Goal: Communication & Community: Answer question/provide support

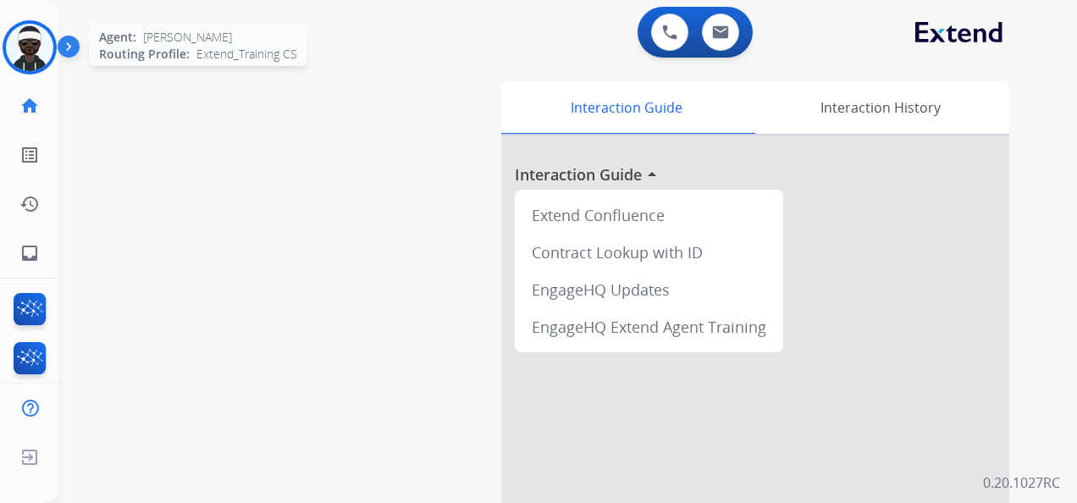
click at [41, 45] on img at bounding box center [29, 47] width 47 height 47
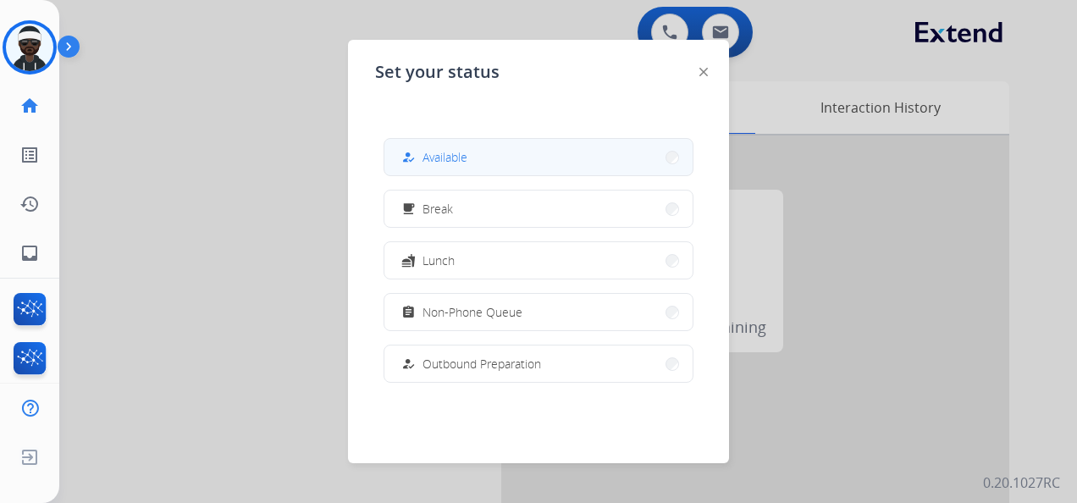
click at [483, 160] on button "how_to_reg Available" at bounding box center [538, 157] width 308 height 36
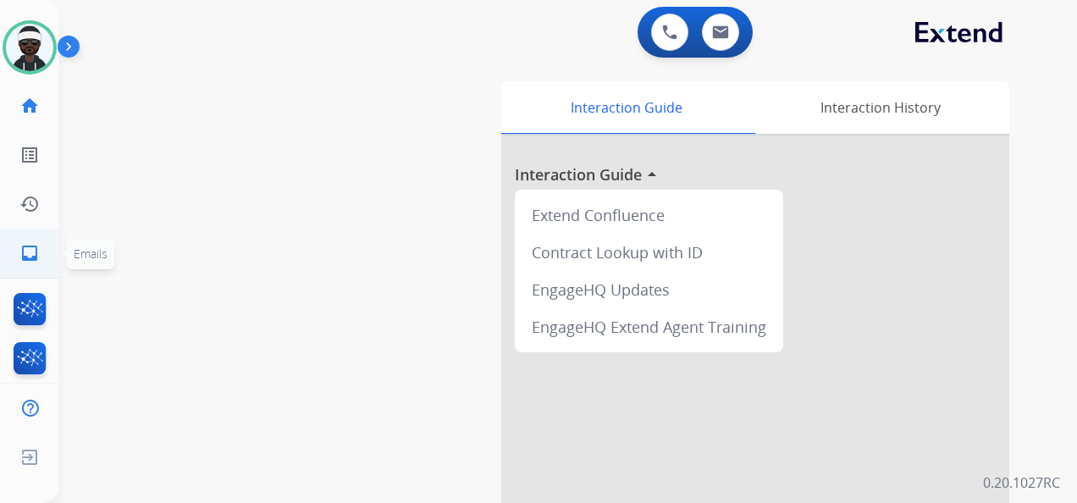
click at [34, 265] on link "inbox Emails" at bounding box center [29, 253] width 47 height 47
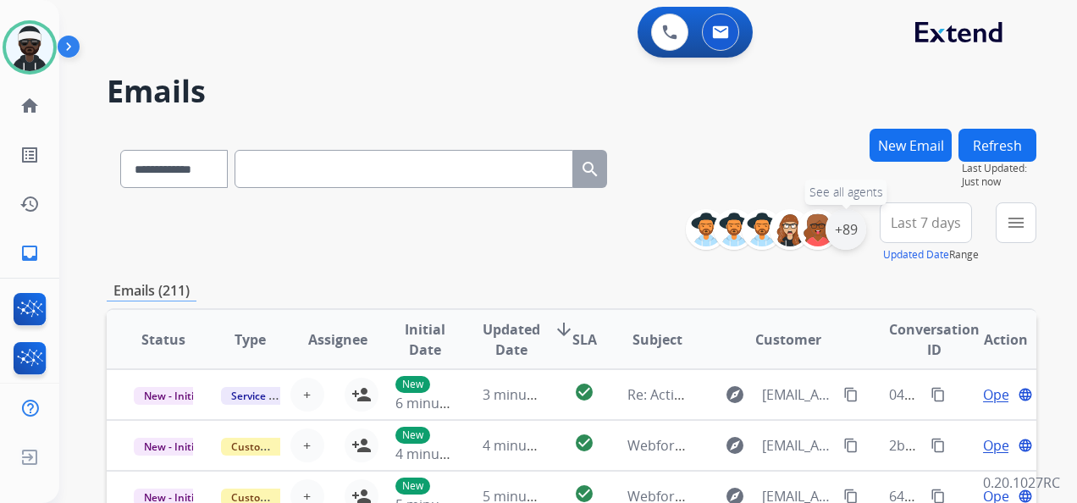
click at [850, 235] on div "+89" at bounding box center [846, 229] width 41 height 41
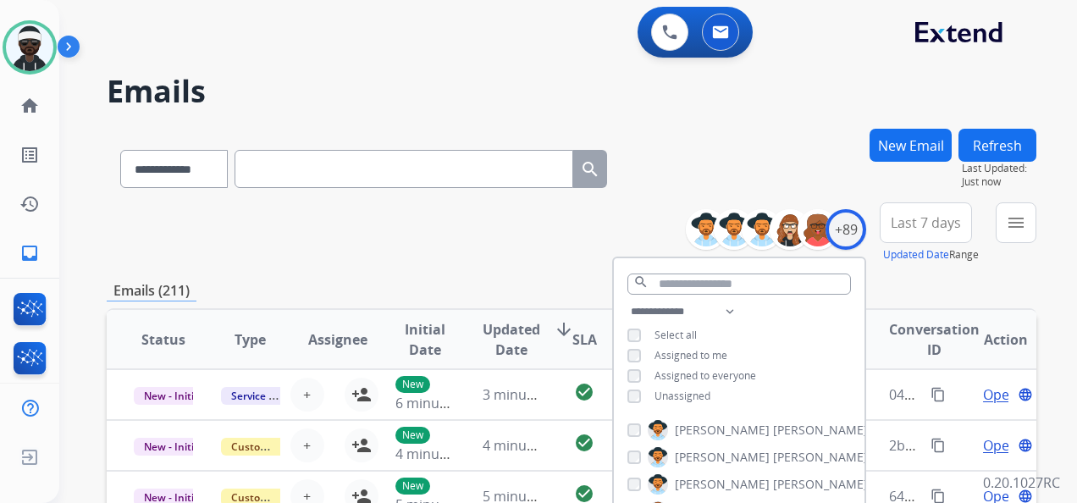
click at [705, 395] on span "Unassigned" at bounding box center [683, 396] width 56 height 14
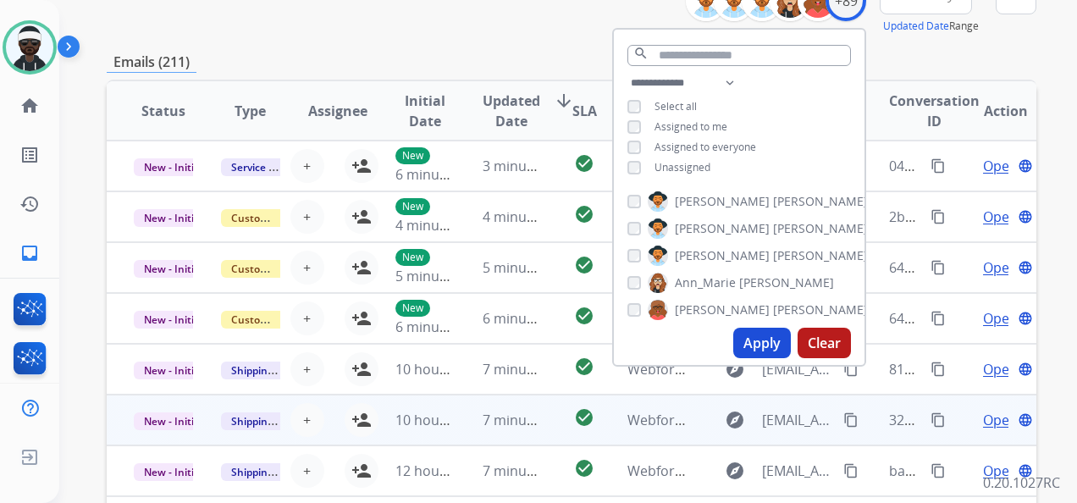
scroll to position [254, 0]
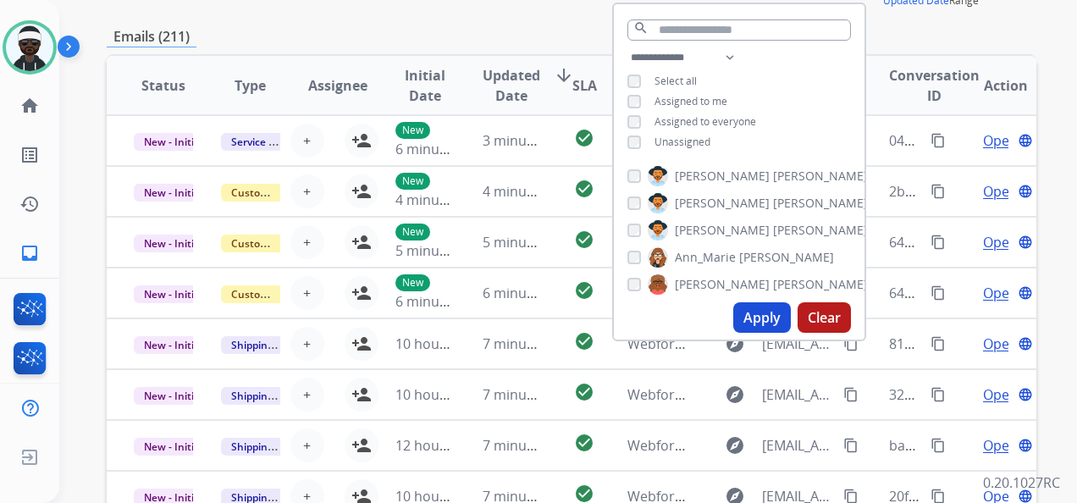
click at [757, 320] on button "Apply" at bounding box center [762, 317] width 58 height 30
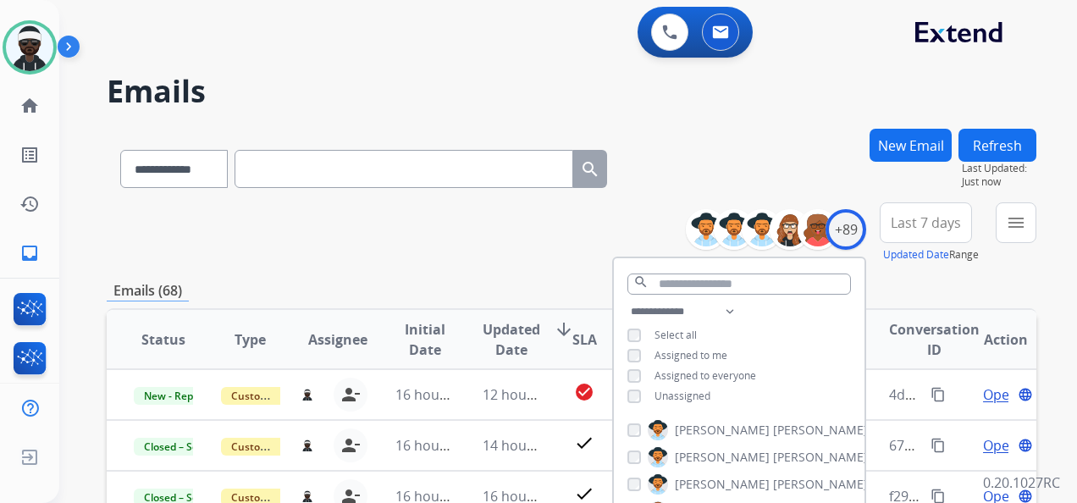
click at [569, 251] on div "**********" at bounding box center [572, 232] width 930 height 61
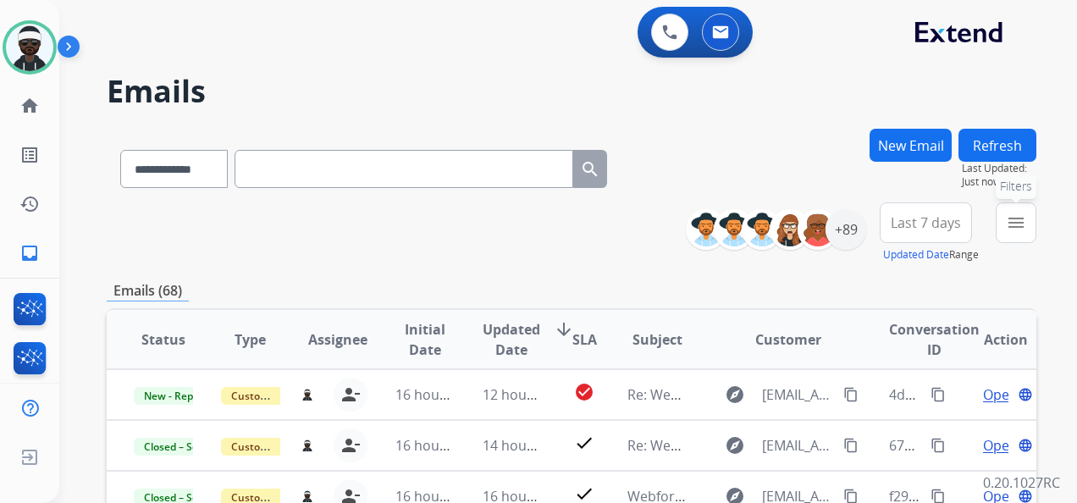
click at [1012, 223] on mat-icon "menu" at bounding box center [1016, 223] width 20 height 20
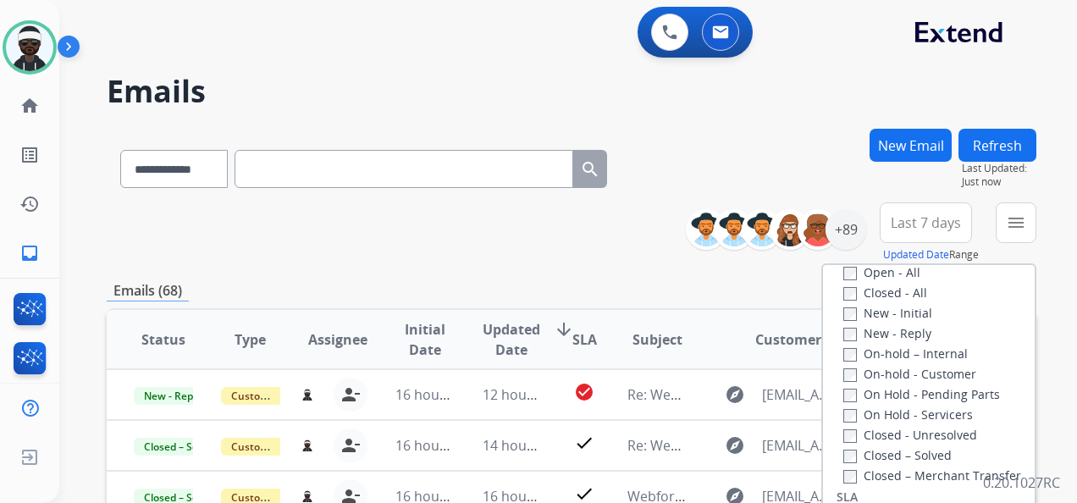
scroll to position [169, 0]
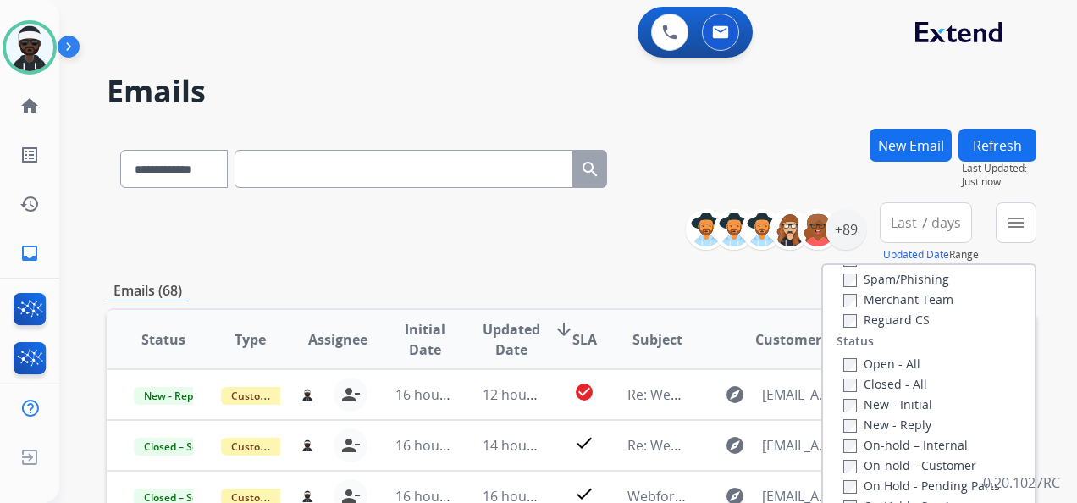
click at [893, 404] on label "New - Initial" at bounding box center [887, 404] width 89 height 16
click at [891, 419] on label "New - Reply" at bounding box center [887, 425] width 88 height 16
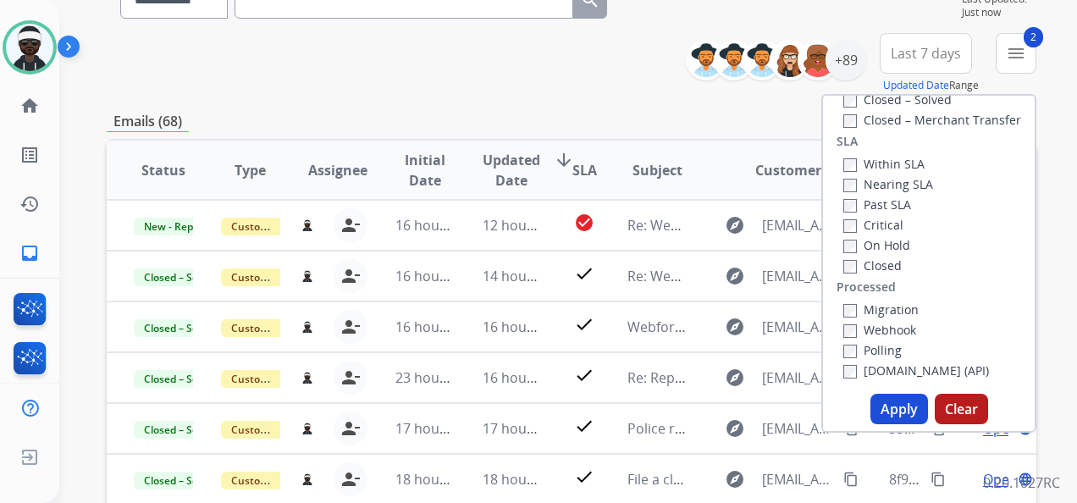
click at [889, 403] on button "Apply" at bounding box center [900, 409] width 58 height 30
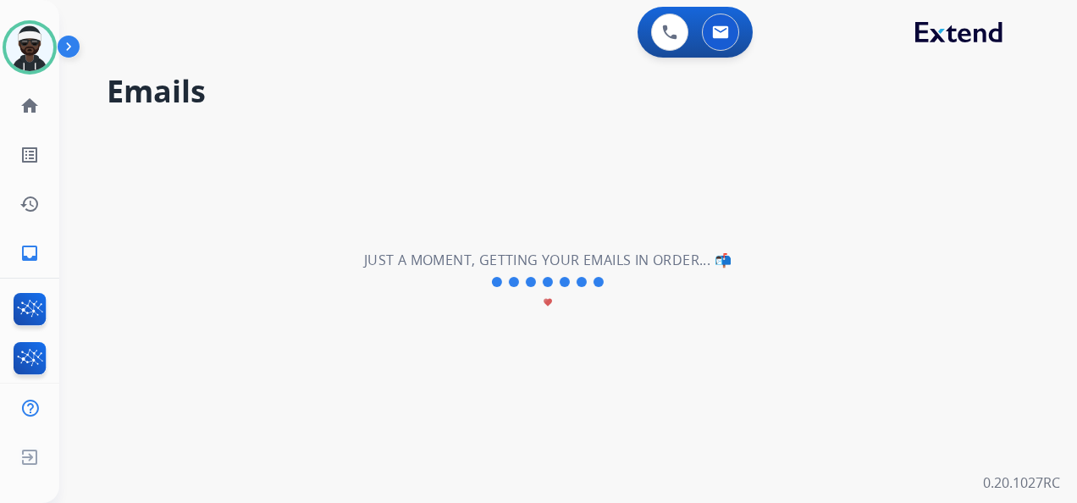
scroll to position [0, 0]
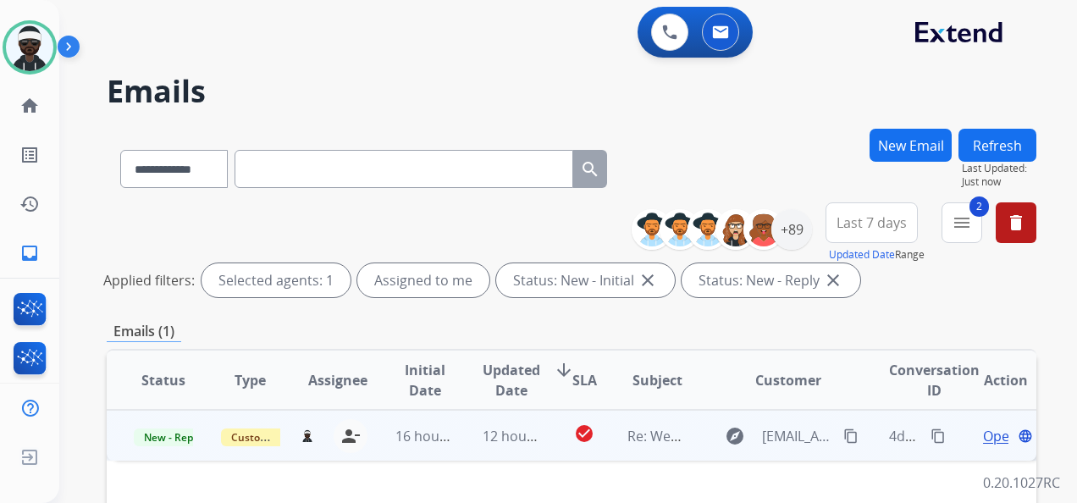
click at [984, 437] on span "Open" at bounding box center [1000, 436] width 35 height 20
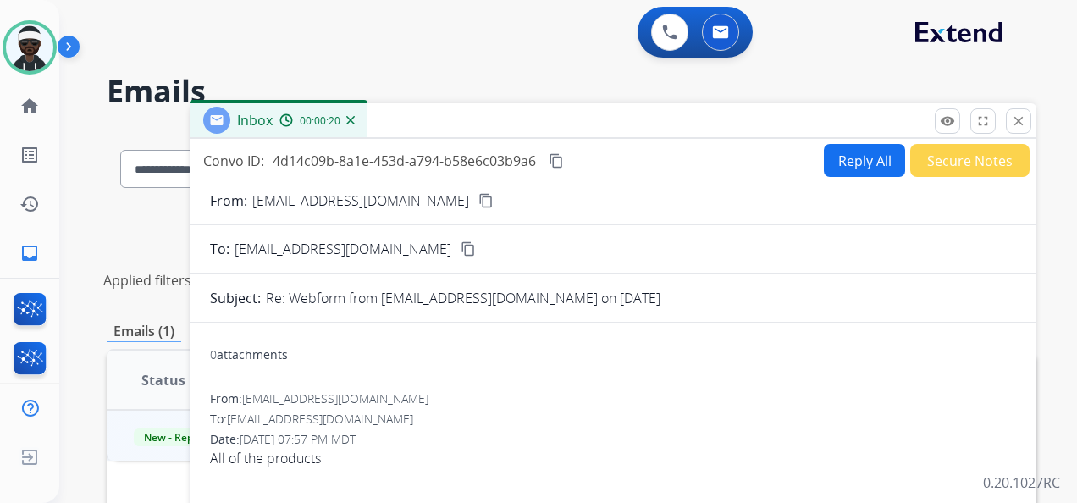
click at [478, 202] on mat-icon "content_copy" at bounding box center [485, 200] width 15 height 15
click at [843, 166] on button "Reply All" at bounding box center [864, 160] width 81 height 33
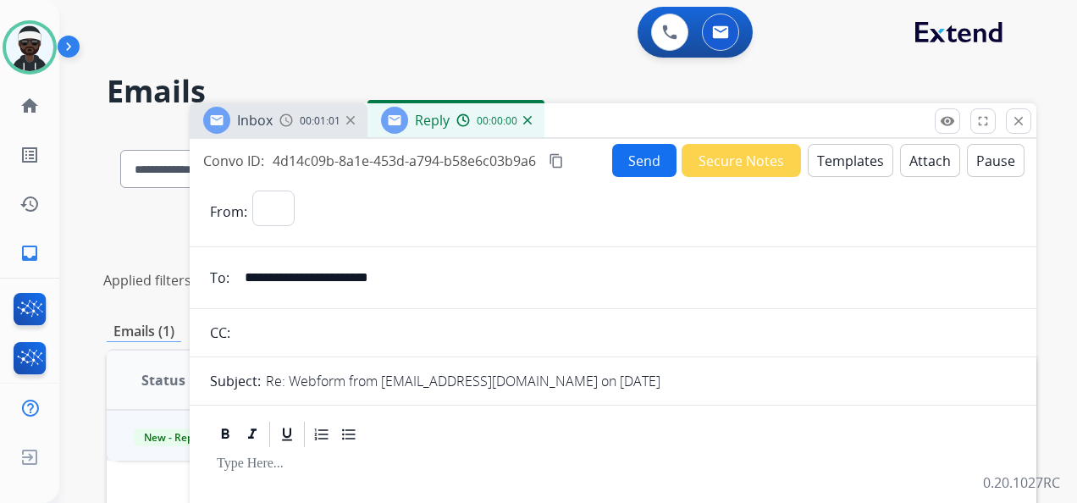
select select "**********"
click at [285, 451] on div at bounding box center [613, 488] width 806 height 76
click at [840, 163] on button "Templates" at bounding box center [851, 160] width 86 height 33
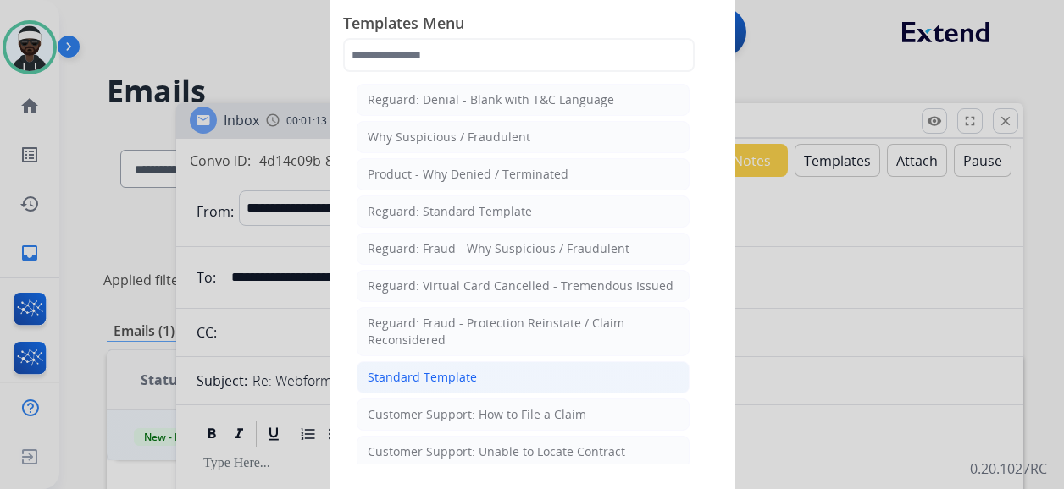
click at [437, 369] on div "Standard Template" at bounding box center [422, 377] width 109 height 17
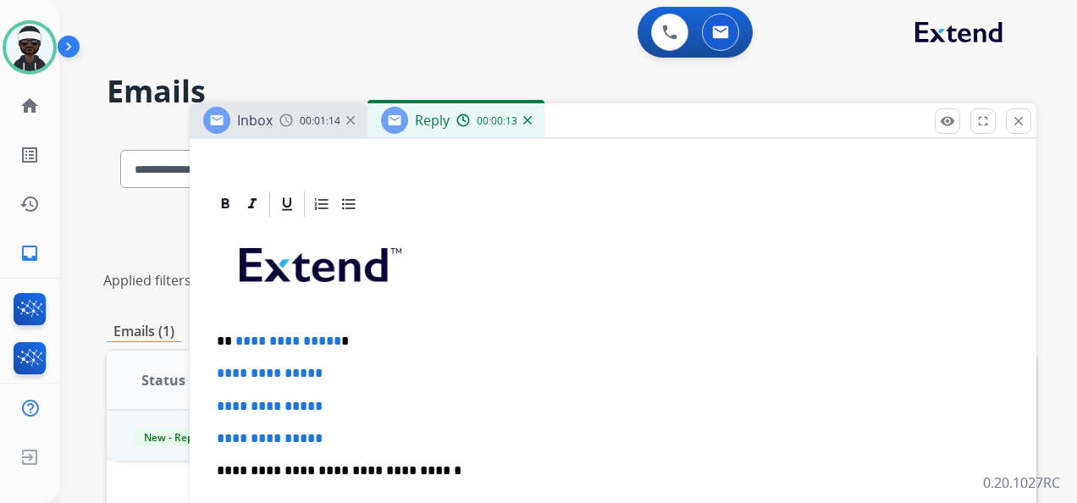
scroll to position [254, 0]
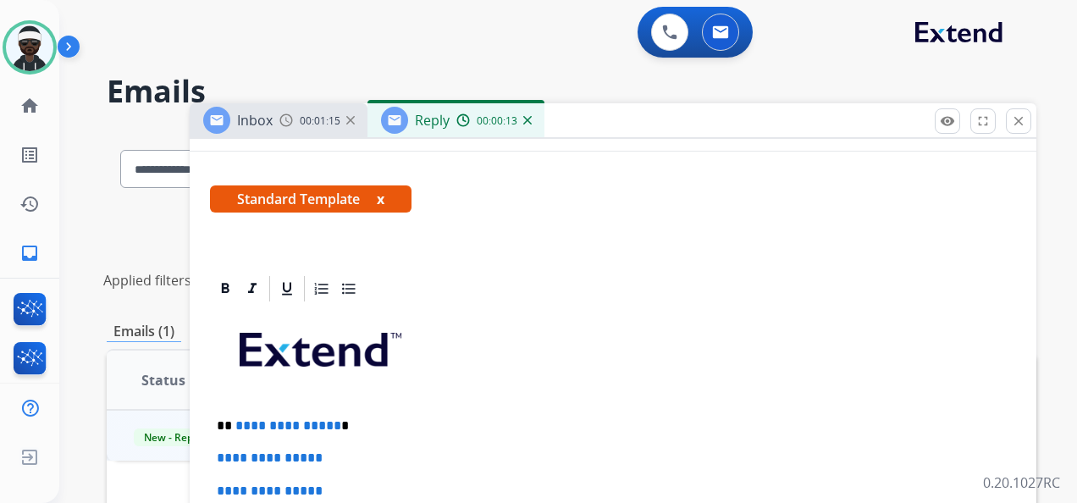
click at [381, 197] on button "x" at bounding box center [381, 199] width 8 height 20
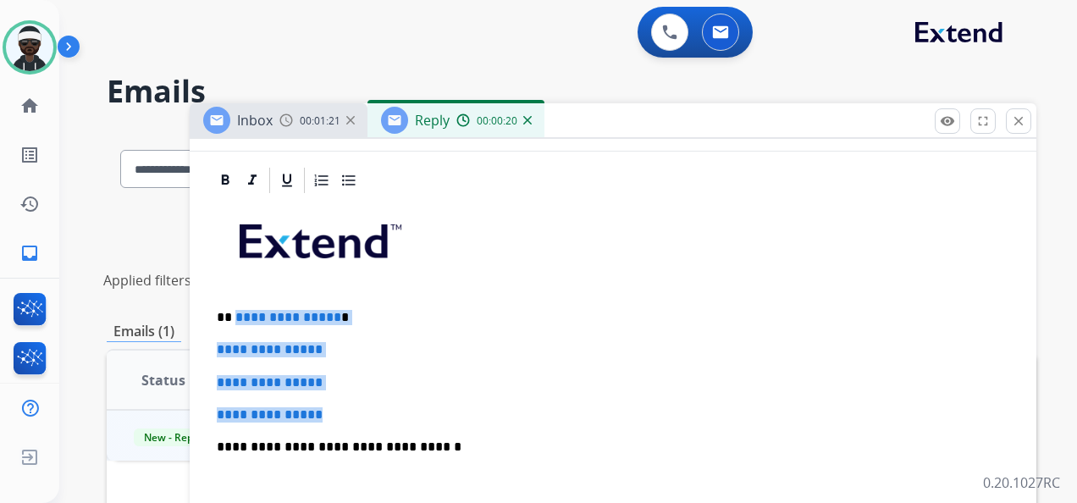
drag, startPoint x: 344, startPoint y: 413, endPoint x: 235, endPoint y: 312, distance: 148.6
click at [234, 313] on div "**********" at bounding box center [613, 487] width 806 height 583
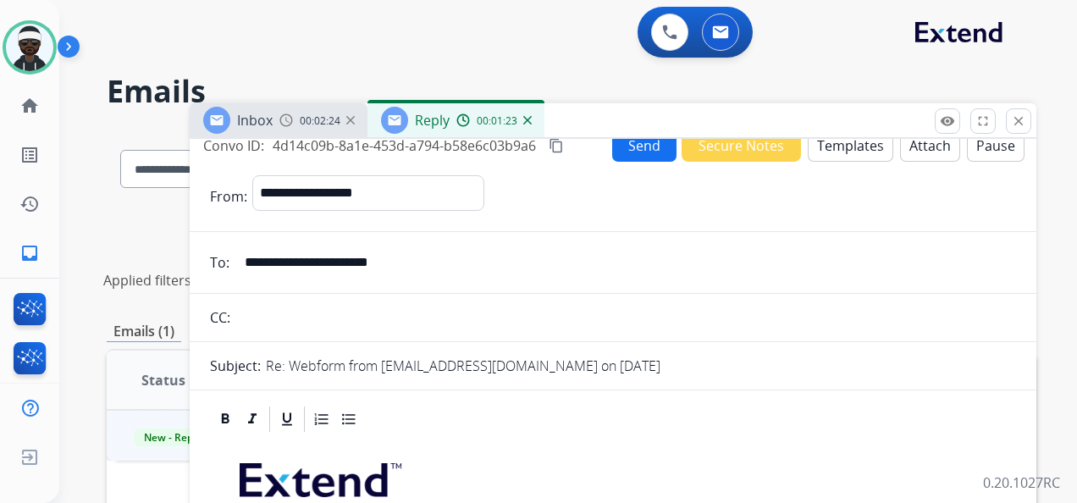
scroll to position [0, 0]
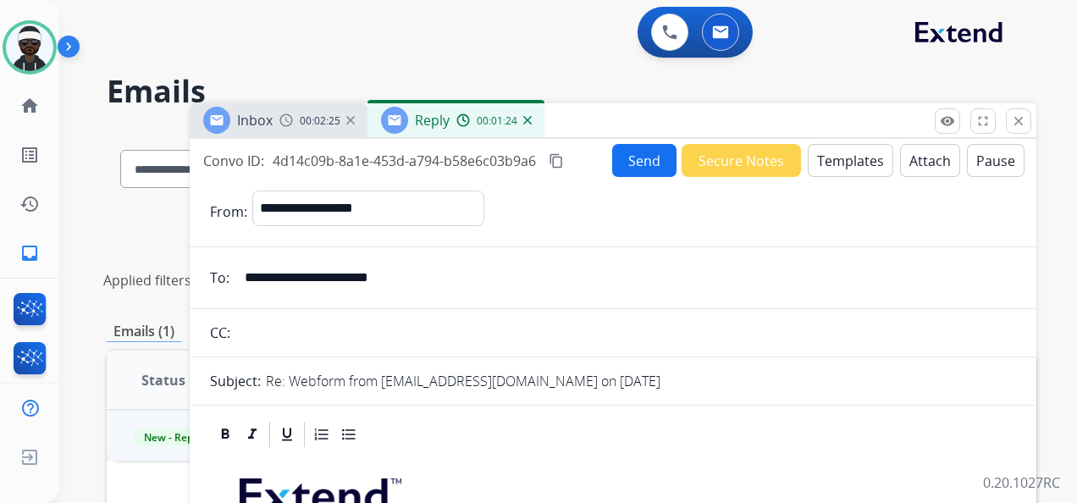
click at [633, 161] on button "Send" at bounding box center [644, 160] width 64 height 33
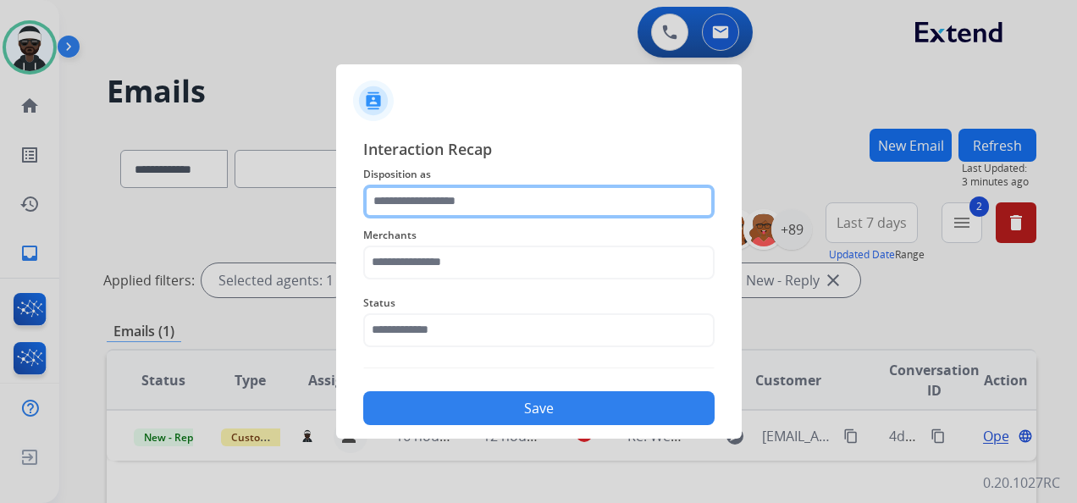
click at [432, 213] on input "text" at bounding box center [538, 202] width 351 height 34
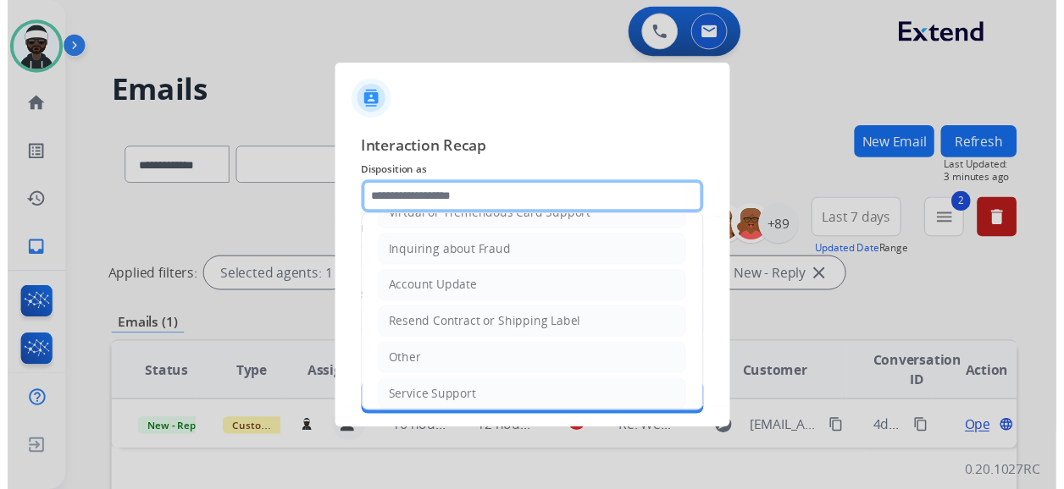
scroll to position [257, 0]
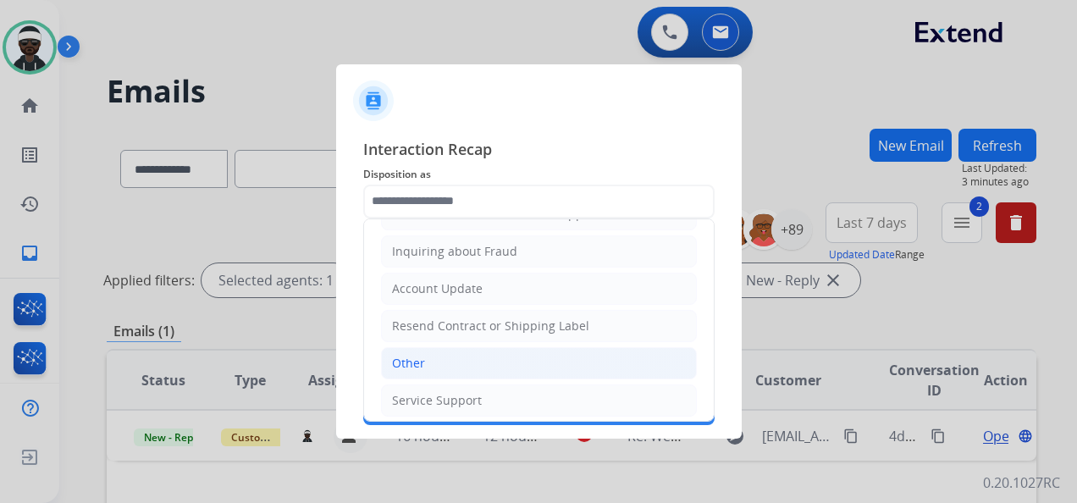
click at [448, 361] on li "Other" at bounding box center [539, 363] width 316 height 32
type input "*****"
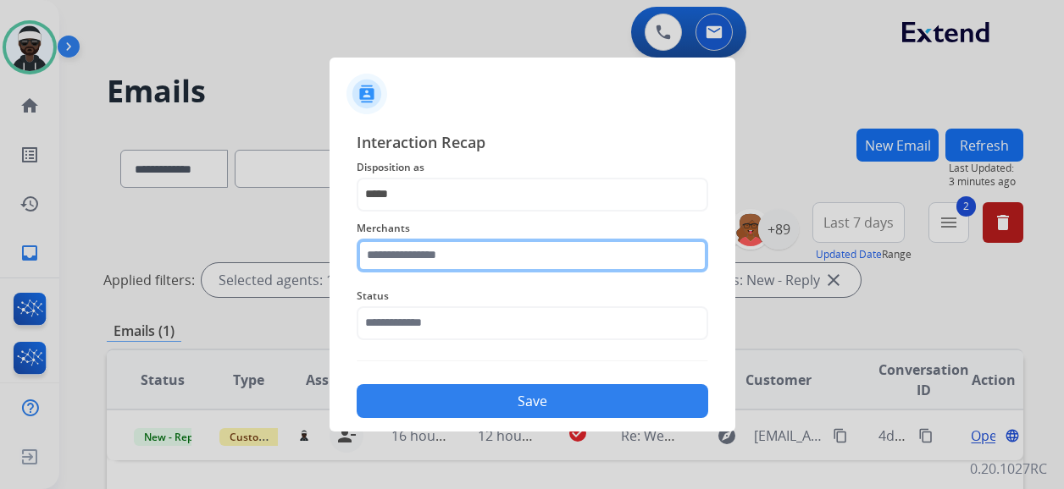
click at [423, 261] on input "text" at bounding box center [532, 256] width 351 height 34
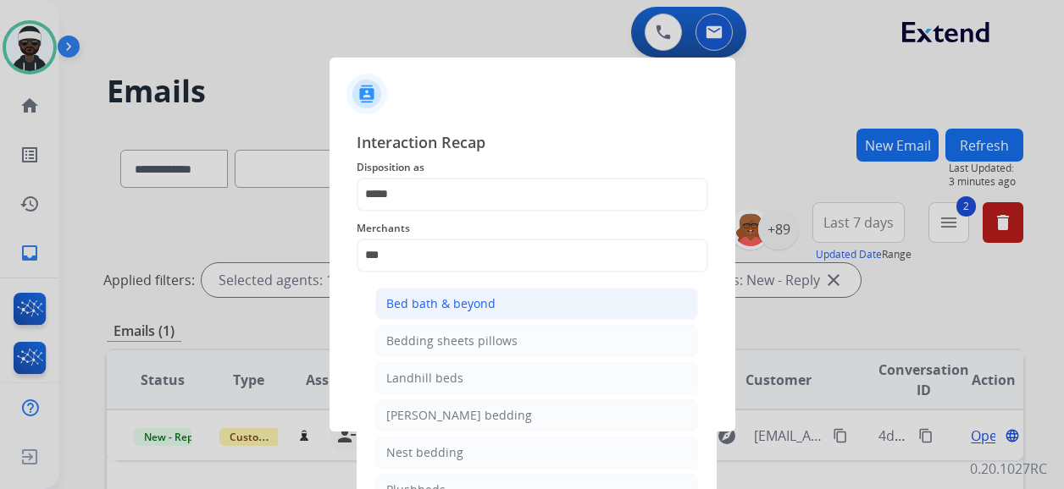
click at [418, 296] on div "Bed bath & beyond" at bounding box center [440, 304] width 109 height 17
type input "**********"
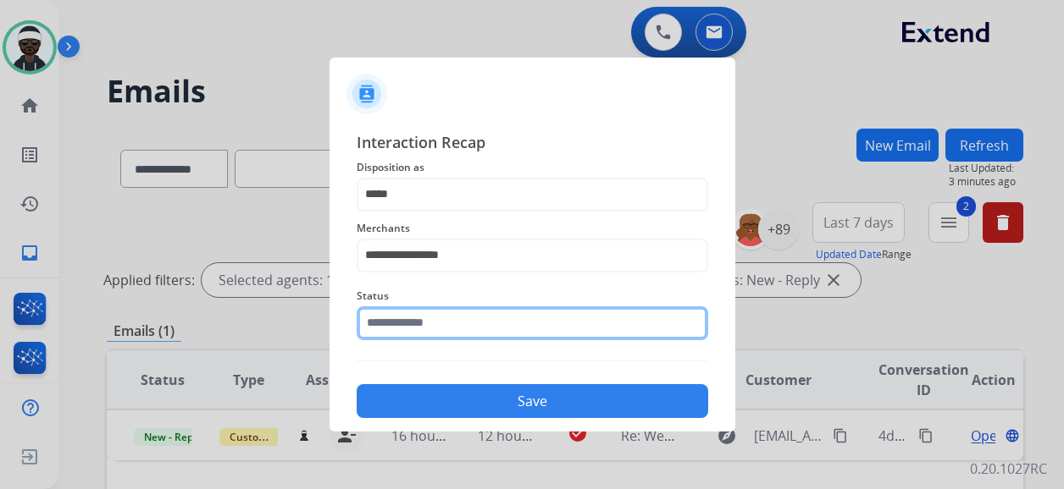
click at [428, 332] on input "text" at bounding box center [532, 324] width 351 height 34
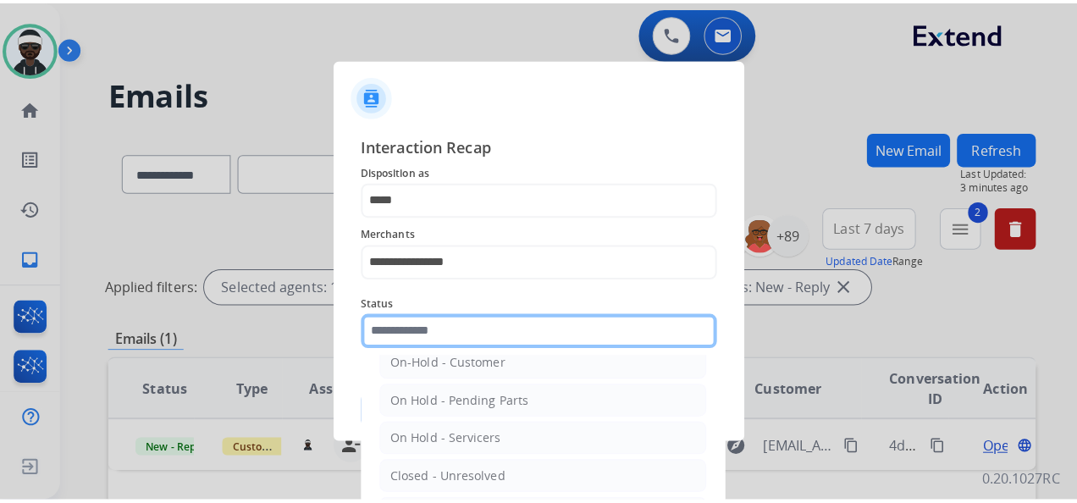
scroll to position [97, 0]
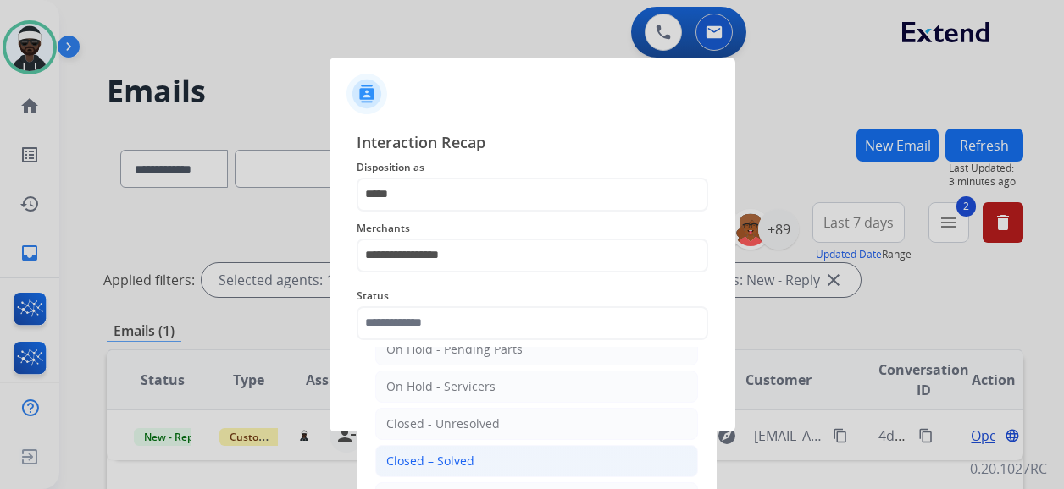
click at [460, 457] on div "Closed – Solved" at bounding box center [430, 461] width 88 height 17
type input "**********"
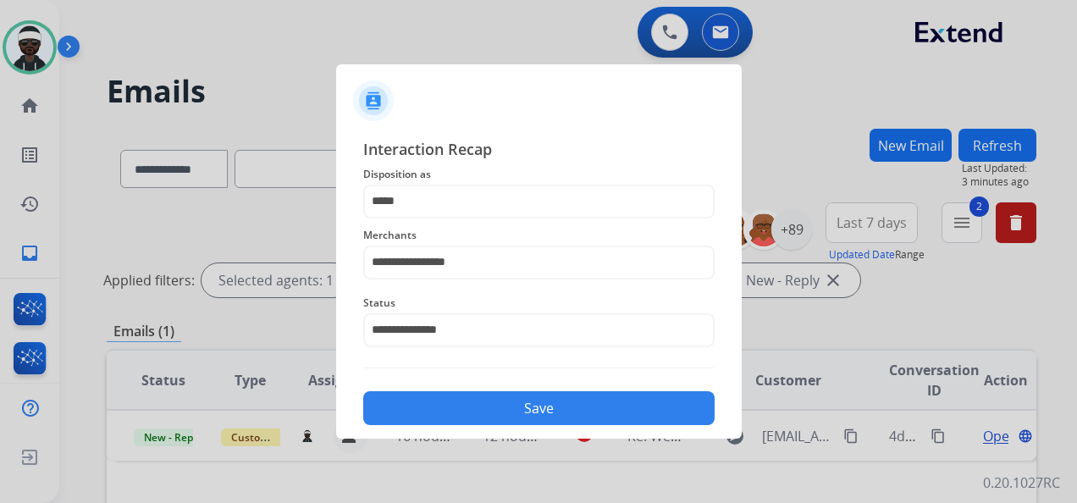
click at [500, 403] on button "Save" at bounding box center [538, 408] width 351 height 34
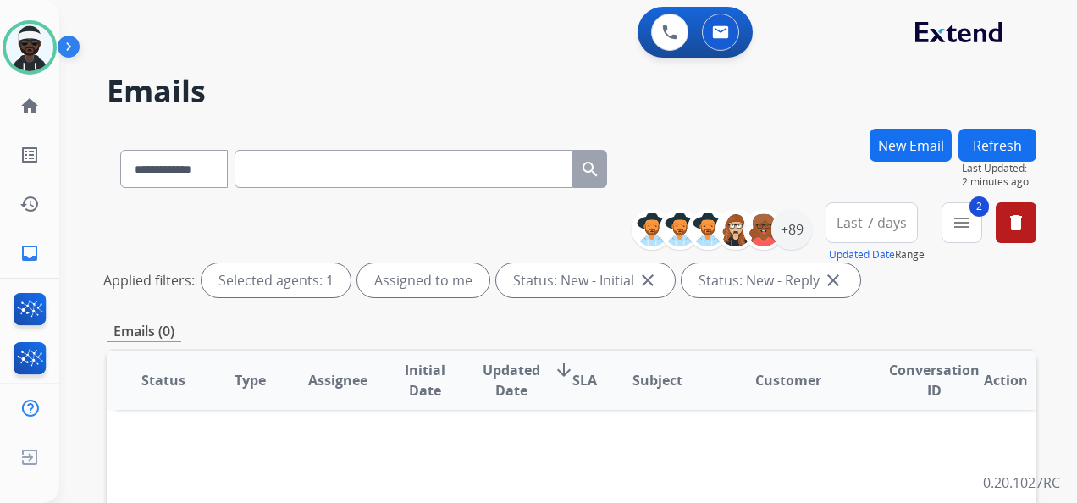
click at [342, 163] on input "text" at bounding box center [404, 169] width 339 height 38
paste input "**********"
type input "**********"
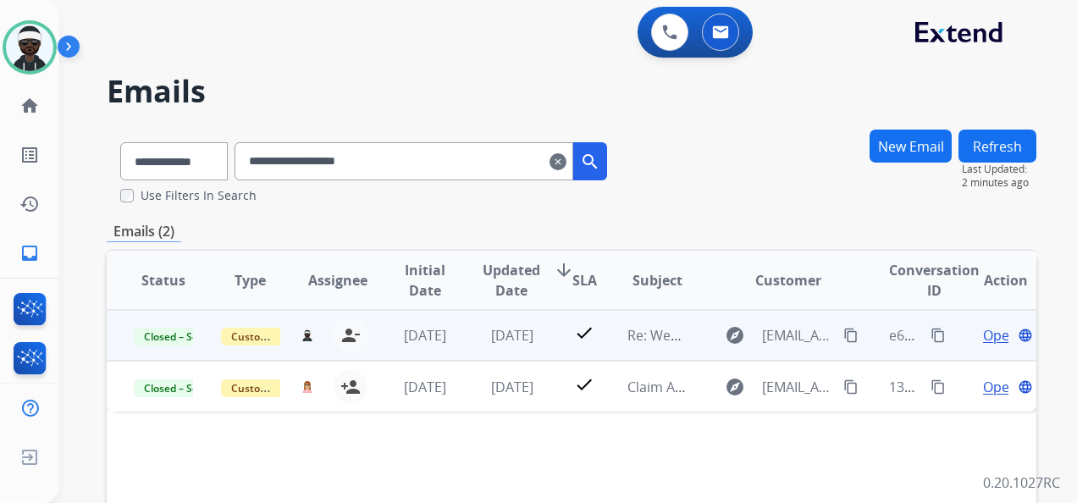
click at [983, 340] on span "Open" at bounding box center [1000, 335] width 35 height 20
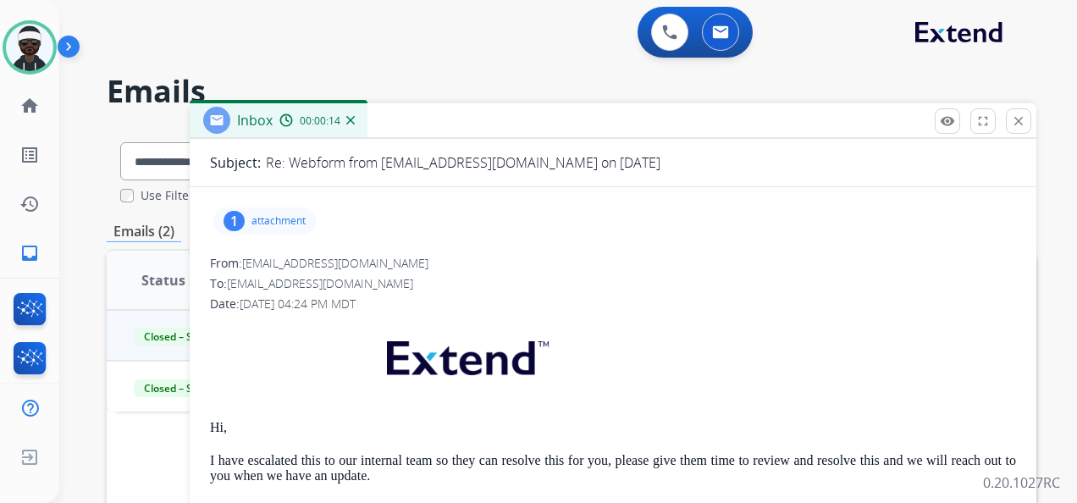
scroll to position [0, 0]
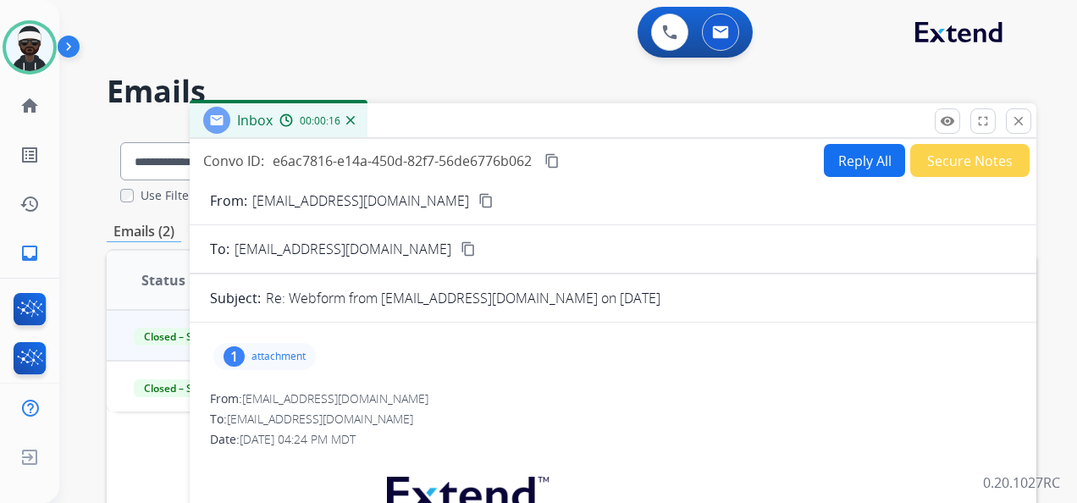
click at [828, 161] on button "Reply All" at bounding box center [864, 160] width 81 height 33
select select "**********"
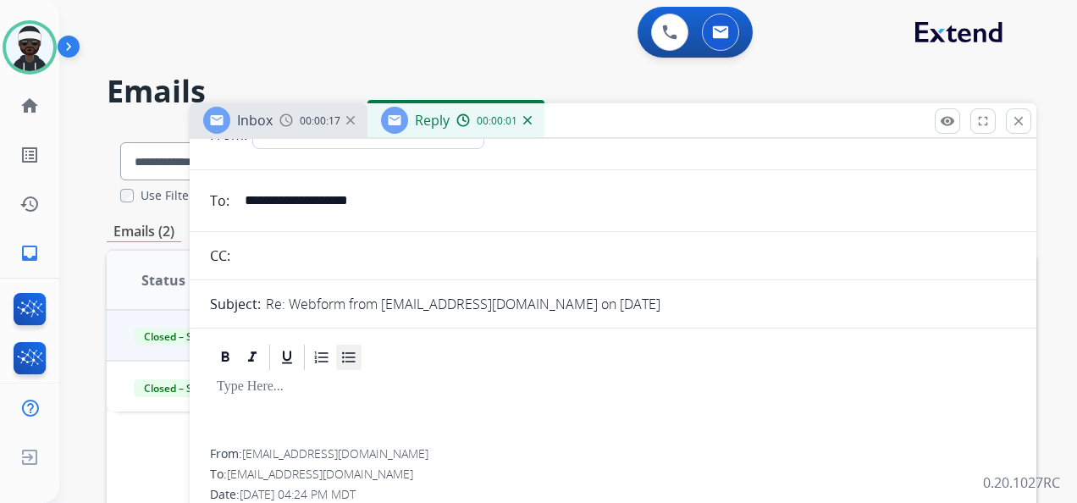
scroll to position [169, 0]
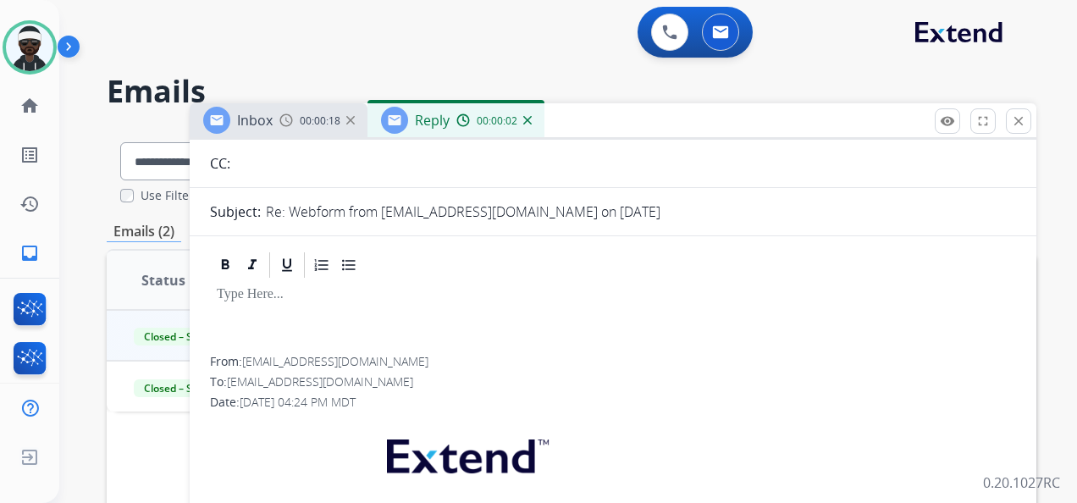
click at [305, 298] on p at bounding box center [613, 294] width 793 height 15
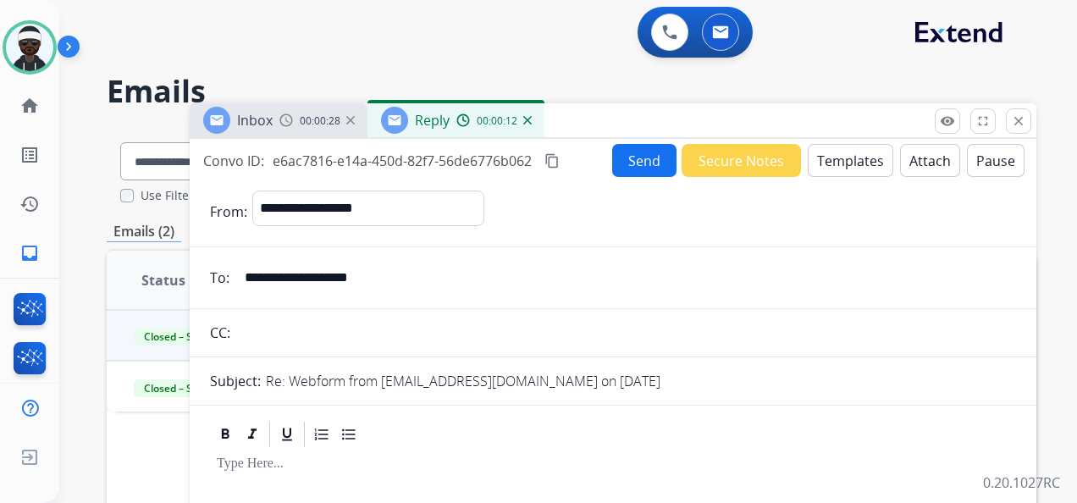
click at [838, 157] on button "Templates" at bounding box center [851, 160] width 86 height 33
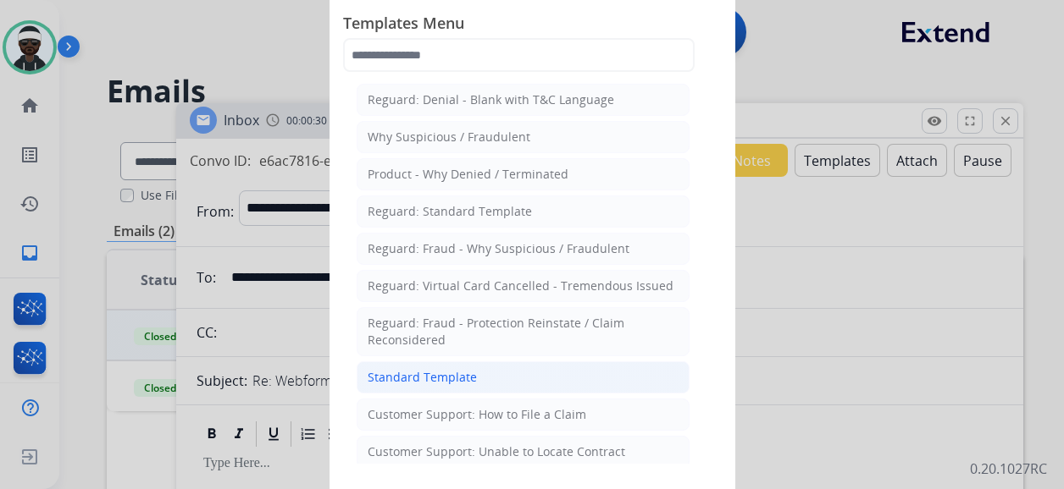
click at [462, 362] on li "Standard Template" at bounding box center [523, 378] width 333 height 32
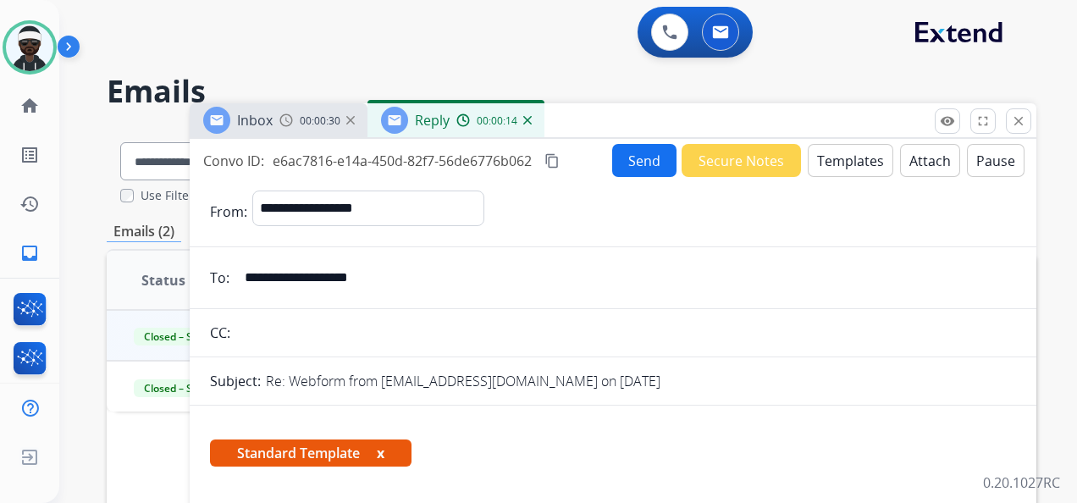
scroll to position [169, 0]
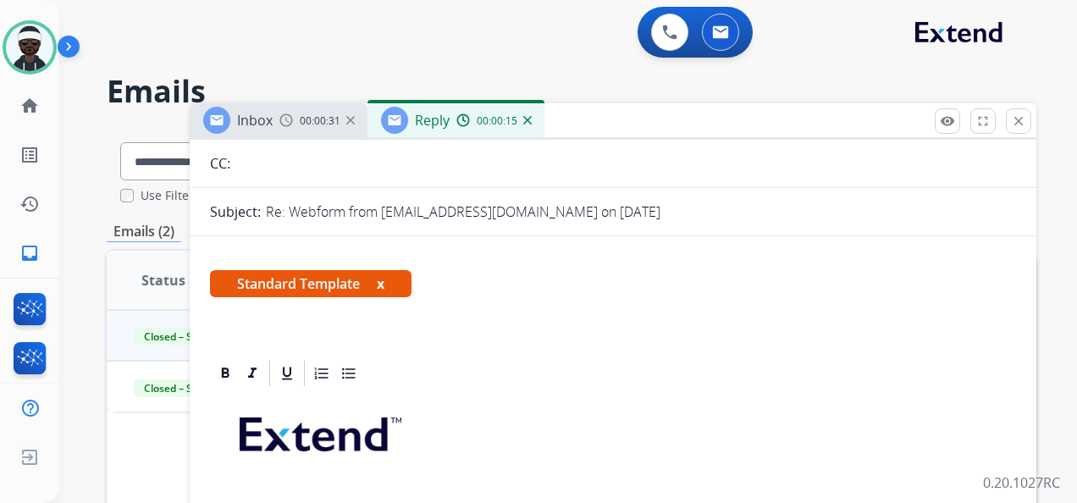
click at [381, 279] on button "x" at bounding box center [381, 284] width 8 height 20
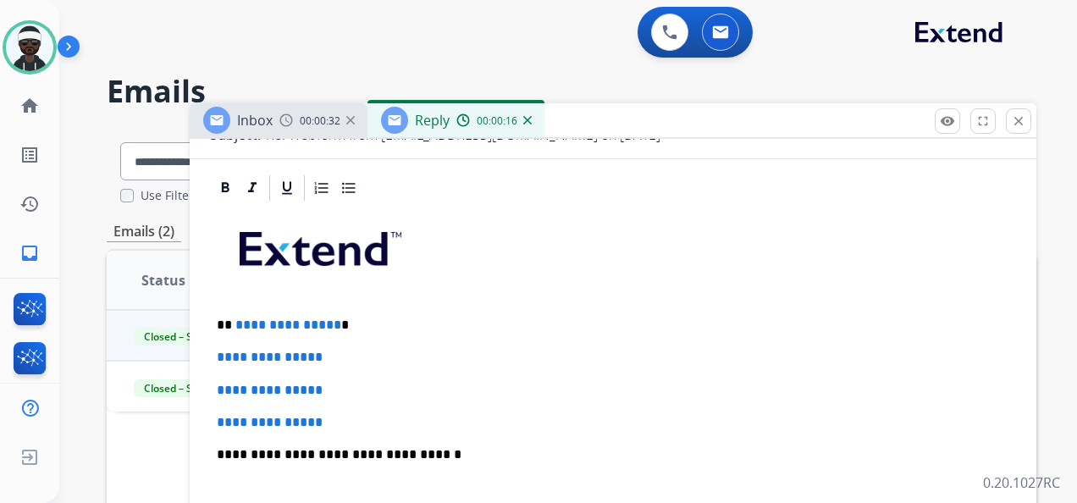
scroll to position [339, 0]
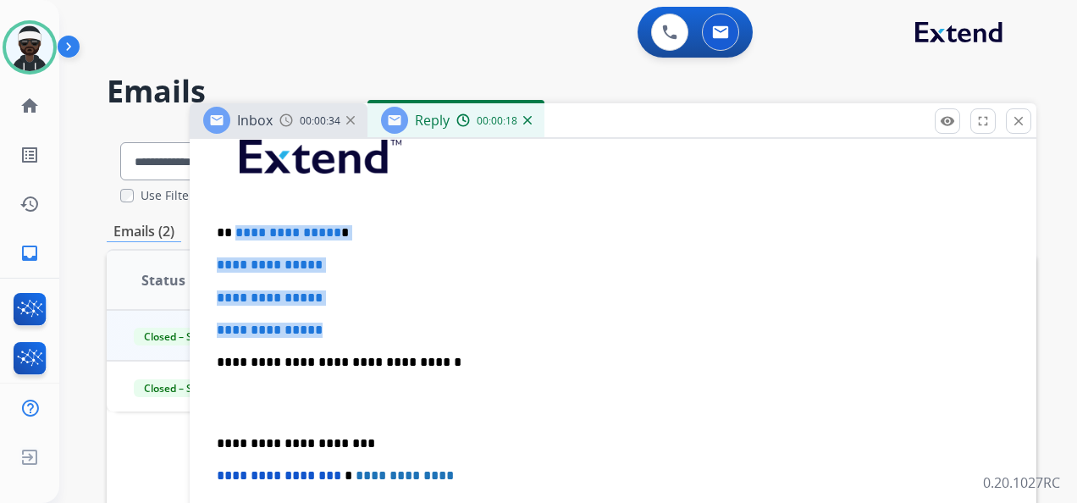
drag, startPoint x: 351, startPoint y: 329, endPoint x: 234, endPoint y: 231, distance: 152.8
click at [234, 231] on div "**********" at bounding box center [613, 402] width 806 height 583
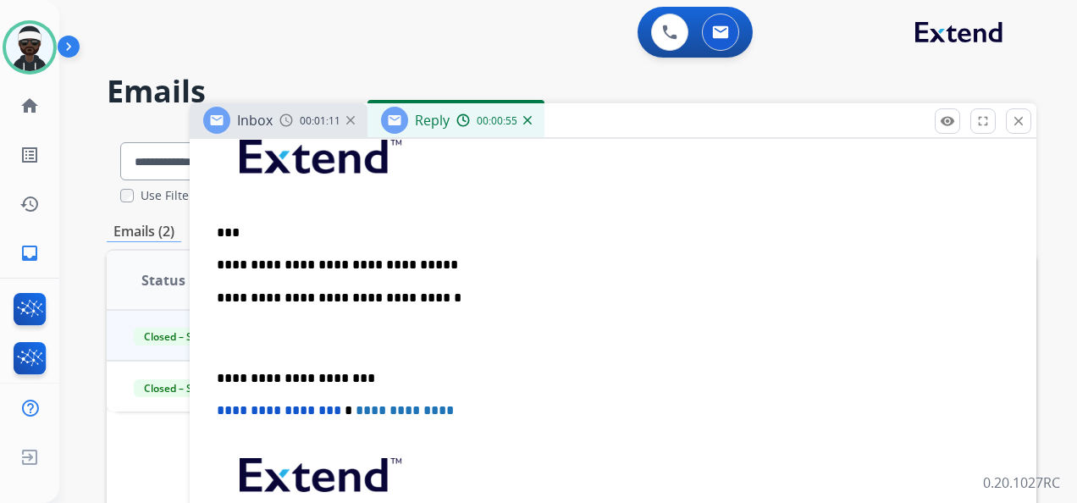
click at [434, 257] on p "**********" at bounding box center [606, 264] width 779 height 15
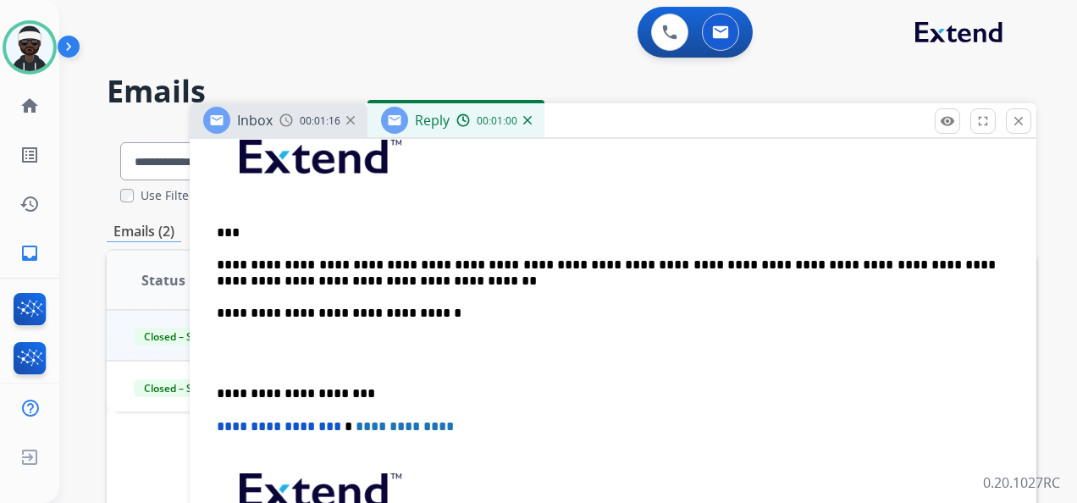
click at [611, 261] on p "**********" at bounding box center [606, 272] width 779 height 31
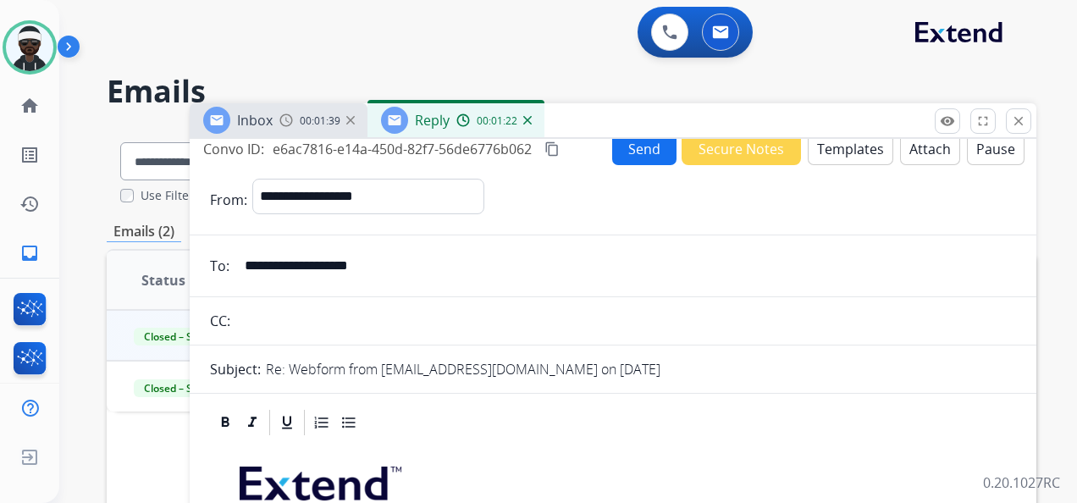
scroll to position [0, 0]
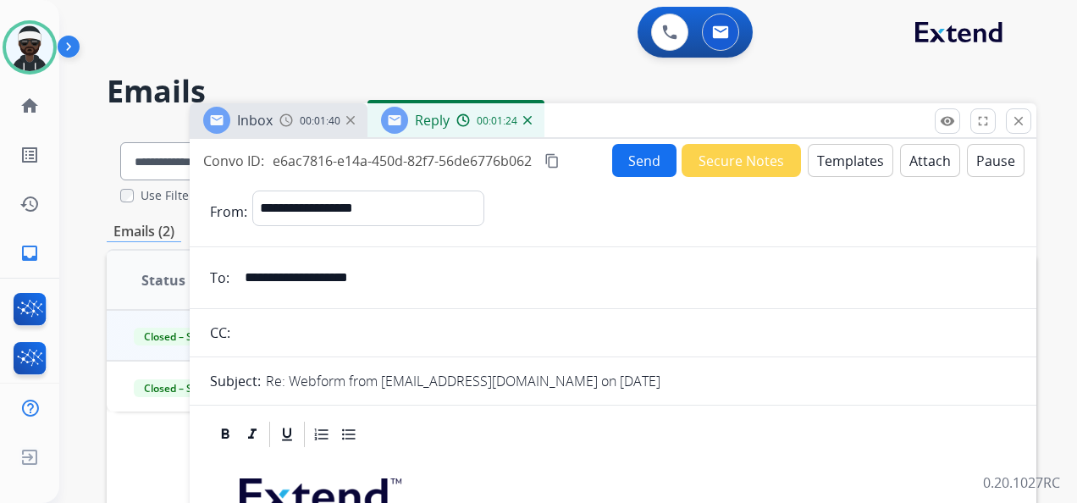
click at [651, 168] on button "Send" at bounding box center [644, 160] width 64 height 33
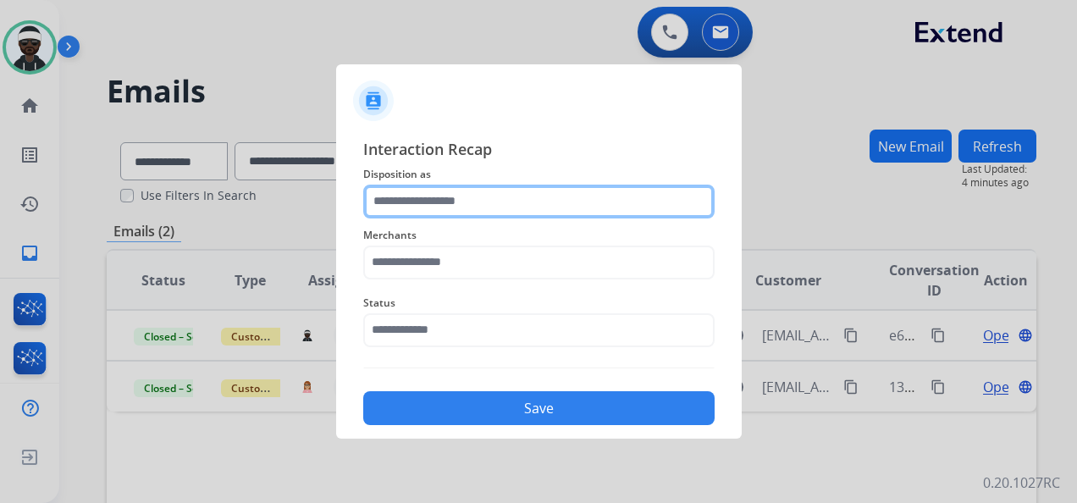
click at [420, 193] on input "text" at bounding box center [538, 202] width 351 height 34
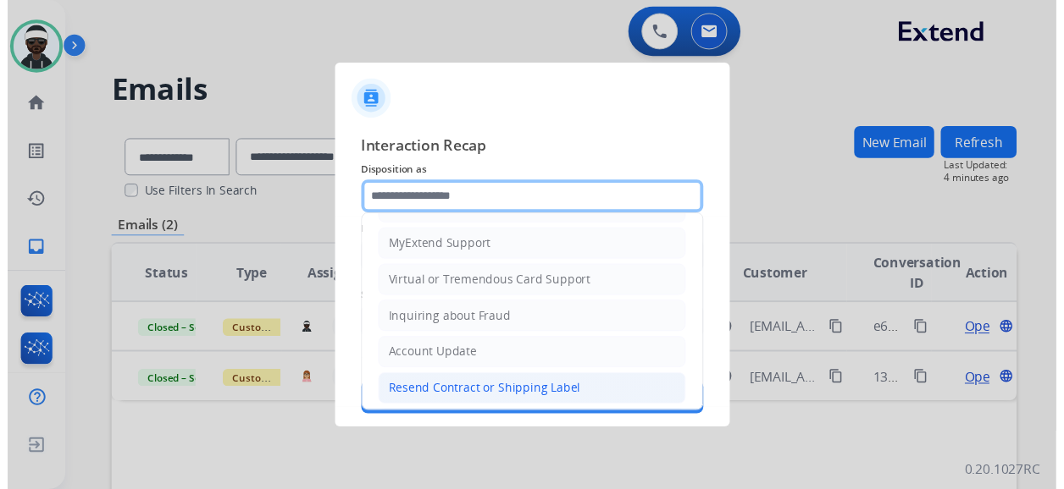
scroll to position [257, 0]
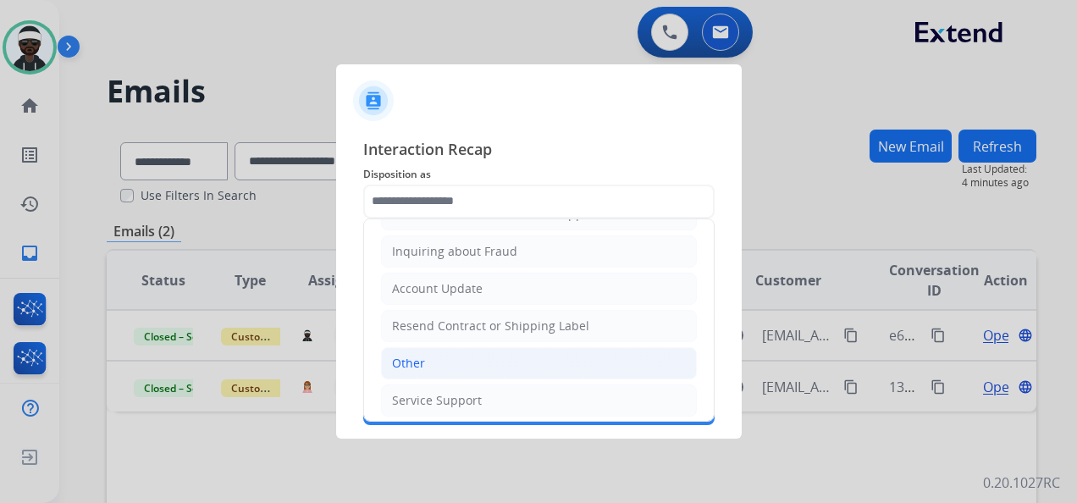
click at [506, 364] on li "Other" at bounding box center [539, 363] width 316 height 32
type input "*****"
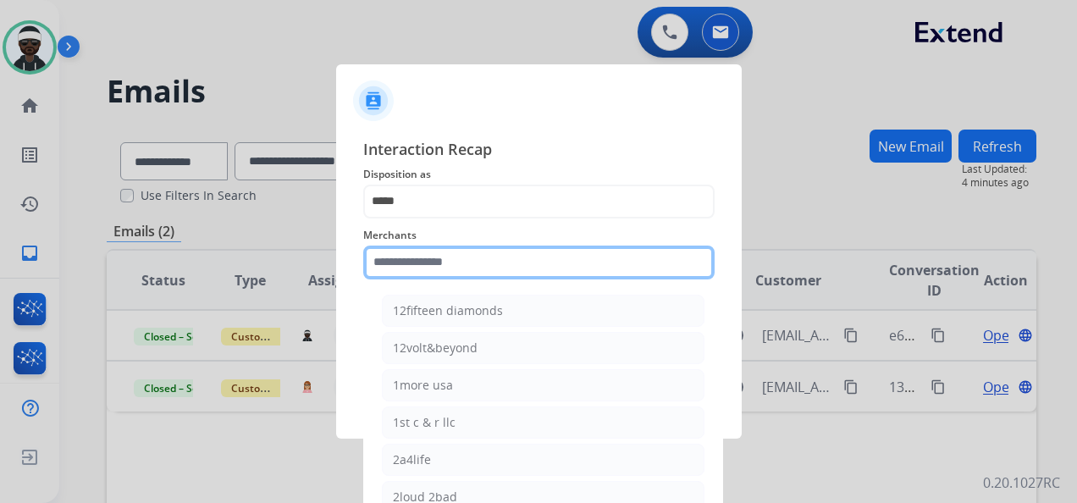
click at [467, 268] on input "text" at bounding box center [538, 263] width 351 height 34
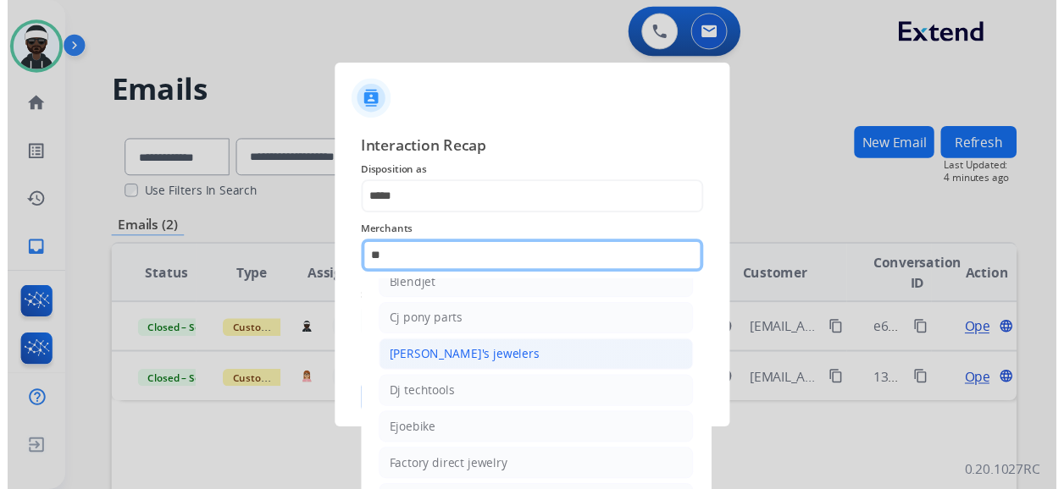
scroll to position [0, 0]
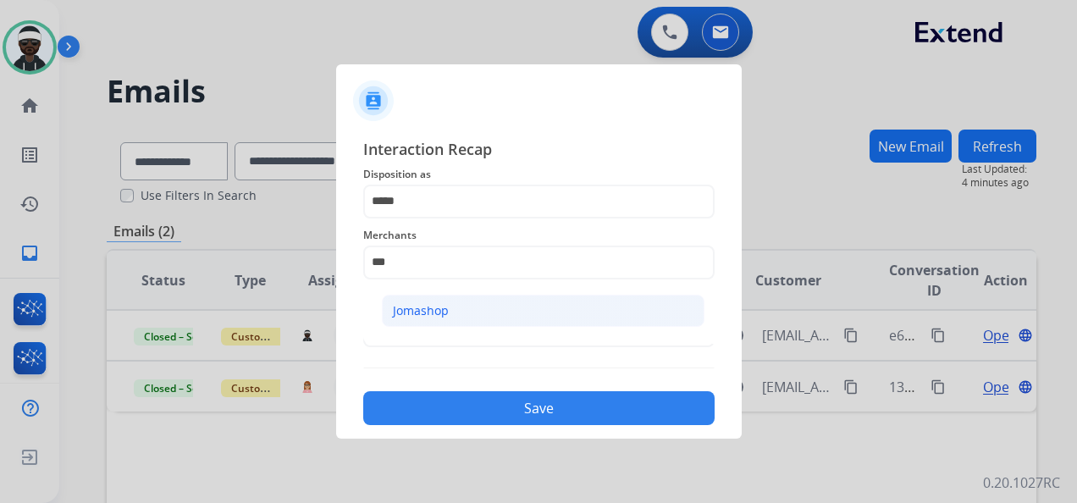
click at [462, 319] on li "Jomashop" at bounding box center [543, 311] width 323 height 32
type input "********"
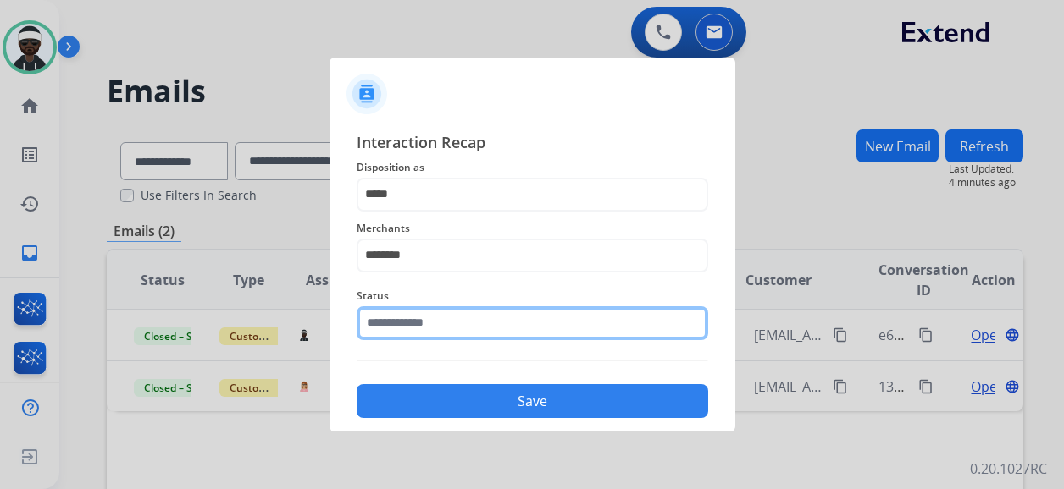
click at [477, 335] on input "text" at bounding box center [532, 324] width 351 height 34
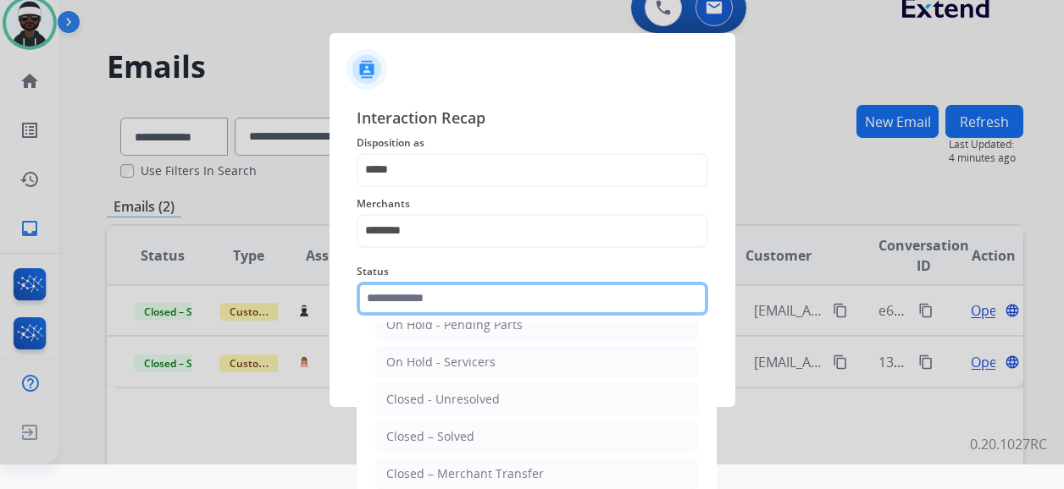
scroll to position [85, 0]
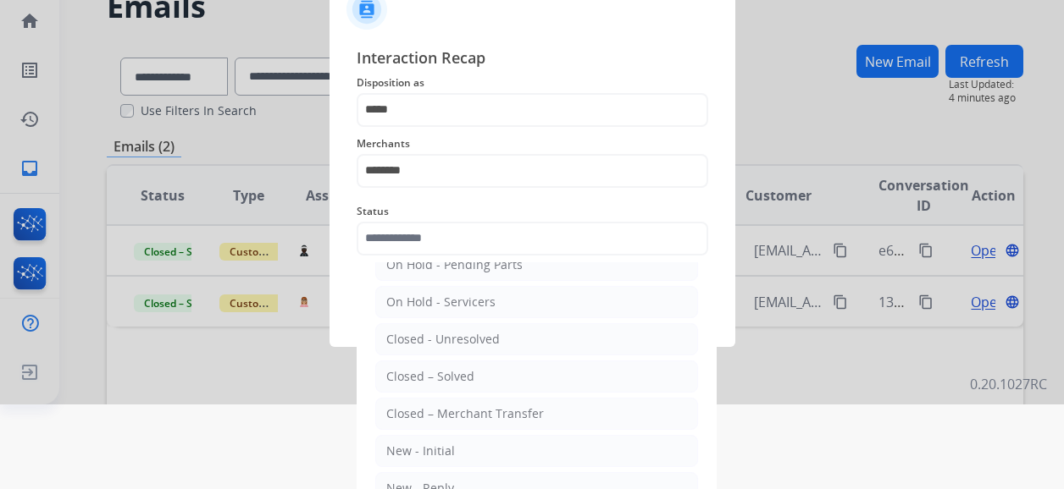
click at [447, 371] on div "Closed – Solved" at bounding box center [430, 376] width 88 height 17
type input "**********"
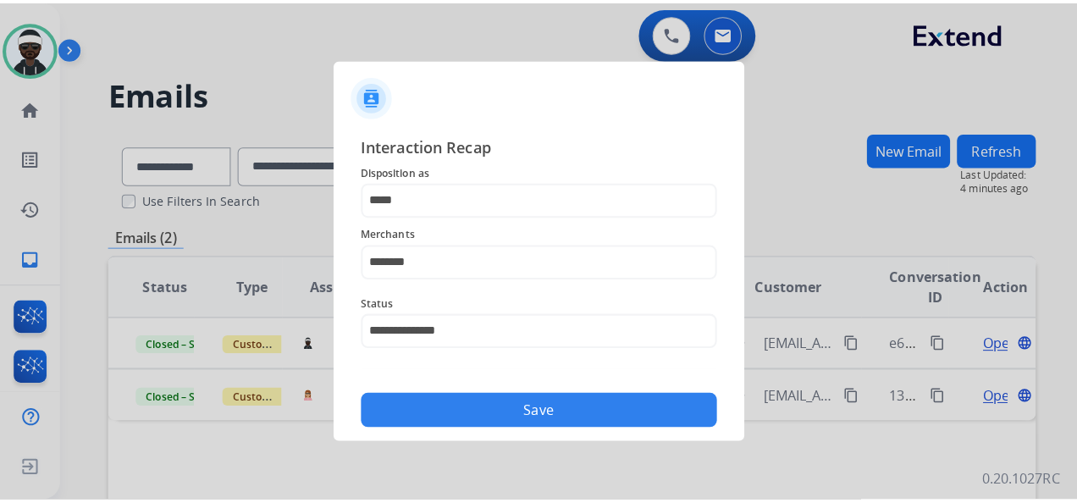
scroll to position [0, 0]
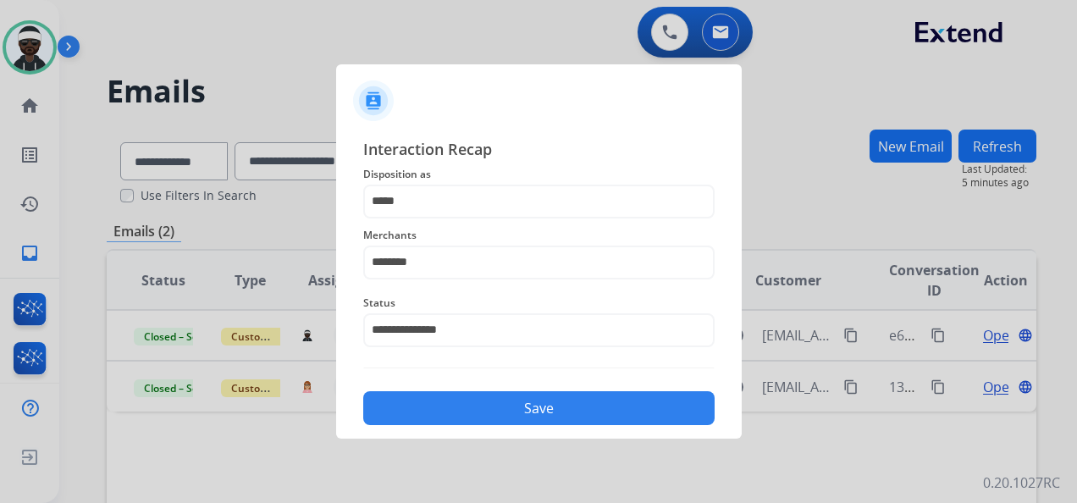
click at [496, 423] on button "Save" at bounding box center [538, 408] width 351 height 34
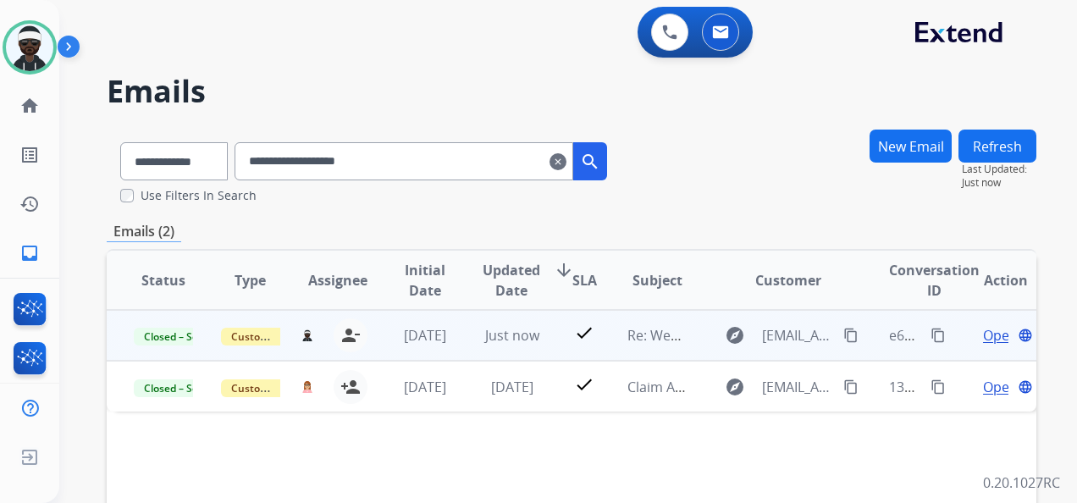
click at [931, 340] on mat-icon "content_copy" at bounding box center [938, 335] width 15 height 15
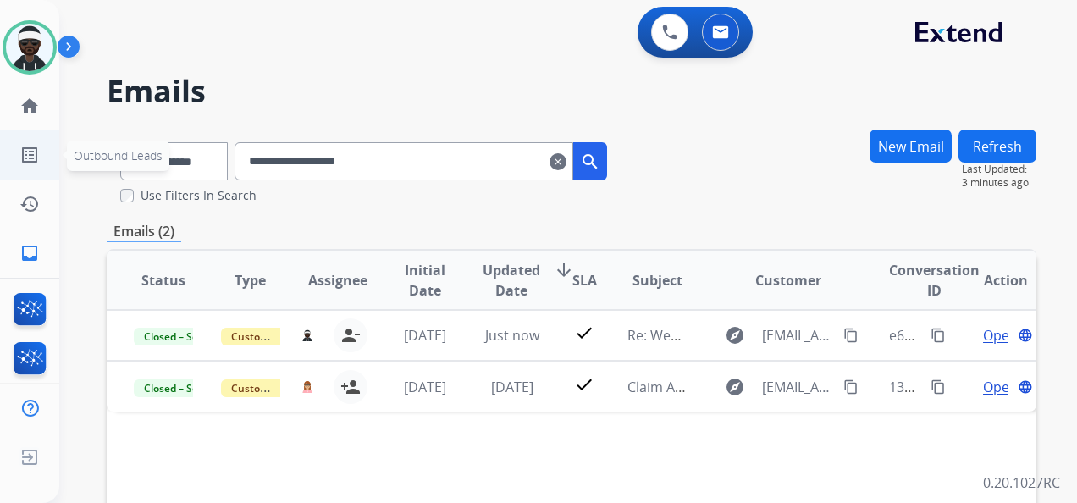
drag, startPoint x: 432, startPoint y: 163, endPoint x: 115, endPoint y: 164, distance: 316.7
click at [0, 142] on html "**********" at bounding box center [538, 251] width 1077 height 503
paste input "text"
type input "**********"
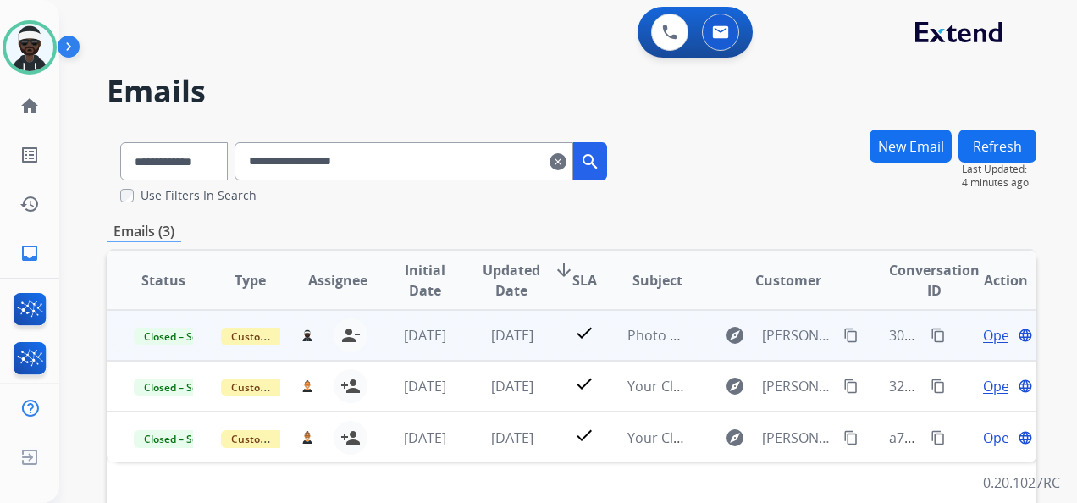
click at [987, 340] on span "Open" at bounding box center [1000, 335] width 35 height 20
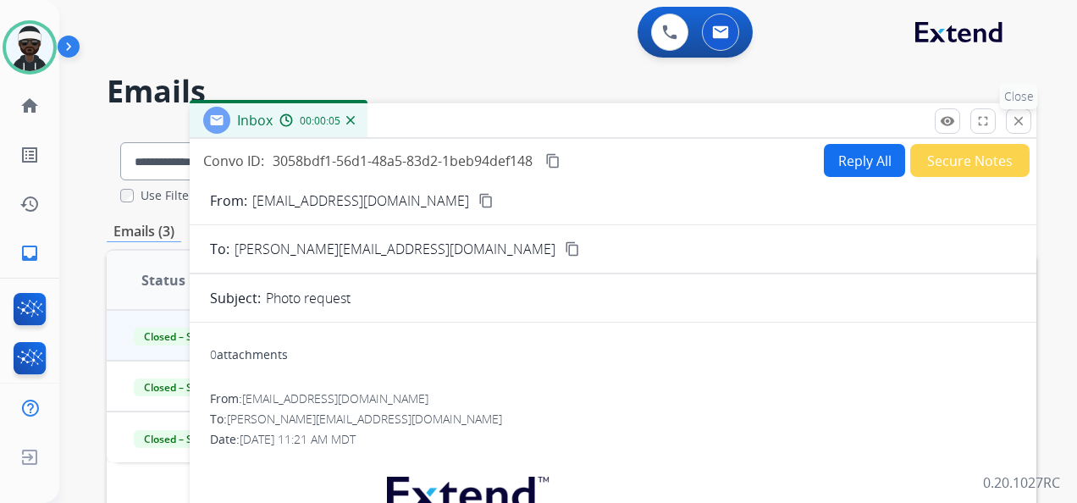
click at [1019, 120] on mat-icon "close" at bounding box center [1018, 120] width 15 height 15
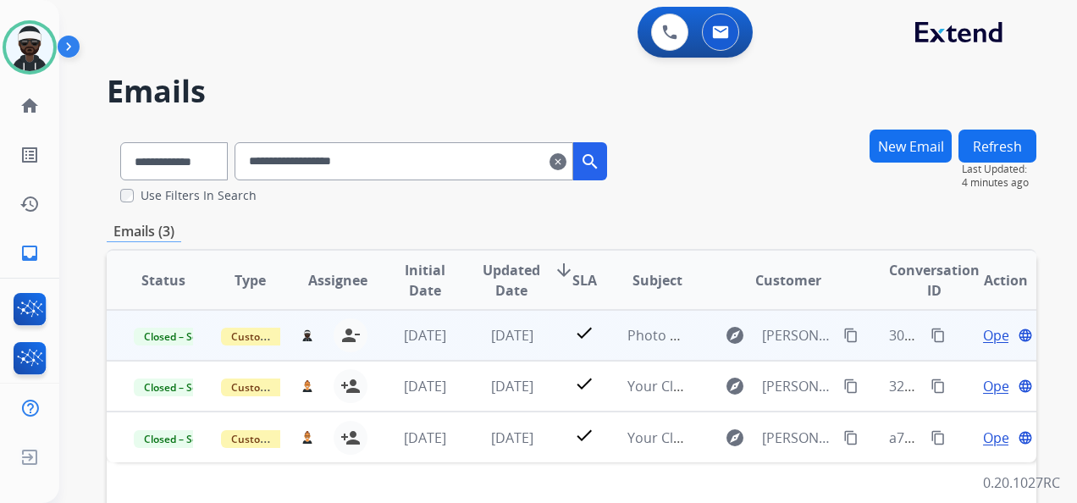
click at [983, 341] on span "Open" at bounding box center [1000, 335] width 35 height 20
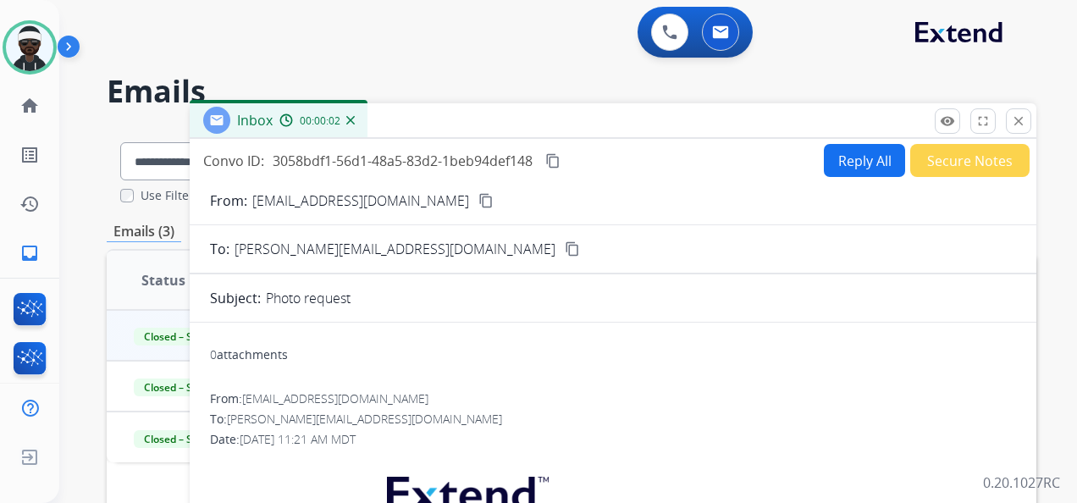
click at [849, 169] on button "Reply All" at bounding box center [864, 160] width 81 height 33
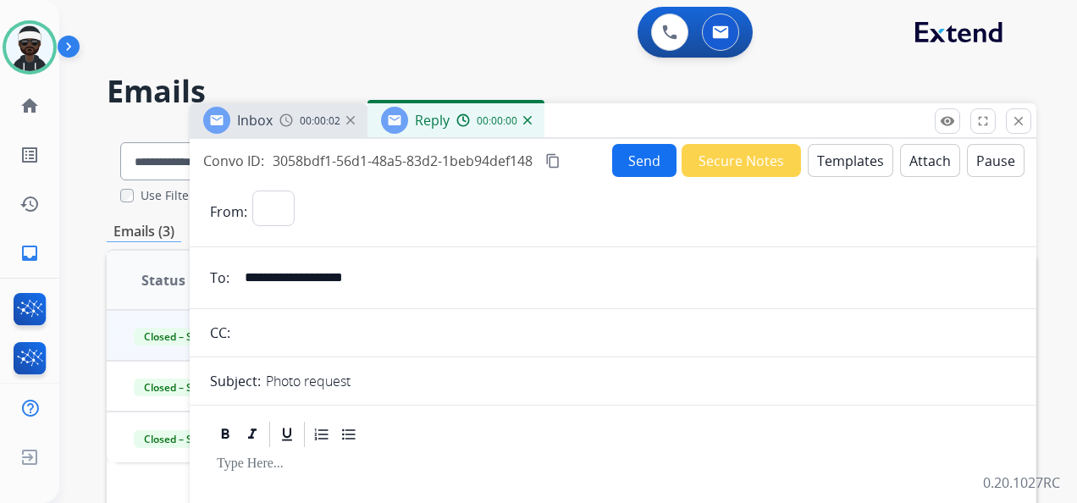
select select "**********"
click at [285, 473] on div at bounding box center [613, 488] width 806 height 76
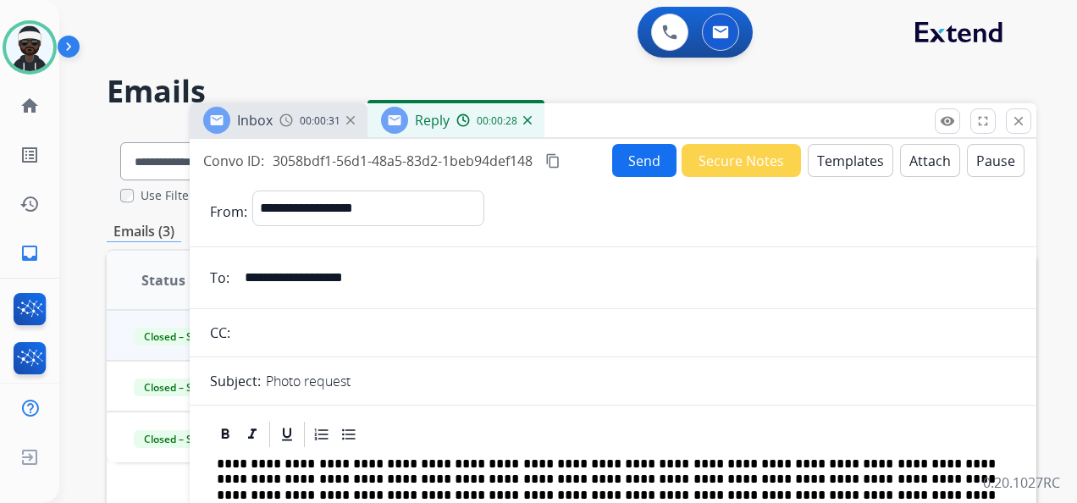
click at [843, 164] on button "Templates" at bounding box center [851, 160] width 86 height 33
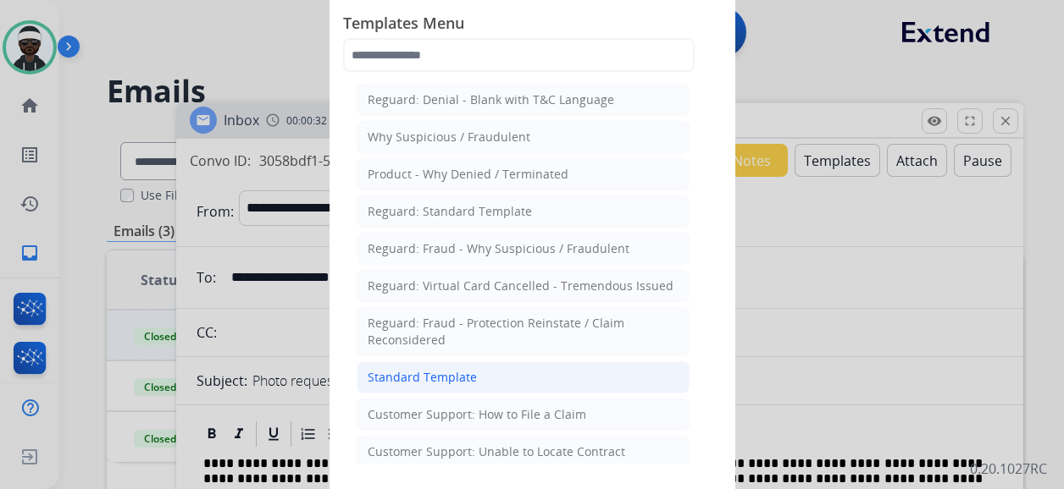
click at [481, 376] on li "Standard Template" at bounding box center [523, 378] width 333 height 32
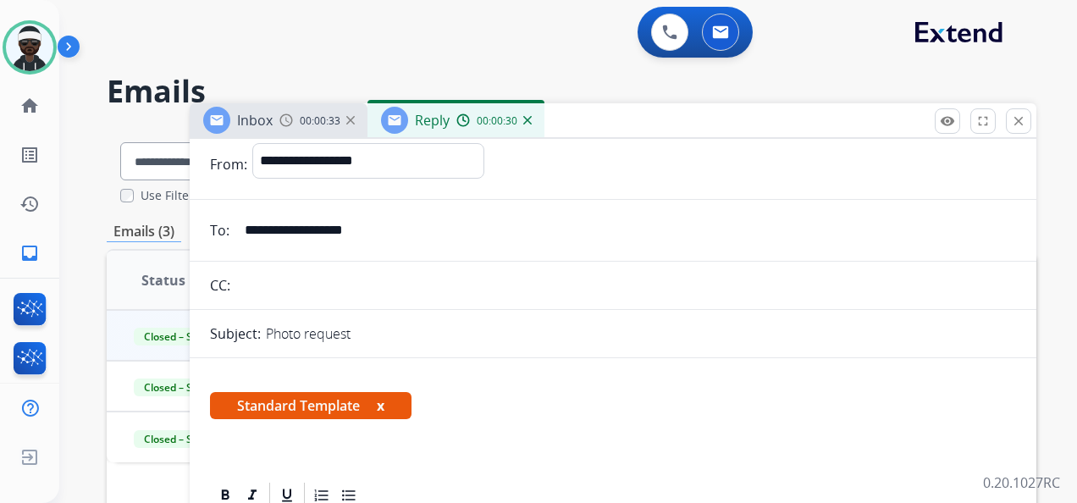
scroll to position [85, 0]
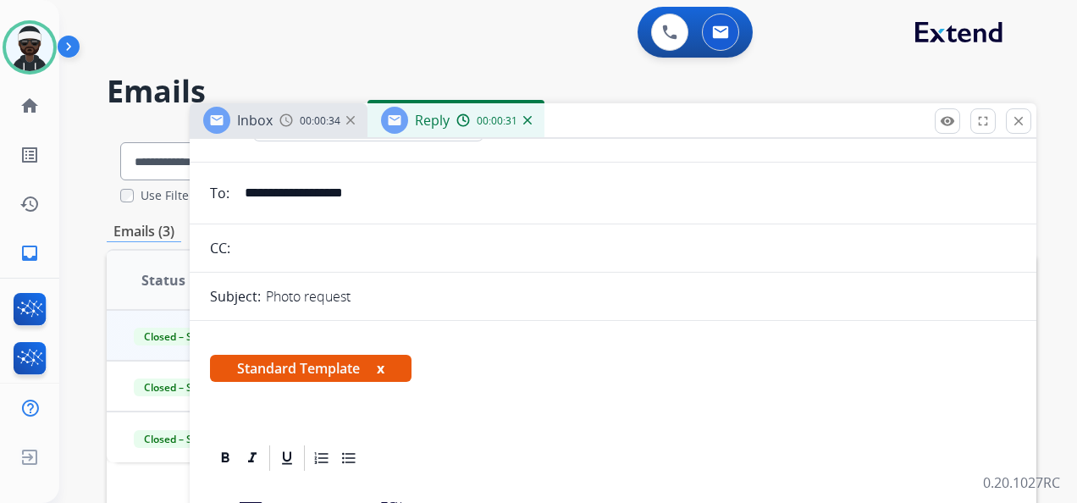
click at [380, 365] on button "x" at bounding box center [381, 368] width 8 height 20
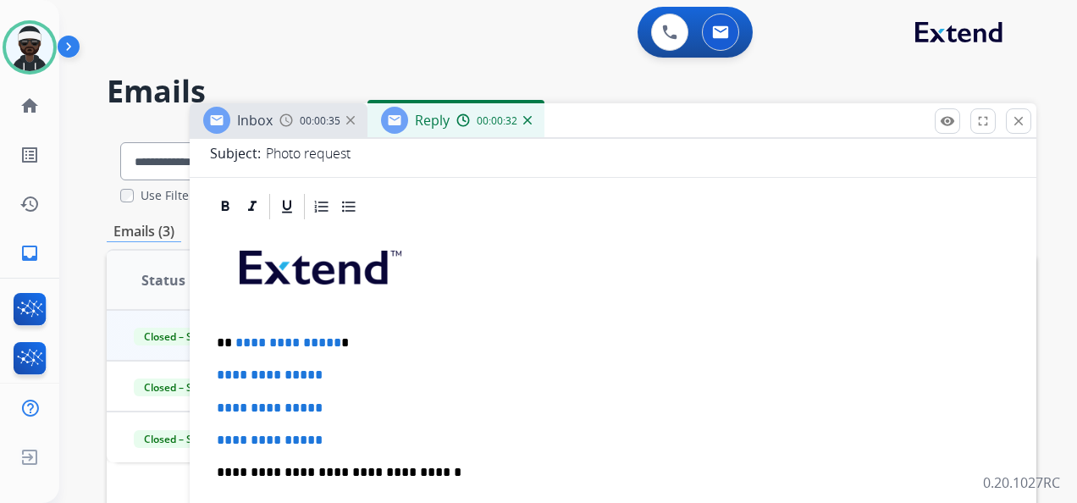
scroll to position [254, 0]
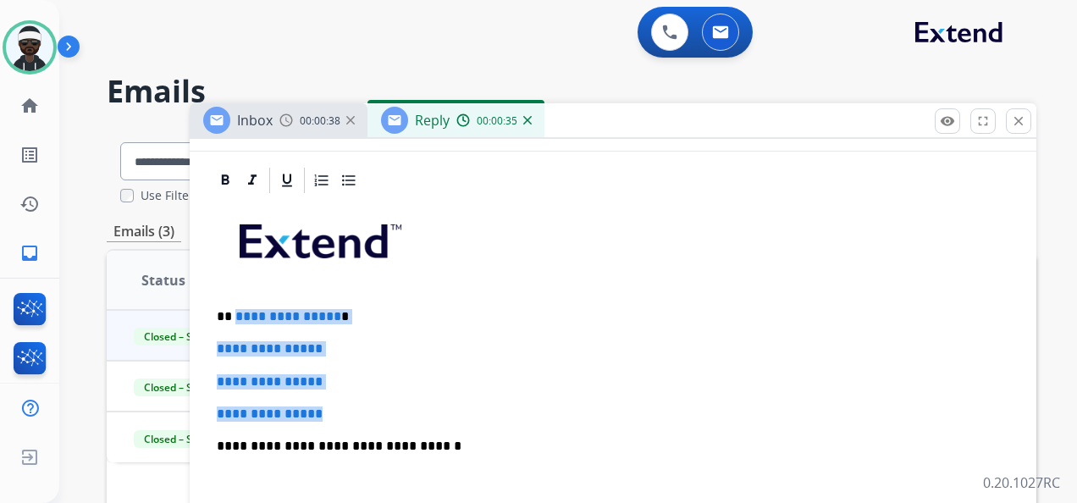
drag, startPoint x: 368, startPoint y: 412, endPoint x: 232, endPoint y: 318, distance: 165.1
click at [232, 318] on div "**********" at bounding box center [613, 487] width 806 height 582
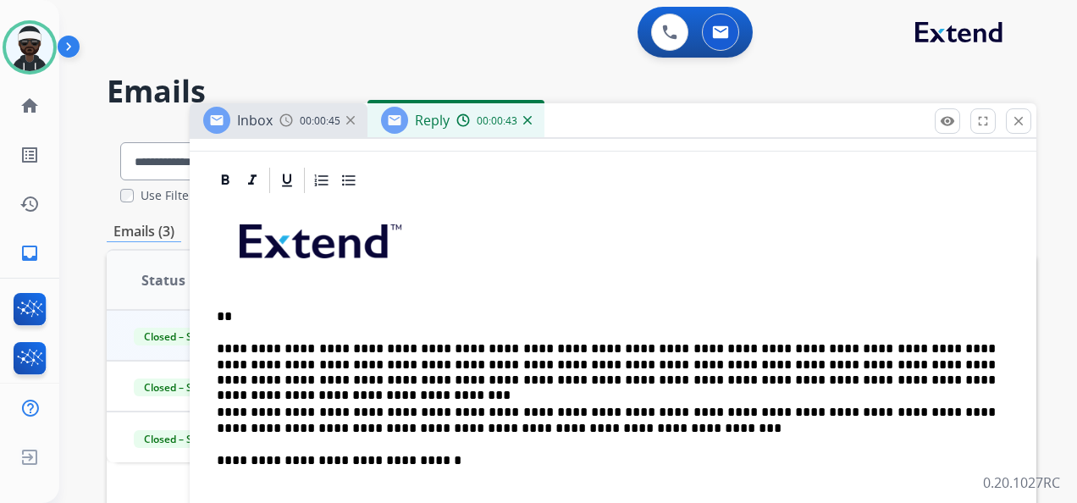
click at [216, 337] on div "**********" at bounding box center [613, 494] width 806 height 596
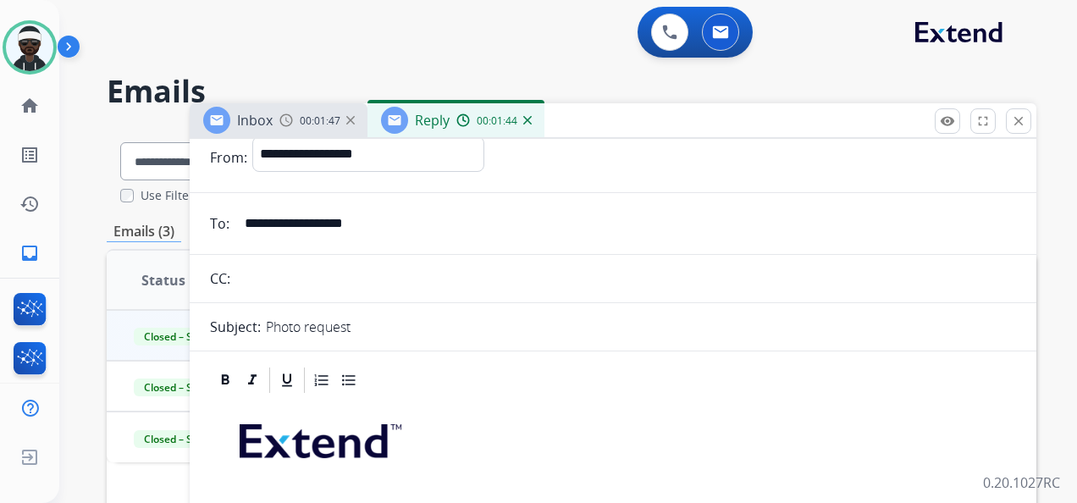
scroll to position [0, 0]
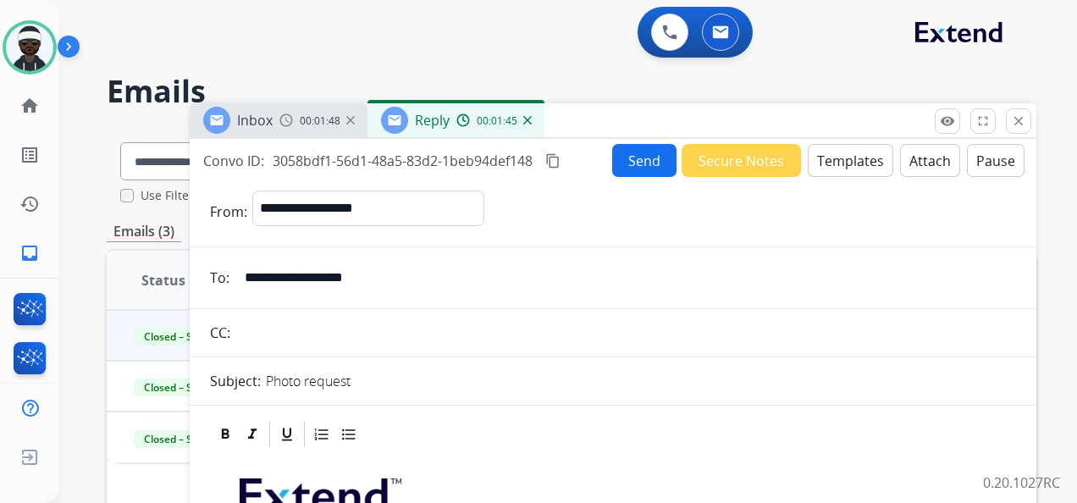
click at [621, 160] on button "Send" at bounding box center [644, 160] width 64 height 33
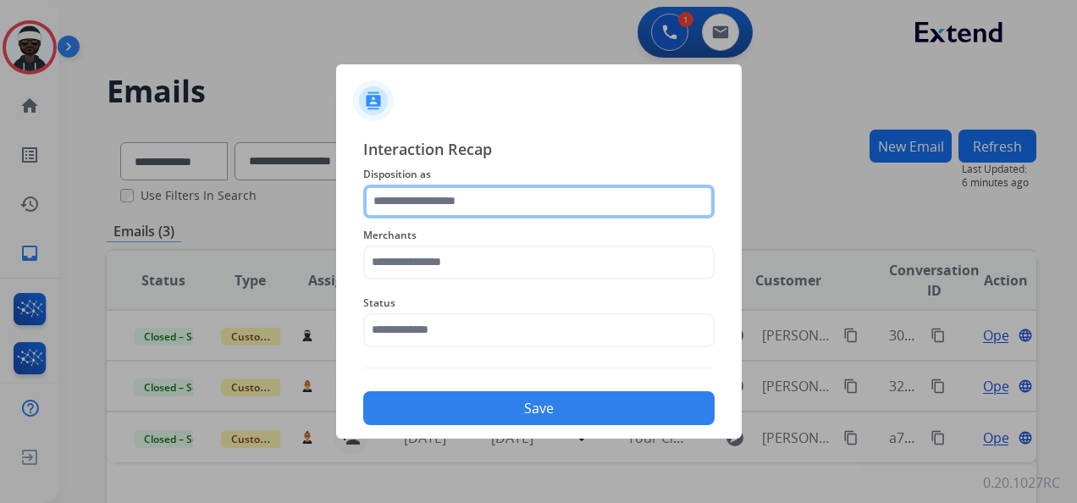
click at [444, 203] on input "text" at bounding box center [538, 202] width 351 height 34
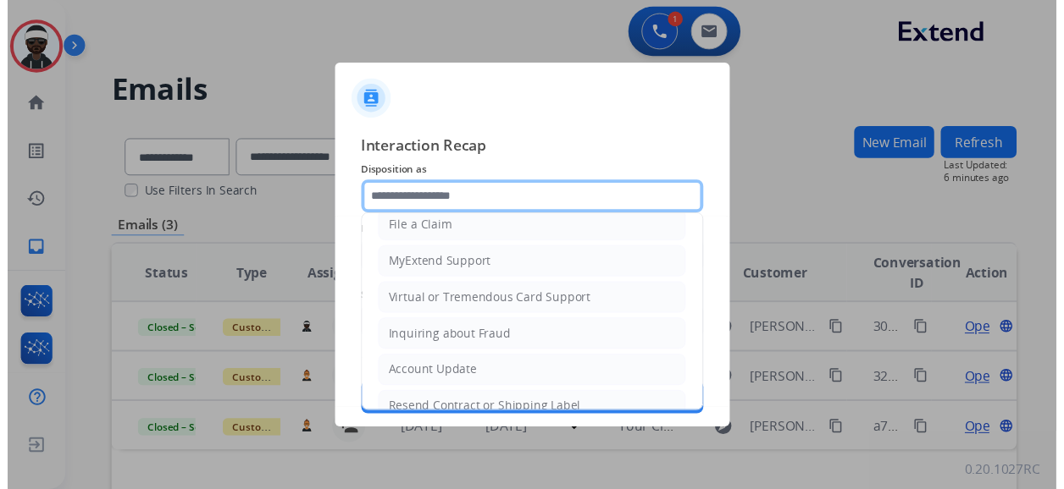
scroll to position [257, 0]
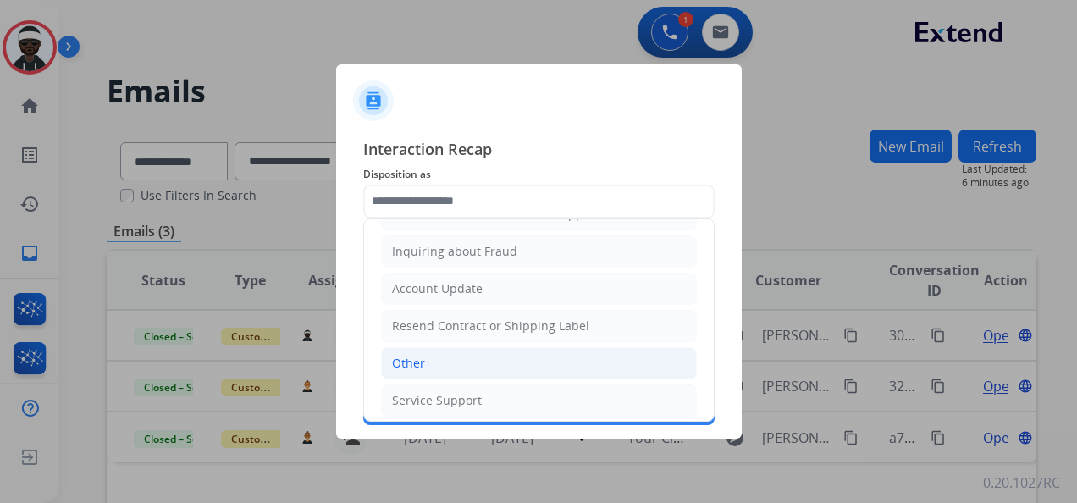
click at [455, 355] on li "Other" at bounding box center [539, 363] width 316 height 32
type input "*****"
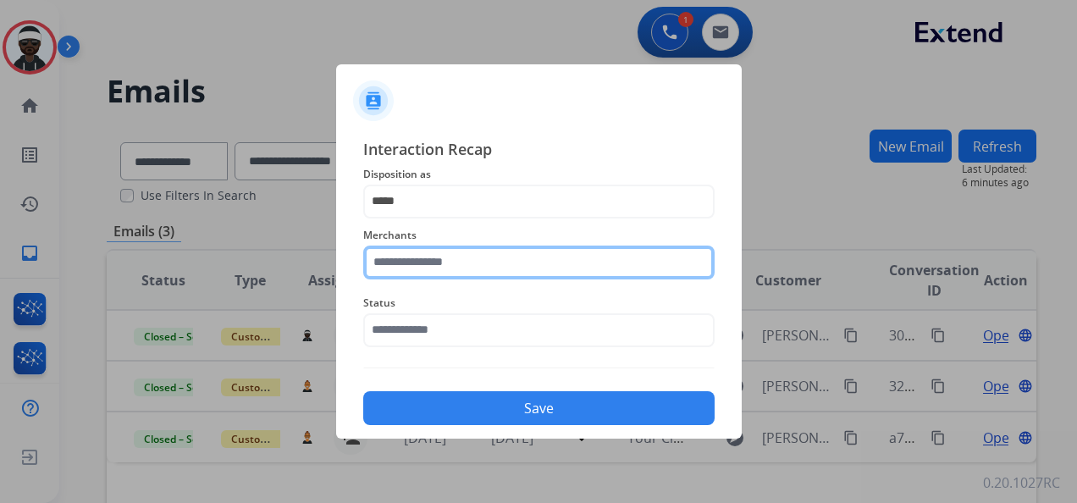
click at [451, 263] on input "text" at bounding box center [538, 263] width 351 height 34
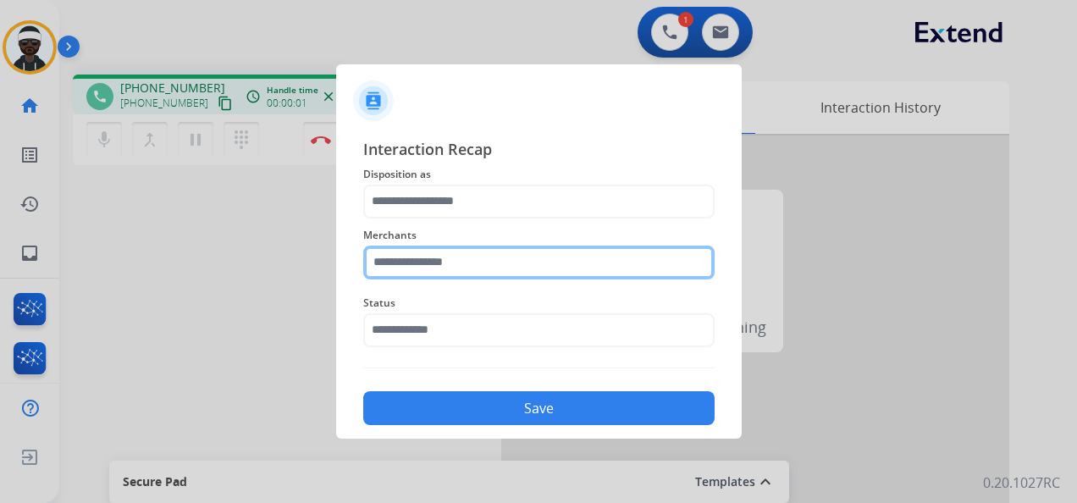
click at [495, 272] on input "text" at bounding box center [538, 263] width 351 height 34
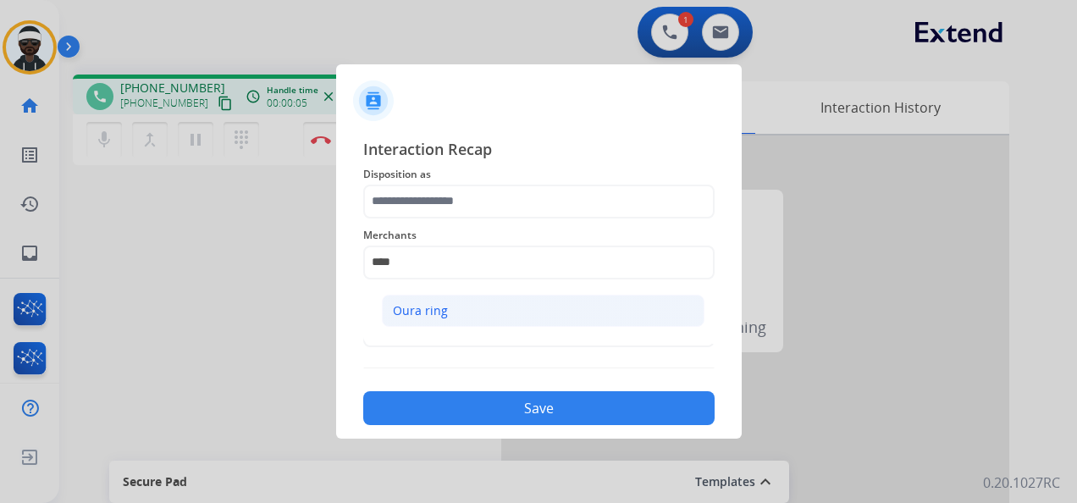
click at [450, 303] on li "Oura ring" at bounding box center [543, 311] width 323 height 32
type input "*********"
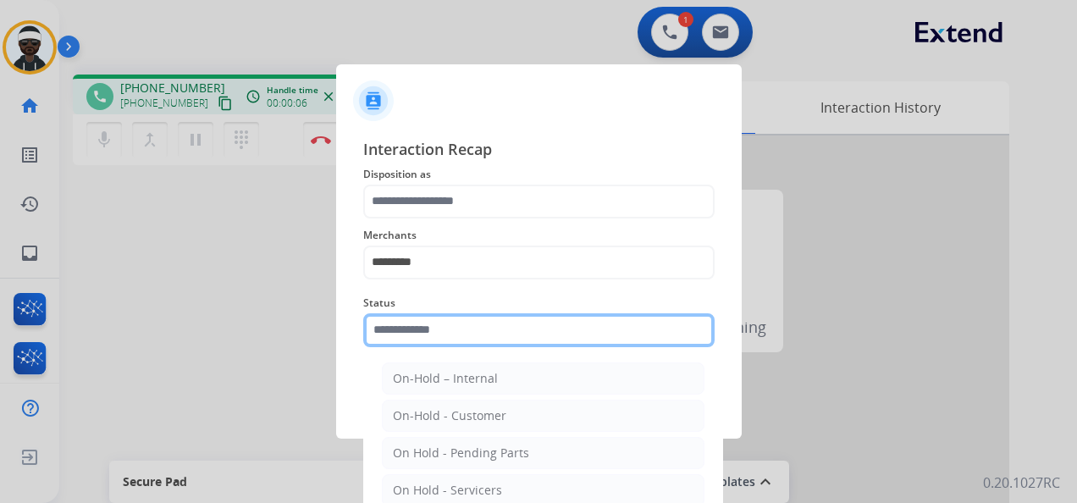
click at [430, 325] on input "text" at bounding box center [538, 330] width 351 height 34
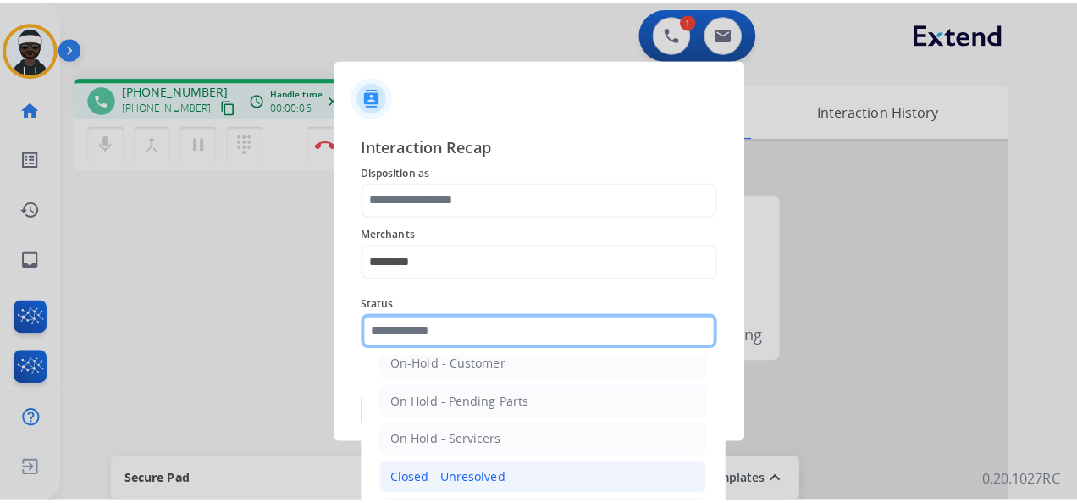
scroll to position [97, 0]
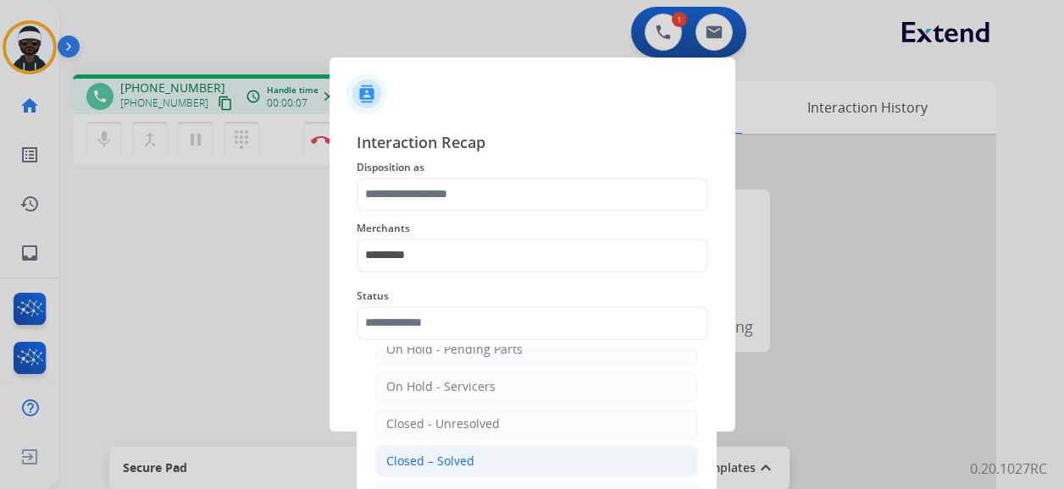
click at [463, 458] on div "Closed – Solved" at bounding box center [430, 461] width 88 height 17
type input "**********"
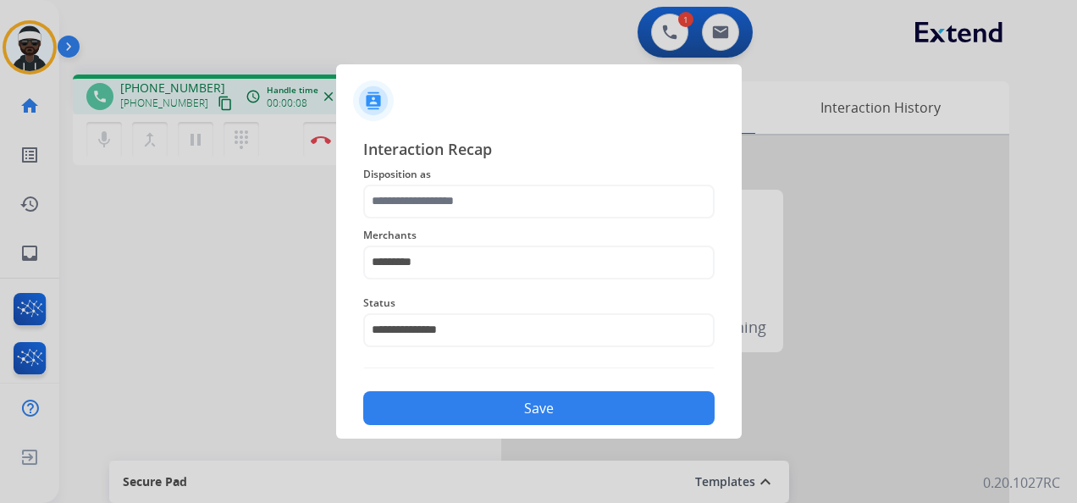
click at [492, 415] on button "Save" at bounding box center [538, 408] width 351 height 34
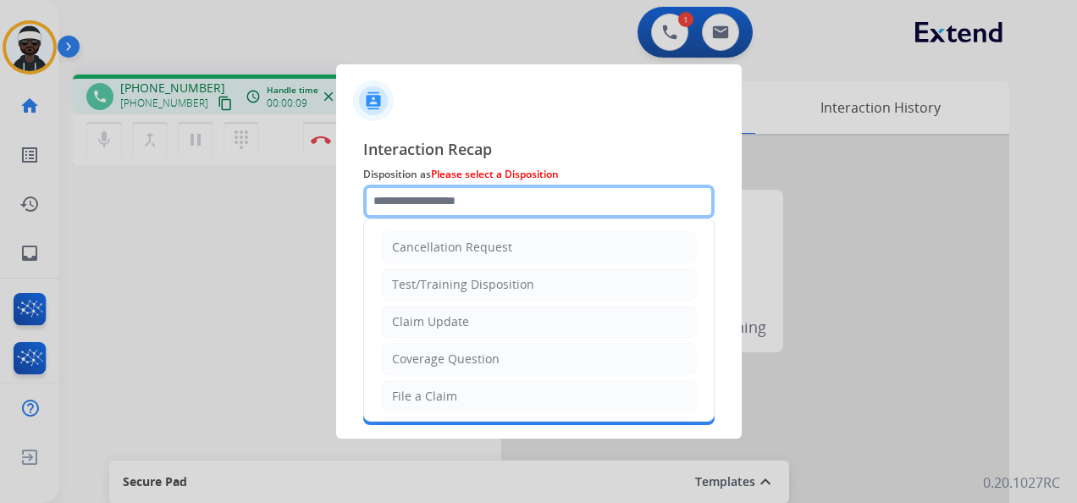
click at [411, 216] on input "text" at bounding box center [538, 202] width 351 height 34
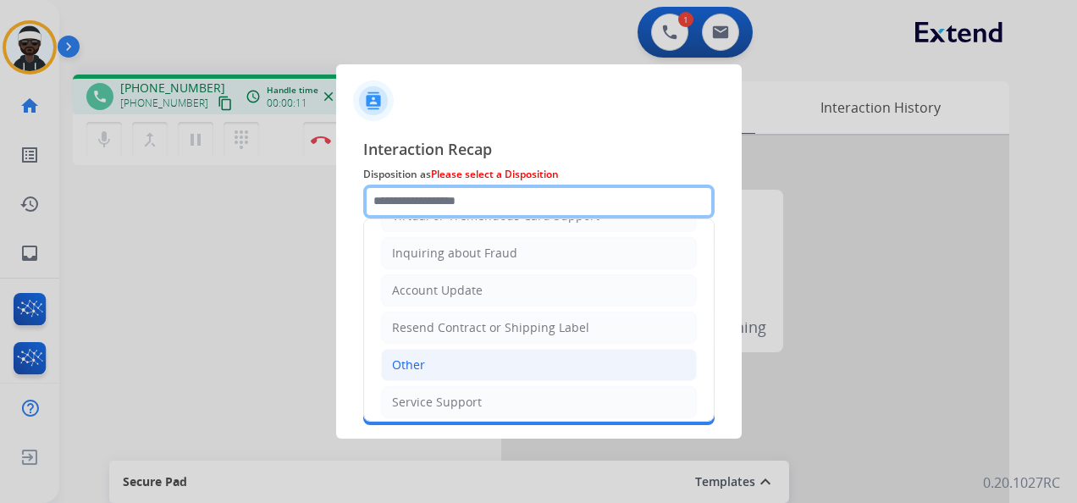
scroll to position [257, 0]
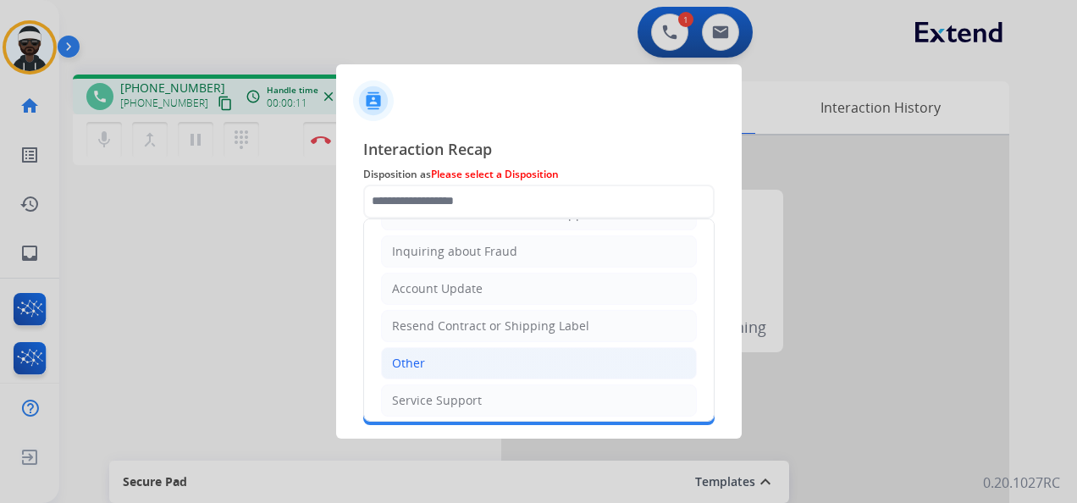
click at [451, 349] on li "Other" at bounding box center [539, 363] width 316 height 32
type input "*****"
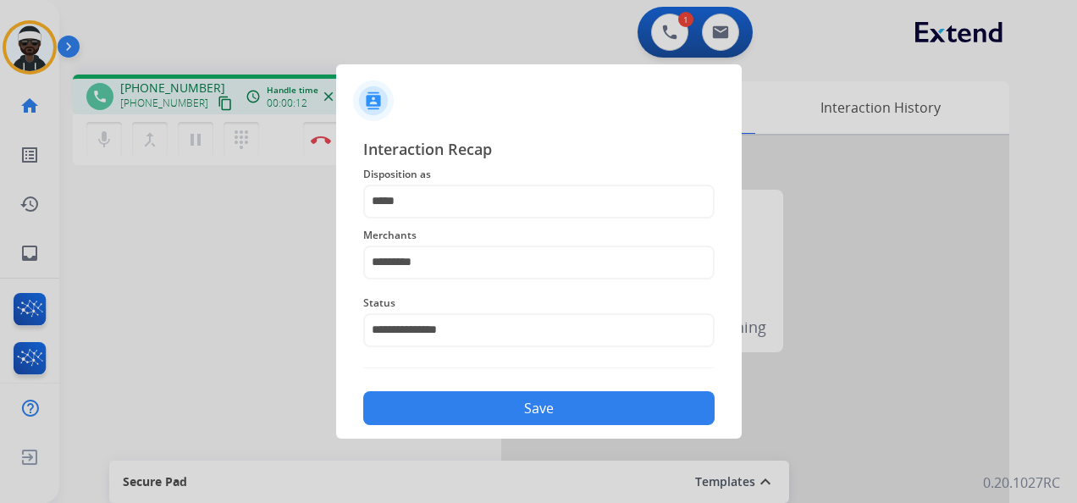
click at [505, 400] on button "Save" at bounding box center [538, 408] width 351 height 34
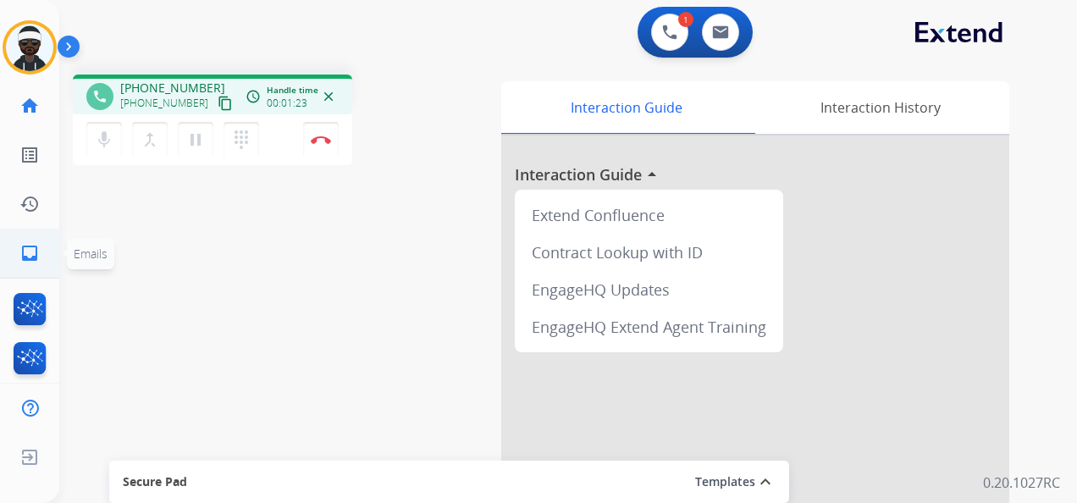
click at [29, 248] on mat-icon "inbox" at bounding box center [29, 253] width 20 height 20
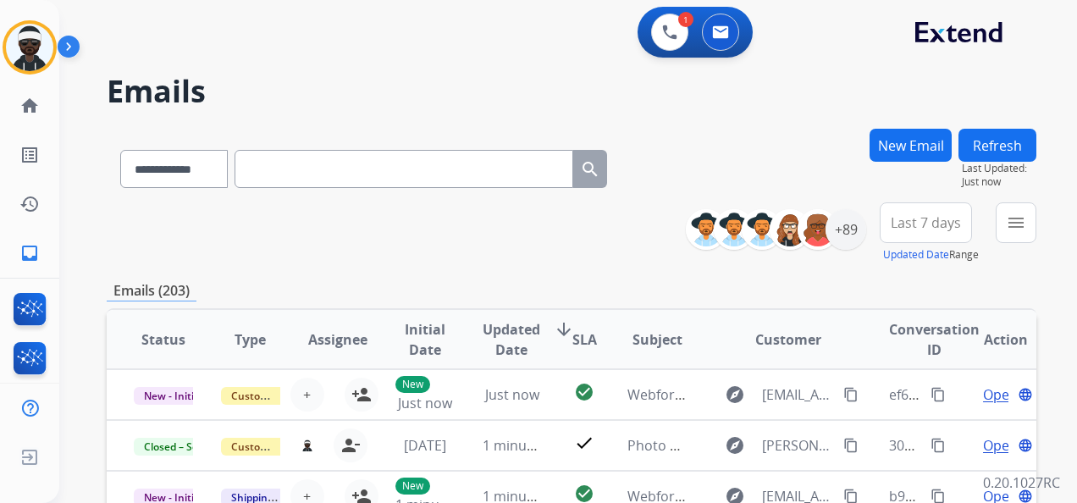
click at [910, 155] on button "New Email" at bounding box center [911, 145] width 82 height 33
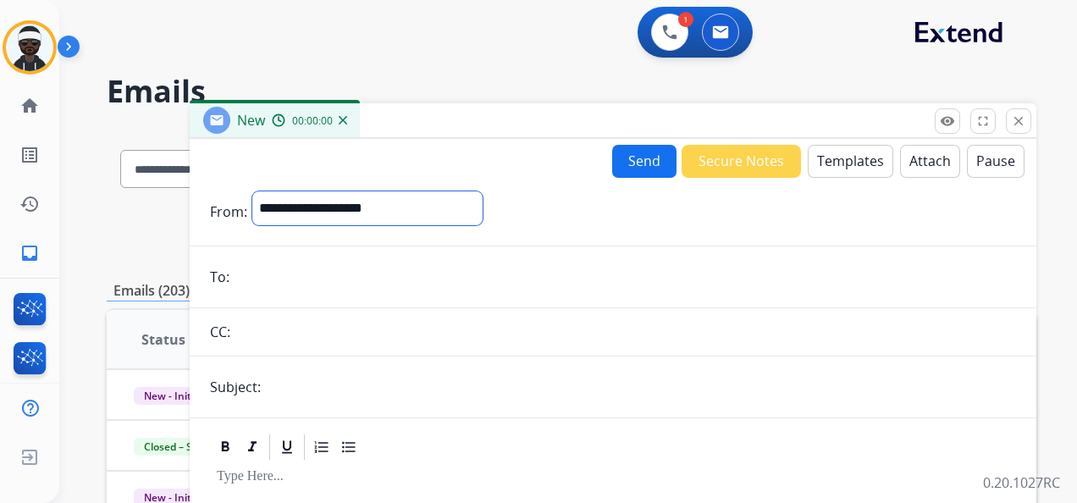
click at [348, 214] on select "**********" at bounding box center [367, 208] width 230 height 34
select select "**********"
click at [252, 191] on select "**********" at bounding box center [367, 208] width 230 height 34
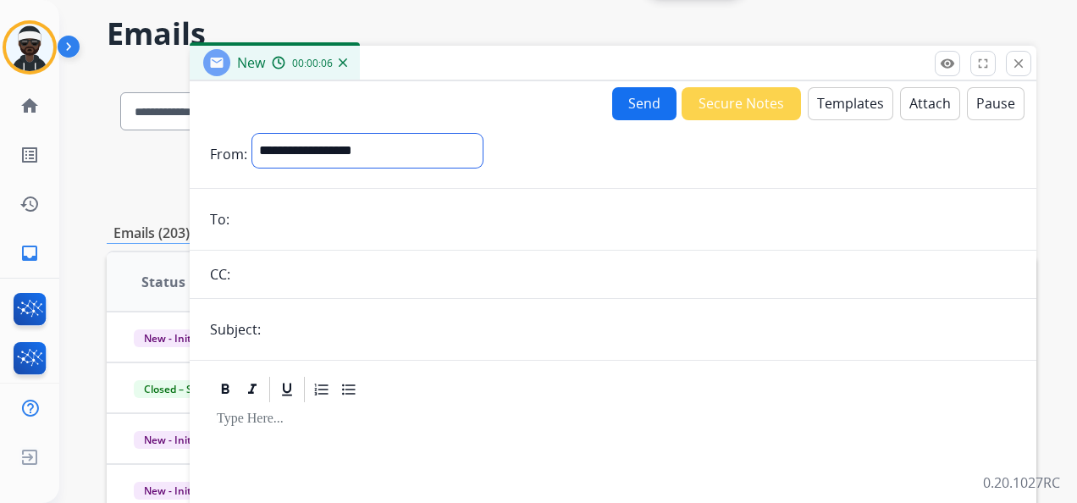
scroll to position [85, 0]
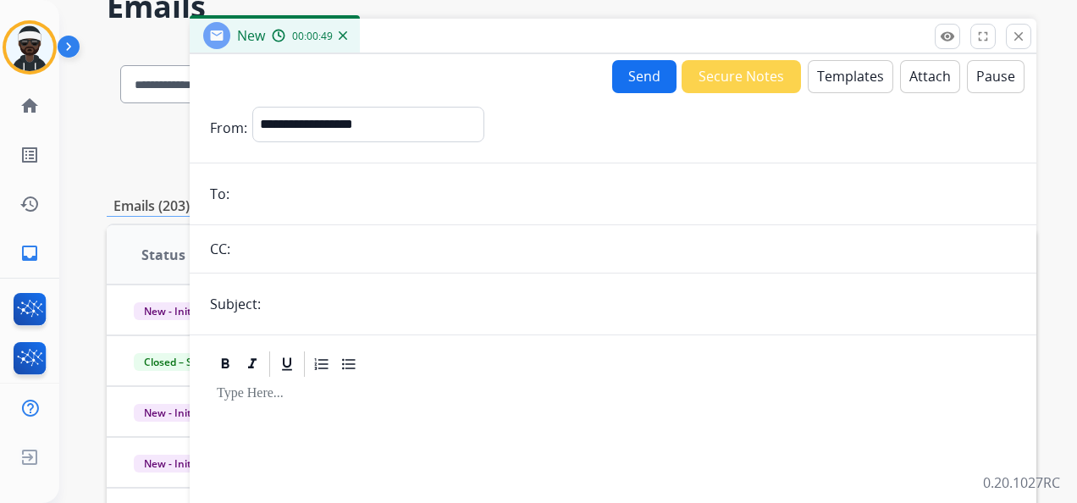
click at [306, 191] on input "email" at bounding box center [626, 194] width 782 height 34
paste input "**********"
type input "**********"
click at [302, 305] on input "text" at bounding box center [641, 304] width 750 height 34
type input "**********"
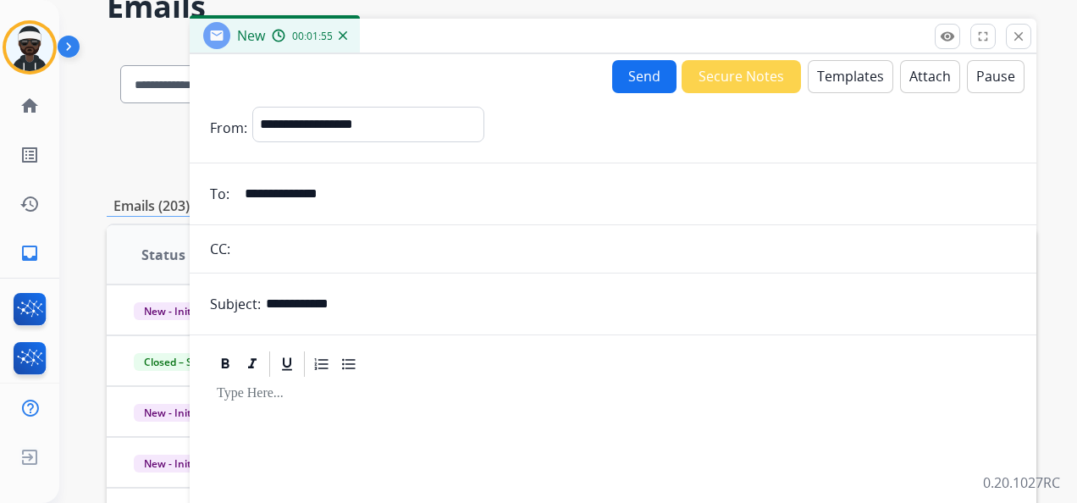
click at [808, 80] on button "Templates" at bounding box center [851, 76] width 86 height 33
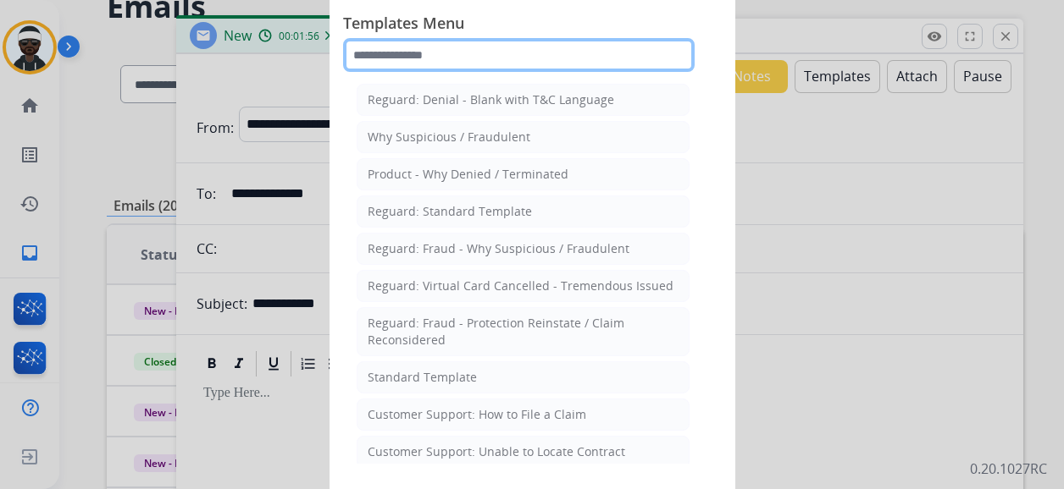
click at [422, 64] on input "text" at bounding box center [518, 55] width 351 height 34
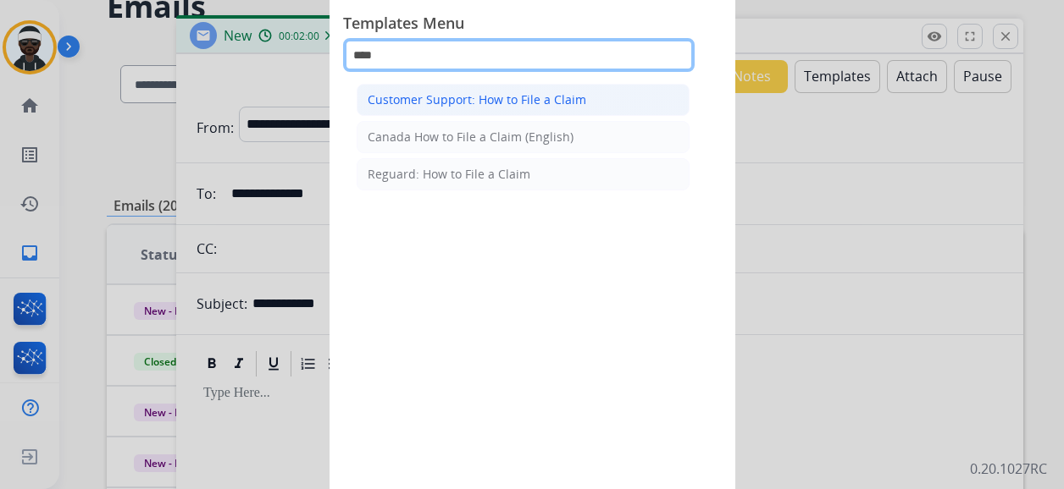
type input "****"
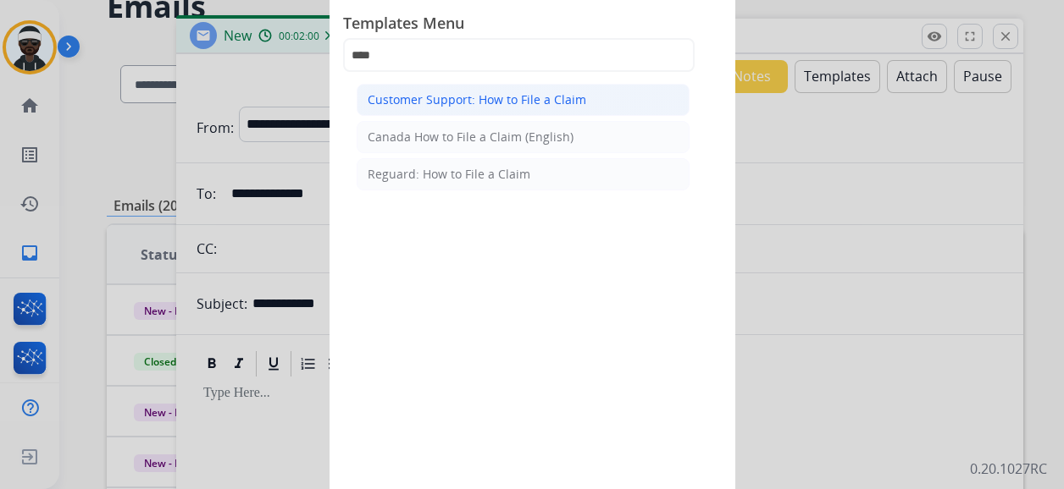
click at [473, 108] on div "Customer Support: How to File a Claim" at bounding box center [477, 99] width 218 height 17
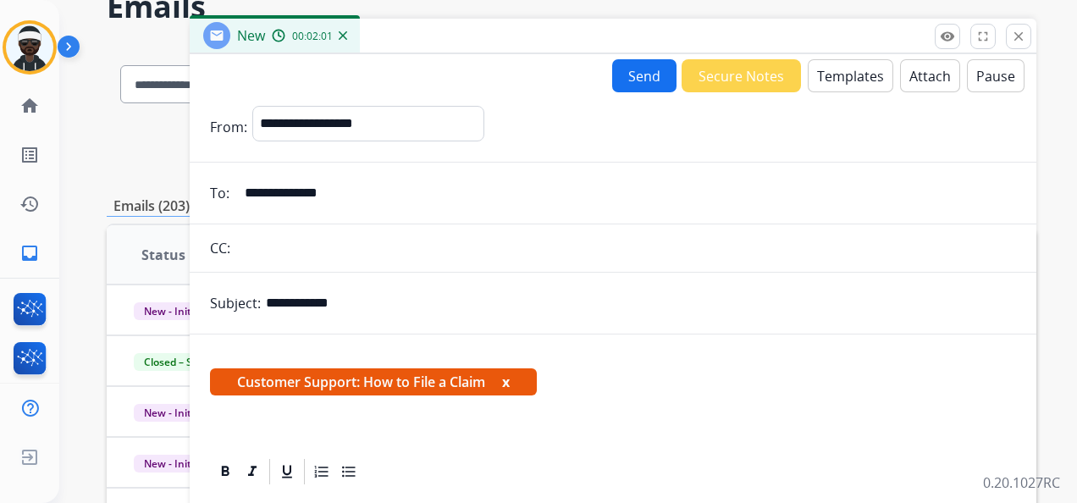
click at [508, 381] on button "x" at bounding box center [506, 382] width 8 height 20
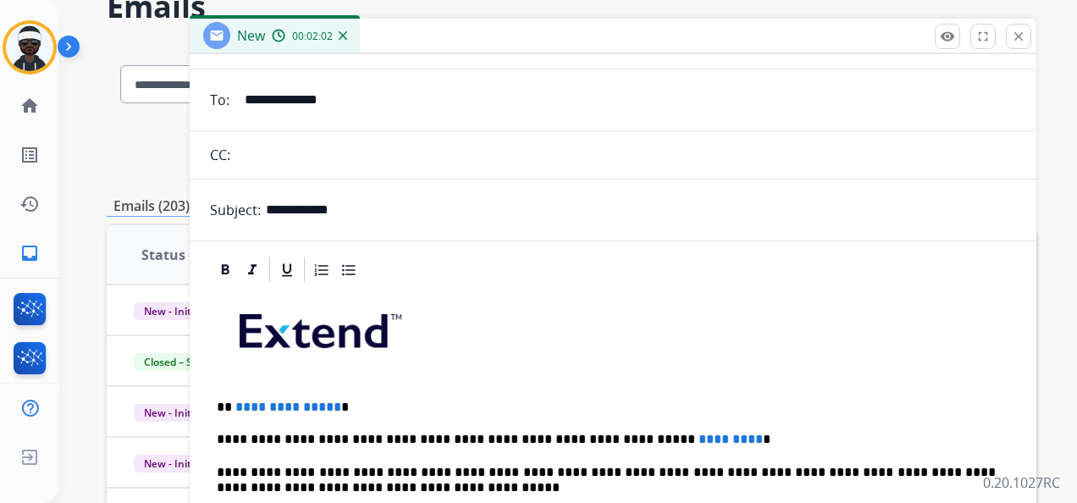
scroll to position [216, 0]
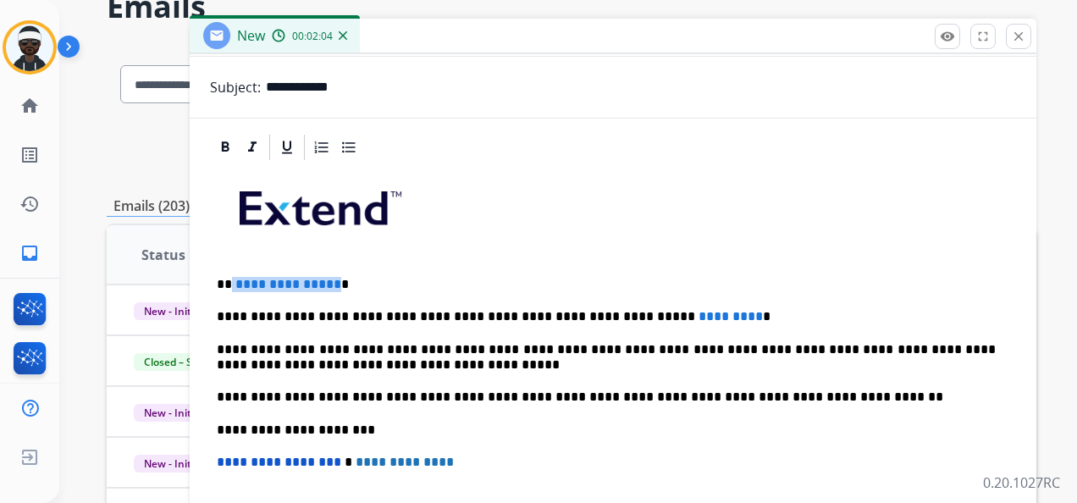
drag, startPoint x: 230, startPoint y: 281, endPoint x: 332, endPoint y: 274, distance: 101.9
click at [332, 277] on p "**********" at bounding box center [606, 284] width 779 height 15
click at [699, 316] on span "*********" at bounding box center [731, 316] width 64 height 13
drag, startPoint x: 679, startPoint y: 316, endPoint x: 605, endPoint y: 313, distance: 74.6
click at [605, 313] on p "**********" at bounding box center [606, 316] width 779 height 15
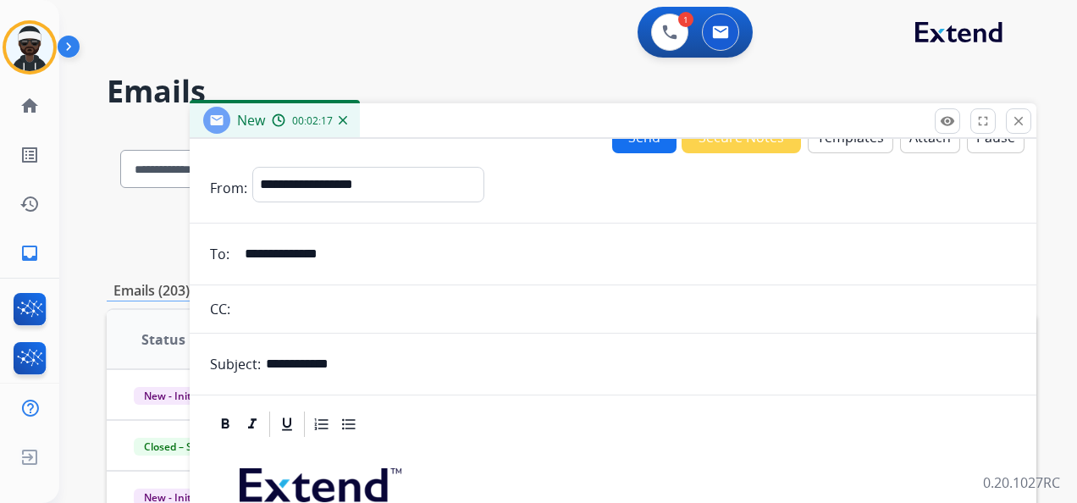
scroll to position [0, 0]
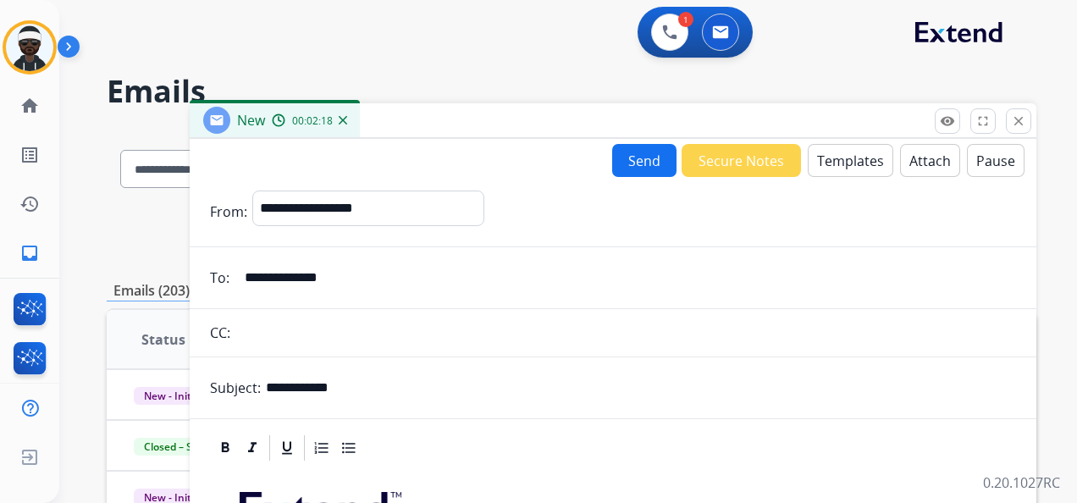
click at [655, 174] on button "Send" at bounding box center [644, 160] width 64 height 33
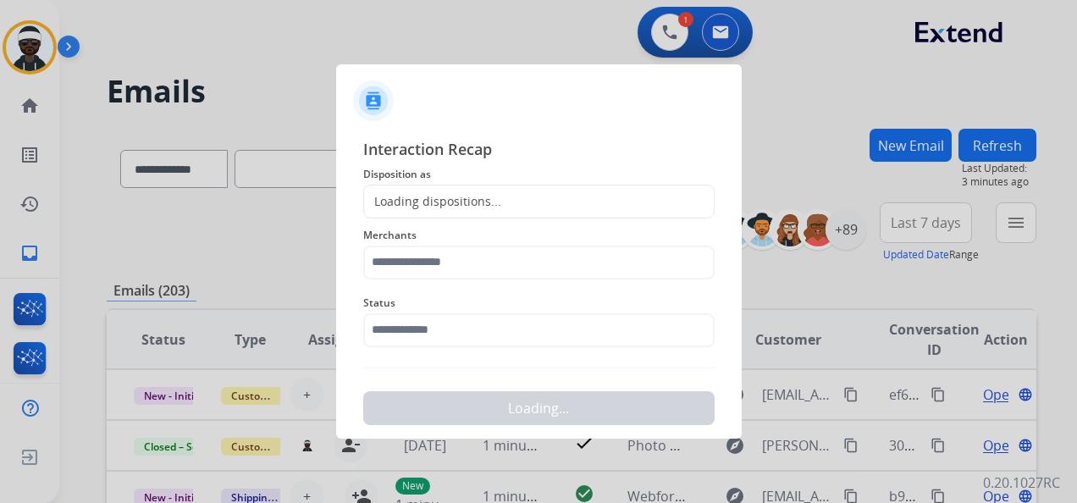
click at [471, 202] on div "Loading dispositions..." at bounding box center [432, 201] width 137 height 17
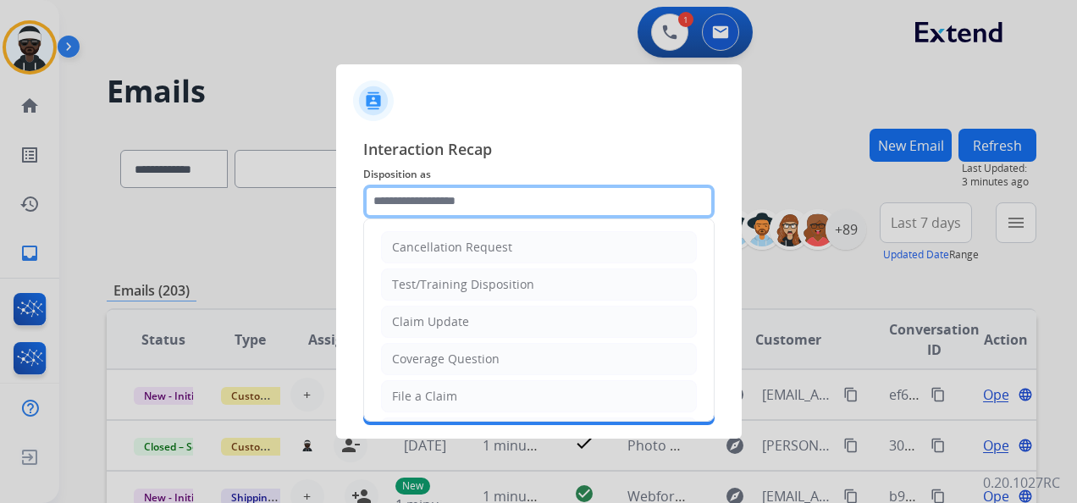
click at [478, 207] on input "text" at bounding box center [538, 202] width 351 height 34
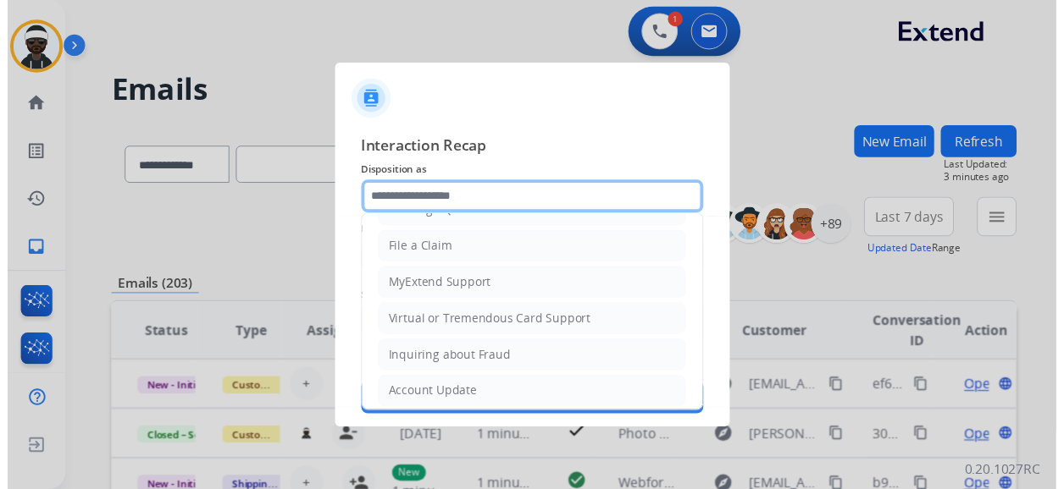
scroll to position [257, 0]
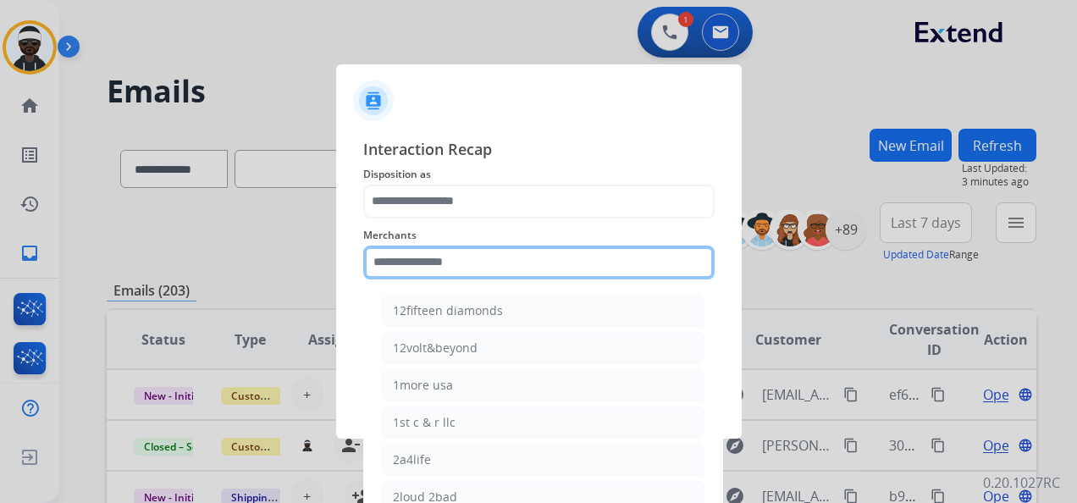
click at [454, 266] on input "text" at bounding box center [538, 263] width 351 height 34
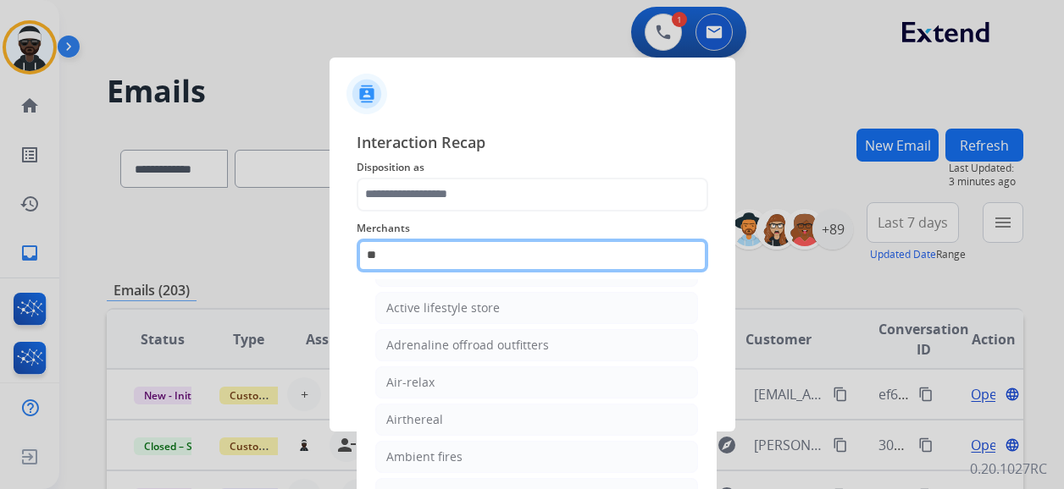
scroll to position [0, 0]
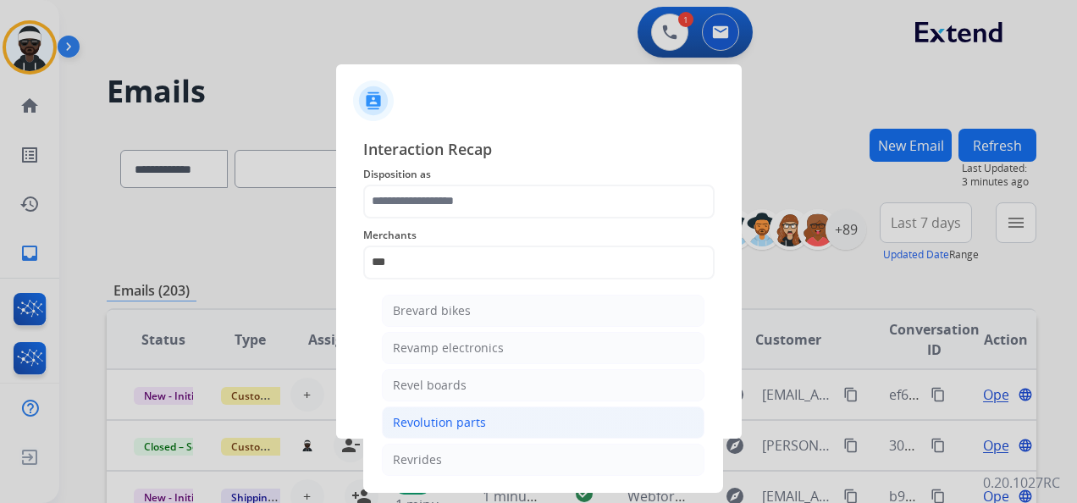
click at [479, 423] on div "Revolution parts" at bounding box center [439, 422] width 93 height 17
type input "**********"
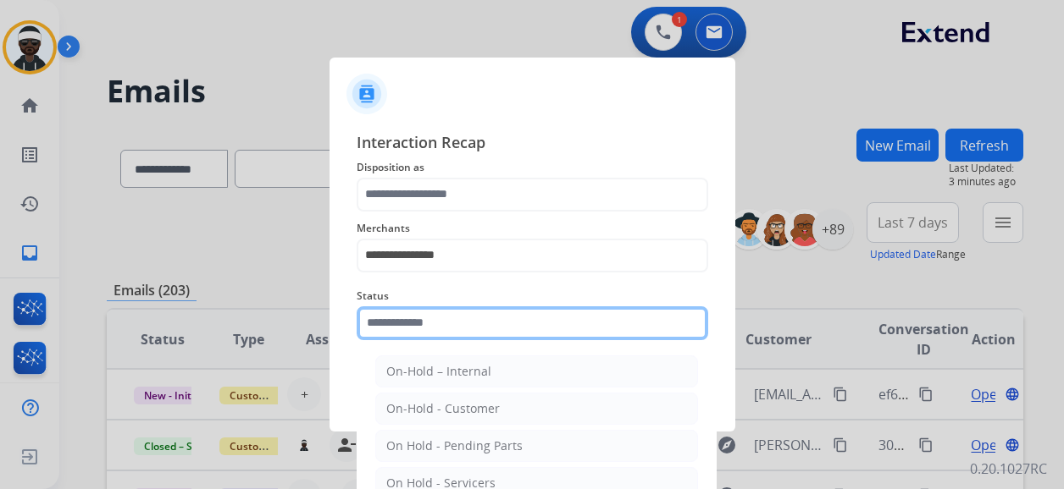
click at [473, 333] on input "text" at bounding box center [532, 324] width 351 height 34
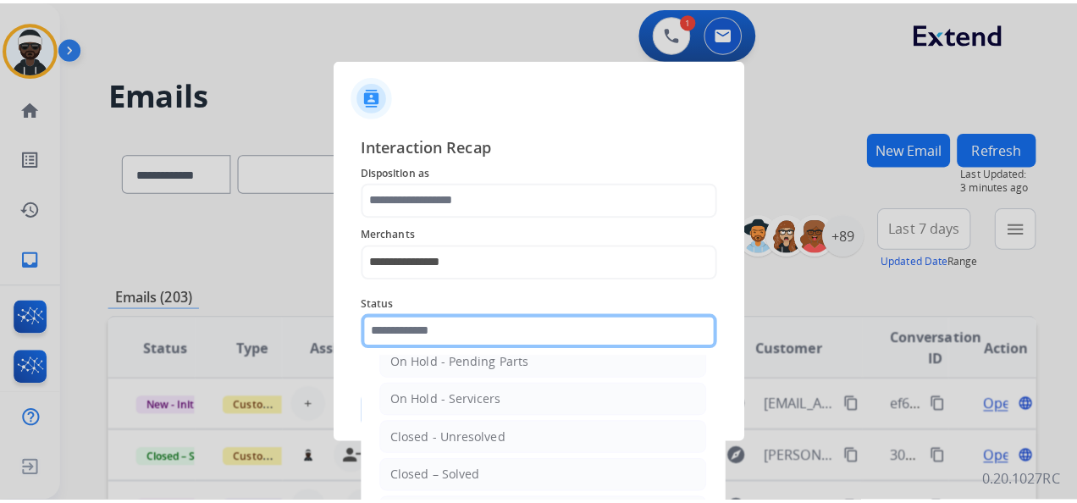
scroll to position [97, 0]
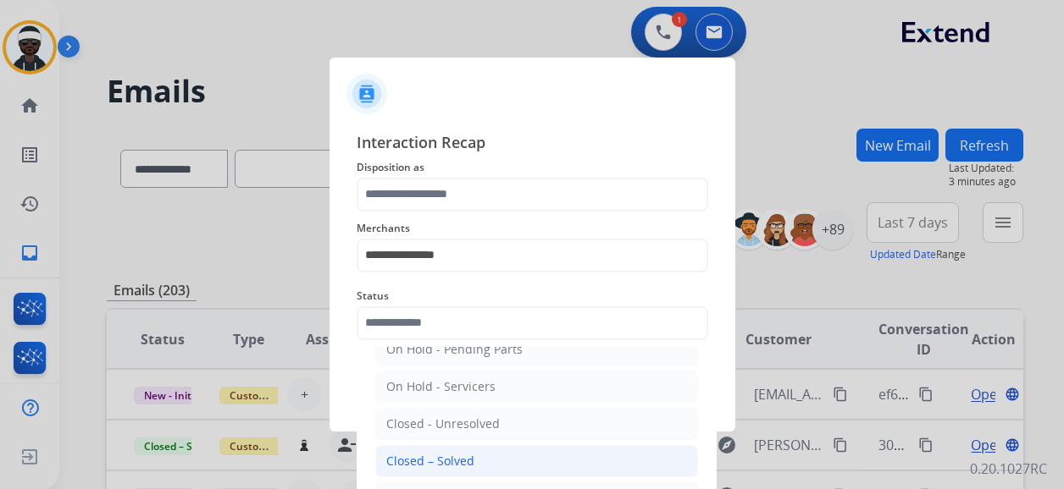
click at [471, 459] on div "Closed – Solved" at bounding box center [430, 461] width 88 height 17
type input "**********"
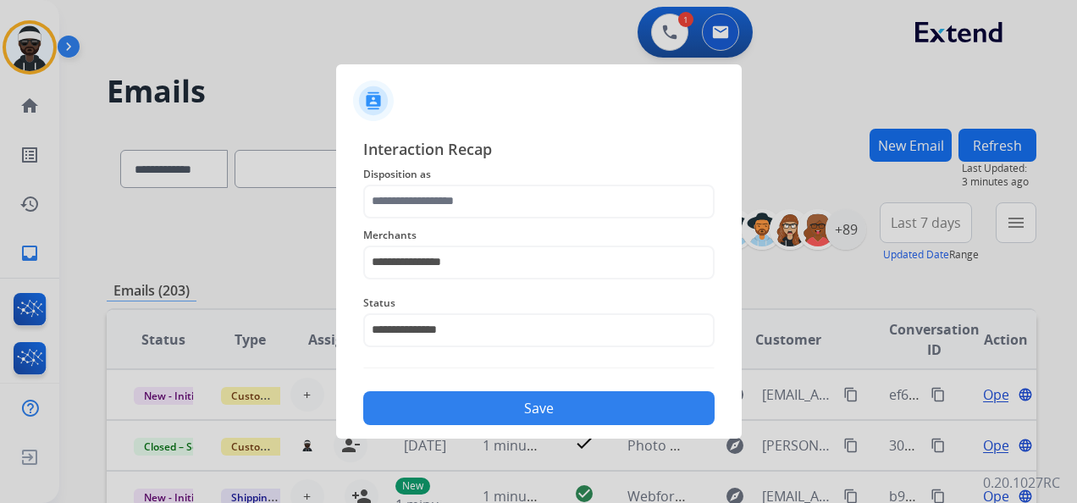
click at [493, 395] on button "Save" at bounding box center [538, 408] width 351 height 34
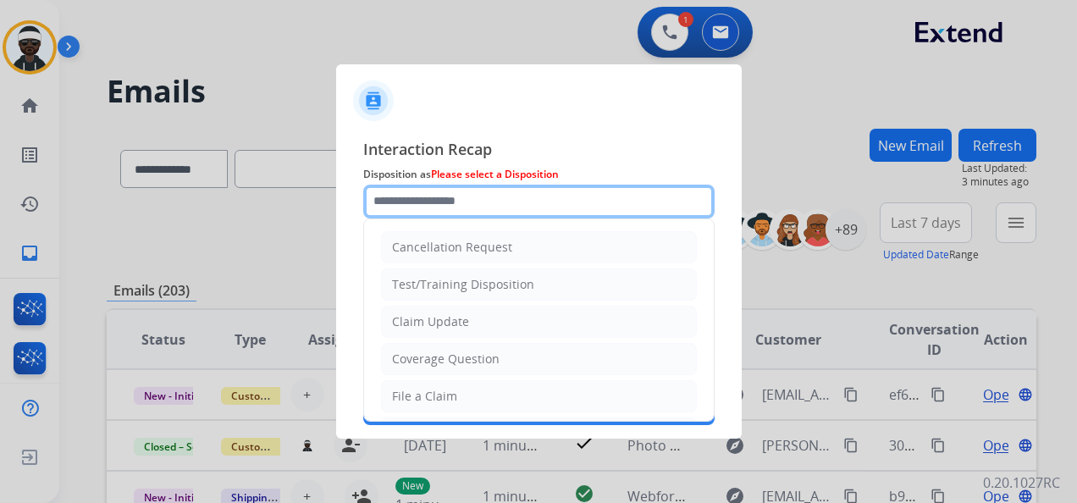
click at [462, 213] on input "text" at bounding box center [538, 202] width 351 height 34
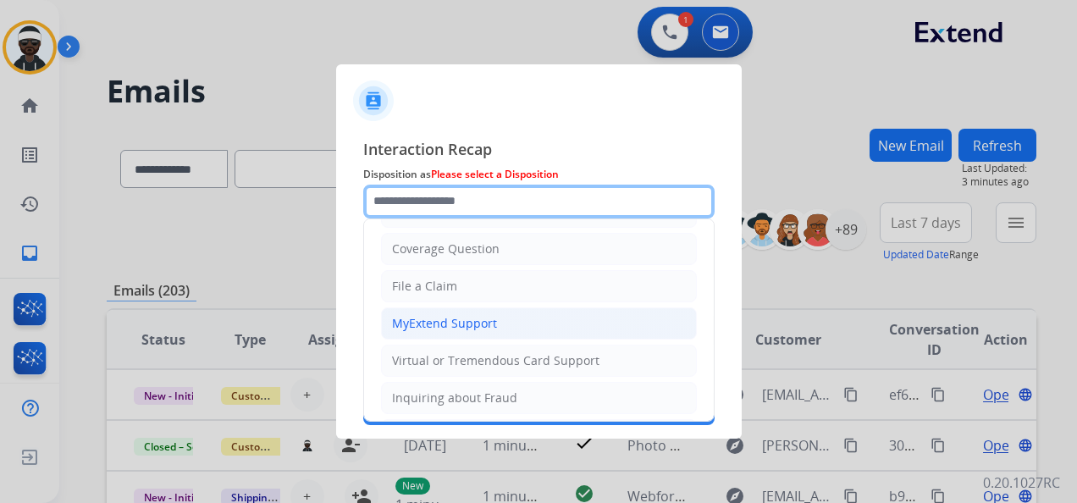
scroll to position [85, 0]
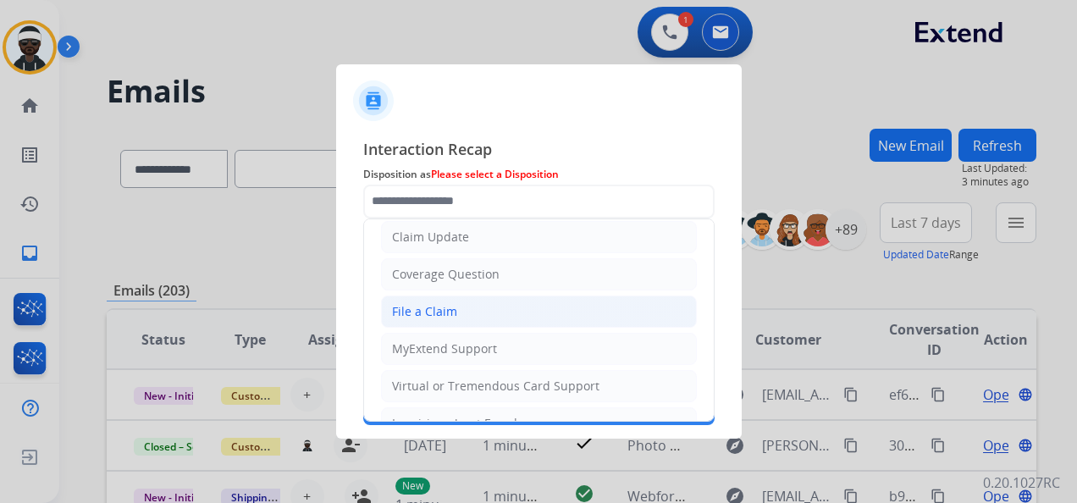
click at [448, 303] on div "File a Claim" at bounding box center [424, 311] width 65 height 17
type input "**********"
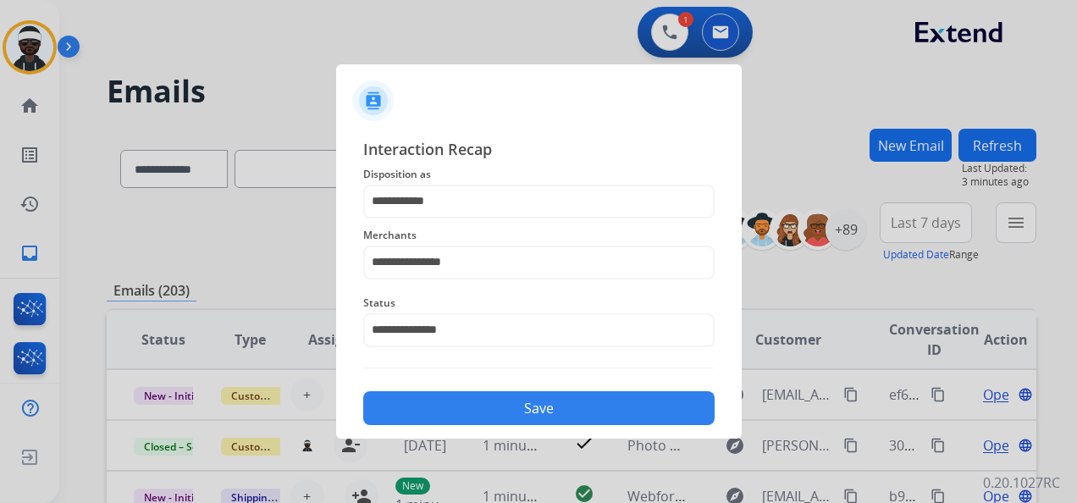
click at [508, 399] on button "Save" at bounding box center [538, 408] width 351 height 34
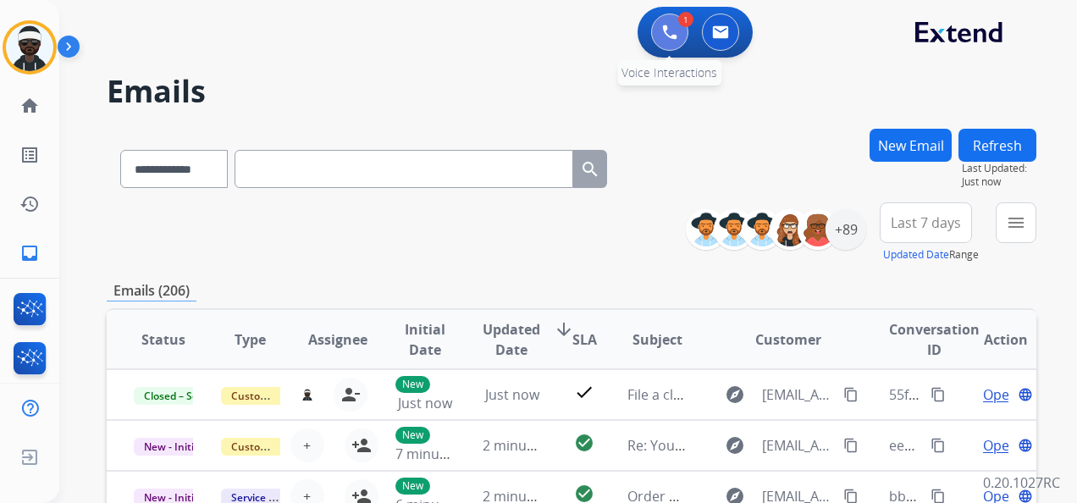
click at [674, 39] on img at bounding box center [669, 32] width 15 height 15
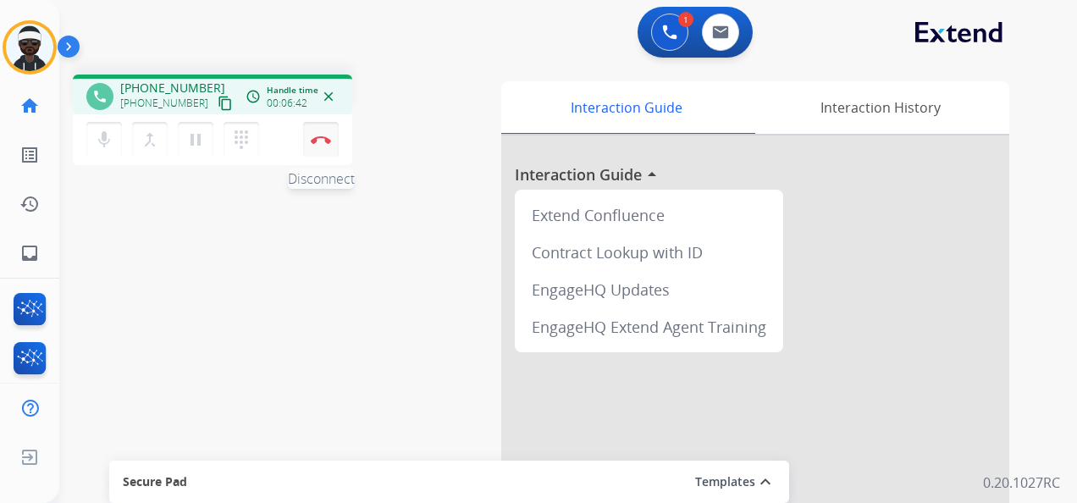
click at [330, 143] on button "Disconnect" at bounding box center [321, 140] width 36 height 36
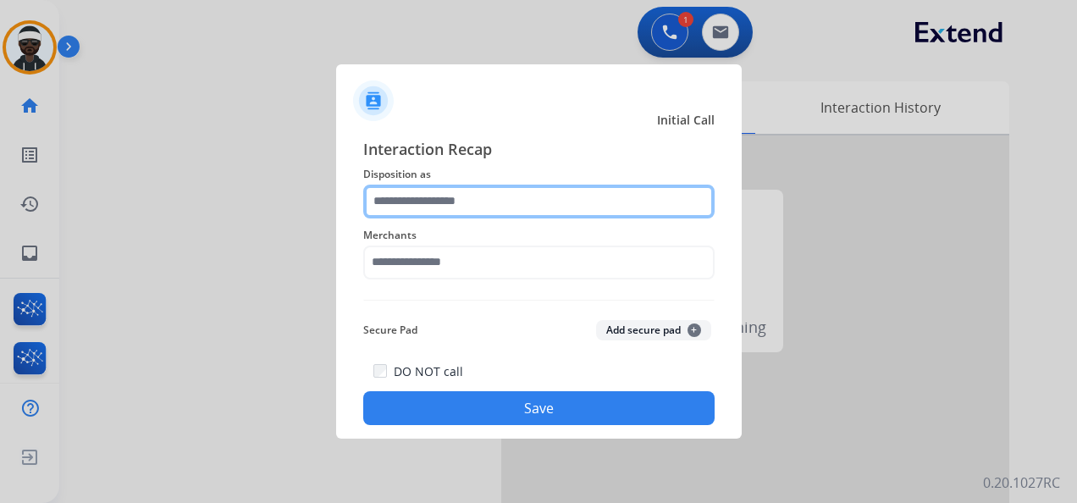
click at [488, 193] on input "text" at bounding box center [538, 202] width 351 height 34
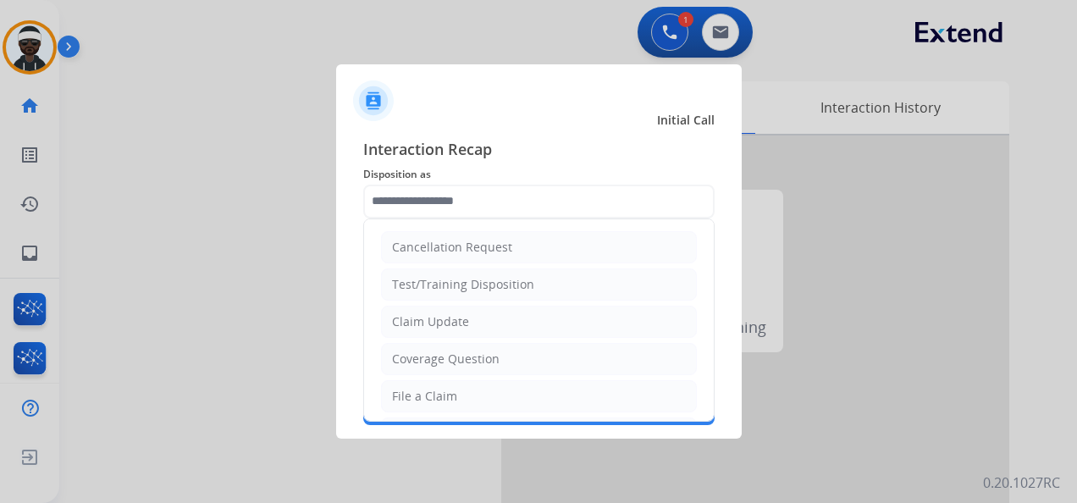
drag, startPoint x: 448, startPoint y: 387, endPoint x: 487, endPoint y: 329, distance: 69.5
click at [449, 388] on div "File a Claim" at bounding box center [424, 396] width 65 height 17
type input "**********"
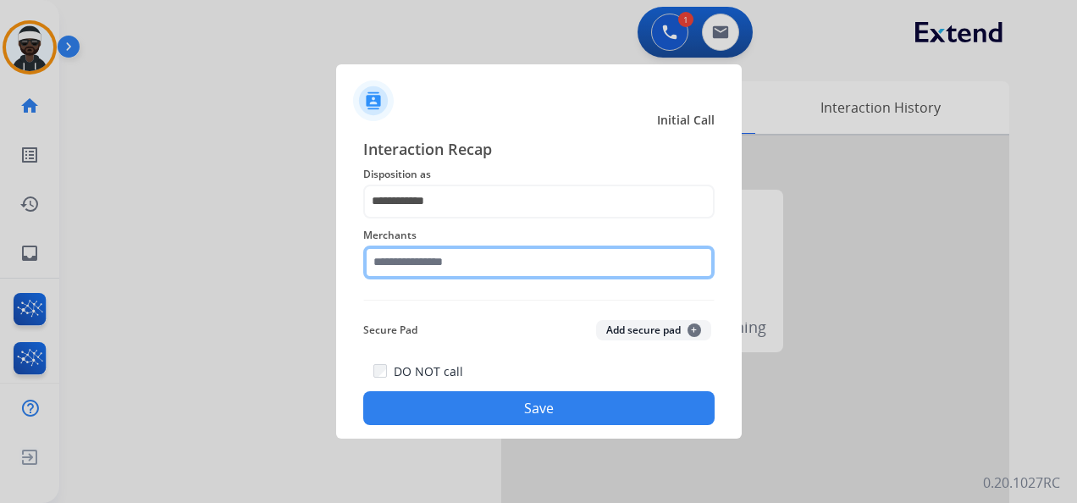
click at [463, 269] on input "text" at bounding box center [538, 263] width 351 height 34
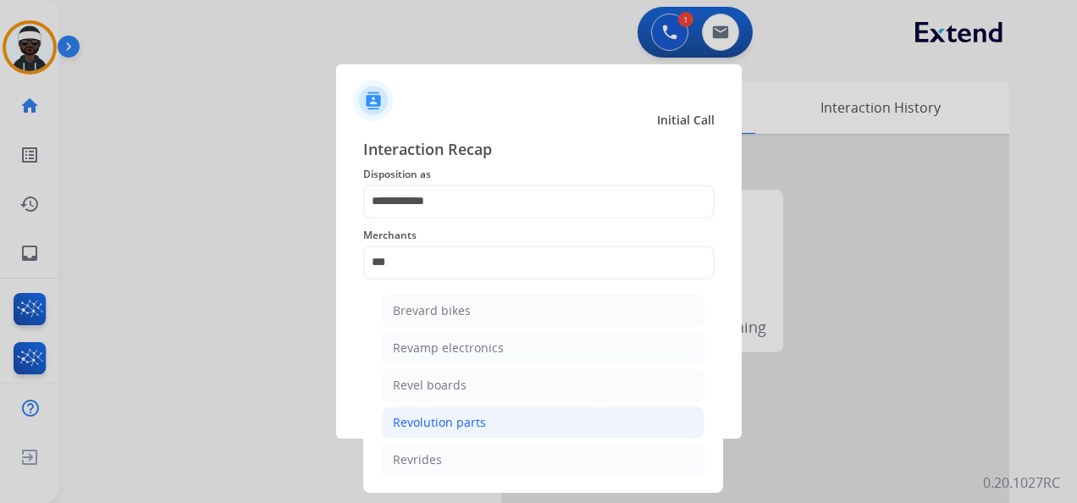
click at [472, 422] on div "Revolution parts" at bounding box center [439, 422] width 93 height 17
type input "**********"
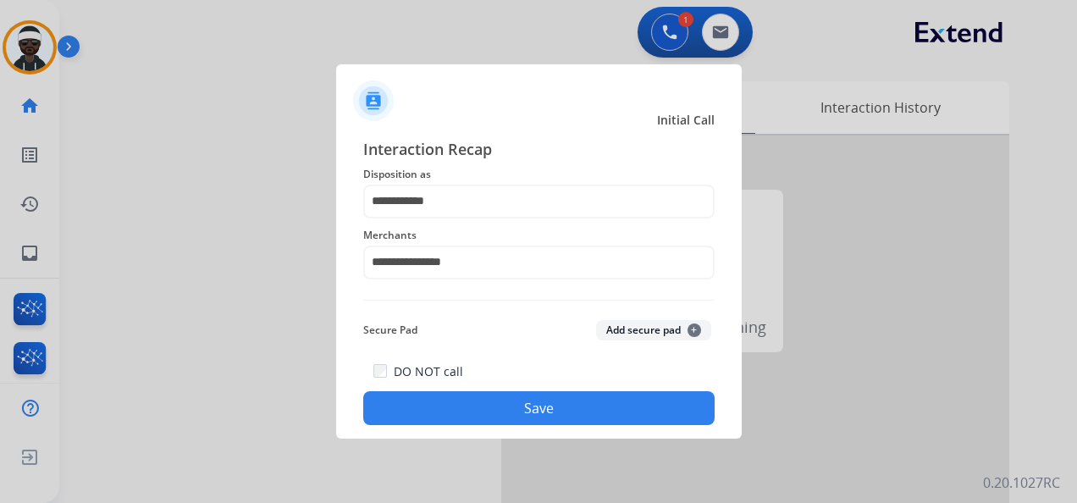
click at [523, 423] on button "Save" at bounding box center [538, 408] width 351 height 34
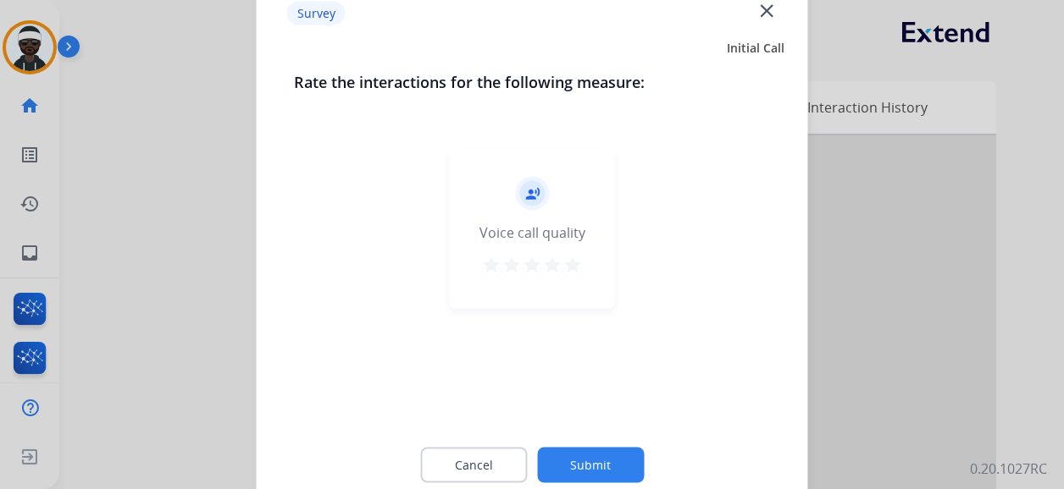
click at [574, 268] on mat-icon "star" at bounding box center [572, 265] width 20 height 20
drag, startPoint x: 608, startPoint y: 451, endPoint x: 615, endPoint y: 394, distance: 57.1
click at [609, 446] on div "Cancel Submit" at bounding box center [532, 466] width 477 height 76
click at [595, 469] on button "Submit" at bounding box center [590, 466] width 107 height 36
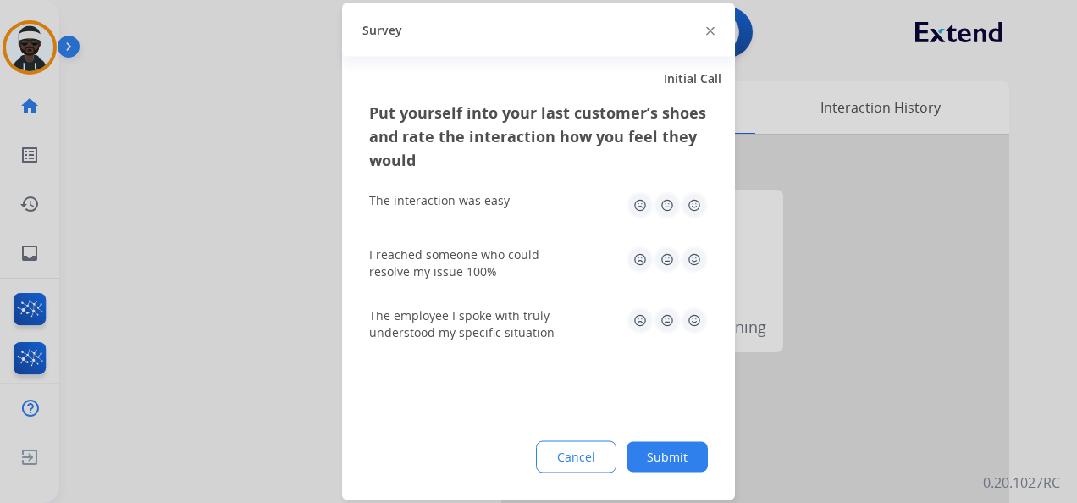
click at [701, 198] on img at bounding box center [694, 205] width 27 height 27
click at [686, 267] on img at bounding box center [694, 259] width 27 height 27
click at [693, 327] on img at bounding box center [694, 320] width 27 height 27
click at [663, 463] on button "Submit" at bounding box center [667, 457] width 81 height 30
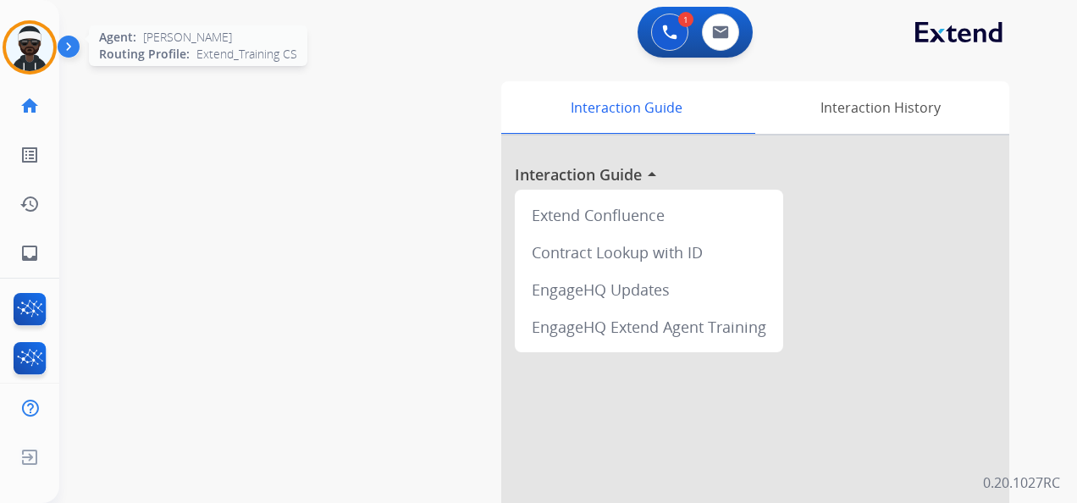
click at [36, 64] on img at bounding box center [29, 47] width 47 height 47
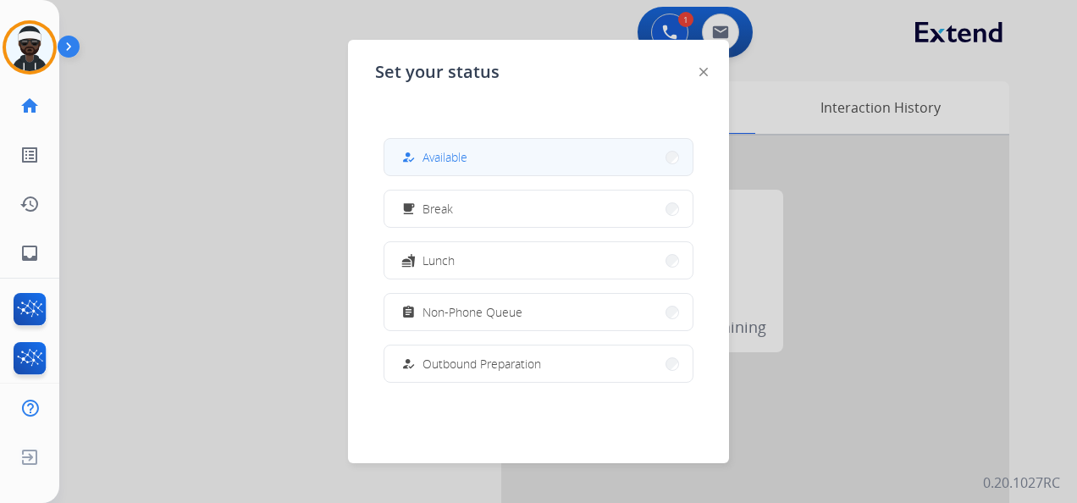
drag, startPoint x: 417, startPoint y: 159, endPoint x: 747, endPoint y: 192, distance: 331.9
click at [417, 159] on div "how_to_reg" at bounding box center [410, 157] width 25 height 20
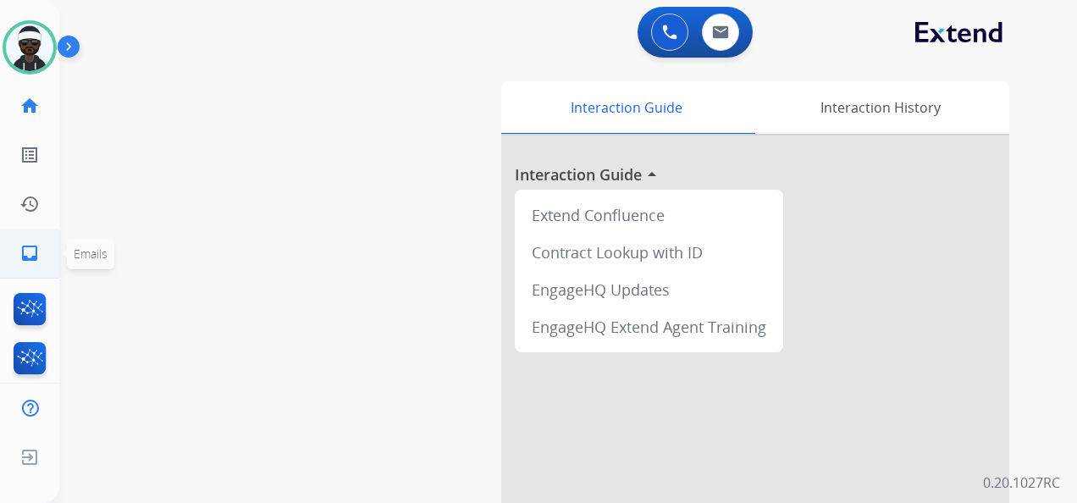
click at [36, 267] on link "inbox Emails" at bounding box center [29, 253] width 47 height 47
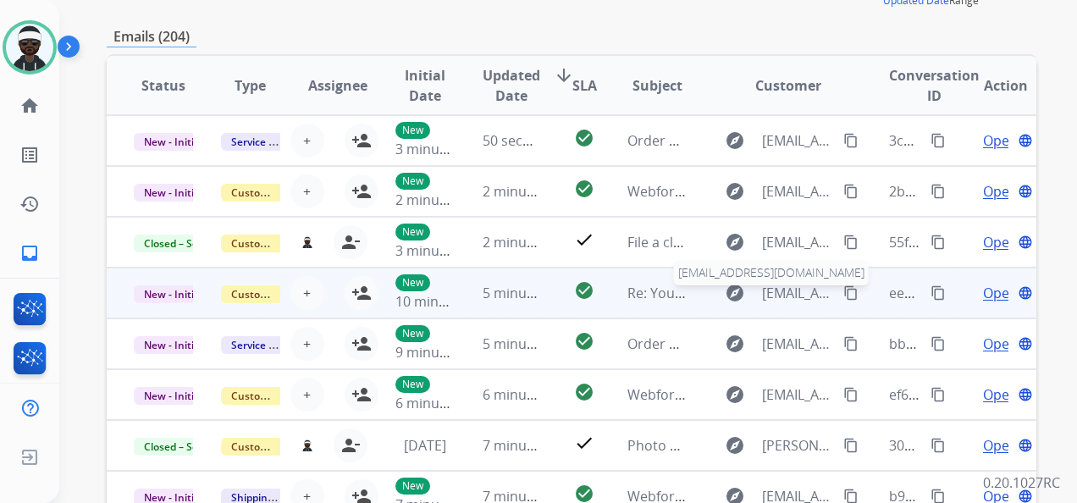
scroll to position [339, 0]
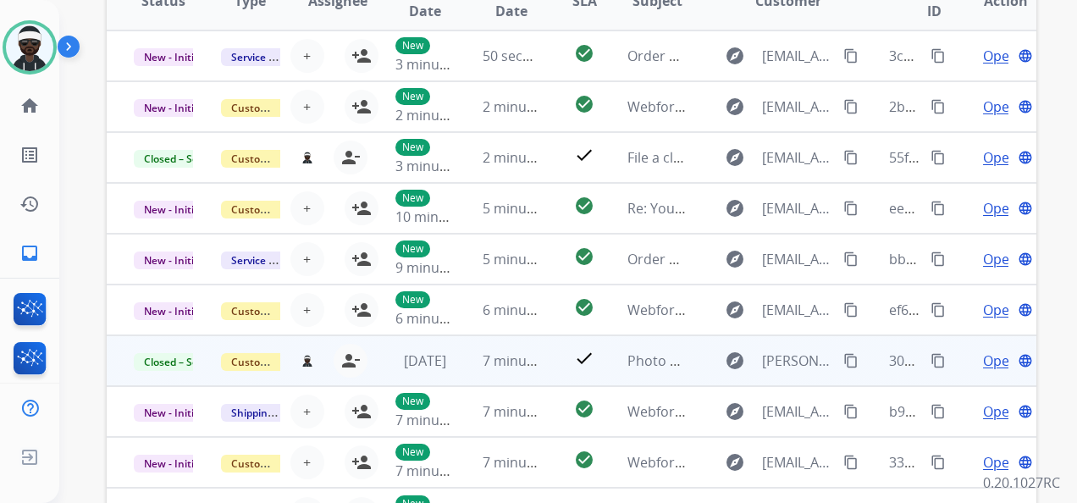
click at [931, 363] on mat-icon "content_copy" at bounding box center [938, 360] width 15 height 15
drag, startPoint x: 921, startPoint y: 360, endPoint x: 932, endPoint y: 360, distance: 11.0
click at [931, 360] on mat-icon "content_copy" at bounding box center [938, 360] width 15 height 15
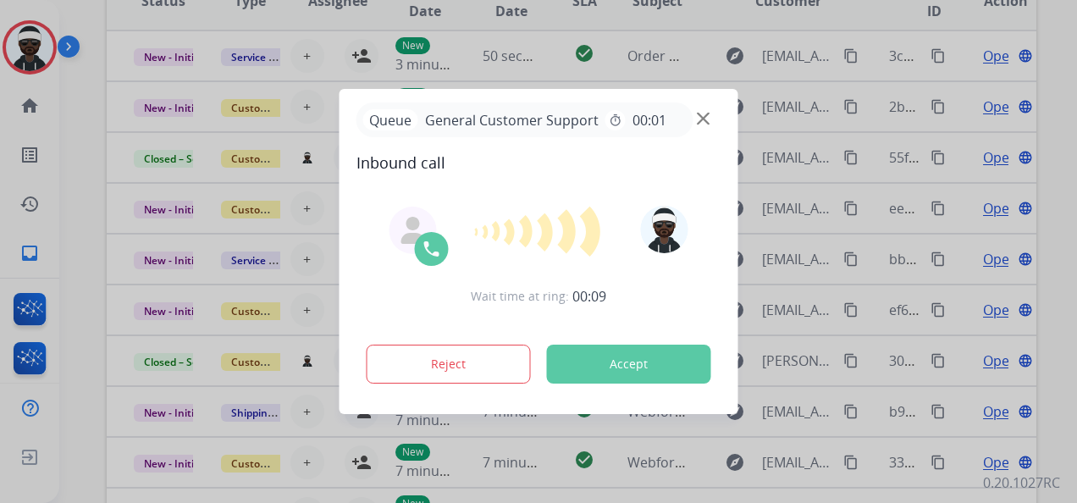
click at [613, 362] on button "Accept" at bounding box center [629, 364] width 164 height 39
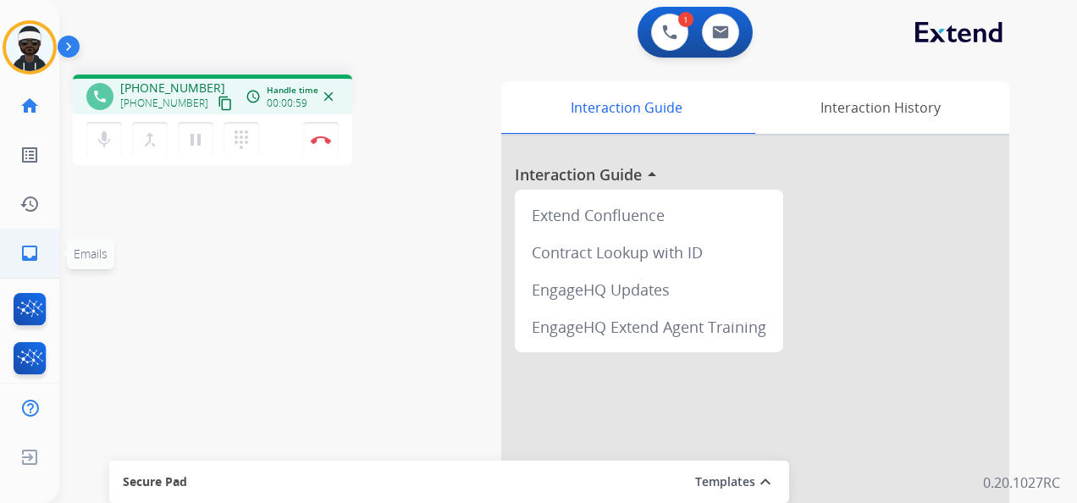
click at [24, 241] on link "inbox Emails" at bounding box center [29, 253] width 47 height 47
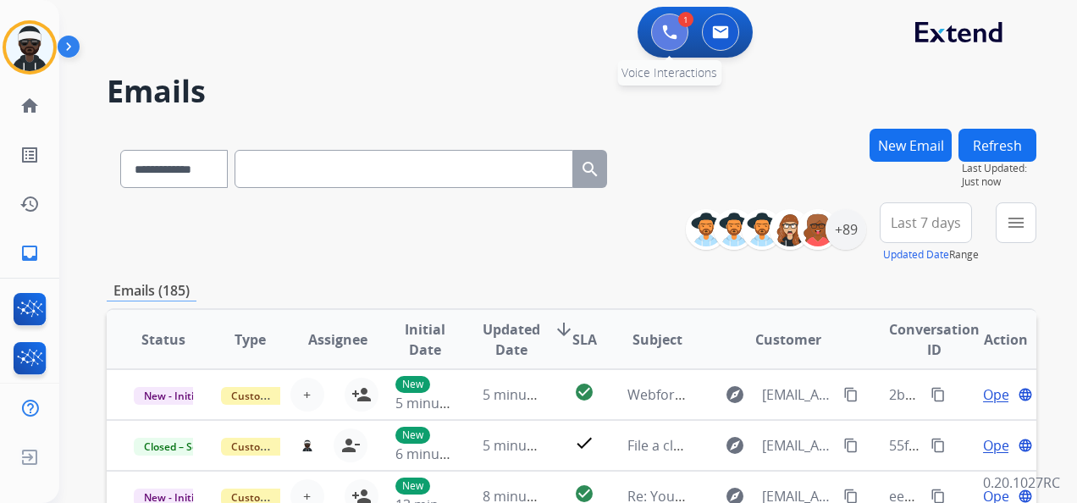
click at [673, 46] on button at bounding box center [669, 32] width 37 height 37
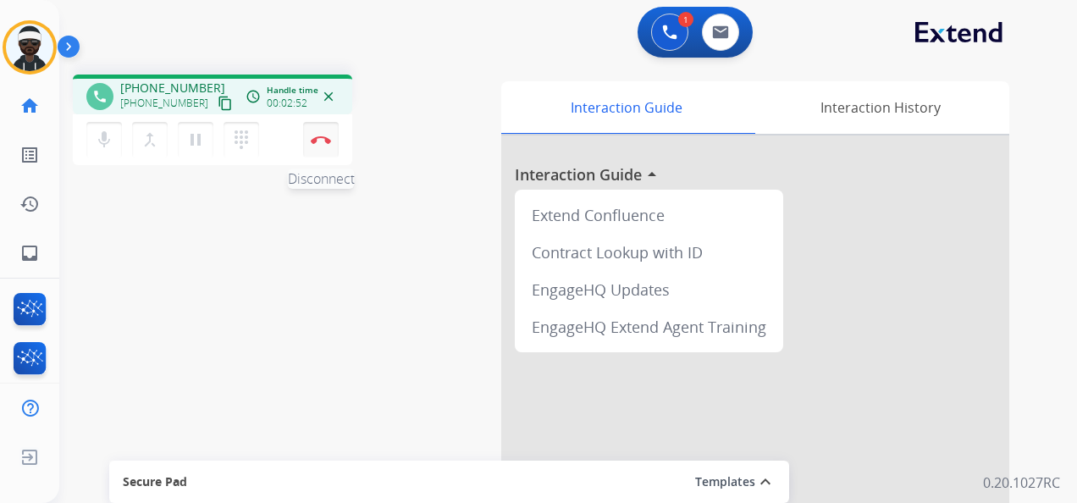
click at [332, 141] on button "Disconnect" at bounding box center [321, 140] width 36 height 36
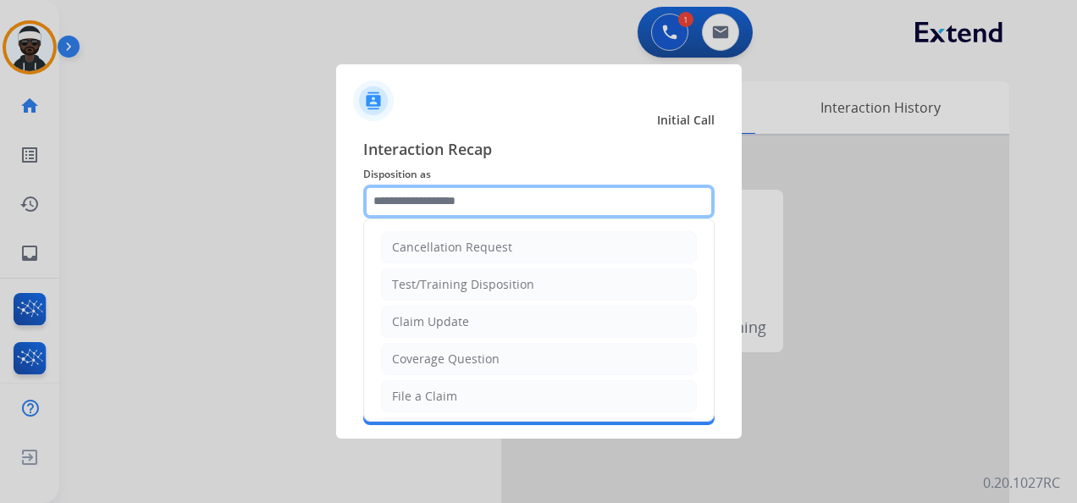
click at [442, 196] on input "text" at bounding box center [538, 202] width 351 height 34
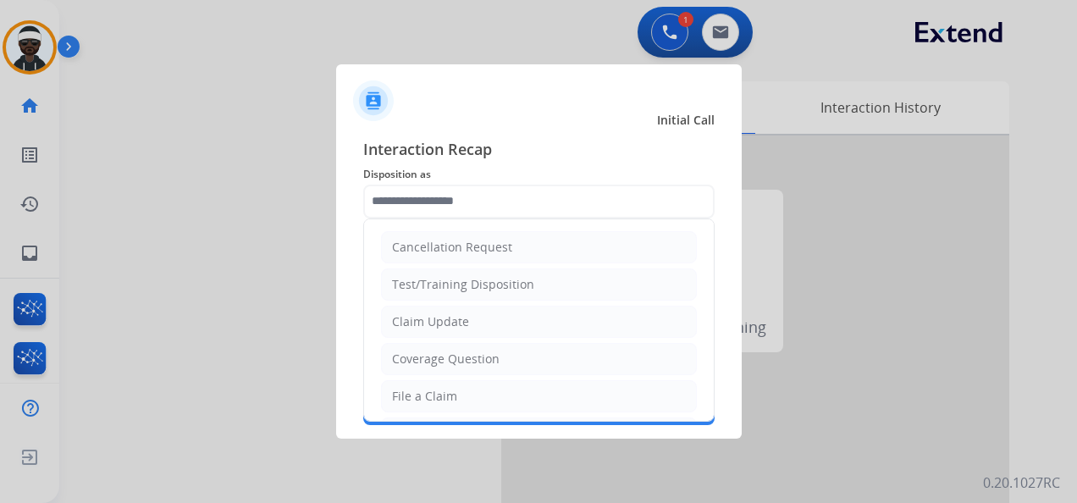
click at [455, 319] on div "Claim Update" at bounding box center [430, 321] width 77 height 17
type input "**********"
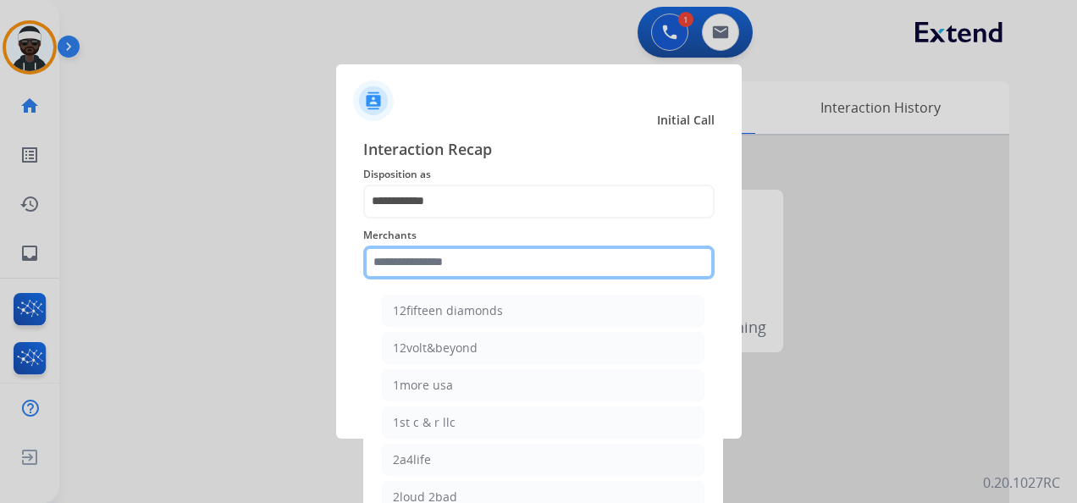
drag, startPoint x: 415, startPoint y: 267, endPoint x: 425, endPoint y: 271, distance: 11.0
click at [418, 266] on input "text" at bounding box center [538, 263] width 351 height 34
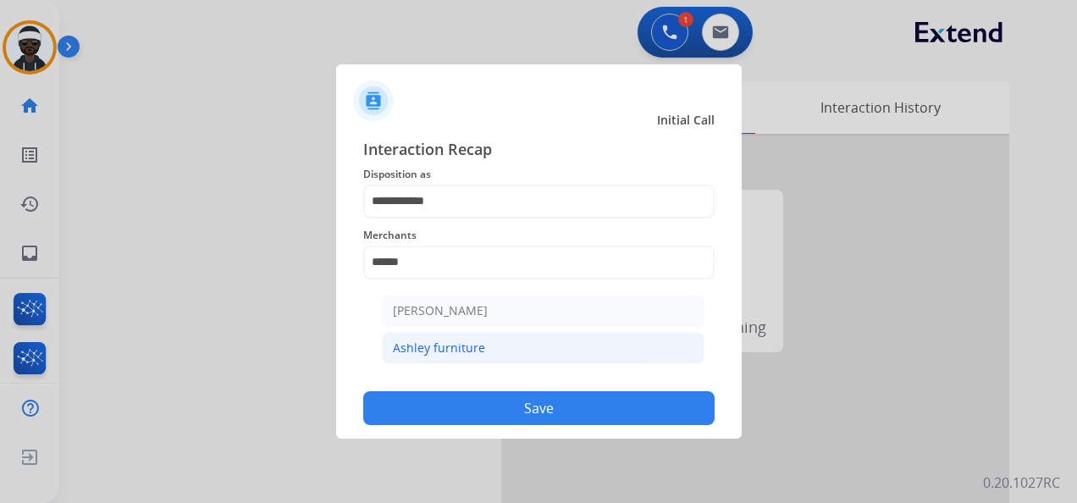
click at [448, 344] on div "Ashley furniture" at bounding box center [439, 348] width 92 height 17
type input "**********"
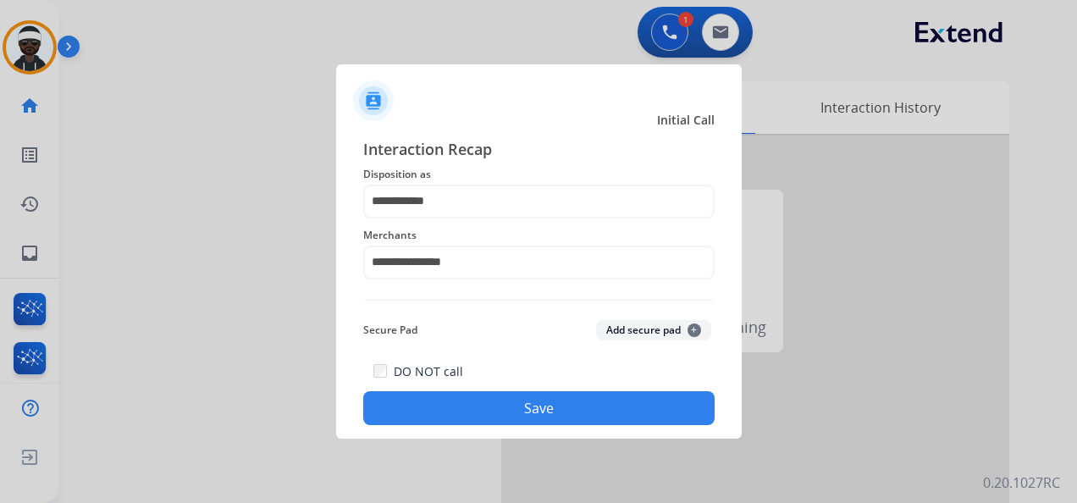
click at [508, 410] on button "Save" at bounding box center [538, 408] width 351 height 34
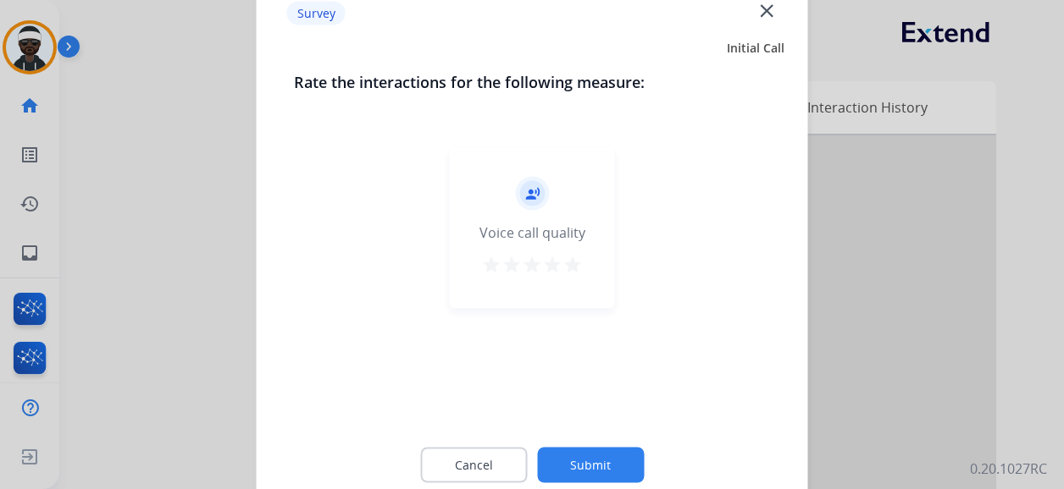
click at [591, 467] on button "Submit" at bounding box center [590, 466] width 107 height 36
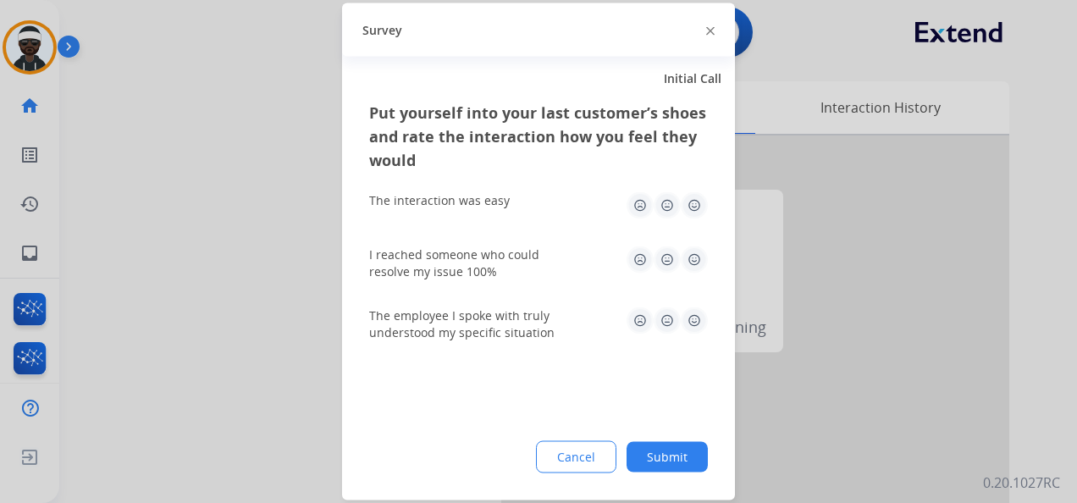
click at [663, 447] on button "Submit" at bounding box center [667, 457] width 81 height 30
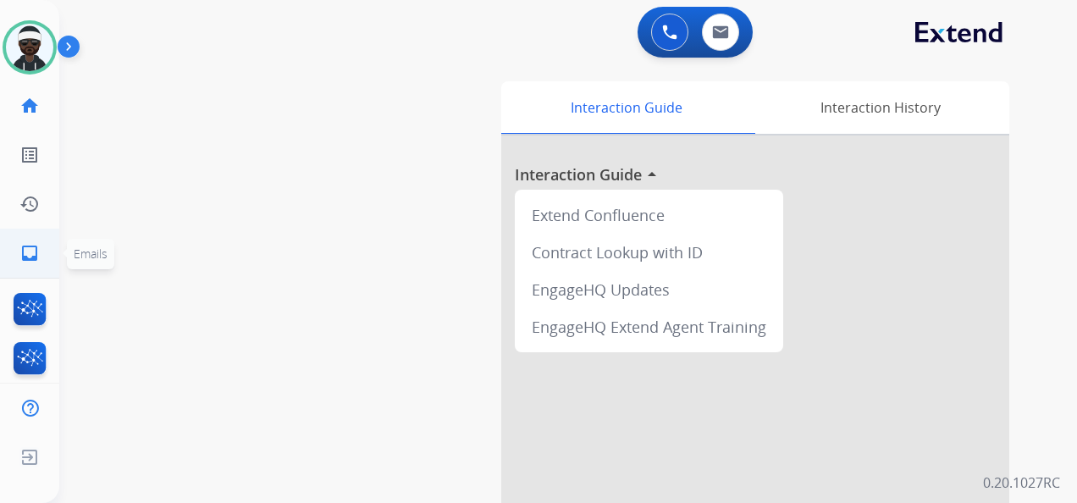
click at [20, 246] on mat-icon "inbox" at bounding box center [29, 253] width 20 height 20
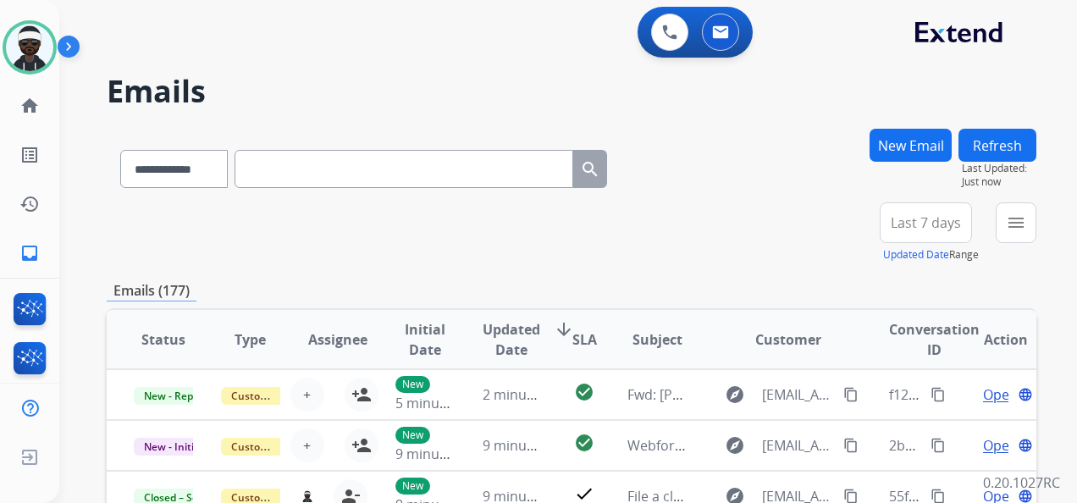
click at [523, 166] on input "text" at bounding box center [404, 169] width 339 height 38
paste input "**********"
type input "**********"
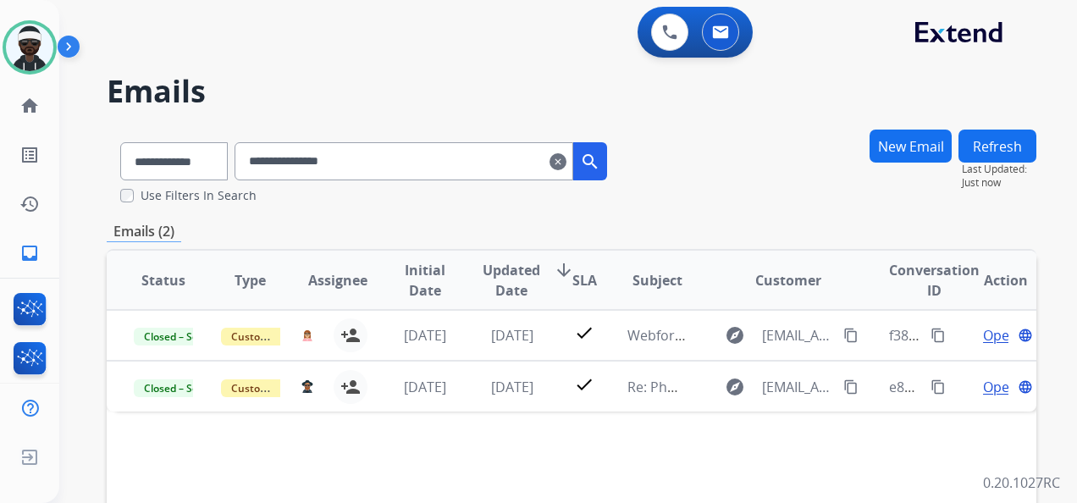
click at [913, 148] on button "New Email" at bounding box center [911, 146] width 82 height 33
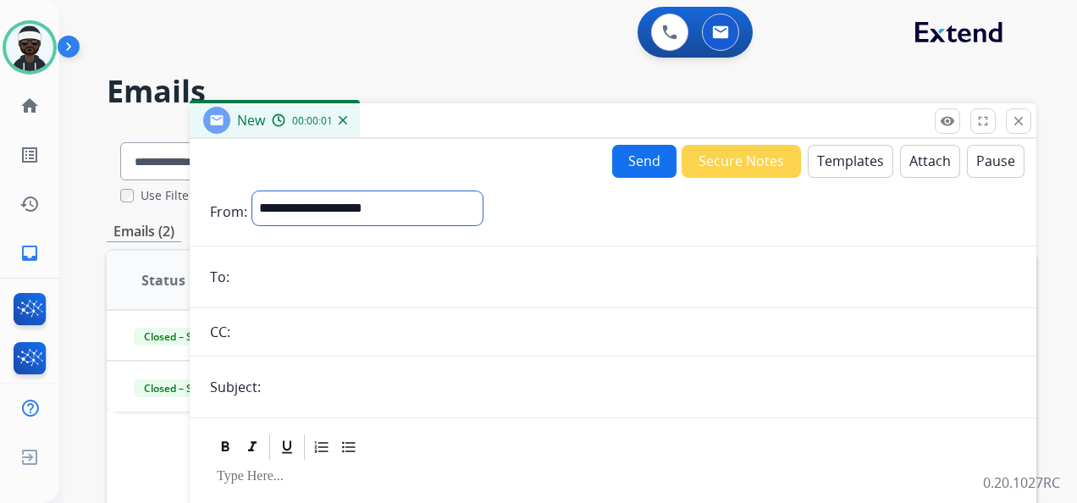
click at [338, 217] on select "**********" at bounding box center [367, 208] width 230 height 34
select select "**********"
click at [252, 191] on select "**********" at bounding box center [367, 208] width 230 height 34
click at [276, 274] on input "email" at bounding box center [626, 279] width 782 height 34
paste input "**********"
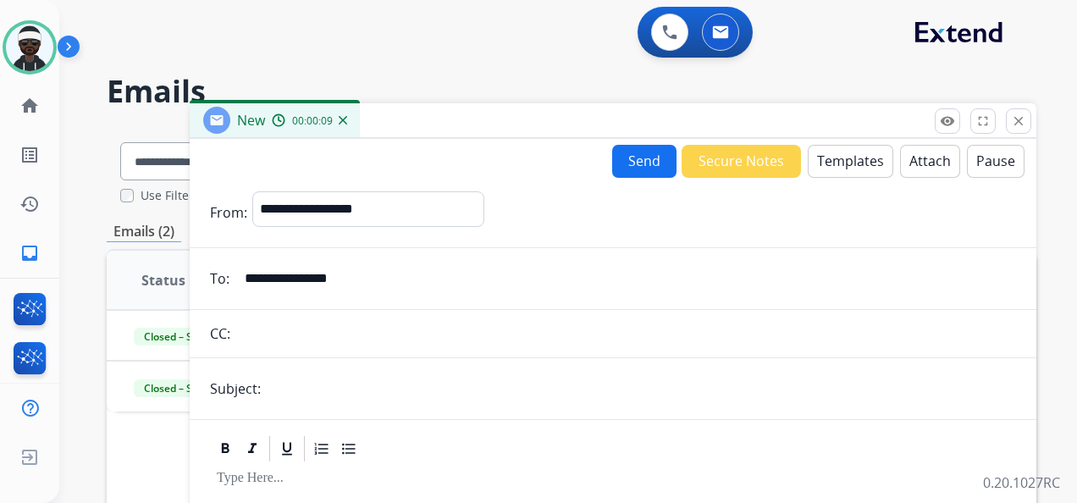
type input "**********"
click at [310, 388] on input "text" at bounding box center [641, 389] width 750 height 34
type input "**********"
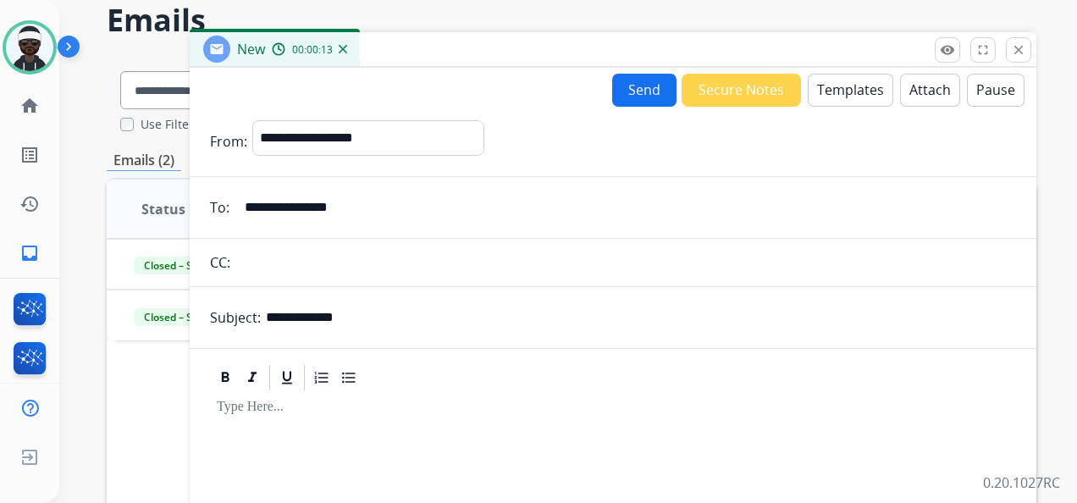
scroll to position [169, 0]
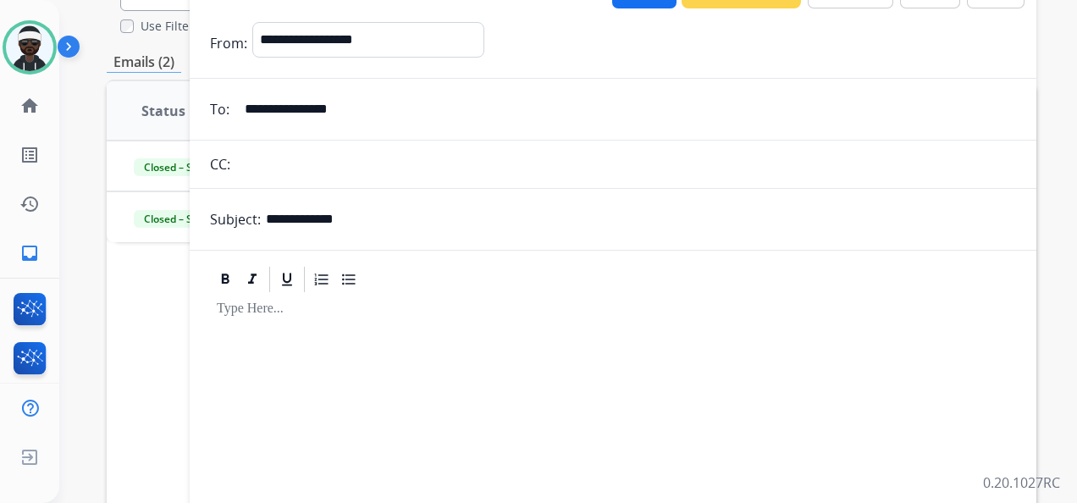
click at [290, 321] on div at bounding box center [613, 416] width 806 height 243
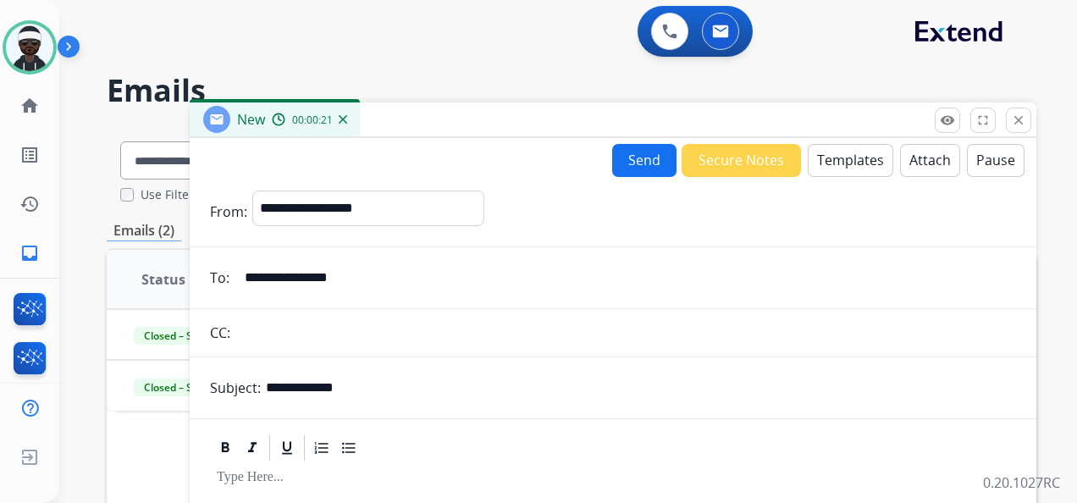
scroll to position [0, 0]
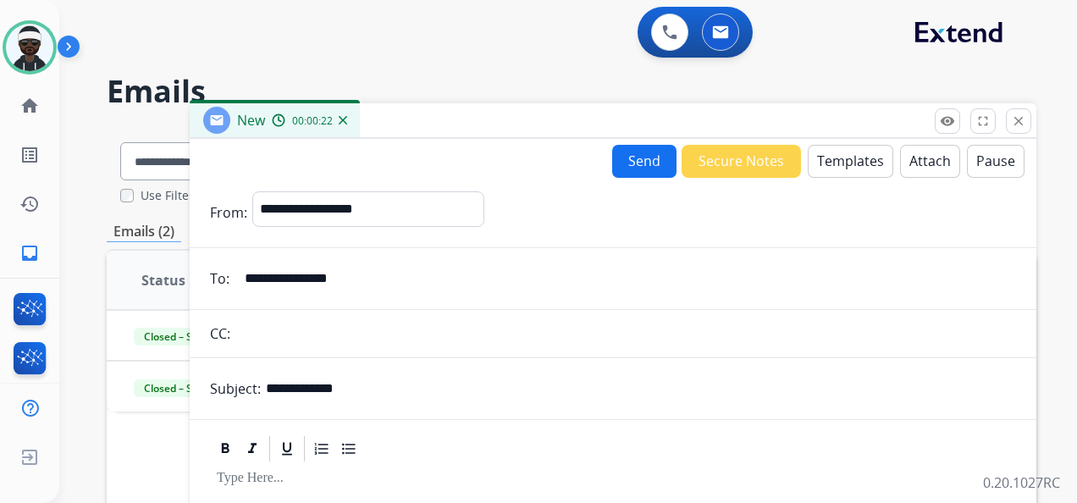
click at [742, 170] on button "Secure Notes" at bounding box center [741, 161] width 119 height 33
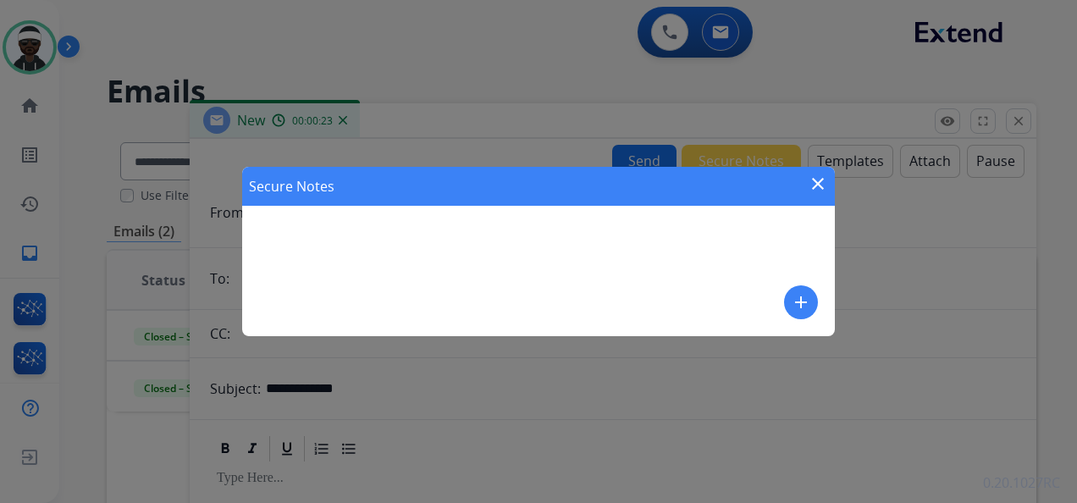
click at [827, 188] on mat-icon "close" at bounding box center [818, 184] width 20 height 20
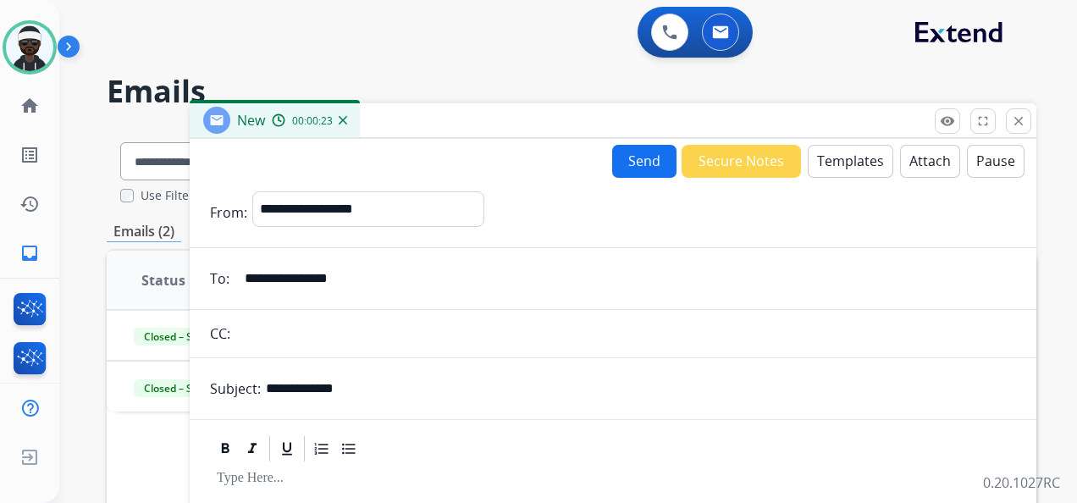
click at [837, 164] on button "Templates" at bounding box center [851, 161] width 86 height 33
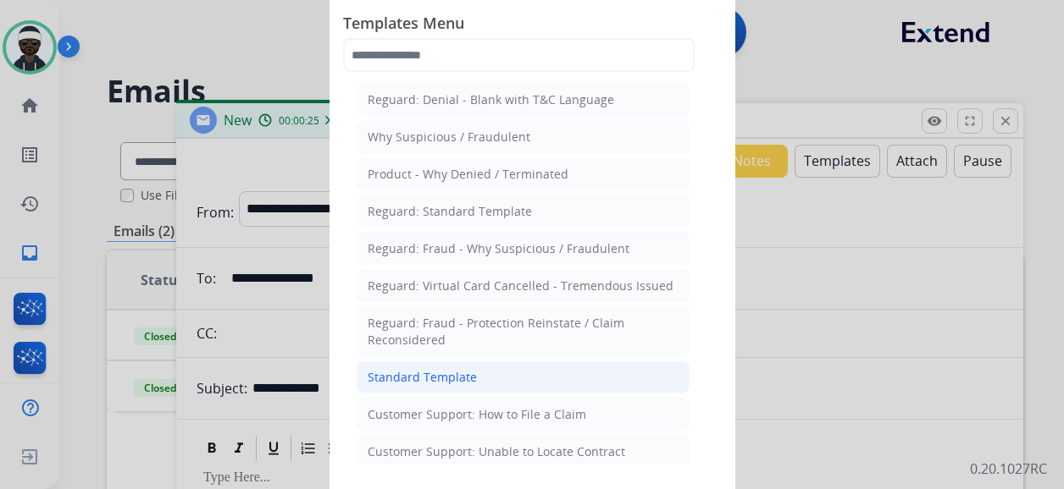
click at [452, 369] on div "Standard Template" at bounding box center [422, 377] width 109 height 17
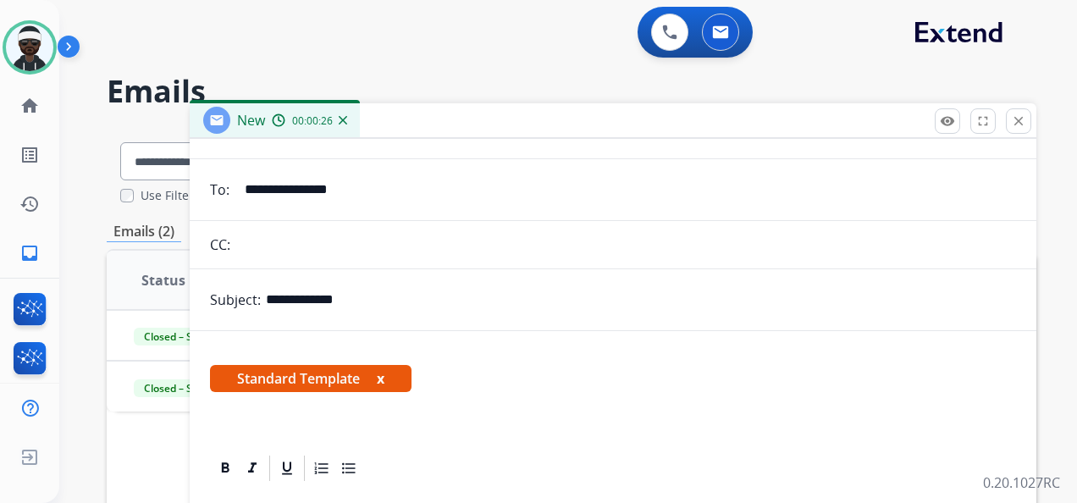
scroll to position [169, 0]
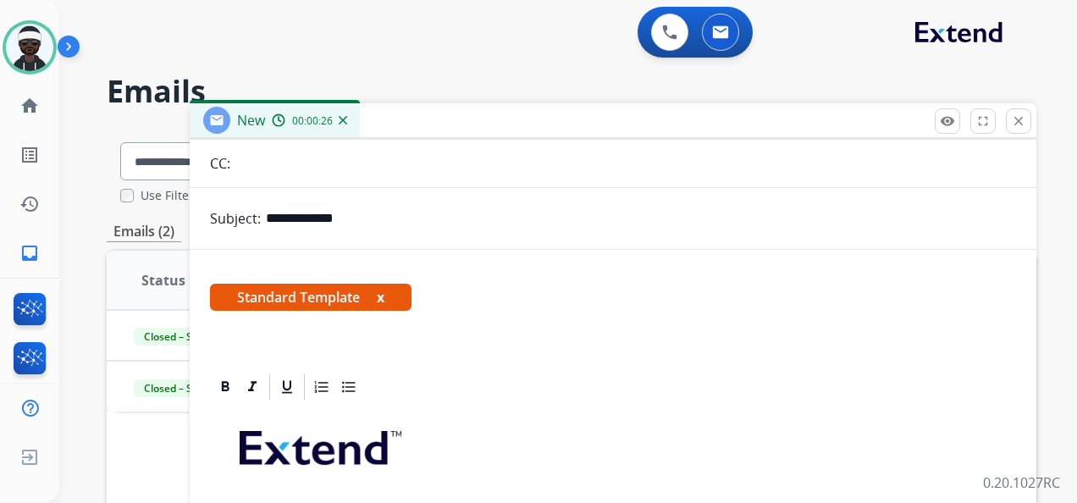
click at [383, 299] on button "x" at bounding box center [381, 297] width 8 height 20
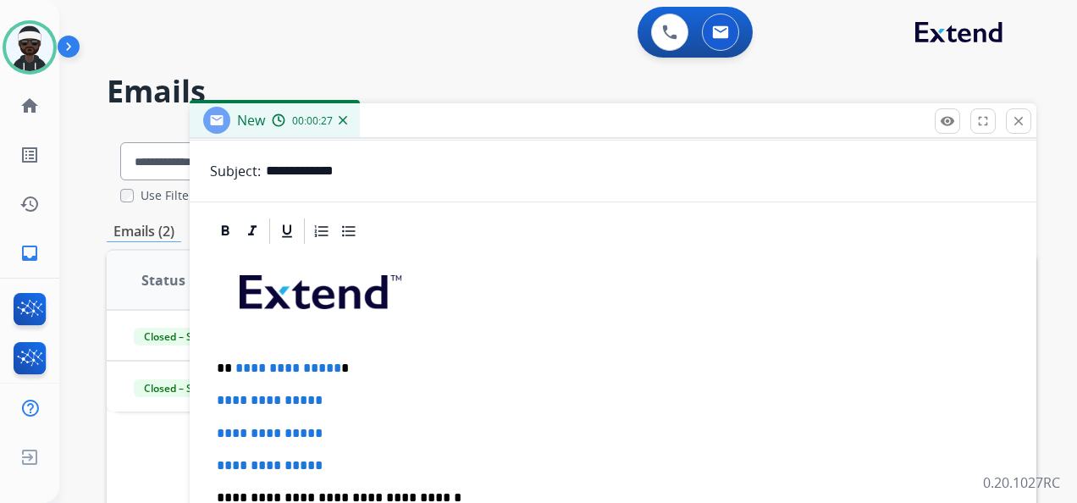
scroll to position [329, 0]
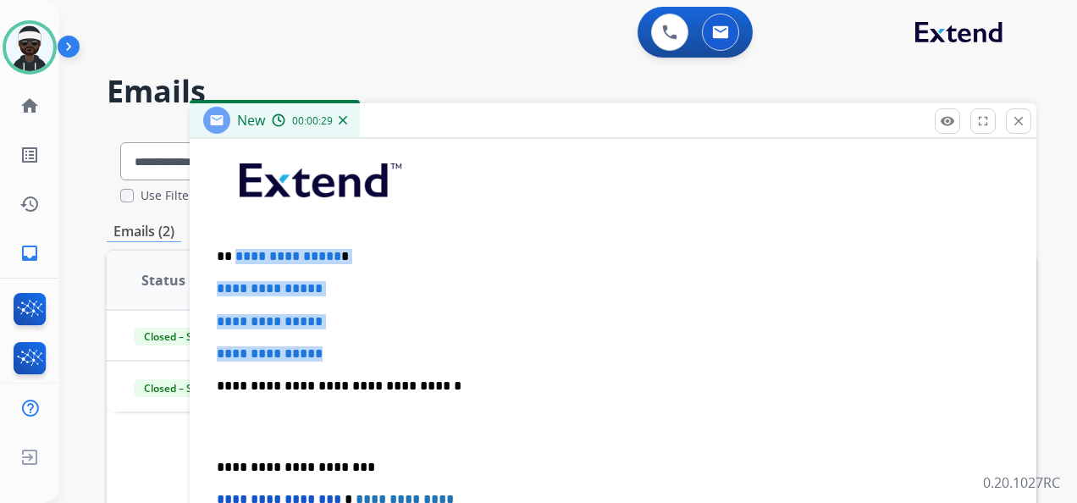
drag, startPoint x: 337, startPoint y: 352, endPoint x: 234, endPoint y: 256, distance: 141.4
click at [234, 254] on div "**********" at bounding box center [613, 426] width 806 height 583
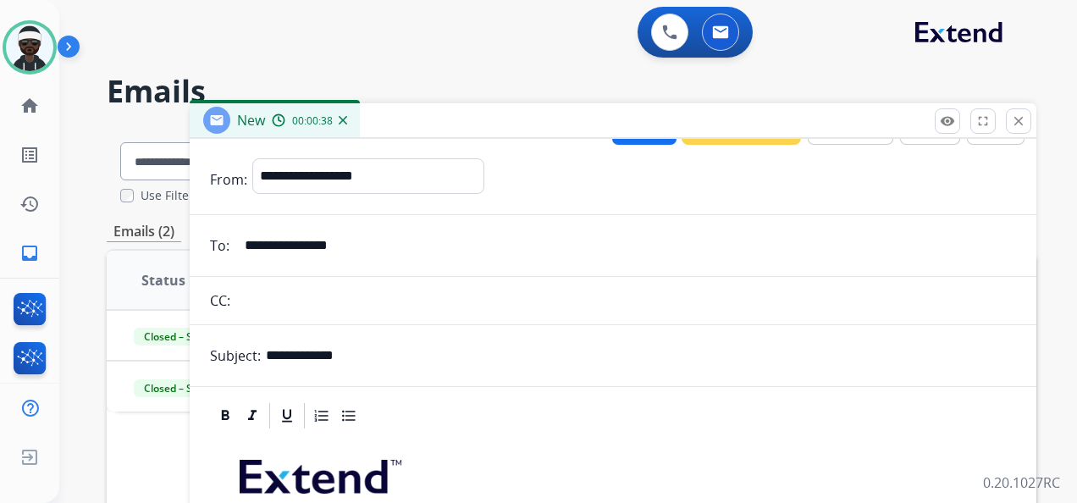
scroll to position [0, 0]
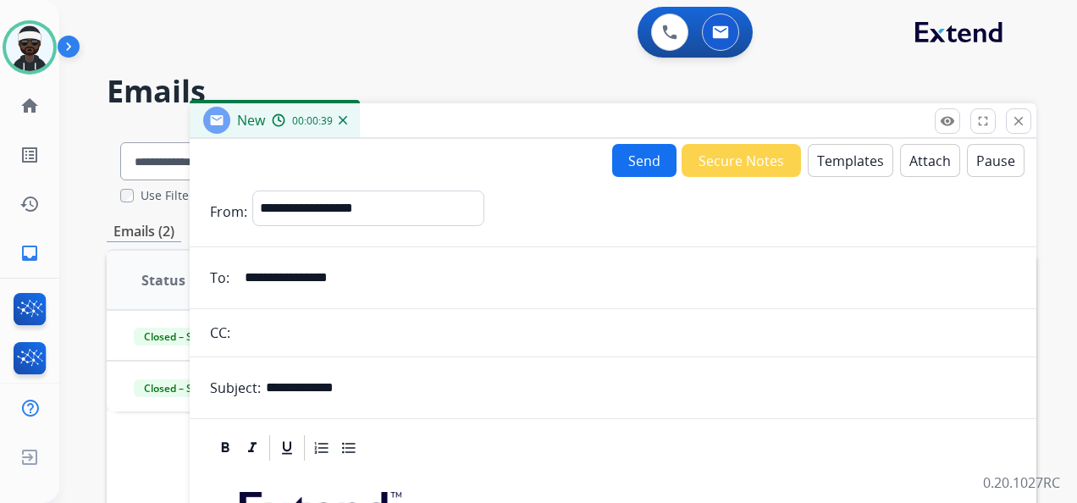
click at [629, 159] on button "Send" at bounding box center [644, 160] width 64 height 33
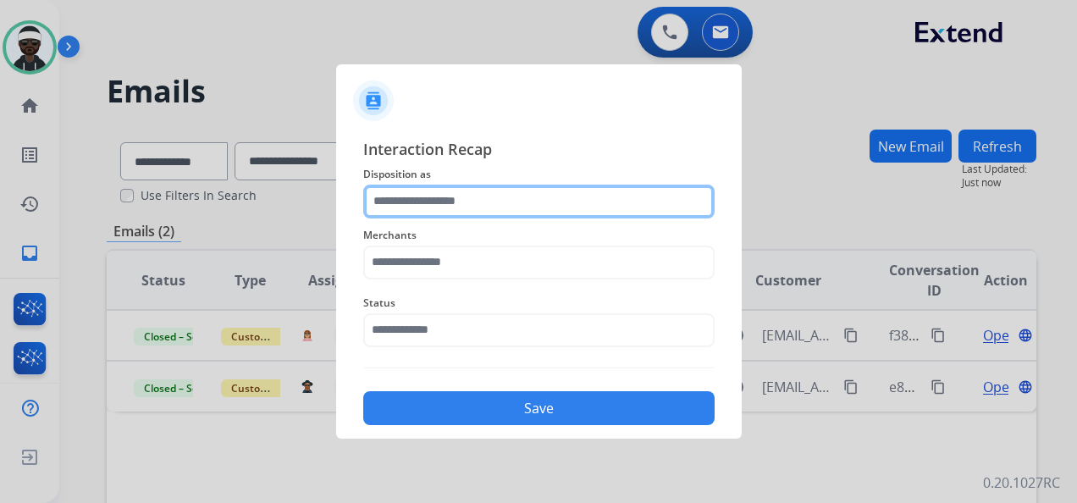
click at [418, 202] on input "text" at bounding box center [538, 202] width 351 height 34
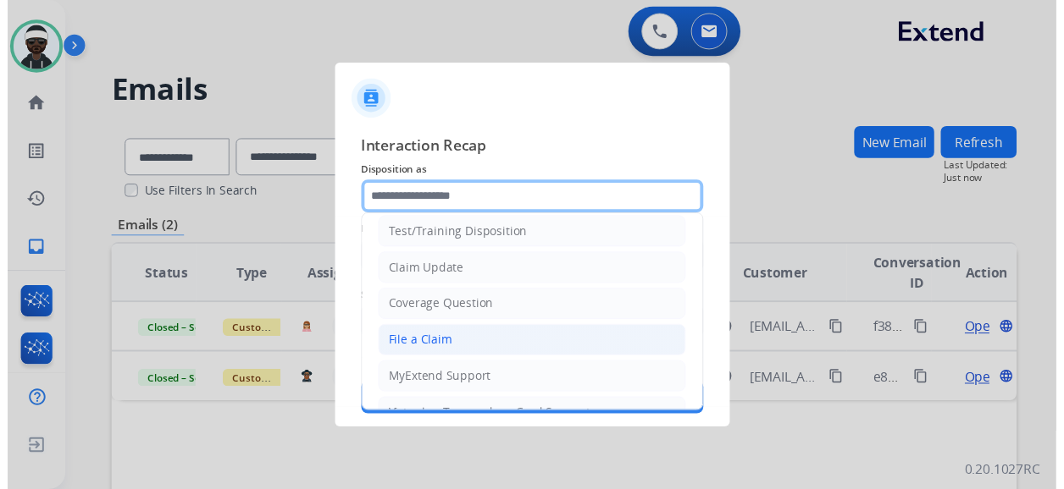
scroll to position [85, 0]
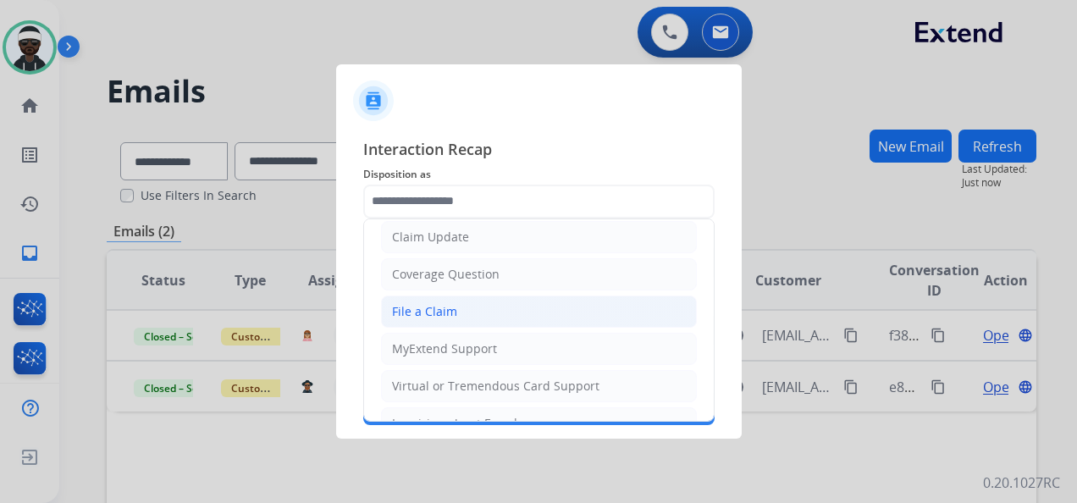
click at [448, 323] on li "File a Claim" at bounding box center [539, 312] width 316 height 32
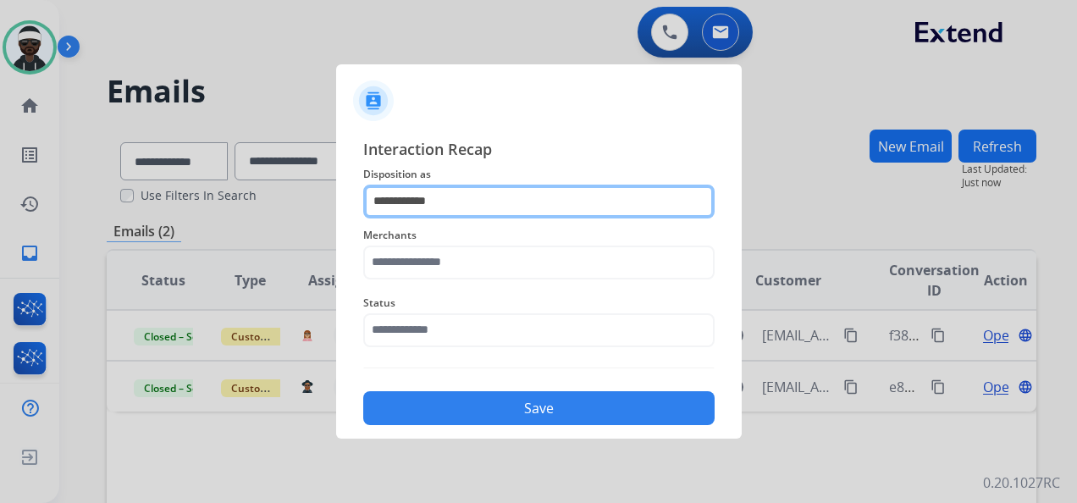
click at [434, 213] on input "**********" at bounding box center [538, 202] width 351 height 34
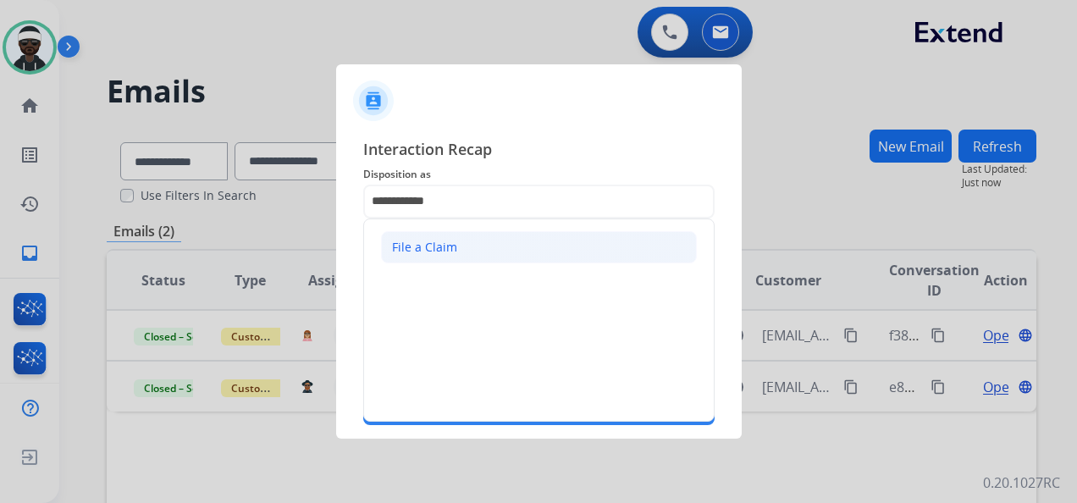
click at [437, 257] on li "File a Claim" at bounding box center [539, 247] width 316 height 32
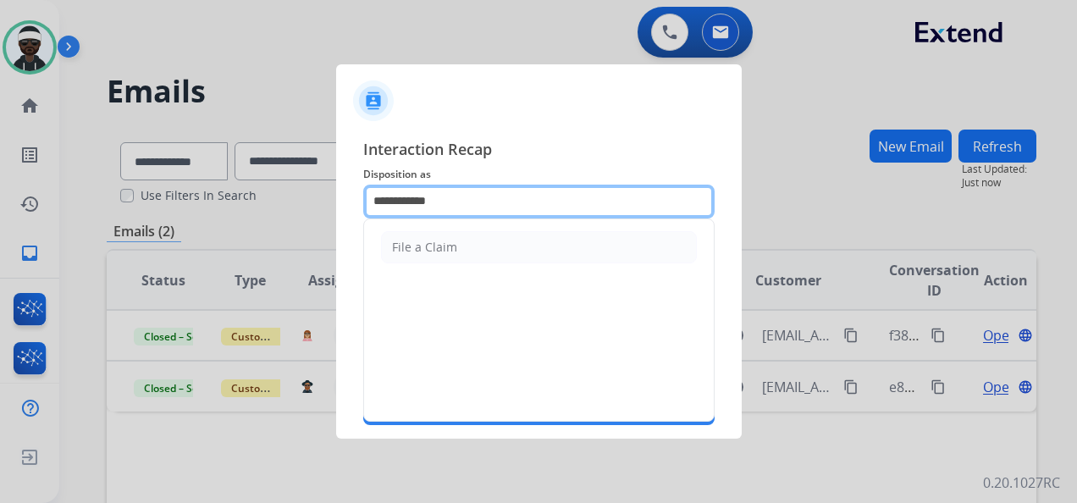
drag, startPoint x: 439, startPoint y: 207, endPoint x: 324, endPoint y: 197, distance: 114.7
click at [0, 197] on app-contact-recap-modal "**********" at bounding box center [0, 251] width 0 height 503
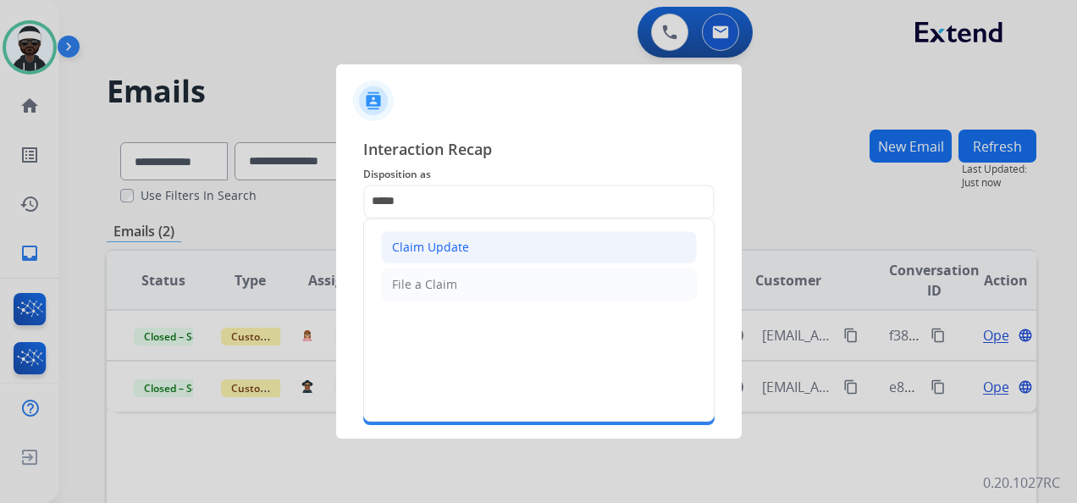
click at [478, 254] on li "Claim Update" at bounding box center [539, 247] width 316 height 32
type input "**********"
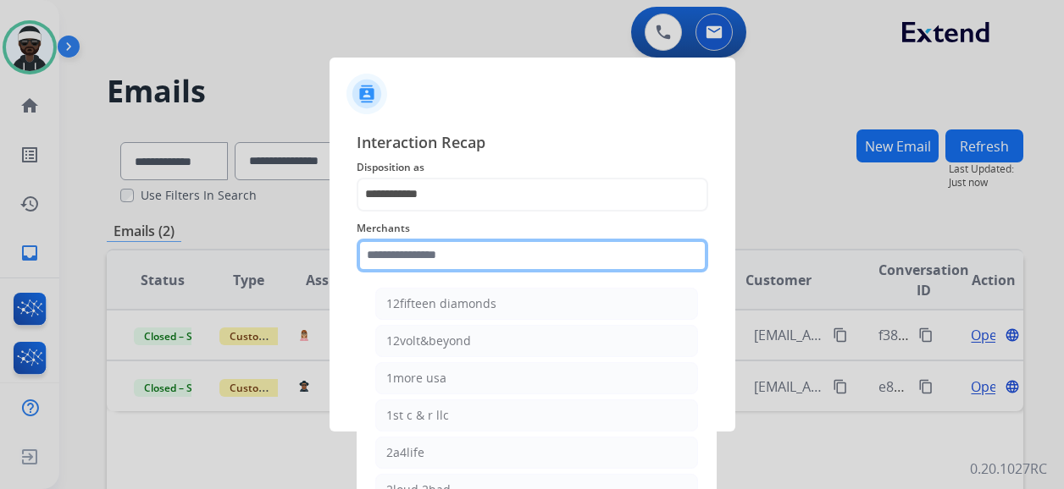
click at [462, 267] on input "text" at bounding box center [532, 256] width 351 height 34
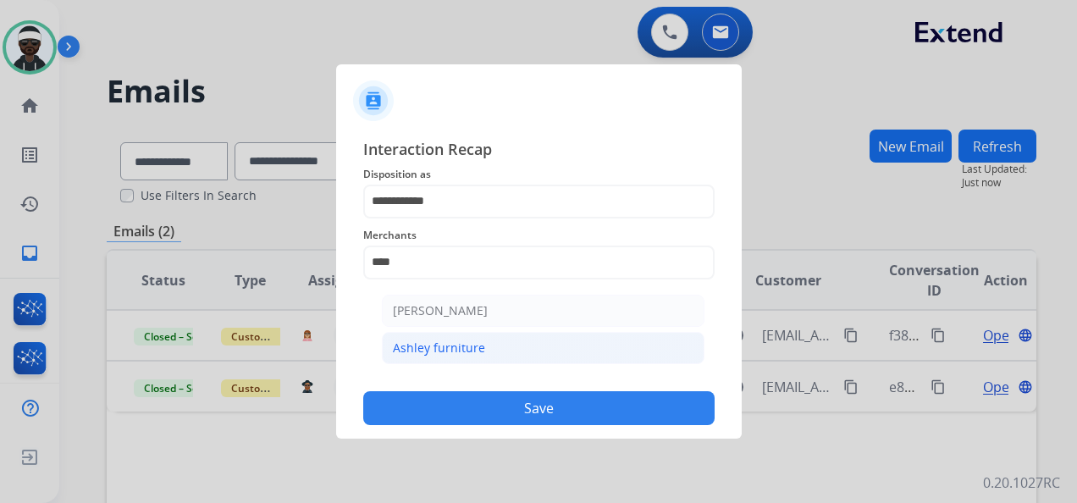
click at [551, 350] on li "Ashley furniture" at bounding box center [543, 348] width 323 height 32
type input "**********"
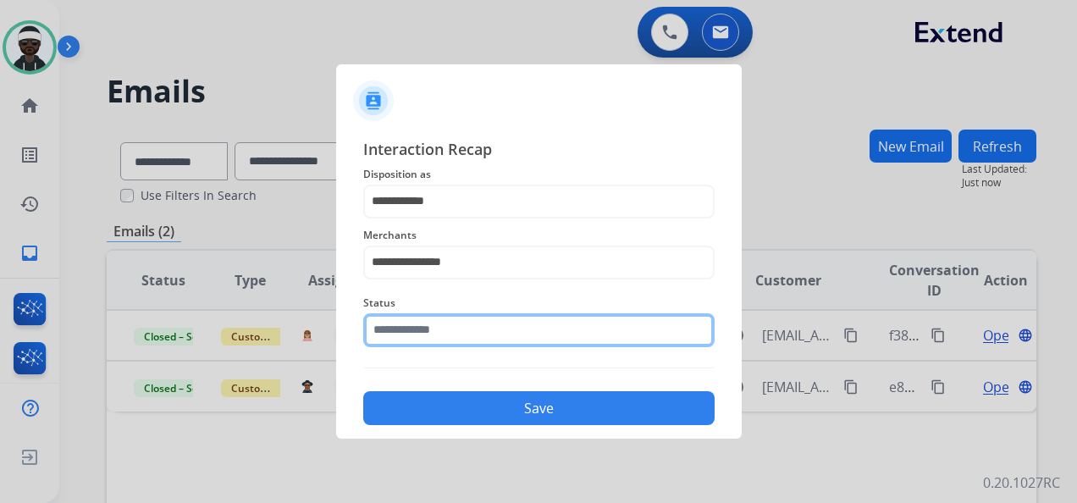
click at [495, 332] on input "text" at bounding box center [538, 330] width 351 height 34
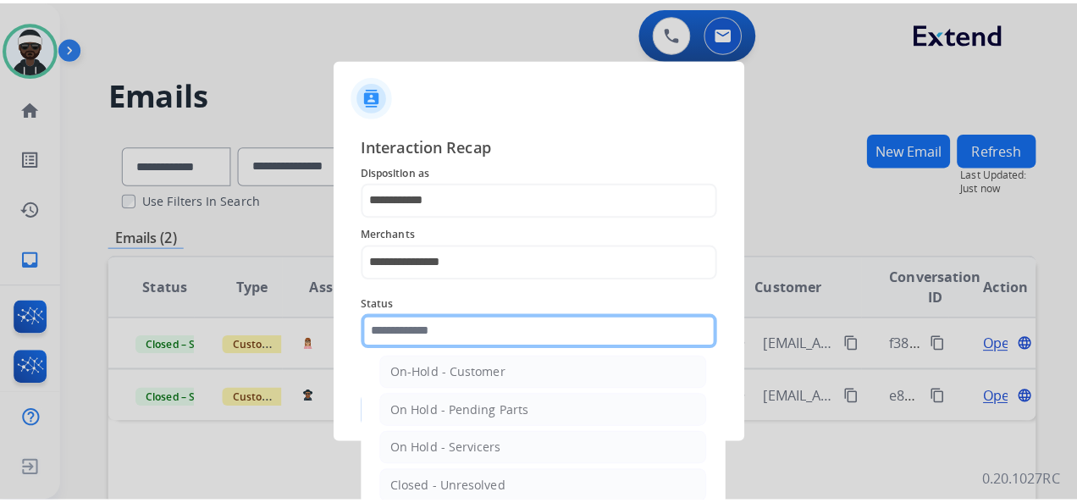
scroll to position [97, 0]
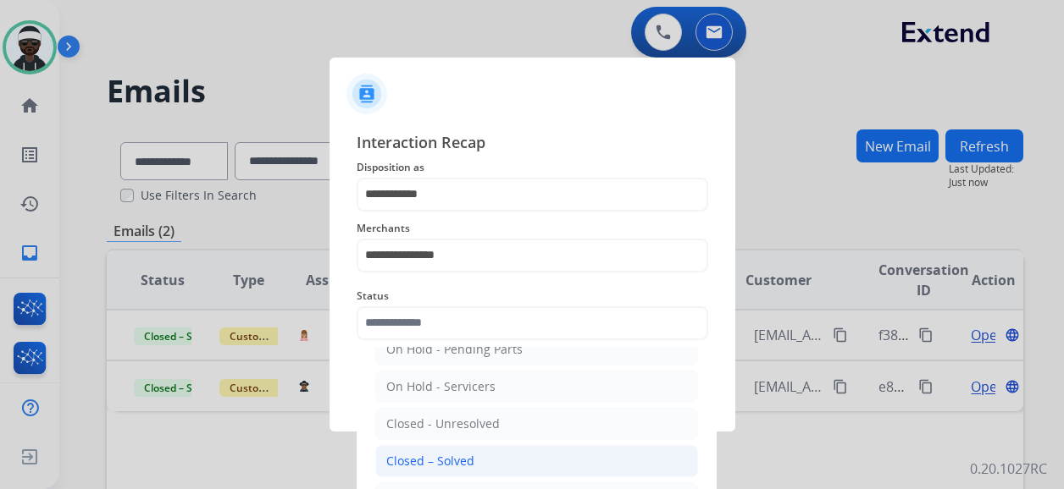
click at [456, 453] on div "Closed – Solved" at bounding box center [430, 461] width 88 height 17
type input "**********"
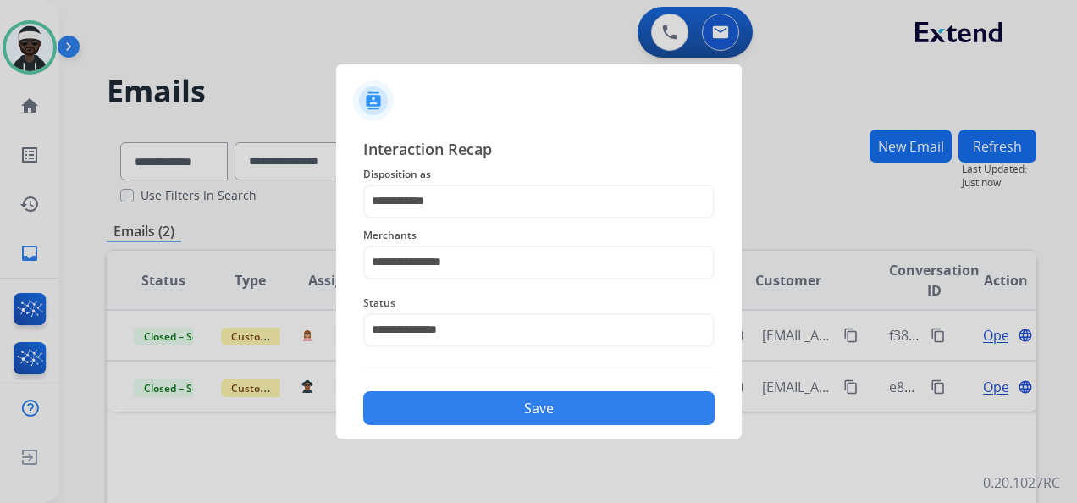
click at [508, 412] on button "Save" at bounding box center [538, 408] width 351 height 34
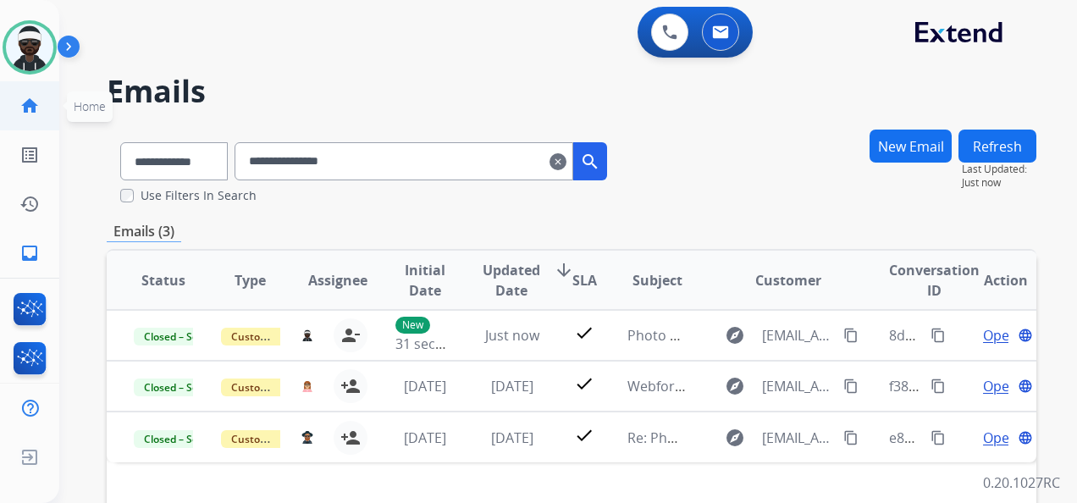
click at [37, 118] on link "home Home" at bounding box center [29, 105] width 47 height 47
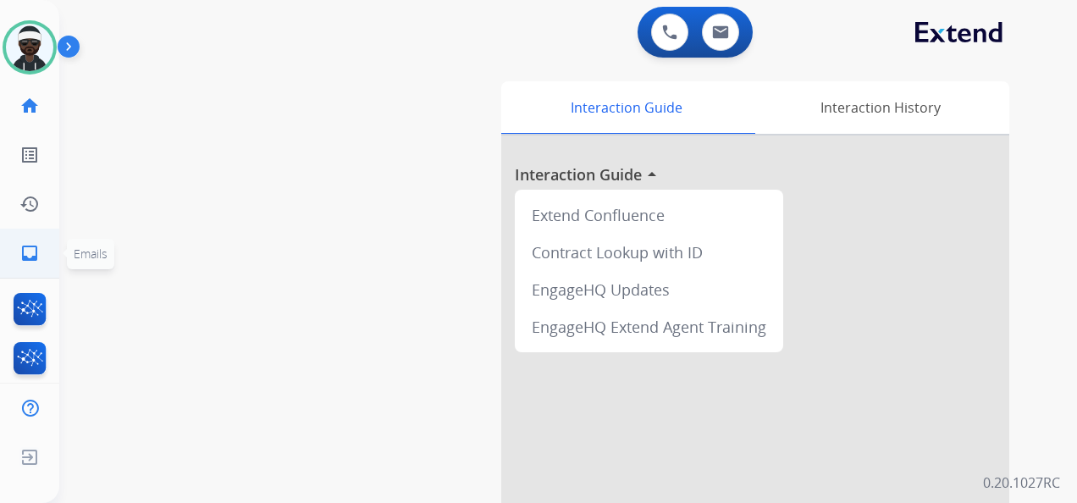
click at [39, 245] on mat-icon "inbox" at bounding box center [29, 253] width 20 height 20
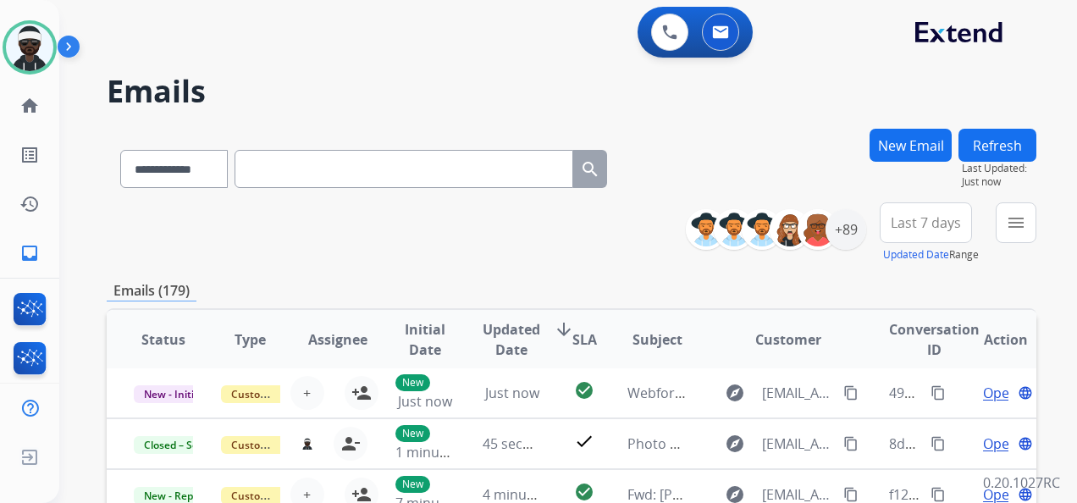
scroll to position [169, 0]
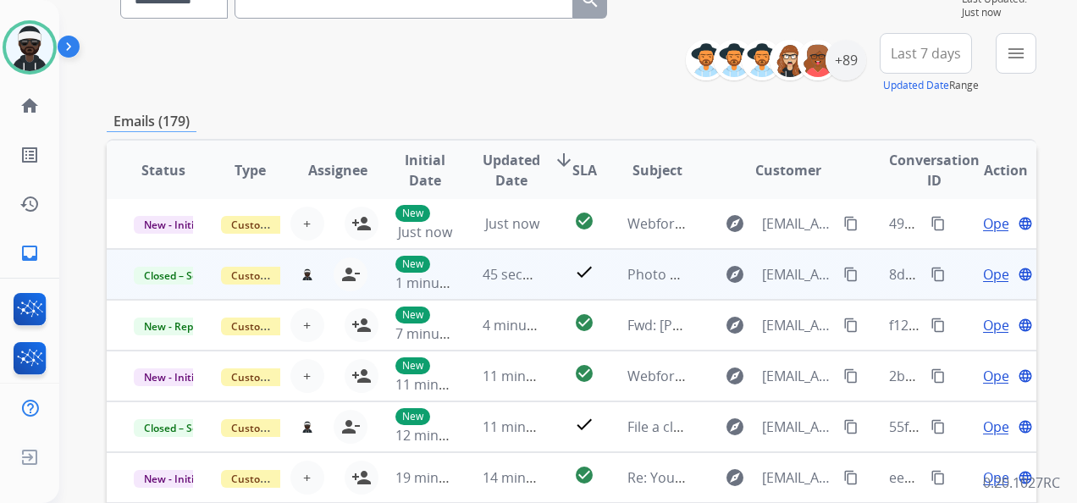
click at [931, 277] on mat-icon "content_copy" at bounding box center [938, 274] width 15 height 15
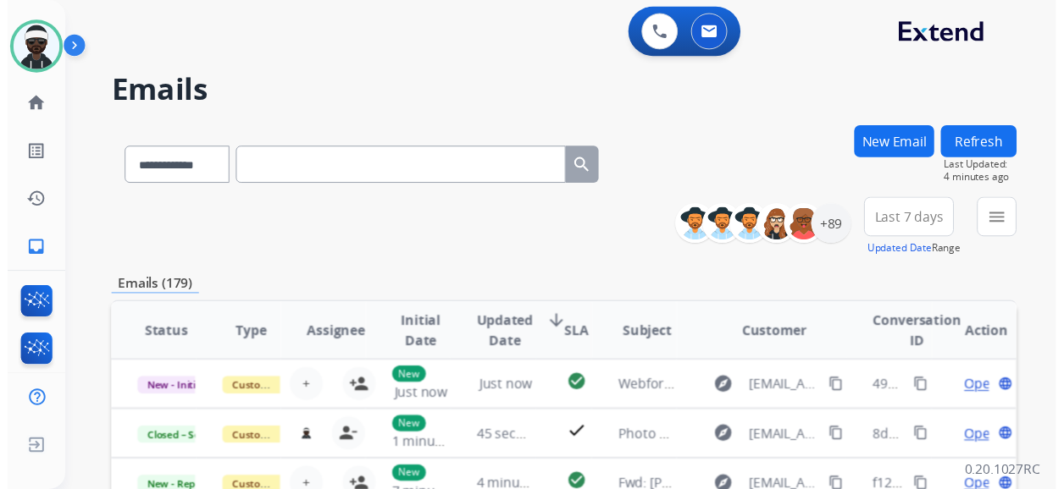
scroll to position [0, 0]
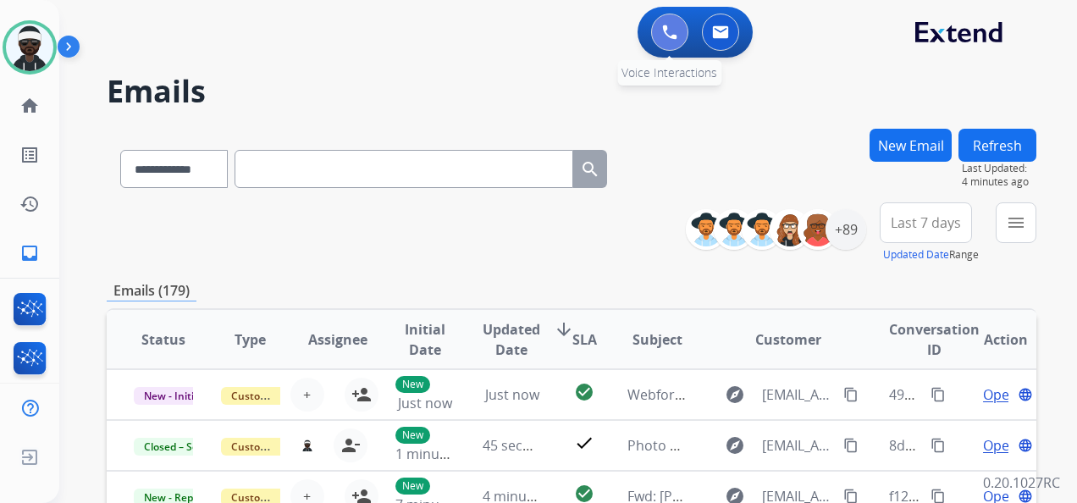
click at [669, 47] on button at bounding box center [669, 32] width 37 height 37
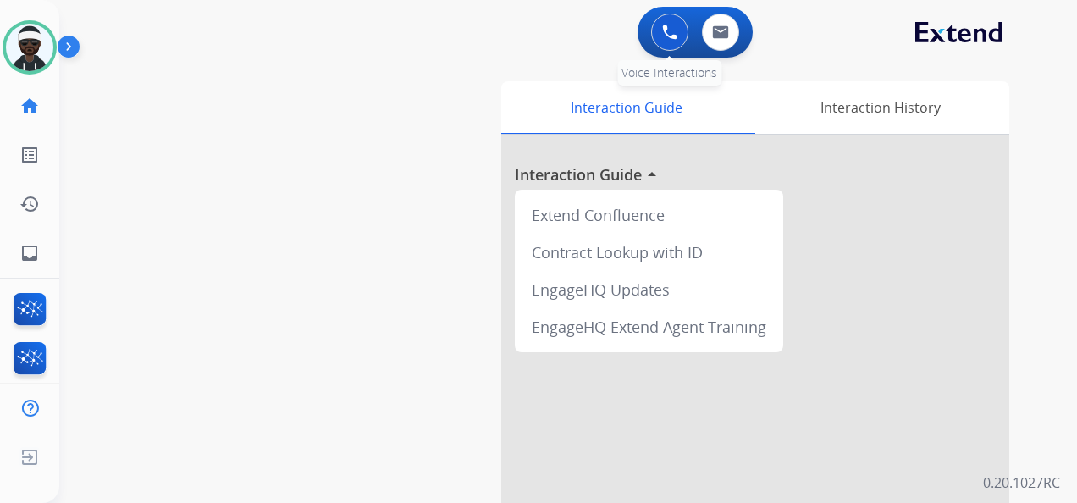
click at [679, 41] on button at bounding box center [669, 32] width 37 height 37
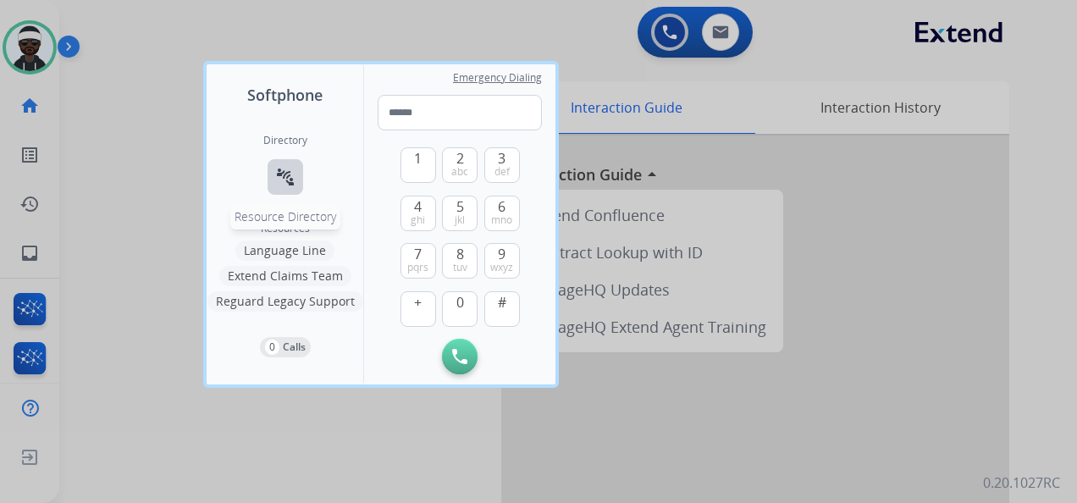
click at [290, 181] on mat-icon "connect_without_contact" at bounding box center [285, 177] width 20 height 20
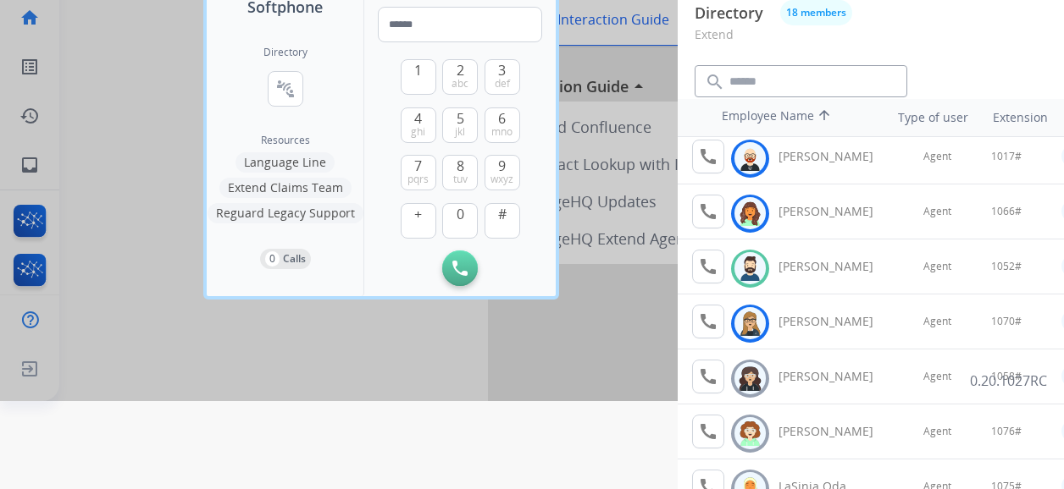
scroll to position [254, 0]
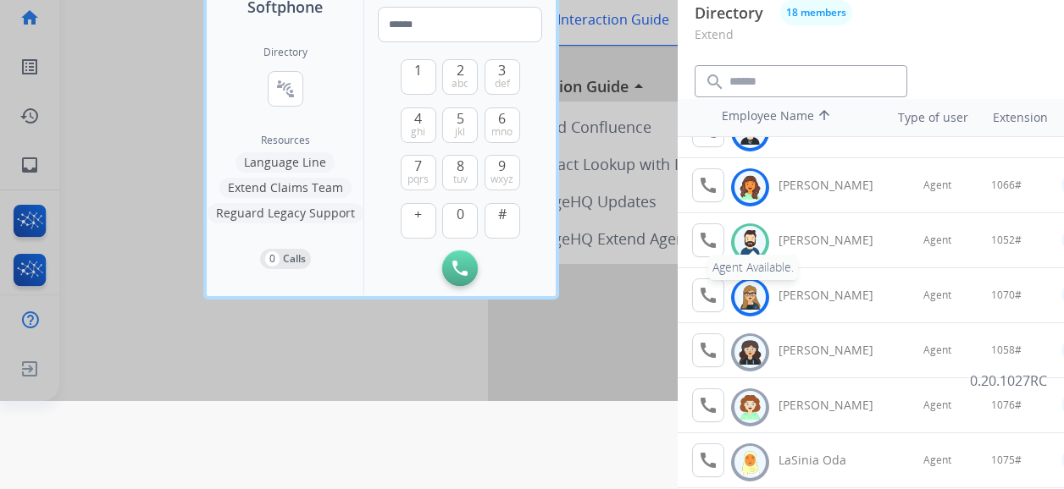
click at [711, 241] on mat-icon "call" at bounding box center [708, 240] width 20 height 20
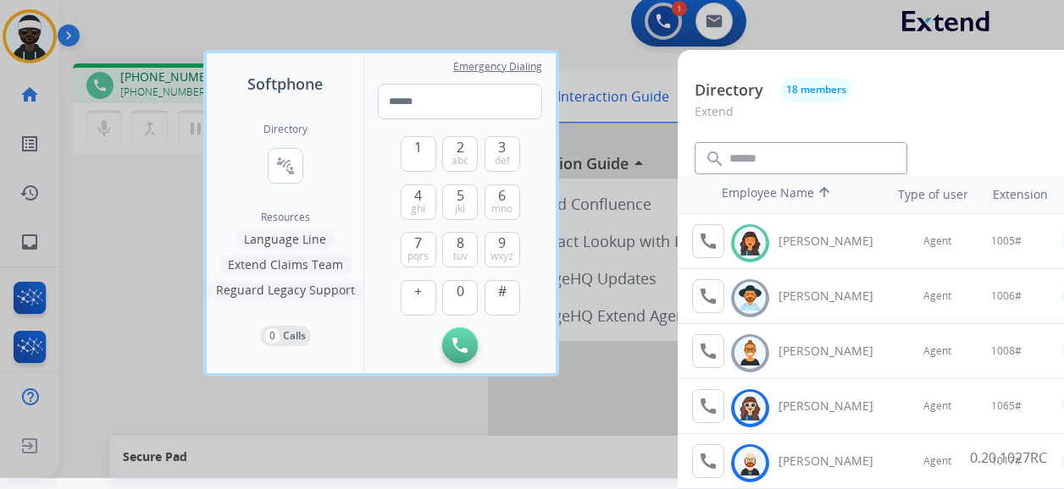
scroll to position [0, 0]
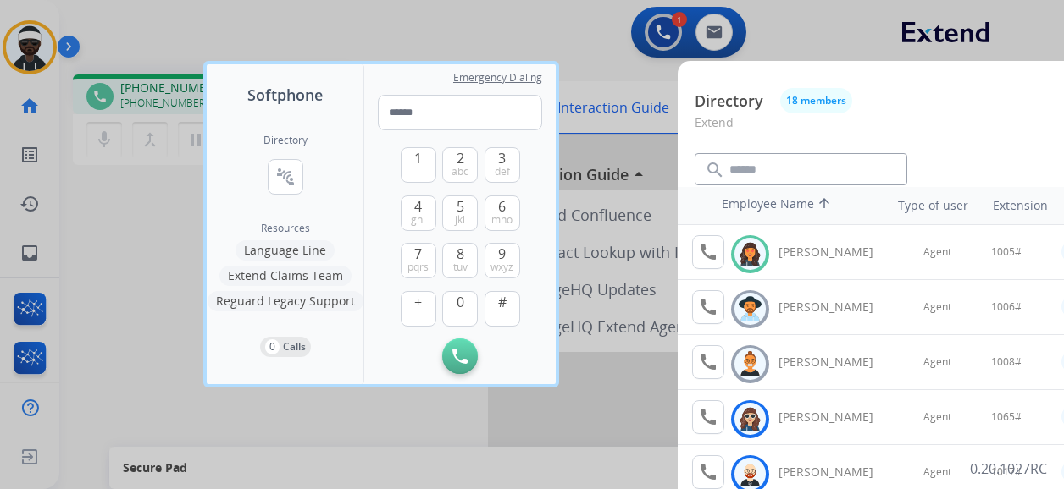
click at [144, 290] on div at bounding box center [532, 244] width 1064 height 489
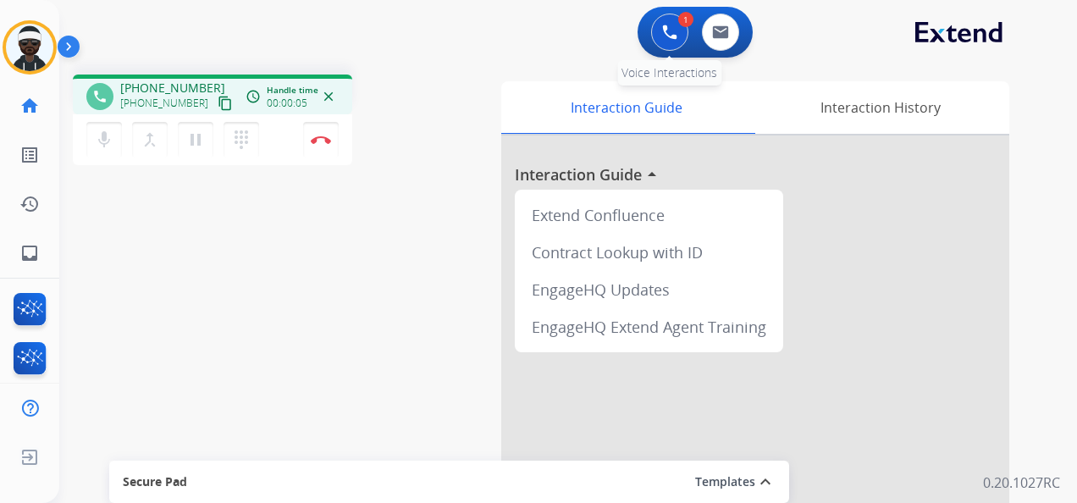
click at [664, 47] on button at bounding box center [669, 32] width 37 height 37
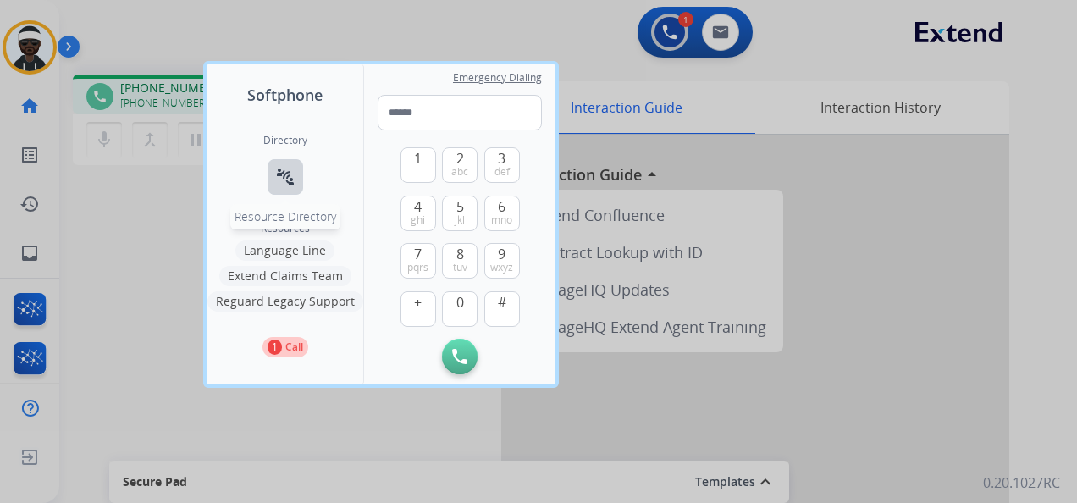
click at [282, 177] on mat-icon "connect_without_contact" at bounding box center [285, 177] width 20 height 20
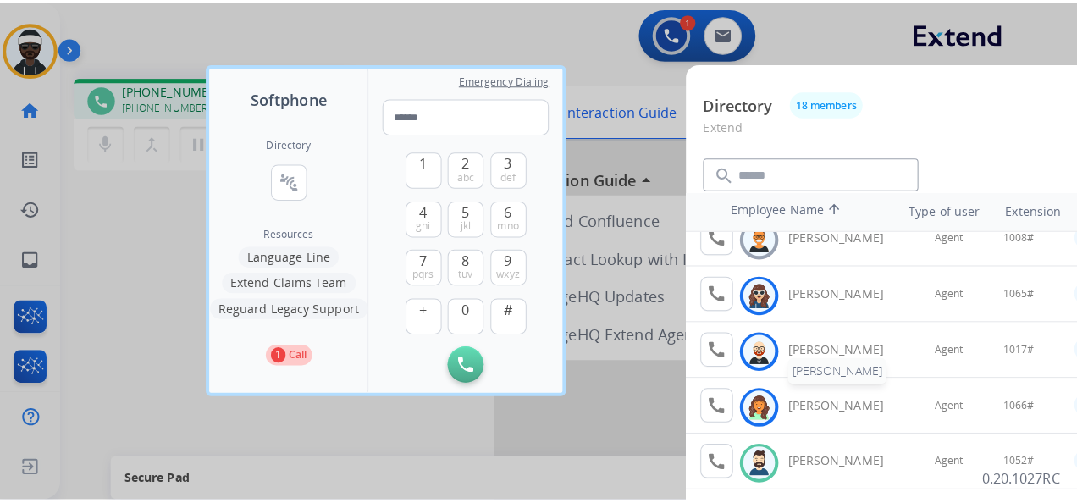
scroll to position [169, 0]
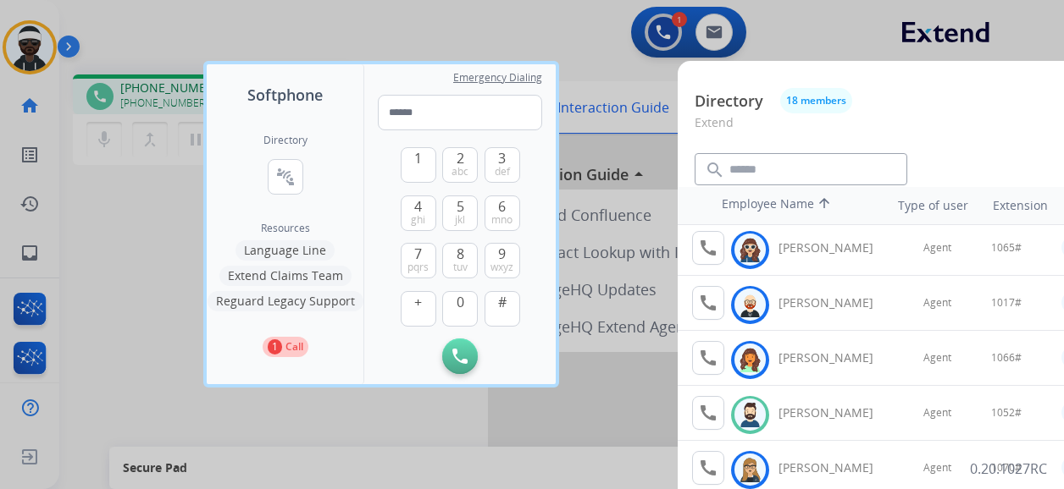
click at [191, 203] on div at bounding box center [532, 244] width 1064 height 489
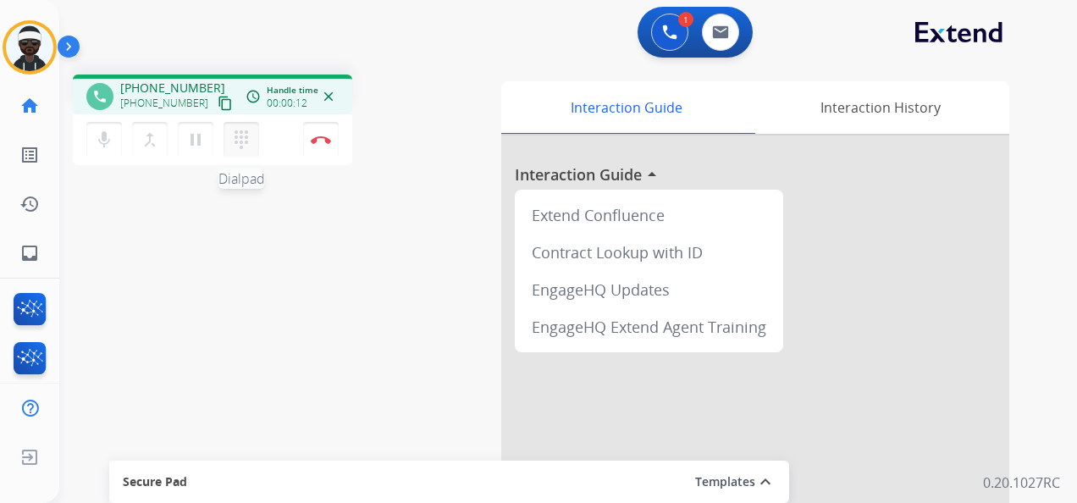
click at [235, 142] on mat-icon "dialpad" at bounding box center [241, 140] width 20 height 20
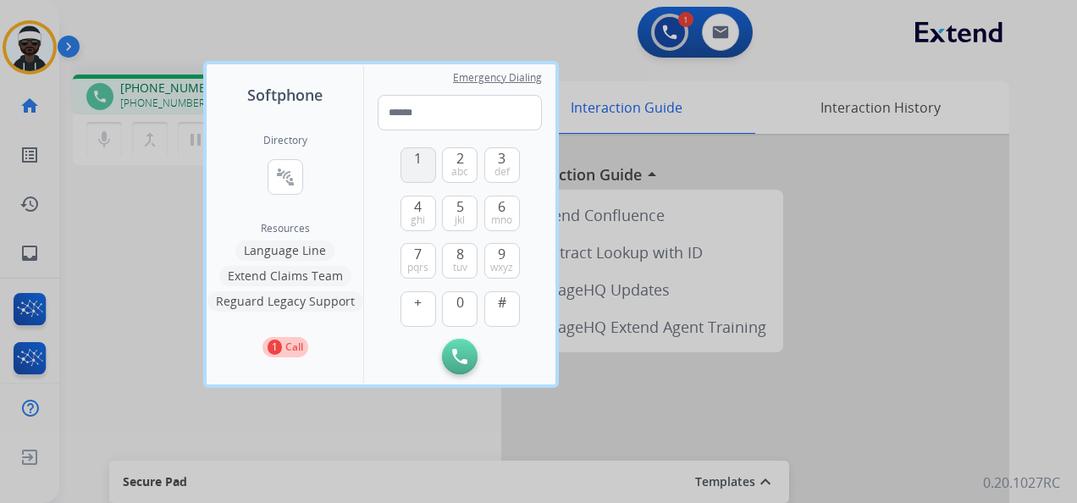
click at [420, 161] on span "1" at bounding box center [418, 158] width 8 height 20
drag, startPoint x: 455, startPoint y: 307, endPoint x: 473, endPoint y: 239, distance: 70.0
click at [456, 305] on button "0" at bounding box center [460, 309] width 36 height 36
click at [469, 210] on button "5 jkl" at bounding box center [460, 214] width 36 height 36
click at [467, 169] on span "abc" at bounding box center [459, 172] width 17 height 14
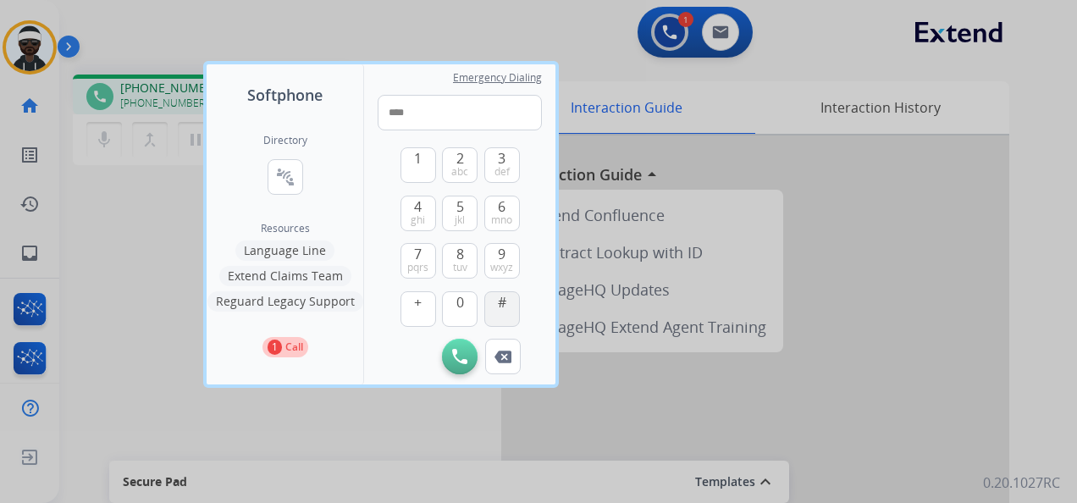
click at [495, 301] on button "#" at bounding box center [502, 309] width 36 height 36
type input "*****"
click at [114, 311] on div at bounding box center [538, 251] width 1077 height 503
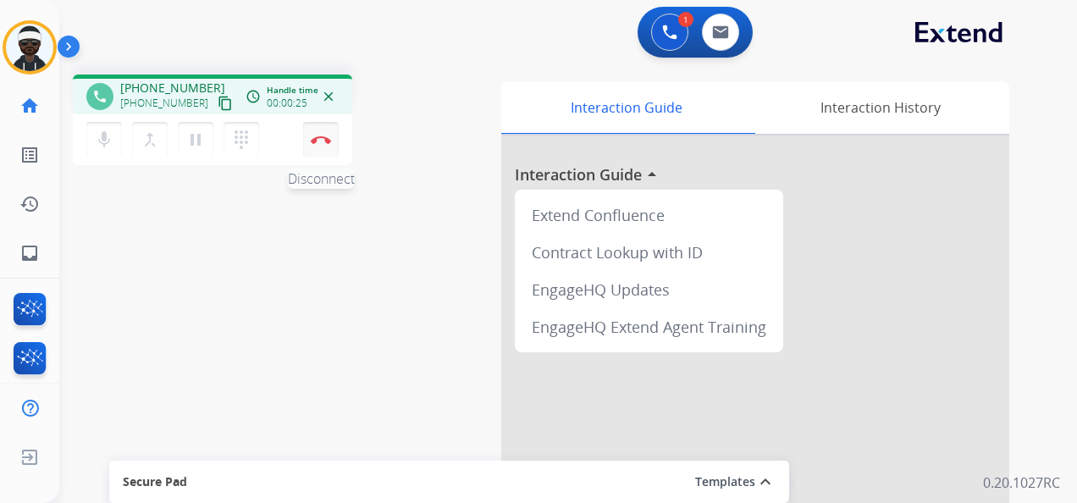
click at [317, 146] on button "Disconnect" at bounding box center [321, 140] width 36 height 36
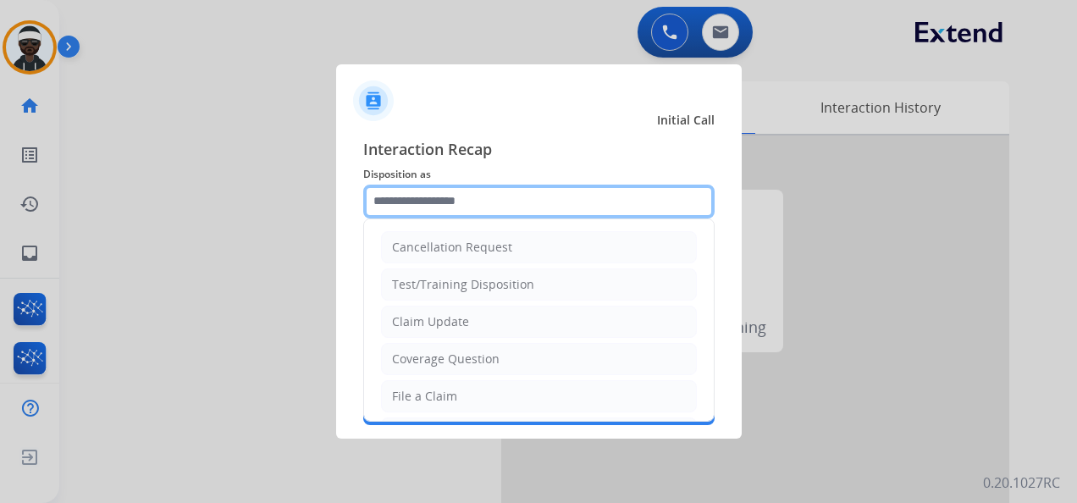
click at [456, 197] on input "text" at bounding box center [538, 202] width 351 height 34
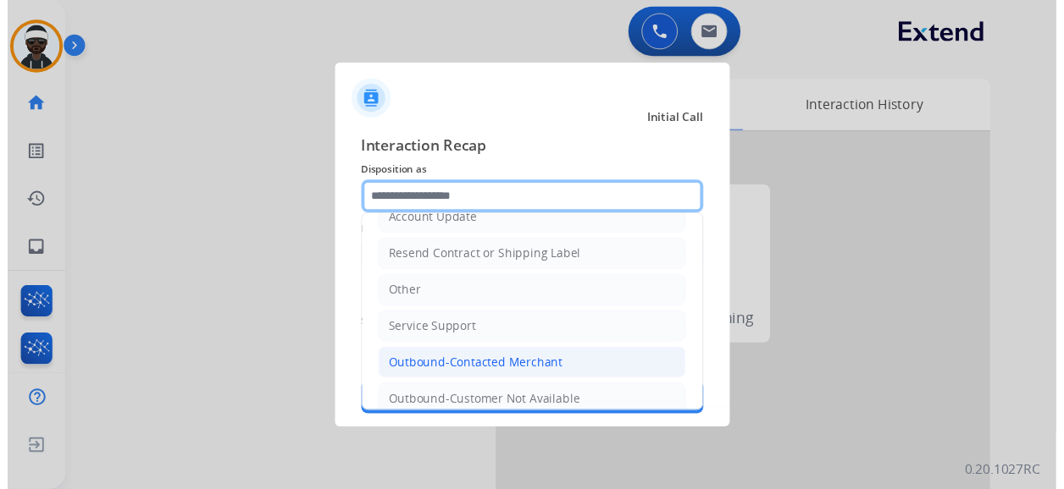
scroll to position [330, 0]
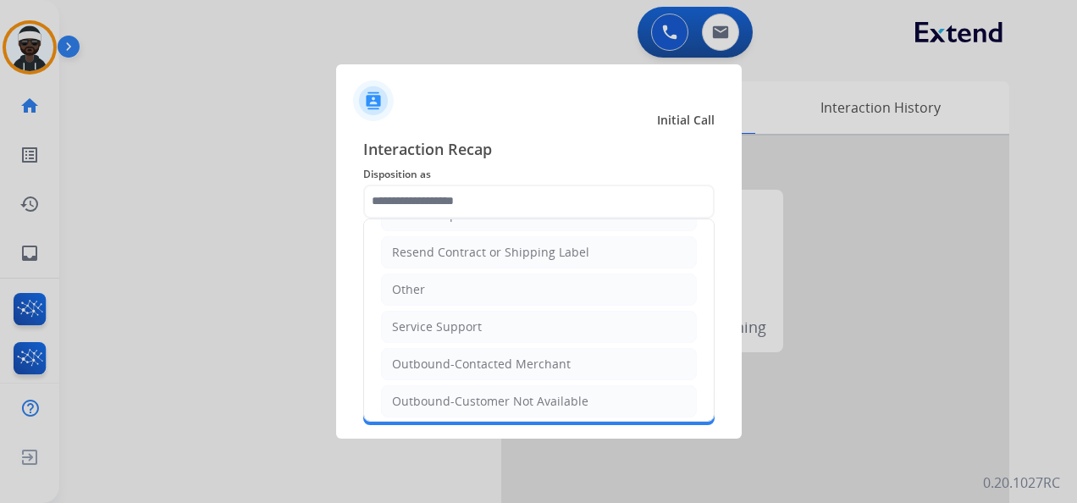
drag, startPoint x: 479, startPoint y: 283, endPoint x: 485, endPoint y: 273, distance: 11.8
click at [479, 282] on li "Other" at bounding box center [539, 290] width 316 height 32
type input "*****"
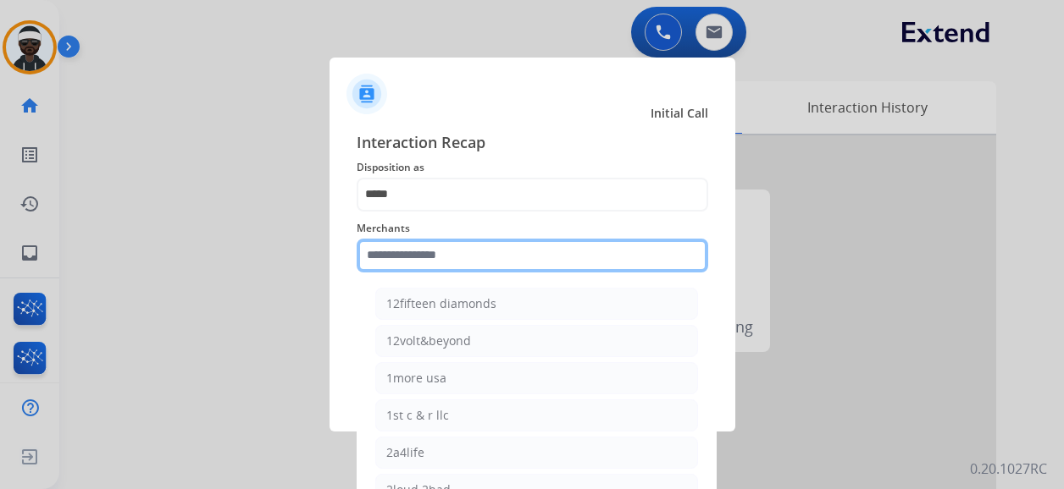
click at [450, 251] on input "text" at bounding box center [532, 256] width 351 height 34
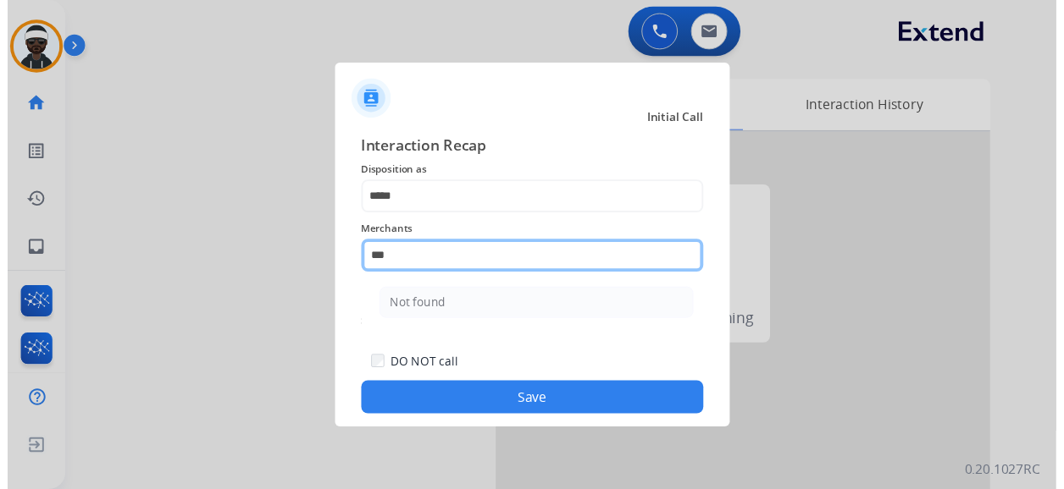
scroll to position [0, 0]
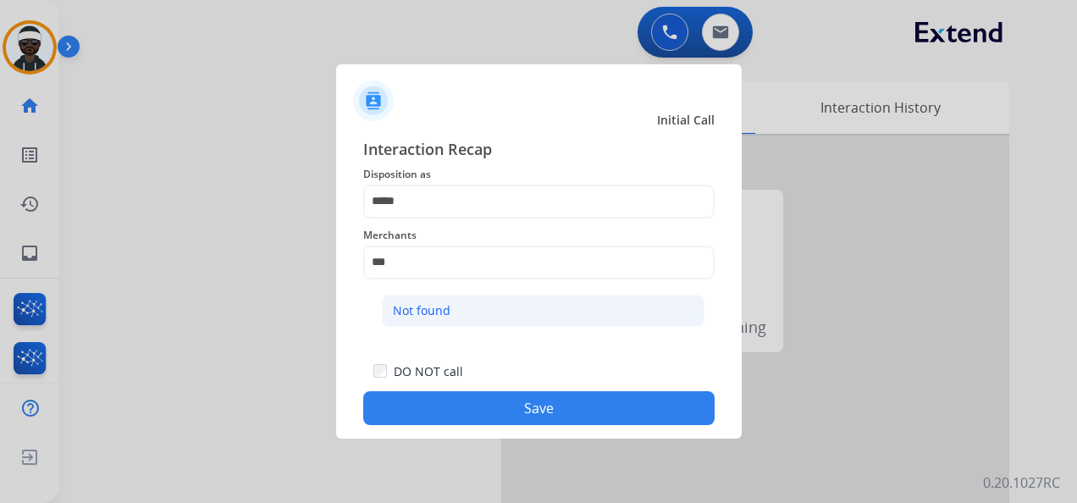
click at [426, 309] on div "Not found" at bounding box center [422, 310] width 58 height 17
type input "*********"
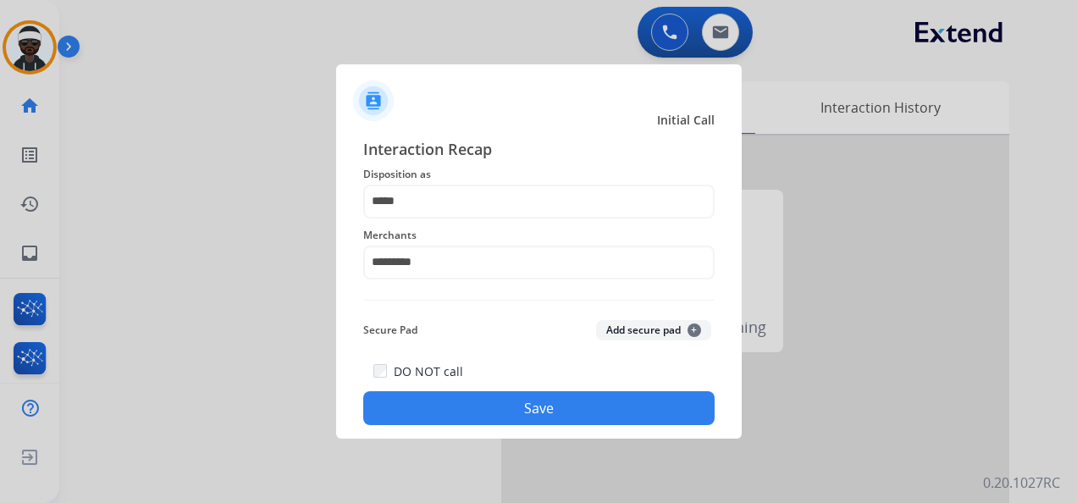
click at [452, 399] on button "Save" at bounding box center [538, 408] width 351 height 34
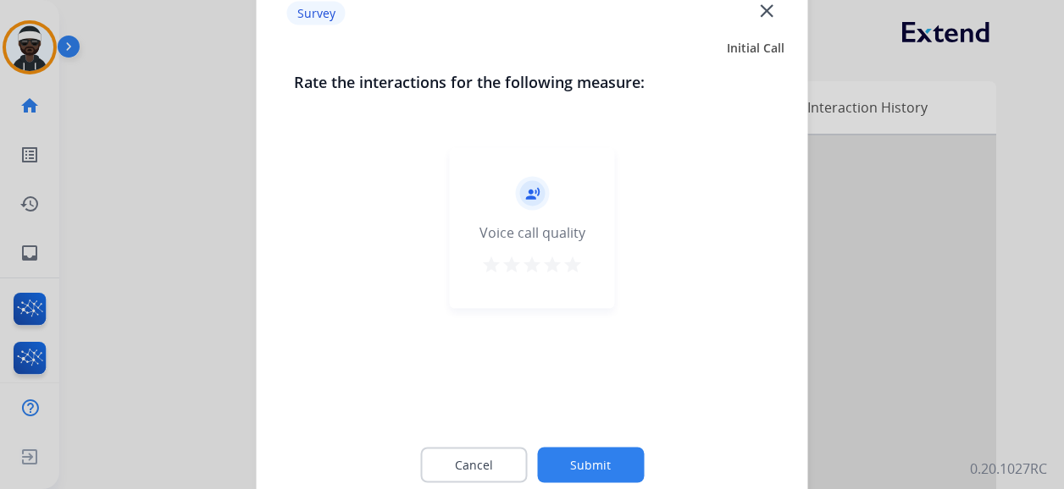
click at [585, 448] on div "Cancel Submit" at bounding box center [532, 466] width 477 height 76
click at [598, 468] on button "Submit" at bounding box center [590, 466] width 107 height 36
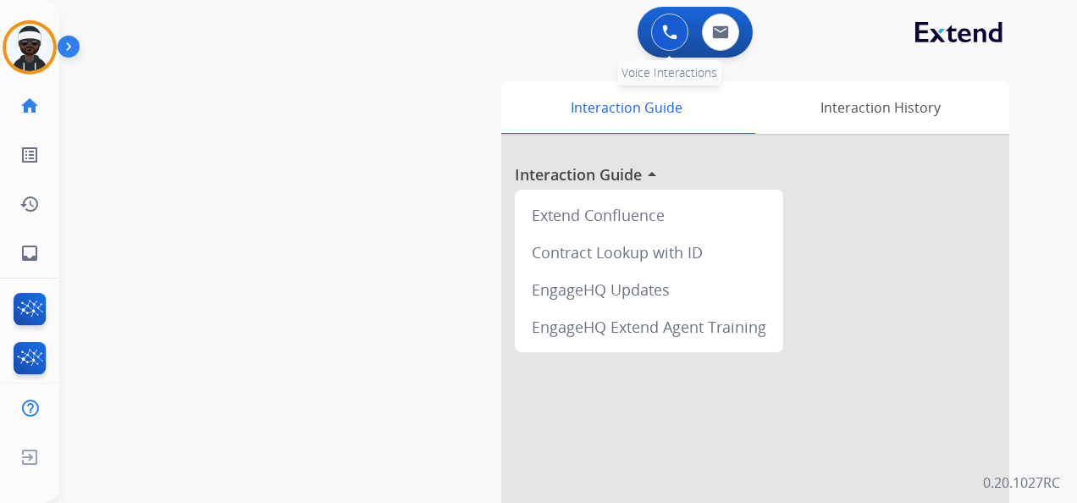
click at [655, 29] on button at bounding box center [669, 32] width 37 height 37
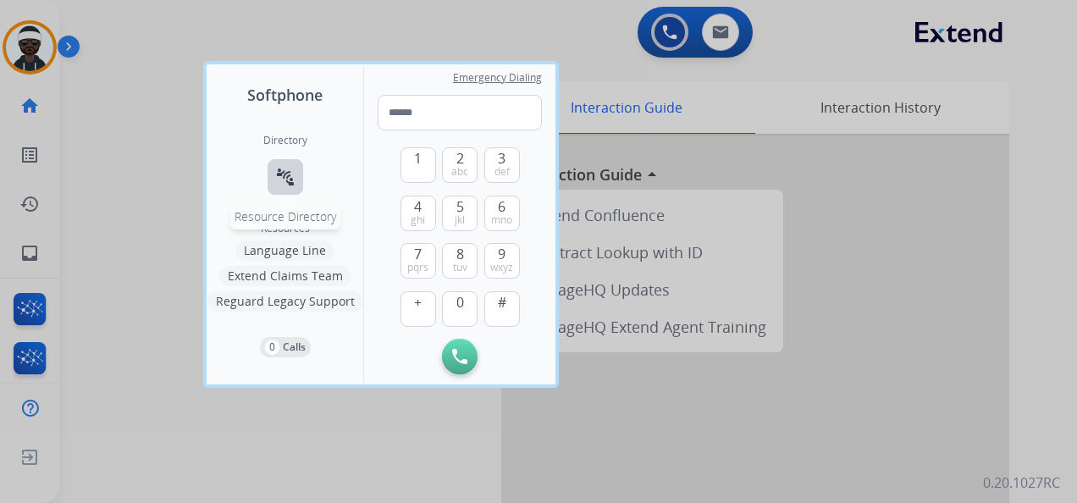
click at [286, 181] on mat-icon "connect_without_contact" at bounding box center [285, 177] width 20 height 20
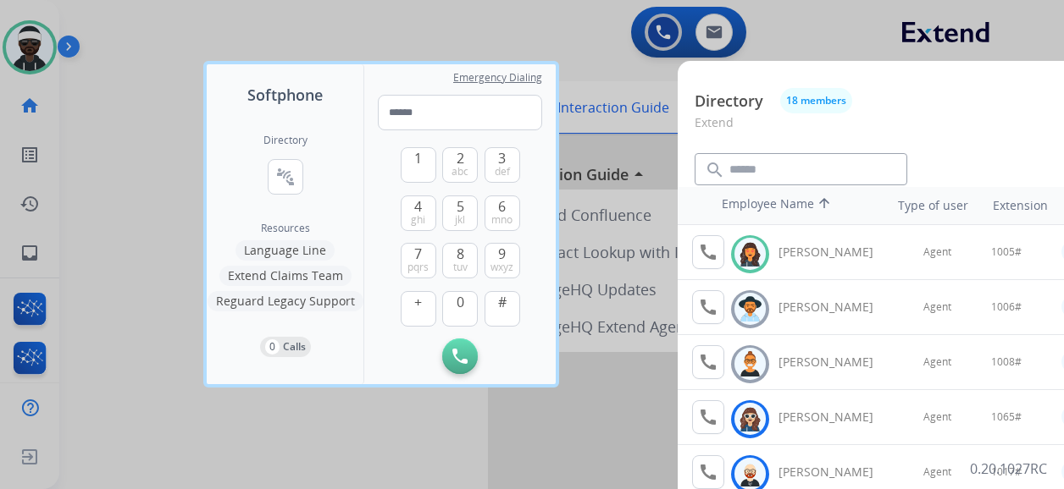
click at [792, 41] on div at bounding box center [532, 244] width 1064 height 489
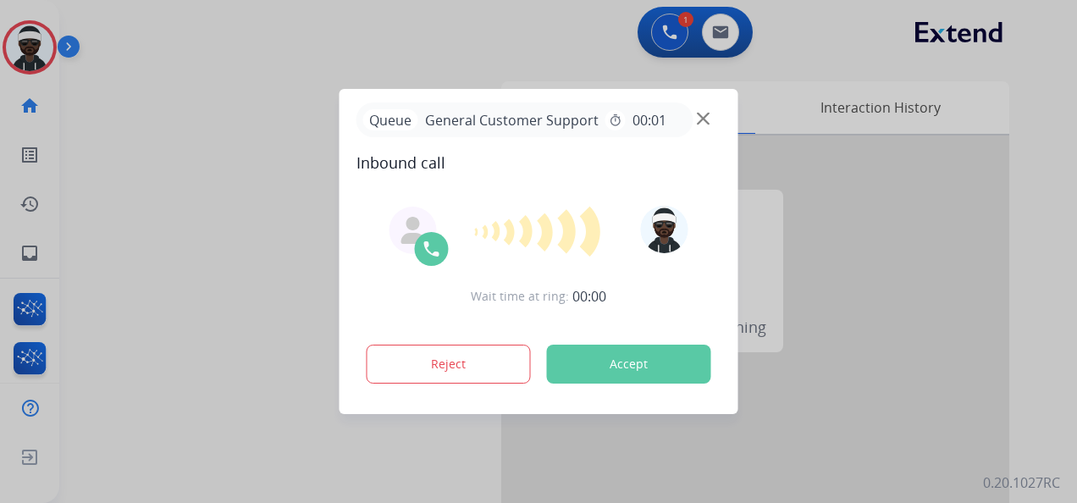
click at [650, 368] on button "Accept" at bounding box center [629, 364] width 164 height 39
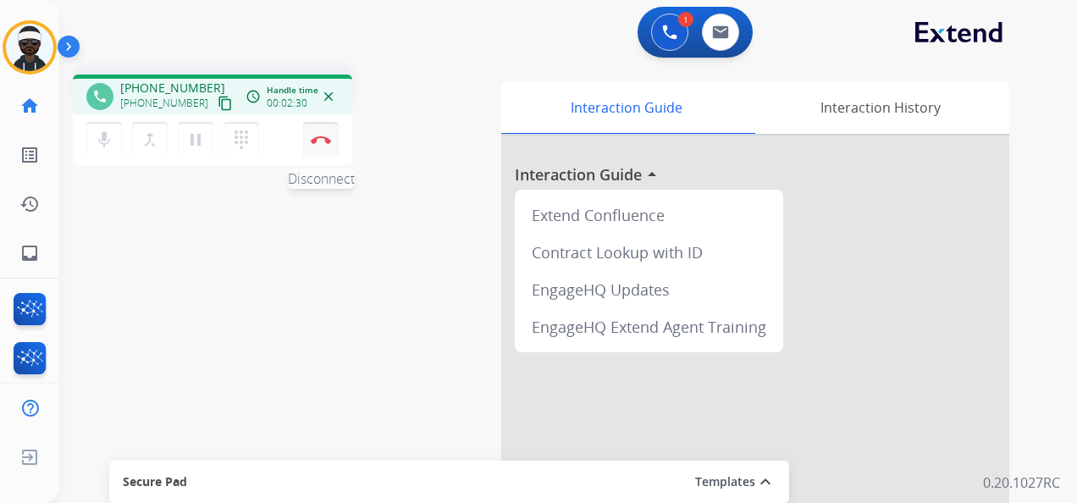
click at [319, 140] on img at bounding box center [321, 140] width 20 height 8
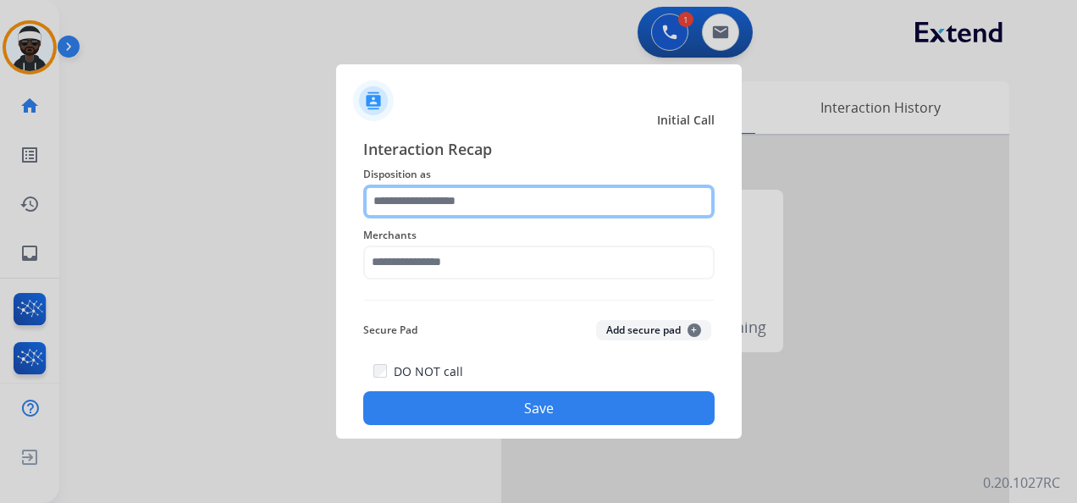
click at [517, 211] on input "text" at bounding box center [538, 202] width 351 height 34
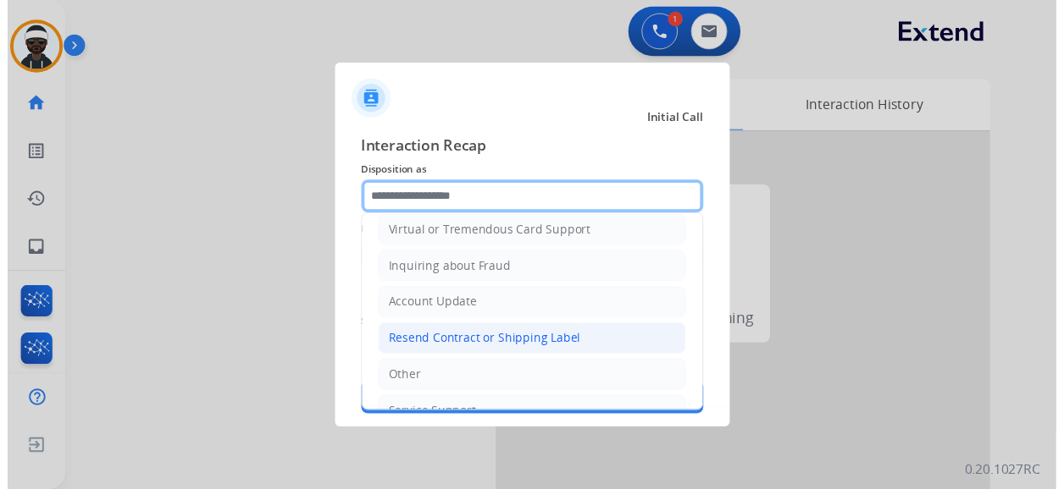
scroll to position [257, 0]
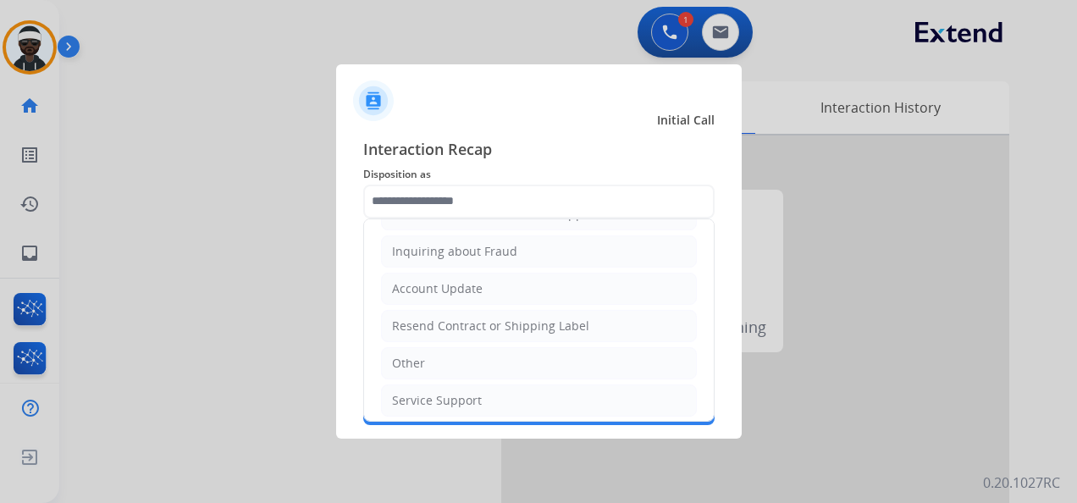
click at [478, 364] on li "Other" at bounding box center [539, 363] width 316 height 32
type input "*****"
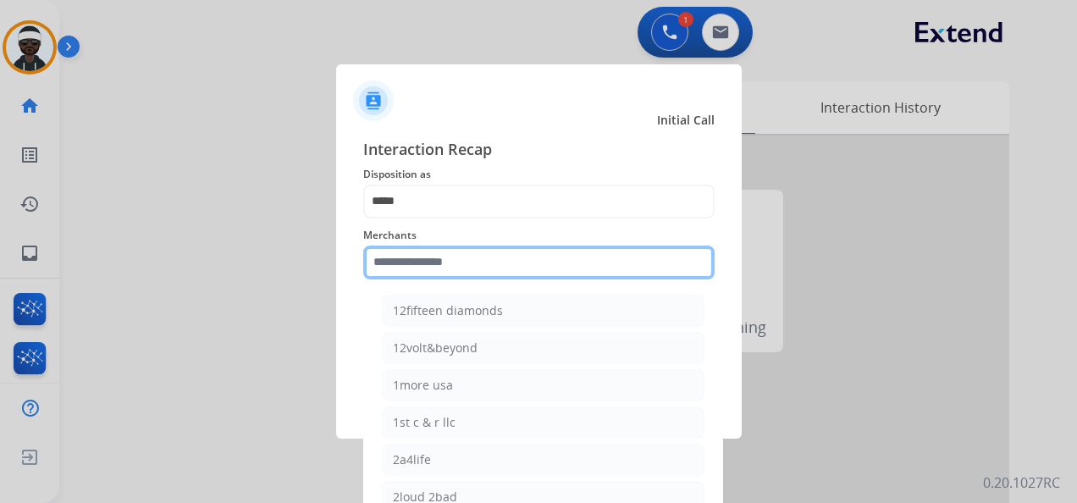
drag, startPoint x: 462, startPoint y: 254, endPoint x: 475, endPoint y: 244, distance: 16.9
click at [462, 253] on input "text" at bounding box center [538, 263] width 351 height 34
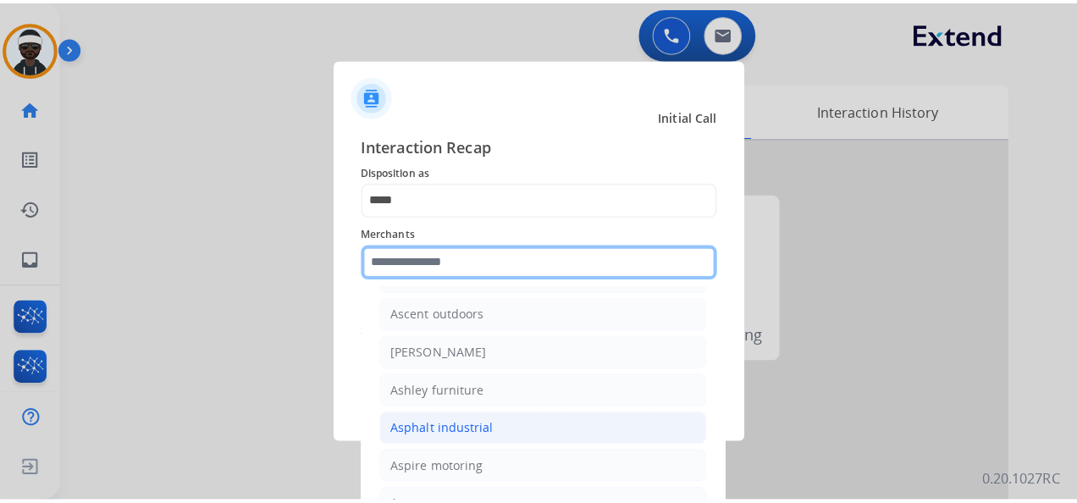
scroll to position [2371, 0]
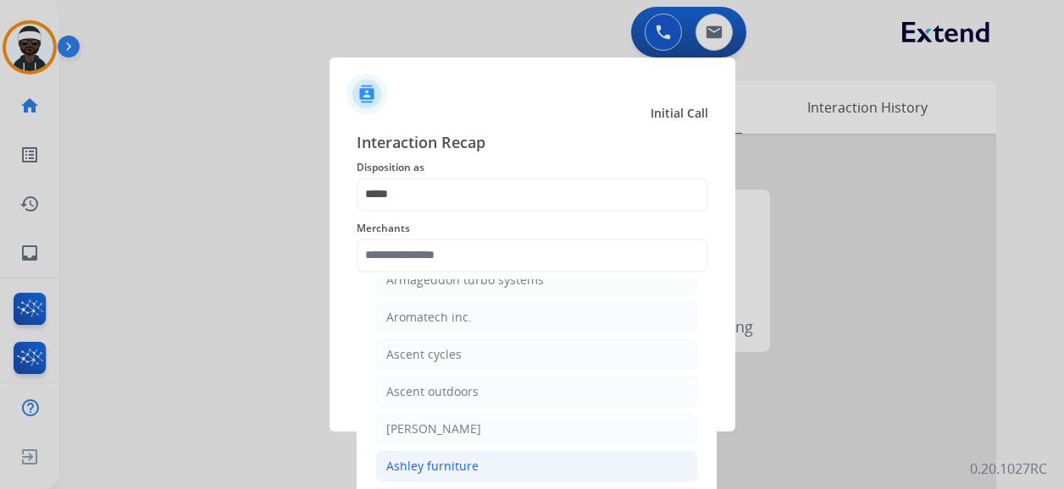
click at [464, 458] on div "Ashley furniture" at bounding box center [432, 466] width 92 height 17
type input "**********"
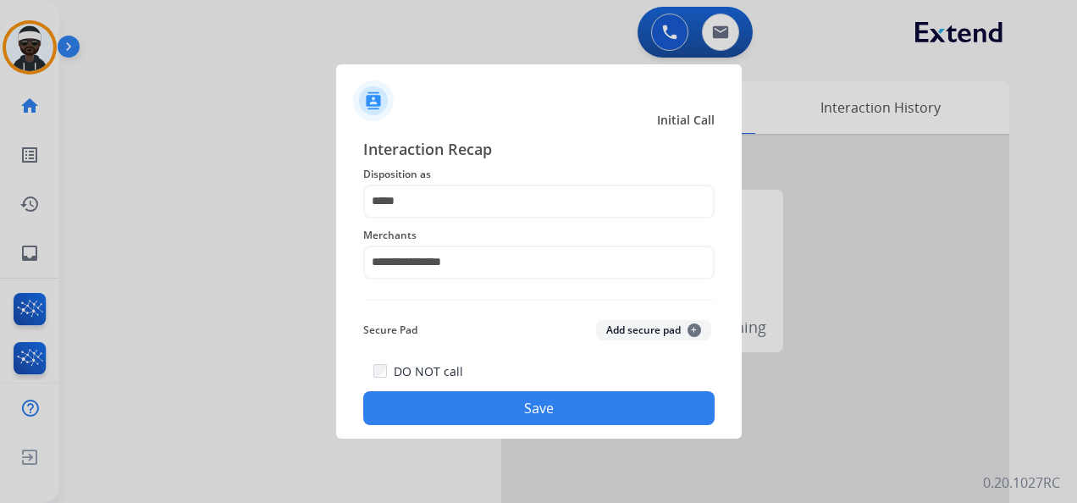
click at [566, 414] on button "Save" at bounding box center [538, 408] width 351 height 34
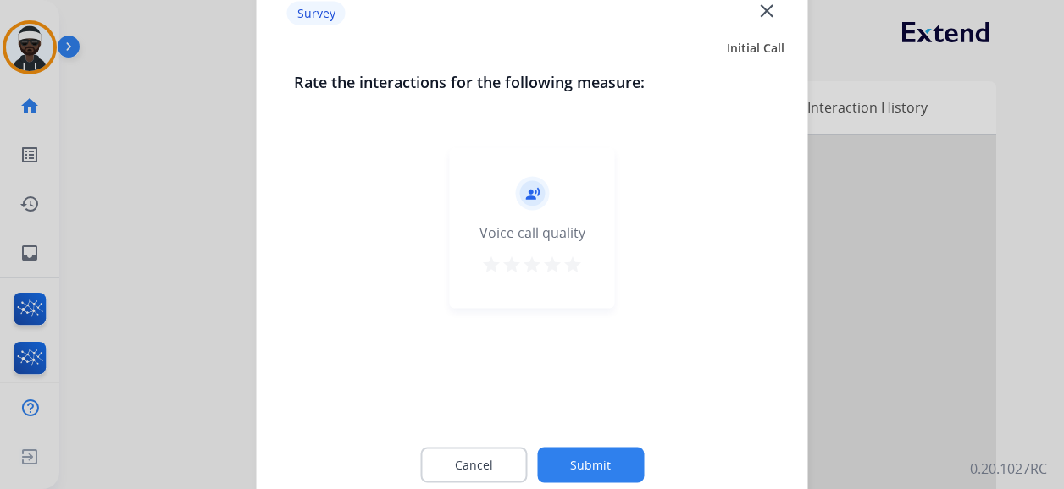
click at [588, 473] on button "Submit" at bounding box center [590, 466] width 107 height 36
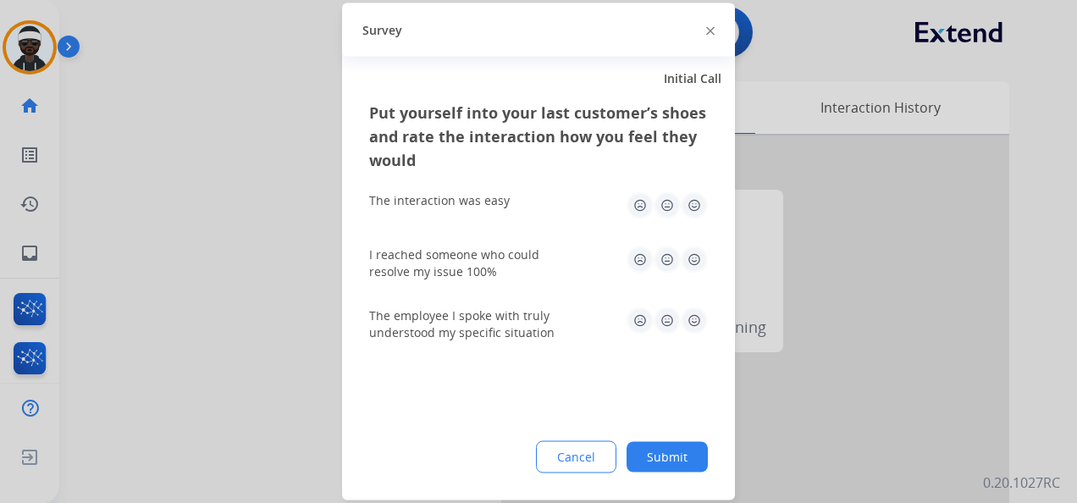
click at [677, 457] on button "Submit" at bounding box center [667, 457] width 81 height 30
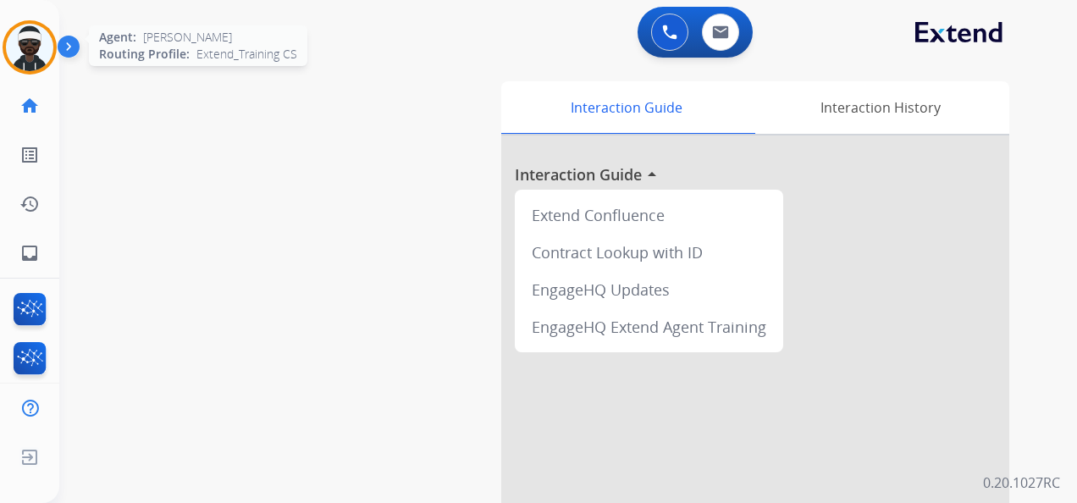
click at [30, 47] on img at bounding box center [29, 47] width 47 height 47
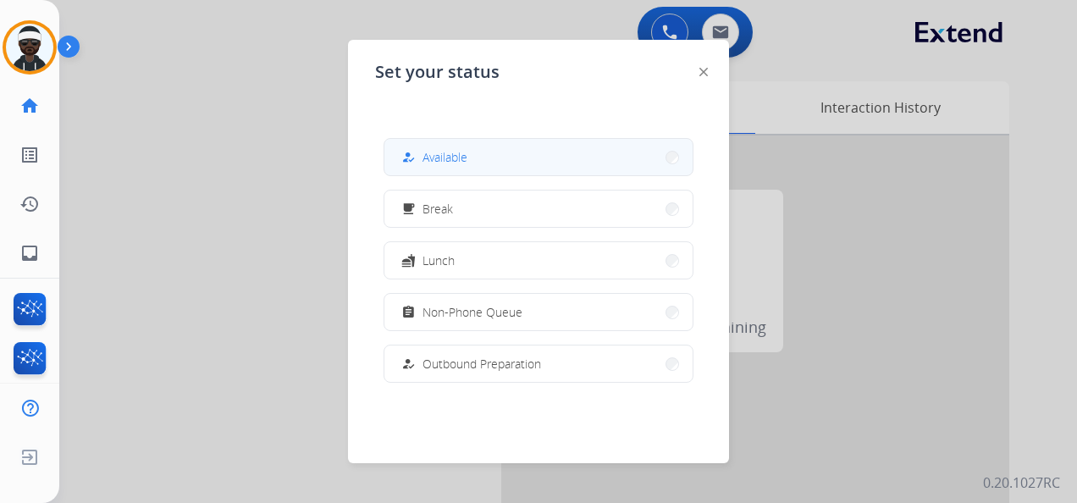
click at [471, 162] on button "how_to_reg Available" at bounding box center [538, 157] width 308 height 36
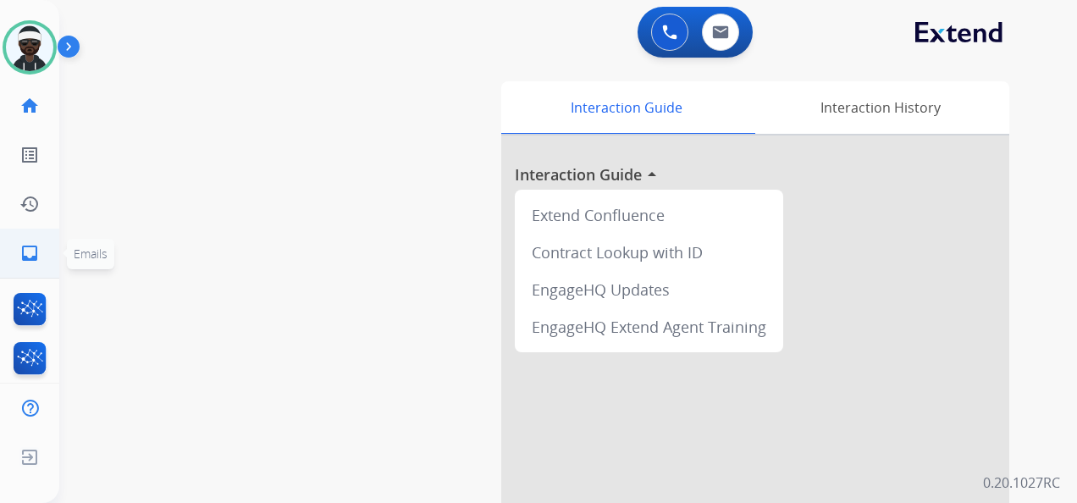
click at [21, 257] on mat-icon "inbox" at bounding box center [29, 253] width 20 height 20
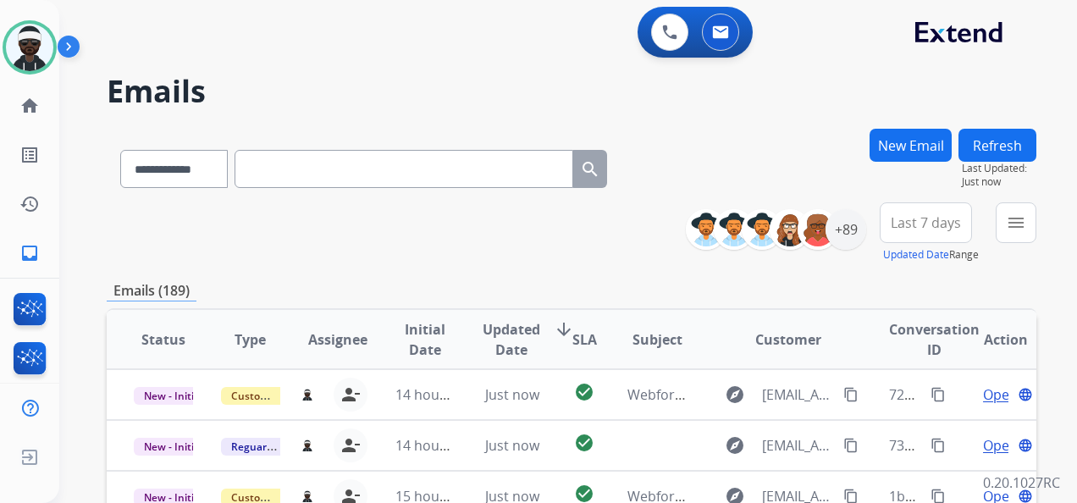
click at [325, 168] on input "text" at bounding box center [404, 169] width 339 height 38
paste input "**********"
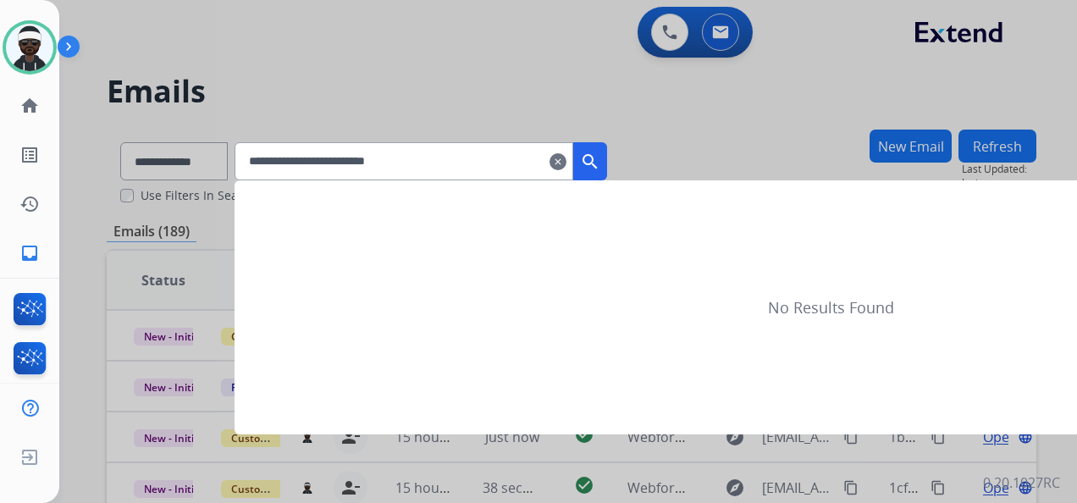
type input "**********"
drag, startPoint x: 609, startPoint y: 169, endPoint x: 591, endPoint y: 151, distance: 25.8
click at [600, 169] on mat-icon "search" at bounding box center [590, 162] width 20 height 20
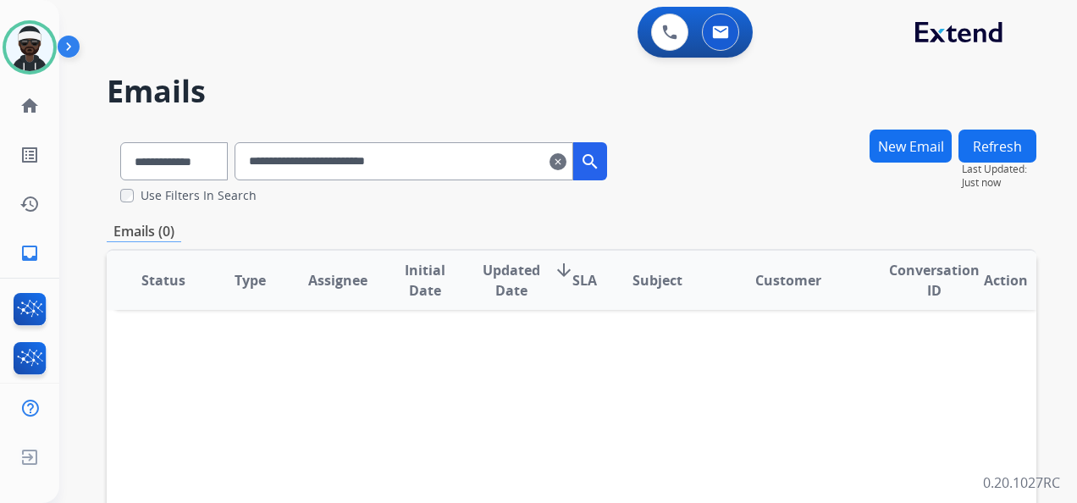
click at [600, 165] on mat-icon "search" at bounding box center [590, 162] width 20 height 20
click at [567, 163] on mat-icon "clear" at bounding box center [558, 162] width 17 height 20
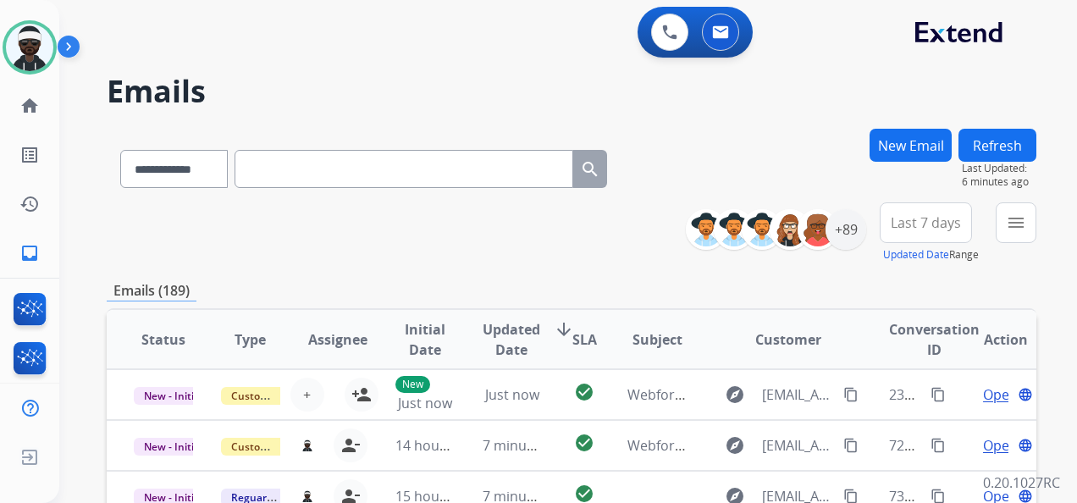
click at [283, 176] on input "text" at bounding box center [404, 169] width 339 height 38
click at [295, 154] on input "text" at bounding box center [404, 169] width 339 height 38
paste input "**********"
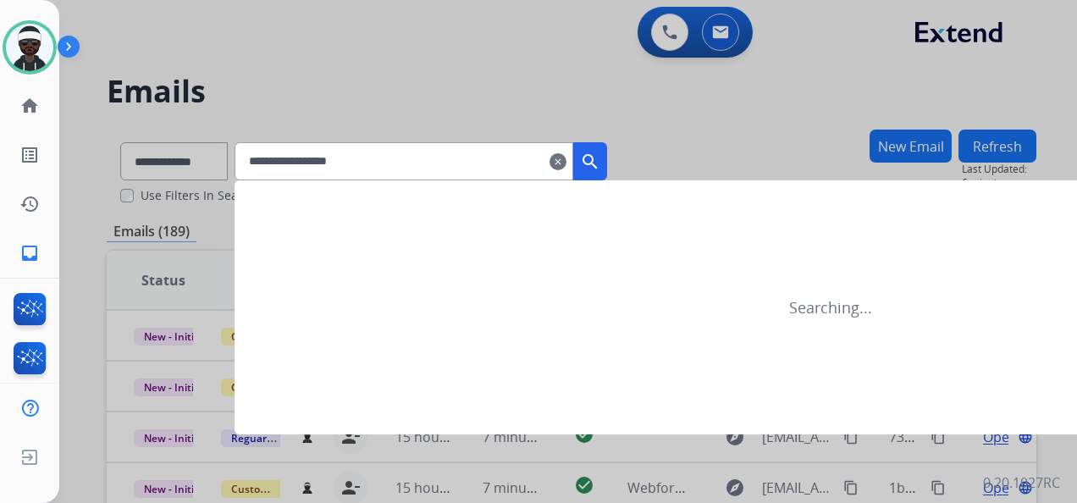
type input "**********"
click at [467, 120] on div at bounding box center [538, 251] width 1077 height 503
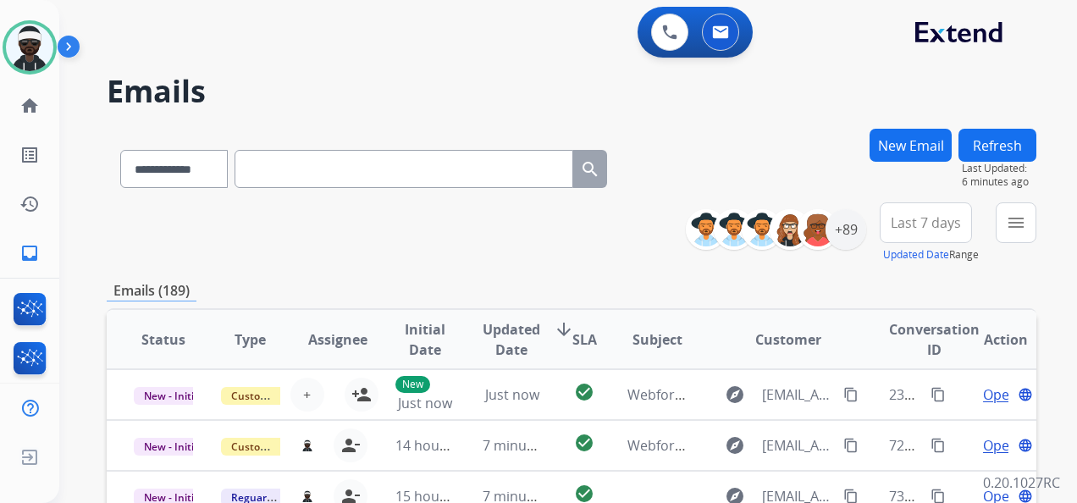
click at [915, 149] on button "New Email" at bounding box center [911, 145] width 82 height 33
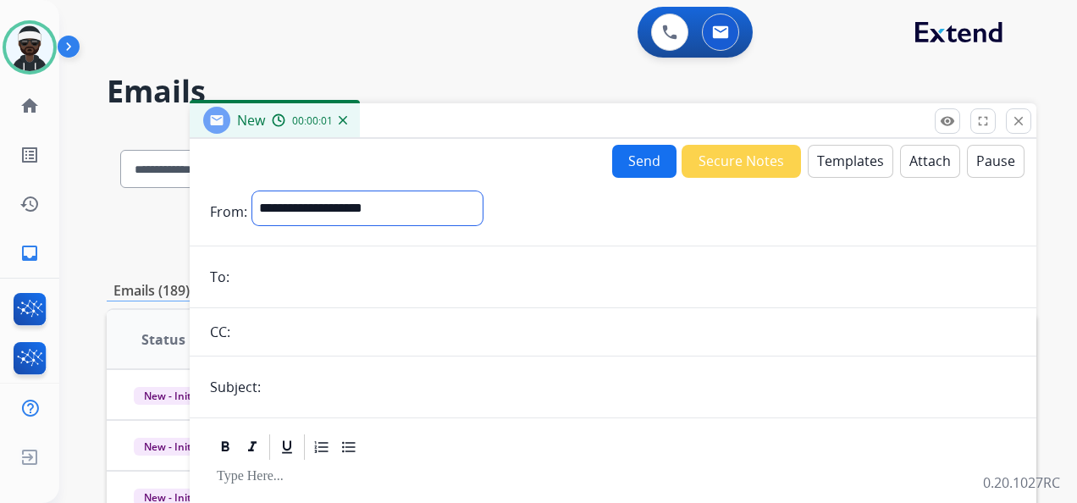
click at [319, 212] on select "**********" at bounding box center [367, 208] width 230 height 34
select select "**********"
click at [252, 191] on select "**********" at bounding box center [367, 208] width 230 height 34
drag, startPoint x: 291, startPoint y: 289, endPoint x: 301, endPoint y: 285, distance: 11.0
click at [293, 288] on input "email" at bounding box center [626, 279] width 782 height 34
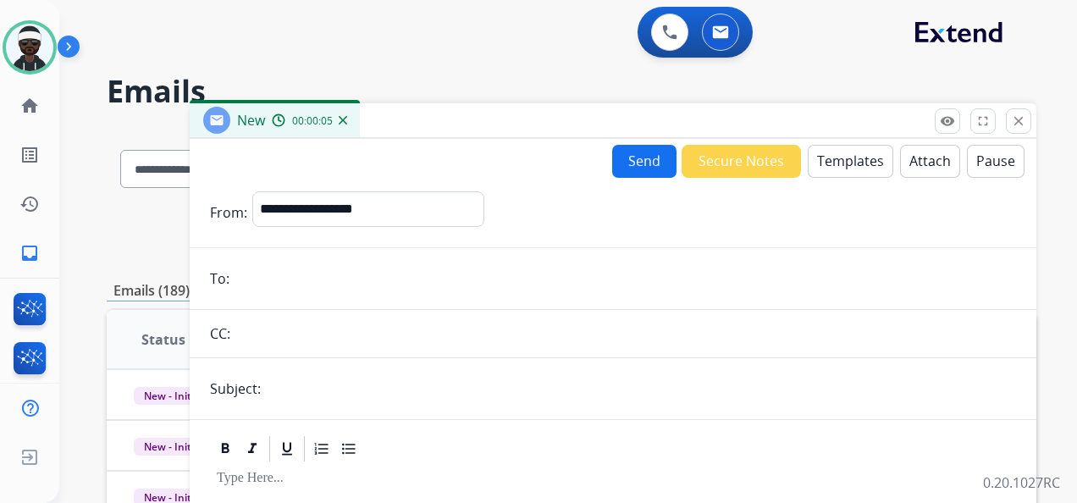
paste input "**********"
type input "**********"
click at [305, 390] on input "text" at bounding box center [641, 389] width 750 height 34
type input "**********"
click at [840, 161] on button "Templates" at bounding box center [851, 161] width 86 height 33
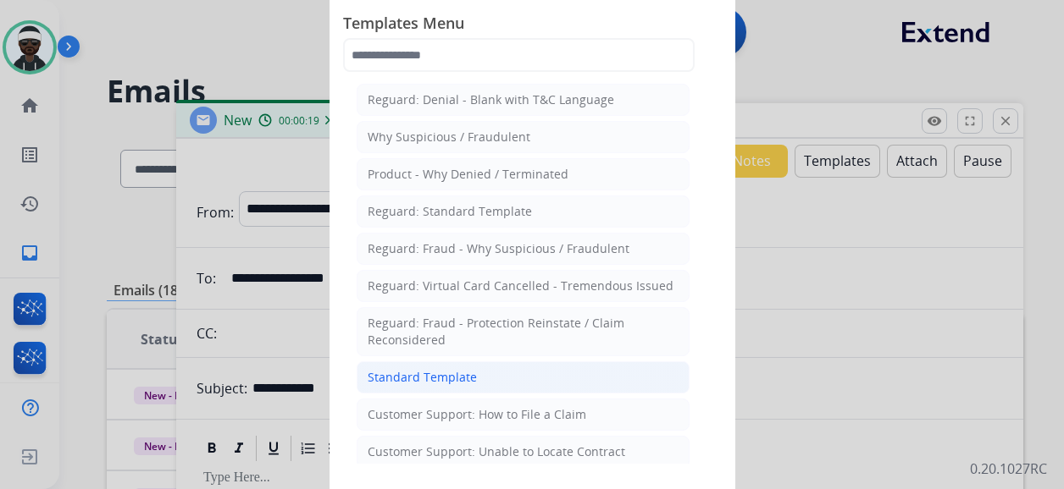
click at [537, 372] on li "Standard Template" at bounding box center [523, 378] width 333 height 32
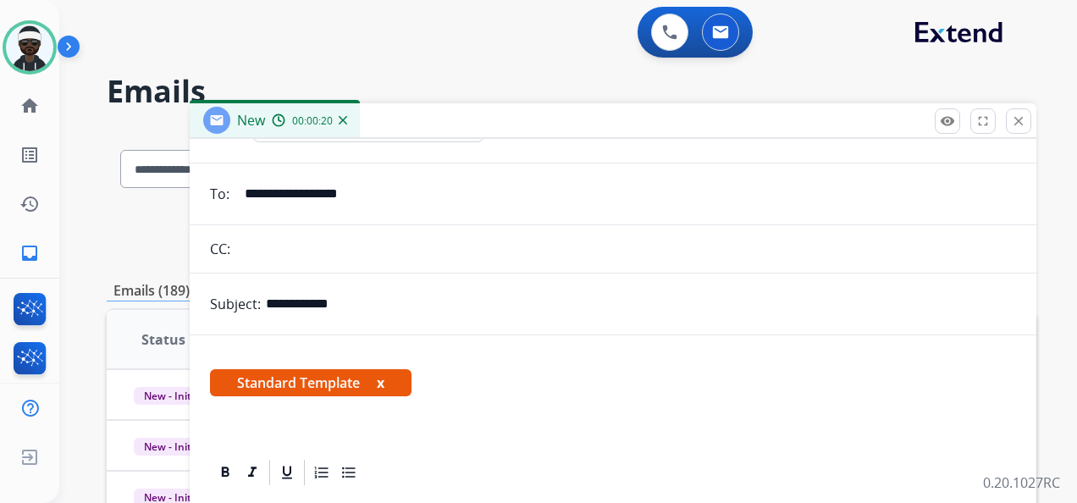
scroll to position [85, 0]
click at [383, 377] on button "x" at bounding box center [381, 382] width 8 height 20
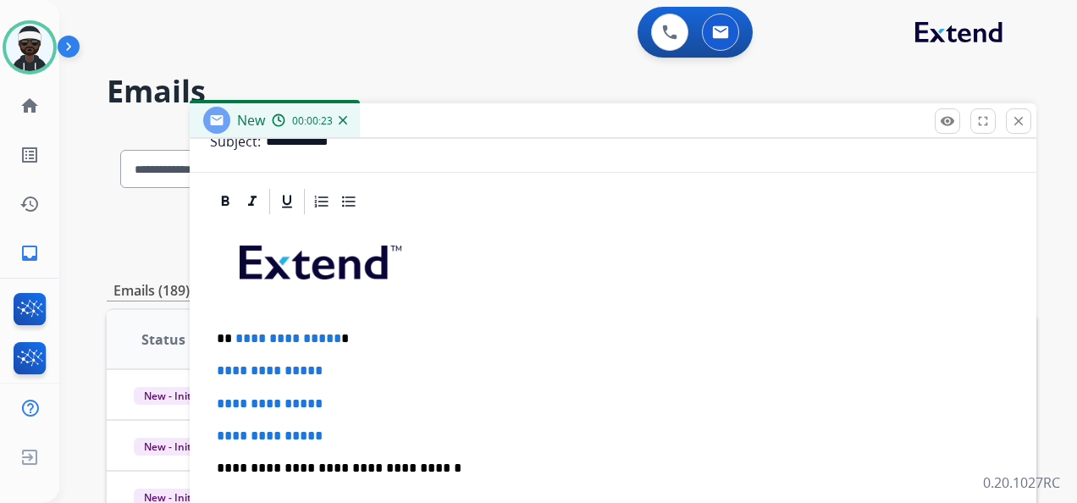
scroll to position [281, 0]
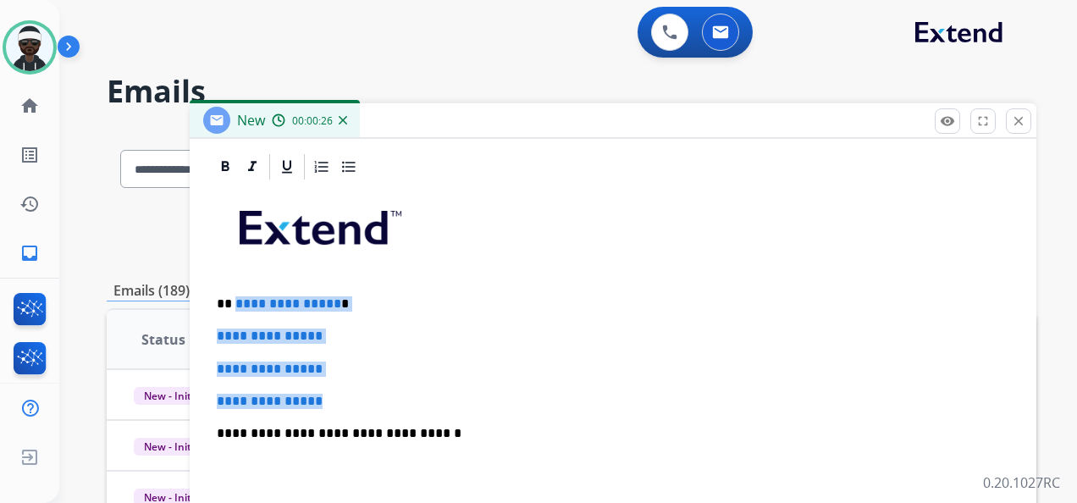
drag, startPoint x: 232, startPoint y: 296, endPoint x: 346, endPoint y: 400, distance: 153.5
click at [346, 400] on div "**********" at bounding box center [613, 473] width 806 height 583
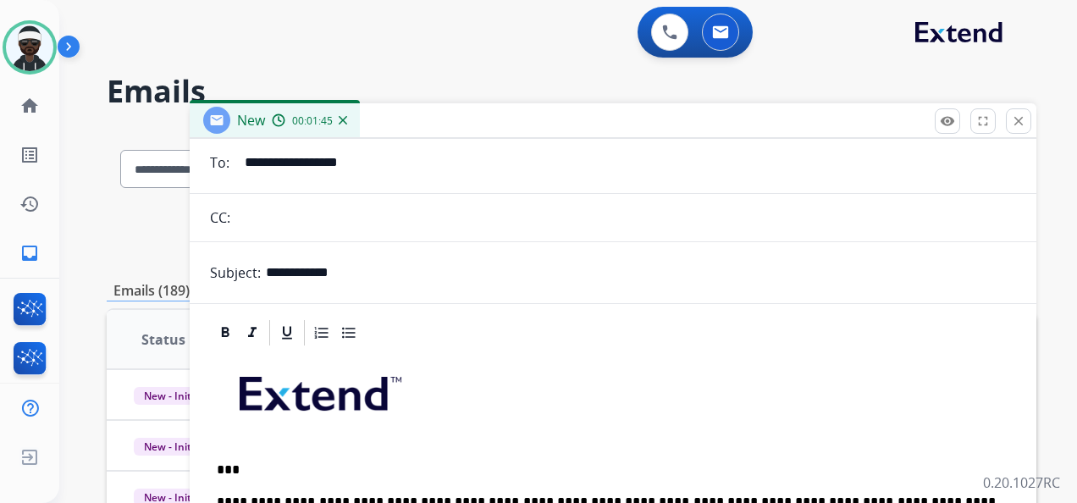
scroll to position [0, 0]
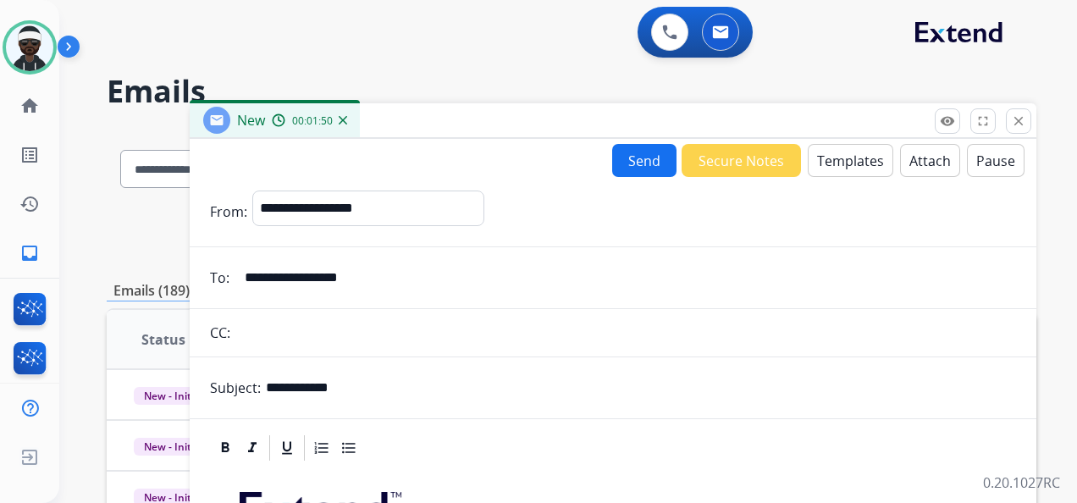
click at [642, 169] on button "Send" at bounding box center [644, 160] width 64 height 33
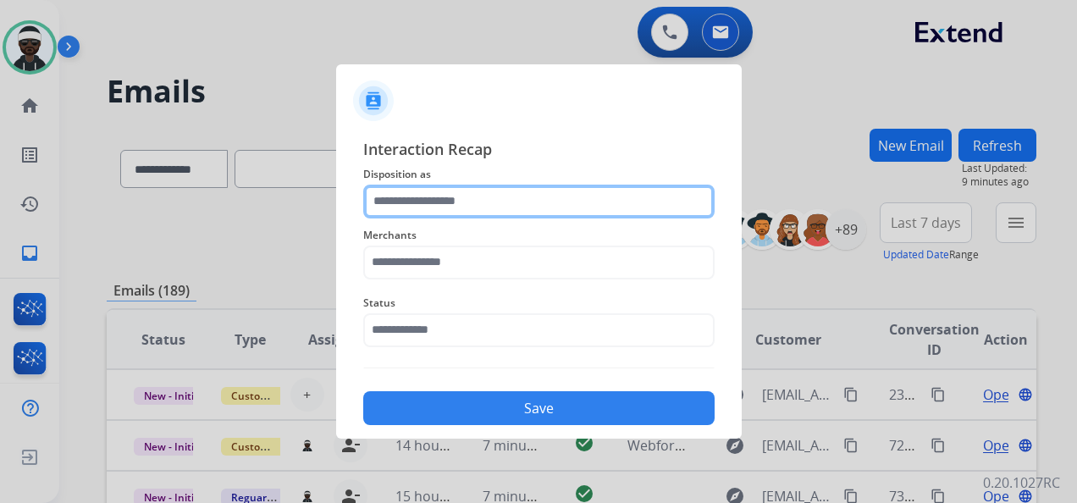
click at [462, 213] on input "text" at bounding box center [538, 202] width 351 height 34
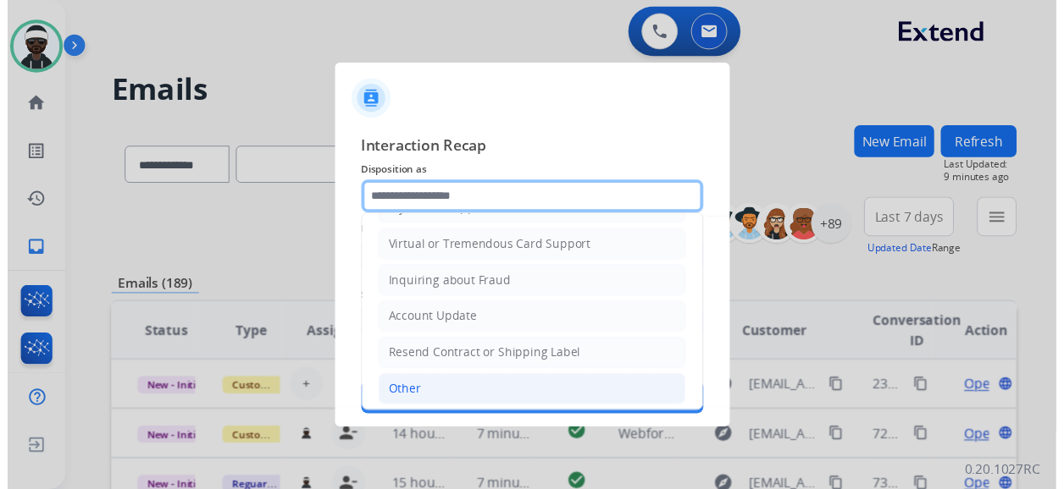
scroll to position [254, 0]
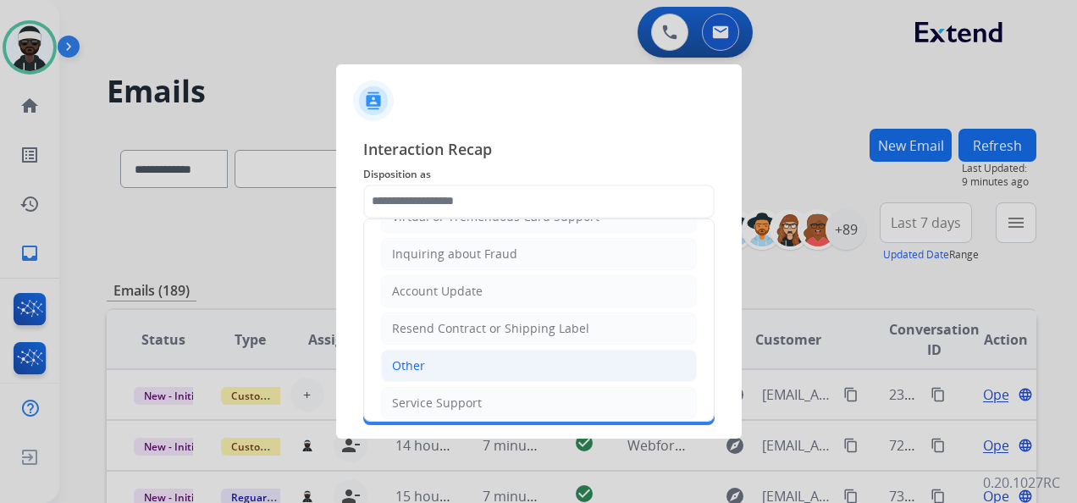
click at [488, 368] on li "Other" at bounding box center [539, 366] width 316 height 32
type input "*****"
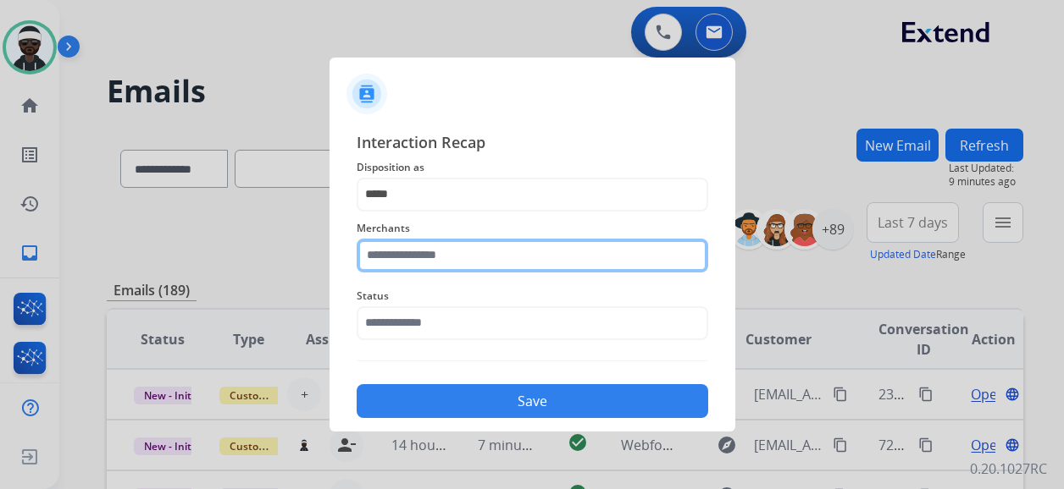
click at [451, 263] on input "text" at bounding box center [532, 256] width 351 height 34
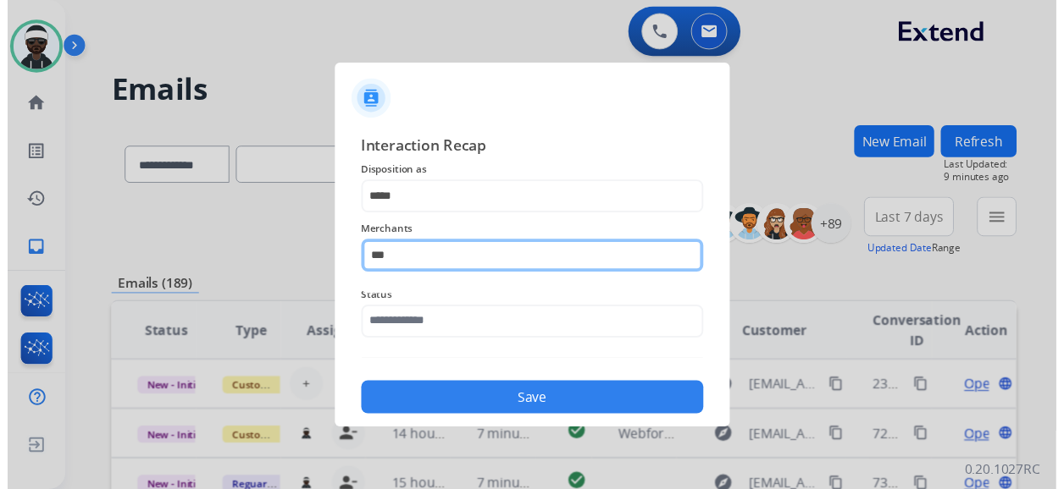
scroll to position [0, 0]
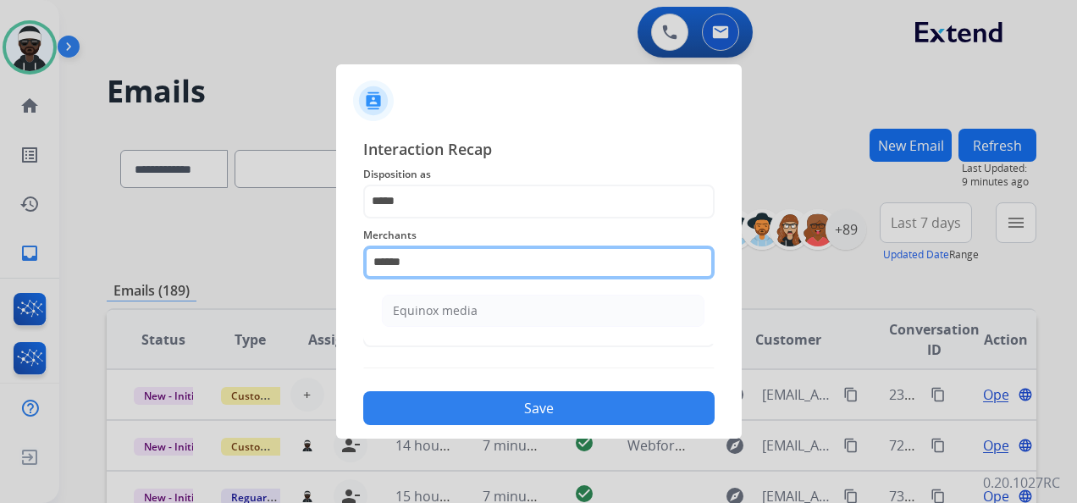
drag, startPoint x: 471, startPoint y: 258, endPoint x: 227, endPoint y: 239, distance: 244.7
click at [0, 239] on app-contact-recap-modal "Interaction Recap Disposition as ***** Merchants ****** Equinox media Status Sa…" at bounding box center [0, 251] width 0 height 503
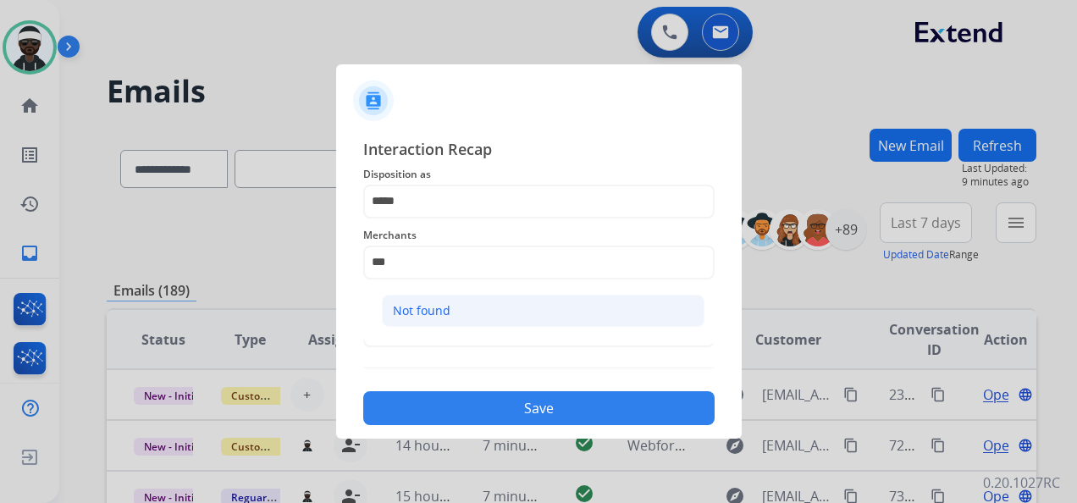
click at [418, 313] on div "Not found" at bounding box center [422, 310] width 58 height 17
type input "*********"
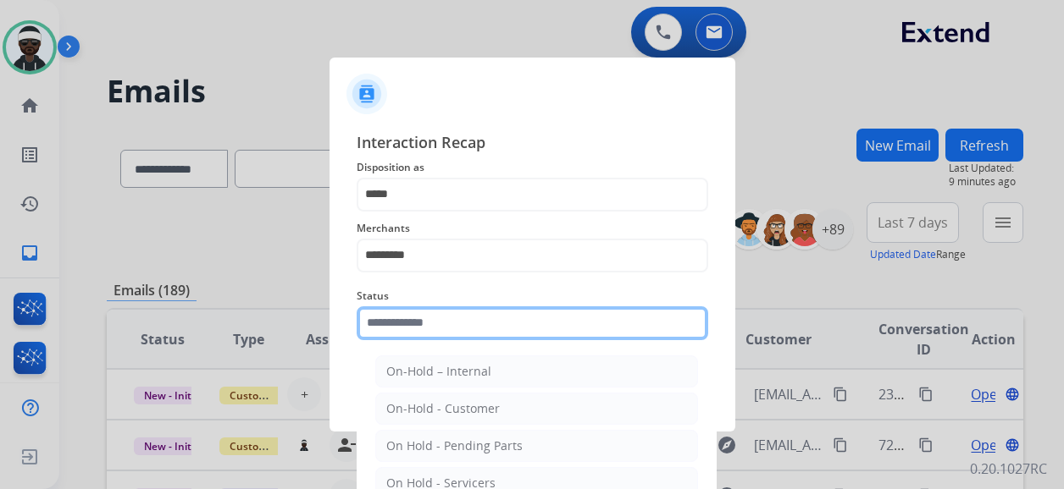
click at [459, 339] on input "text" at bounding box center [532, 324] width 351 height 34
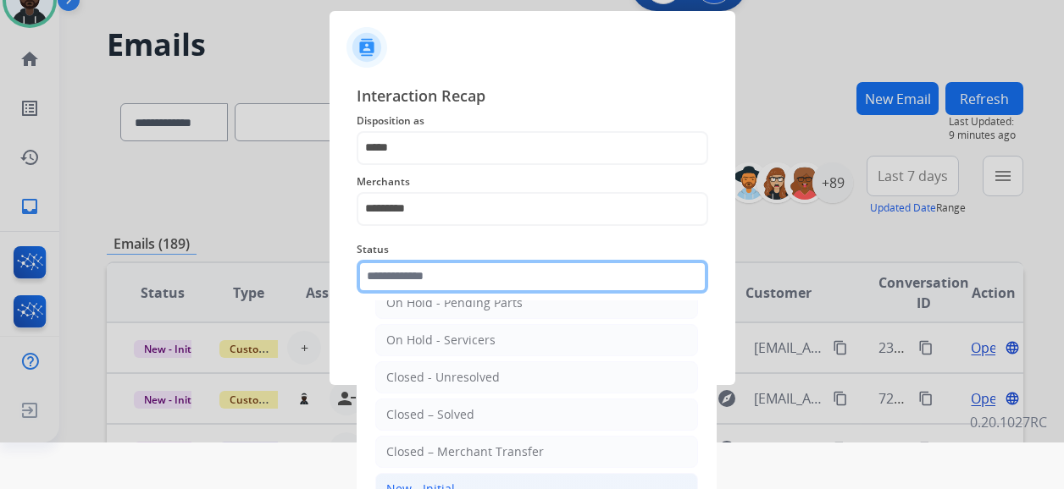
scroll to position [85, 0]
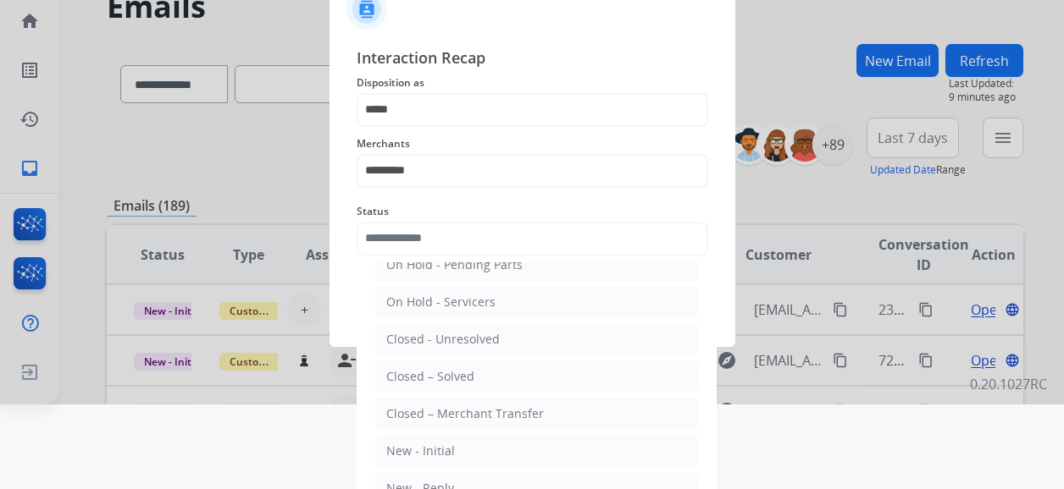
click at [459, 372] on div "Closed – Solved" at bounding box center [430, 376] width 88 height 17
type input "**********"
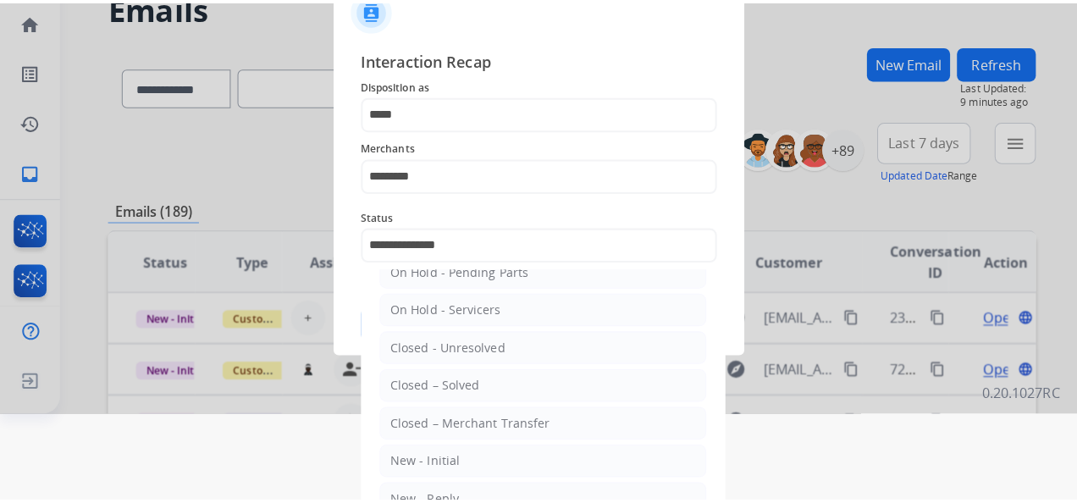
scroll to position [0, 0]
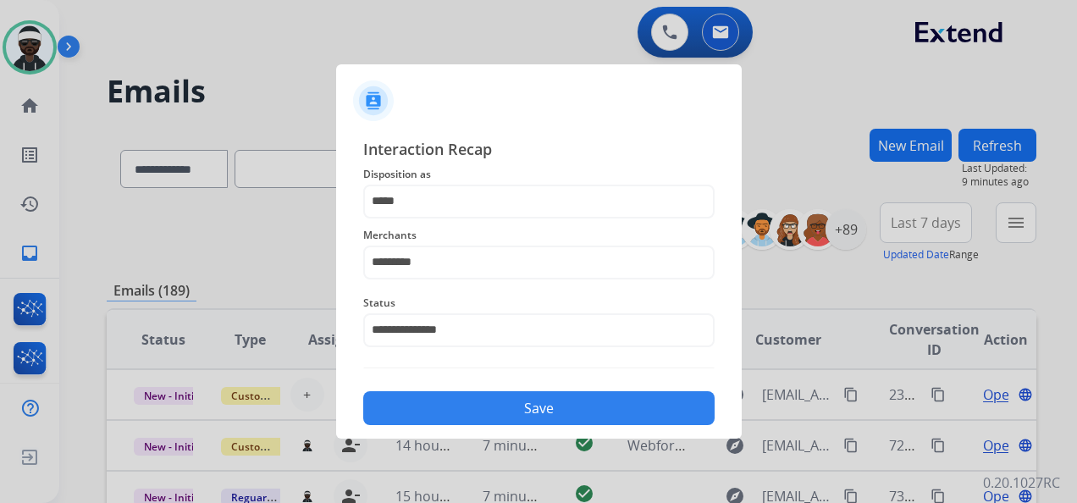
click at [501, 411] on button "Save" at bounding box center [538, 408] width 351 height 34
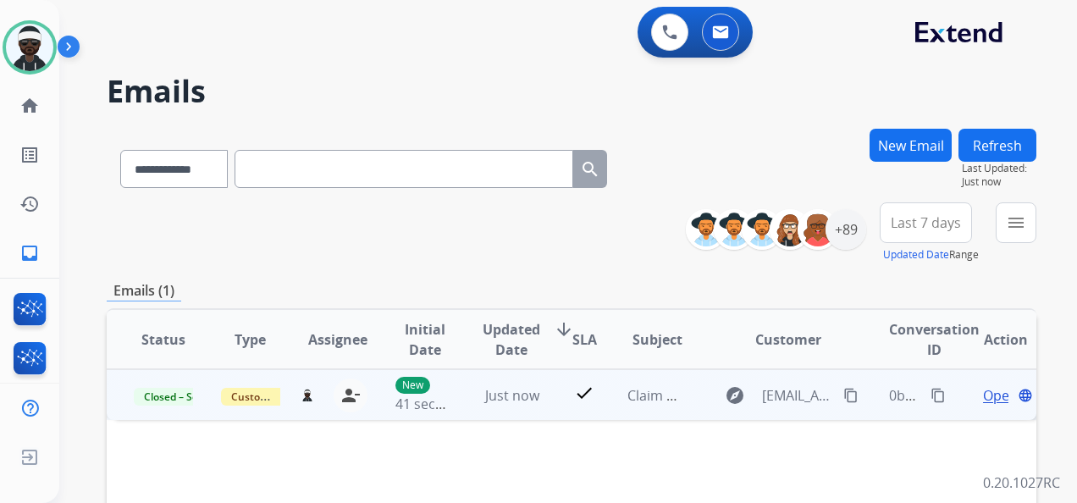
click at [928, 401] on button "content_copy" at bounding box center [938, 395] width 20 height 20
click at [931, 396] on mat-icon "content_copy" at bounding box center [938, 395] width 15 height 15
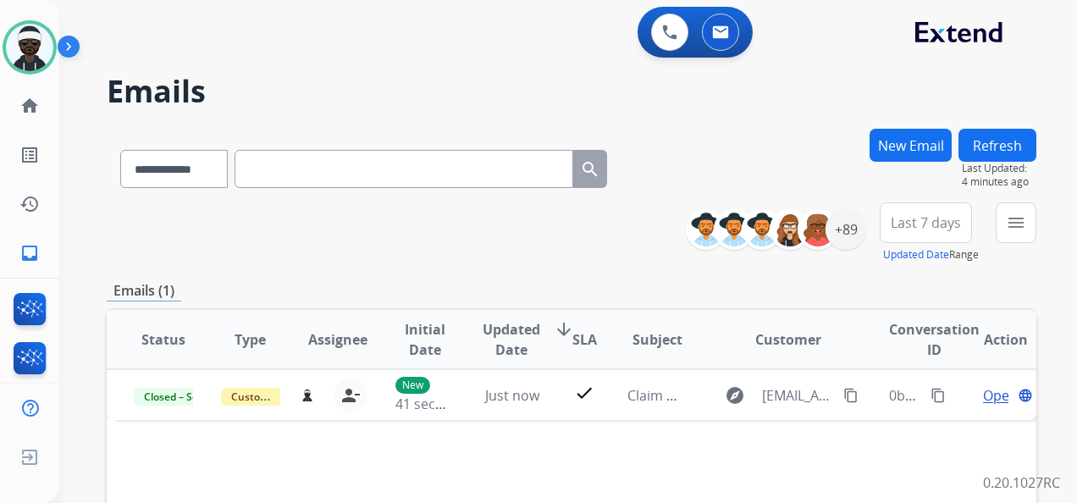
click at [440, 244] on div "**********" at bounding box center [572, 232] width 930 height 61
drag, startPoint x: 210, startPoint y: 163, endPoint x: 227, endPoint y: 170, distance: 18.6
click at [210, 163] on select "**********" at bounding box center [173, 169] width 106 height 38
click at [185, 166] on select "**********" at bounding box center [173, 169] width 106 height 38
click at [311, 168] on input "text" at bounding box center [404, 169] width 339 height 38
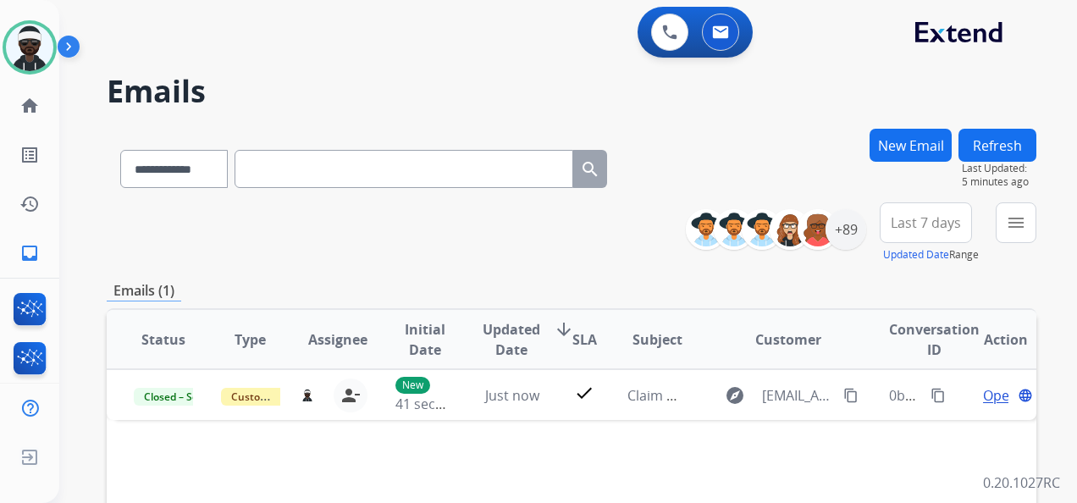
click at [301, 180] on input "text" at bounding box center [404, 169] width 339 height 38
click at [192, 163] on select "**********" at bounding box center [173, 169] width 106 height 38
click at [312, 176] on input "text" at bounding box center [404, 169] width 339 height 38
click at [180, 162] on select "**********" at bounding box center [173, 169] width 106 height 38
click at [308, 171] on input "text" at bounding box center [404, 169] width 339 height 38
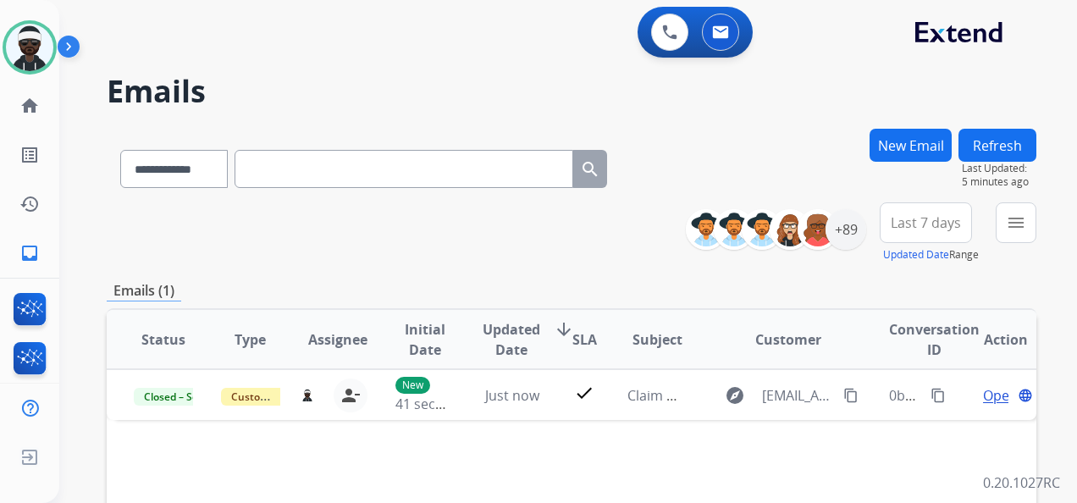
paste input "**********"
type input "**********"
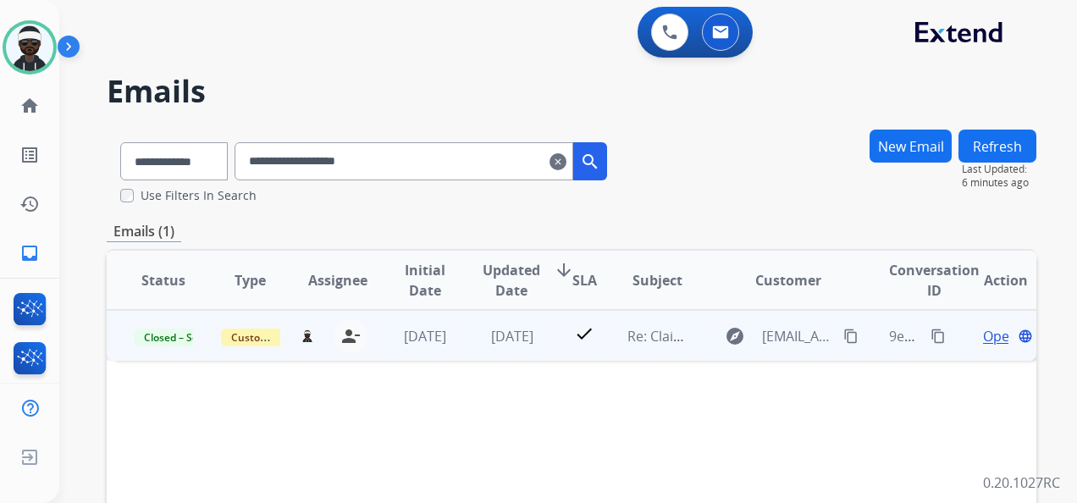
click at [983, 341] on span "Open" at bounding box center [1000, 336] width 35 height 20
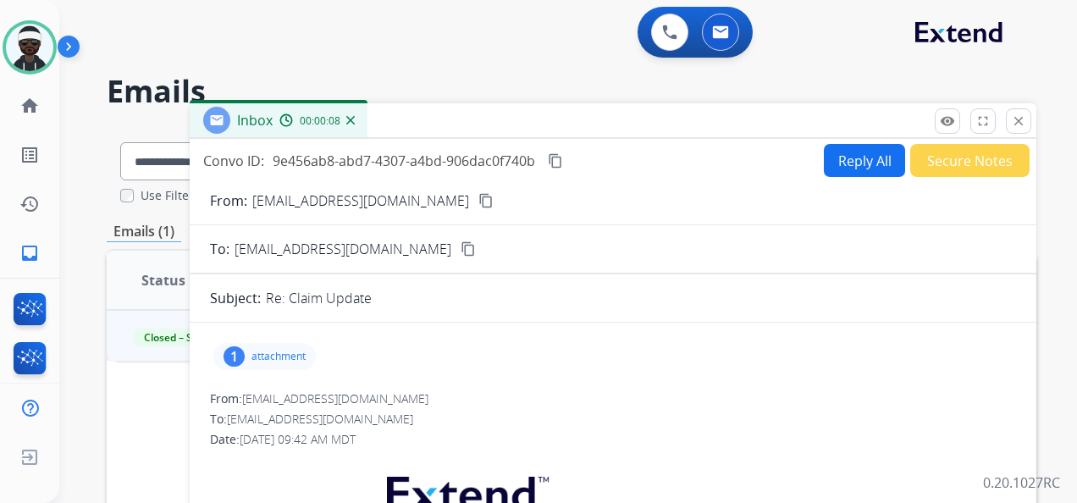
click at [842, 162] on button "Reply All" at bounding box center [864, 160] width 81 height 33
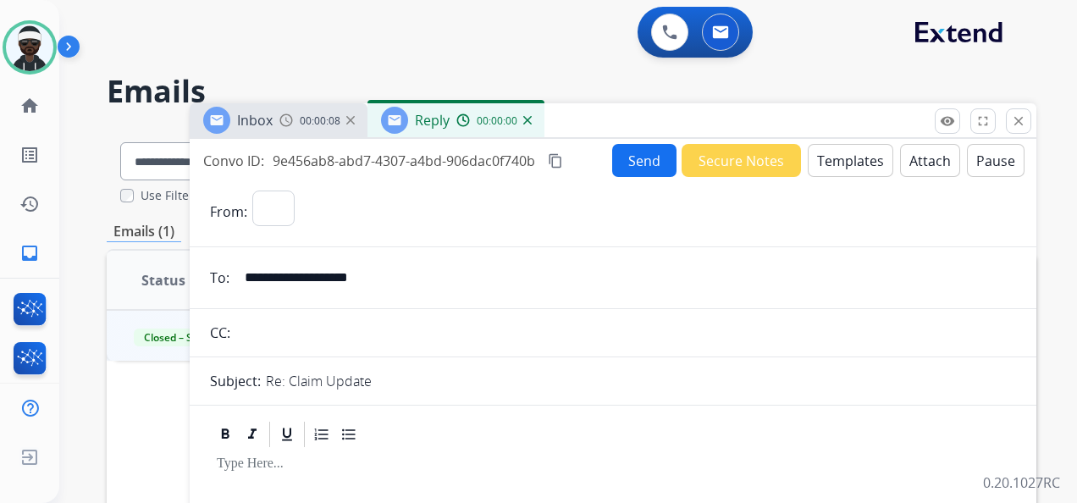
select select "**********"
click at [928, 173] on button "Attach" at bounding box center [930, 160] width 60 height 33
click at [840, 167] on button "Templates" at bounding box center [851, 160] width 86 height 33
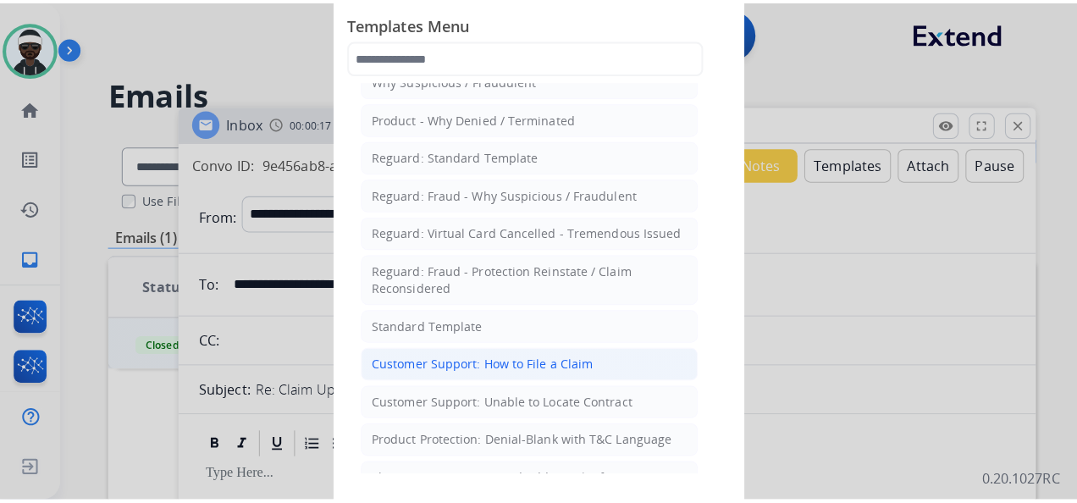
scroll to position [85, 0]
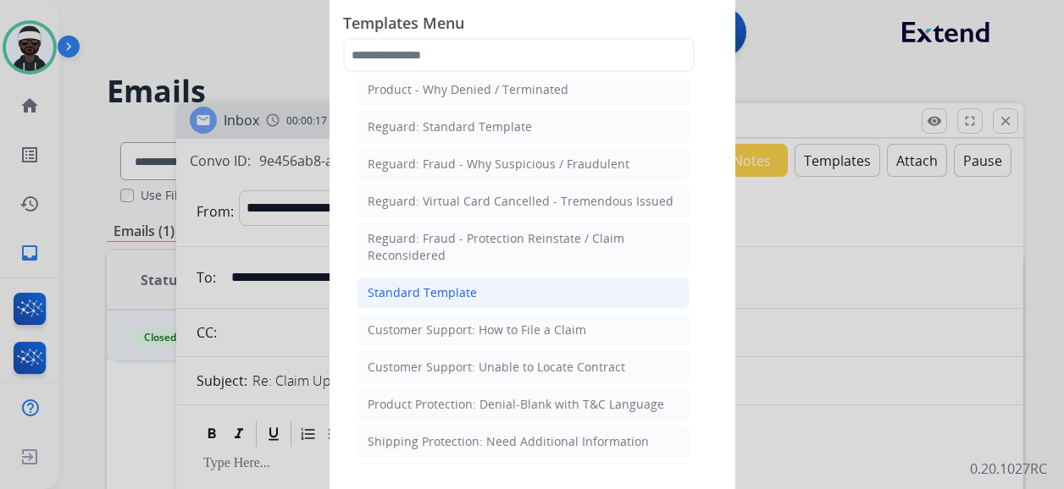
click at [424, 292] on div "Standard Template" at bounding box center [422, 293] width 109 height 17
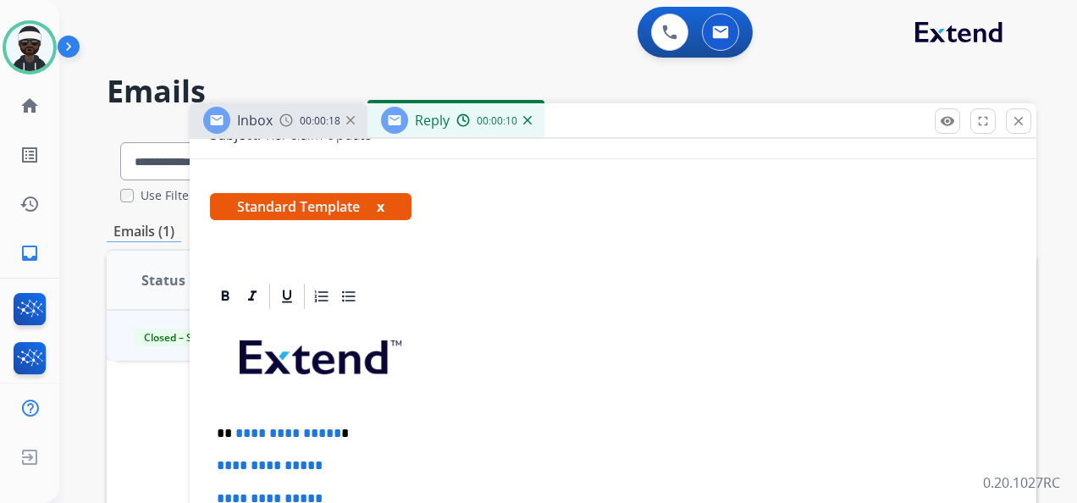
scroll to position [254, 0]
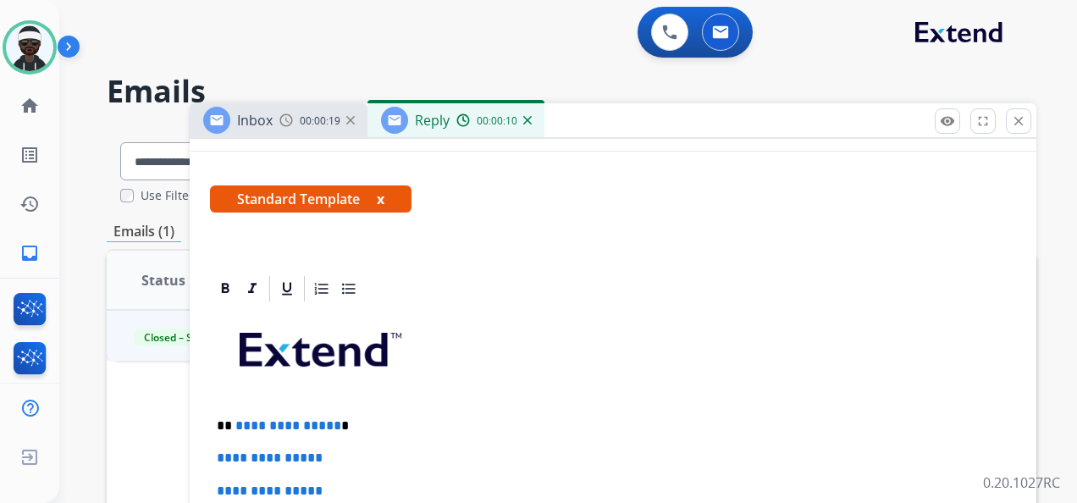
click at [376, 196] on span "Standard Template x" at bounding box center [311, 198] width 202 height 27
click at [381, 196] on button "x" at bounding box center [381, 199] width 8 height 20
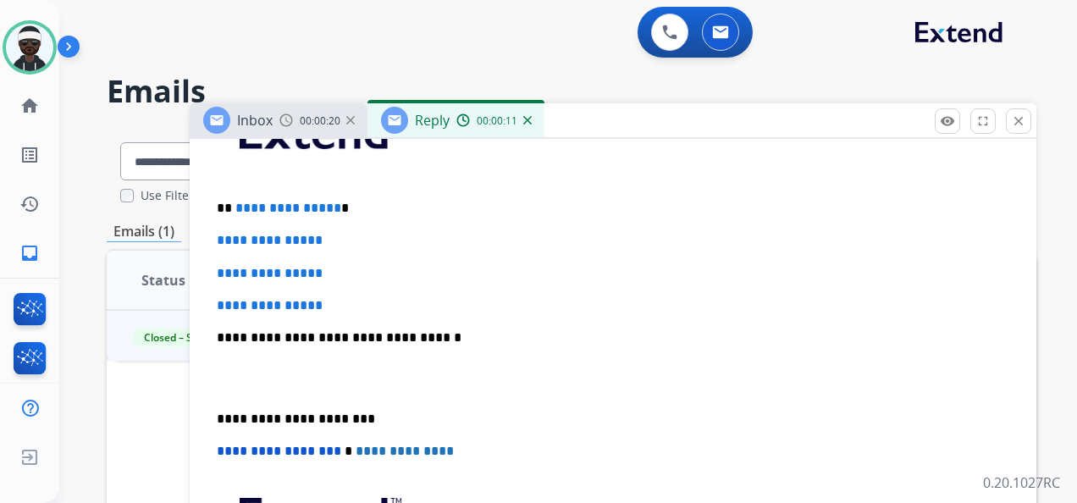
scroll to position [423, 0]
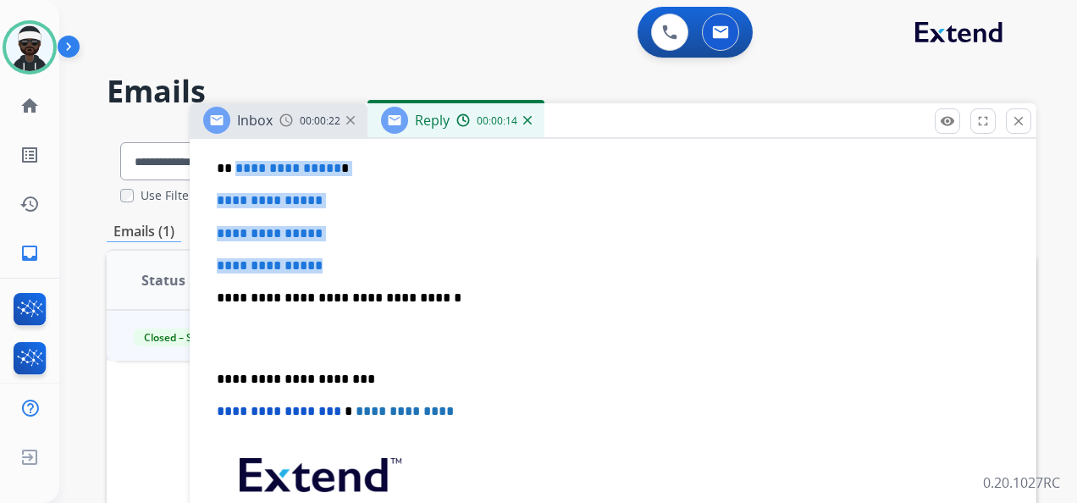
drag, startPoint x: 363, startPoint y: 246, endPoint x: 235, endPoint y: 148, distance: 161.3
click at [235, 148] on div "**********" at bounding box center [613, 338] width 806 height 583
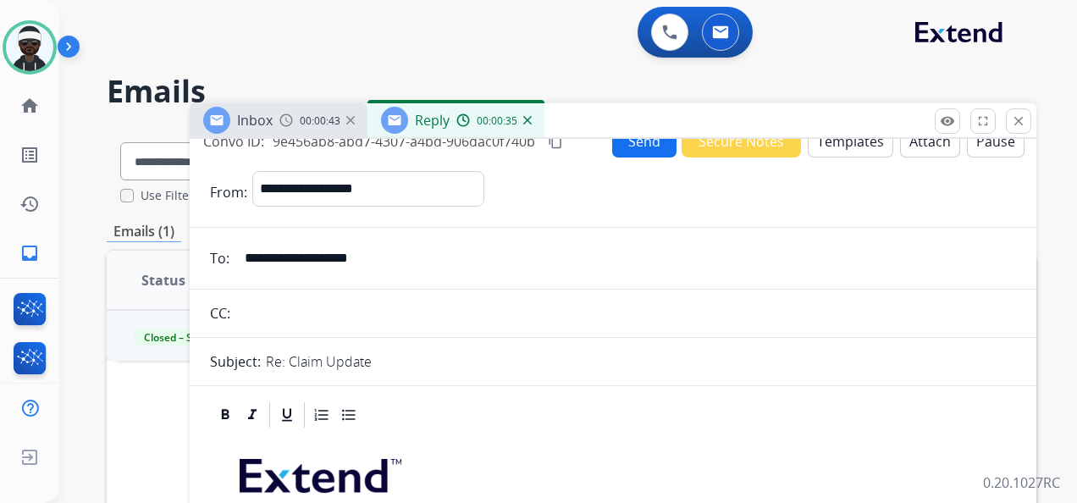
scroll to position [0, 0]
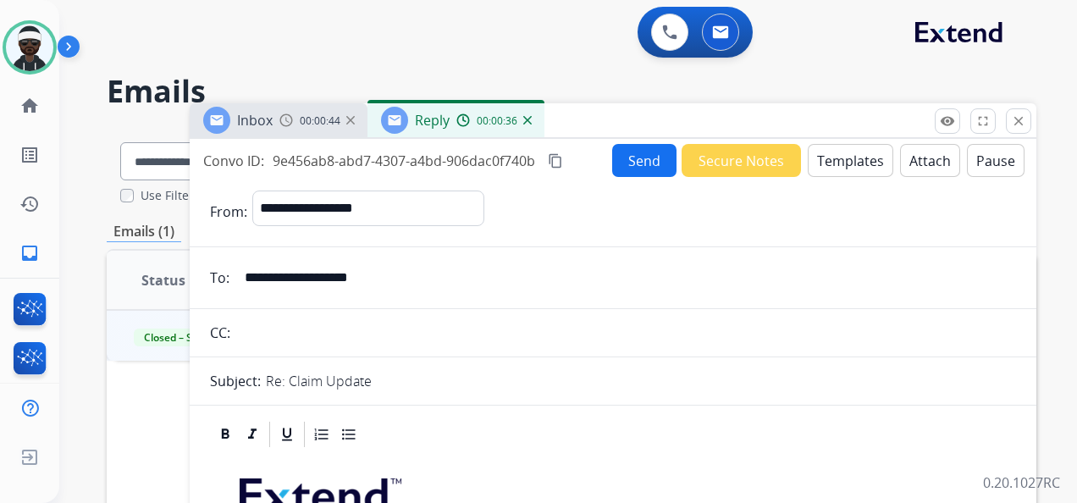
click at [633, 158] on button "Send" at bounding box center [644, 160] width 64 height 33
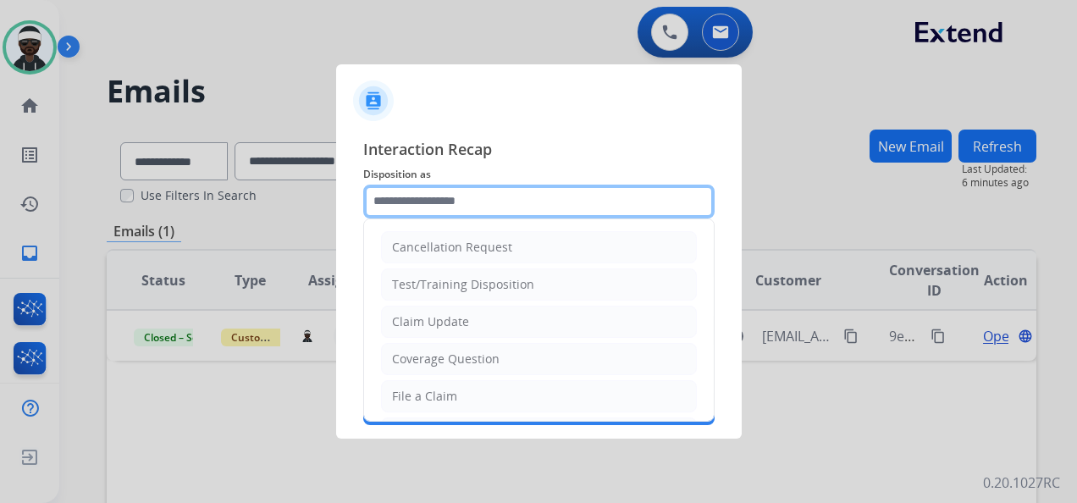
click at [489, 199] on input "text" at bounding box center [538, 202] width 351 height 34
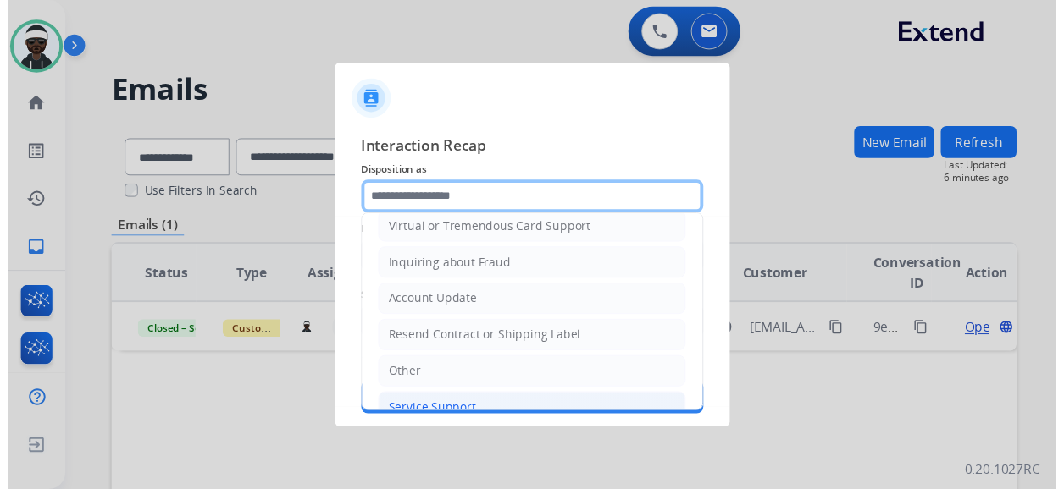
scroll to position [257, 0]
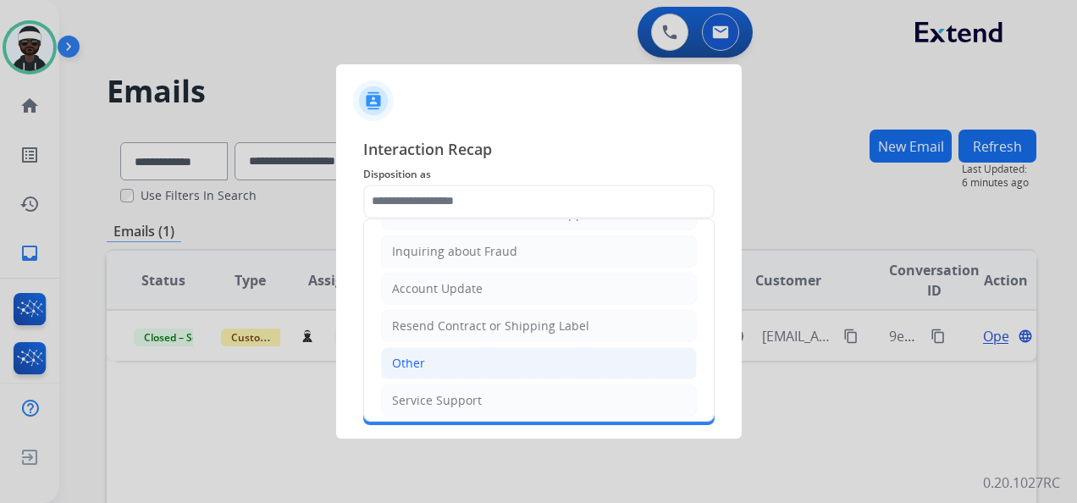
click at [410, 356] on div "Other" at bounding box center [408, 363] width 33 height 17
type input "*****"
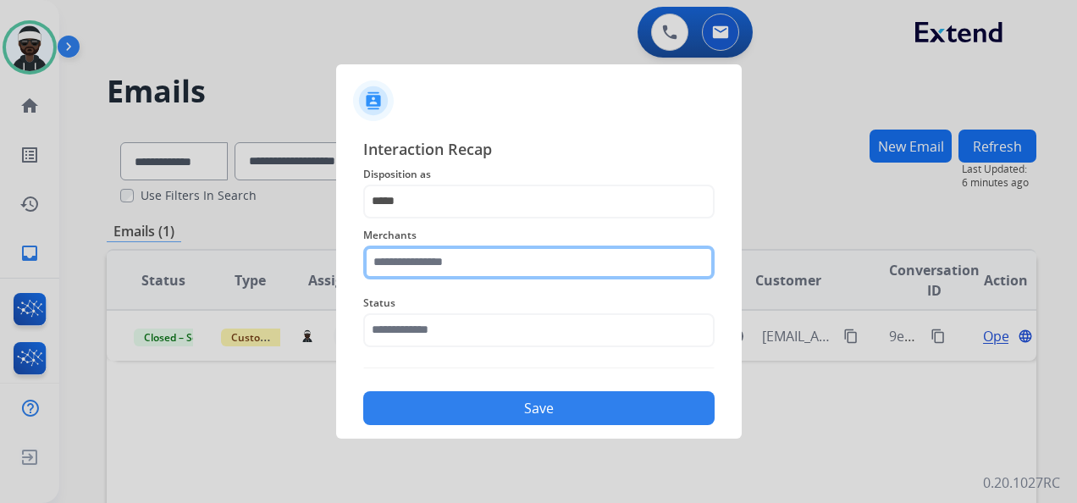
click at [465, 271] on input "text" at bounding box center [538, 263] width 351 height 34
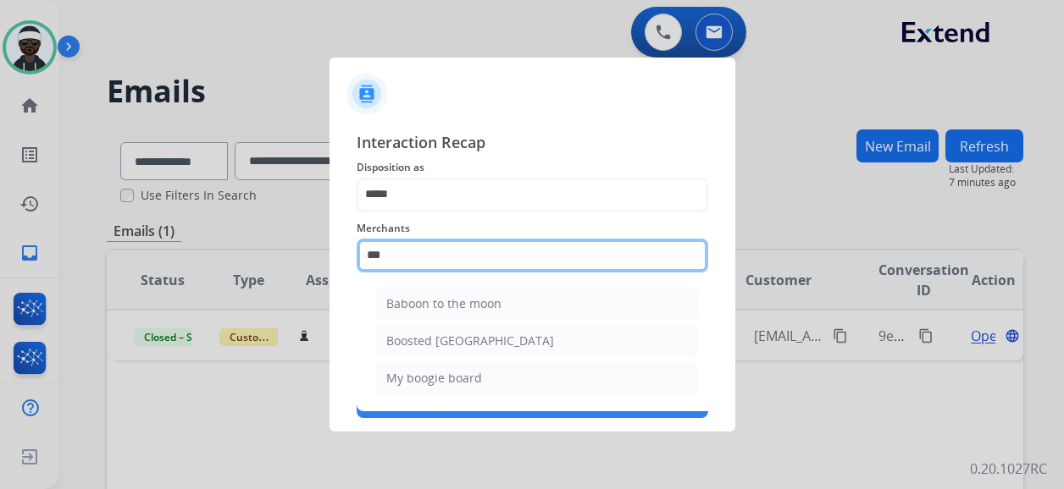
scroll to position [0, 0]
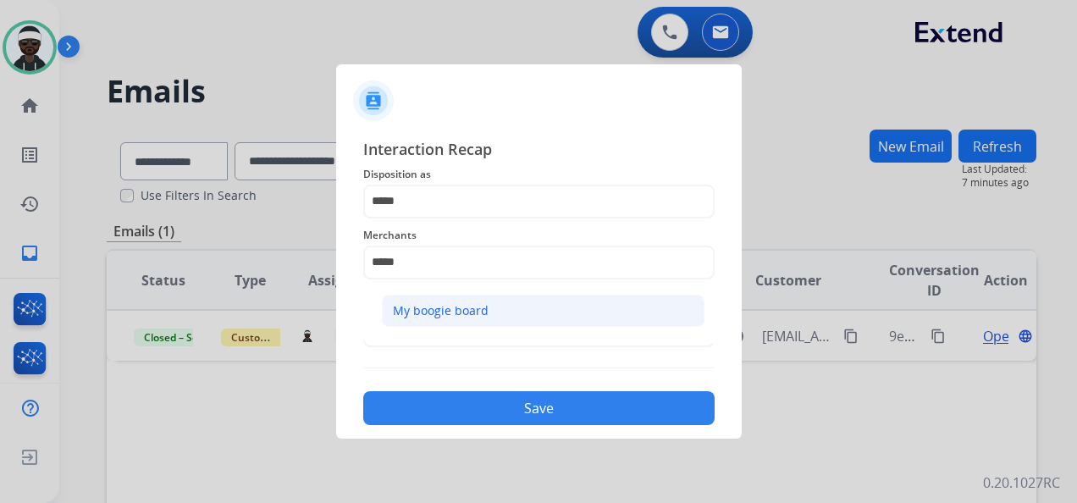
click at [462, 322] on li "My boogie board" at bounding box center [543, 311] width 323 height 32
type input "**********"
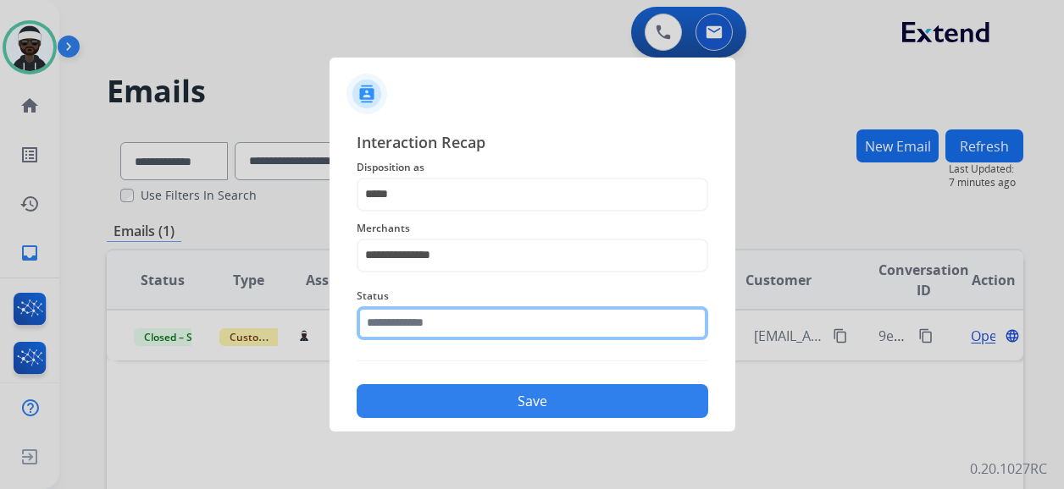
click at [462, 333] on input "text" at bounding box center [532, 324] width 351 height 34
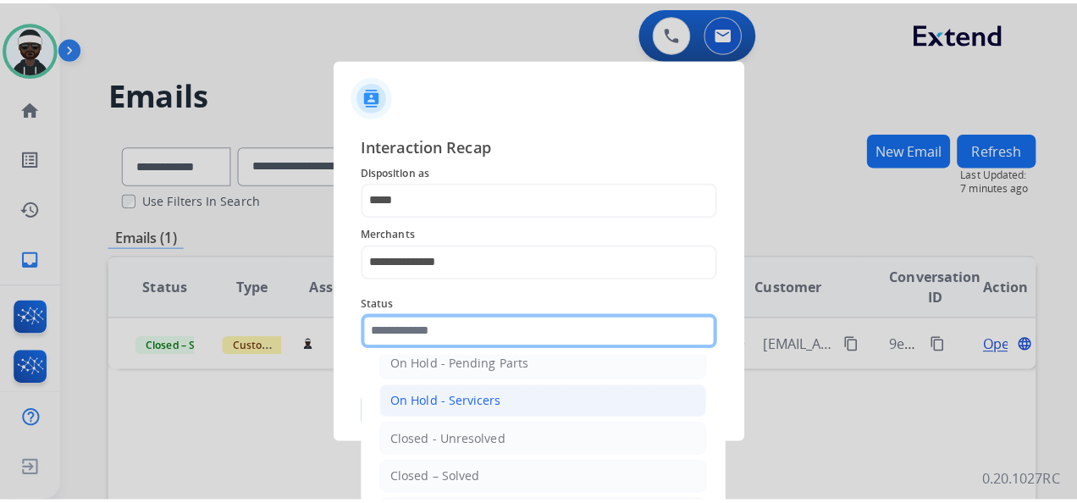
scroll to position [97, 0]
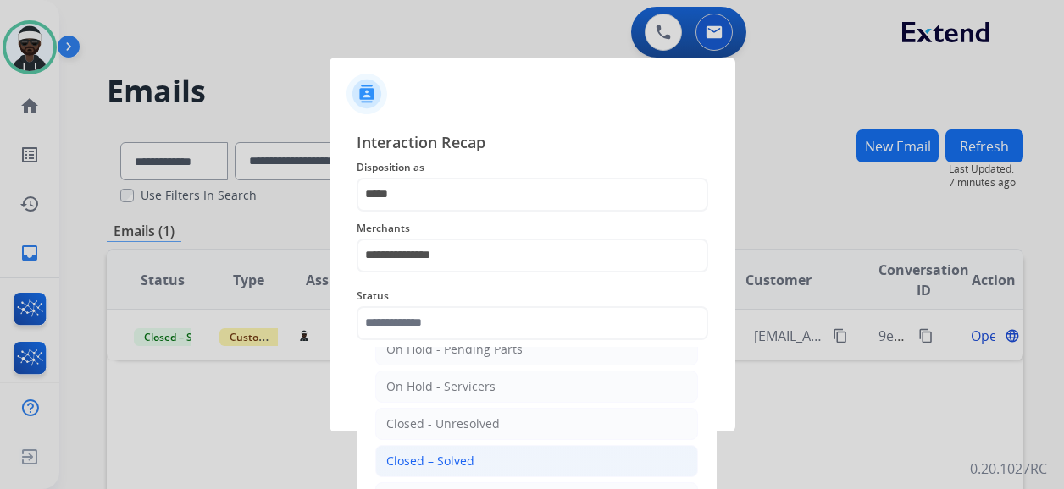
click at [472, 459] on li "Closed – Solved" at bounding box center [536, 461] width 323 height 32
type input "**********"
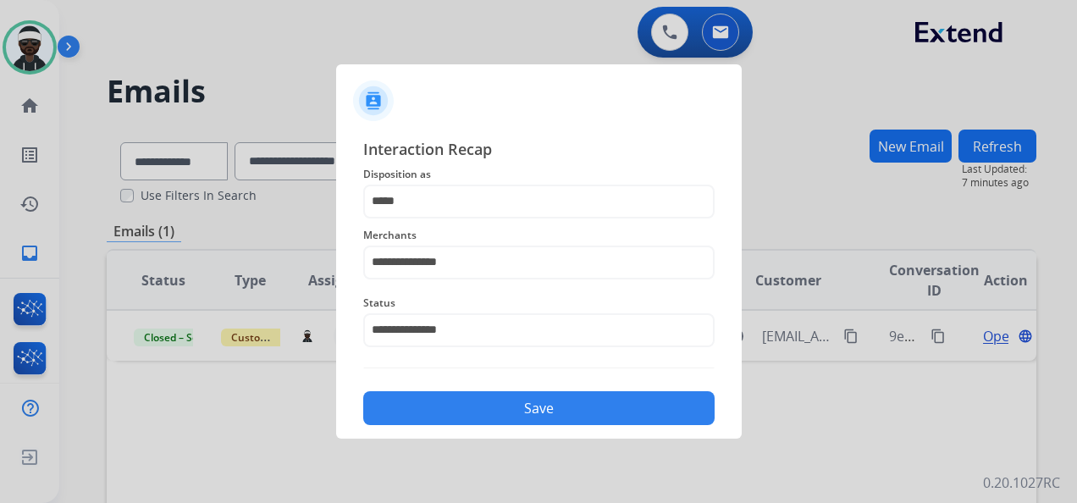
click at [493, 407] on button "Save" at bounding box center [538, 408] width 351 height 34
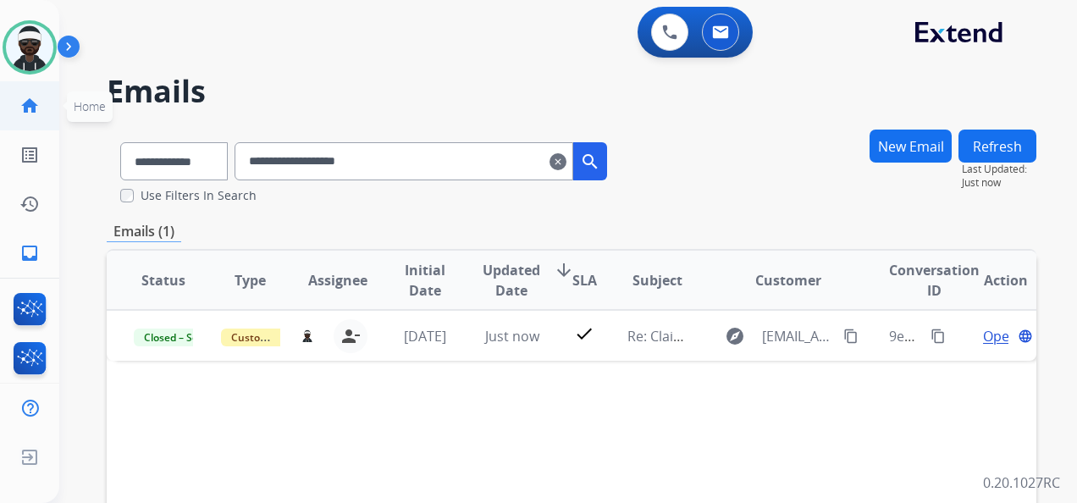
click at [36, 122] on link "home Home" at bounding box center [29, 105] width 47 height 47
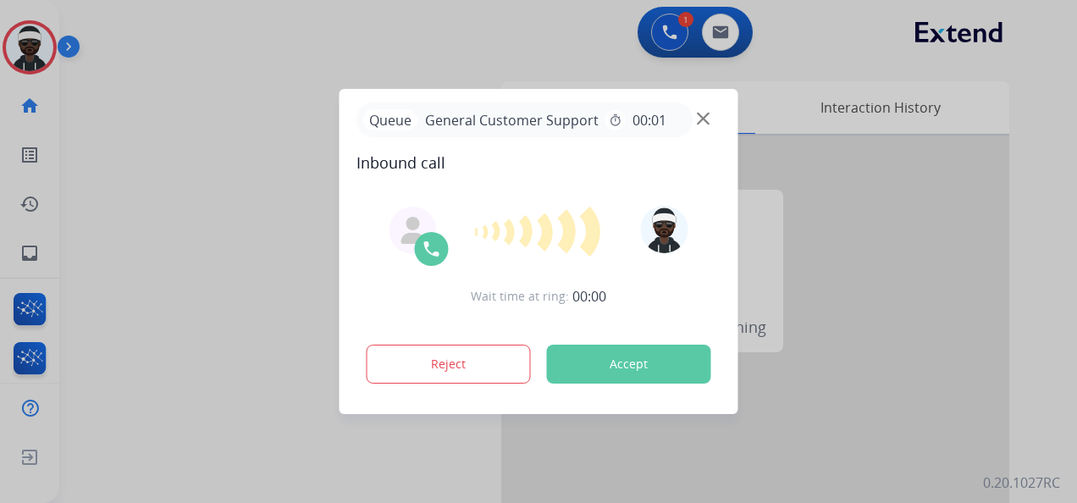
click at [685, 384] on div "Reject Accept" at bounding box center [539, 361] width 365 height 53
click at [680, 371] on button "Accept" at bounding box center [629, 364] width 164 height 39
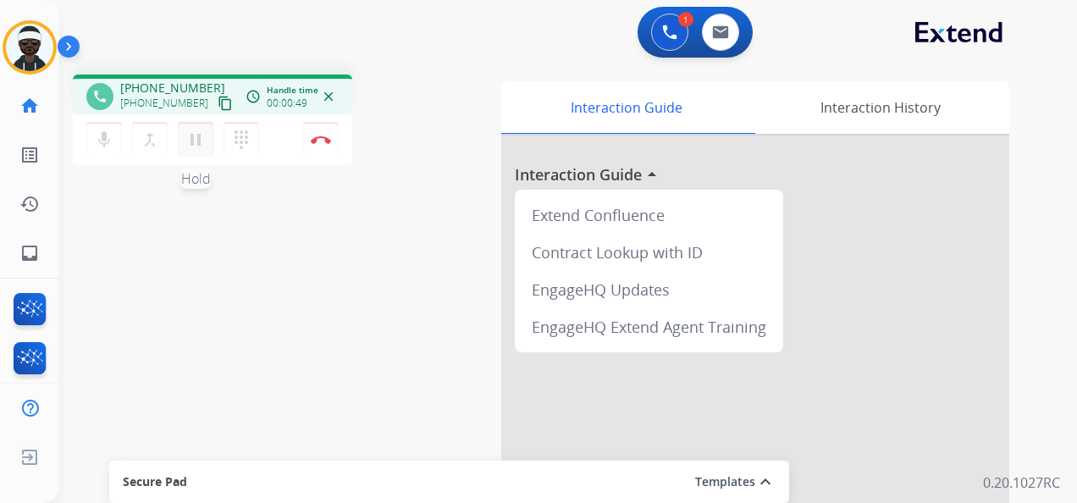
click at [191, 141] on mat-icon "pause" at bounding box center [195, 140] width 20 height 20
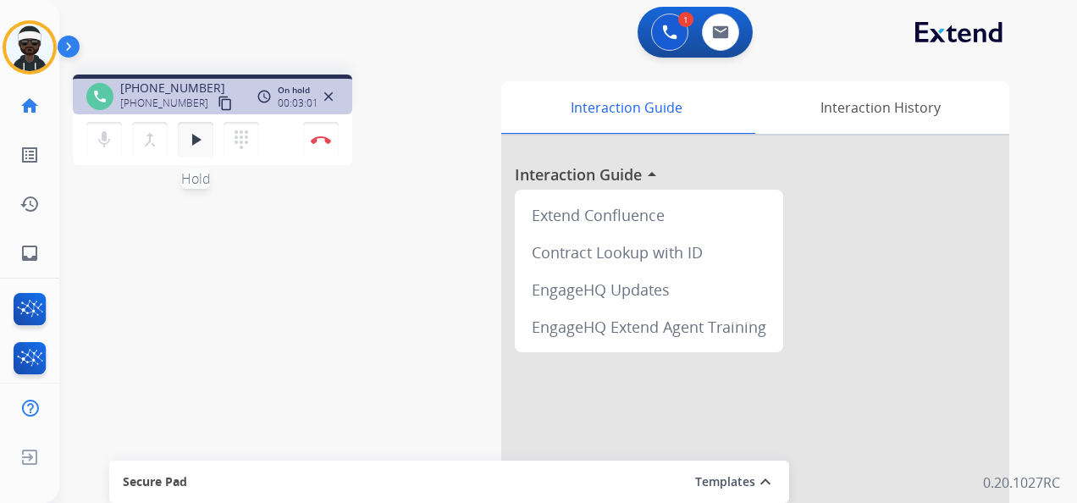
click at [205, 143] on mat-icon "play_arrow" at bounding box center [195, 140] width 20 height 20
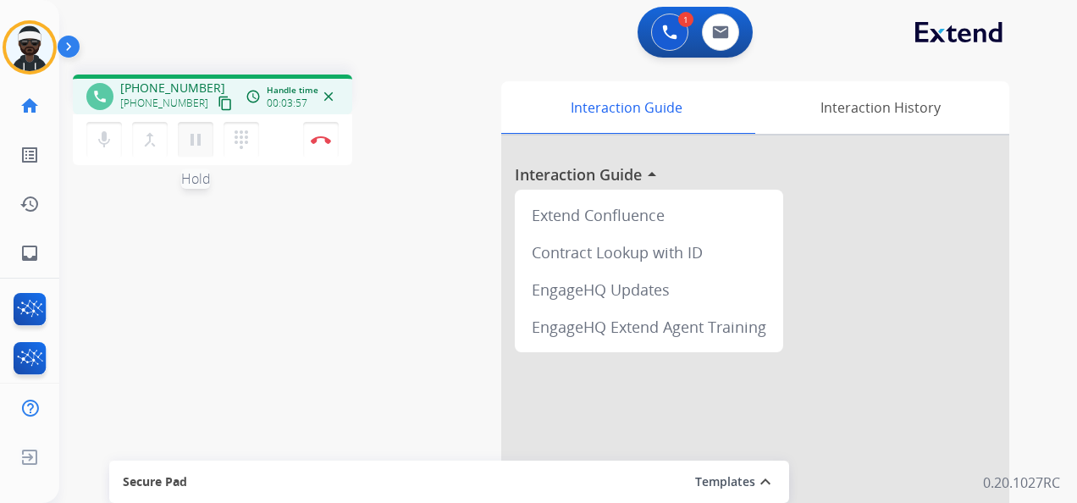
click at [193, 144] on mat-icon "pause" at bounding box center [195, 140] width 20 height 20
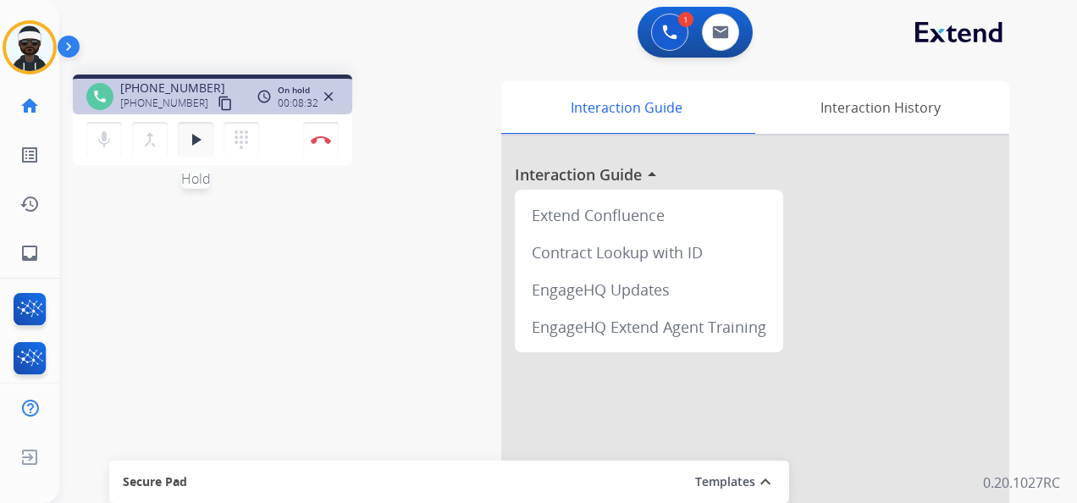
click at [188, 151] on button "play_arrow Hold" at bounding box center [196, 140] width 36 height 36
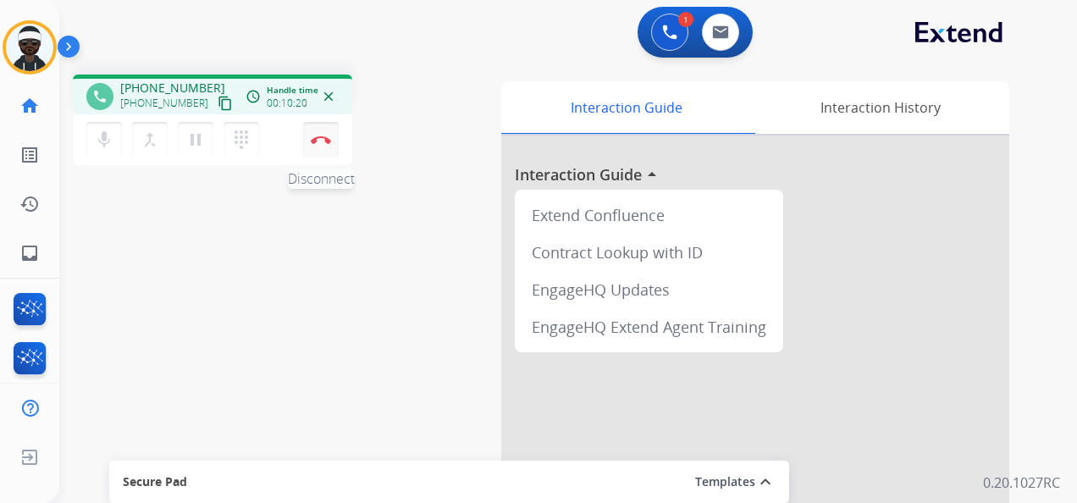
click at [324, 152] on button "Disconnect" at bounding box center [321, 140] width 36 height 36
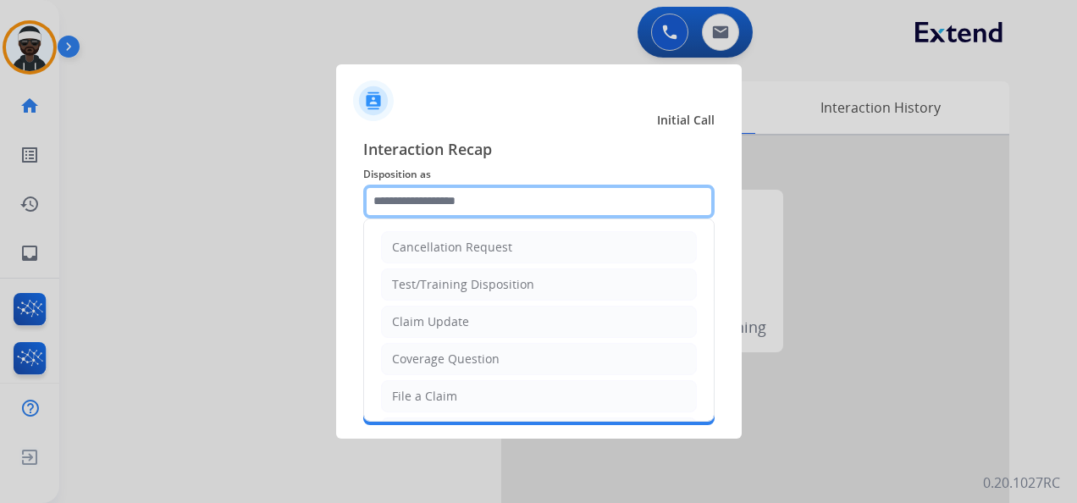
click at [451, 211] on input "text" at bounding box center [538, 202] width 351 height 34
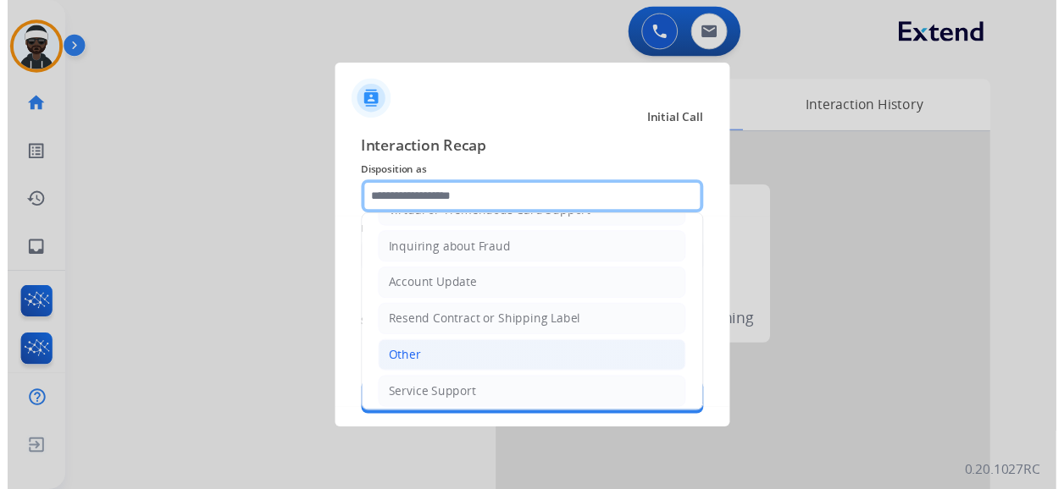
scroll to position [257, 0]
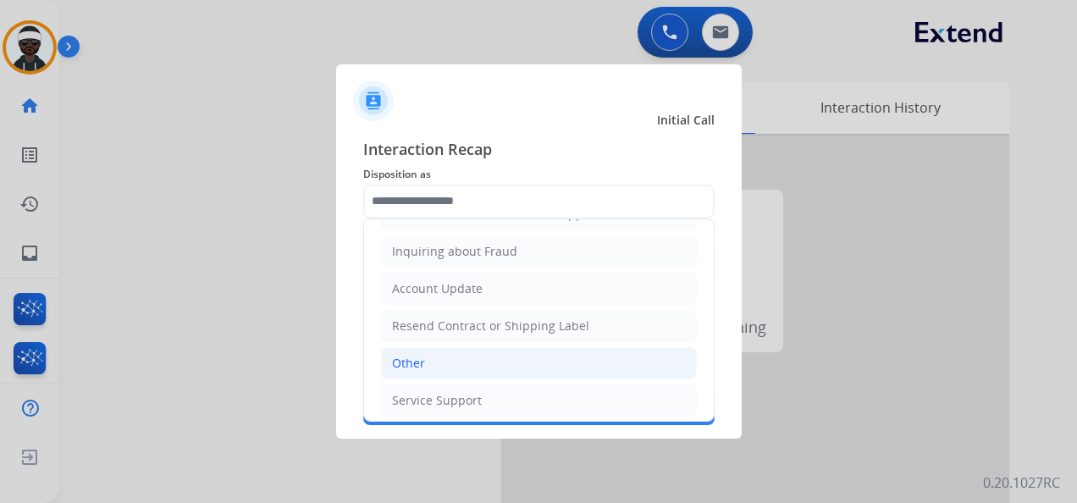
drag, startPoint x: 447, startPoint y: 360, endPoint x: 456, endPoint y: 349, distance: 13.9
click at [447, 359] on li "Other" at bounding box center [539, 363] width 316 height 32
type input "*****"
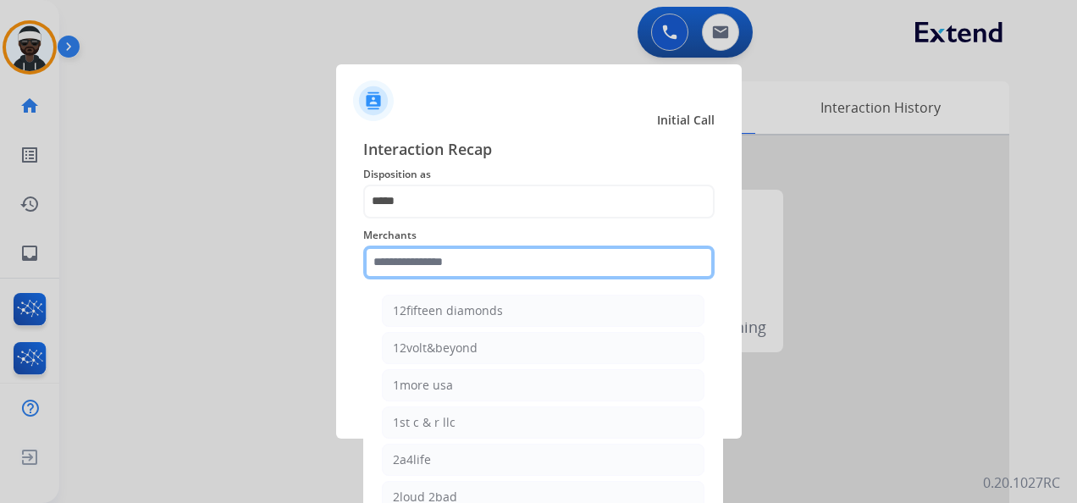
click at [473, 264] on input "text" at bounding box center [538, 263] width 351 height 34
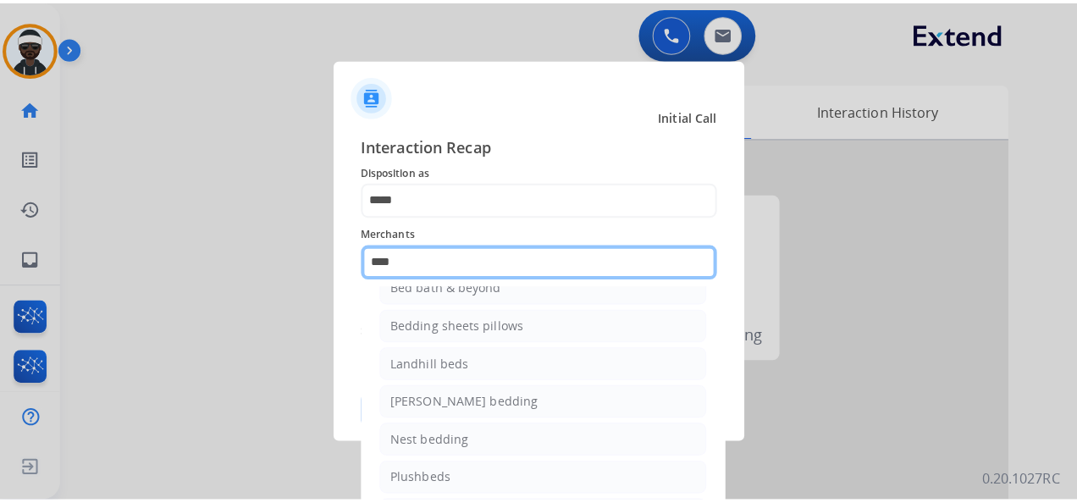
scroll to position [0, 0]
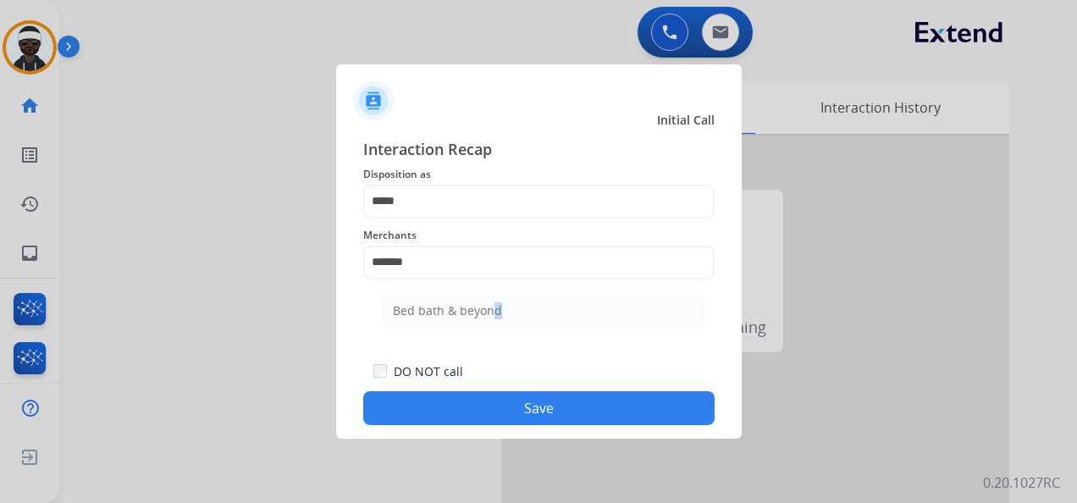
click at [489, 311] on div "Bed bath & beyond" at bounding box center [447, 310] width 109 height 17
type input "**********"
click at [548, 407] on button "Save" at bounding box center [538, 408] width 351 height 34
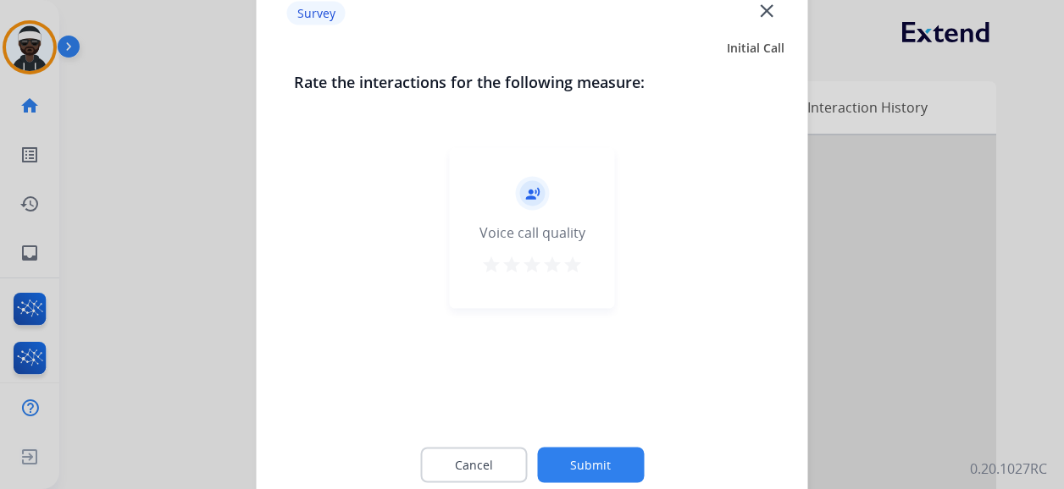
click at [593, 451] on button "Submit" at bounding box center [590, 466] width 107 height 36
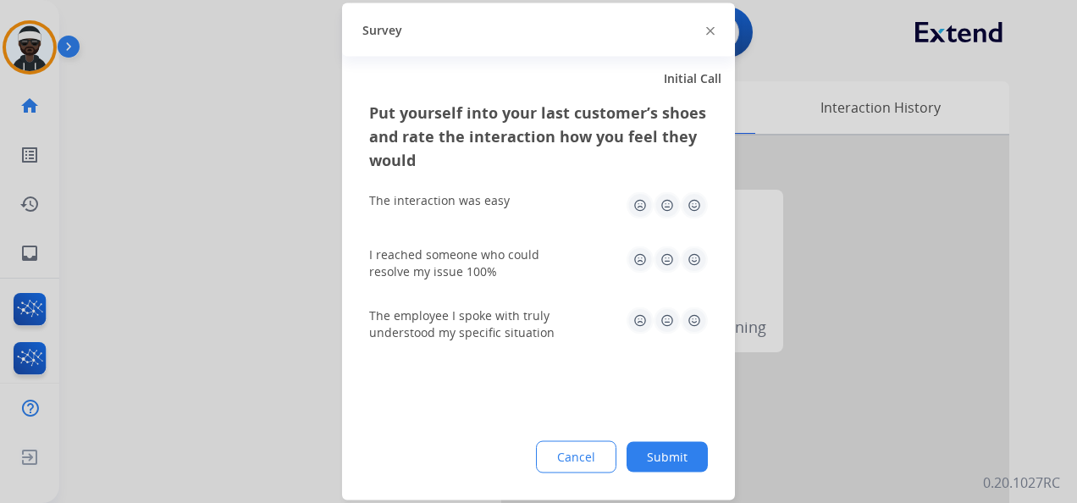
click at [681, 454] on button "Submit" at bounding box center [667, 457] width 81 height 30
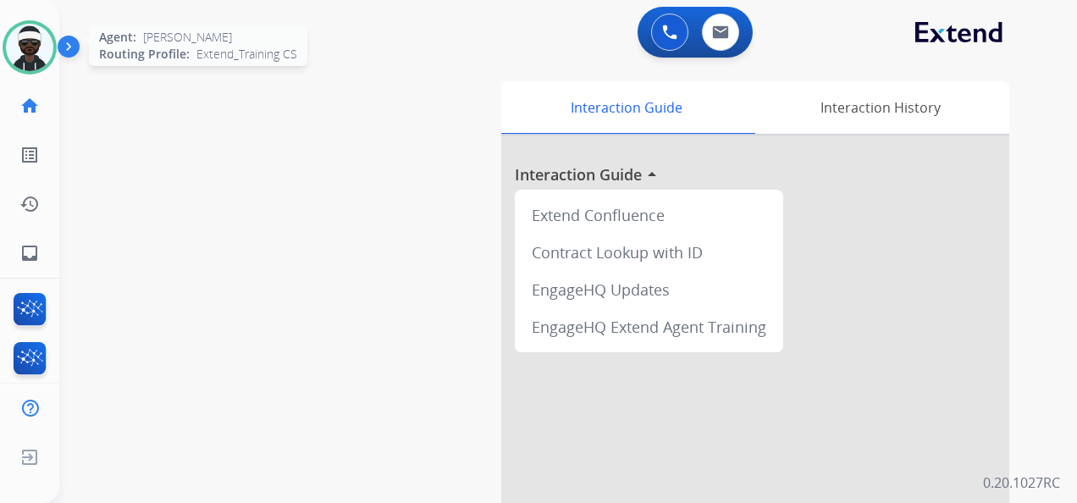
click at [42, 66] on img at bounding box center [29, 47] width 47 height 47
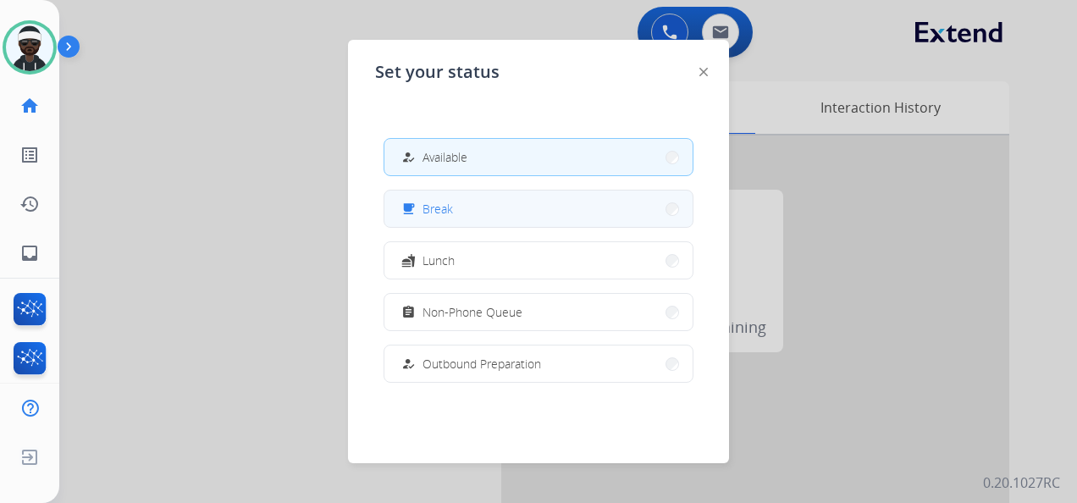
click at [430, 215] on span "Break" at bounding box center [438, 209] width 30 height 18
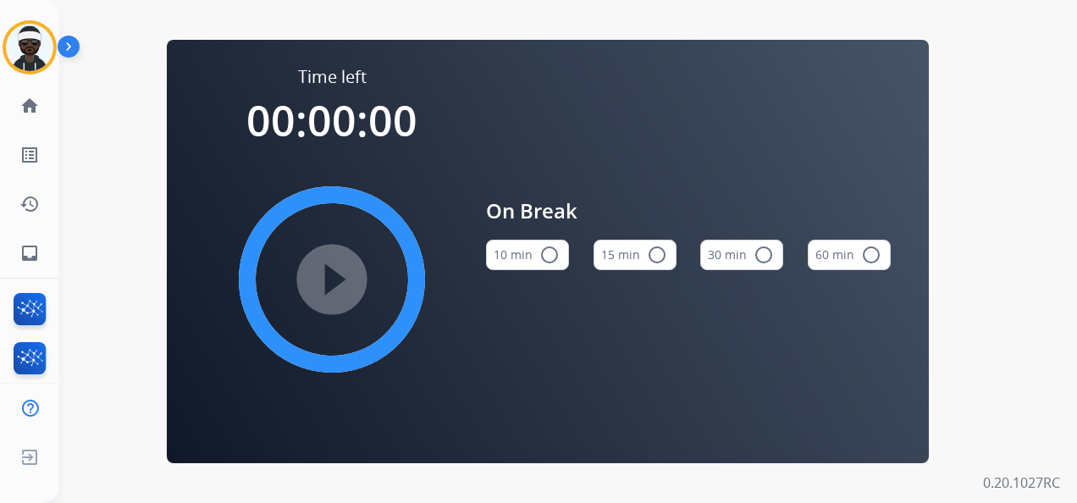
drag, startPoint x: 44, startPoint y: 42, endPoint x: 59, endPoint y: 61, distance: 24.1
click at [44, 42] on img at bounding box center [29, 47] width 47 height 47
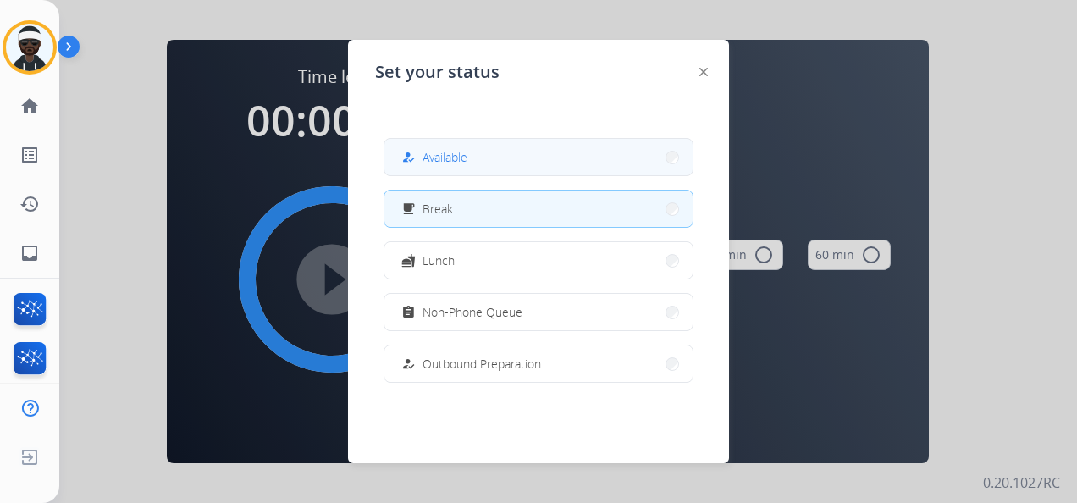
click at [471, 147] on button "how_to_reg Available" at bounding box center [538, 157] width 308 height 36
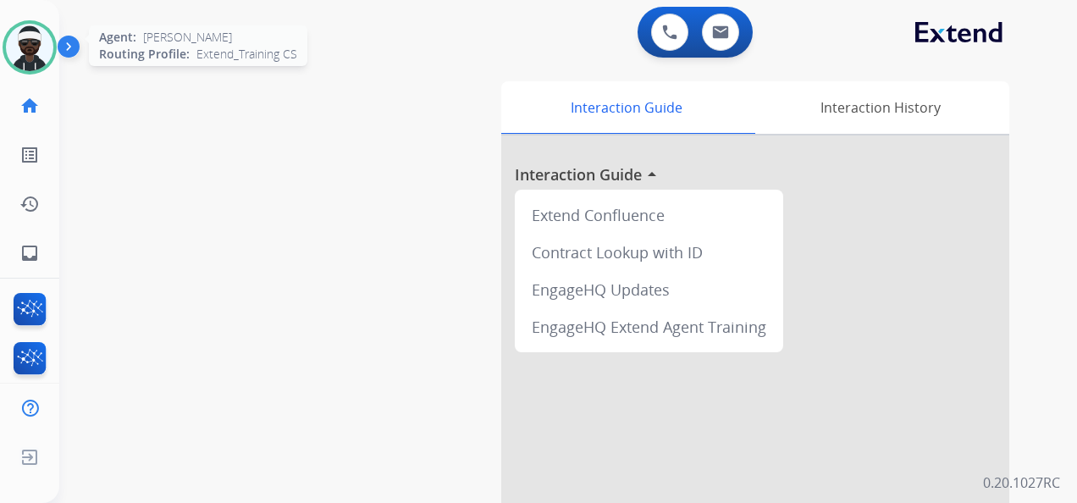
click at [49, 58] on img at bounding box center [29, 47] width 47 height 47
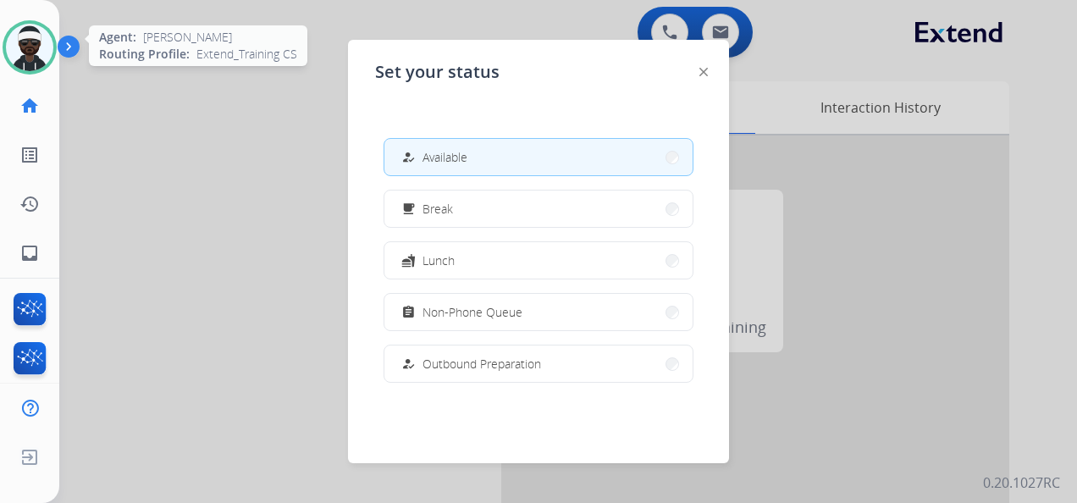
click at [49, 58] on img at bounding box center [29, 47] width 47 height 47
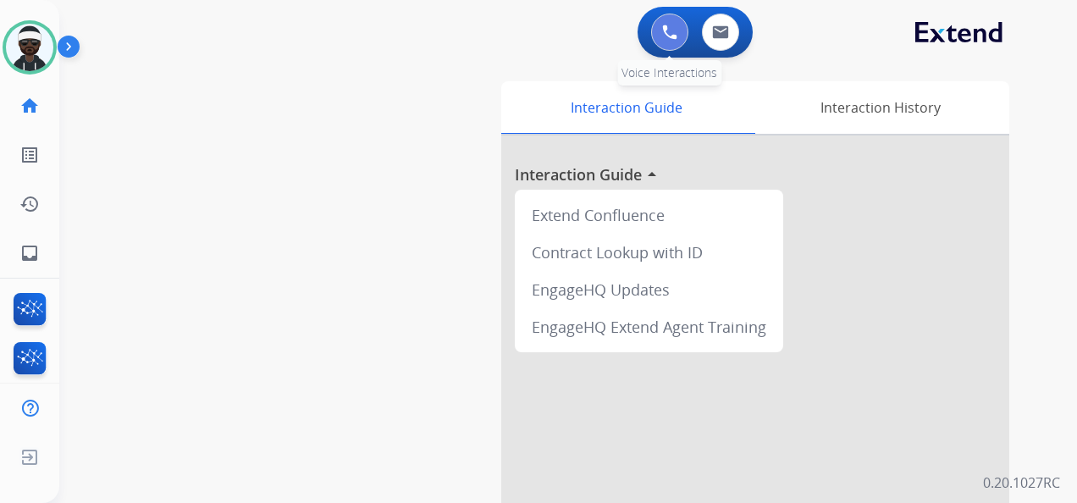
click at [659, 44] on button at bounding box center [669, 32] width 37 height 37
click at [663, 41] on button at bounding box center [669, 32] width 37 height 37
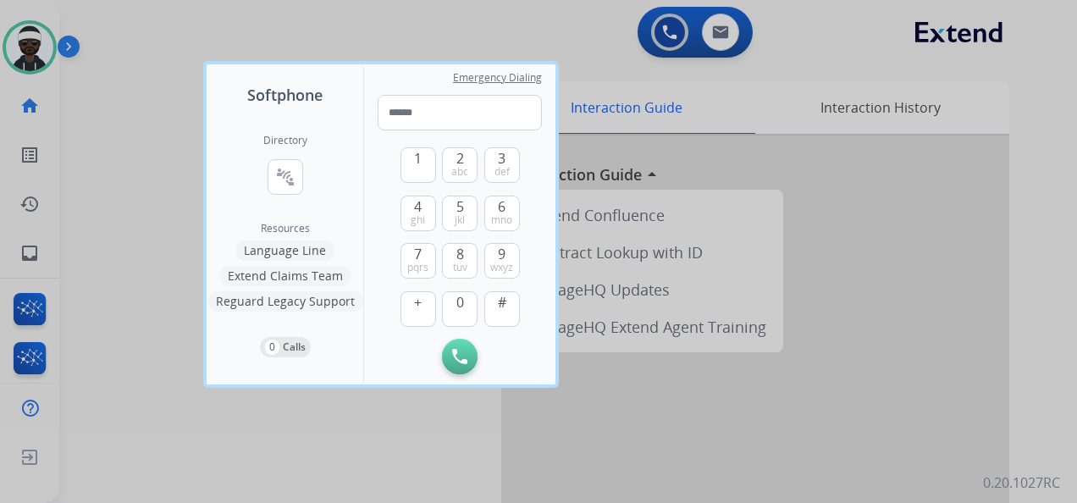
click at [569, 53] on div at bounding box center [538, 251] width 1077 height 503
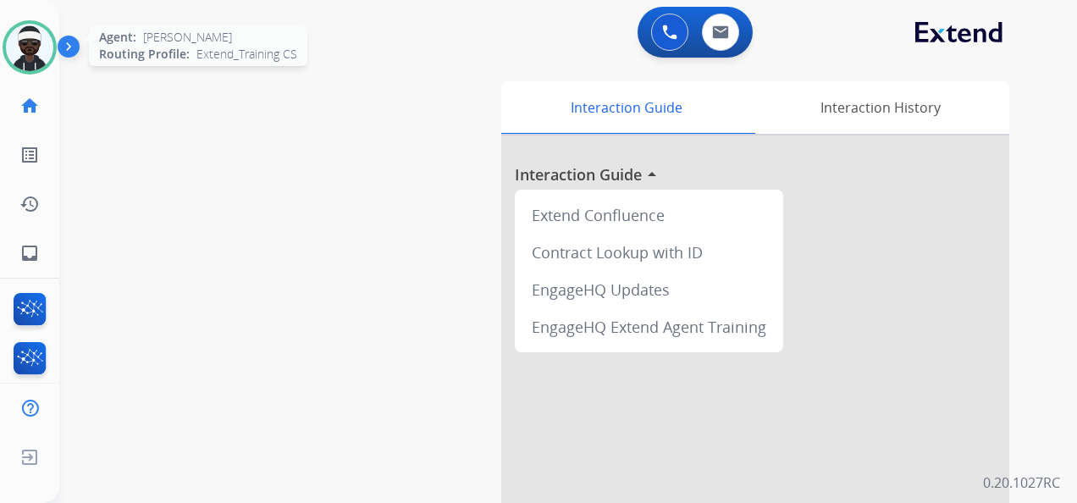
click at [47, 36] on img at bounding box center [29, 47] width 47 height 47
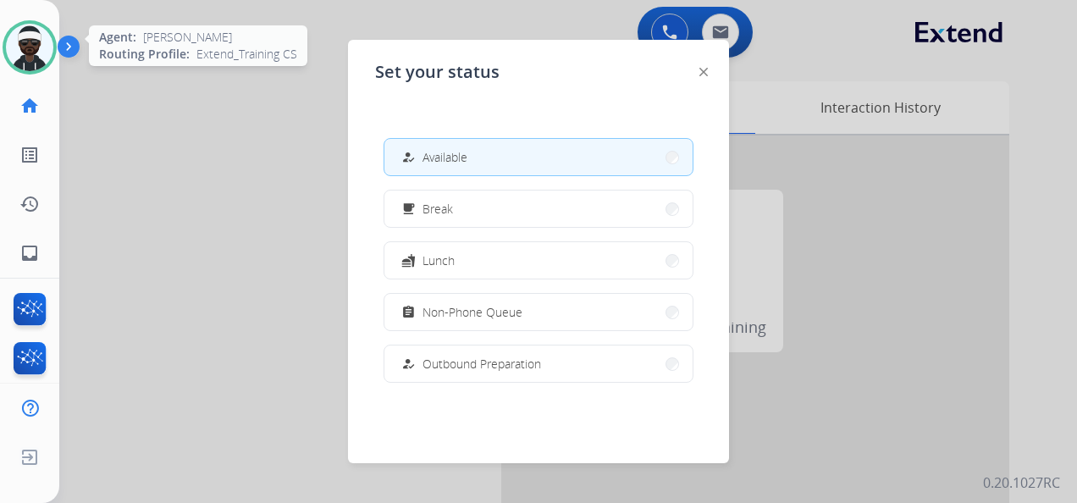
click at [47, 36] on img at bounding box center [29, 47] width 47 height 47
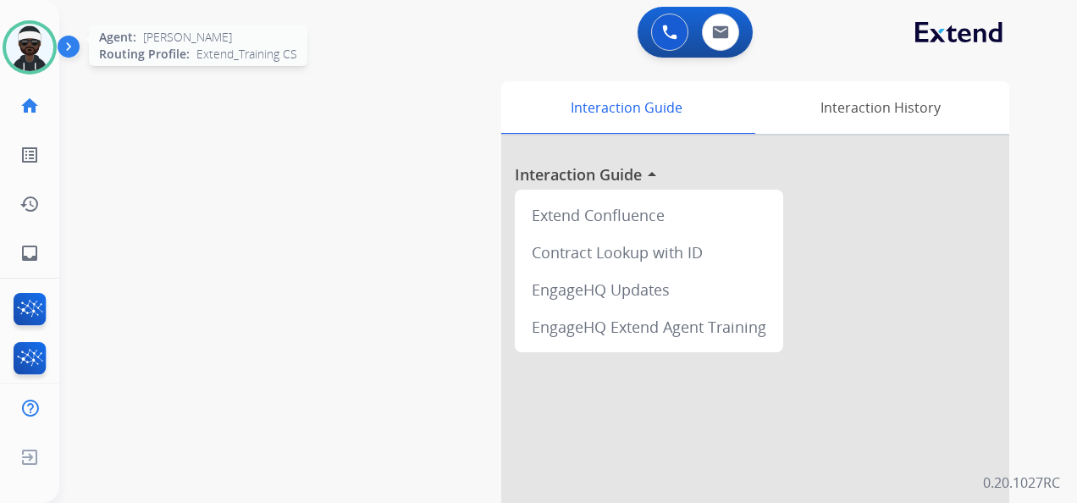
click at [49, 45] on img at bounding box center [29, 47] width 47 height 47
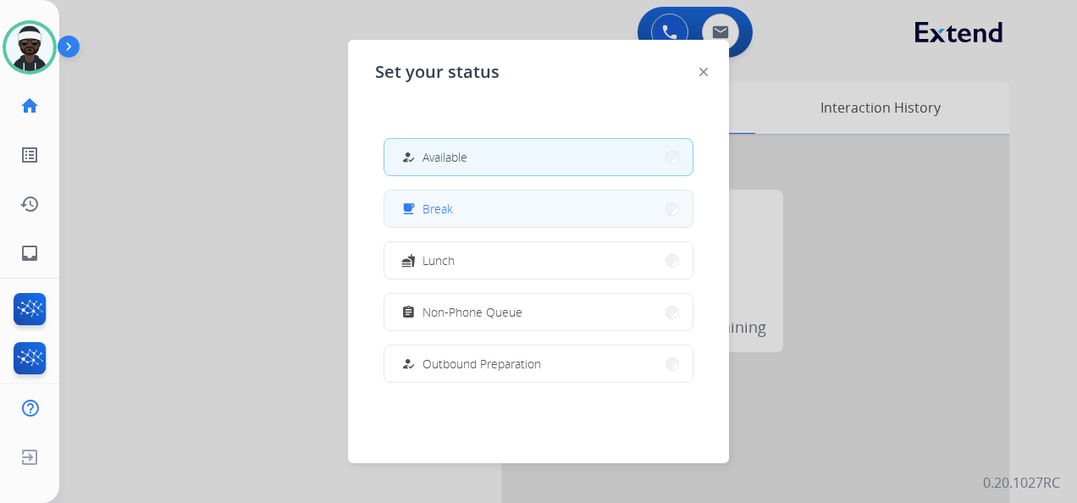
click at [422, 198] on button "free_breakfast Break" at bounding box center [538, 209] width 308 height 36
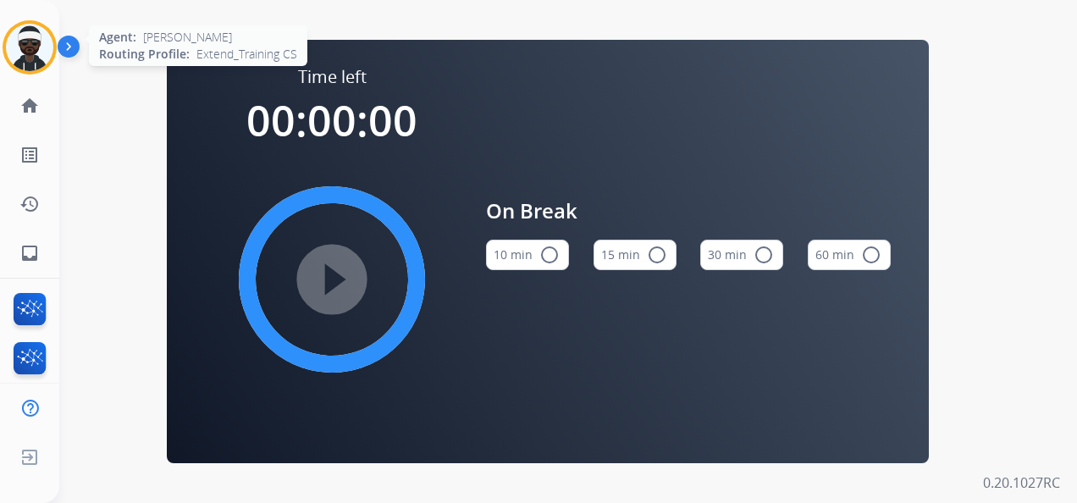
click at [35, 47] on img at bounding box center [29, 47] width 47 height 47
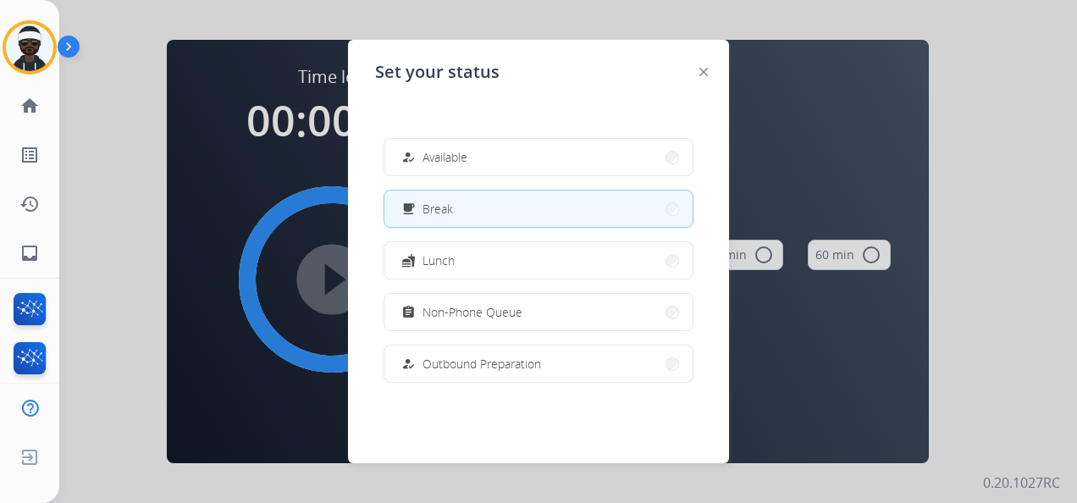
click at [453, 179] on div "how_to_reg Available free_breakfast Break fastfood Lunch assignment Non-Phone Q…" at bounding box center [538, 259] width 327 height 271
click at [459, 157] on span "Available" at bounding box center [445, 157] width 45 height 18
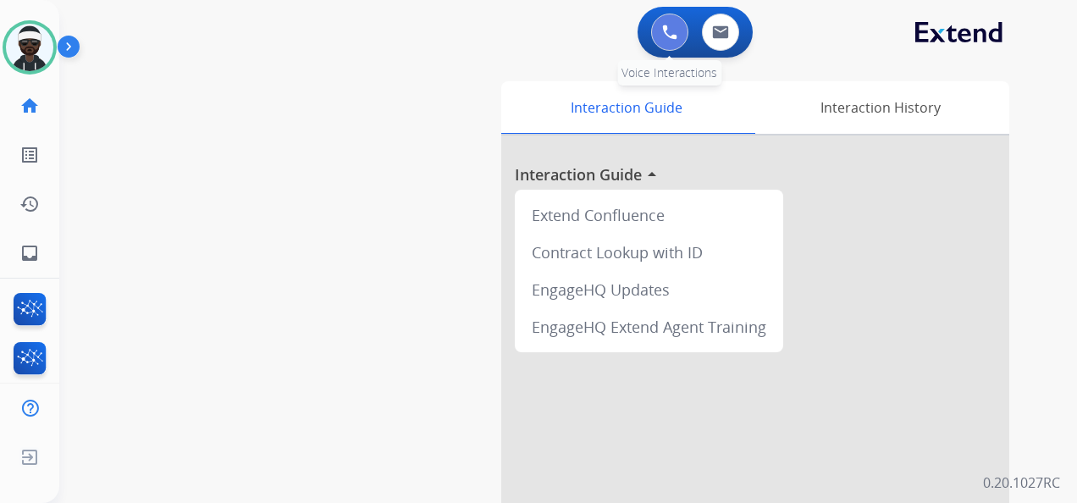
click at [674, 49] on button at bounding box center [669, 32] width 37 height 37
click at [662, 39] on img at bounding box center [669, 32] width 15 height 15
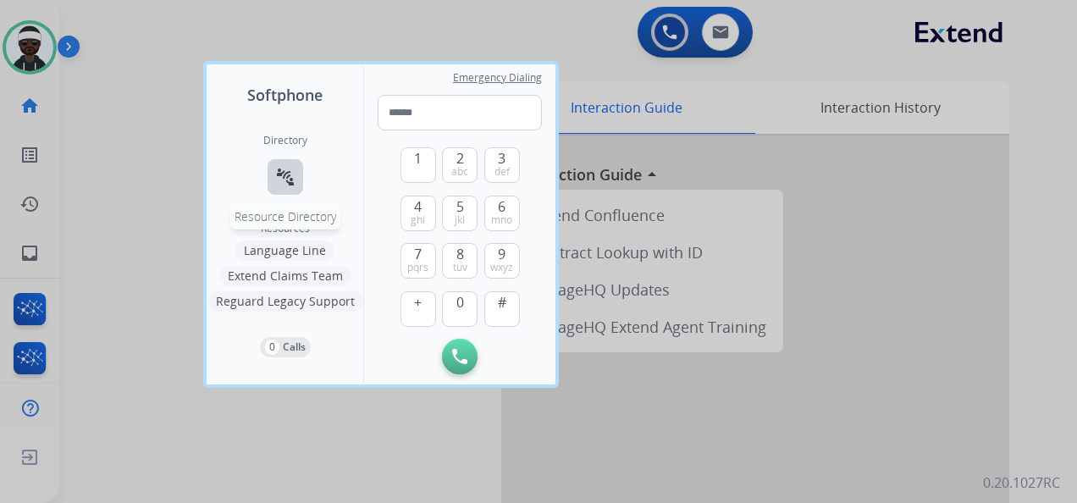
click at [289, 178] on mat-icon "connect_without_contact" at bounding box center [285, 177] width 20 height 20
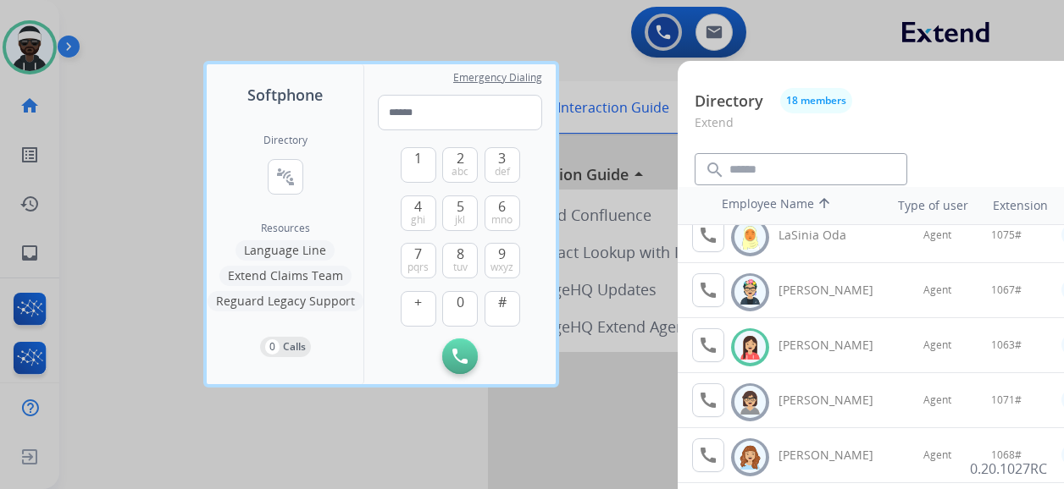
scroll to position [640, 0]
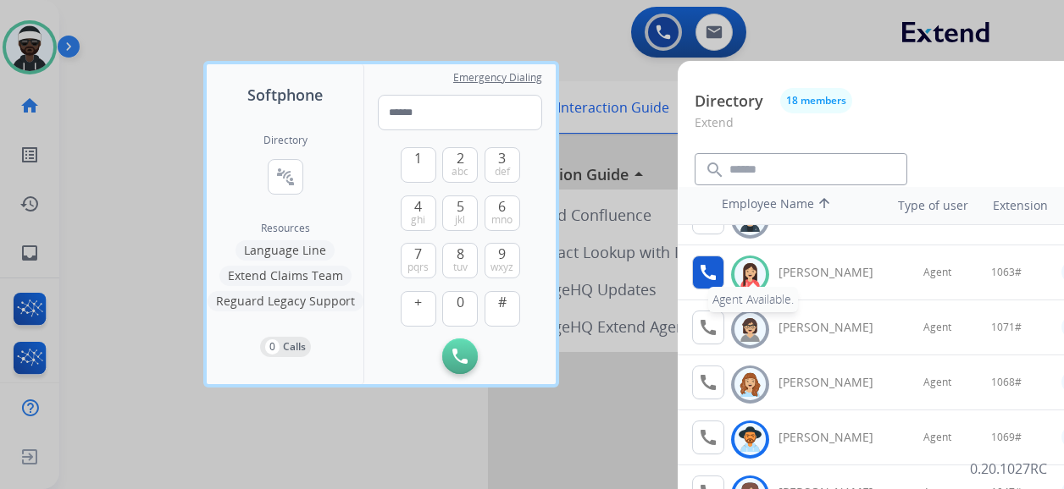
click at [716, 267] on mat-icon "call" at bounding box center [708, 273] width 20 height 20
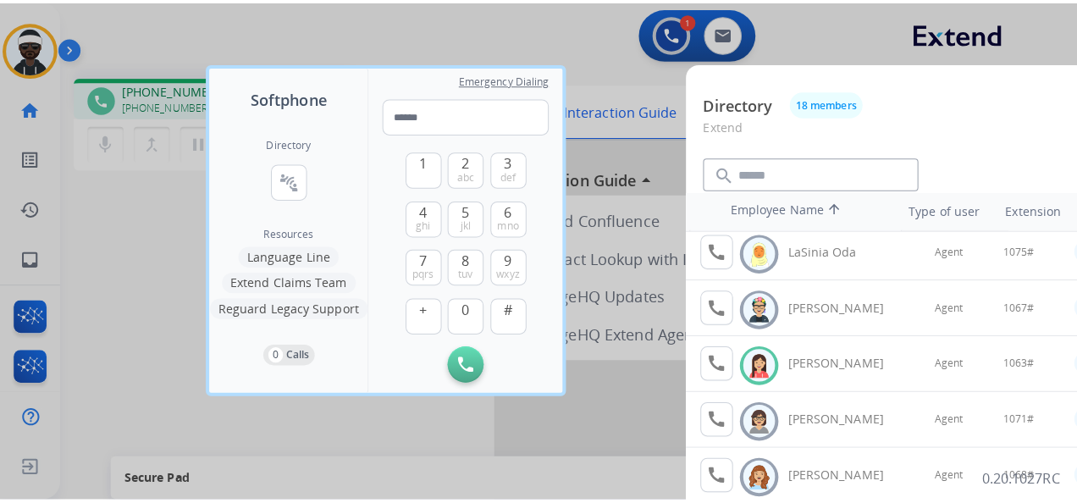
scroll to position [593, 0]
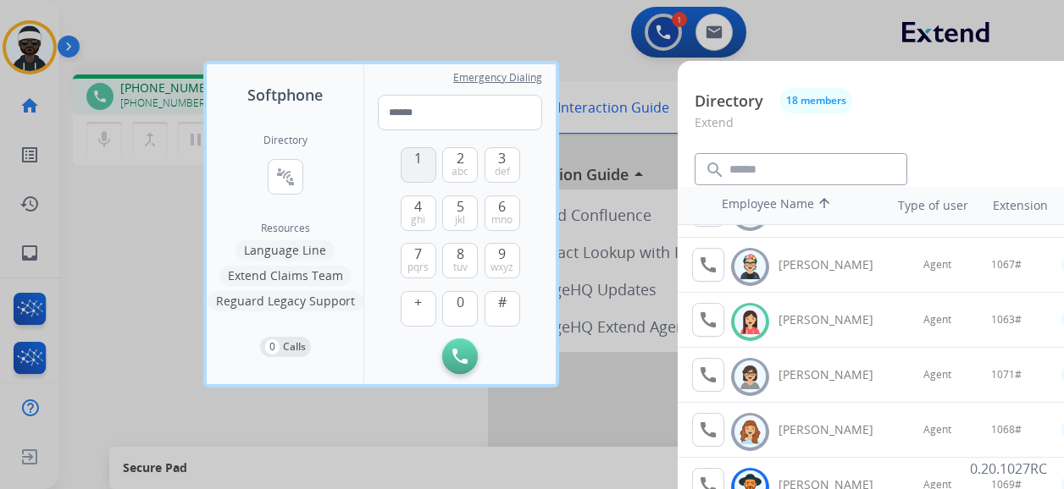
click at [421, 168] on span "1" at bounding box center [418, 158] width 8 height 20
click at [456, 305] on span "0" at bounding box center [460, 302] width 8 height 20
click at [492, 213] on span "mno" at bounding box center [501, 220] width 21 height 14
drag, startPoint x: 499, startPoint y: 168, endPoint x: 507, endPoint y: 220, distance: 53.2
click at [499, 167] on span "def" at bounding box center [502, 172] width 15 height 14
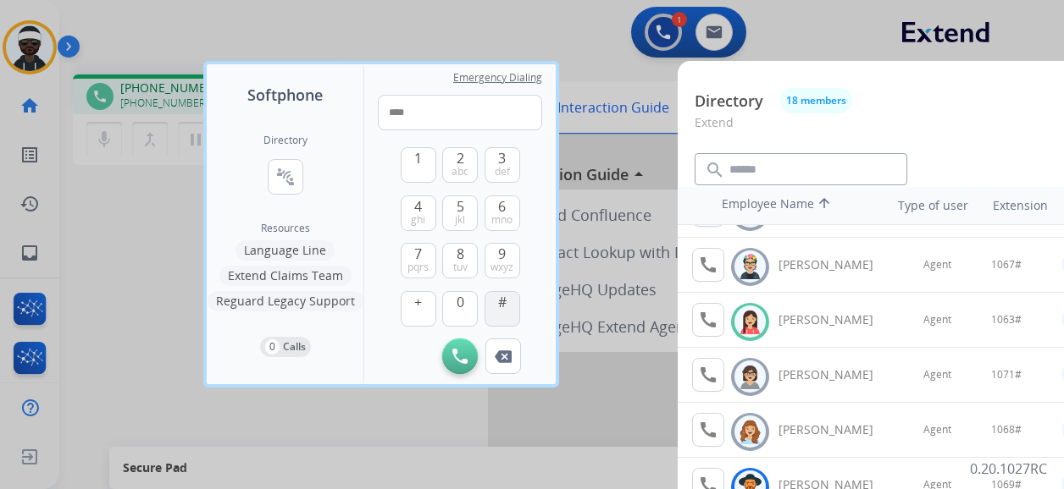
click at [502, 313] on button "#" at bounding box center [502, 309] width 36 height 36
type input "*****"
click at [554, 34] on div at bounding box center [532, 244] width 1064 height 489
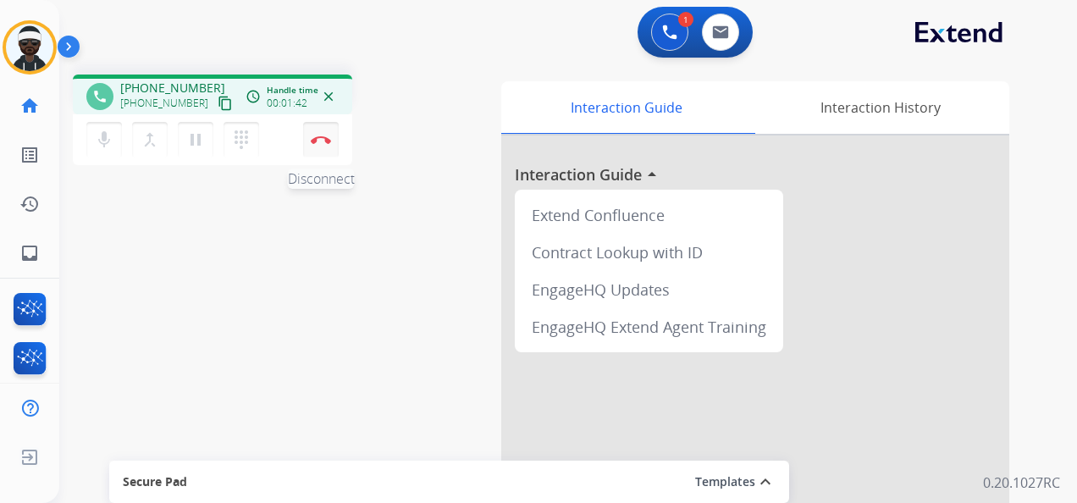
click at [331, 137] on button "Disconnect" at bounding box center [321, 140] width 36 height 36
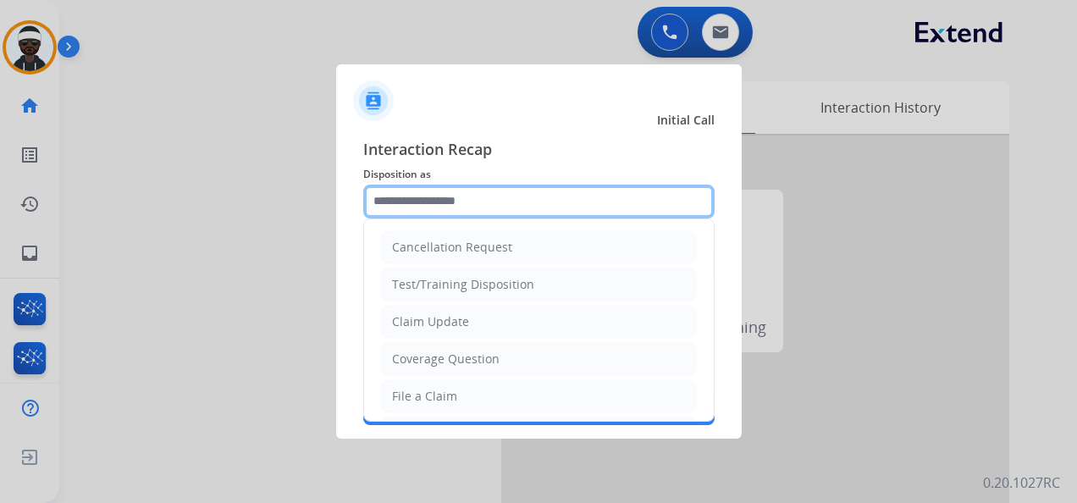
click at [523, 203] on input "text" at bounding box center [538, 202] width 351 height 34
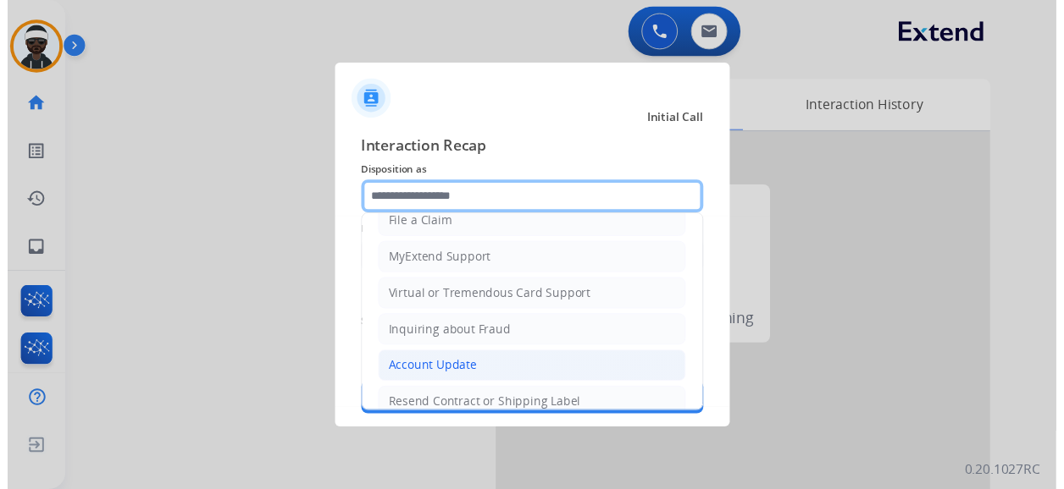
scroll to position [254, 0]
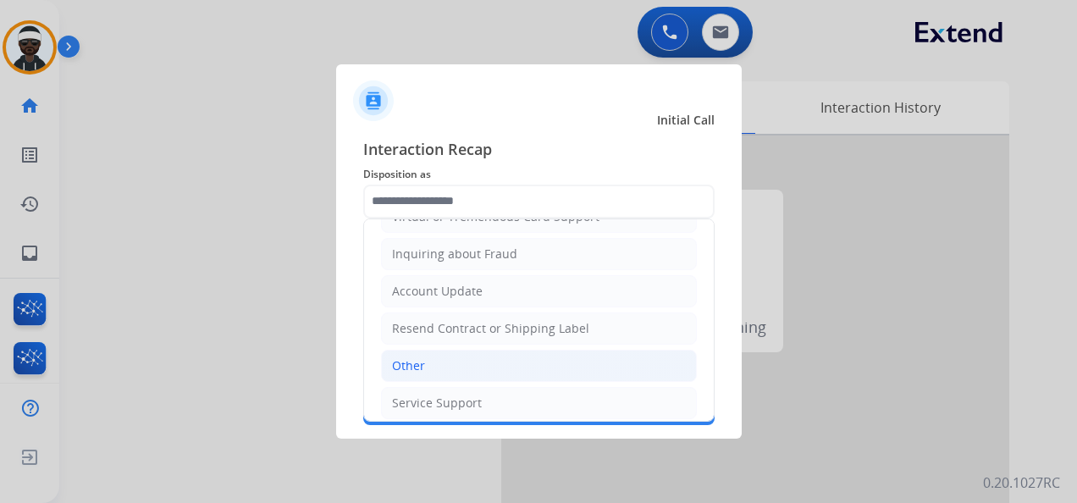
click at [471, 359] on li "Other" at bounding box center [539, 366] width 316 height 32
type input "*****"
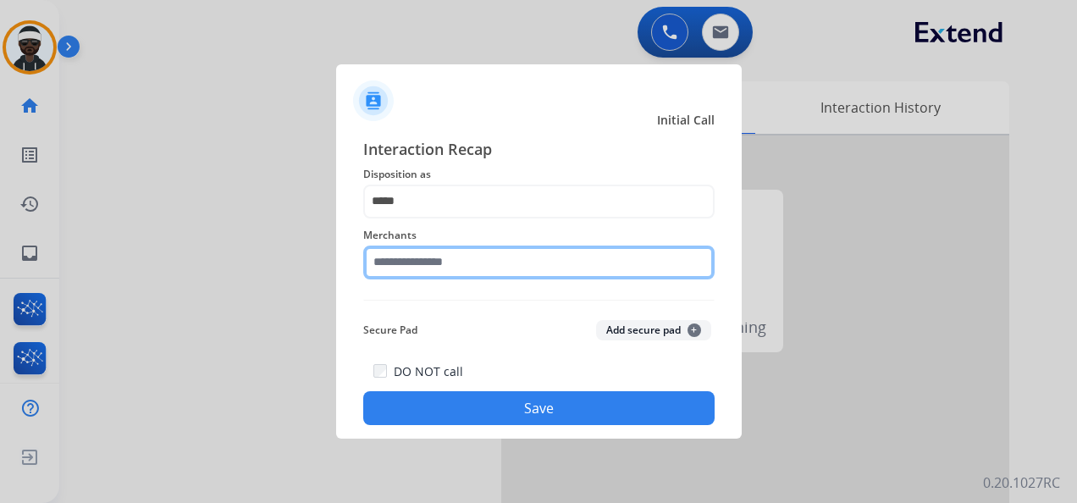
click at [461, 270] on input "text" at bounding box center [538, 263] width 351 height 34
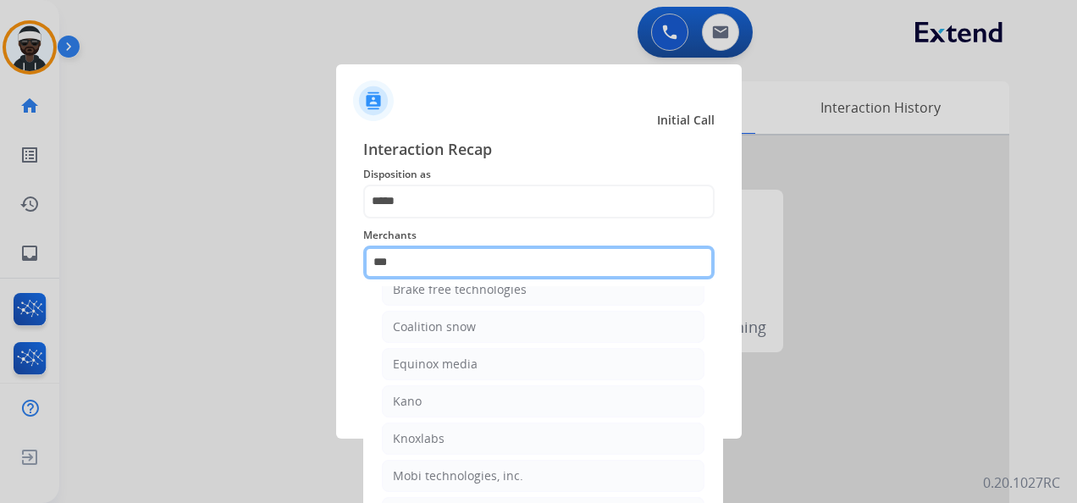
scroll to position [0, 0]
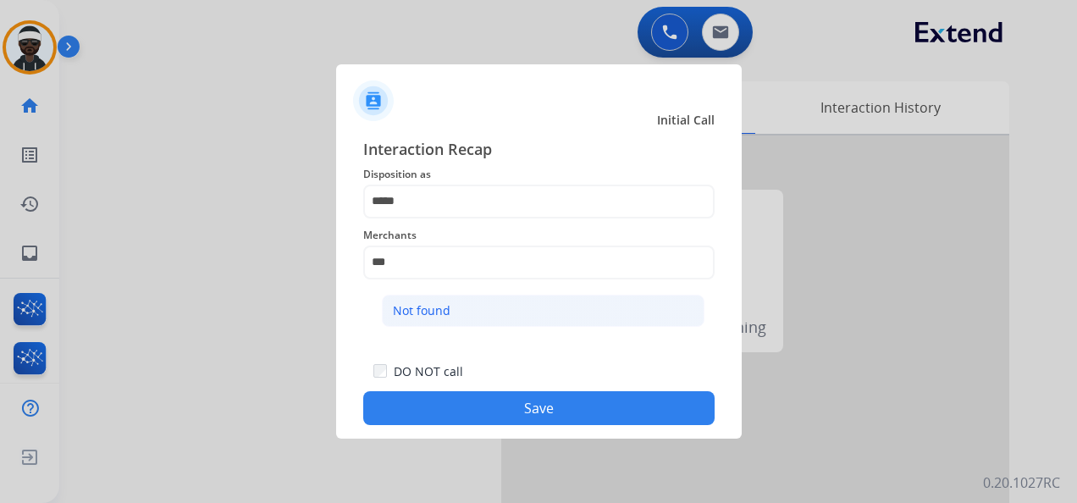
click at [489, 298] on li "Not found" at bounding box center [543, 311] width 323 height 32
type input "*********"
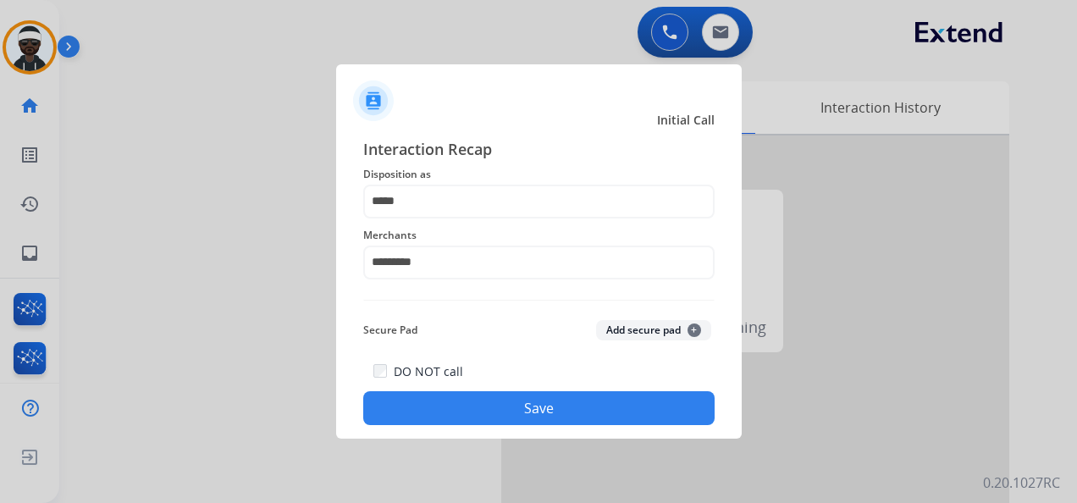
click at [488, 409] on button "Save" at bounding box center [538, 408] width 351 height 34
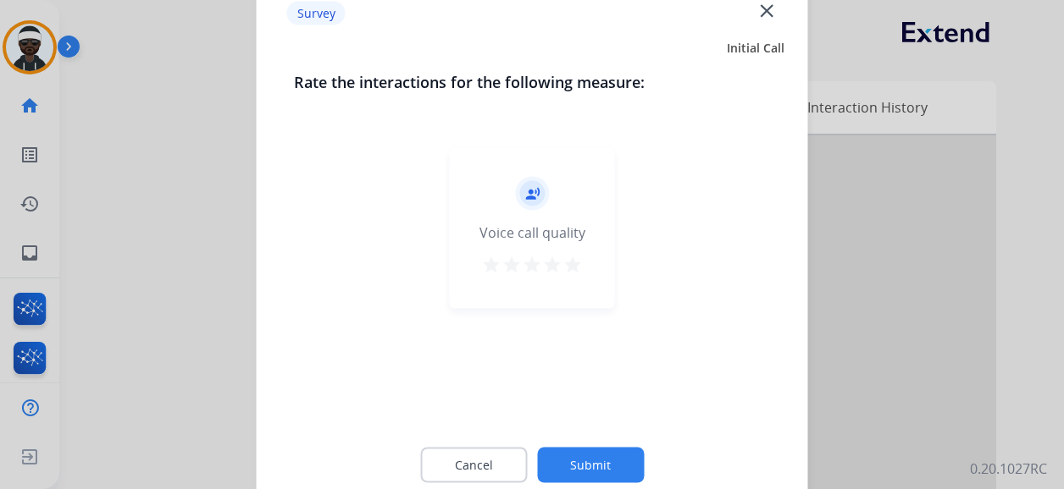
click at [566, 458] on button "Submit" at bounding box center [590, 466] width 107 height 36
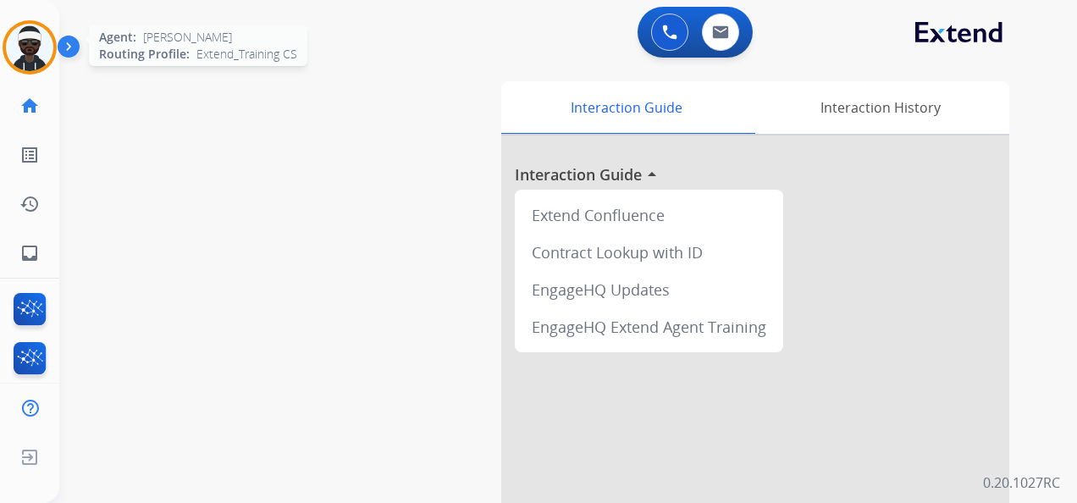
click at [32, 66] on img at bounding box center [29, 47] width 47 height 47
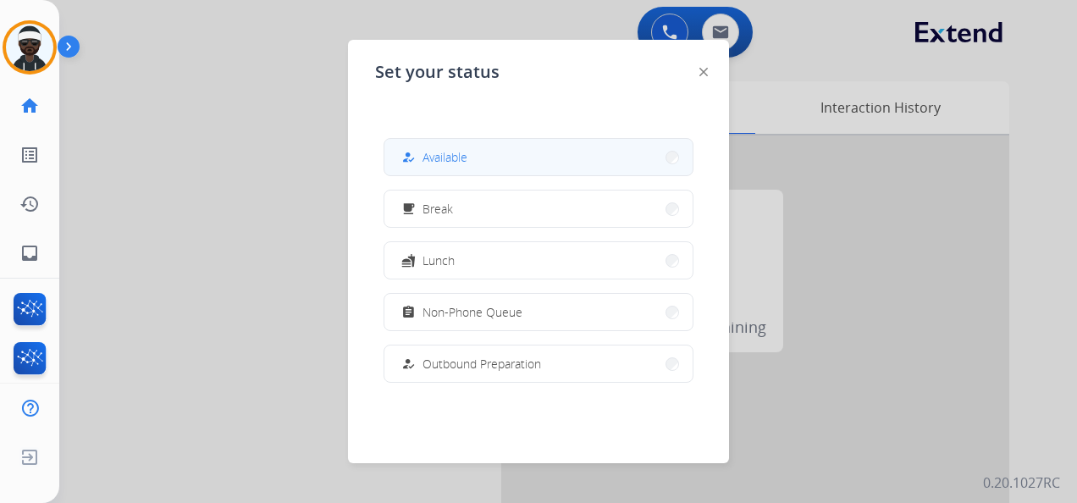
click at [454, 159] on span "Available" at bounding box center [445, 157] width 45 height 18
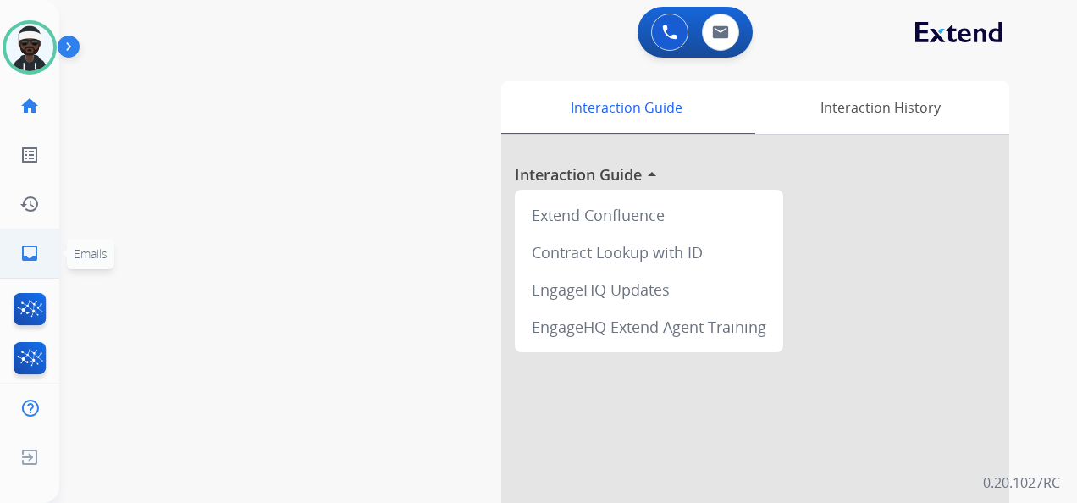
click at [27, 253] on mat-icon "inbox" at bounding box center [29, 253] width 20 height 20
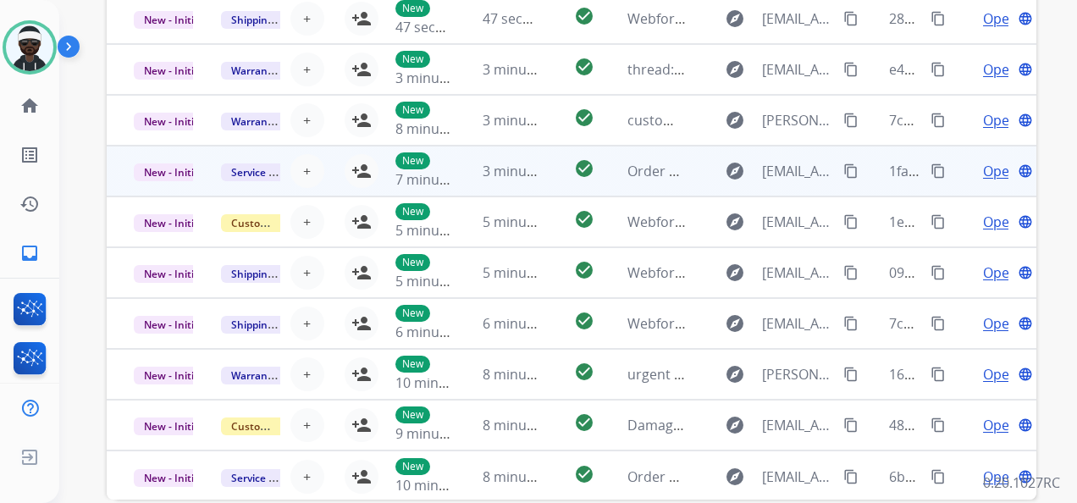
scroll to position [37, 0]
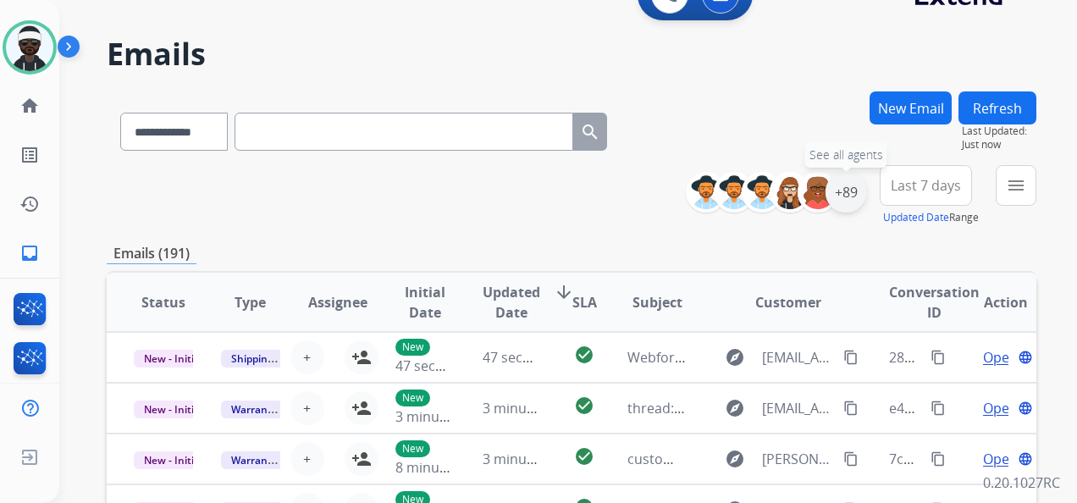
click at [851, 191] on div "+89" at bounding box center [846, 192] width 41 height 41
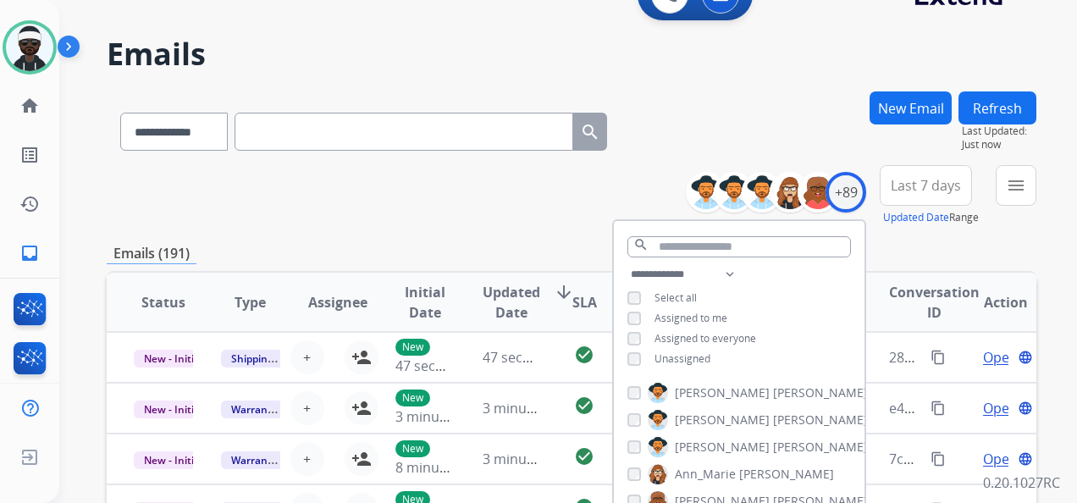
click at [686, 362] on span "Unassigned" at bounding box center [683, 358] width 56 height 14
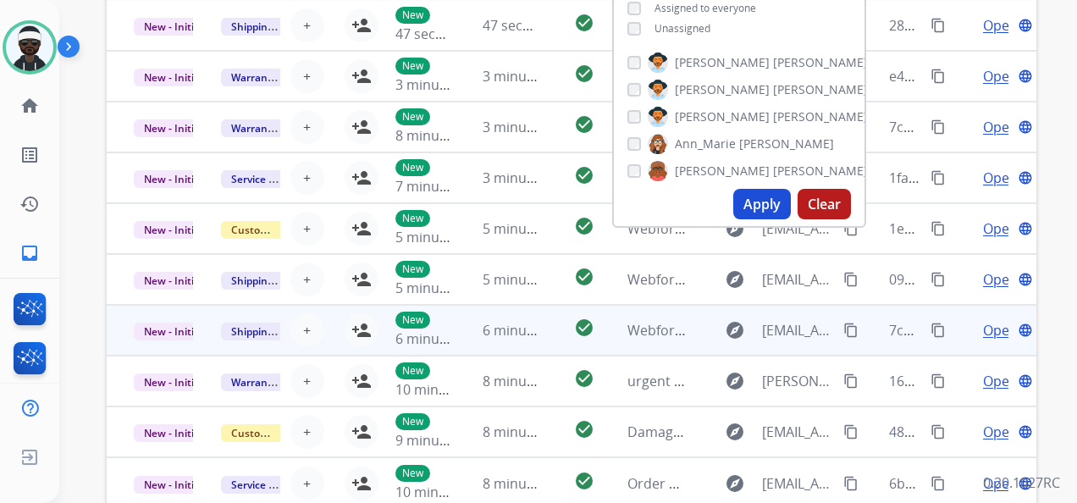
scroll to position [376, 0]
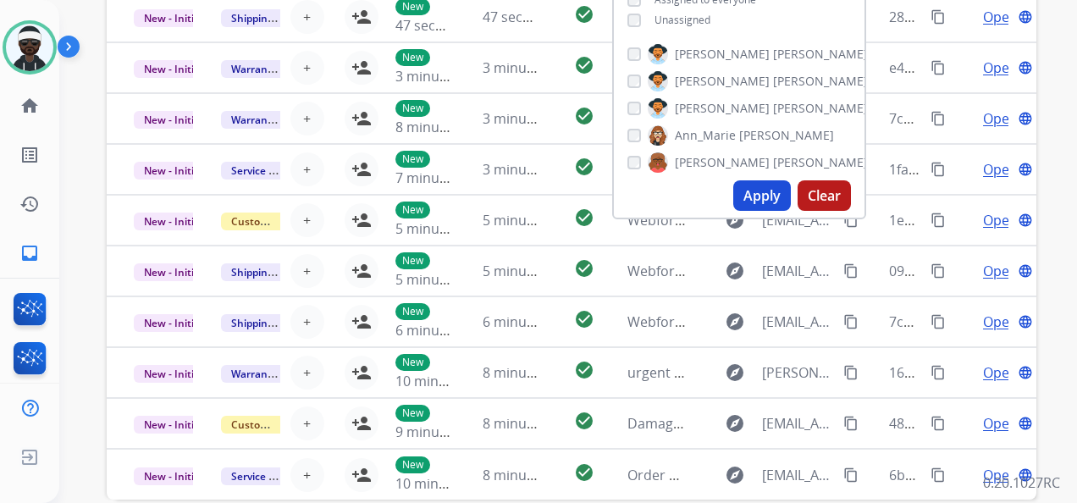
click at [759, 198] on button "Apply" at bounding box center [762, 195] width 58 height 30
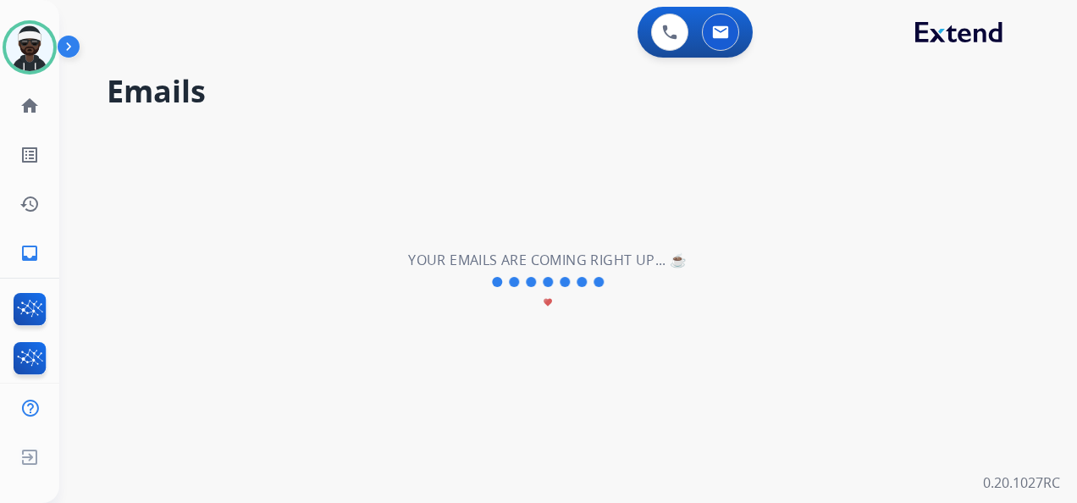
scroll to position [0, 0]
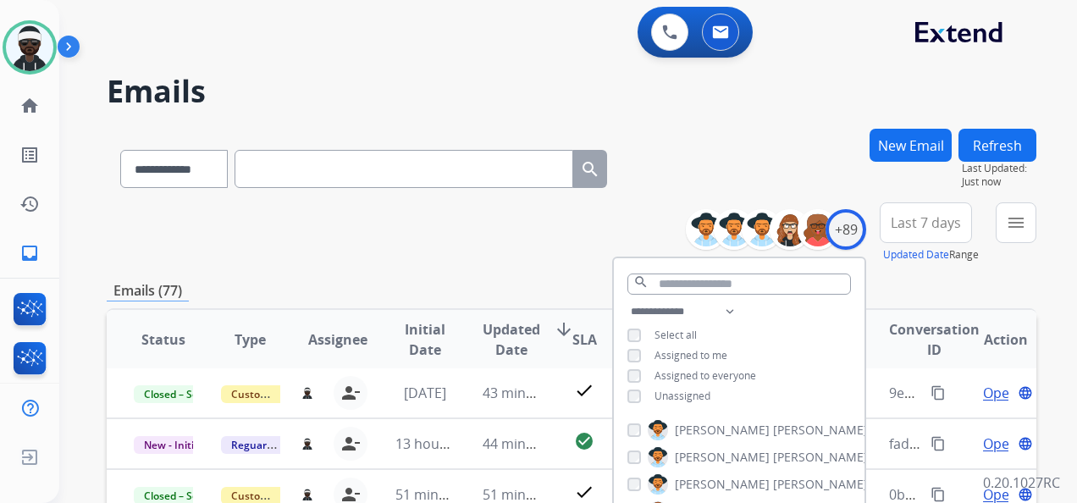
click at [520, 245] on div "**********" at bounding box center [572, 232] width 930 height 61
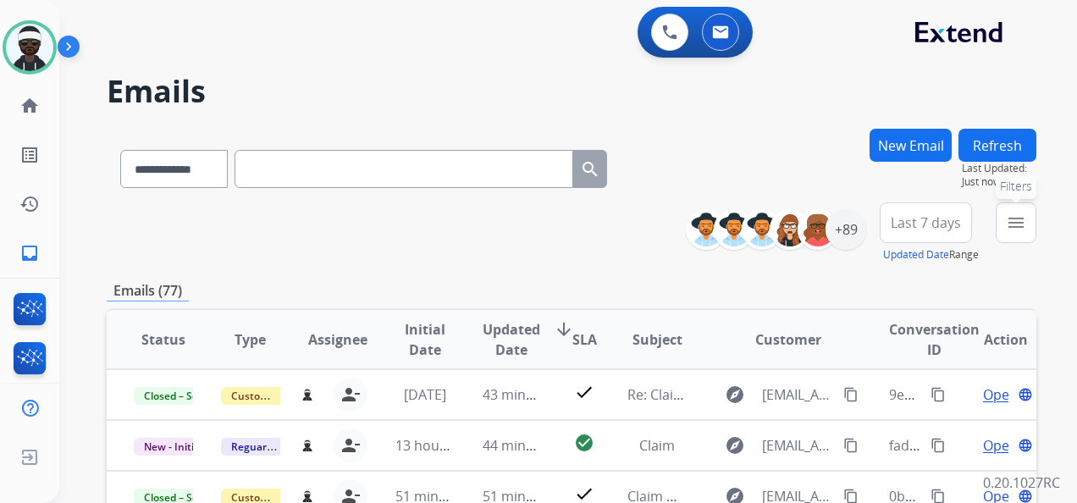
click at [1011, 215] on mat-icon "menu" at bounding box center [1016, 223] width 20 height 20
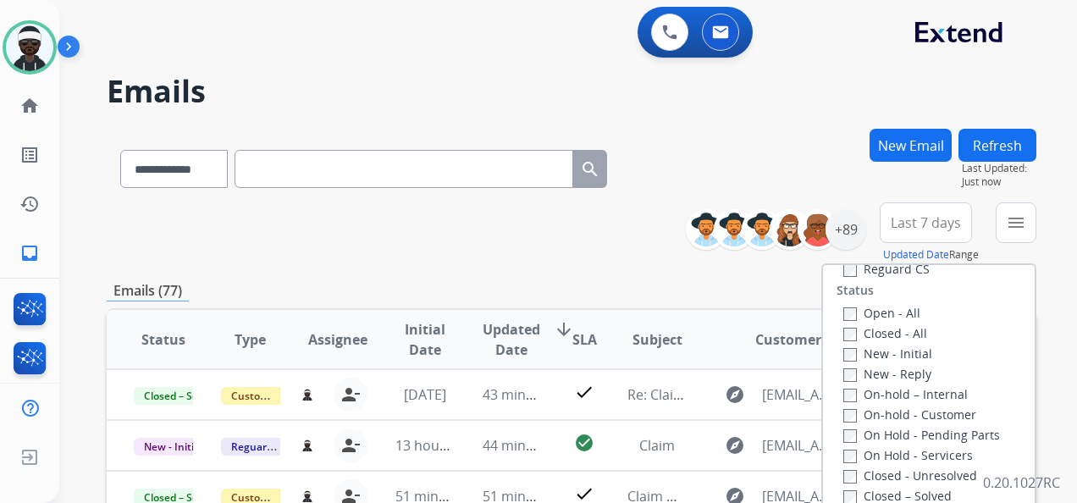
scroll to position [193, 0]
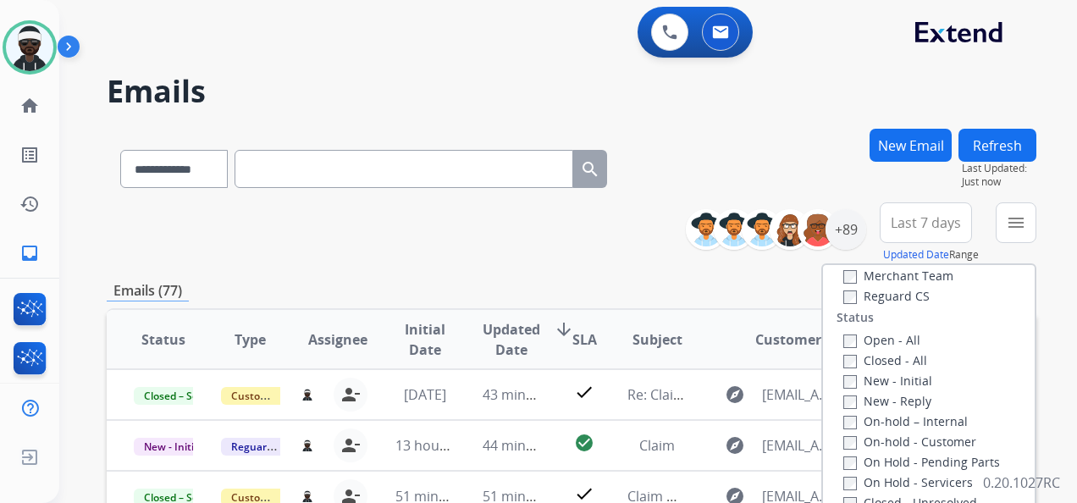
click at [886, 384] on label "New - Initial" at bounding box center [887, 381] width 89 height 16
click at [882, 397] on label "New - Reply" at bounding box center [887, 401] width 88 height 16
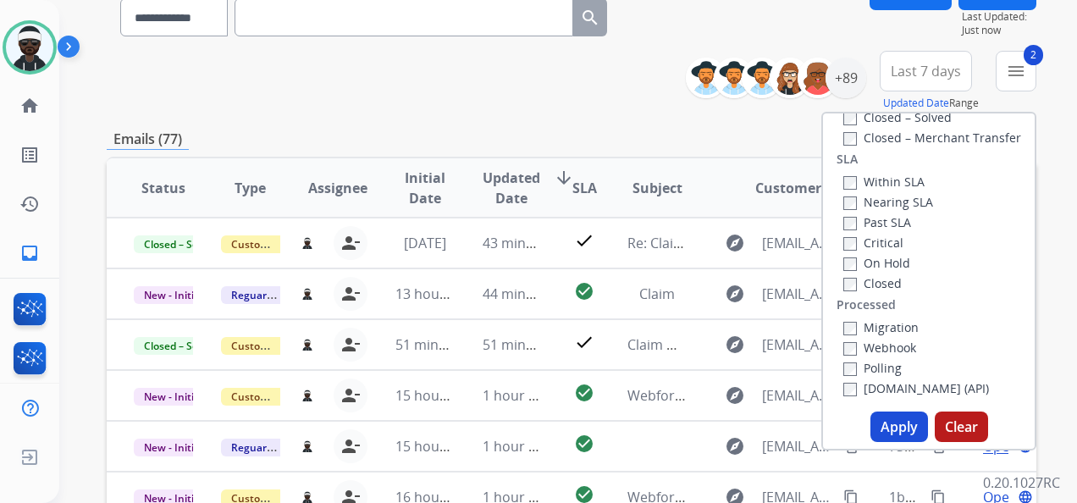
scroll to position [254, 0]
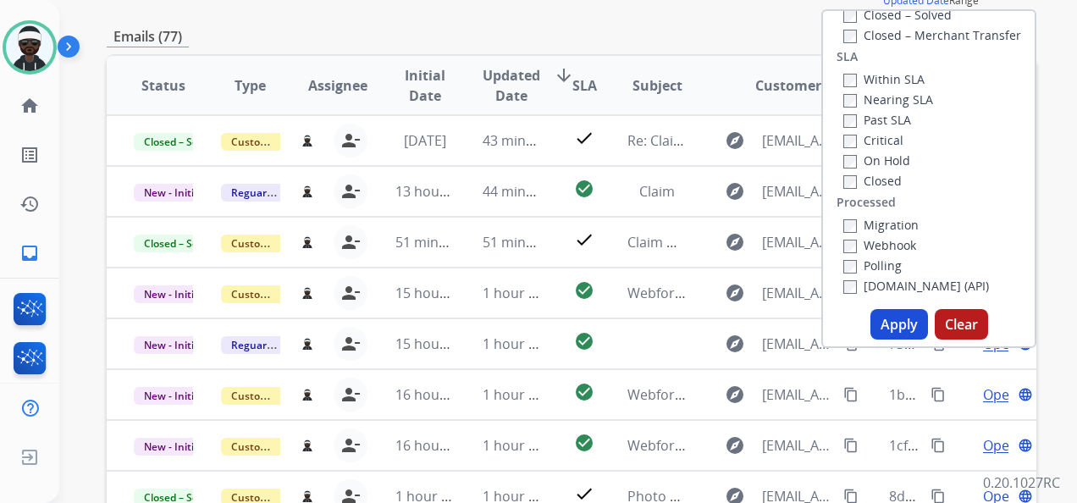
click at [885, 327] on button "Apply" at bounding box center [900, 324] width 58 height 30
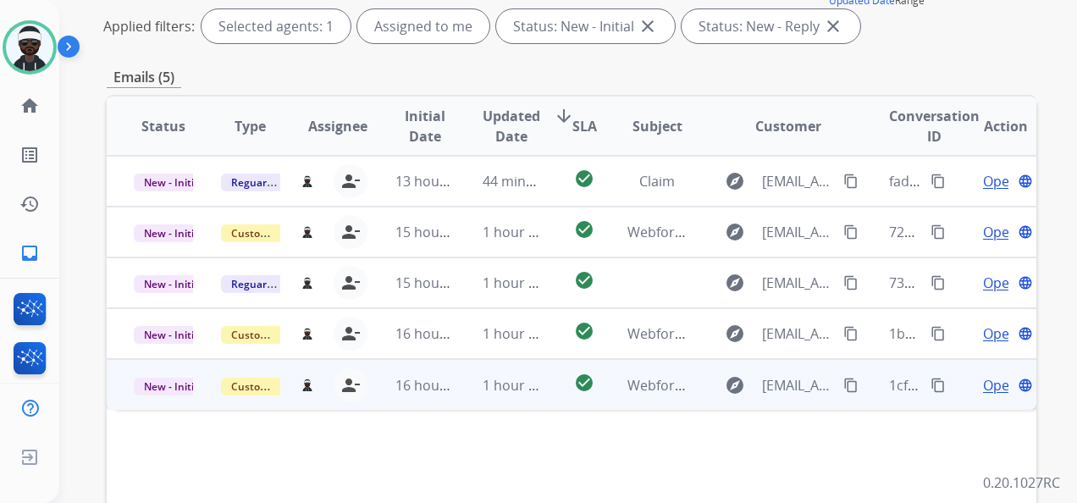
click at [983, 392] on span "Open" at bounding box center [1000, 385] width 35 height 20
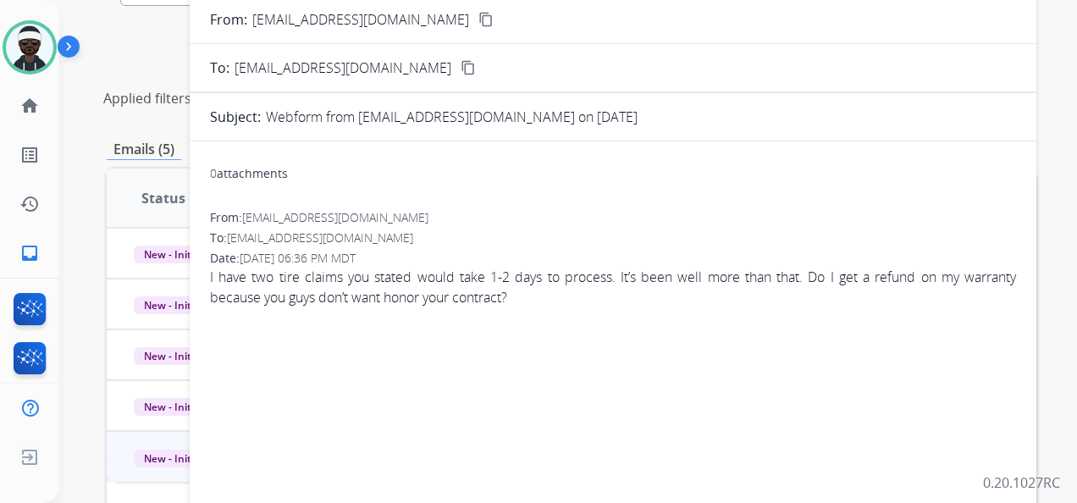
scroll to position [85, 0]
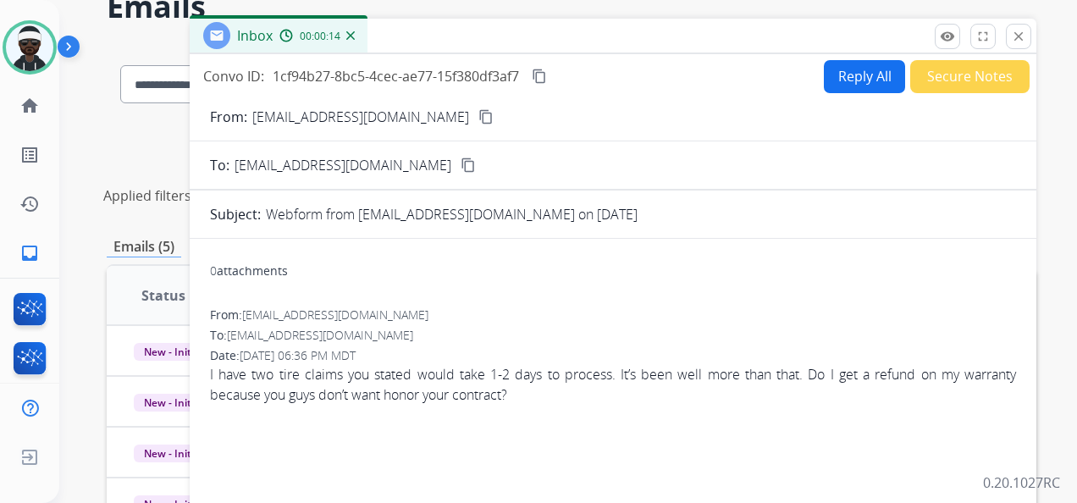
click at [478, 119] on mat-icon "content_copy" at bounding box center [485, 116] width 15 height 15
click at [384, 119] on div "From: Jmondell@gmail.com content_copy" at bounding box center [613, 117] width 847 height 20
drag, startPoint x: 395, startPoint y: 119, endPoint x: 440, endPoint y: 130, distance: 46.0
click at [478, 119] on mat-icon "content_copy" at bounding box center [485, 116] width 15 height 15
click at [1020, 35] on mat-icon "close" at bounding box center [1018, 36] width 15 height 15
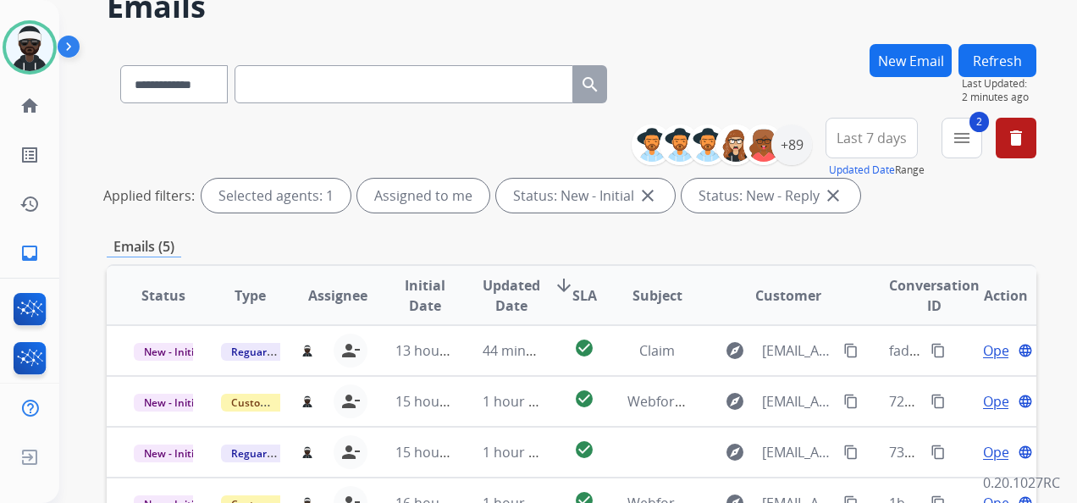
click at [304, 88] on input "text" at bounding box center [404, 84] width 339 height 38
paste input "**********"
type input "**********"
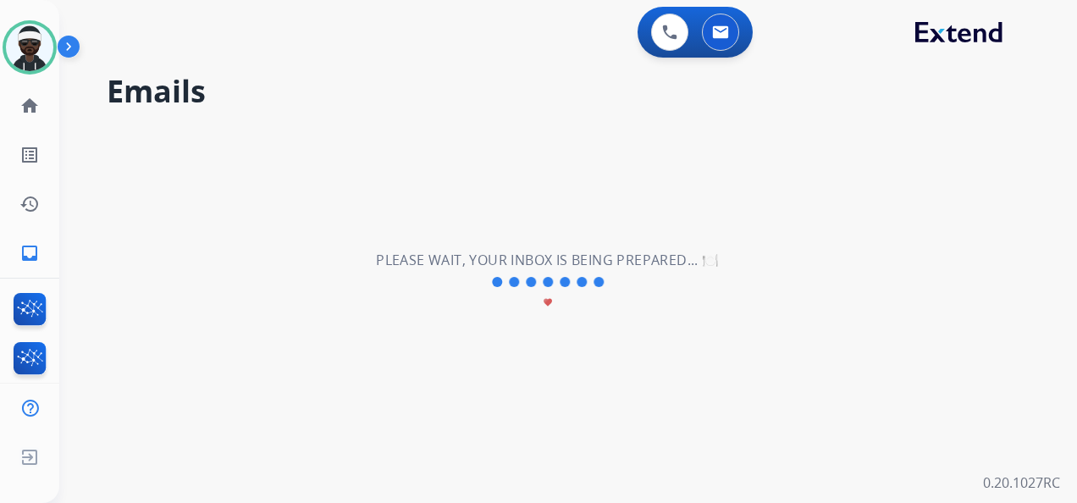
scroll to position [0, 0]
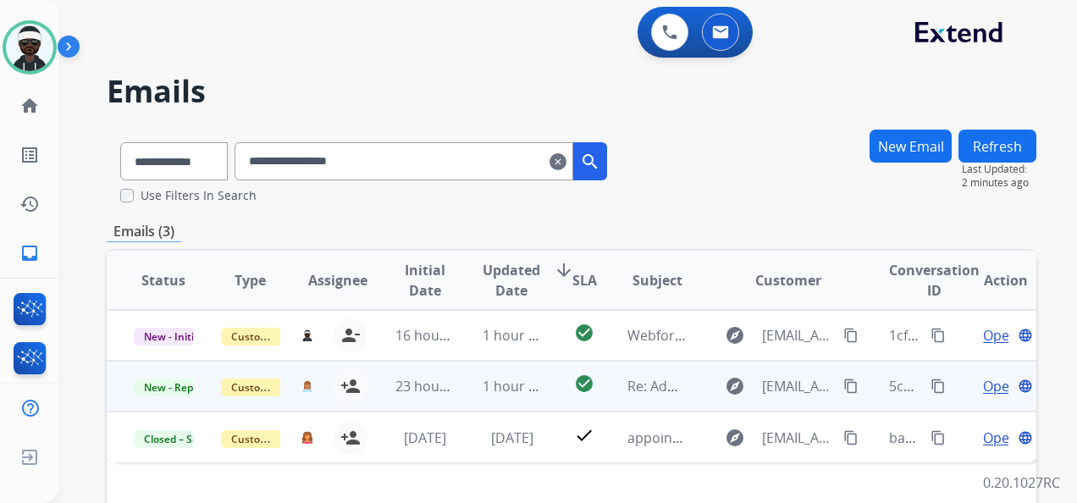
click at [983, 390] on span "Open" at bounding box center [1000, 386] width 35 height 20
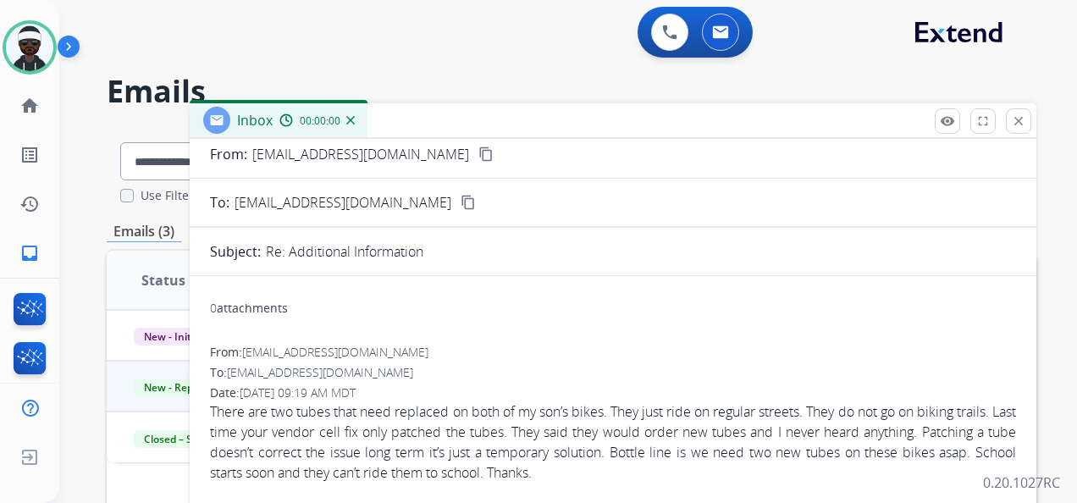
scroll to position [169, 0]
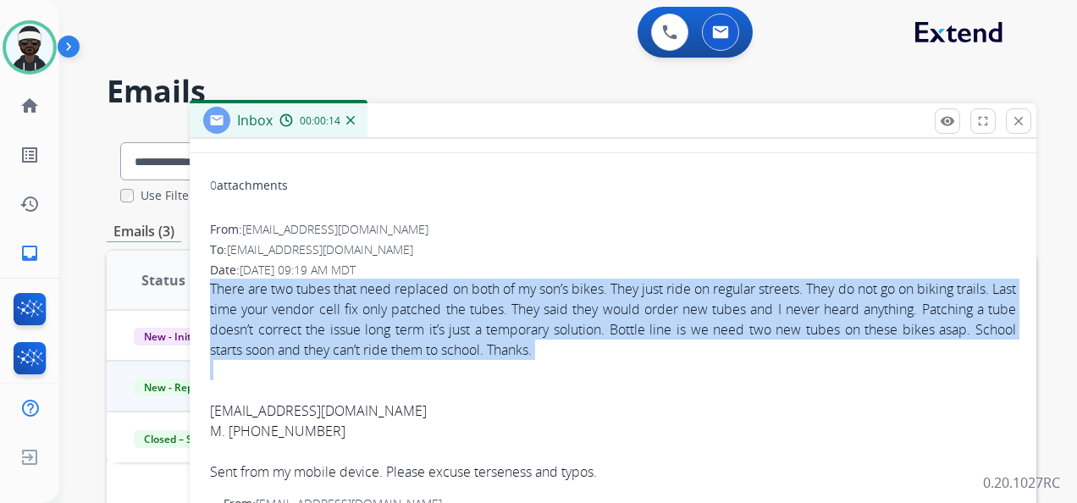
drag, startPoint x: 213, startPoint y: 290, endPoint x: 642, endPoint y: 373, distance: 437.5
click at [642, 373] on span "There are two tubes that need replaced on both of my son’s bikes. They just rid…" at bounding box center [613, 380] width 806 height 203
copy span "There are two tubes that need replaced on both of my son’s bikes. They just rid…"
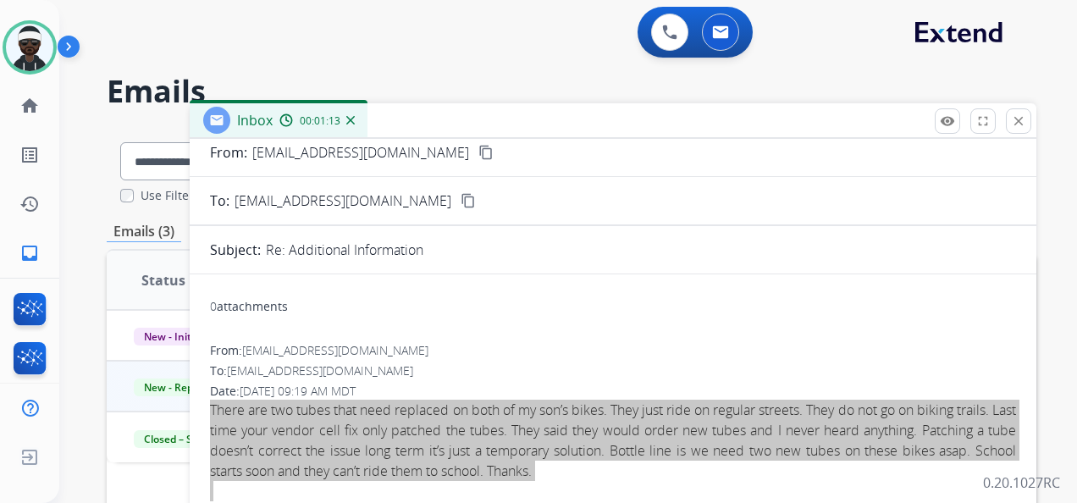
scroll to position [0, 0]
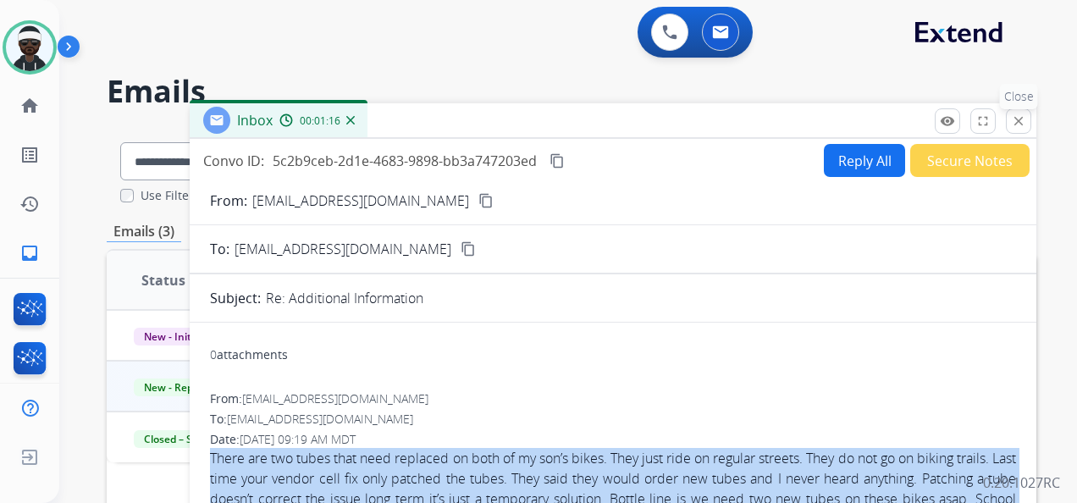
click at [1008, 119] on button "close Close" at bounding box center [1018, 120] width 25 height 25
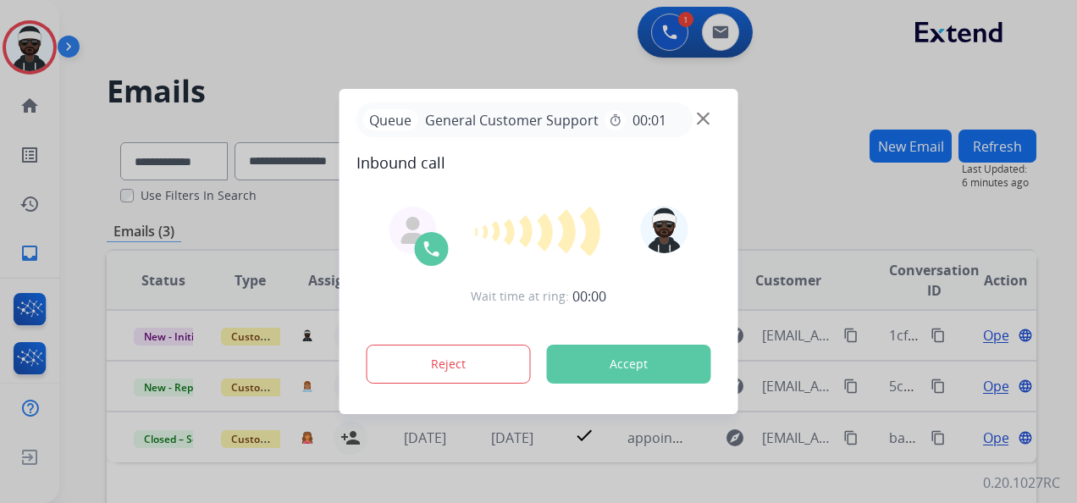
click at [599, 365] on button "Accept" at bounding box center [629, 364] width 164 height 39
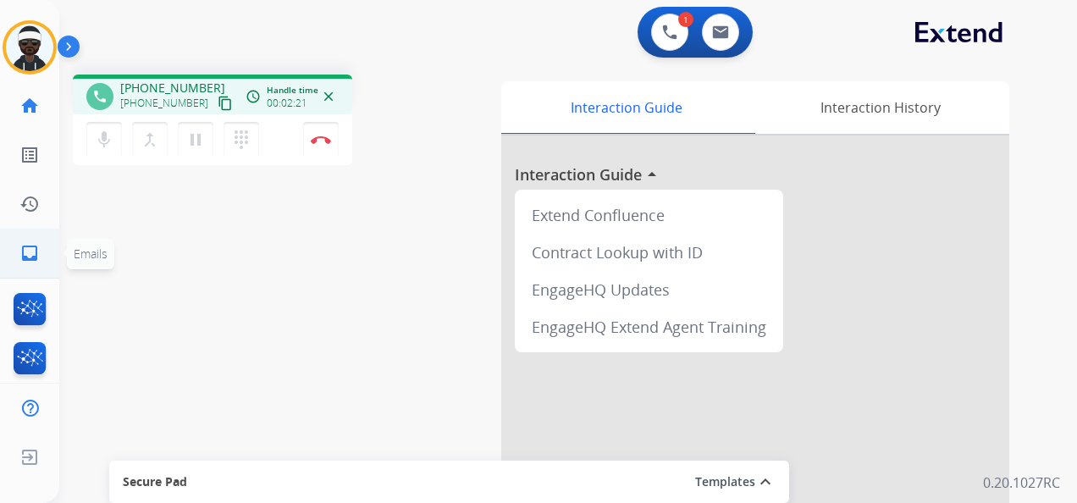
click at [42, 248] on link "inbox Emails" at bounding box center [29, 253] width 47 height 47
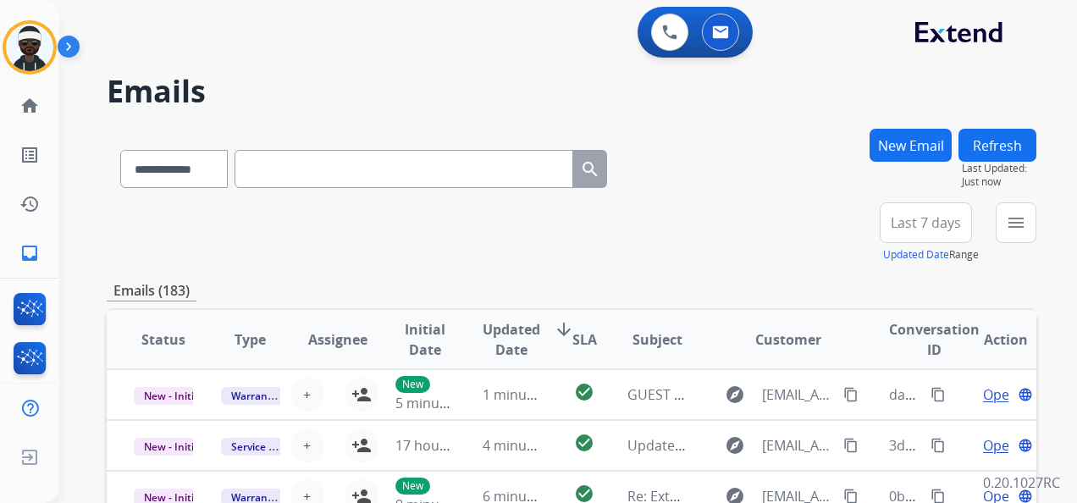
click at [386, 168] on input "text" at bounding box center [404, 169] width 339 height 38
paste input "**********"
type input "**********"
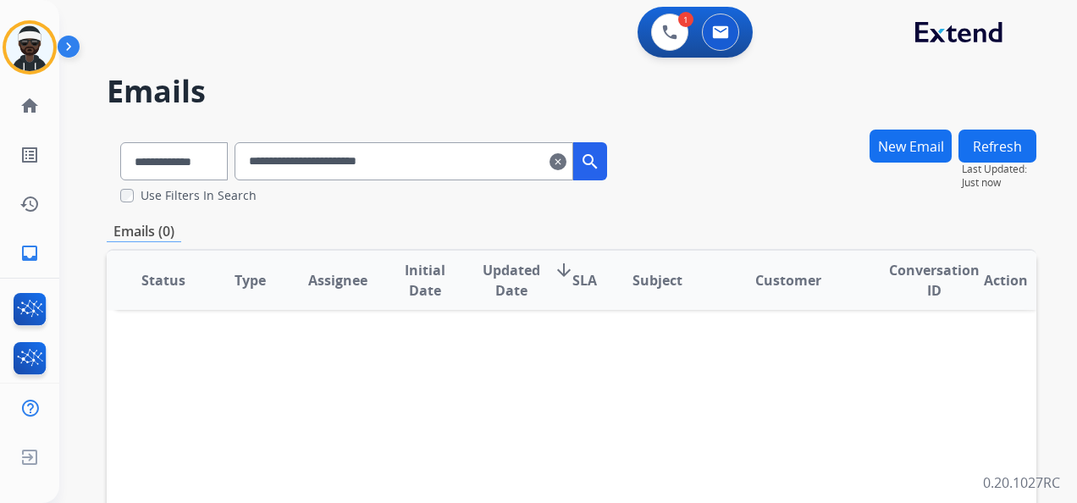
drag, startPoint x: 454, startPoint y: 169, endPoint x: 156, endPoint y: 130, distance: 300.7
click at [157, 130] on div "**********" at bounding box center [364, 158] width 514 height 58
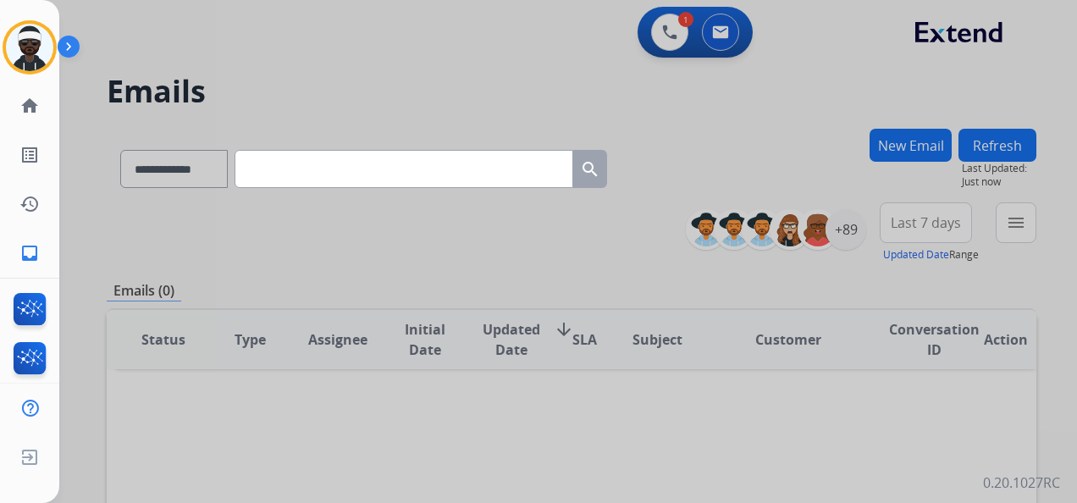
click at [337, 176] on input "text" at bounding box center [404, 169] width 339 height 38
click at [401, 113] on div at bounding box center [538, 251] width 1077 height 503
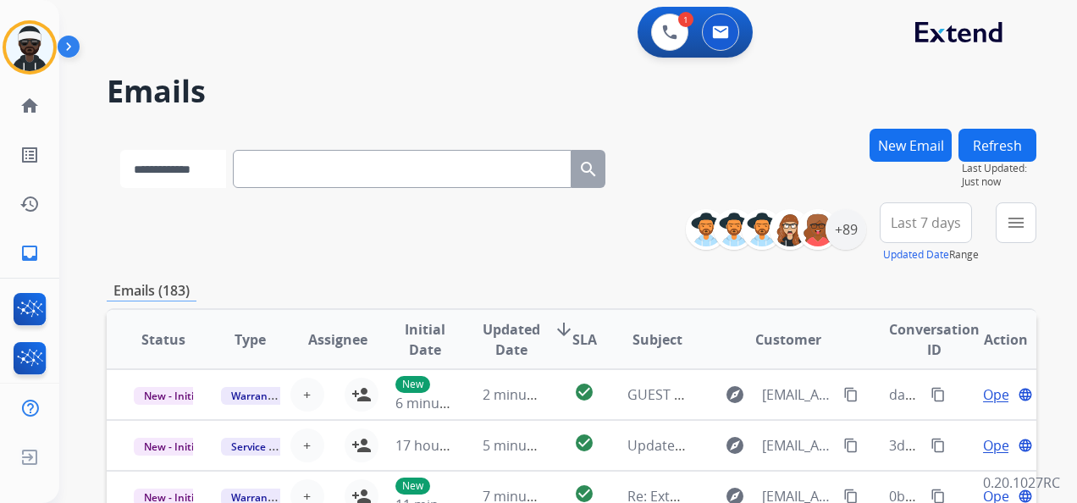
click at [202, 183] on select "**********" at bounding box center [173, 169] width 106 height 38
click at [210, 174] on select "**********" at bounding box center [173, 169] width 106 height 38
click at [344, 174] on input "text" at bounding box center [404, 169] width 339 height 38
click at [901, 151] on button "New Email" at bounding box center [911, 145] width 82 height 33
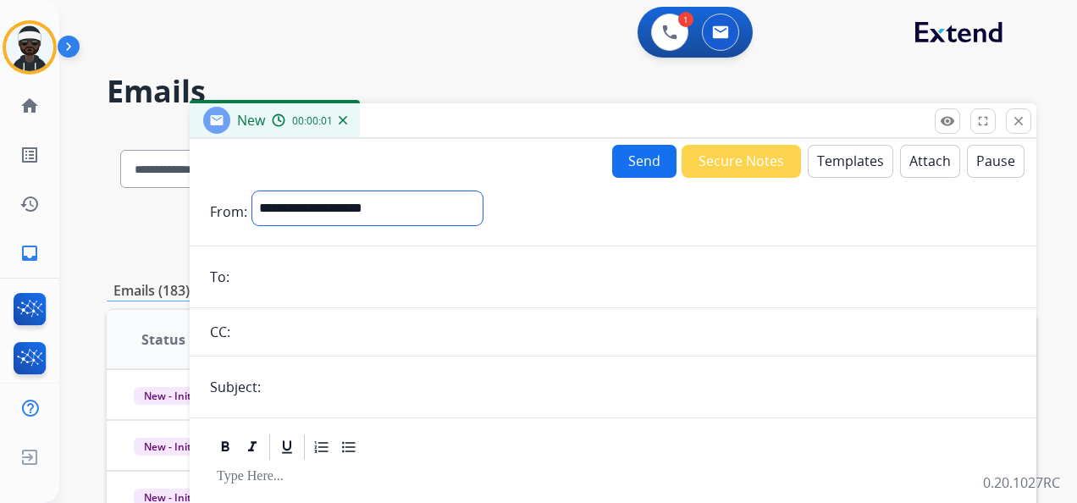
click at [333, 208] on select "**********" at bounding box center [367, 208] width 230 height 34
click at [442, 169] on div "Send Secure Notes Templates Attach Pause" at bounding box center [613, 161] width 847 height 34
click at [1021, 127] on mat-icon "close" at bounding box center [1018, 120] width 15 height 15
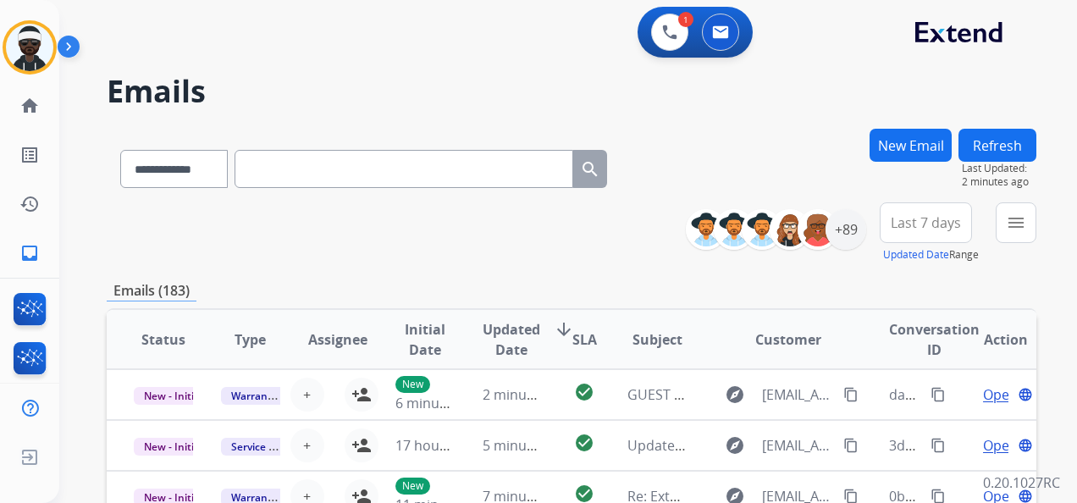
click at [330, 171] on input "text" at bounding box center [404, 169] width 339 height 38
click at [362, 171] on input "text" at bounding box center [404, 169] width 339 height 38
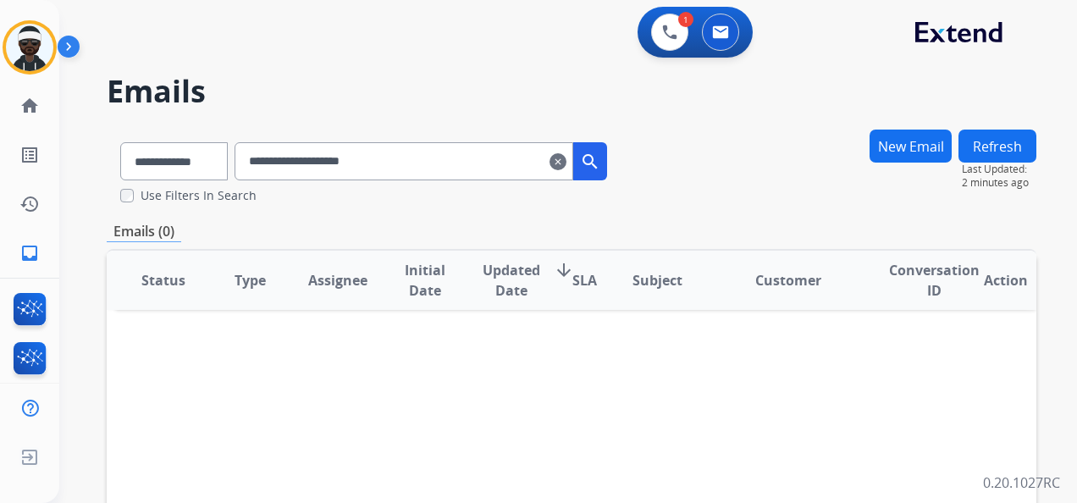
click at [308, 163] on input "**********" at bounding box center [404, 161] width 339 height 38
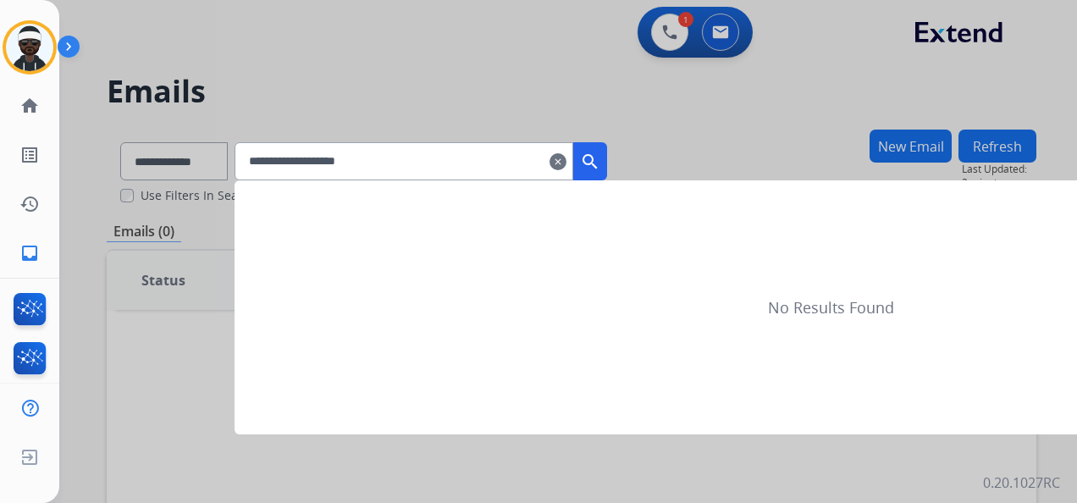
type input "**********"
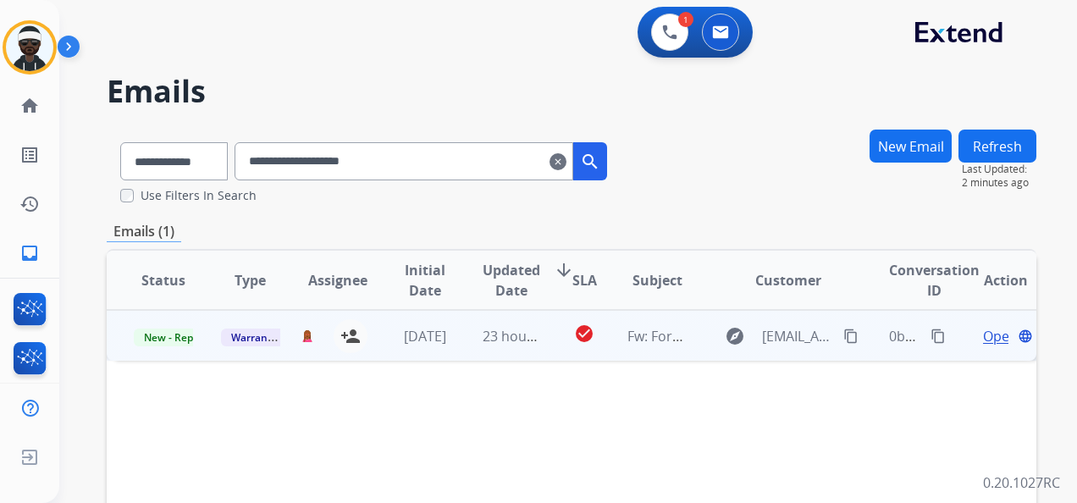
click at [983, 340] on span "Open" at bounding box center [1000, 336] width 35 height 20
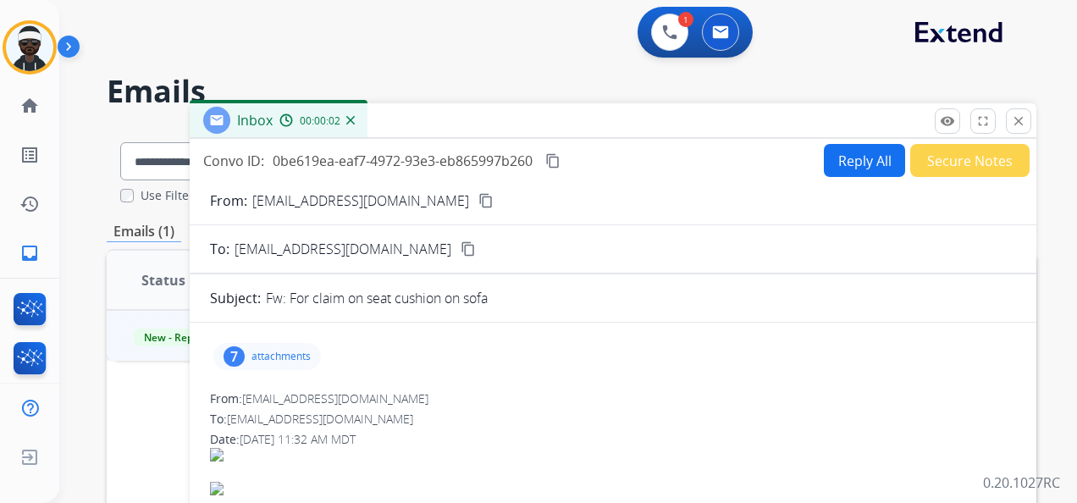
click at [256, 352] on p "attachments" at bounding box center [281, 357] width 59 height 14
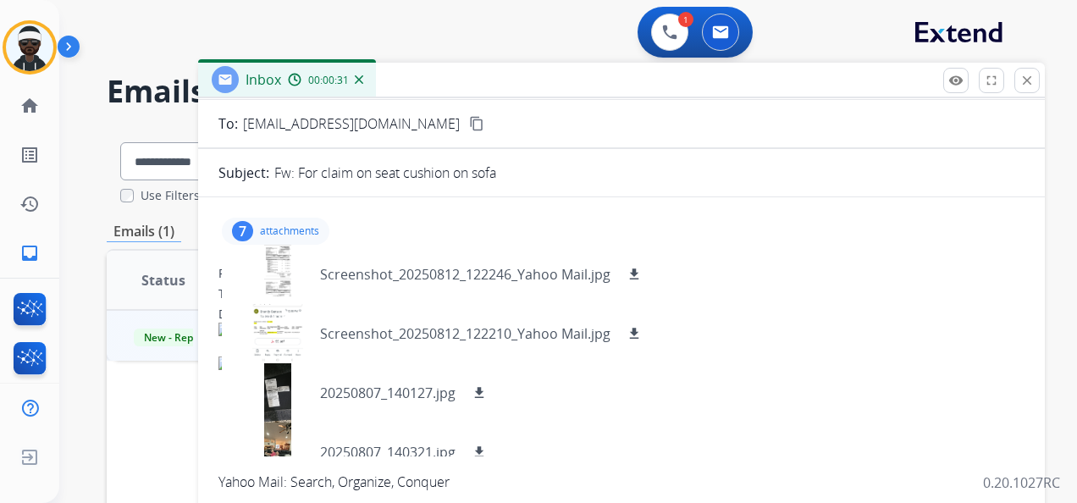
drag, startPoint x: 835, startPoint y: 118, endPoint x: 833, endPoint y: 81, distance: 36.5
click at [843, 77] on div "Inbox 00:00:31" at bounding box center [621, 81] width 847 height 36
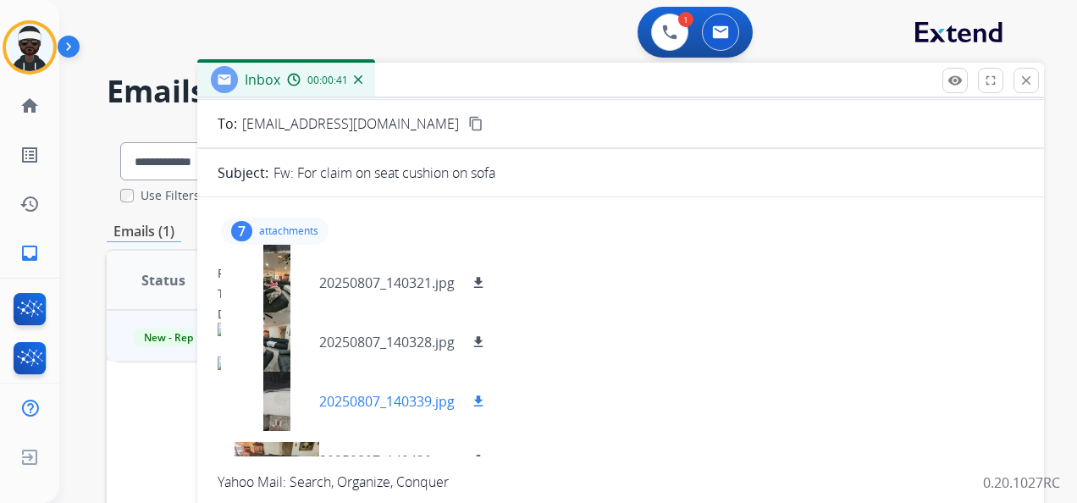
scroll to position [203, 0]
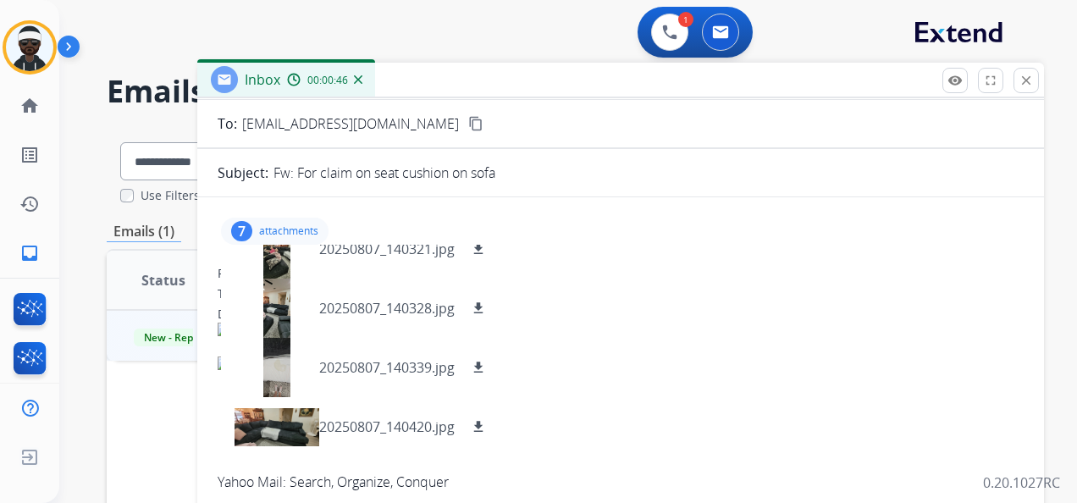
click at [786, 363] on img at bounding box center [557, 364] width 678 height 14
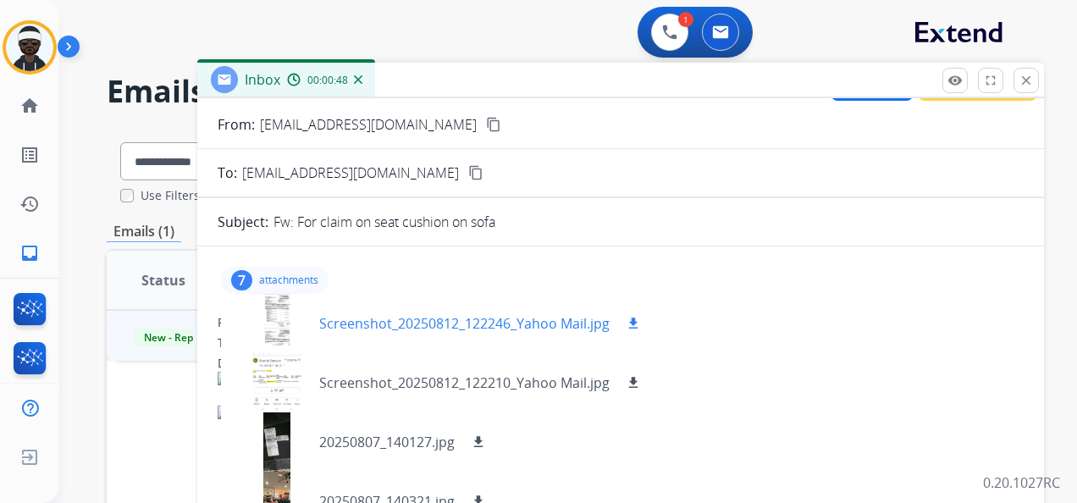
scroll to position [0, 0]
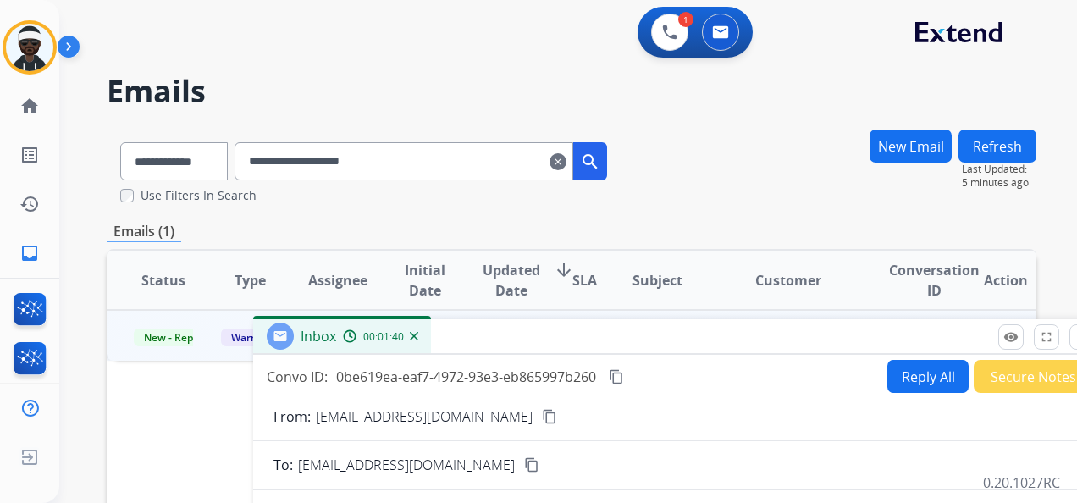
drag, startPoint x: 888, startPoint y: 77, endPoint x: 859, endPoint y: 312, distance: 236.3
click at [938, 340] on div "Inbox 00:01:40" at bounding box center [676, 337] width 847 height 36
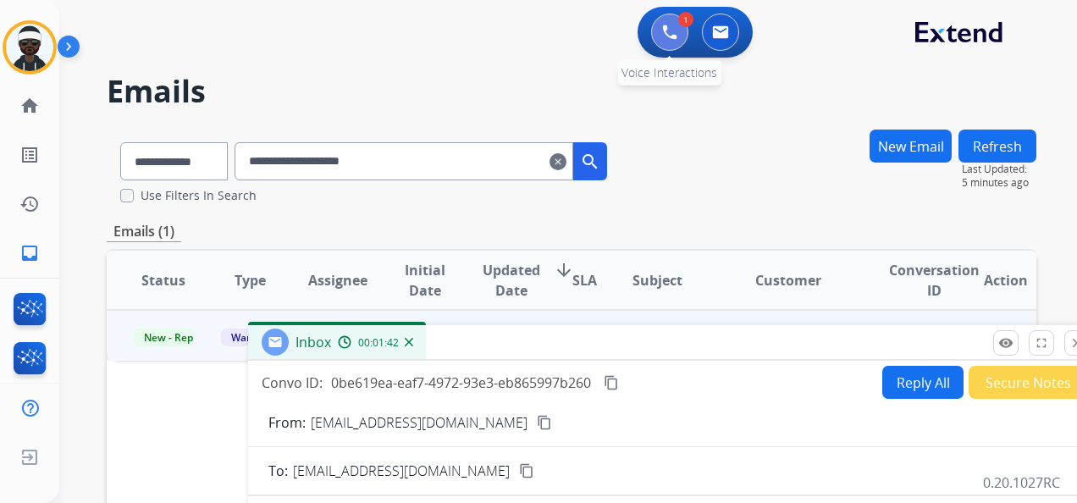
click at [656, 37] on button at bounding box center [669, 32] width 37 height 37
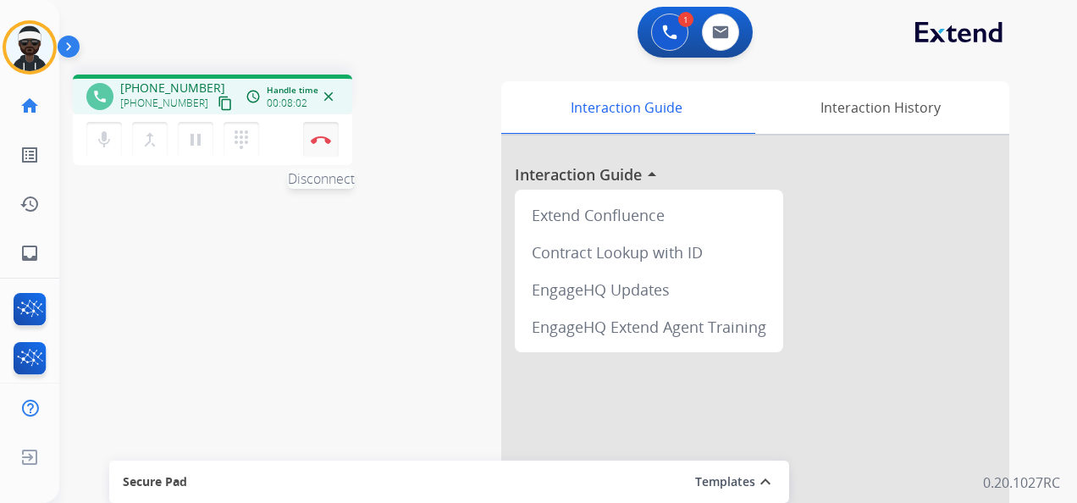
click at [320, 135] on button "Disconnect" at bounding box center [321, 140] width 36 height 36
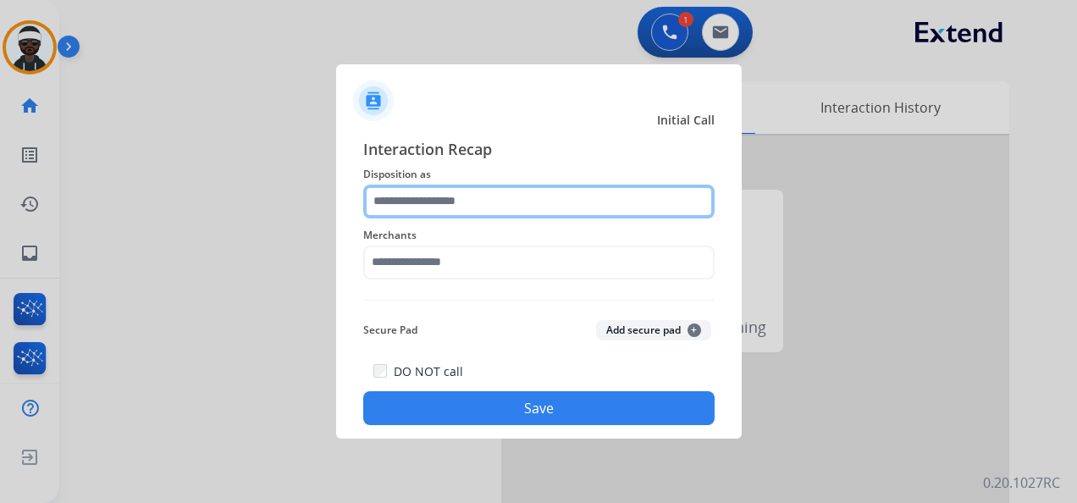
click at [499, 196] on input "text" at bounding box center [538, 202] width 351 height 34
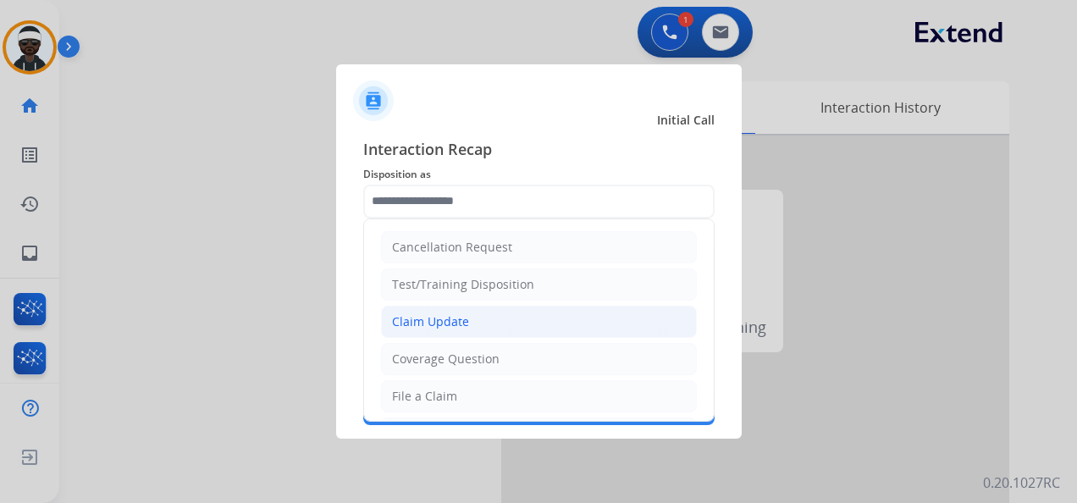
click at [459, 313] on div "Claim Update" at bounding box center [430, 321] width 77 height 17
type input "**********"
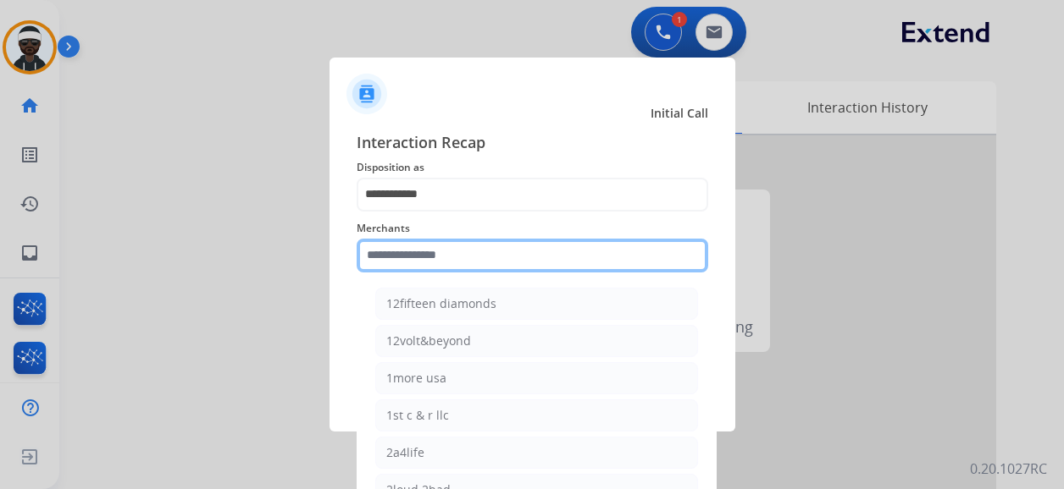
click at [464, 257] on input "text" at bounding box center [532, 256] width 351 height 34
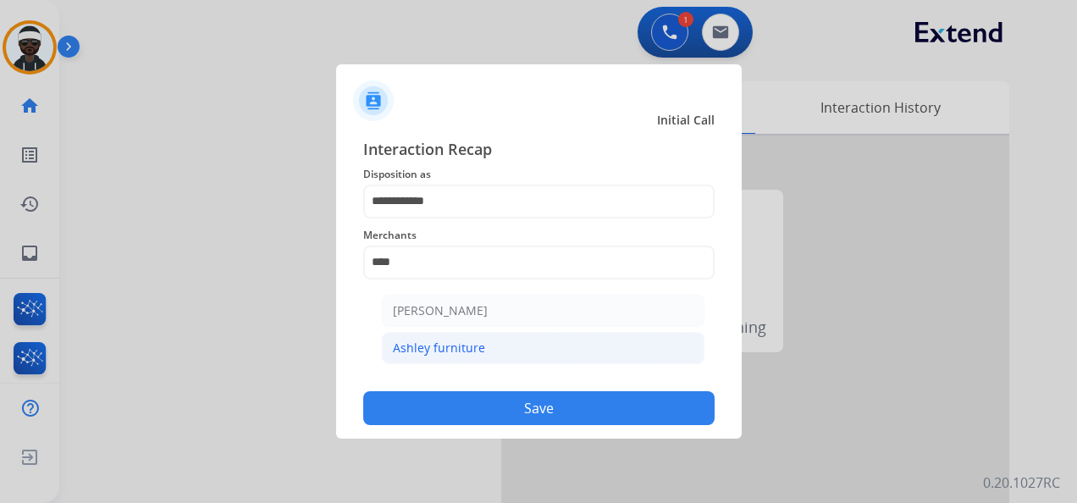
drag, startPoint x: 447, startPoint y: 343, endPoint x: 456, endPoint y: 359, distance: 18.2
click at [447, 342] on div "Ashley furniture" at bounding box center [439, 348] width 92 height 17
type input "**********"
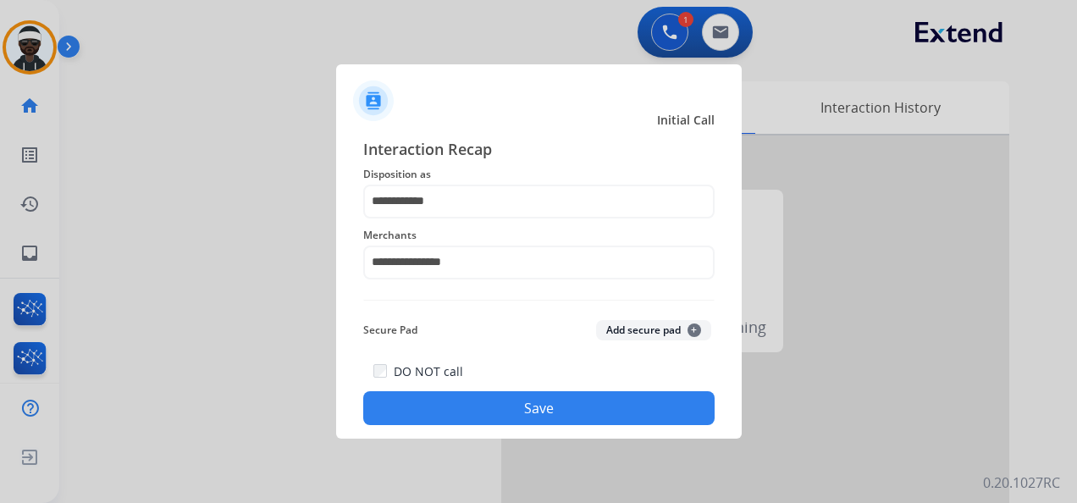
click at [462, 395] on button "Save" at bounding box center [538, 408] width 351 height 34
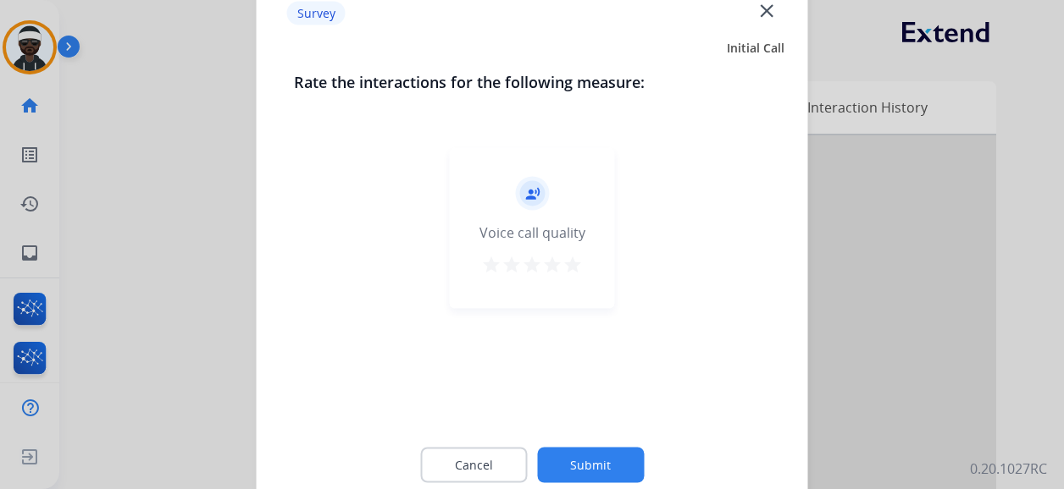
click at [606, 454] on button "Submit" at bounding box center [590, 466] width 107 height 36
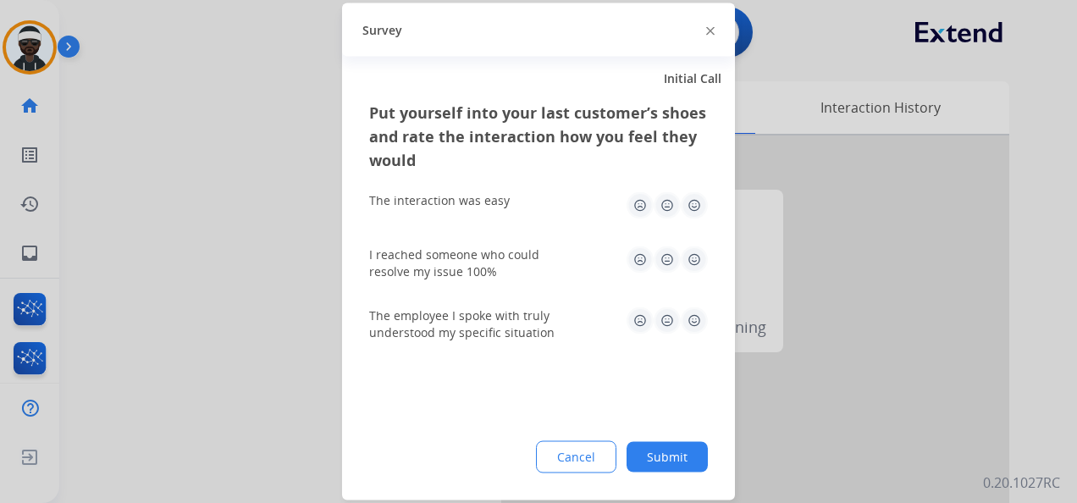
click at [661, 449] on button "Submit" at bounding box center [667, 457] width 81 height 30
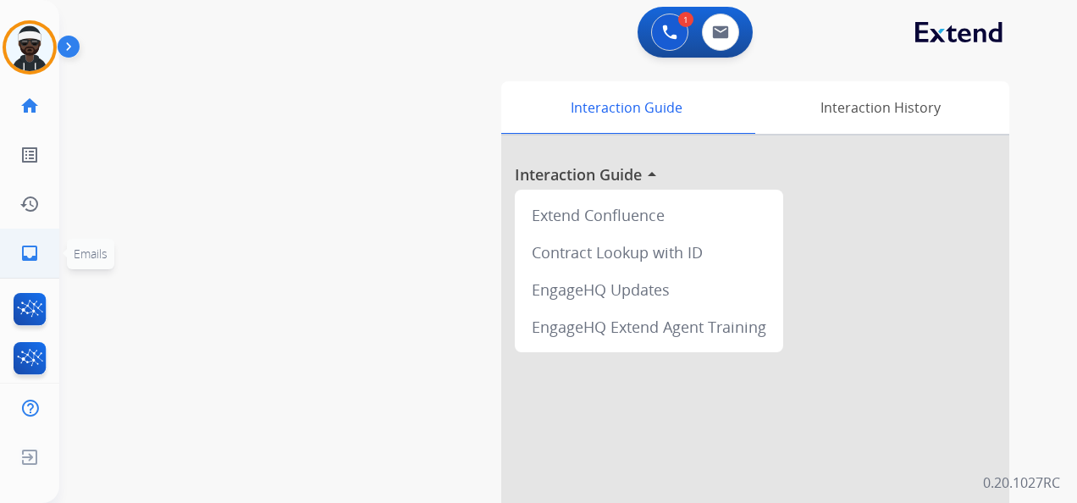
click at [32, 262] on link "inbox Emails" at bounding box center [29, 253] width 47 height 47
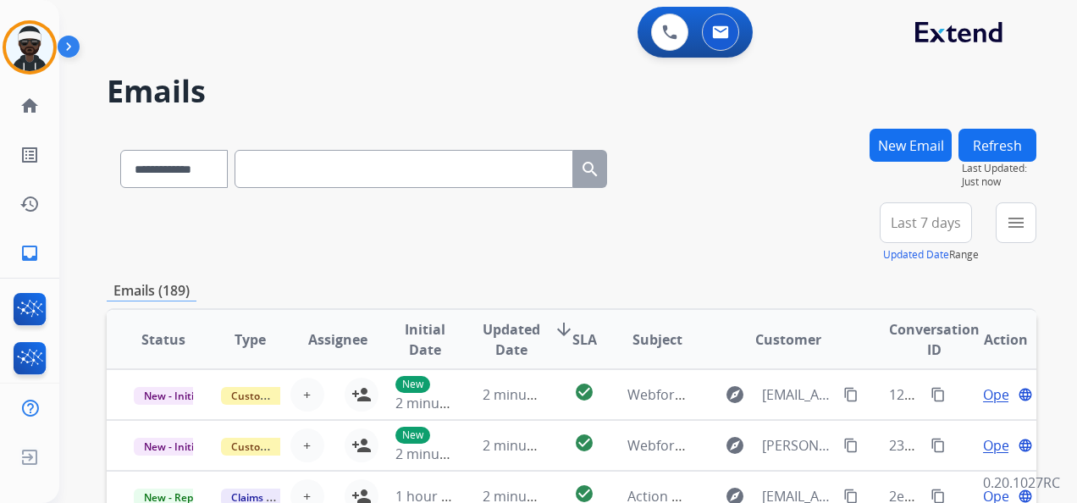
click at [400, 174] on input "text" at bounding box center [404, 169] width 339 height 38
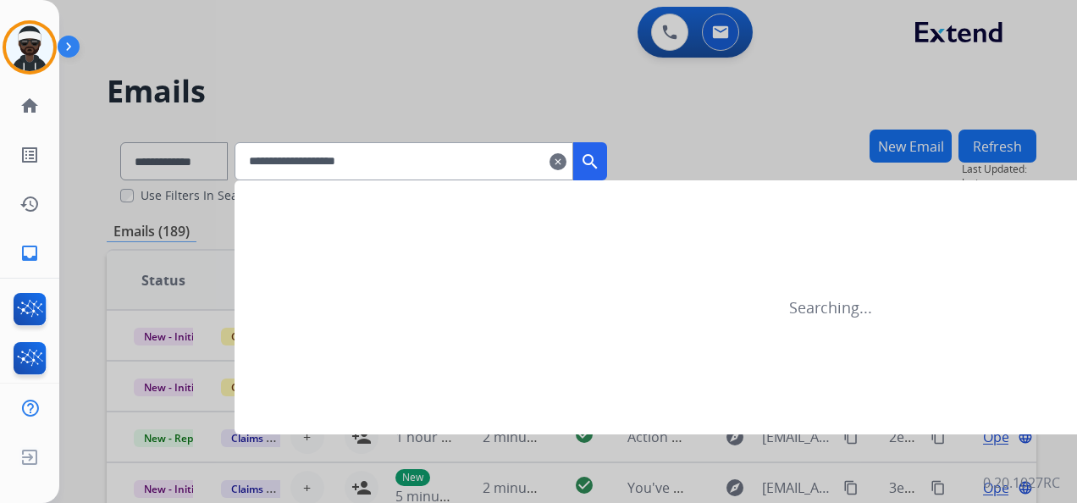
type input "**********"
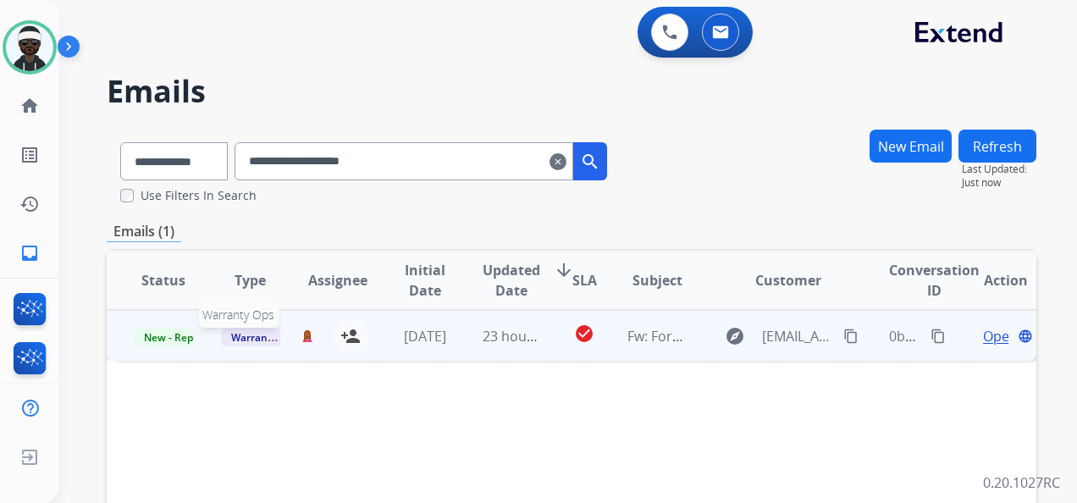
click at [245, 340] on span "Warranty Ops" at bounding box center [264, 338] width 87 height 18
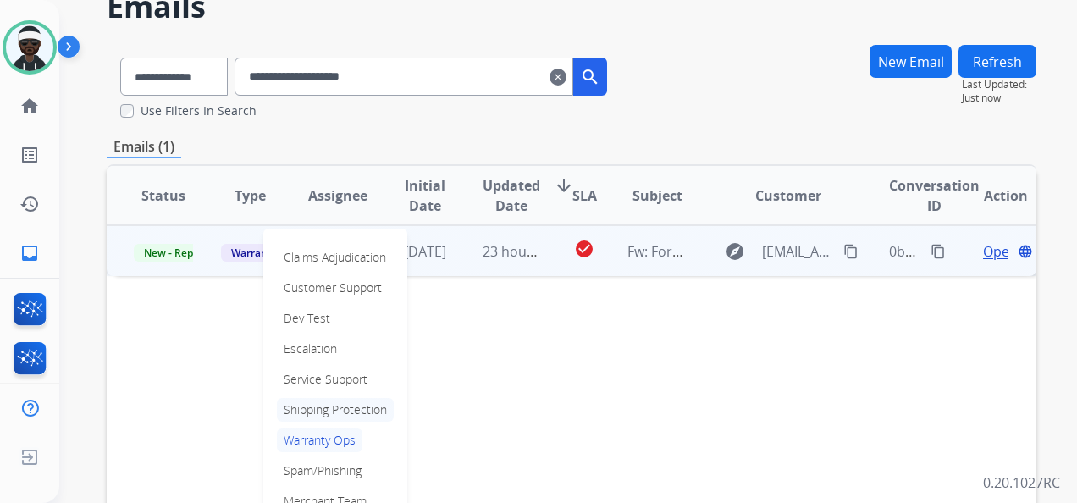
scroll to position [169, 0]
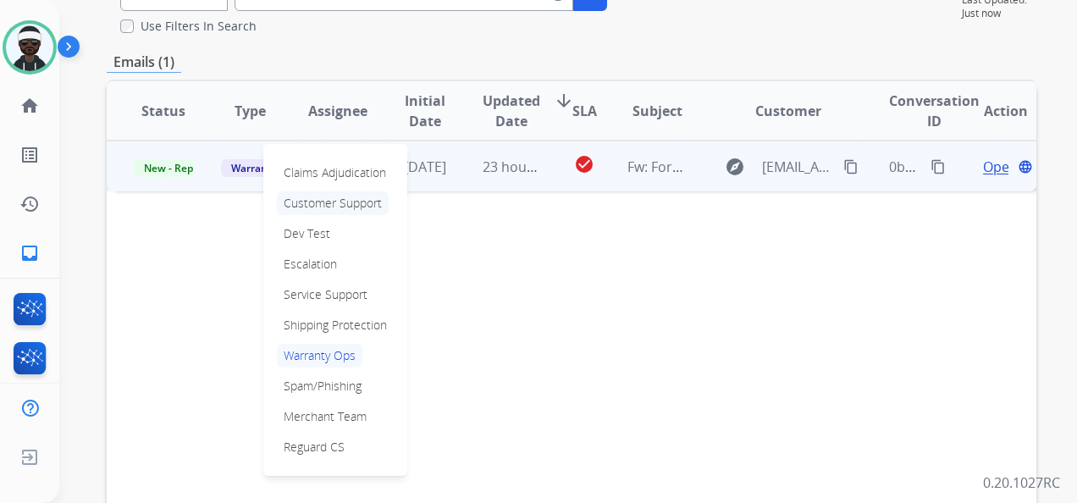
click at [322, 207] on p "Customer Support" at bounding box center [333, 203] width 112 height 24
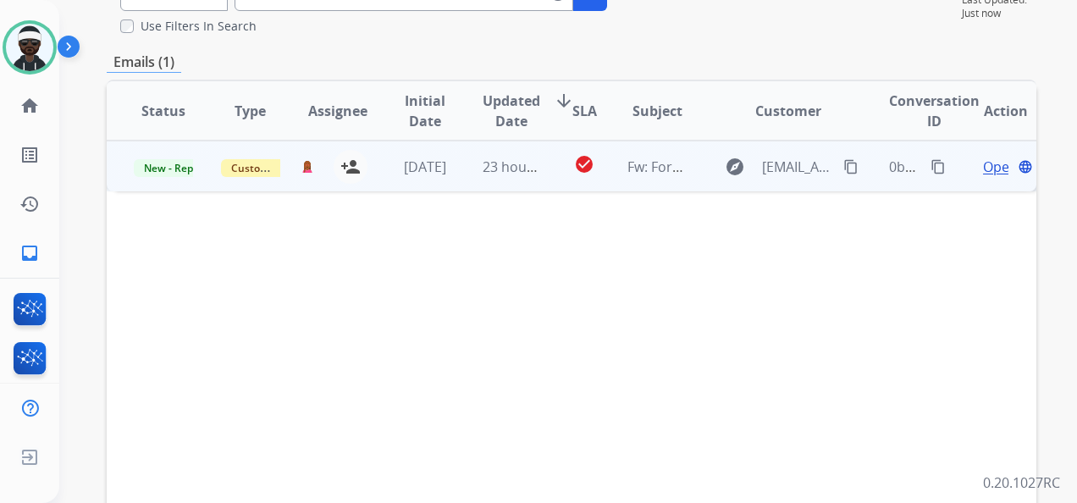
click at [986, 172] on span "Open" at bounding box center [1000, 167] width 35 height 20
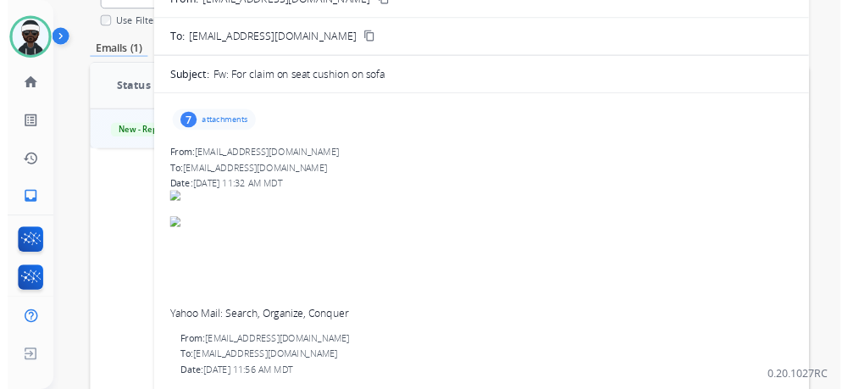
scroll to position [85, 0]
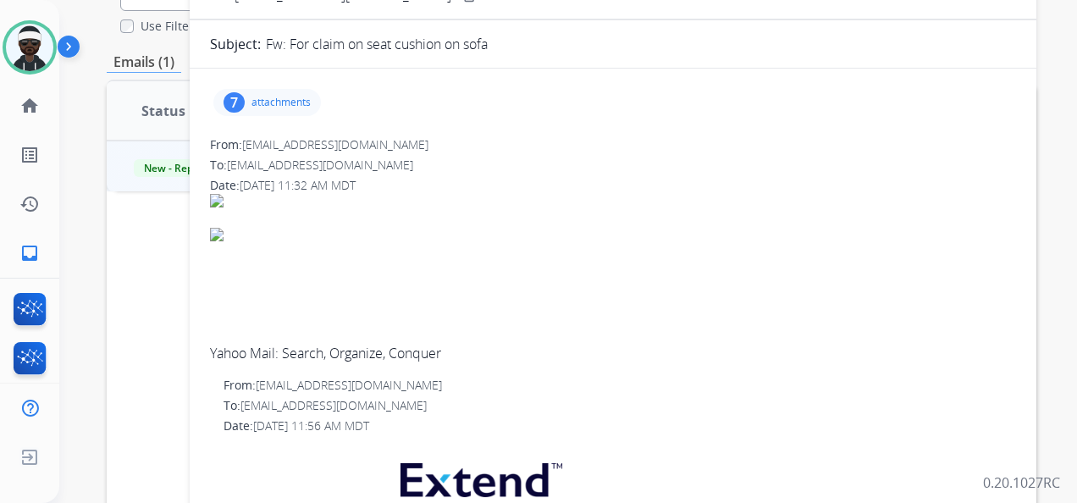
click at [241, 100] on div "7" at bounding box center [234, 102] width 21 height 20
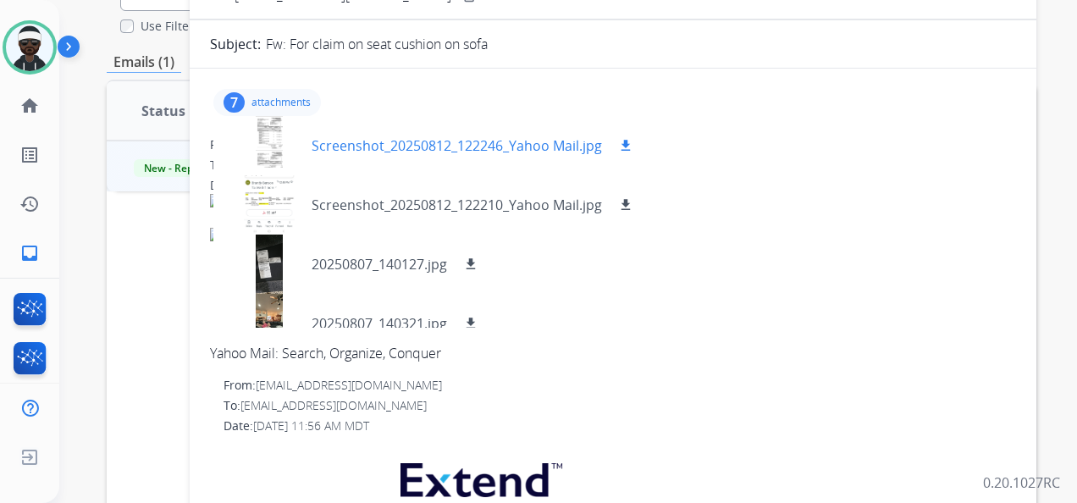
click at [281, 154] on div at bounding box center [269, 145] width 85 height 59
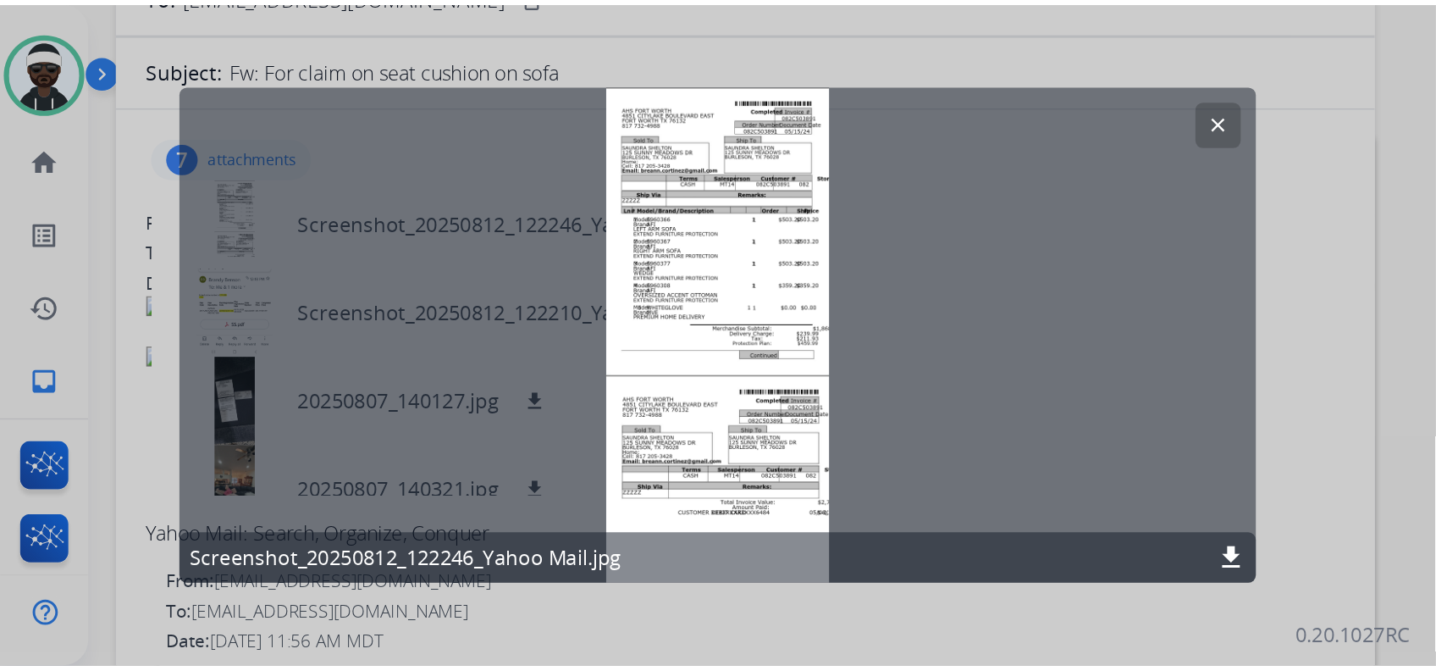
scroll to position [84, 0]
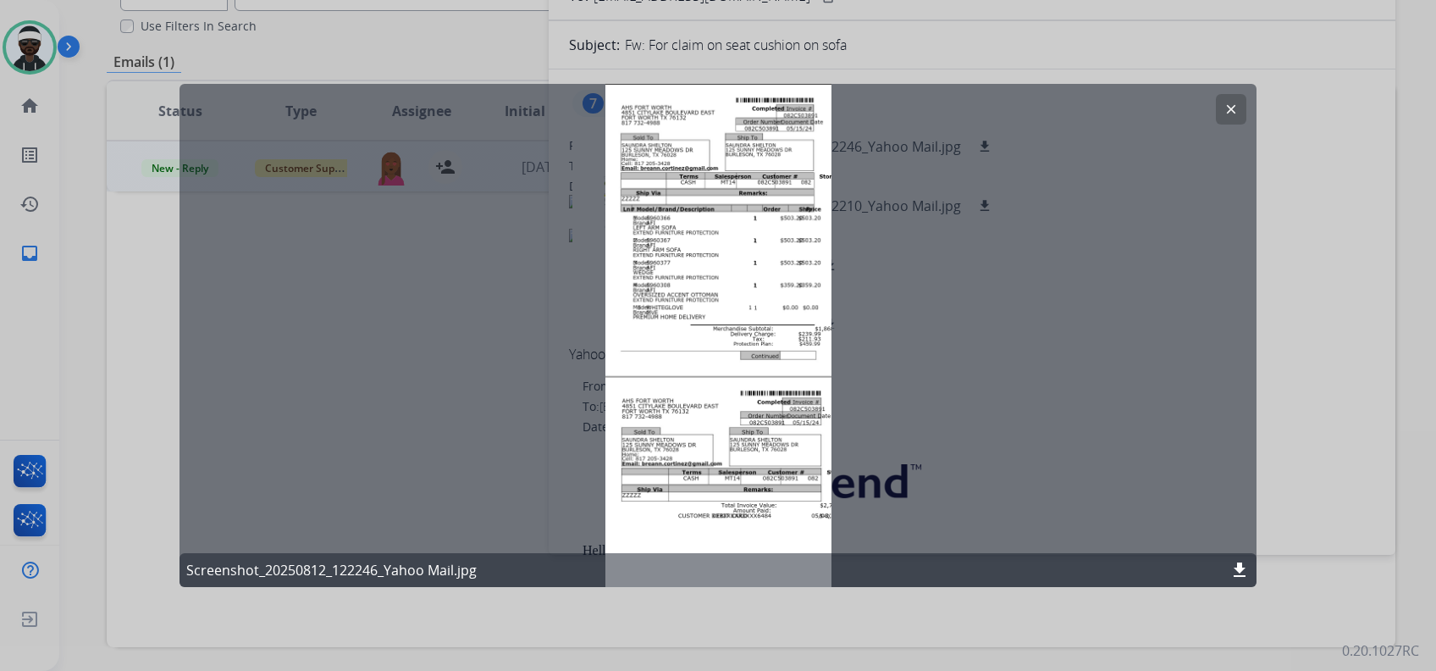
click at [515, 305] on div "clear Screenshot_20250812_122246_Yahoo Mail.jpg download" at bounding box center [718, 335] width 1077 height 503
click at [1076, 104] on mat-icon "clear" at bounding box center [1231, 109] width 15 height 15
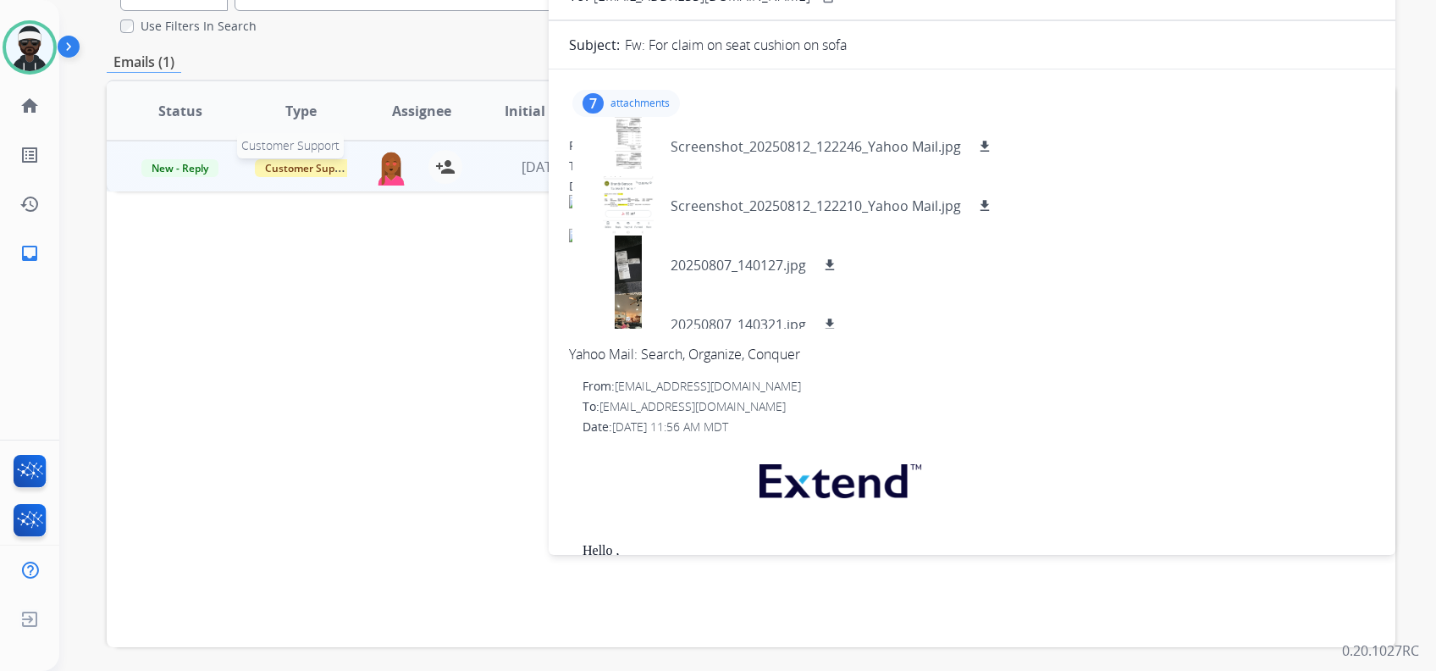
click at [307, 164] on span "Customer Support" at bounding box center [310, 168] width 110 height 18
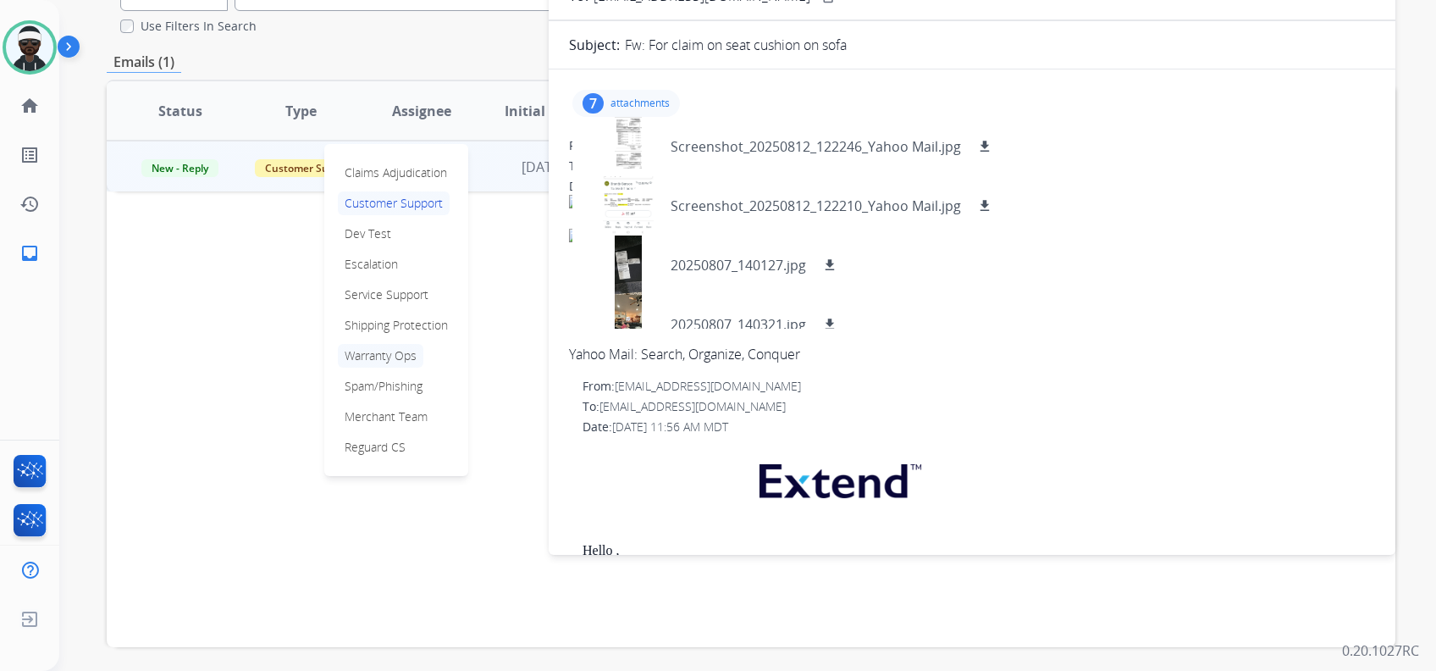
click at [386, 349] on p "Warranty Ops" at bounding box center [381, 356] width 86 height 24
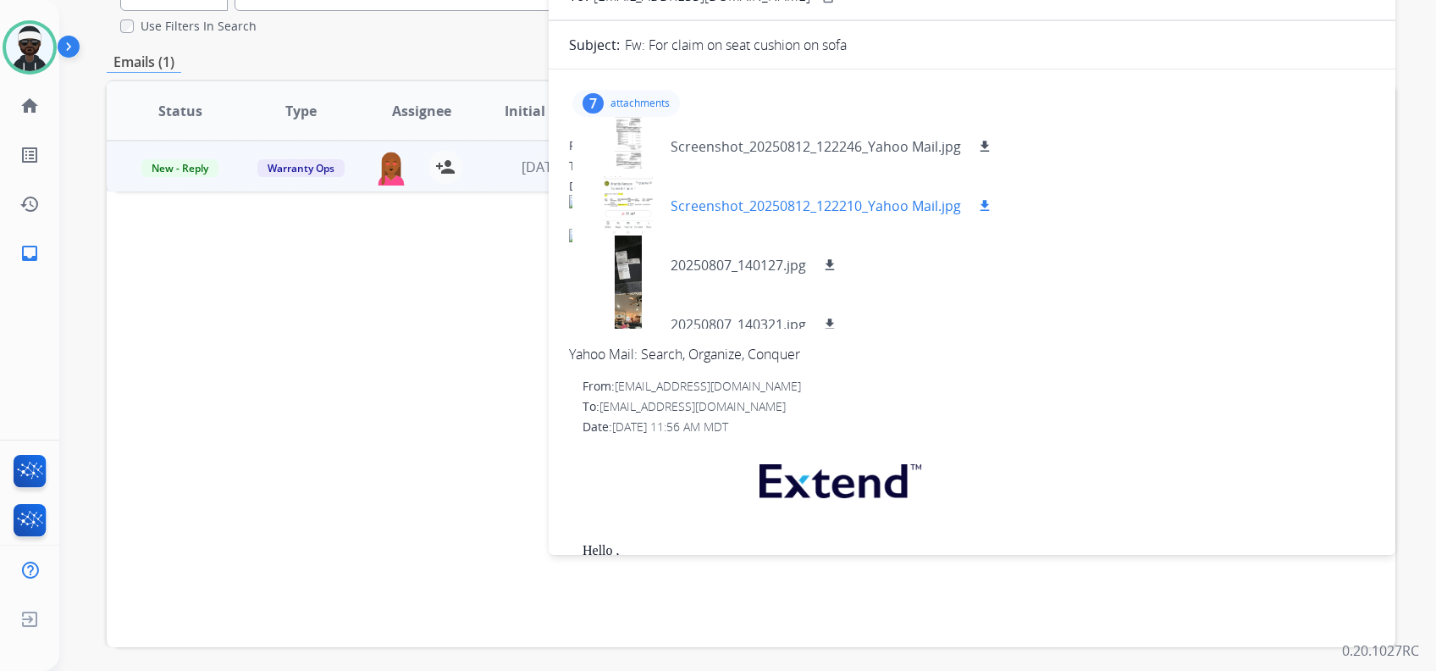
click at [642, 192] on div at bounding box center [628, 205] width 85 height 59
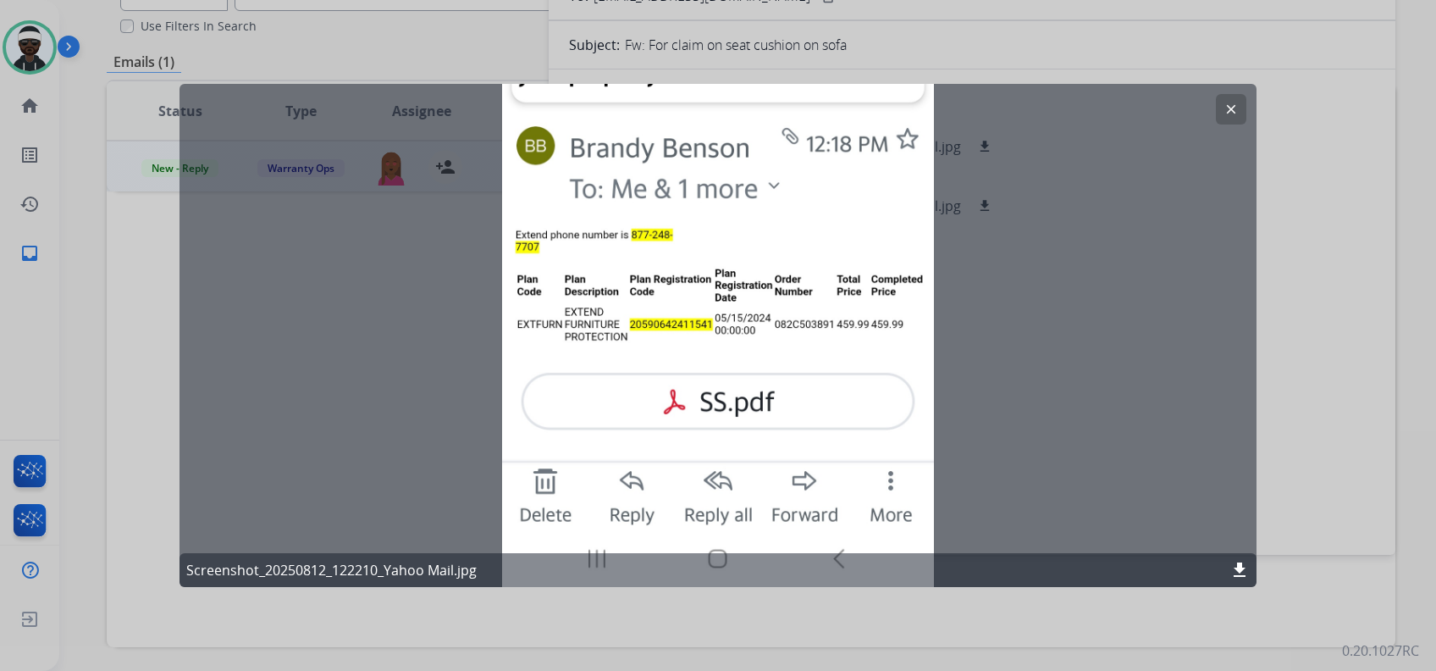
click at [1076, 362] on div "clear Screenshot_20250812_122210_Yahoo Mail.jpg download" at bounding box center [718, 335] width 1077 height 503
click at [1076, 103] on mat-icon "clear" at bounding box center [1231, 109] width 15 height 15
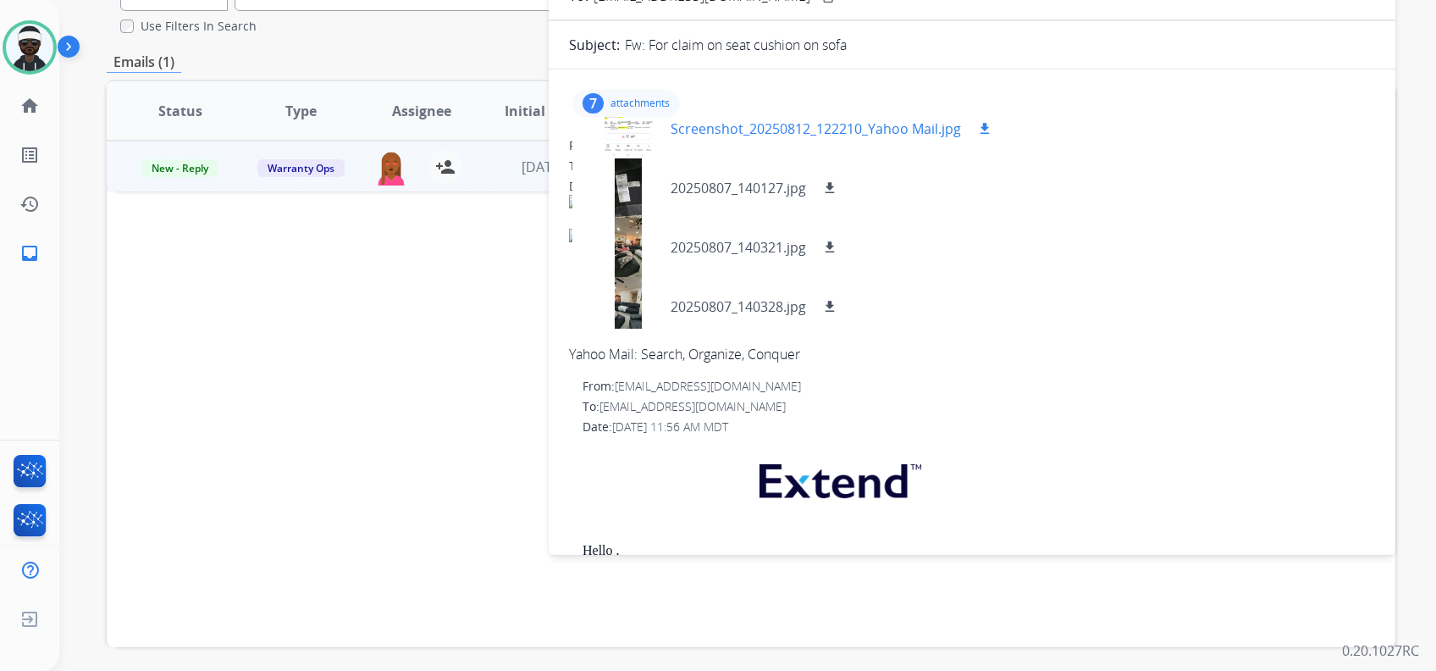
scroll to position [113, 0]
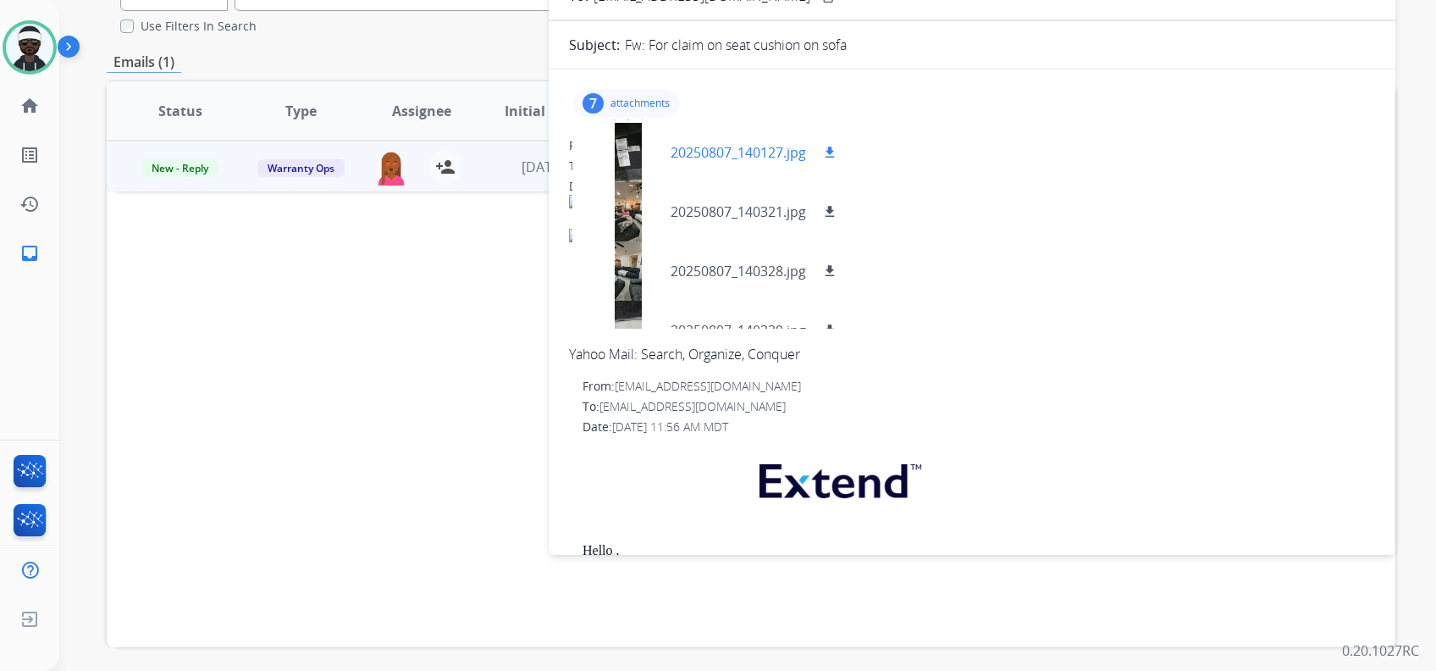
click at [635, 163] on div at bounding box center [628, 152] width 85 height 59
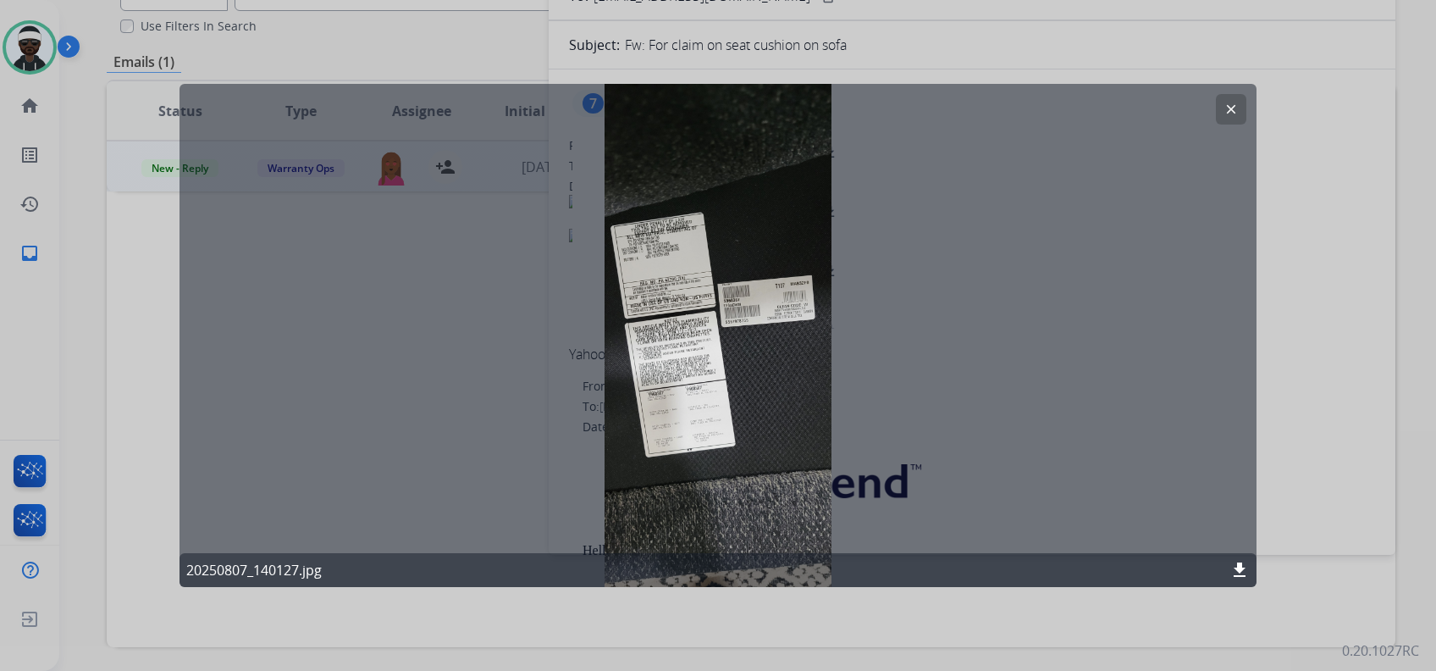
click at [1076, 502] on mat-icon "download" at bounding box center [1240, 570] width 20 height 20
click at [1076, 108] on mat-icon "clear" at bounding box center [1231, 109] width 15 height 15
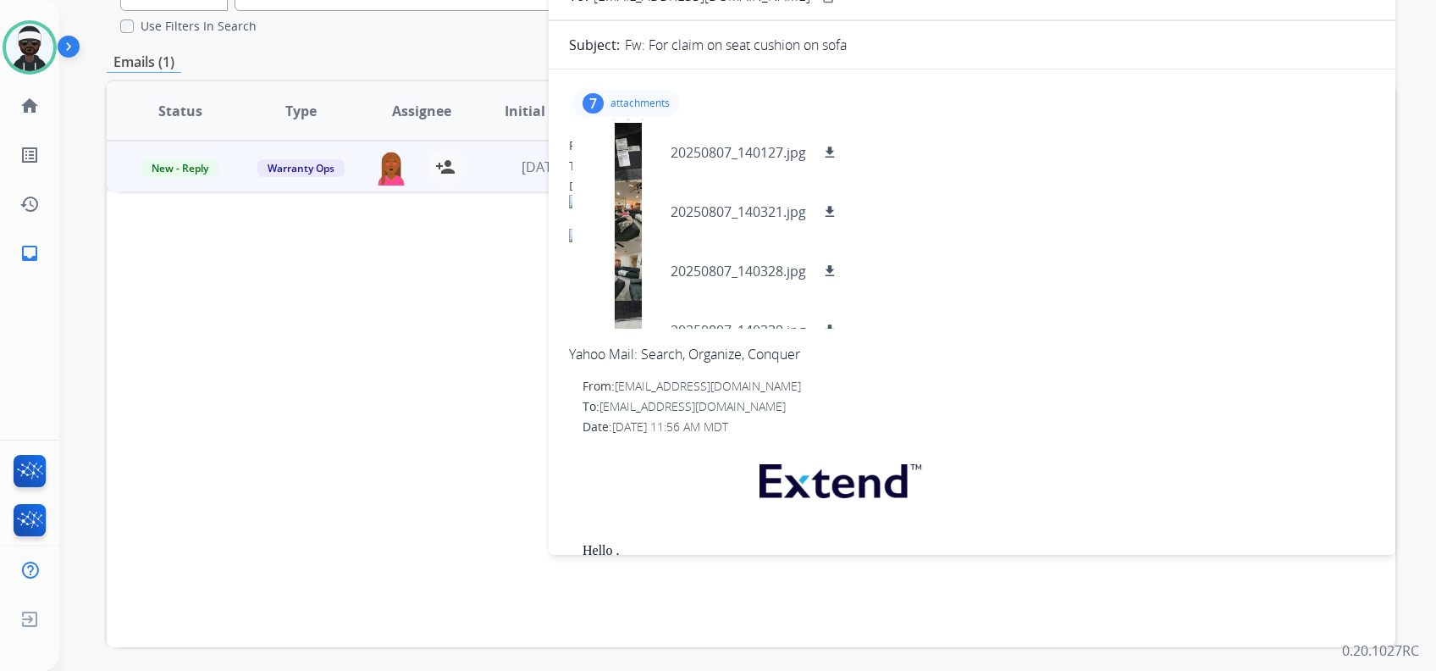
click at [727, 500] on p at bounding box center [979, 485] width 793 height 82
drag, startPoint x: 631, startPoint y: 159, endPoint x: 759, endPoint y: 184, distance: 130.2
click at [817, 198] on div "Screenshot_20250812_122246_Yahoo Mail.jpg download Screenshot_20250812_122210_Y…" at bounding box center [790, 223] width 436 height 212
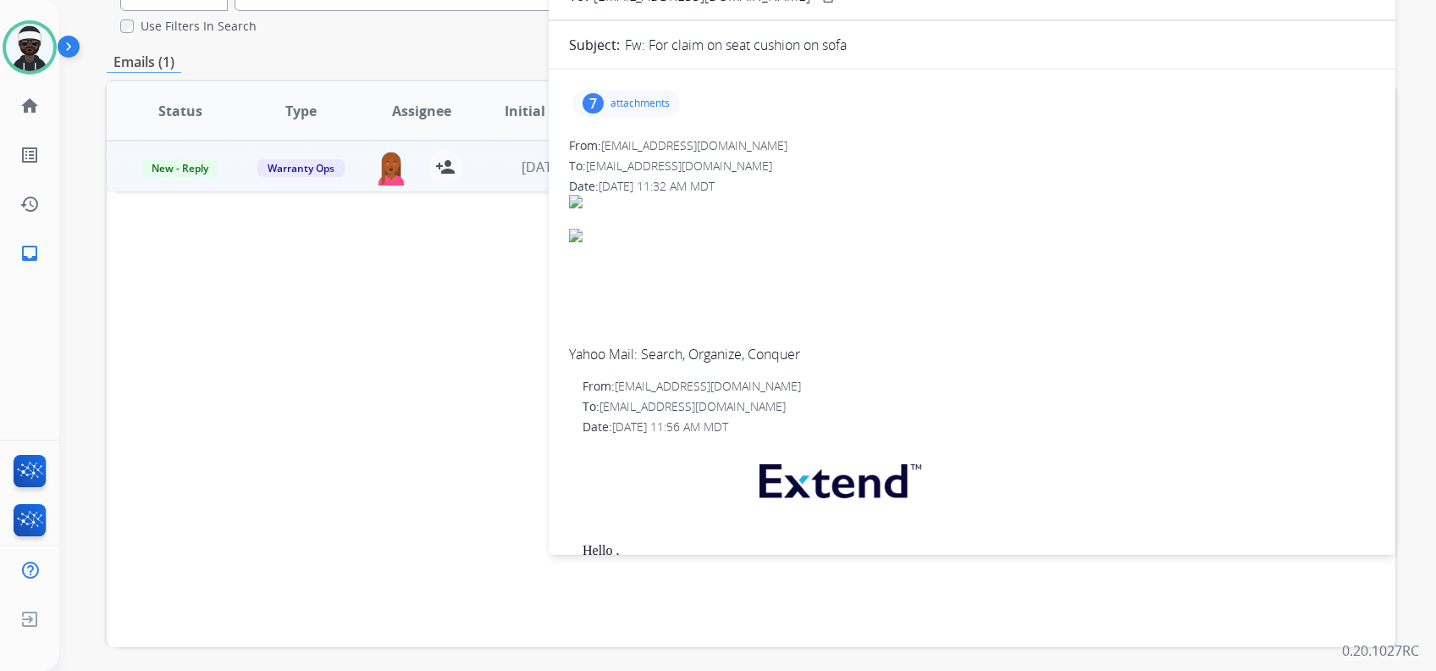
click at [621, 103] on p "attachments" at bounding box center [640, 104] width 59 height 14
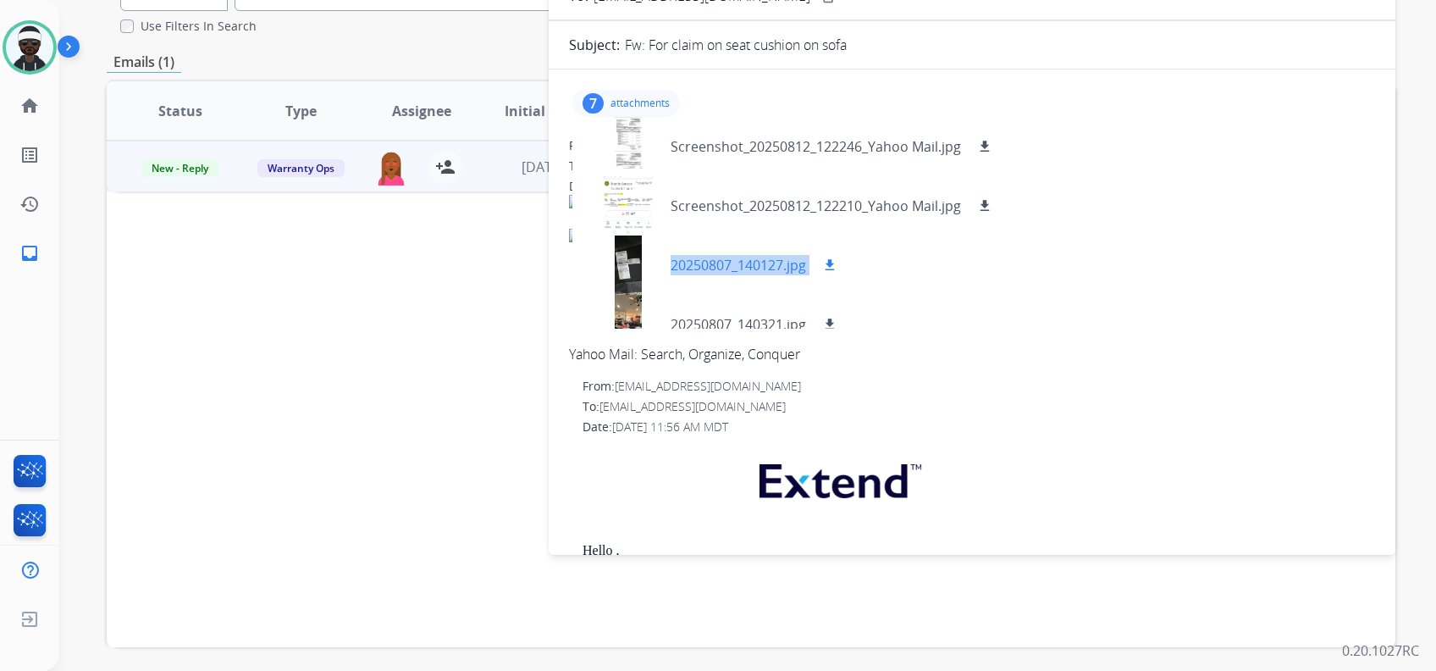
drag, startPoint x: 632, startPoint y: 254, endPoint x: 853, endPoint y: 285, distance: 223.1
click at [853, 285] on div "20250807_140127.jpg download" at bounding box center [712, 264] width 281 height 59
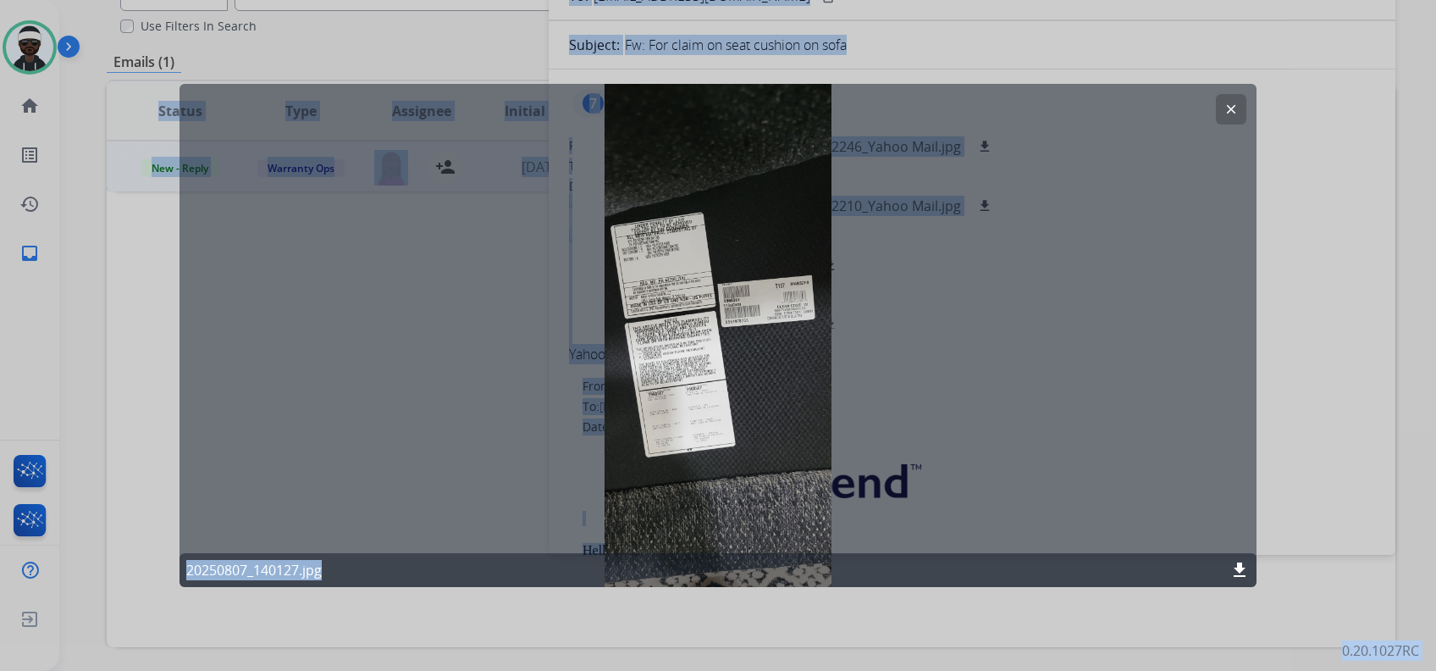
drag, startPoint x: 711, startPoint y: 340, endPoint x: 1640, endPoint y: 499, distance: 942.6
click at [1076, 499] on html "**********" at bounding box center [718, 335] width 1436 height 671
click at [1076, 114] on mat-icon "clear" at bounding box center [1231, 109] width 15 height 15
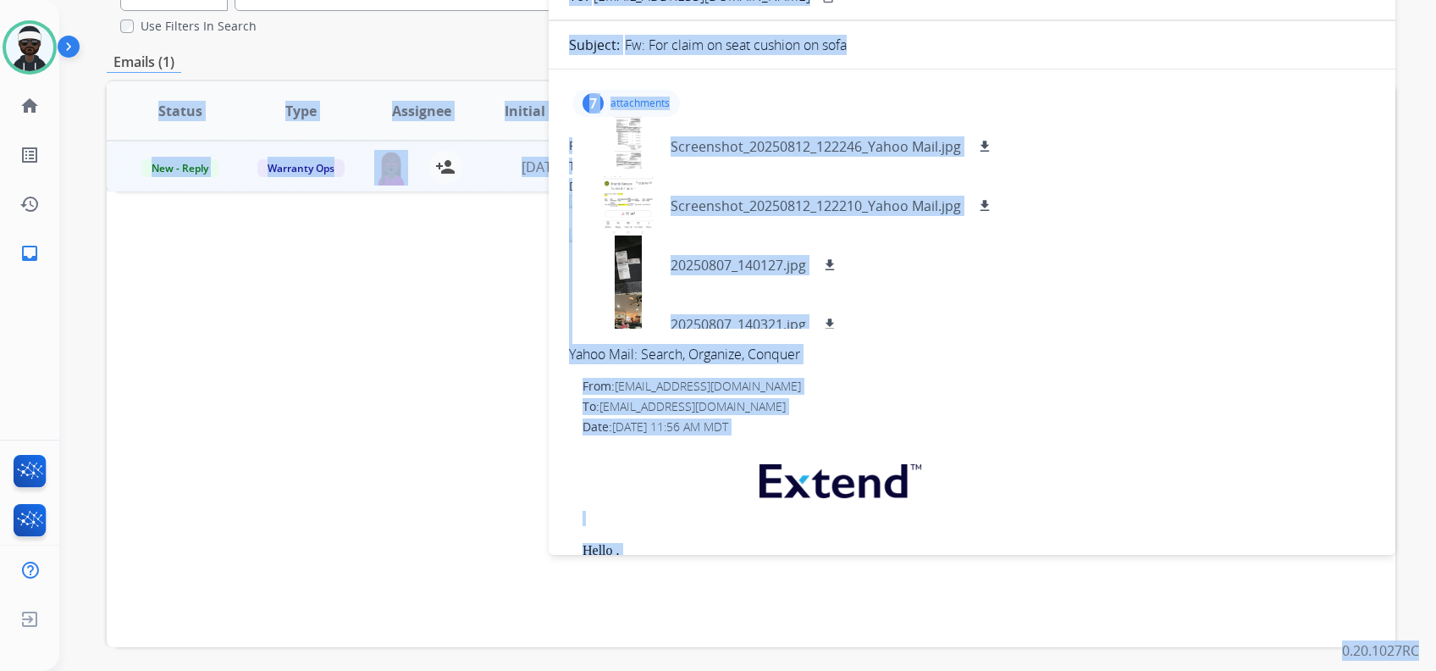
click at [1076, 311] on span "Yahoo Mail: Search, Organize, Conquer" at bounding box center [972, 279] width 806 height 169
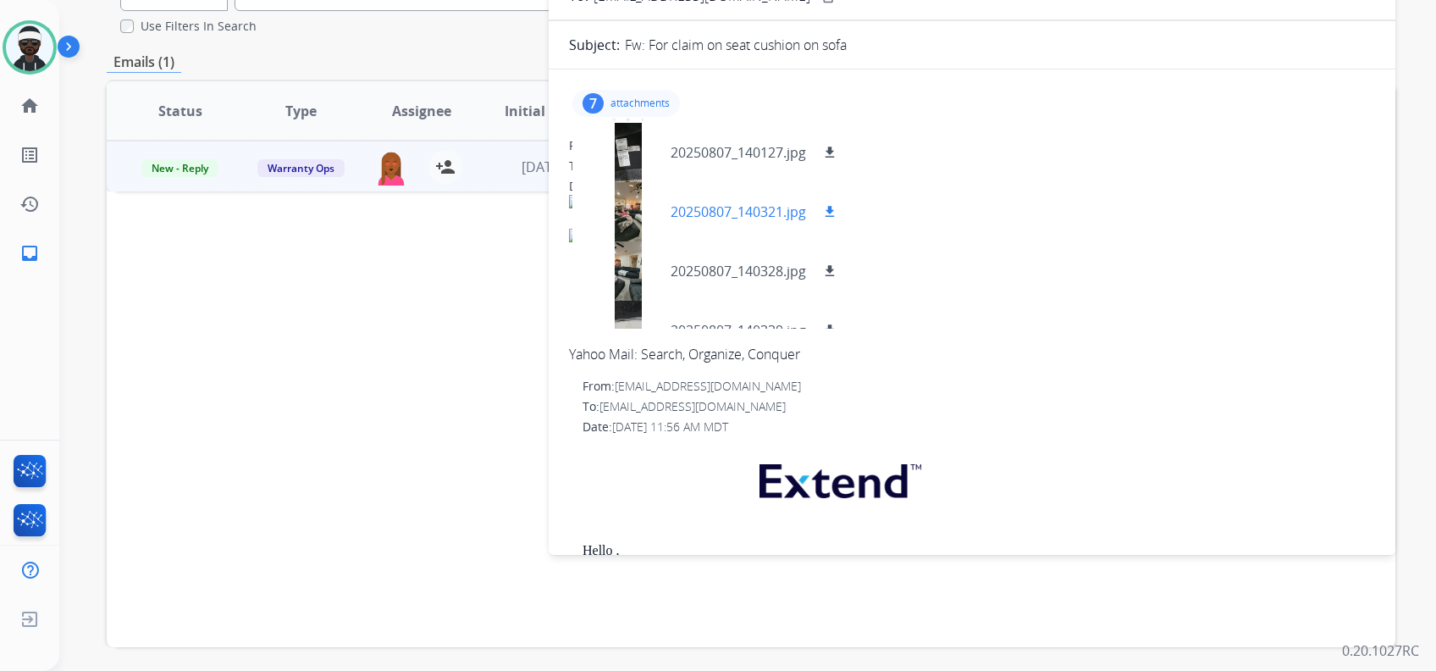
click at [630, 212] on div at bounding box center [628, 211] width 85 height 59
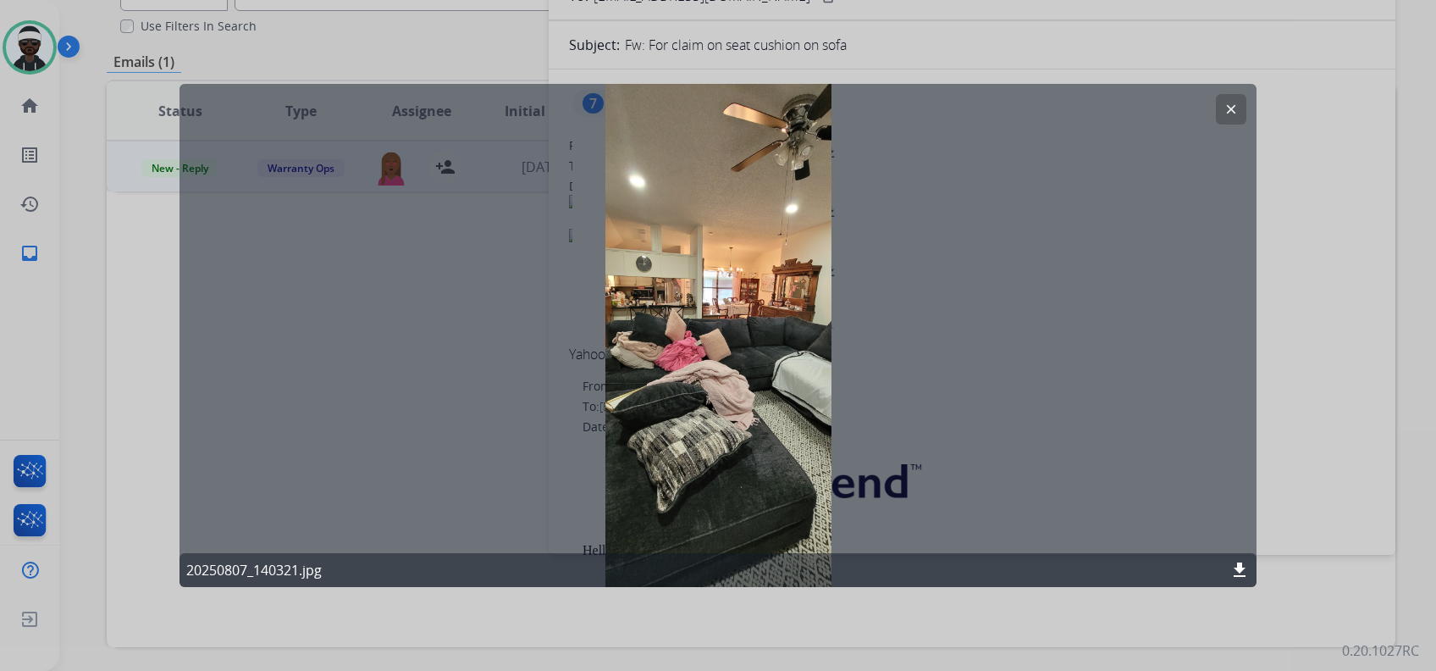
click at [1076, 411] on div at bounding box center [718, 335] width 1436 height 671
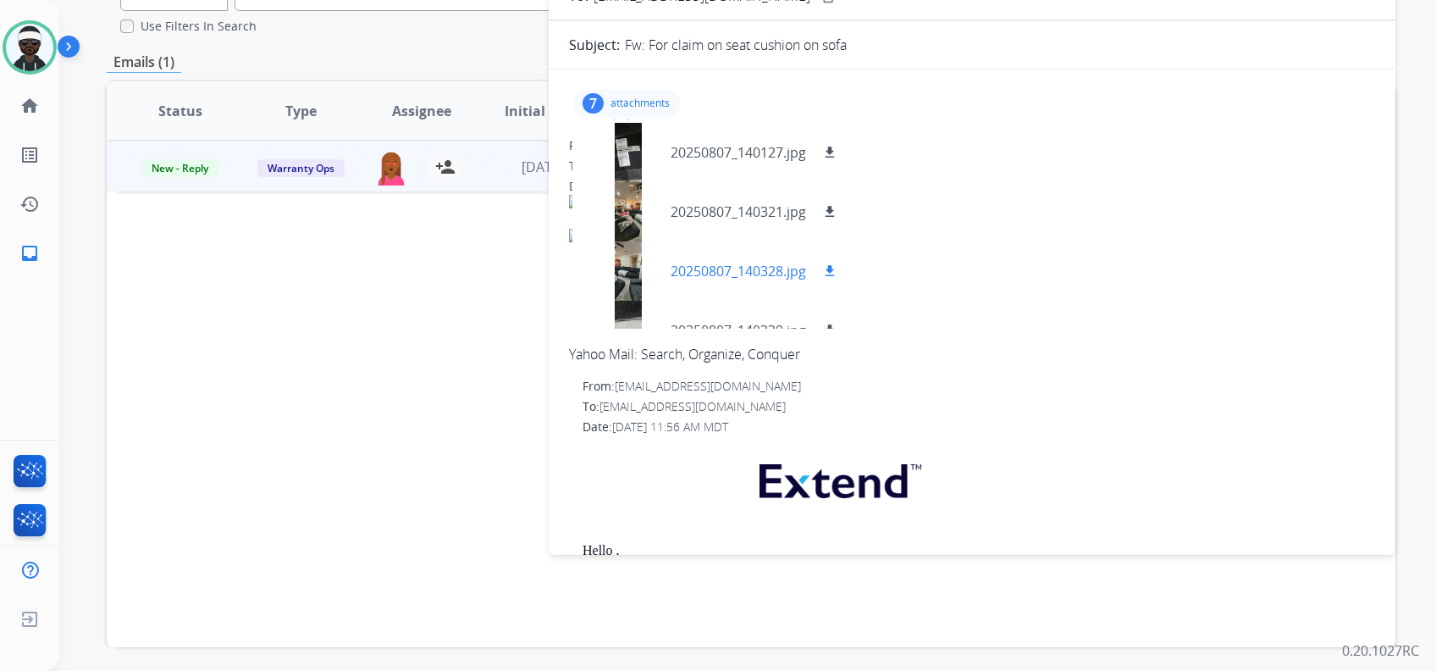
click at [632, 263] on div at bounding box center [628, 270] width 85 height 59
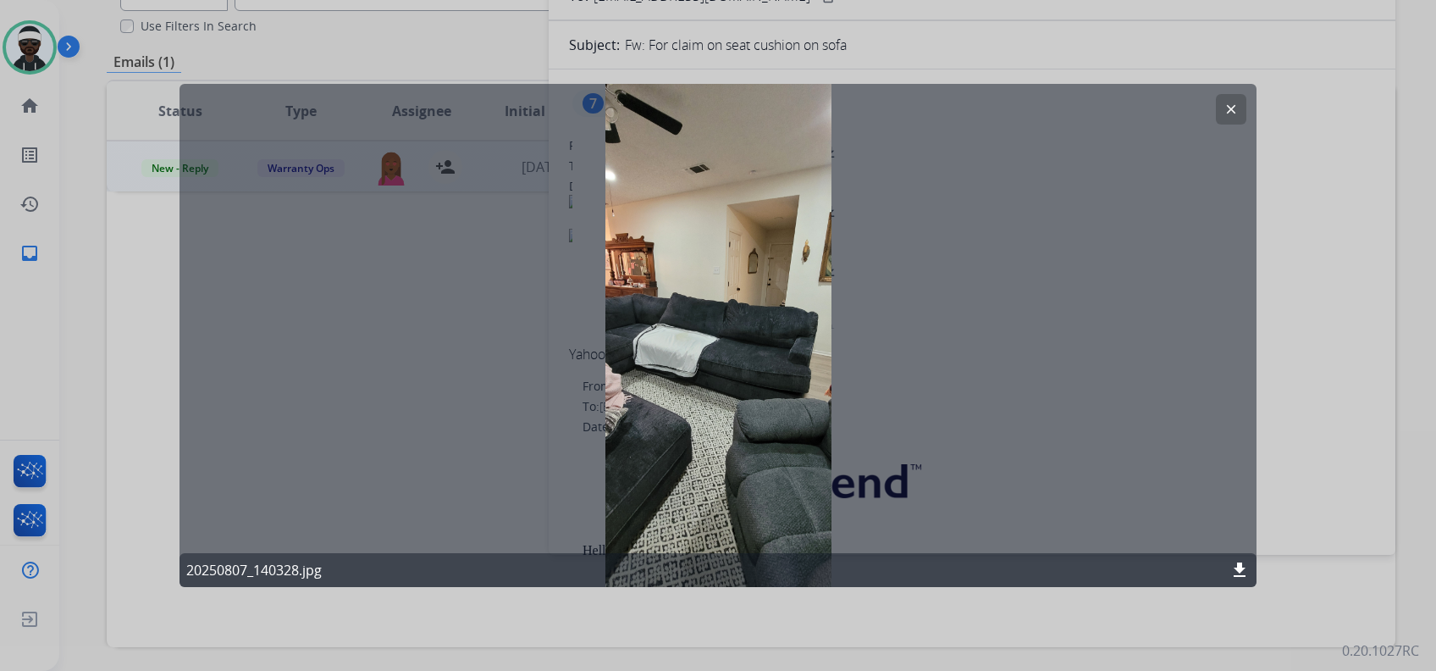
click at [1076, 379] on div at bounding box center [718, 335] width 1436 height 671
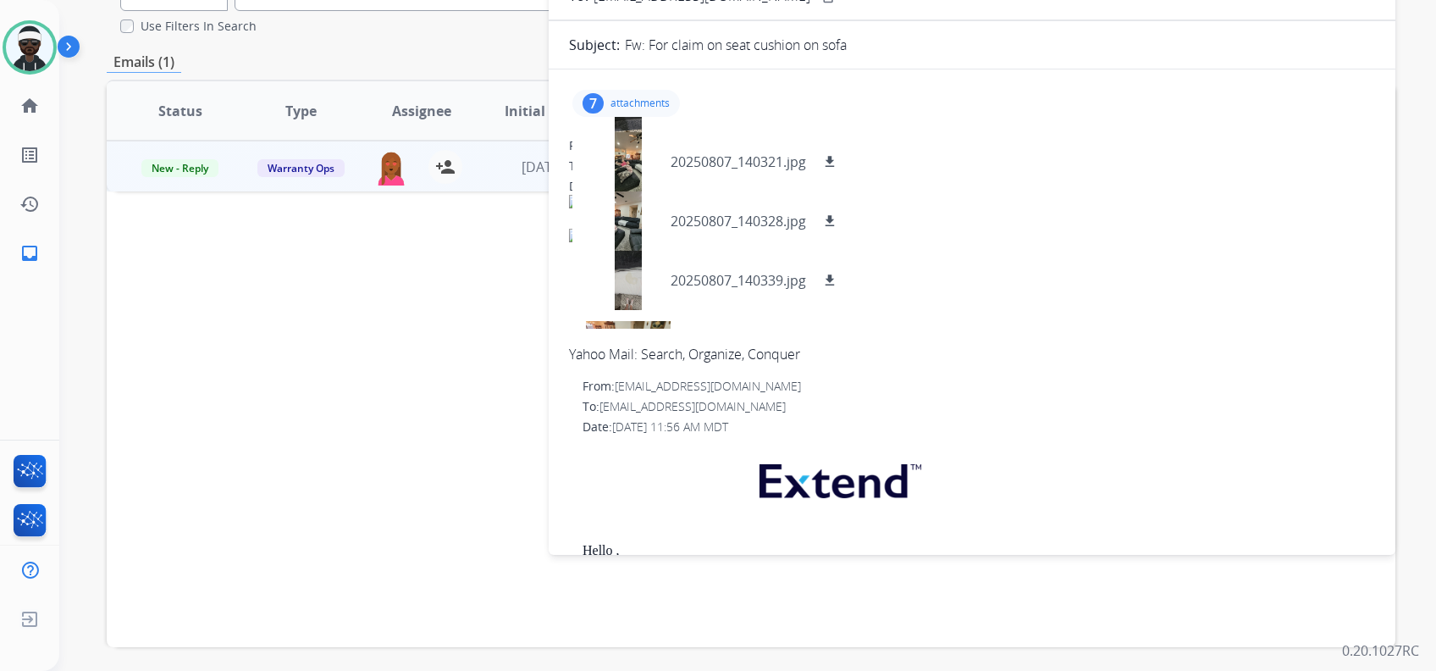
scroll to position [203, 0]
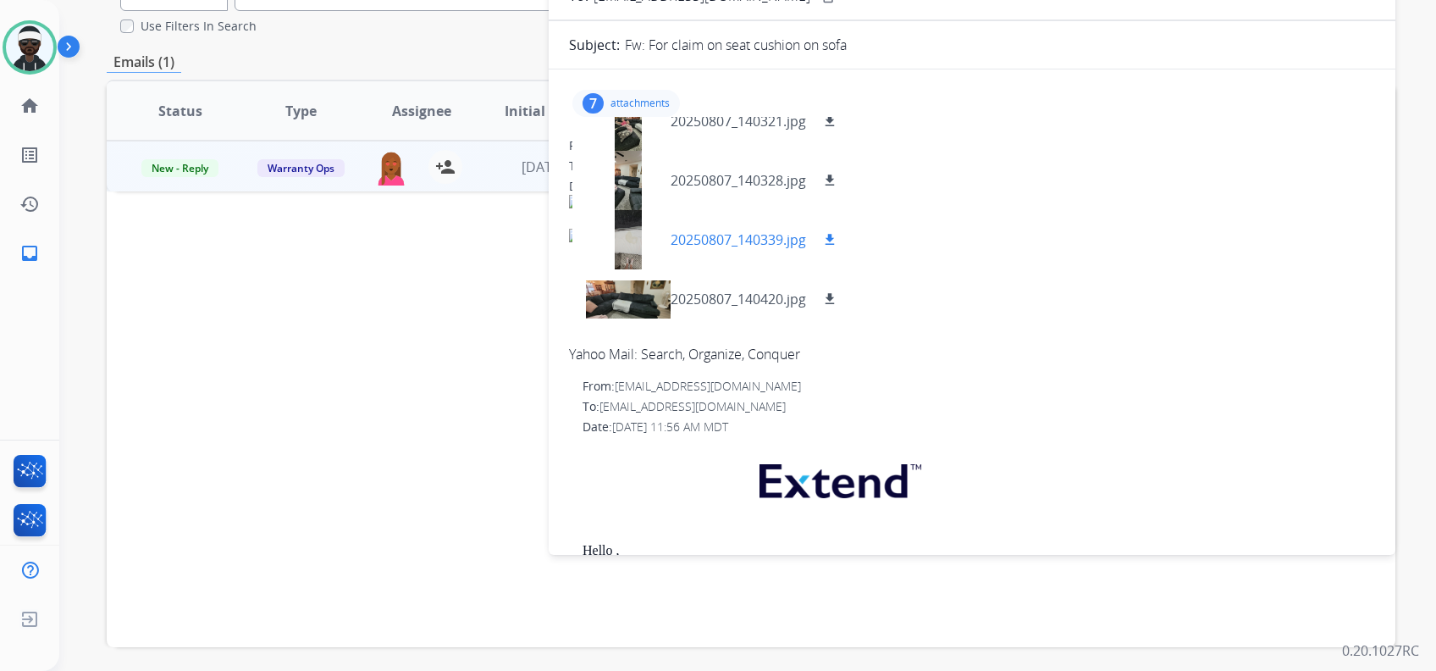
click at [620, 256] on div at bounding box center [628, 239] width 85 height 59
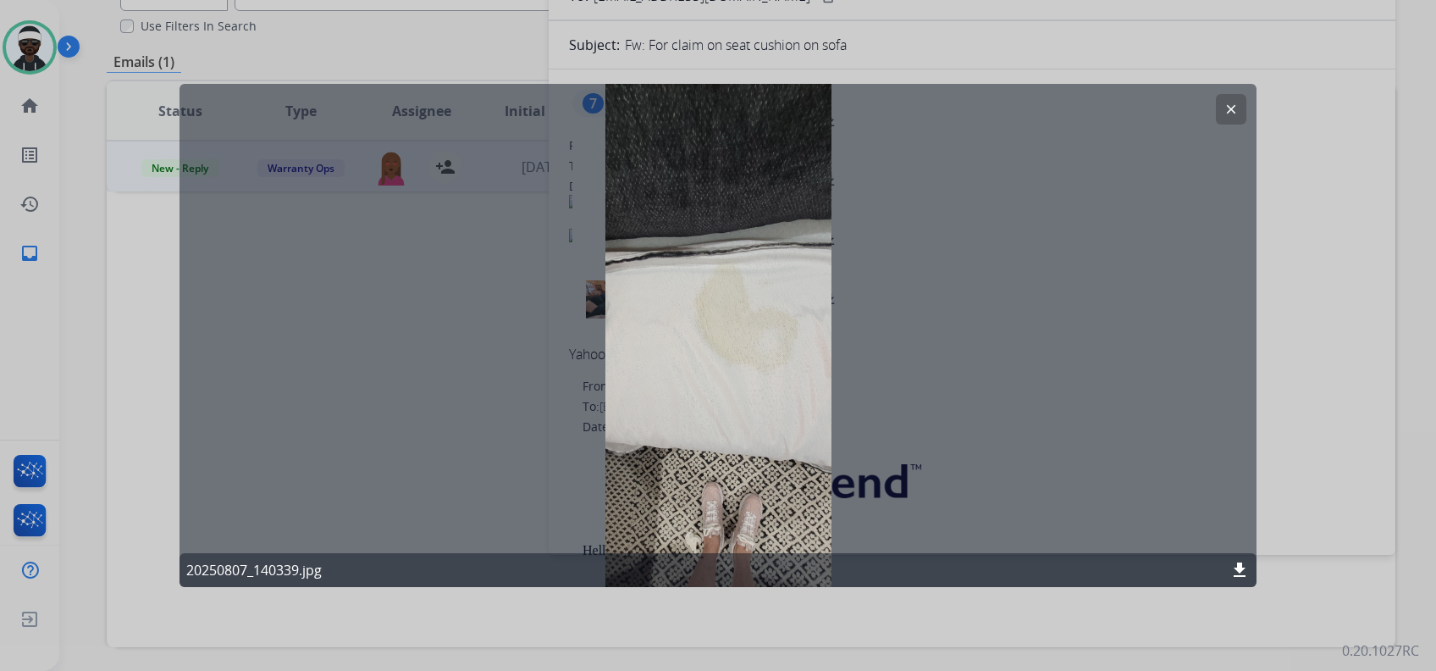
click at [1076, 328] on div at bounding box center [718, 335] width 1436 height 671
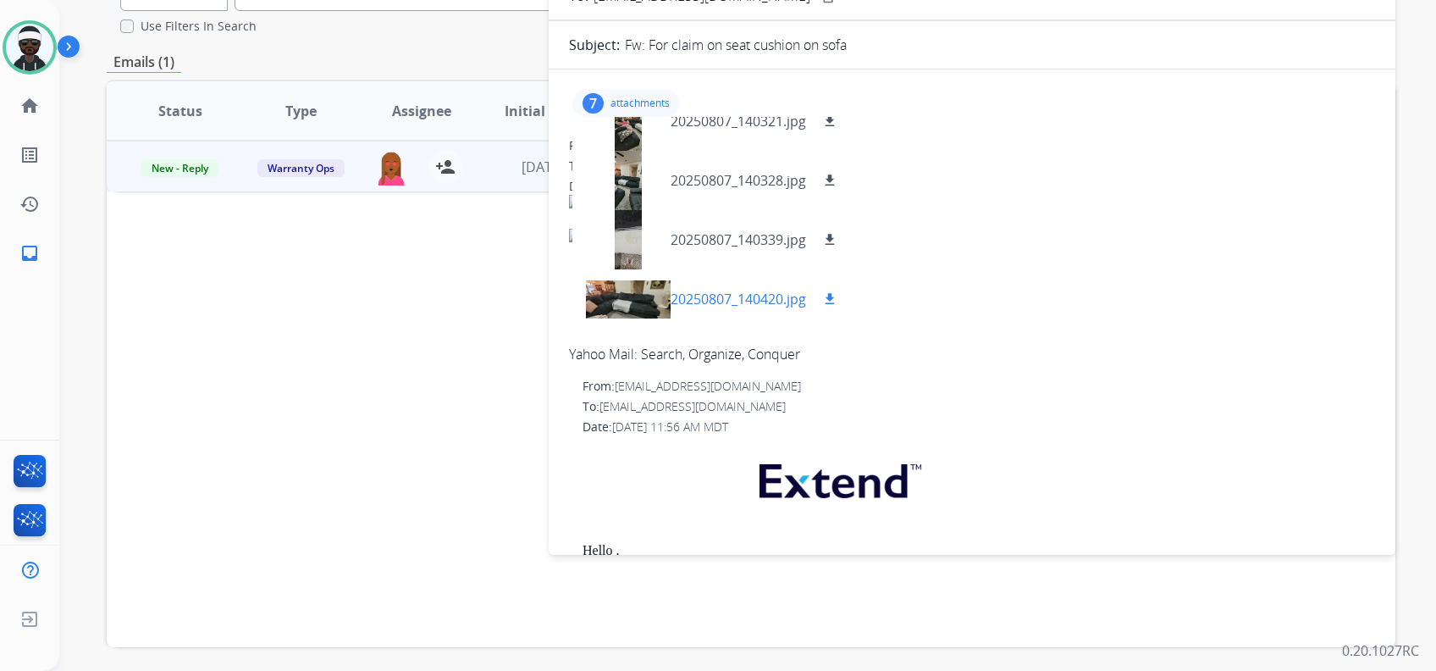
click at [633, 306] on div at bounding box center [628, 298] width 85 height 59
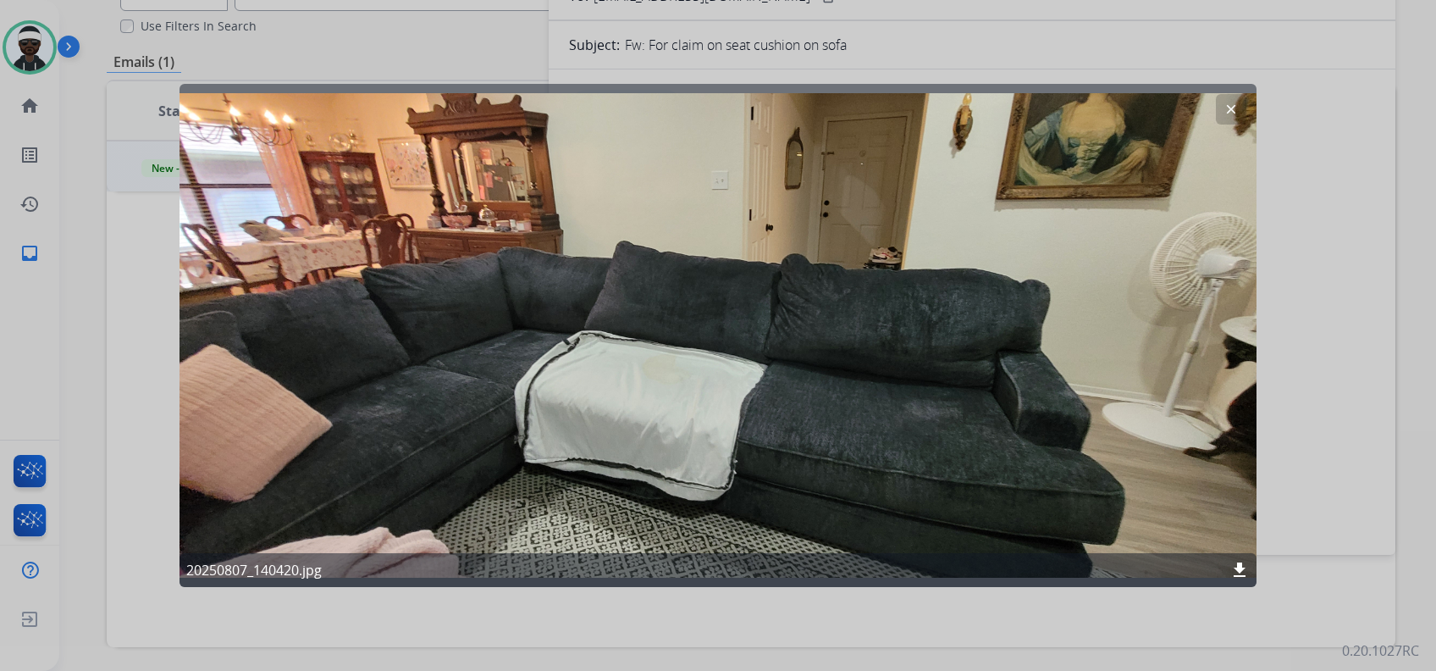
click at [1076, 376] on div at bounding box center [718, 335] width 1436 height 671
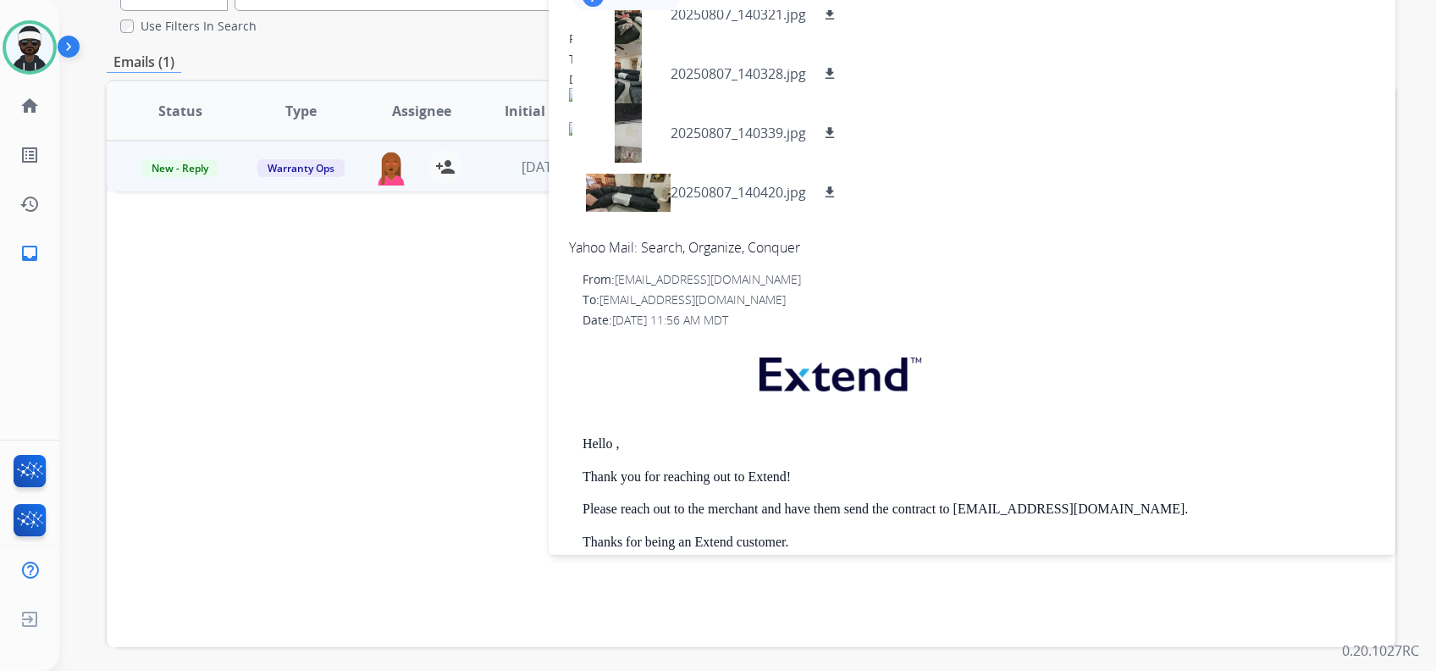
scroll to position [84, 0]
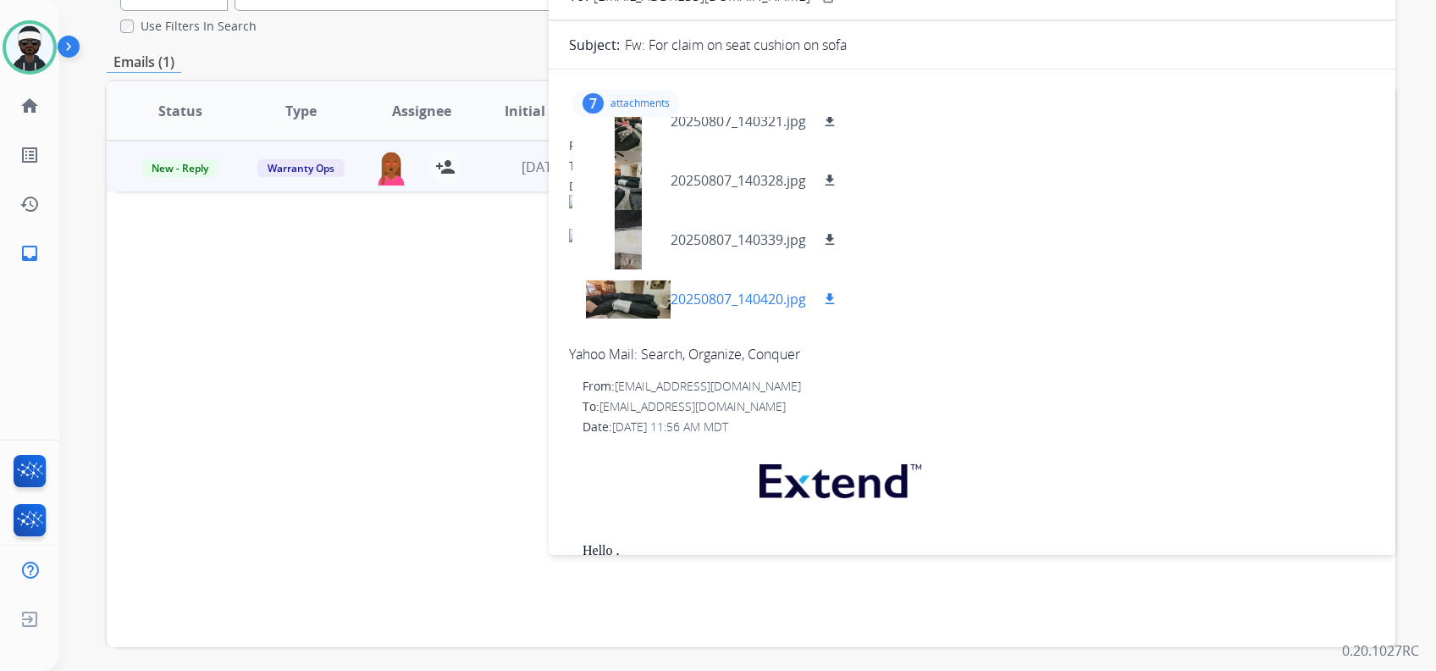
click at [626, 295] on div at bounding box center [628, 298] width 85 height 59
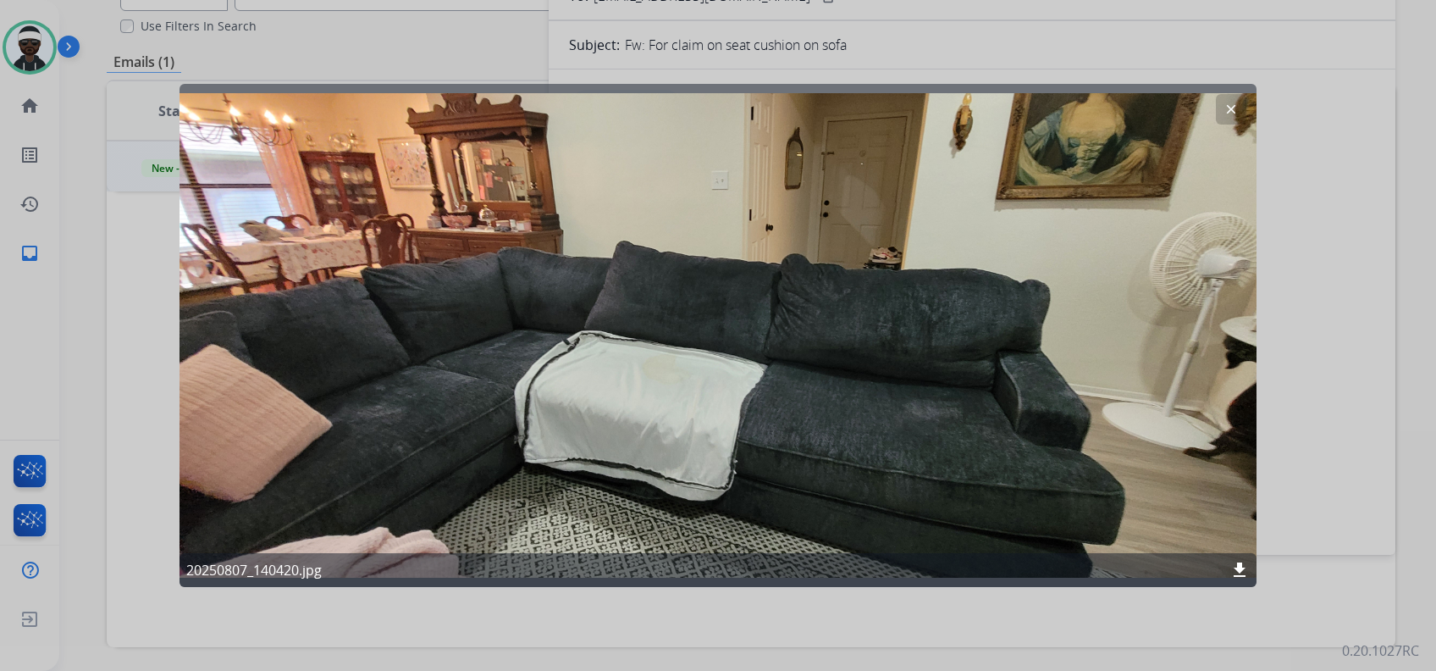
click at [1076, 364] on div at bounding box center [718, 335] width 1436 height 671
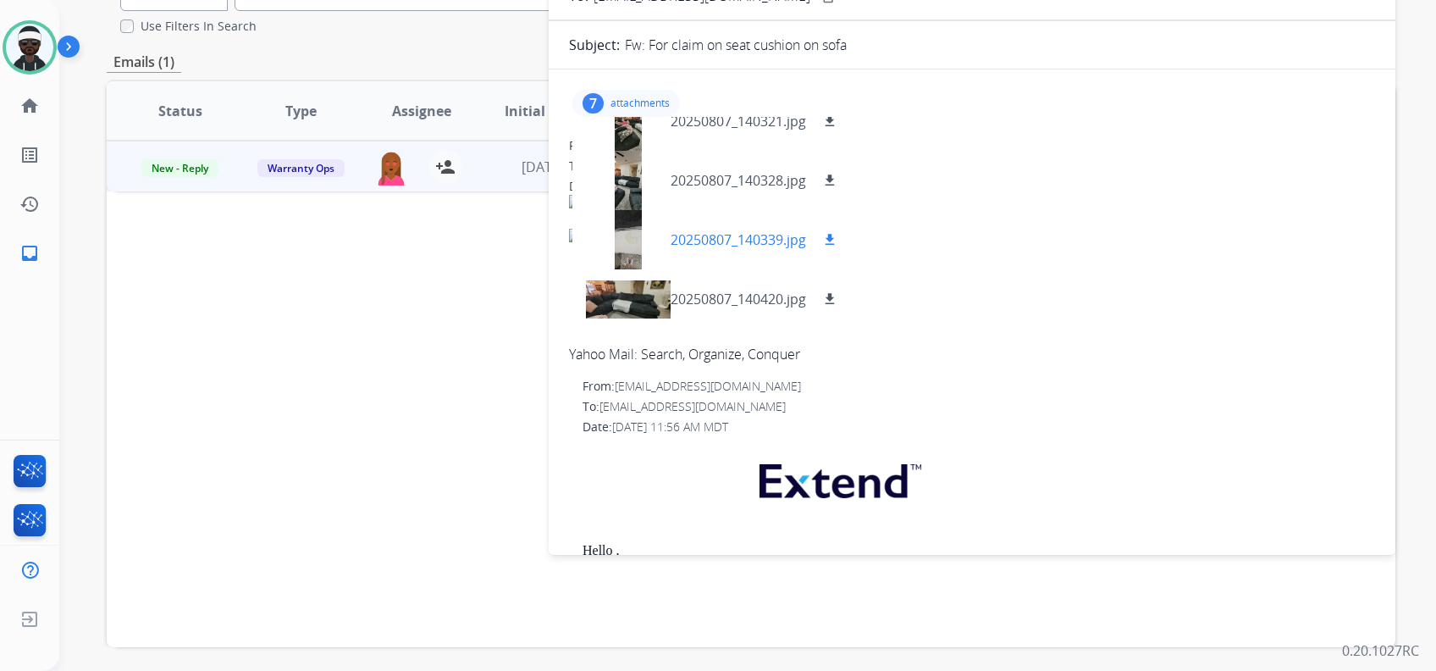
click at [634, 225] on div at bounding box center [628, 239] width 85 height 59
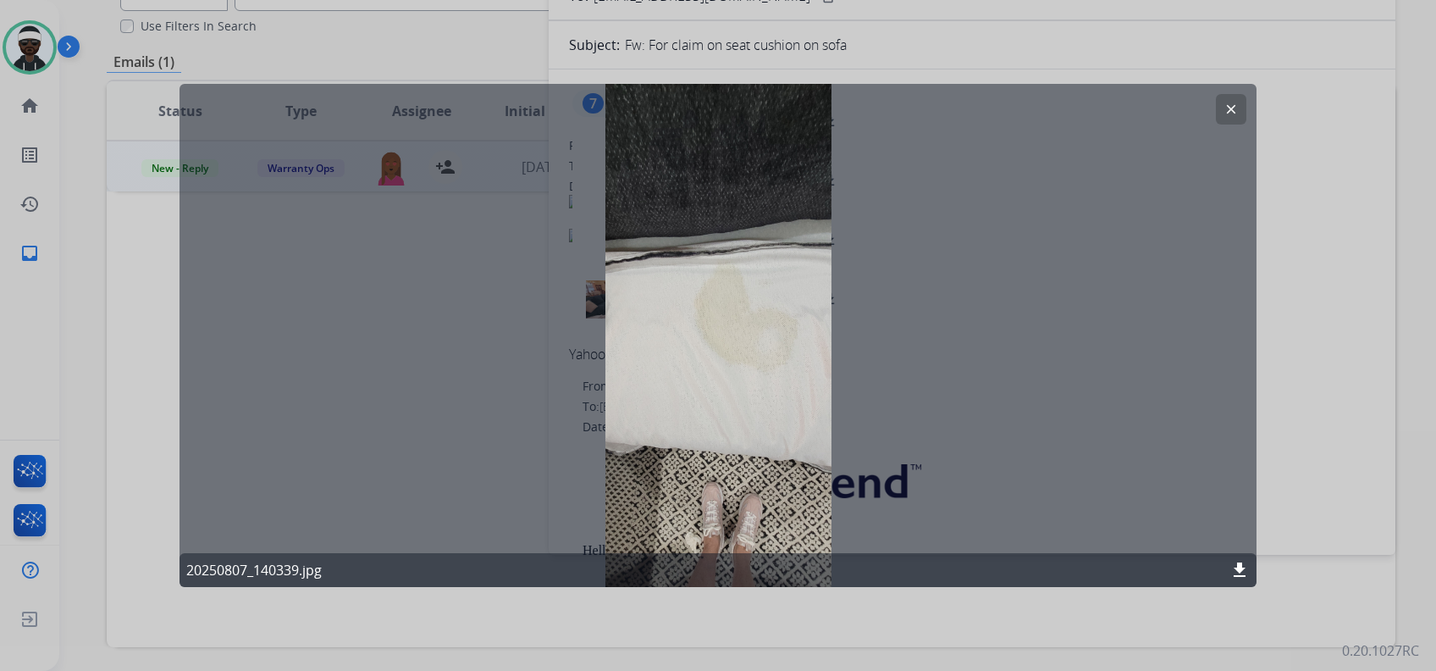
click at [1076, 307] on div at bounding box center [718, 335] width 1436 height 671
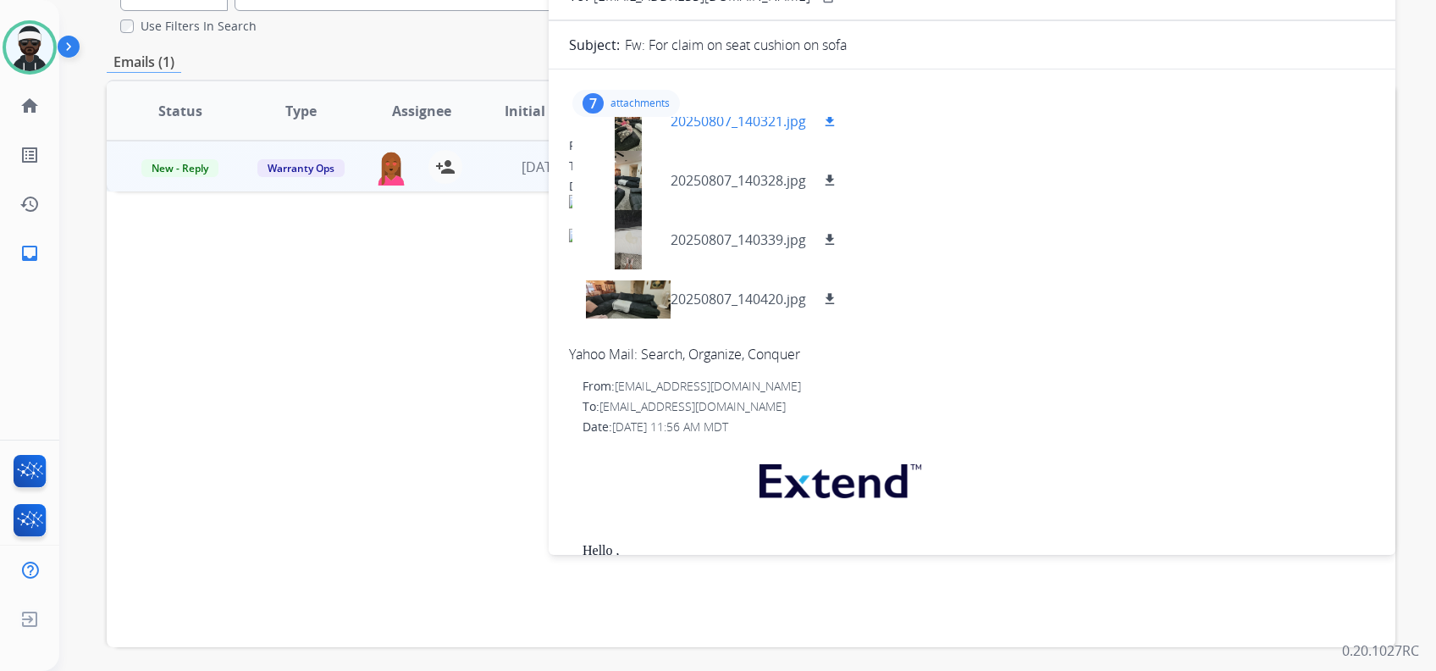
click at [628, 139] on div at bounding box center [628, 120] width 85 height 59
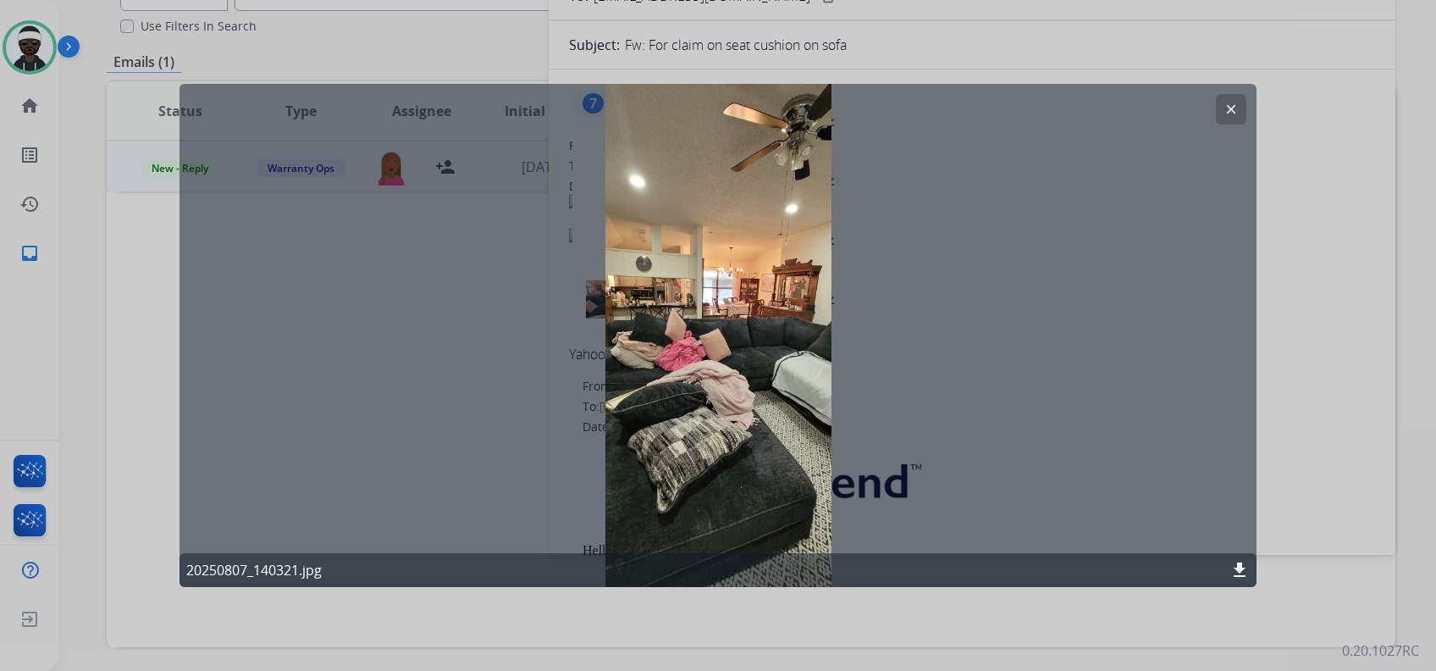
click at [1076, 119] on button "clear" at bounding box center [1231, 109] width 30 height 30
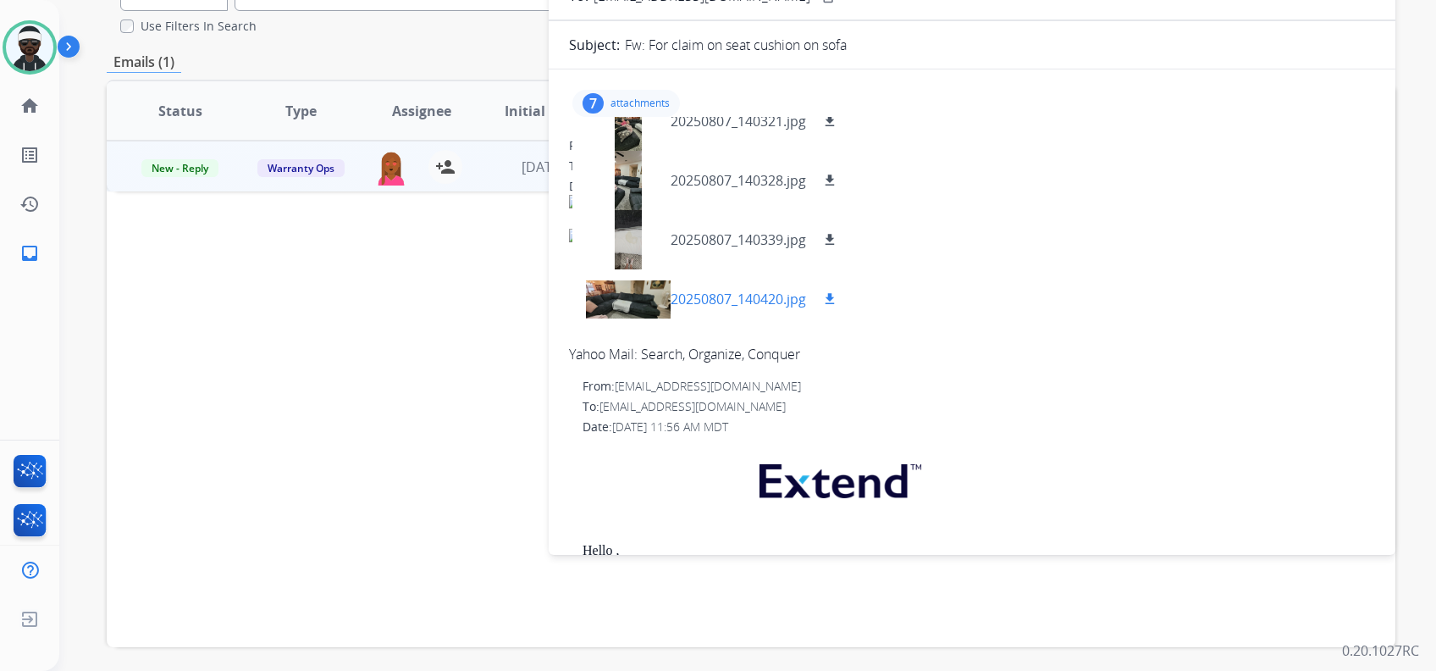
click at [649, 292] on div at bounding box center [628, 298] width 85 height 59
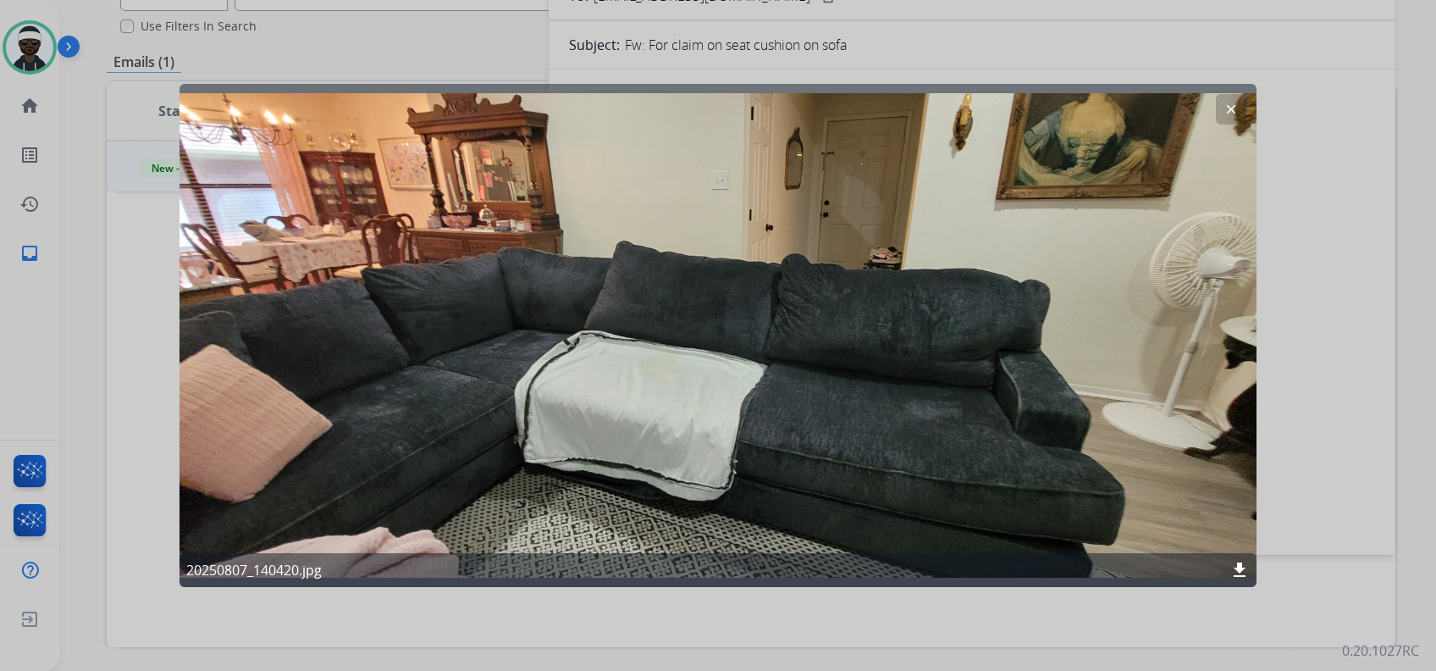
click at [1076, 111] on mat-icon "clear" at bounding box center [1231, 109] width 15 height 15
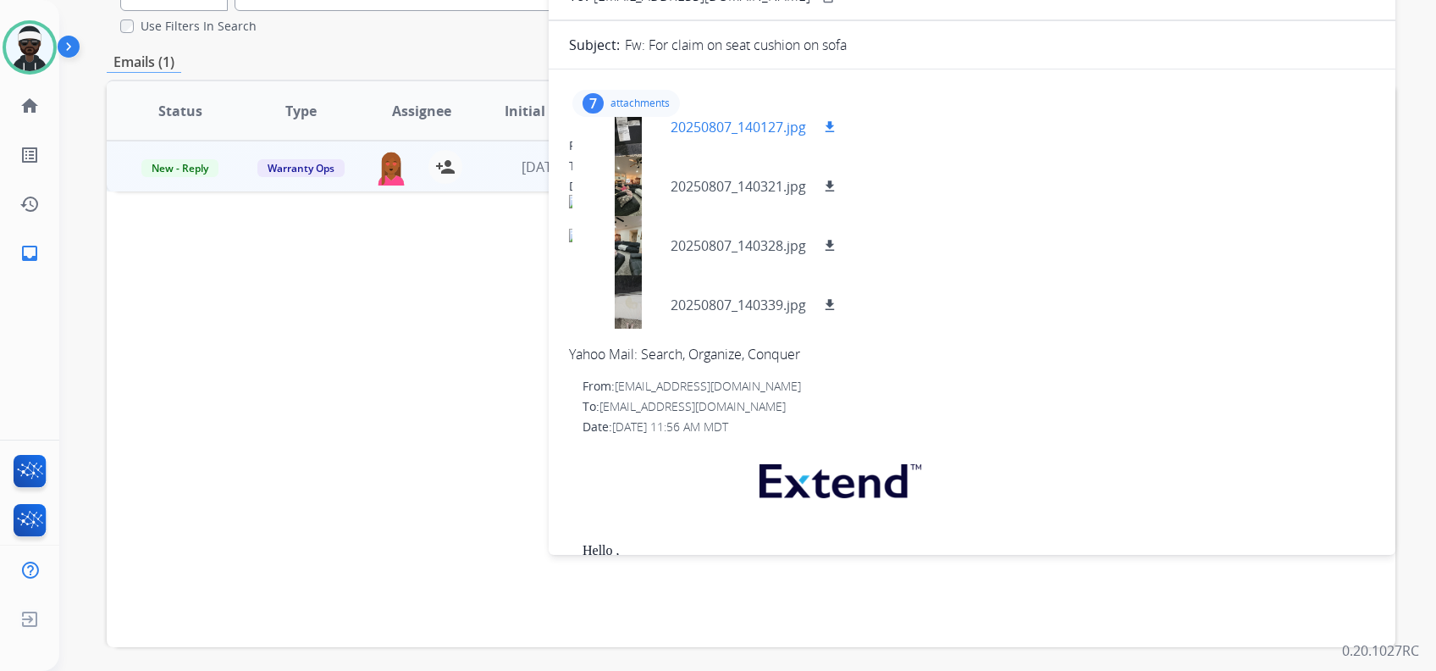
scroll to position [0, 0]
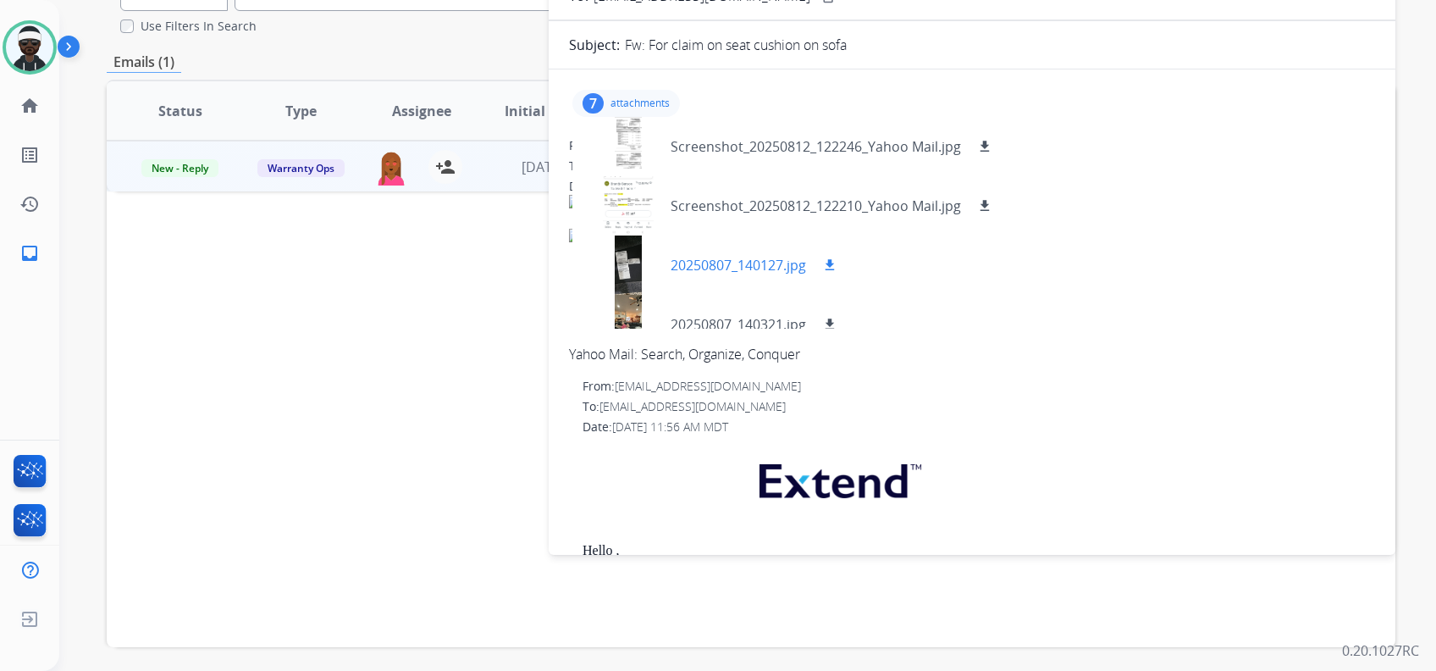
click at [618, 267] on div at bounding box center [628, 264] width 85 height 59
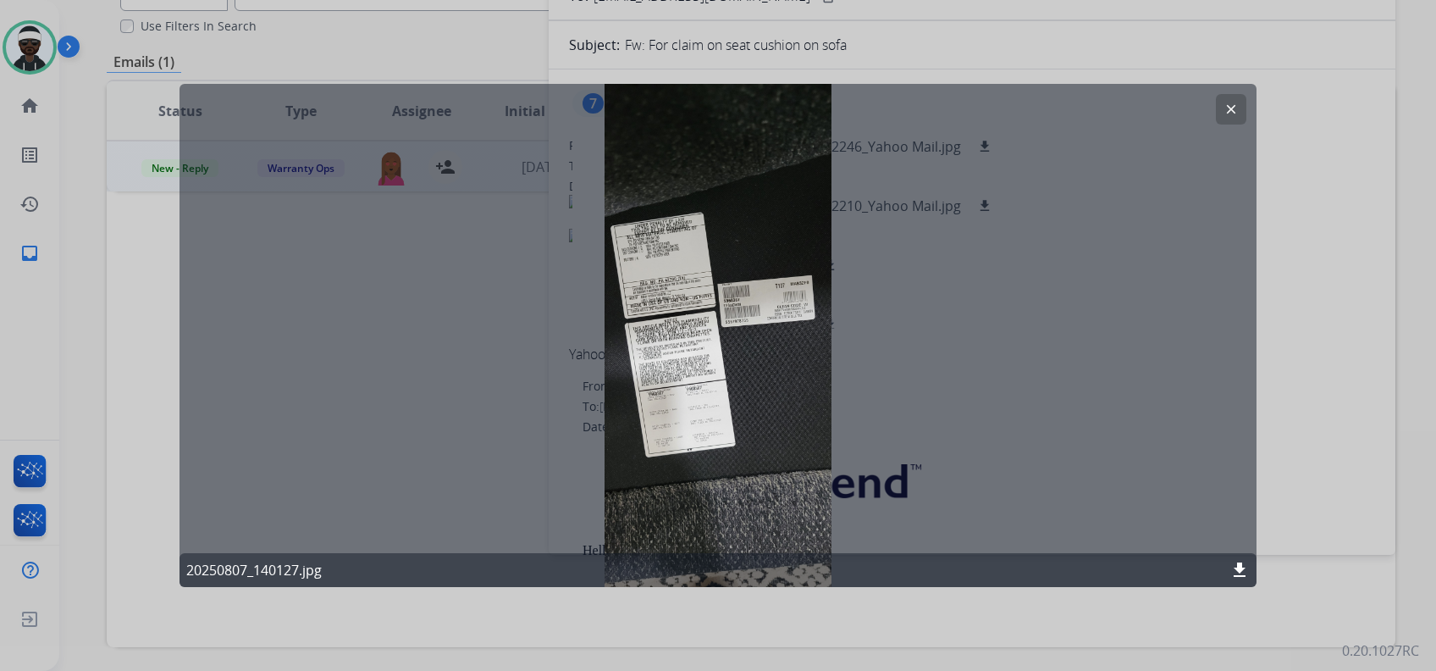
click at [1076, 316] on div at bounding box center [718, 335] width 1436 height 671
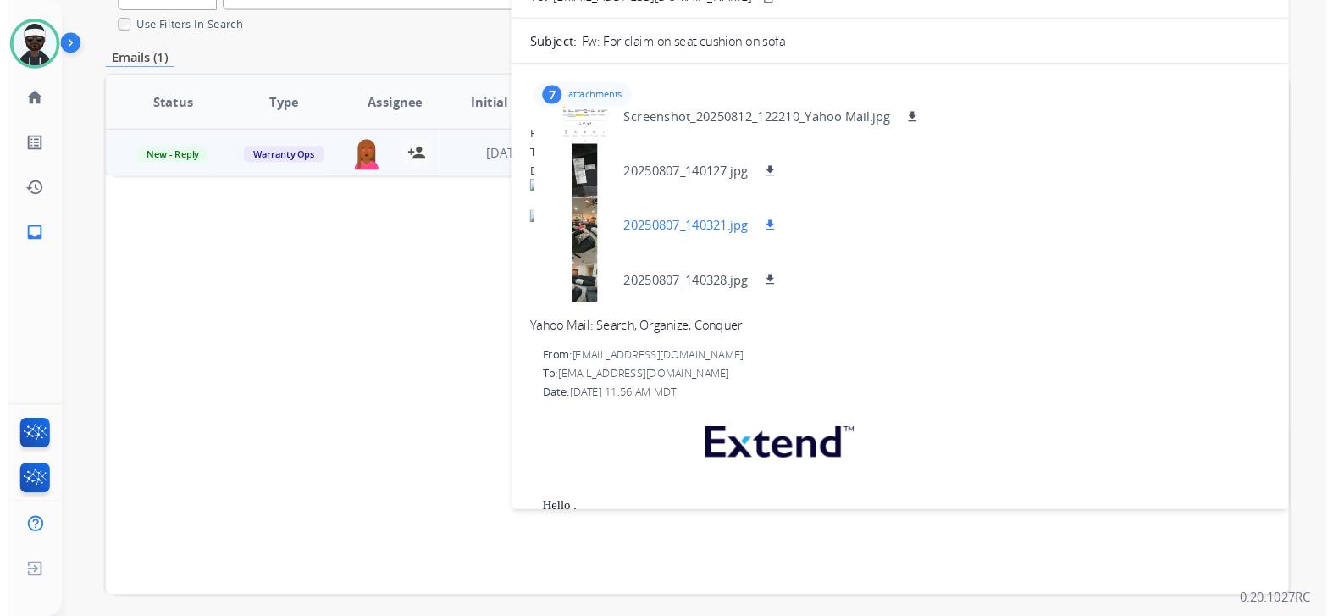
scroll to position [113, 0]
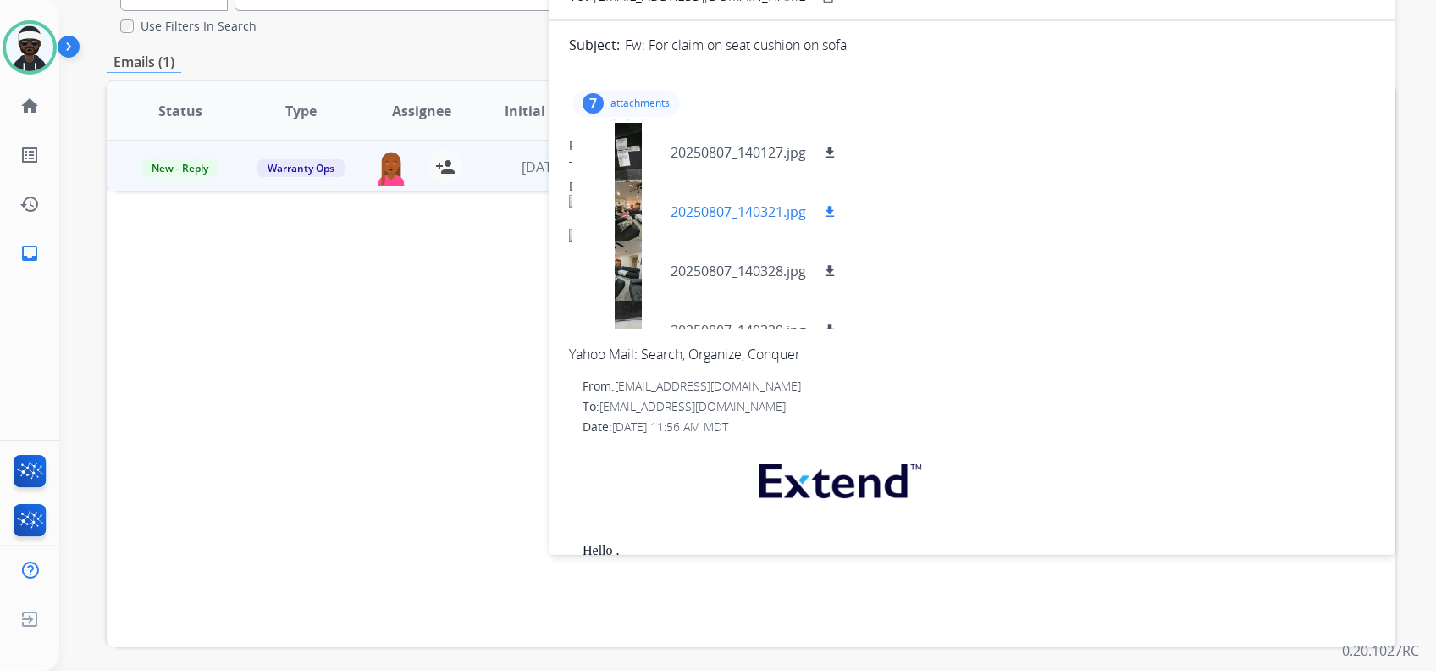
click at [618, 220] on div at bounding box center [628, 211] width 85 height 59
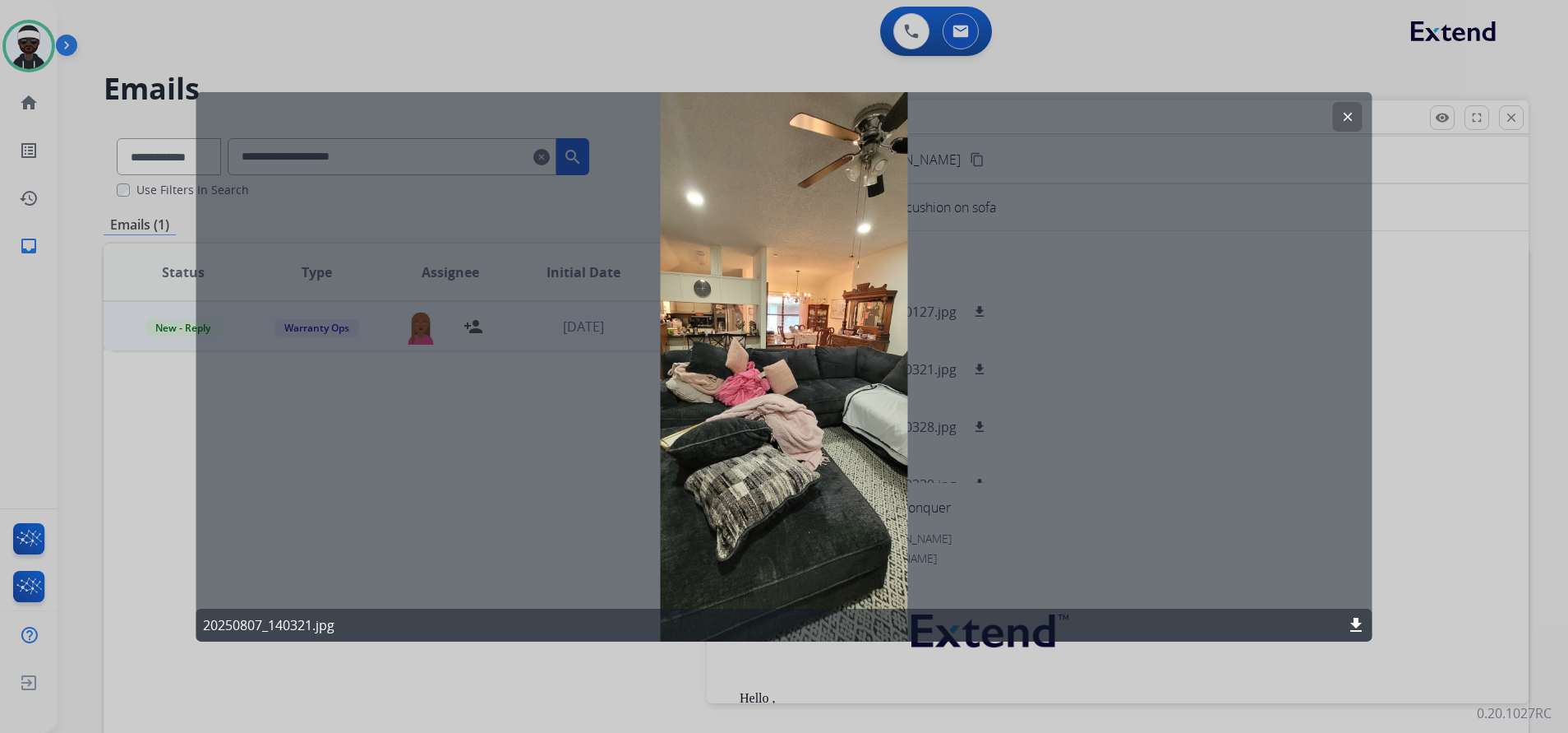
click at [1044, 481] on div at bounding box center [784, 366] width 1568 height 733
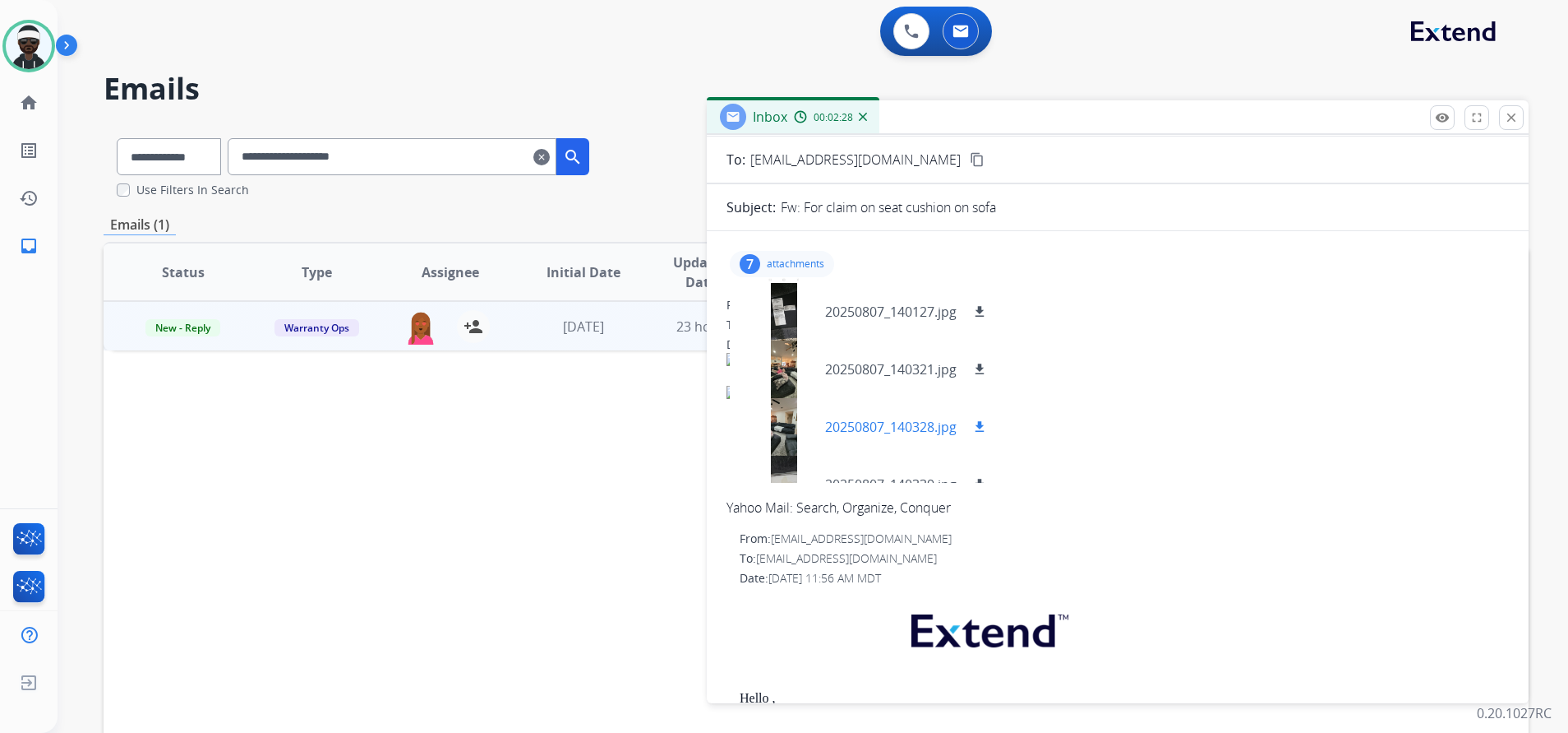
click at [785, 450] on div at bounding box center [784, 426] width 82 height 57
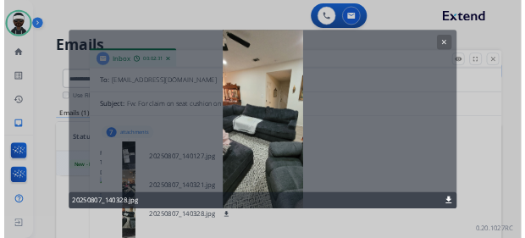
scroll to position [0, 0]
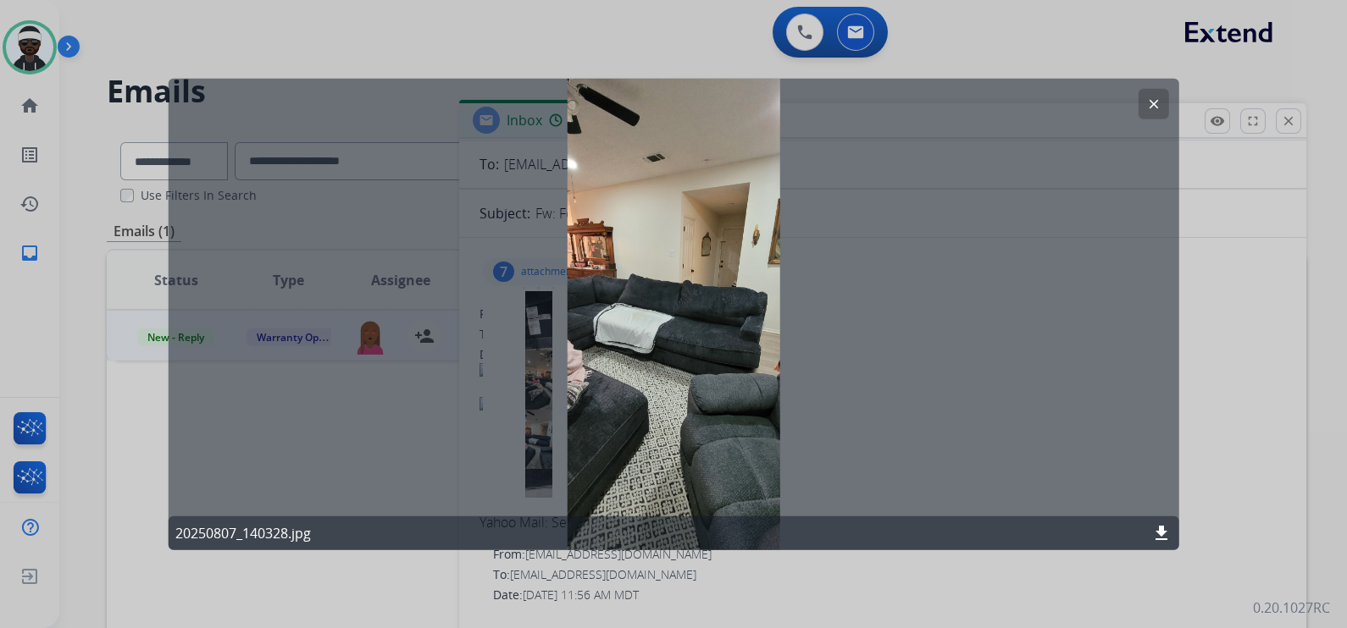
click at [1076, 428] on div at bounding box center [673, 314] width 1347 height 628
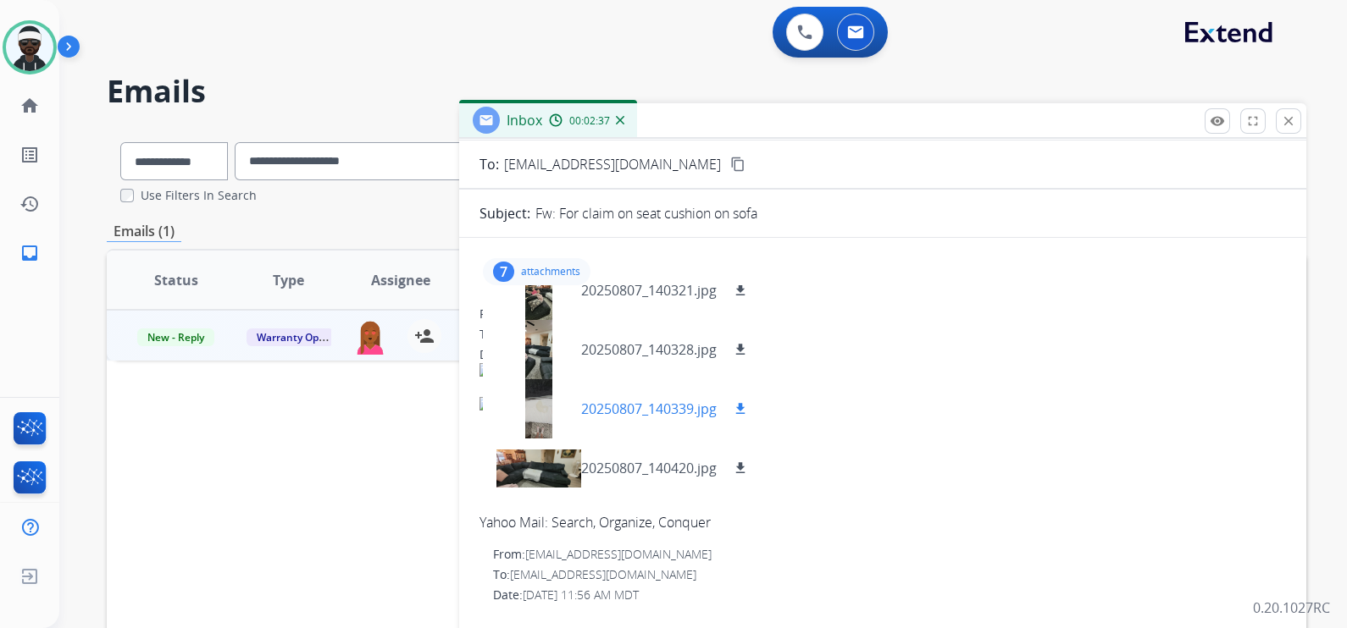
click at [544, 411] on div at bounding box center [538, 408] width 85 height 59
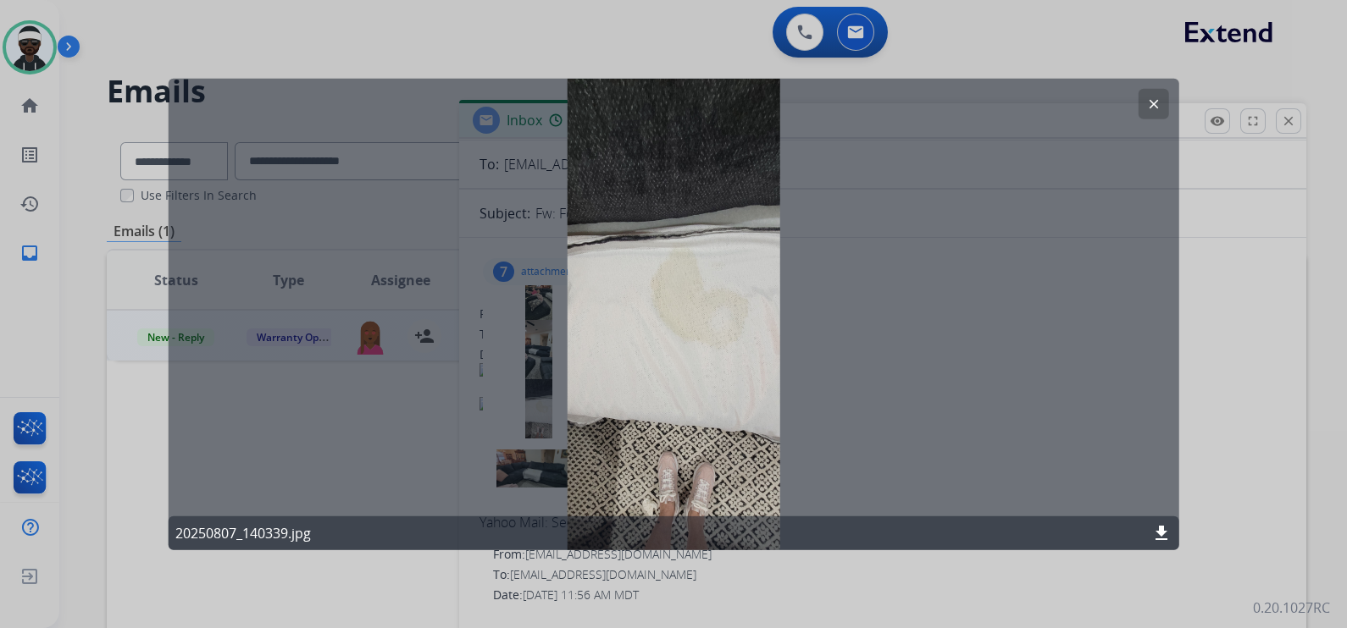
click at [1076, 335] on div at bounding box center [673, 314] width 1347 height 628
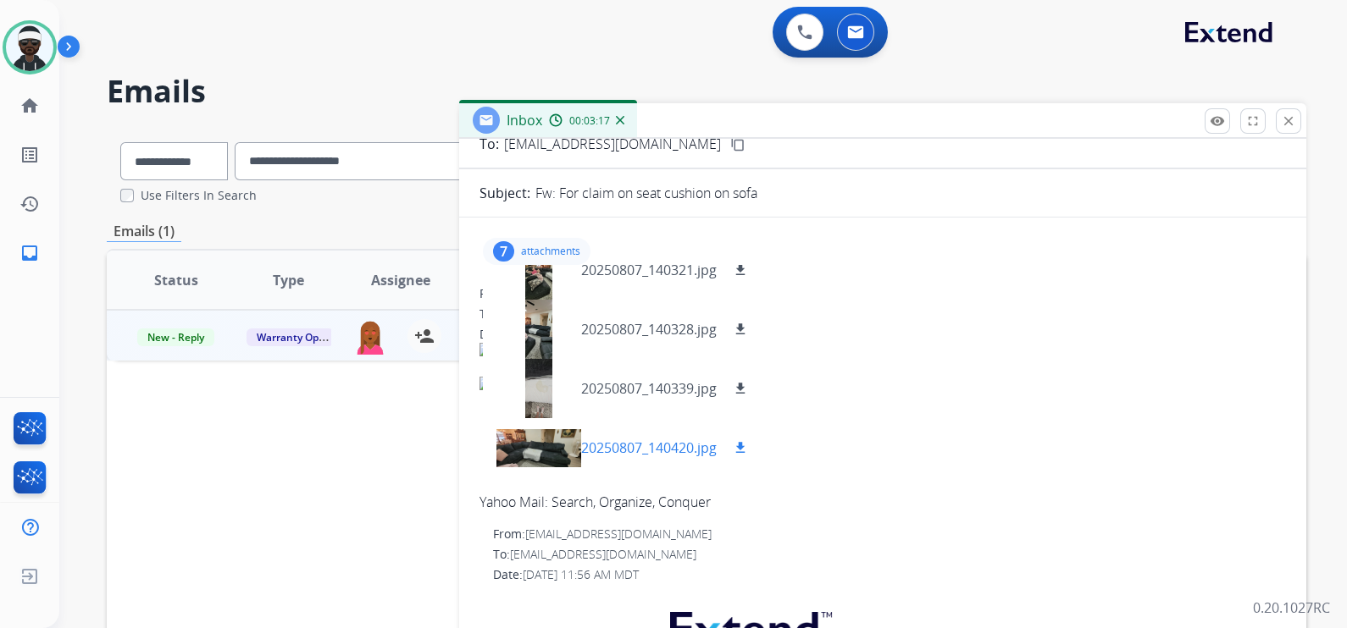
click at [551, 451] on div at bounding box center [538, 447] width 85 height 59
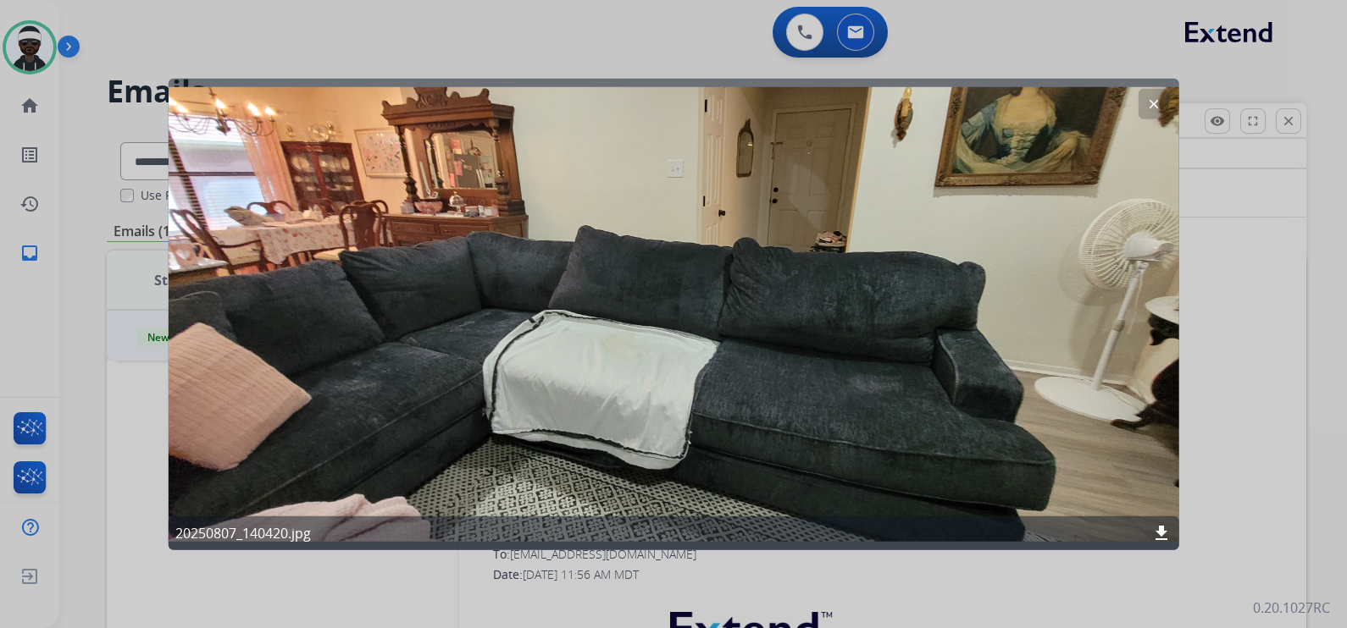
click at [1076, 109] on mat-icon "clear" at bounding box center [1152, 104] width 15 height 15
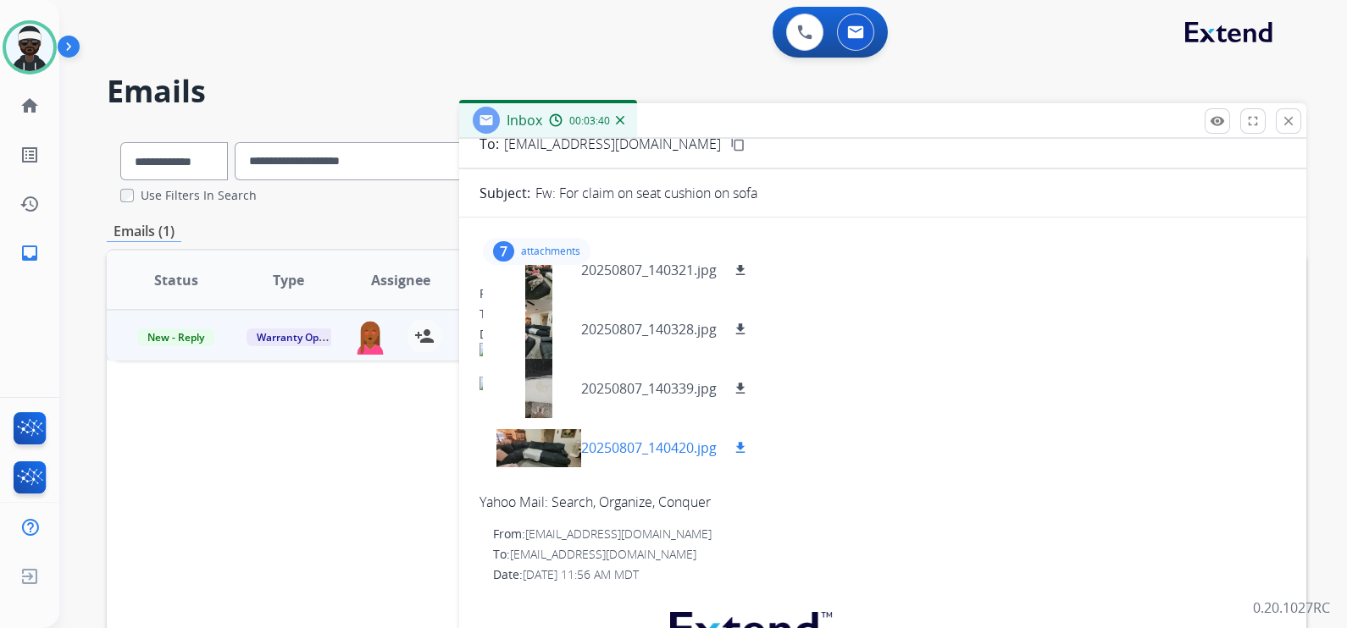
click at [550, 436] on div at bounding box center [538, 447] width 85 height 59
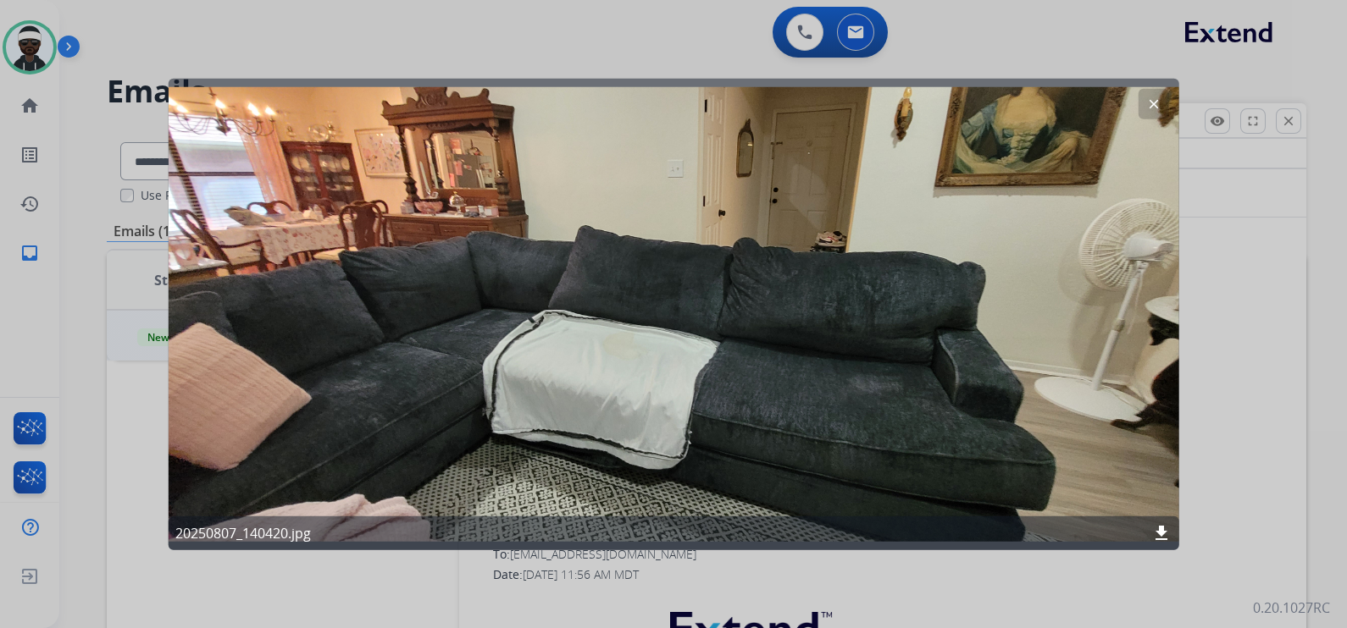
click at [1076, 100] on mat-icon "clear" at bounding box center [1152, 104] width 15 height 15
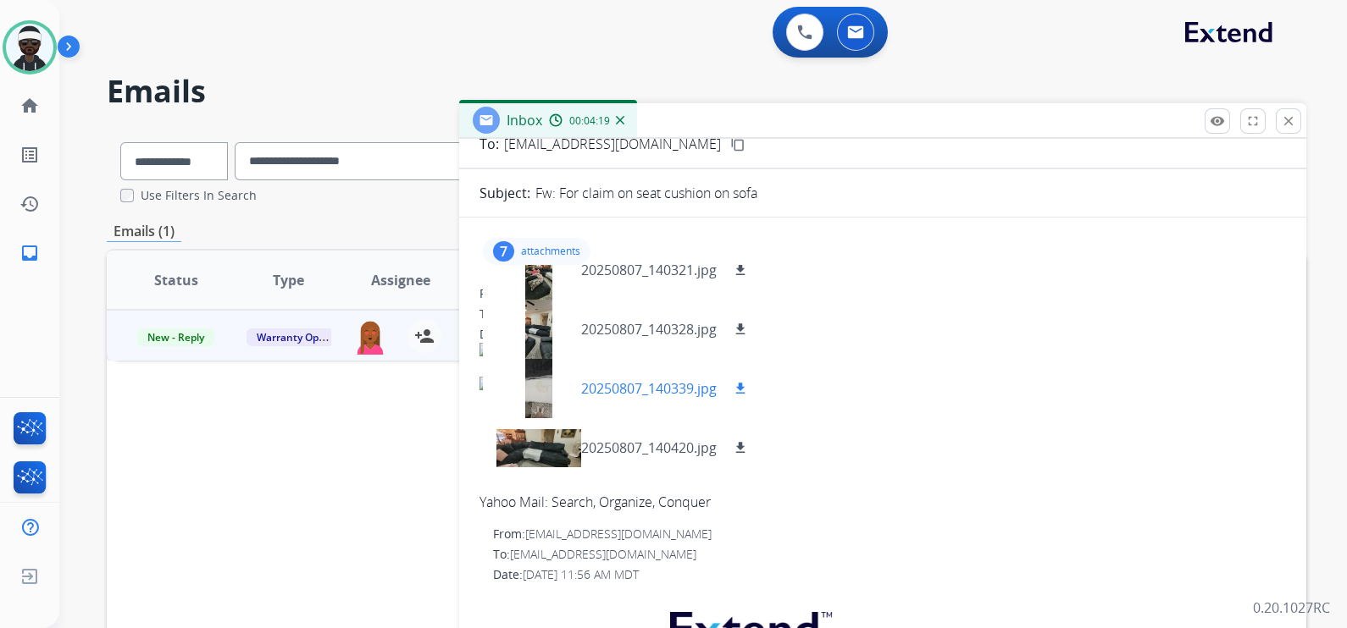
scroll to position [318, 0]
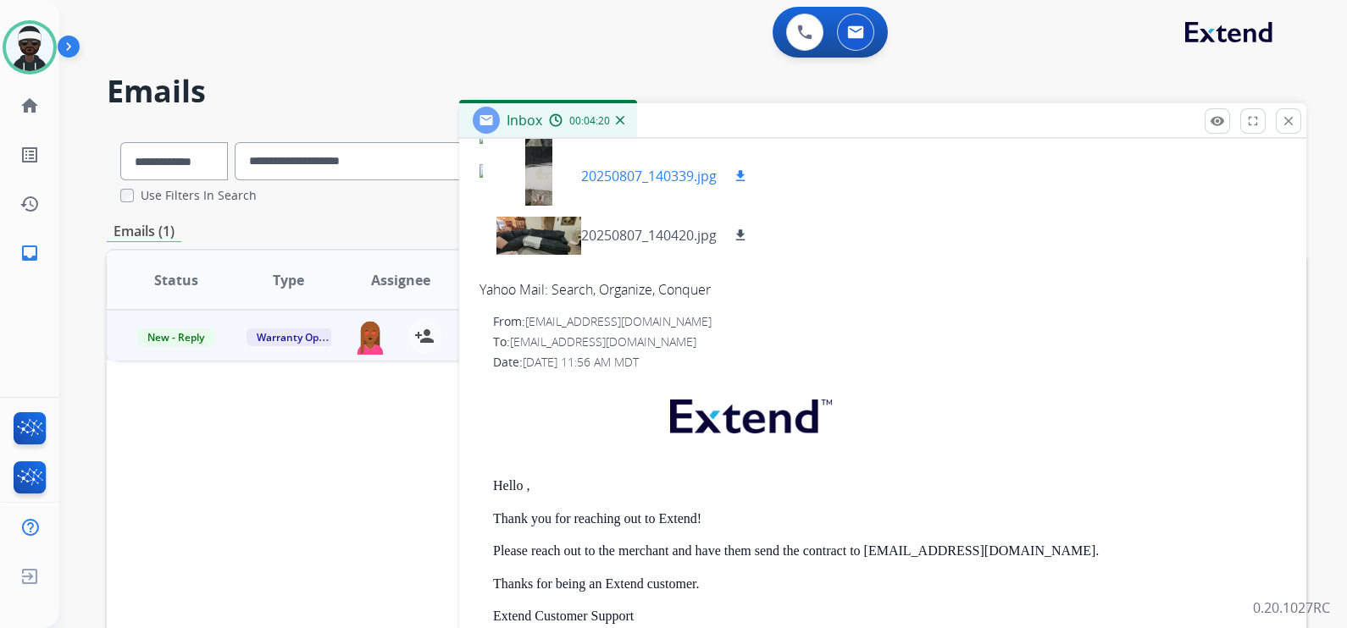
click at [548, 182] on div at bounding box center [538, 176] width 85 height 59
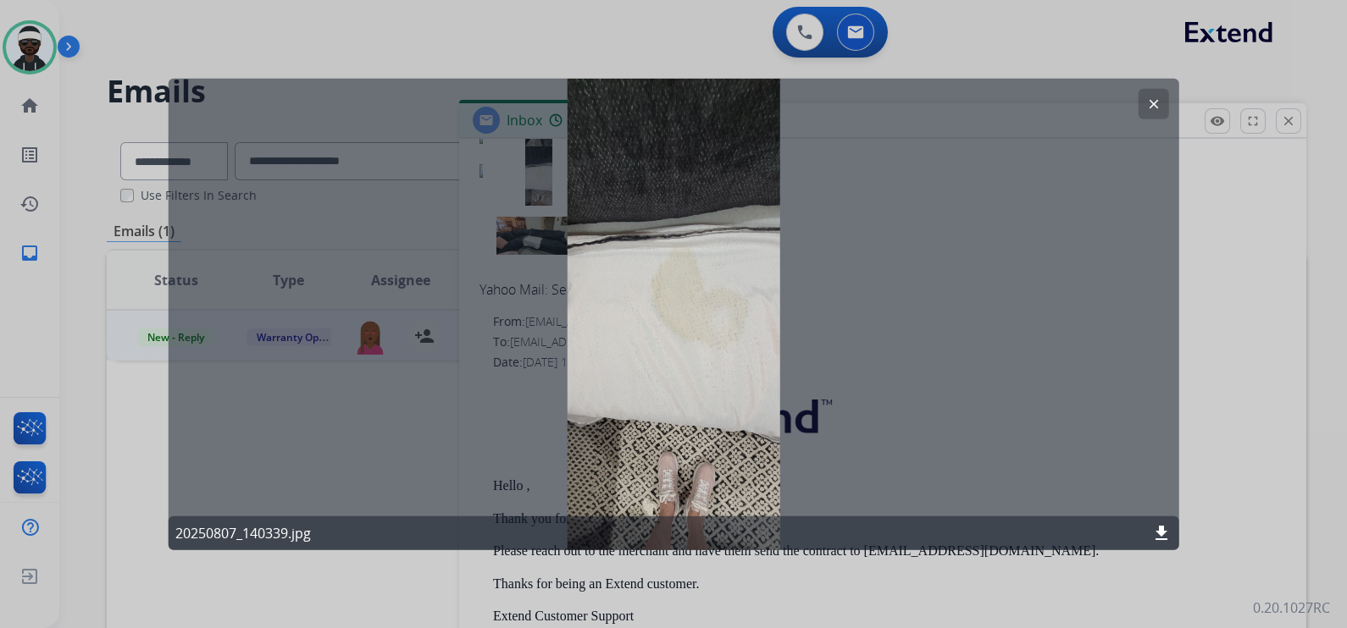
click at [1076, 106] on mat-icon "clear" at bounding box center [1152, 104] width 15 height 15
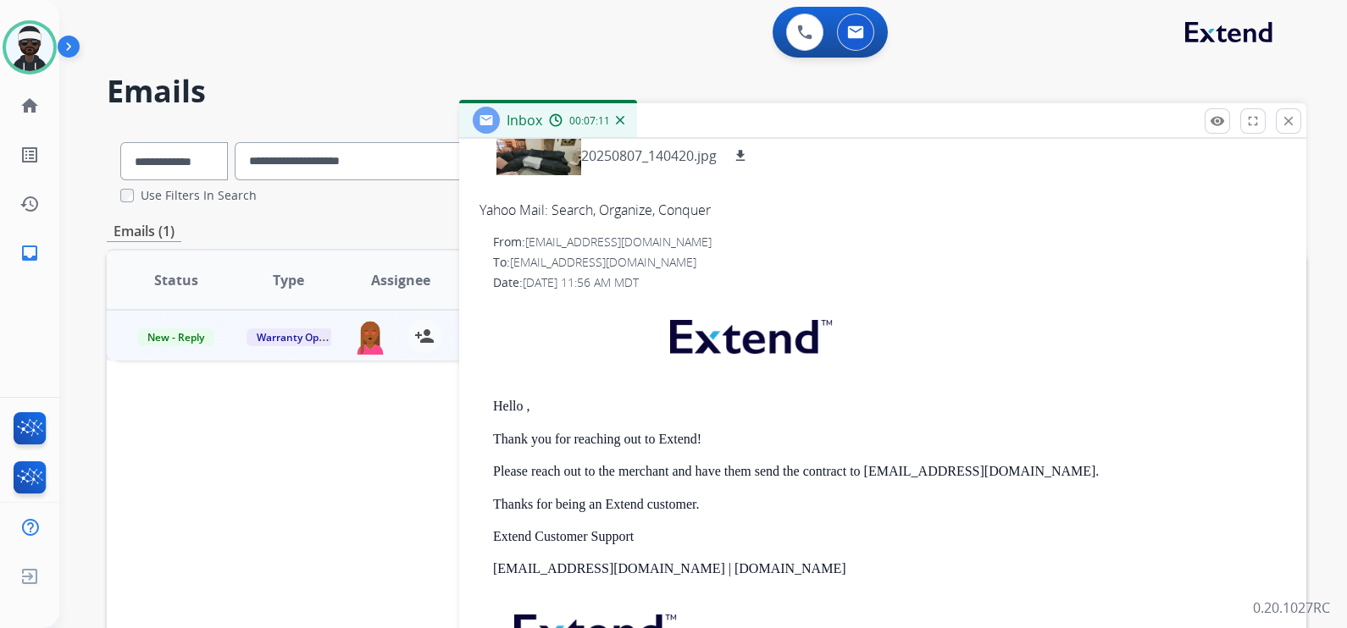
scroll to position [529, 0]
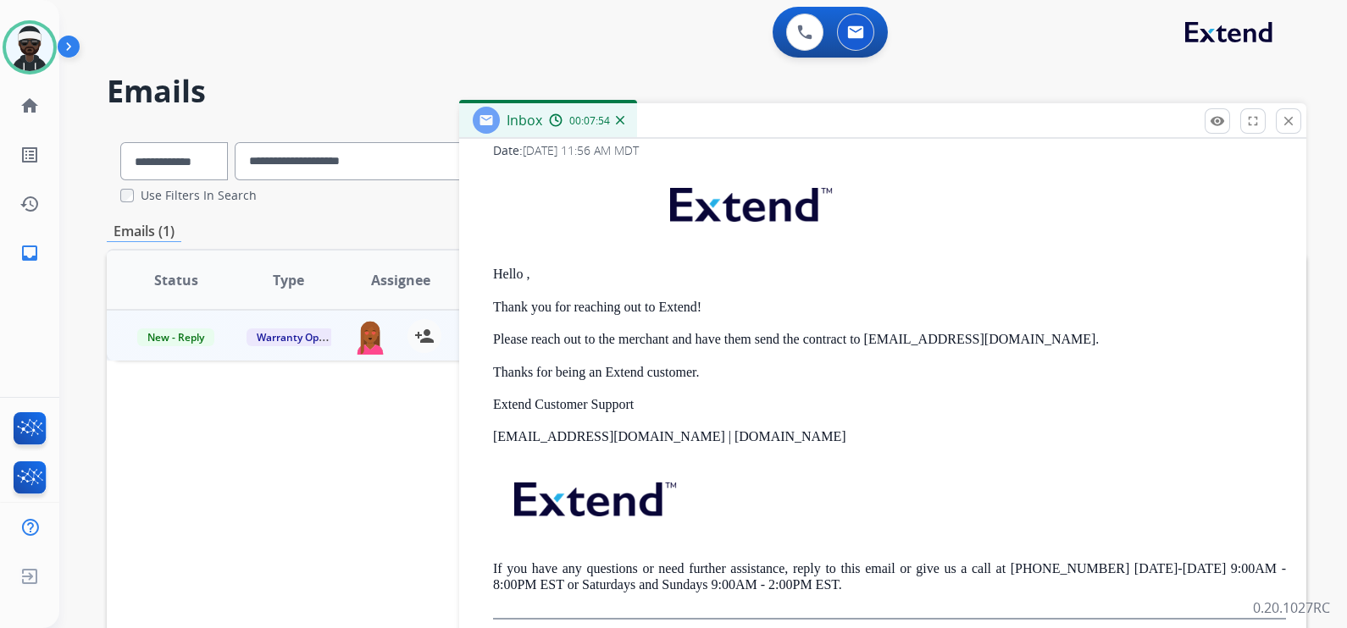
click at [690, 343] on p "Please reach out to the merchant and have them send the contract to wattantyops…" at bounding box center [889, 339] width 793 height 15
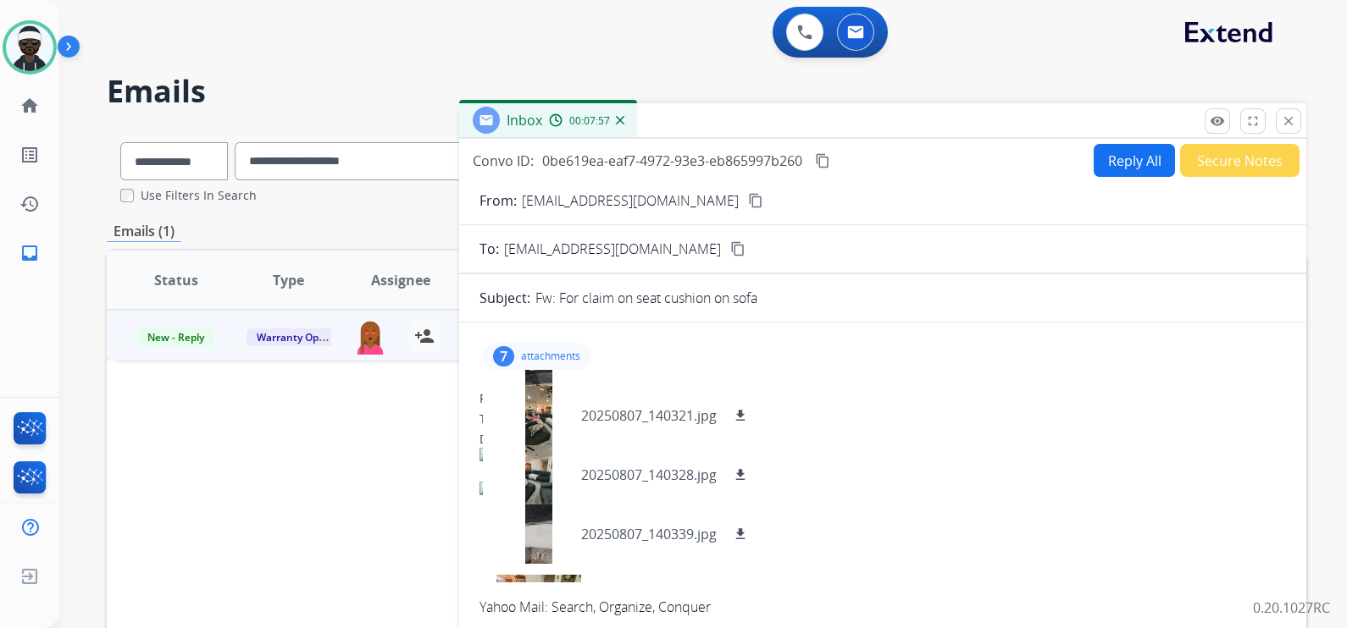
scroll to position [0, 0]
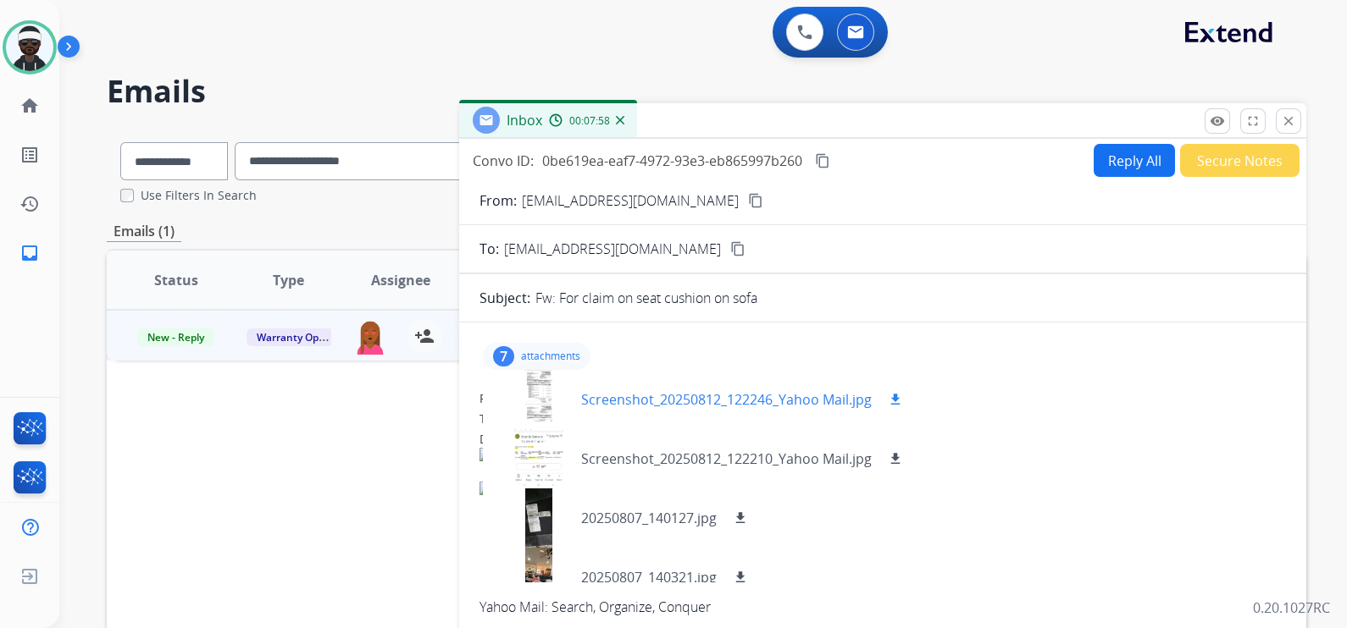
click at [898, 399] on mat-icon "download" at bounding box center [895, 399] width 15 height 15
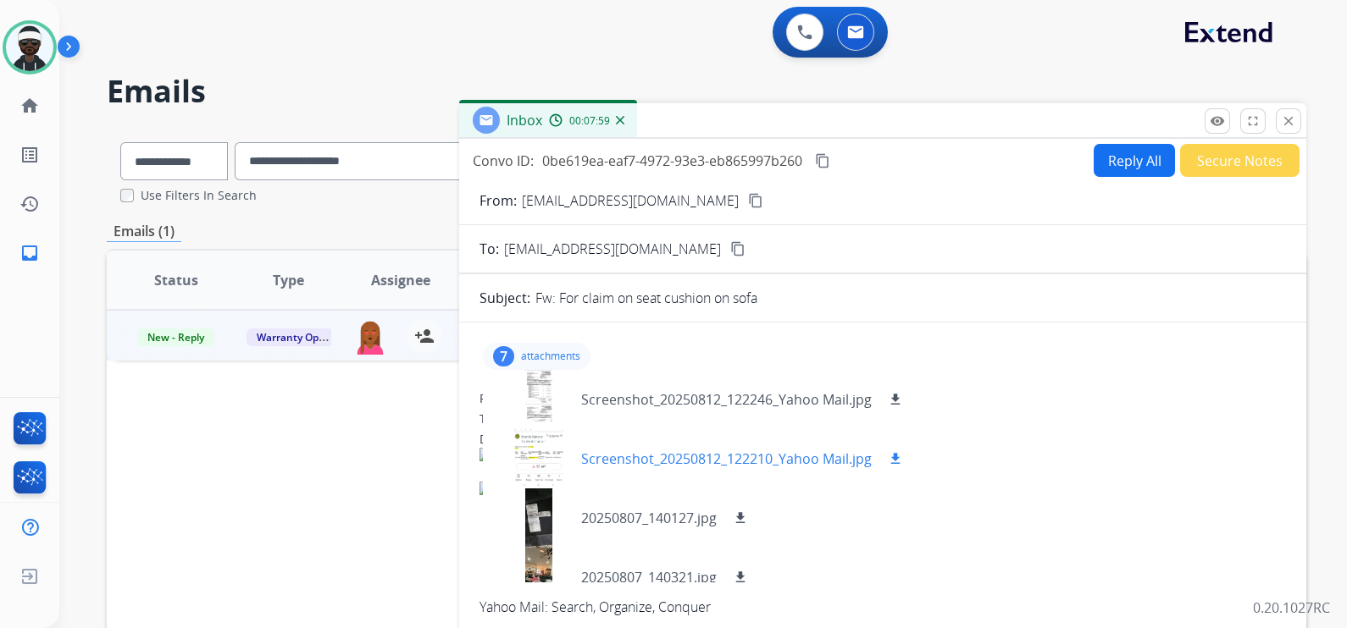
click at [902, 454] on button "download" at bounding box center [895, 459] width 20 height 20
click at [745, 502] on mat-icon "download" at bounding box center [740, 518] width 15 height 15
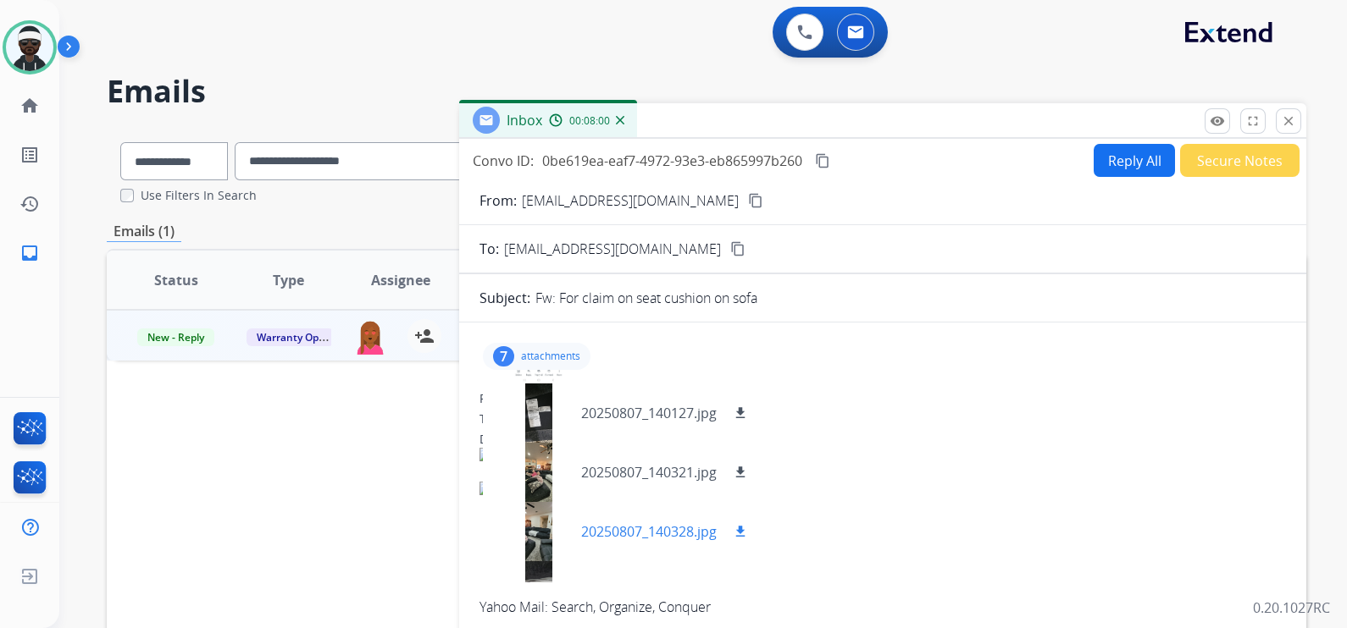
scroll to position [202, 0]
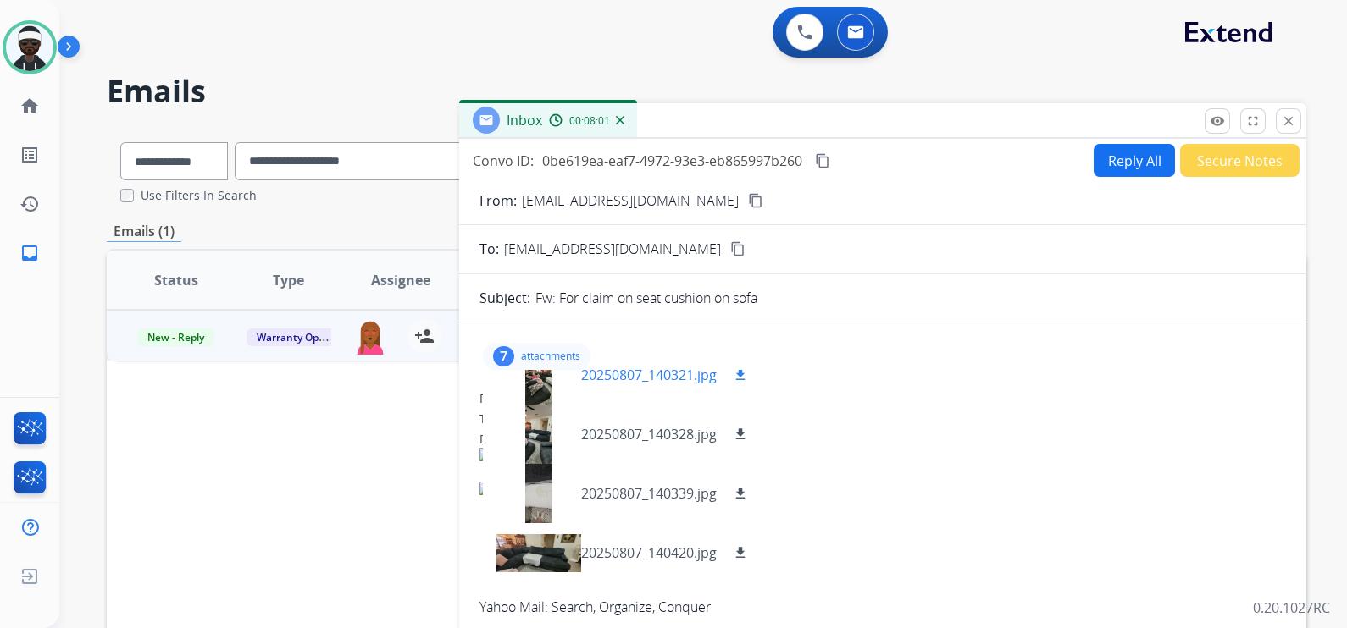
click at [743, 380] on mat-icon "download" at bounding box center [740, 375] width 15 height 15
click at [743, 437] on mat-icon "download" at bounding box center [740, 434] width 15 height 15
click at [745, 502] on div "20250807_140339.jpg download" at bounding box center [623, 493] width 281 height 59
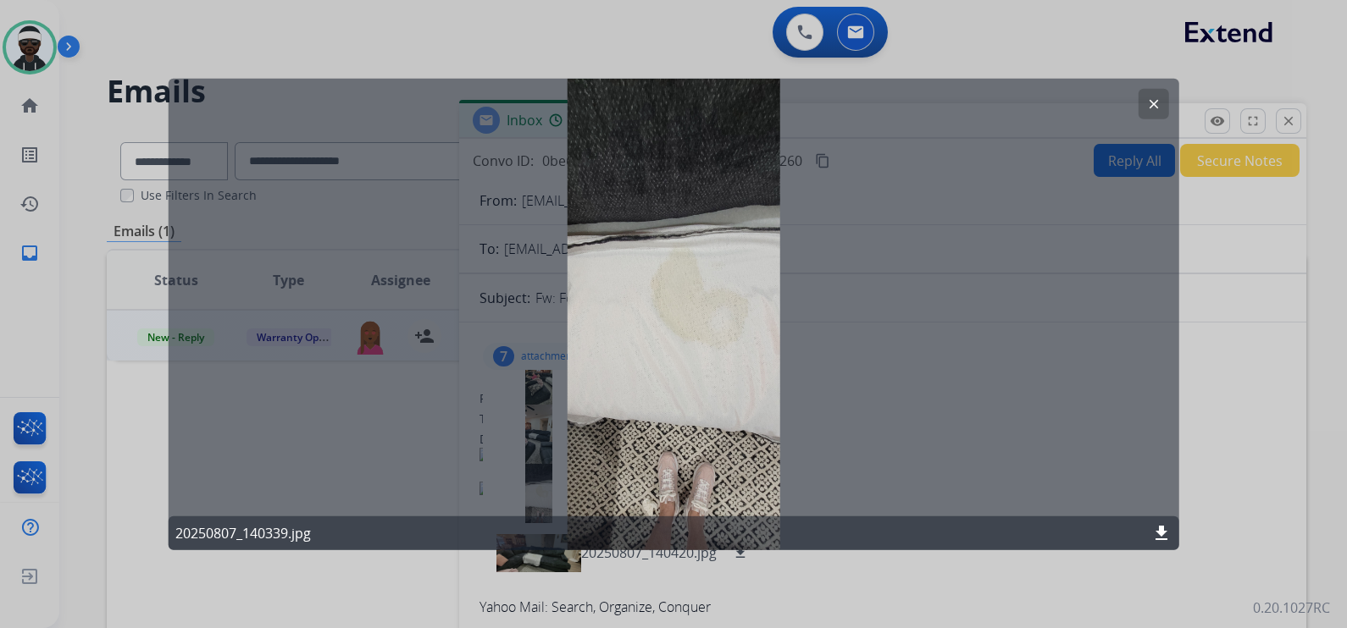
click at [937, 502] on div at bounding box center [673, 314] width 1347 height 628
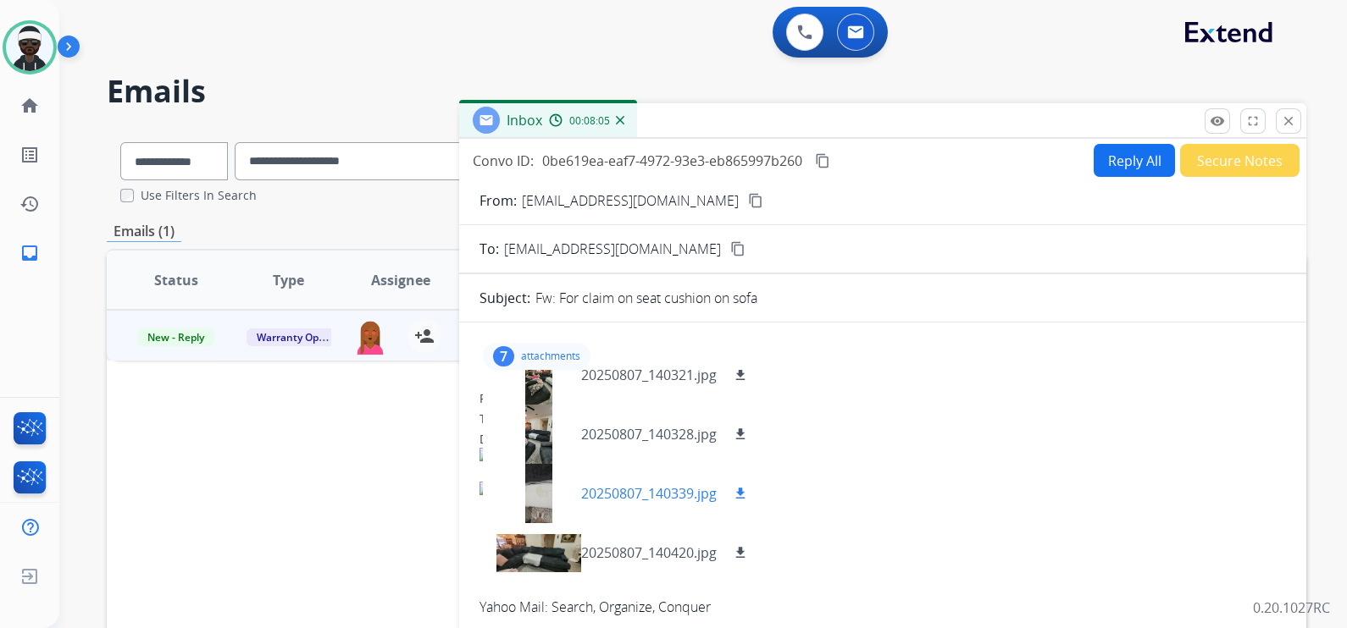
click at [750, 495] on button "download" at bounding box center [740, 494] width 20 height 20
click at [749, 502] on button "download" at bounding box center [740, 553] width 20 height 20
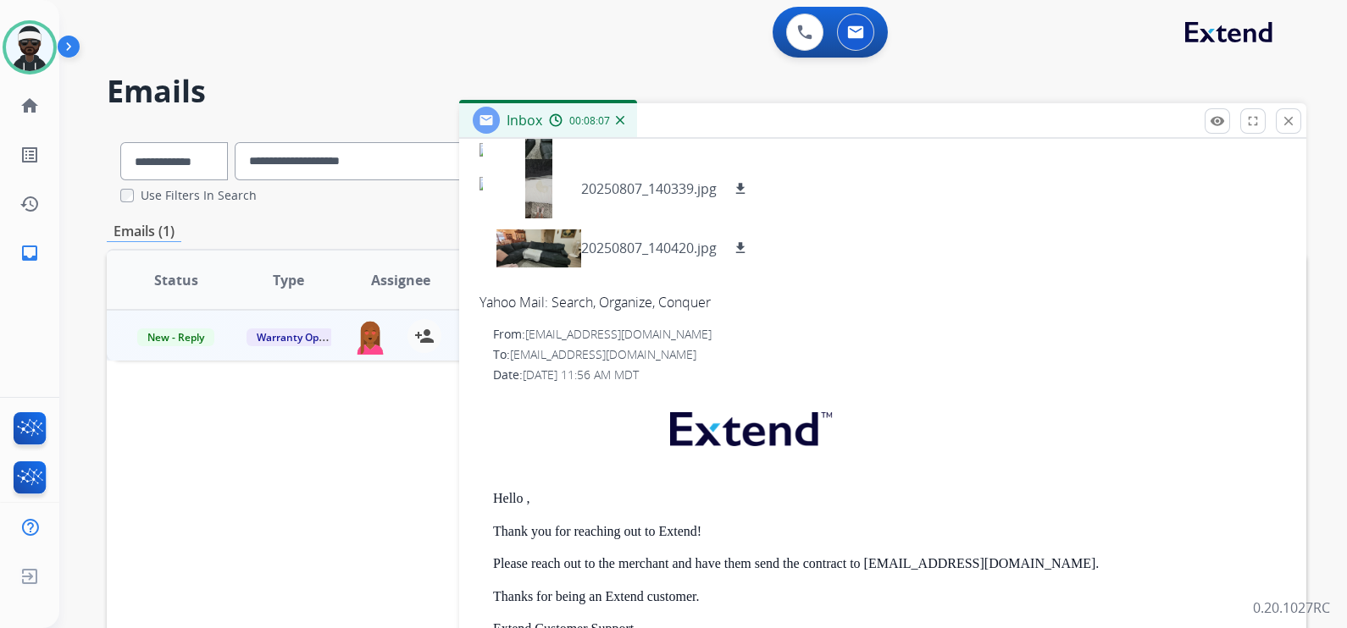
scroll to position [318, 0]
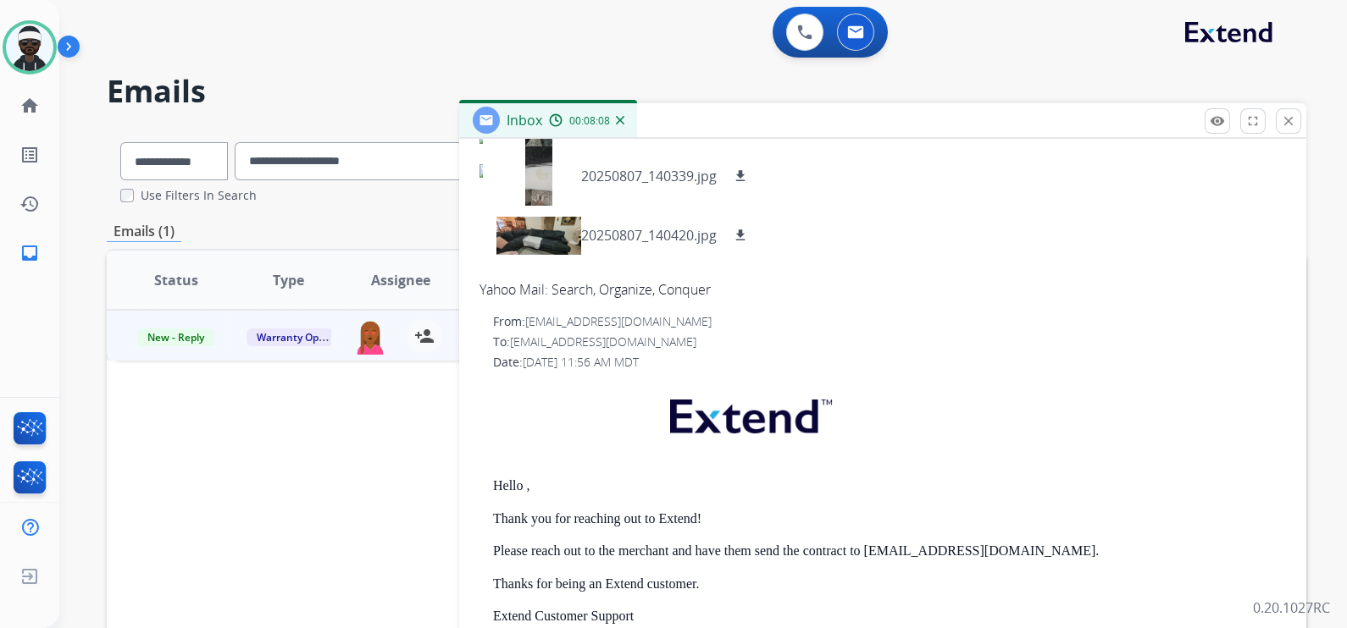
click at [356, 501] on div "Status Type Assignee Initial Date Updated Date arrow_downward SLA Subject Custo…" at bounding box center [706, 532] width 1199 height 567
click at [296, 468] on div "Status Type Assignee Initial Date Updated Date arrow_downward SLA Subject Custo…" at bounding box center [706, 532] width 1199 height 567
drag, startPoint x: 1283, startPoint y: 125, endPoint x: 1345, endPoint y: 121, distance: 62.0
click at [1076, 124] on mat-icon "close" at bounding box center [1287, 120] width 15 height 15
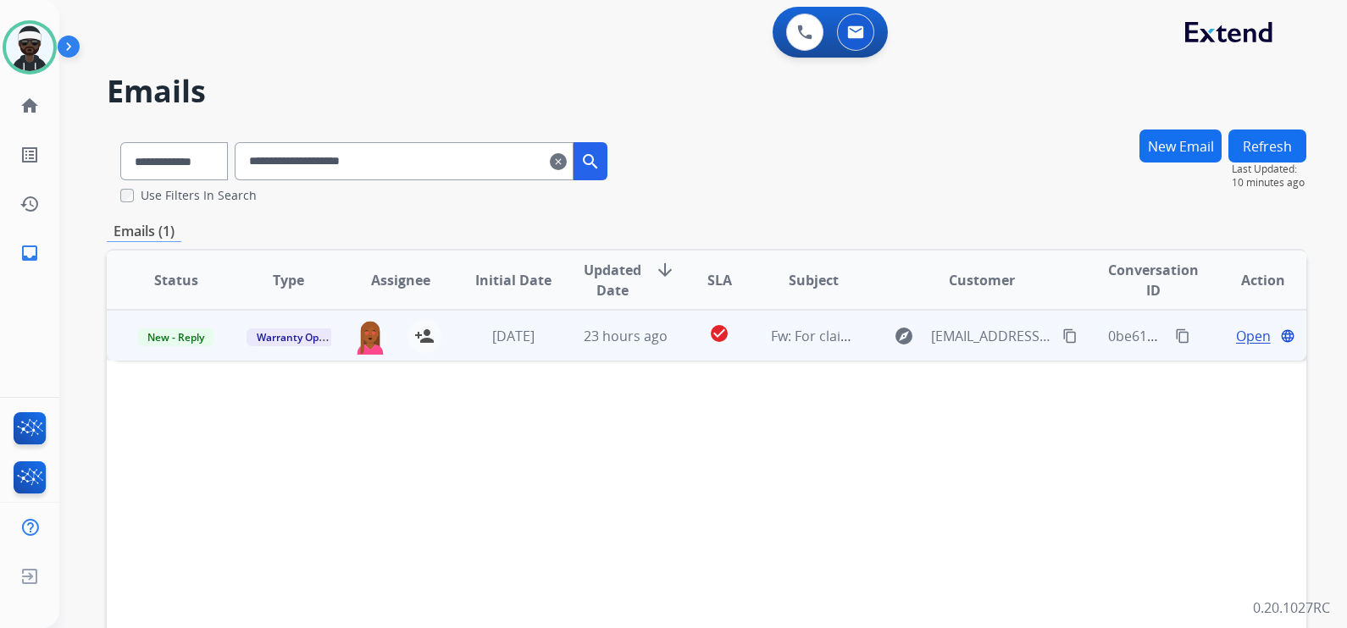
drag, startPoint x: 689, startPoint y: 542, endPoint x: 698, endPoint y: 535, distance: 10.8
click at [689, 502] on div "Status Type Assignee Initial Date Updated Date arrow_downward SLA Subject Custo…" at bounding box center [706, 532] width 1199 height 567
click at [1076, 339] on mat-icon "content_copy" at bounding box center [1182, 336] width 15 height 15
click at [1076, 335] on span "Open" at bounding box center [1253, 336] width 35 height 20
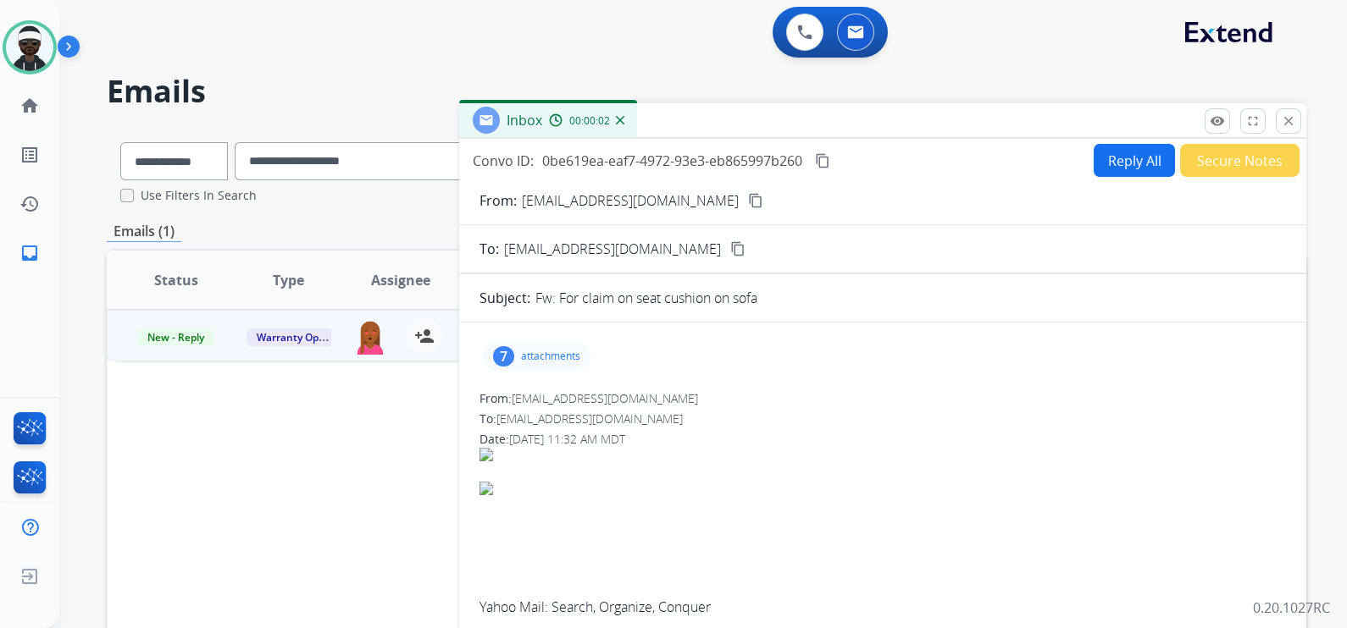
click at [571, 357] on p "attachments" at bounding box center [550, 357] width 59 height 14
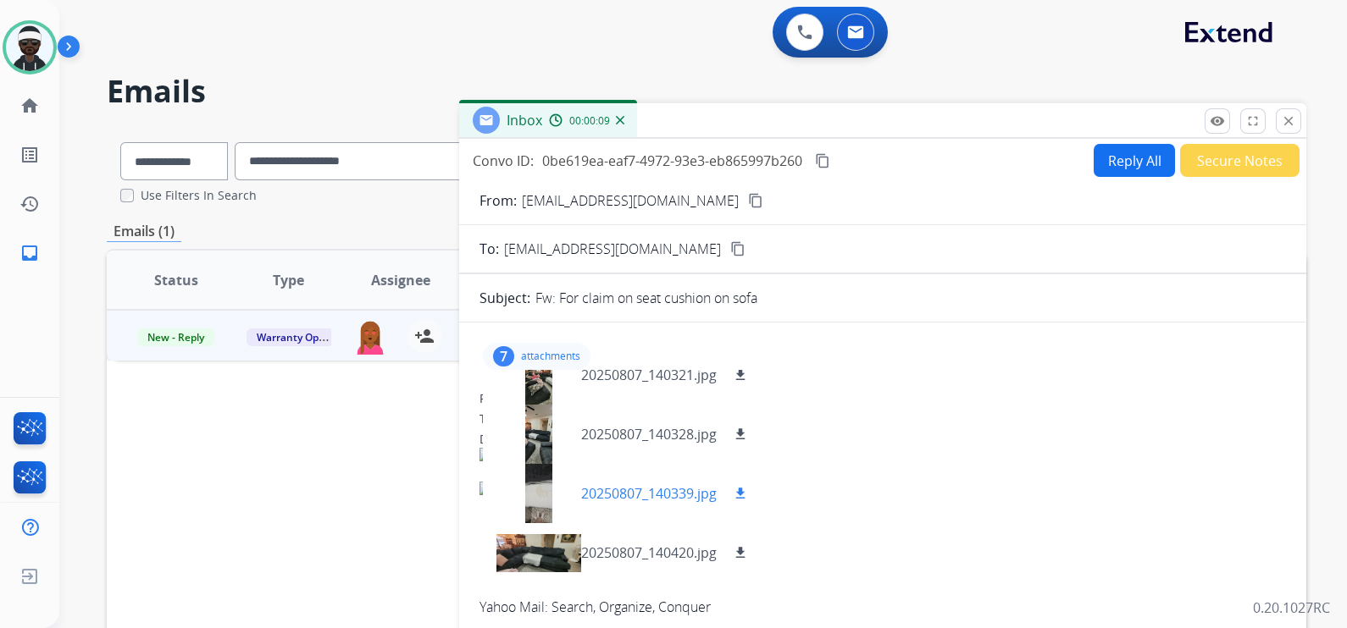
scroll to position [97, 0]
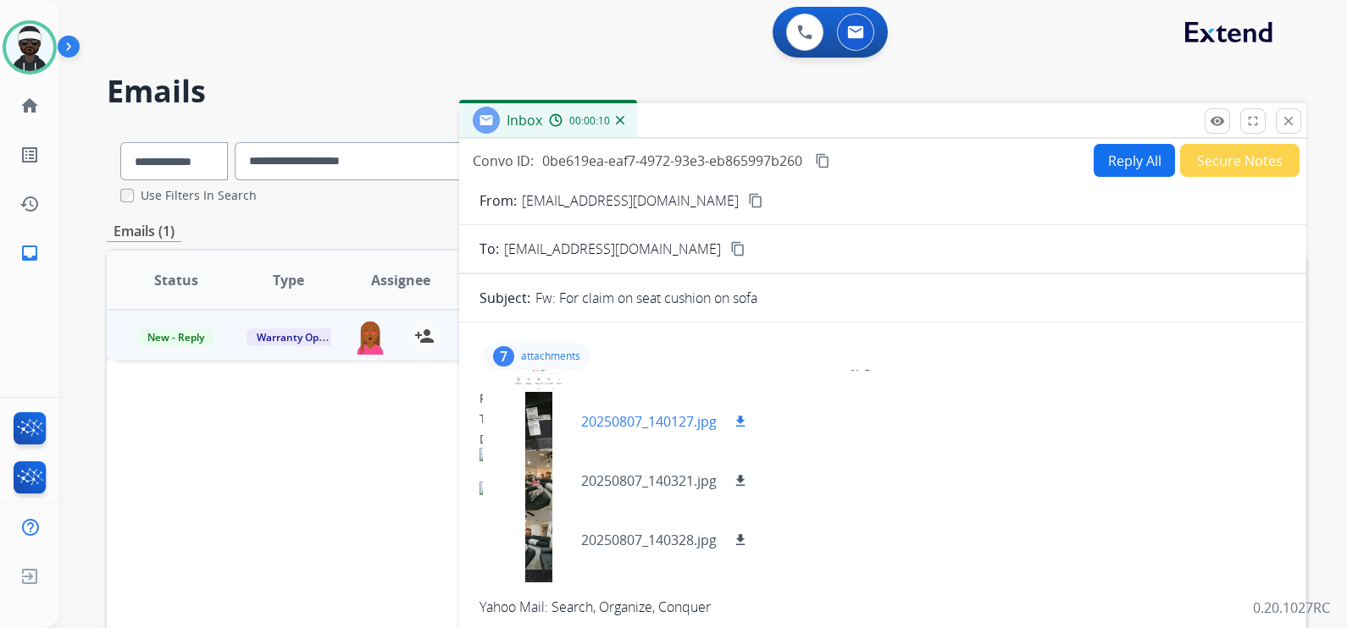
click at [535, 422] on div at bounding box center [538, 421] width 85 height 59
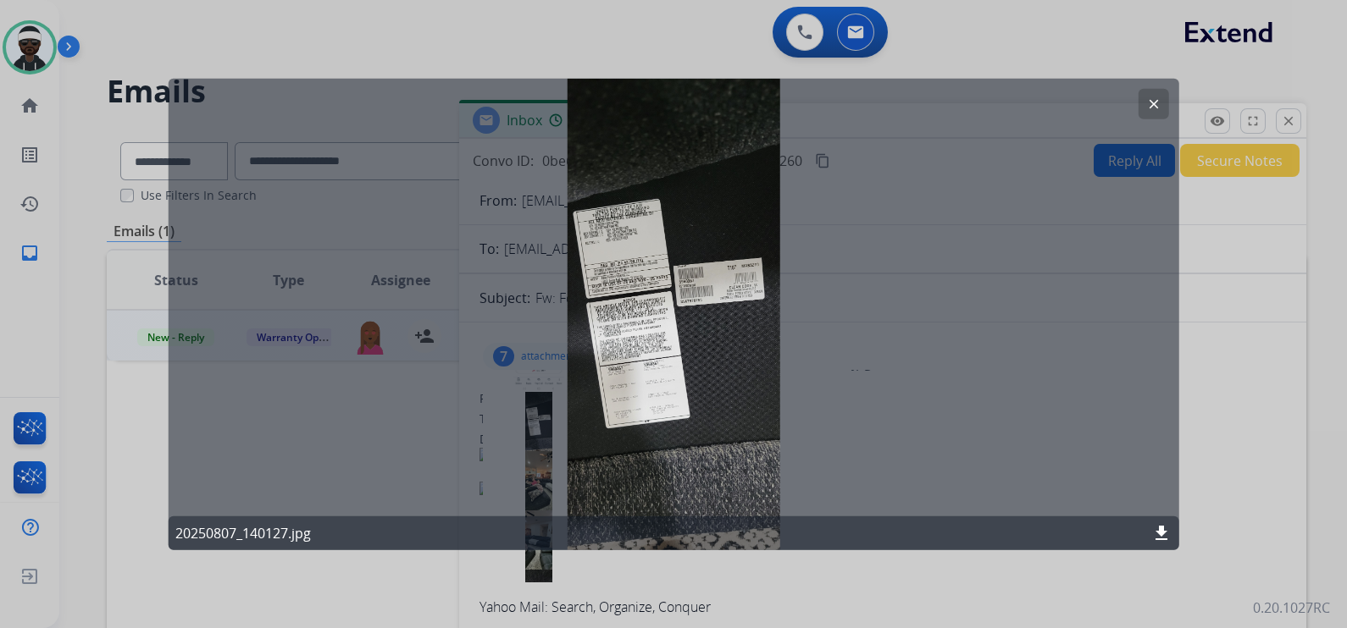
drag, startPoint x: 1145, startPoint y: 104, endPoint x: 1127, endPoint y: 131, distance: 32.4
click at [1076, 103] on mat-icon "clear" at bounding box center [1152, 104] width 15 height 15
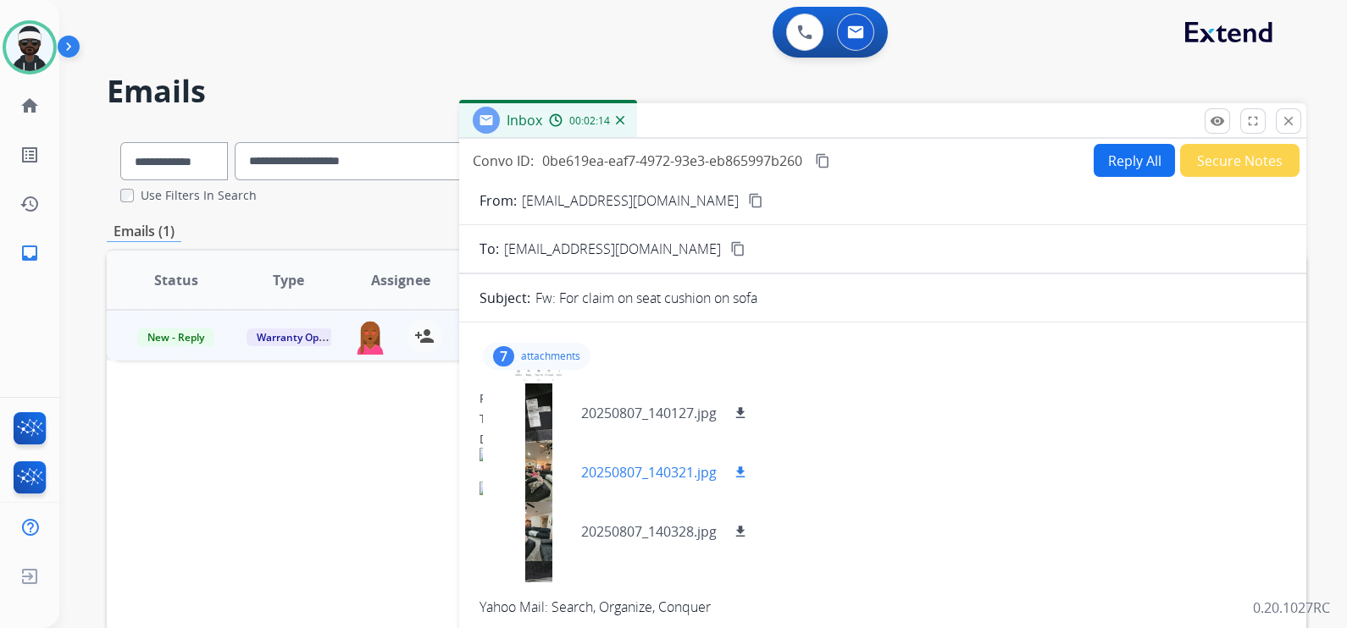
scroll to position [202, 0]
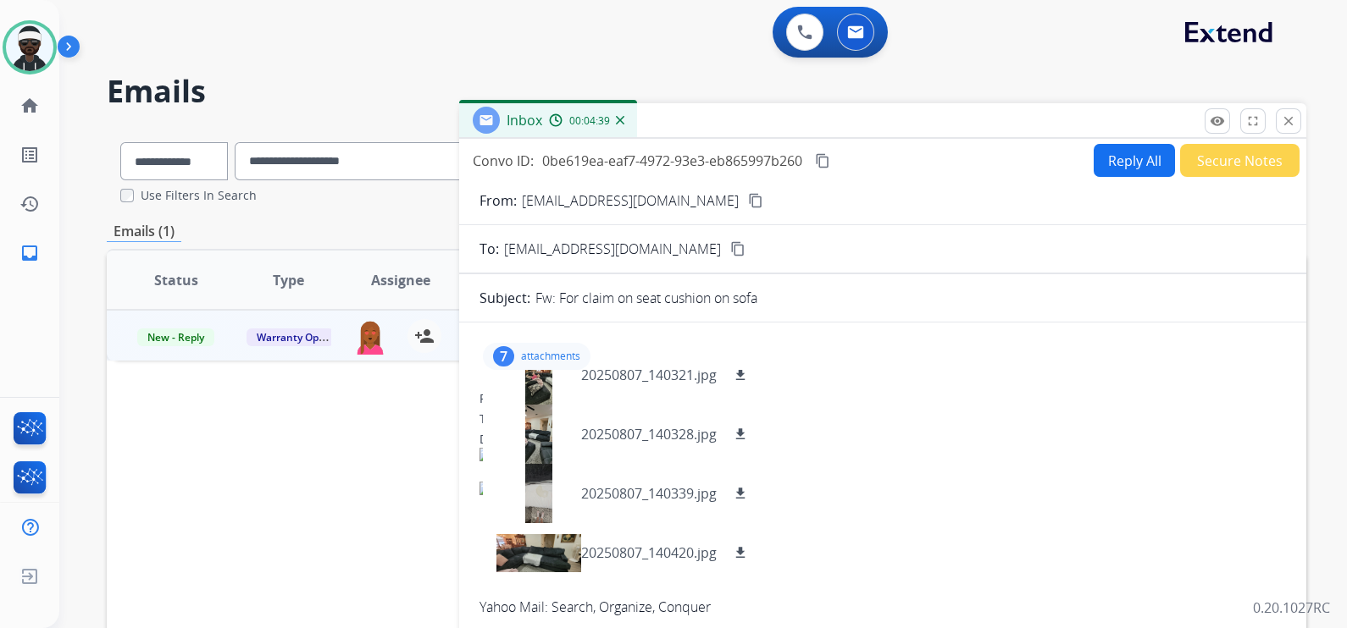
drag, startPoint x: 280, startPoint y: 436, endPoint x: 292, endPoint y: 435, distance: 11.9
click at [281, 436] on div "Status Type Assignee Initial Date Updated Date arrow_downward SLA Subject Custo…" at bounding box center [706, 532] width 1199 height 567
click at [1076, 160] on button "Reply All" at bounding box center [1133, 160] width 81 height 33
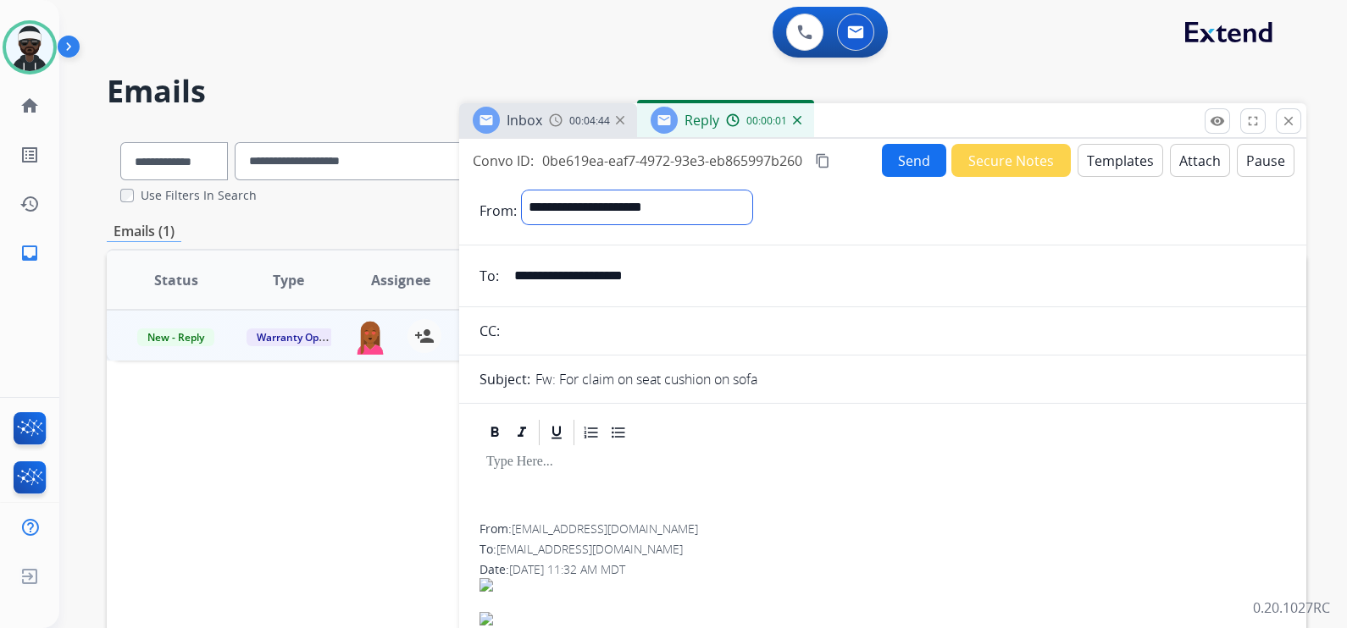
click at [703, 199] on select "**********" at bounding box center [637, 208] width 230 height 34
select select "**********"
click at [522, 191] on select "**********" at bounding box center [637, 208] width 230 height 34
click at [655, 326] on input "text" at bounding box center [895, 333] width 781 height 34
click at [600, 462] on p at bounding box center [882, 463] width 793 height 15
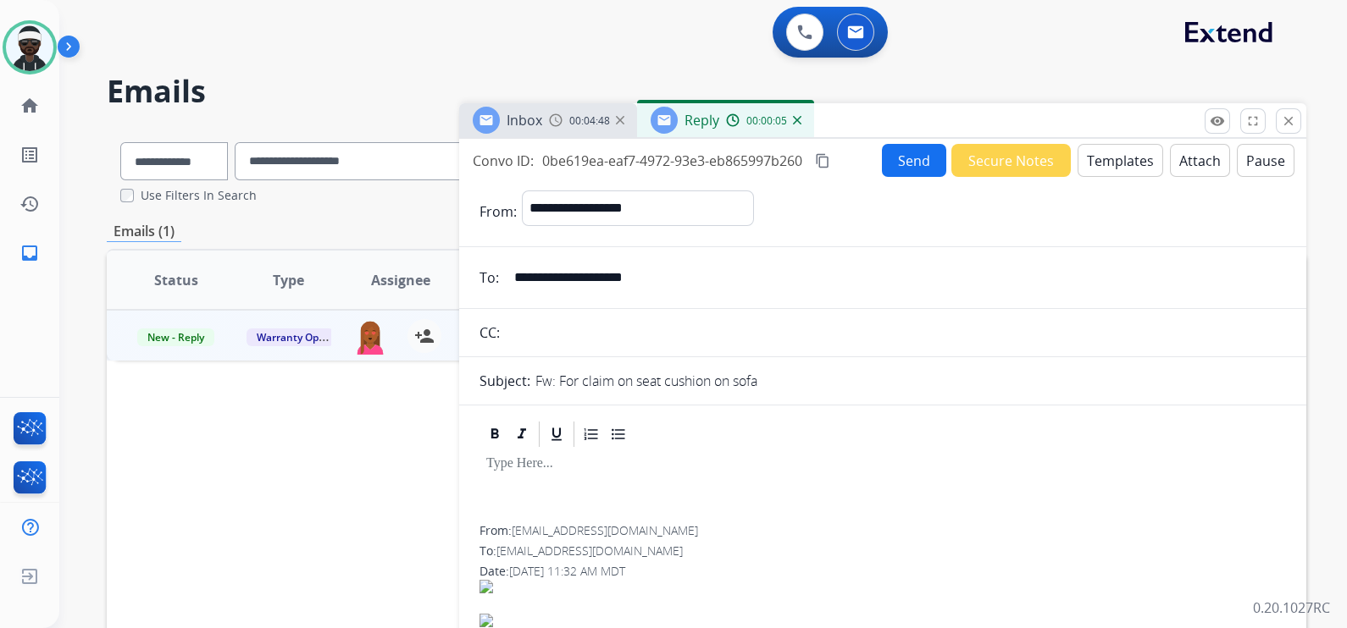
click at [1076, 158] on button "Templates" at bounding box center [1120, 160] width 86 height 33
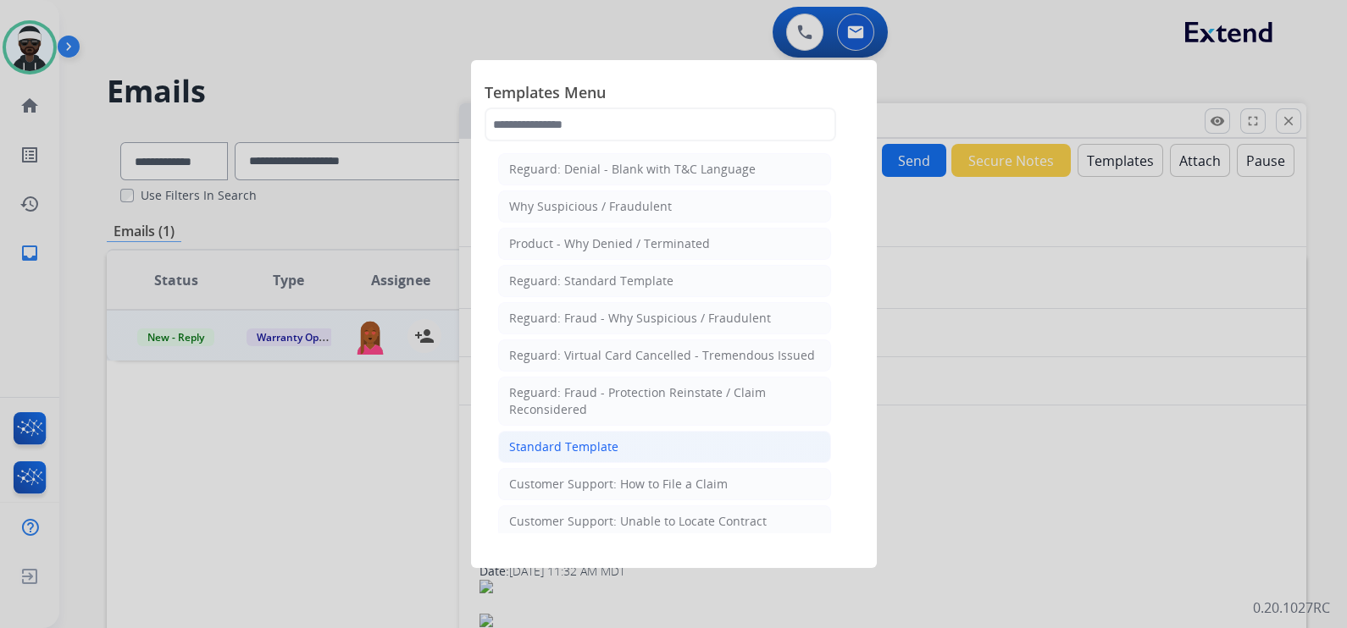
click at [624, 440] on li "Standard Template" at bounding box center [664, 447] width 333 height 32
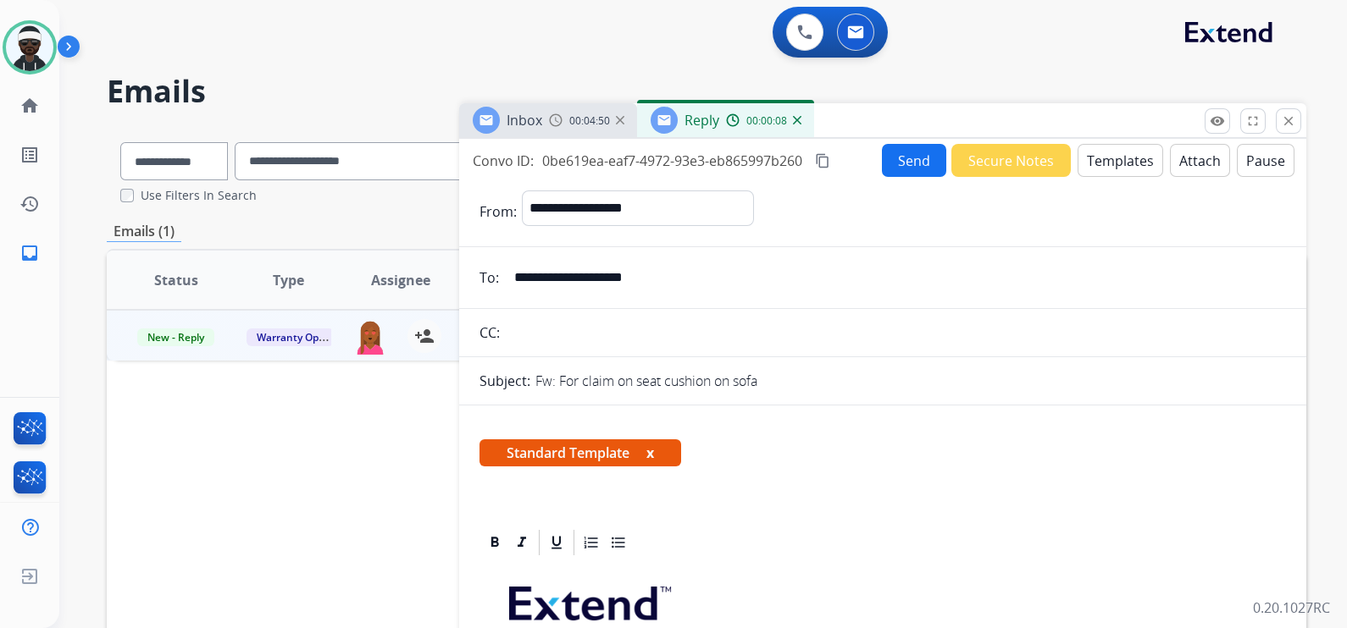
drag, startPoint x: 650, startPoint y: 449, endPoint x: 658, endPoint y: 454, distance: 9.9
click at [650, 449] on button "x" at bounding box center [650, 453] width 8 height 20
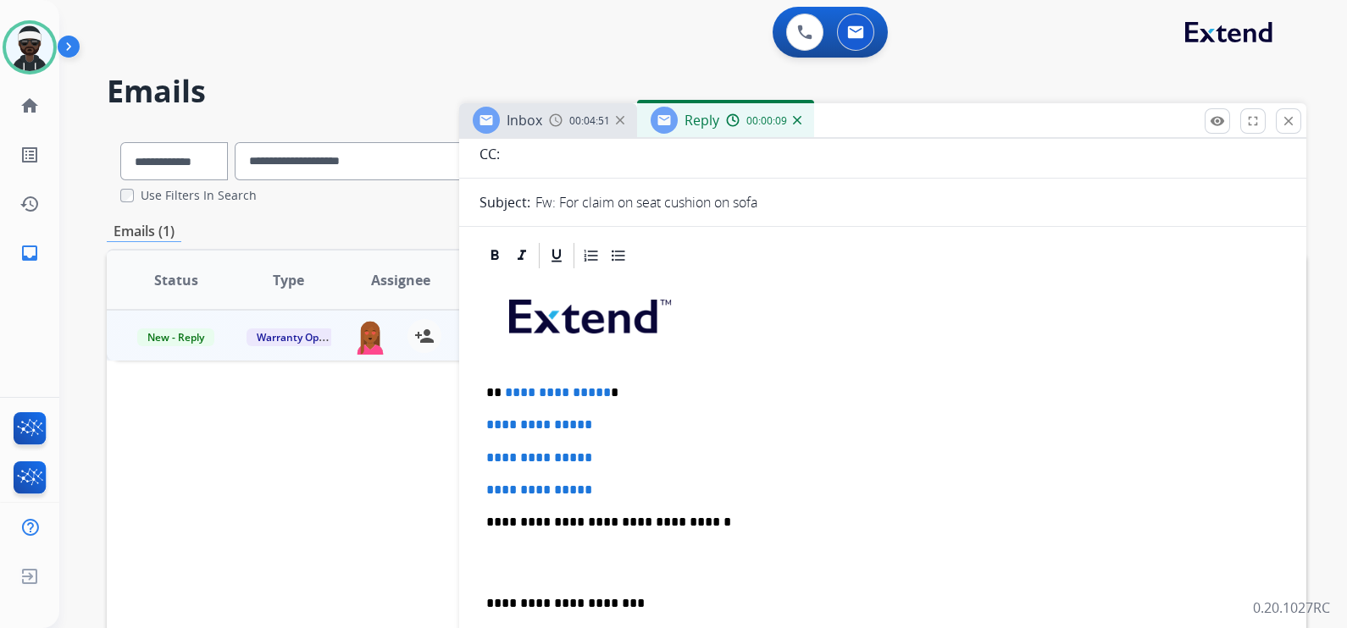
scroll to position [211, 0]
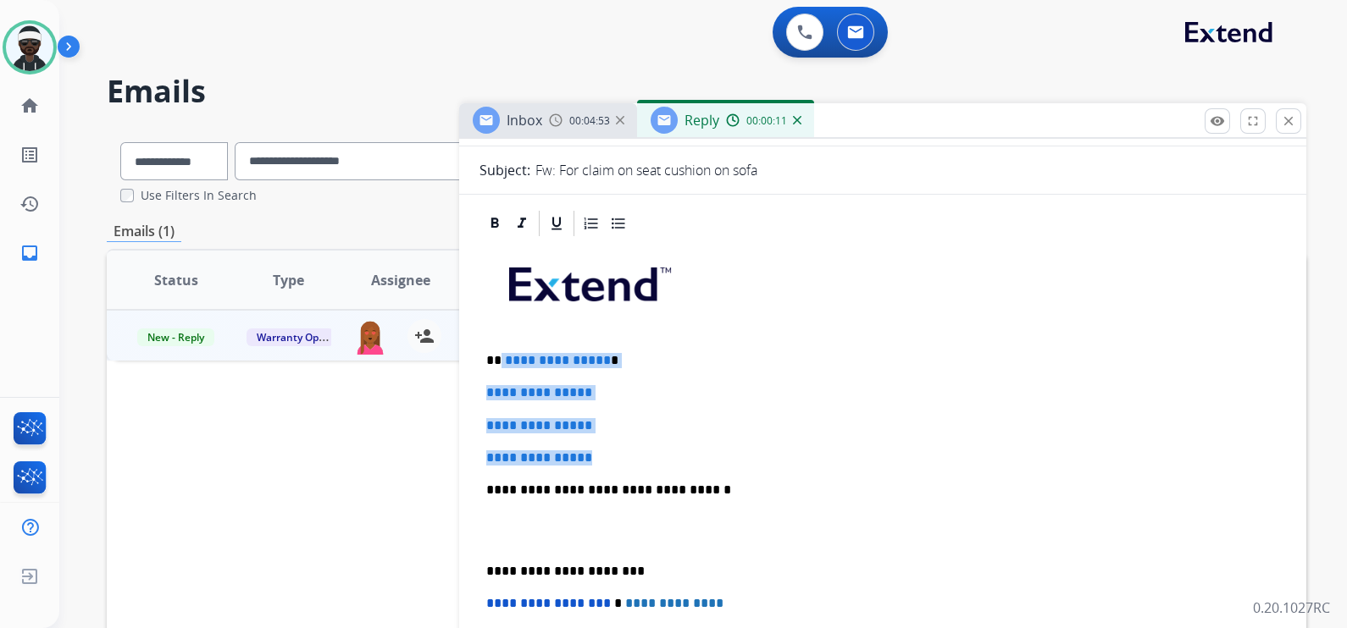
drag, startPoint x: 500, startPoint y: 356, endPoint x: 635, endPoint y: 445, distance: 162.1
click at [635, 445] on div "**********" at bounding box center [882, 530] width 806 height 583
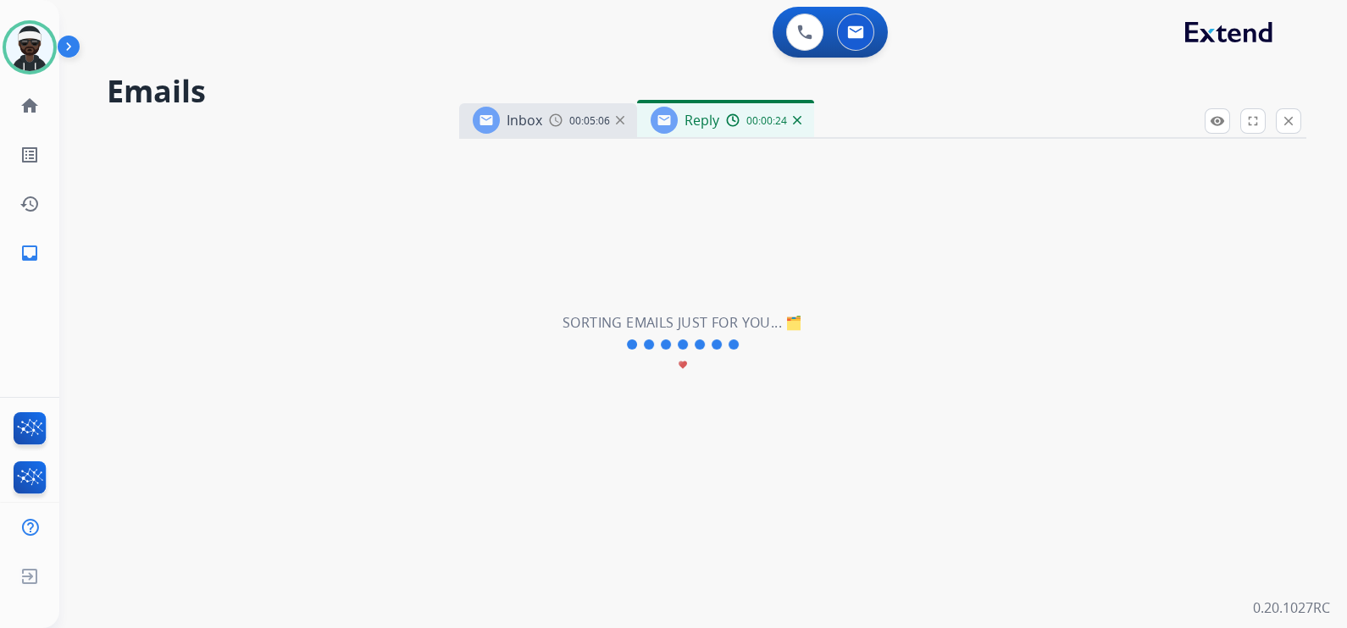
scroll to position [455, 0]
click at [584, 102] on h2 "Emails" at bounding box center [706, 92] width 1199 height 34
click at [569, 119] on span "00:05:11" at bounding box center [589, 121] width 41 height 14
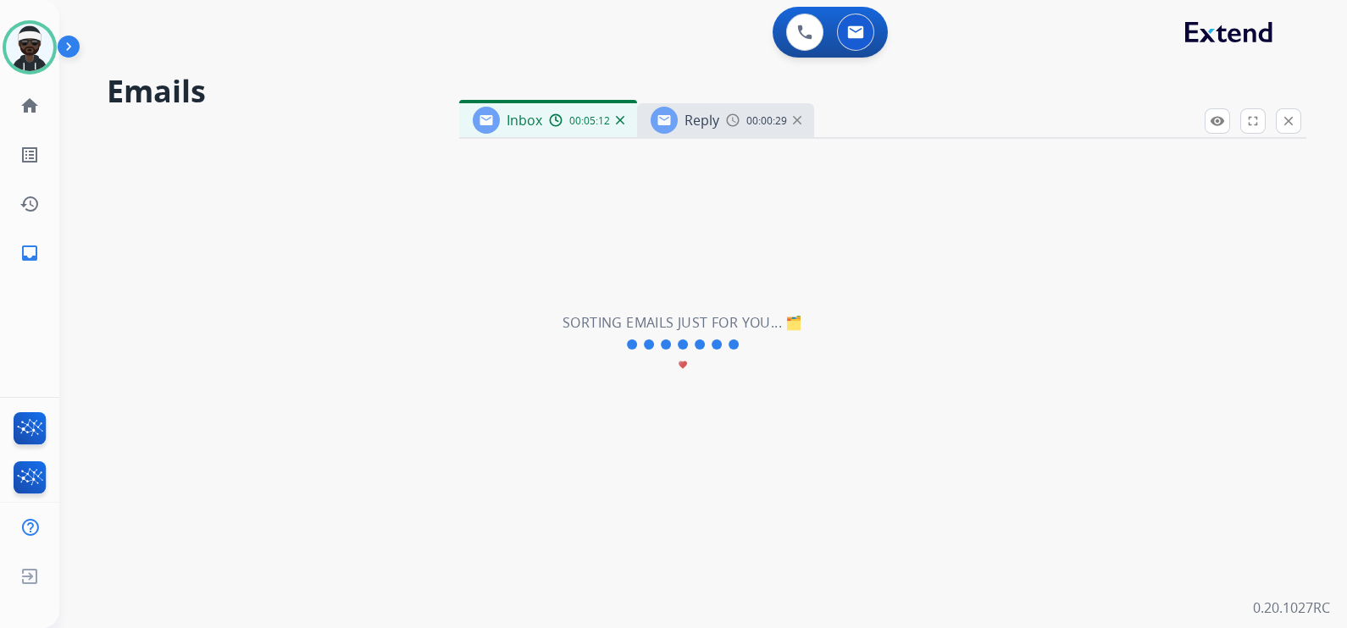
click at [674, 135] on div "Reply 00:00:29" at bounding box center [725, 120] width 177 height 34
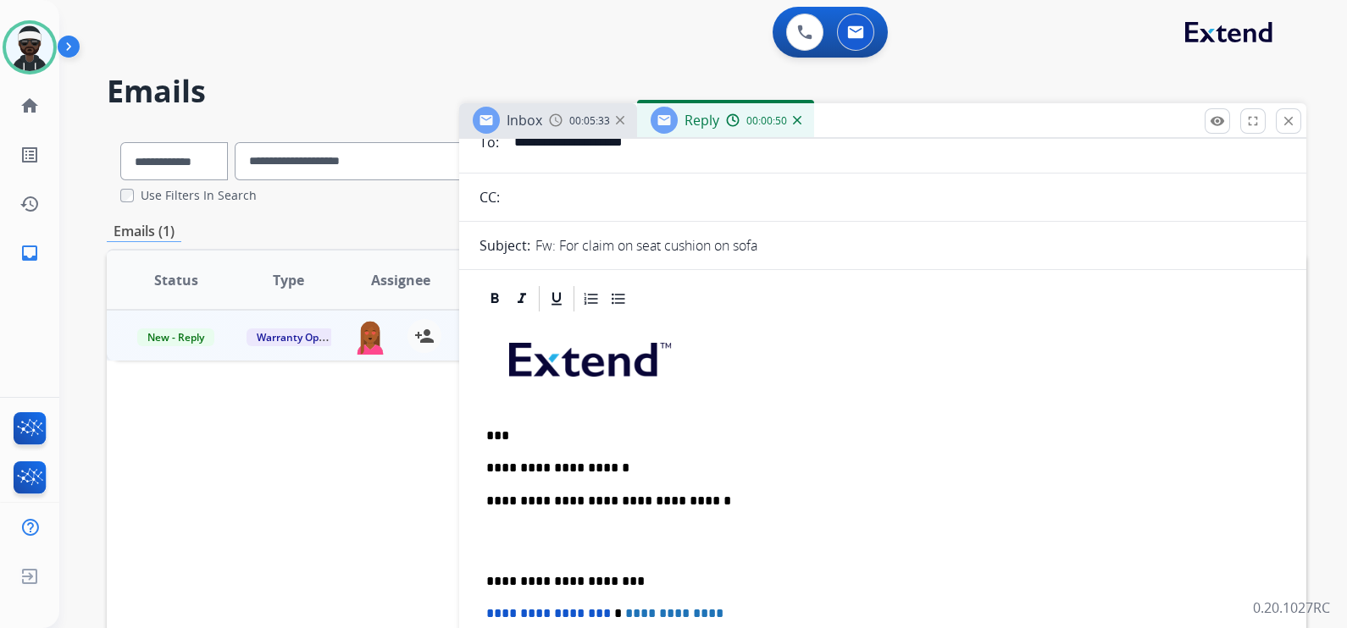
scroll to position [137, 0]
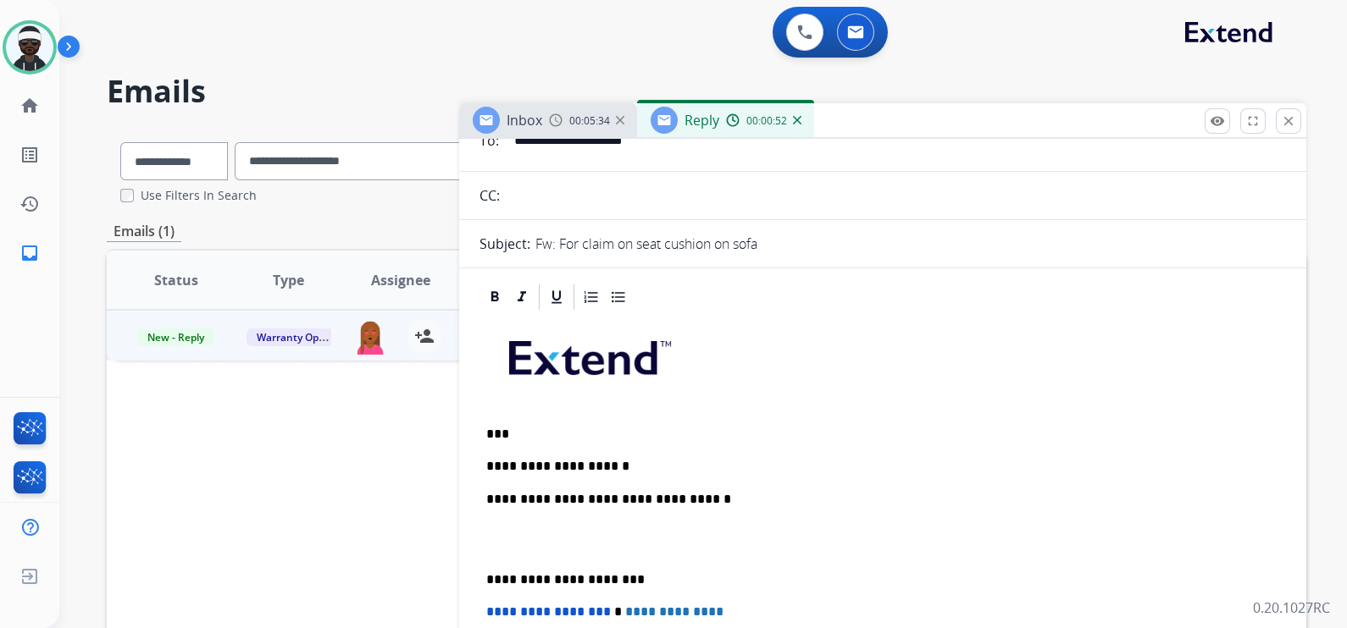
drag, startPoint x: 600, startPoint y: 454, endPoint x: 627, endPoint y: 467, distance: 29.9
click at [601, 454] on div "**********" at bounding box center [882, 570] width 806 height 517
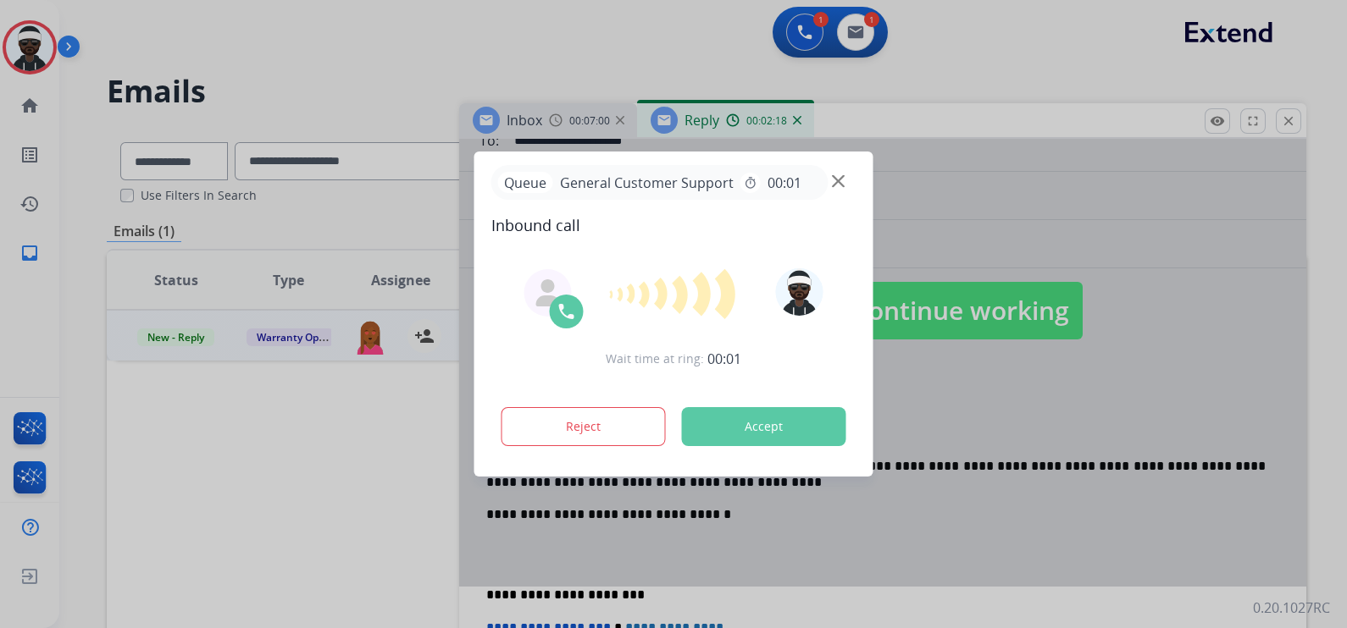
click at [725, 432] on button "Accept" at bounding box center [764, 426] width 164 height 39
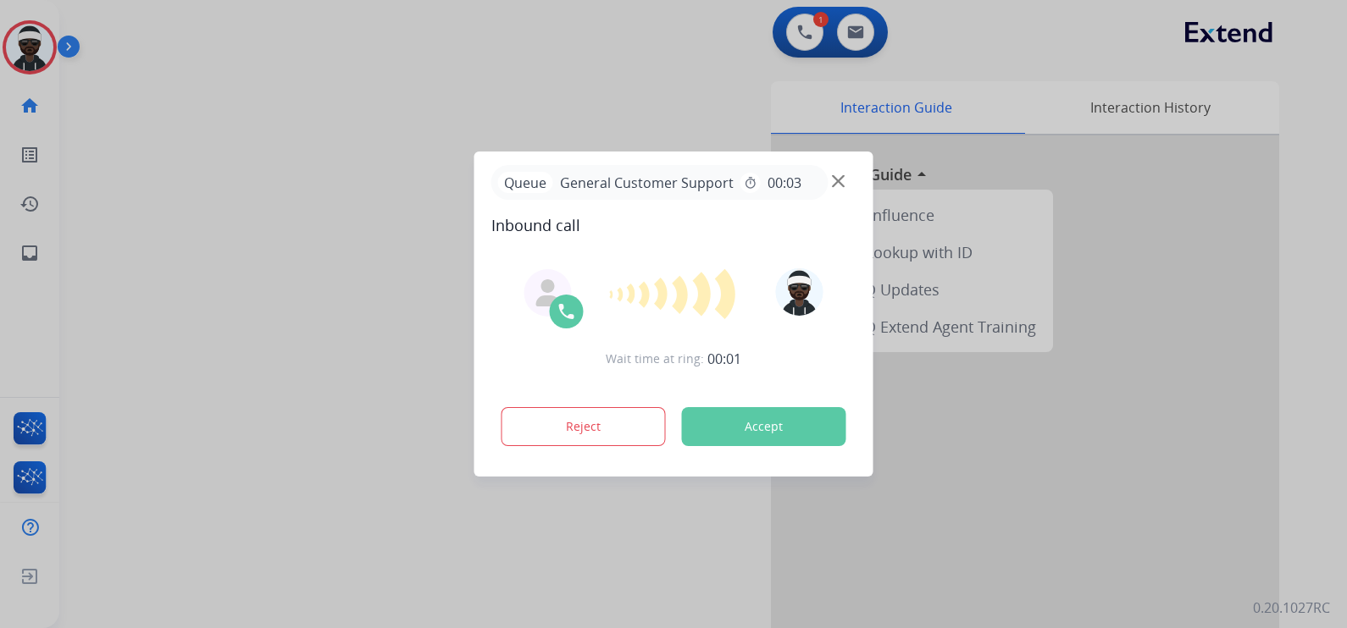
click at [786, 419] on button "Accept" at bounding box center [764, 426] width 164 height 39
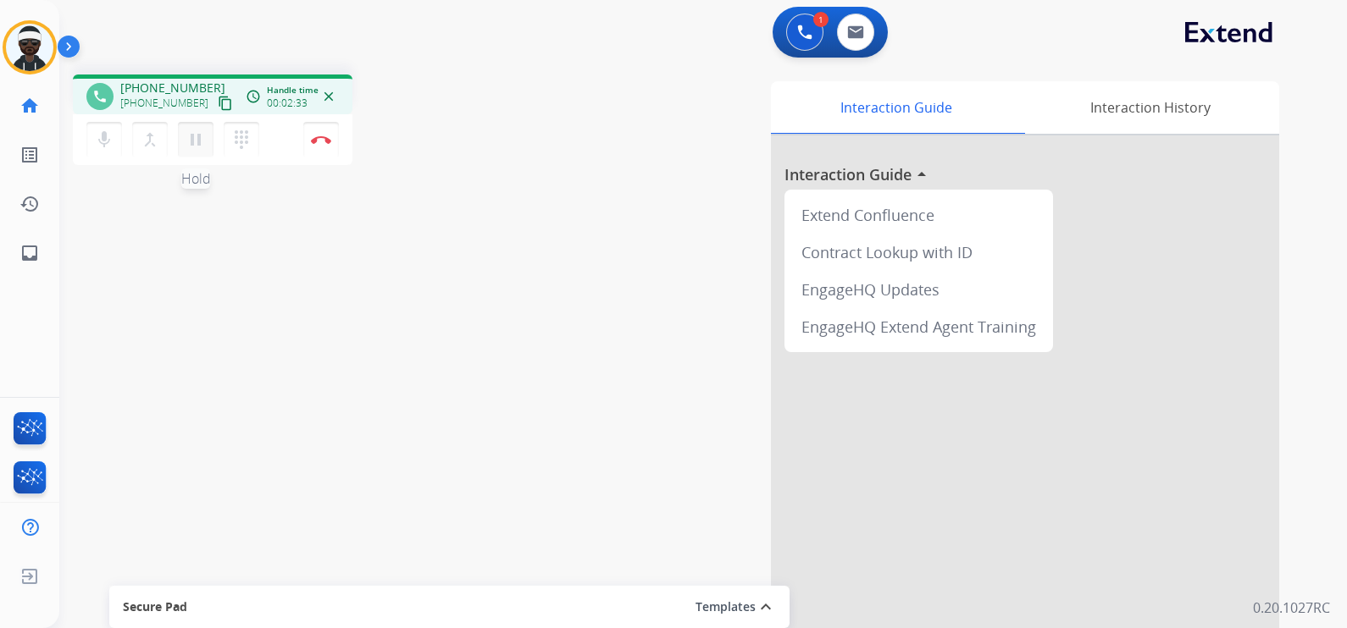
click at [194, 146] on mat-icon "pause" at bounding box center [195, 140] width 20 height 20
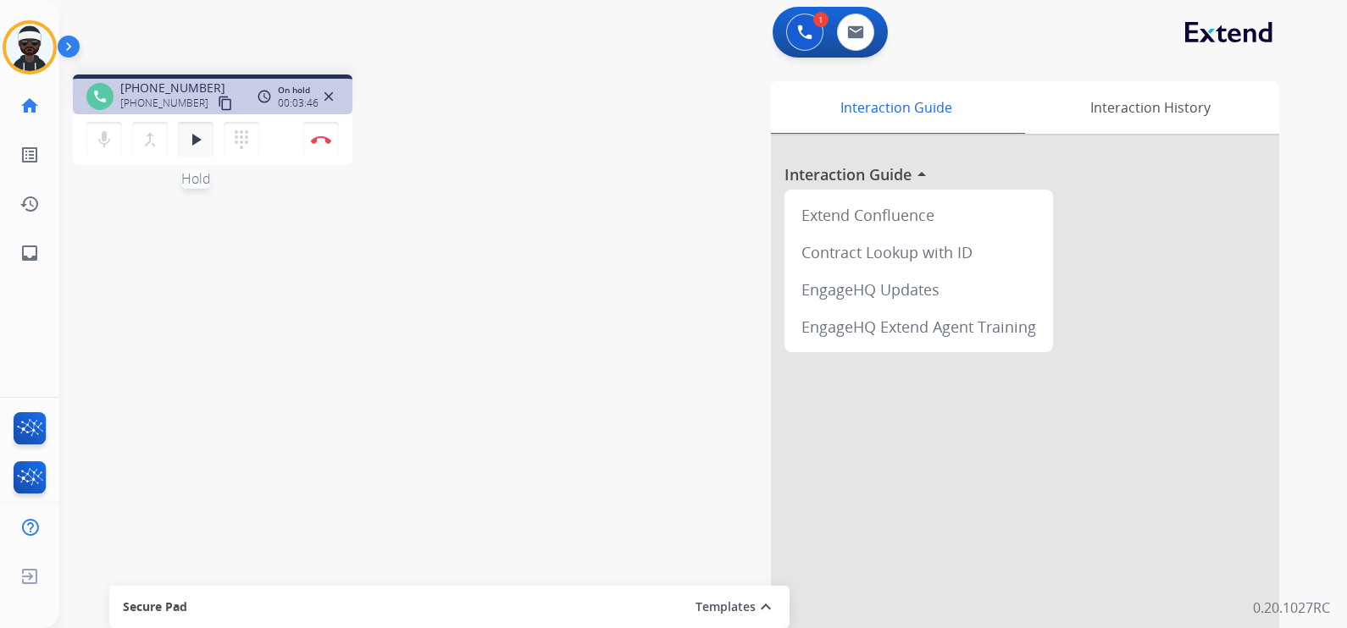
click at [196, 142] on mat-icon "play_arrow" at bounding box center [195, 140] width 20 height 20
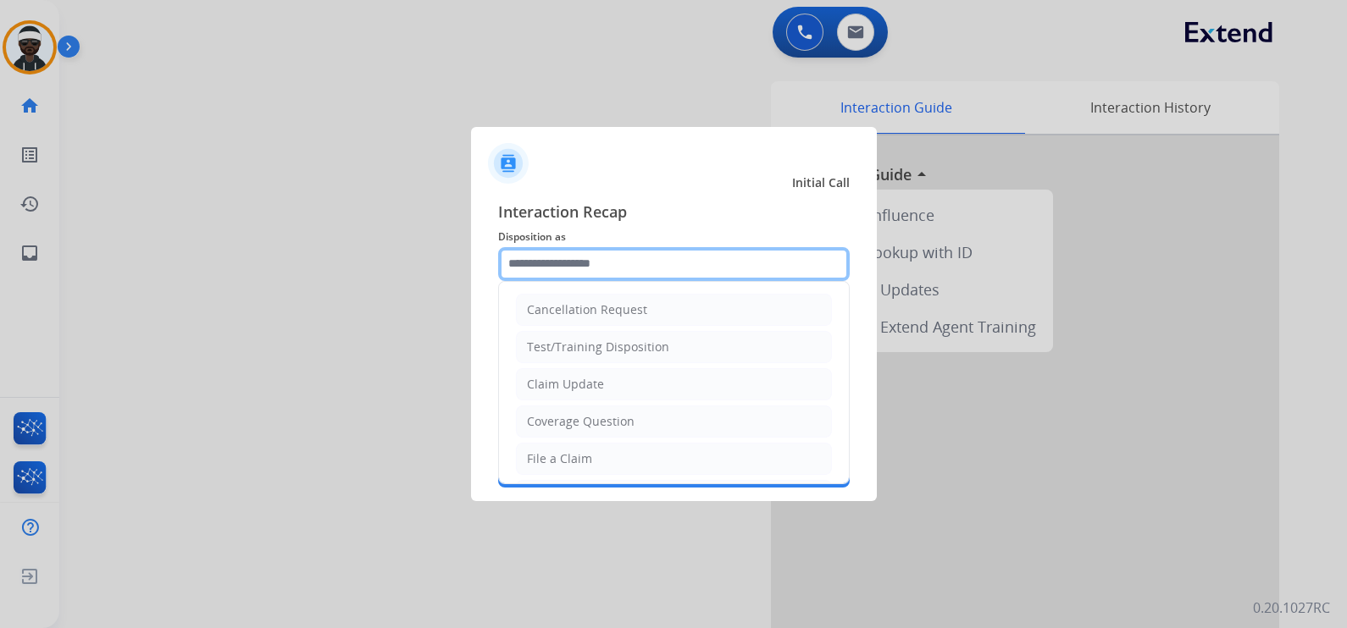
click at [617, 268] on input "text" at bounding box center [673, 264] width 351 height 34
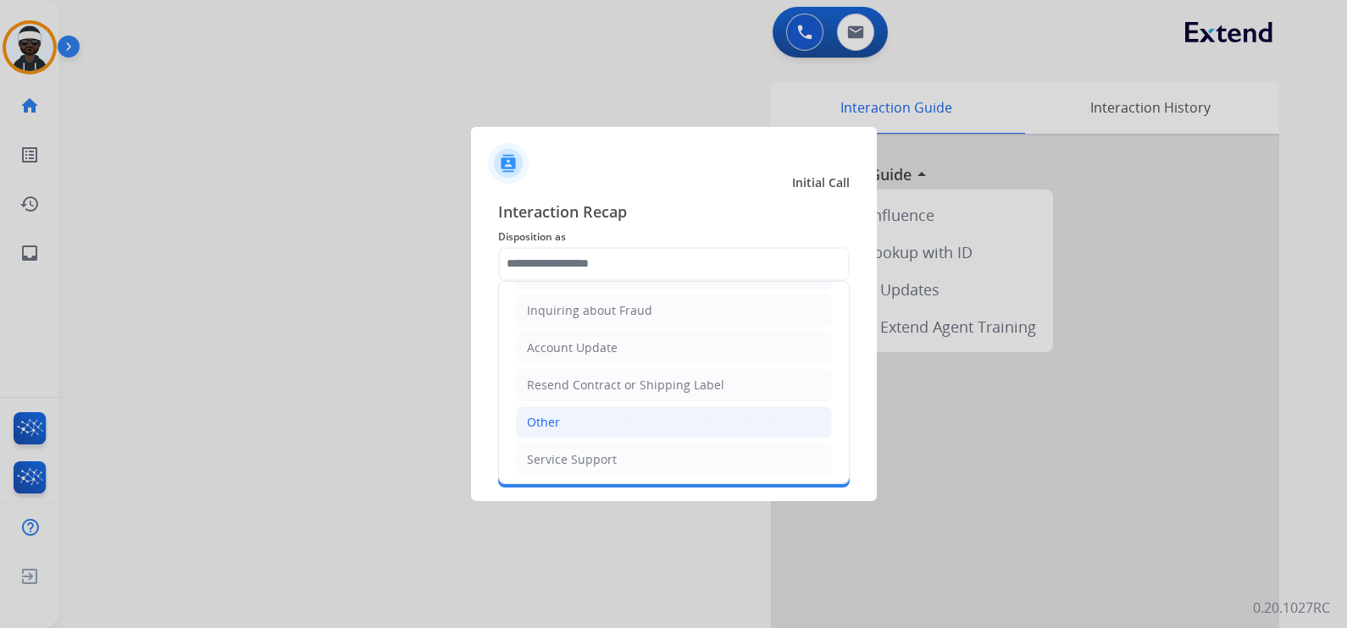
click at [582, 418] on li "Other" at bounding box center [674, 423] width 316 height 32
type input "*****"
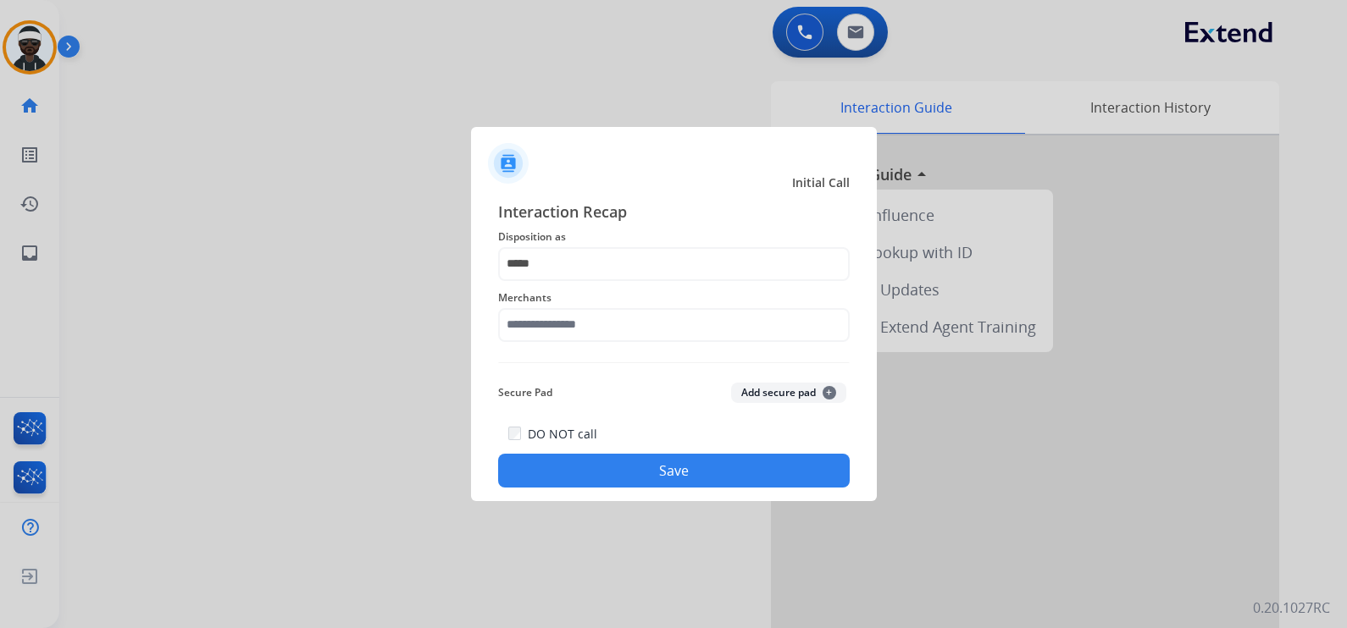
click at [582, 304] on span "Merchants" at bounding box center [673, 298] width 351 height 20
click at [583, 342] on div "Merchants" at bounding box center [673, 315] width 351 height 68
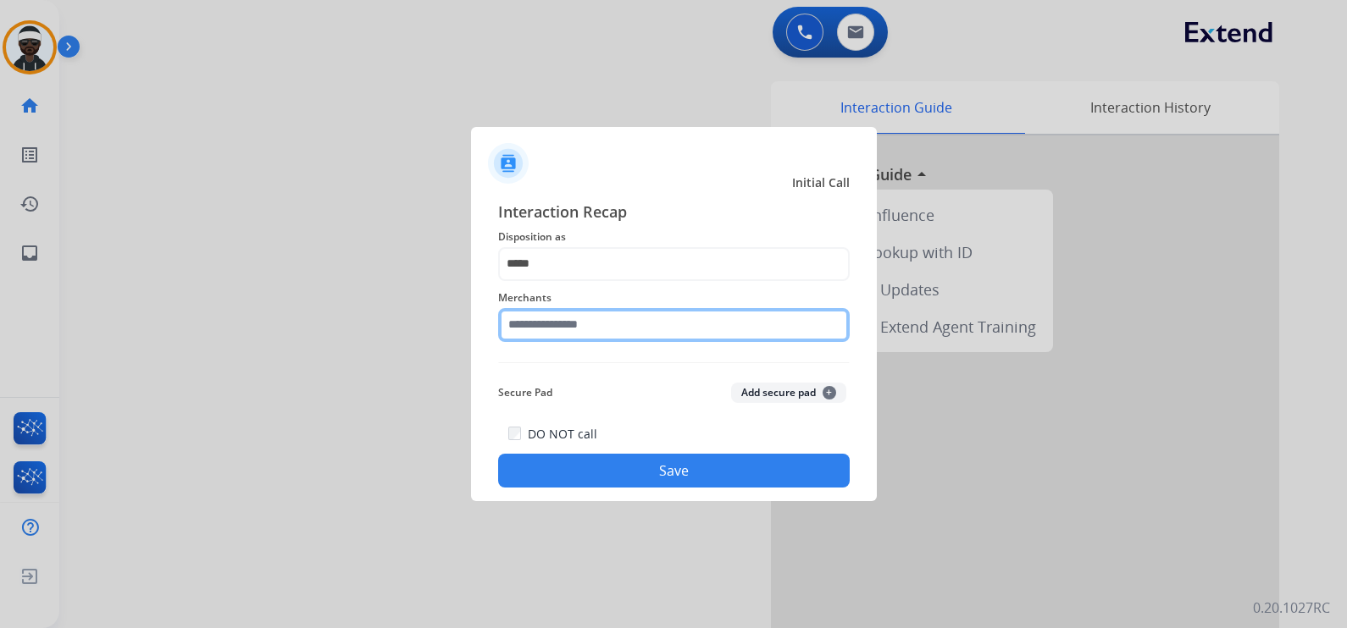
click at [585, 338] on input "text" at bounding box center [673, 325] width 351 height 34
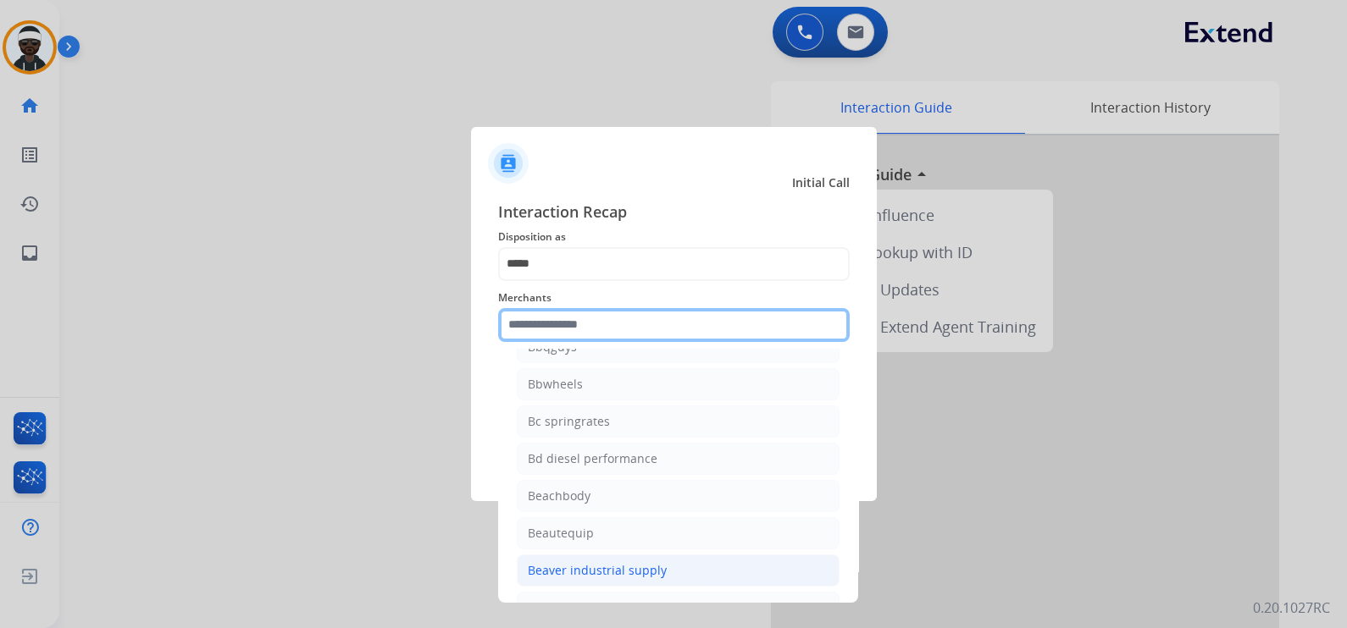
scroll to position [4023, 0]
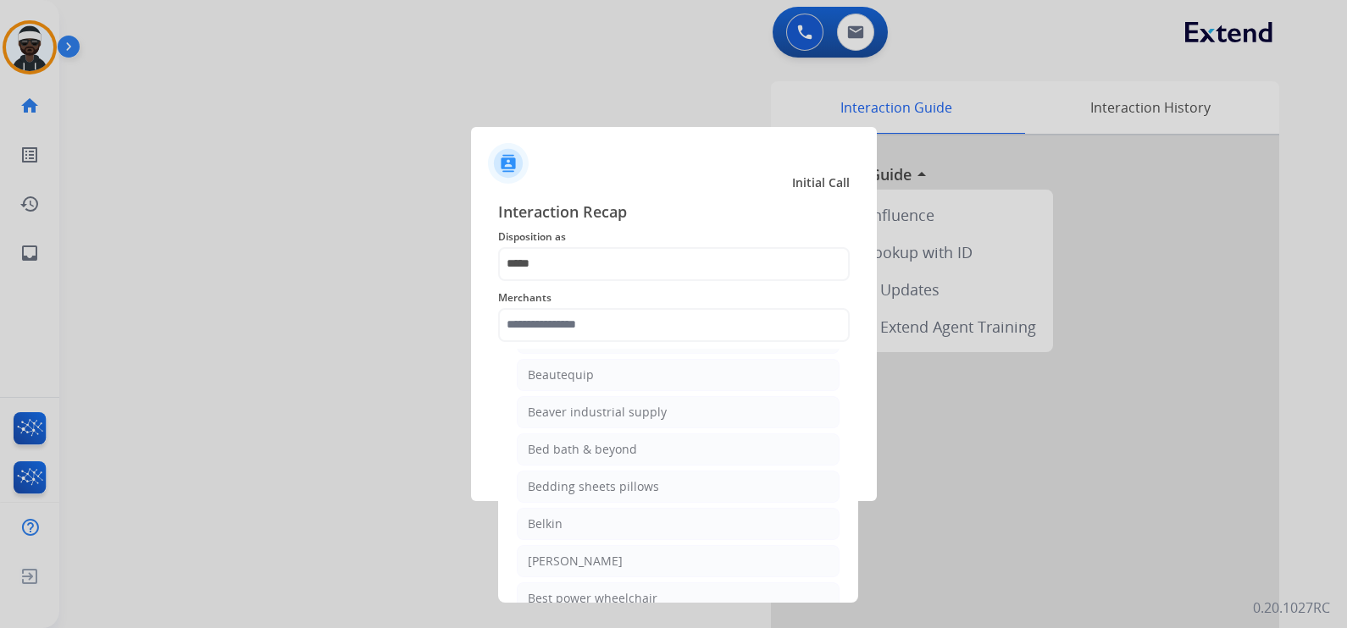
click at [616, 291] on span "Merchants" at bounding box center [673, 298] width 351 height 20
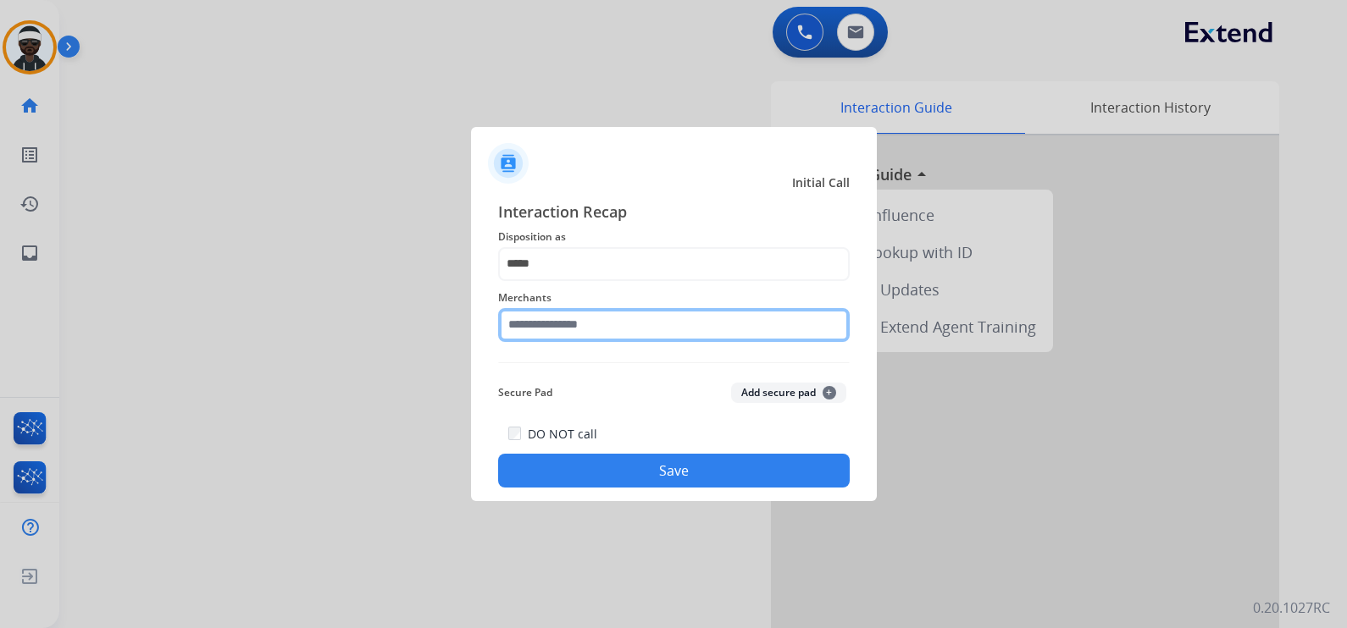
click at [595, 333] on input "text" at bounding box center [673, 325] width 351 height 34
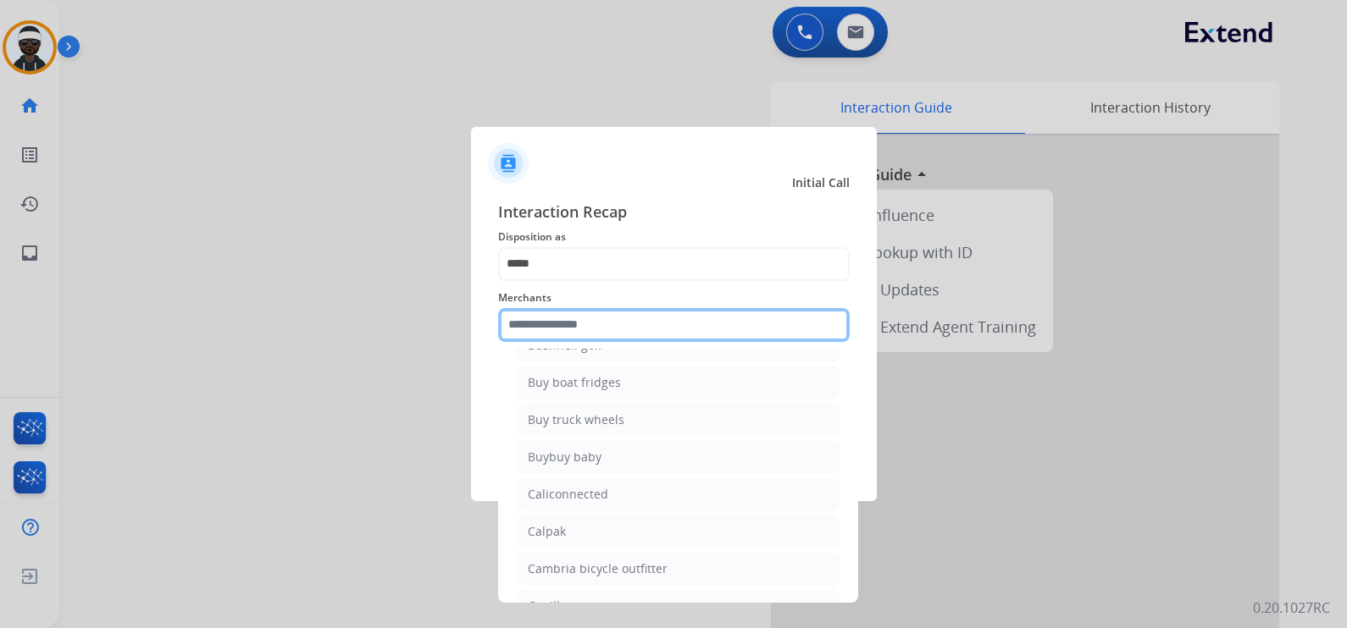
scroll to position [5821, 0]
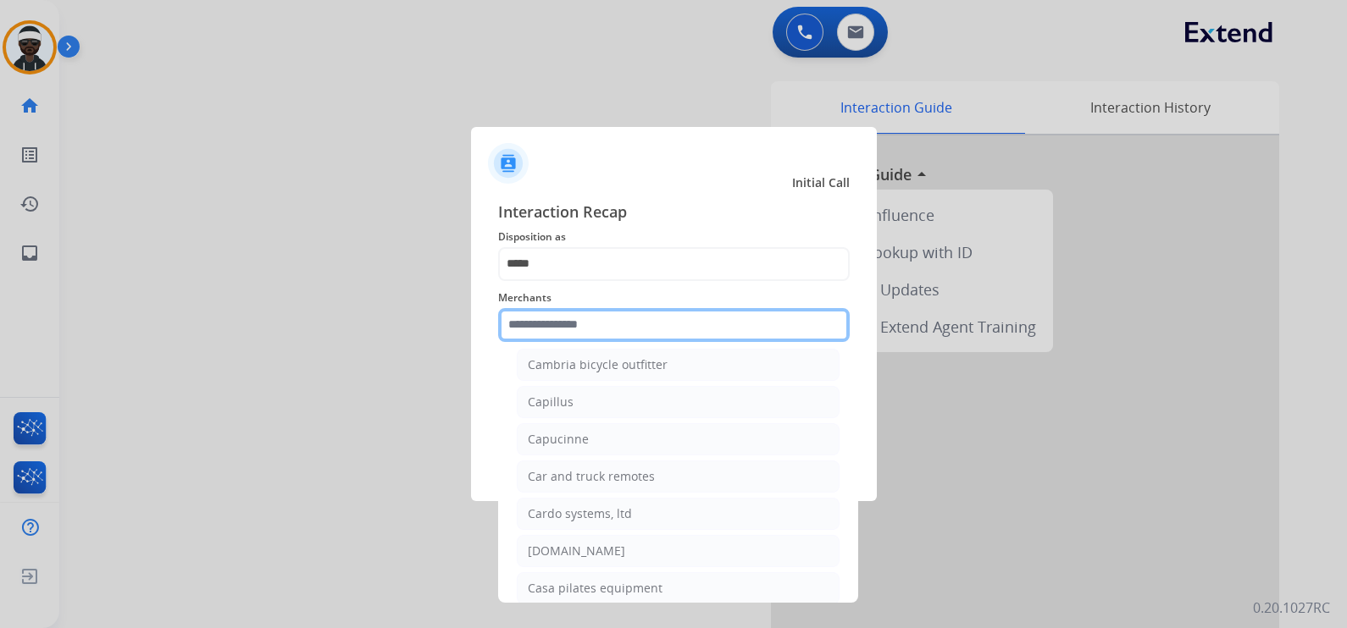
type input "*"
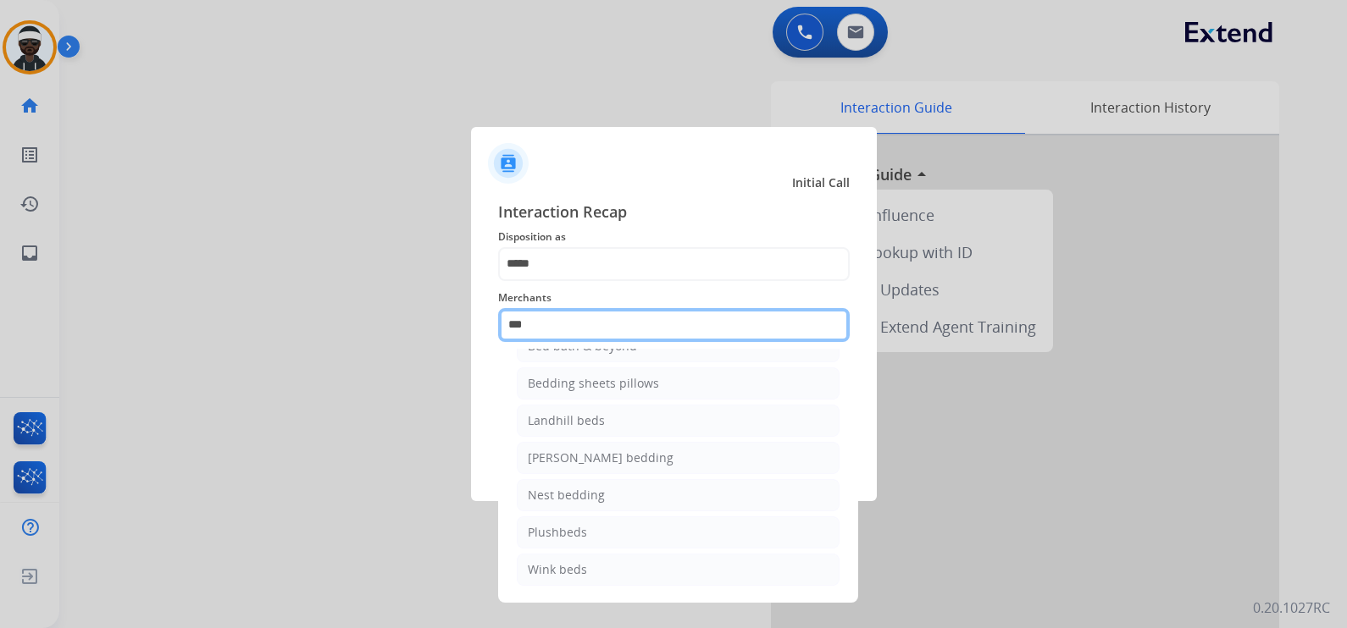
scroll to position [25, 0]
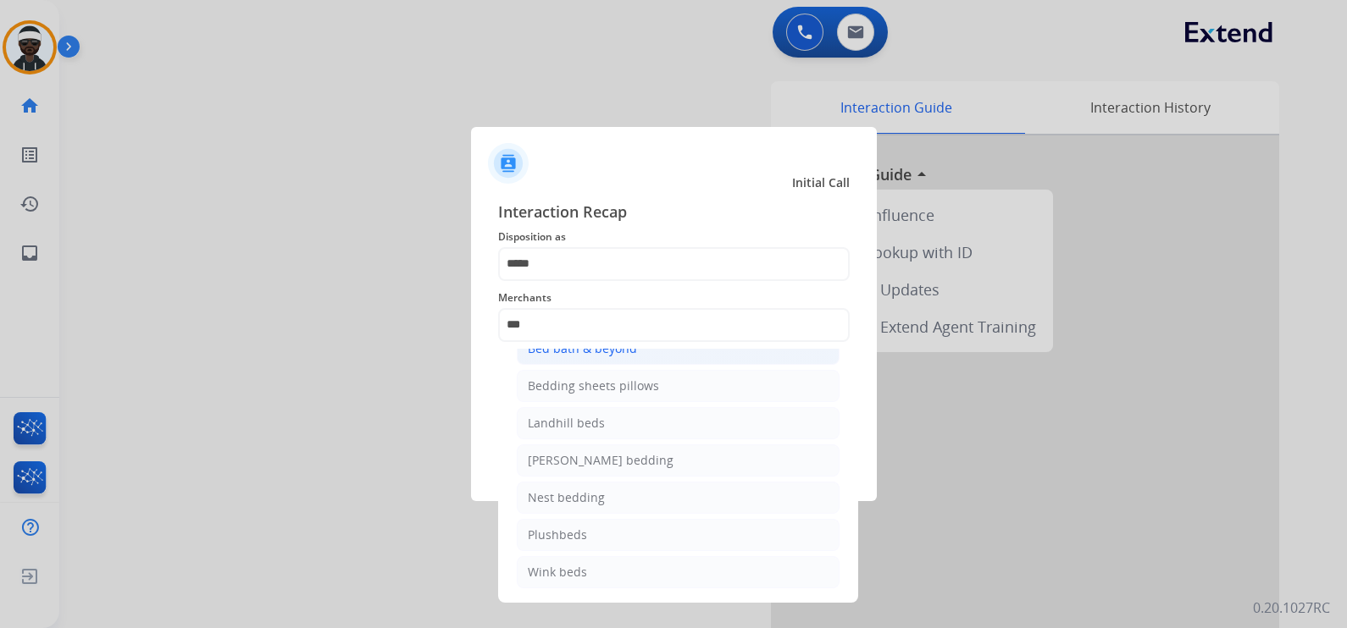
click at [607, 353] on div "Bed bath & beyond" at bounding box center [582, 348] width 109 height 17
type input "**********"
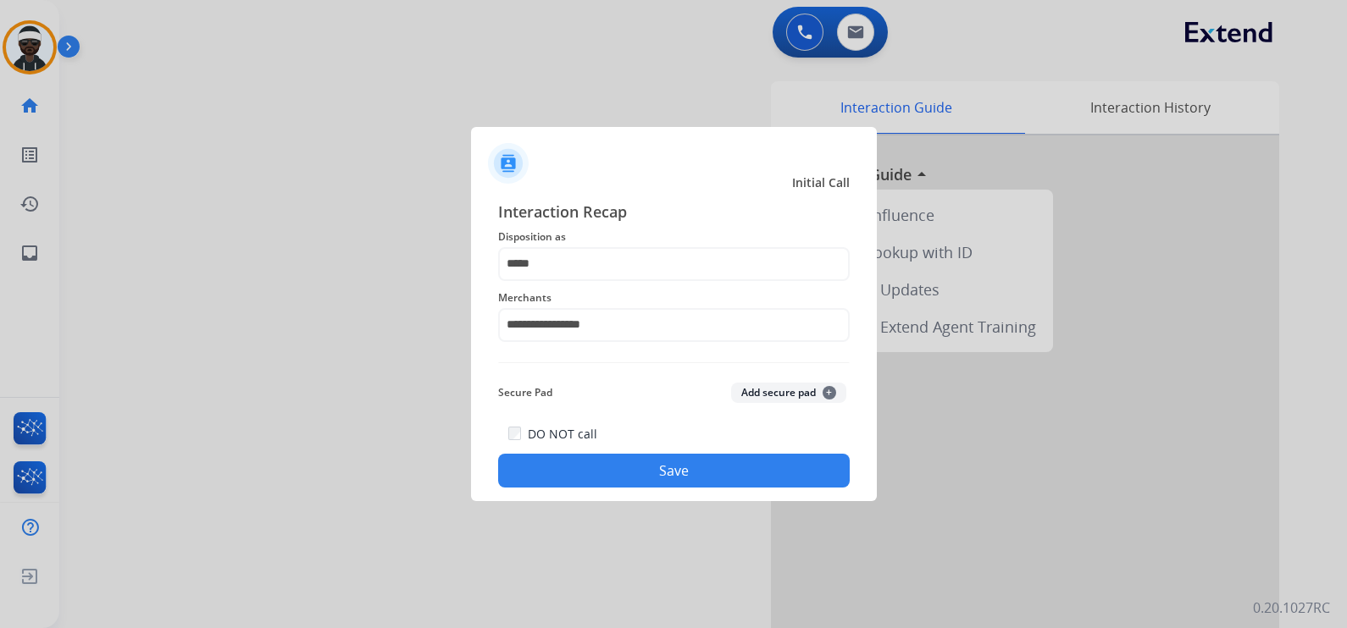
click at [685, 490] on div "**********" at bounding box center [674, 344] width 406 height 316
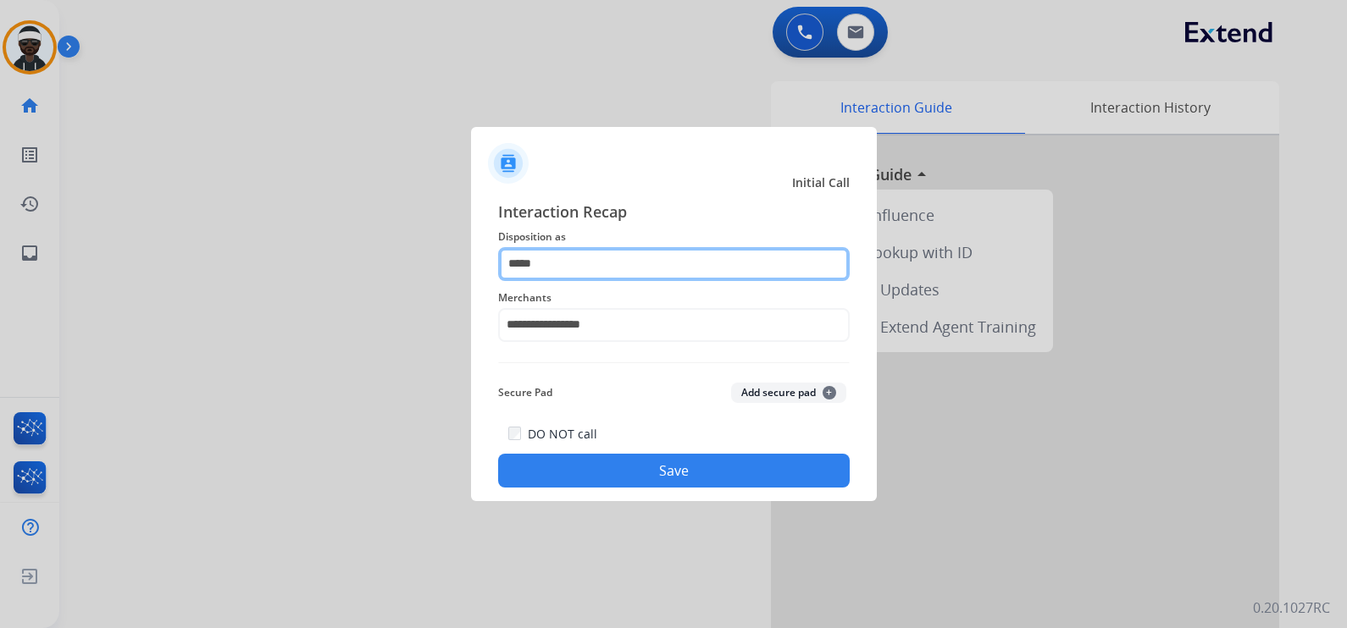
click at [553, 268] on input "*****" at bounding box center [673, 264] width 351 height 34
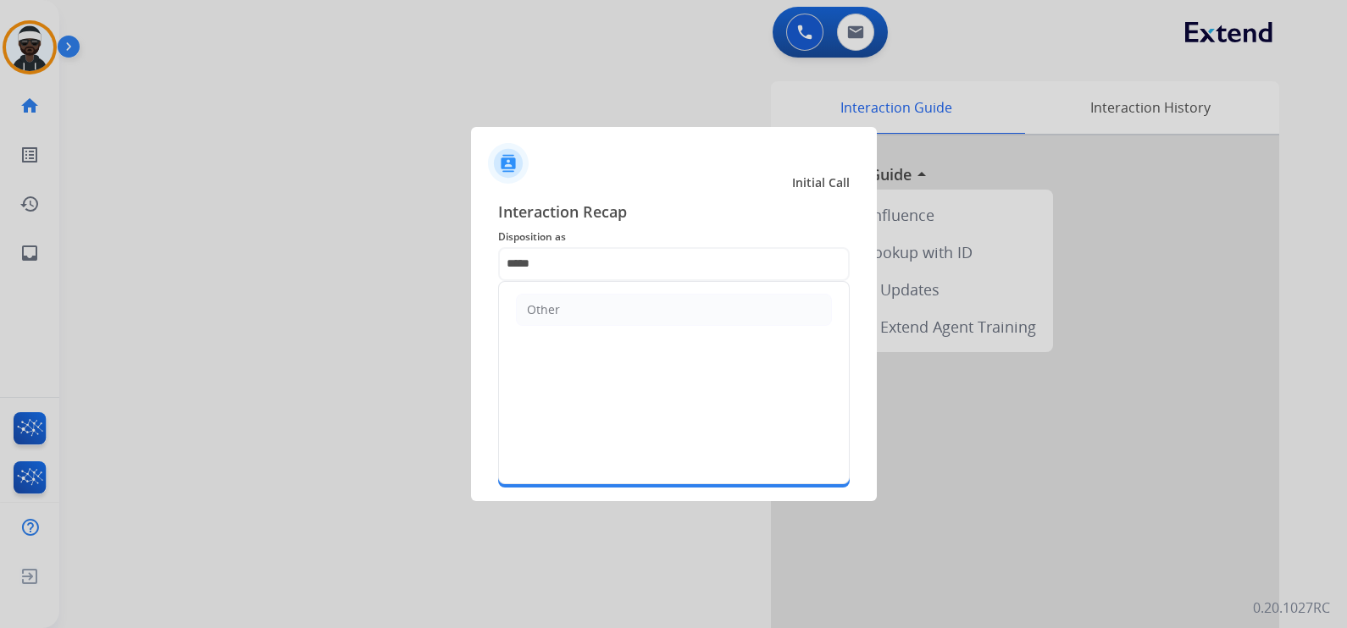
click at [563, 292] on ul "Other" at bounding box center [674, 310] width 350 height 56
click at [567, 317] on li "Other" at bounding box center [674, 310] width 316 height 32
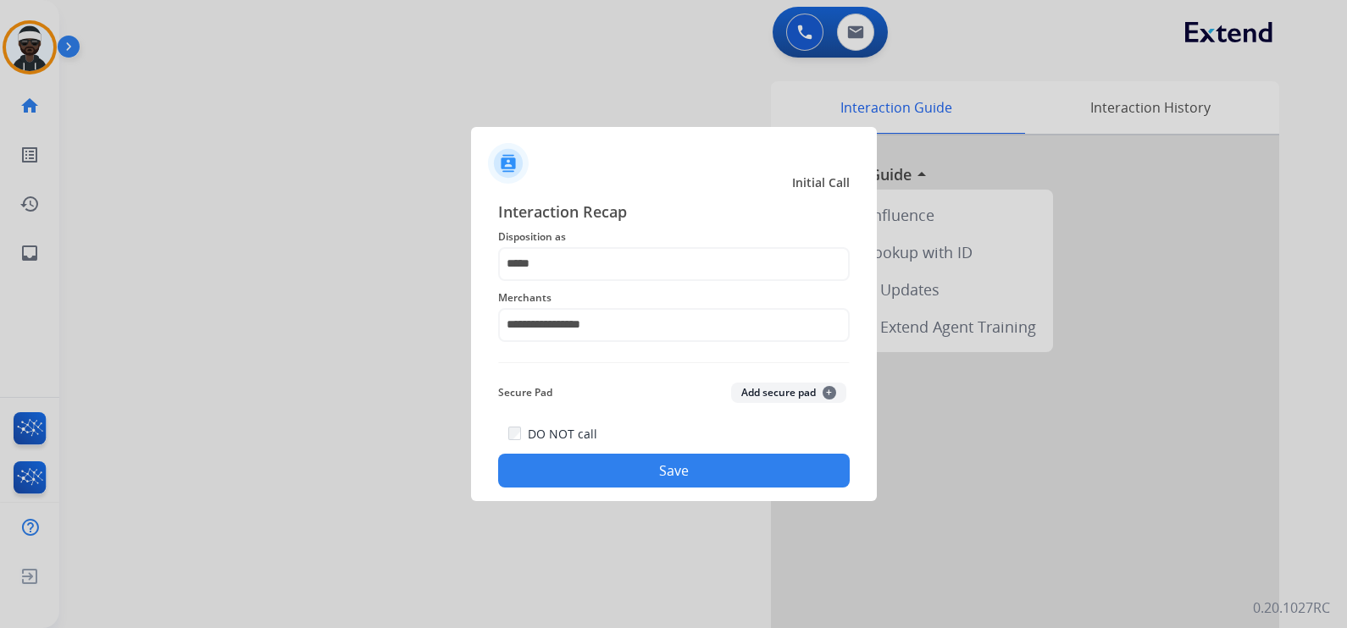
click at [628, 483] on button "Save" at bounding box center [673, 471] width 351 height 34
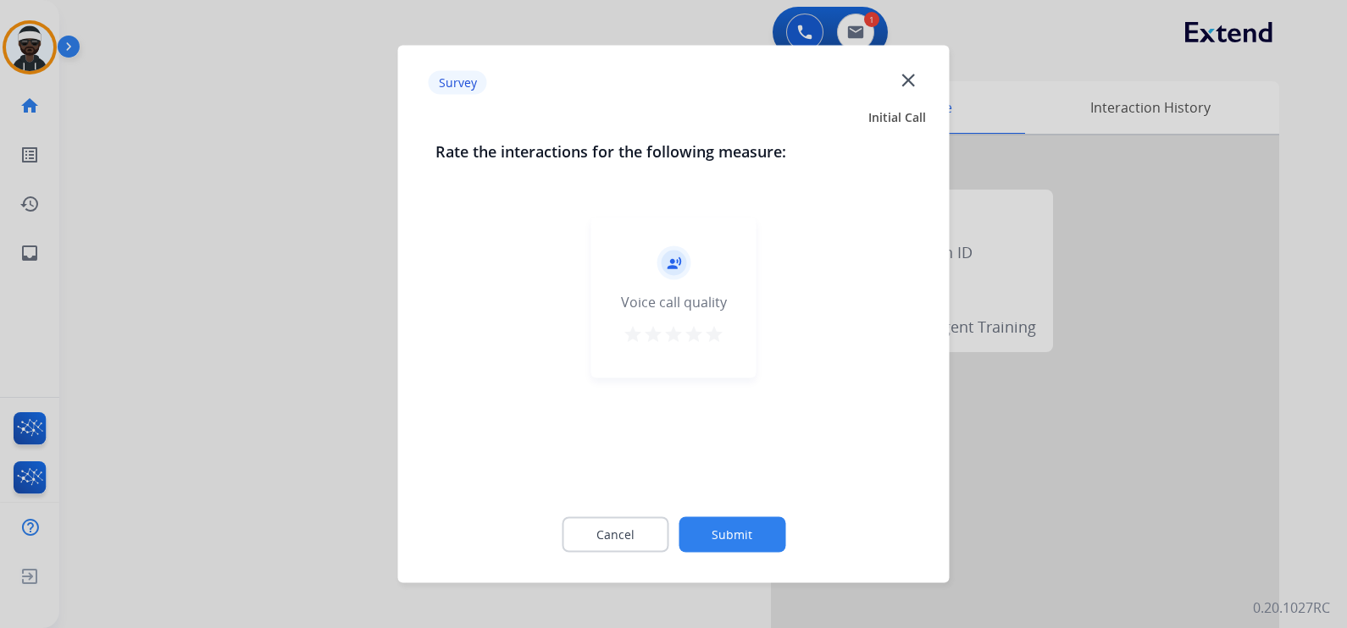
click at [699, 502] on button "Submit" at bounding box center [731, 535] width 107 height 36
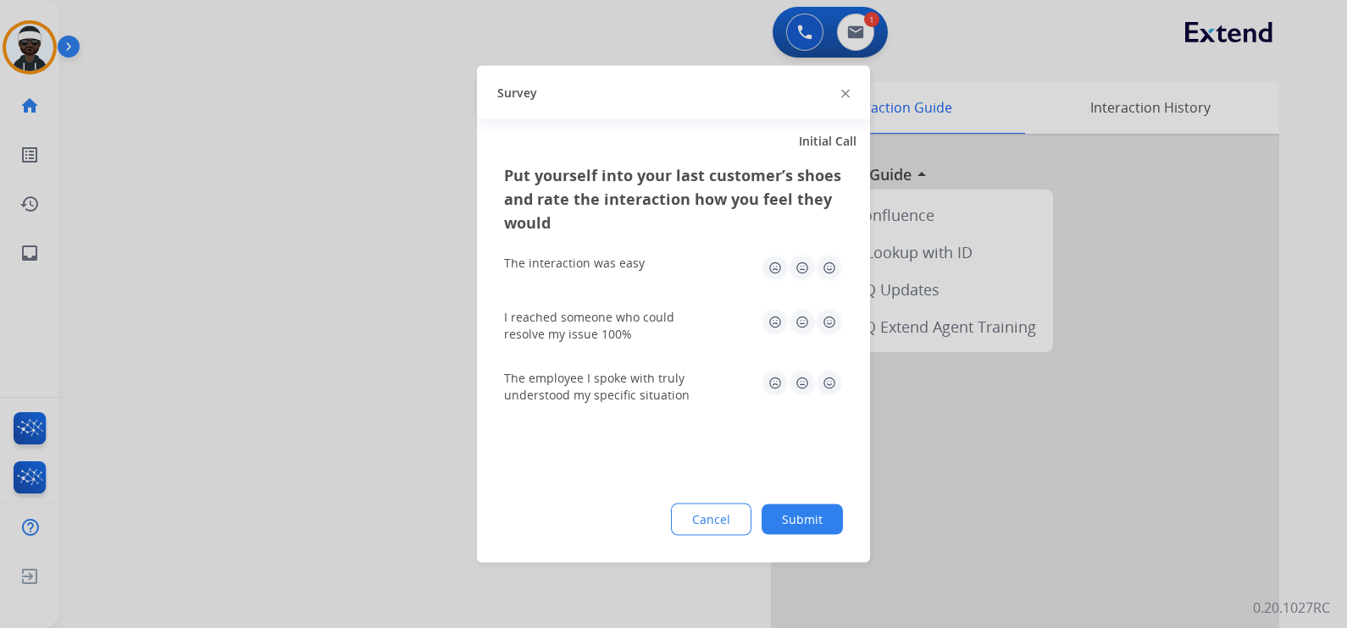
click at [793, 502] on button "Submit" at bounding box center [801, 520] width 81 height 30
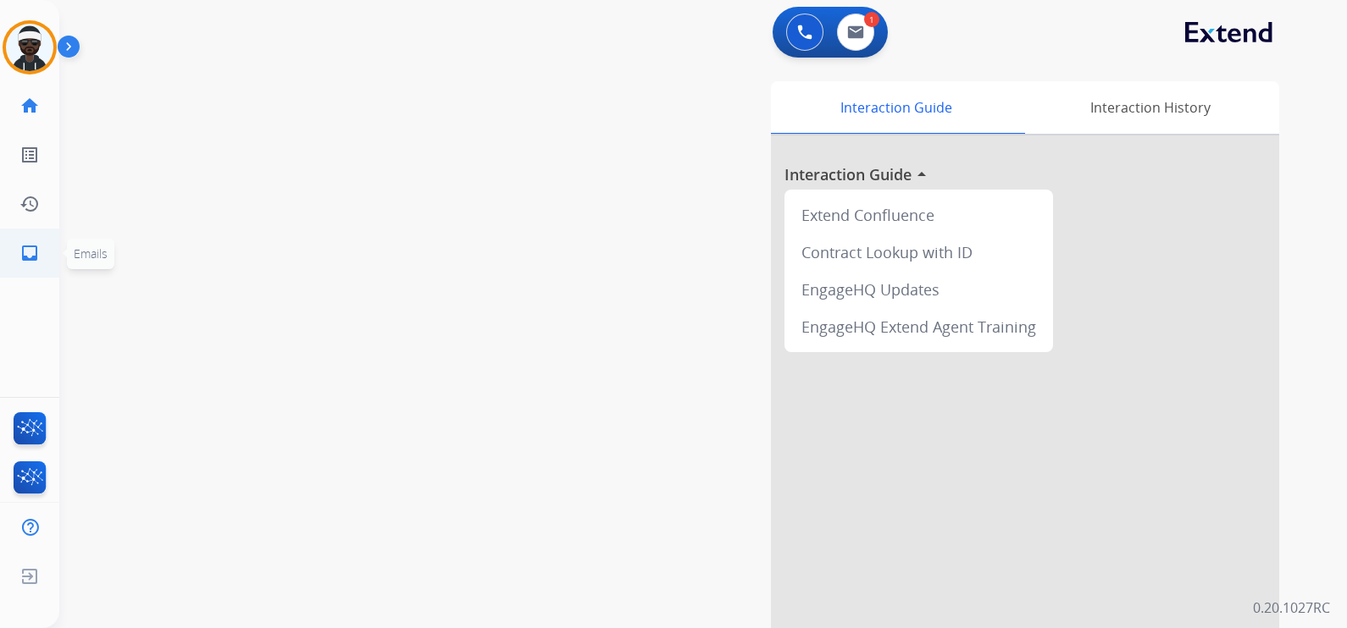
click at [34, 259] on mat-icon "inbox" at bounding box center [29, 253] width 20 height 20
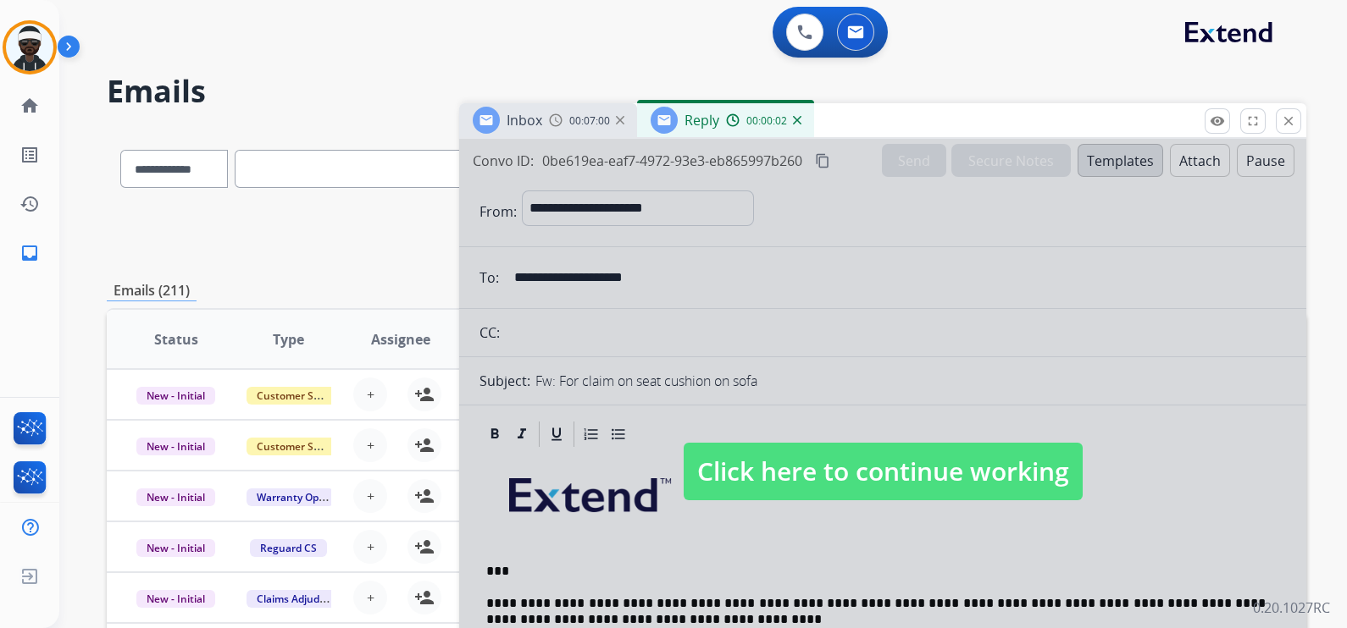
click at [841, 449] on span "Click here to continue working" at bounding box center [882, 472] width 399 height 58
select select "**********"
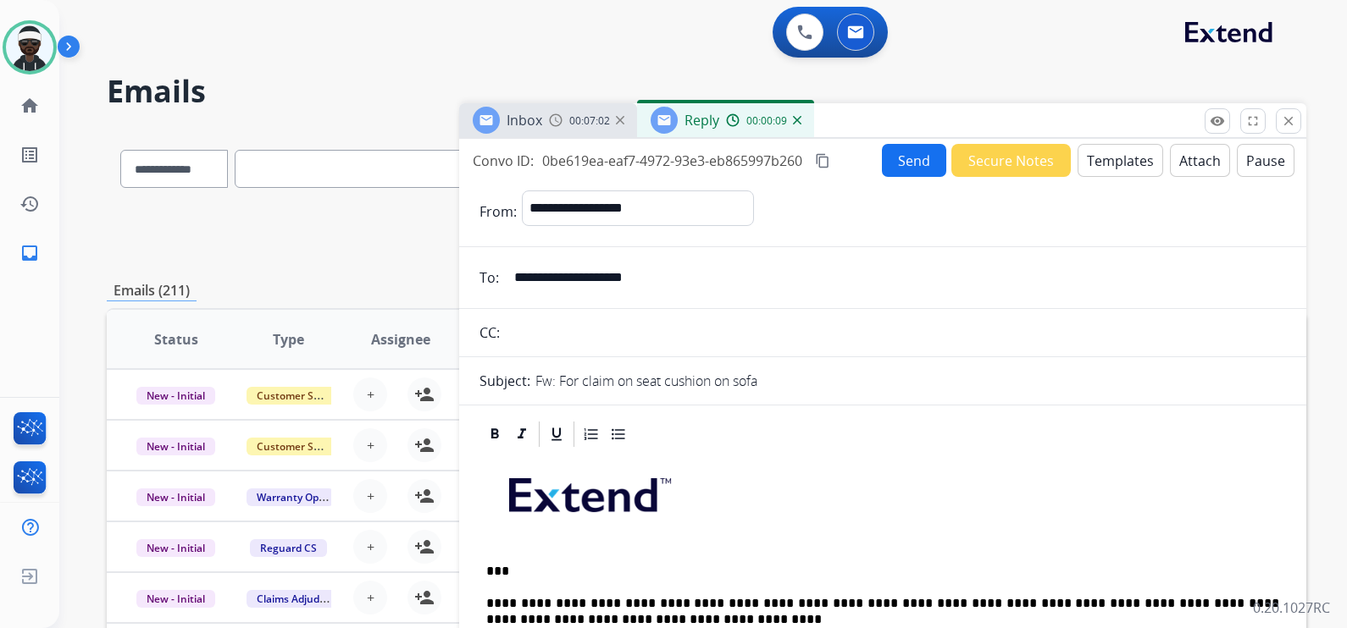
select select "**********"
click at [910, 158] on button "Send" at bounding box center [914, 160] width 64 height 33
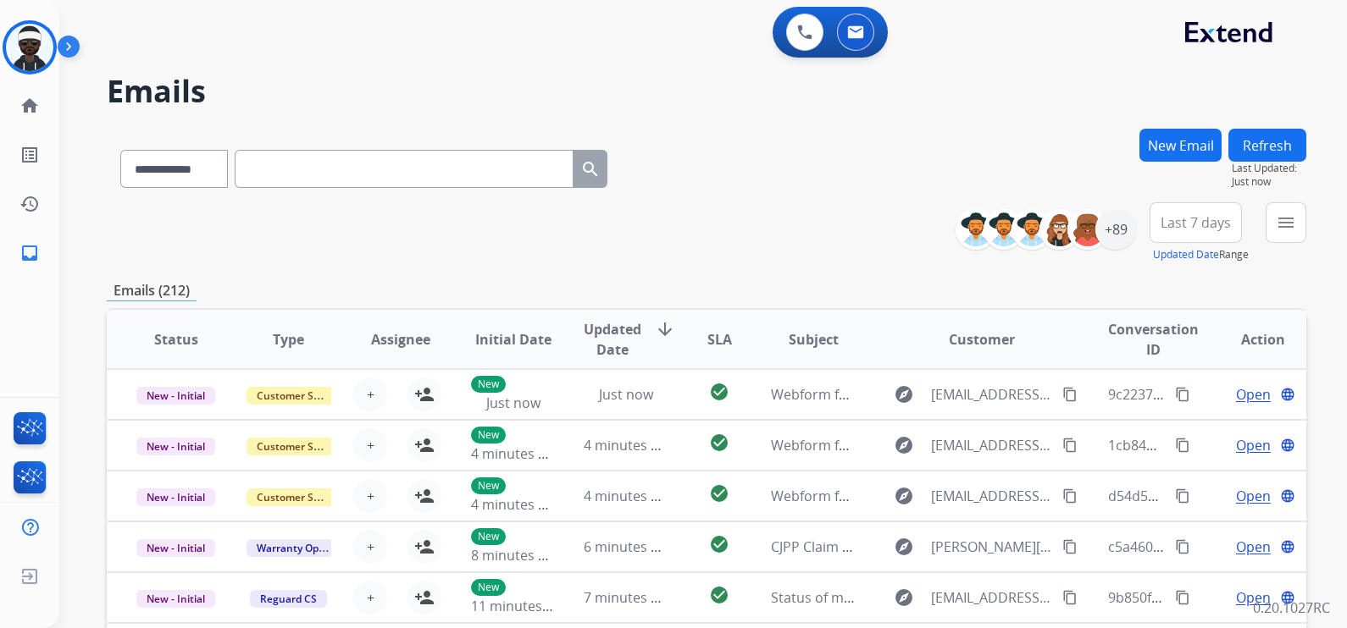
click at [511, 246] on div "**********" at bounding box center [706, 232] width 1199 height 61
click at [1126, 219] on div "+89" at bounding box center [1115, 229] width 41 height 41
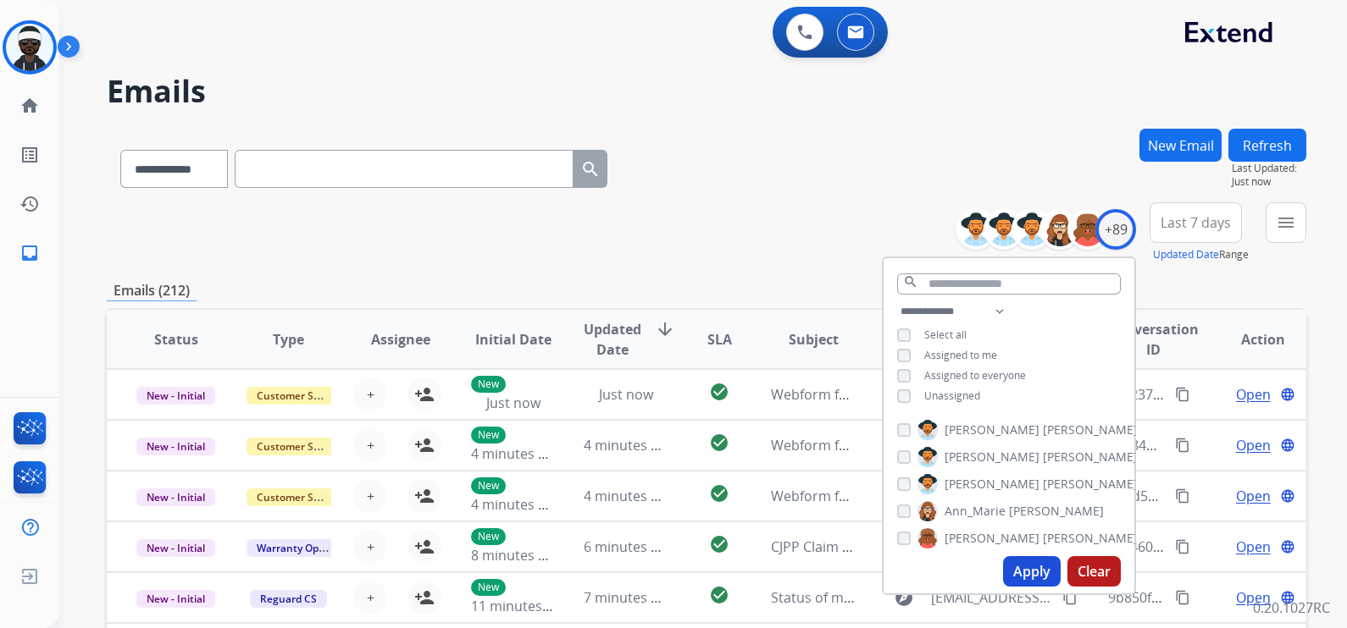
click at [949, 394] on span "Unassigned" at bounding box center [952, 396] width 56 height 14
click at [1018, 567] on button "Apply" at bounding box center [1032, 571] width 58 height 30
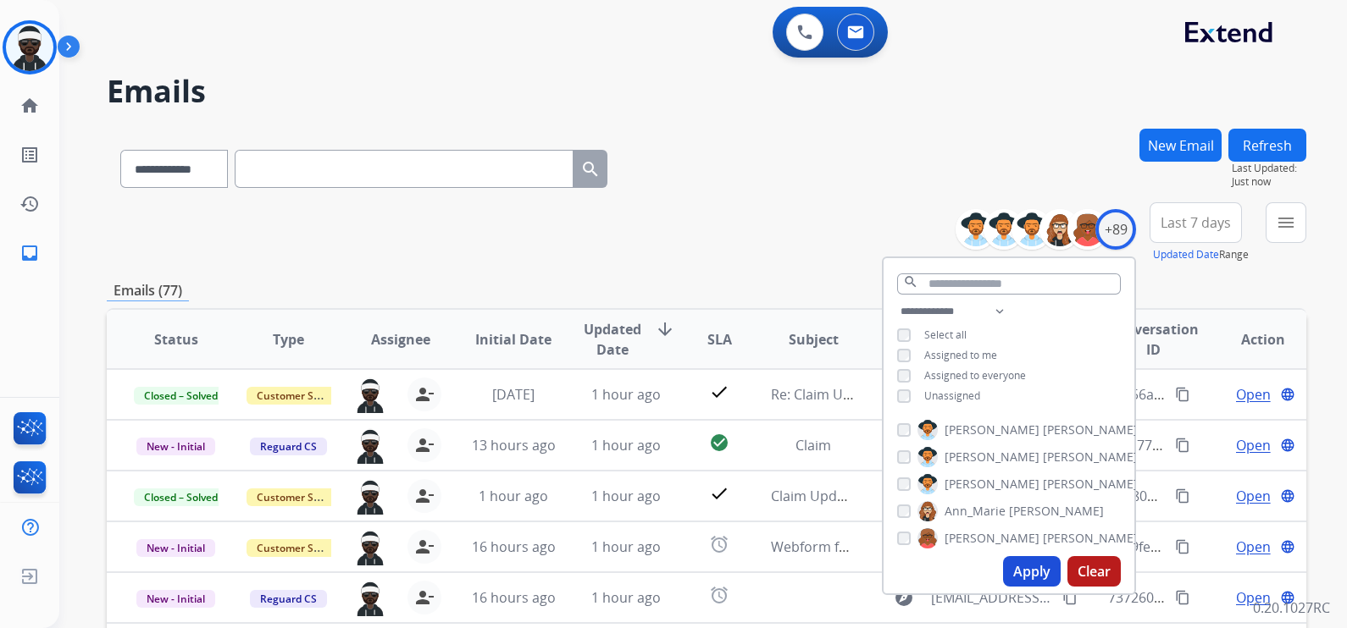
drag, startPoint x: 504, startPoint y: 246, endPoint x: 500, endPoint y: 259, distance: 14.2
click at [500, 259] on div "**********" at bounding box center [706, 232] width 1199 height 61
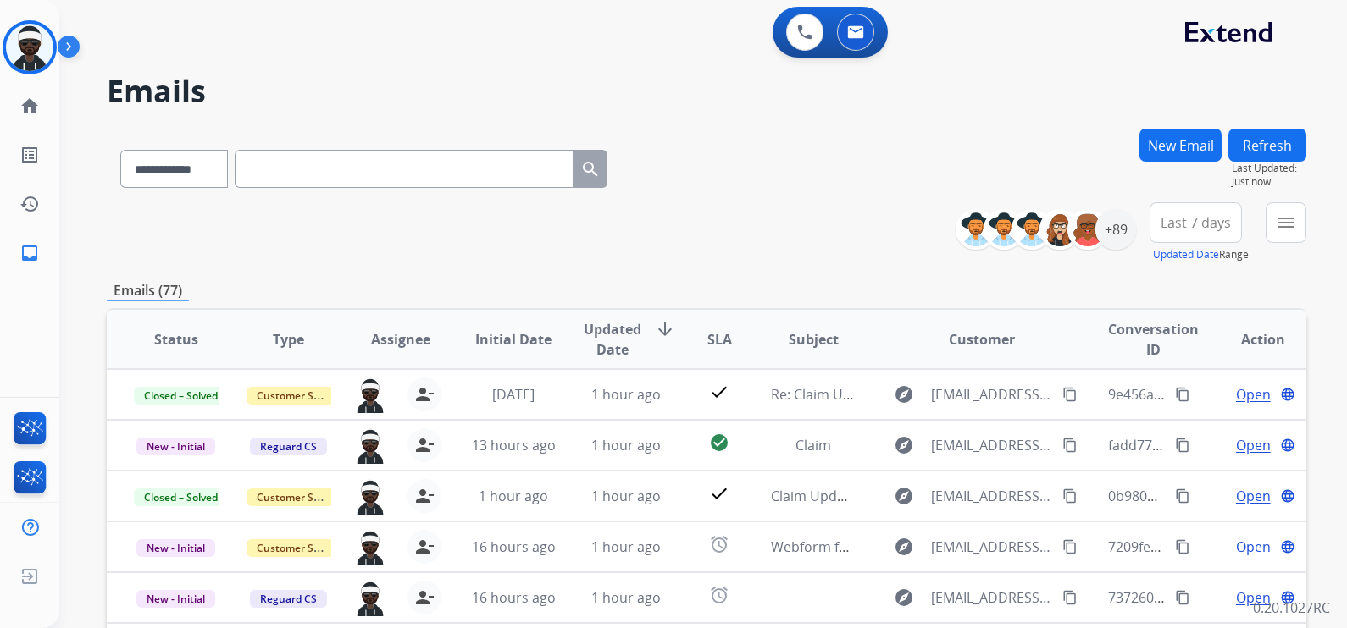
drag, startPoint x: 1169, startPoint y: 161, endPoint x: 1097, endPoint y: 186, distance: 76.3
click at [1169, 162] on div "New Email" at bounding box center [1180, 166] width 82 height 74
click at [1207, 145] on button "New Email" at bounding box center [1180, 145] width 82 height 33
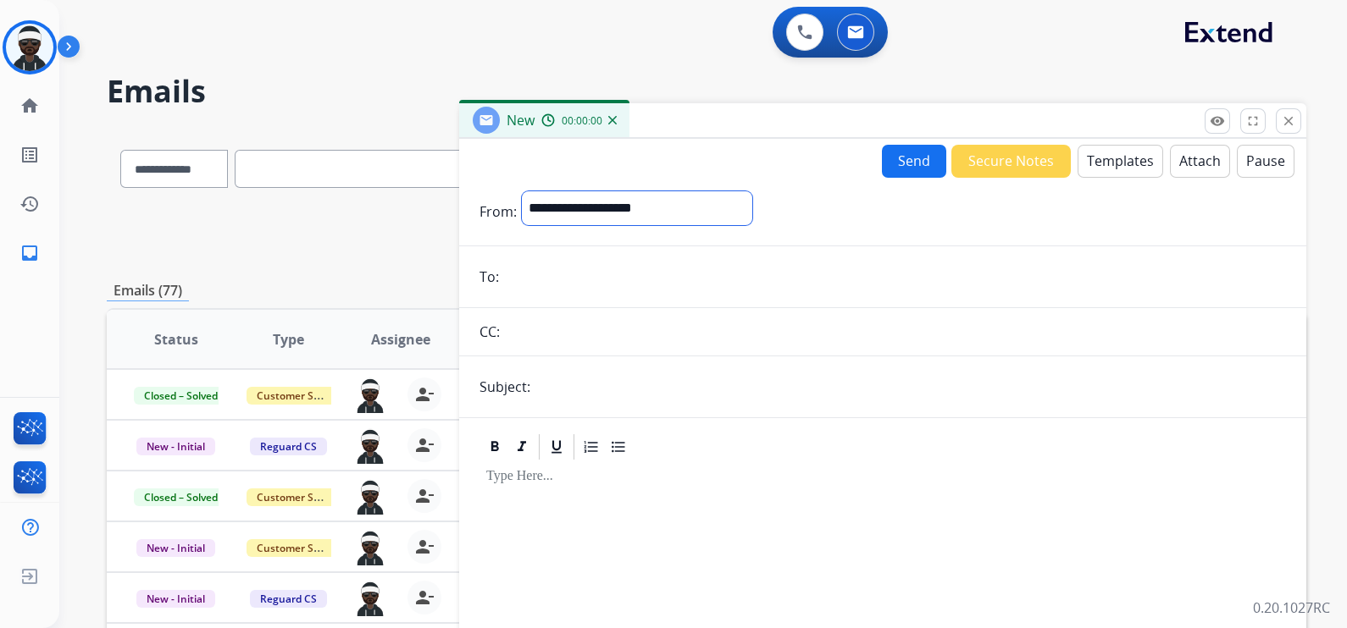
click at [699, 209] on select "**********" at bounding box center [637, 208] width 230 height 34
select select "**********"
click at [522, 191] on select "**********" at bounding box center [637, 208] width 230 height 34
click at [1092, 169] on button "Templates" at bounding box center [1120, 161] width 86 height 33
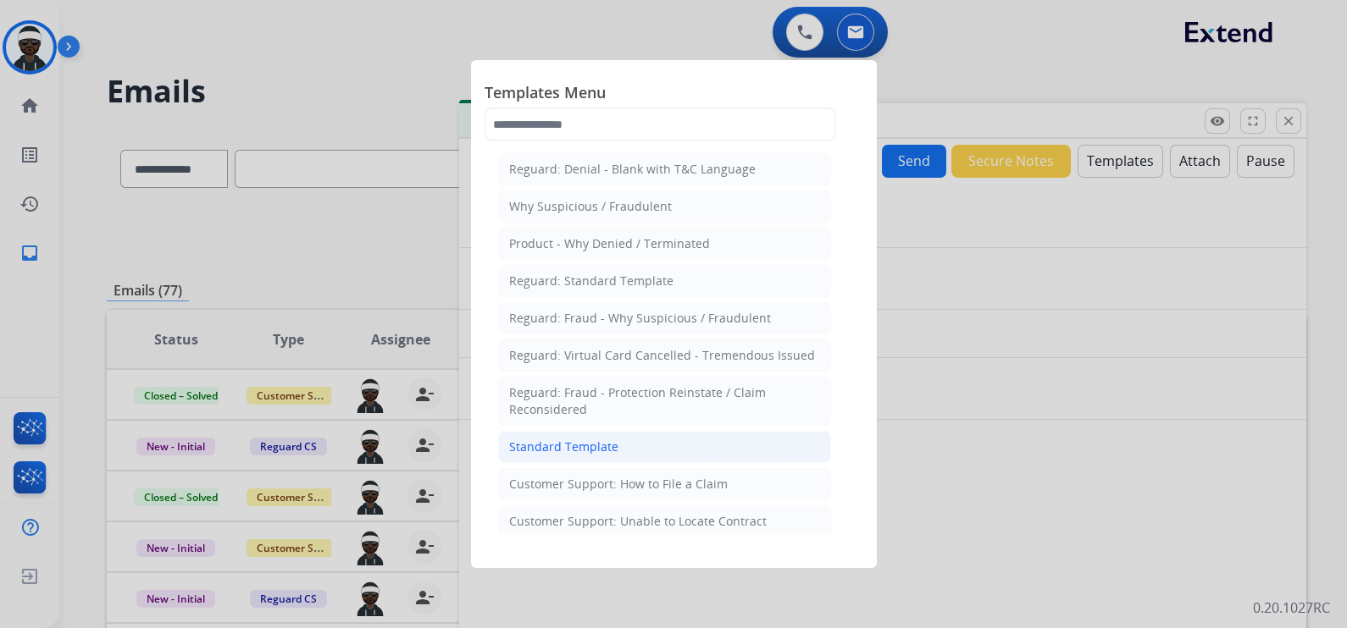
click at [615, 438] on li "Standard Template" at bounding box center [664, 447] width 333 height 32
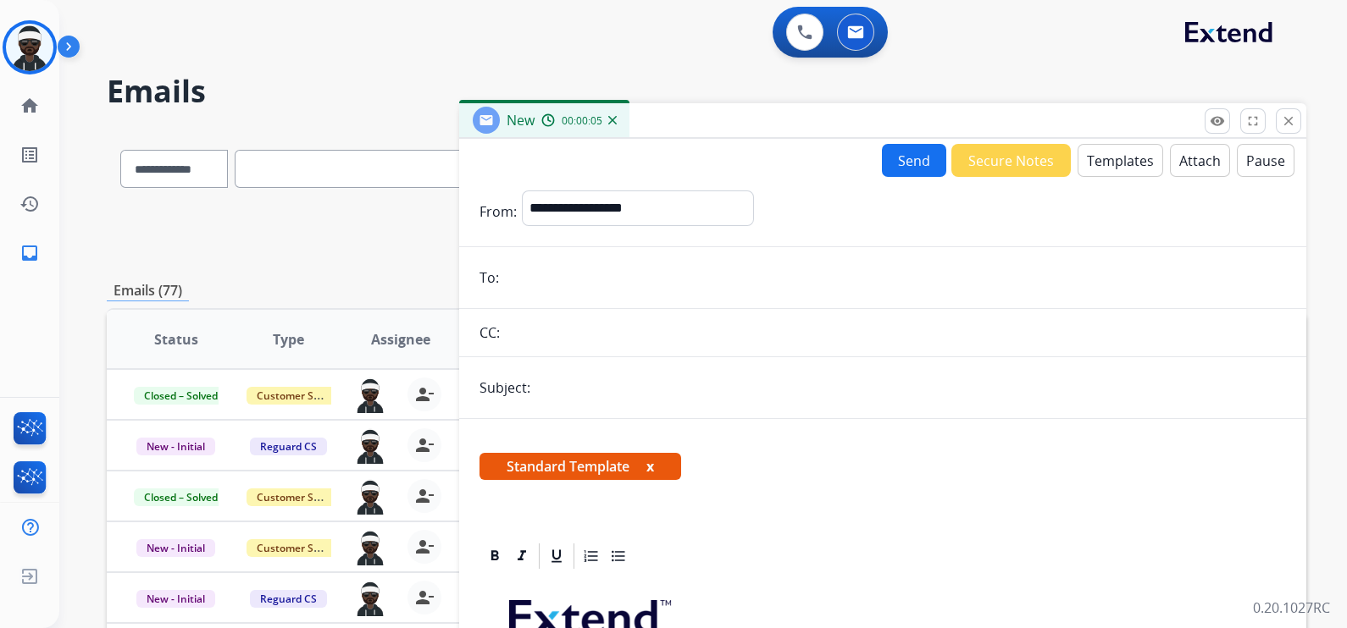
click at [655, 462] on span "Standard Template x" at bounding box center [580, 466] width 202 height 27
click at [650, 464] on button "x" at bounding box center [650, 466] width 8 height 20
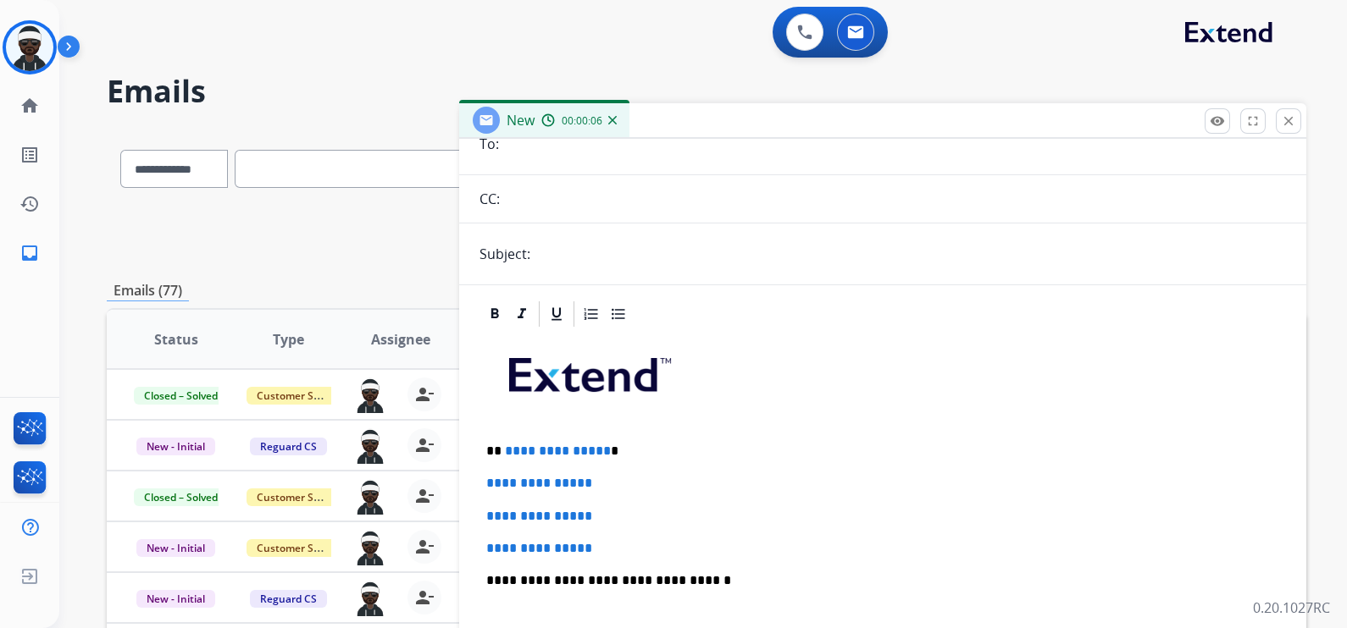
scroll to position [281, 0]
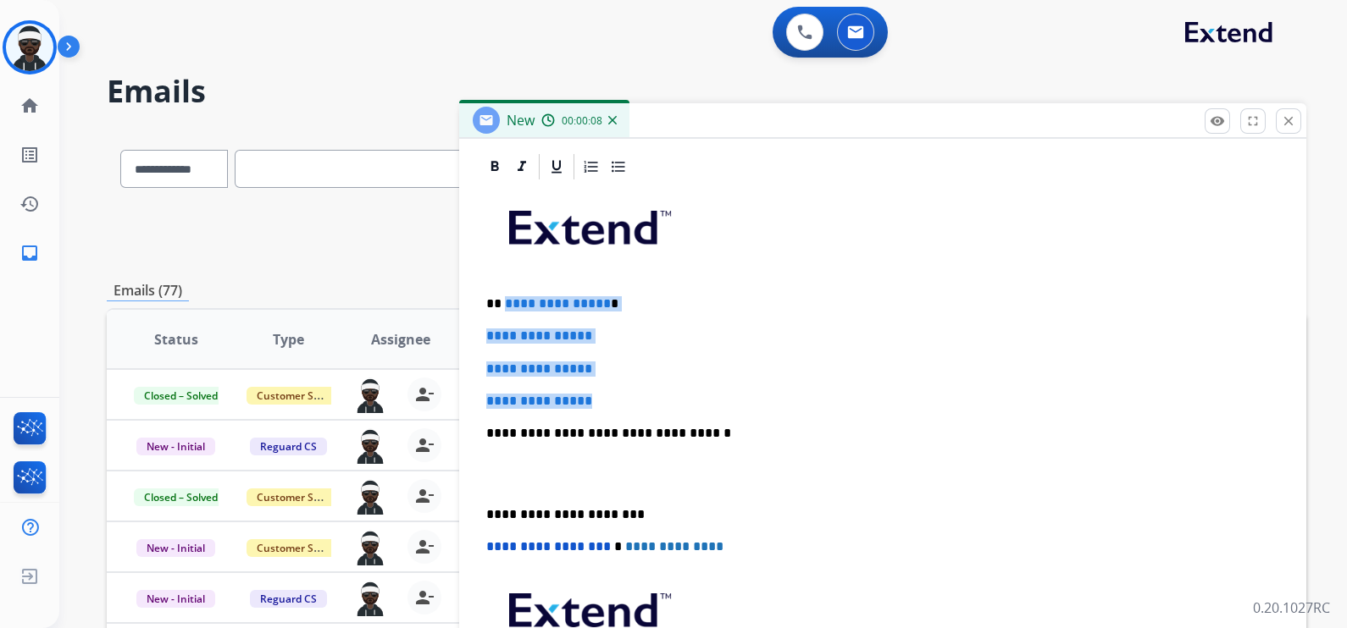
drag, startPoint x: 627, startPoint y: 398, endPoint x: 539, endPoint y: 258, distance: 164.7
click at [502, 297] on div "**********" at bounding box center [882, 473] width 806 height 583
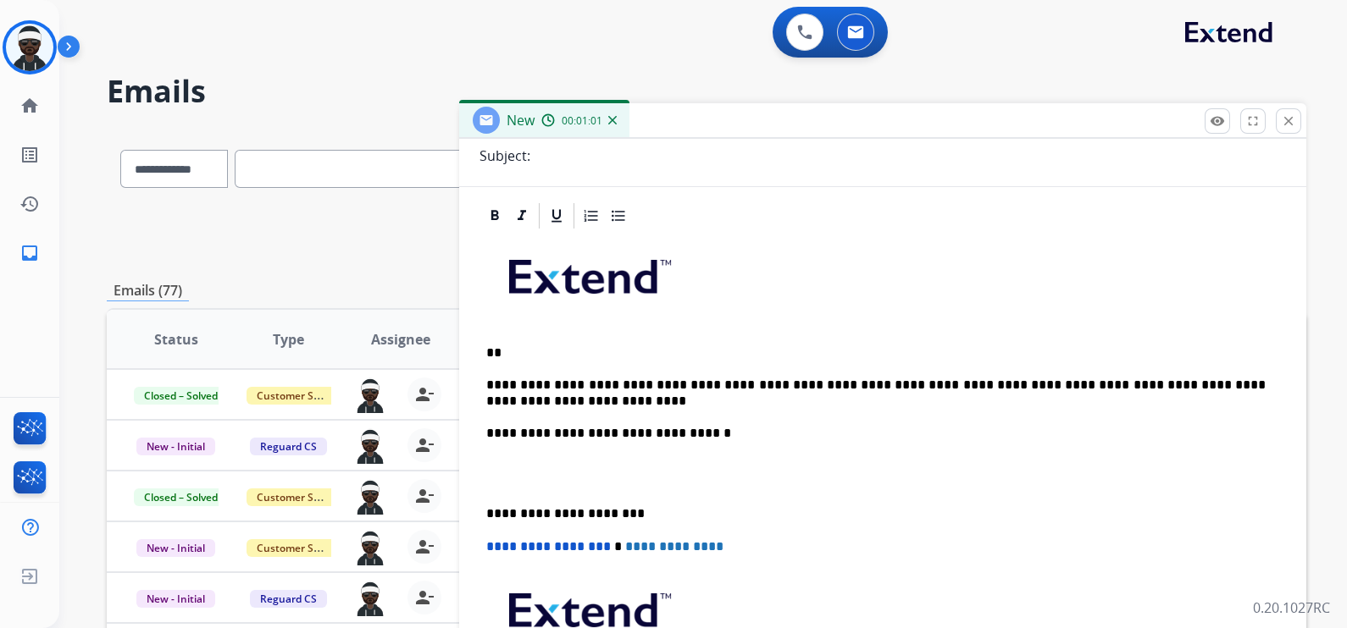
scroll to position [216, 0]
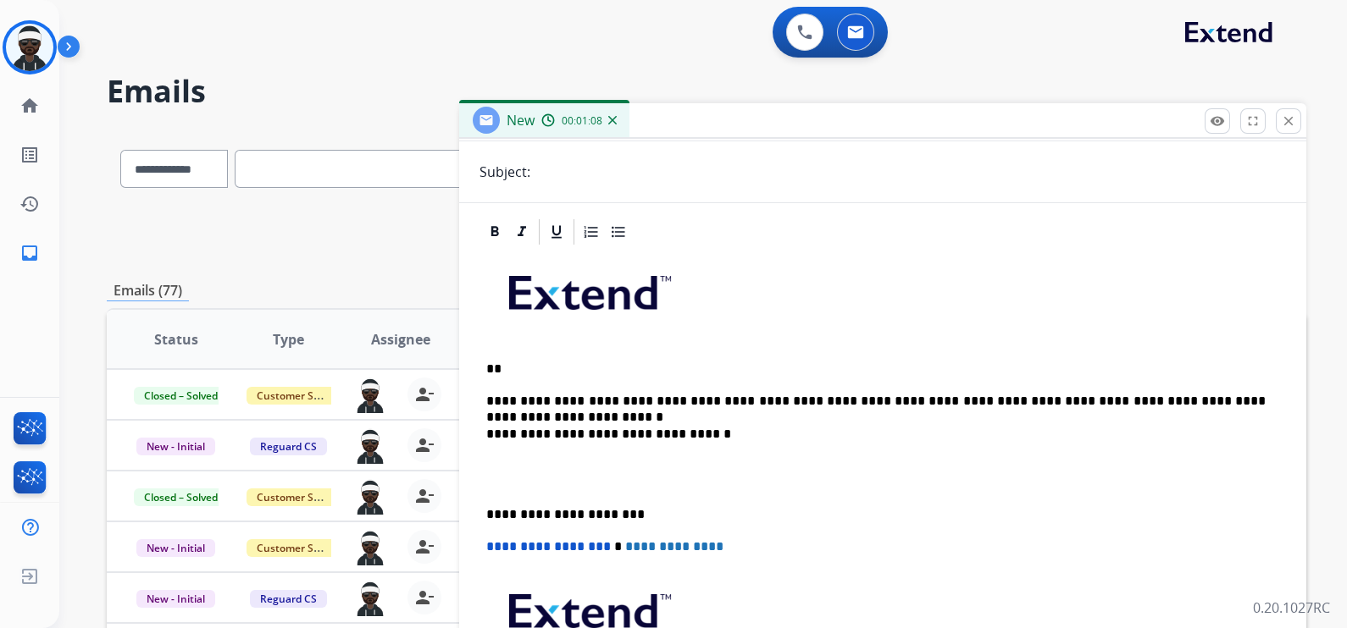
click at [995, 411] on div "**********" at bounding box center [882, 505] width 806 height 517
click at [1251, 397] on p "**********" at bounding box center [875, 401] width 779 height 15
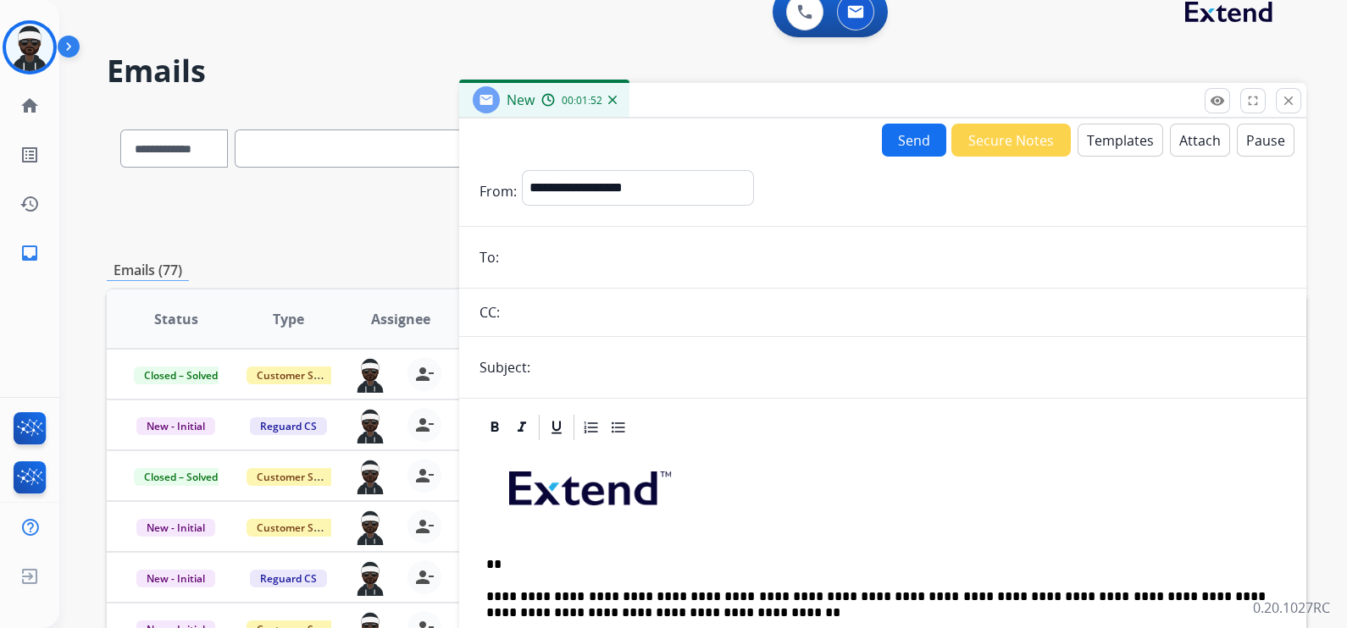
scroll to position [0, 0]
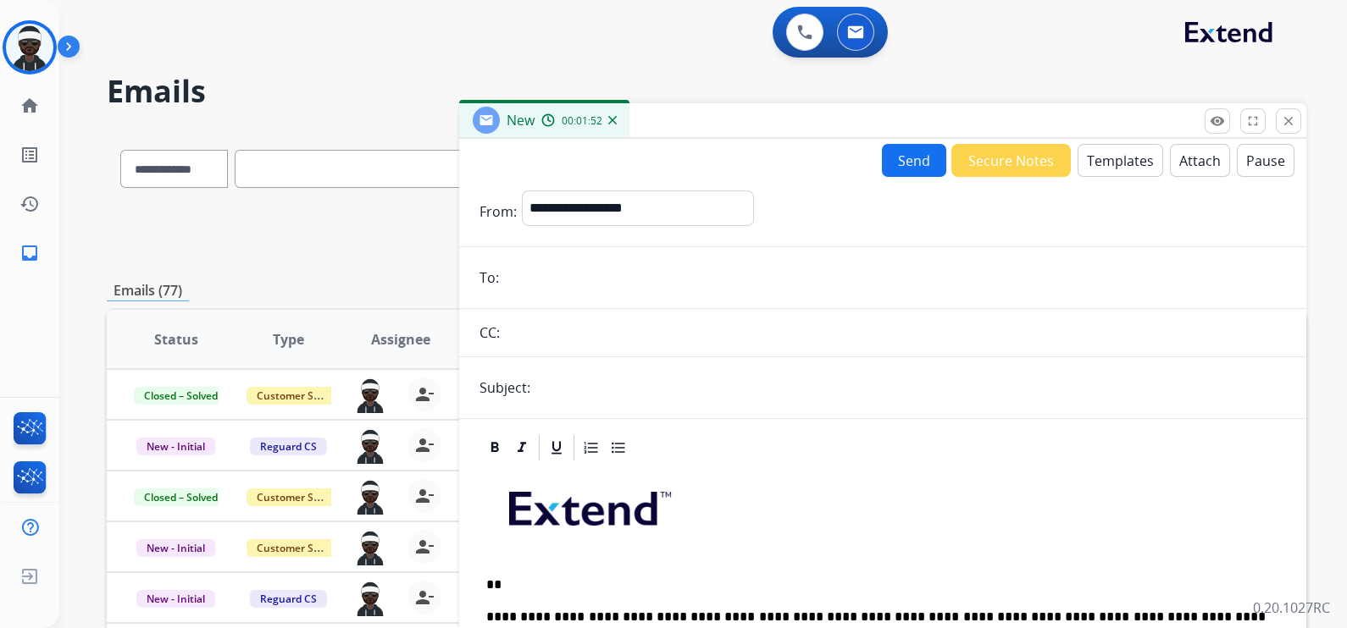
click at [611, 264] on input "email" at bounding box center [895, 278] width 782 height 34
type input "**********"
click at [700, 402] on input "text" at bounding box center [910, 388] width 750 height 34
type input "**********"
click at [912, 165] on button "Send" at bounding box center [914, 160] width 64 height 33
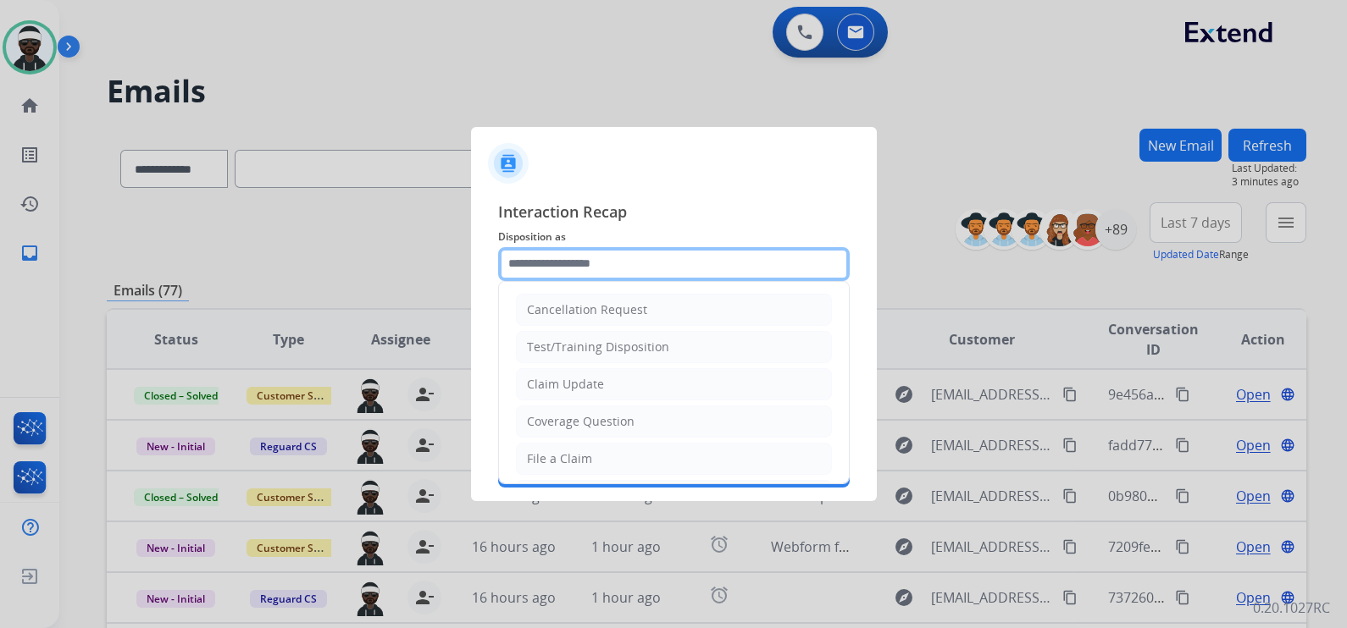
click at [584, 271] on input "text" at bounding box center [673, 264] width 351 height 34
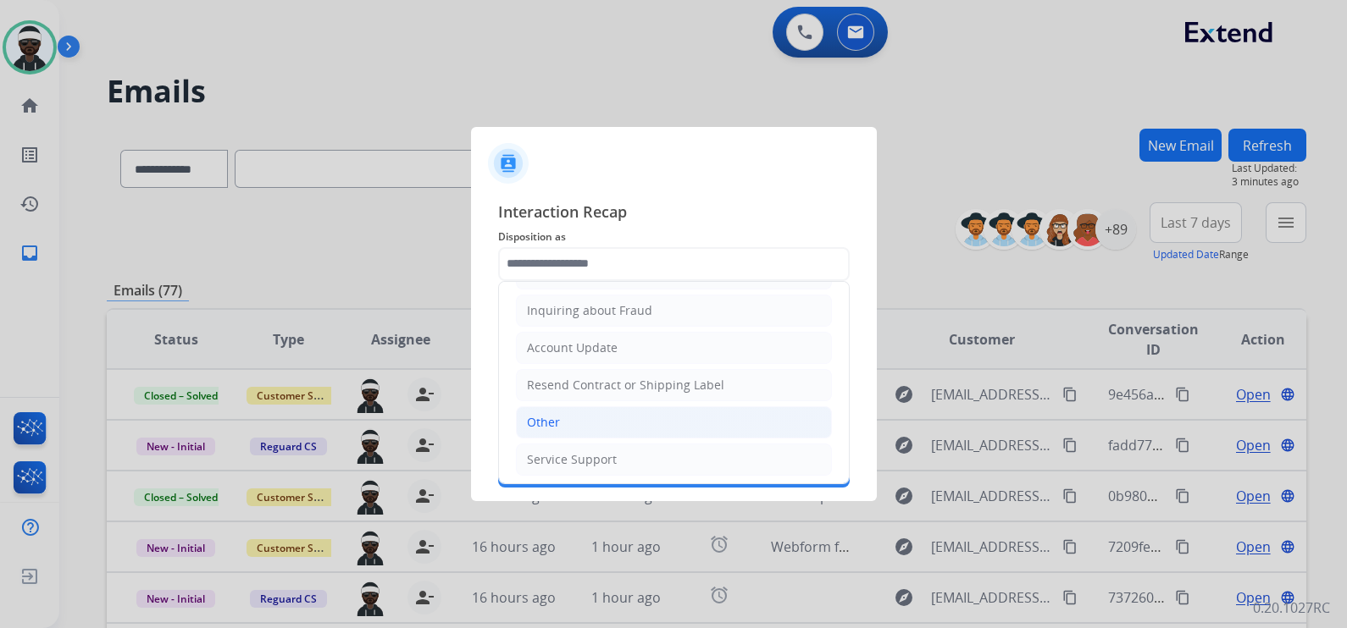
click at [572, 428] on li "Other" at bounding box center [674, 423] width 316 height 32
type input "*****"
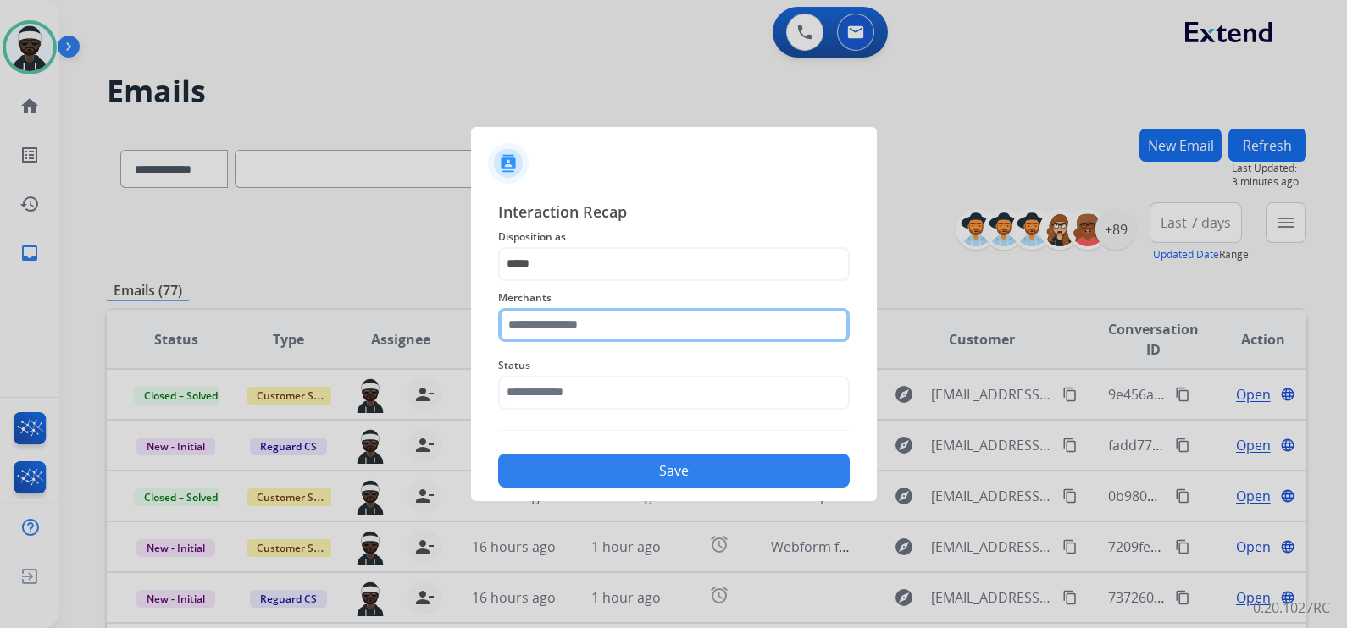
click at [580, 326] on input "text" at bounding box center [673, 325] width 351 height 34
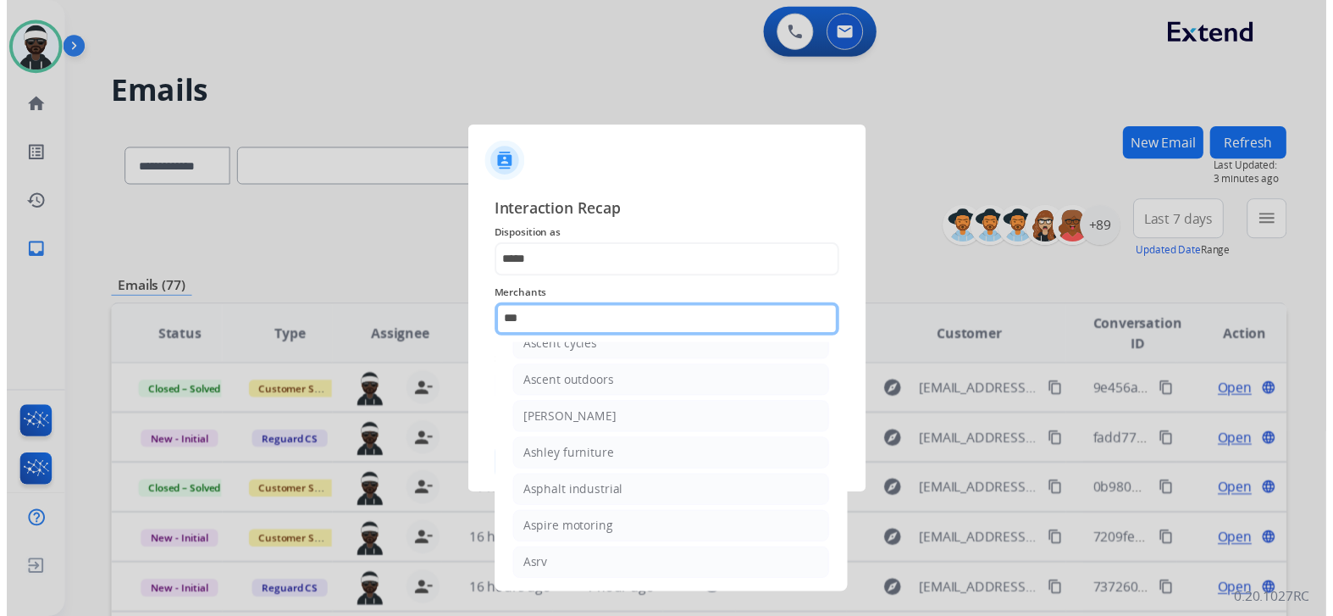
scroll to position [25, 0]
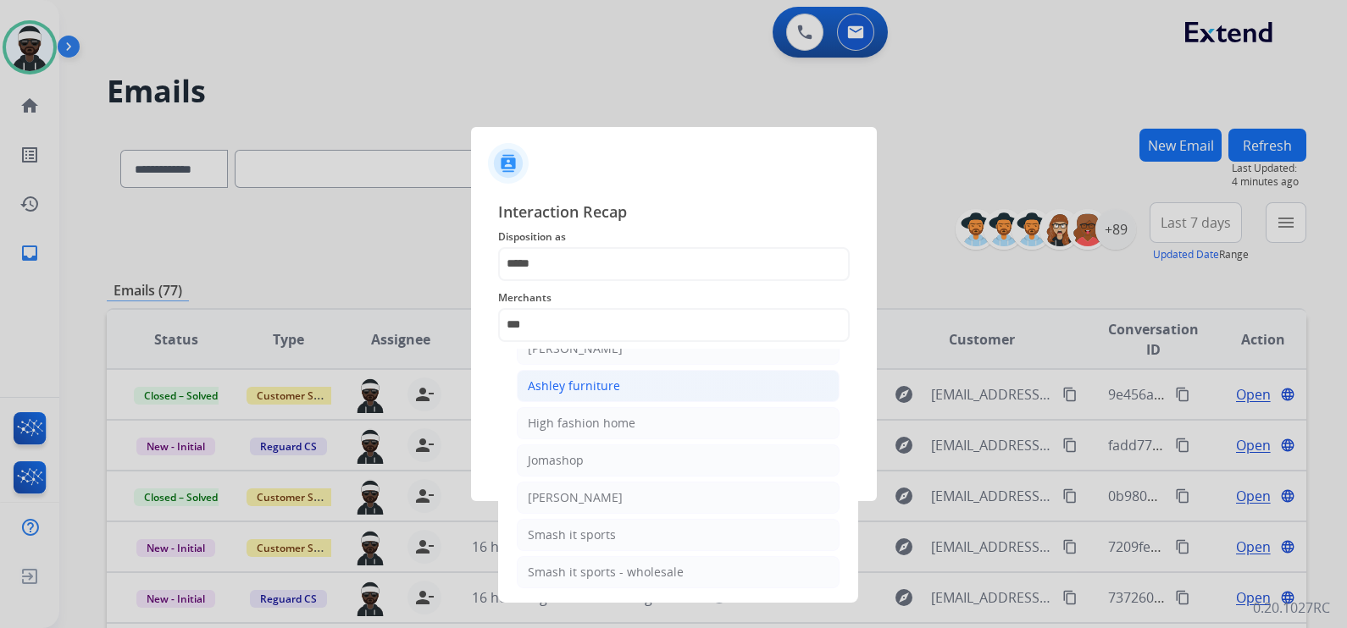
click at [556, 391] on div "Ashley furniture" at bounding box center [574, 386] width 92 height 17
type input "**********"
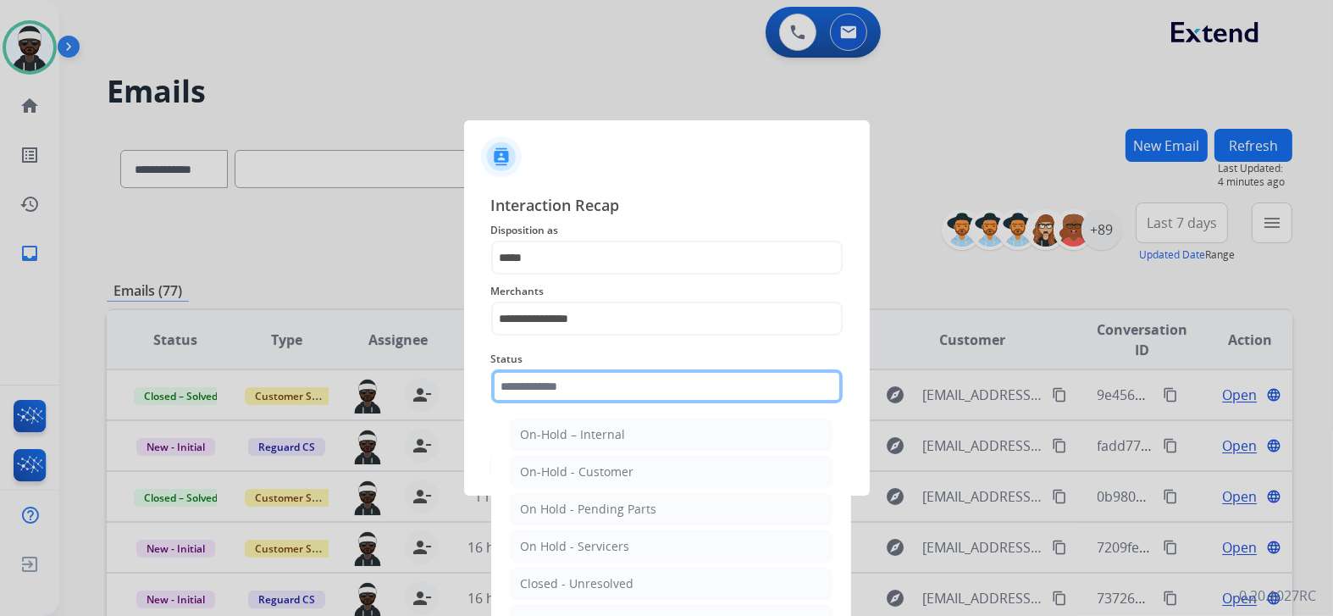
click at [584, 392] on input "text" at bounding box center [666, 386] width 351 height 34
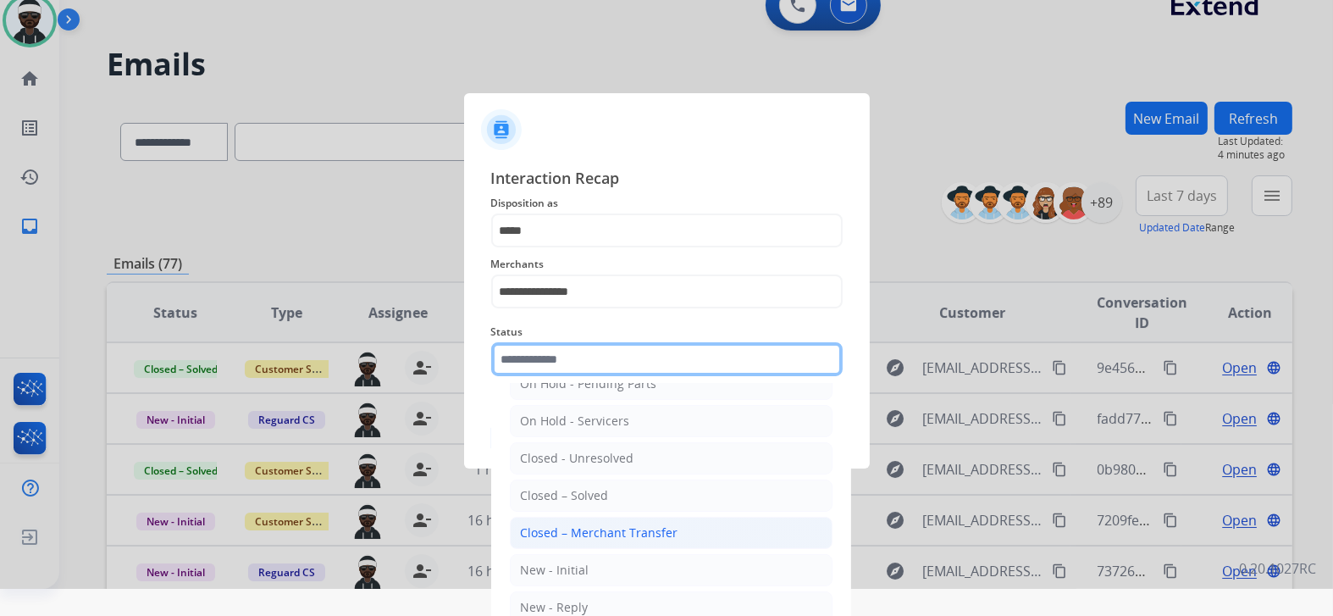
scroll to position [48, 0]
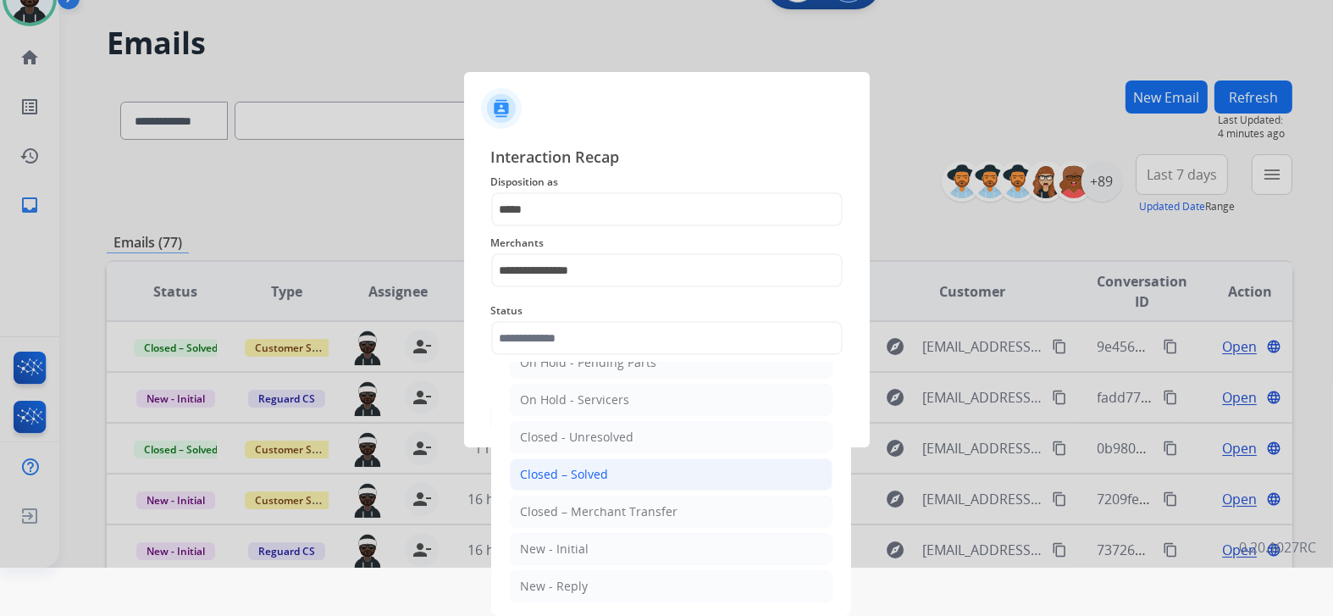
click at [595, 472] on div "Closed – Solved" at bounding box center [565, 474] width 88 height 17
type input "**********"
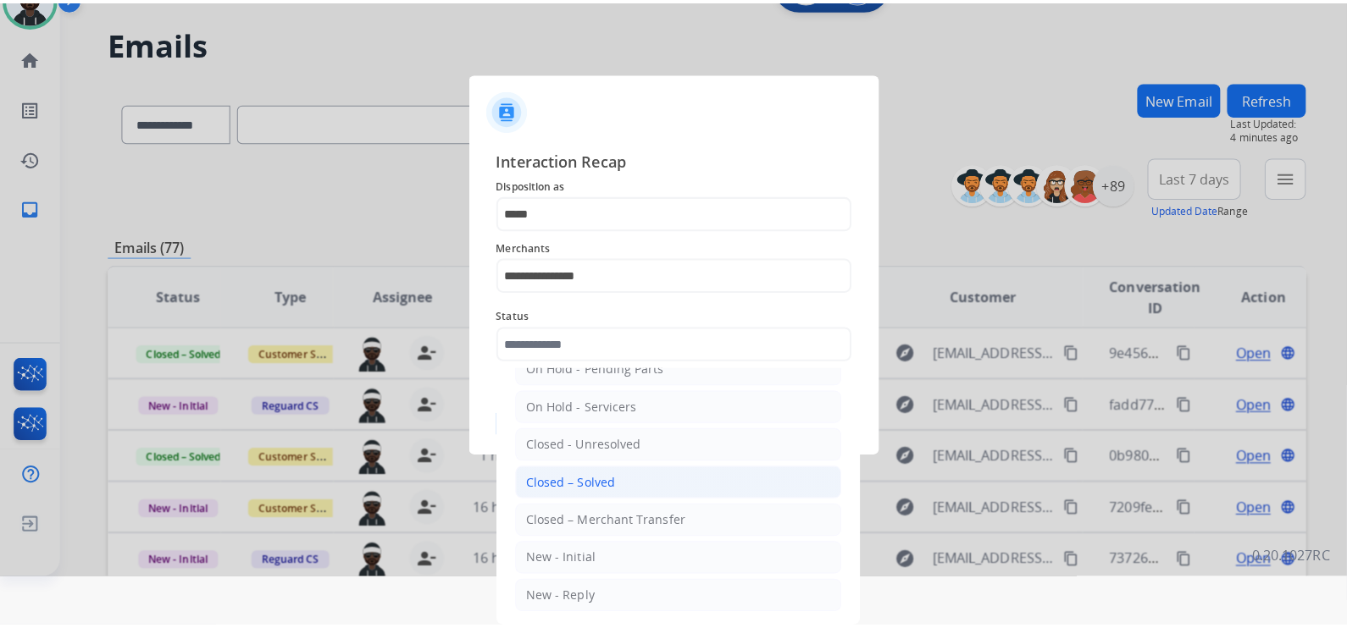
scroll to position [0, 0]
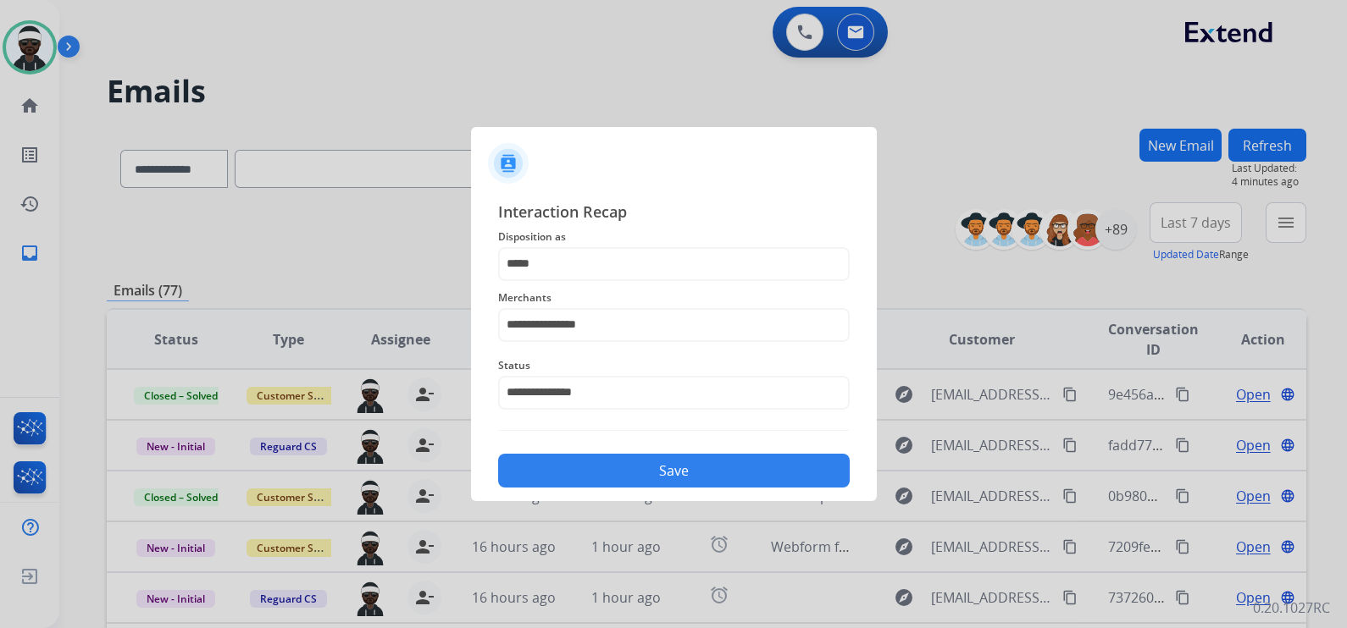
click at [666, 475] on button "Save" at bounding box center [673, 471] width 351 height 34
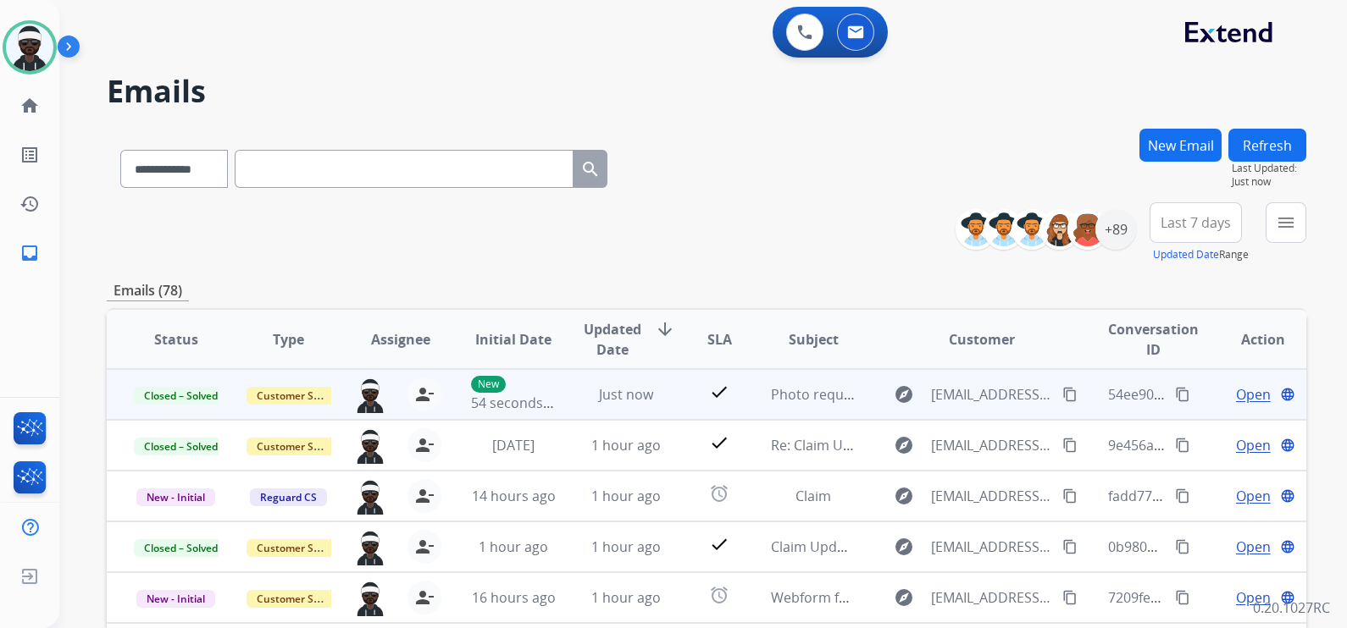
click at [1175, 393] on mat-icon "content_copy" at bounding box center [1182, 394] width 15 height 15
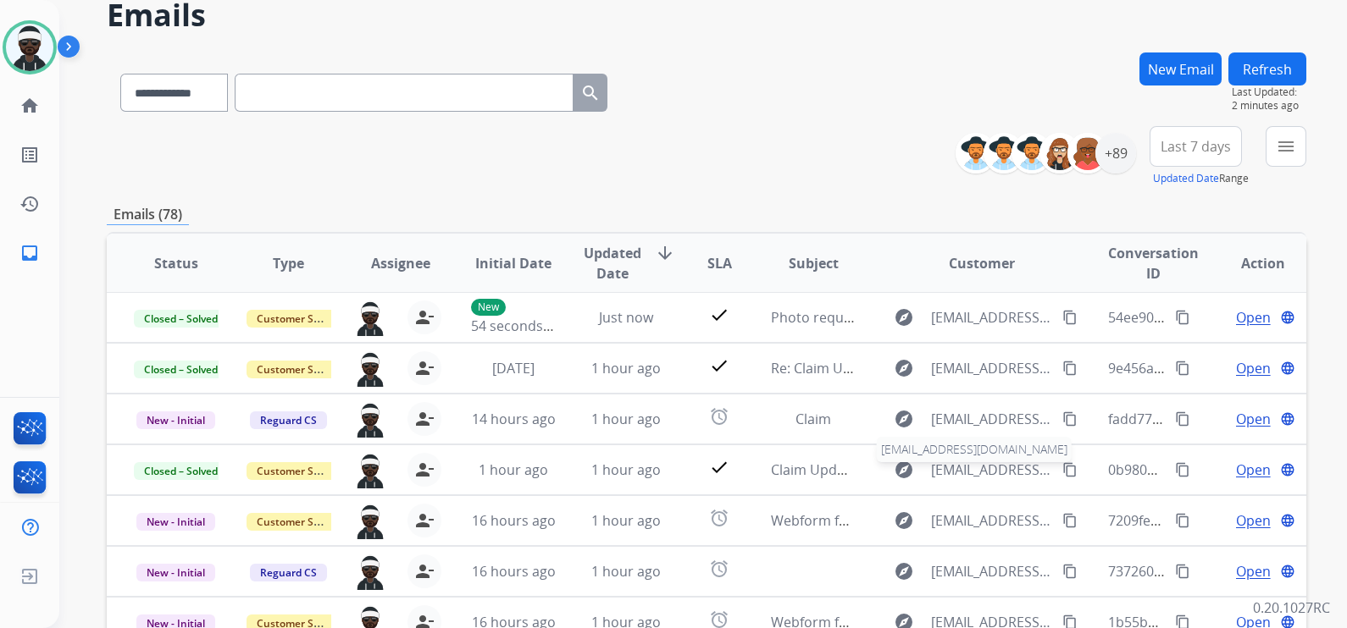
scroll to position [318, 0]
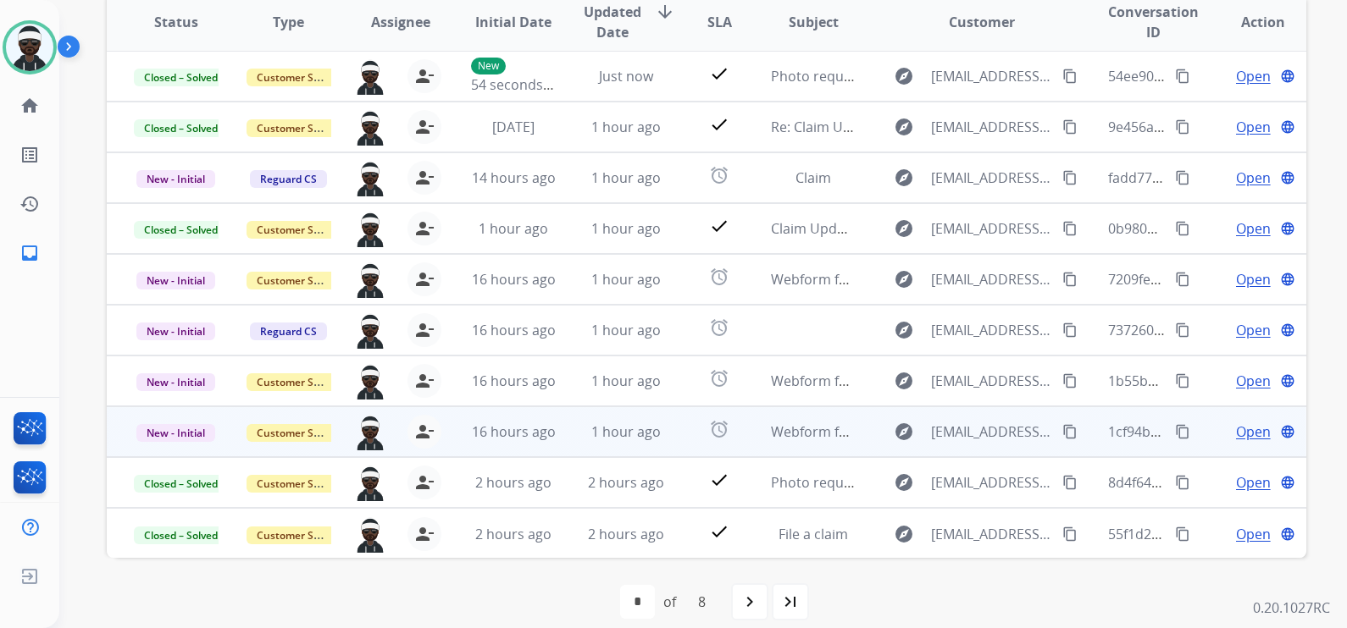
click at [1238, 434] on span "Open" at bounding box center [1253, 432] width 35 height 20
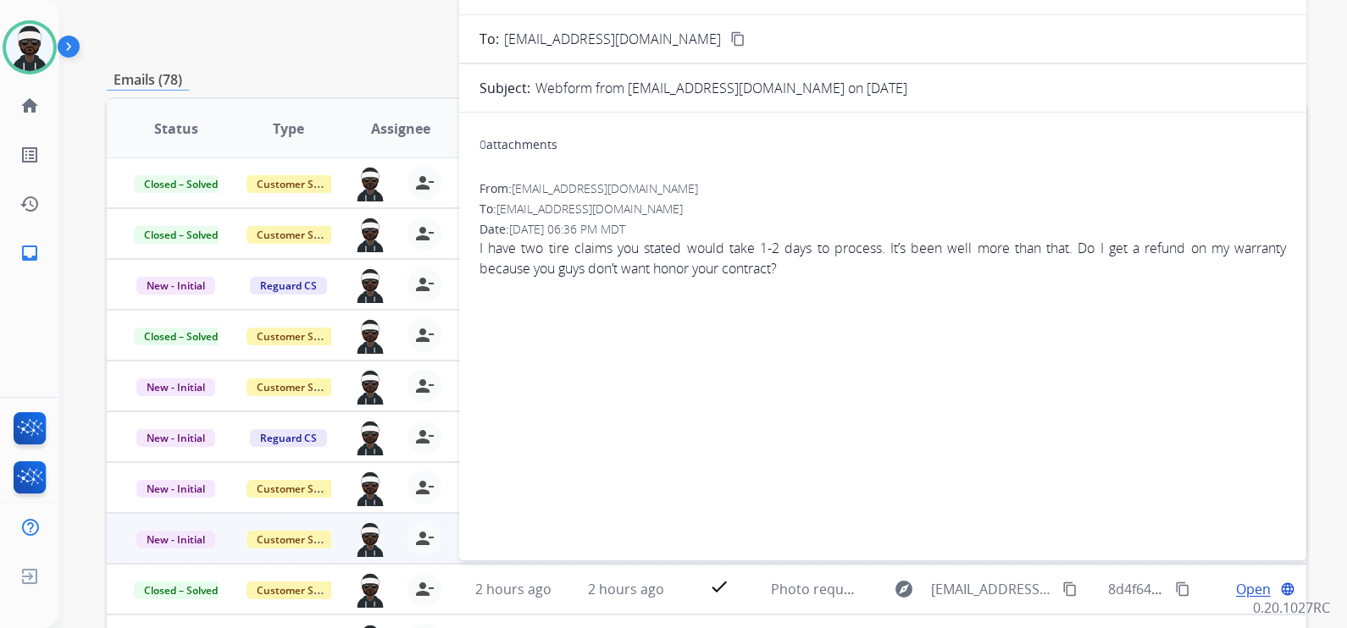
scroll to position [0, 0]
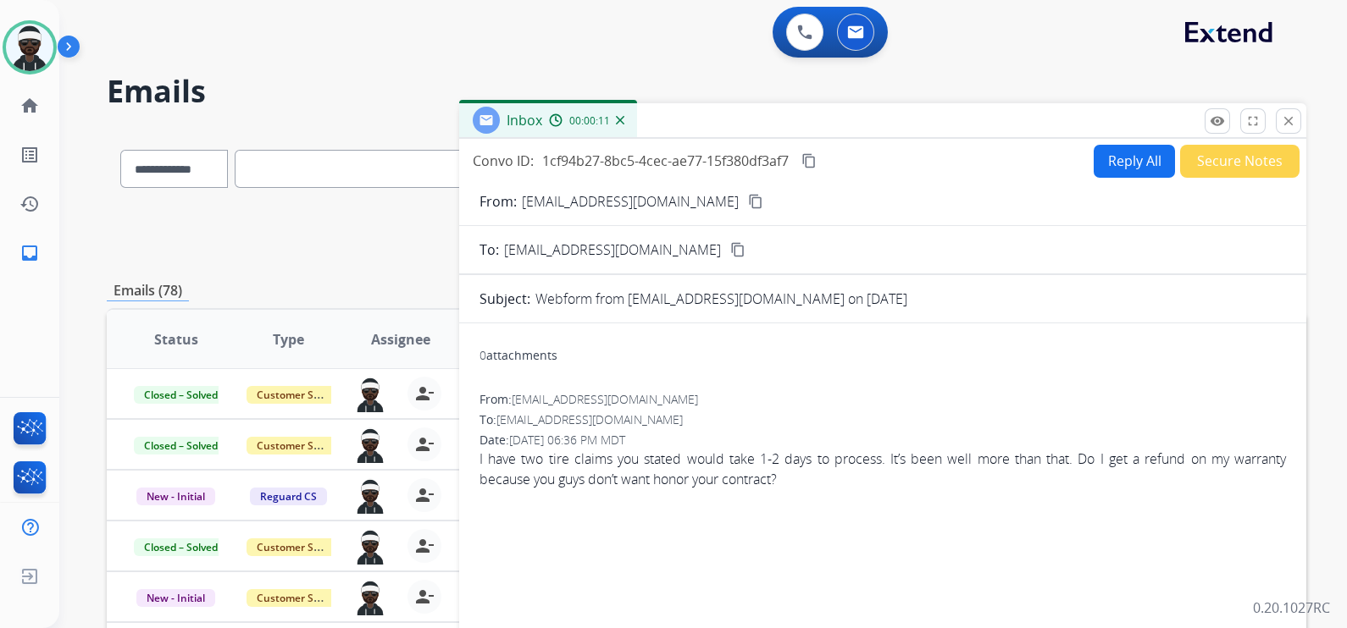
click at [1137, 171] on button "Reply All" at bounding box center [1133, 161] width 81 height 33
select select "**********"
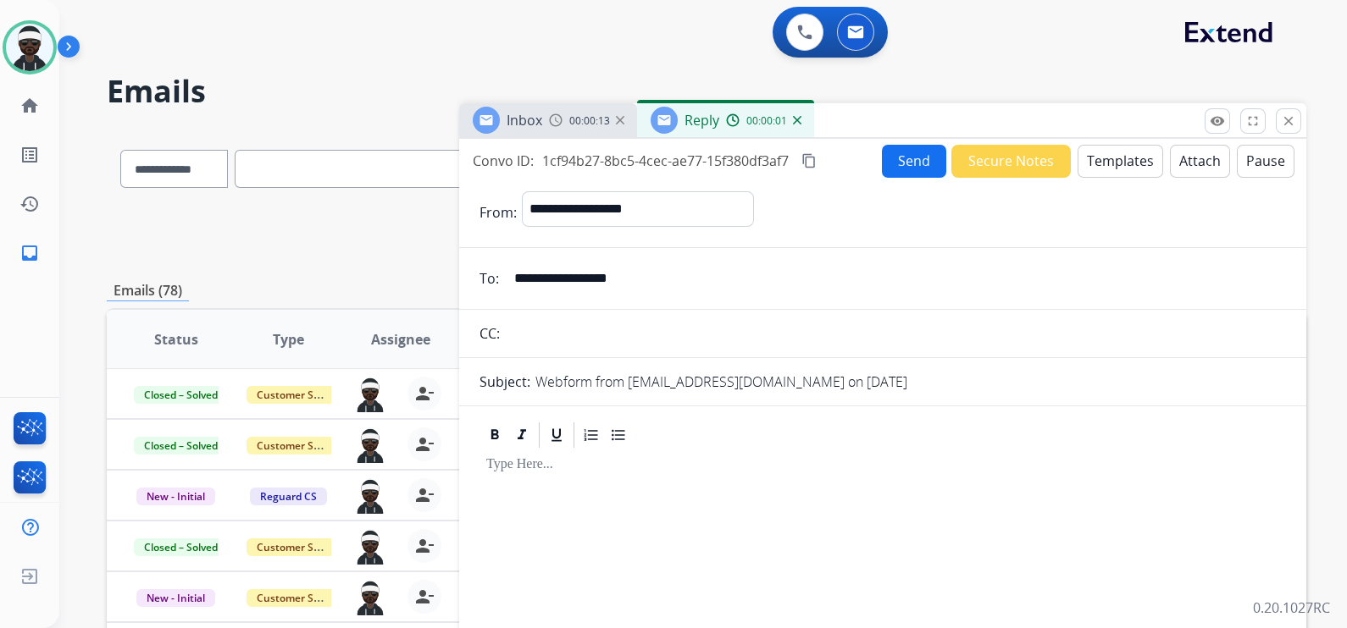
drag, startPoint x: 557, startPoint y: 489, endPoint x: 610, endPoint y: 487, distance: 52.6
click at [559, 489] on div at bounding box center [882, 547] width 806 height 192
click at [1090, 158] on button "Templates" at bounding box center [1120, 161] width 86 height 33
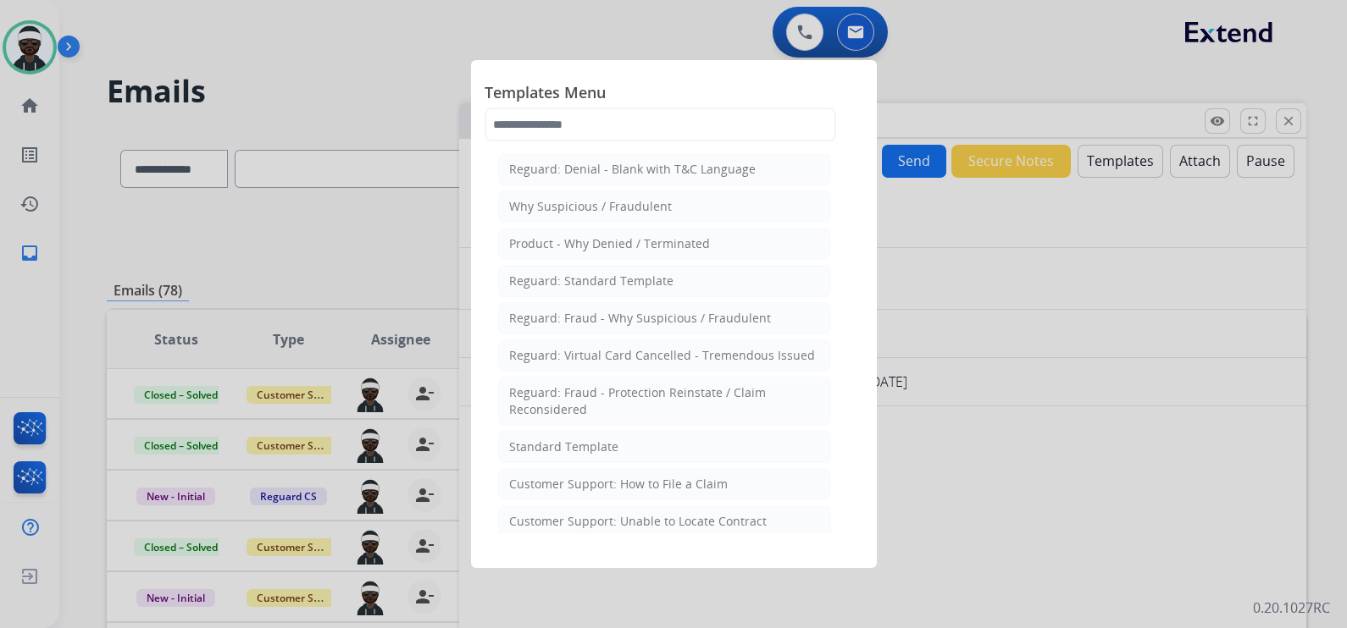
click at [966, 49] on div at bounding box center [673, 314] width 1347 height 628
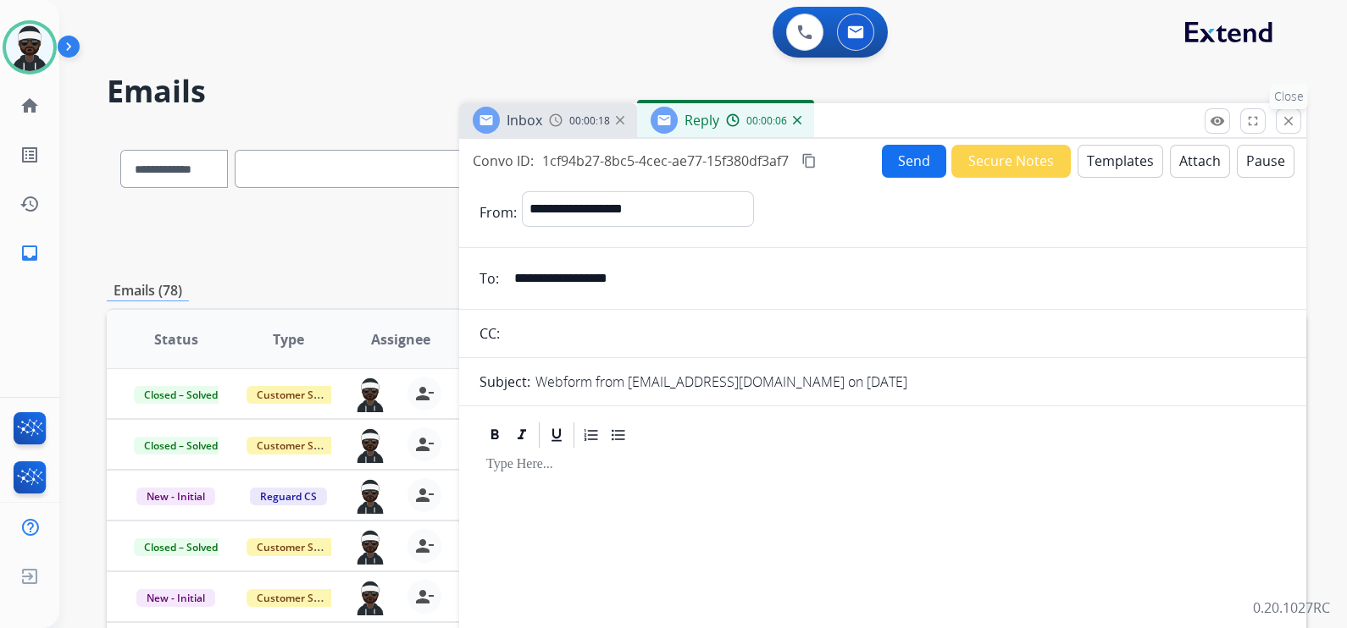
click at [1293, 119] on mat-icon "close" at bounding box center [1287, 120] width 15 height 15
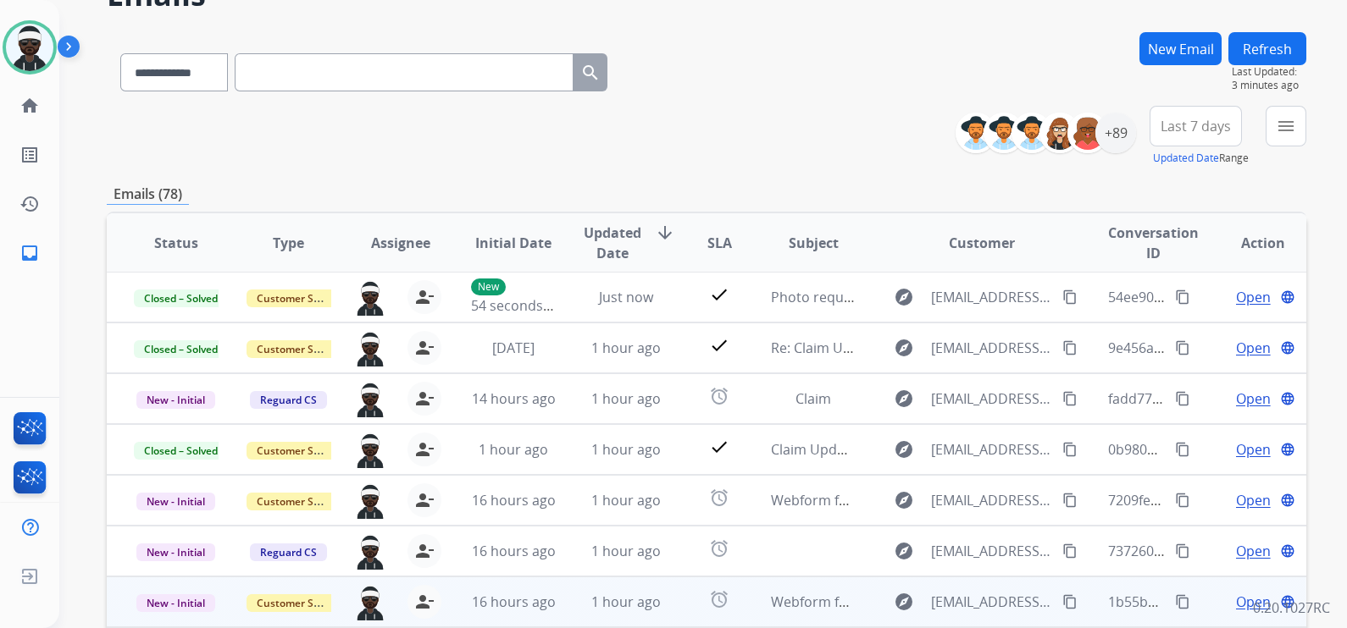
scroll to position [318, 0]
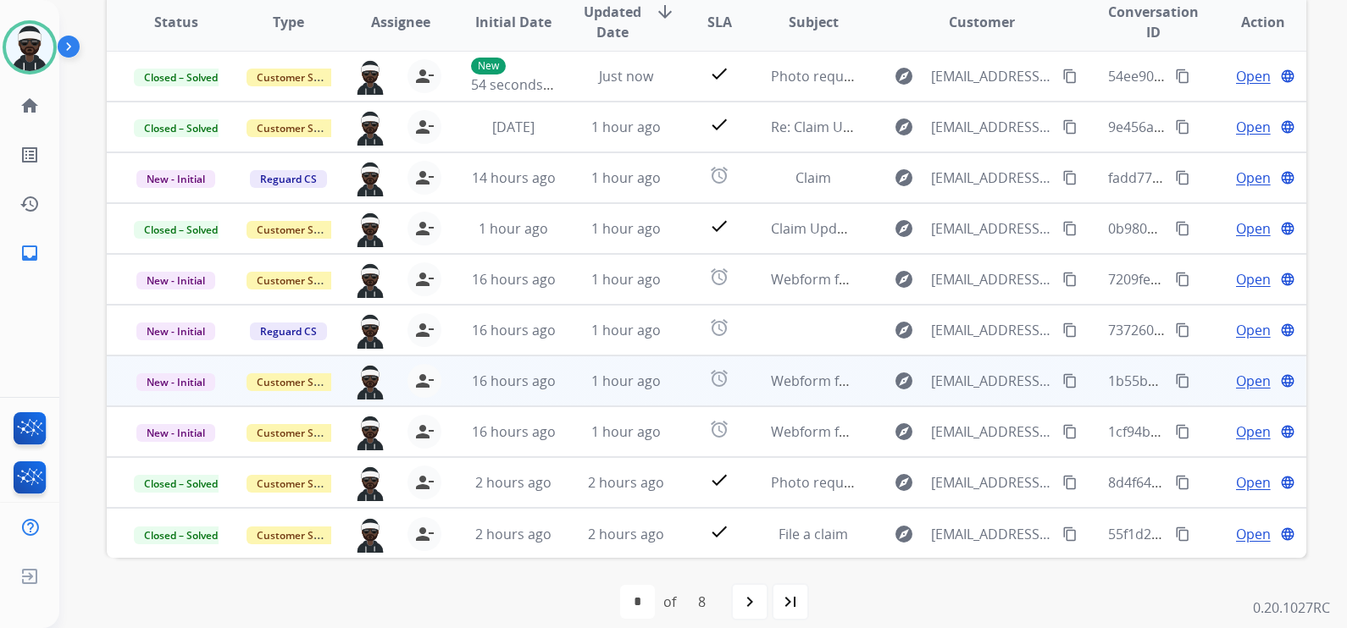
click at [1236, 384] on span "Open" at bounding box center [1253, 381] width 35 height 20
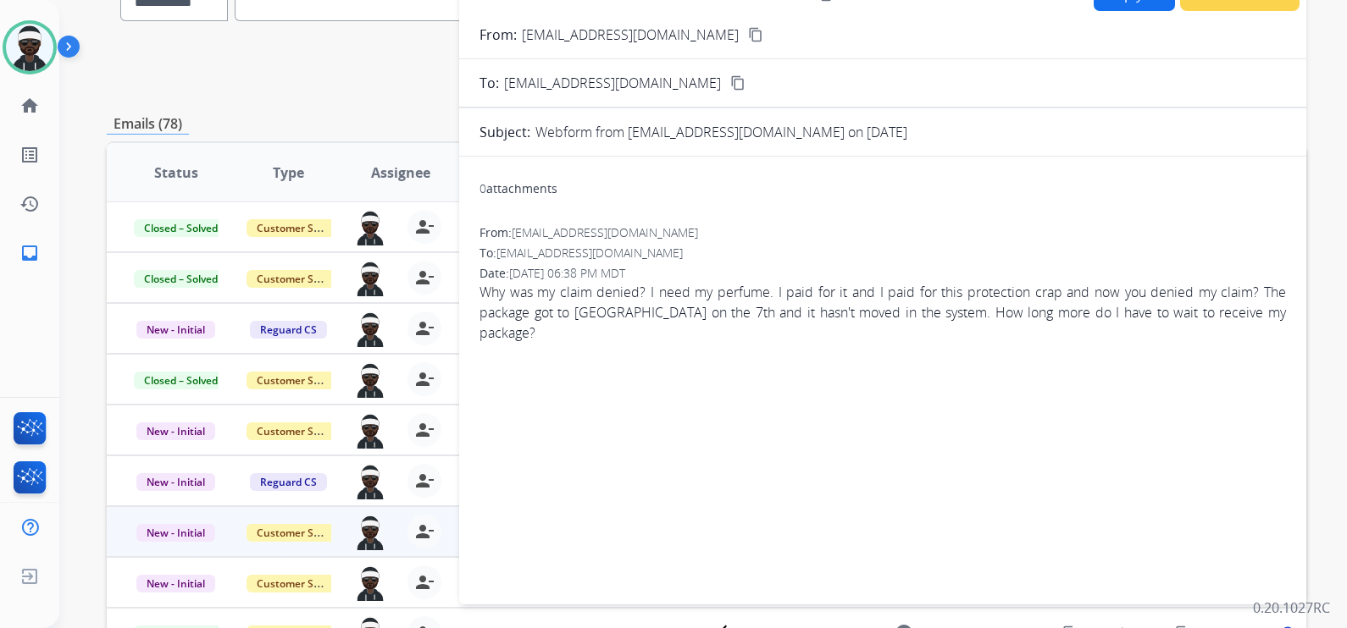
scroll to position [105, 0]
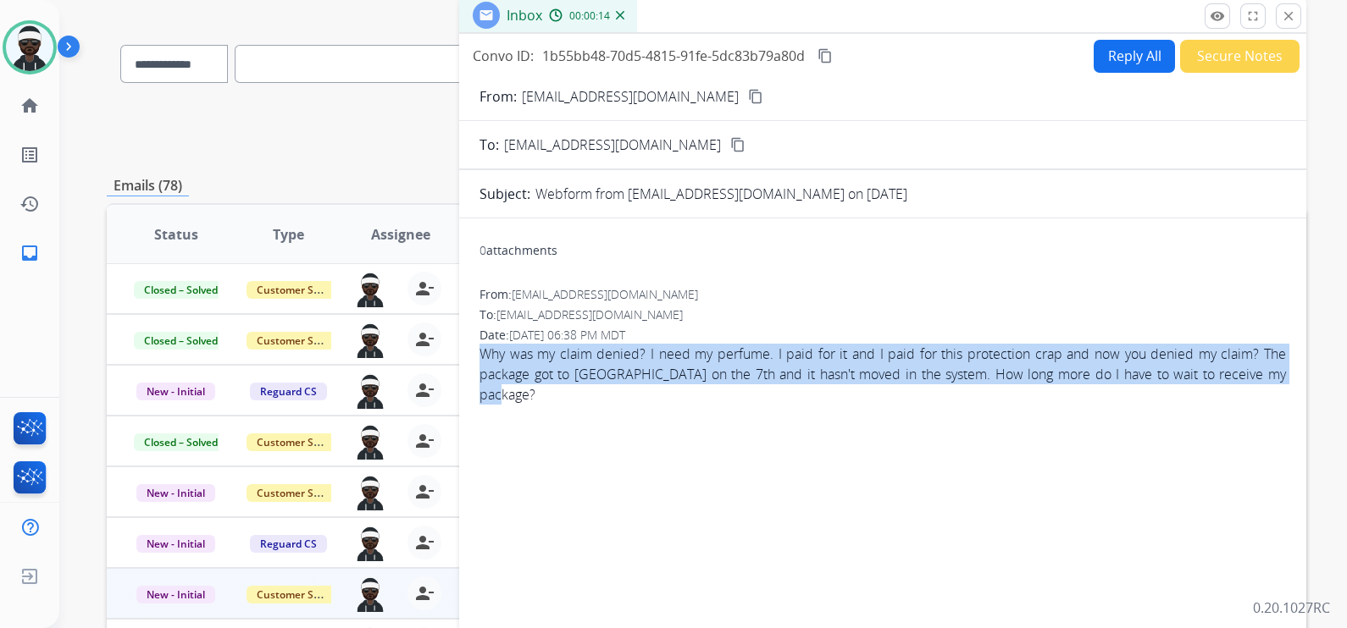
drag, startPoint x: 1264, startPoint y: 372, endPoint x: 478, endPoint y: 359, distance: 785.2
click at [479, 359] on span "Why was my claim denied? I need my perfume. I paid for it and I paid for this p…" at bounding box center [882, 374] width 806 height 61
drag, startPoint x: 478, startPoint y: 359, endPoint x: 691, endPoint y: 93, distance: 340.4
click at [748, 93] on mat-icon "content_copy" at bounding box center [755, 96] width 15 height 15
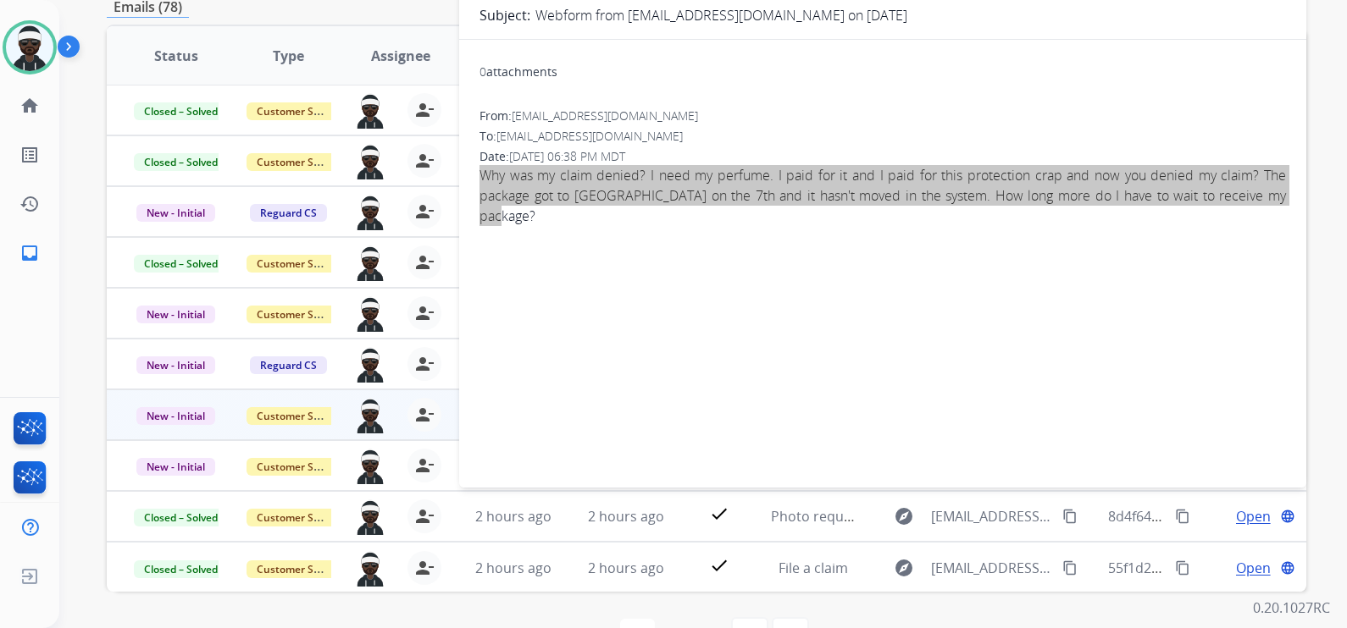
scroll to position [318, 0]
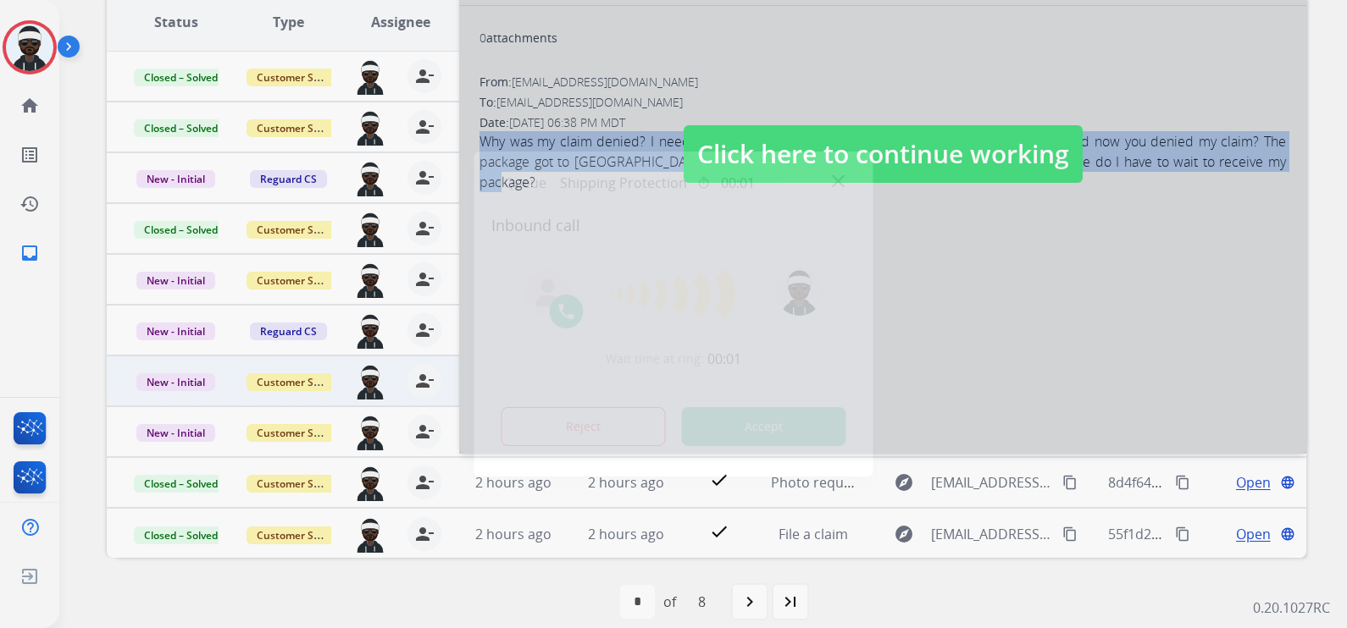
drag, startPoint x: 794, startPoint y: 423, endPoint x: 797, endPoint y: 414, distance: 9.7
click at [797, 414] on button "Accept" at bounding box center [764, 426] width 164 height 39
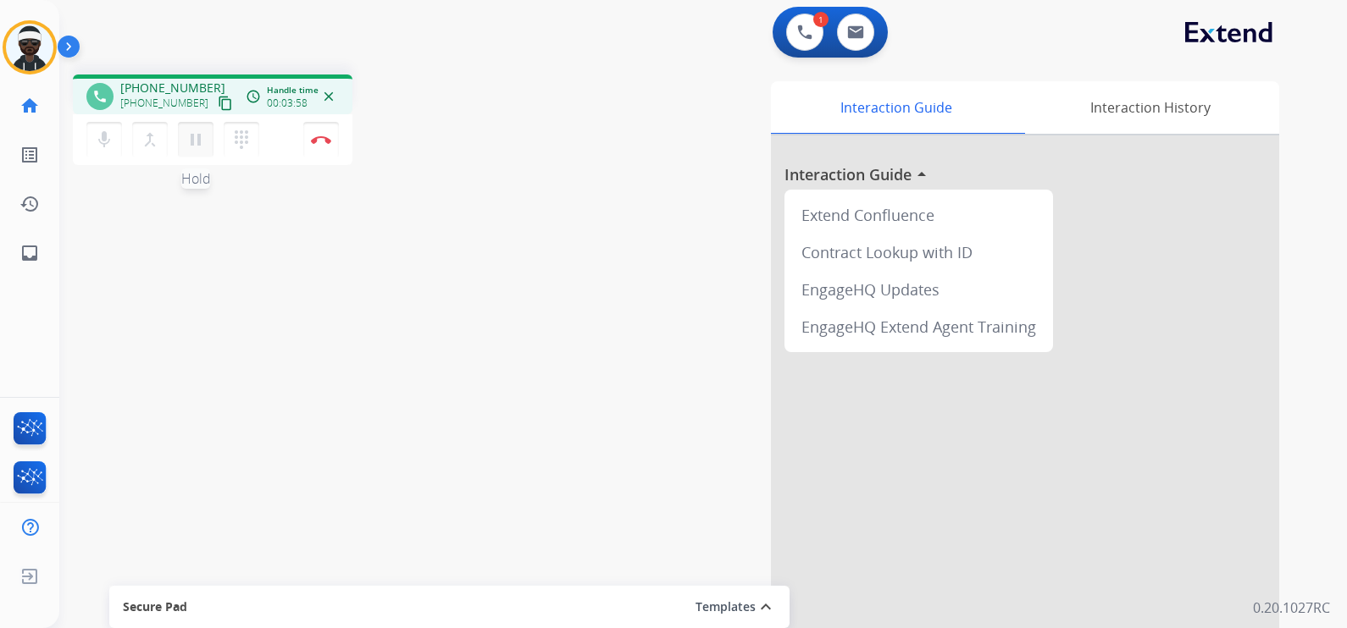
click at [190, 148] on mat-icon "pause" at bounding box center [195, 140] width 20 height 20
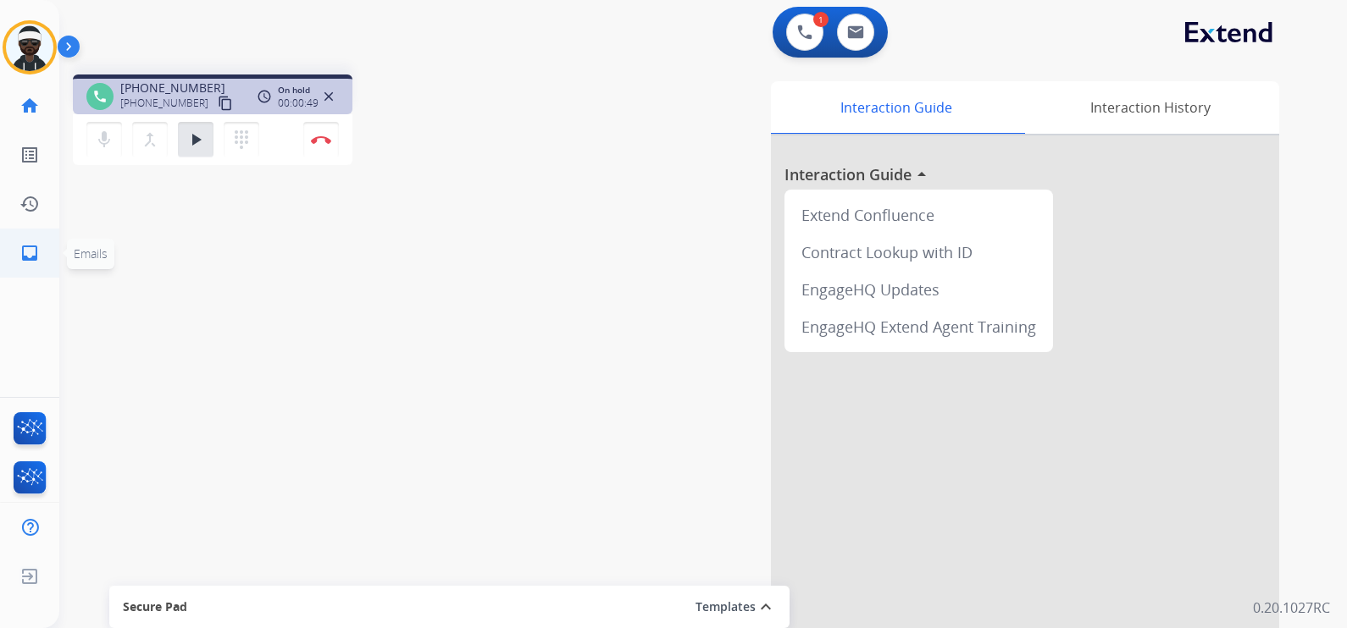
click at [19, 249] on mat-icon "inbox" at bounding box center [29, 253] width 20 height 20
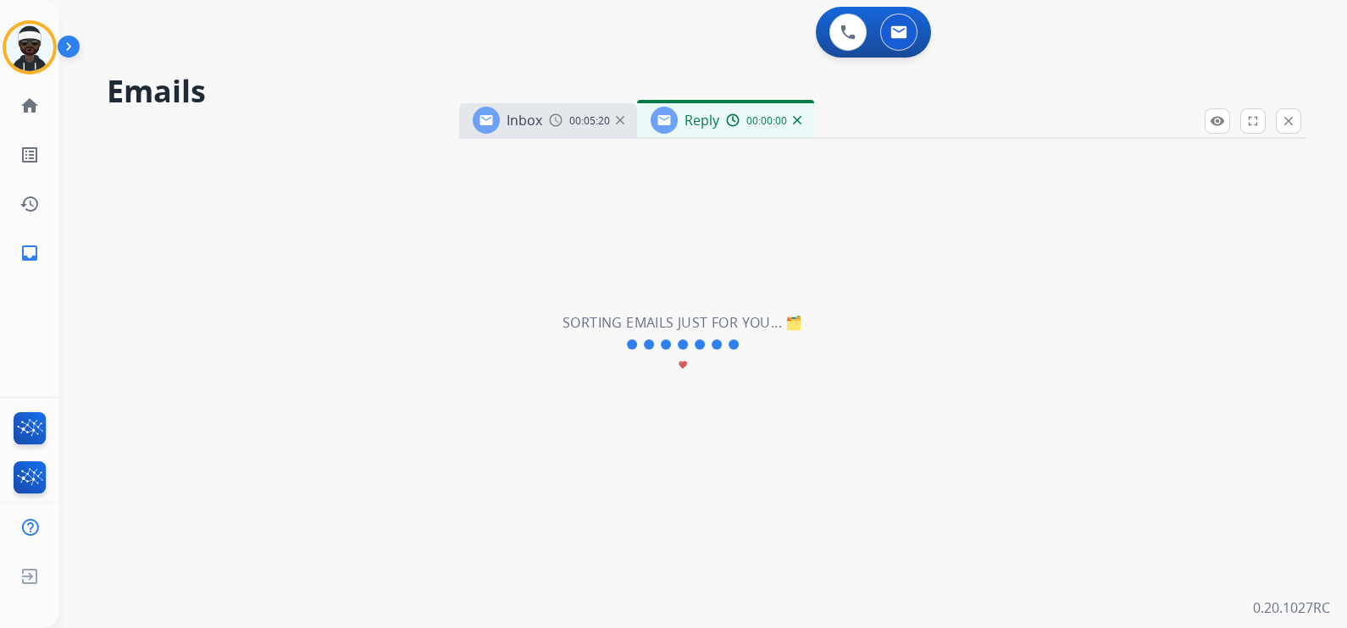
select select "**********"
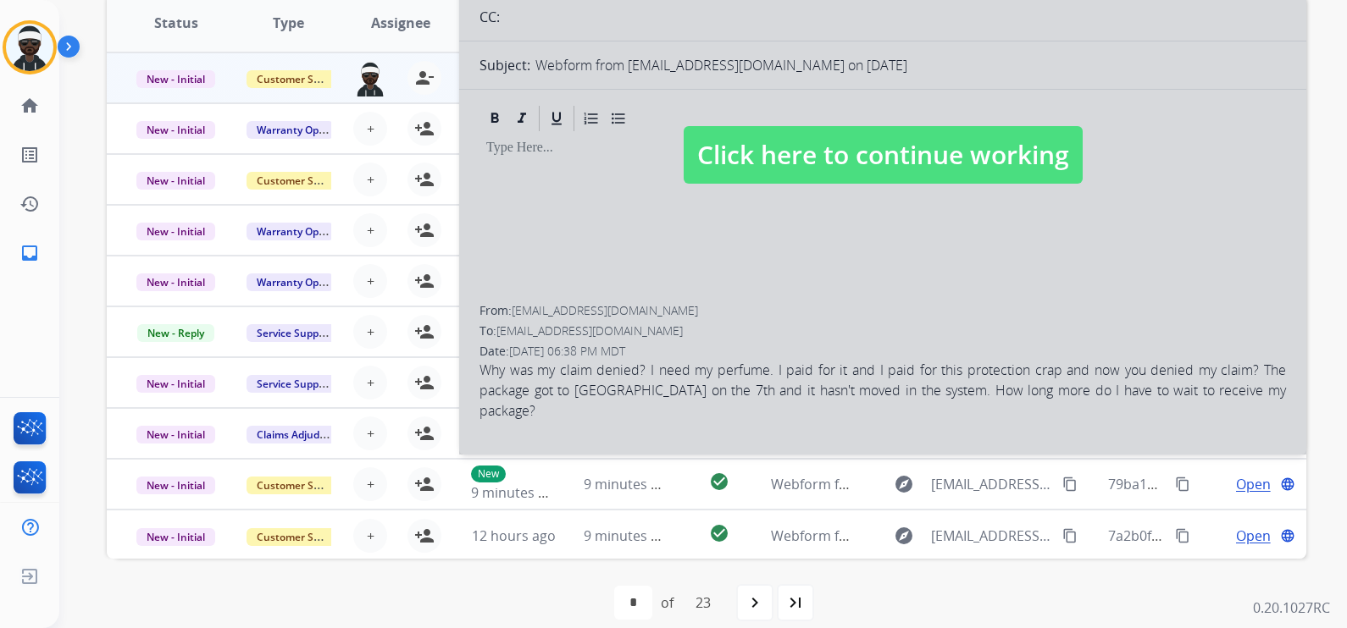
scroll to position [318, 0]
click at [731, 174] on span "Click here to continue working" at bounding box center [882, 154] width 399 height 58
select select
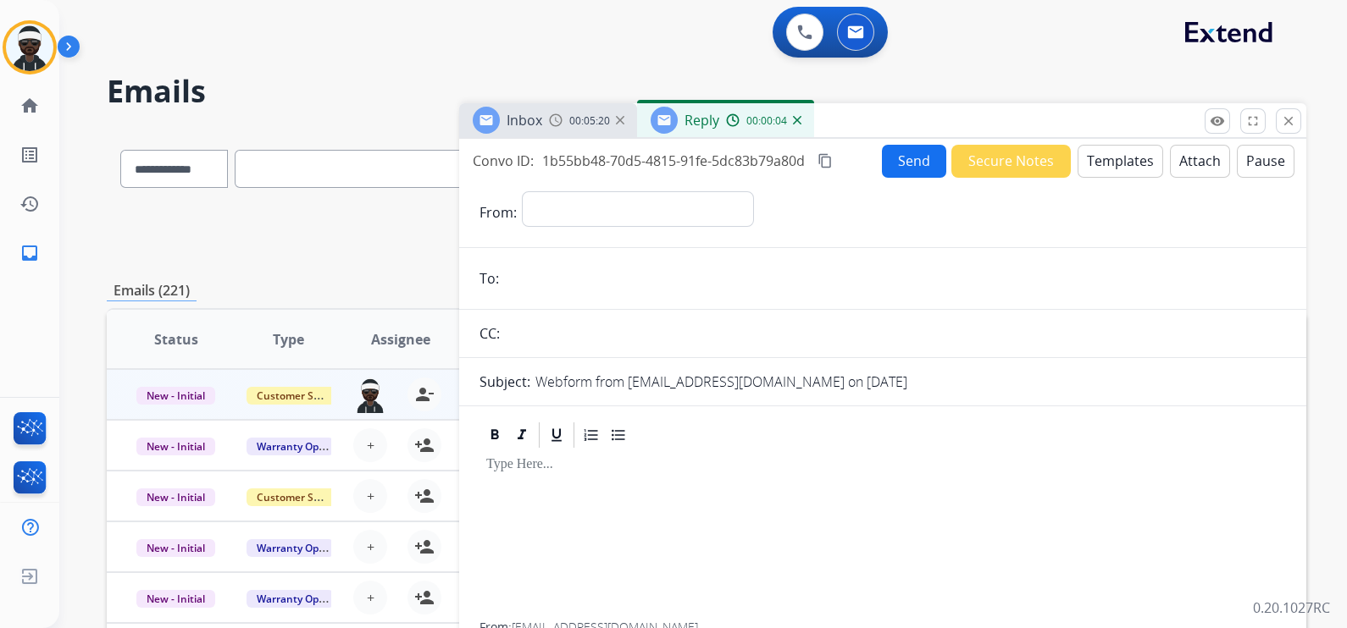
scroll to position [0, 0]
click at [1286, 128] on button "close Close" at bounding box center [1287, 120] width 25 height 25
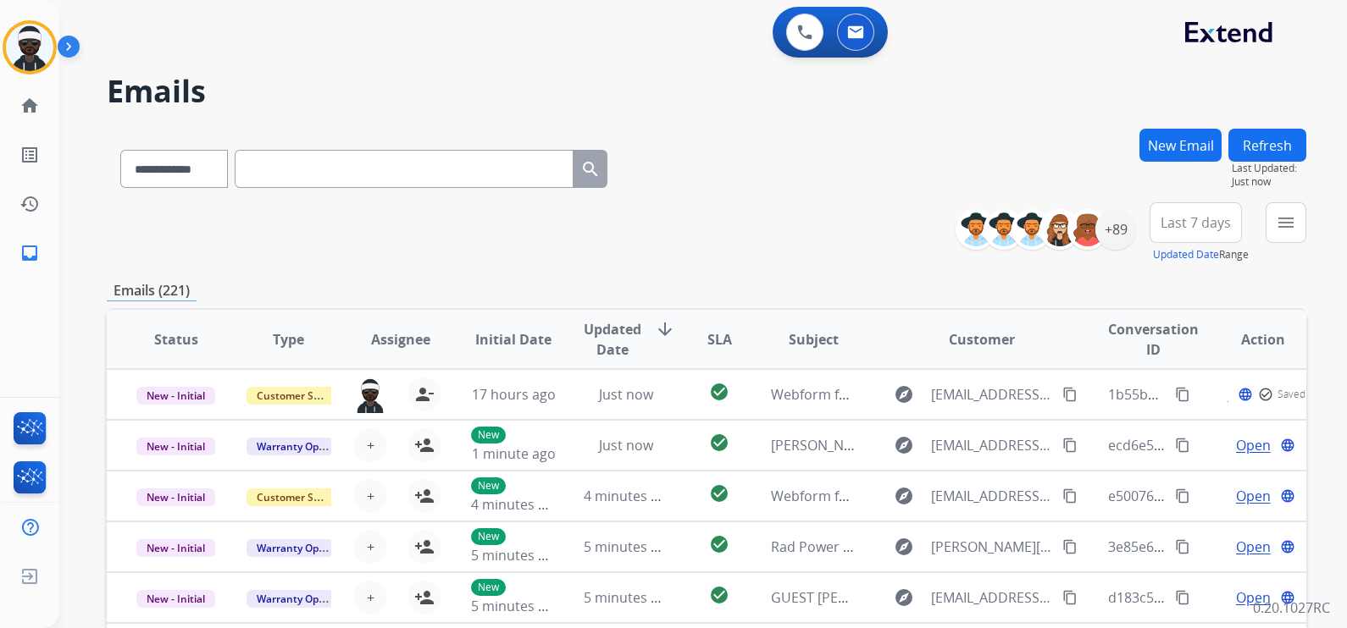
click at [1173, 146] on button "New Email" at bounding box center [1180, 145] width 82 height 33
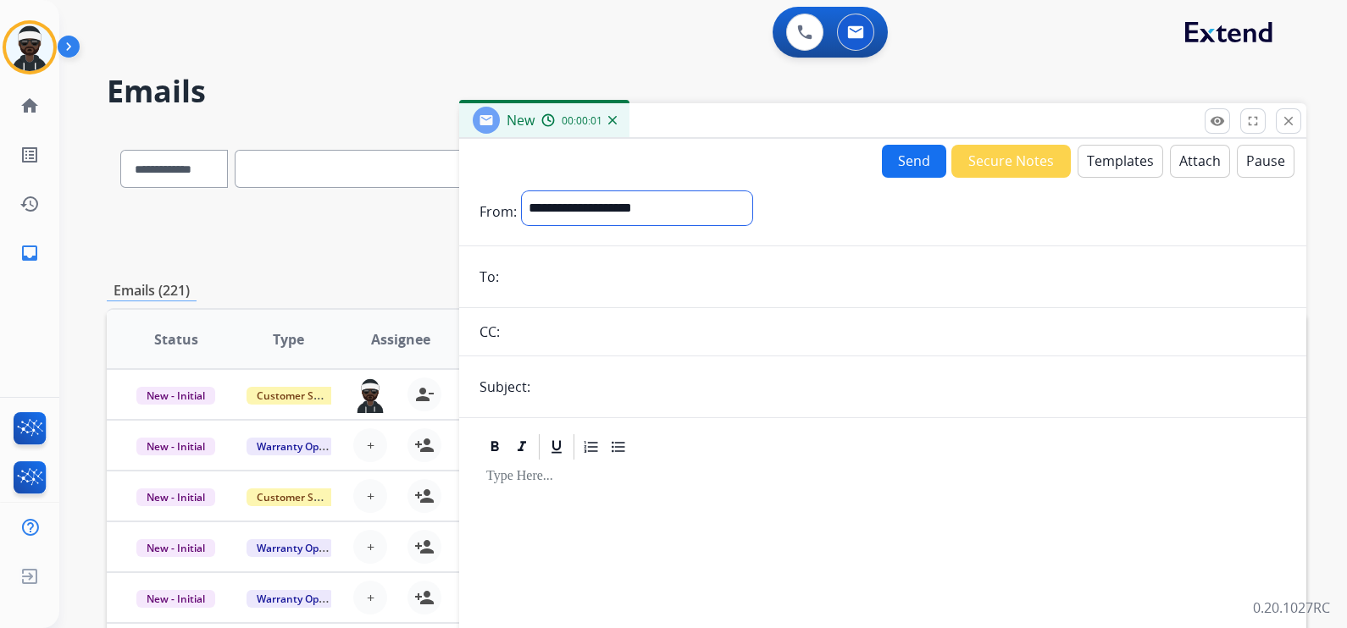
click at [599, 212] on select "**********" at bounding box center [637, 208] width 230 height 34
select select "**********"
click at [522, 191] on select "**********" at bounding box center [637, 208] width 230 height 34
click at [624, 284] on input "email" at bounding box center [895, 279] width 782 height 34
paste input "**********"
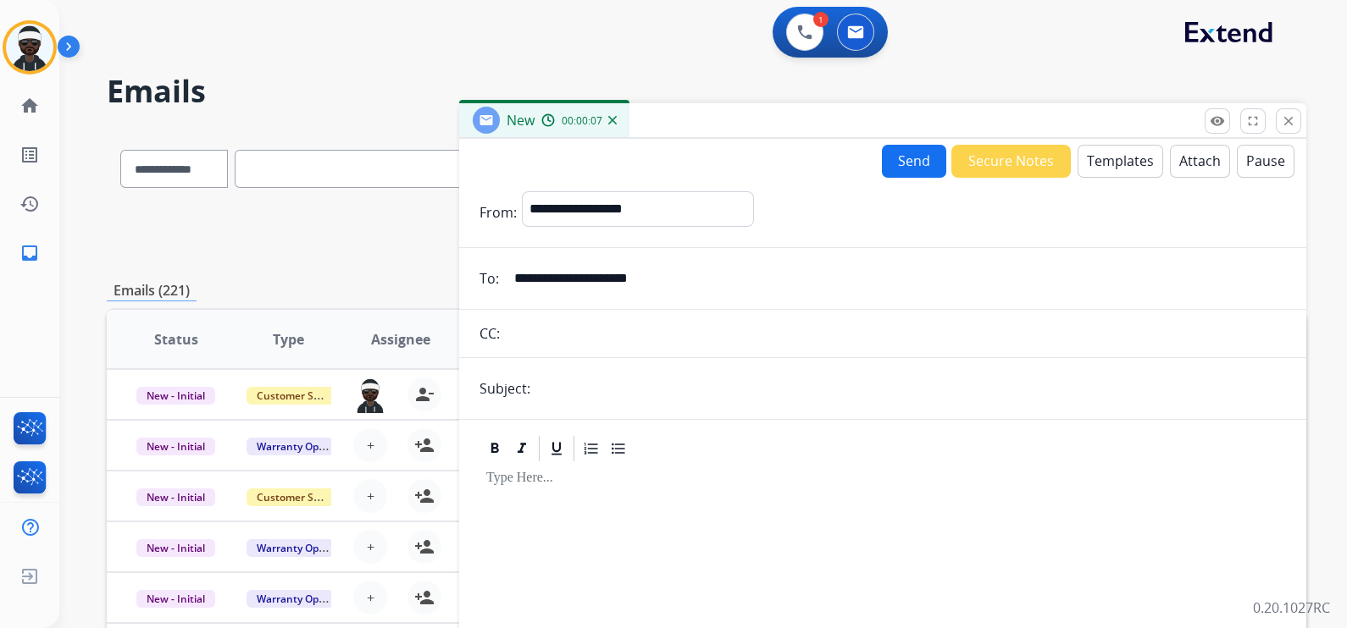
type input "**********"
click at [578, 405] on form "**********" at bounding box center [882, 471] width 847 height 587
click at [589, 391] on input "text" at bounding box center [910, 389] width 750 height 34
type input "**********"
click at [1118, 156] on button "Templates" at bounding box center [1120, 161] width 86 height 33
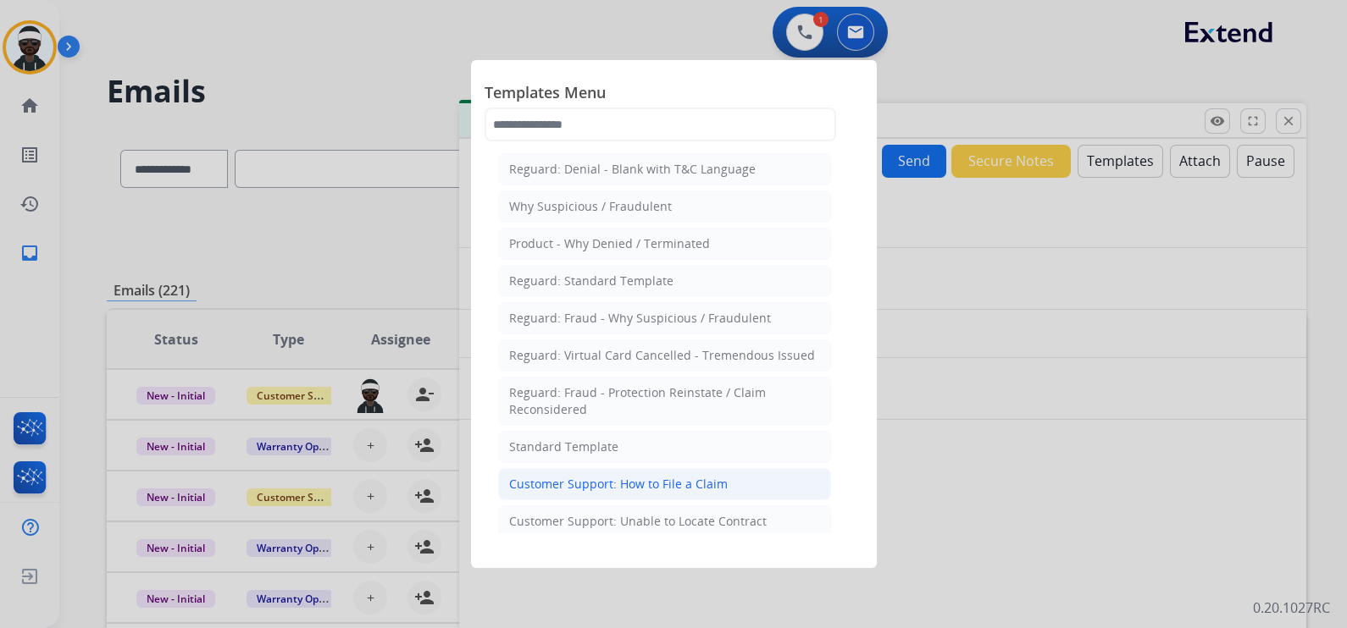
click at [593, 486] on div "Customer Support: How to File a Claim" at bounding box center [618, 484] width 218 height 17
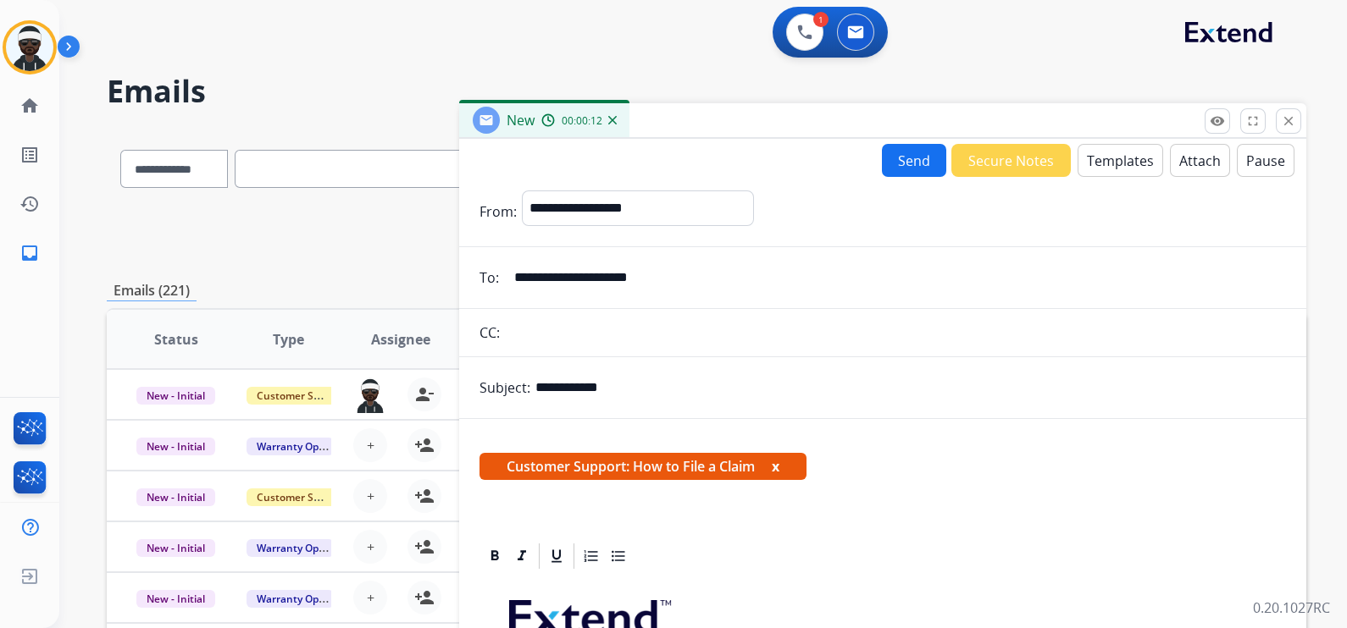
click at [779, 454] on span "Customer Support: How to File a Claim x" at bounding box center [642, 466] width 327 height 27
click at [779, 462] on button "x" at bounding box center [776, 466] width 8 height 20
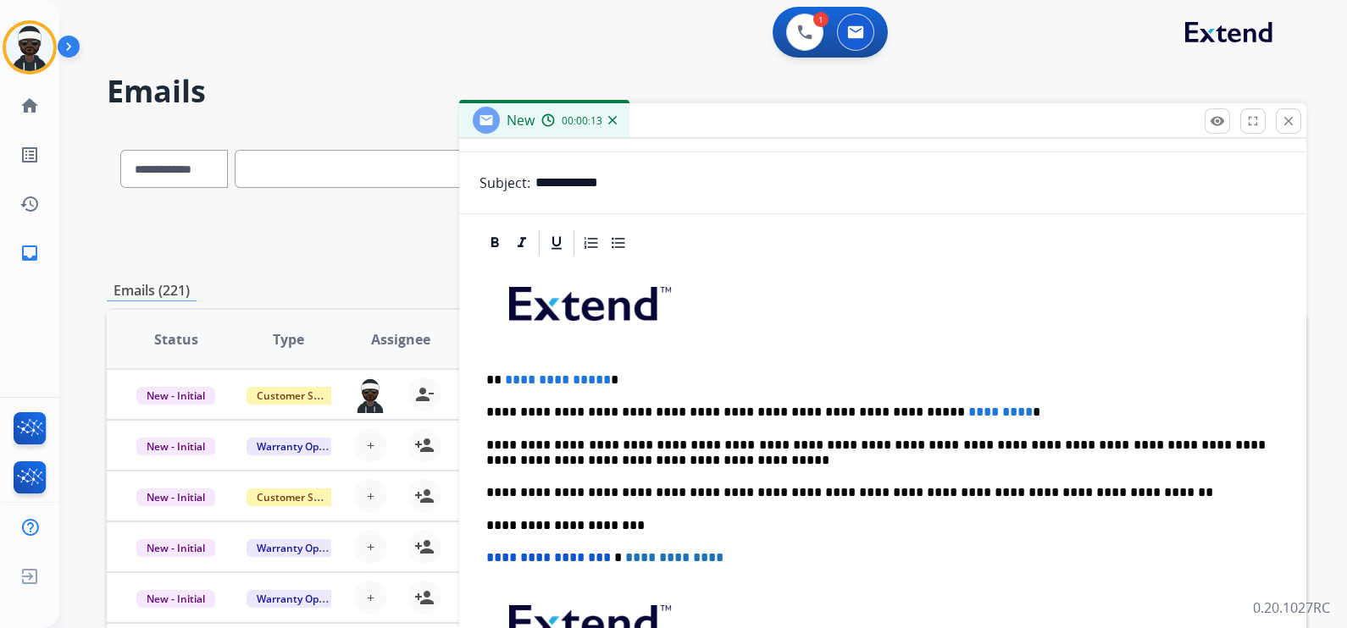
scroll to position [211, 0]
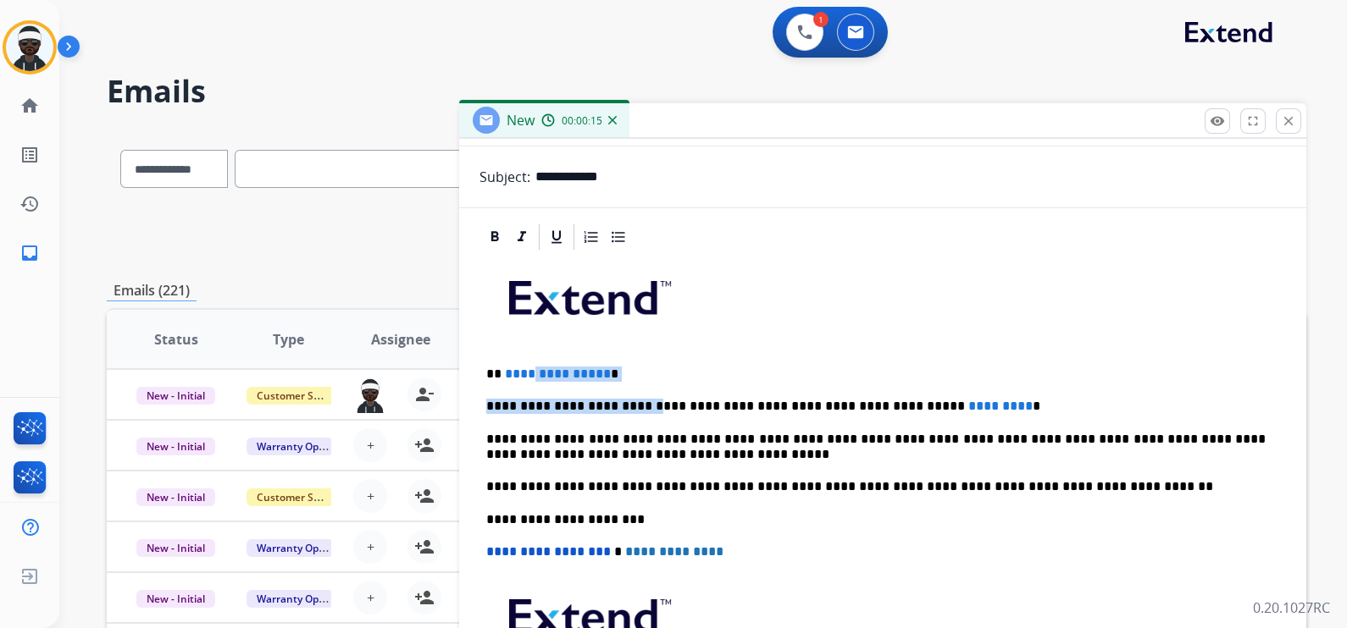
drag, startPoint x: 610, startPoint y: 382, endPoint x: 528, endPoint y: 371, distance: 82.0
click at [529, 372] on div "**********" at bounding box center [882, 510] width 806 height 517
click at [522, 369] on span "**********" at bounding box center [558, 374] width 106 height 13
click at [530, 372] on span "**********" at bounding box center [558, 374] width 106 height 13
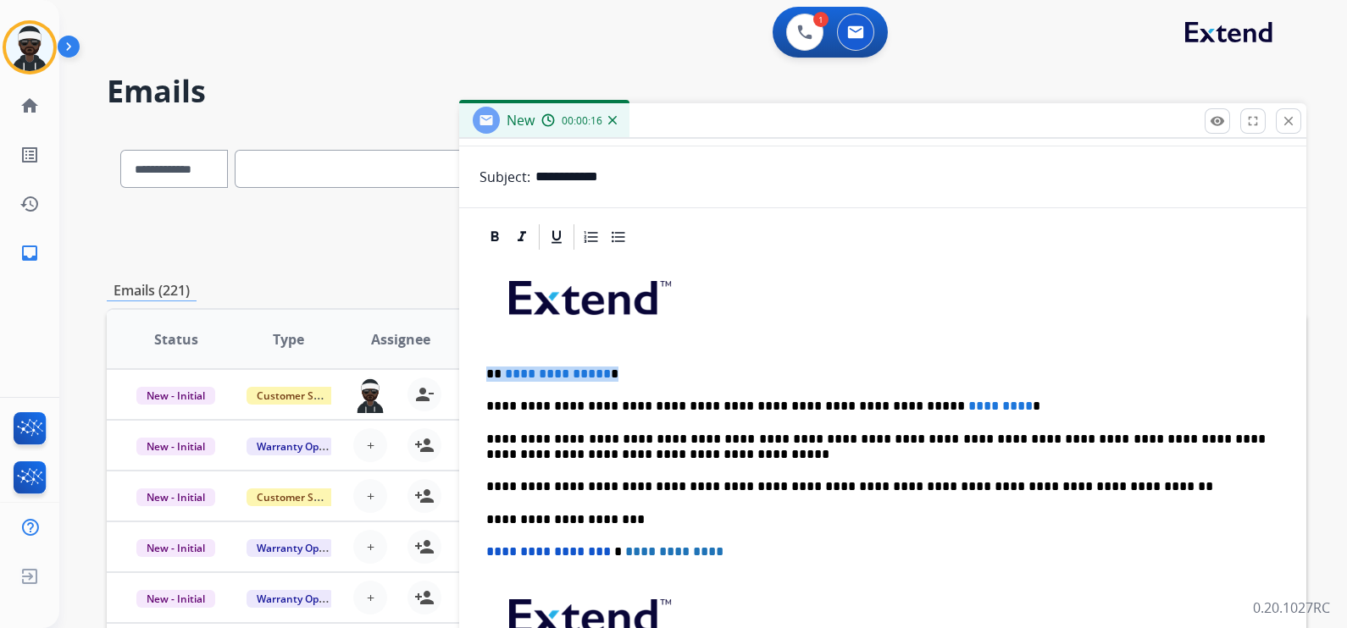
click at [667, 369] on p "**********" at bounding box center [875, 374] width 779 height 15
drag, startPoint x: 651, startPoint y: 373, endPoint x: 504, endPoint y: 377, distance: 147.4
click at [504, 377] on p "**********" at bounding box center [875, 374] width 779 height 15
drag, startPoint x: 935, startPoint y: 390, endPoint x: 831, endPoint y: 403, distance: 105.0
click at [831, 403] on p "**********" at bounding box center [875, 406] width 779 height 15
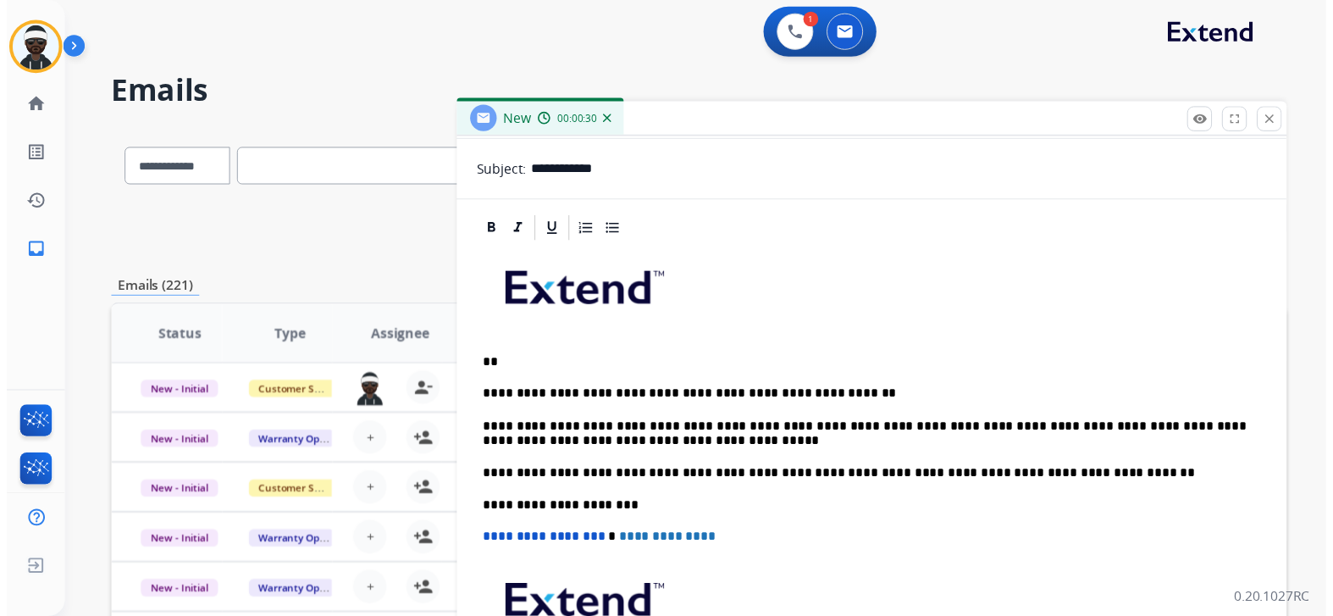
scroll to position [0, 0]
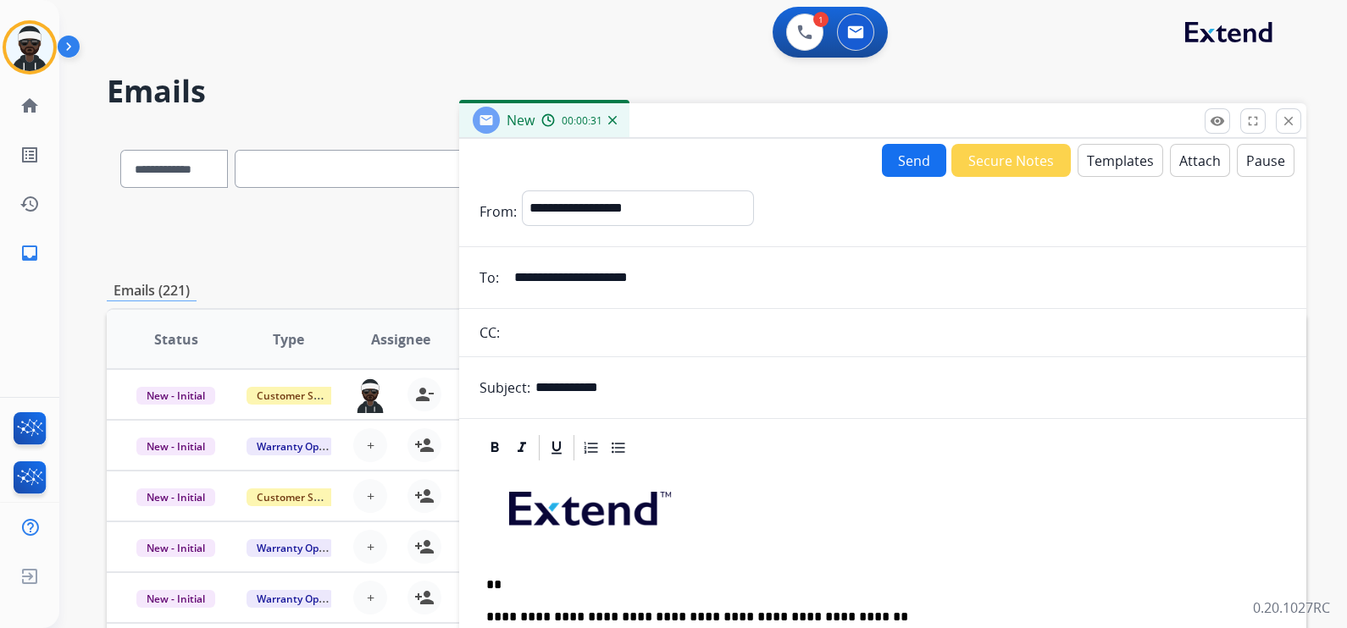
click at [921, 165] on button "Send" at bounding box center [914, 160] width 64 height 33
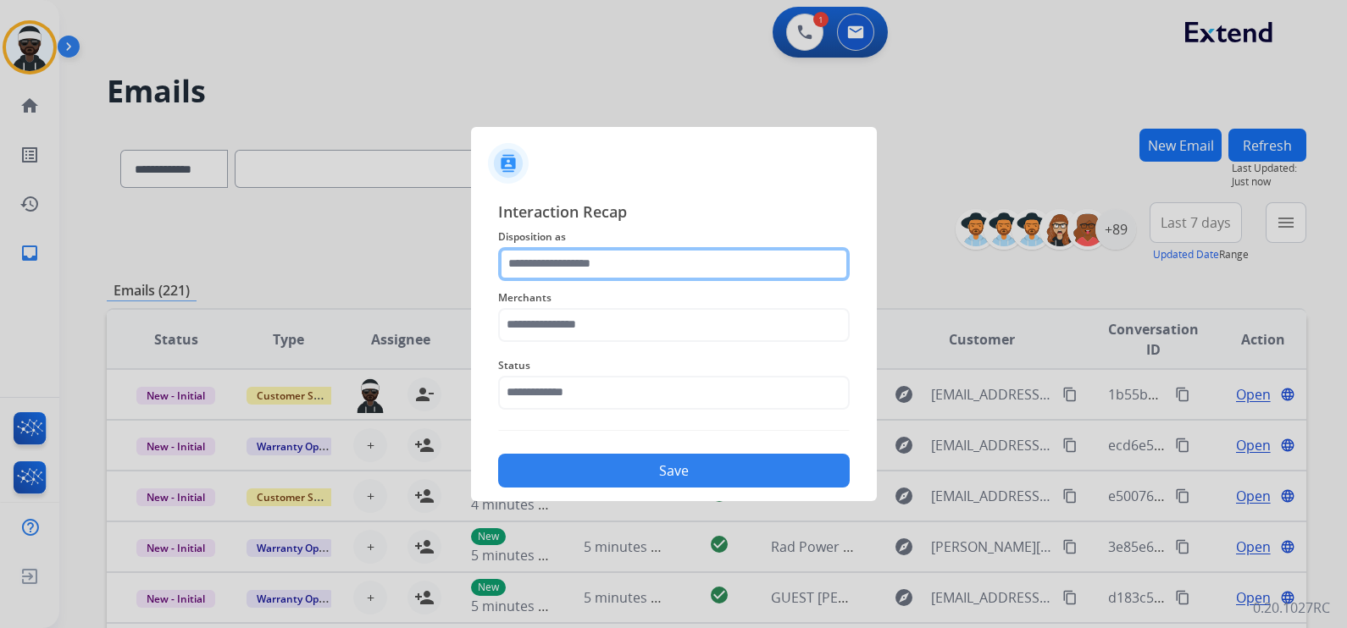
click at [604, 271] on input "text" at bounding box center [673, 264] width 351 height 34
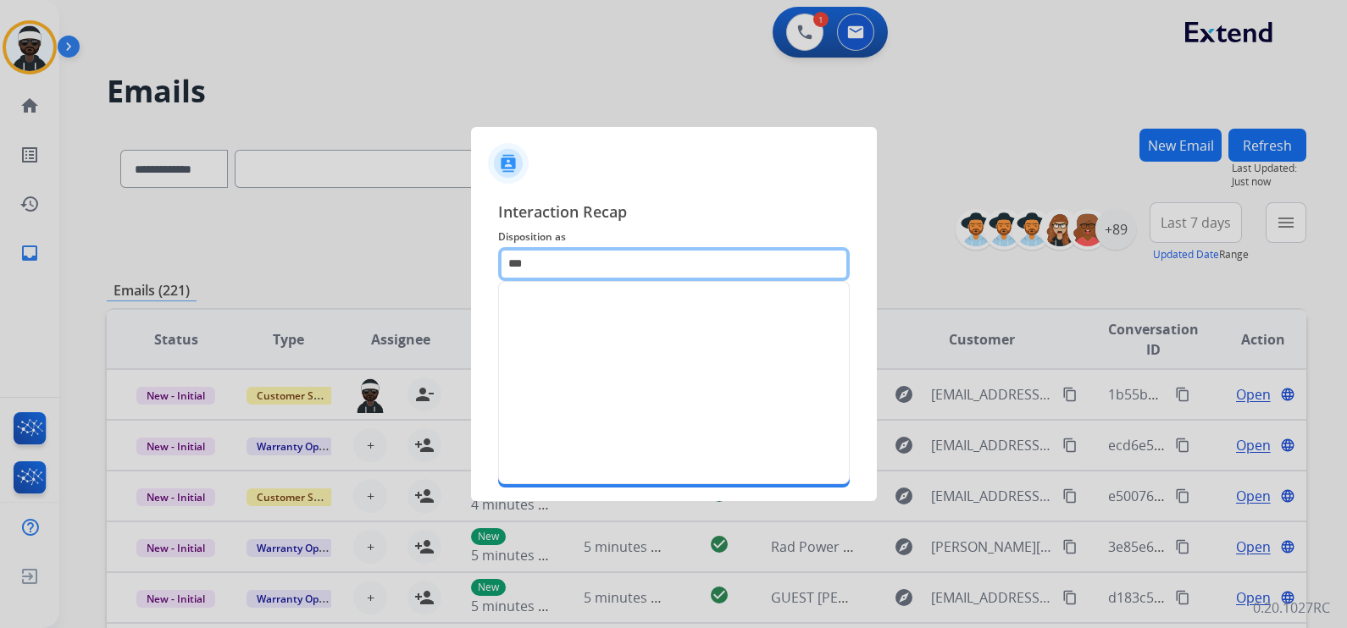
drag, startPoint x: 627, startPoint y: 272, endPoint x: 431, endPoint y: 278, distance: 195.7
click at [0, 278] on app-contact-recap-modal "Interaction Recap Disposition as *** Merchants Status Save" at bounding box center [0, 314] width 0 height 628
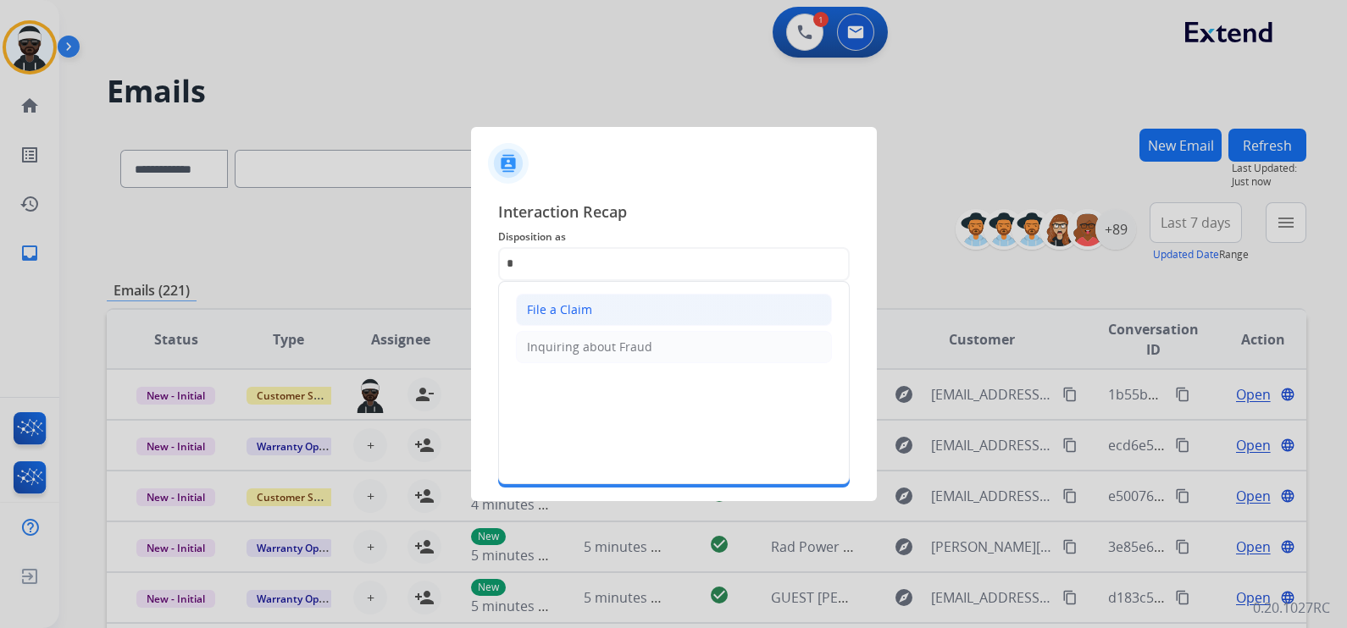
click at [638, 307] on li "File a Claim" at bounding box center [674, 310] width 316 height 32
type input "**********"
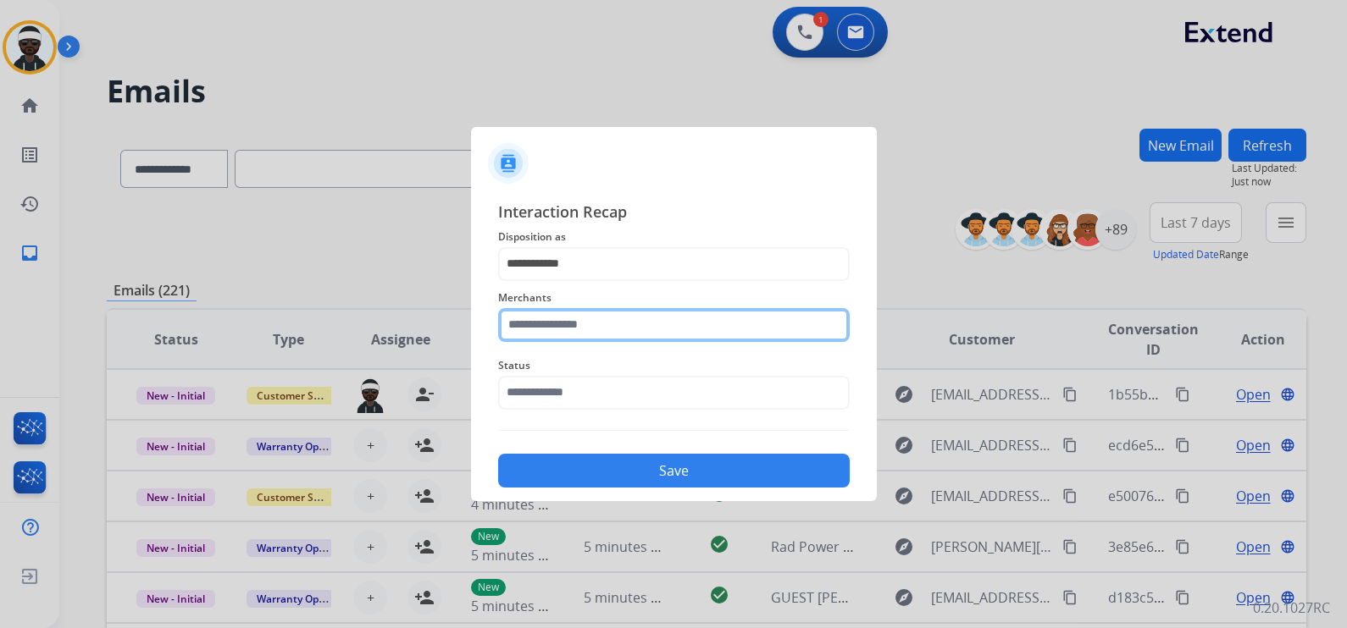
click at [605, 309] on input "text" at bounding box center [673, 325] width 351 height 34
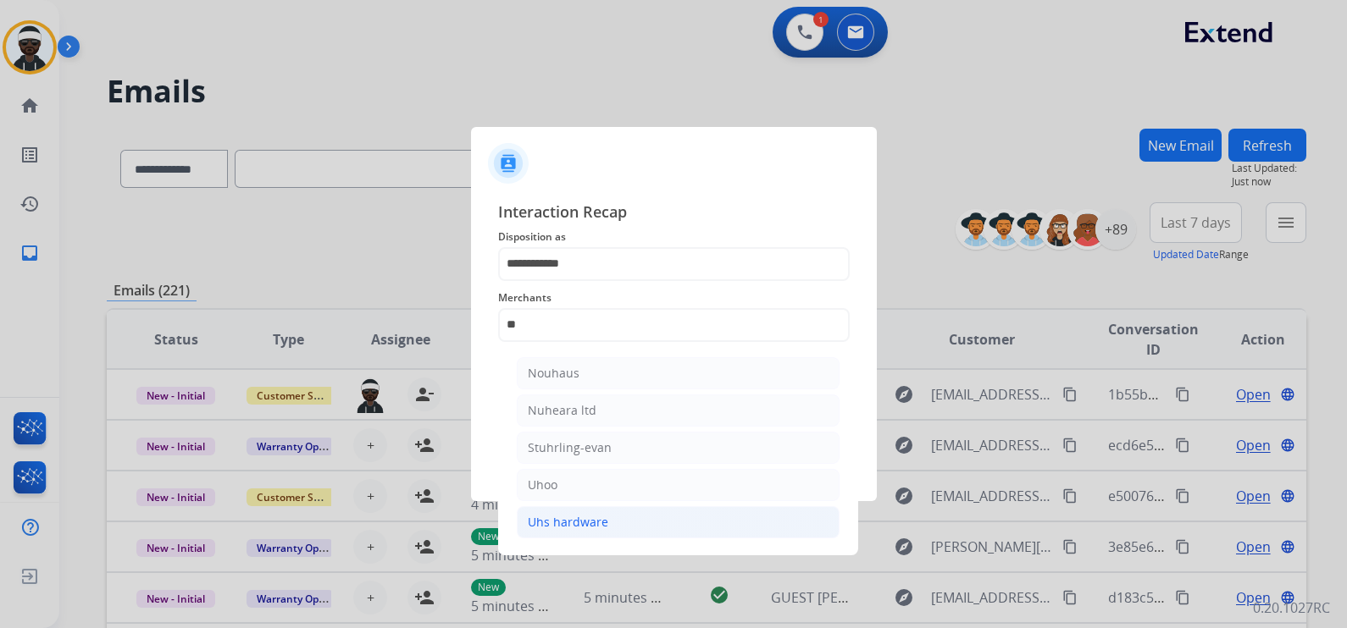
click at [591, 524] on div "Uhs hardware" at bounding box center [568, 522] width 80 height 17
type input "**********"
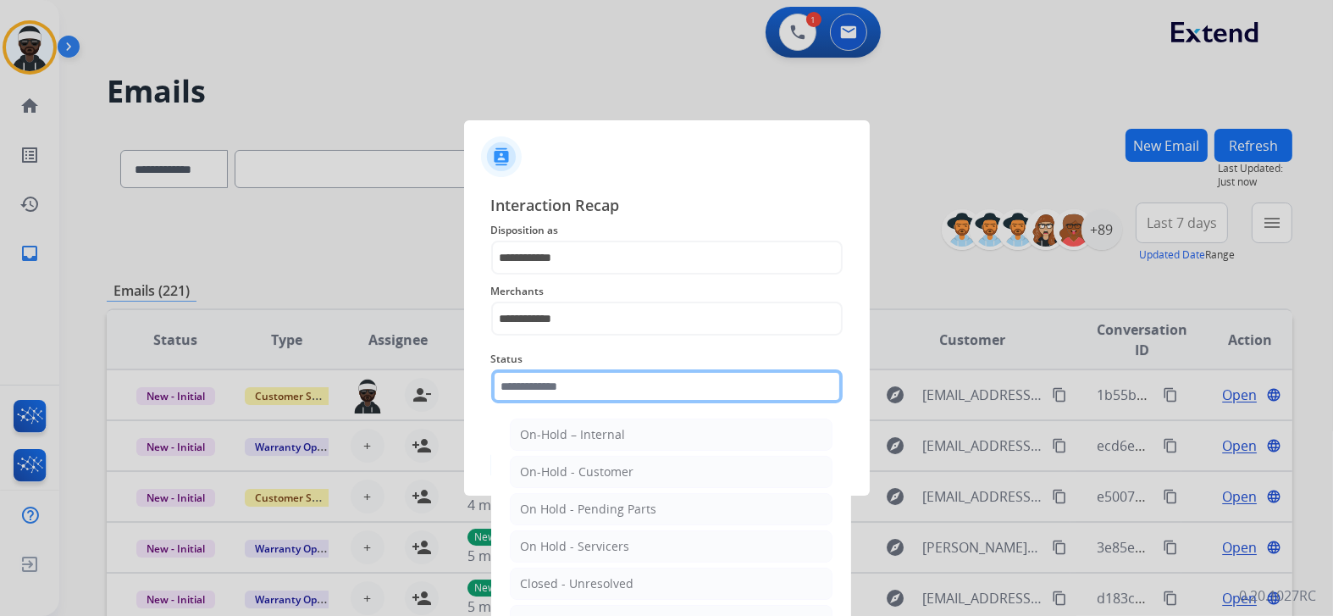
click at [584, 388] on input "text" at bounding box center [666, 386] width 351 height 34
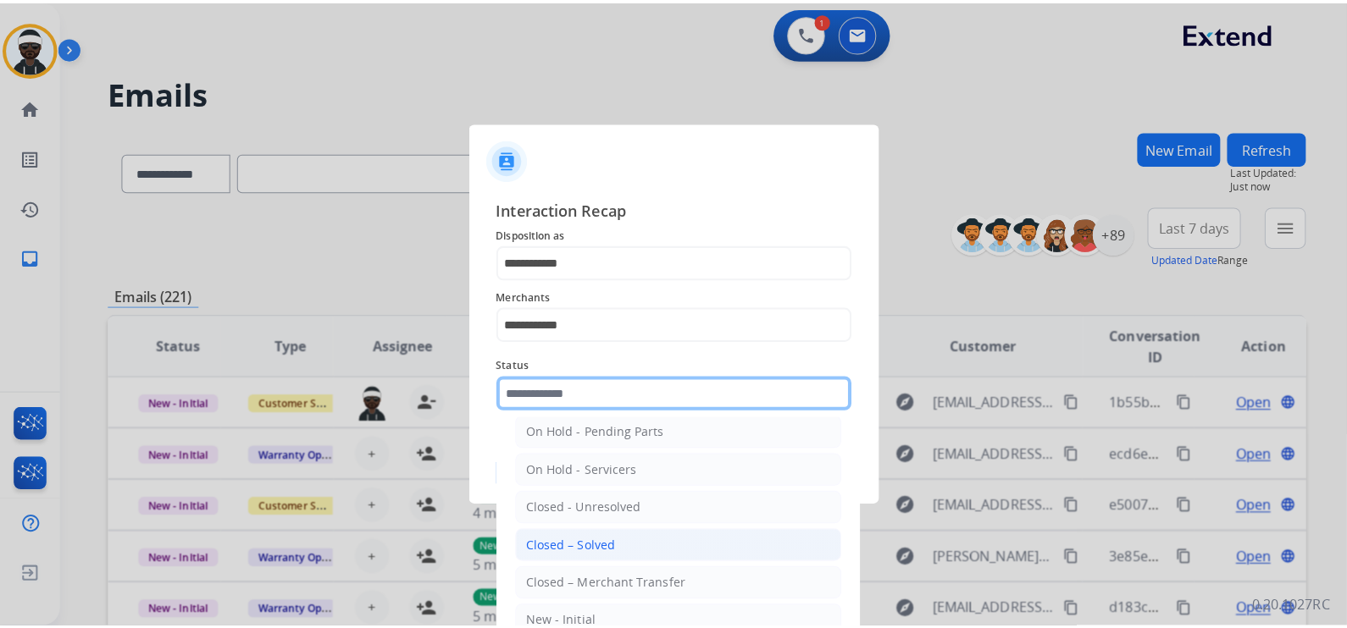
scroll to position [98, 0]
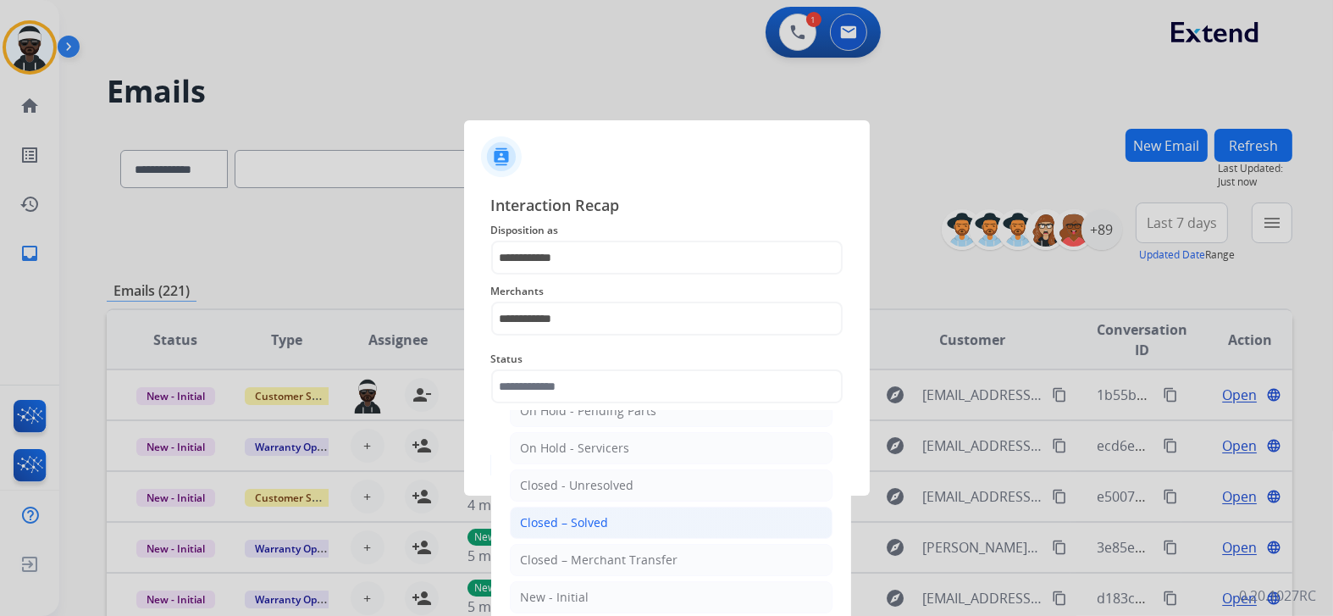
click at [622, 534] on li "Closed – Solved" at bounding box center [671, 522] width 323 height 32
type input "**********"
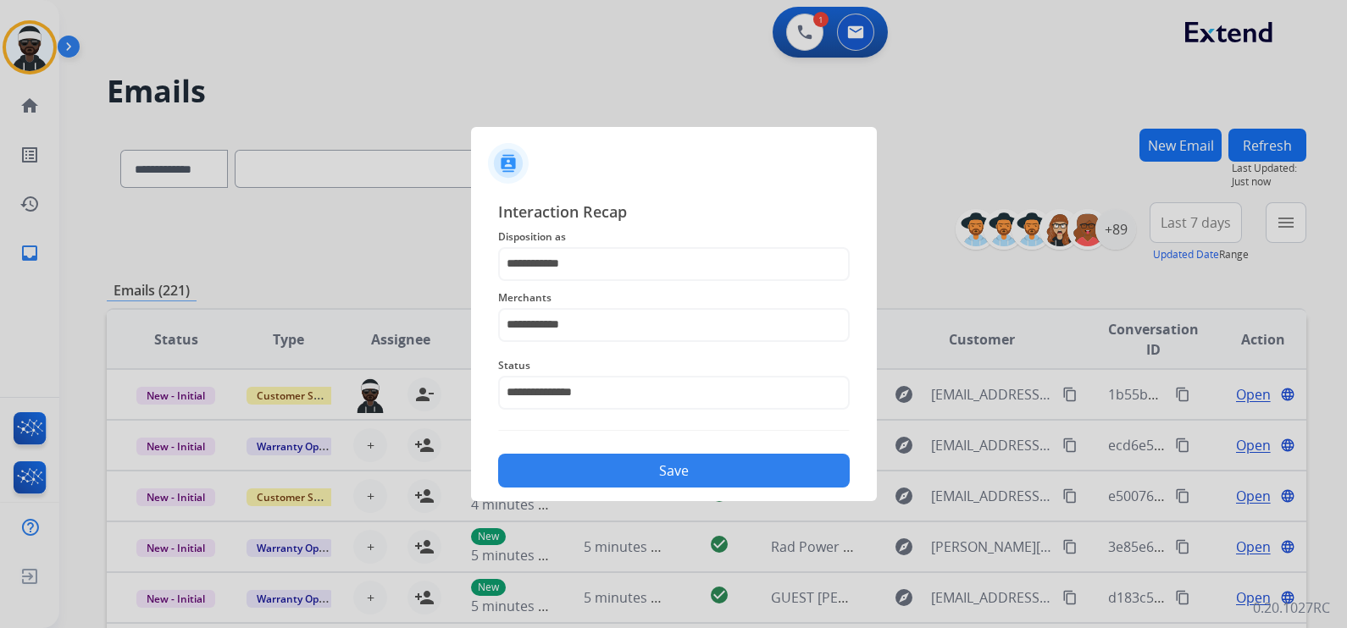
click at [686, 457] on button "Save" at bounding box center [673, 471] width 351 height 34
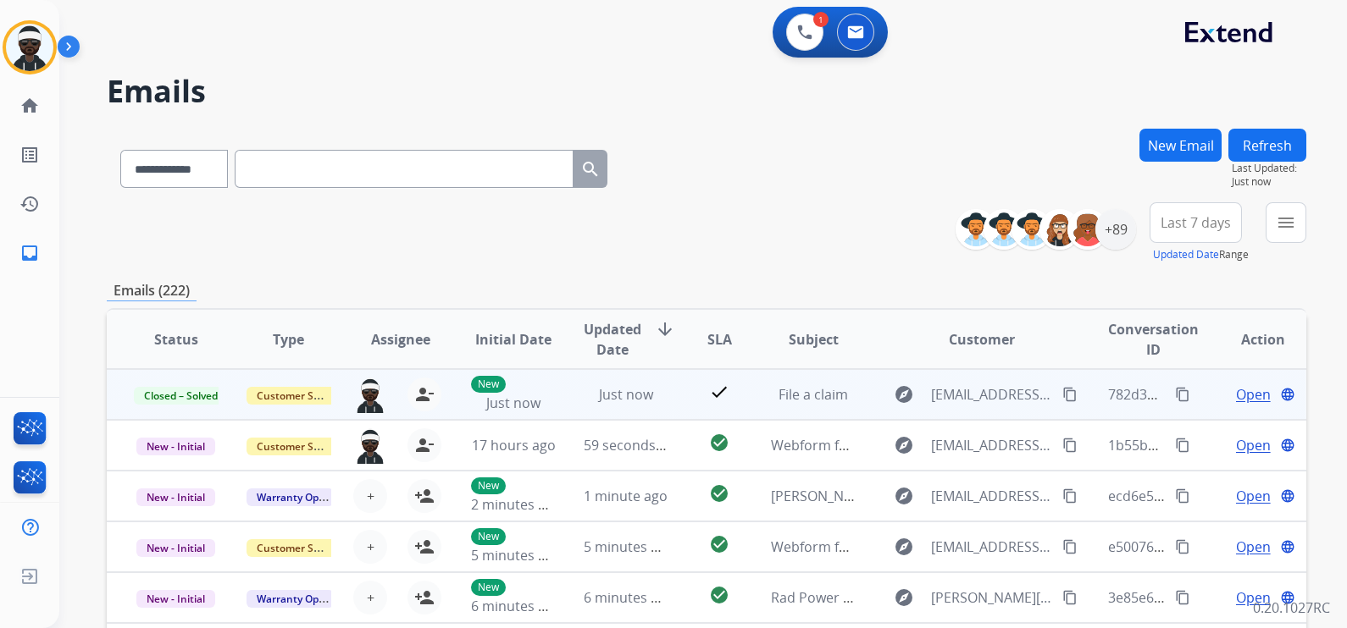
click at [1175, 398] on mat-icon "content_copy" at bounding box center [1182, 394] width 15 height 15
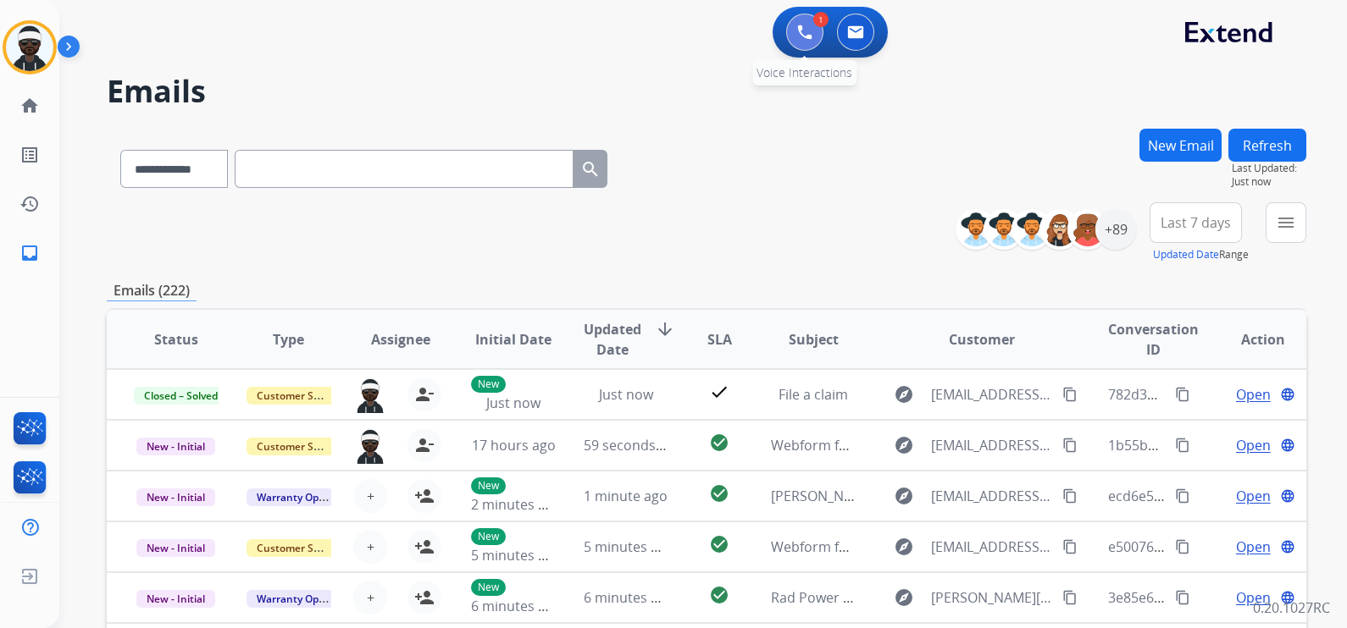
click at [794, 29] on button at bounding box center [804, 32] width 37 height 37
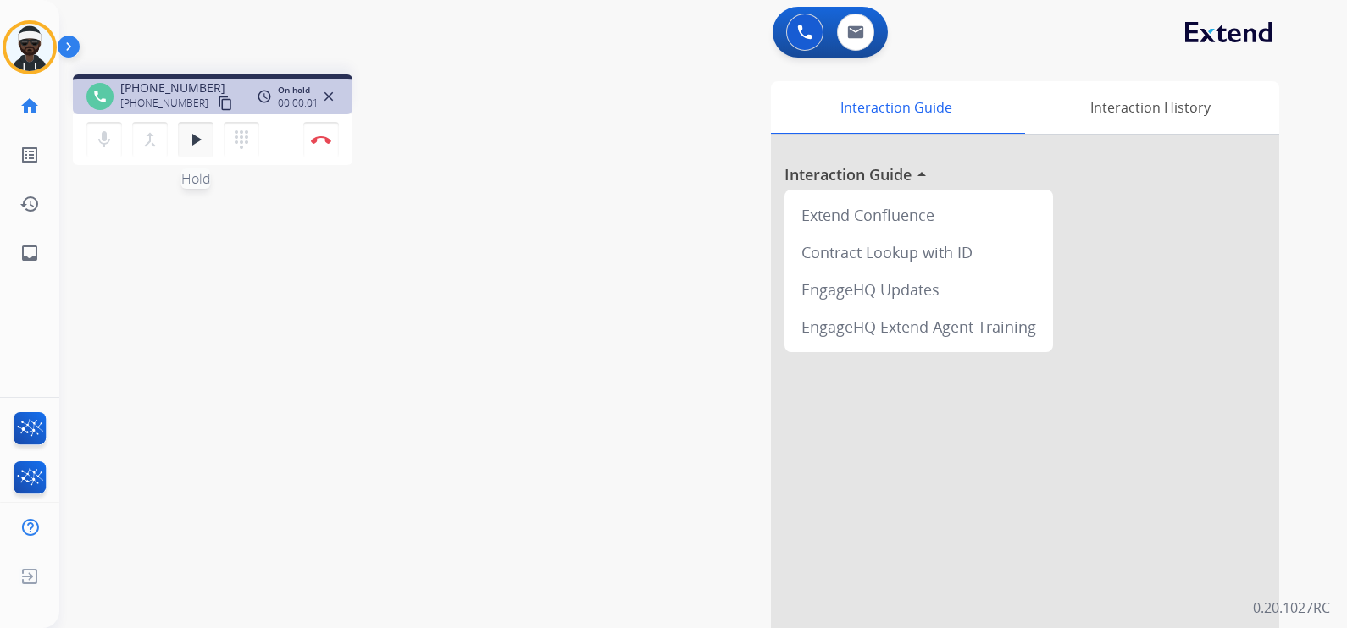
click at [199, 135] on mat-icon "play_arrow" at bounding box center [195, 140] width 20 height 20
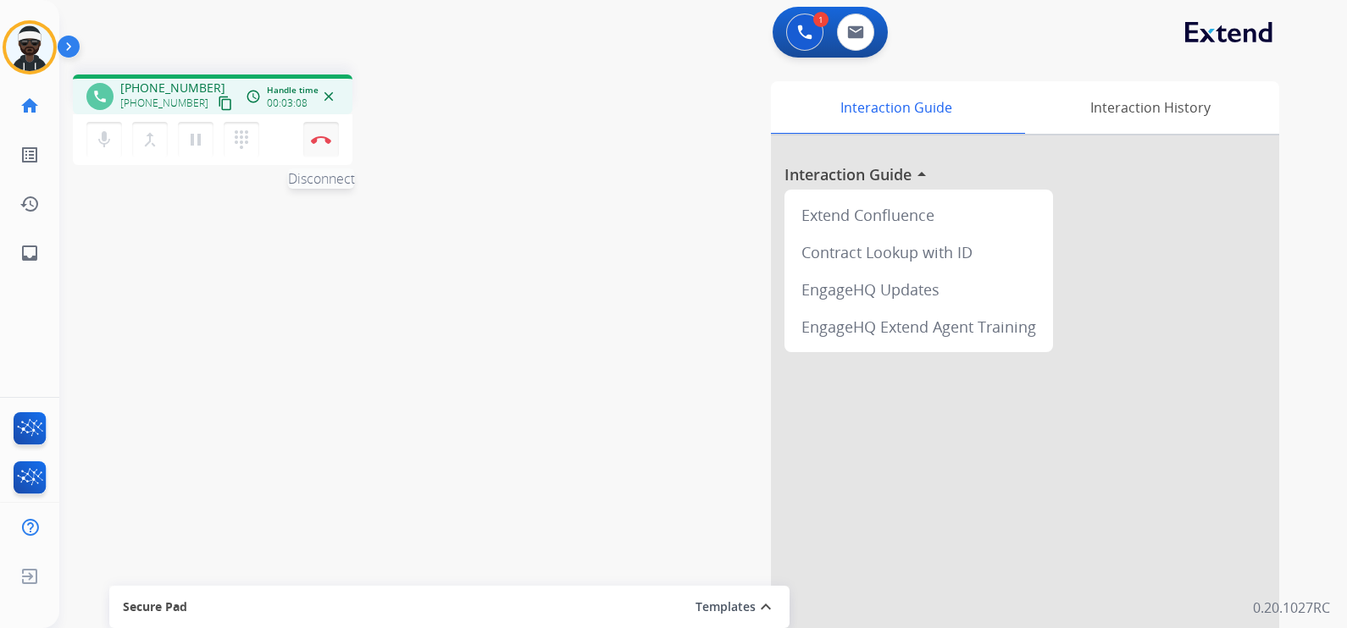
click at [321, 132] on button "Disconnect" at bounding box center [321, 140] width 36 height 36
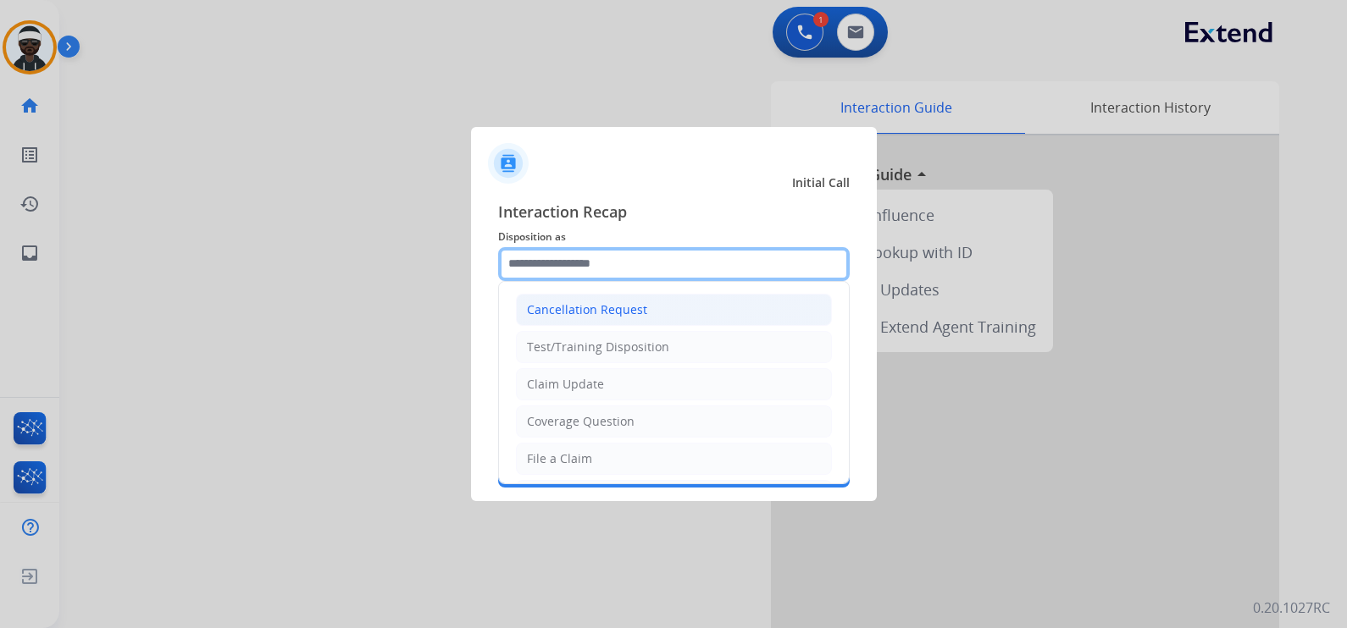
drag, startPoint x: 586, startPoint y: 254, endPoint x: 611, endPoint y: 296, distance: 49.0
click at [587, 254] on input "text" at bounding box center [673, 264] width 351 height 34
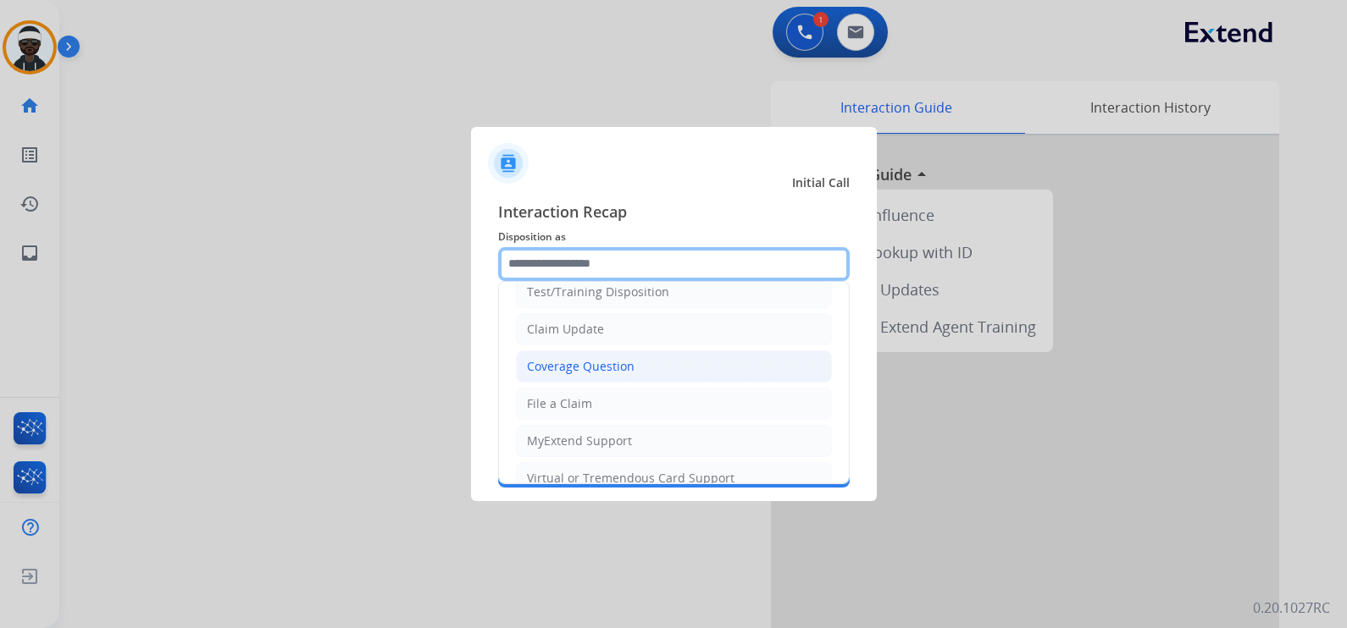
scroll to position [48, 0]
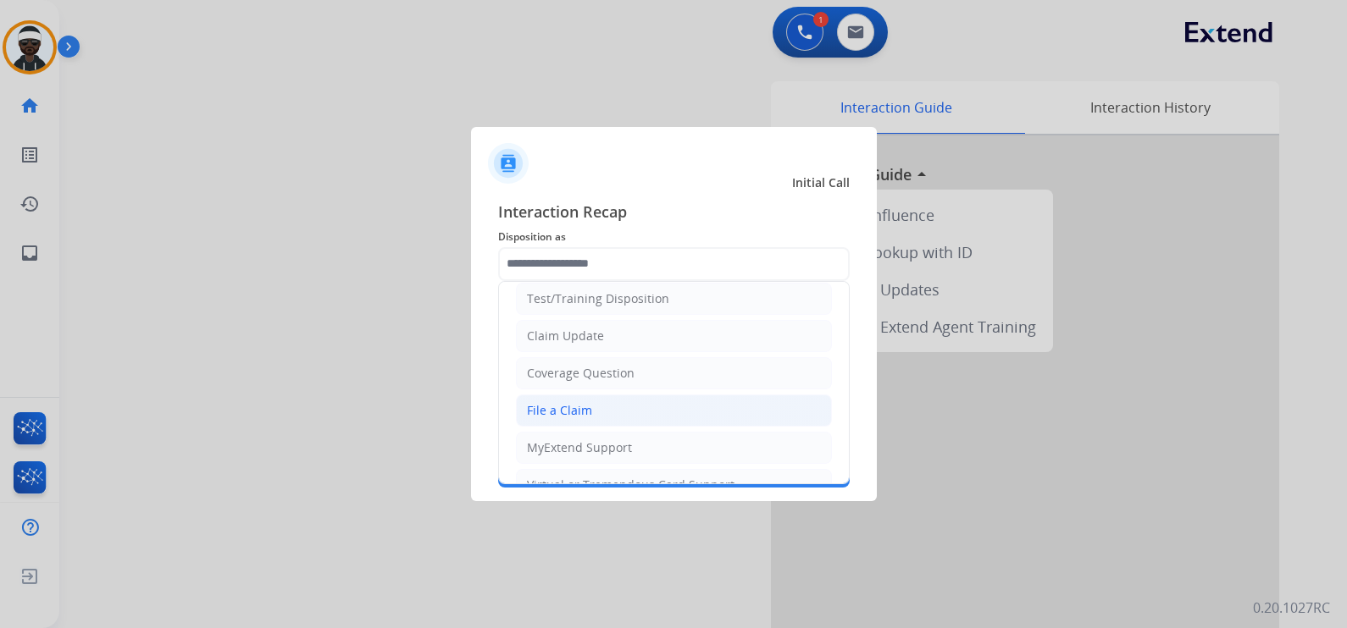
click at [579, 402] on div "File a Claim" at bounding box center [559, 410] width 65 height 17
type input "**********"
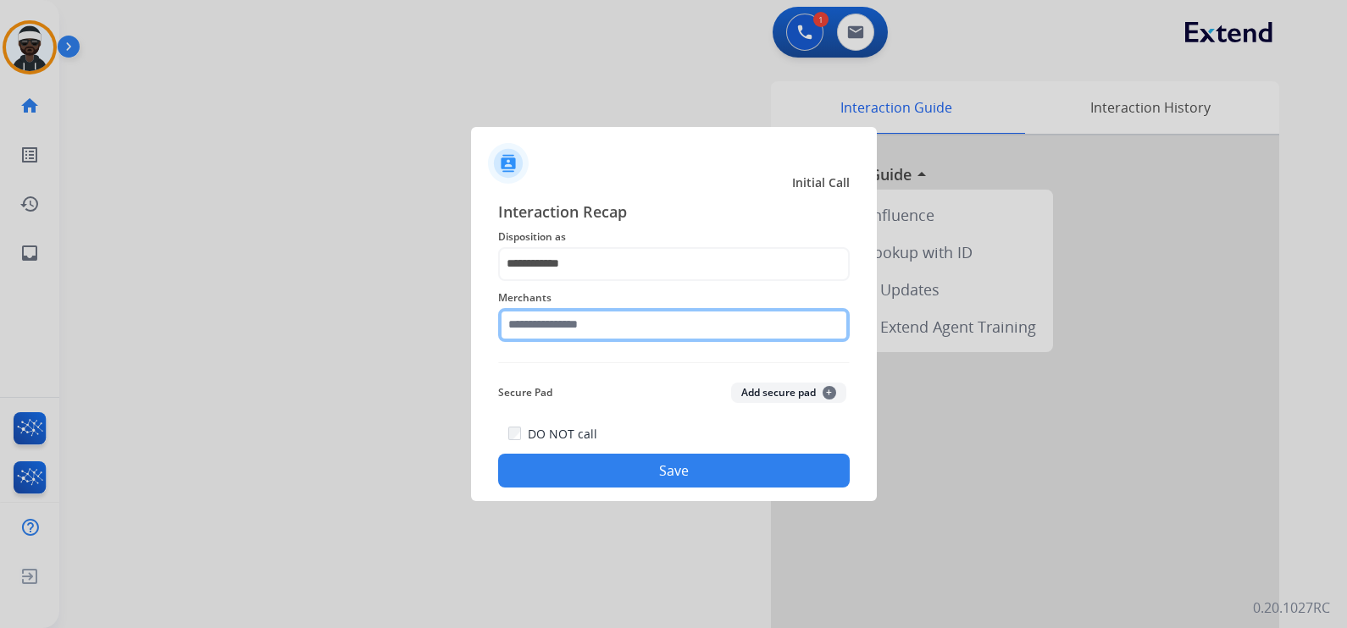
click at [596, 313] on input "text" at bounding box center [673, 325] width 351 height 34
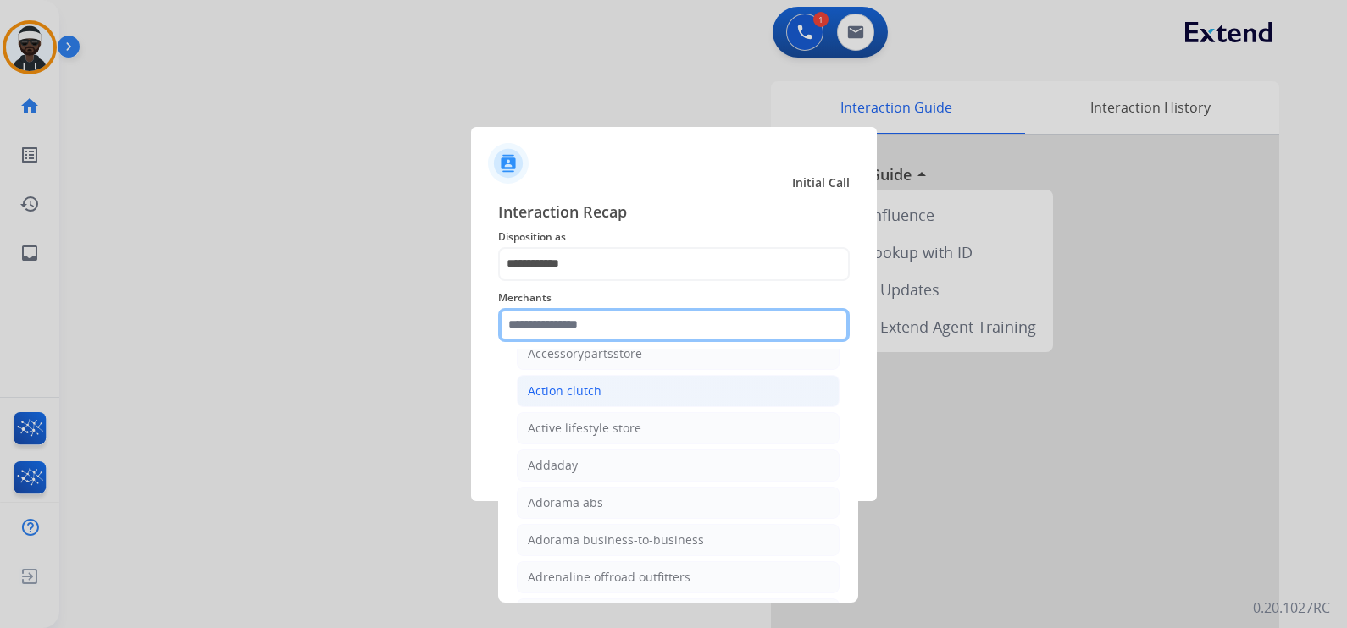
scroll to position [318, 0]
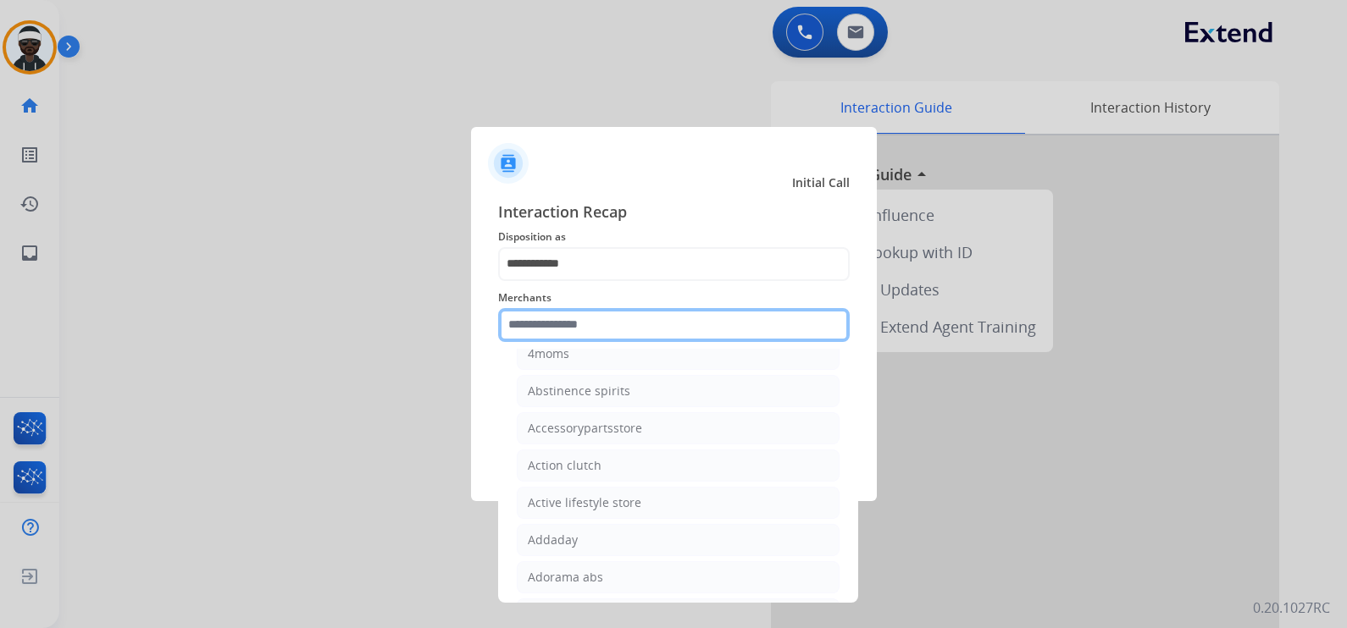
click at [678, 322] on input "text" at bounding box center [673, 325] width 351 height 34
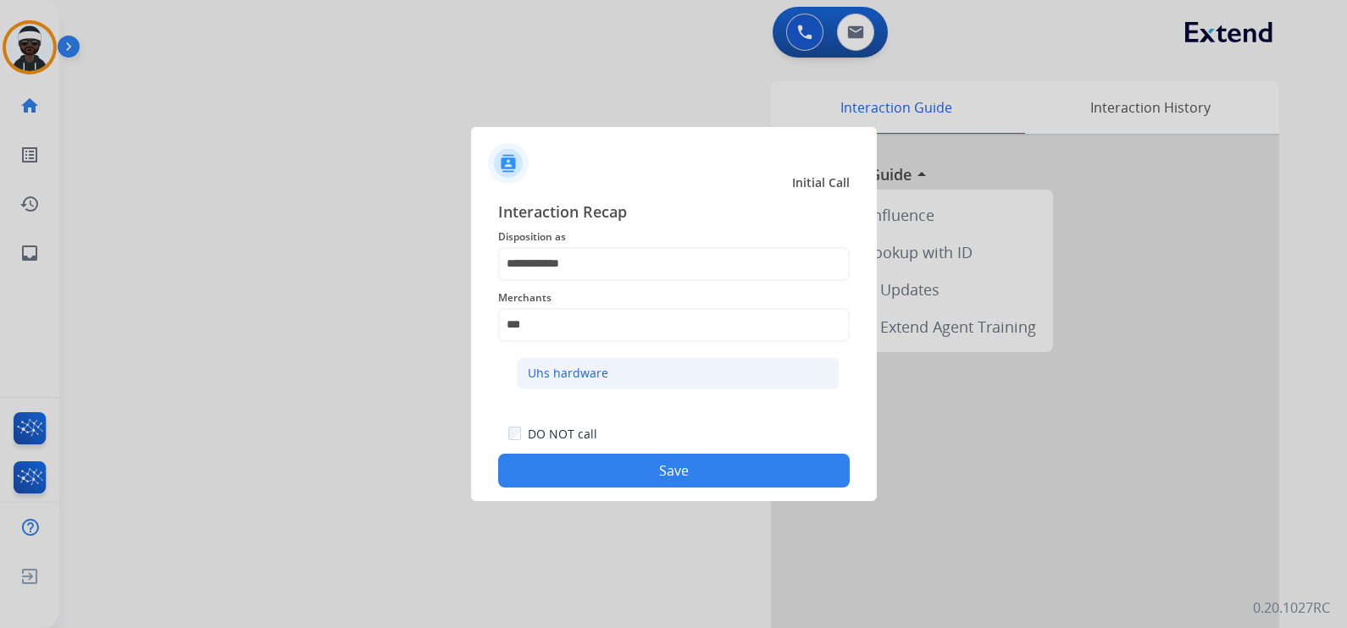
click at [606, 373] on li "Uhs hardware" at bounding box center [678, 373] width 323 height 32
type input "**********"
click at [661, 474] on button "Save" at bounding box center [673, 471] width 351 height 34
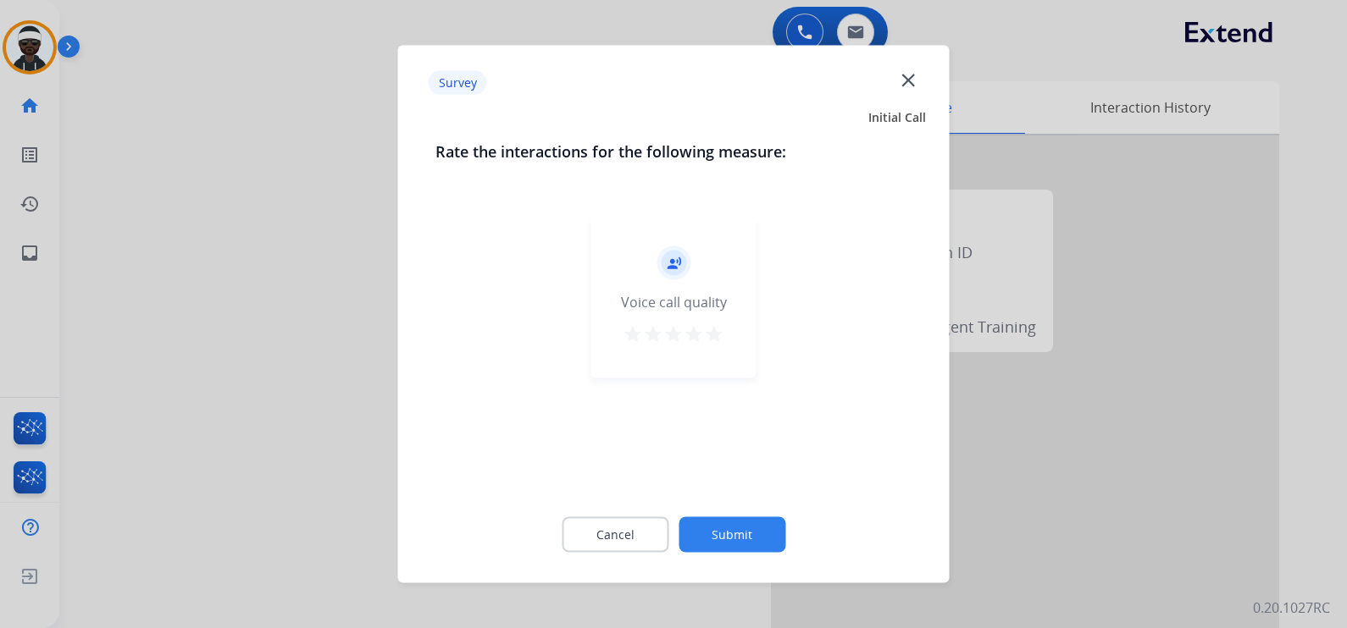
click at [725, 511] on div "Cancel Submit" at bounding box center [673, 535] width 477 height 76
click at [750, 531] on button "Submit" at bounding box center [731, 535] width 107 height 36
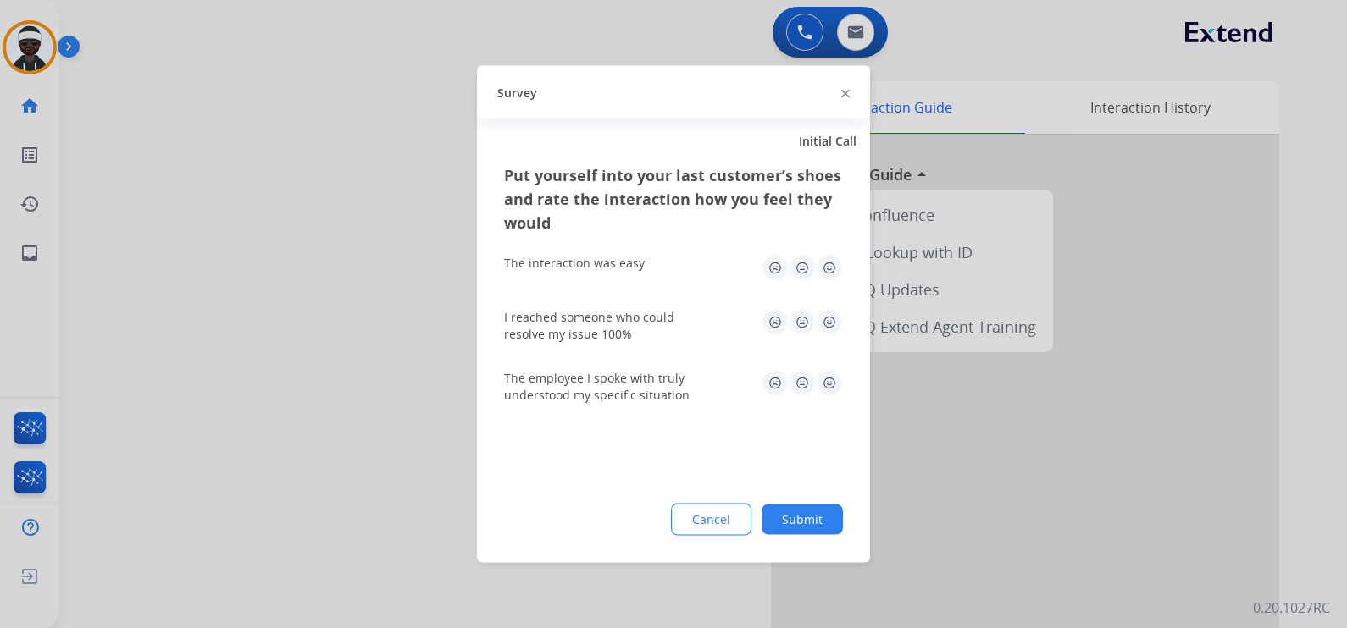
drag, startPoint x: 796, startPoint y: 517, endPoint x: 992, endPoint y: 463, distance: 203.0
click at [796, 517] on button "Submit" at bounding box center [801, 520] width 81 height 30
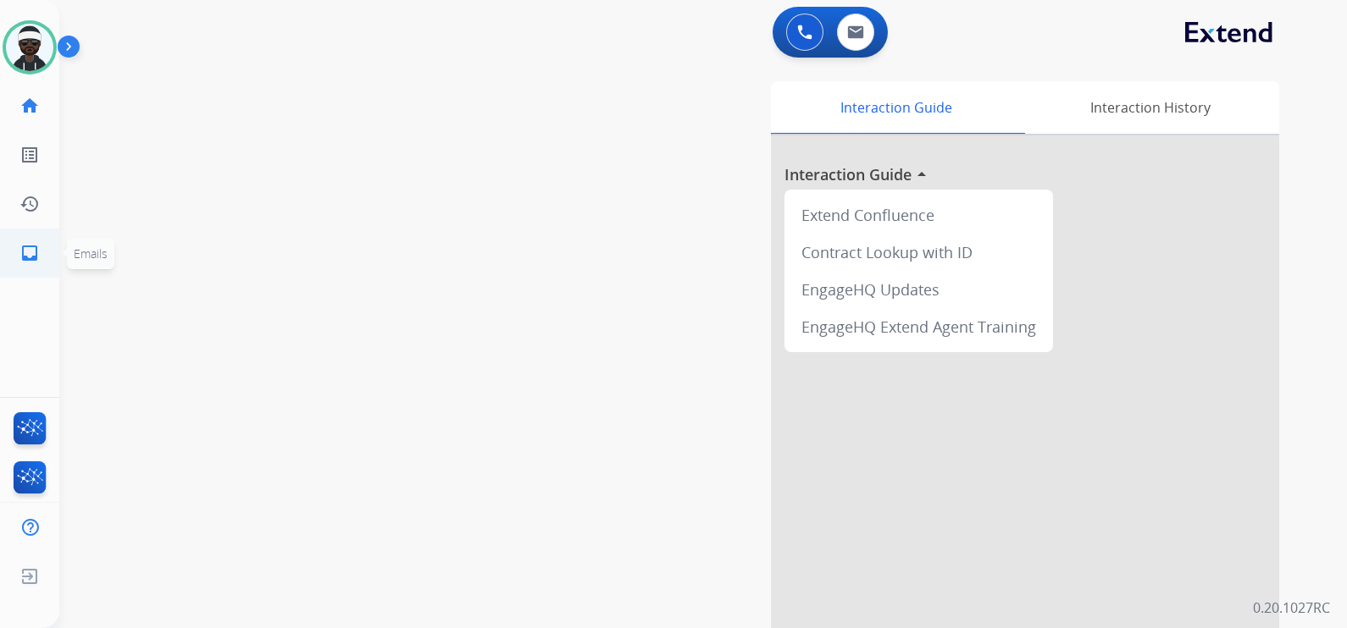
click at [42, 268] on link "inbox Emails" at bounding box center [29, 253] width 47 height 47
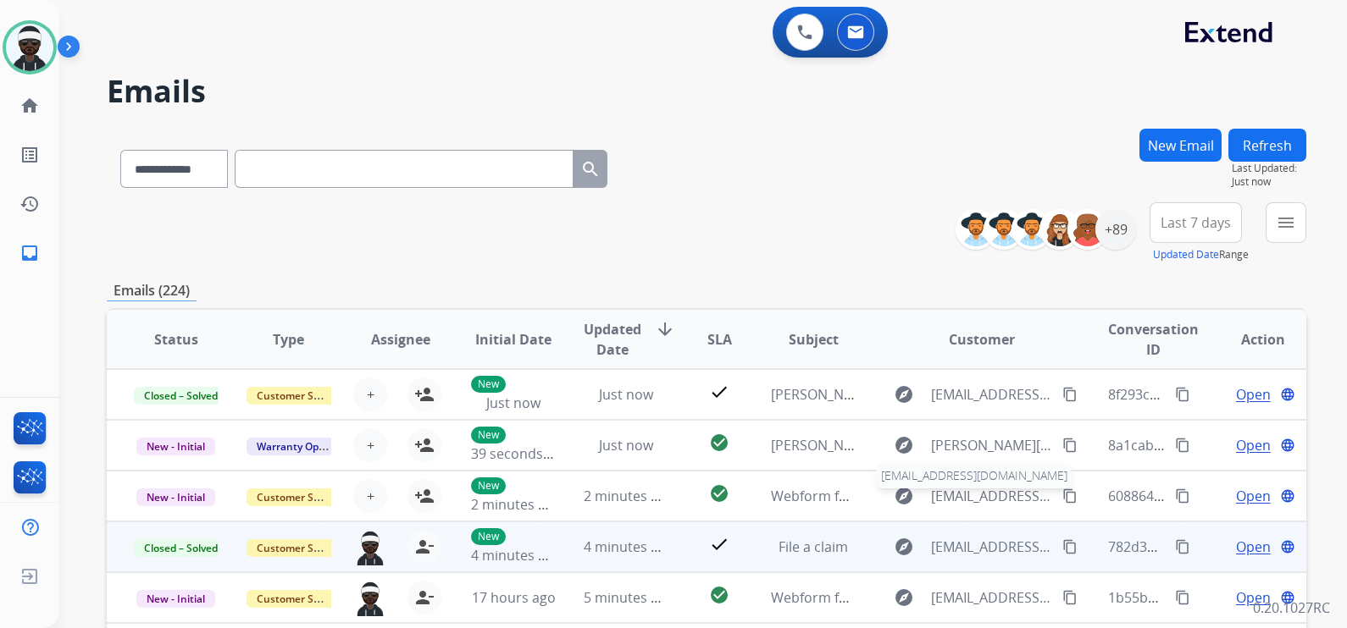
scroll to position [1, 0]
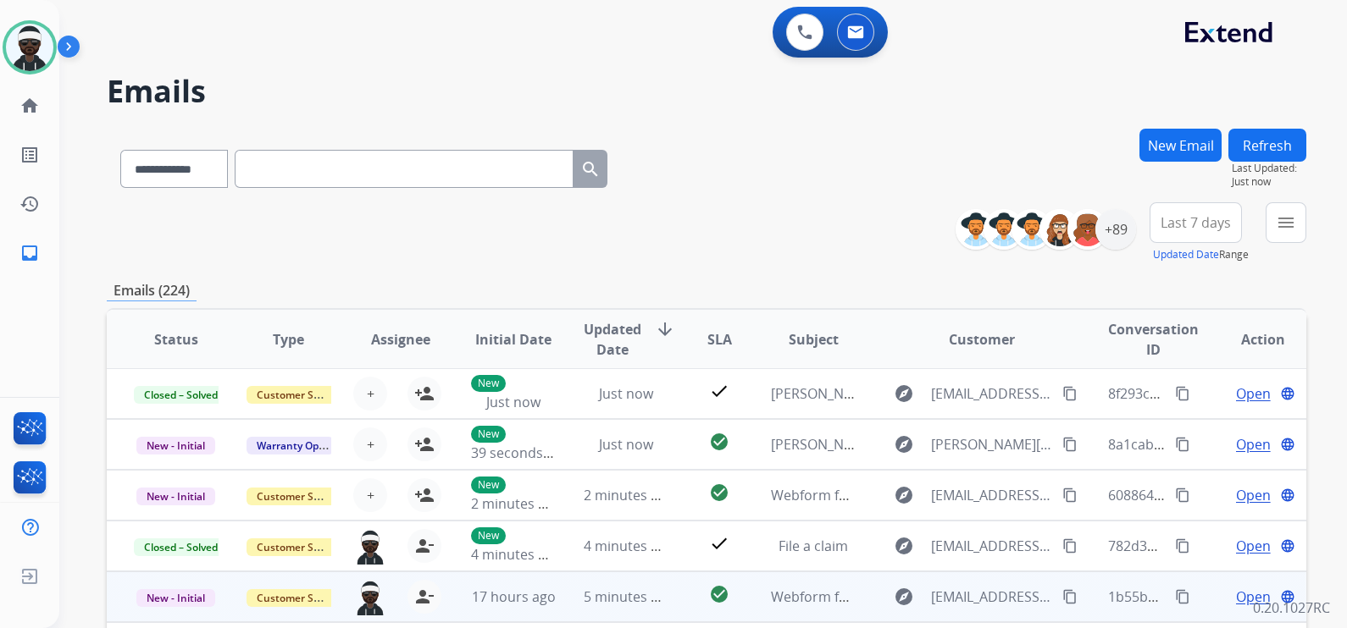
click at [1242, 590] on span "Open" at bounding box center [1253, 597] width 35 height 20
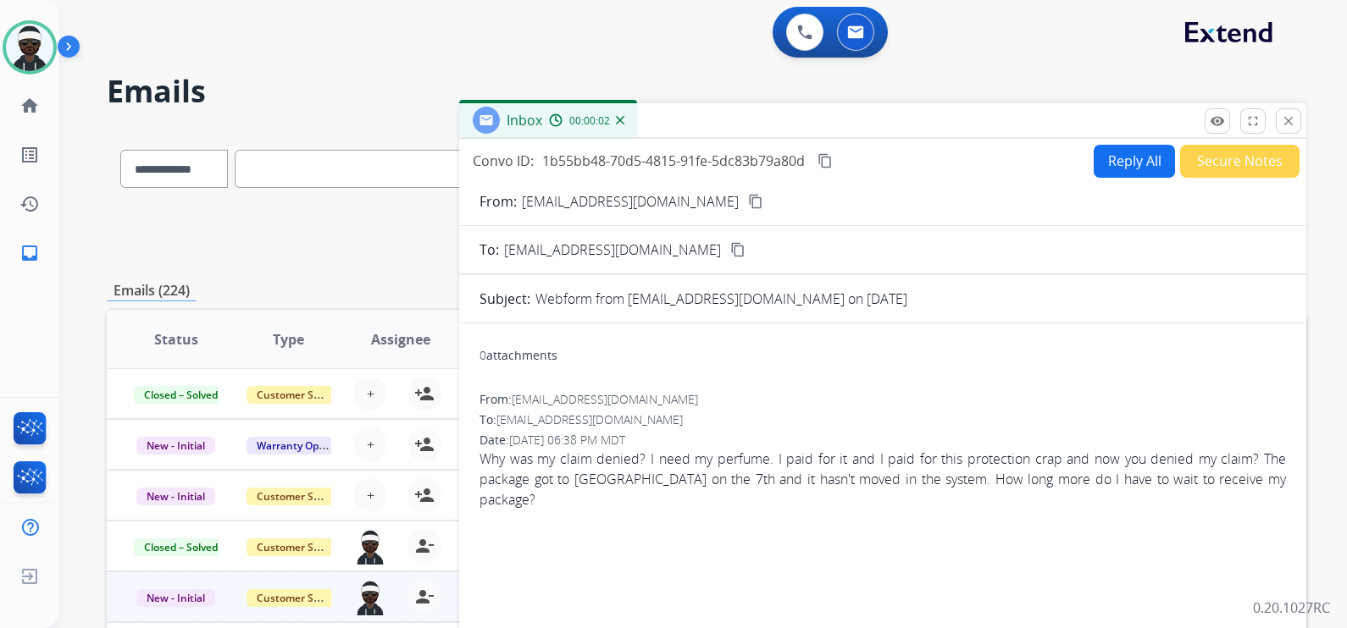
click at [1107, 169] on button "Reply All" at bounding box center [1133, 161] width 81 height 33
select select "**********"
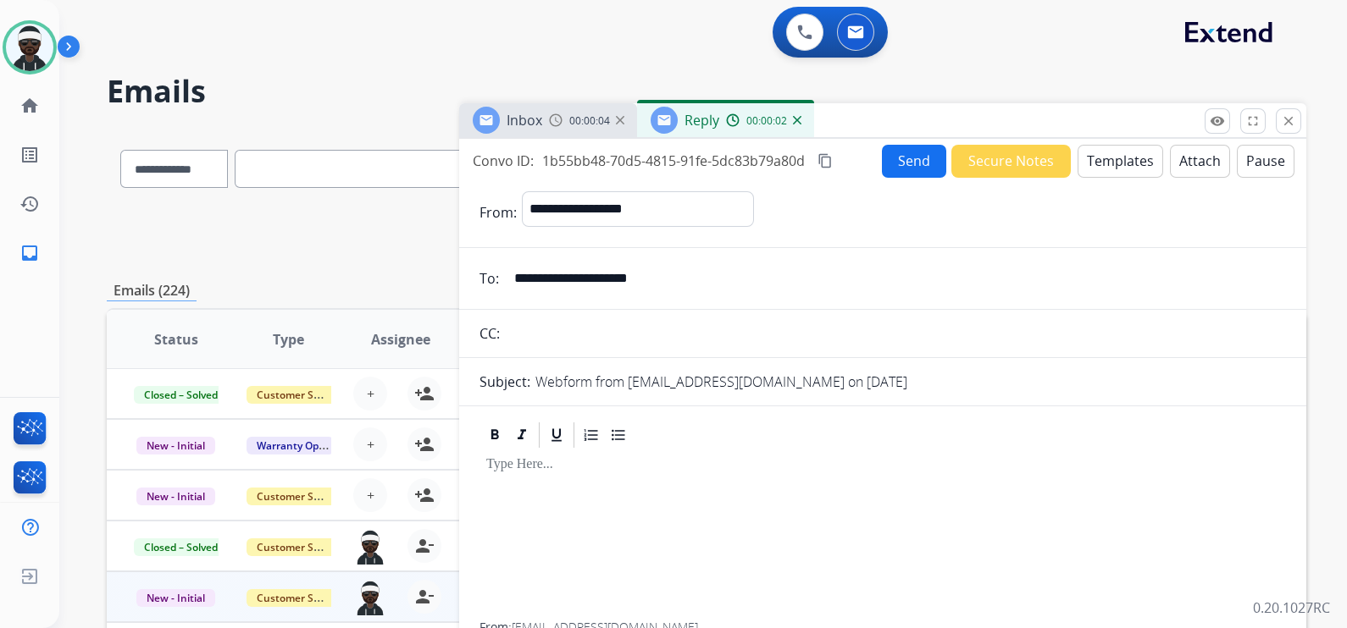
drag, startPoint x: 594, startPoint y: 517, endPoint x: 601, endPoint y: 510, distance: 10.2
click at [600, 510] on div at bounding box center [882, 537] width 806 height 172
click at [1109, 161] on button "Templates" at bounding box center [1120, 161] width 86 height 33
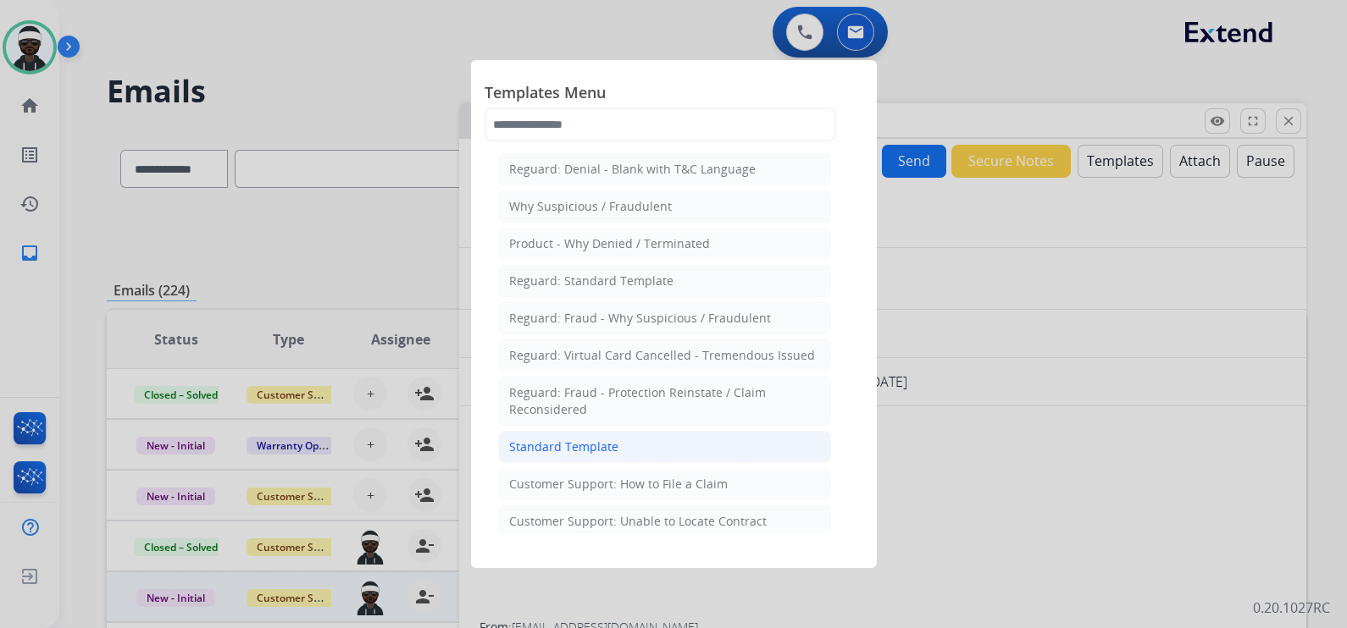
click at [654, 445] on li "Standard Template" at bounding box center [664, 447] width 333 height 32
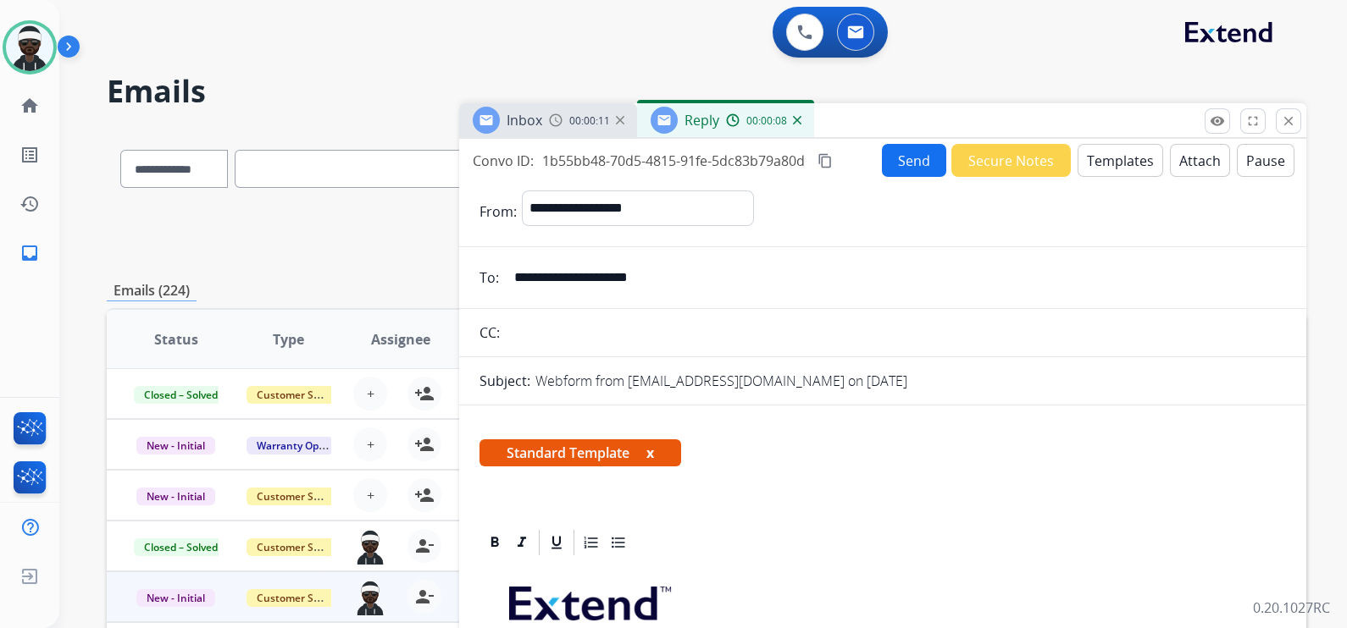
click at [653, 456] on button "x" at bounding box center [650, 453] width 8 height 20
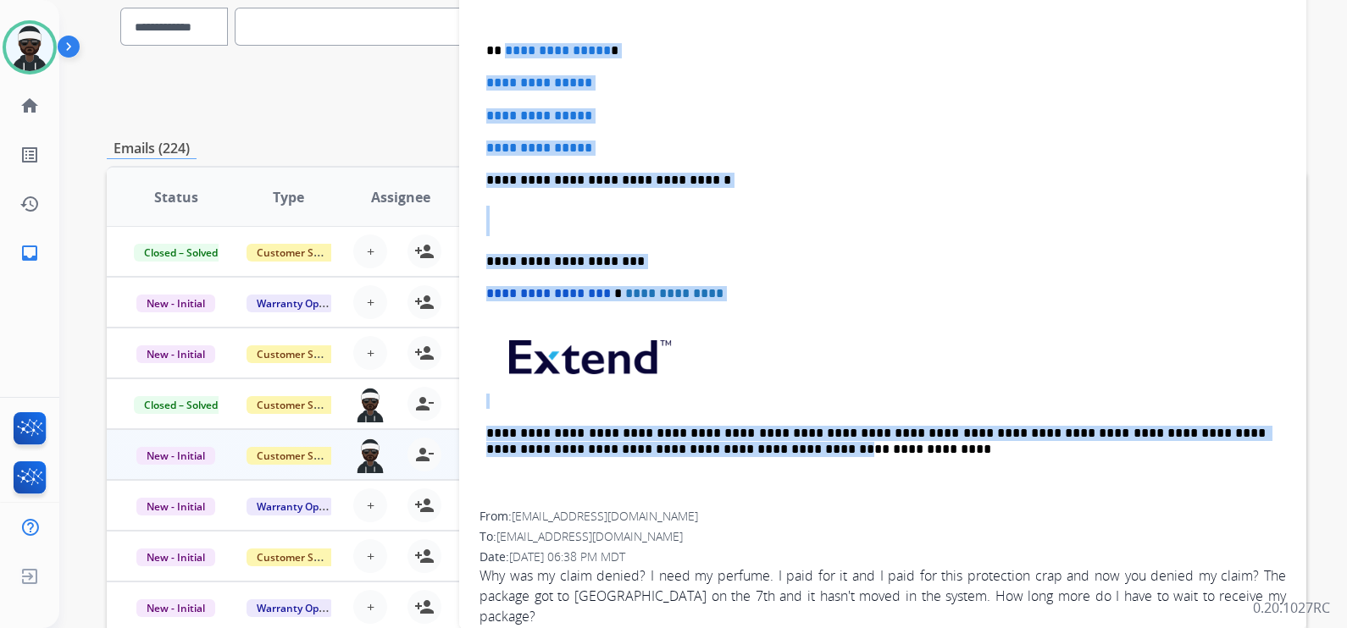
scroll to position [334, 0]
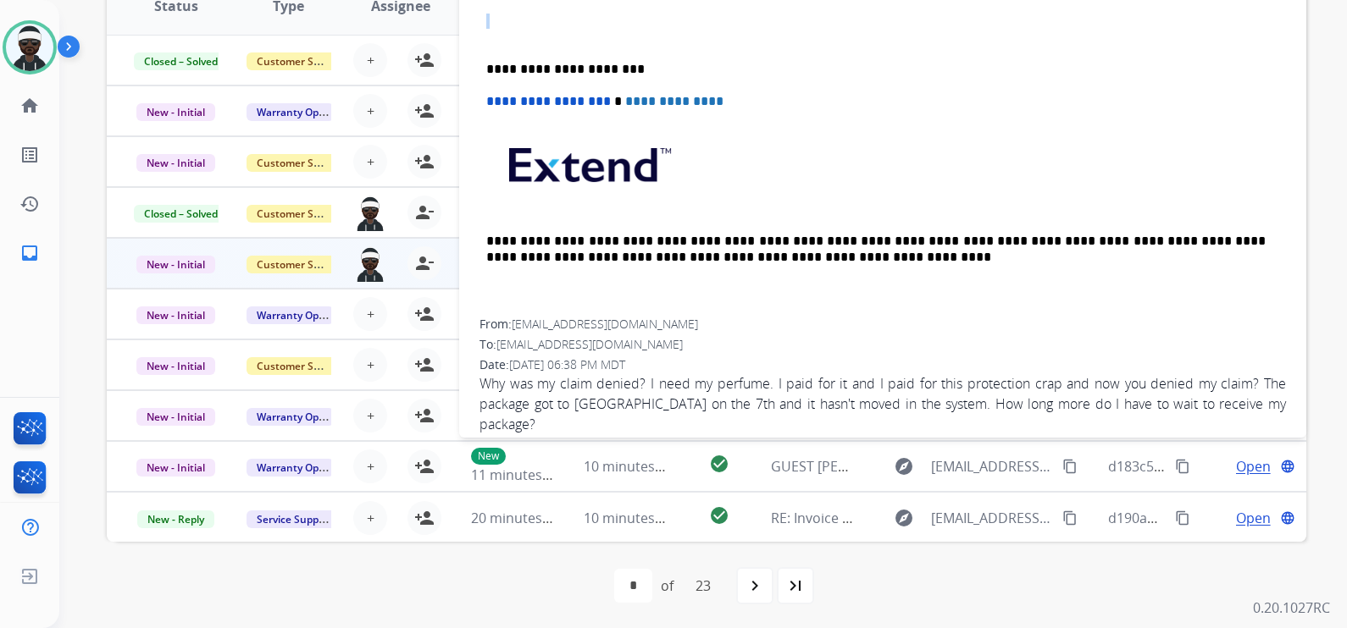
drag, startPoint x: 503, startPoint y: 568, endPoint x: 877, endPoint y: 8, distance: 673.4
click at [877, 8] on div "**********" at bounding box center [882, 28] width 806 height 583
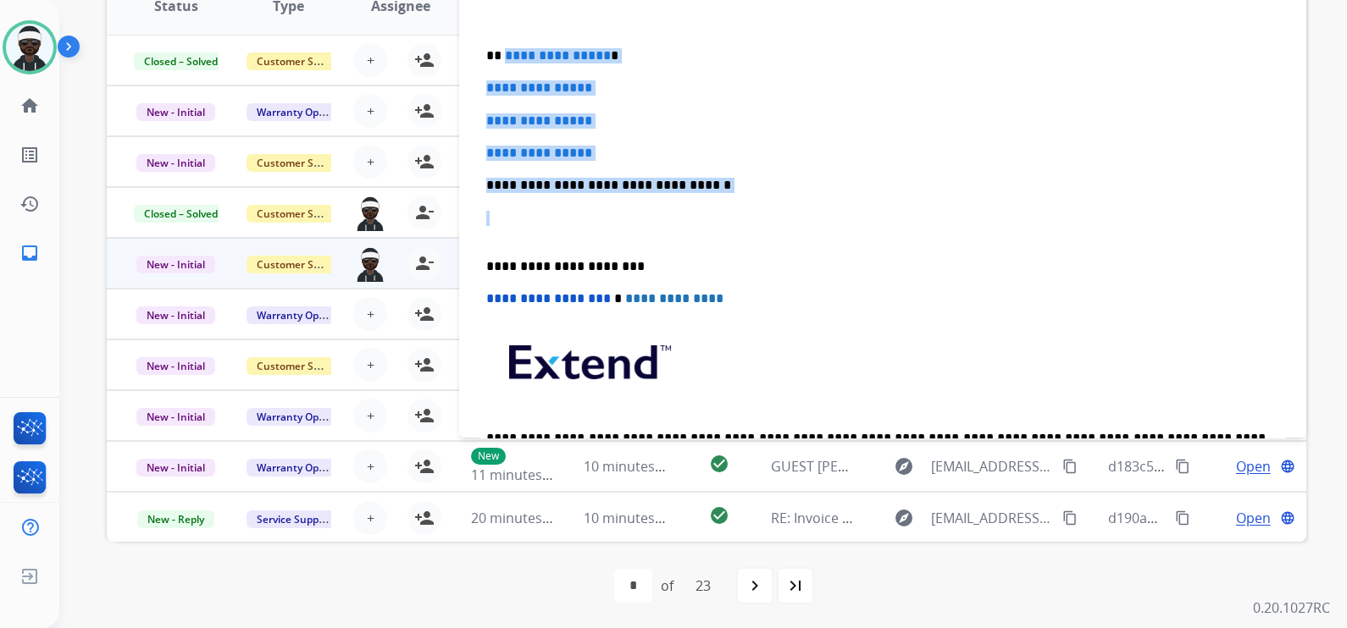
scroll to position [62, 0]
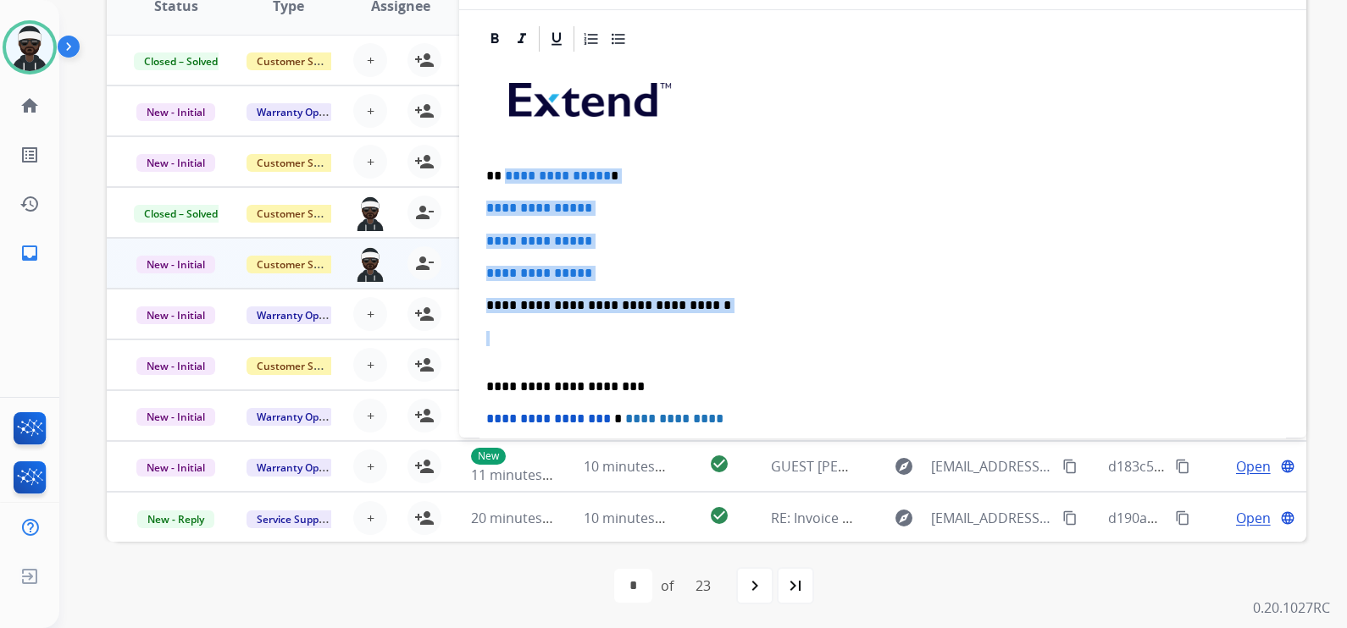
click at [723, 293] on div "**********" at bounding box center [882, 345] width 806 height 583
drag, startPoint x: 630, startPoint y: 274, endPoint x: 504, endPoint y: 176, distance: 159.4
click at [504, 176] on div "**********" at bounding box center [882, 345] width 806 height 583
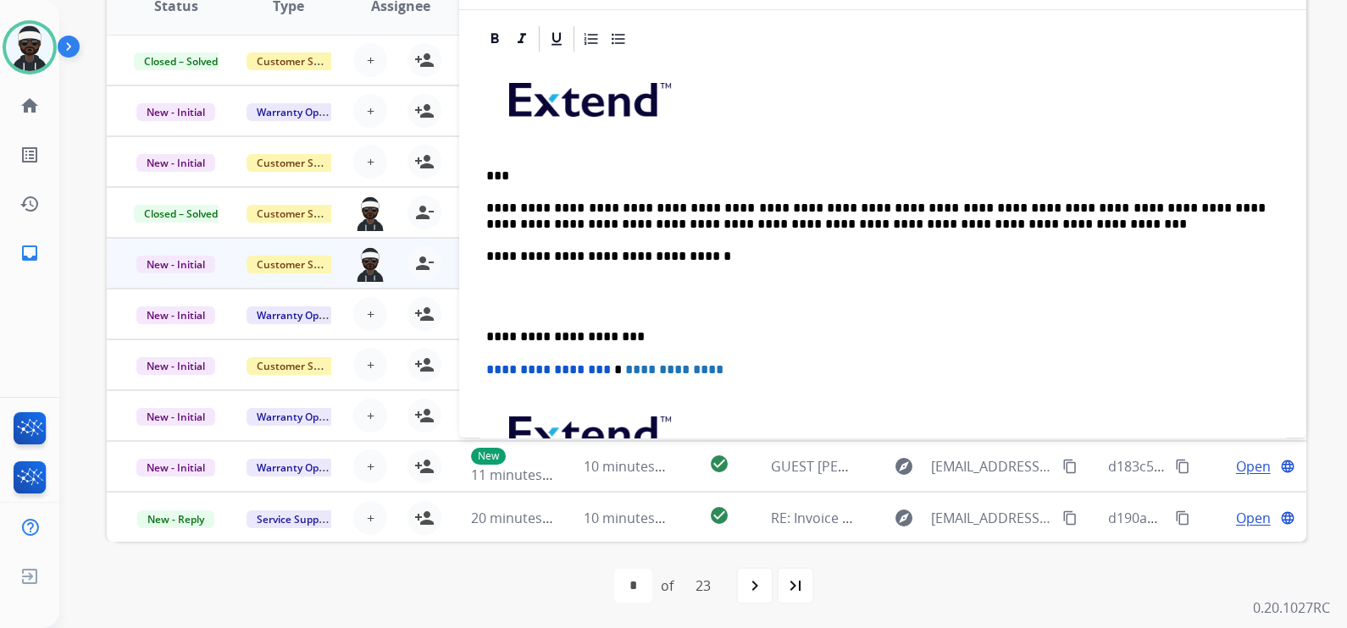
scroll to position [0, 0]
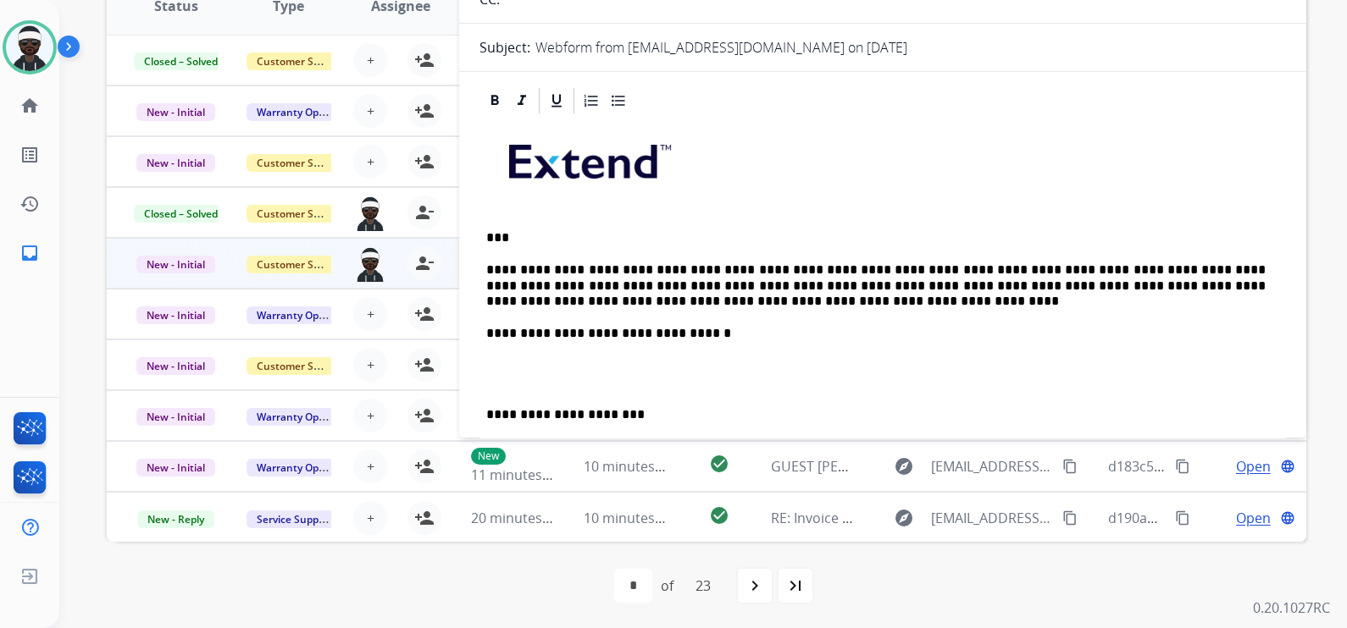
click at [920, 266] on p "**********" at bounding box center [875, 286] width 779 height 47
click at [628, 296] on p "**********" at bounding box center [875, 286] width 779 height 47
click at [605, 301] on p "**********" at bounding box center [875, 286] width 779 height 47
click at [649, 301] on p "**********" at bounding box center [875, 286] width 779 height 47
click at [665, 302] on p "**********" at bounding box center [875, 286] width 779 height 47
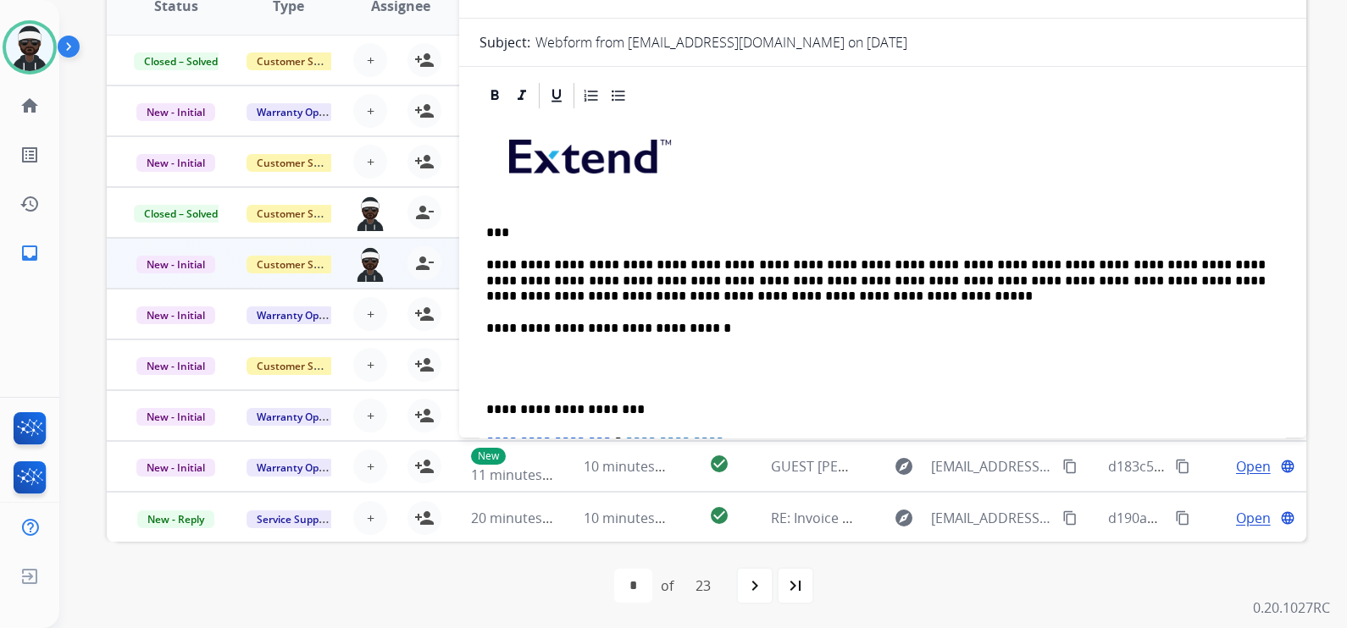
scroll to position [6, 0]
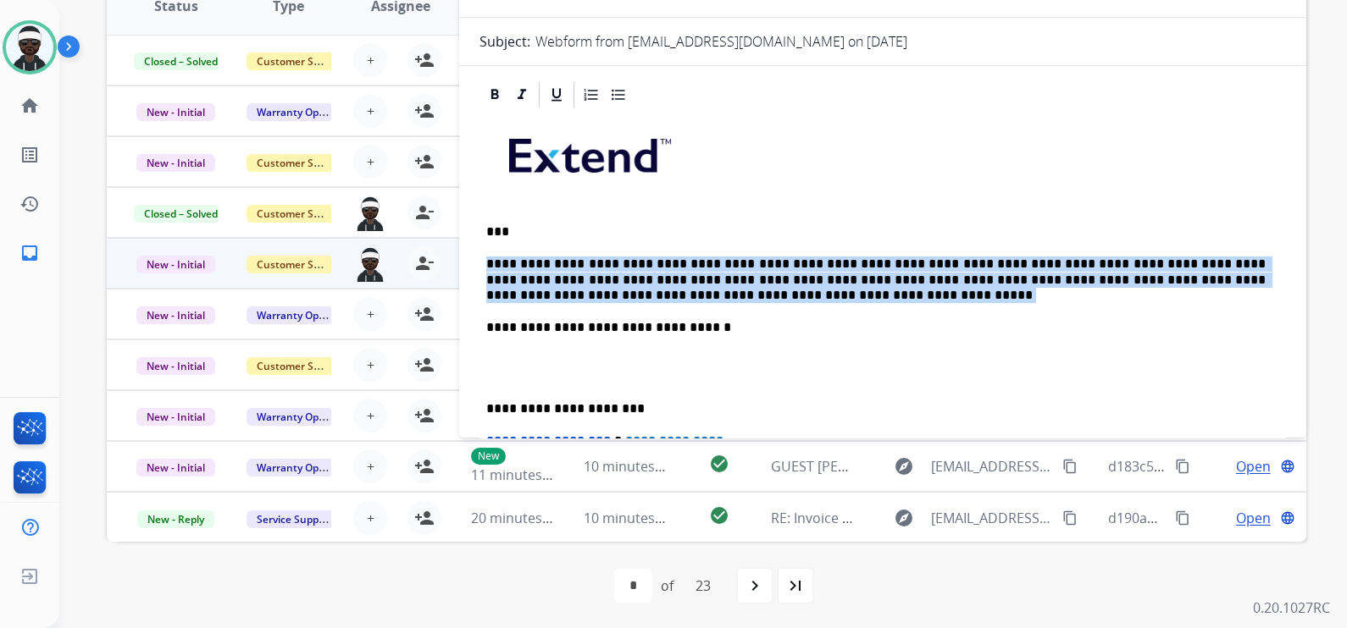
click at [821, 218] on div "**********" at bounding box center [882, 384] width 806 height 549
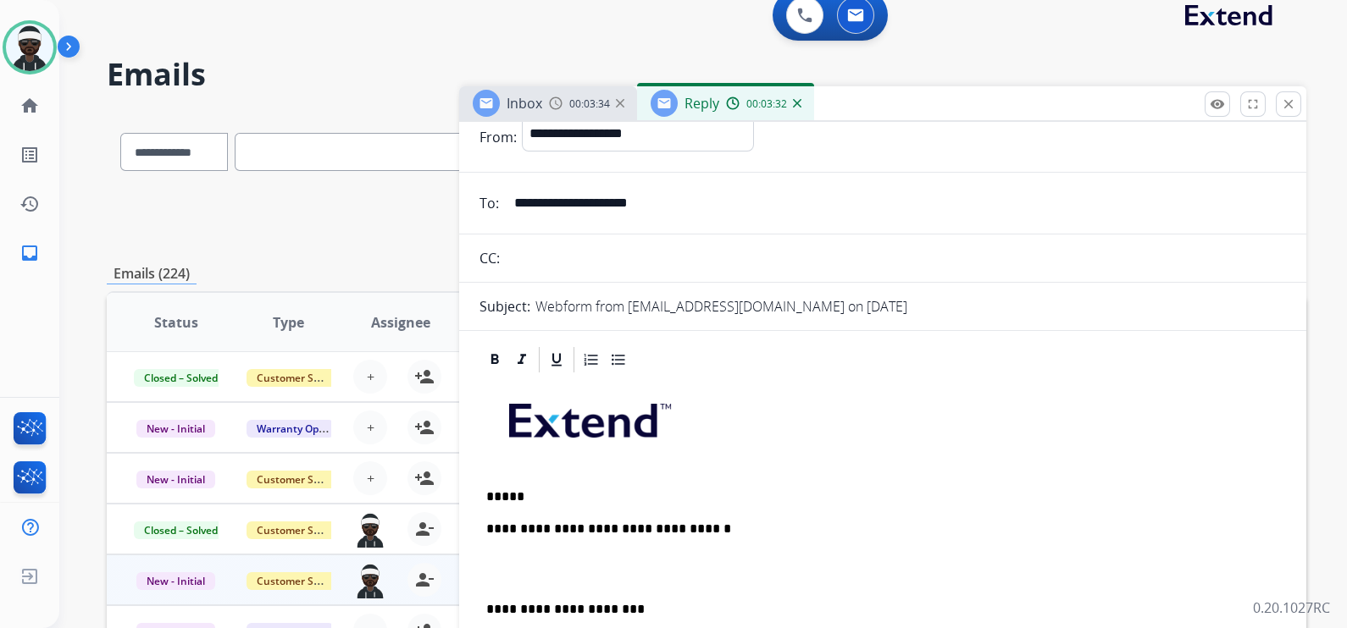
scroll to position [105, 0]
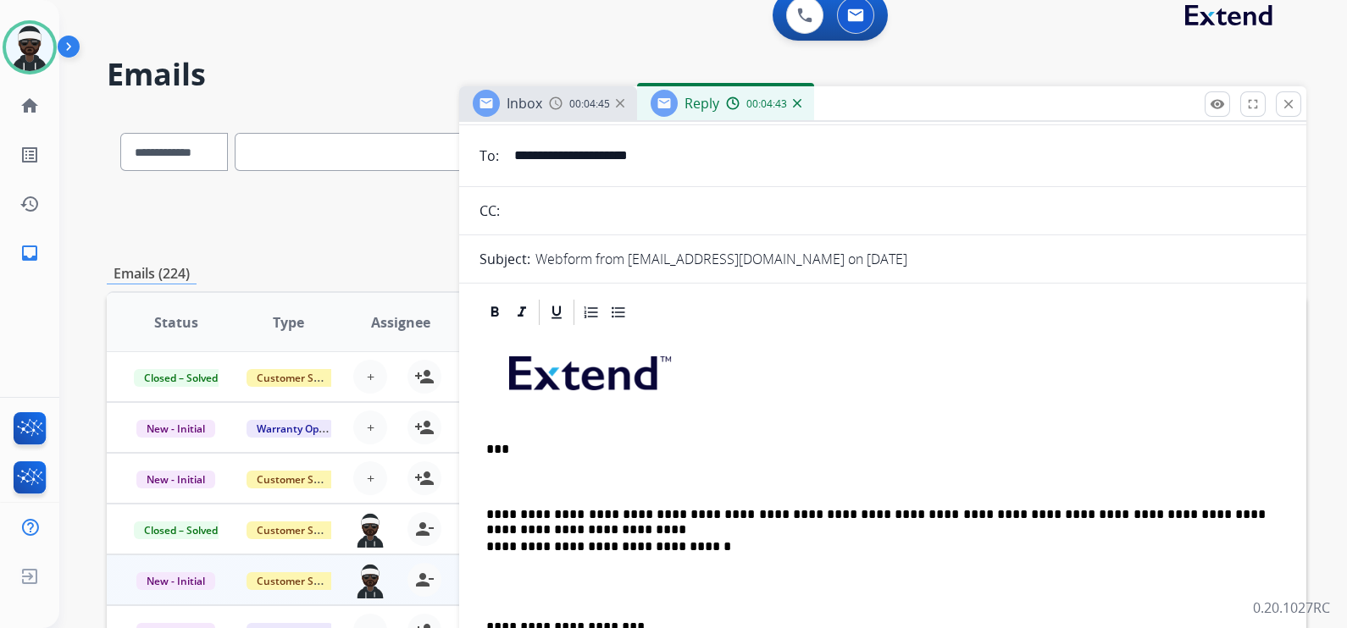
click at [1257, 517] on p "**********" at bounding box center [875, 514] width 779 height 15
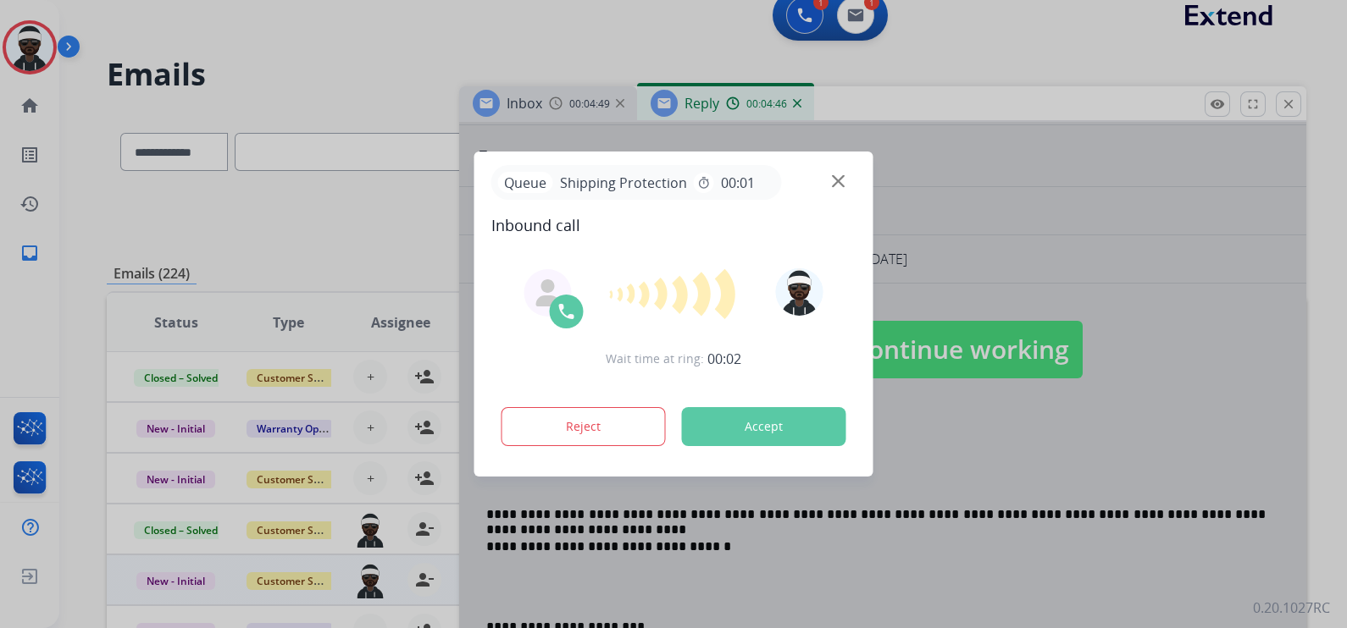
drag, startPoint x: 1219, startPoint y: 501, endPoint x: 965, endPoint y: 492, distance: 253.4
click at [965, 492] on div at bounding box center [673, 314] width 1347 height 628
click at [758, 414] on button "Accept" at bounding box center [764, 426] width 164 height 39
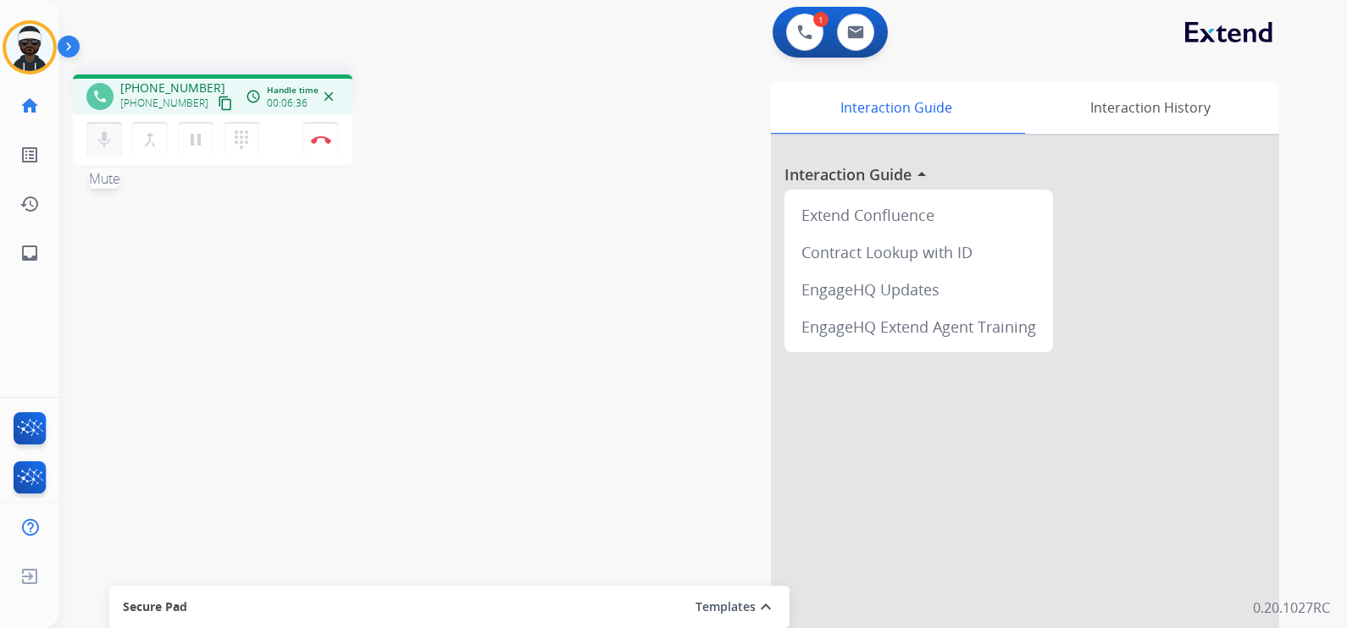
click at [102, 146] on mat-icon "mic" at bounding box center [104, 140] width 20 height 20
click at [113, 138] on button "mic_off Mute" at bounding box center [104, 140] width 36 height 36
click at [104, 141] on mat-icon "mic" at bounding box center [104, 140] width 20 height 20
click at [99, 144] on mat-icon "mic_off" at bounding box center [104, 140] width 20 height 20
click at [334, 136] on button "Disconnect" at bounding box center [321, 140] width 36 height 36
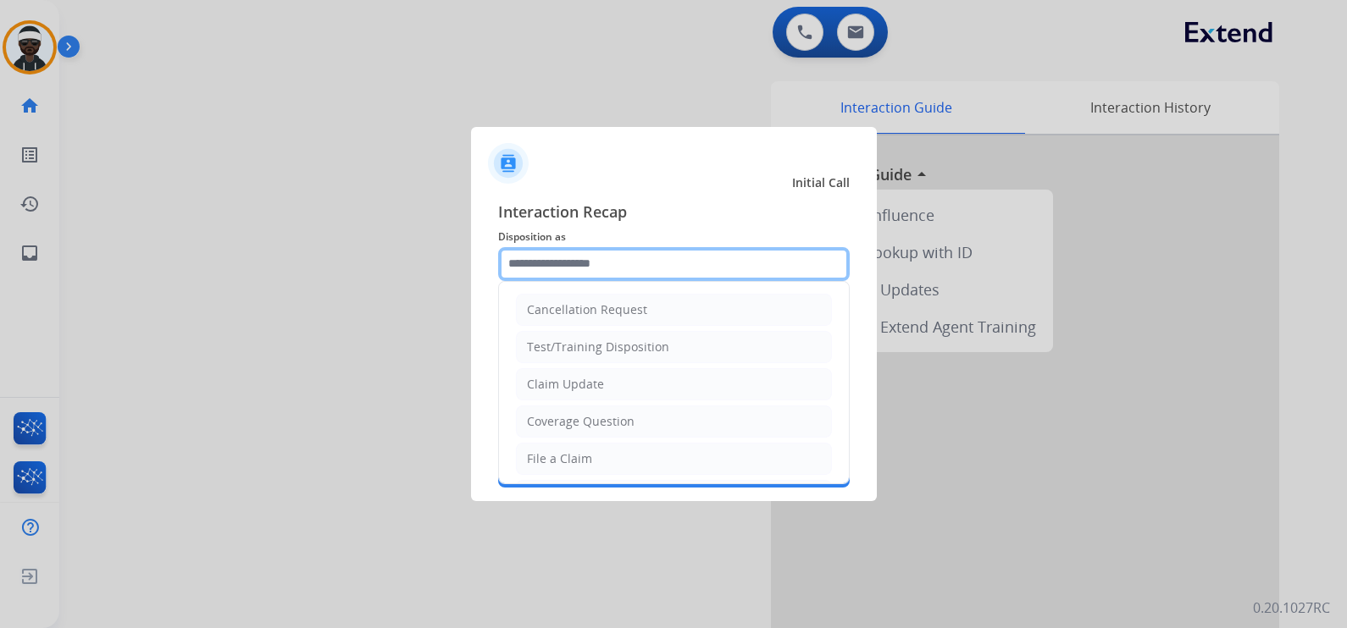
click at [624, 264] on input "text" at bounding box center [673, 264] width 351 height 34
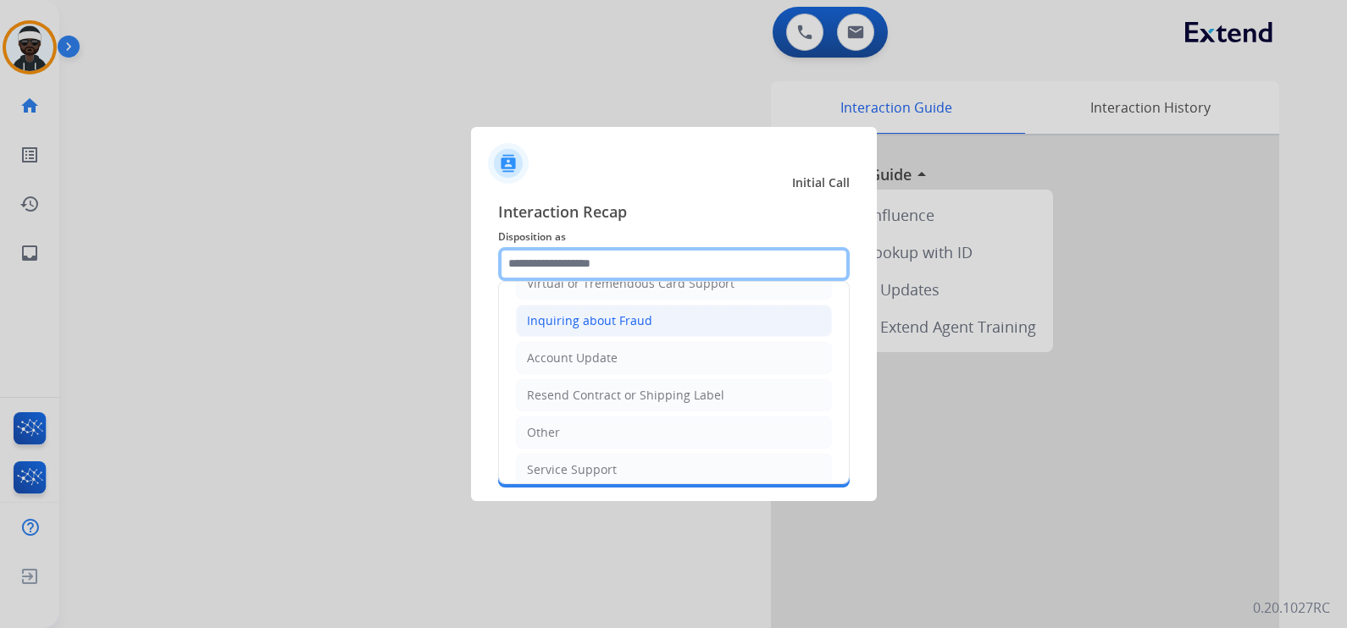
scroll to position [260, 0]
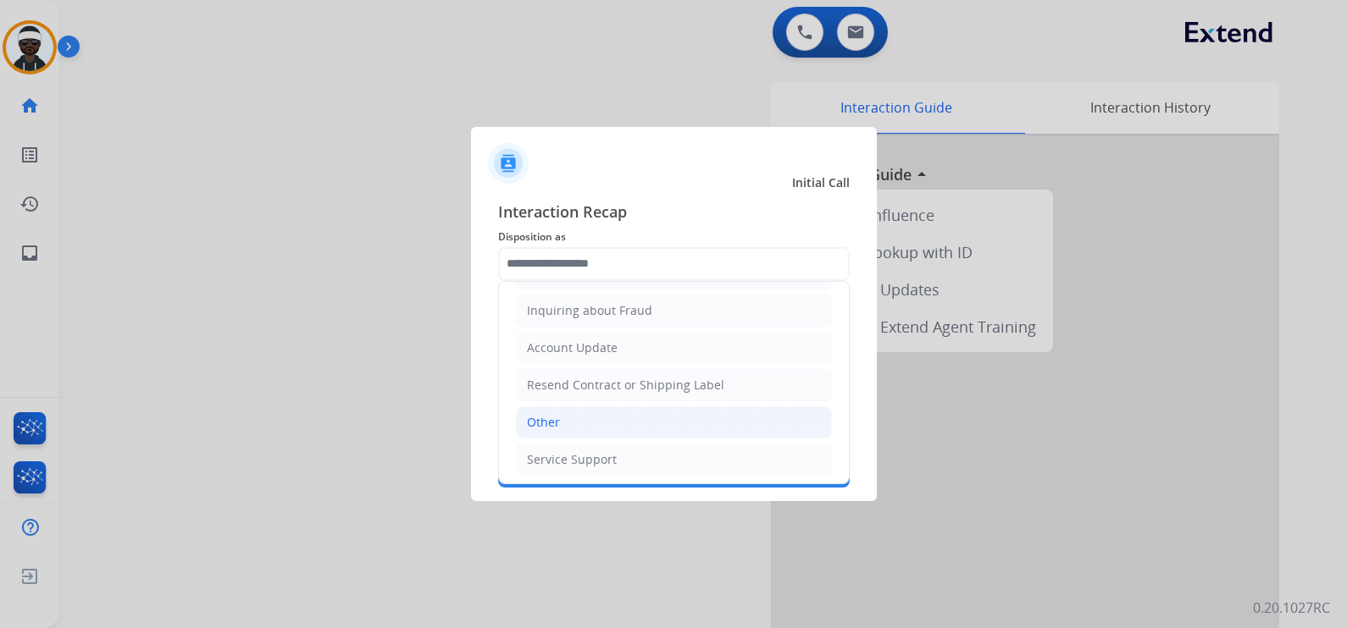
click at [606, 412] on li "Other" at bounding box center [674, 423] width 316 height 32
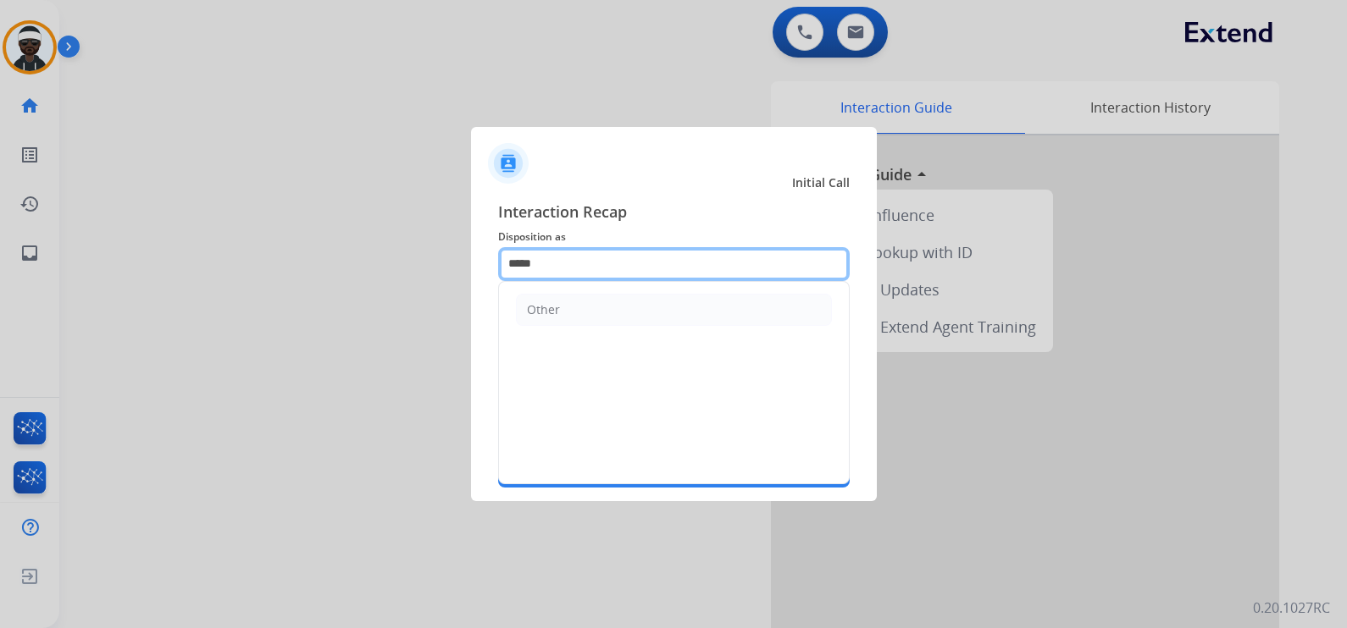
drag, startPoint x: 699, startPoint y: 275, endPoint x: 109, endPoint y: 229, distance: 591.3
click at [0, 224] on app-contact-recap-modal "Initial Call Interaction Recap Disposition as ***** Other Merchants Secure Pad …" at bounding box center [0, 314] width 0 height 628
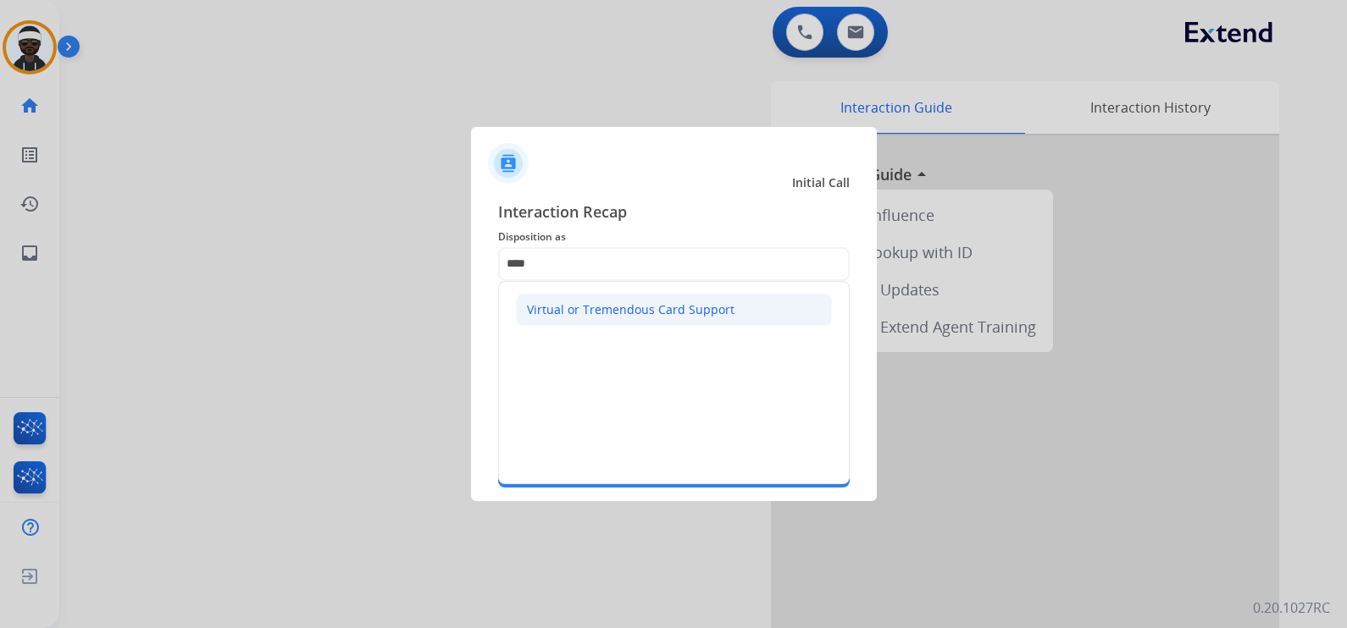
click at [629, 309] on div "Virtual or Tremendous Card Support" at bounding box center [630, 309] width 207 height 17
type input "**********"
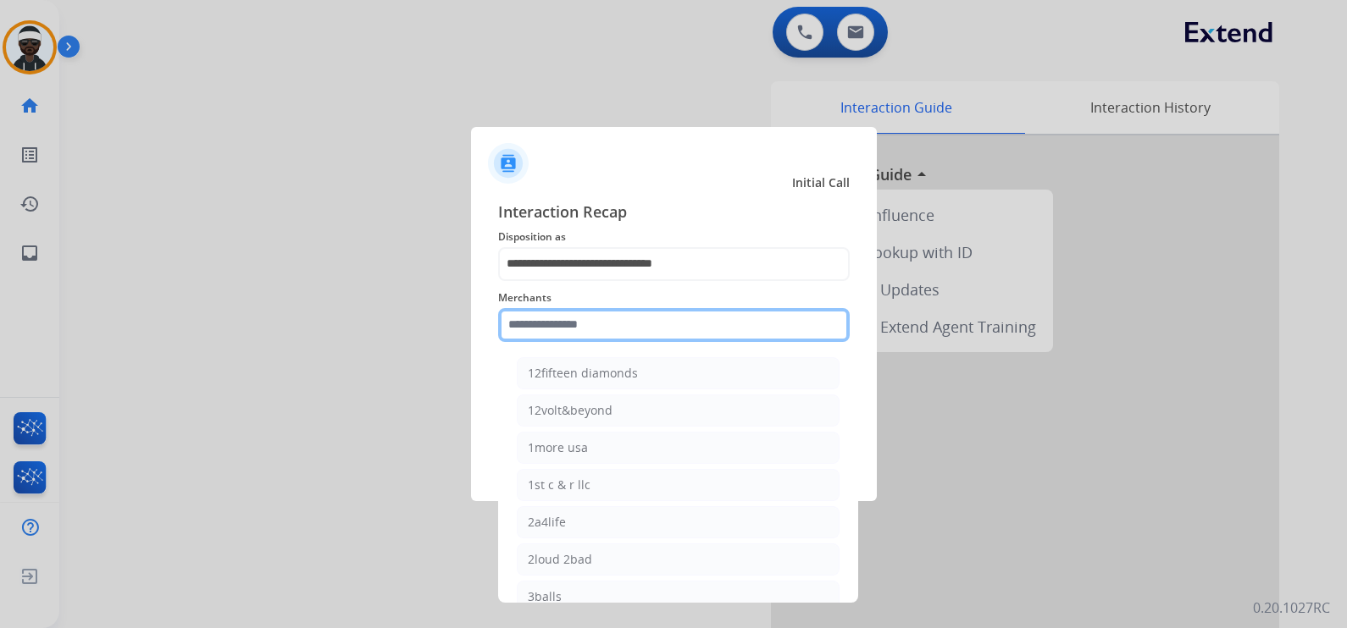
click at [612, 332] on input "text" at bounding box center [673, 325] width 351 height 34
type input "*"
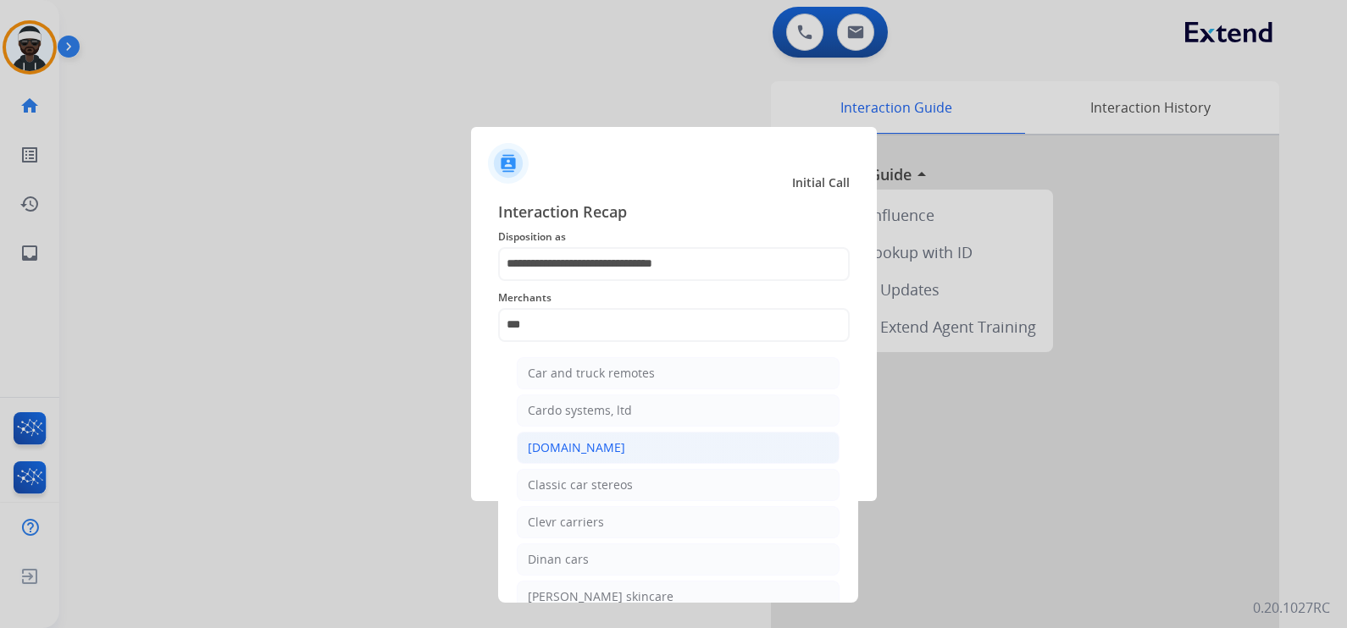
click at [582, 448] on div "[DOMAIN_NAME]" at bounding box center [576, 448] width 97 height 17
type input "**********"
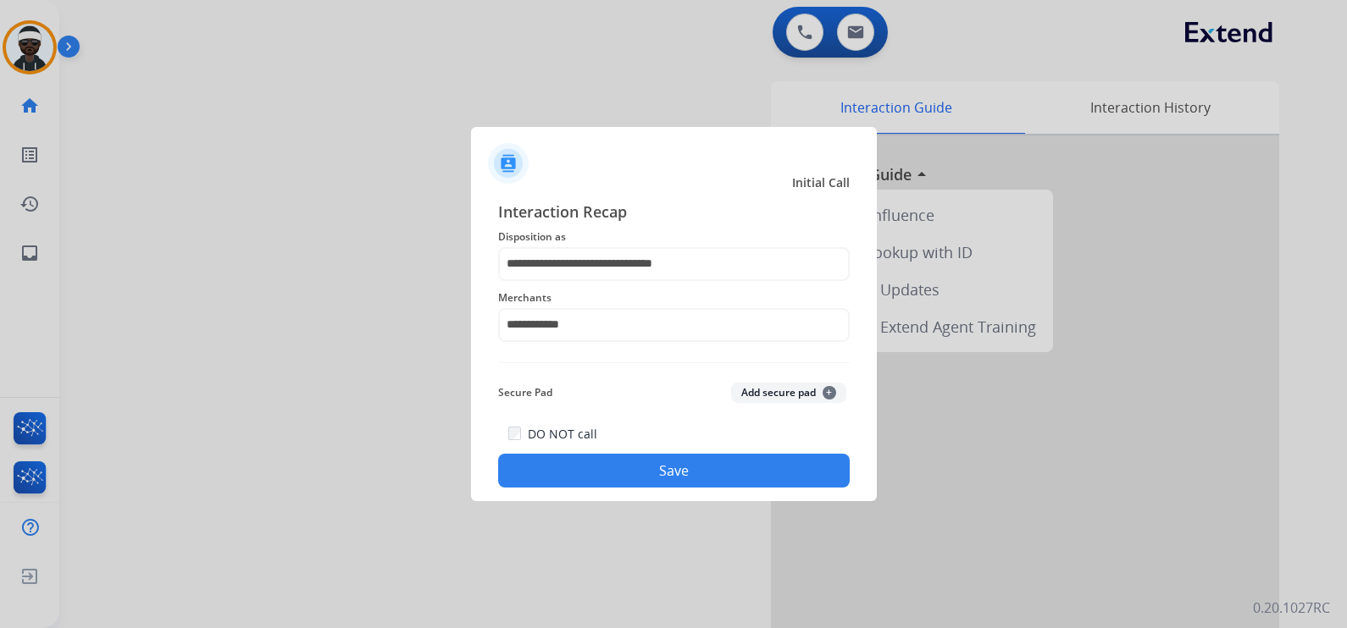
click at [753, 467] on button "Save" at bounding box center [673, 471] width 351 height 34
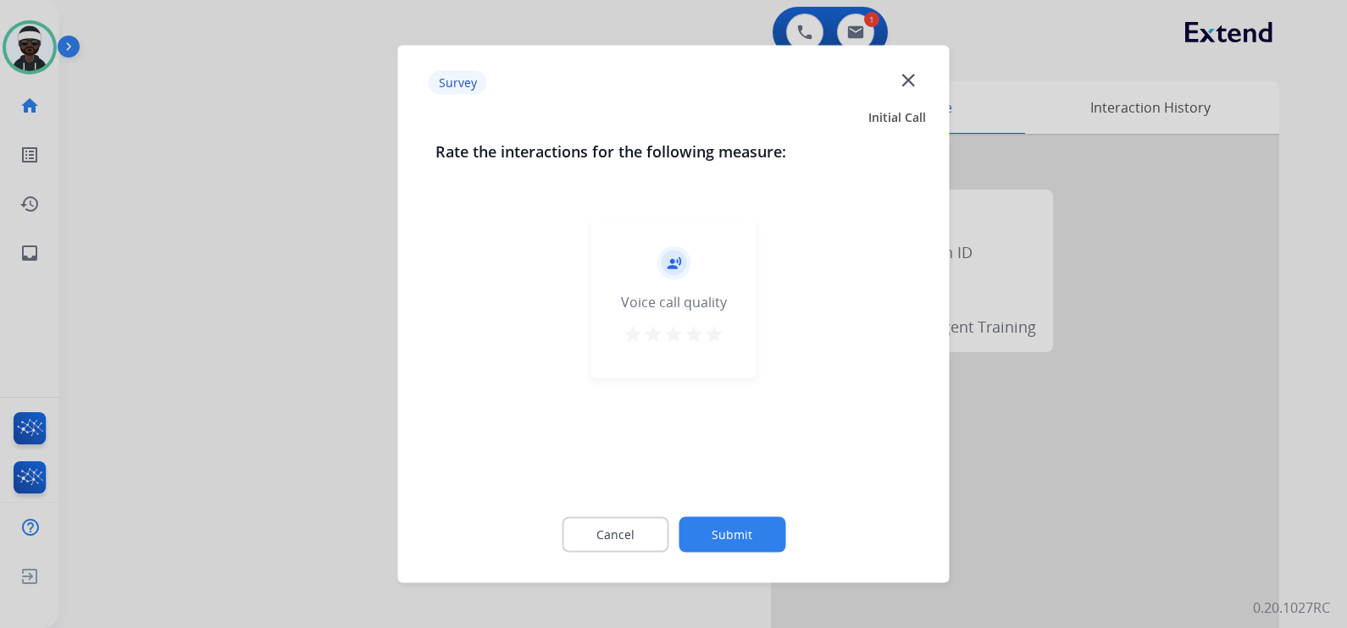
click at [716, 531] on button "Submit" at bounding box center [731, 535] width 107 height 36
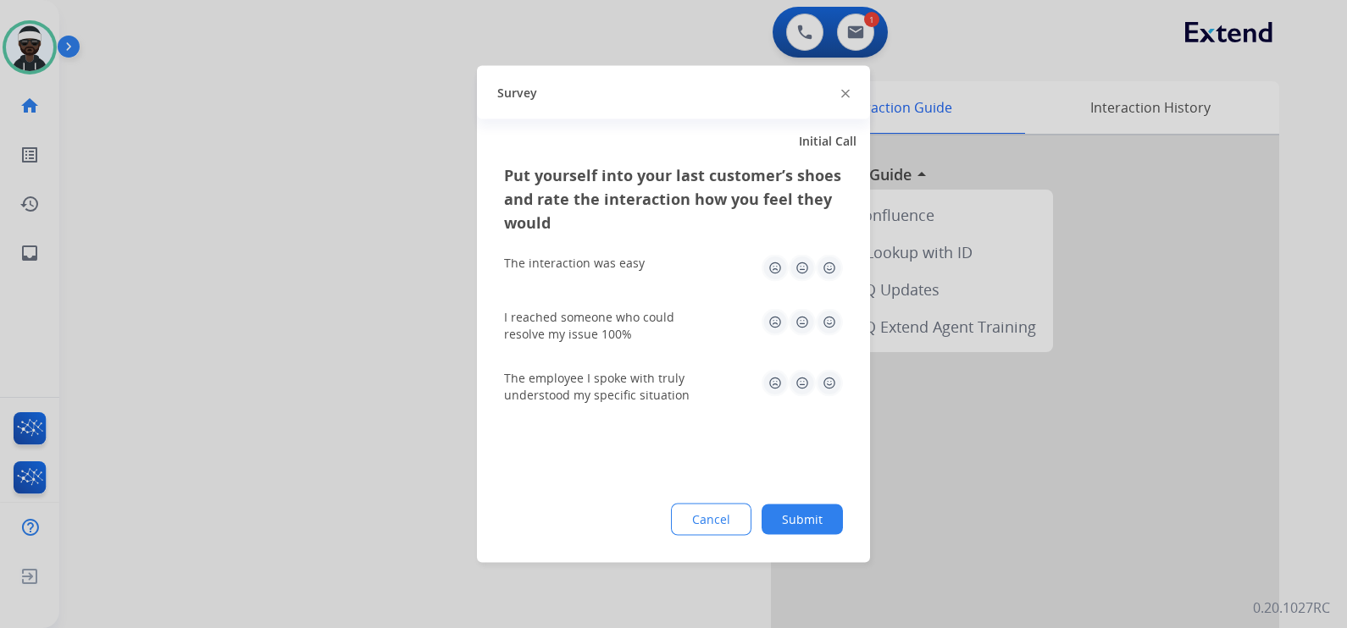
click at [801, 517] on button "Submit" at bounding box center [801, 520] width 81 height 30
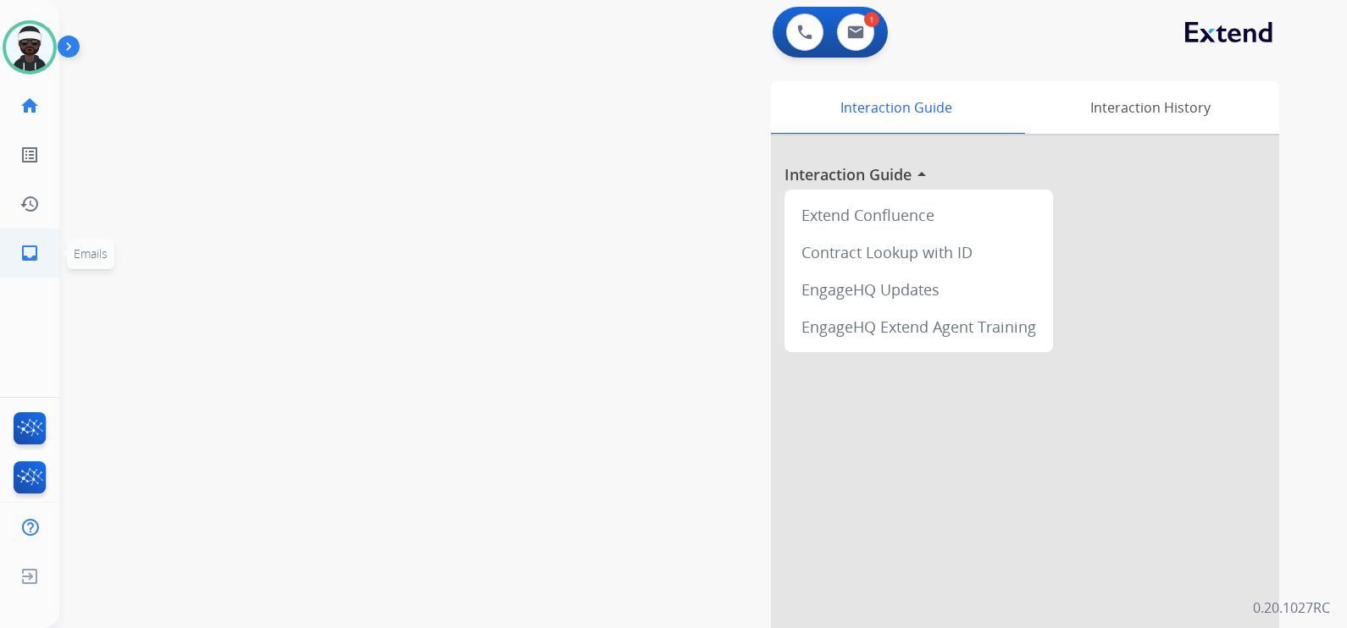
click at [41, 257] on link "inbox Emails" at bounding box center [29, 253] width 47 height 47
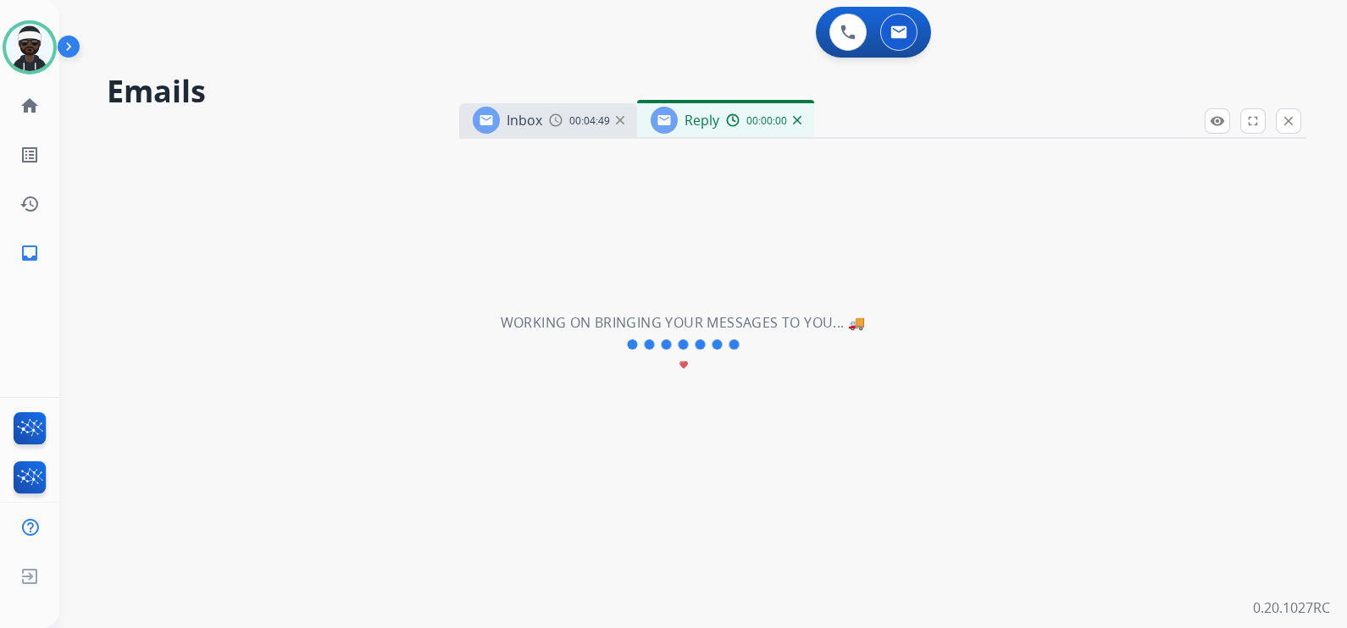
select select "**********"
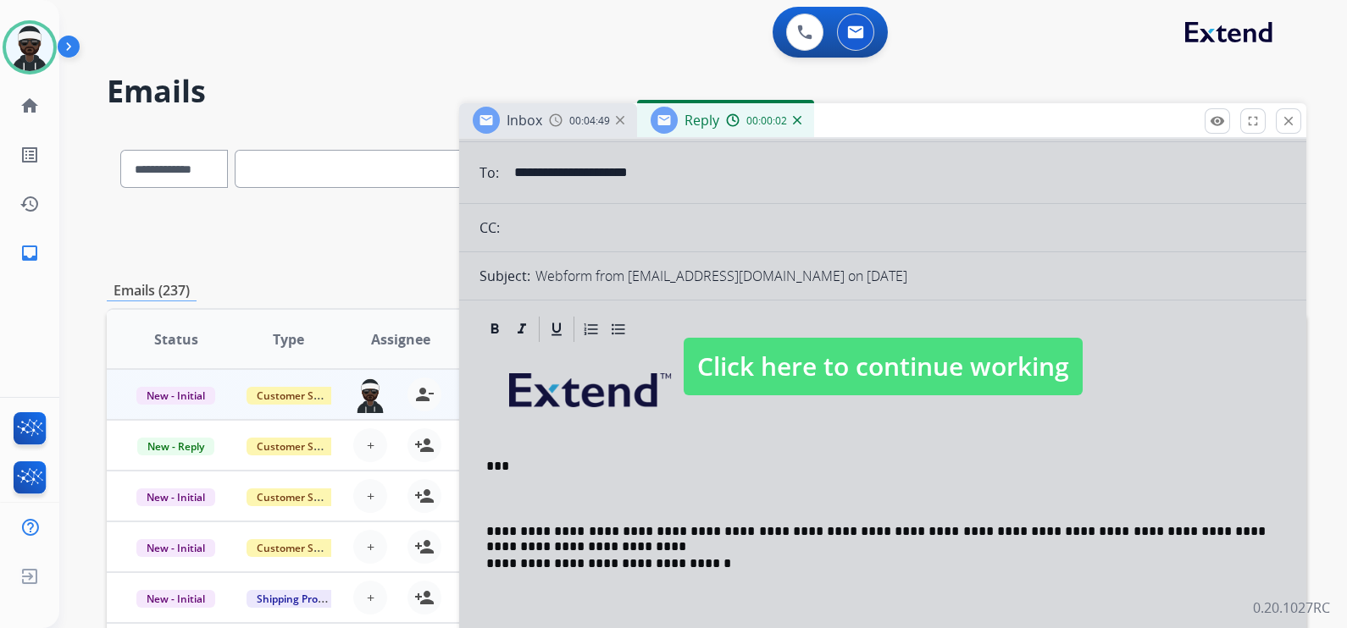
scroll to position [105, 0]
click at [775, 445] on div at bounding box center [882, 350] width 847 height 633
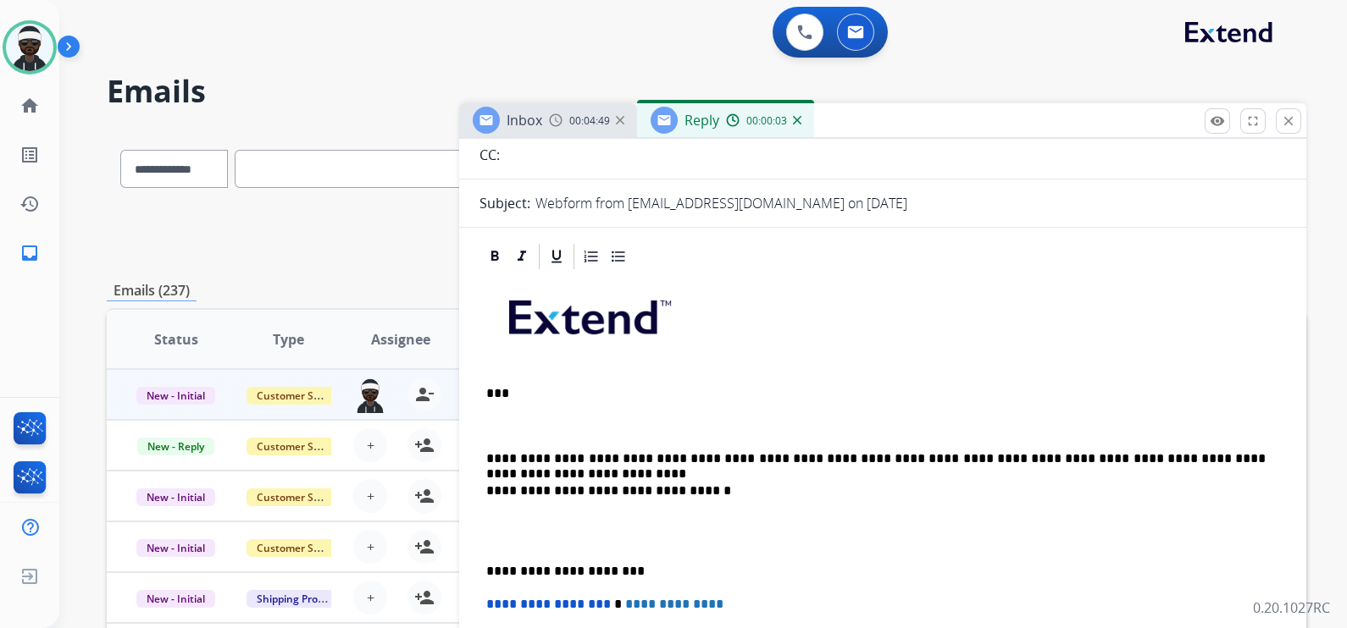
scroll to position [211, 0]
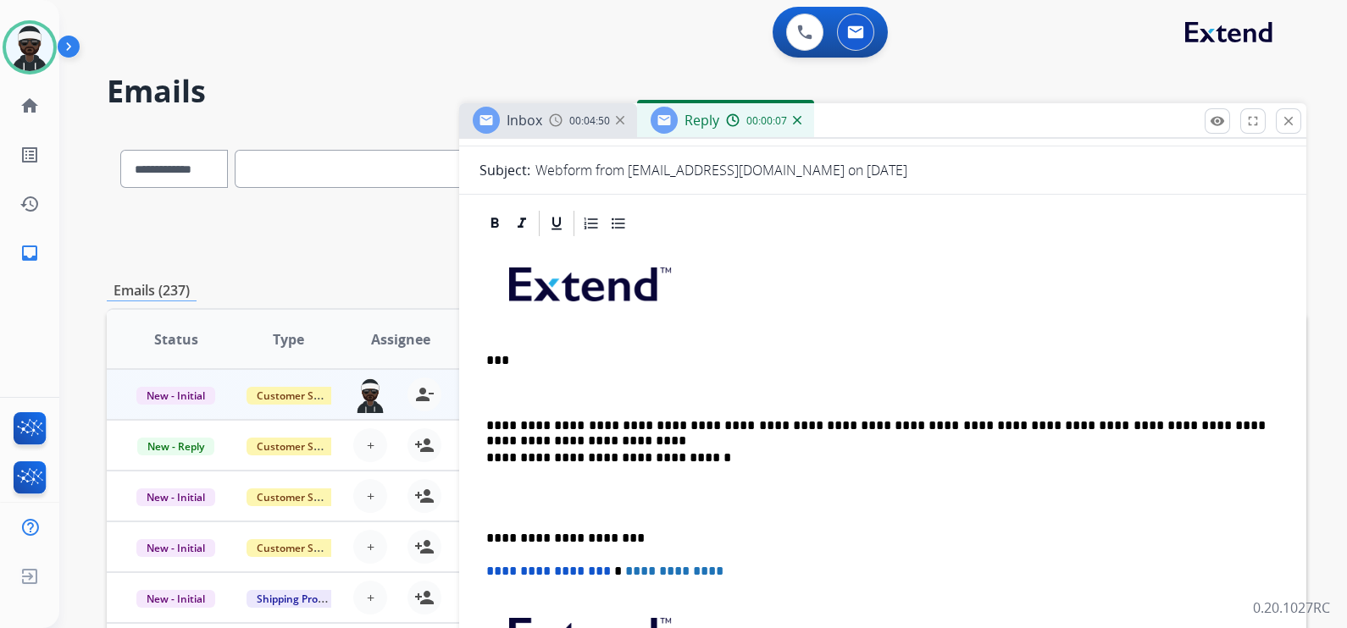
click at [1261, 426] on p "**********" at bounding box center [875, 425] width 779 height 15
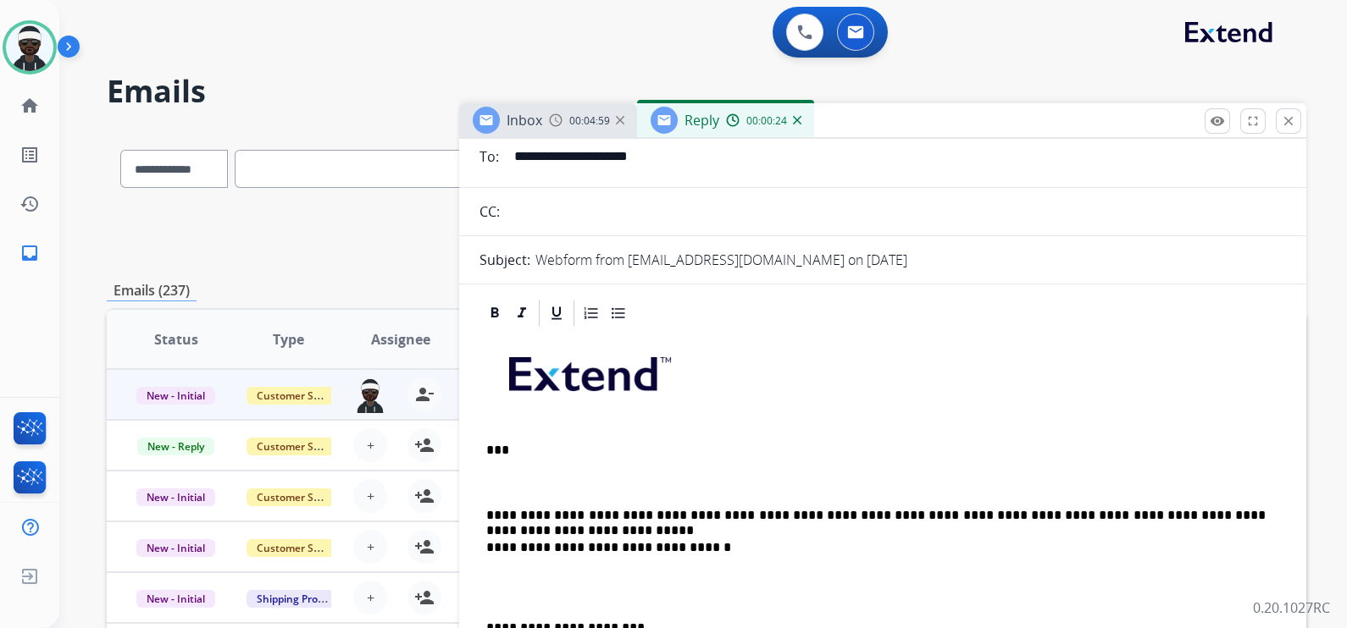
scroll to position [0, 0]
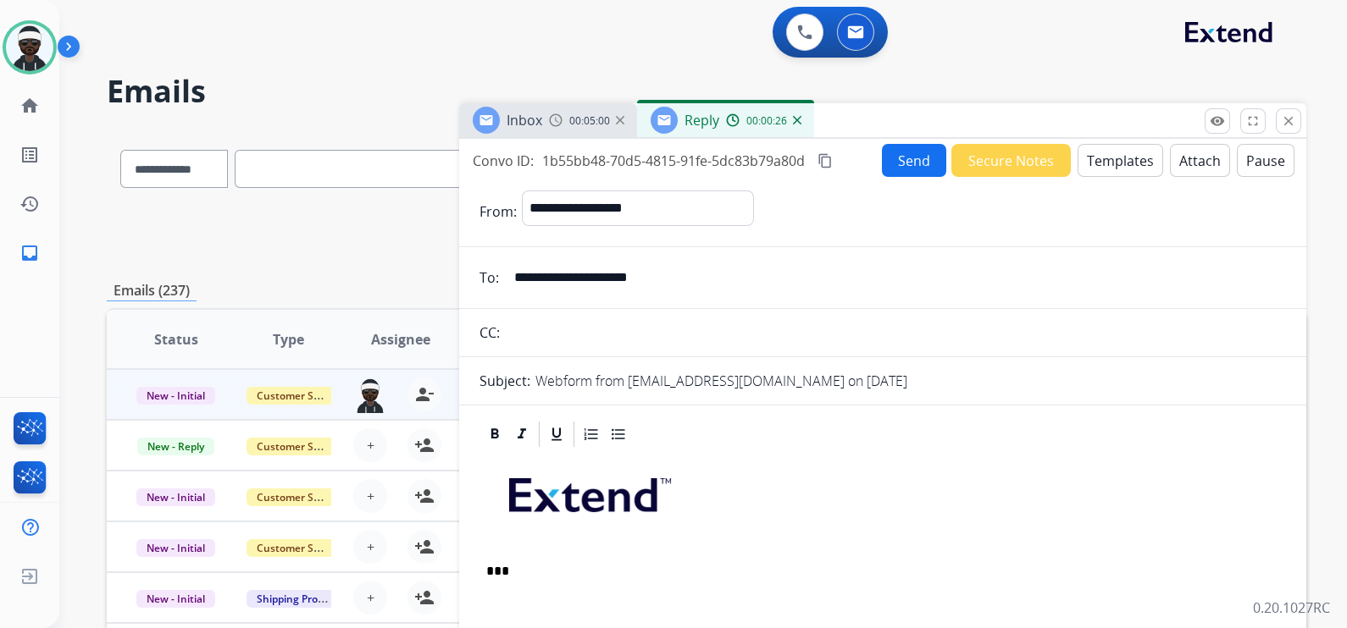
click at [904, 172] on button "Send" at bounding box center [914, 160] width 64 height 33
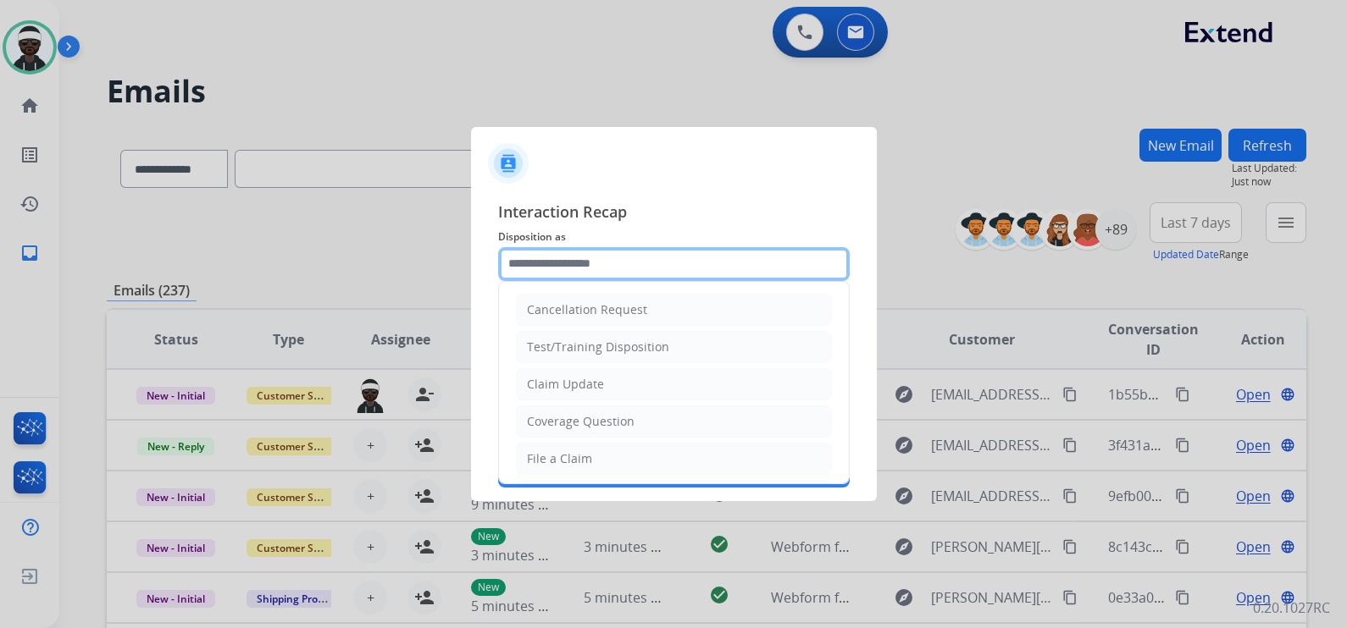
click at [614, 268] on input "text" at bounding box center [673, 264] width 351 height 34
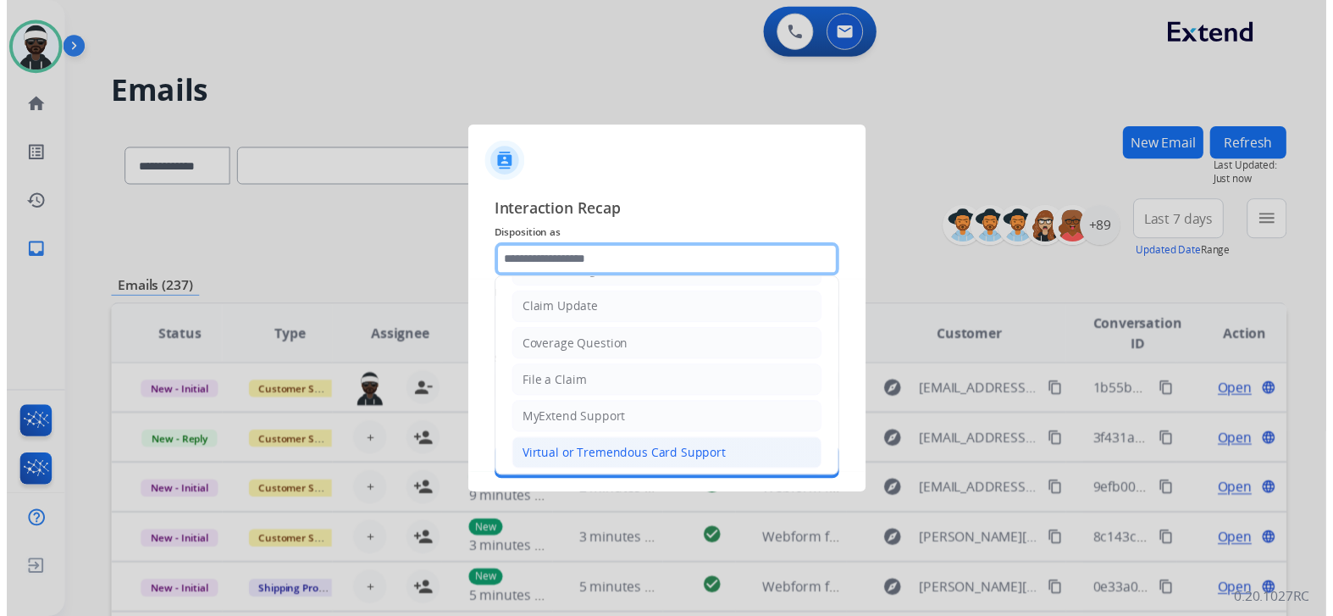
scroll to position [105, 0]
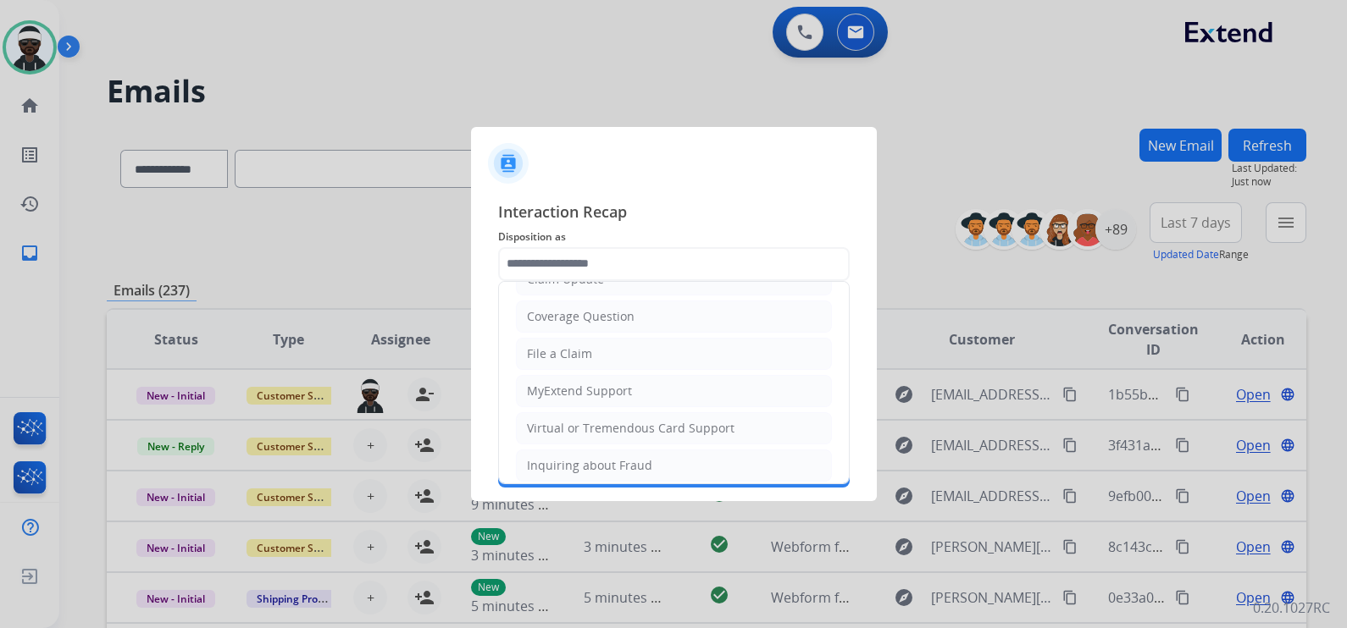
click at [557, 347] on div "File a Claim" at bounding box center [559, 354] width 65 height 17
type input "**********"
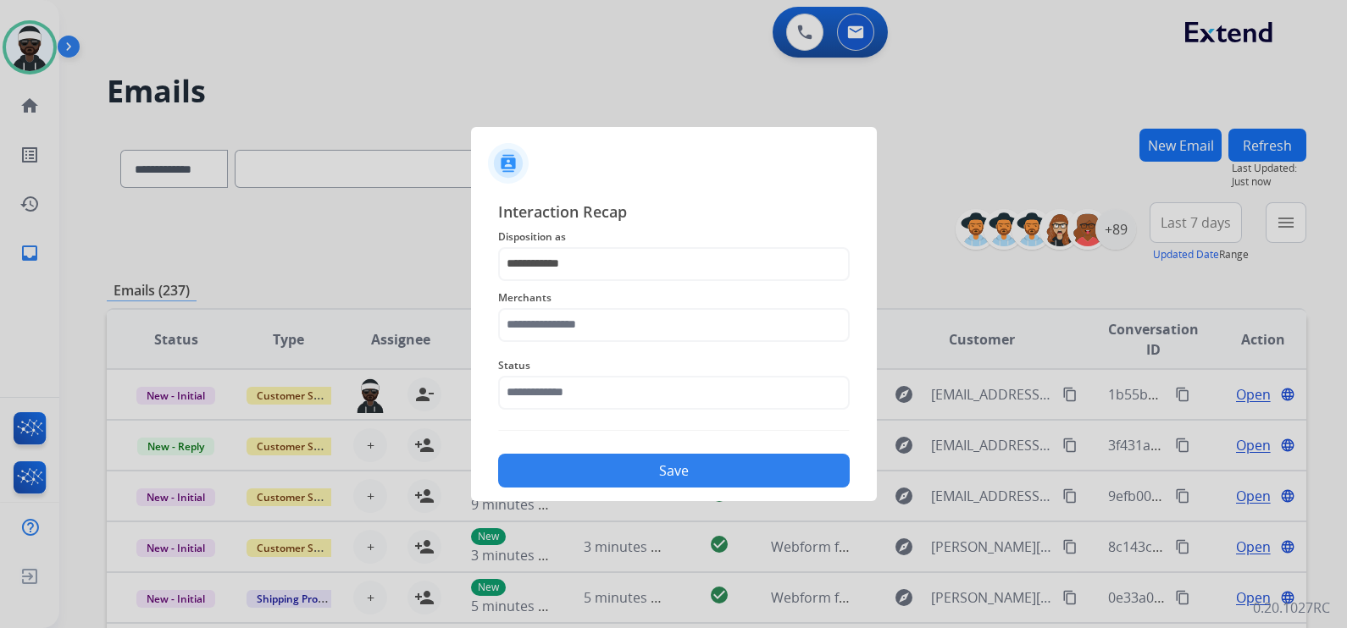
click at [566, 349] on div "Status" at bounding box center [673, 383] width 351 height 68
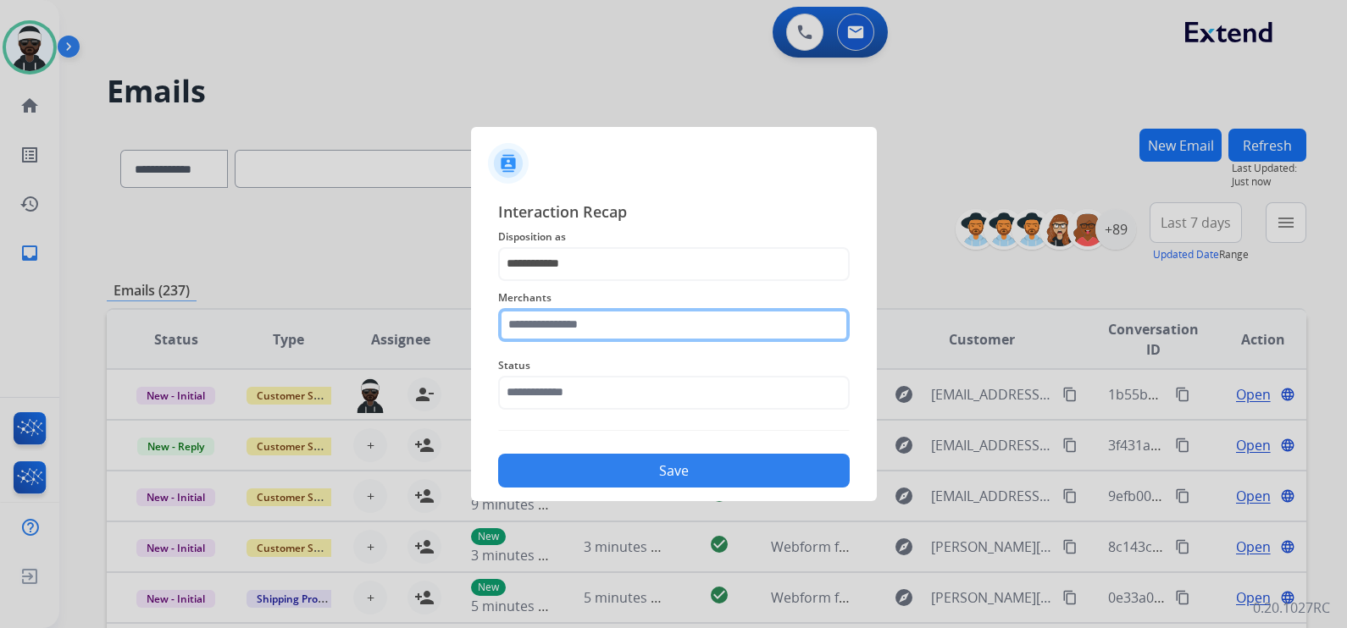
click at [578, 324] on input "text" at bounding box center [673, 325] width 351 height 34
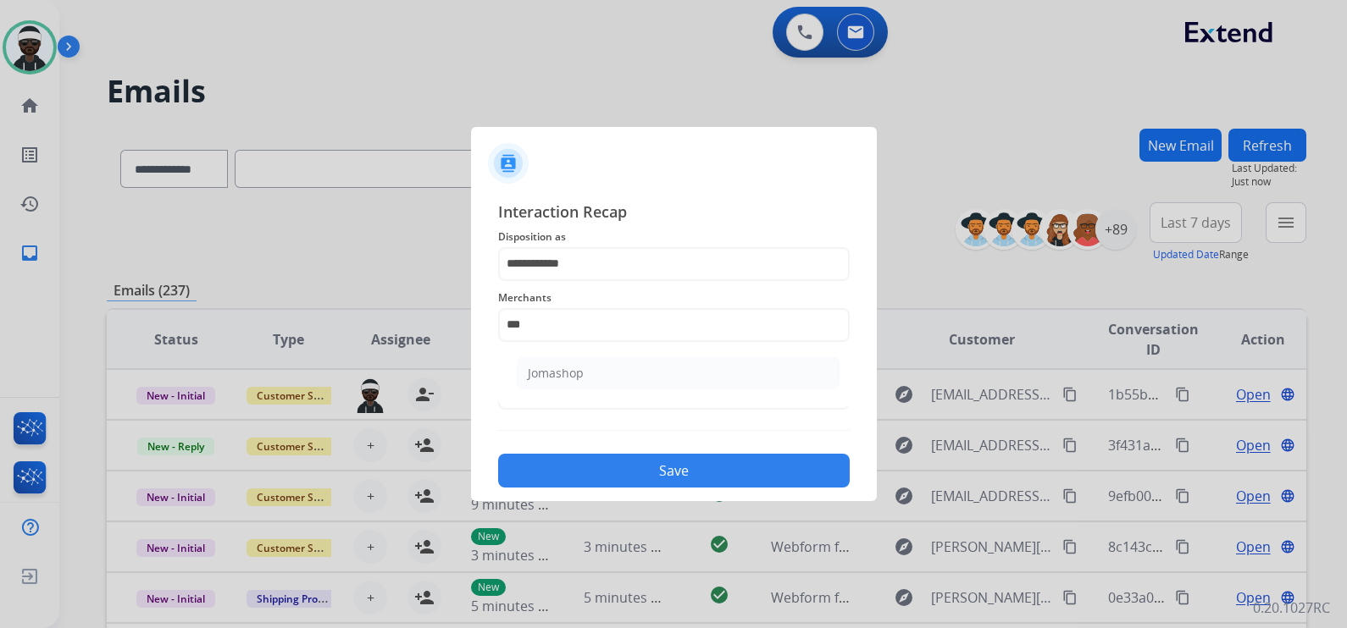
click at [633, 380] on li "Jomashop" at bounding box center [678, 373] width 323 height 32
type input "********"
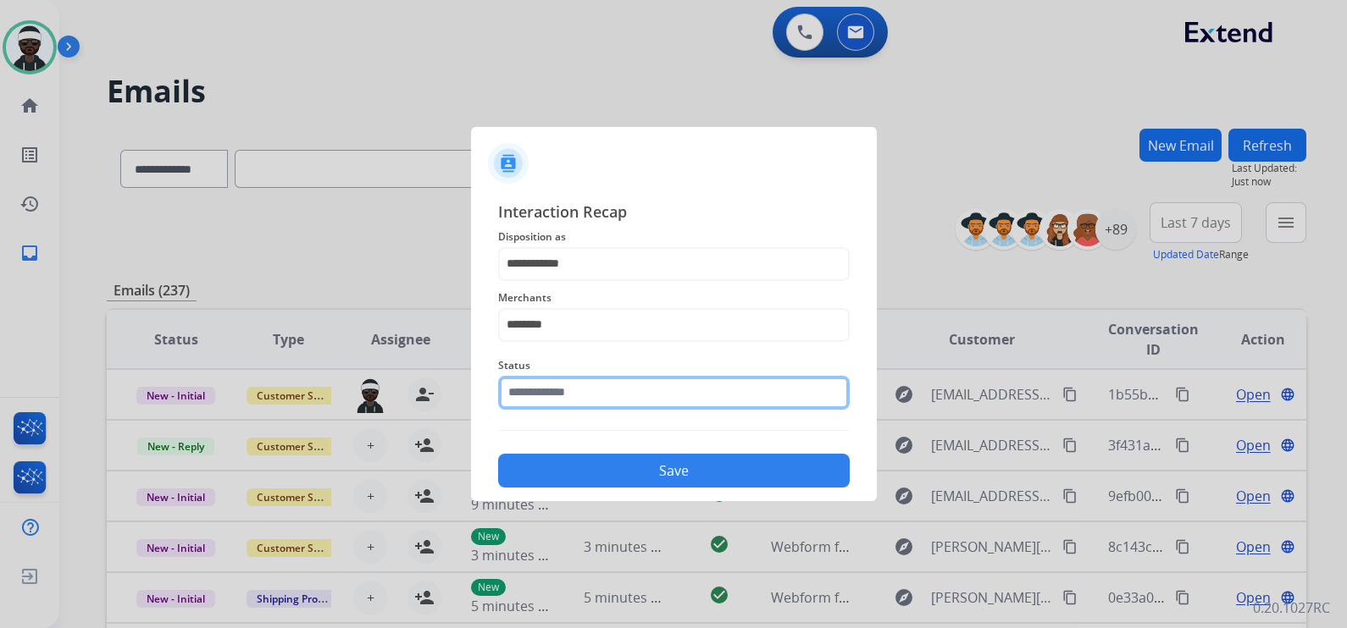
click at [610, 385] on input "text" at bounding box center [673, 393] width 351 height 34
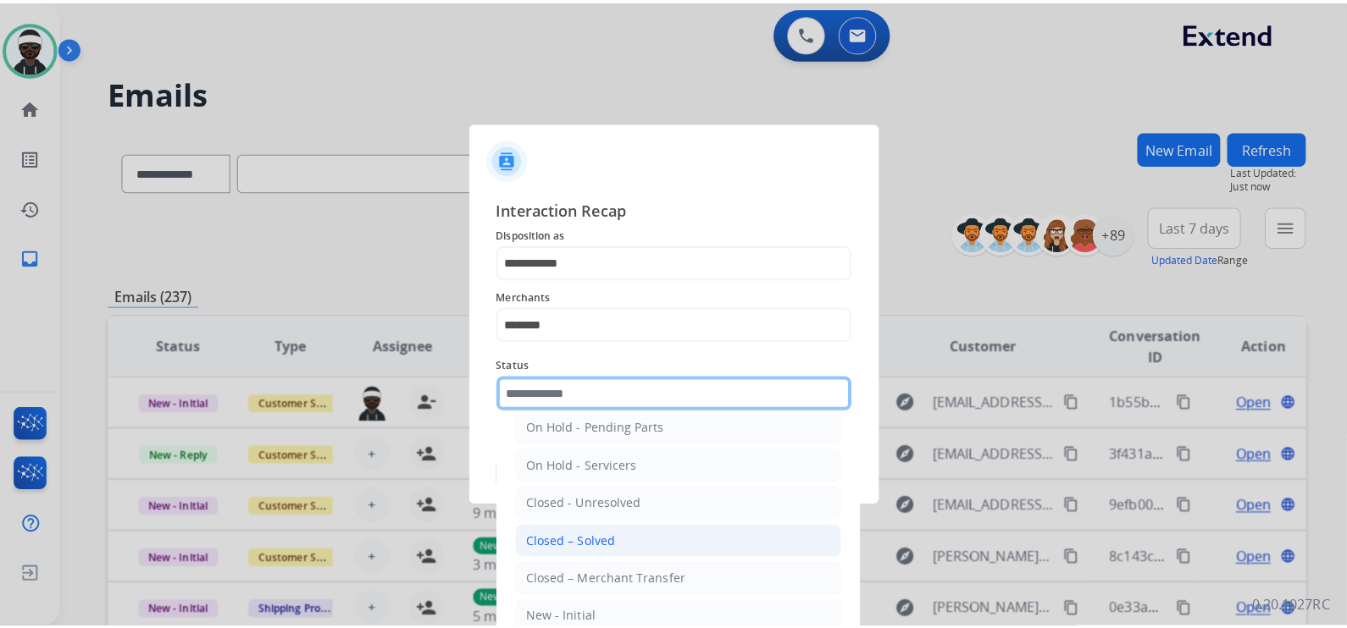
scroll to position [98, 0]
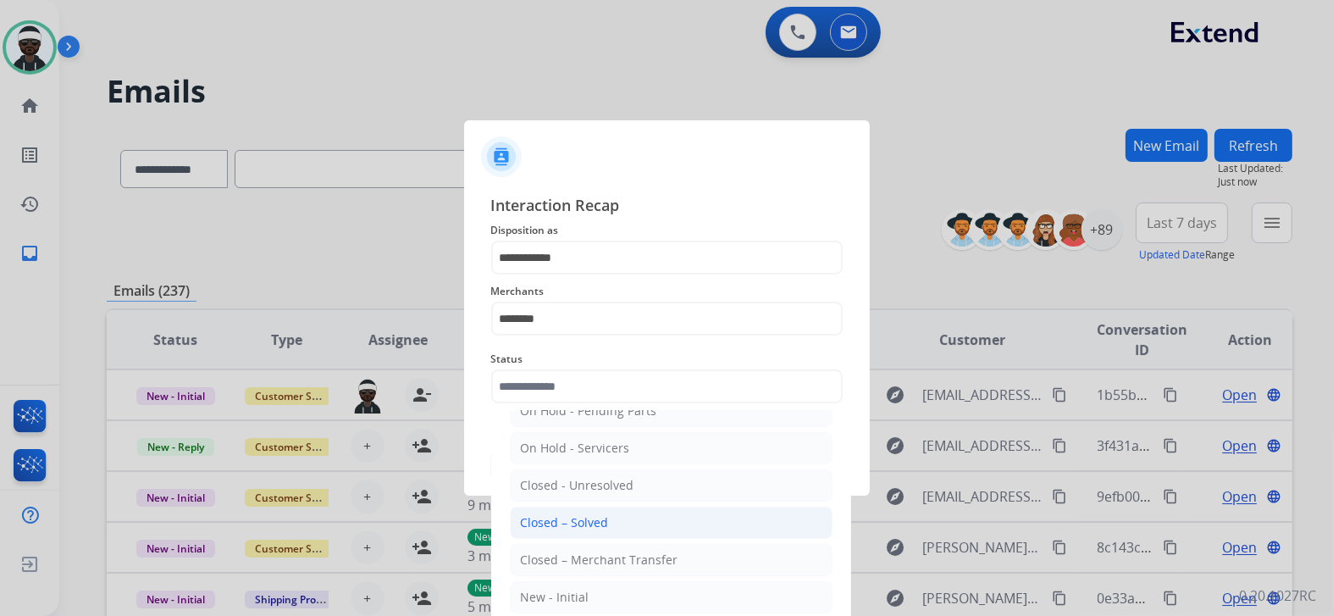
click at [580, 522] on div "Closed – Solved" at bounding box center [565, 522] width 88 height 17
type input "**********"
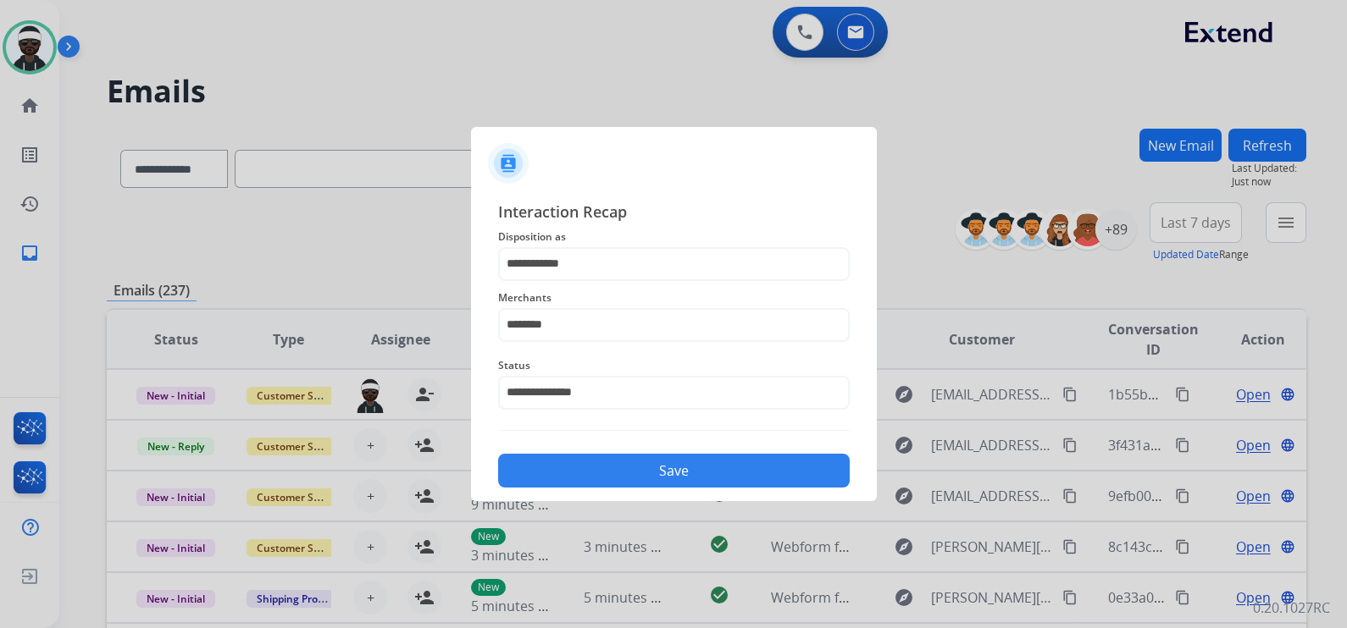
click at [656, 480] on button "Save" at bounding box center [673, 471] width 351 height 34
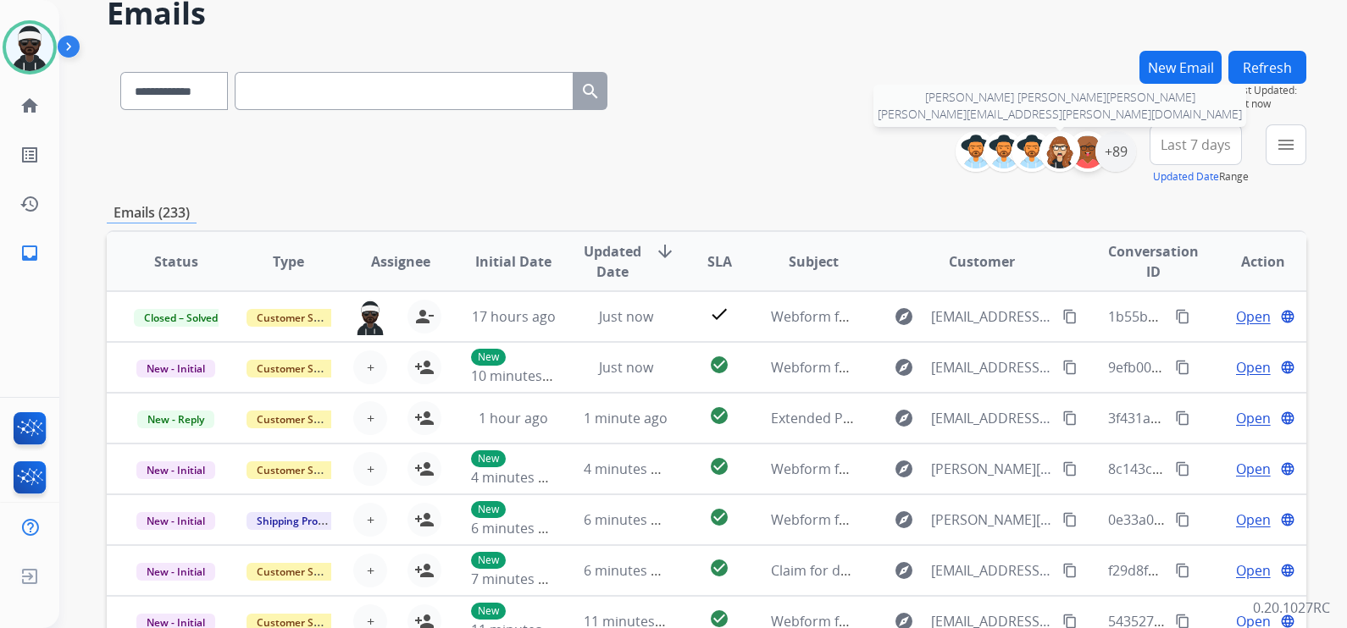
scroll to position [0, 0]
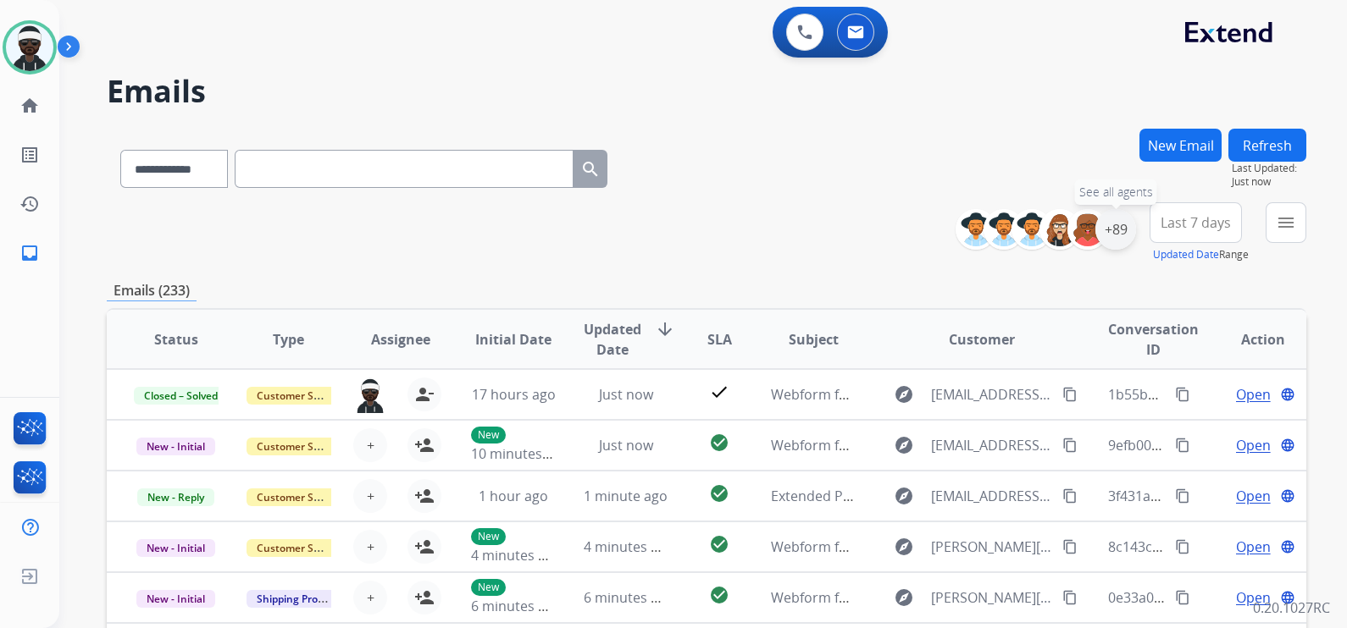
click at [1105, 224] on div "+89" at bounding box center [1115, 229] width 41 height 41
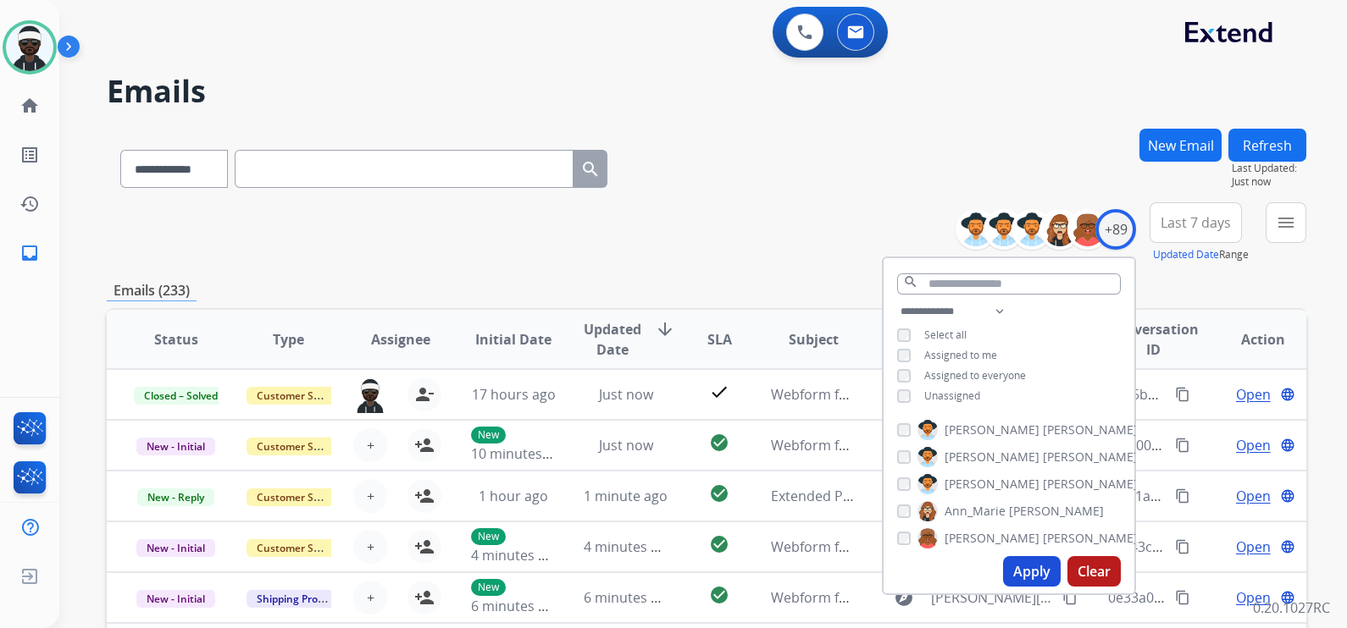
click at [924, 392] on span "Unassigned" at bounding box center [952, 396] width 56 height 14
click at [1036, 580] on button "Apply" at bounding box center [1032, 571] width 58 height 30
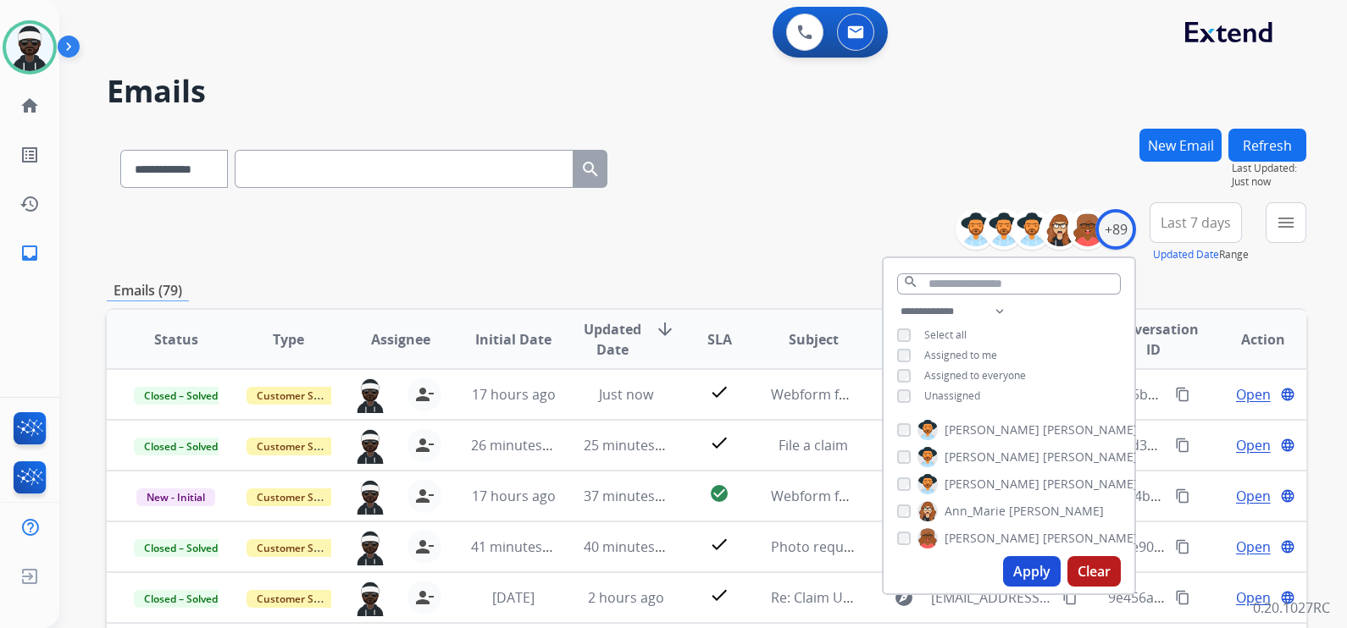
click at [362, 292] on div "Emails (79)" at bounding box center [706, 290] width 1199 height 21
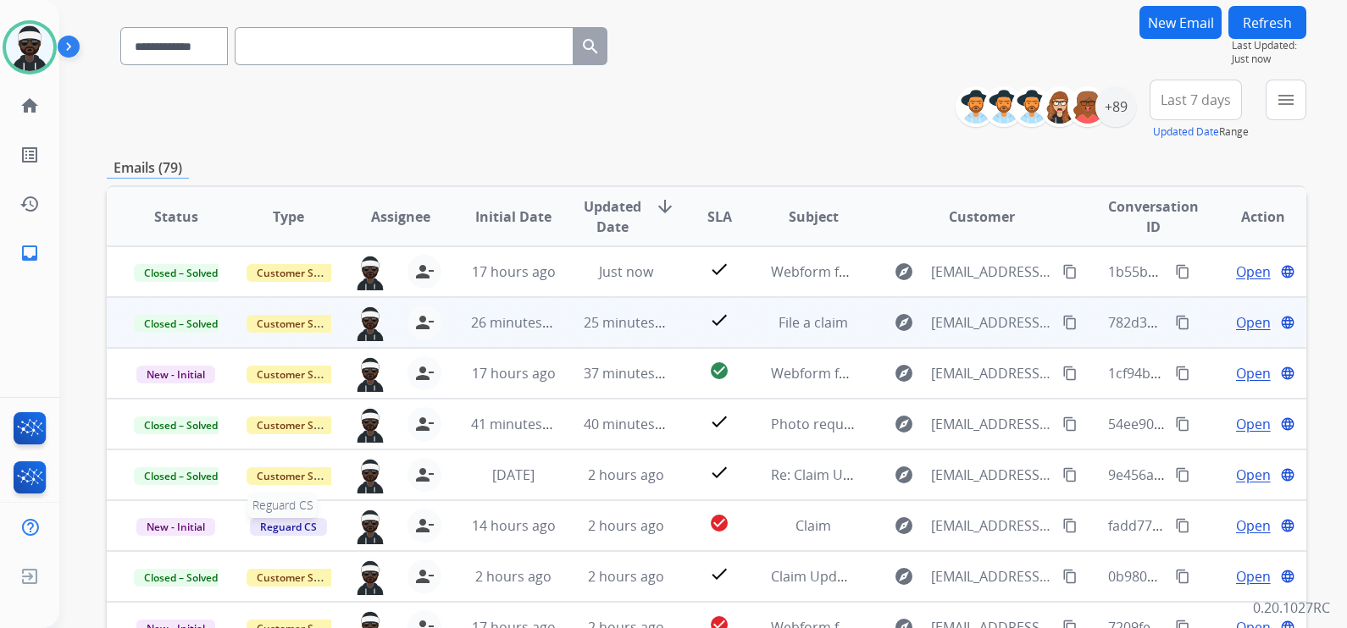
scroll to position [123, 0]
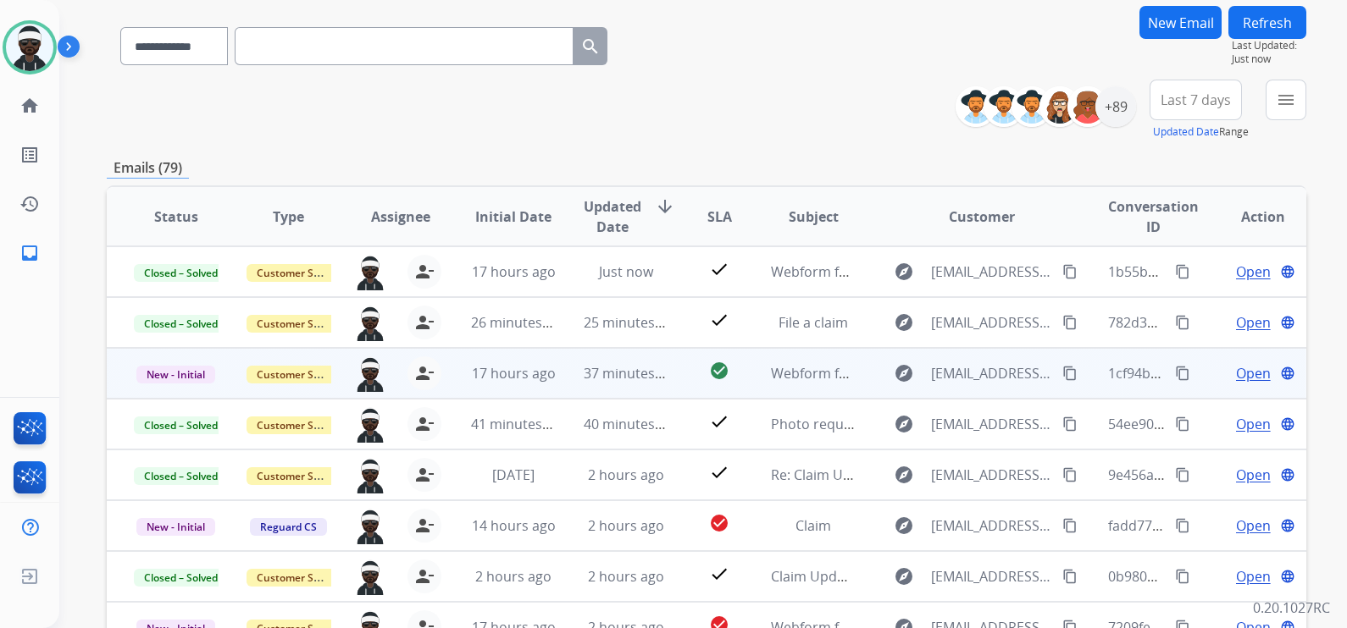
click at [1236, 375] on span "Open" at bounding box center [1253, 373] width 35 height 20
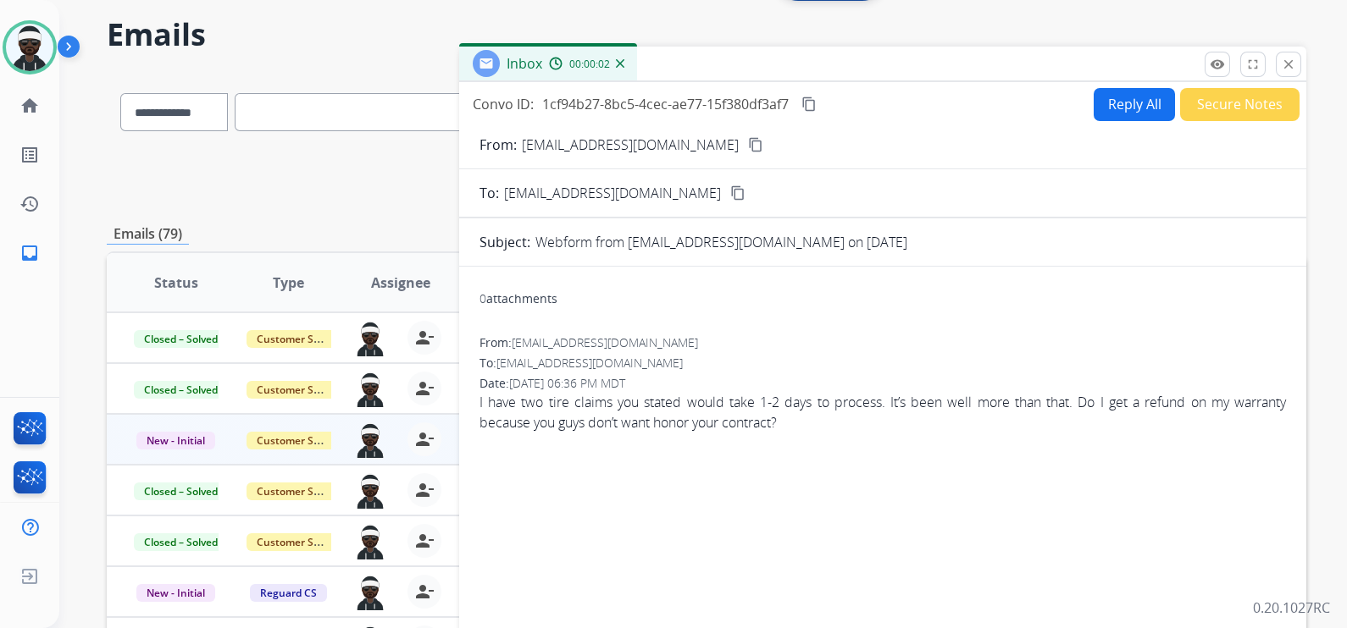
scroll to position [0, 0]
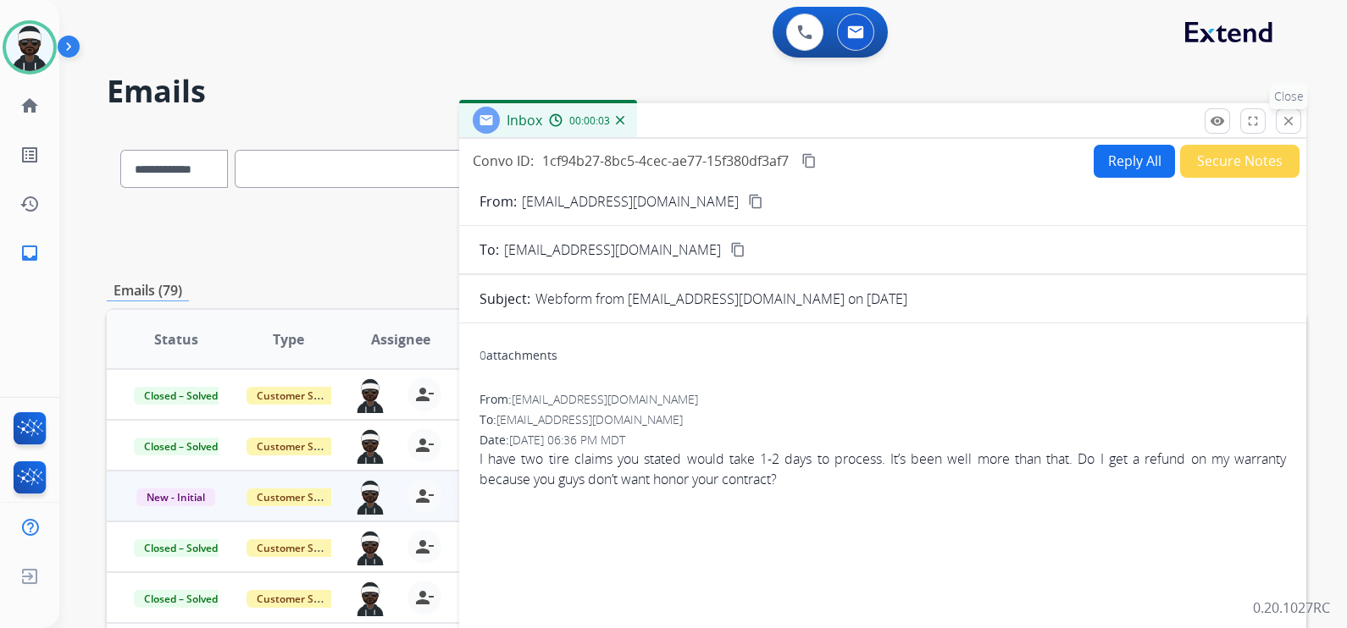
drag, startPoint x: 1291, startPoint y: 123, endPoint x: 1283, endPoint y: 146, distance: 24.1
click at [1291, 121] on mat-icon "close" at bounding box center [1287, 120] width 15 height 15
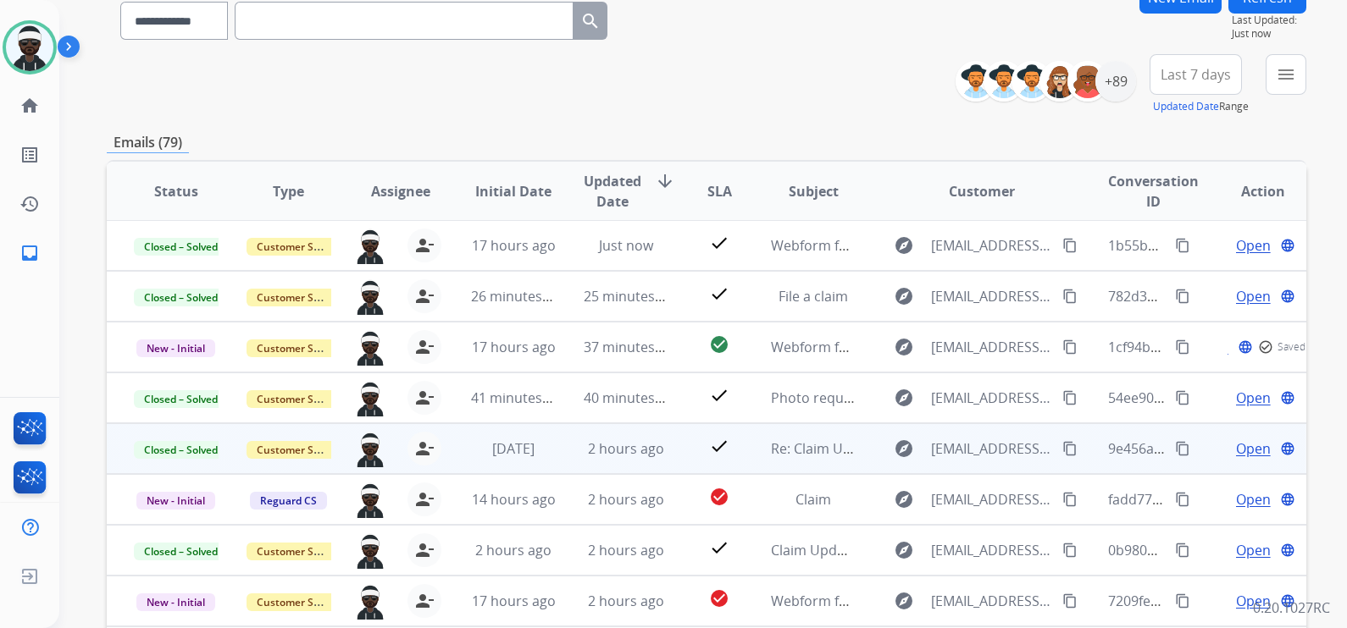
scroll to position [318, 0]
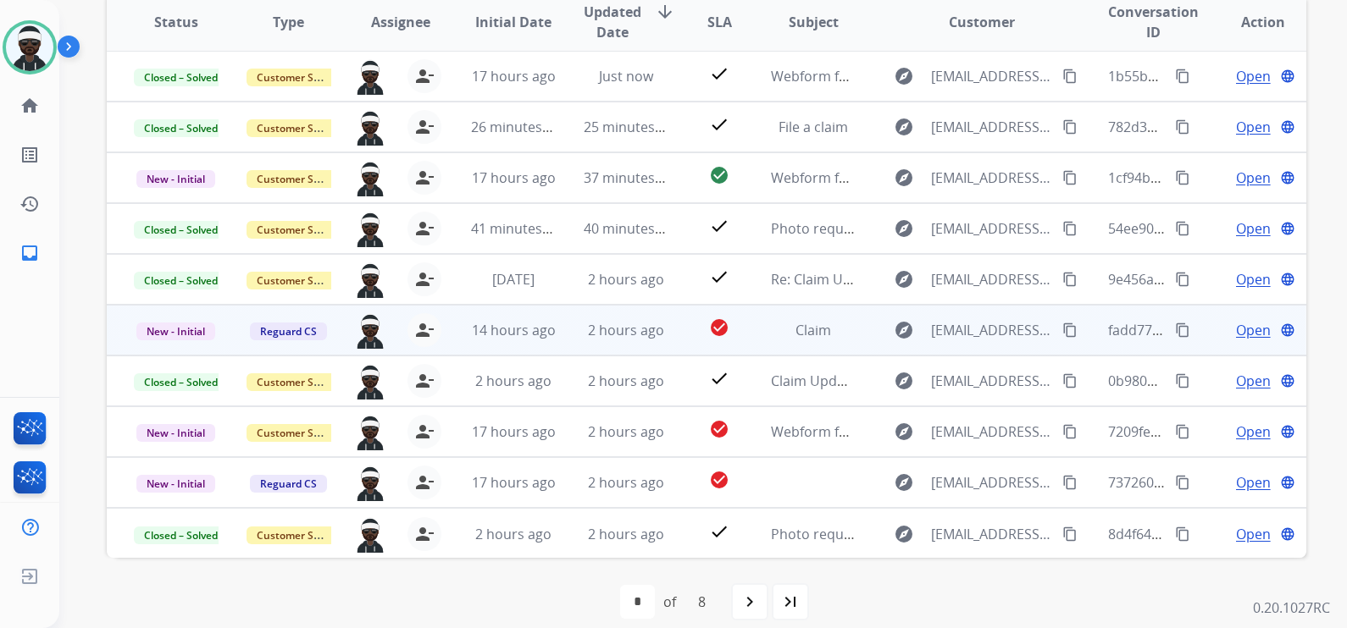
click at [1245, 328] on span "Open" at bounding box center [1253, 330] width 35 height 20
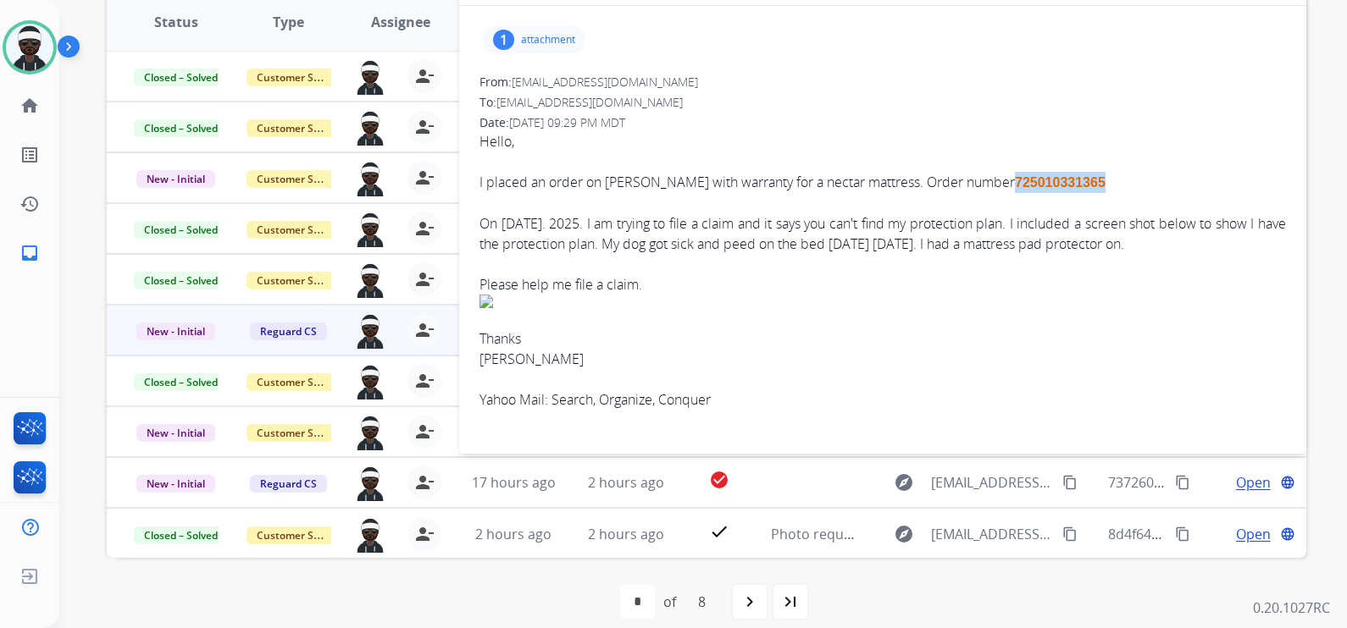
drag, startPoint x: 960, startPoint y: 176, endPoint x: 1048, endPoint y: 181, distance: 88.2
click at [1048, 181] on span "725010331365" at bounding box center [1060, 182] width 91 height 14
copy span "725010331365"
click at [539, 38] on p "attachment" at bounding box center [548, 40] width 54 height 14
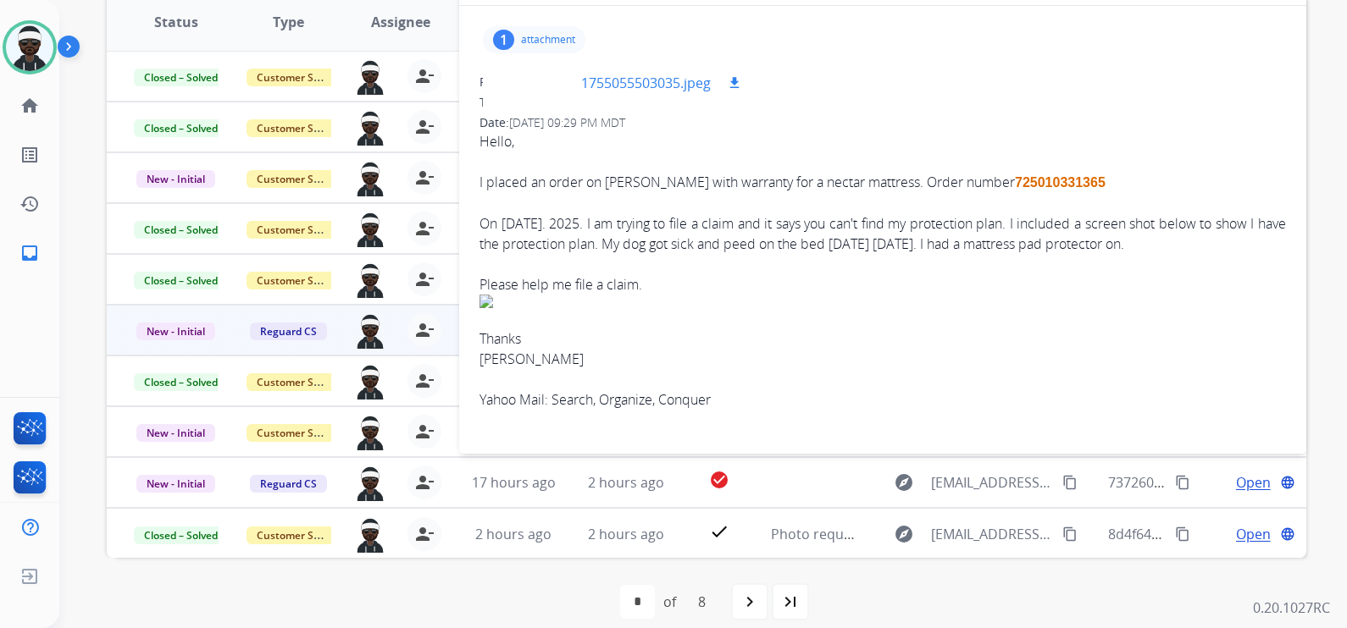
click at [535, 91] on div at bounding box center [538, 82] width 85 height 59
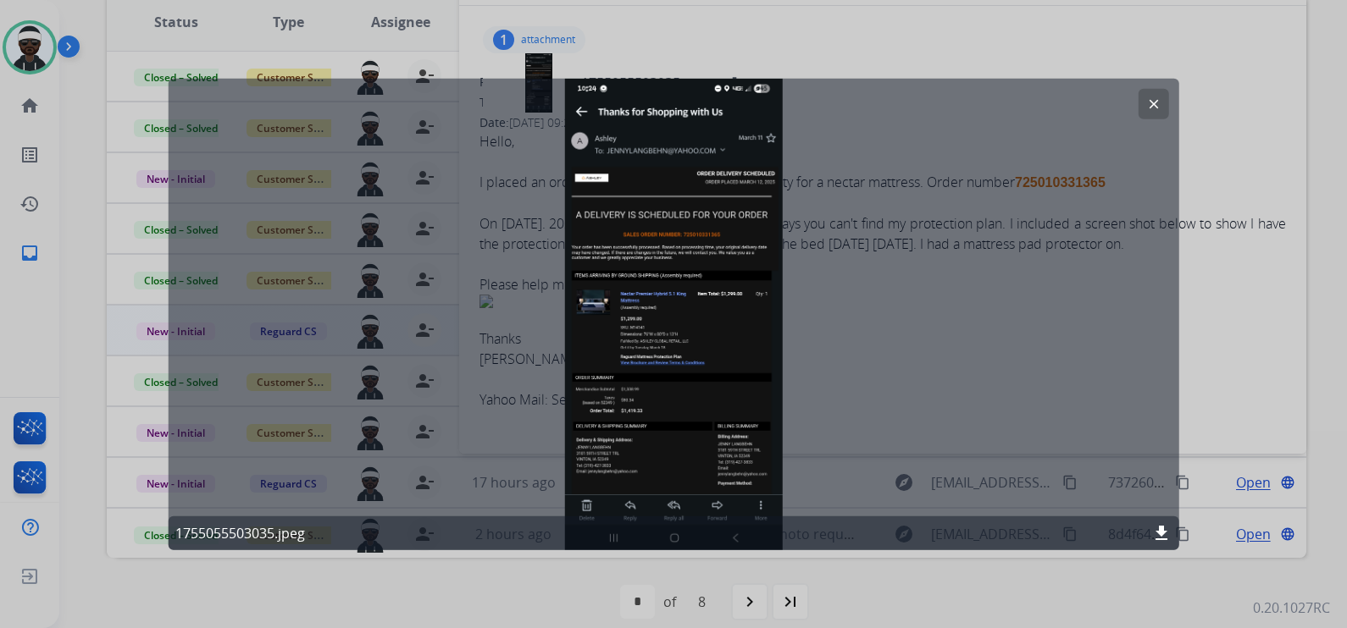
click at [1164, 529] on mat-icon "download" at bounding box center [1161, 533] width 20 height 20
click at [724, 344] on div "clear 1755055503035.jpeg download" at bounding box center [674, 315] width 1010 height 472
click at [926, 349] on div "clear 1755055503035.jpeg download" at bounding box center [674, 315] width 1010 height 472
click at [1152, 111] on button "clear" at bounding box center [1152, 104] width 30 height 30
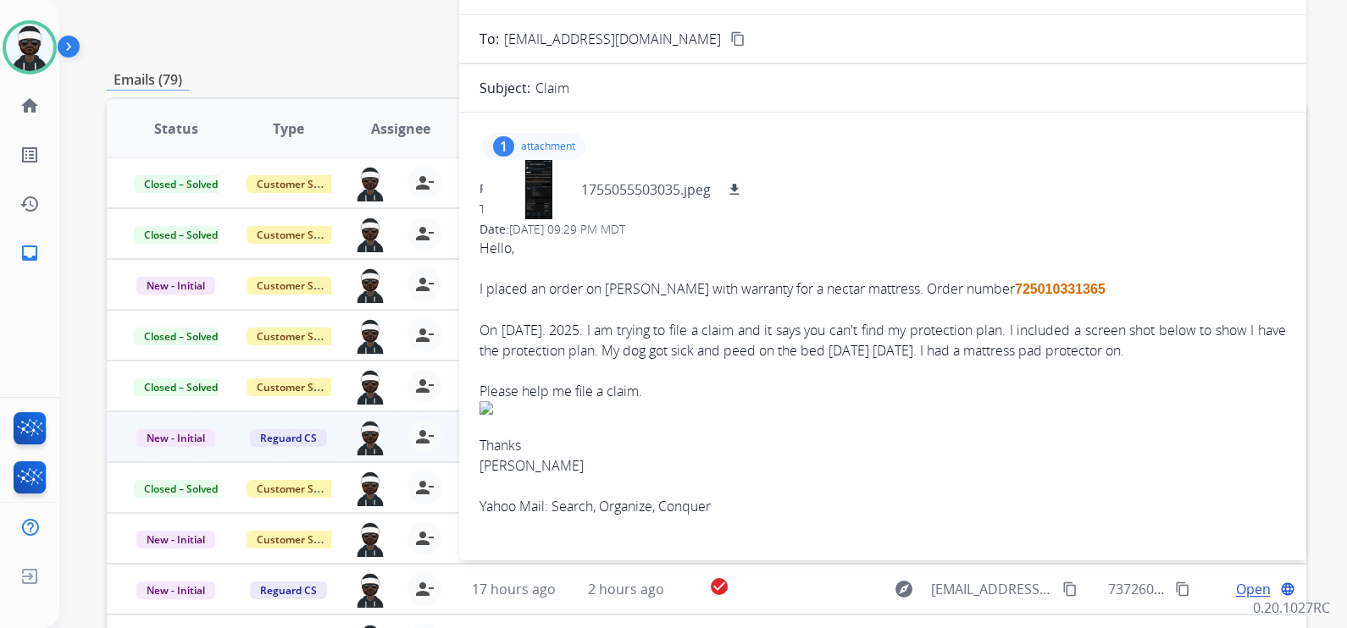
scroll to position [0, 0]
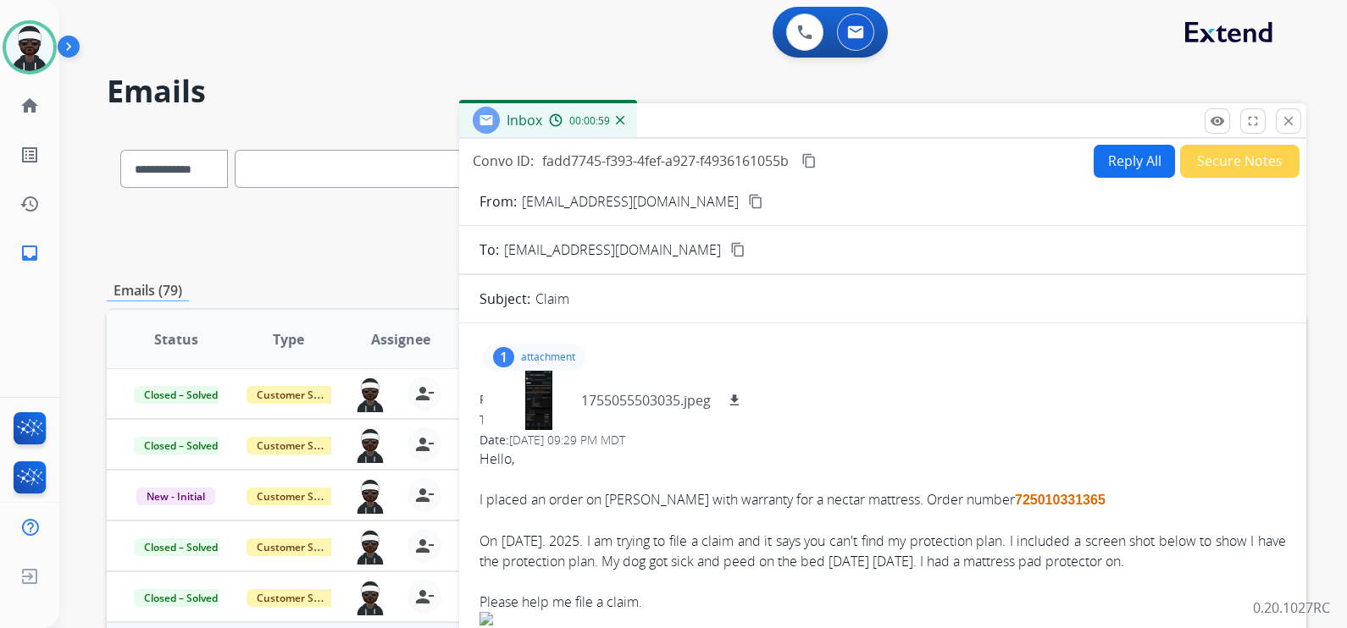
click at [926, 373] on div "1 attachment 1755055503035.jpeg download" at bounding box center [882, 357] width 806 height 41
click at [564, 344] on div "1 attachment 1755055503035.jpeg download" at bounding box center [534, 357] width 102 height 27
drag, startPoint x: 710, startPoint y: 208, endPoint x: 805, endPoint y: 174, distance: 101.0
click at [745, 208] on button "content_copy" at bounding box center [755, 201] width 20 height 20
click at [1242, 169] on button "Secure Notes" at bounding box center [1239, 161] width 119 height 33
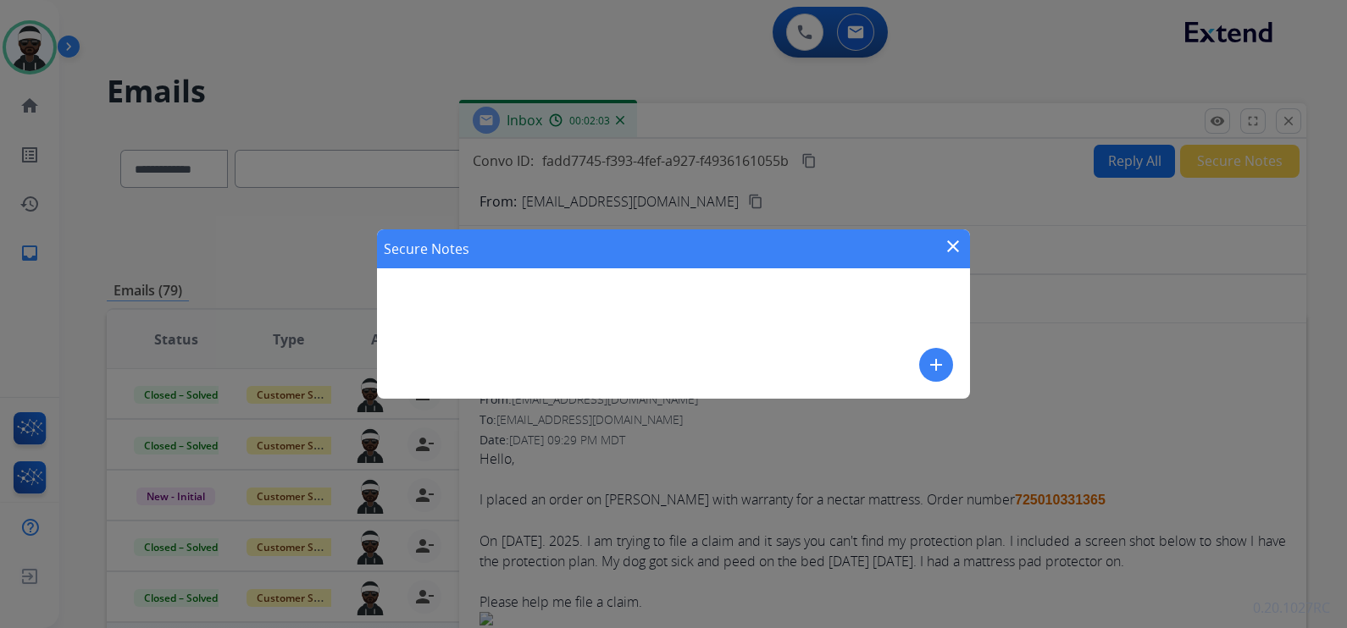
drag, startPoint x: 493, startPoint y: 296, endPoint x: 867, endPoint y: 361, distance: 379.8
click at [500, 300] on div "Secure Notes close add" at bounding box center [673, 314] width 593 height 169
click at [935, 362] on mat-icon "add" at bounding box center [936, 365] width 20 height 20
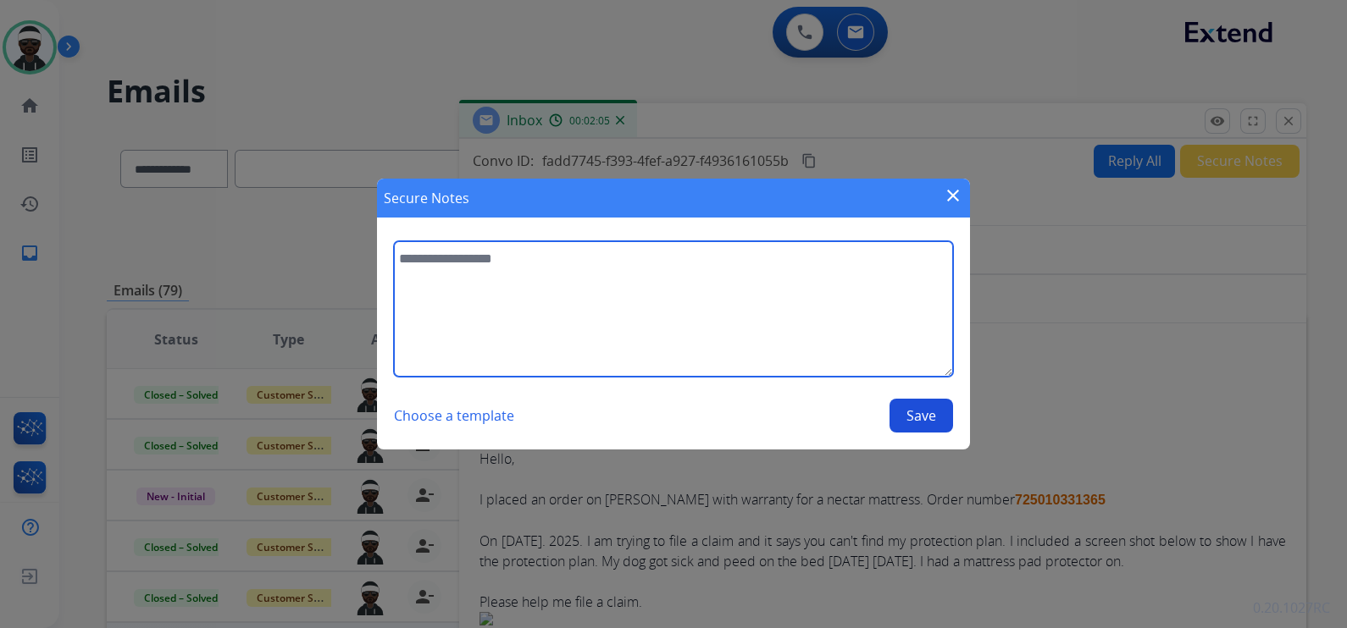
click at [548, 275] on textarea at bounding box center [673, 309] width 559 height 136
type textarea "*"
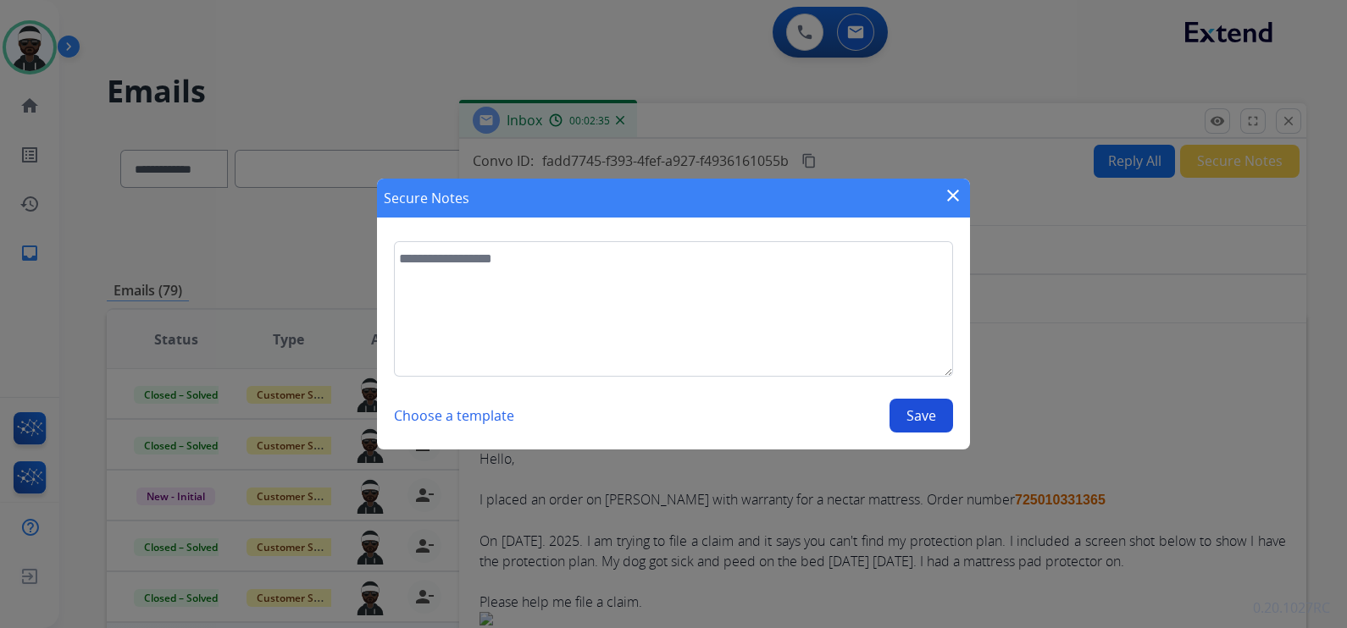
click at [952, 192] on mat-icon "close" at bounding box center [953, 195] width 20 height 20
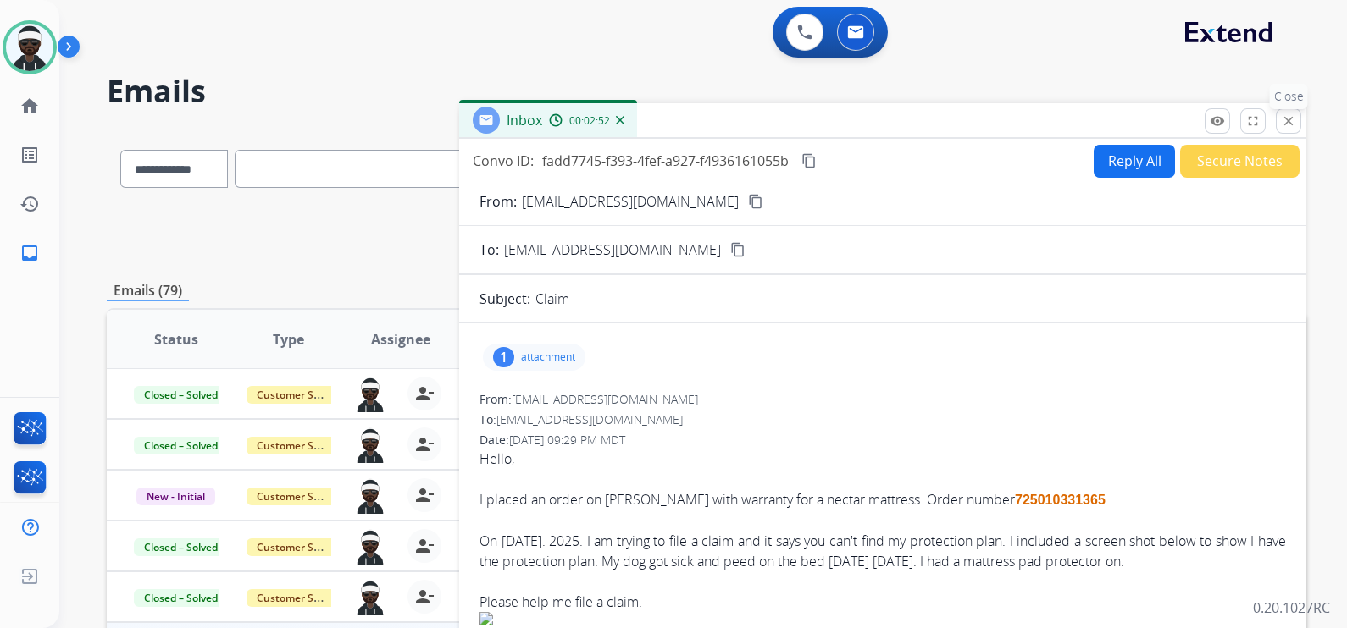
click at [1294, 123] on mat-icon "close" at bounding box center [1287, 120] width 15 height 15
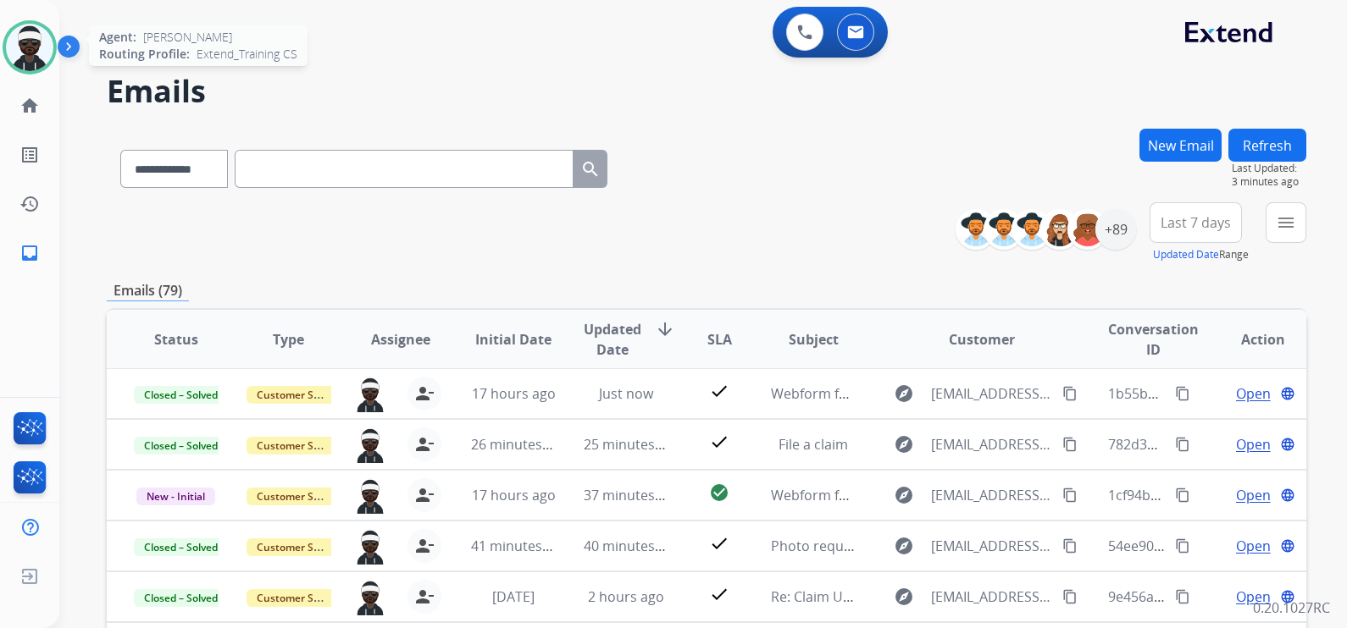
click at [49, 54] on img at bounding box center [29, 47] width 47 height 47
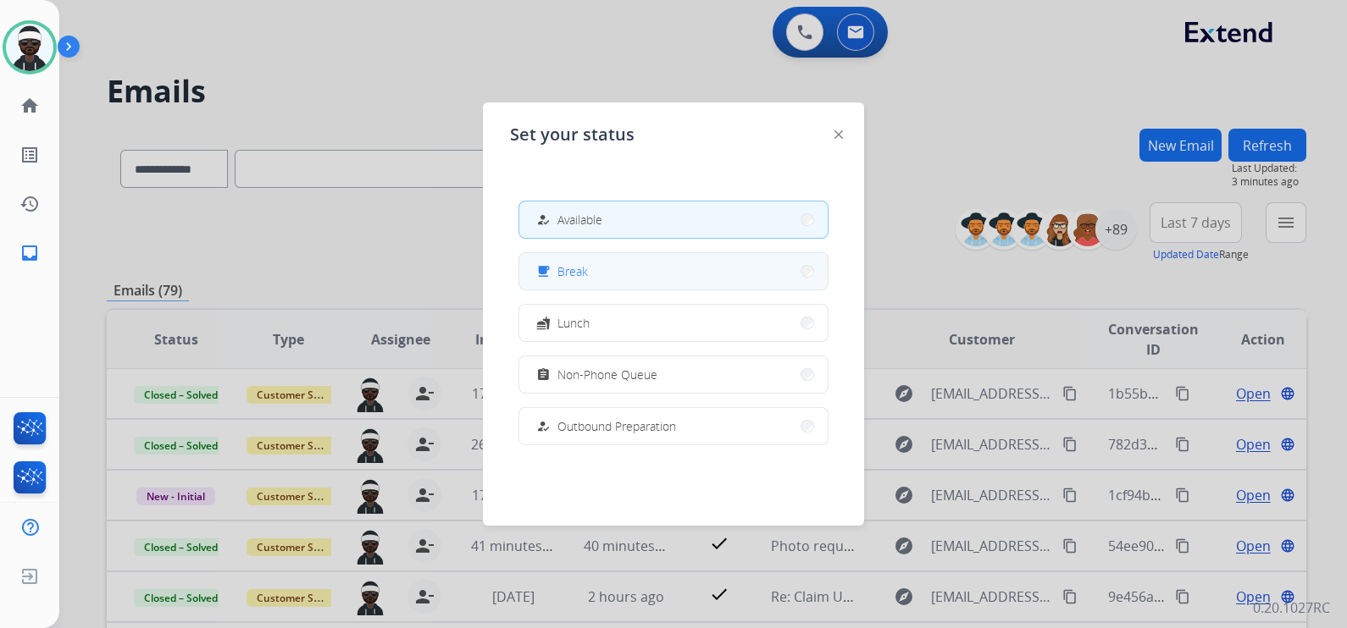
click at [600, 270] on button "free_breakfast Break" at bounding box center [673, 271] width 308 height 36
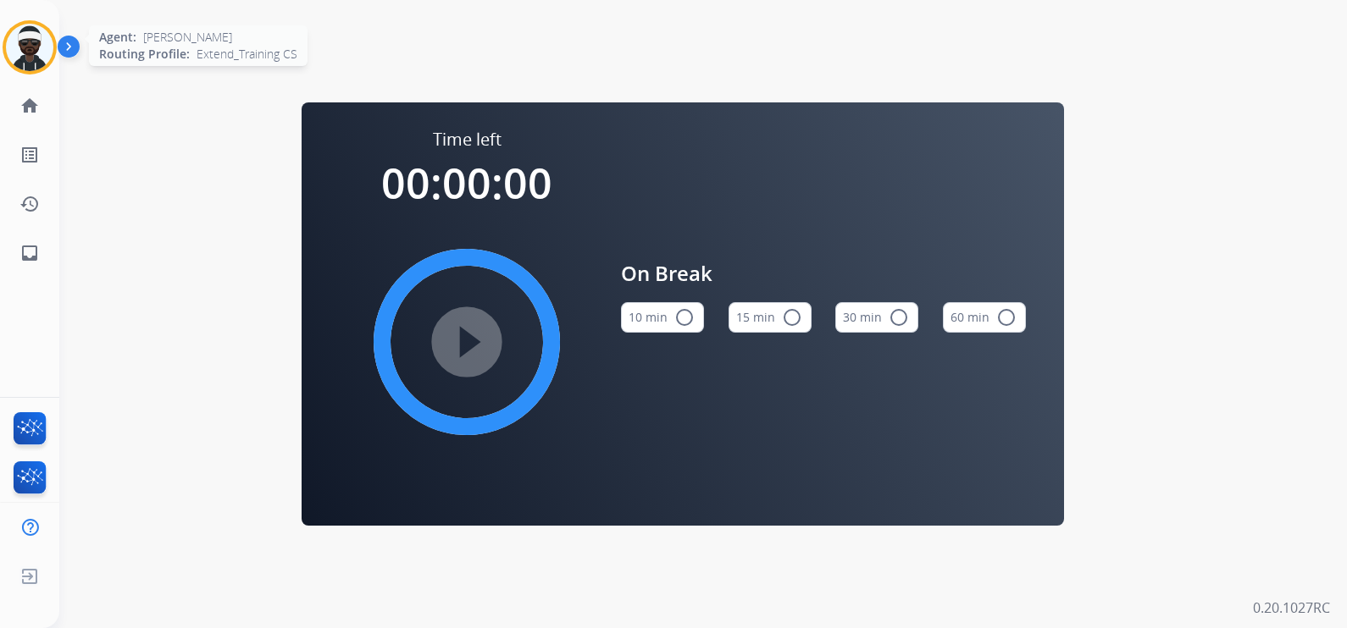
click at [31, 41] on img at bounding box center [29, 47] width 47 height 47
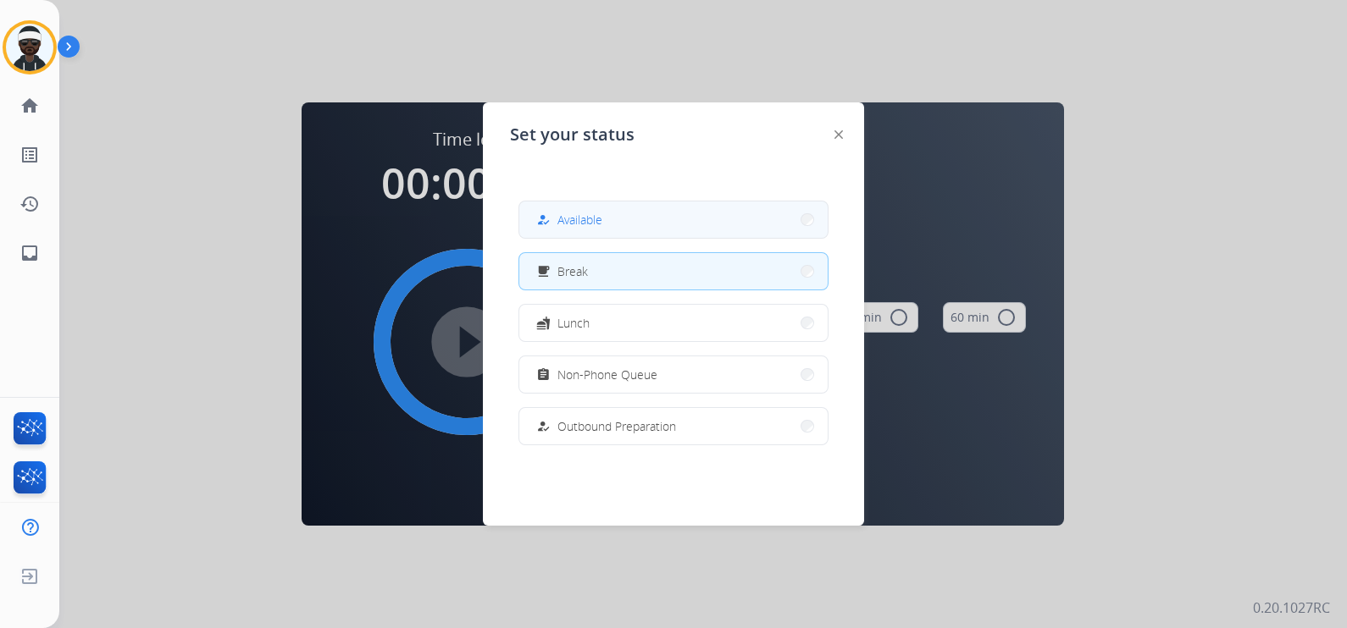
click at [584, 217] on span "Available" at bounding box center [579, 220] width 45 height 18
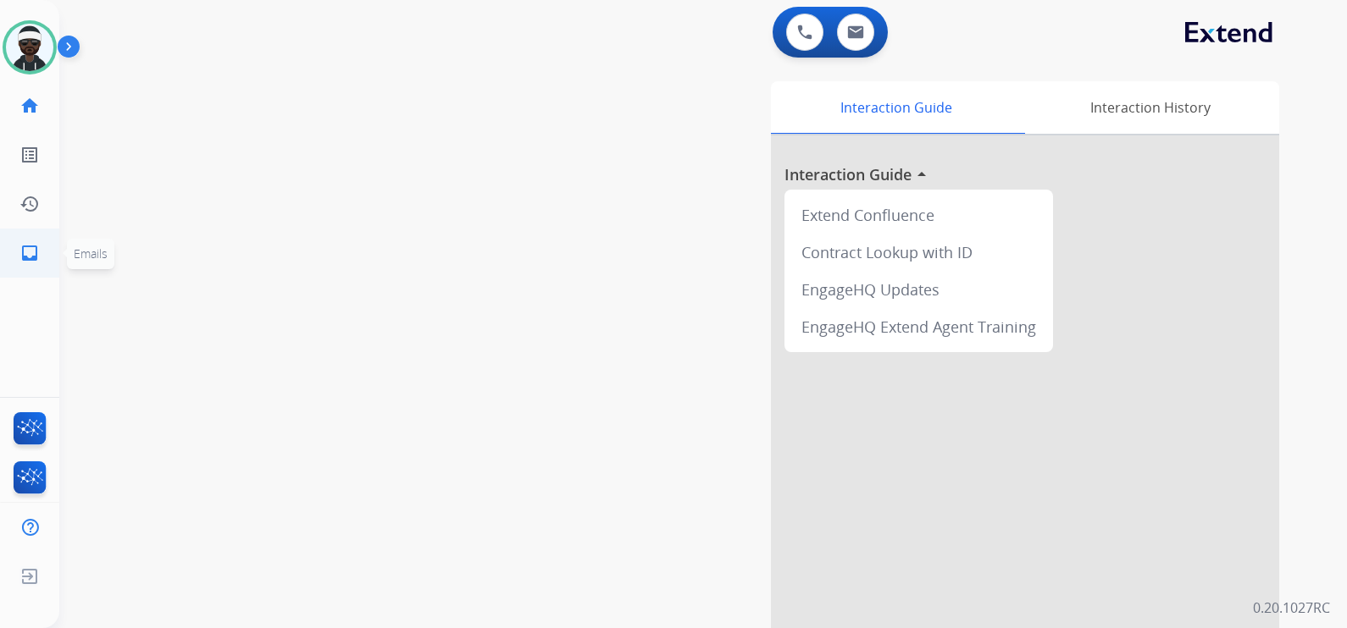
click at [31, 245] on mat-icon "inbox" at bounding box center [29, 253] width 20 height 20
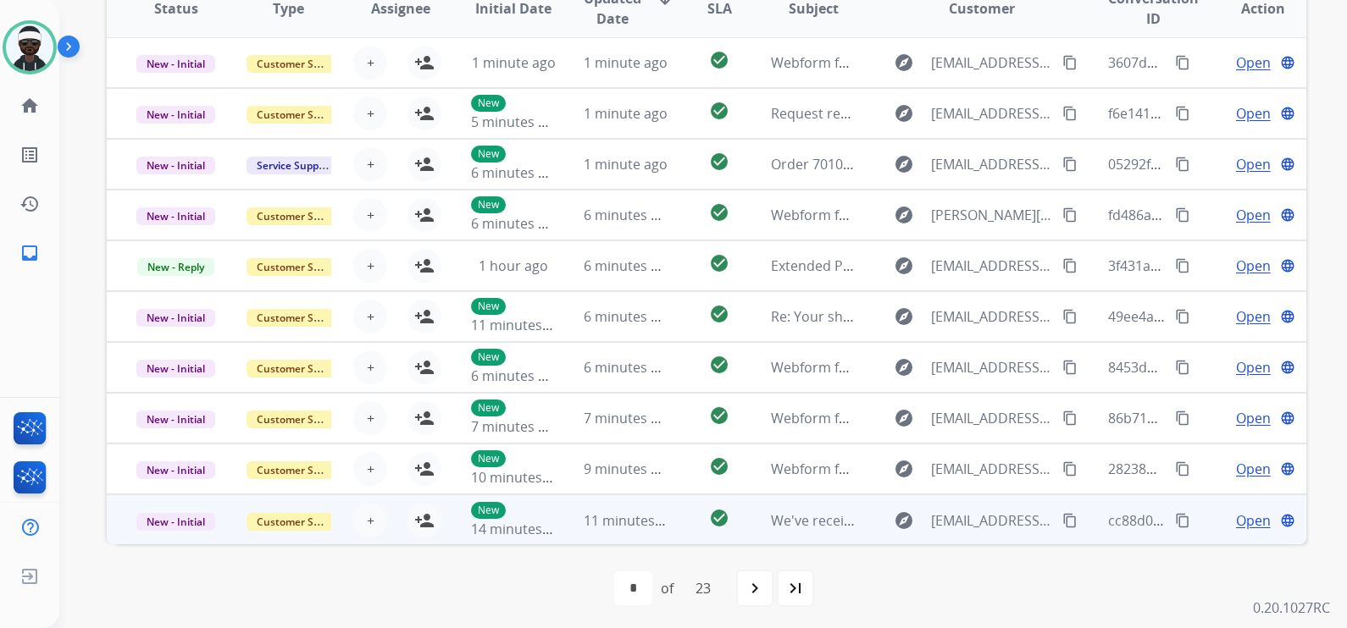
scroll to position [334, 0]
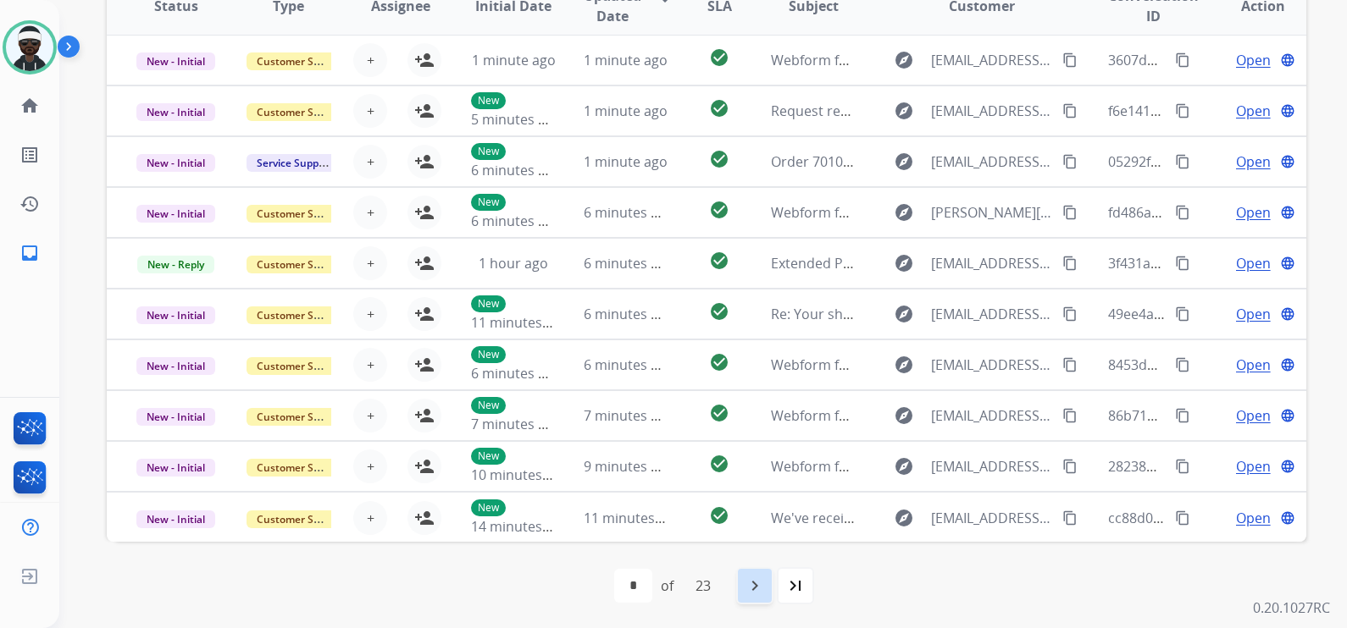
click at [755, 585] on mat-icon "navigate_next" at bounding box center [754, 586] width 20 height 20
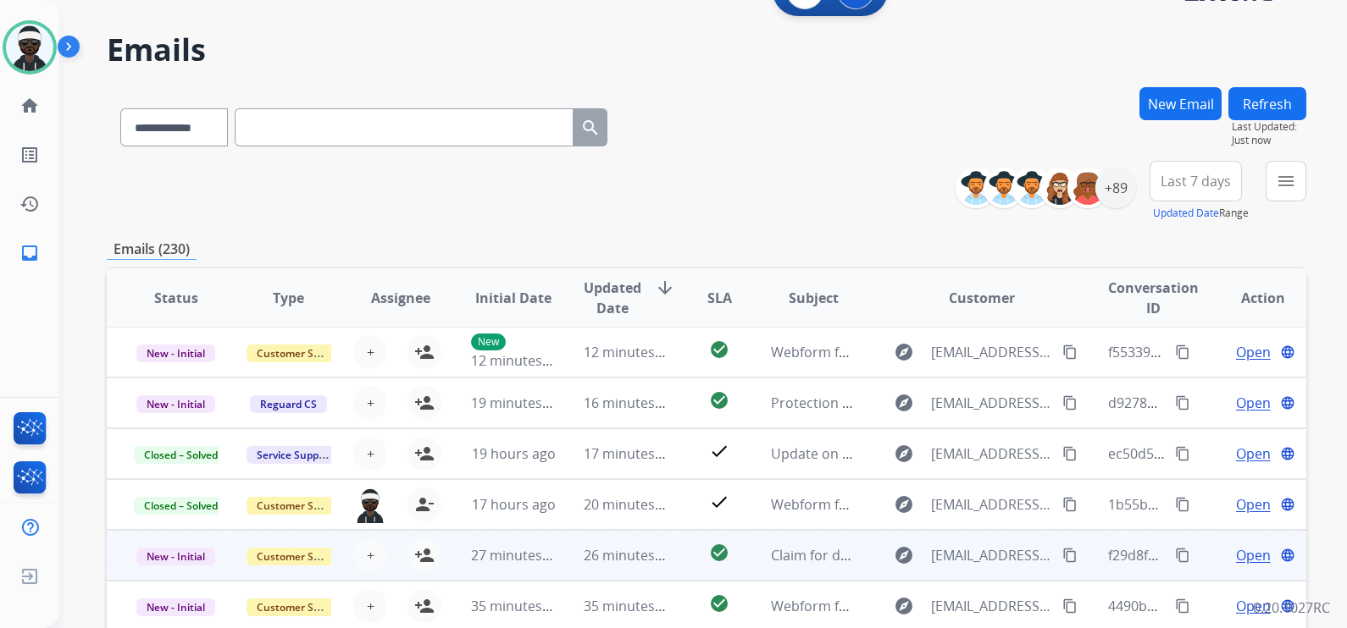
scroll to position [105, 0]
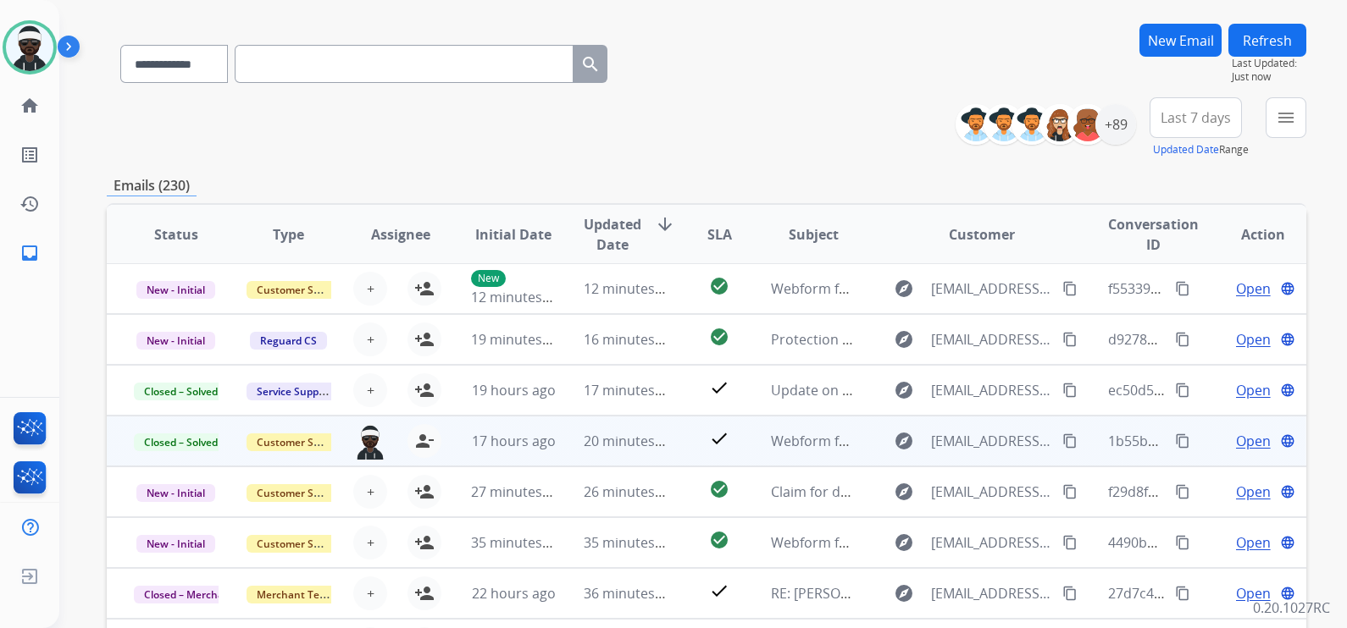
click at [1236, 436] on span "Open" at bounding box center [1253, 441] width 35 height 20
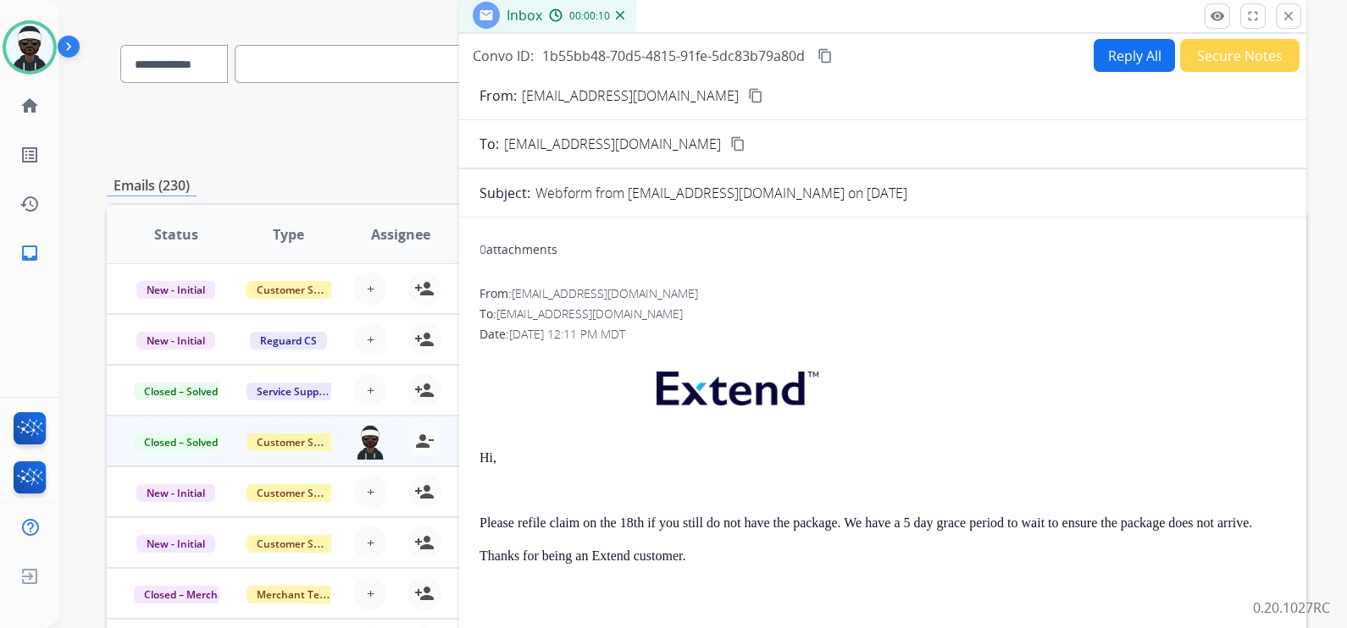
click at [826, 51] on mat-icon "content_copy" at bounding box center [824, 55] width 15 height 15
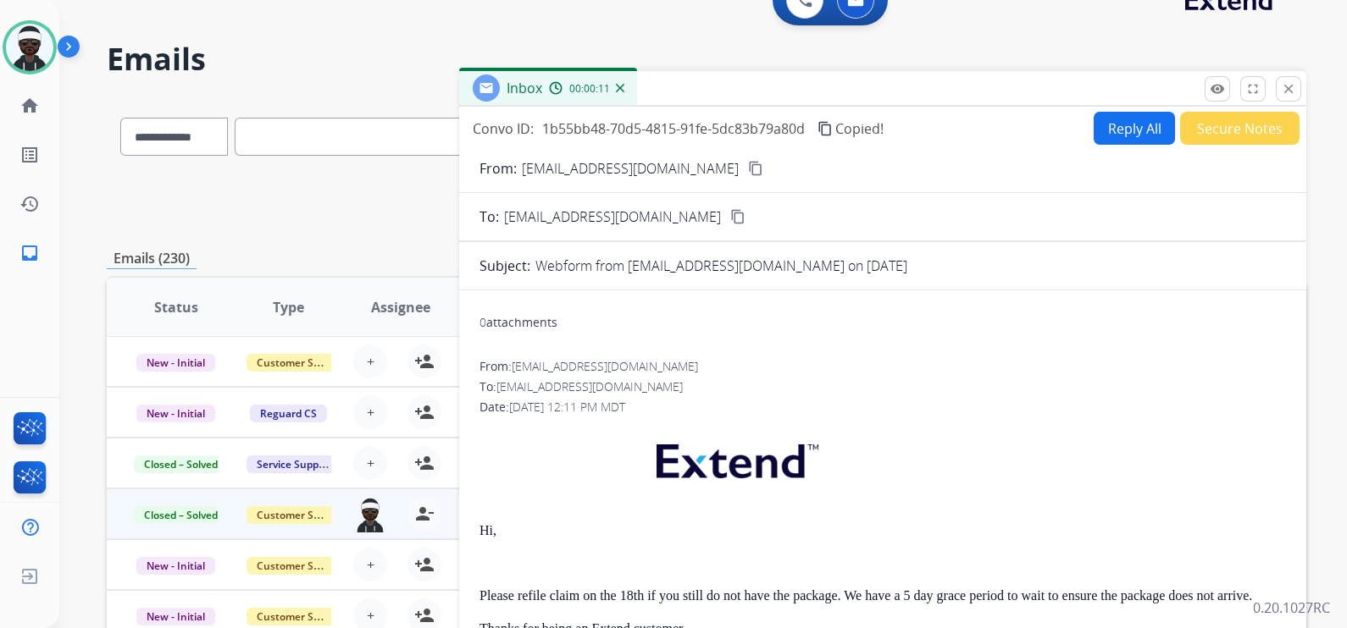
scroll to position [0, 0]
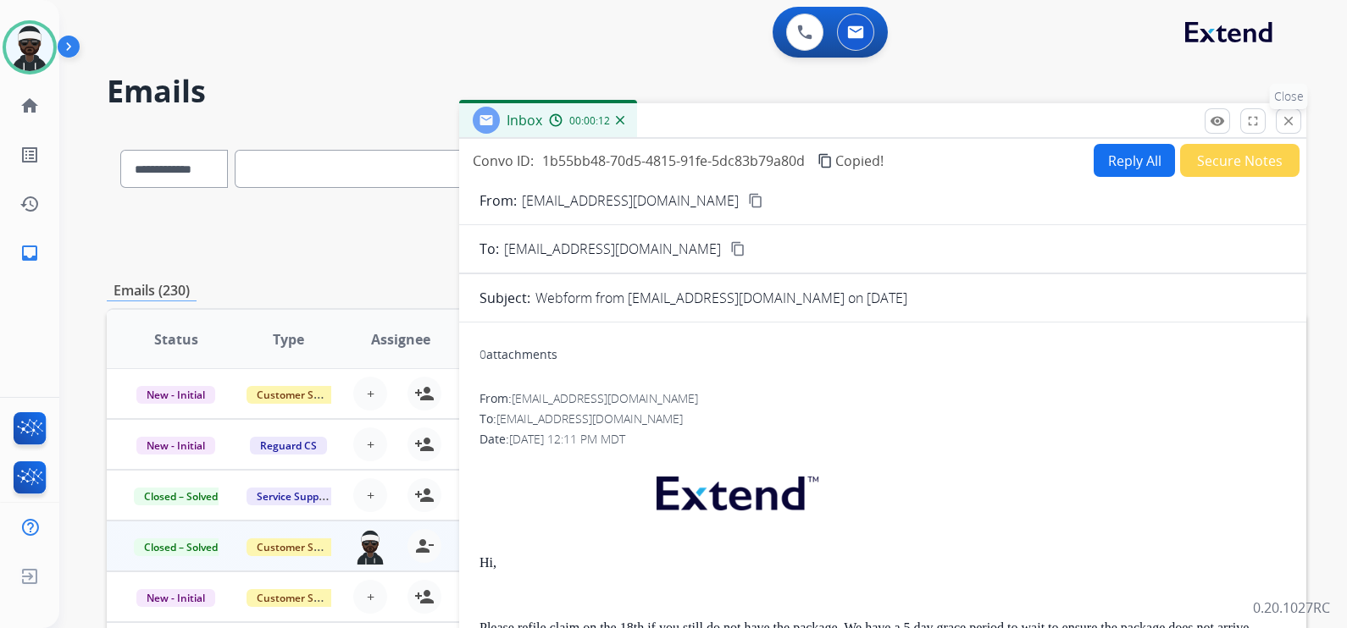
click at [1284, 119] on mat-icon "close" at bounding box center [1287, 120] width 15 height 15
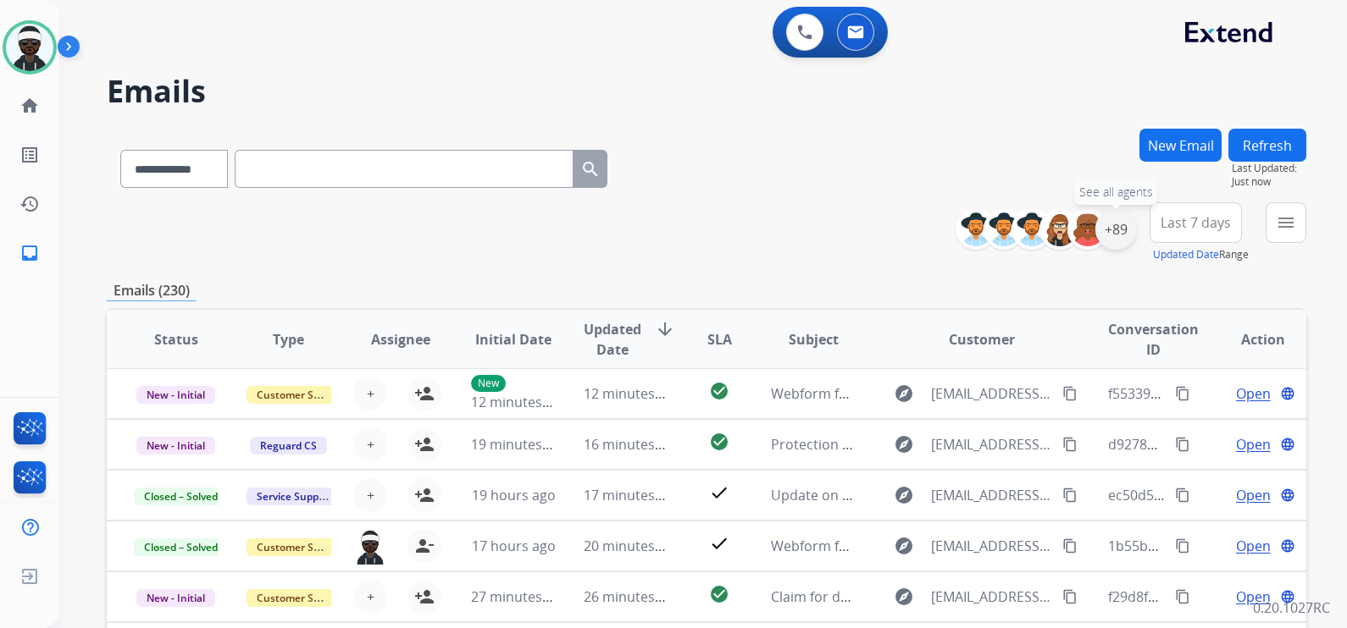
click at [1106, 230] on div "+89" at bounding box center [1115, 229] width 41 height 41
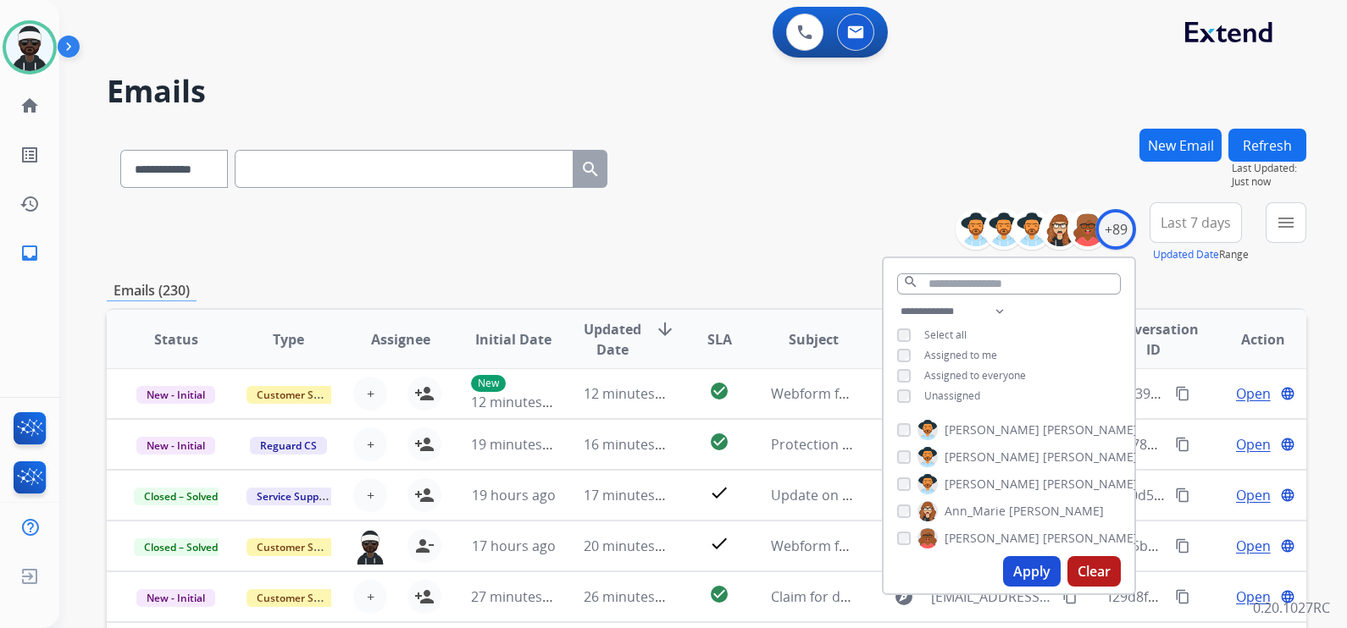
click at [915, 394] on div "Unassigned" at bounding box center [938, 397] width 83 height 14
click at [1017, 568] on button "Apply" at bounding box center [1032, 571] width 58 height 30
select select "*"
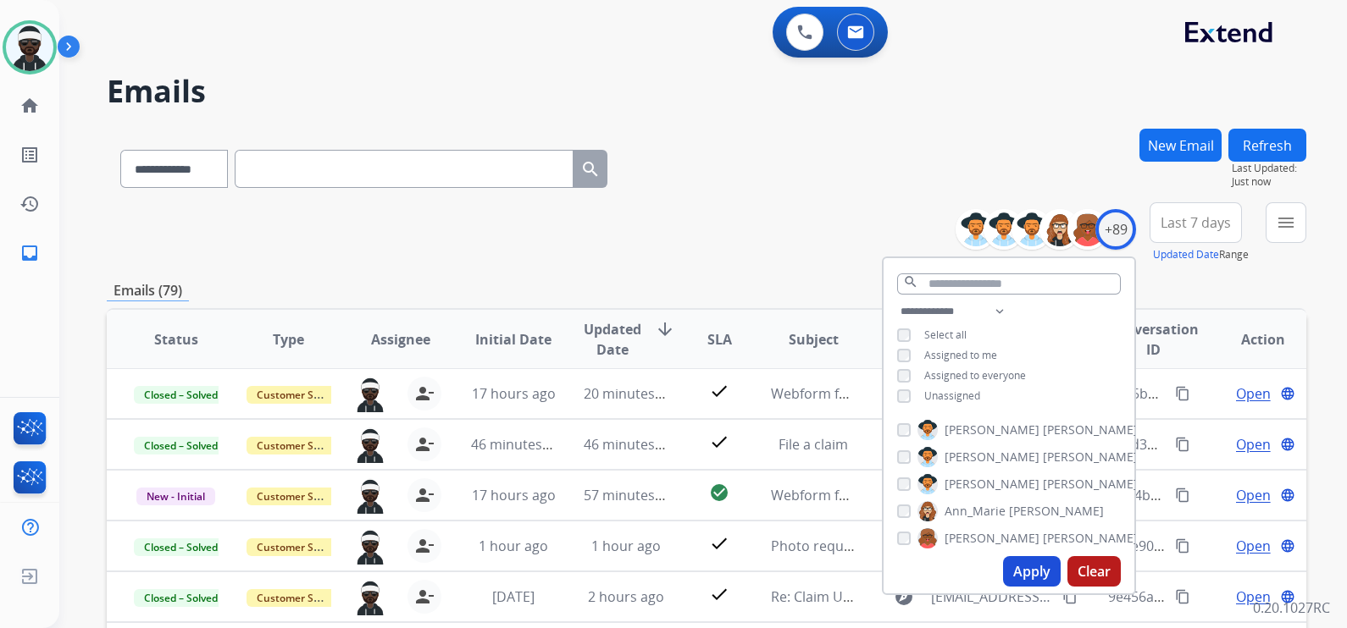
click at [789, 229] on div "**********" at bounding box center [706, 232] width 1199 height 61
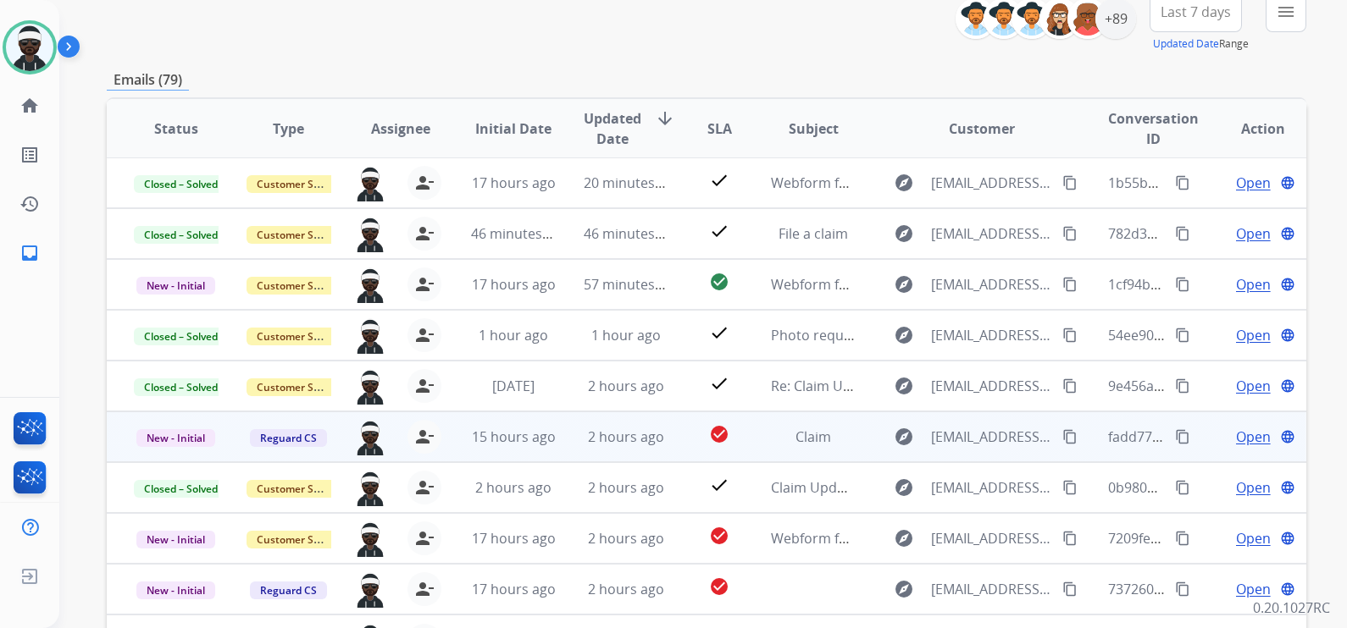
scroll to position [318, 0]
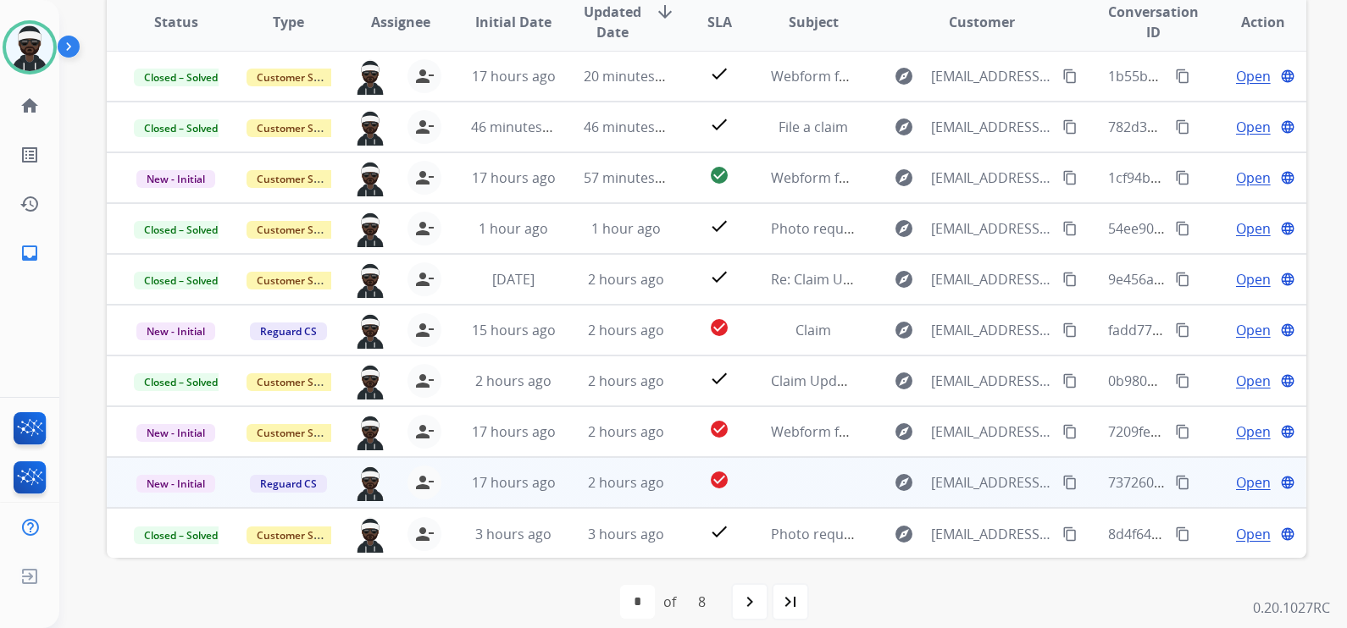
click at [1238, 483] on span "Open" at bounding box center [1253, 483] width 35 height 20
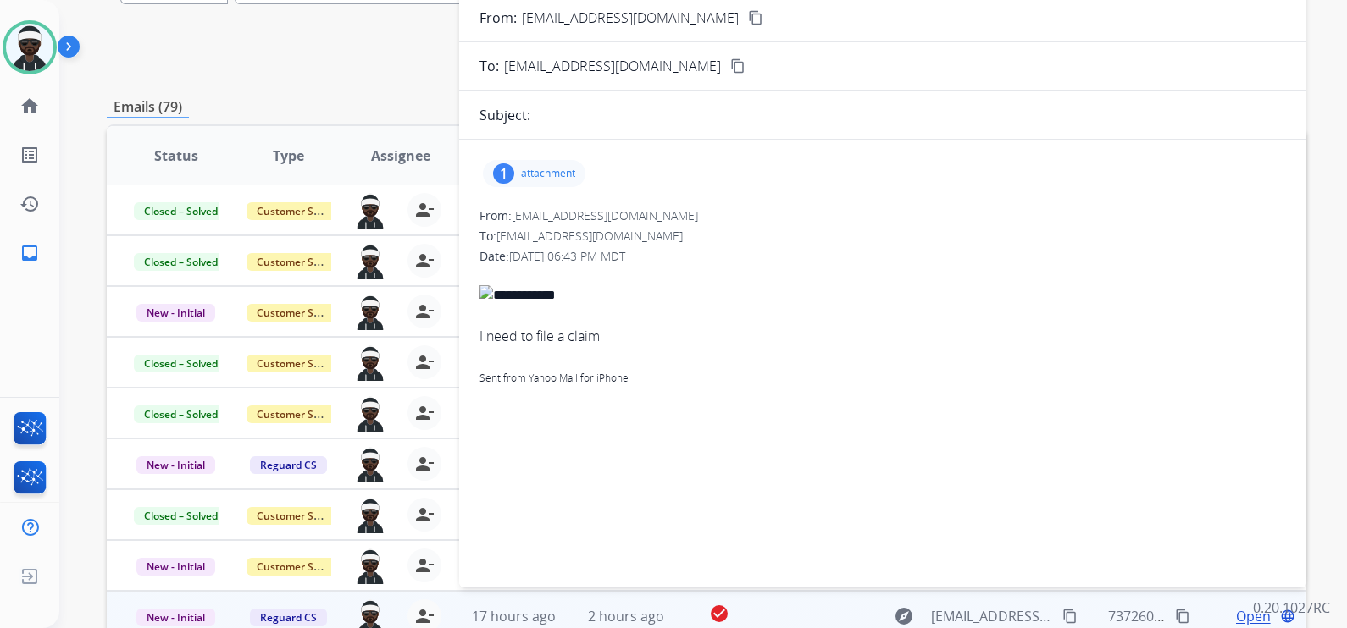
scroll to position [0, 0]
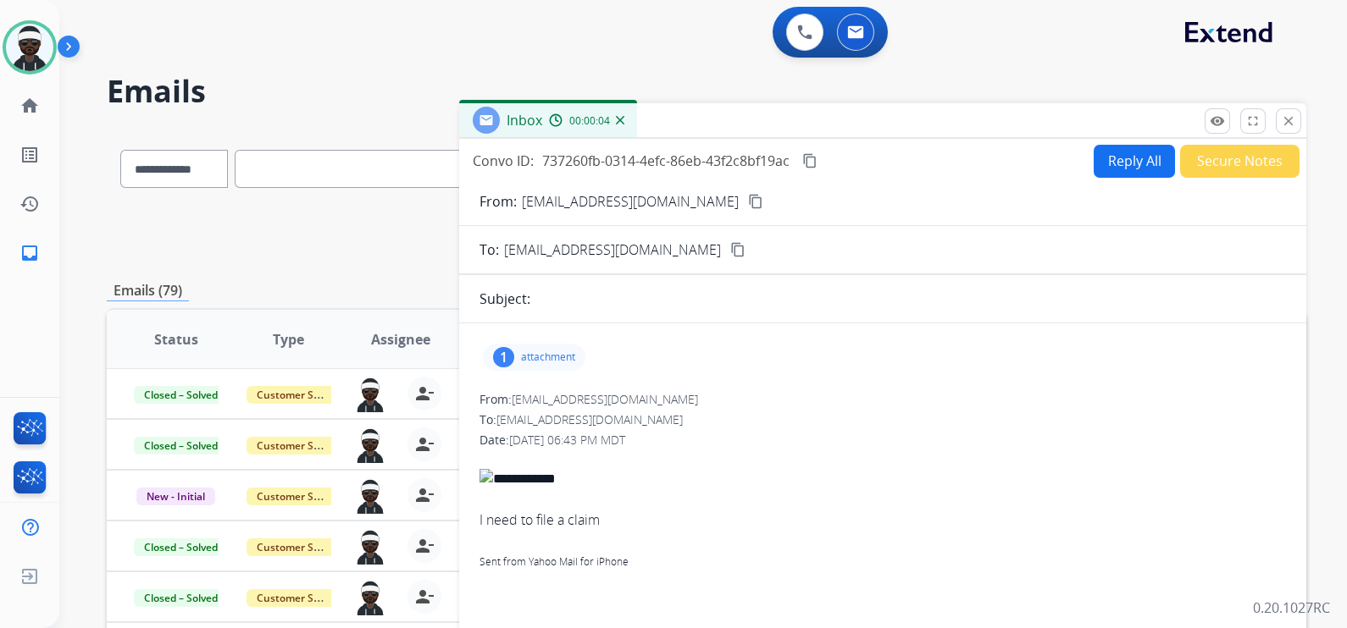
click at [554, 351] on p "attachment" at bounding box center [548, 358] width 54 height 14
click at [551, 407] on div at bounding box center [538, 400] width 85 height 59
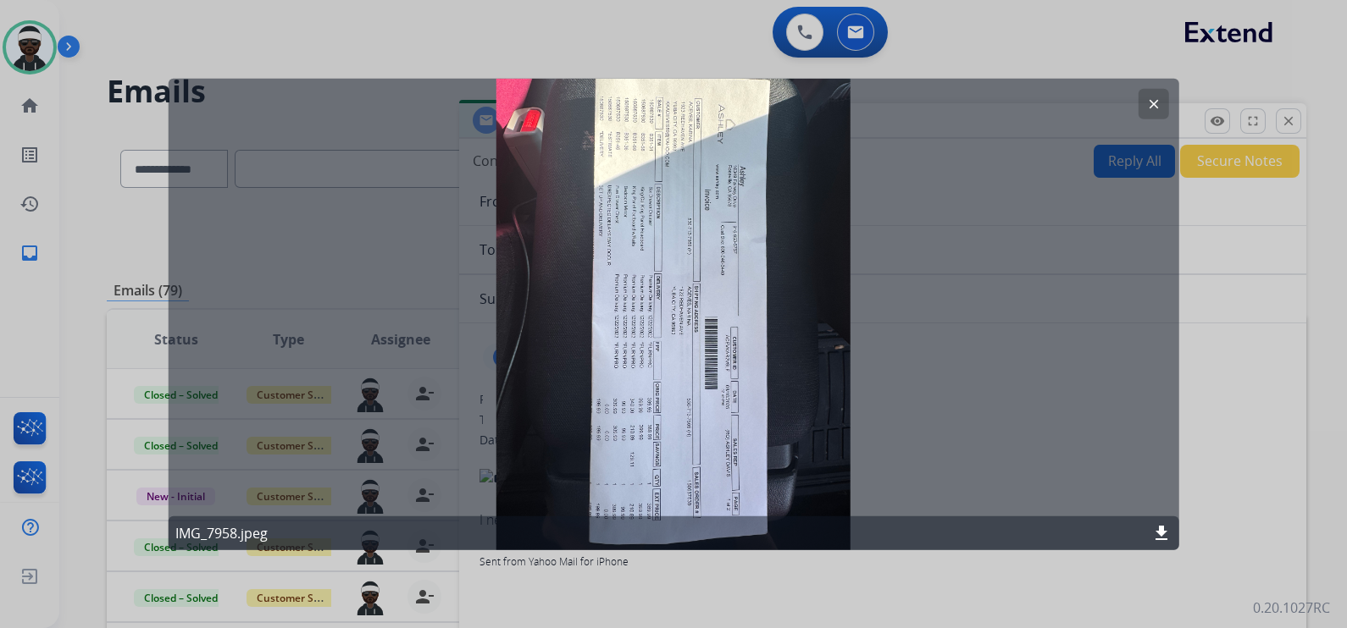
click at [1252, 364] on div at bounding box center [673, 314] width 1347 height 628
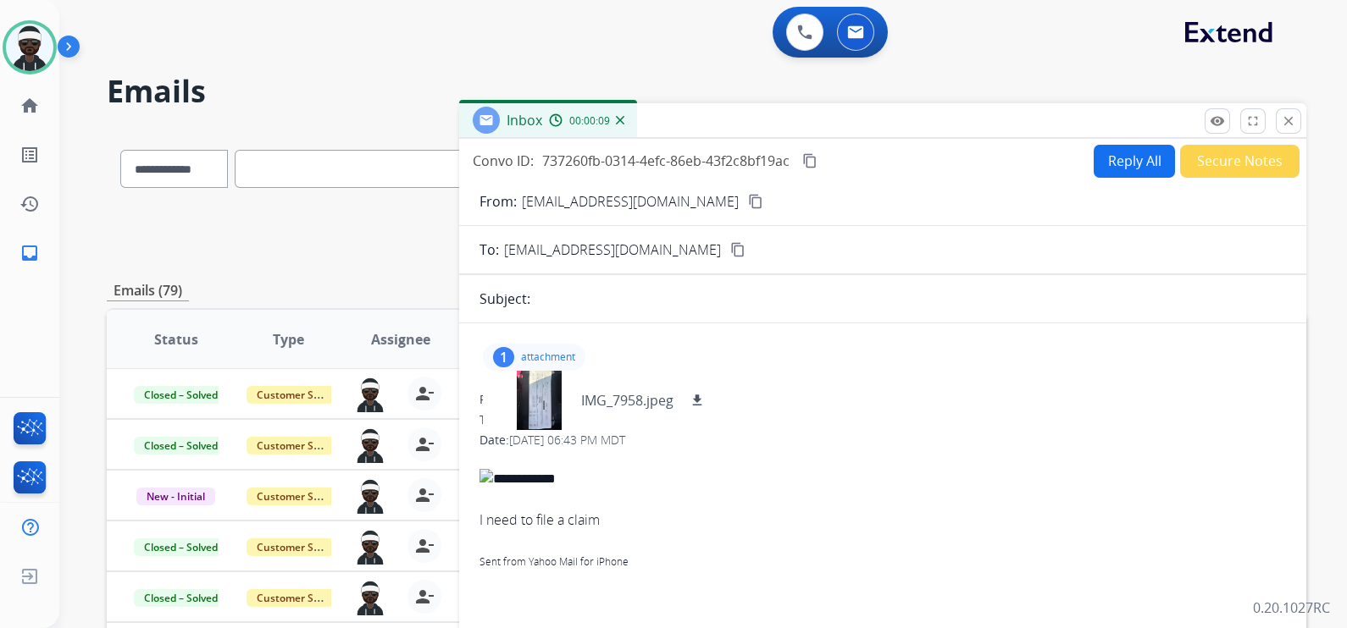
click at [745, 209] on button "content_copy" at bounding box center [755, 201] width 20 height 20
click at [555, 404] on div at bounding box center [538, 400] width 85 height 59
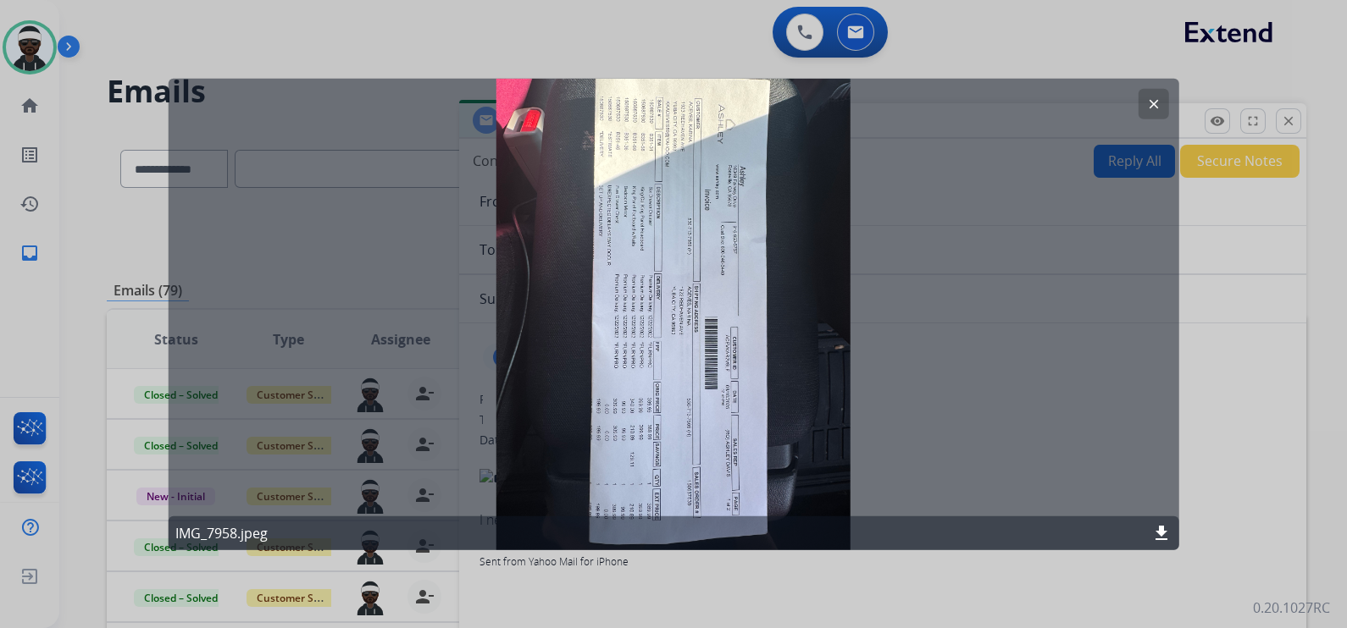
click at [1220, 354] on div at bounding box center [673, 314] width 1347 height 628
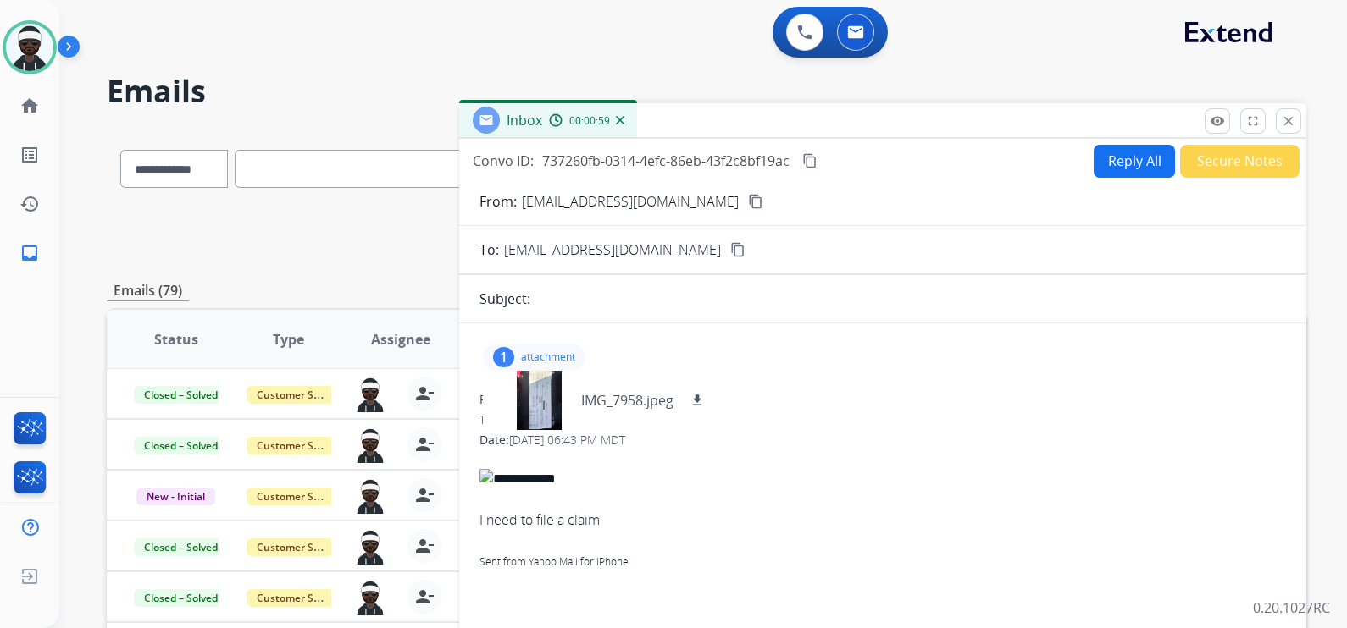
click at [1232, 163] on button "Secure Notes" at bounding box center [1239, 161] width 119 height 33
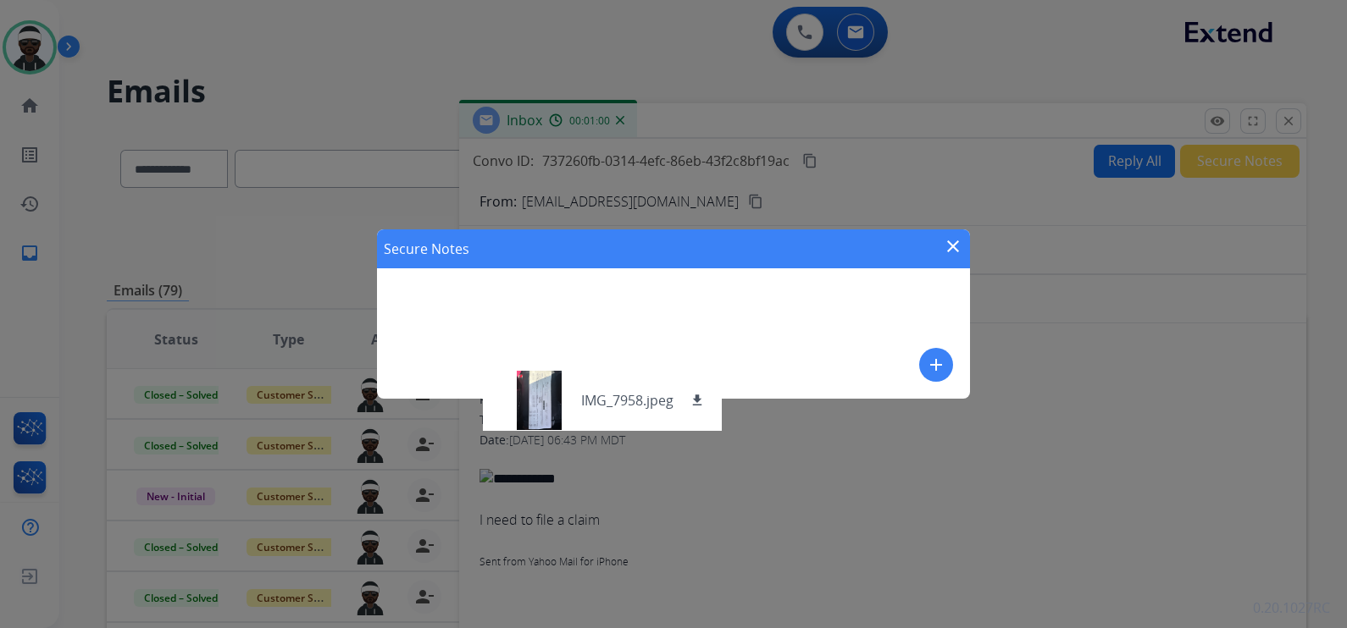
click at [556, 320] on div "Secure Notes close add" at bounding box center [673, 314] width 593 height 169
drag, startPoint x: 787, startPoint y: 362, endPoint x: 982, endPoint y: 282, distance: 211.2
click at [801, 348] on div "Secure Notes close add" at bounding box center [673, 314] width 593 height 169
click at [958, 241] on mat-icon "close" at bounding box center [953, 246] width 20 height 20
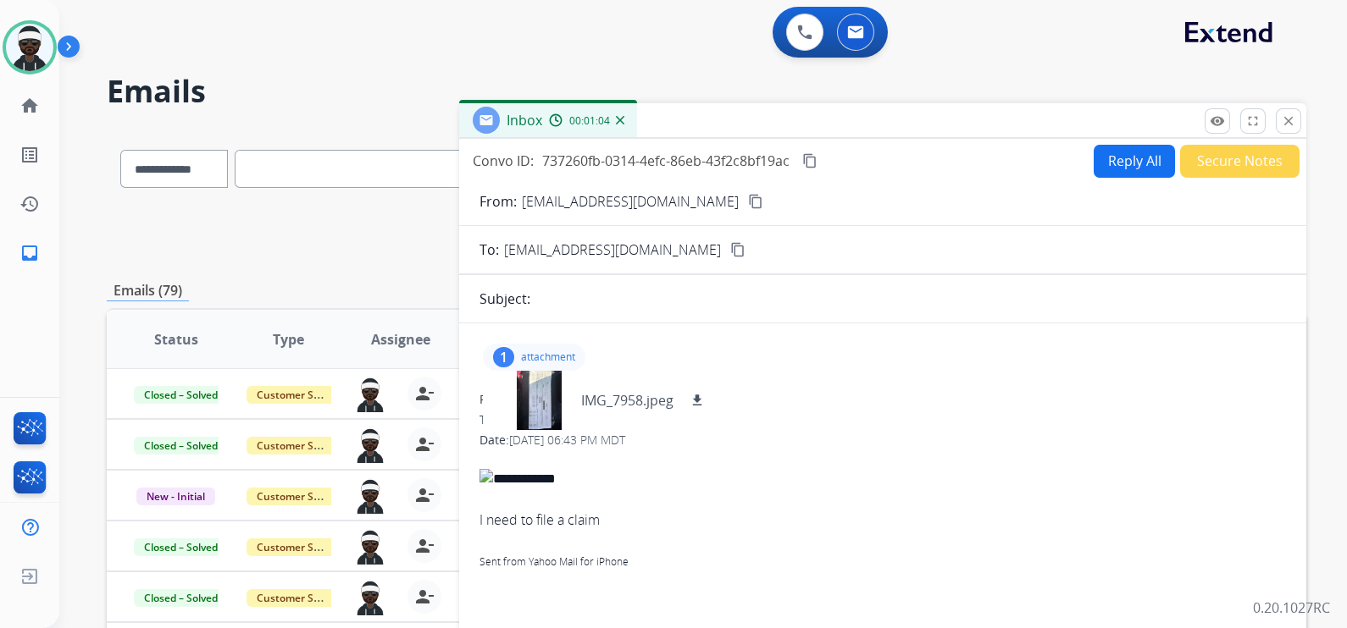
click at [1253, 160] on button "Secure Notes" at bounding box center [1239, 161] width 119 height 33
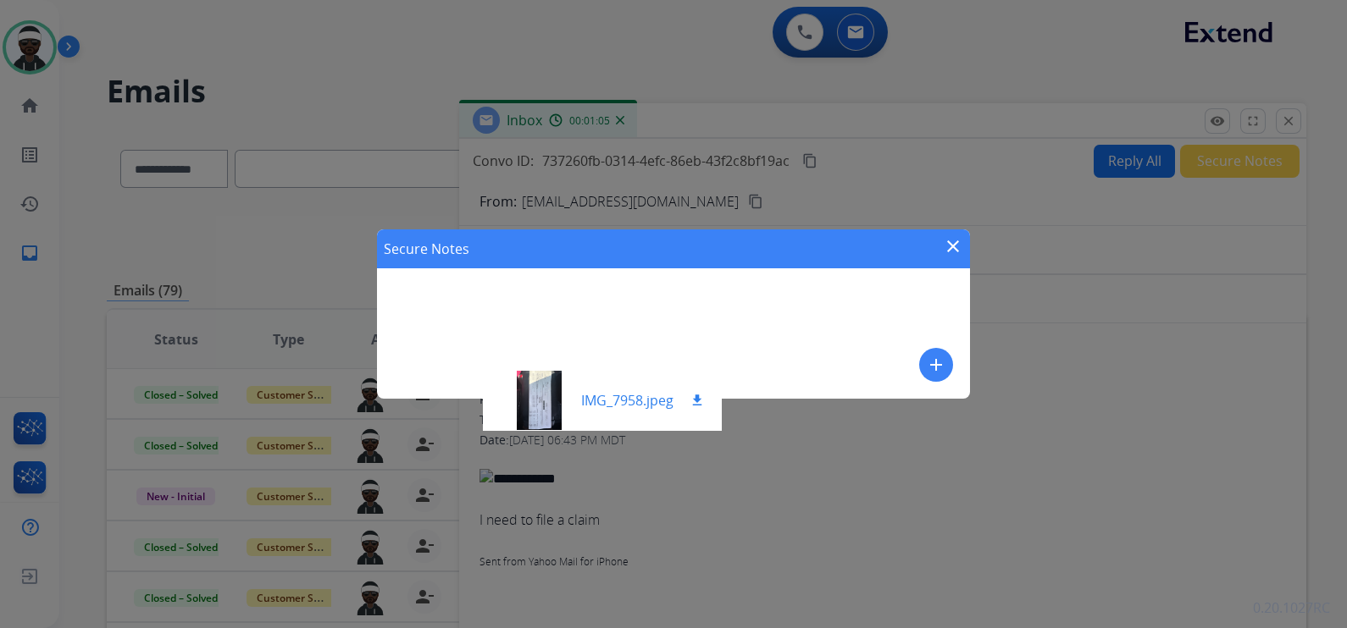
click at [658, 408] on p "IMG_7958.jpeg" at bounding box center [627, 400] width 92 height 20
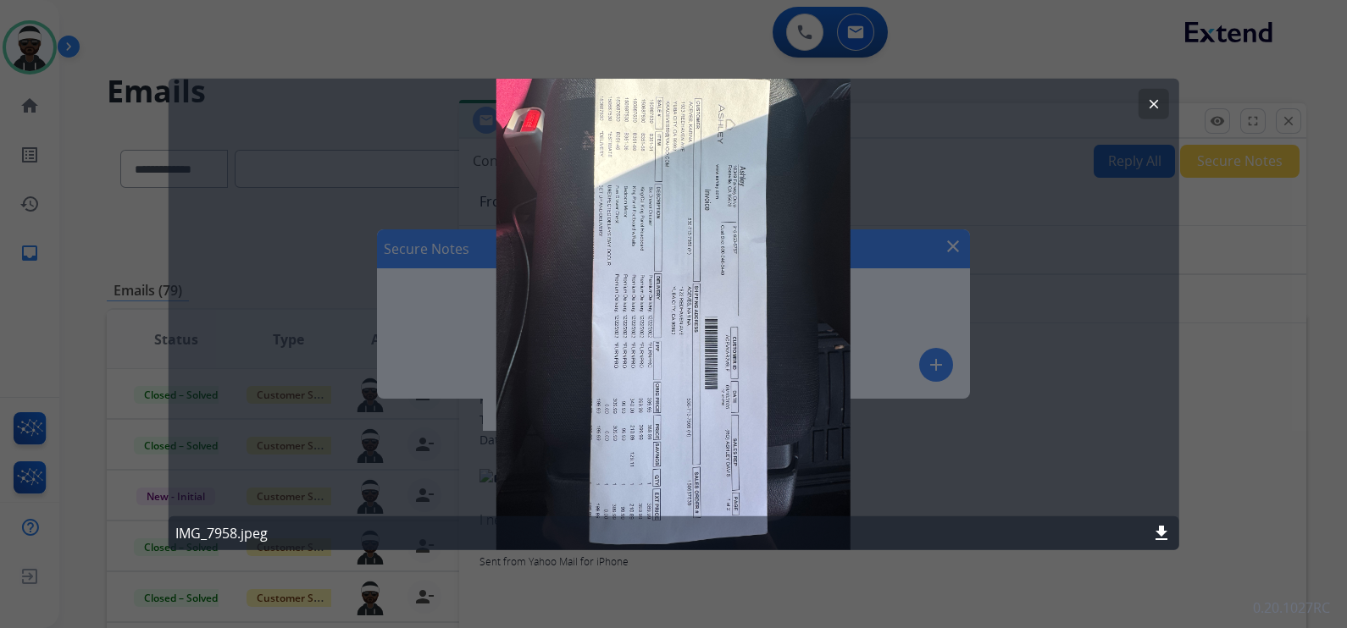
click at [1152, 106] on mat-icon "clear" at bounding box center [1152, 104] width 15 height 15
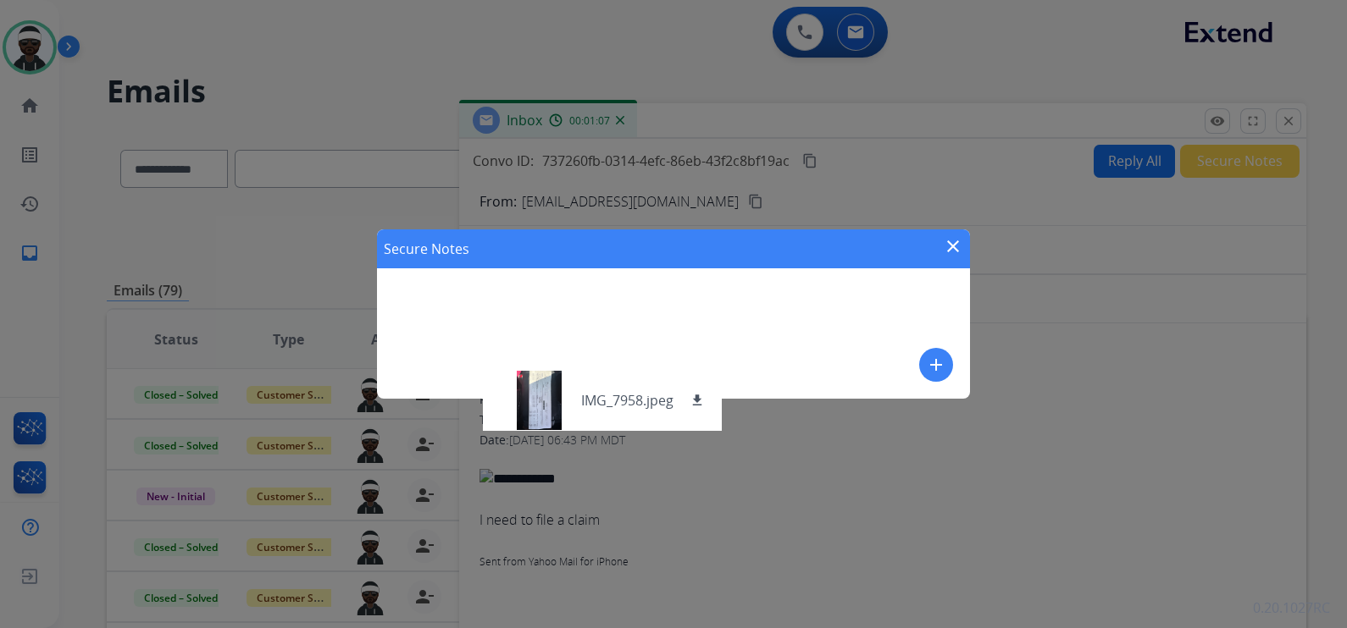
click at [1185, 326] on div "Secure Notes close add" at bounding box center [673, 314] width 1347 height 628
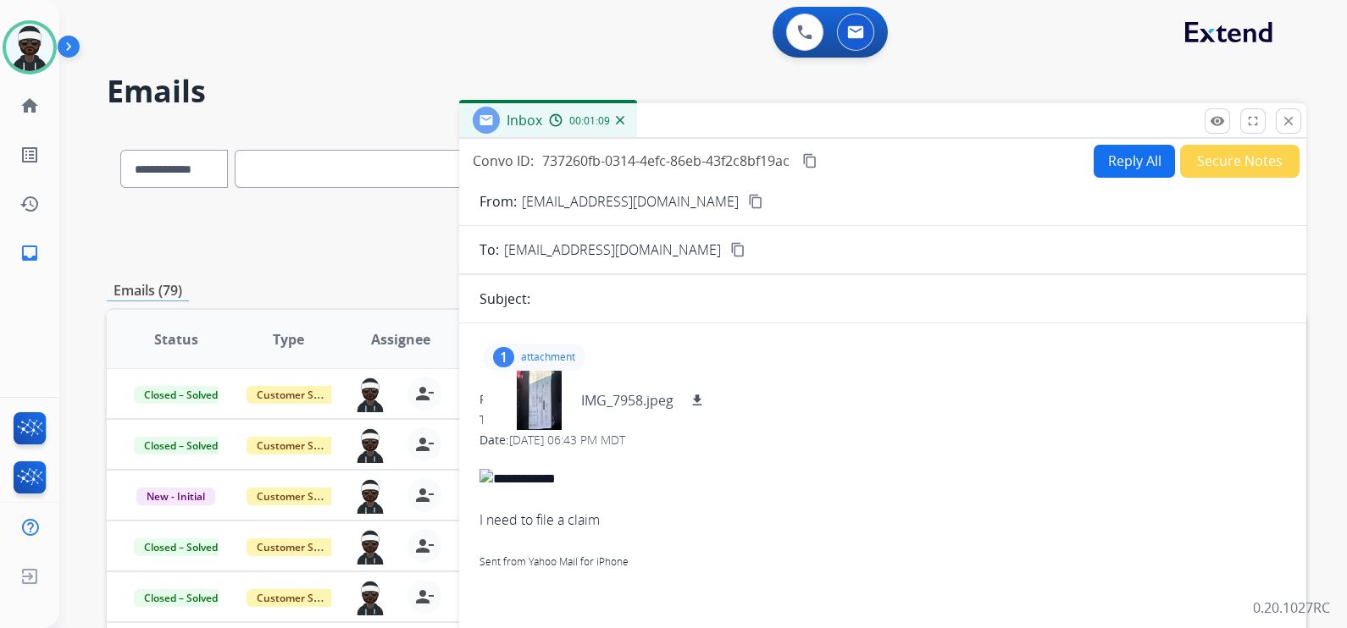
click at [1228, 157] on button "Secure Notes" at bounding box center [1239, 161] width 119 height 33
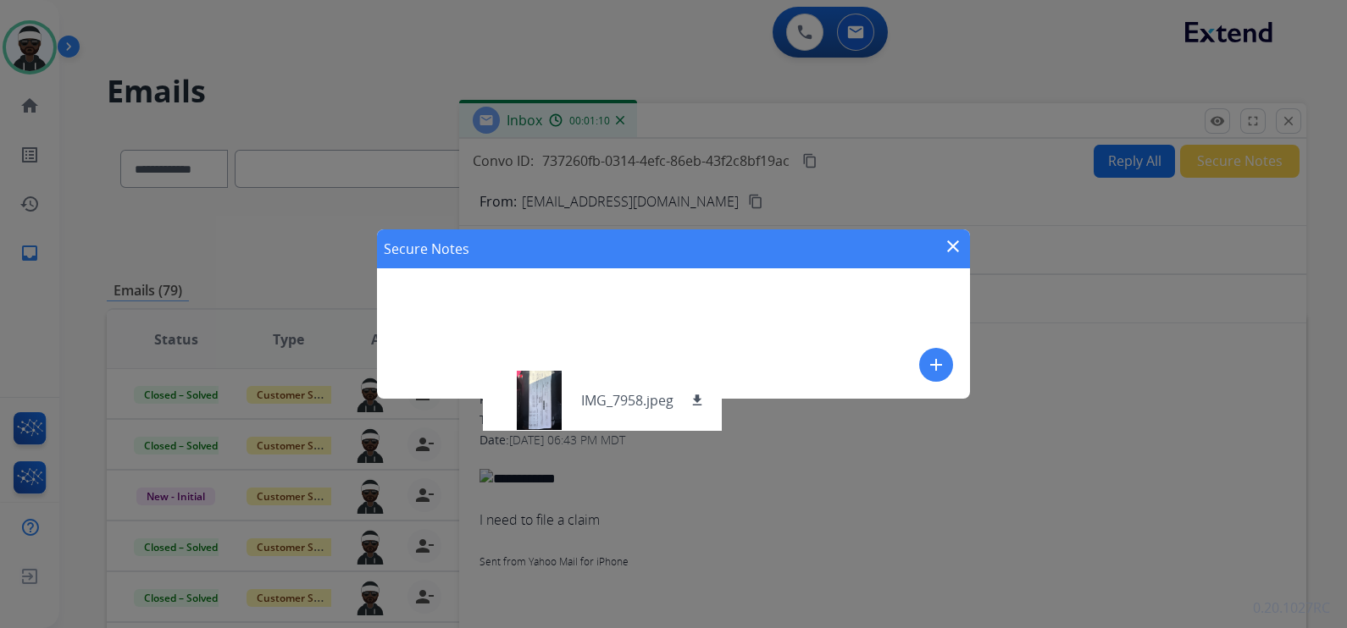
click at [789, 324] on div "Secure Notes close add" at bounding box center [673, 314] width 593 height 169
drag, startPoint x: 789, startPoint y: 303, endPoint x: 817, endPoint y: 290, distance: 30.7
click at [809, 292] on div "Secure Notes close add" at bounding box center [673, 314] width 593 height 169
click at [882, 288] on div "Secure Notes close add" at bounding box center [673, 314] width 593 height 169
drag, startPoint x: 898, startPoint y: 282, endPoint x: 655, endPoint y: 281, distance: 242.2
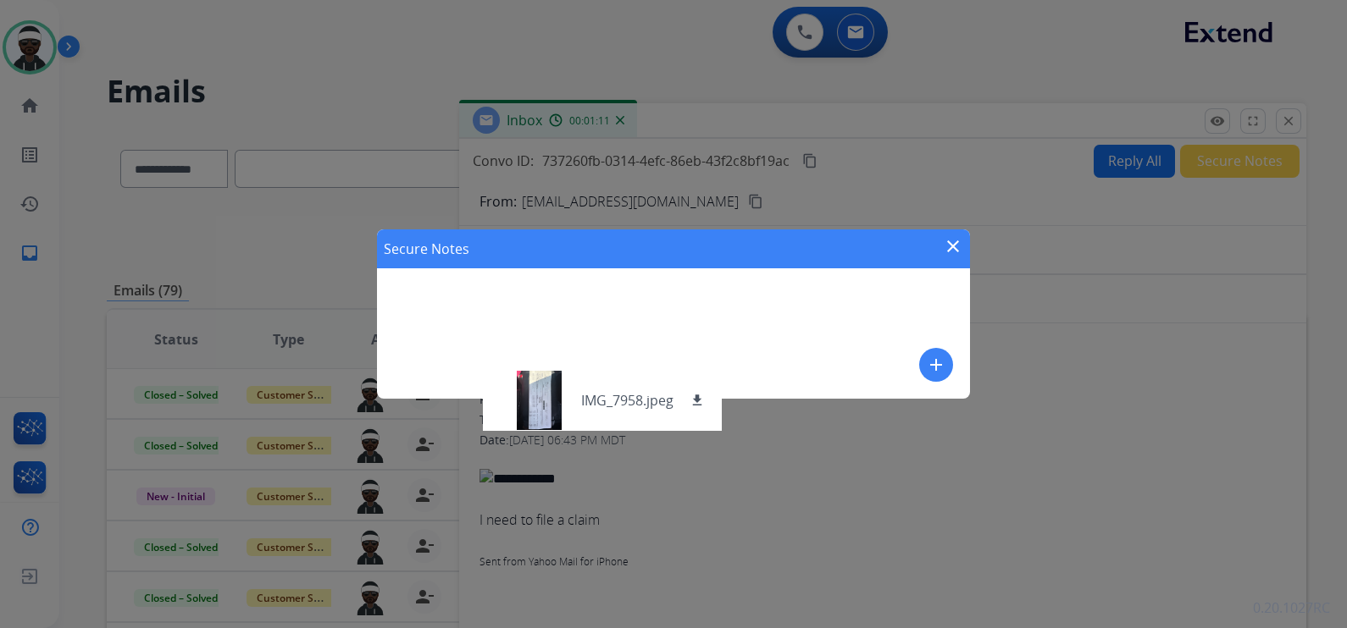
click at [831, 282] on div "Secure Notes close add" at bounding box center [673, 314] width 593 height 169
drag, startPoint x: 639, startPoint y: 291, endPoint x: 659, endPoint y: 289, distance: 19.6
click at [642, 291] on div "Secure Notes close add" at bounding box center [673, 314] width 593 height 169
drag, startPoint x: 945, startPoint y: 247, endPoint x: 1221, endPoint y: 215, distance: 278.0
click at [946, 247] on mat-icon "close" at bounding box center [953, 246] width 20 height 20
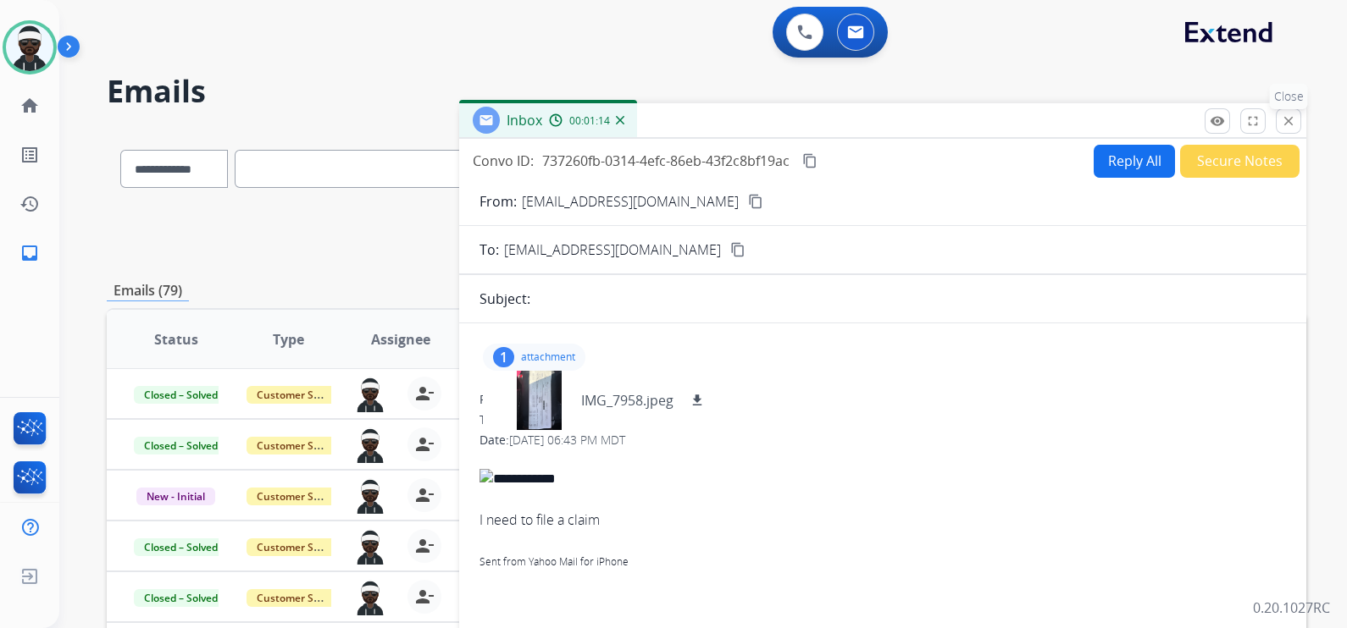
click at [1295, 118] on mat-icon "close" at bounding box center [1287, 120] width 15 height 15
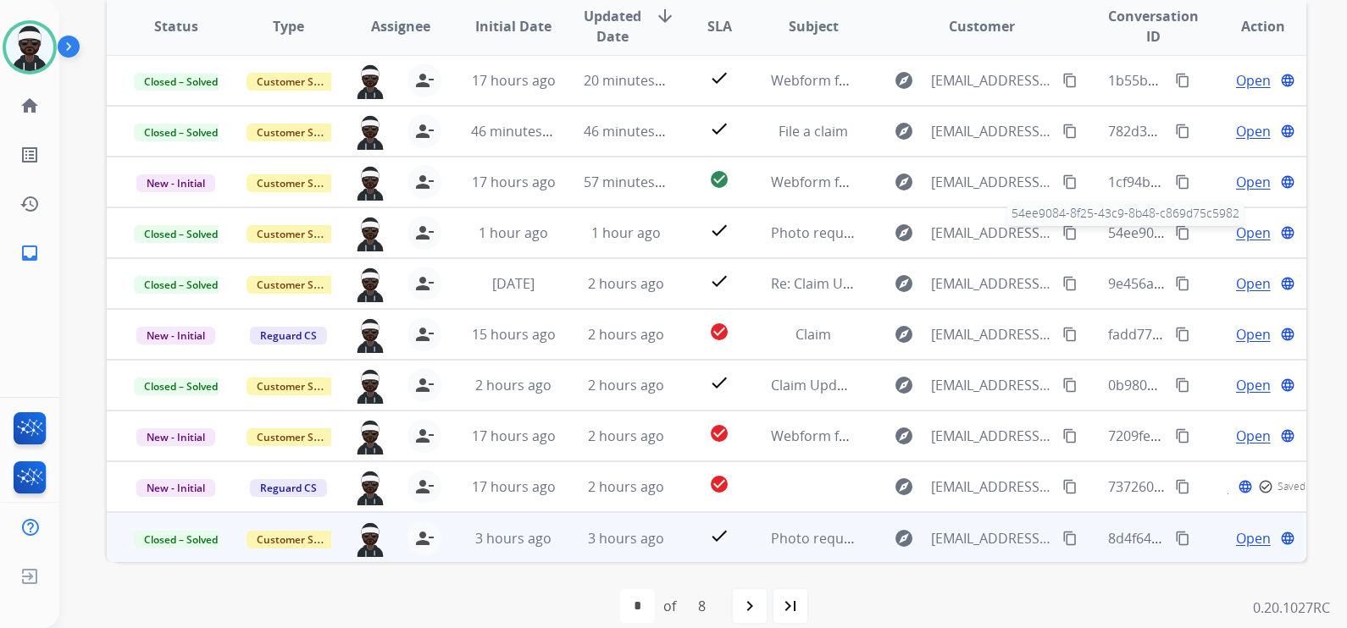
scroll to position [318, 0]
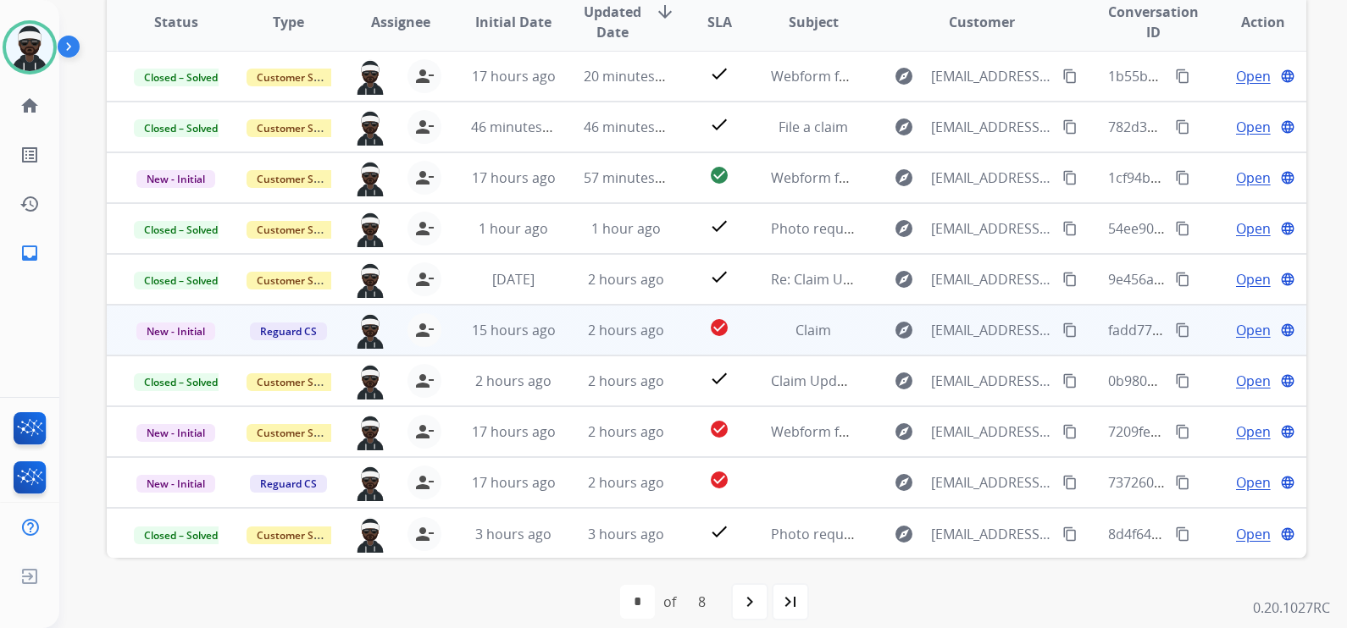
click at [1236, 327] on span "Open" at bounding box center [1253, 330] width 35 height 20
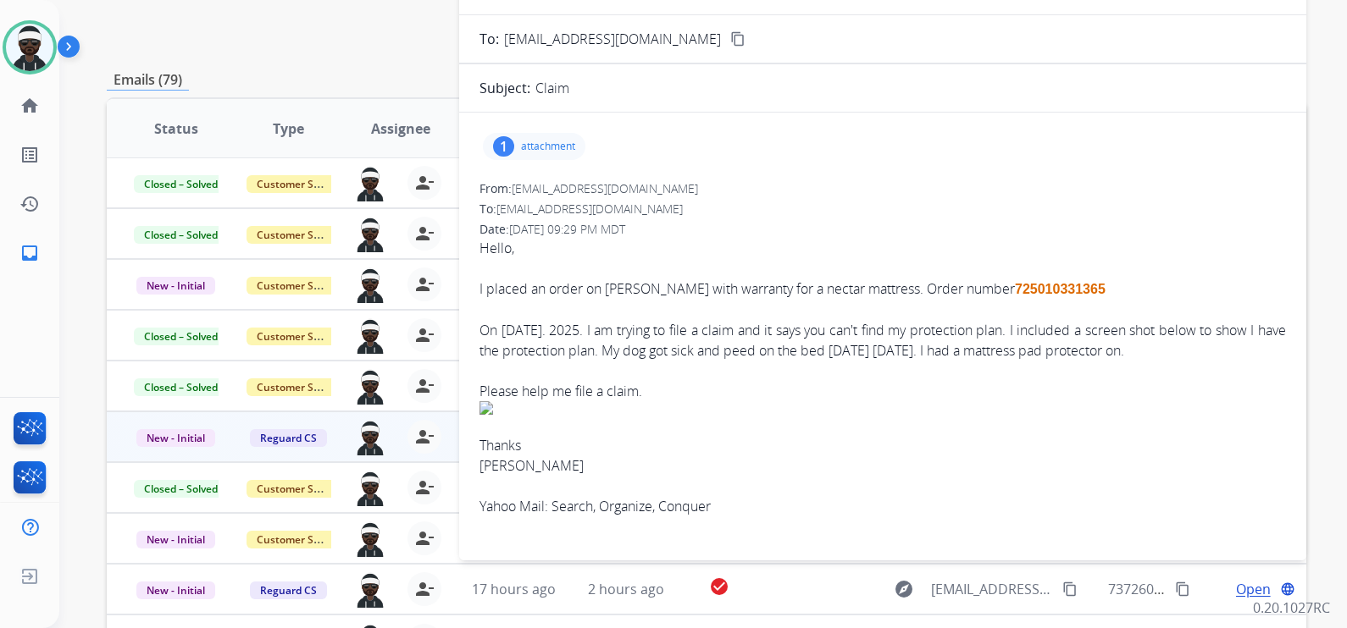
scroll to position [0, 0]
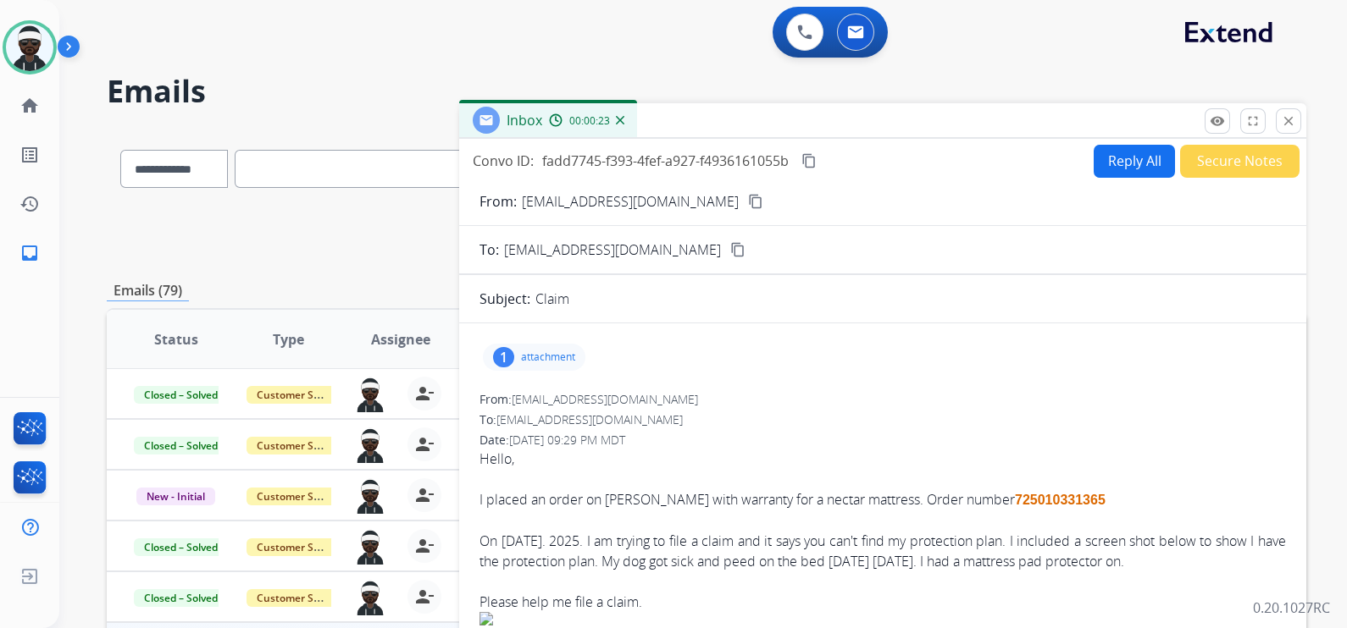
click at [1118, 170] on button "Reply All" at bounding box center [1133, 161] width 81 height 33
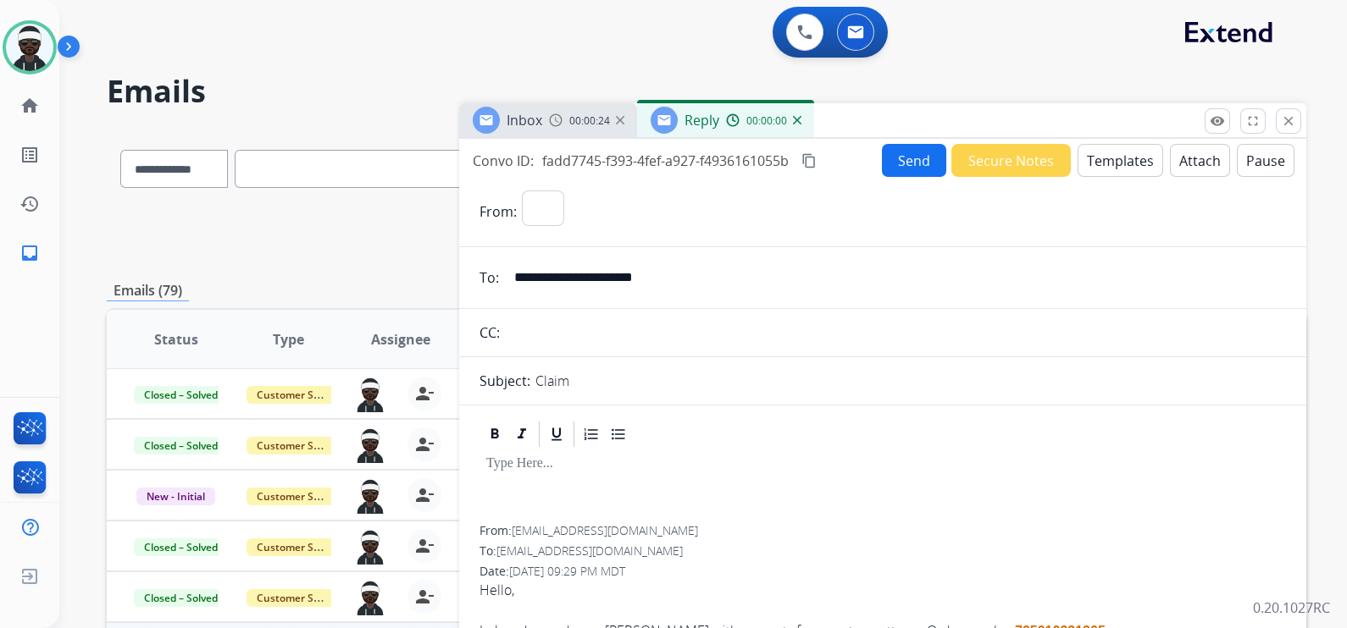
select select "**********"
click at [572, 474] on div at bounding box center [882, 488] width 806 height 76
click at [1012, 173] on button "Secure Notes" at bounding box center [1010, 160] width 119 height 33
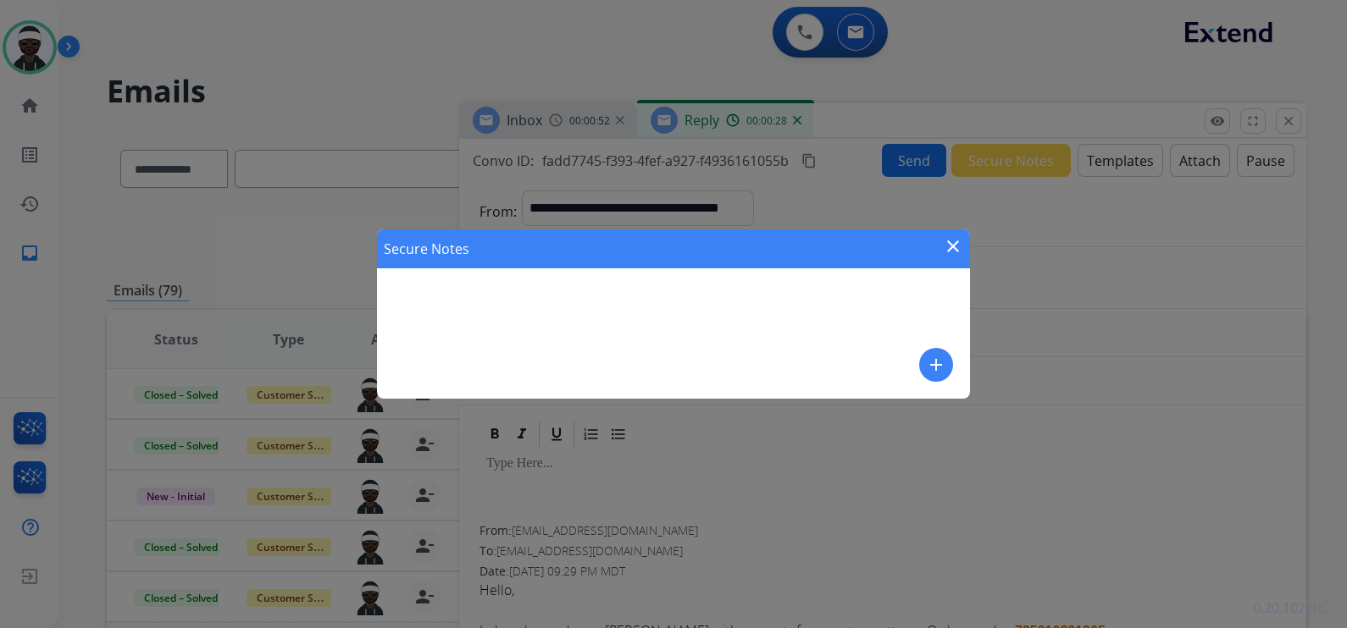
click at [525, 315] on div "Secure Notes close add" at bounding box center [673, 314] width 593 height 169
click at [932, 364] on mat-icon "add" at bounding box center [936, 365] width 20 height 20
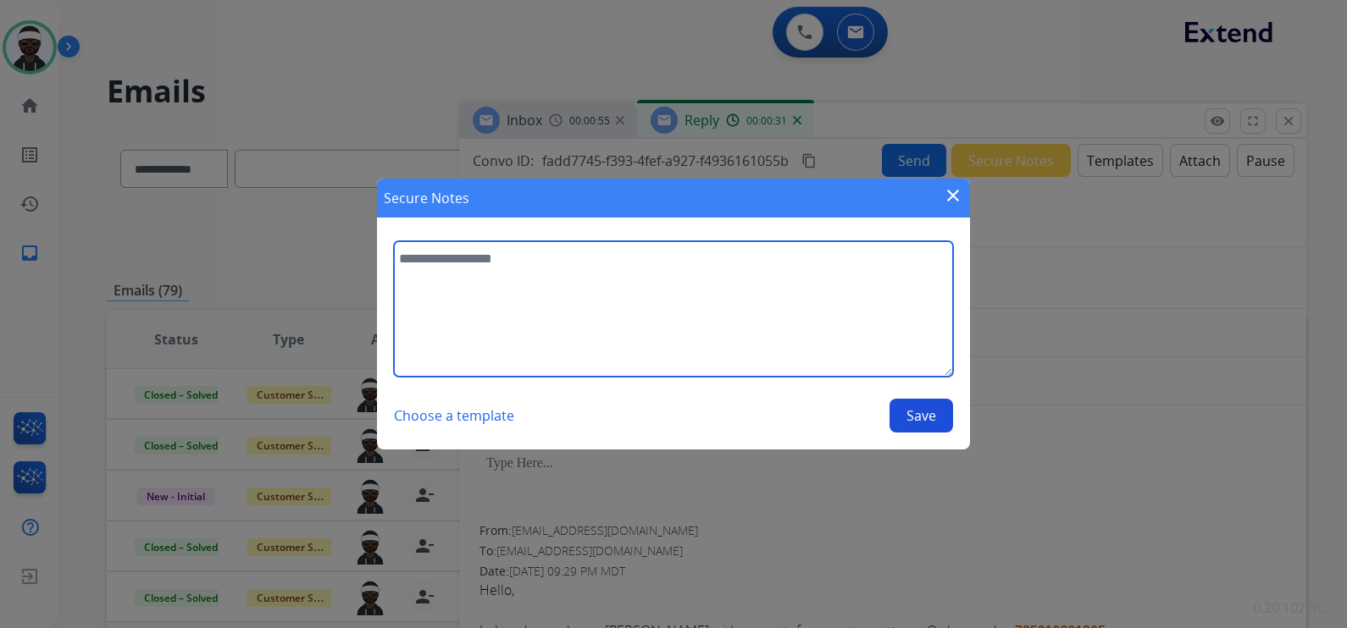
click at [535, 282] on textarea at bounding box center [673, 309] width 559 height 136
type textarea "**********"
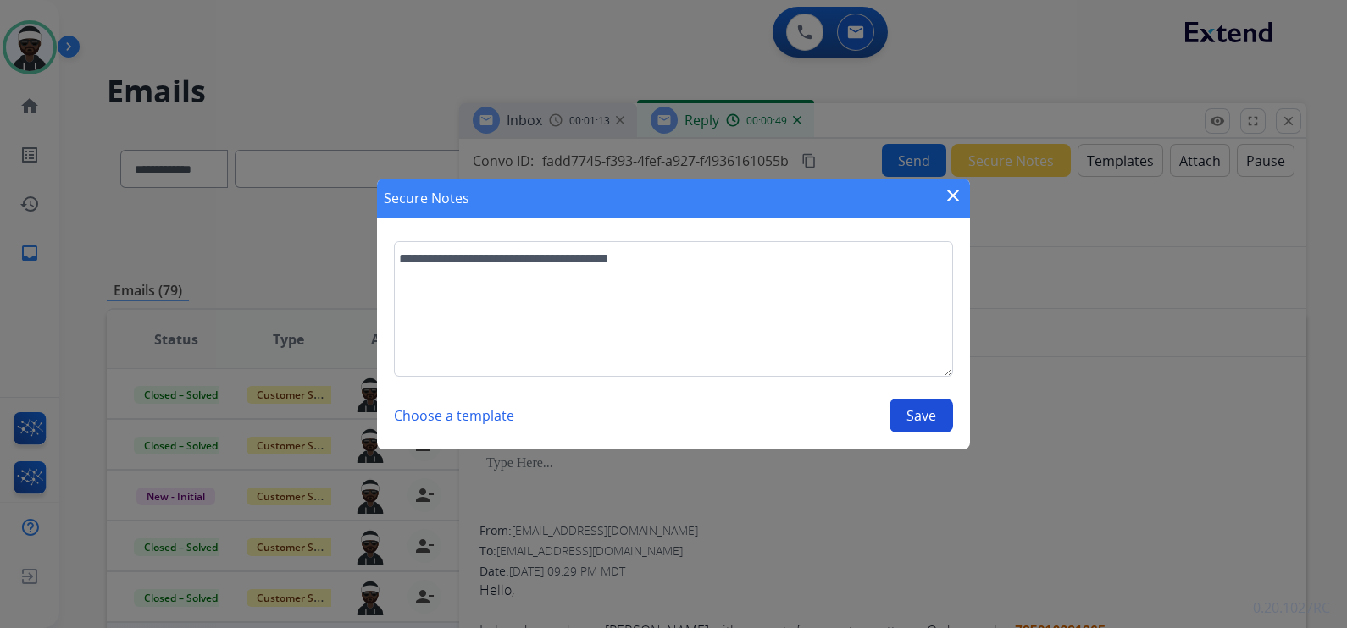
click at [925, 423] on button "Save" at bounding box center [921, 416] width 64 height 34
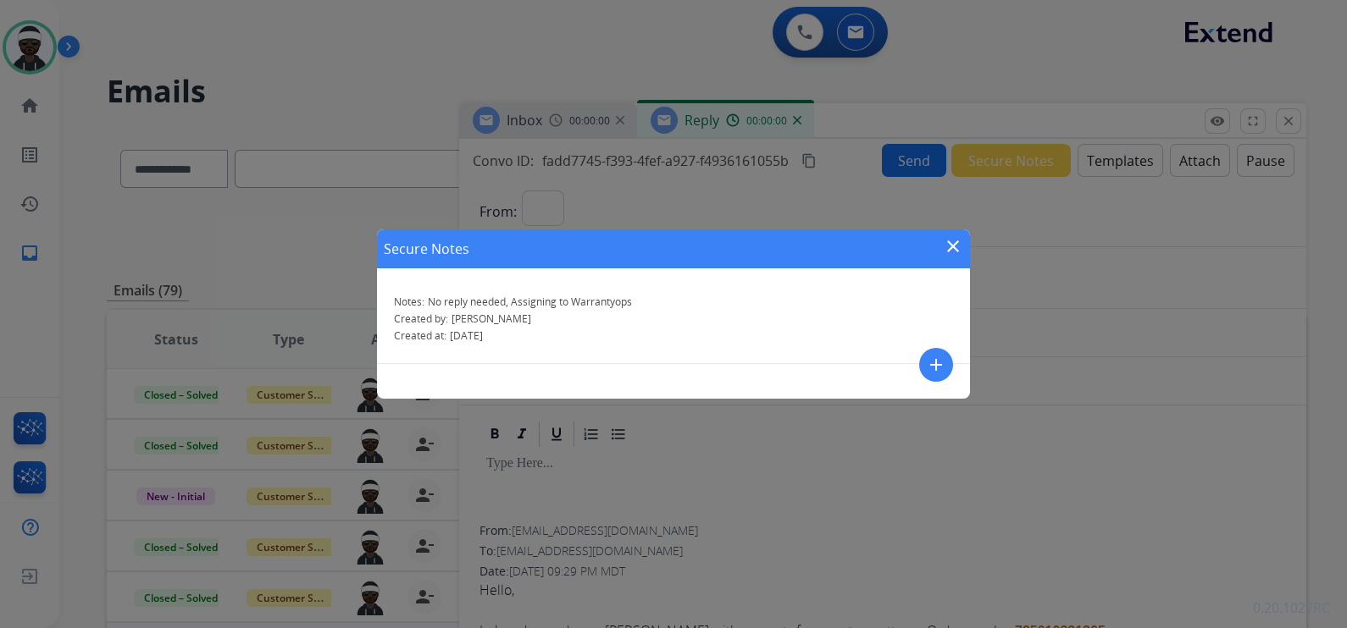
select select "**********"
click at [949, 246] on mat-icon "close" at bounding box center [953, 246] width 20 height 20
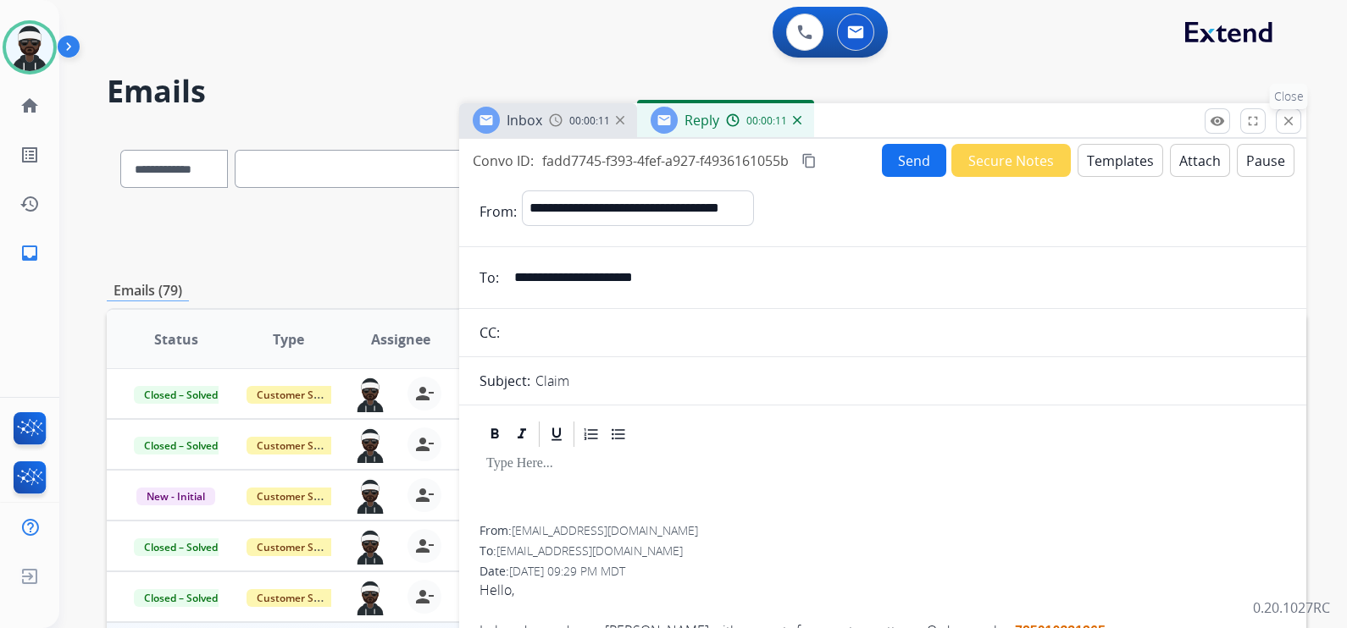
click at [1286, 130] on button "close Close" at bounding box center [1287, 120] width 25 height 25
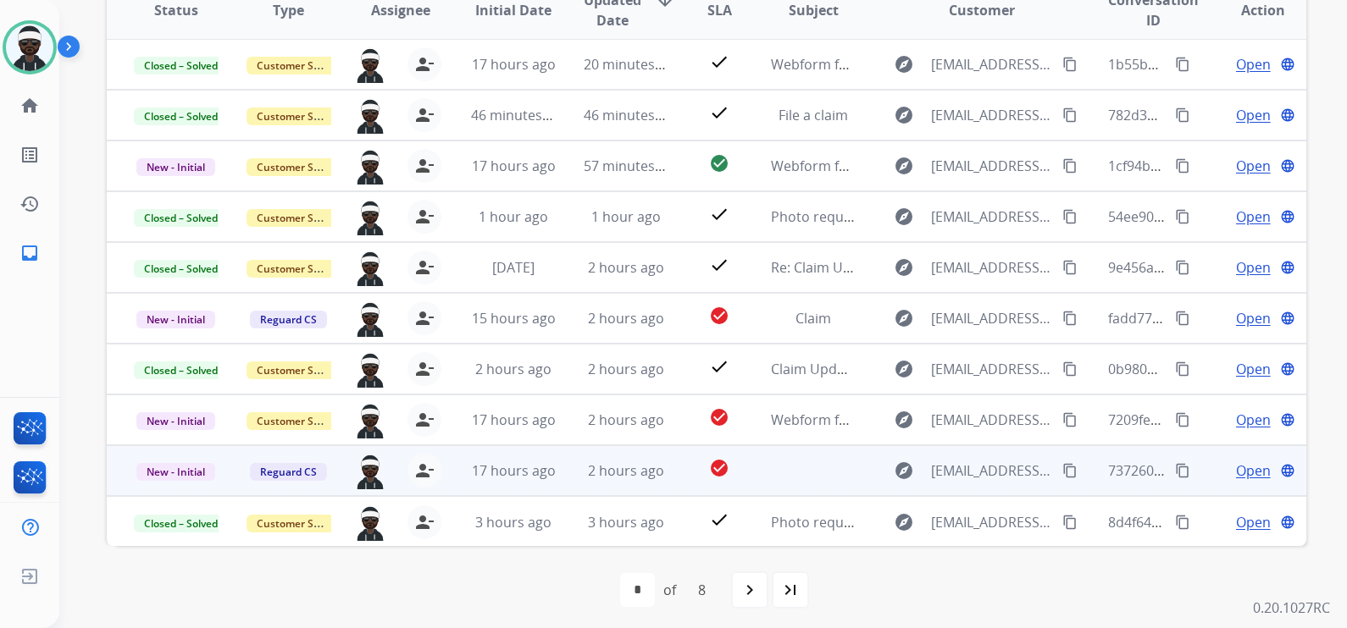
scroll to position [334, 0]
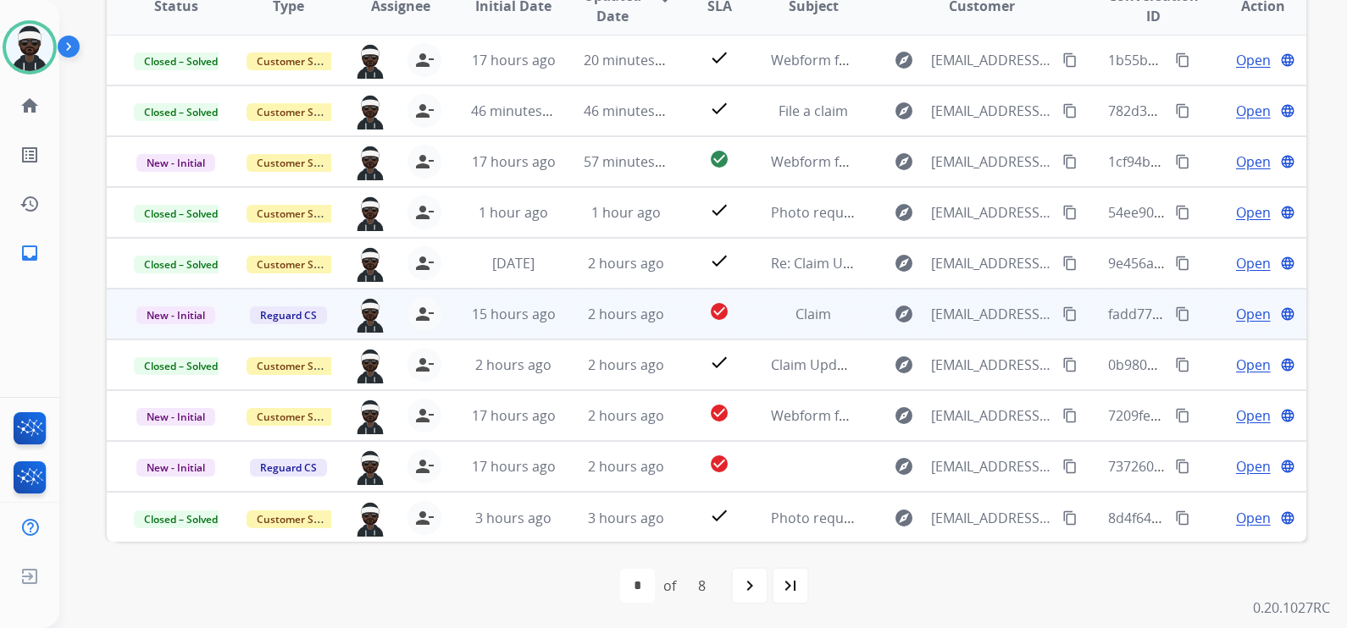
click at [1236, 313] on span "Open" at bounding box center [1253, 314] width 35 height 20
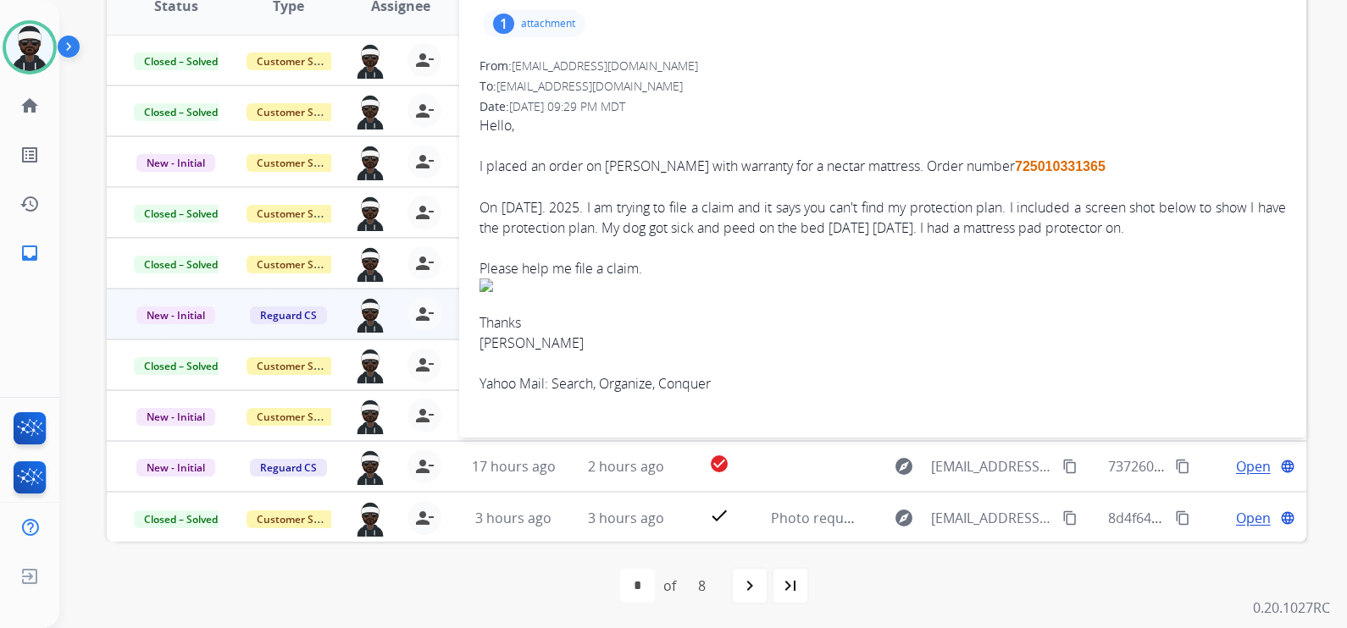
scroll to position [17, 0]
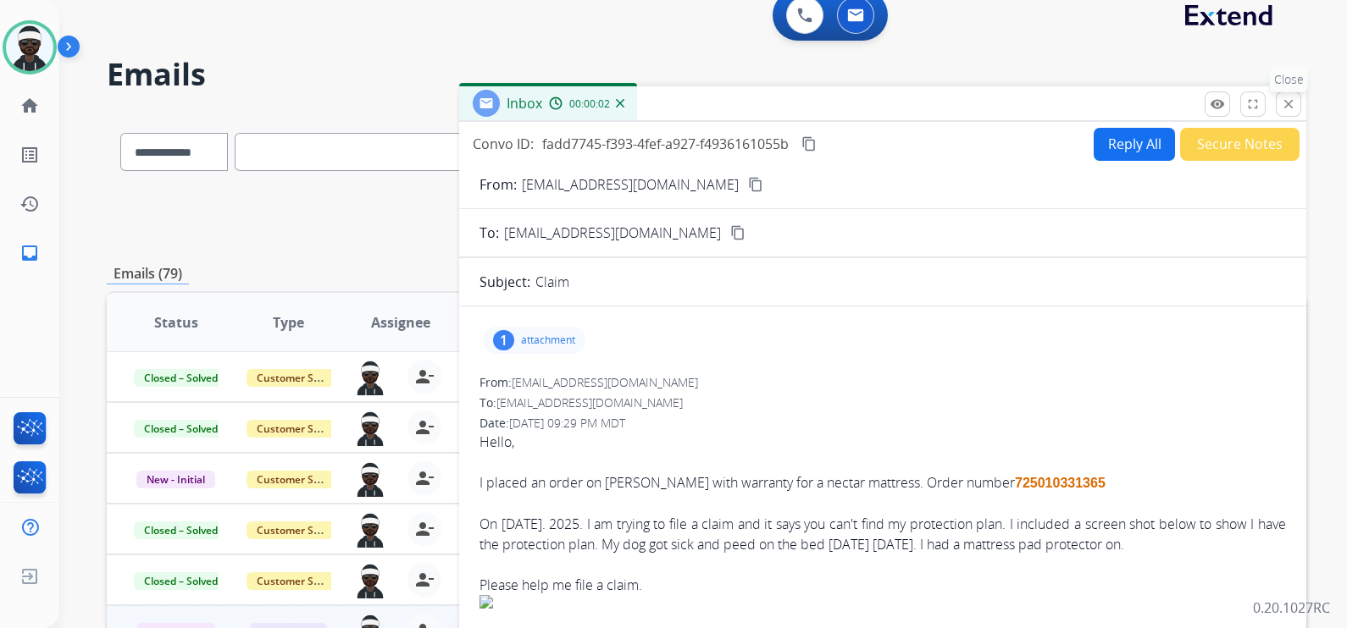
click at [1289, 114] on button "close Close" at bounding box center [1287, 103] width 25 height 25
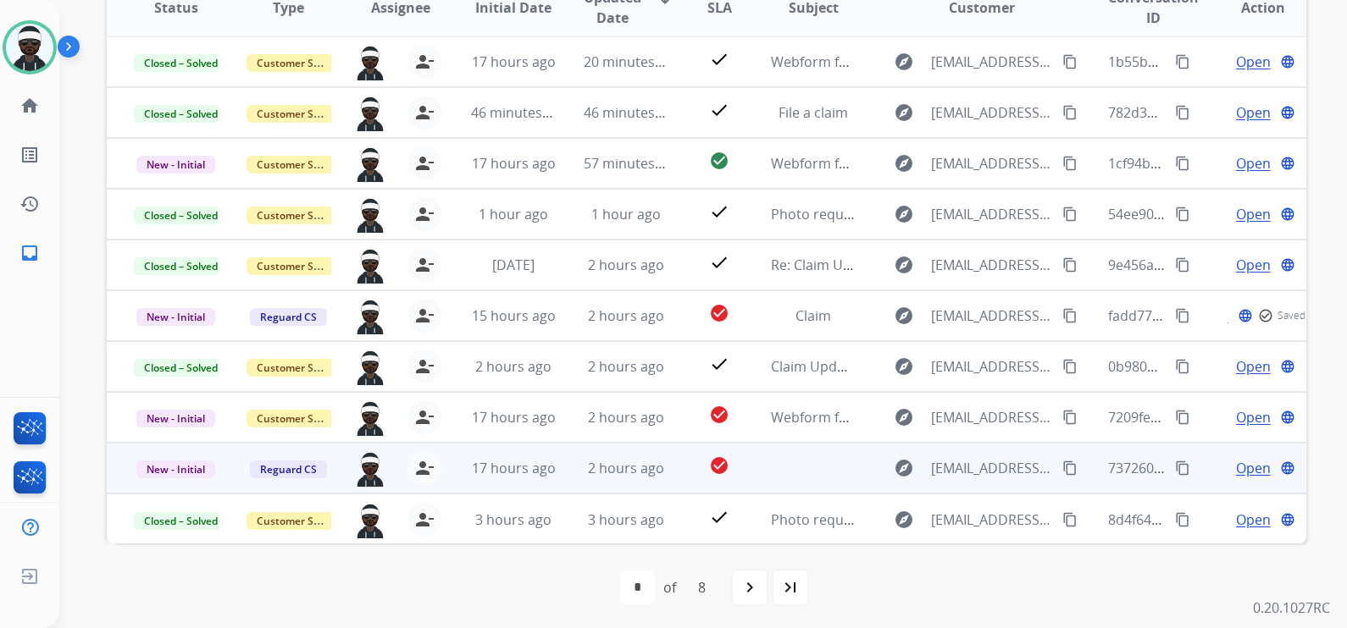
scroll to position [334, 0]
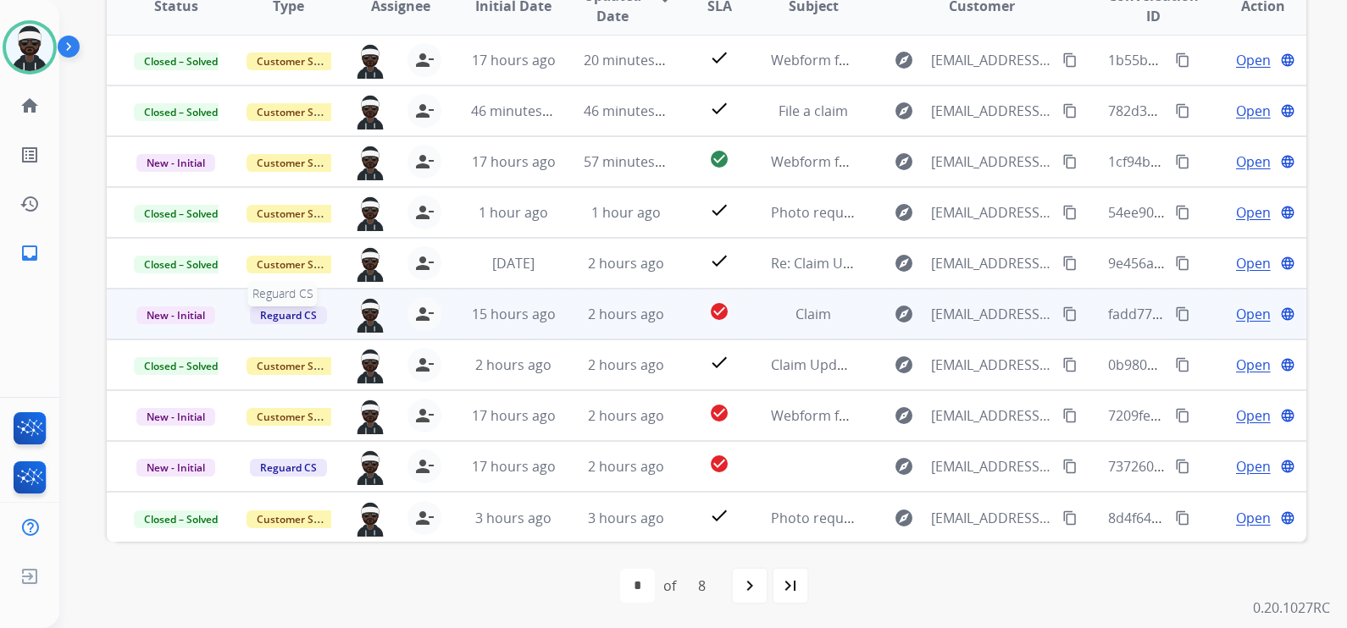
click at [298, 312] on span "Reguard CS" at bounding box center [288, 316] width 77 height 18
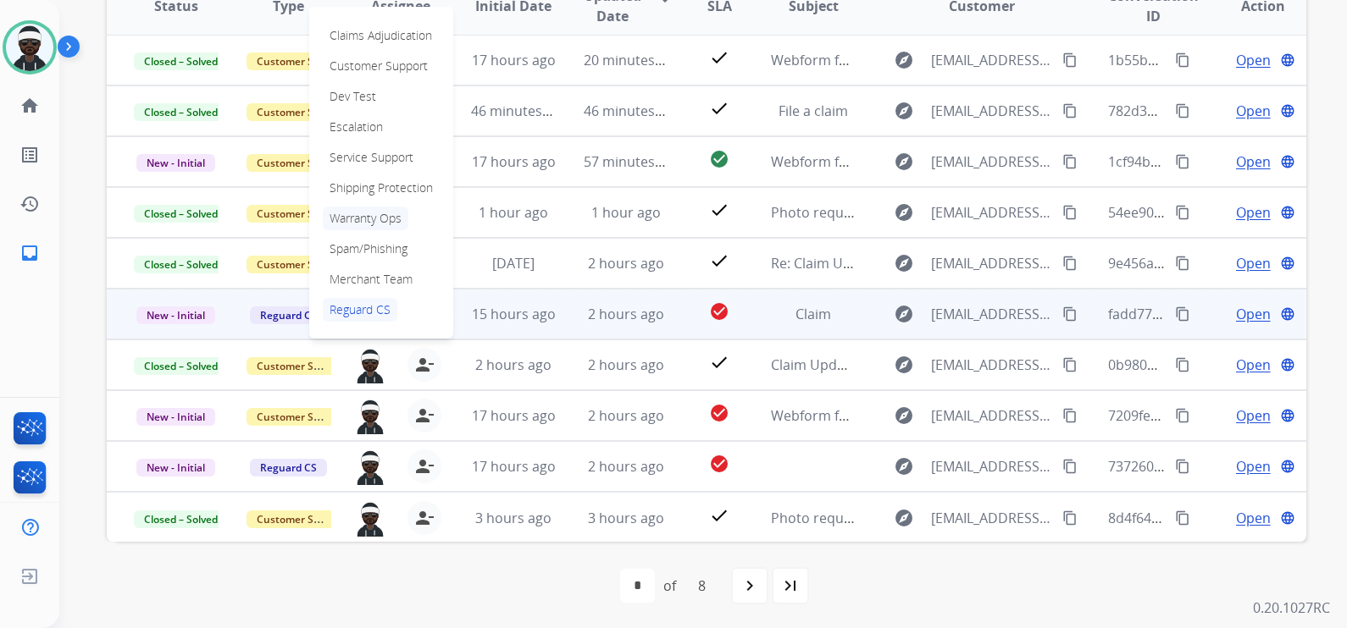
click at [369, 219] on p "Warranty Ops" at bounding box center [366, 219] width 86 height 24
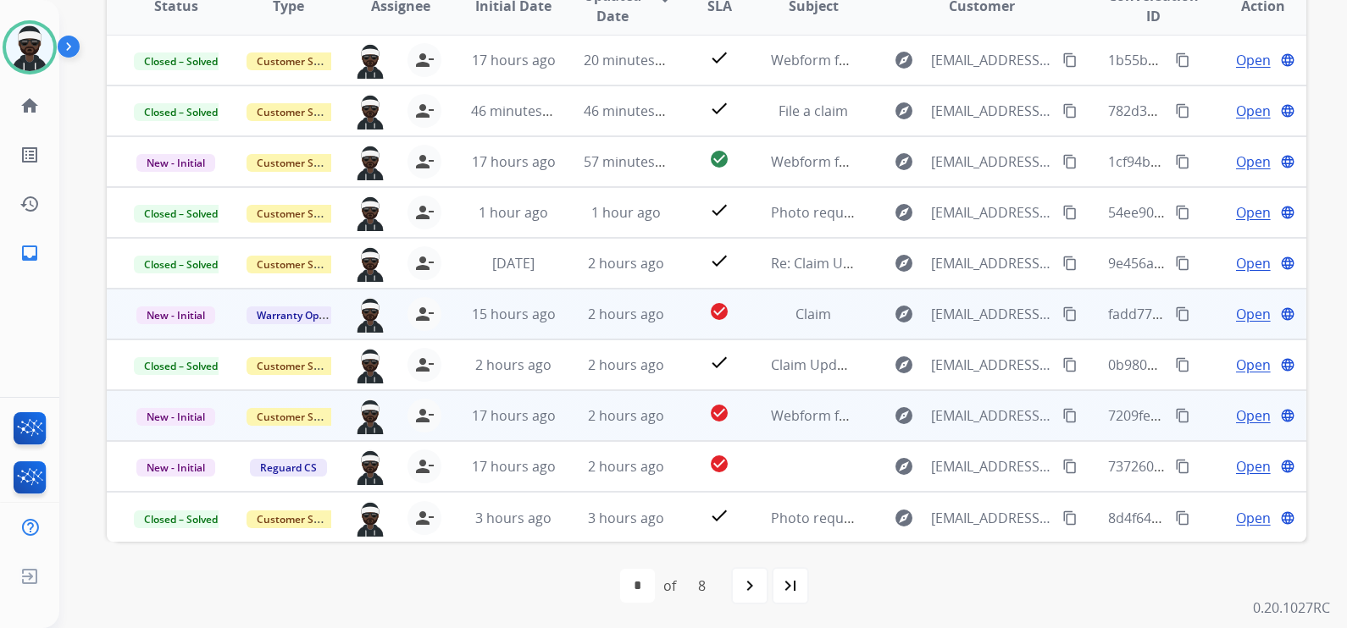
click at [1236, 411] on span "Open" at bounding box center [1253, 416] width 35 height 20
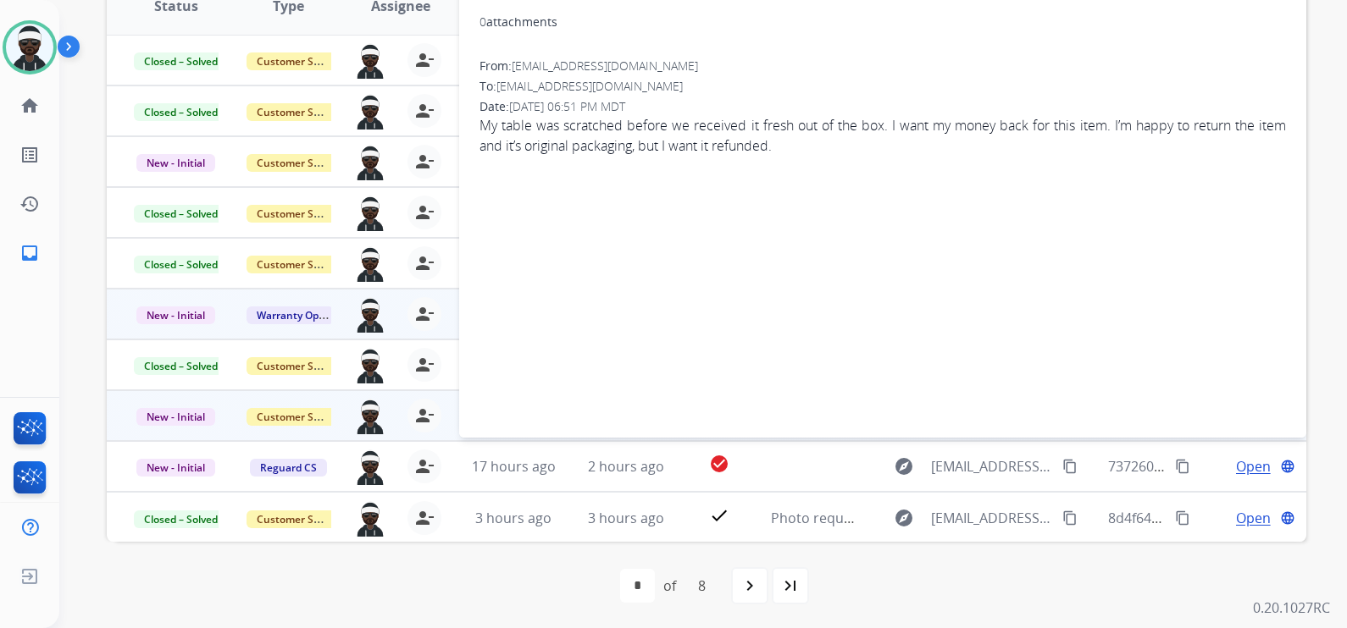
scroll to position [123, 0]
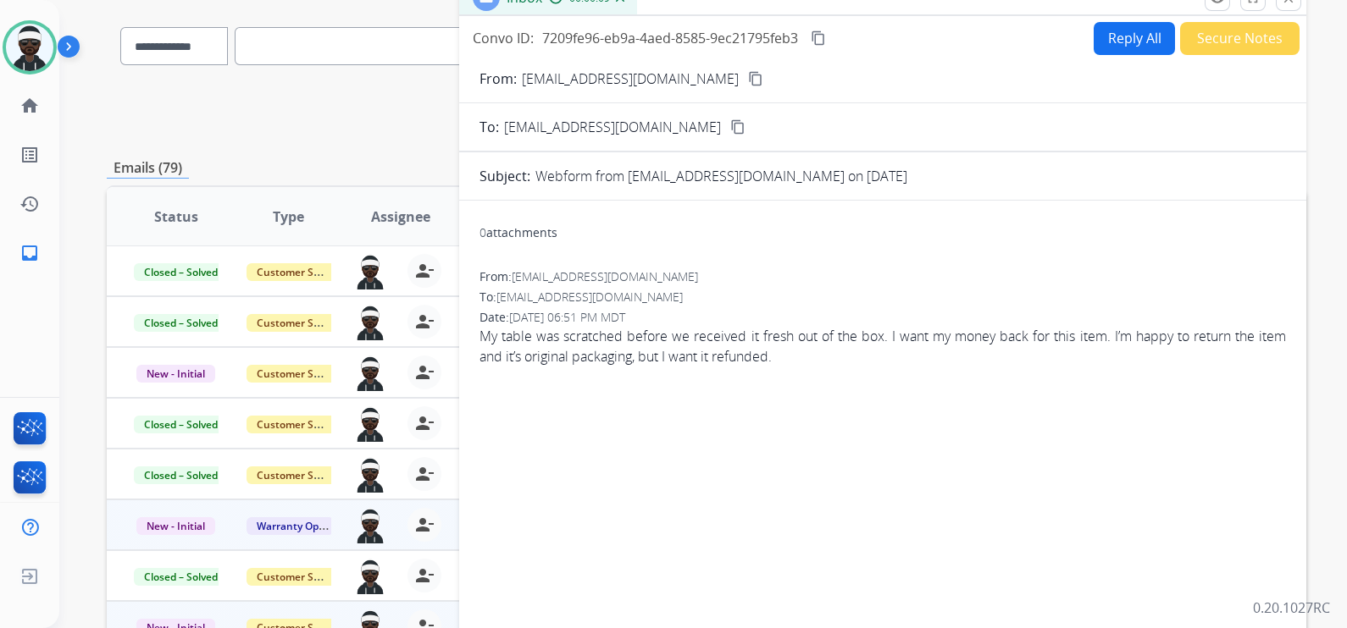
click at [748, 81] on mat-icon "content_copy" at bounding box center [755, 78] width 15 height 15
click at [1119, 33] on button "Reply All" at bounding box center [1133, 38] width 81 height 33
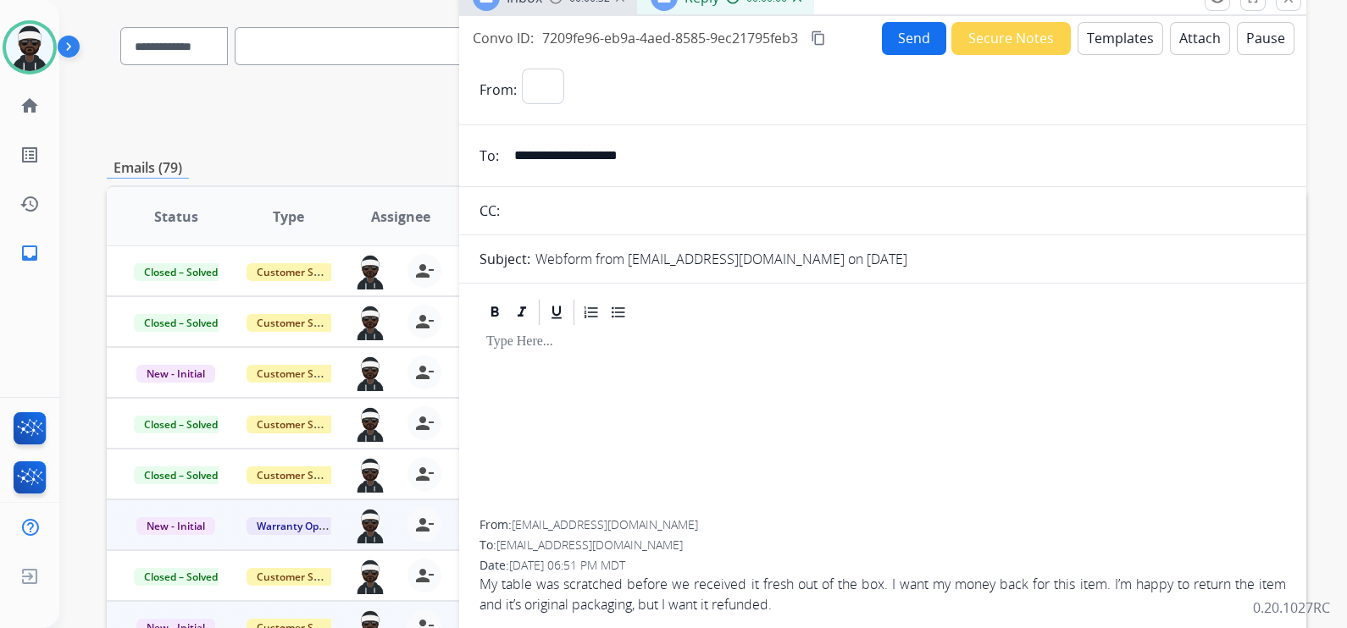
select select "**********"
click at [537, 343] on p at bounding box center [882, 342] width 793 height 15
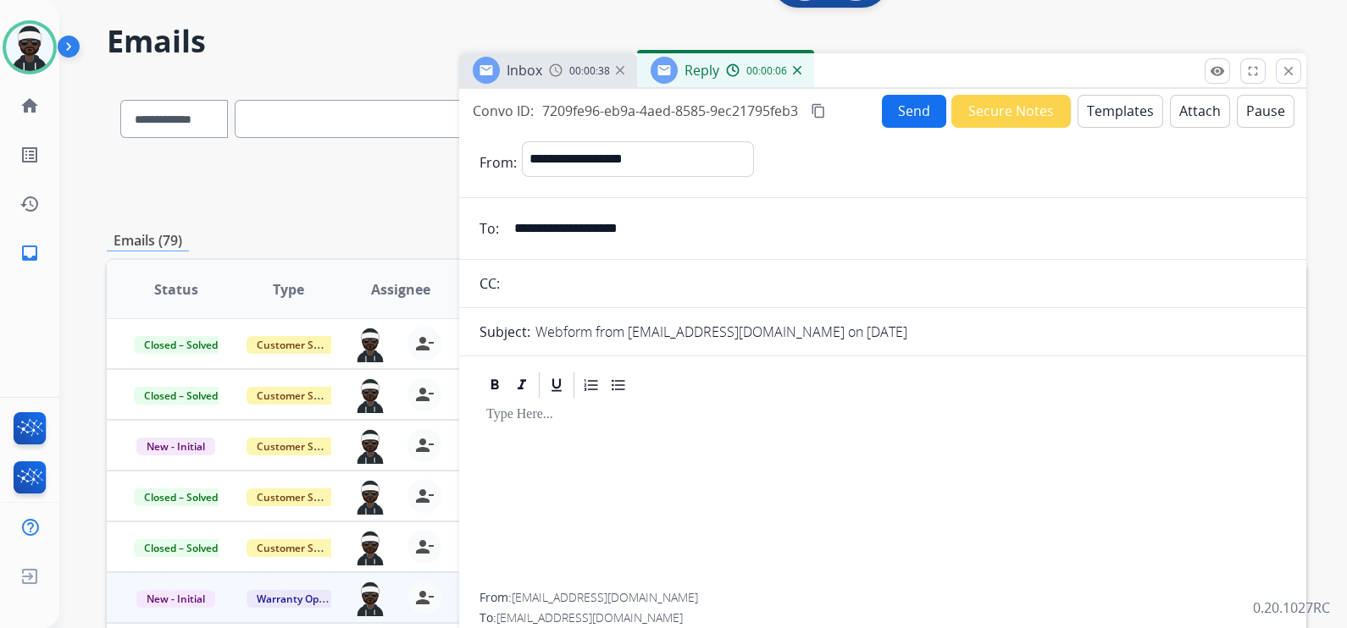
scroll to position [17, 0]
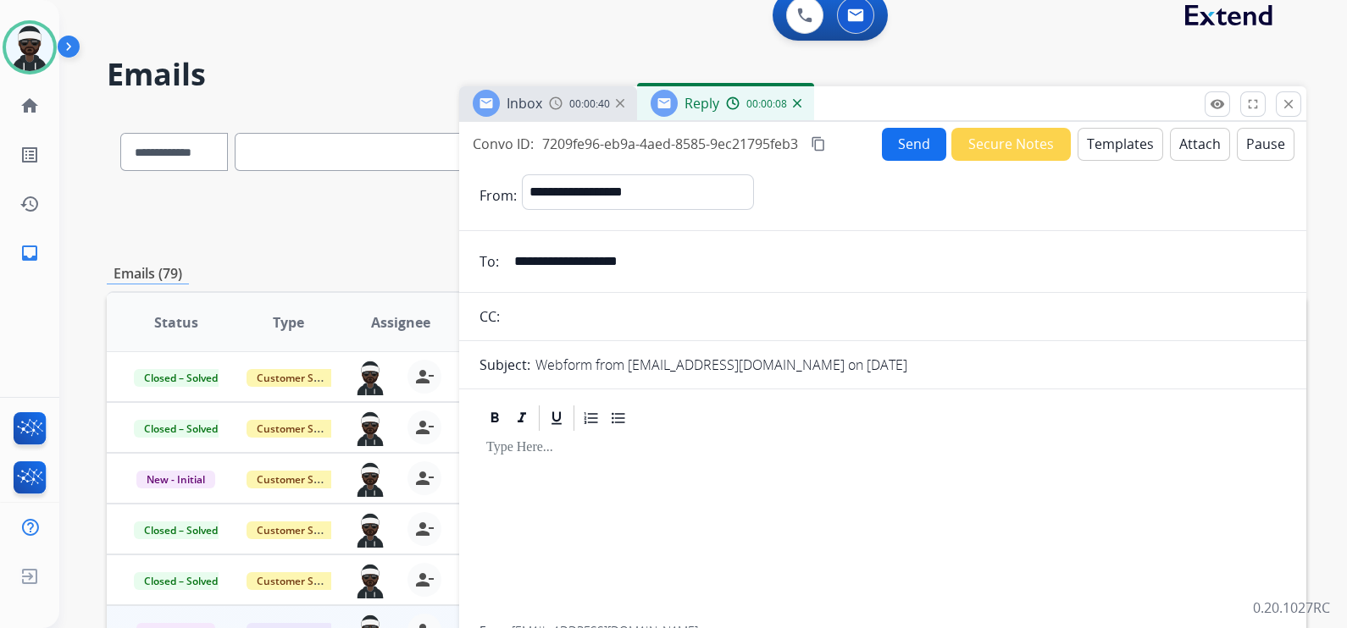
click at [1081, 148] on button "Templates" at bounding box center [1120, 144] width 86 height 33
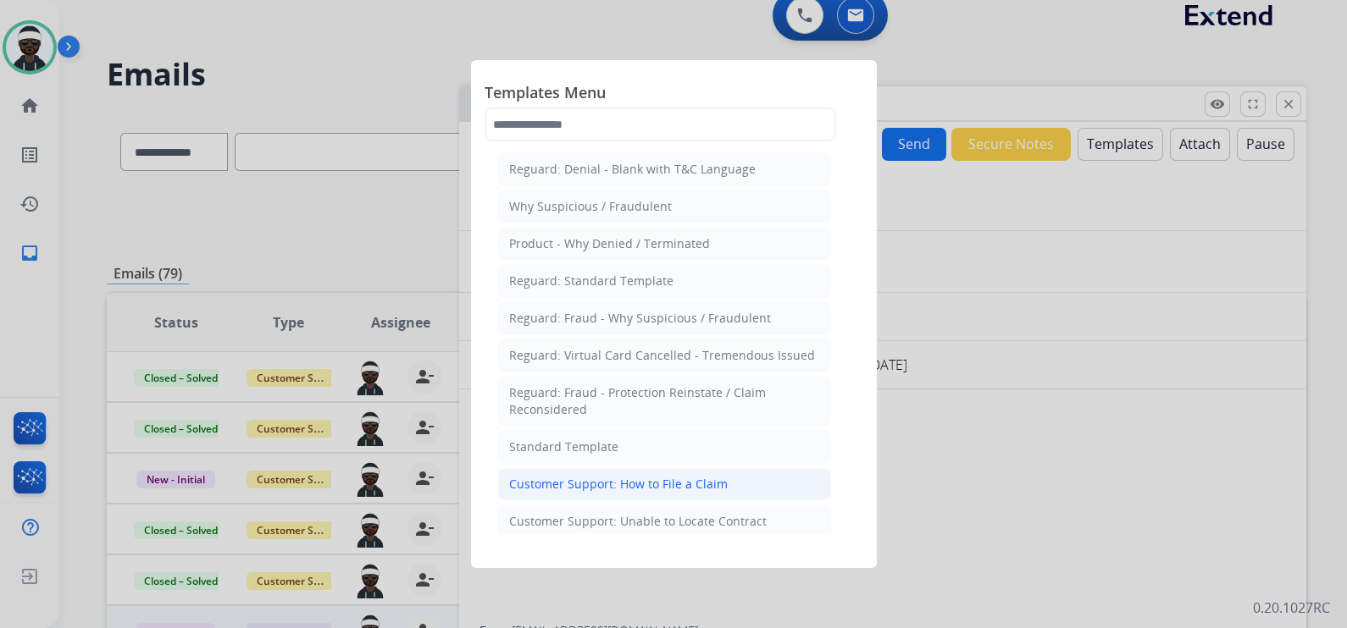
click at [637, 482] on div "Customer Support: How to File a Claim" at bounding box center [618, 484] width 218 height 17
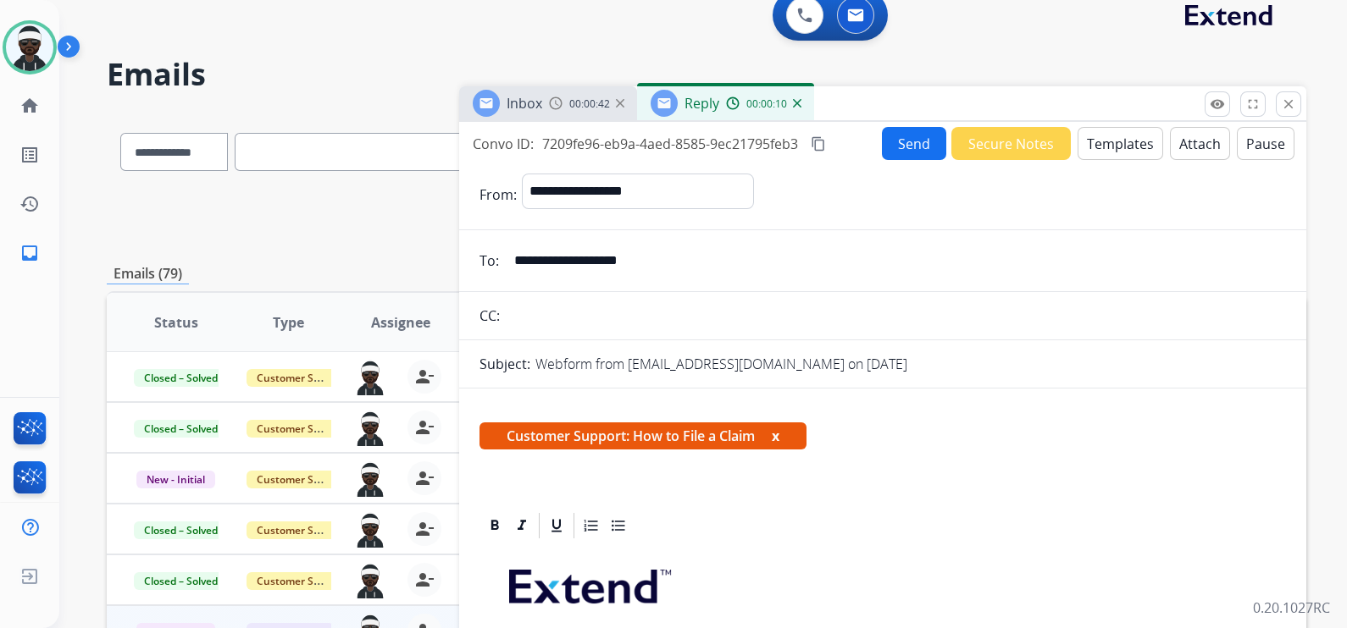
click at [779, 433] on button "x" at bounding box center [776, 436] width 8 height 20
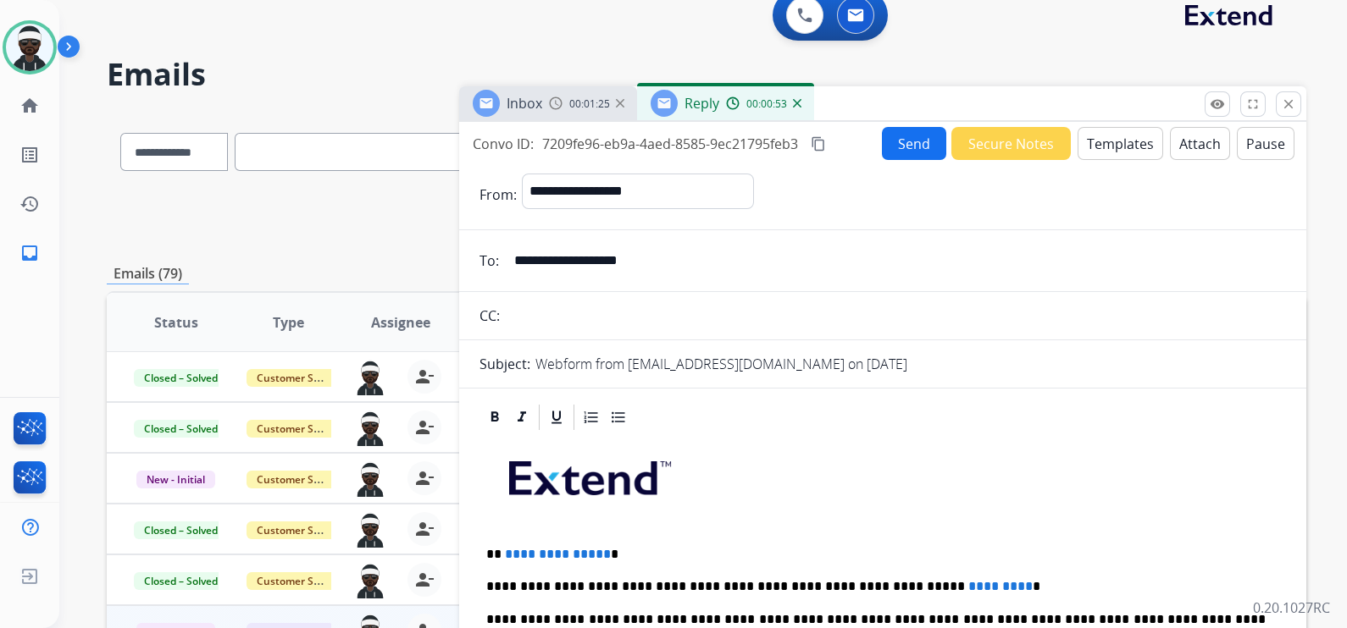
click at [602, 555] on p "**********" at bounding box center [875, 554] width 779 height 15
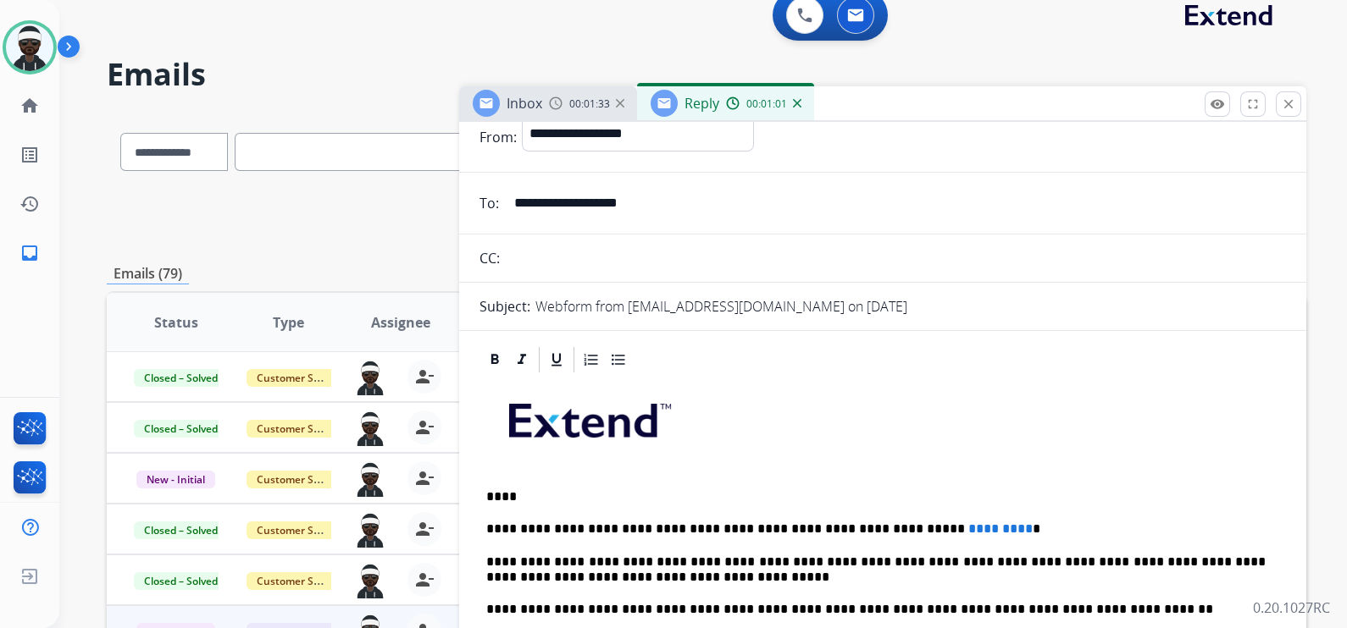
scroll to position [105, 0]
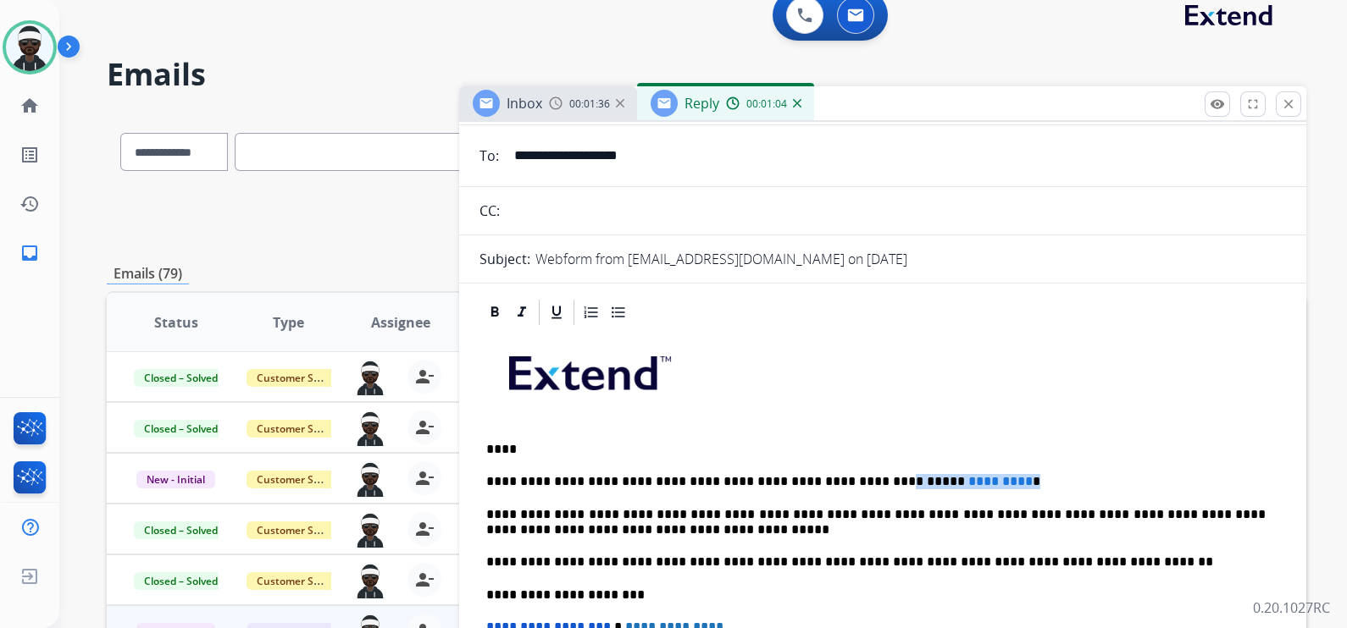
drag, startPoint x: 950, startPoint y: 478, endPoint x: 829, endPoint y: 486, distance: 121.3
click at [829, 486] on p "**********" at bounding box center [875, 481] width 779 height 15
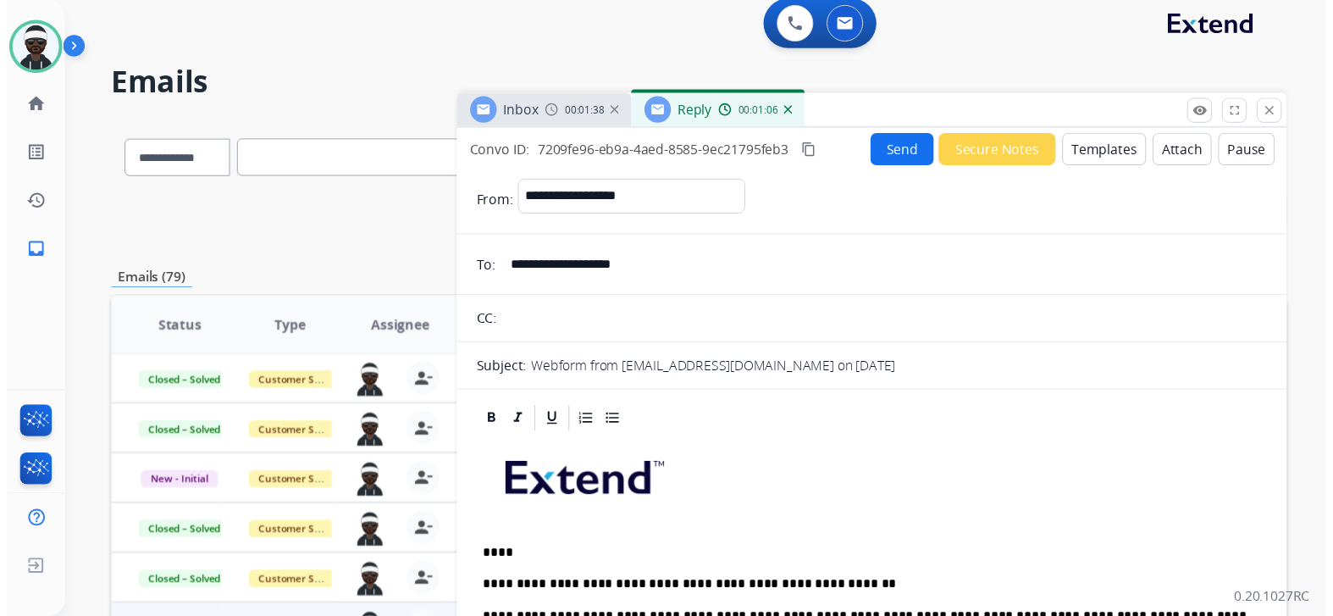
scroll to position [0, 0]
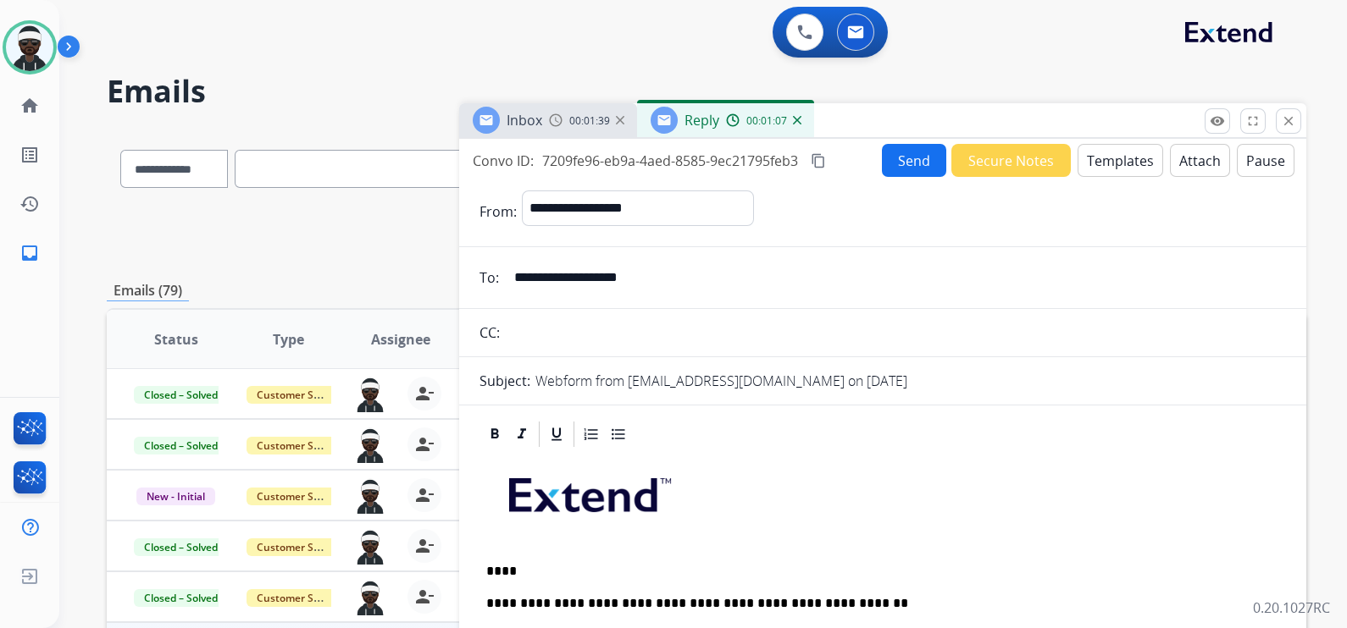
click at [917, 164] on button "Send" at bounding box center [914, 160] width 64 height 33
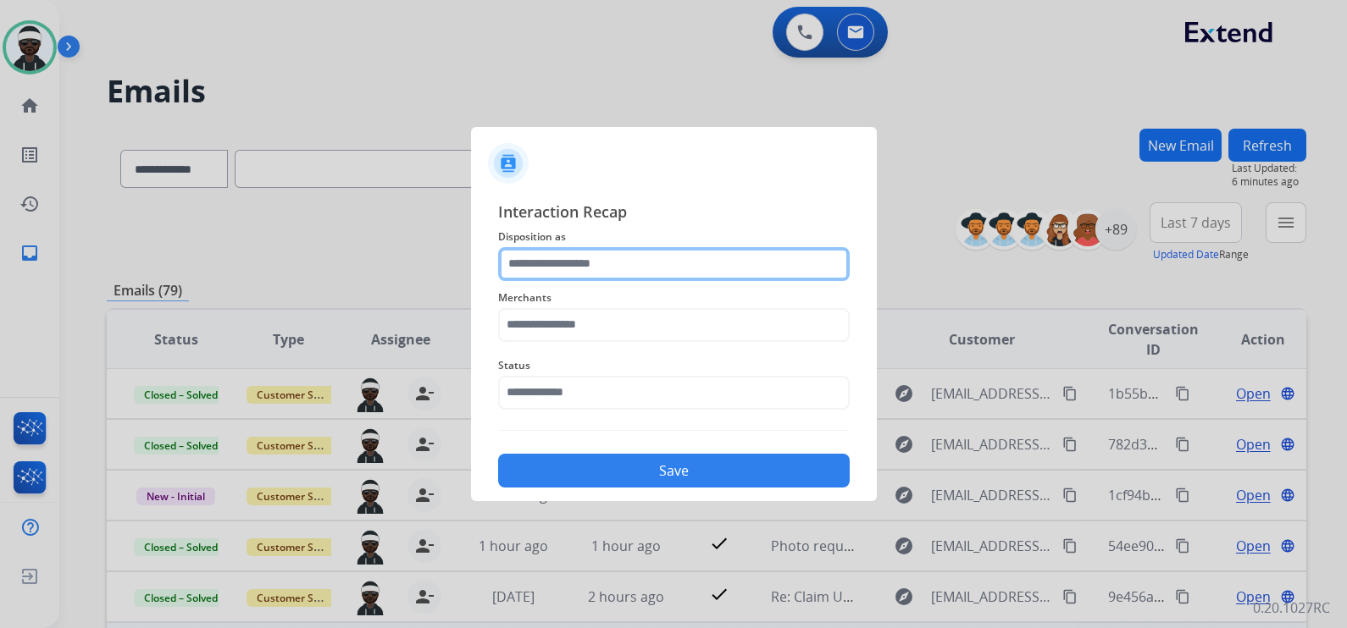
drag, startPoint x: 597, startPoint y: 274, endPoint x: 622, endPoint y: 276, distance: 24.6
click at [598, 274] on input "text" at bounding box center [673, 264] width 351 height 34
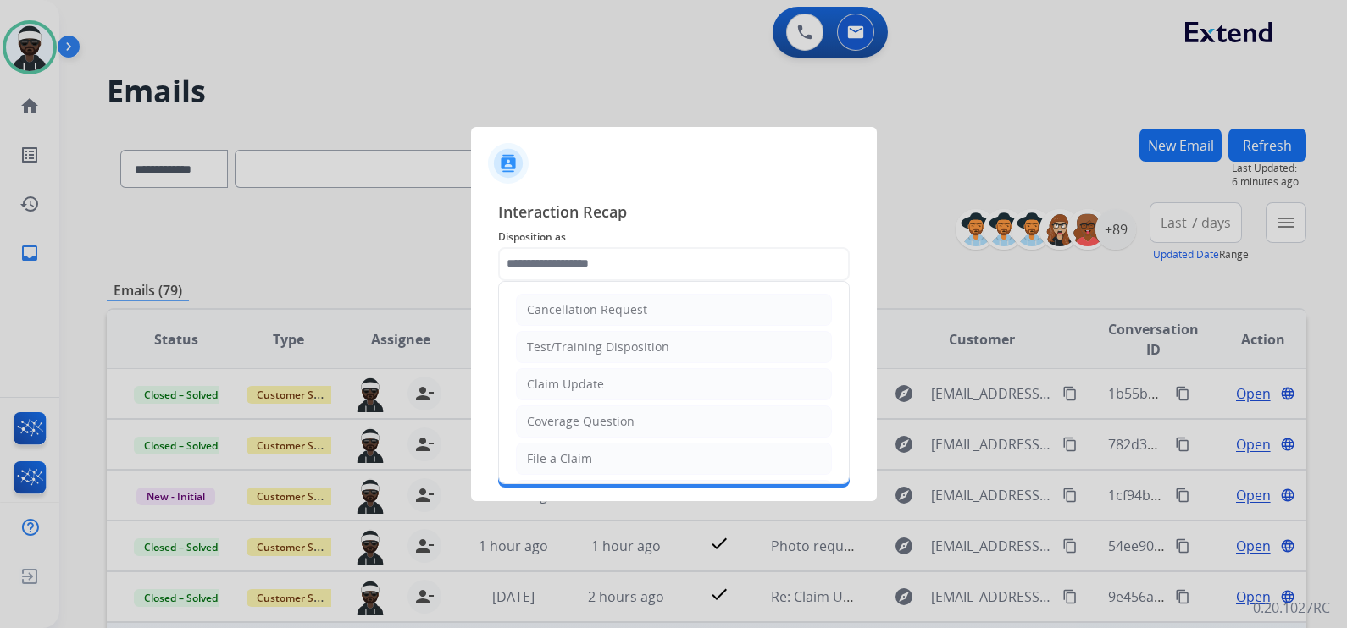
drag, startPoint x: 589, startPoint y: 242, endPoint x: 606, endPoint y: 261, distance: 25.8
click at [589, 245] on span "Disposition as" at bounding box center [673, 237] width 351 height 20
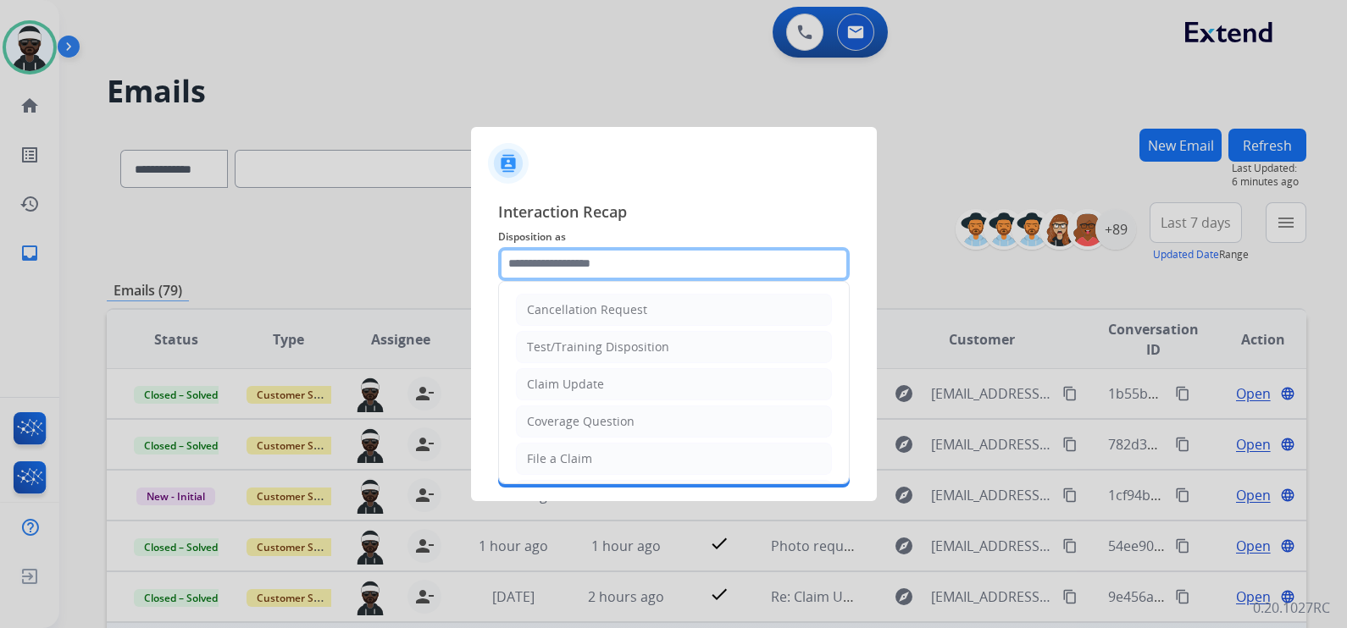
click at [577, 259] on input "text" at bounding box center [673, 264] width 351 height 34
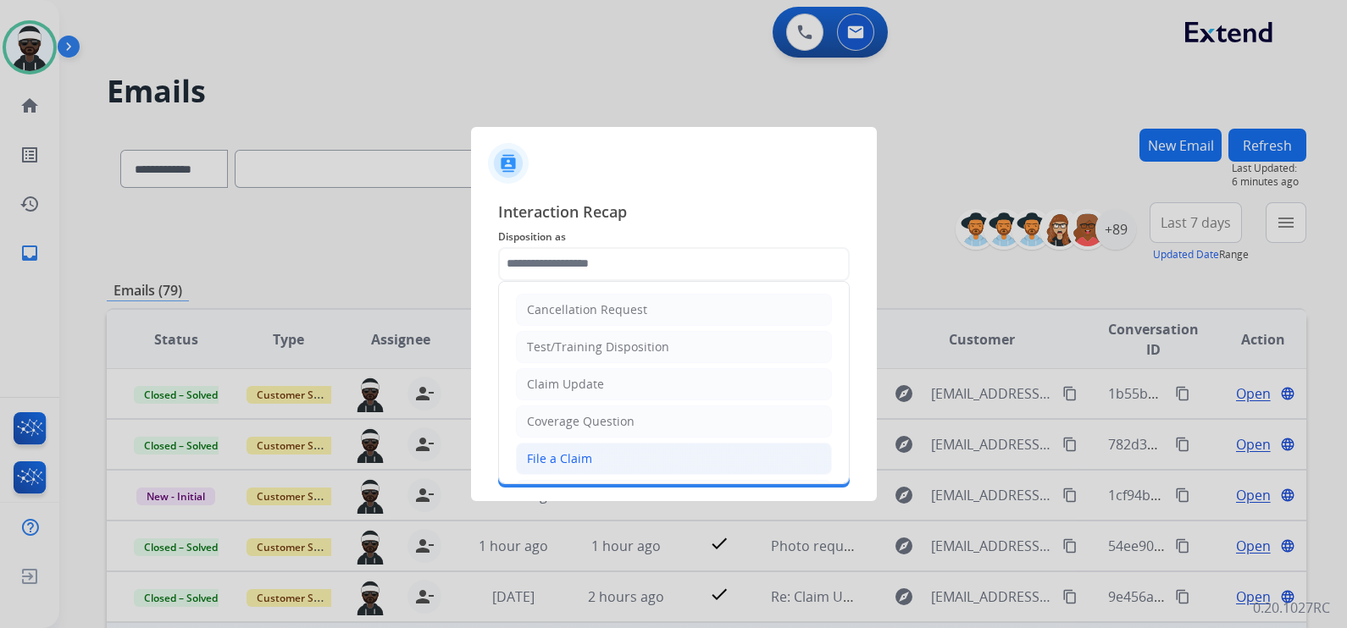
click at [607, 457] on li "File a Claim" at bounding box center [674, 459] width 316 height 32
type input "**********"
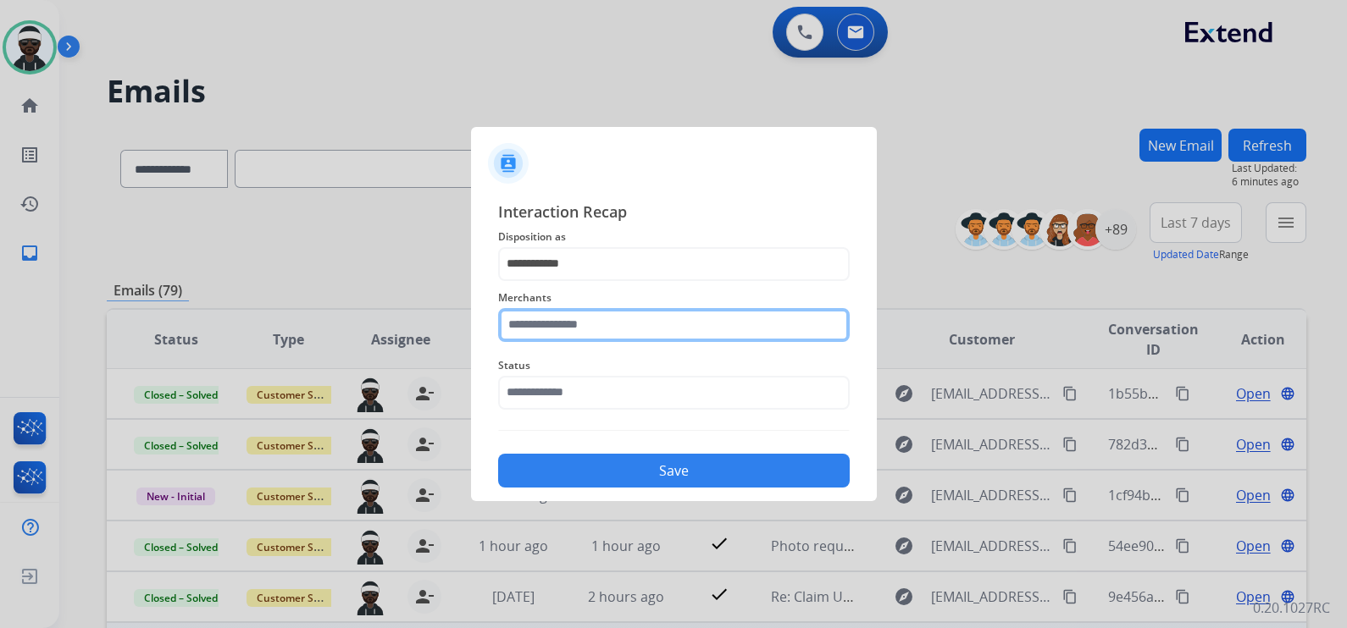
click at [608, 331] on input "text" at bounding box center [673, 325] width 351 height 34
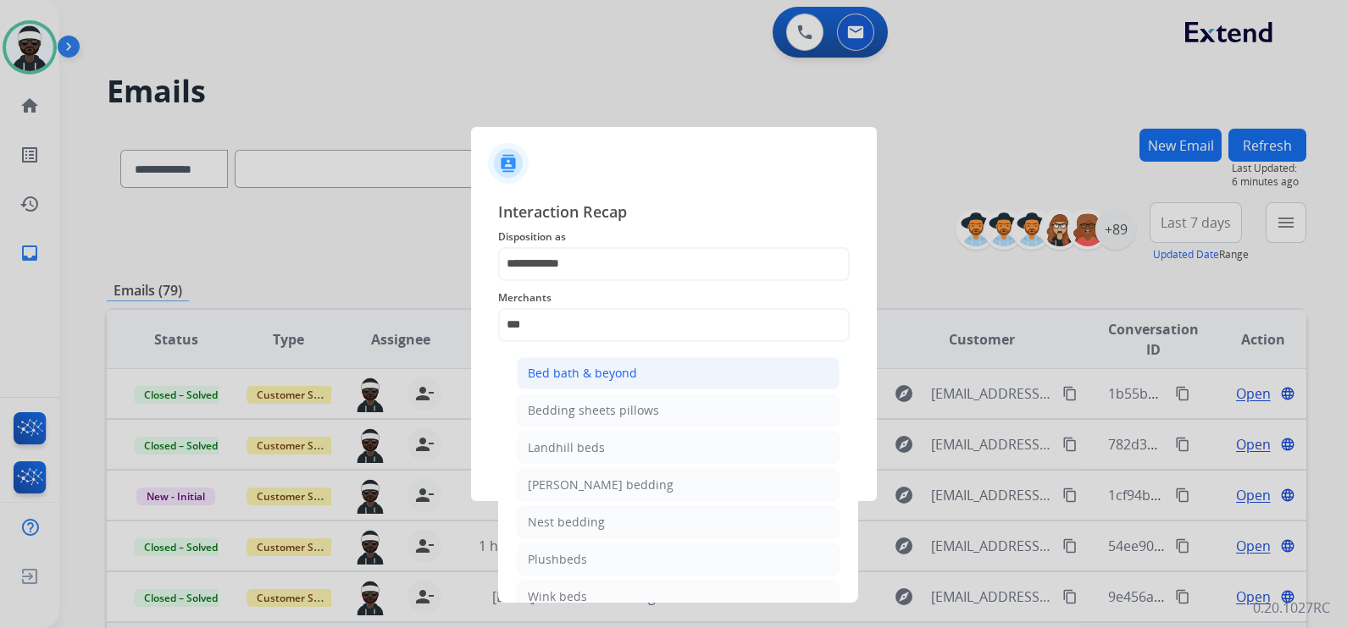
click at [609, 377] on div "Bed bath & beyond" at bounding box center [582, 373] width 109 height 17
type input "**********"
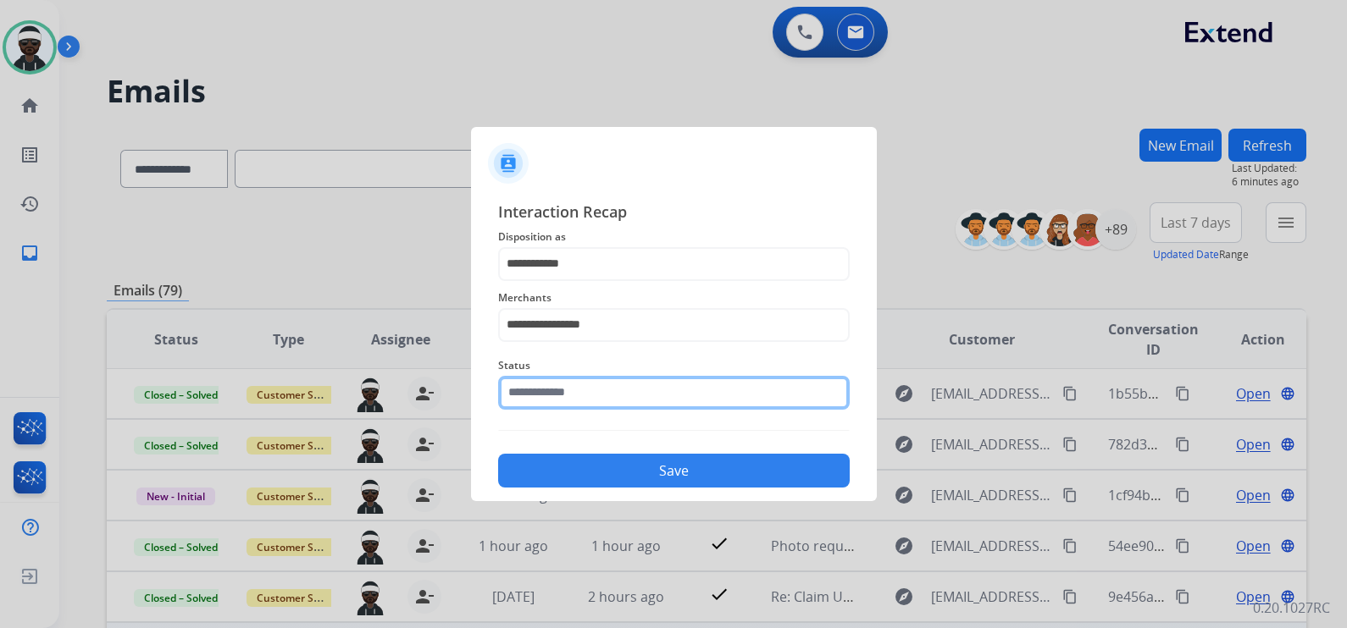
click at [603, 381] on input "text" at bounding box center [673, 393] width 351 height 34
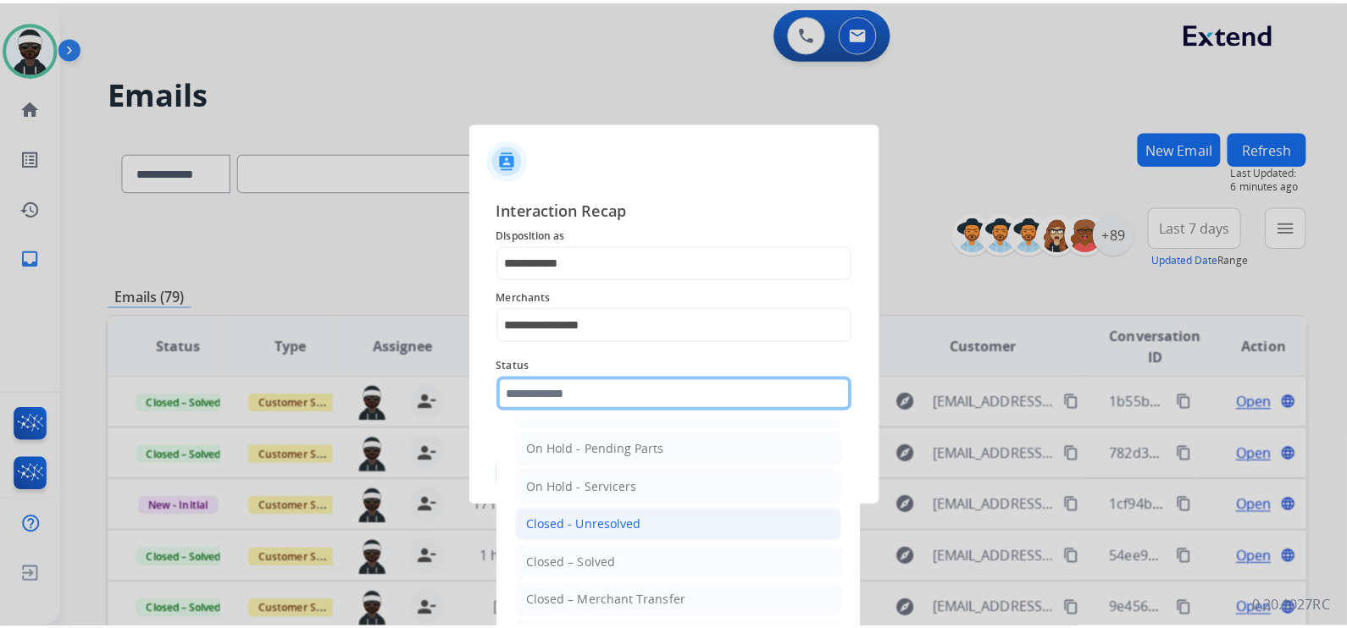
scroll to position [98, 0]
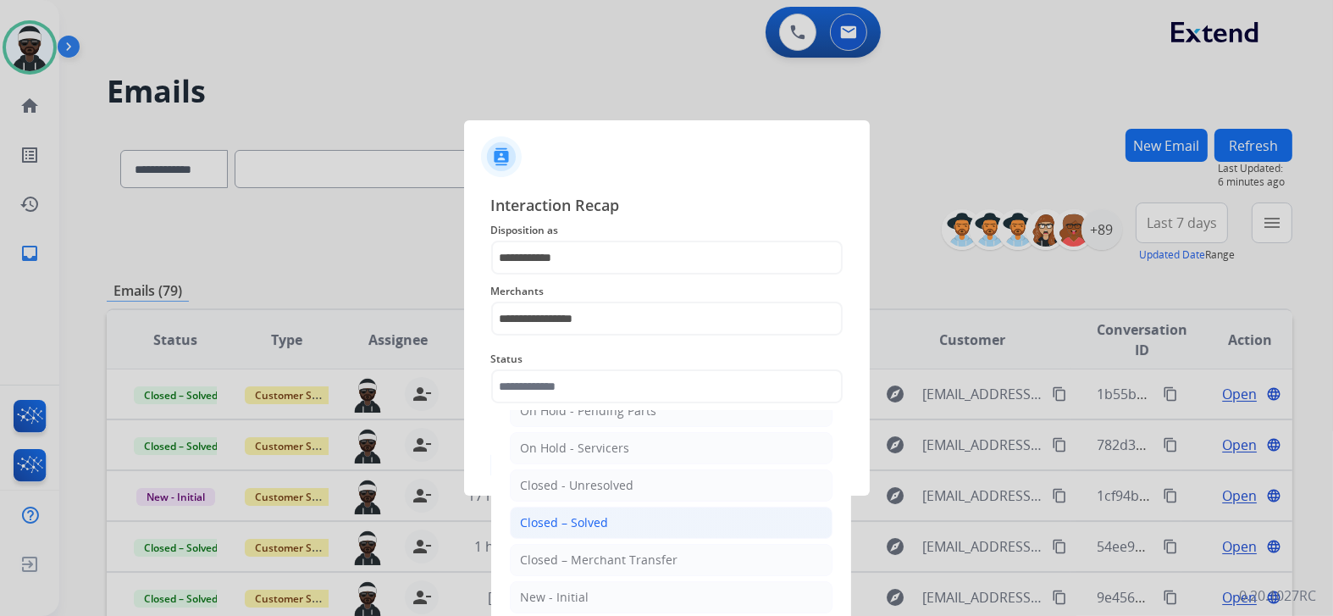
click at [593, 518] on div "Closed – Solved" at bounding box center [565, 522] width 88 height 17
type input "**********"
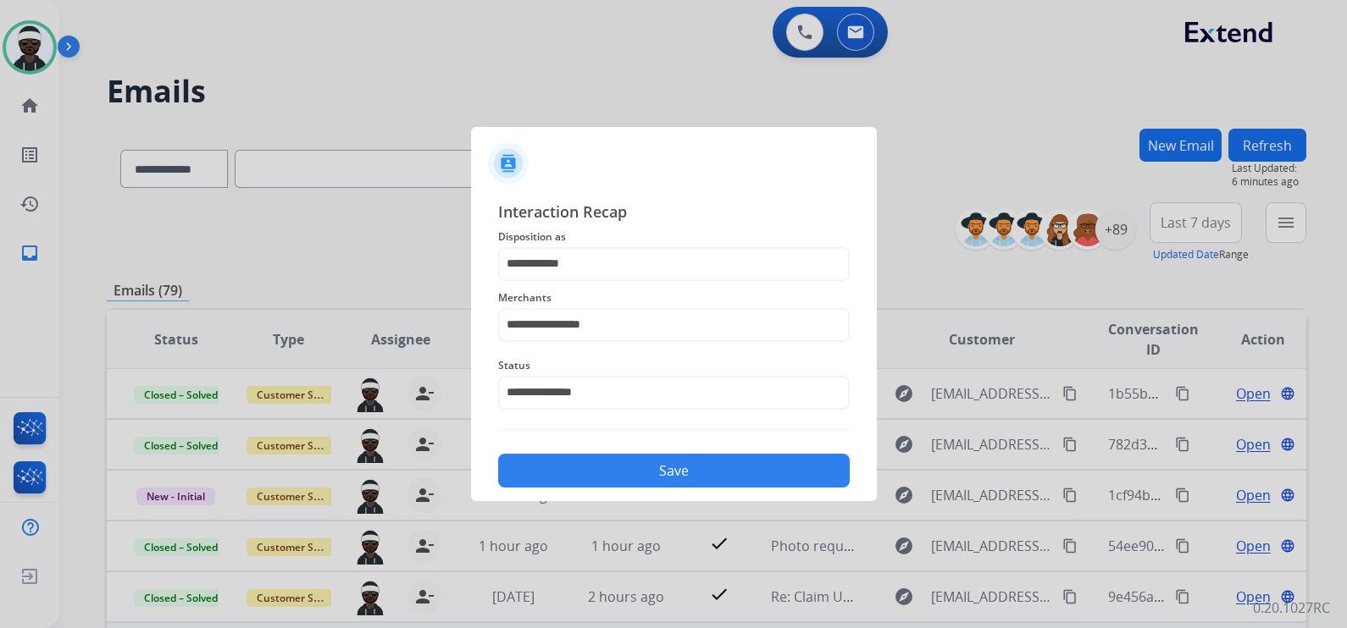
click at [647, 489] on div "**********" at bounding box center [674, 344] width 406 height 316
click at [678, 456] on button "Save" at bounding box center [673, 471] width 351 height 34
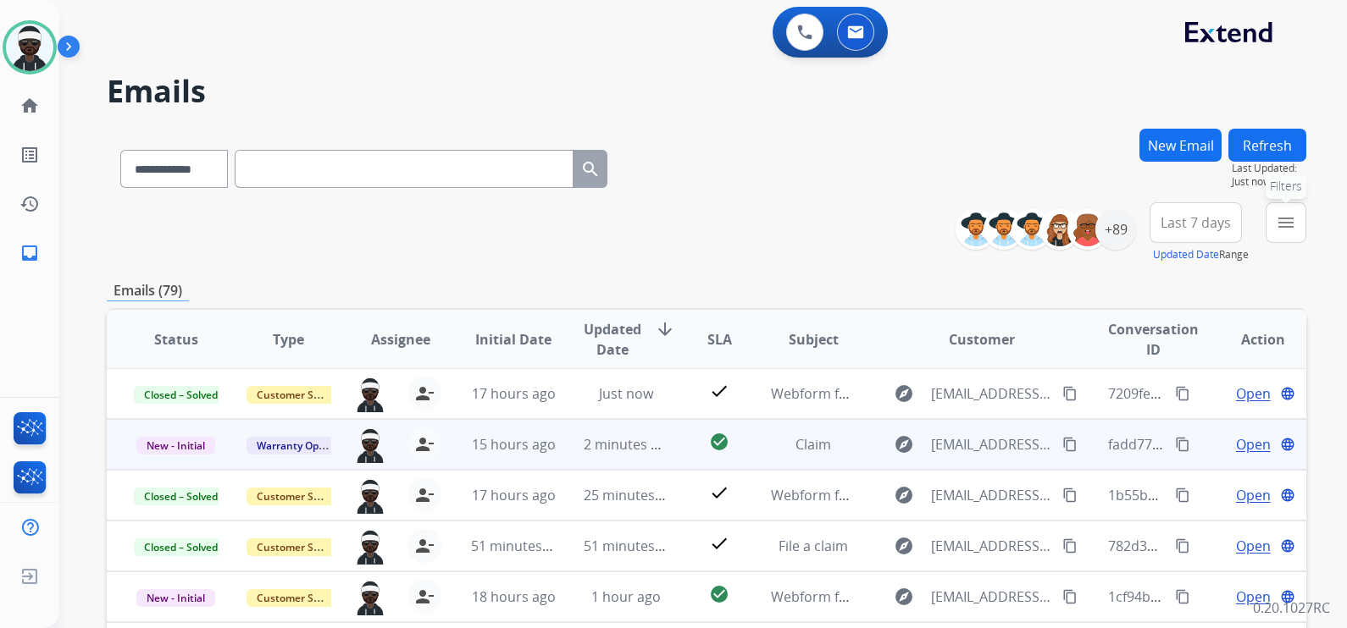
click at [1278, 221] on mat-icon "menu" at bounding box center [1285, 223] width 20 height 20
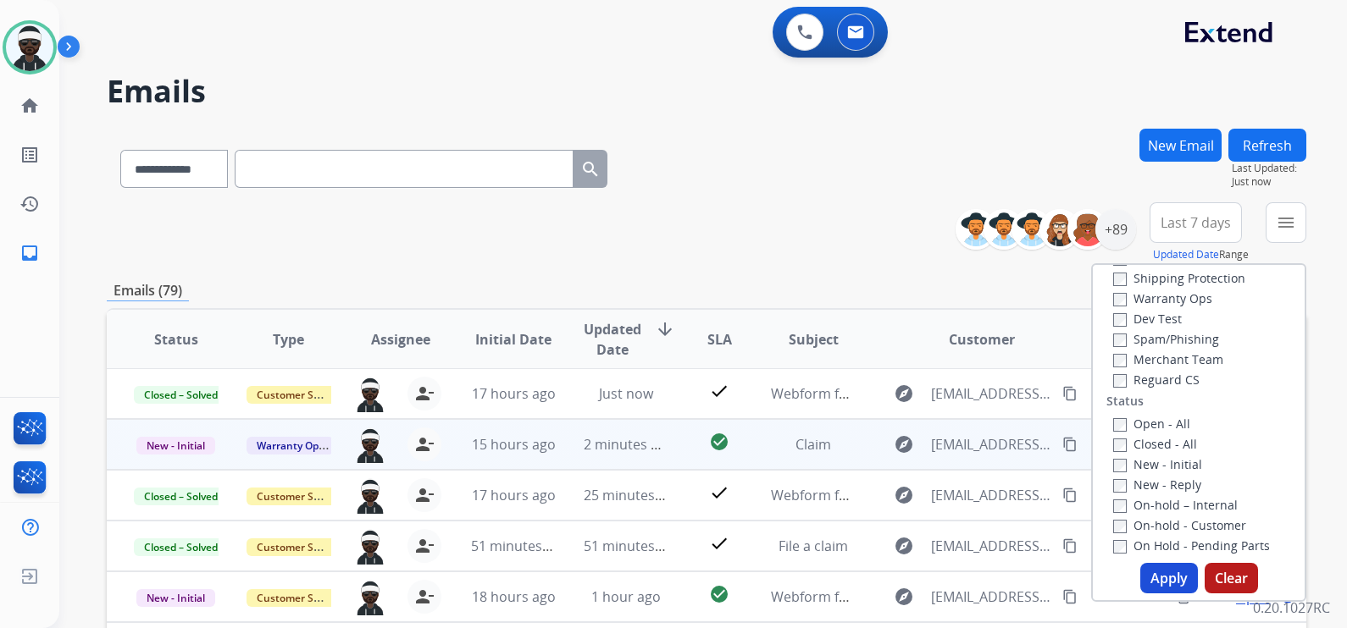
scroll to position [211, 0]
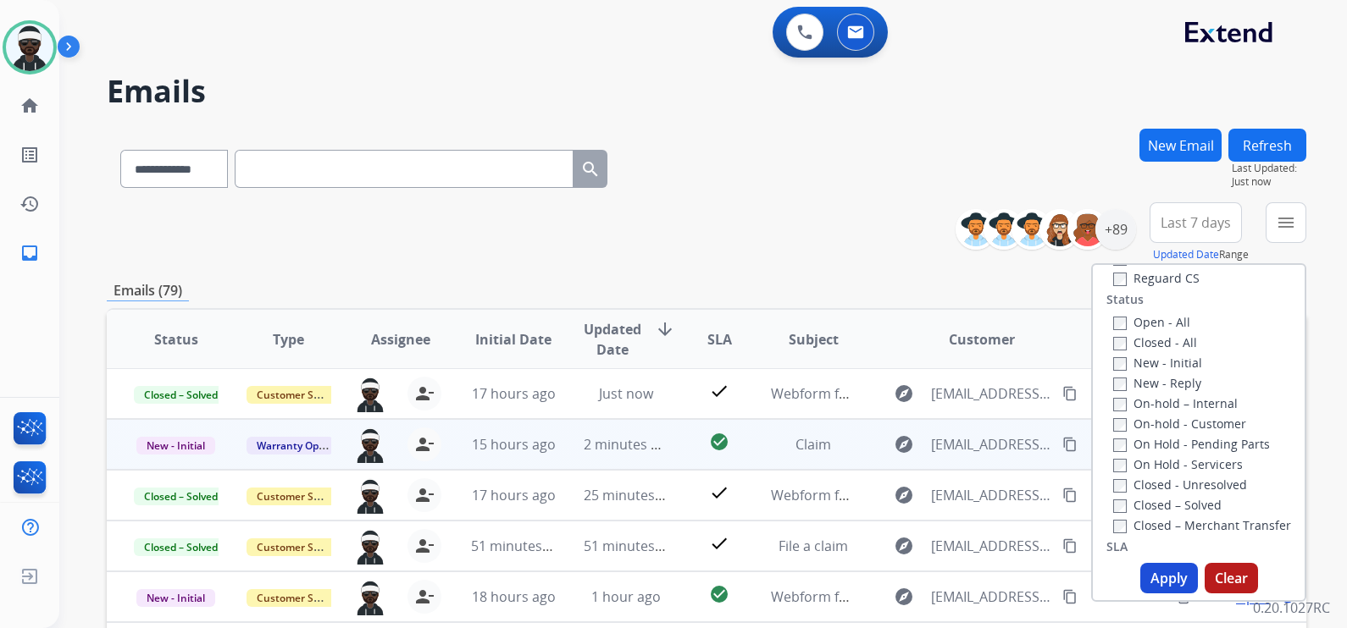
click at [1149, 366] on label "New - Initial" at bounding box center [1157, 363] width 89 height 16
click at [1150, 386] on label "New - Reply" at bounding box center [1157, 383] width 88 height 16
click at [1159, 568] on button "Apply" at bounding box center [1169, 578] width 58 height 30
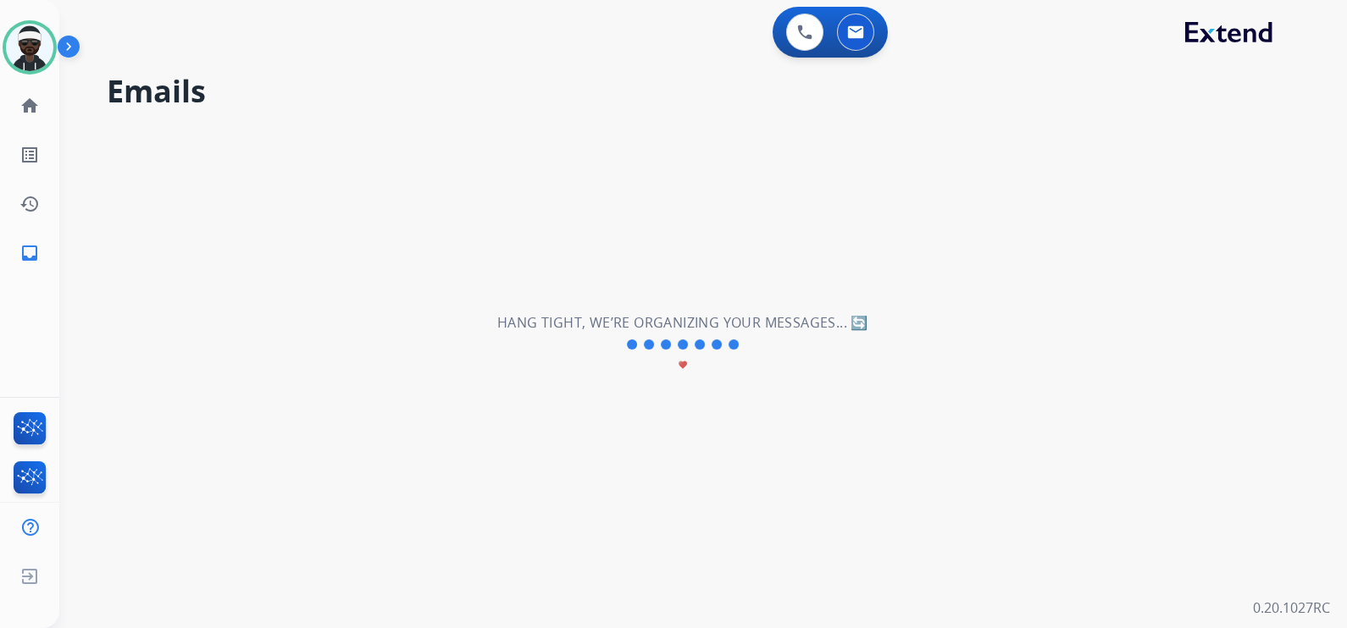
scroll to position [0, 0]
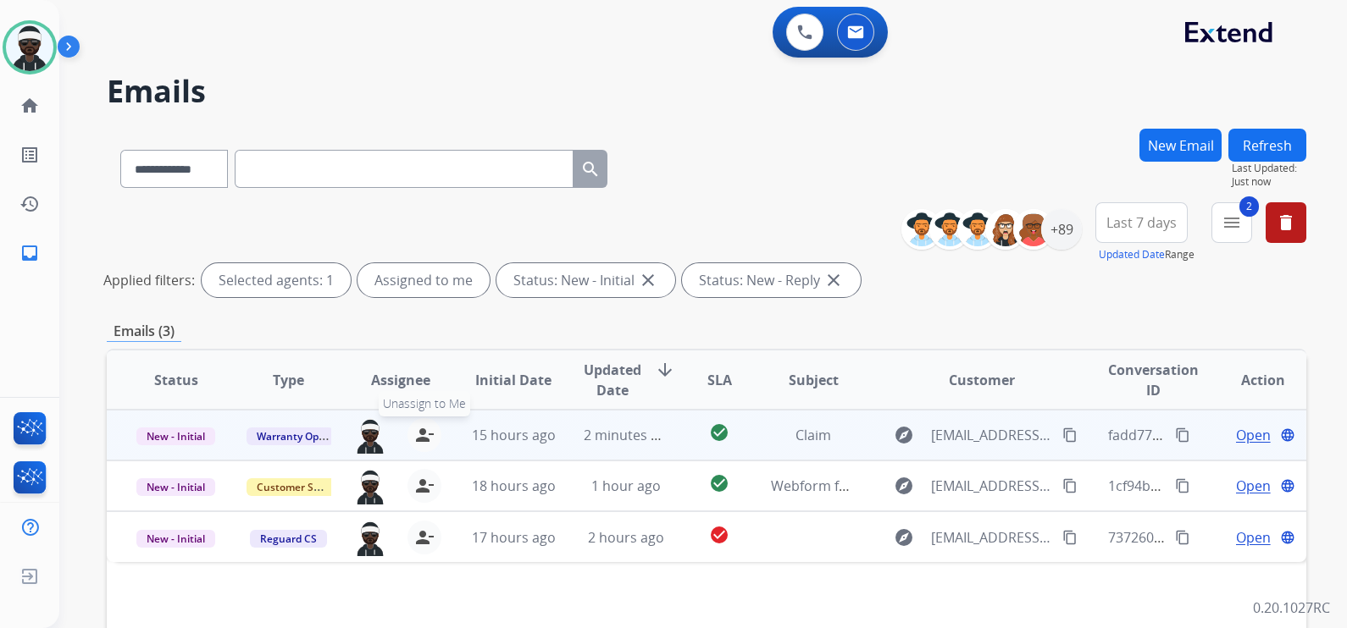
click at [428, 435] on mat-icon "person_remove" at bounding box center [424, 435] width 20 height 20
click at [1062, 235] on div "+89" at bounding box center [1061, 229] width 41 height 41
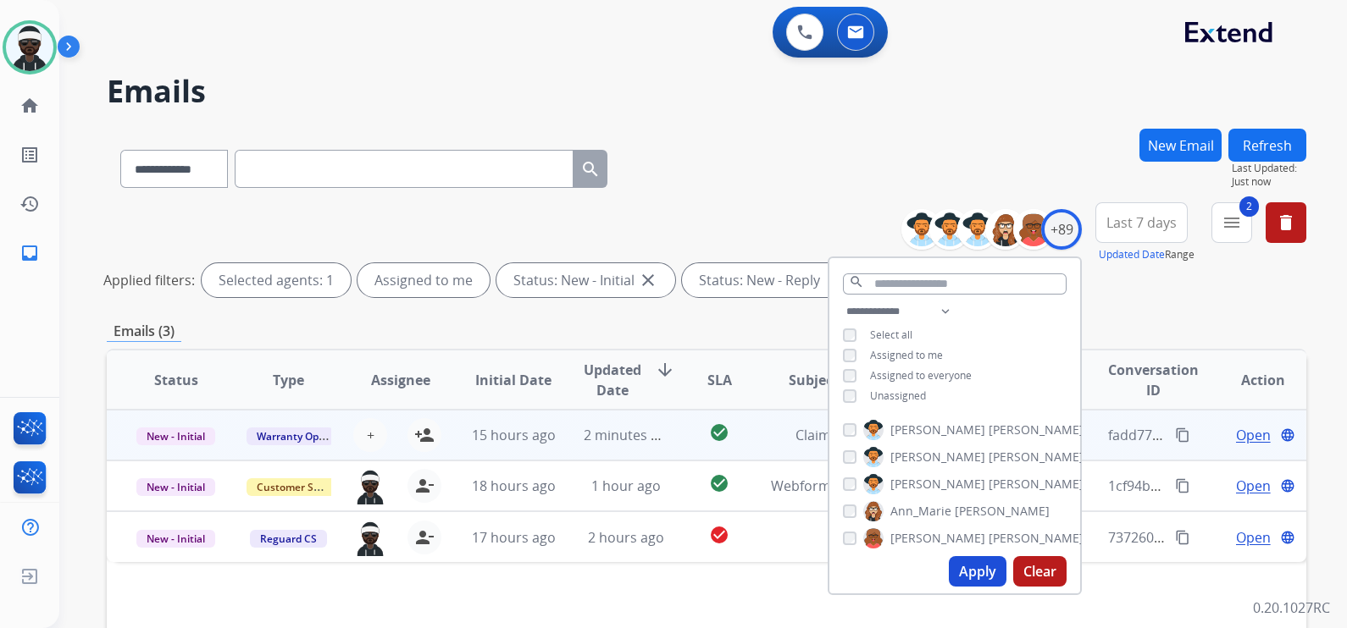
drag, startPoint x: 987, startPoint y: 589, endPoint x: 961, endPoint y: 575, distance: 28.8
click at [987, 589] on div "Apply Clear" at bounding box center [954, 572] width 251 height 44
click at [954, 555] on div "Apply Clear" at bounding box center [954, 572] width 251 height 44
click at [954, 565] on button "Apply" at bounding box center [978, 571] width 58 height 30
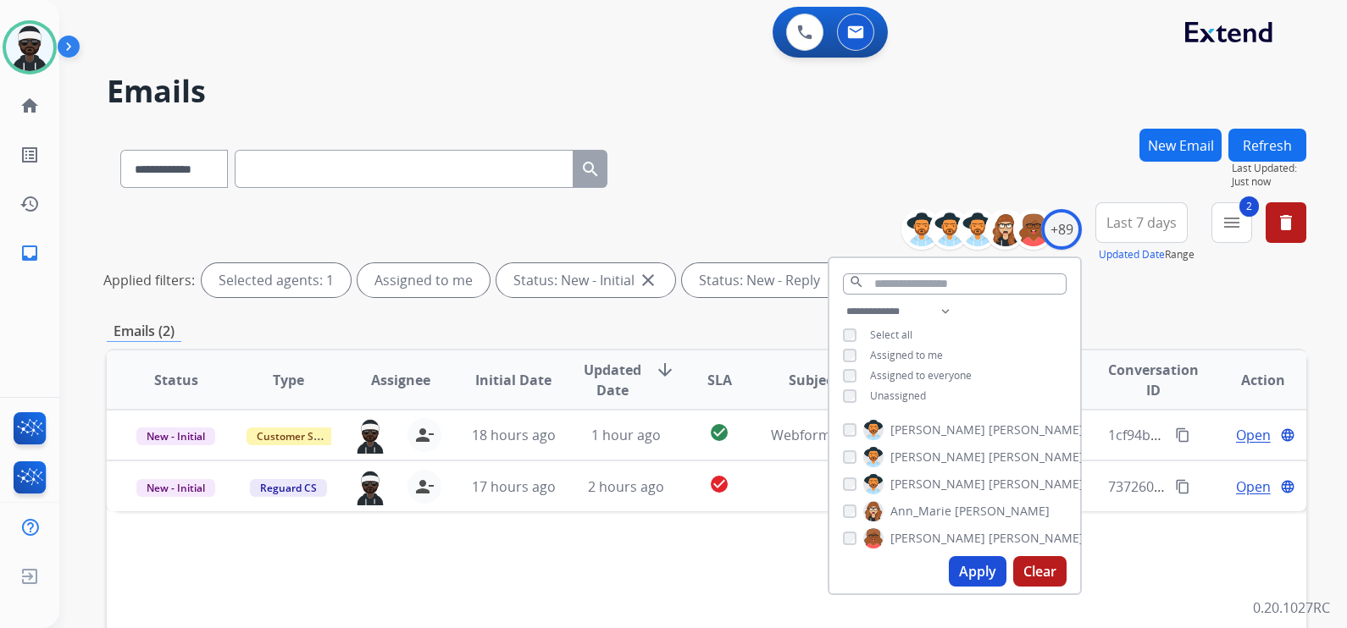
click at [1243, 307] on div "**********" at bounding box center [706, 567] width 1199 height 876
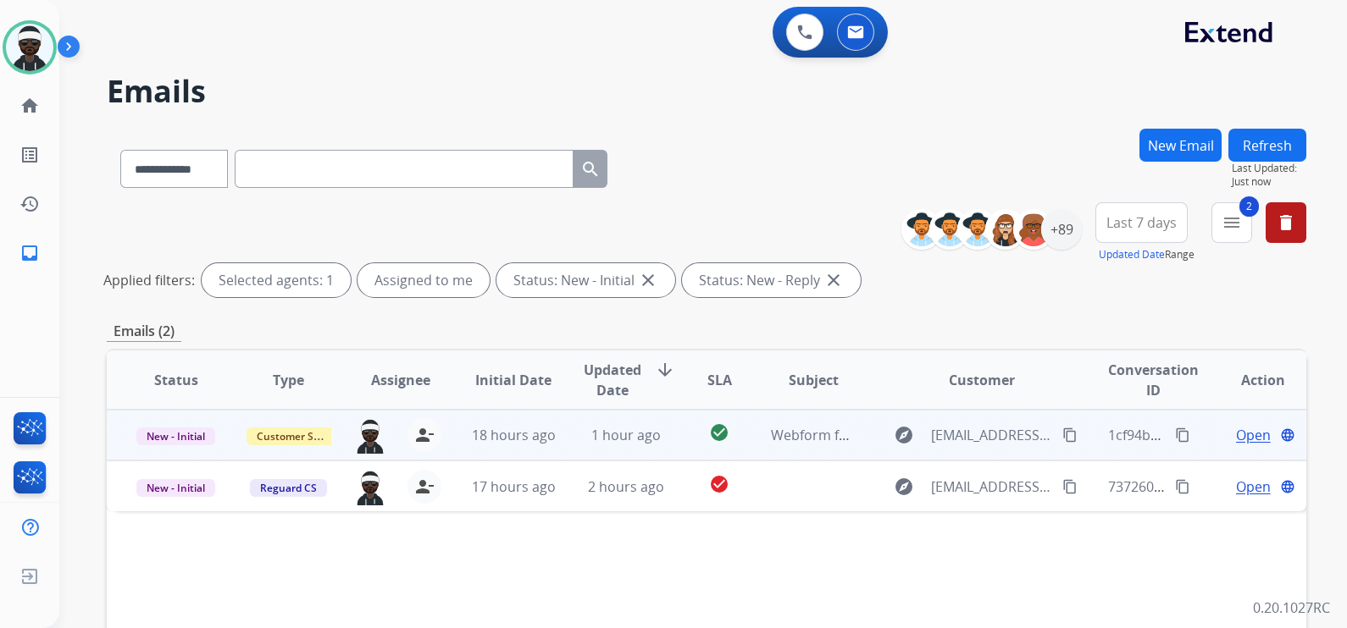
click at [1239, 435] on span "Open" at bounding box center [1253, 435] width 35 height 20
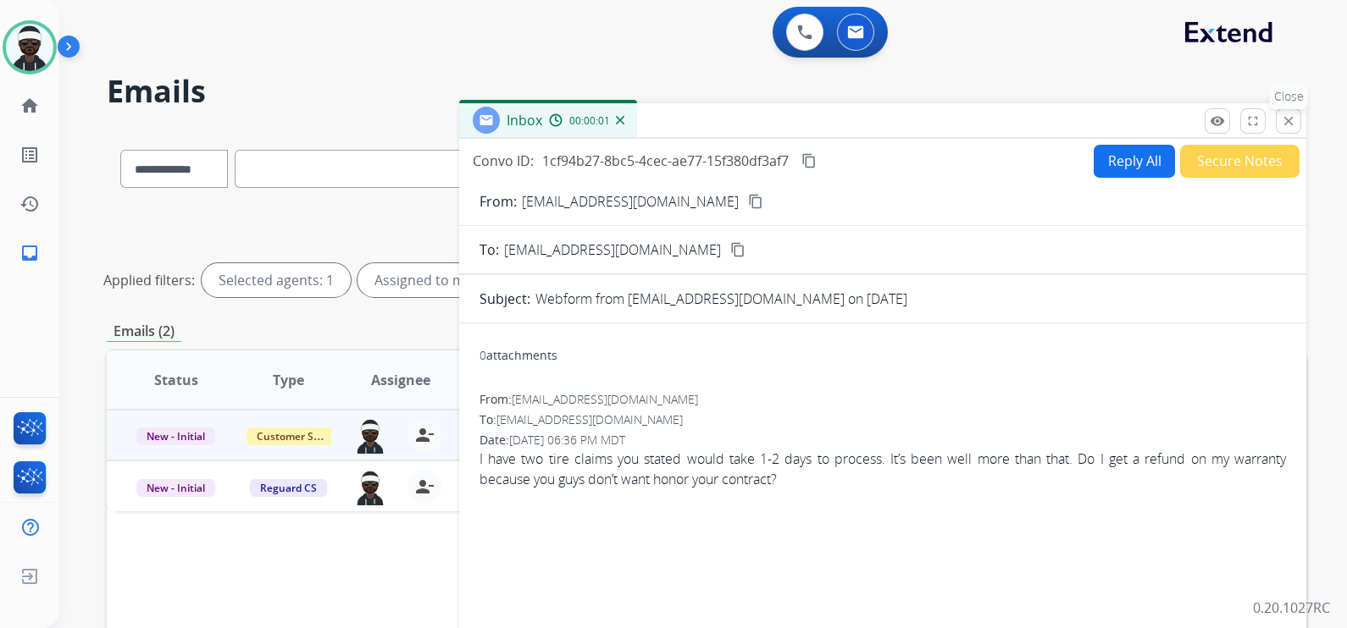
click at [1290, 124] on mat-icon "close" at bounding box center [1287, 120] width 15 height 15
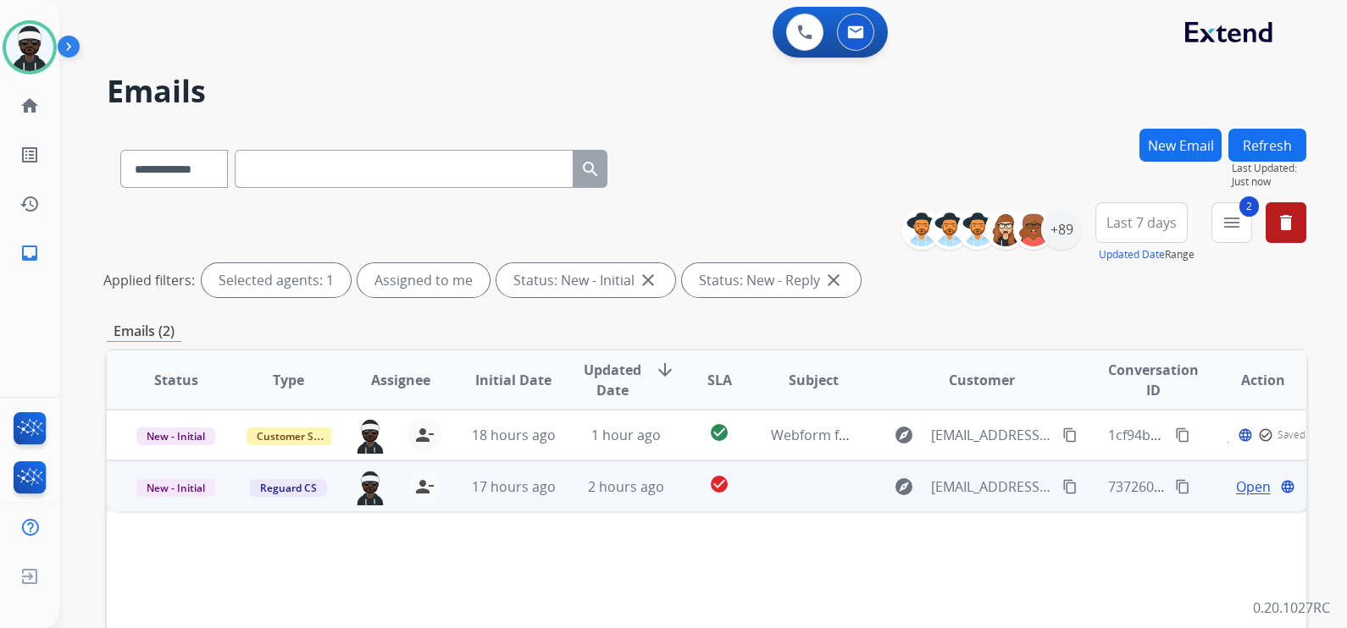
click at [1242, 487] on span "Open" at bounding box center [1253, 487] width 35 height 20
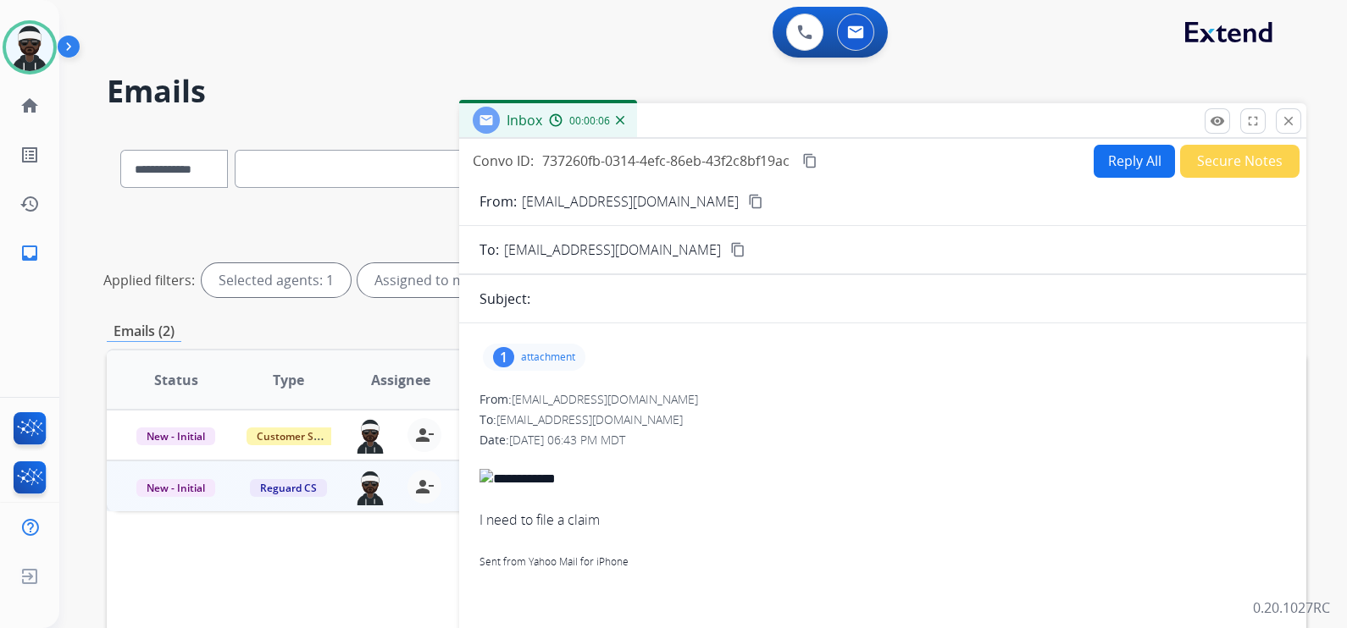
click at [563, 352] on p "attachment" at bounding box center [548, 358] width 54 height 14
click at [830, 449] on span "I need to file a claim Sent from Yahoo Mail for iPhone" at bounding box center [882, 510] width 806 height 122
click at [1238, 157] on button "Secure Notes" at bounding box center [1239, 161] width 119 height 33
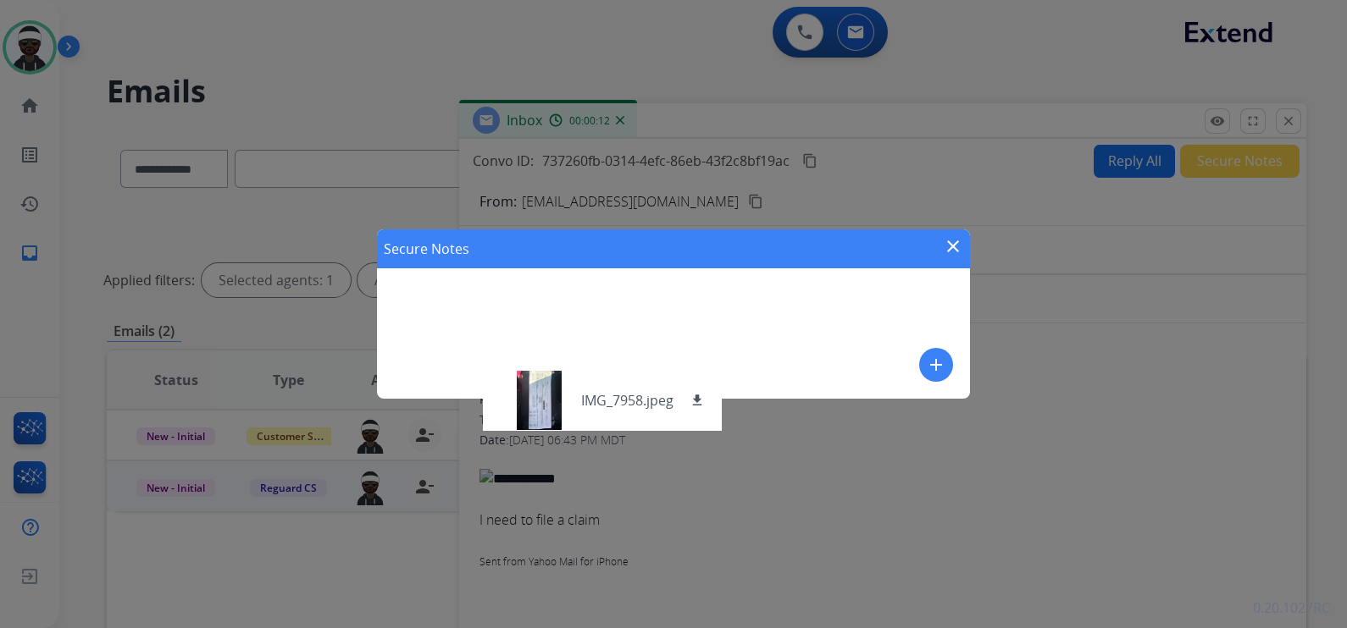
click at [932, 370] on mat-icon "add" at bounding box center [936, 365] width 20 height 20
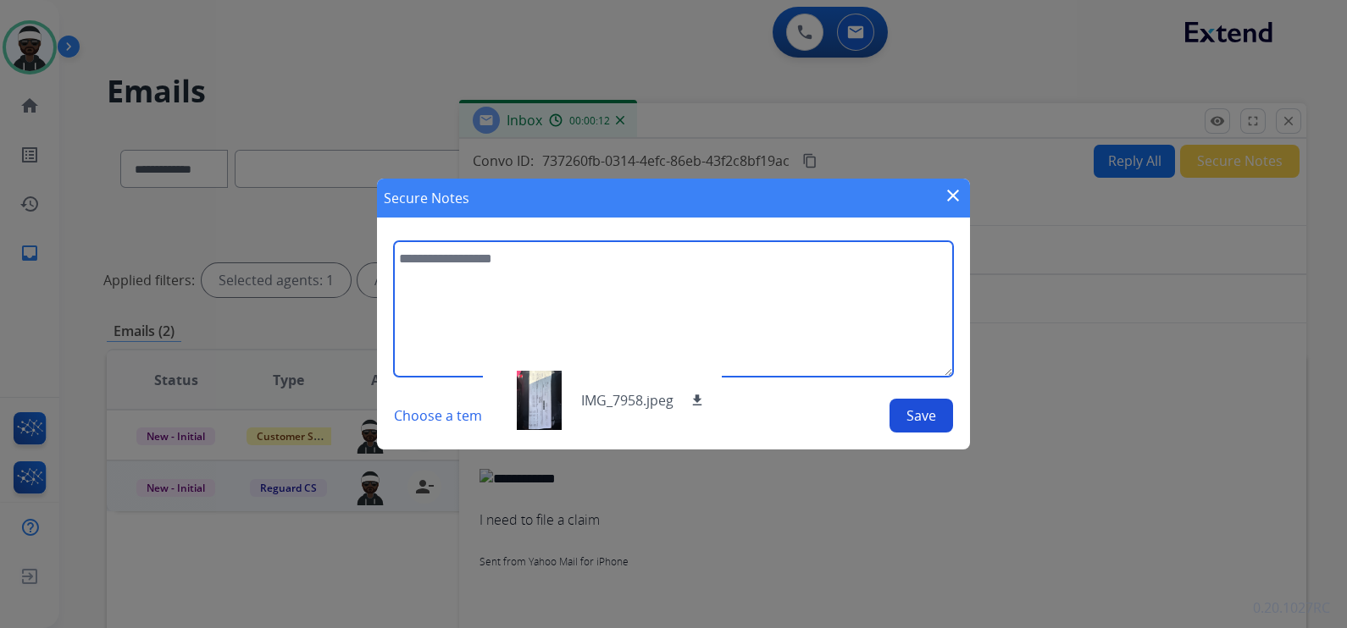
click at [512, 296] on textarea at bounding box center [673, 309] width 559 height 136
type textarea "**********"
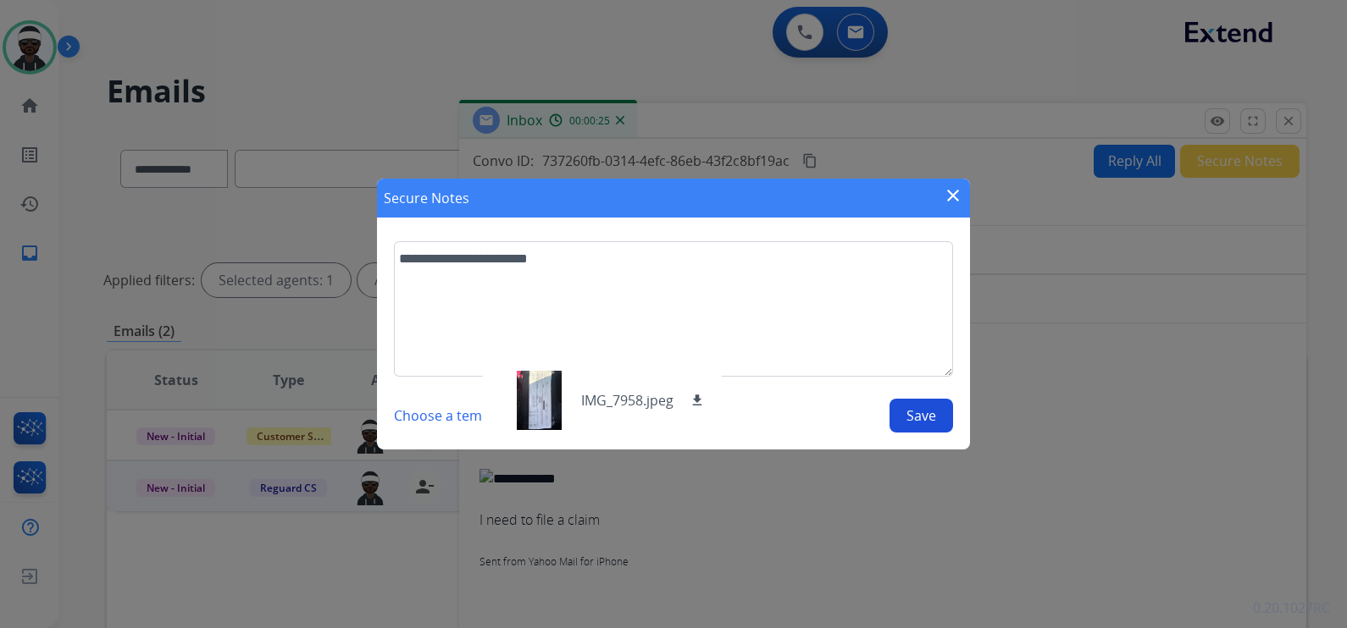
click at [956, 199] on mat-icon "close" at bounding box center [953, 195] width 20 height 20
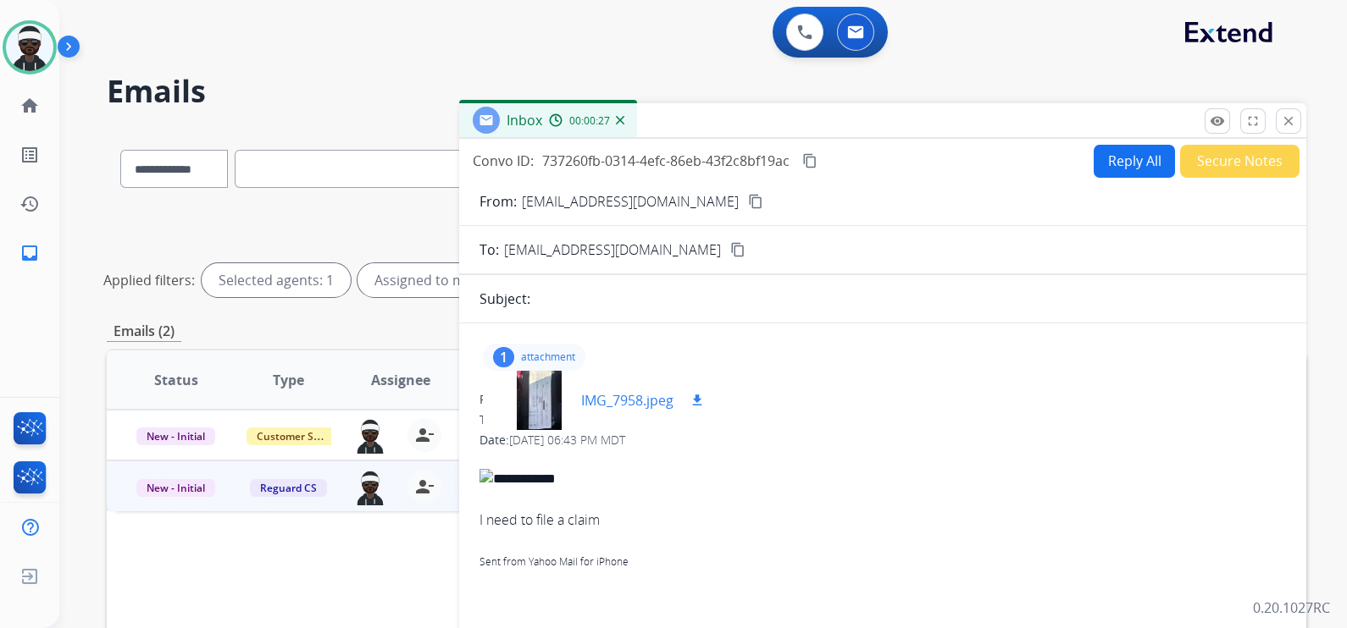
click at [539, 410] on div at bounding box center [538, 400] width 85 height 59
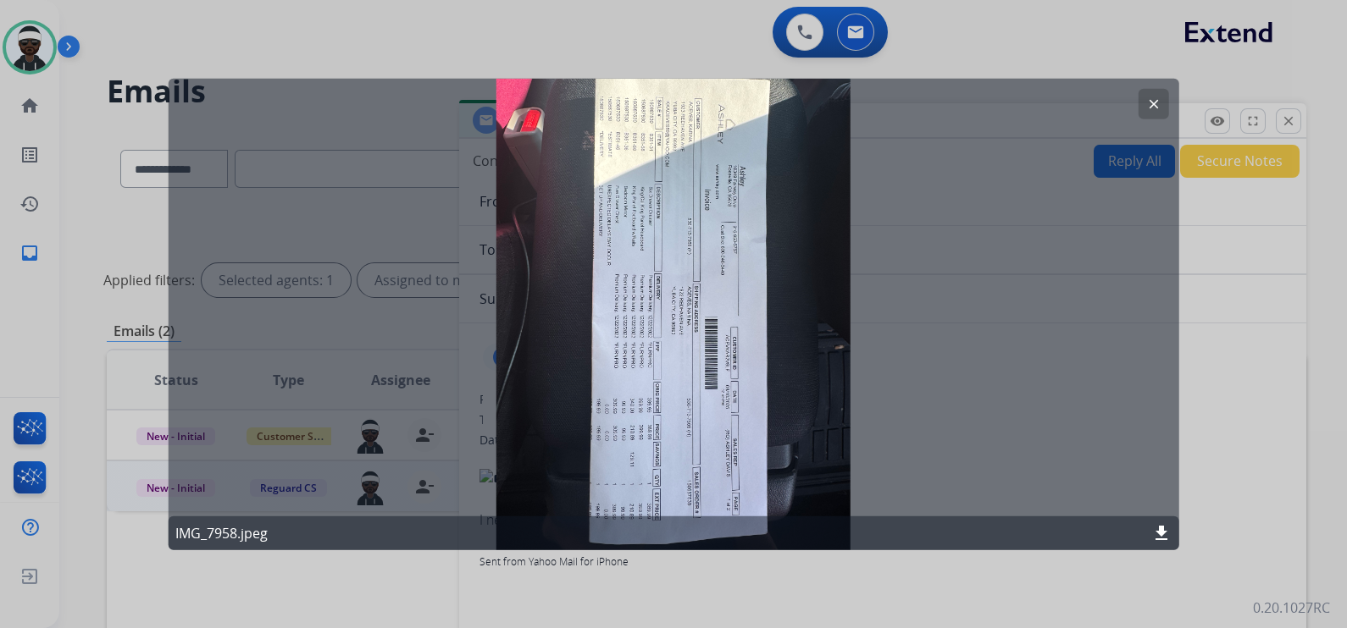
click at [1145, 105] on button "clear" at bounding box center [1152, 104] width 30 height 30
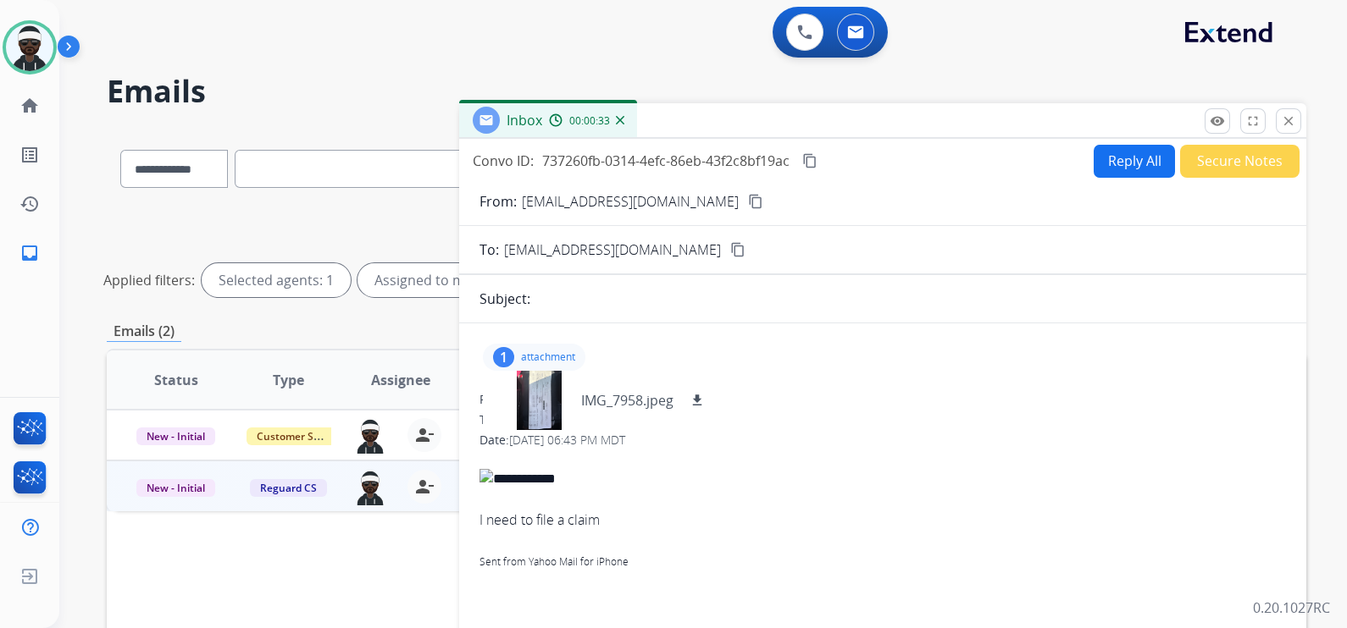
click at [1105, 156] on button "Reply All" at bounding box center [1133, 161] width 81 height 33
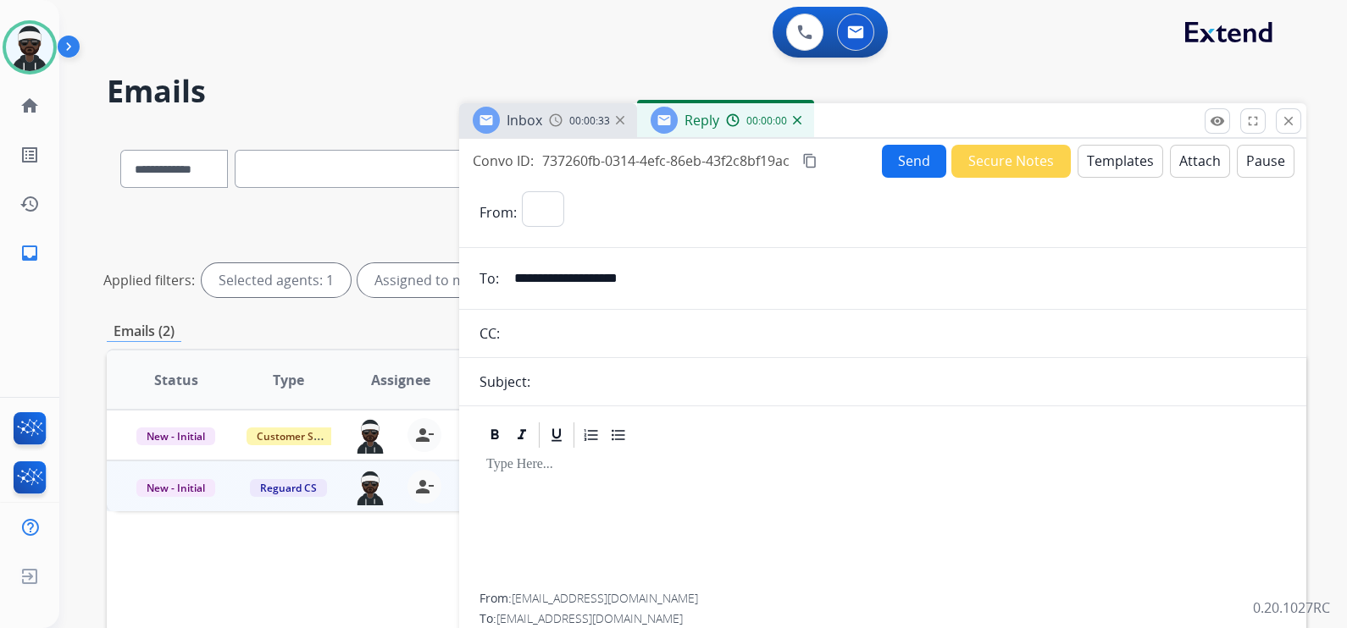
select select "**********"
click at [611, 380] on div "Subject:" at bounding box center [882, 382] width 847 height 20
click at [541, 384] on div "Subject:" at bounding box center [882, 382] width 847 height 20
click at [608, 372] on div "Subject:" at bounding box center [882, 382] width 847 height 20
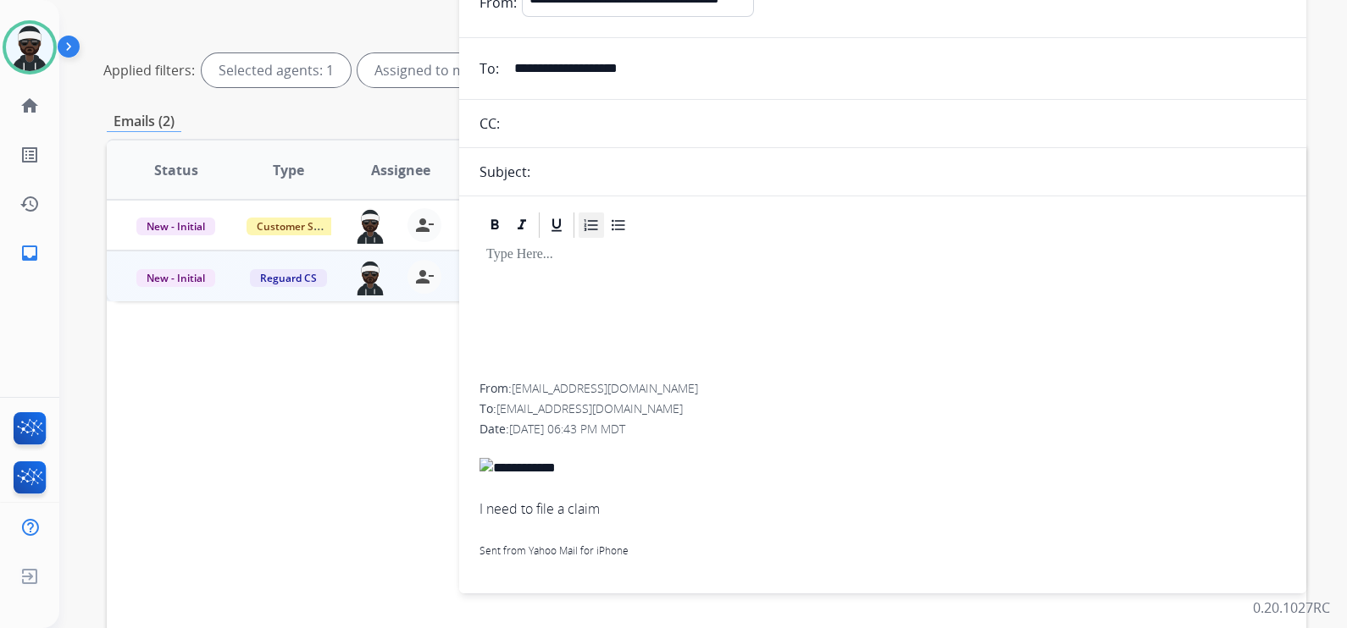
scroll to position [211, 0]
drag, startPoint x: 595, startPoint y: 168, endPoint x: 539, endPoint y: 166, distance: 55.9
click at [593, 168] on div "Subject:" at bounding box center [882, 171] width 847 height 20
click at [538, 163] on div "Subject:" at bounding box center [882, 171] width 847 height 20
click at [539, 106] on input "text" at bounding box center [895, 123] width 781 height 34
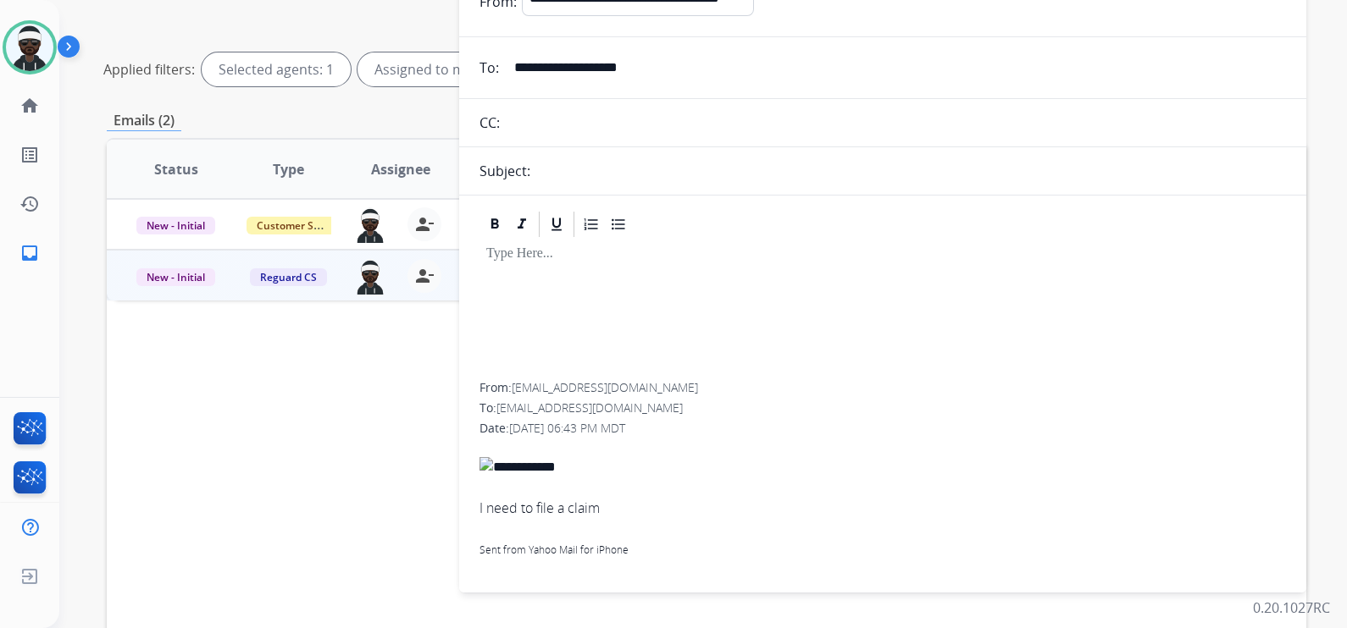
click at [563, 166] on div "Subject:" at bounding box center [882, 171] width 847 height 20
click at [599, 317] on div at bounding box center [882, 311] width 806 height 143
drag, startPoint x: 559, startPoint y: 159, endPoint x: 616, endPoint y: 174, distance: 58.8
click at [559, 161] on div "Subject:" at bounding box center [882, 171] width 847 height 20
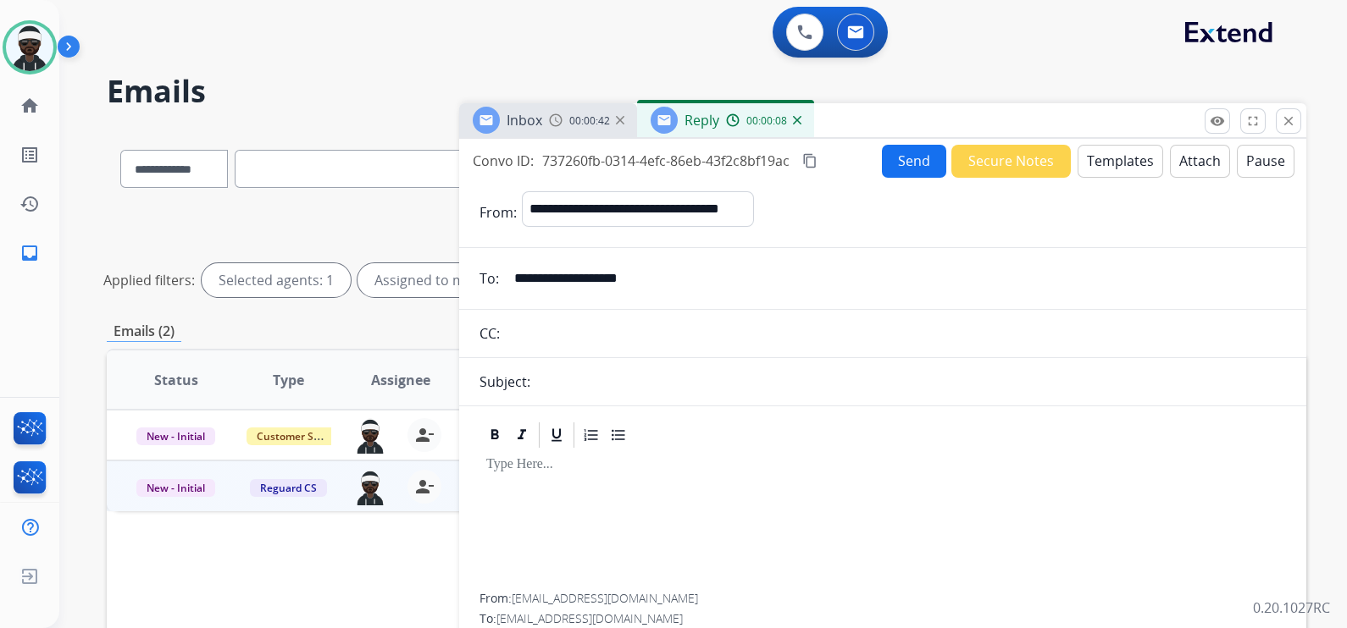
click at [1086, 165] on button "Templates" at bounding box center [1120, 161] width 86 height 33
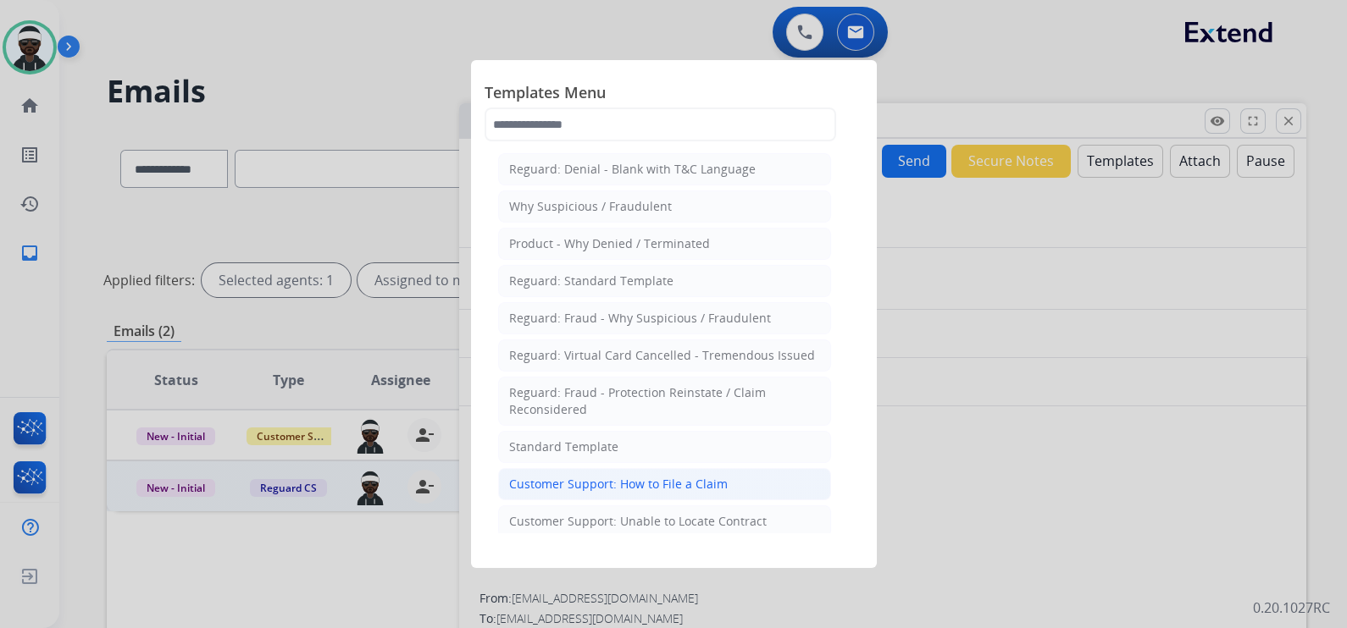
click at [631, 482] on div "Customer Support: How to File a Claim" at bounding box center [618, 484] width 218 height 17
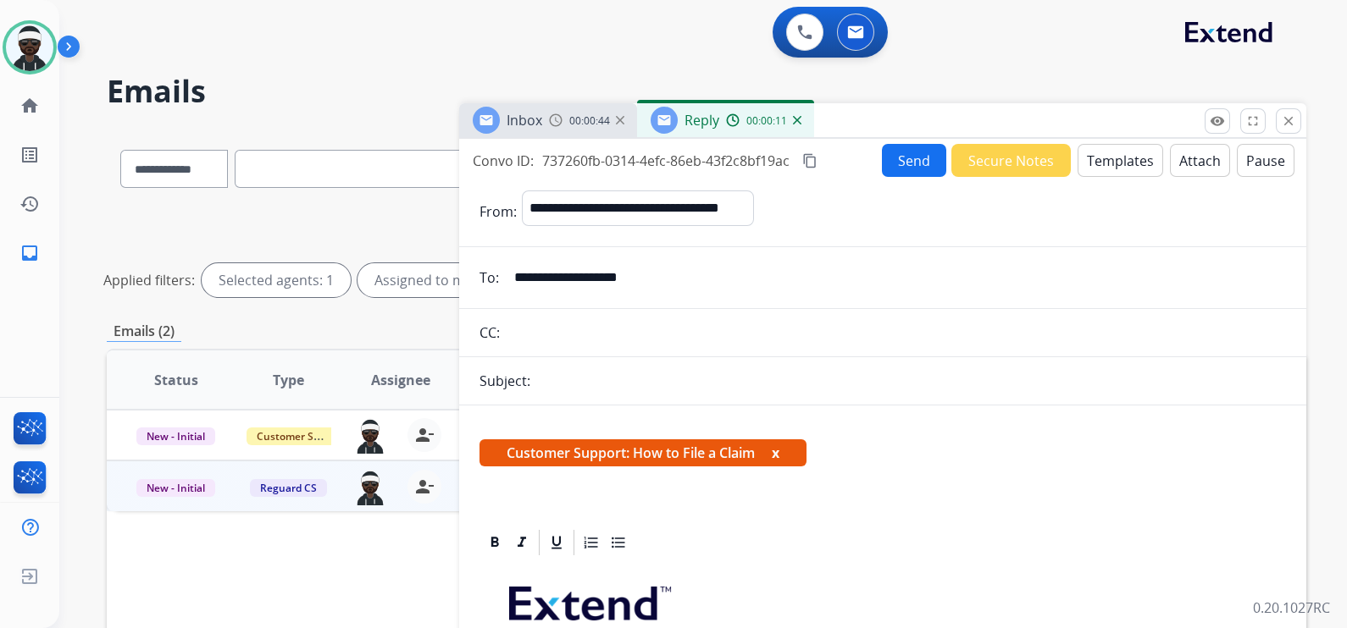
click at [589, 372] on div "Subject:" at bounding box center [882, 381] width 847 height 20
click at [585, 377] on div "Subject:" at bounding box center [882, 381] width 847 height 20
click at [778, 454] on button "x" at bounding box center [776, 453] width 8 height 20
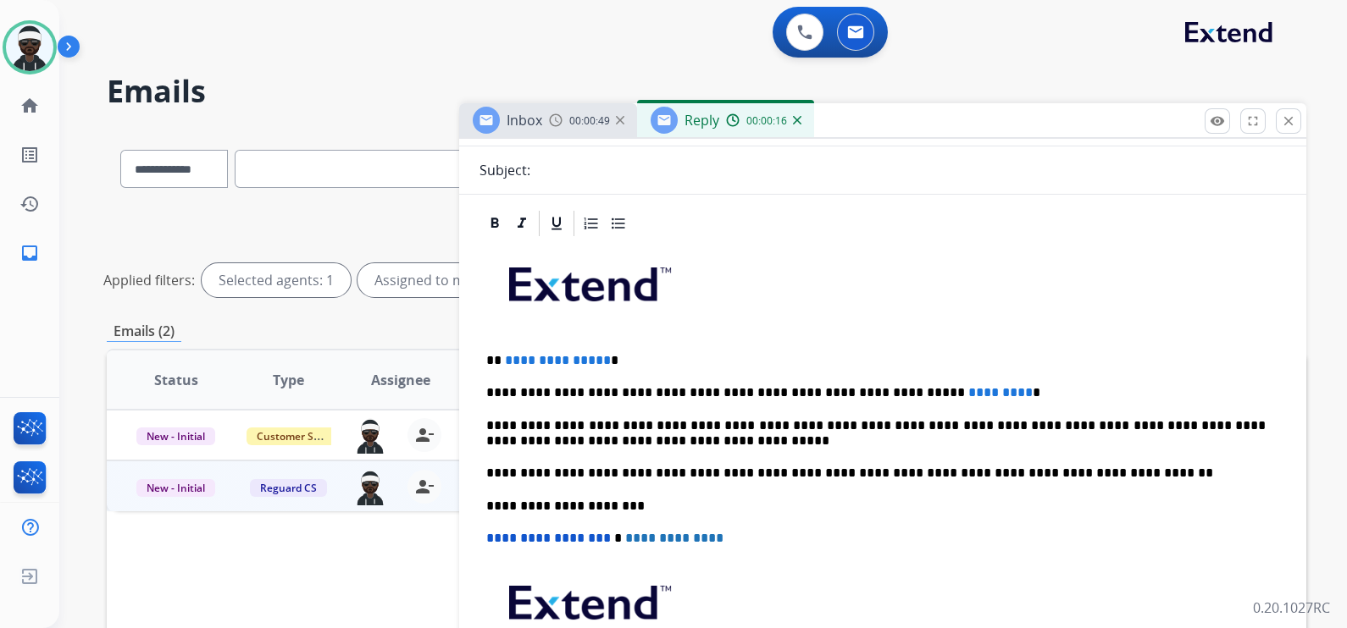
scroll to position [318, 0]
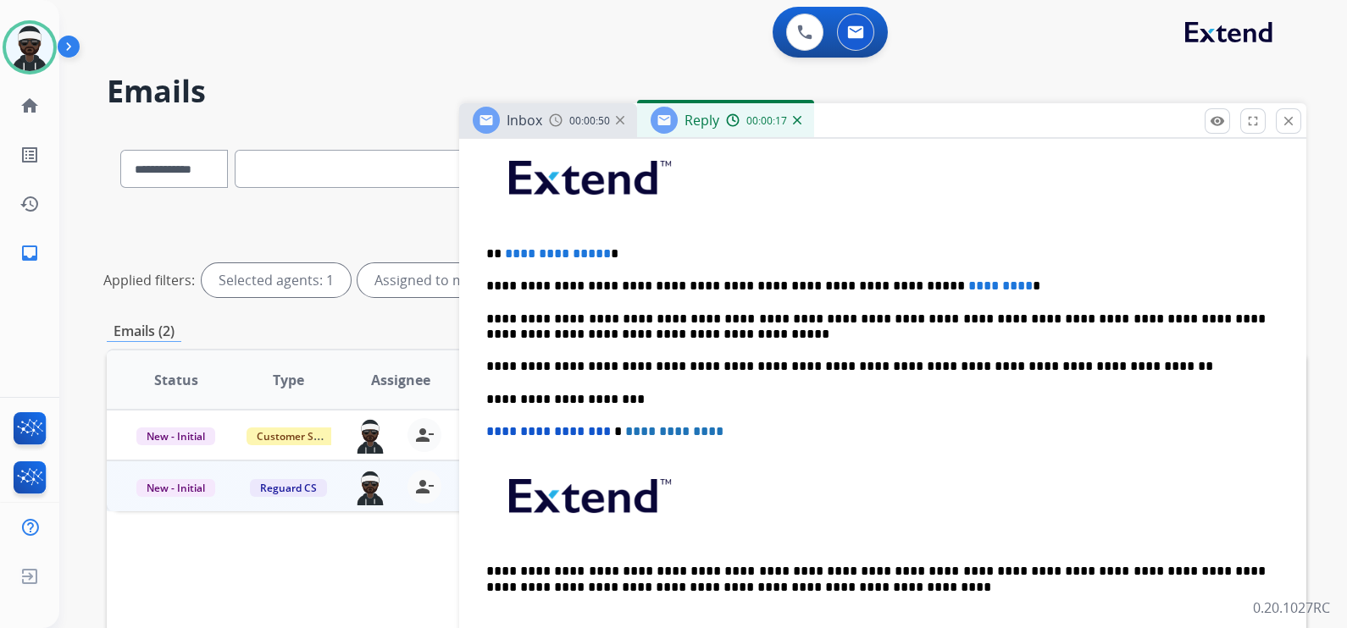
click at [820, 420] on div "**********" at bounding box center [882, 390] width 806 height 517
drag, startPoint x: 974, startPoint y: 284, endPoint x: 874, endPoint y: 286, distance: 100.0
click at [874, 286] on p "**********" at bounding box center [875, 286] width 779 height 15
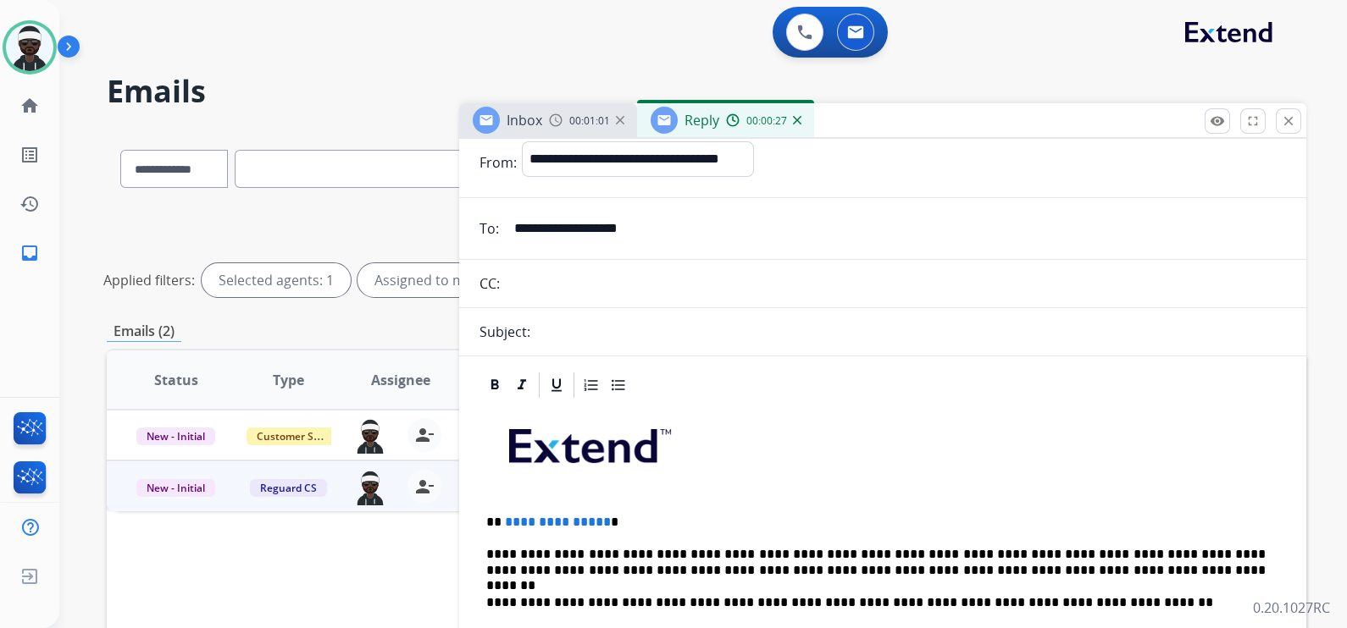
scroll to position [0, 0]
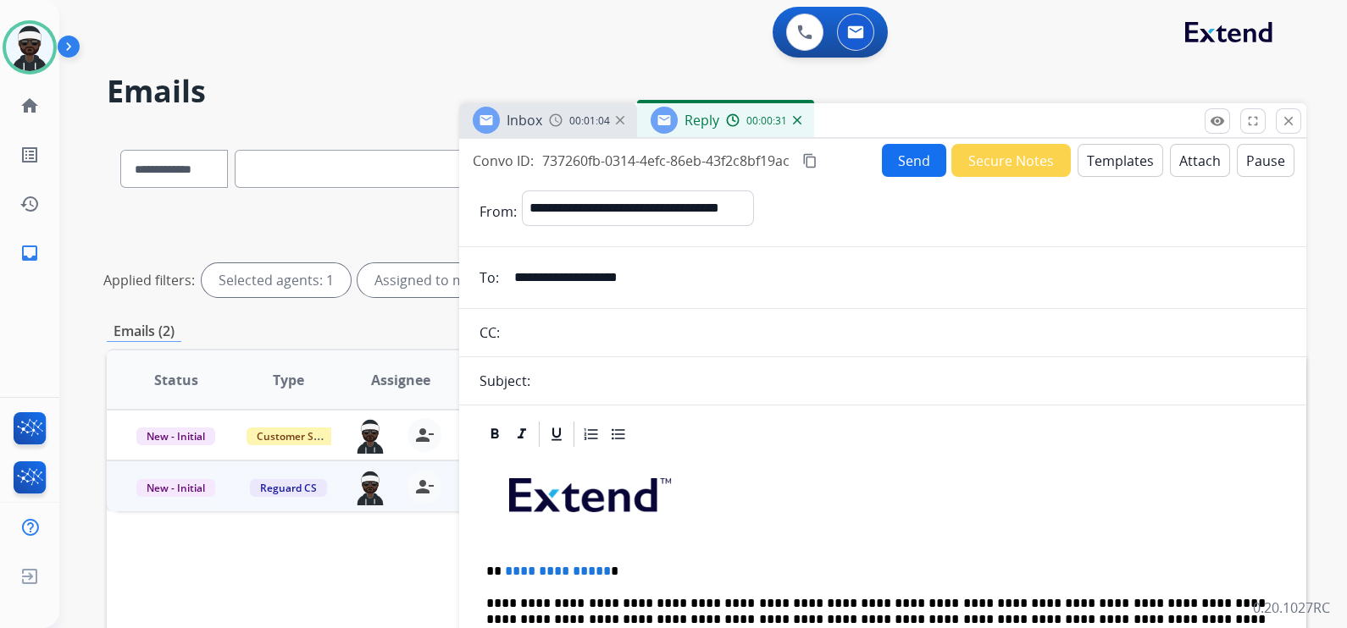
click at [799, 122] on img at bounding box center [797, 120] width 8 height 8
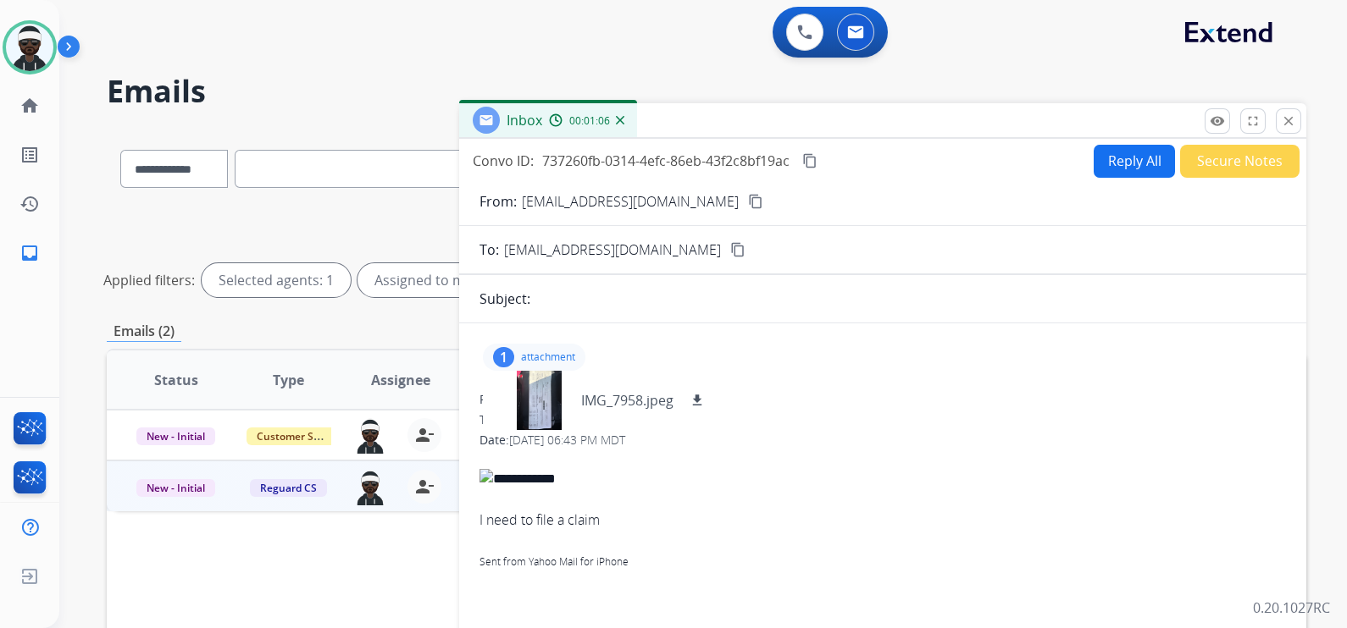
click at [1103, 165] on button "Reply All" at bounding box center [1133, 161] width 81 height 33
select select "**********"
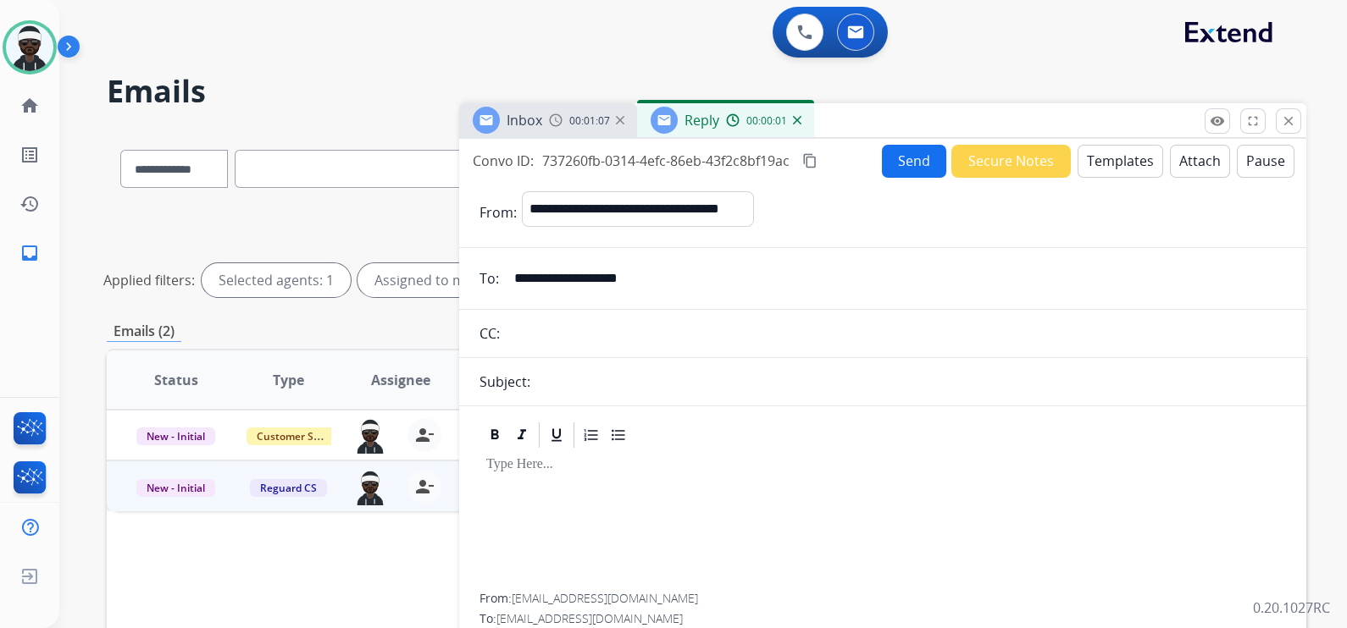
click at [569, 372] on div "Subject:" at bounding box center [882, 382] width 847 height 20
click at [539, 384] on div "Subject:" at bounding box center [882, 382] width 847 height 20
click at [1279, 122] on button "close Close" at bounding box center [1287, 120] width 25 height 25
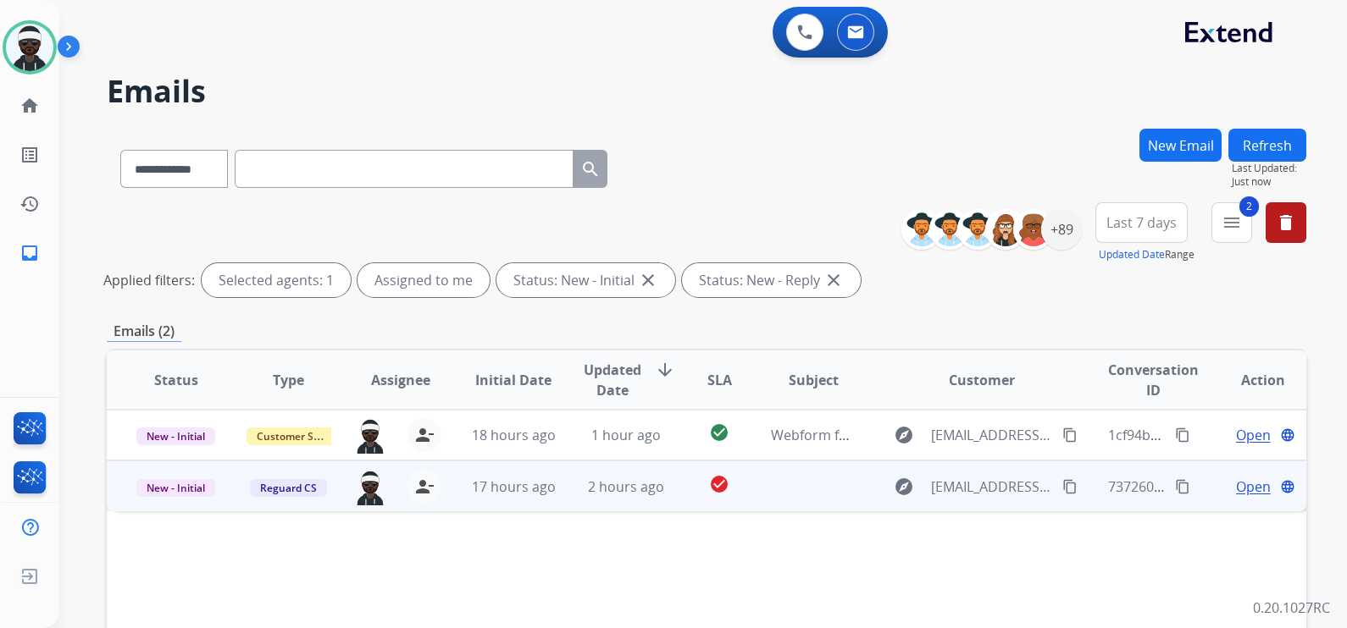
click at [1243, 489] on span "Open" at bounding box center [1253, 487] width 35 height 20
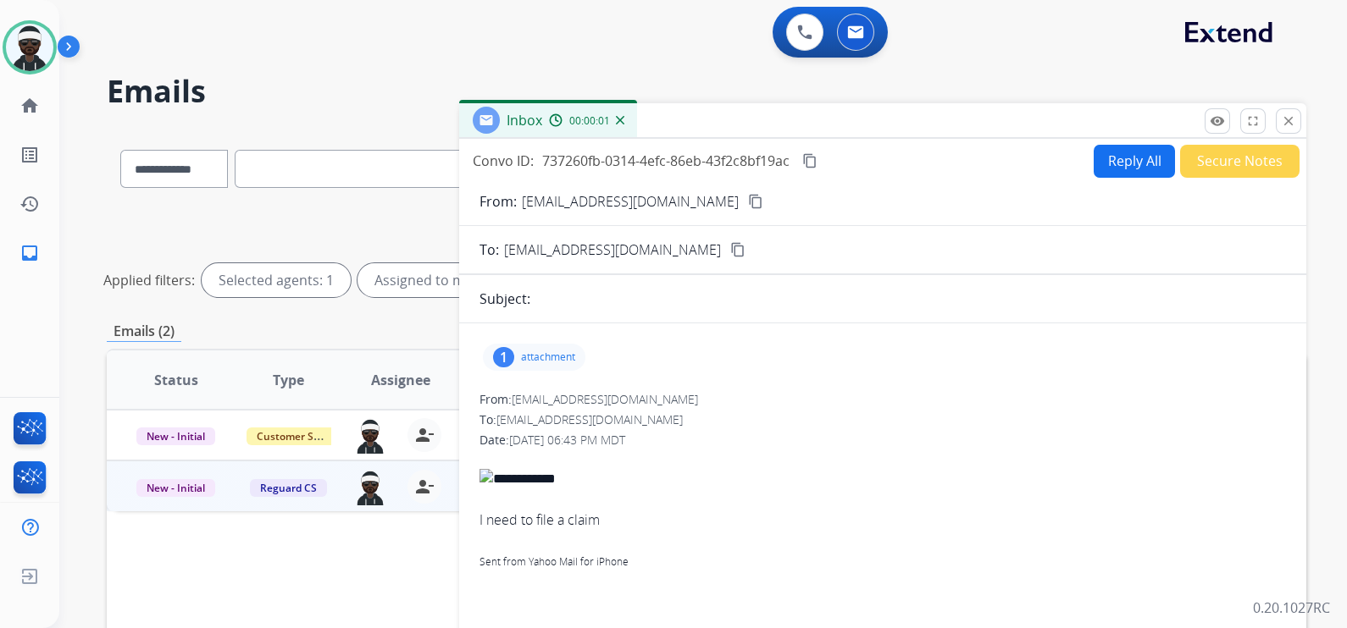
click at [556, 301] on div "Subject:" at bounding box center [882, 299] width 847 height 20
click at [1117, 165] on button "Reply All" at bounding box center [1133, 161] width 81 height 33
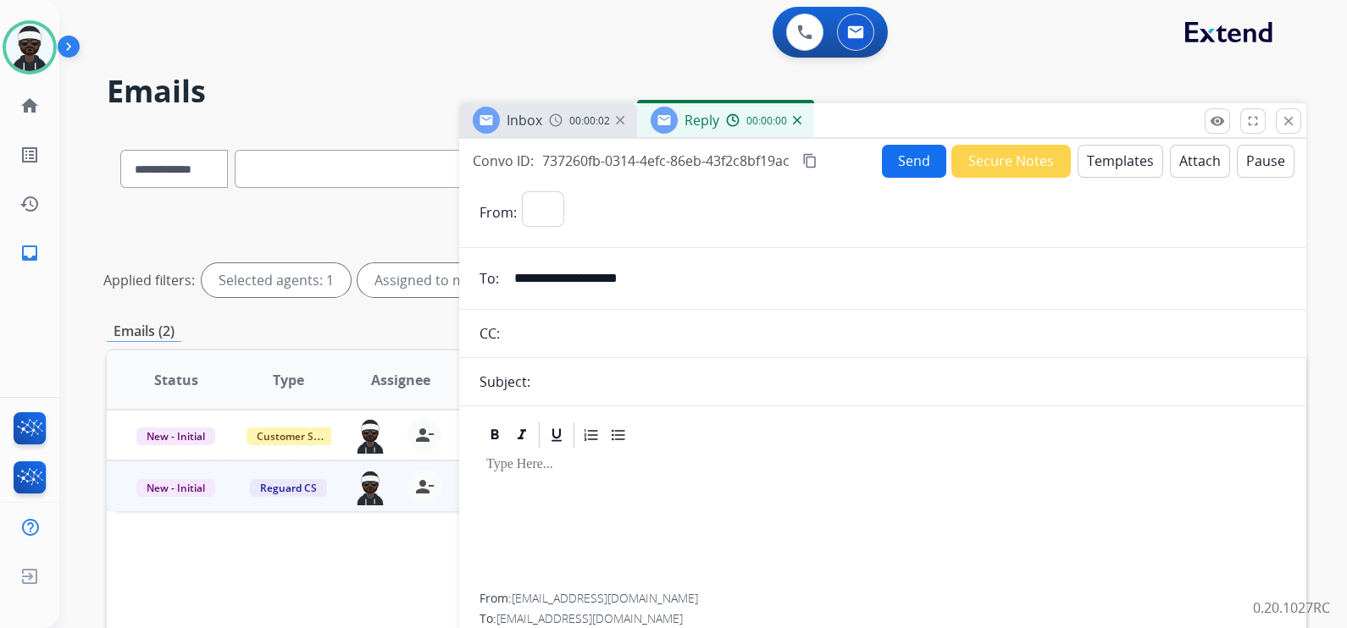
select select "**********"
click at [559, 388] on div "Subject:" at bounding box center [882, 382] width 847 height 20
click at [542, 382] on div "Subject:" at bounding box center [882, 382] width 847 height 20
click at [532, 382] on div "Subject:" at bounding box center [882, 382] width 847 height 20
drag, startPoint x: 592, startPoint y: 380, endPoint x: 614, endPoint y: 380, distance: 22.0
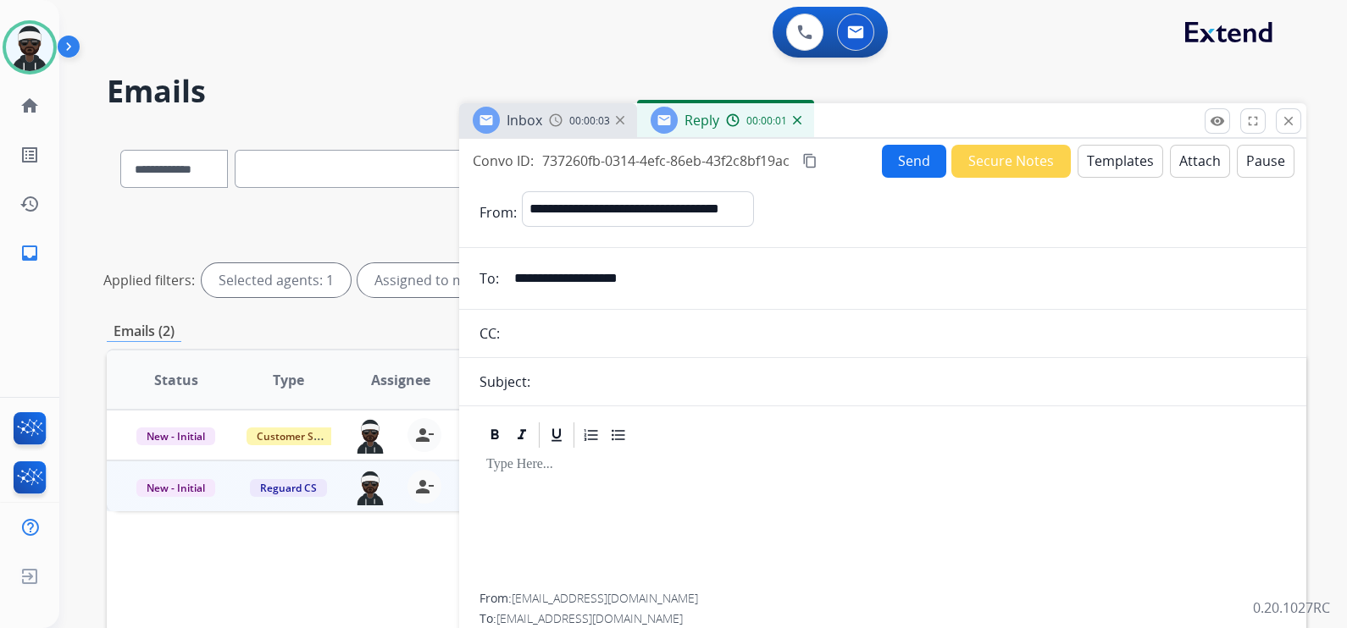
click at [610, 380] on div "Subject:" at bounding box center [882, 382] width 847 height 20
drag, startPoint x: 673, startPoint y: 387, endPoint x: 618, endPoint y: 331, distance: 78.4
click at [673, 383] on div "Subject:" at bounding box center [882, 382] width 847 height 20
click at [607, 328] on input "text" at bounding box center [895, 334] width 781 height 34
click at [704, 284] on input "**********" at bounding box center [895, 279] width 782 height 34
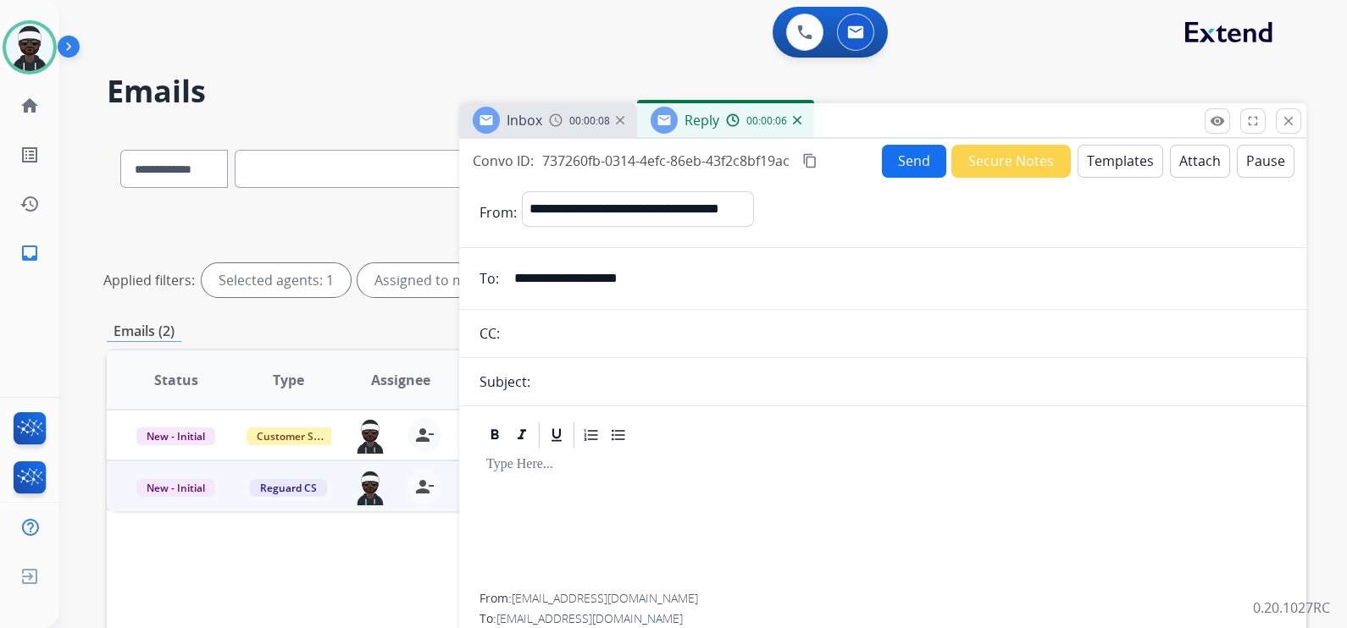
click at [1128, 175] on button "Templates" at bounding box center [1120, 161] width 86 height 33
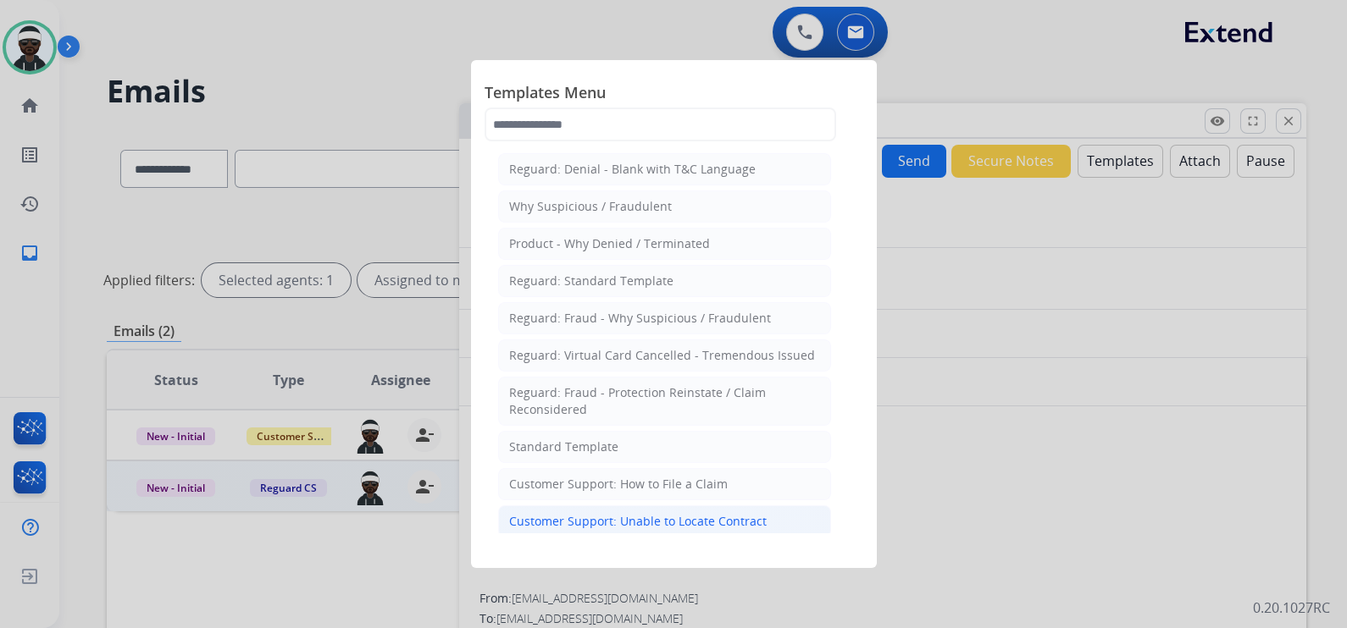
click at [644, 521] on div "Customer Support: Unable to Locate Contract" at bounding box center [637, 521] width 257 height 17
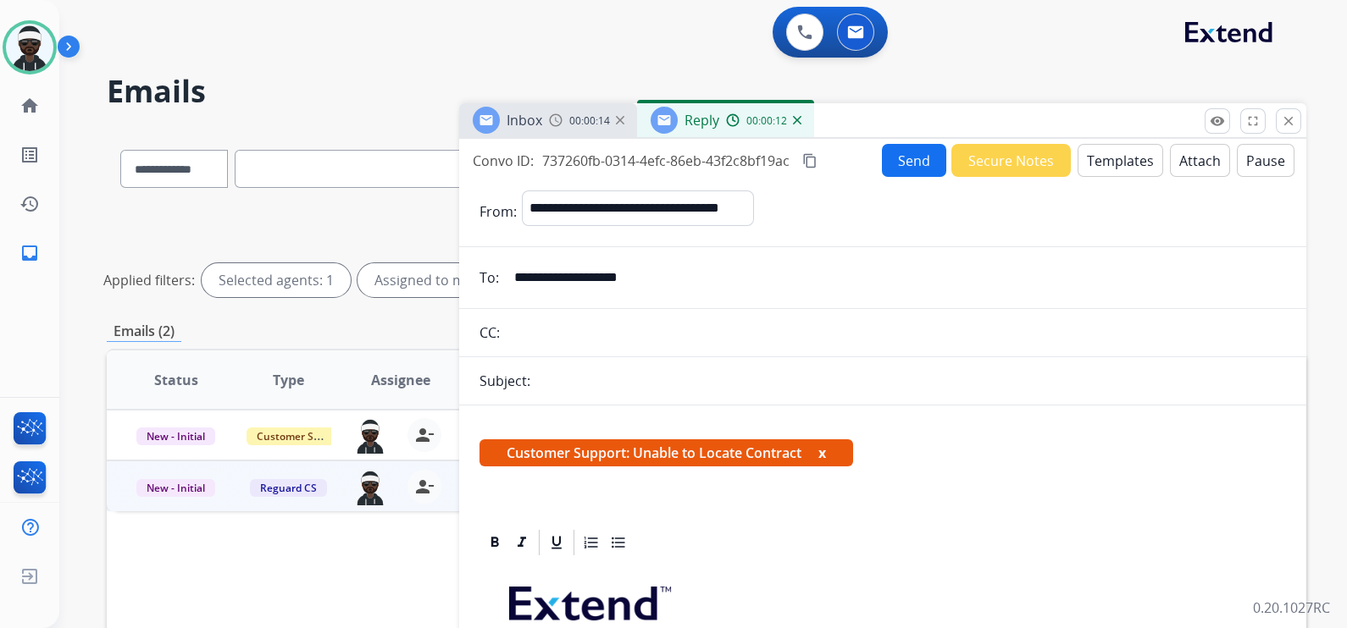
click at [824, 454] on button "x" at bounding box center [822, 453] width 8 height 20
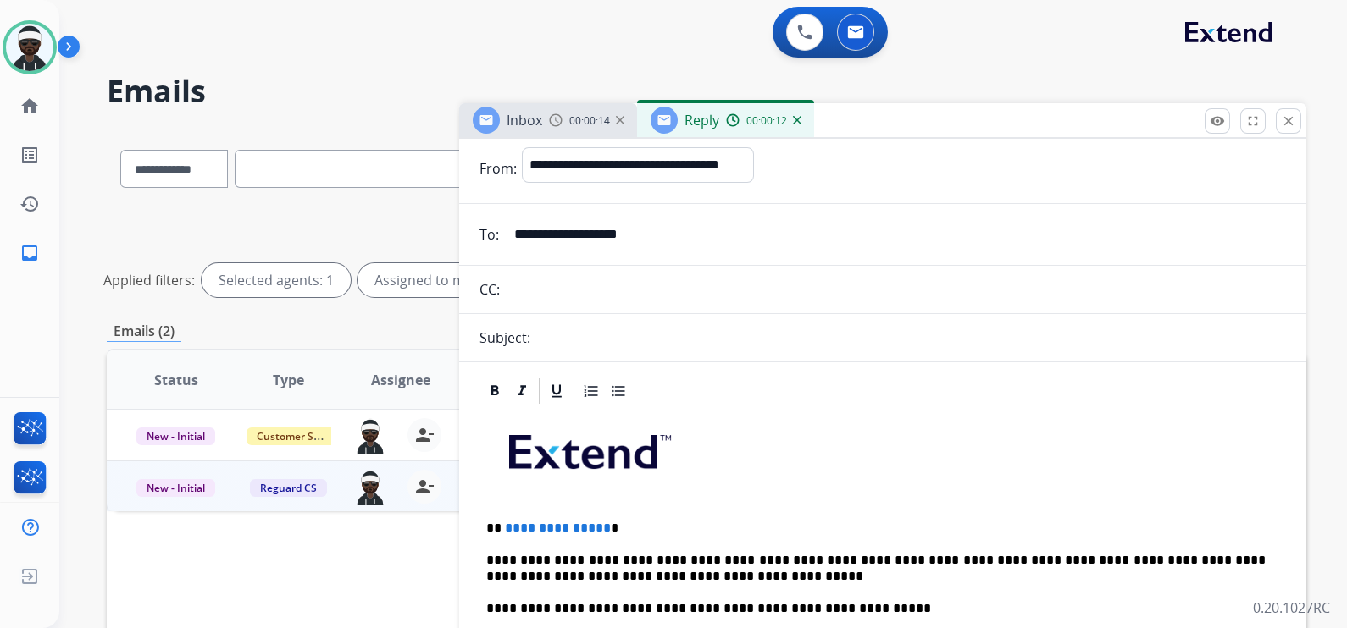
scroll to position [211, 0]
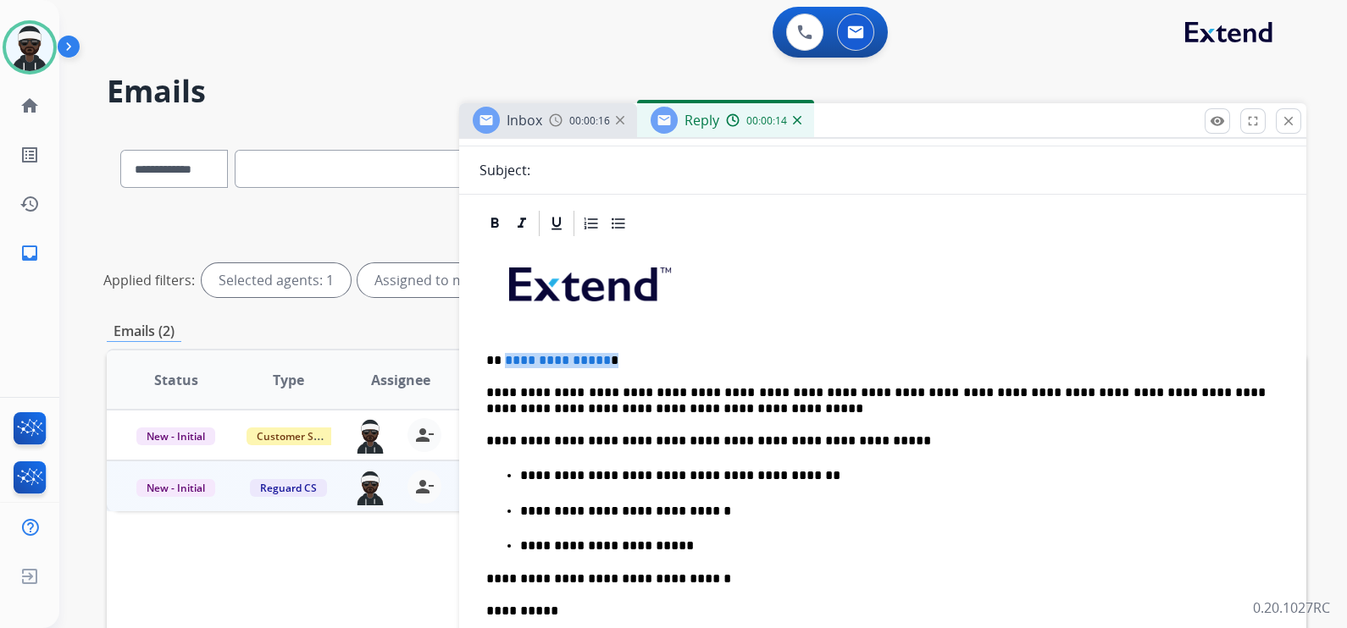
drag, startPoint x: 610, startPoint y: 358, endPoint x: 502, endPoint y: 356, distance: 107.6
click at [502, 356] on p "**********" at bounding box center [875, 360] width 779 height 15
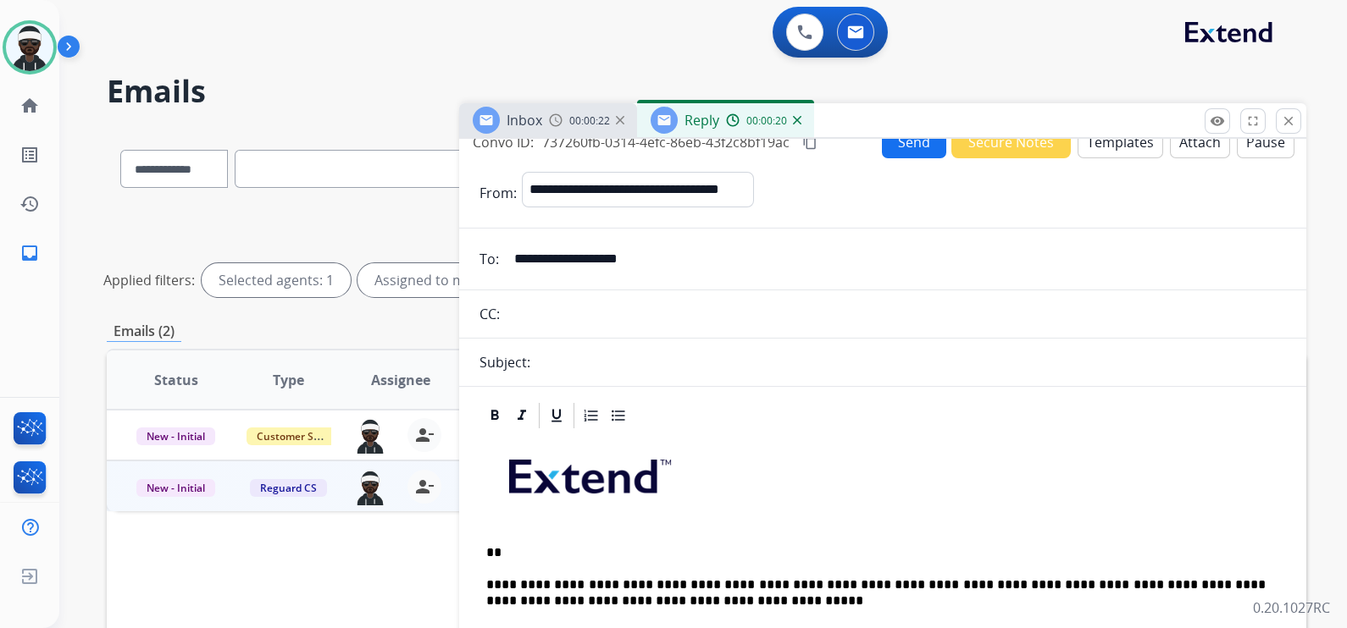
scroll to position [0, 0]
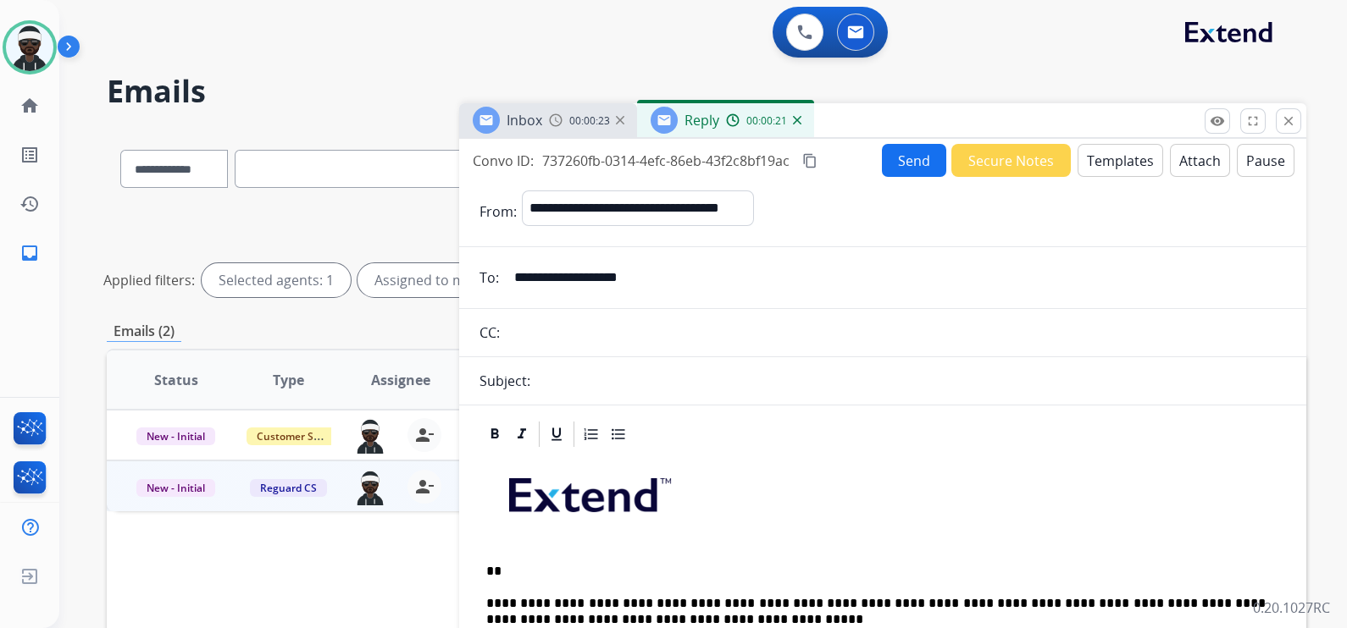
click at [1120, 161] on button "Templates" at bounding box center [1120, 160] width 86 height 33
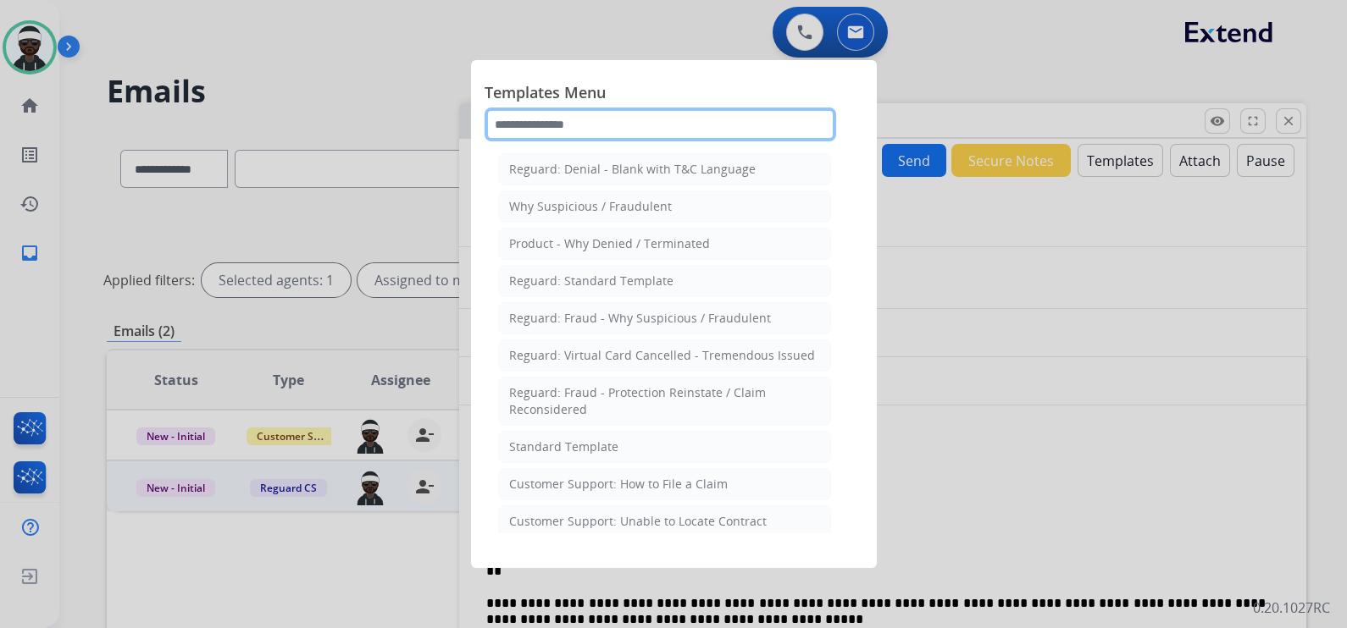
click at [615, 130] on input "text" at bounding box center [659, 125] width 351 height 34
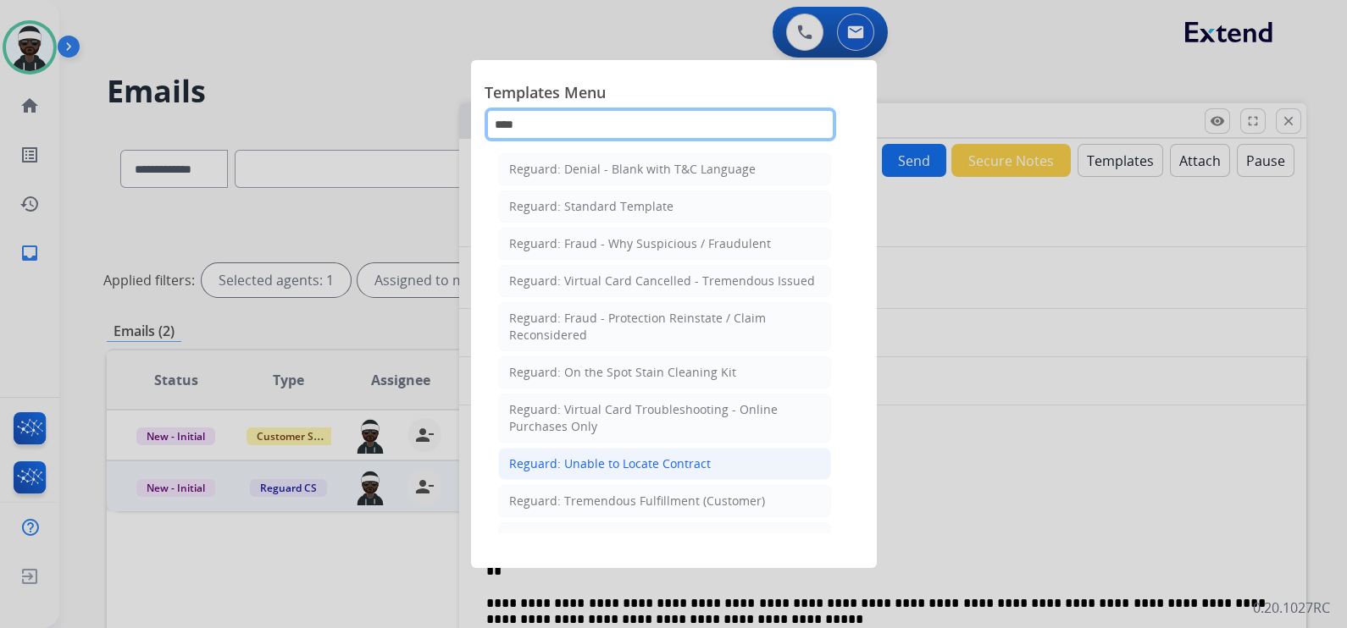
type input "****"
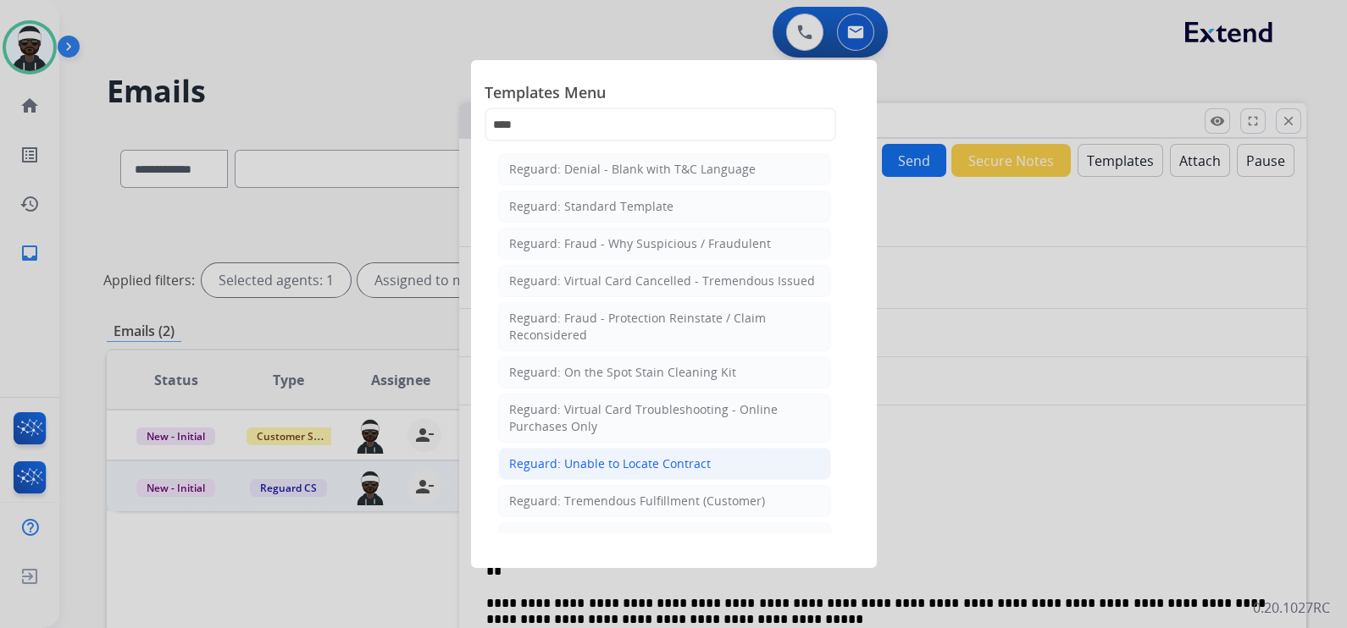
click at [642, 472] on li "Reguard: Unable to Locate Contract" at bounding box center [664, 464] width 333 height 32
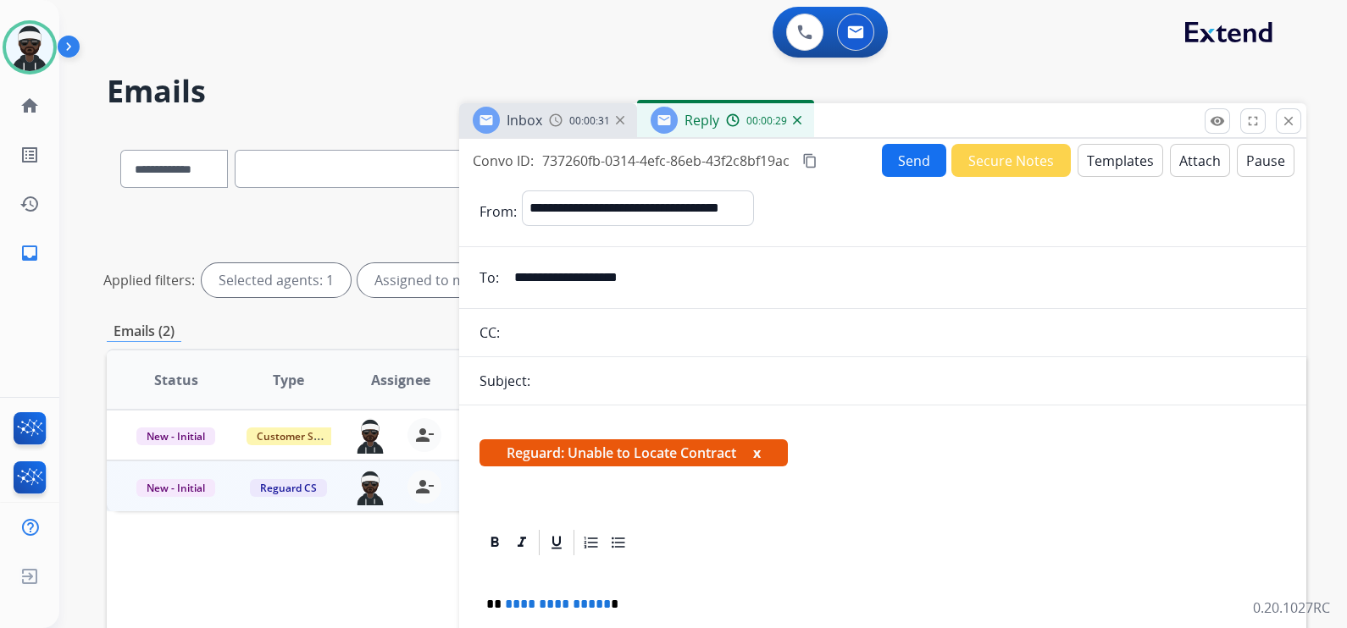
click at [758, 453] on button "x" at bounding box center [757, 453] width 8 height 20
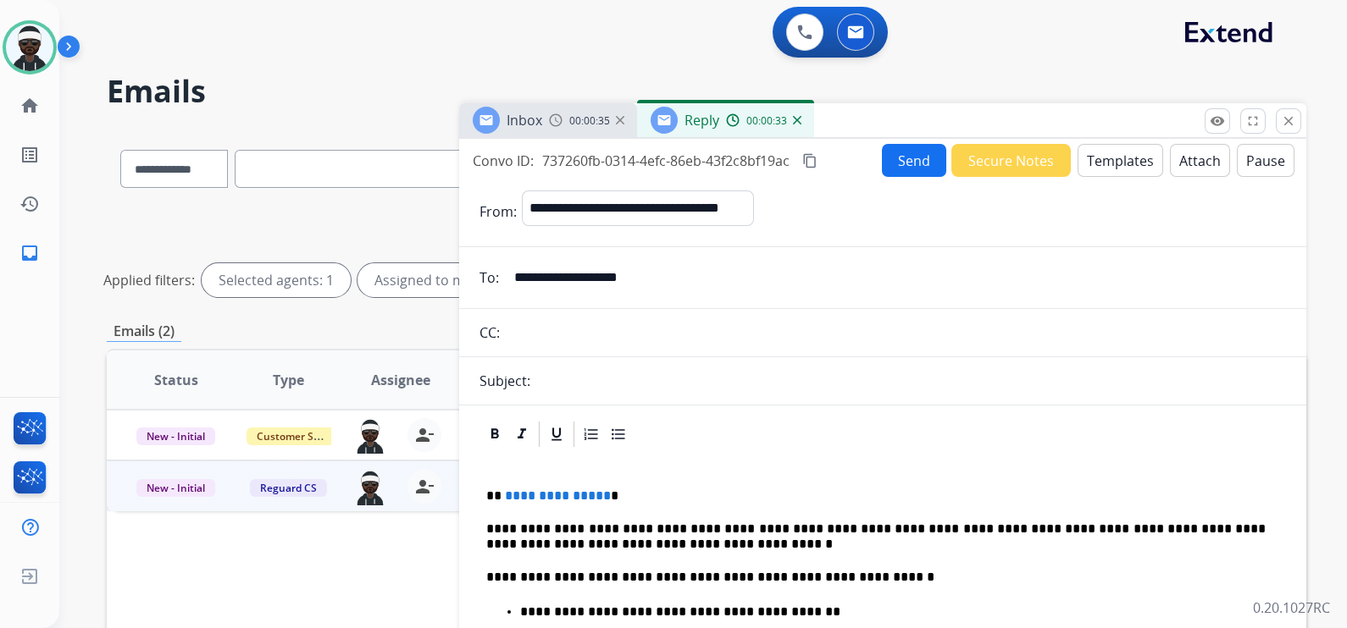
click at [570, 113] on div "00:00:35" at bounding box center [586, 120] width 75 height 15
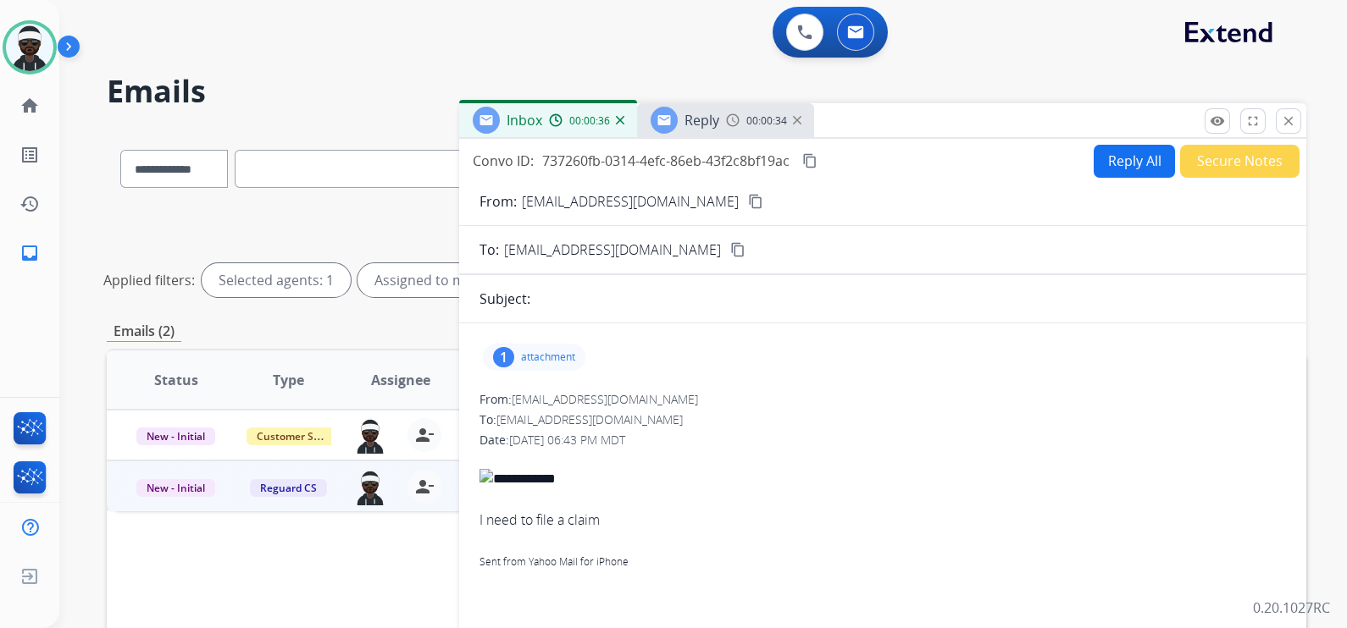
click at [539, 362] on p "attachment" at bounding box center [548, 358] width 54 height 14
click at [619, 404] on p "IMG_7958.jpeg" at bounding box center [627, 400] width 92 height 20
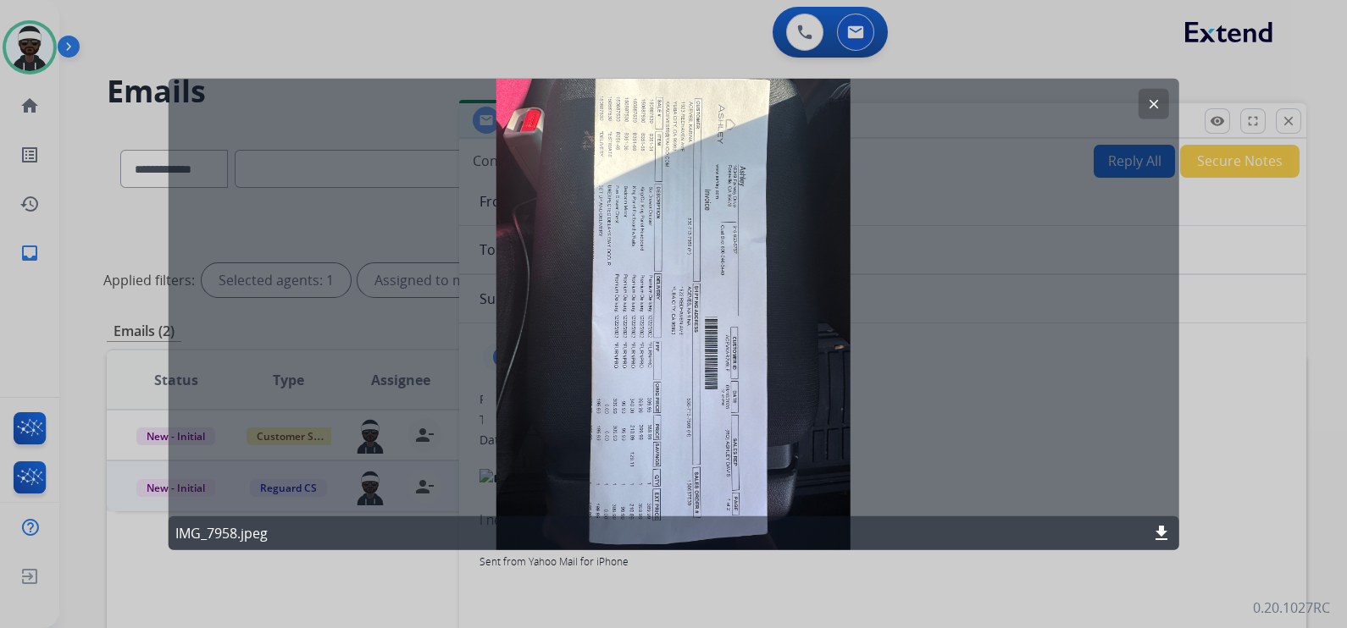
click at [1154, 102] on mat-icon "clear" at bounding box center [1152, 104] width 15 height 15
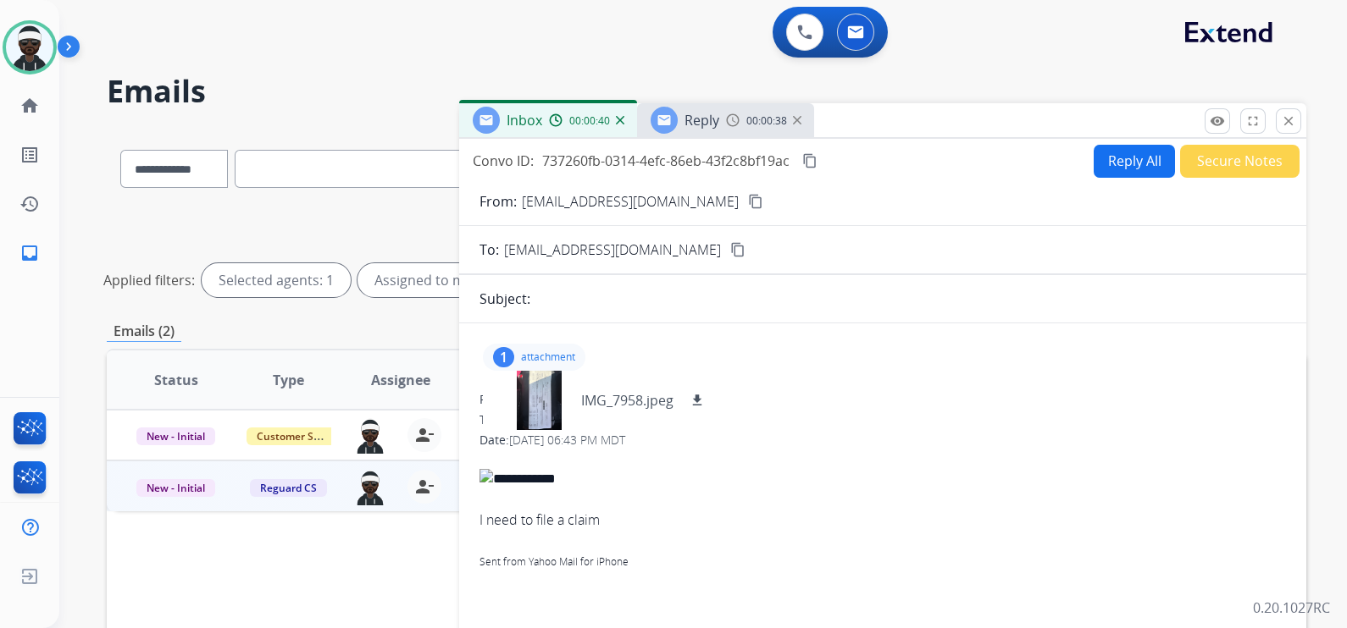
click at [689, 123] on span "Reply" at bounding box center [701, 120] width 35 height 19
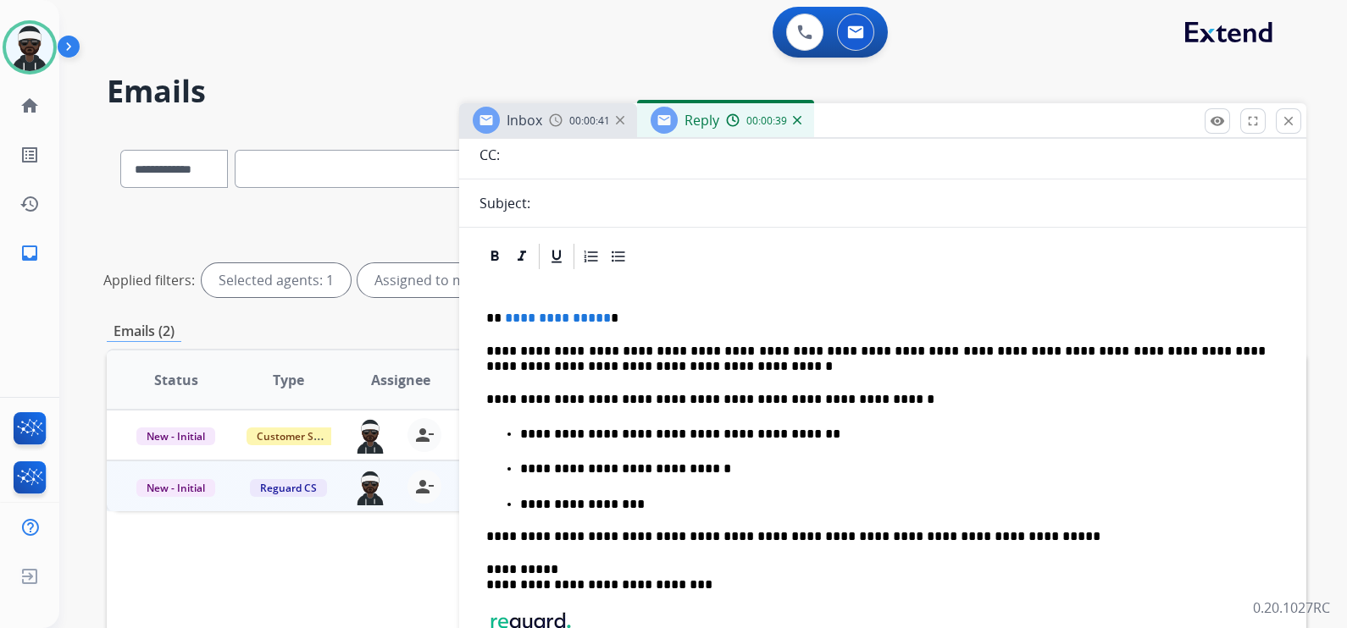
scroll to position [211, 0]
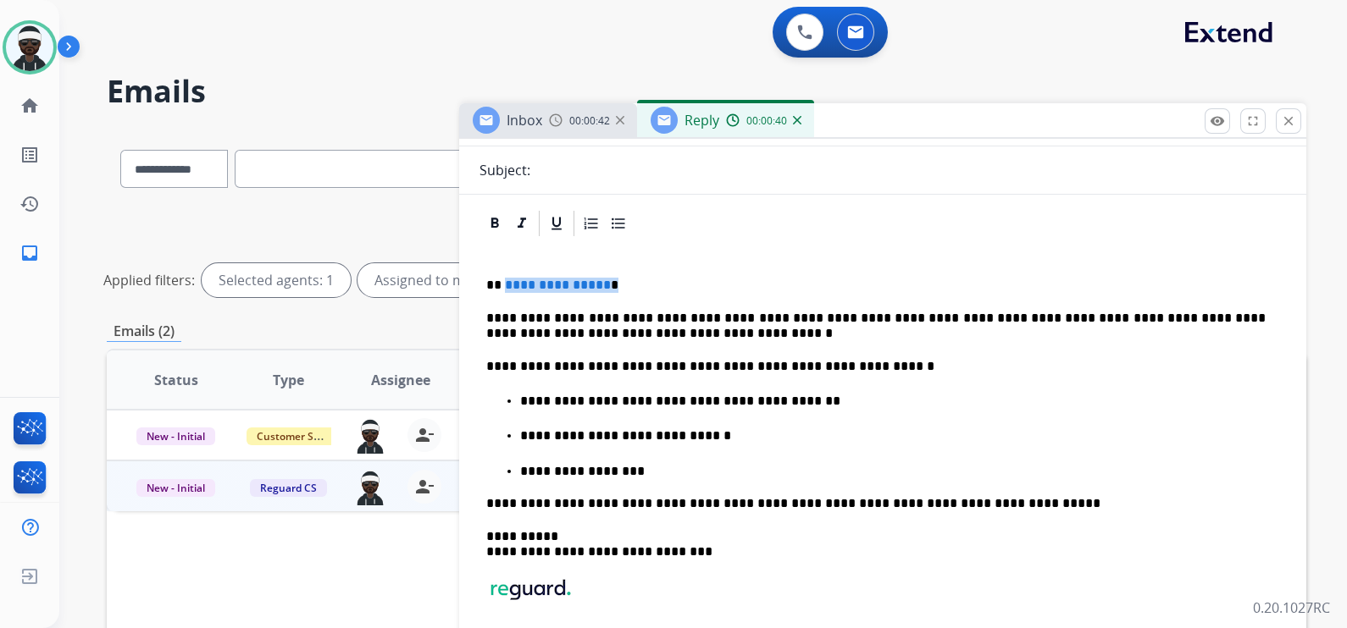
drag, startPoint x: 618, startPoint y: 288, endPoint x: 501, endPoint y: 288, distance: 116.9
click at [501, 288] on p "**********" at bounding box center [875, 285] width 779 height 15
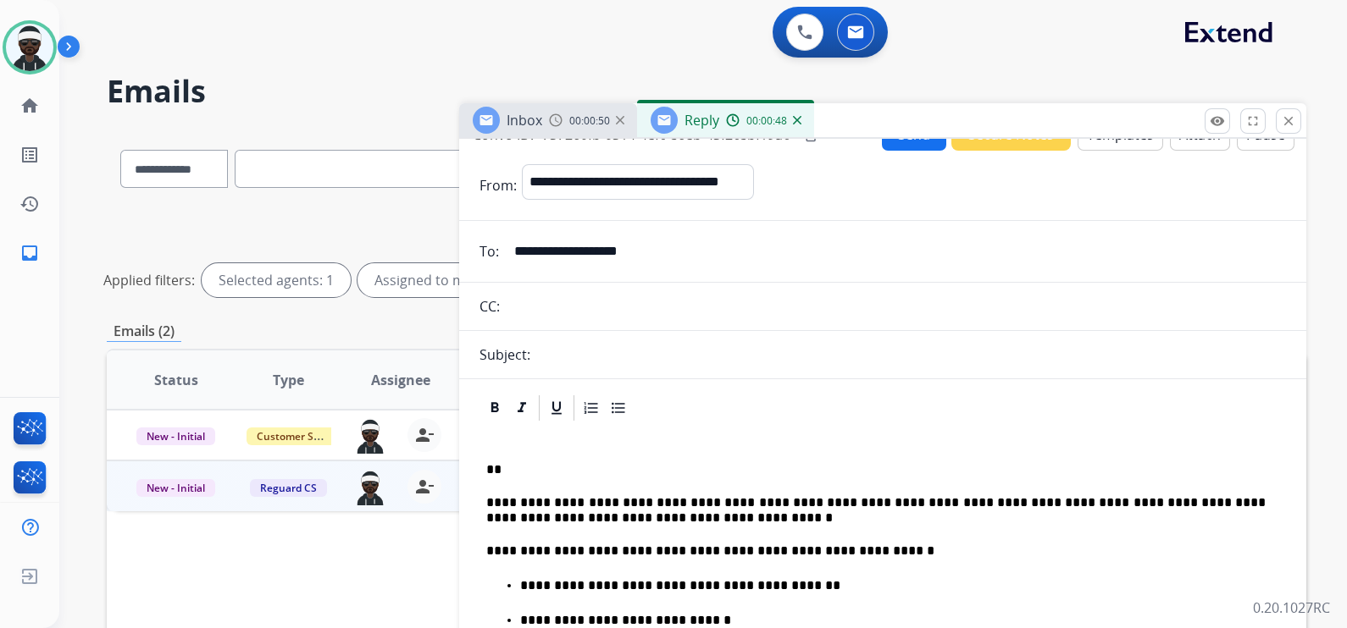
scroll to position [0, 0]
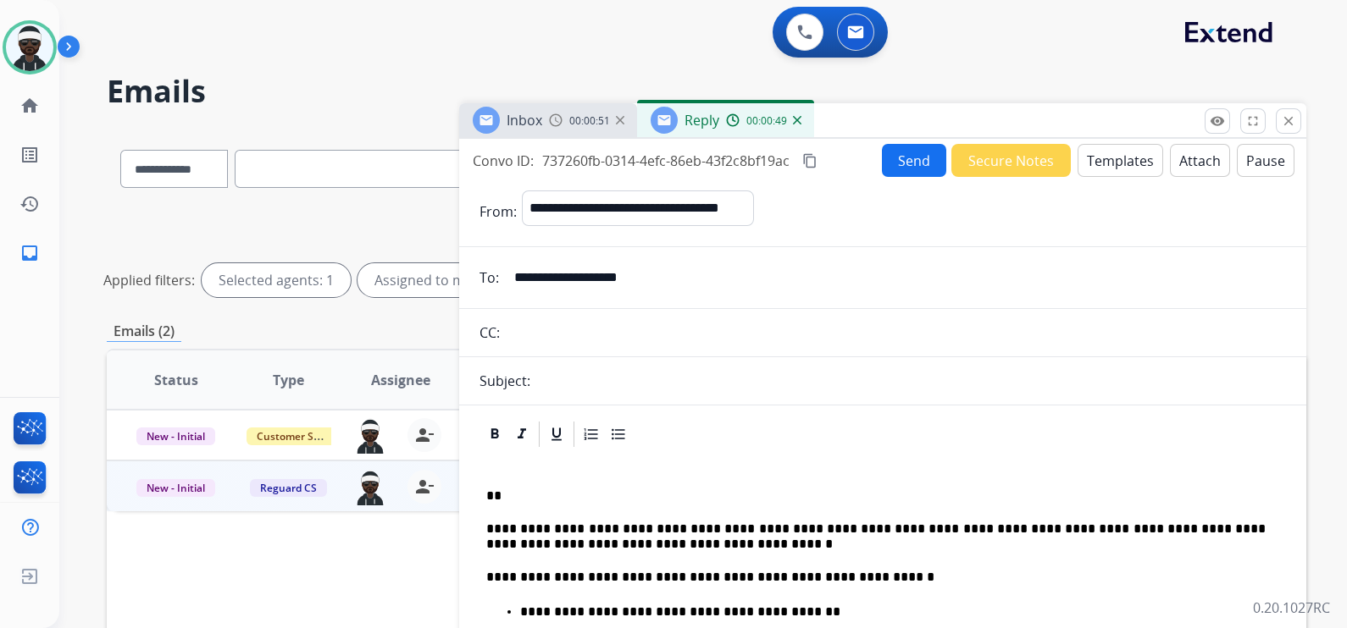
click at [702, 378] on div "Subject:" at bounding box center [882, 381] width 847 height 20
click at [924, 170] on button "Send" at bounding box center [914, 160] width 64 height 33
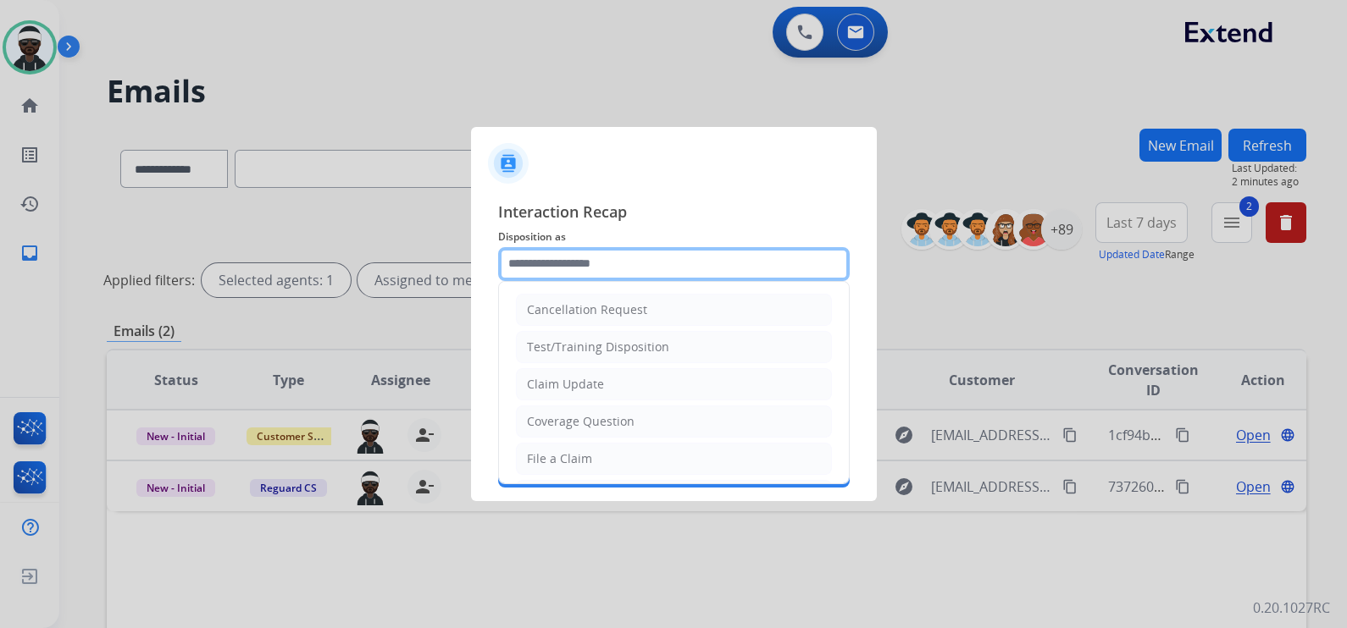
click at [588, 263] on input "text" at bounding box center [673, 264] width 351 height 34
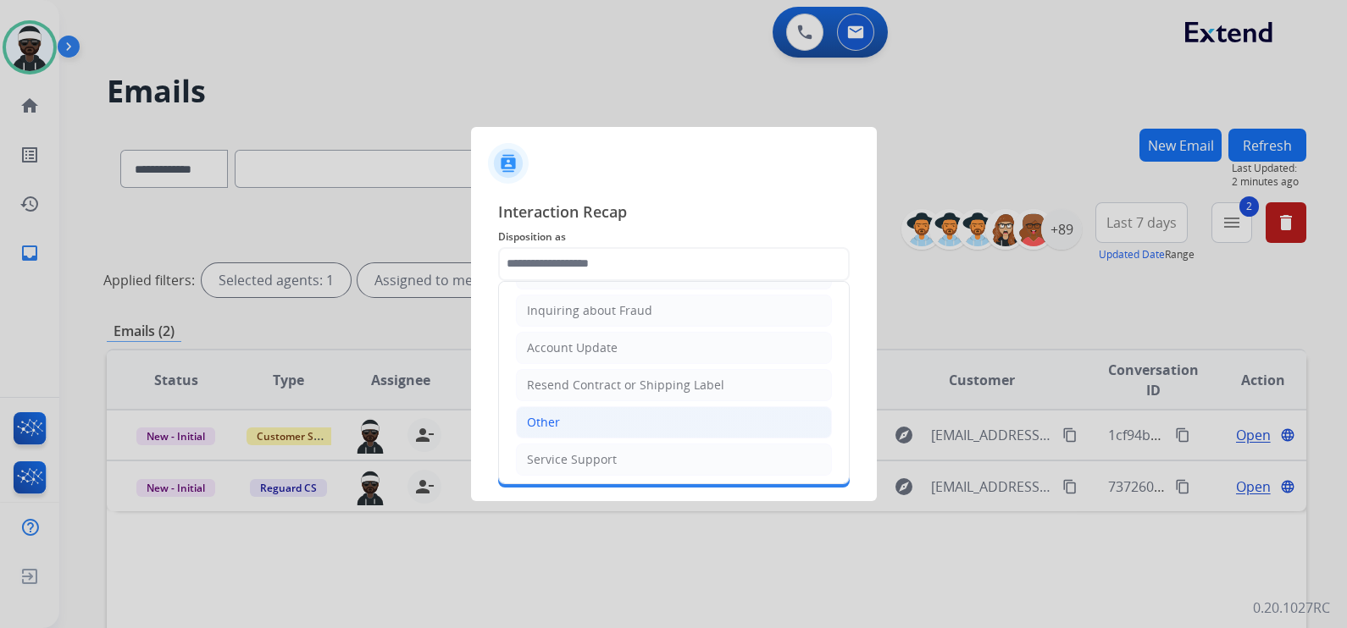
click at [572, 418] on li "Other" at bounding box center [674, 423] width 316 height 32
type input "*****"
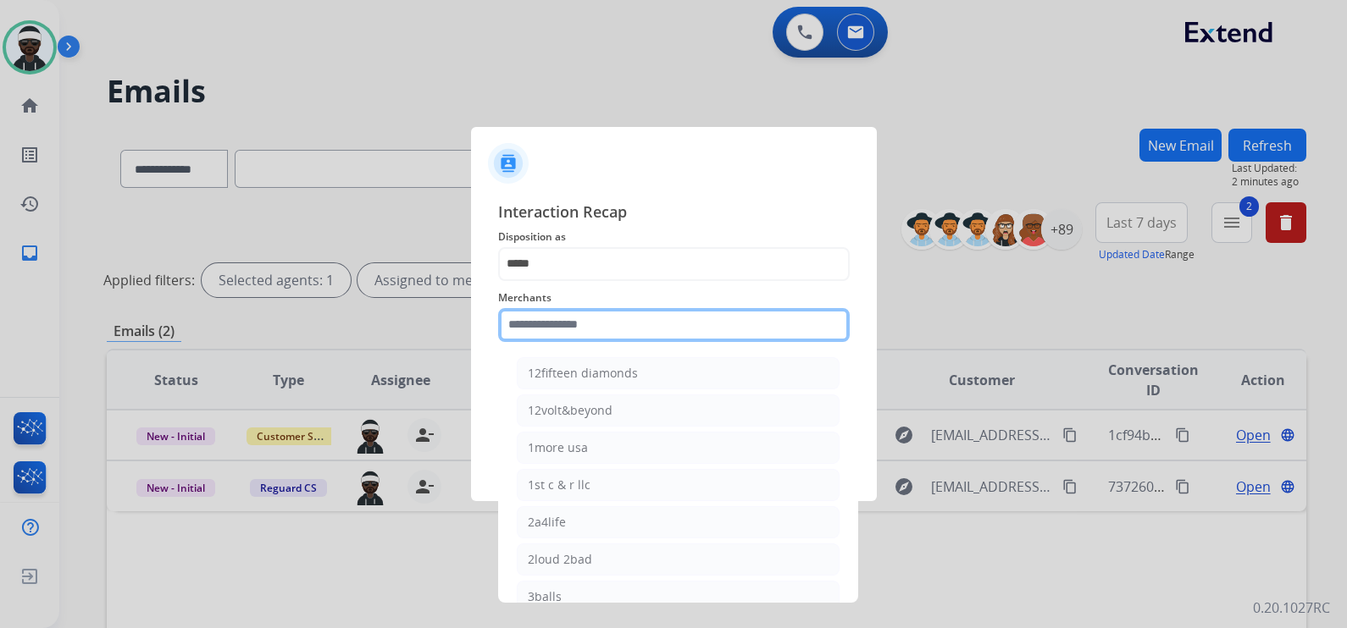
click at [572, 335] on input "text" at bounding box center [673, 325] width 351 height 34
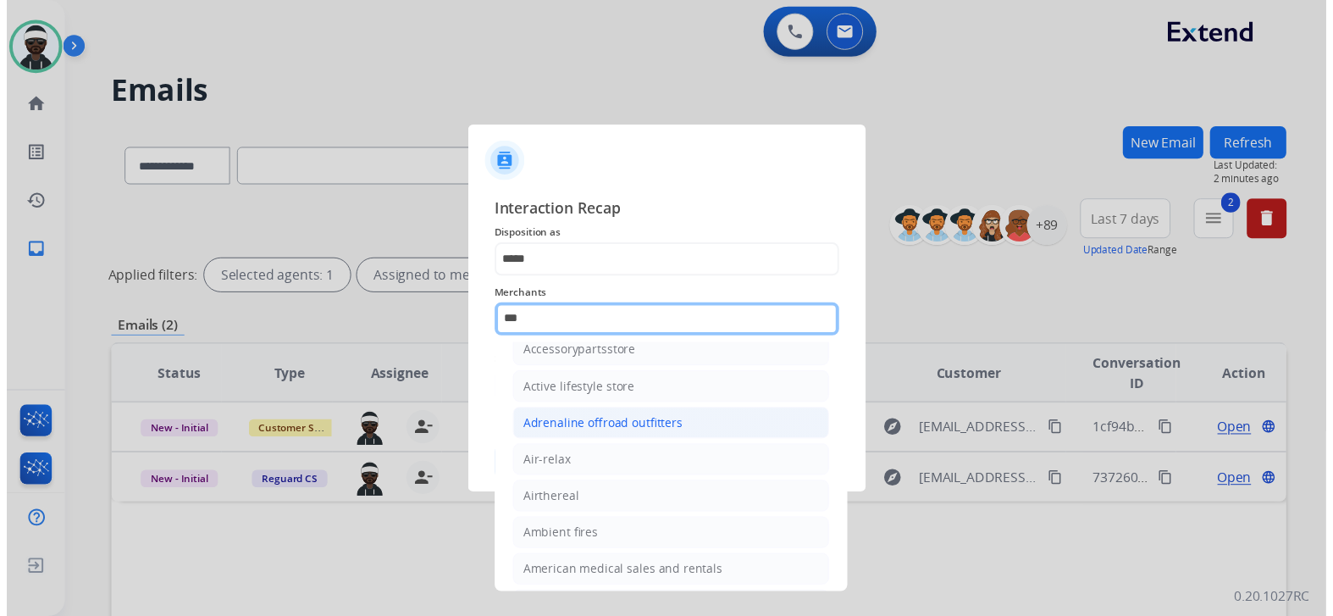
scroll to position [0, 0]
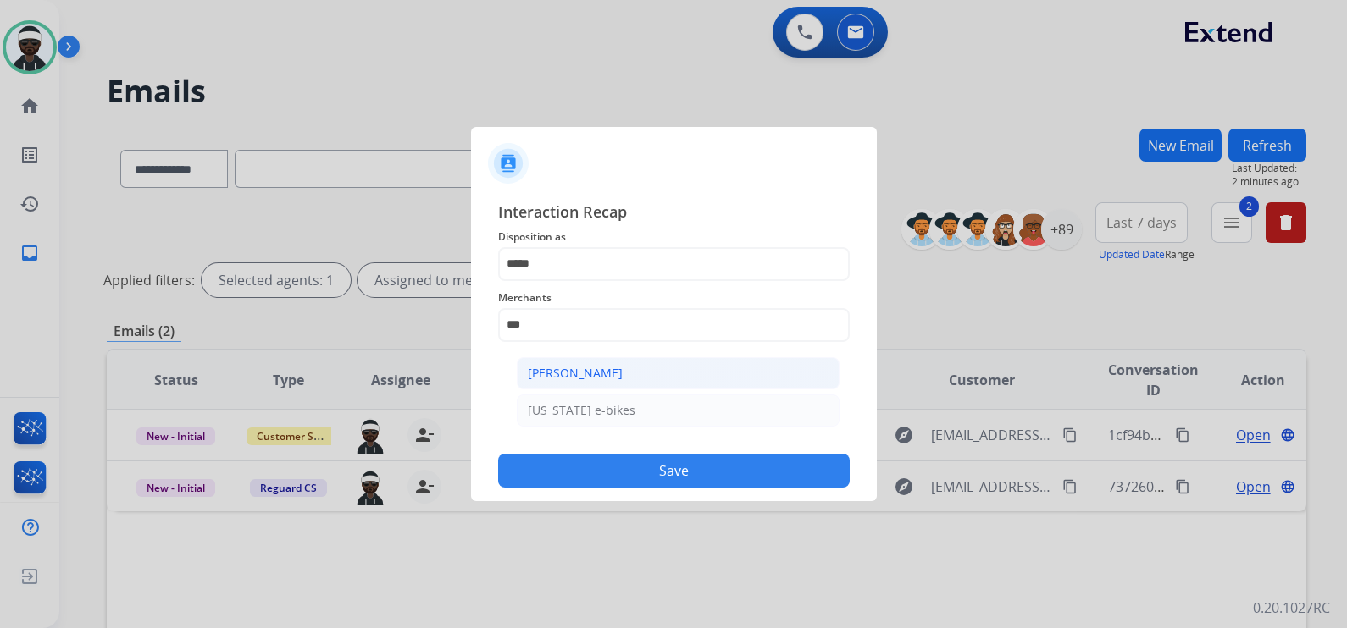
click at [596, 377] on div "[PERSON_NAME]" at bounding box center [575, 373] width 95 height 17
type input "**********"
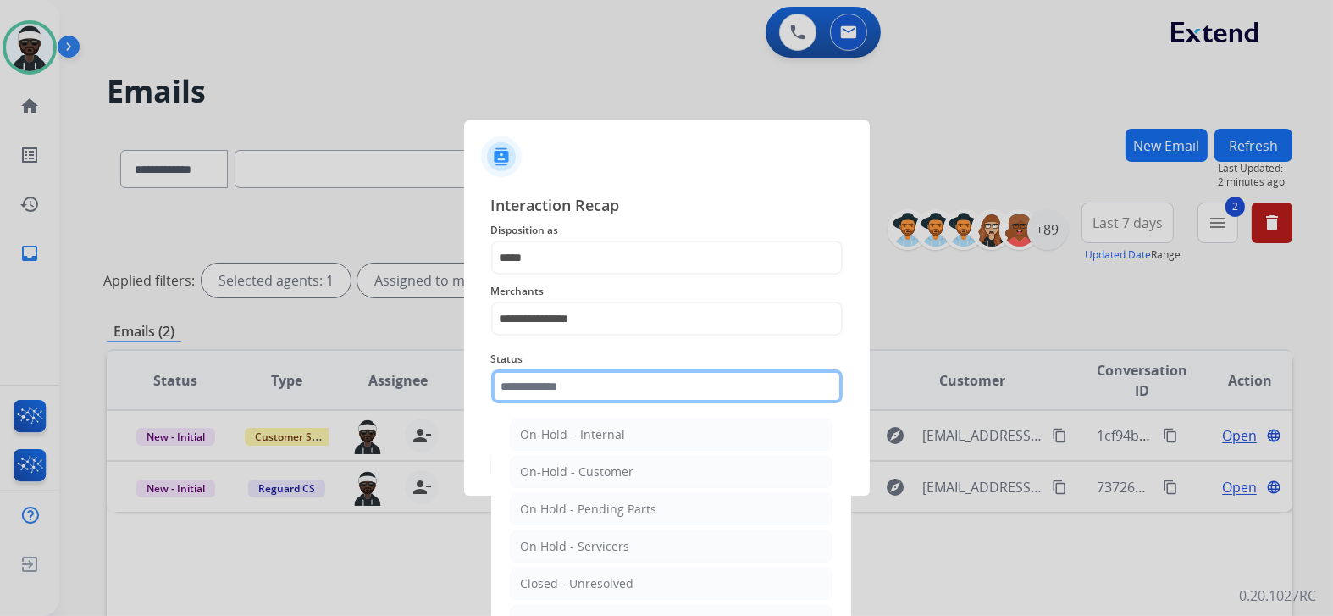
click at [582, 390] on input "text" at bounding box center [666, 386] width 351 height 34
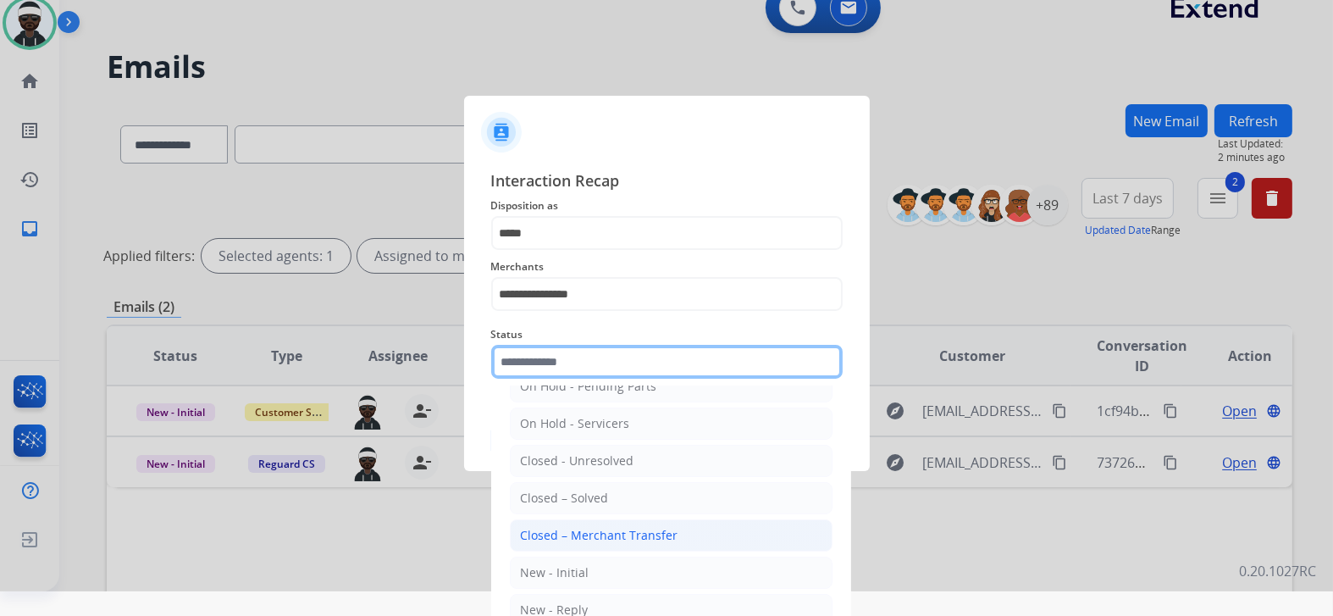
scroll to position [48, 0]
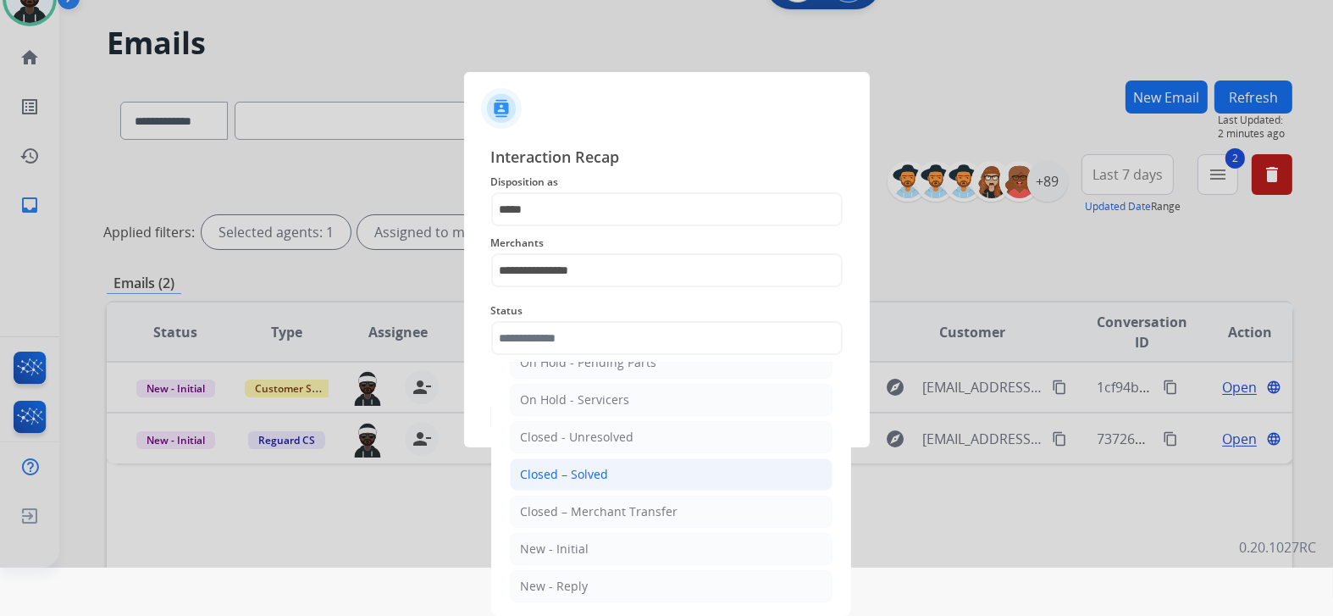
click at [577, 469] on div "Closed – Solved" at bounding box center [565, 474] width 88 height 17
type input "**********"
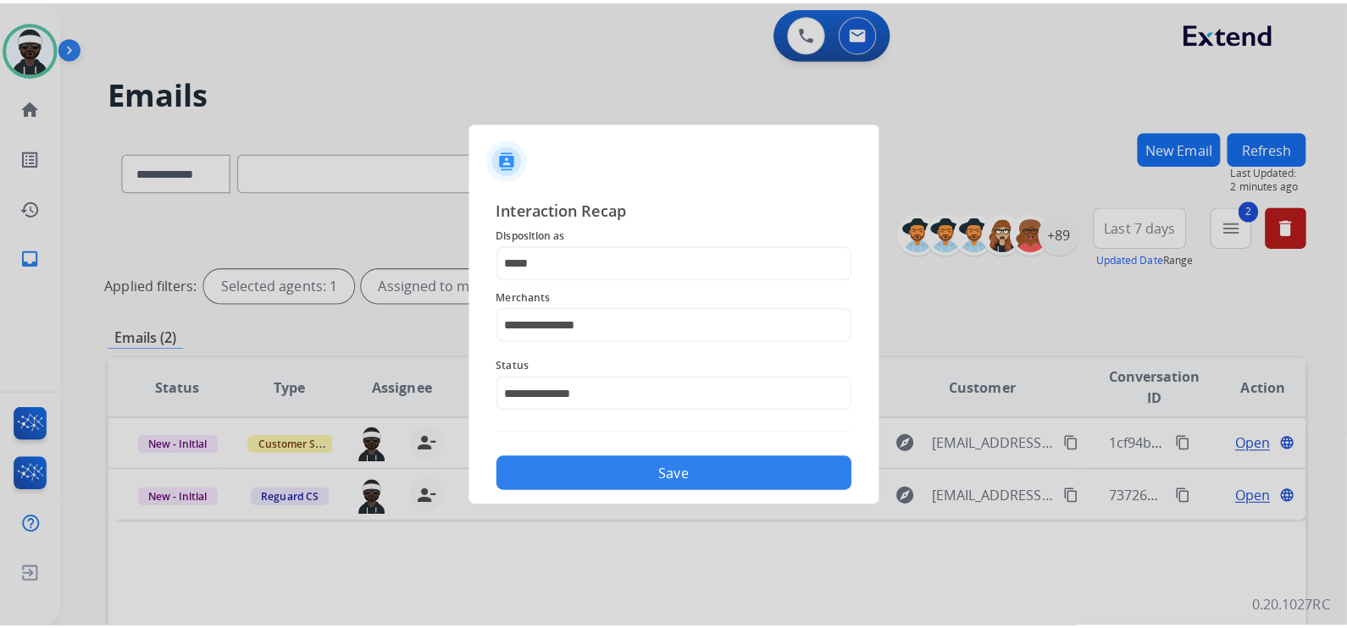
scroll to position [0, 0]
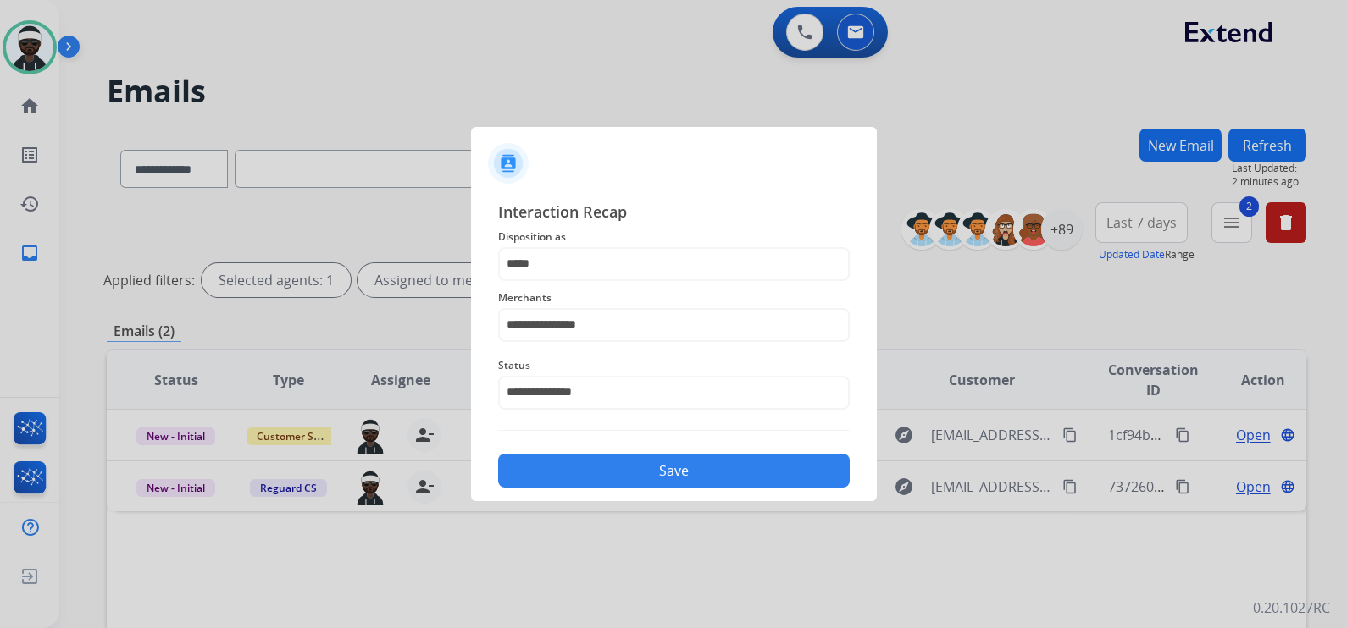
click at [680, 457] on button "Save" at bounding box center [673, 471] width 351 height 34
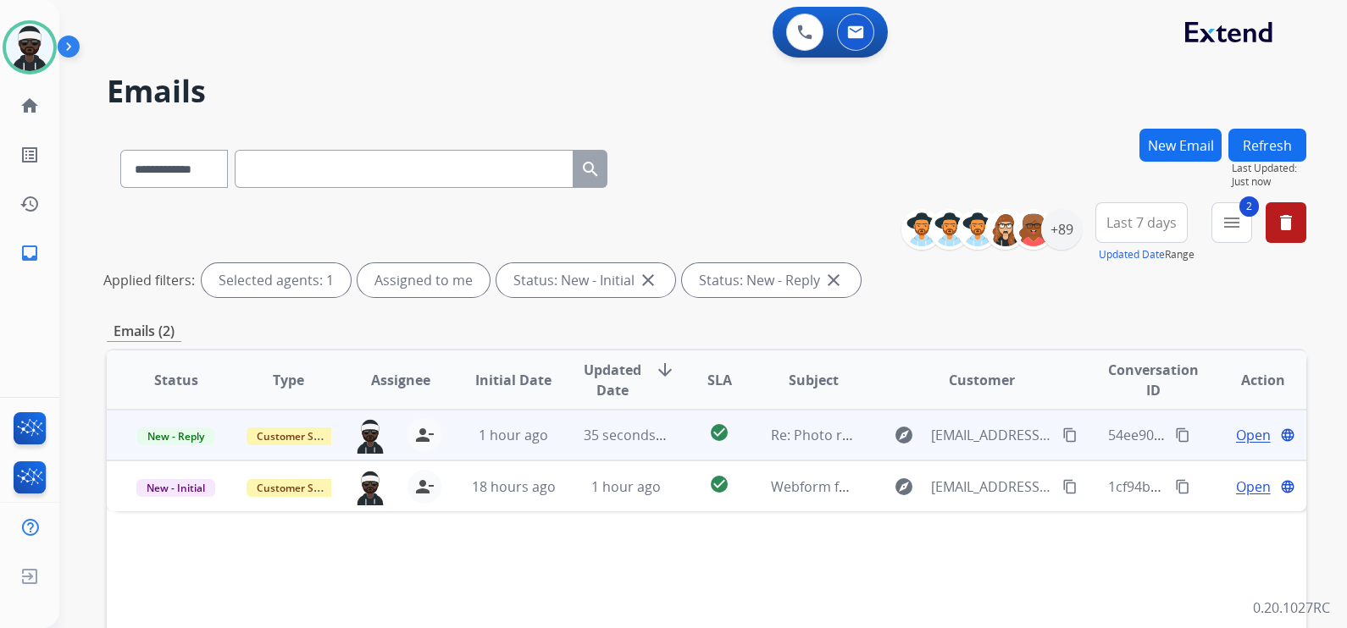
click at [1236, 436] on span "Open" at bounding box center [1253, 435] width 35 height 20
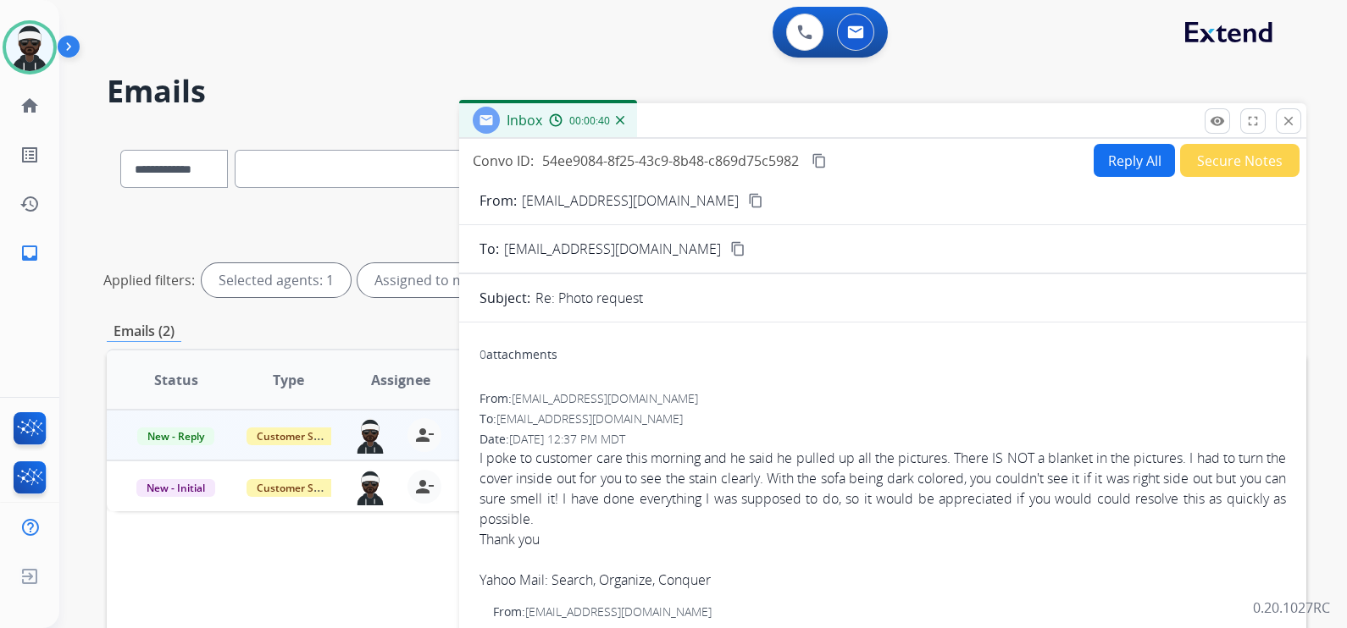
click at [748, 202] on mat-icon "content_copy" at bounding box center [755, 200] width 15 height 15
click at [1287, 121] on mat-icon "close" at bounding box center [1287, 120] width 15 height 15
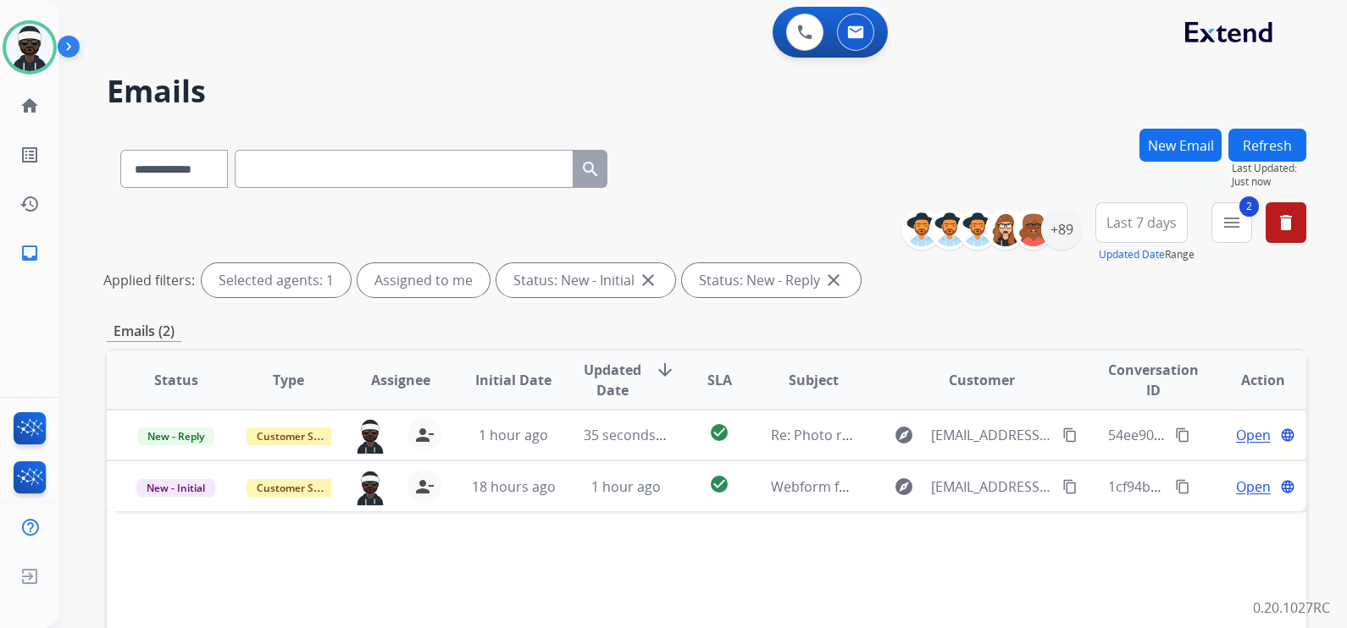
click at [1182, 592] on div "Status Type Assignee Initial Date Updated Date arrow_downward SLA Subject Custo…" at bounding box center [706, 632] width 1199 height 567
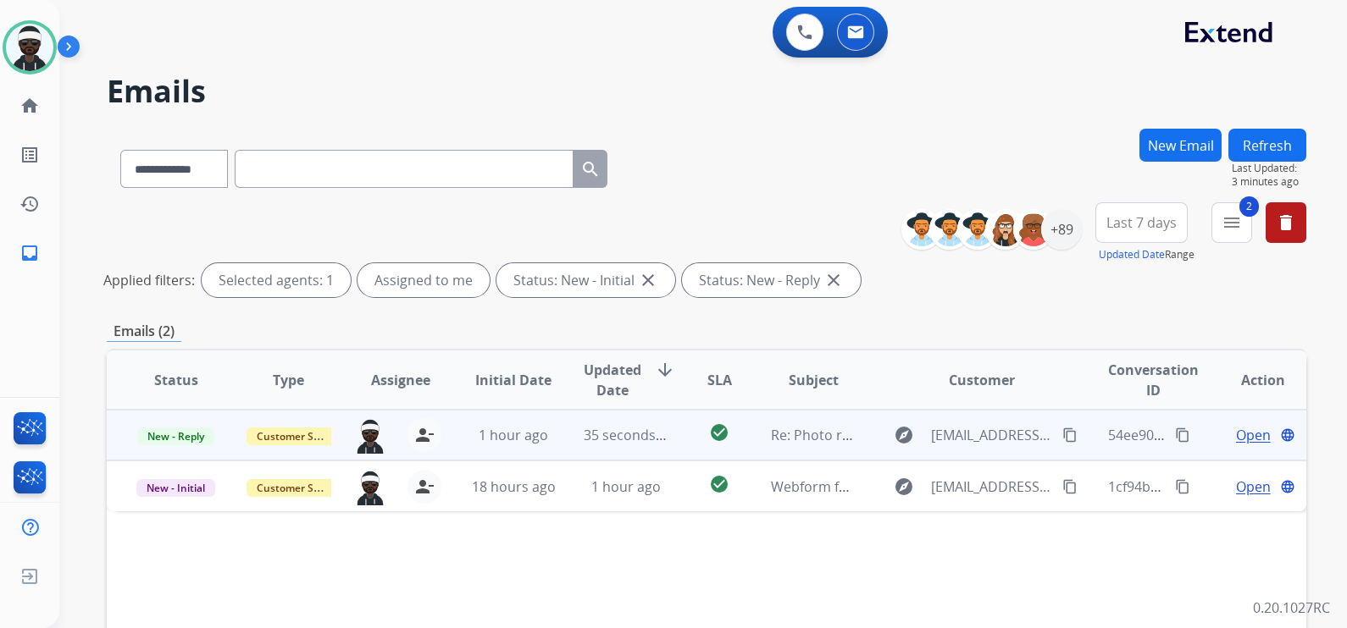
click at [1236, 437] on span "Open" at bounding box center [1253, 435] width 35 height 20
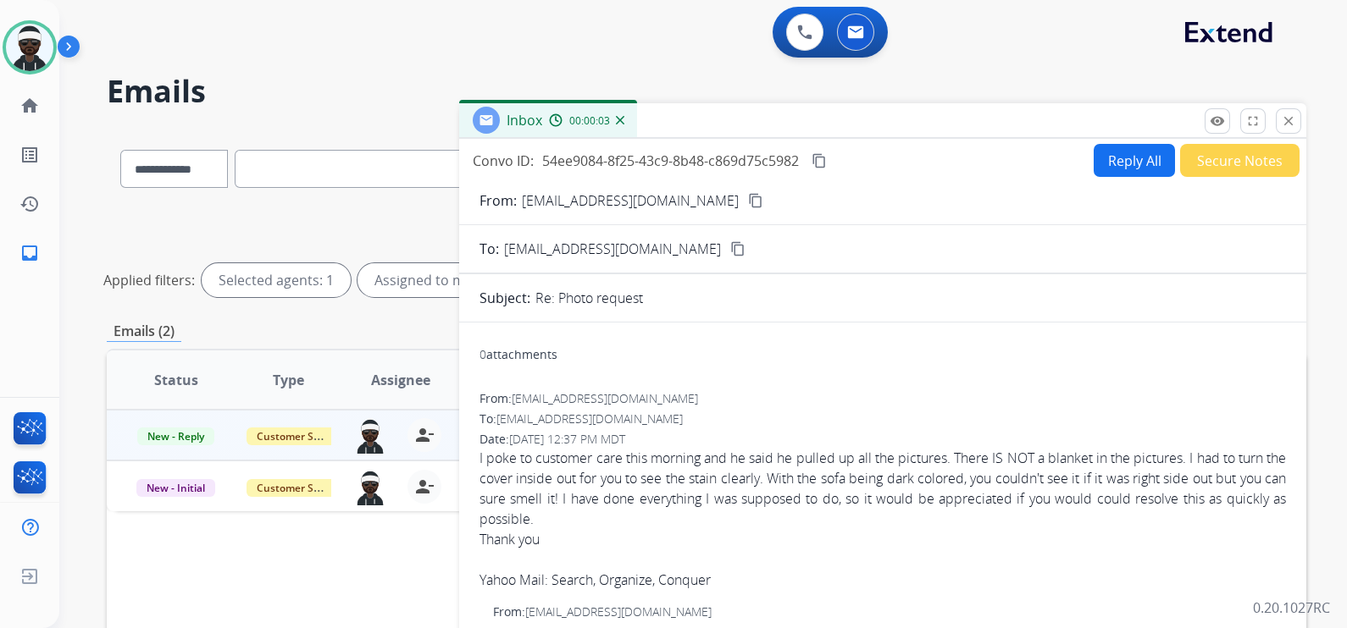
click at [1101, 171] on button "Reply All" at bounding box center [1133, 160] width 81 height 33
select select "**********"
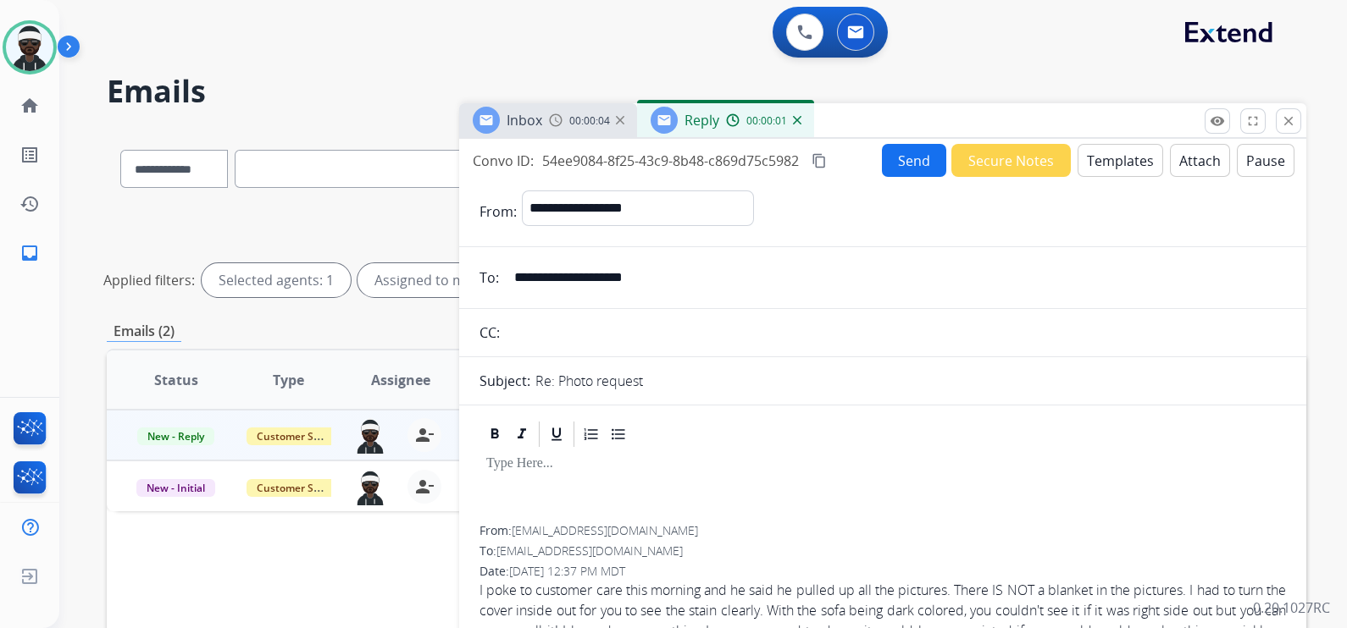
click at [529, 462] on p at bounding box center [882, 463] width 793 height 15
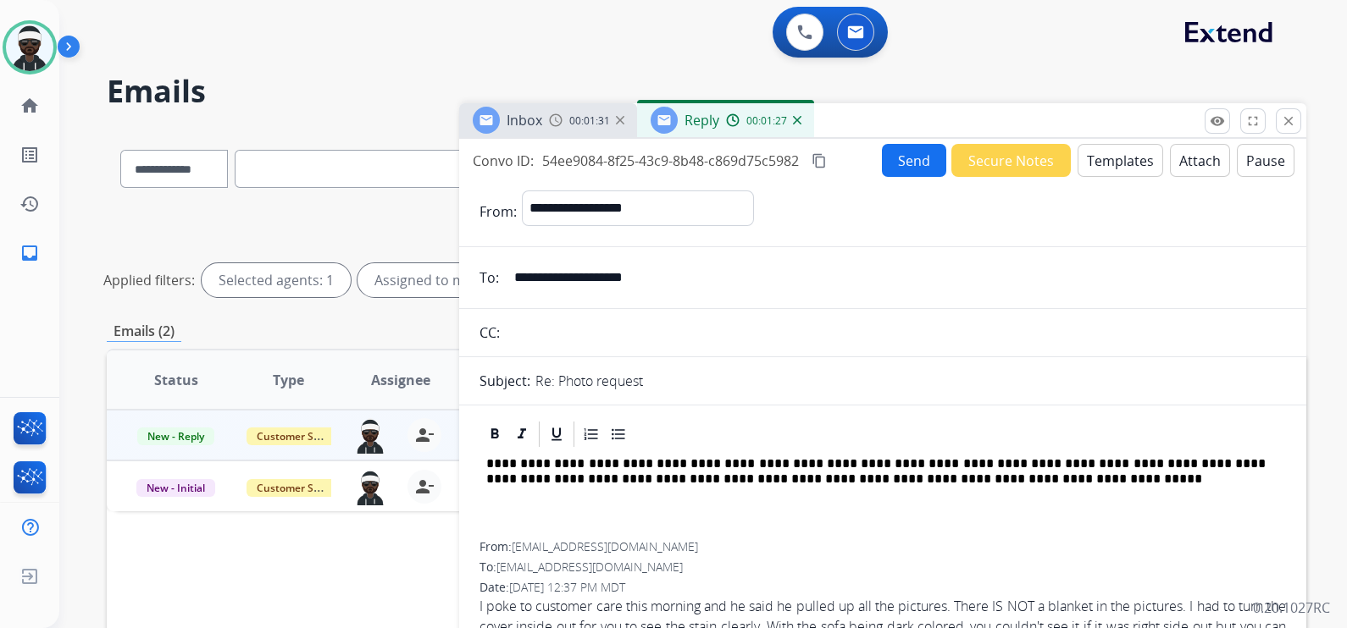
click at [647, 477] on p "**********" at bounding box center [875, 471] width 779 height 31
click at [956, 478] on p "**********" at bounding box center [875, 471] width 779 height 31
click at [911, 167] on button "Send" at bounding box center [914, 160] width 64 height 33
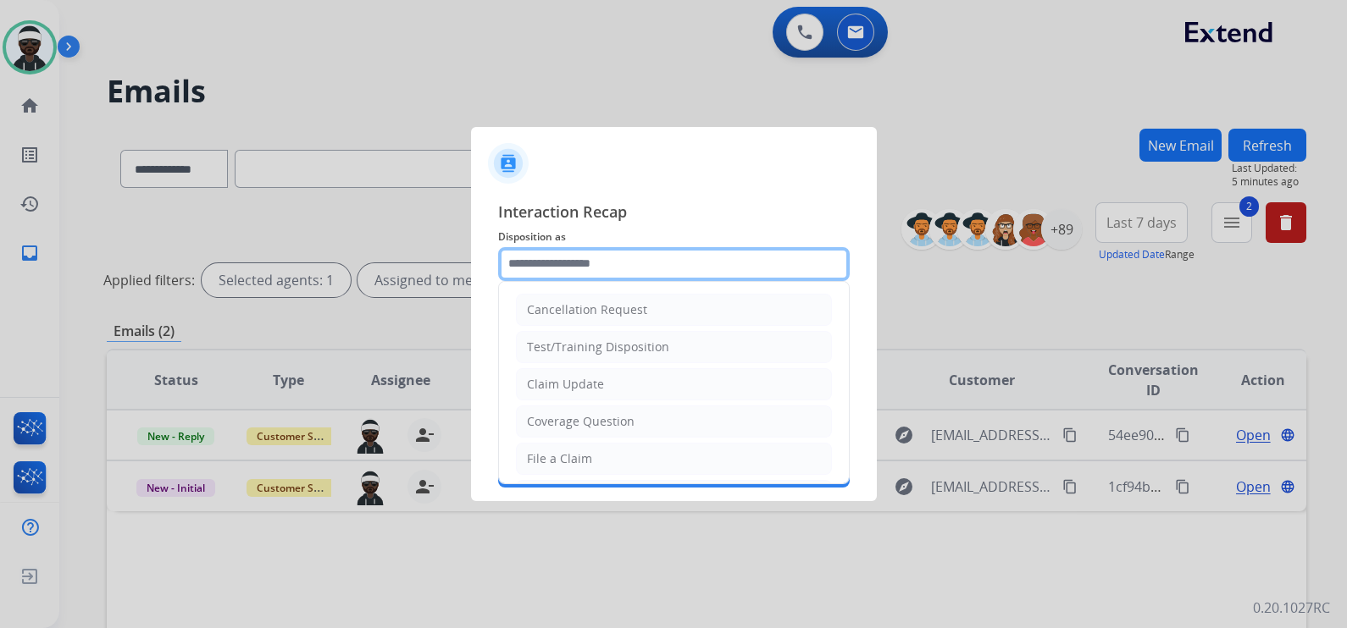
click at [583, 274] on input "text" at bounding box center [673, 264] width 351 height 34
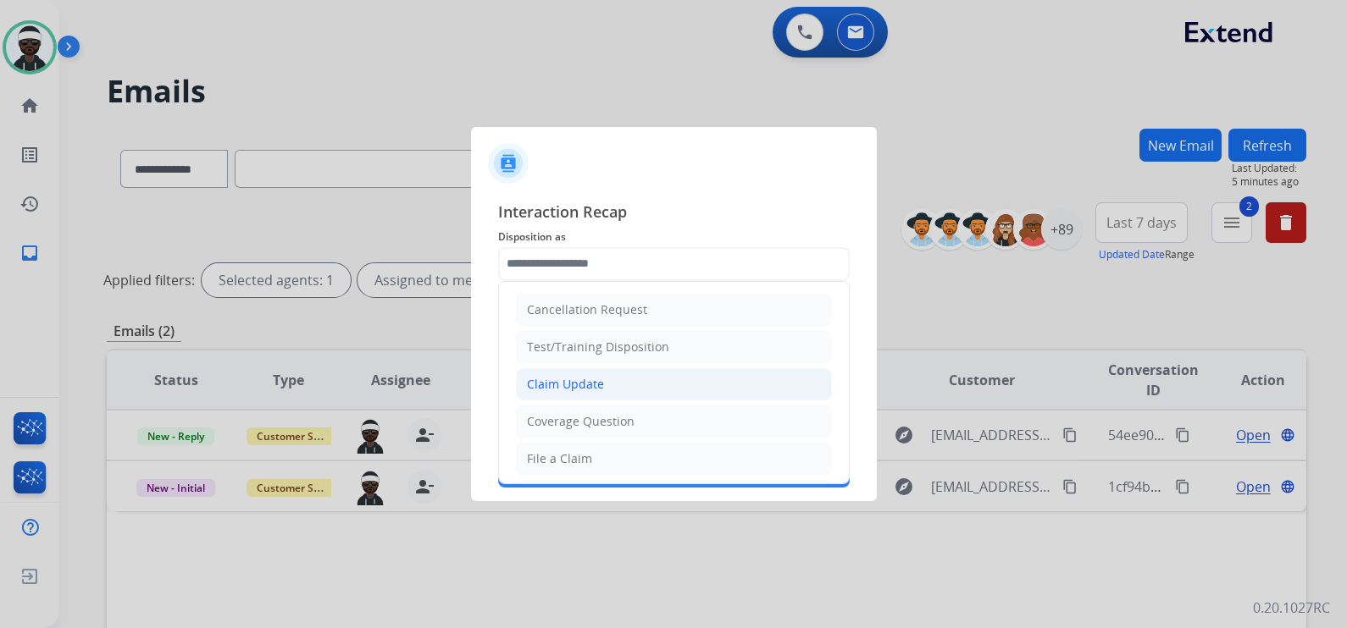
click at [584, 390] on div "Claim Update" at bounding box center [565, 384] width 77 height 17
type input "**********"
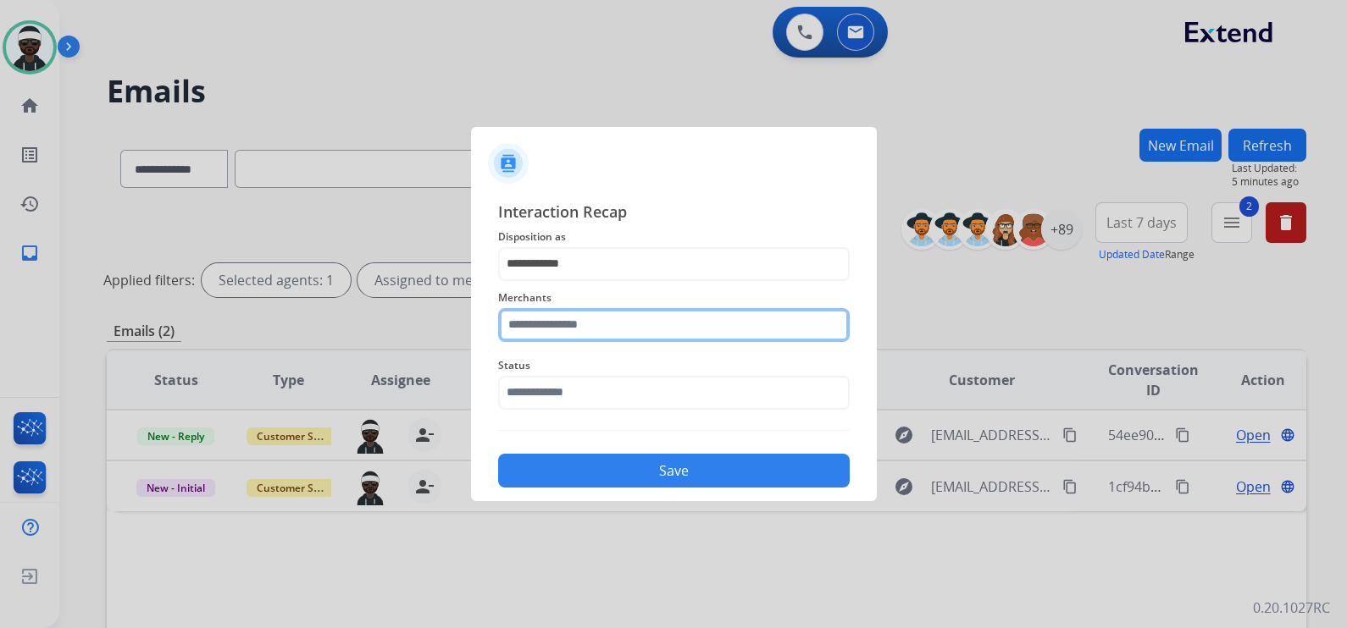
click at [550, 318] on input "text" at bounding box center [673, 325] width 351 height 34
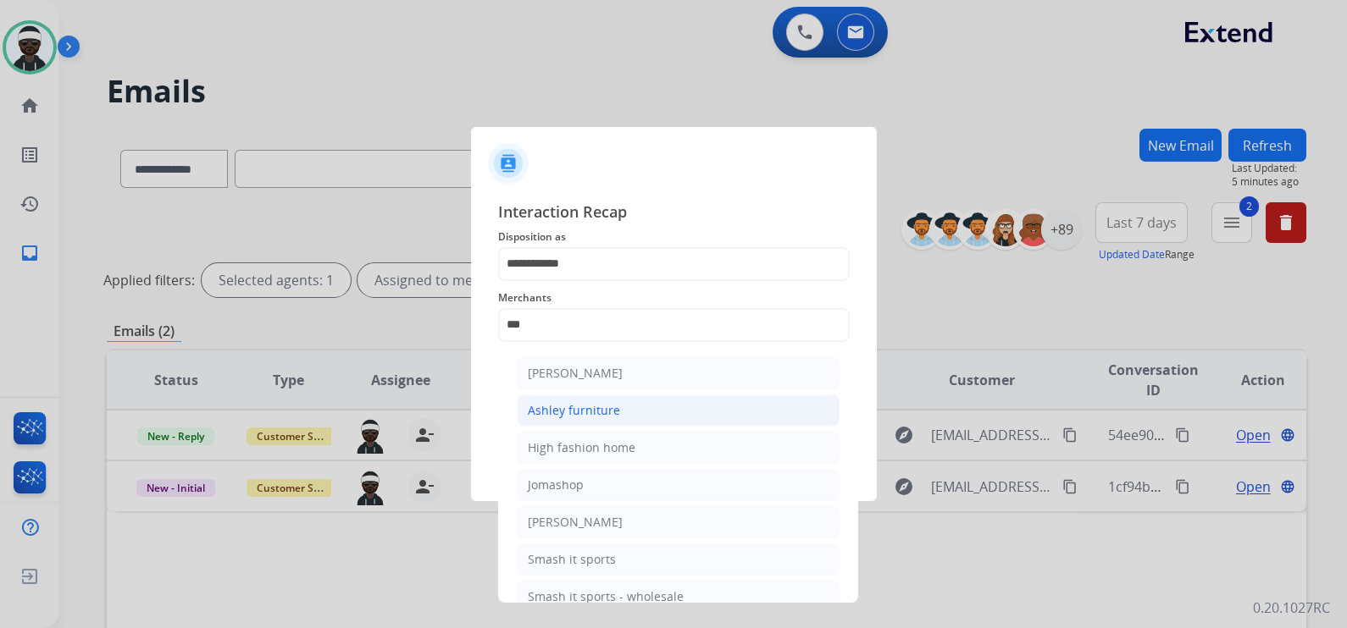
click at [565, 413] on div "Ashley furniture" at bounding box center [574, 410] width 92 height 17
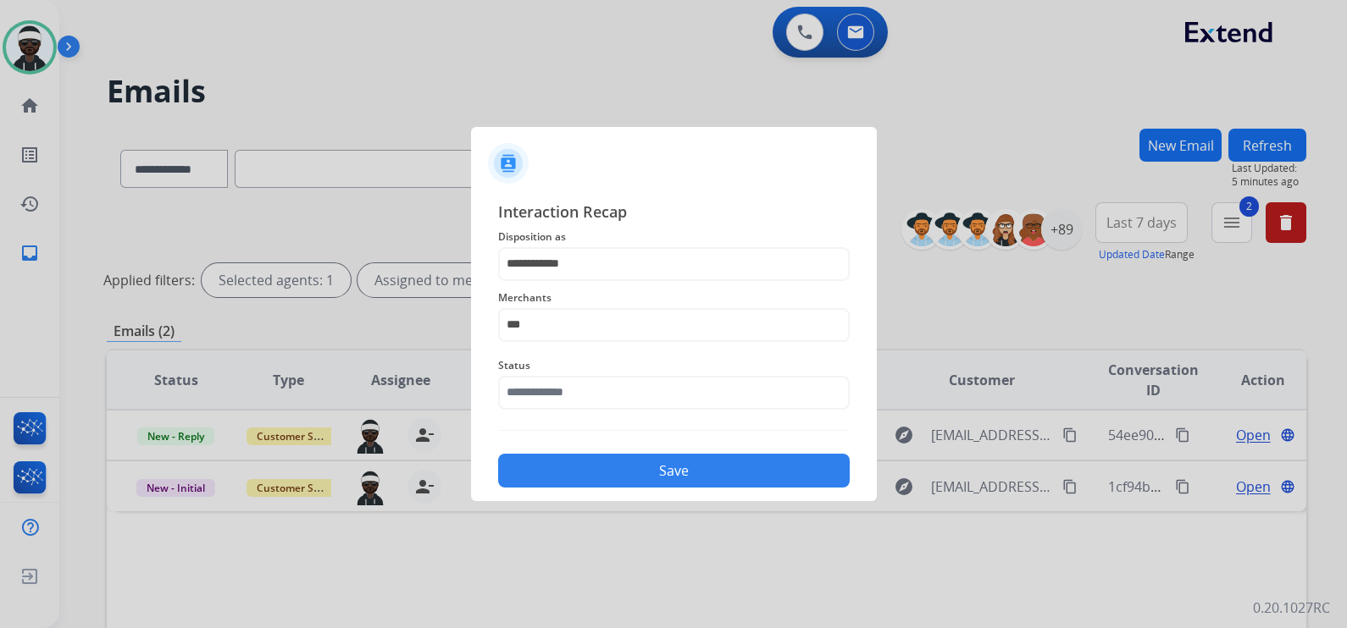
type input "**********"
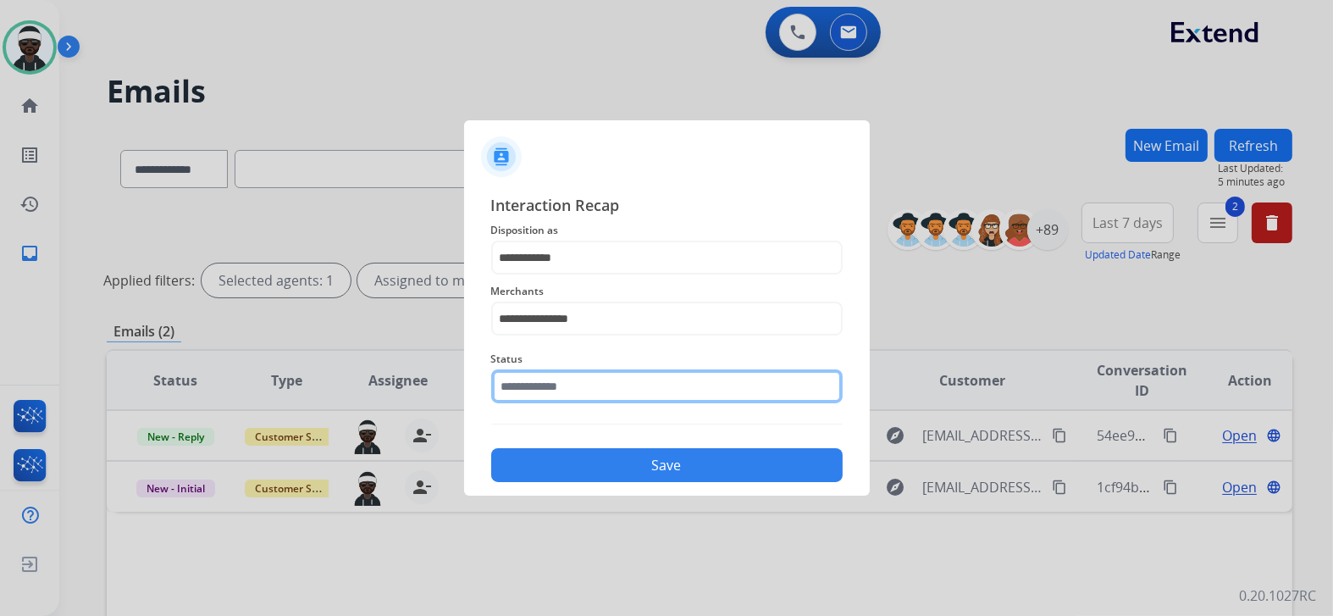
click at [576, 393] on input "text" at bounding box center [666, 386] width 351 height 34
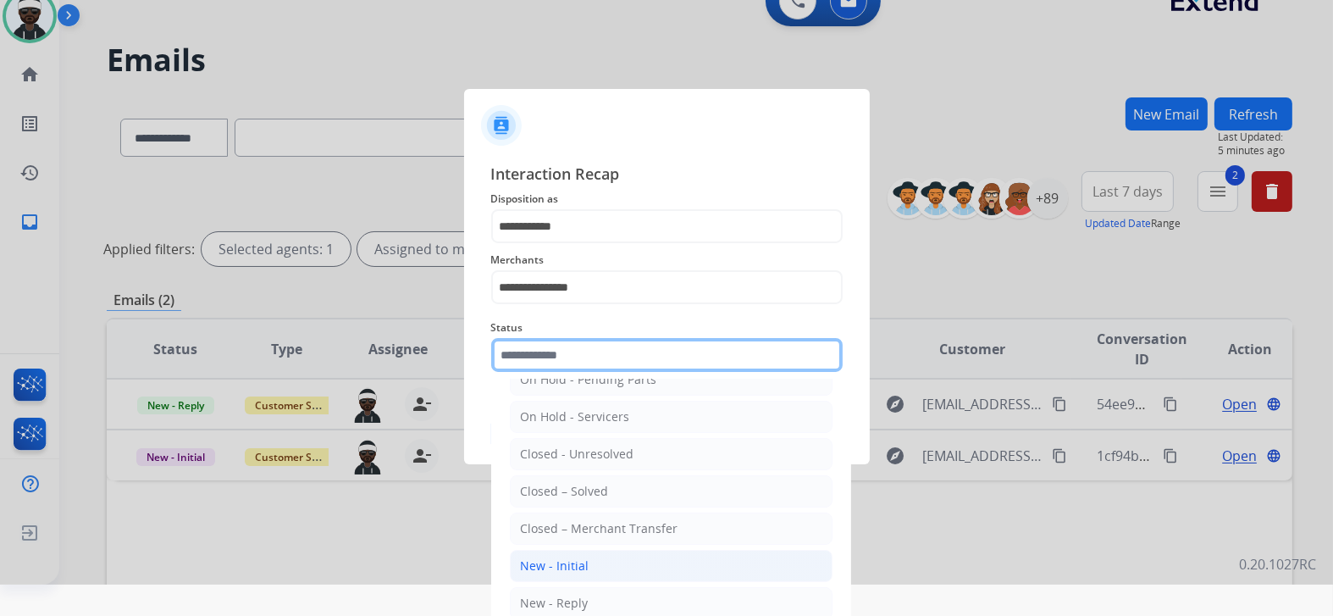
scroll to position [48, 0]
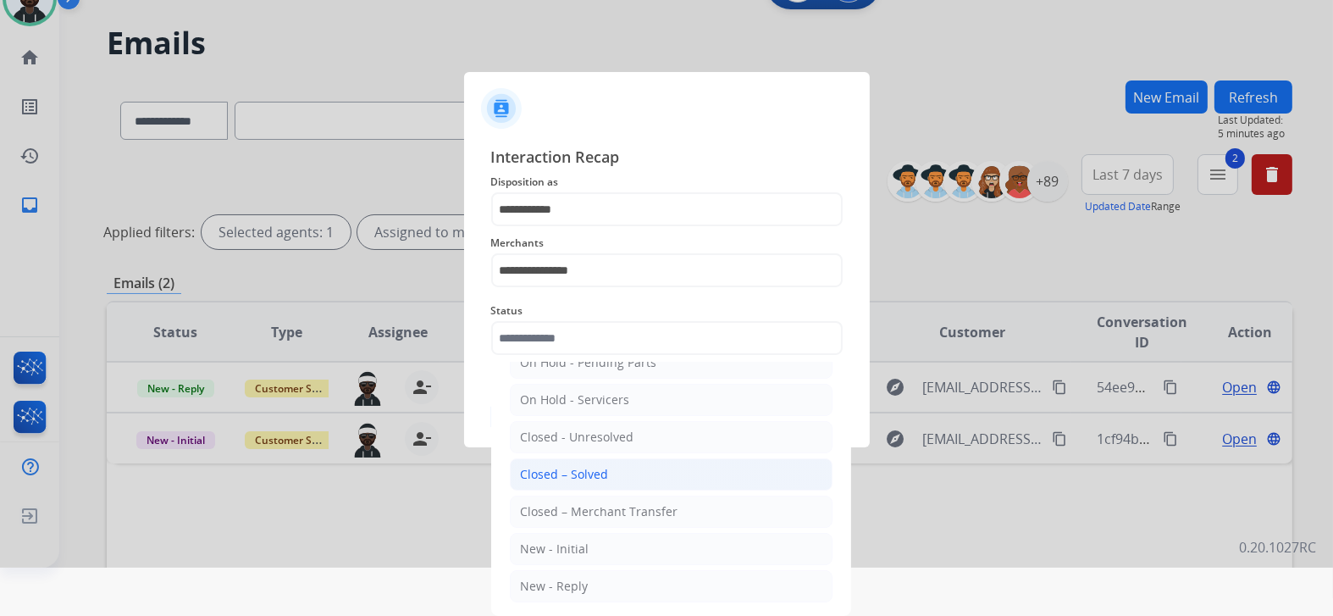
click at [589, 470] on div "Closed – Solved" at bounding box center [565, 474] width 88 height 17
type input "**********"
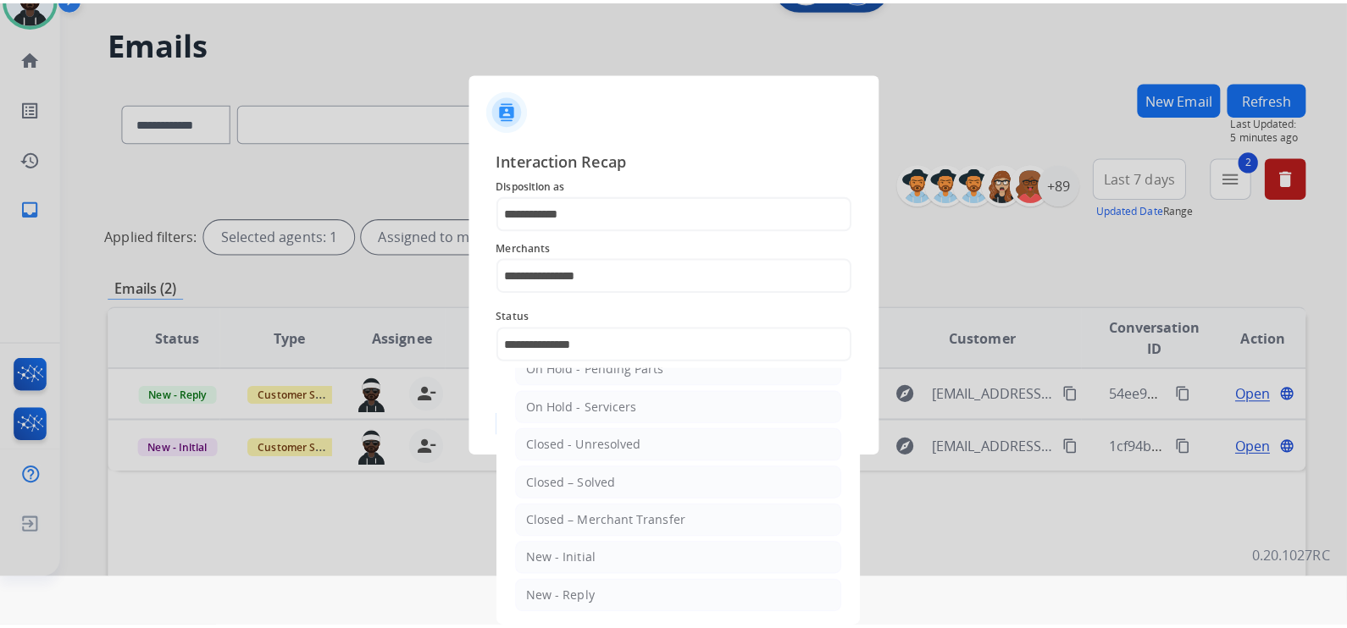
scroll to position [0, 0]
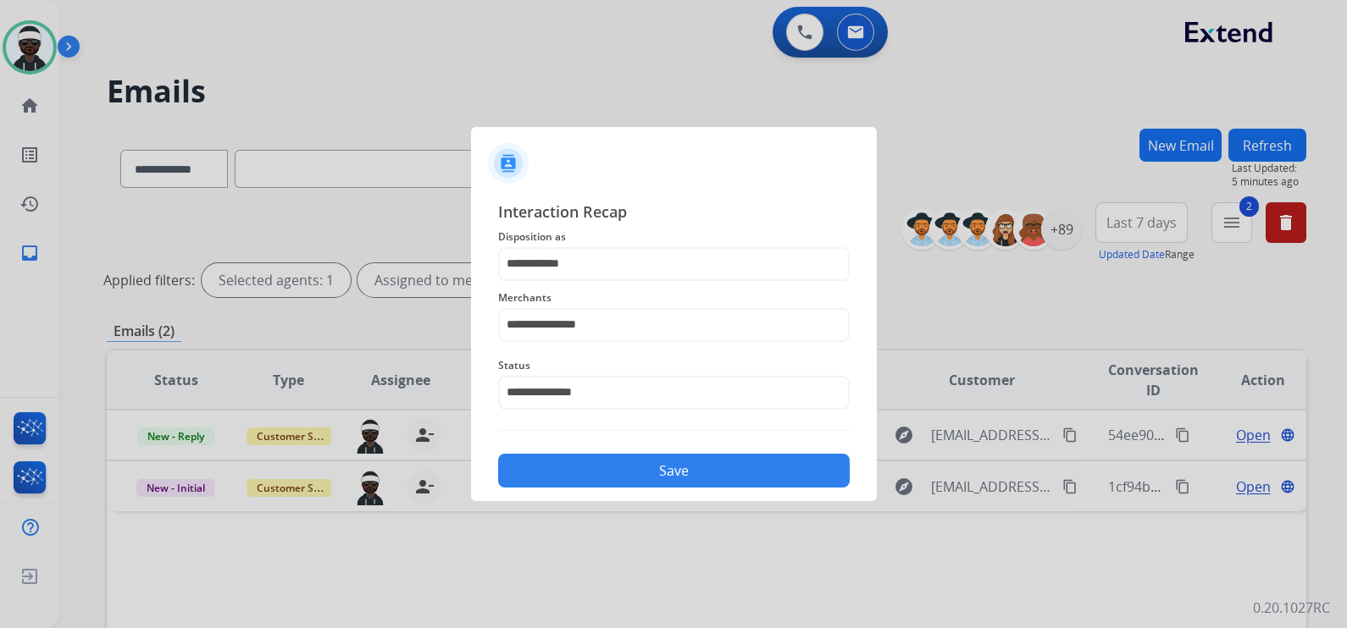
click at [723, 463] on button "Save" at bounding box center [673, 471] width 351 height 34
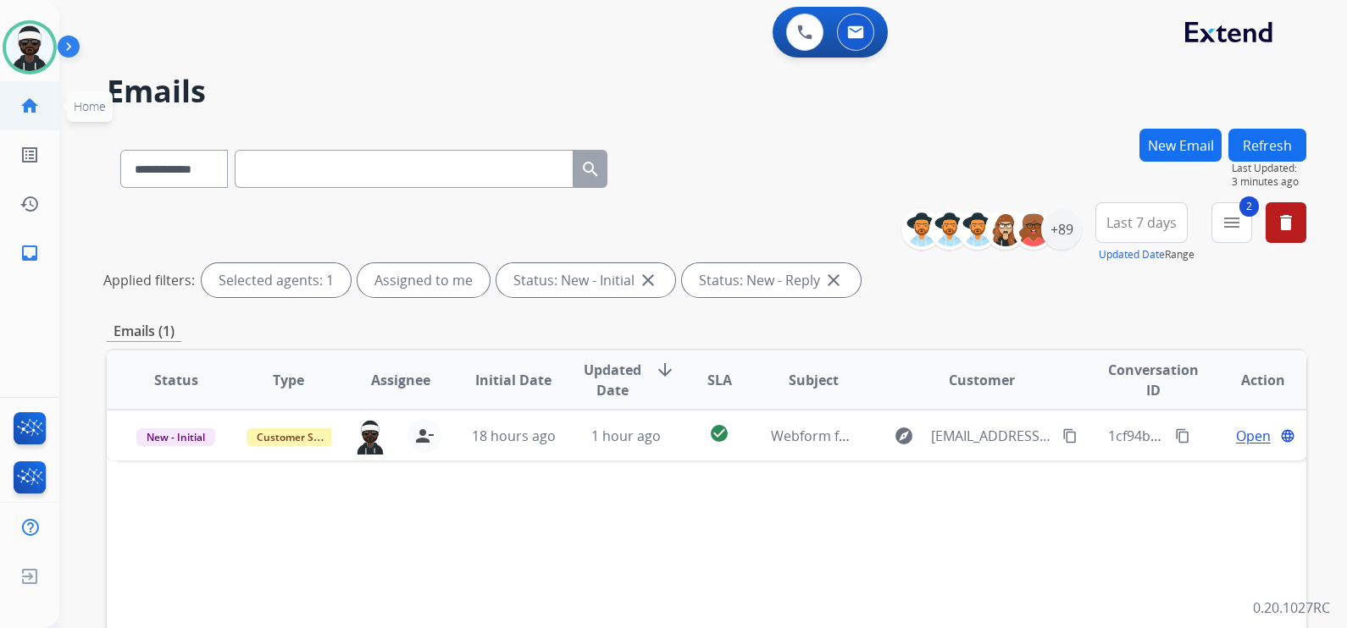
click at [29, 119] on link "home Home" at bounding box center [29, 105] width 47 height 47
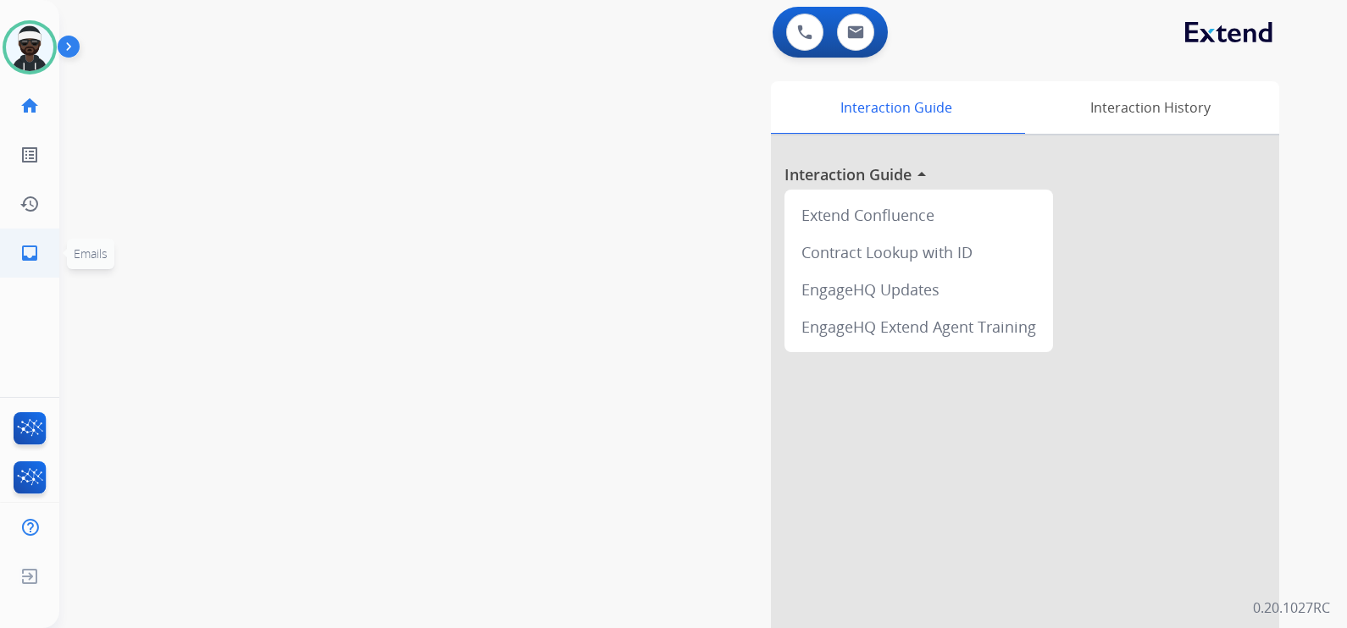
click at [36, 258] on mat-icon "inbox" at bounding box center [29, 253] width 20 height 20
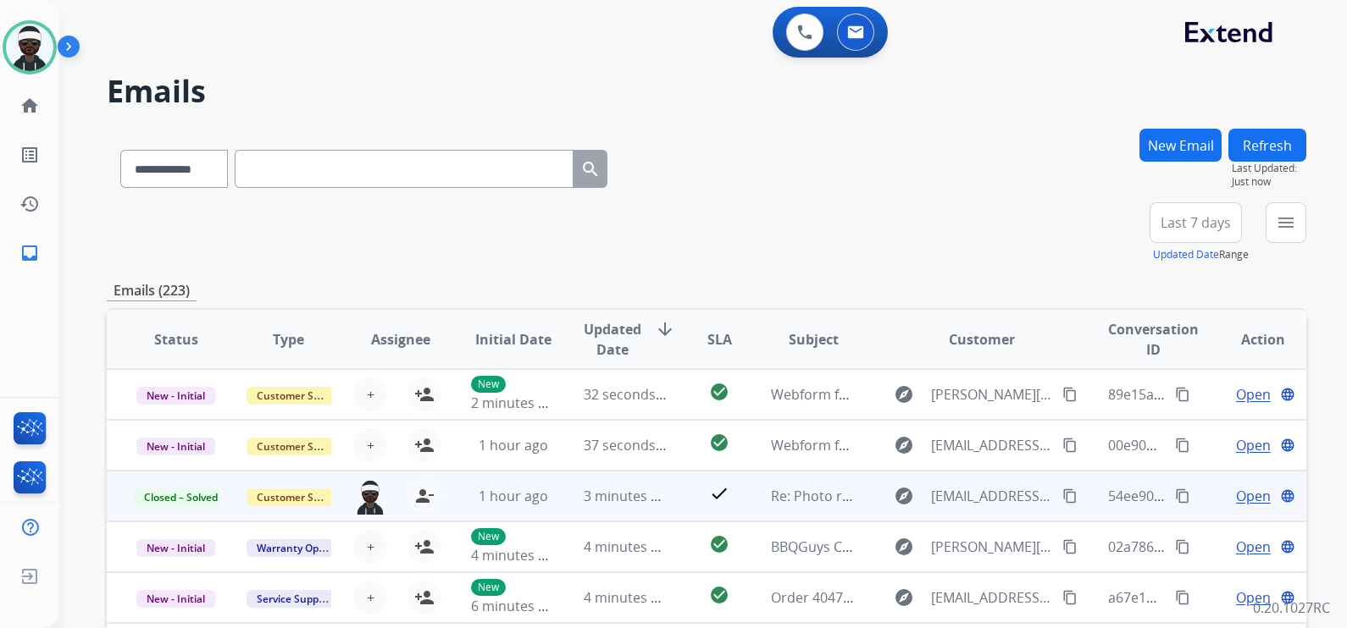
click at [1236, 495] on span "Open" at bounding box center [1253, 496] width 35 height 20
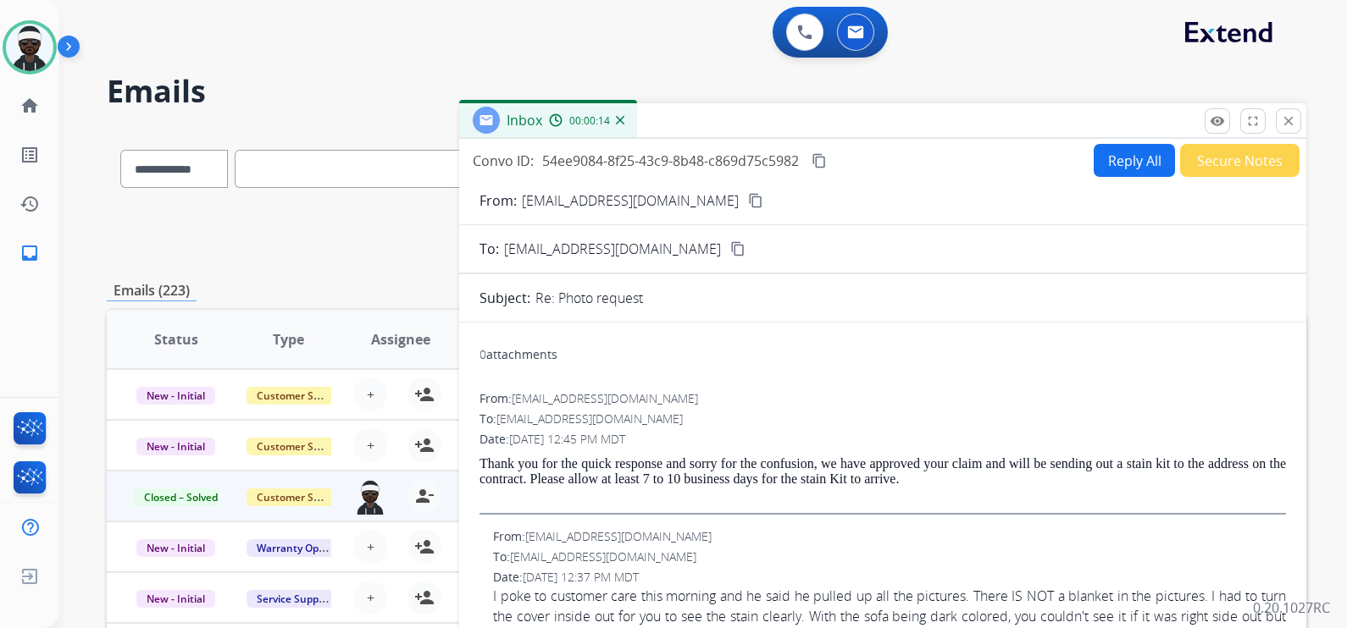
click at [817, 165] on mat-icon "content_copy" at bounding box center [818, 160] width 15 height 15
click at [1290, 126] on mat-icon "close" at bounding box center [1287, 120] width 15 height 15
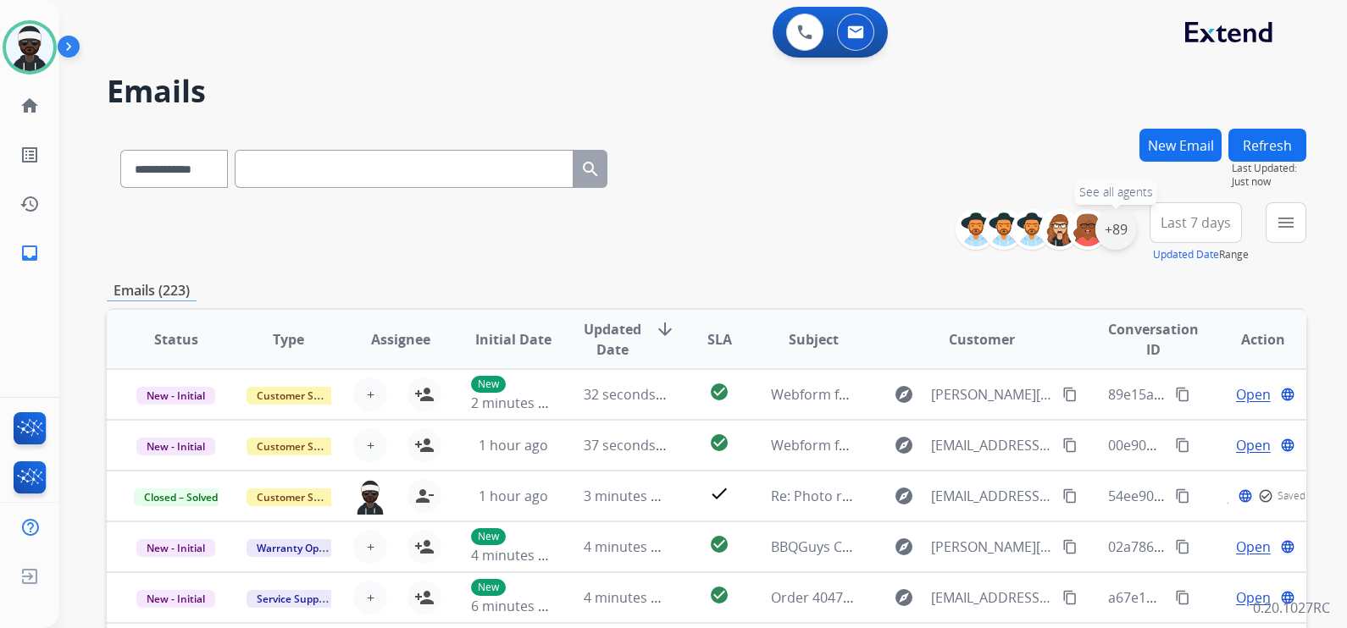
click at [1116, 221] on div "+89" at bounding box center [1115, 229] width 41 height 41
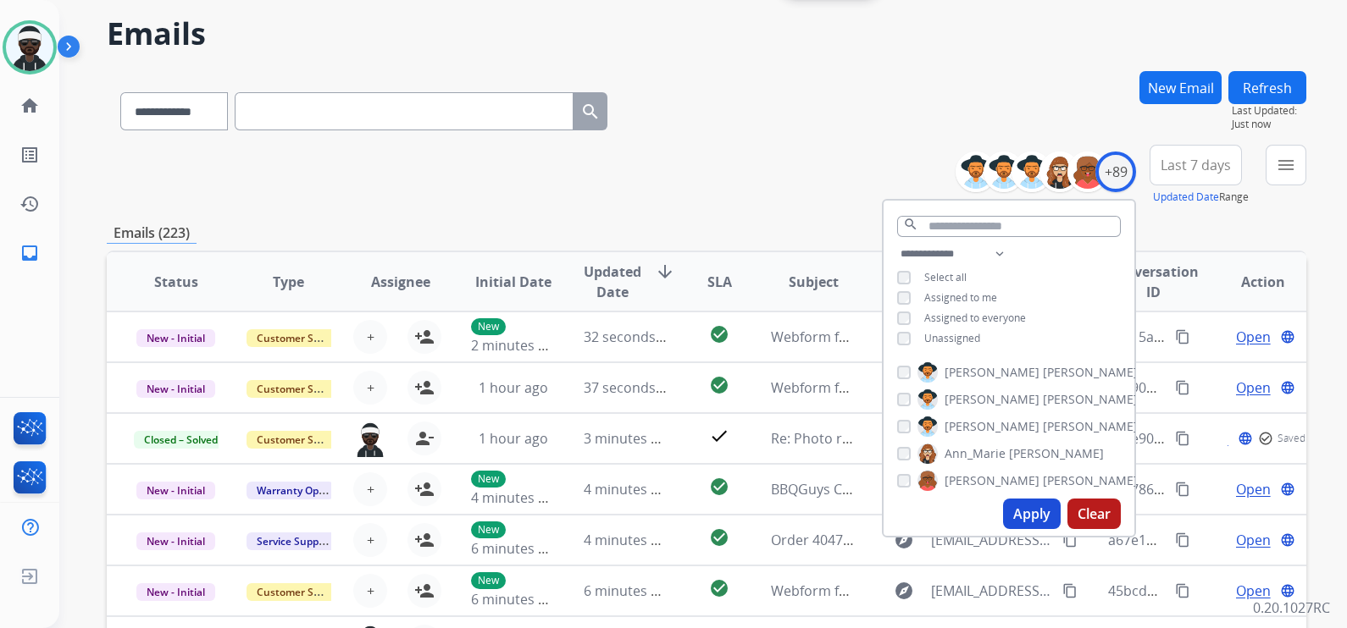
scroll to position [105, 0]
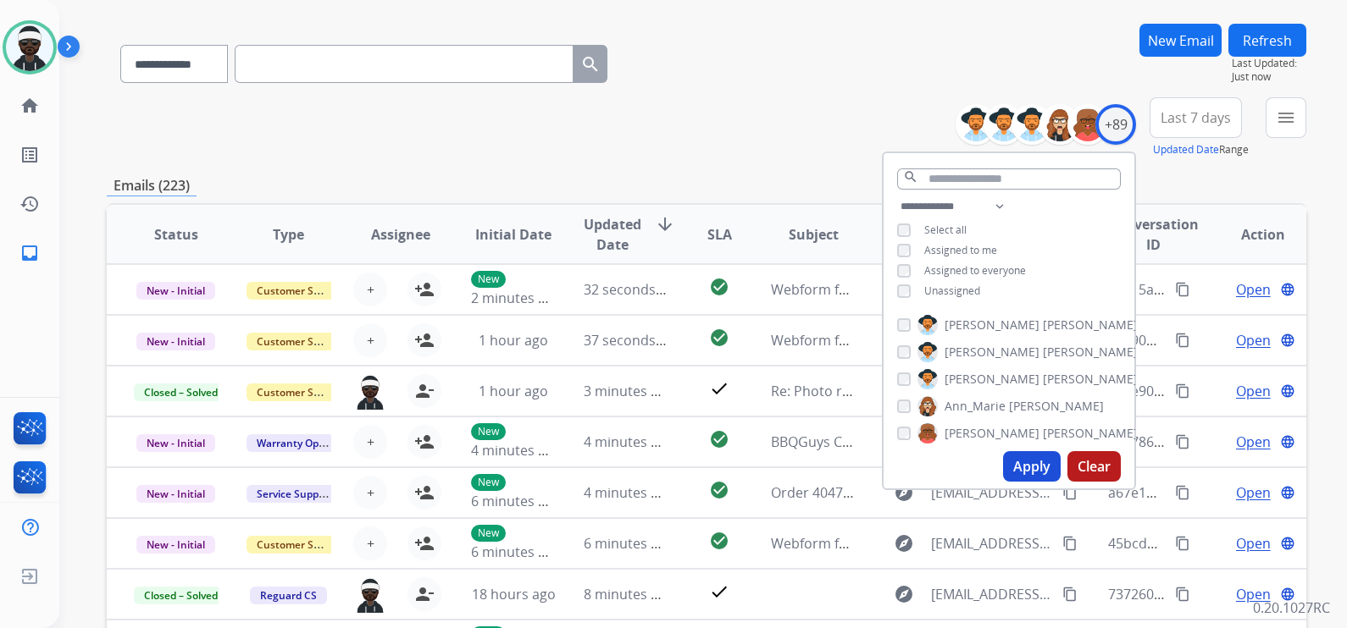
drag, startPoint x: 938, startPoint y: 287, endPoint x: 1076, endPoint y: 478, distance: 236.0
click at [939, 287] on span "Unassigned" at bounding box center [952, 291] width 56 height 14
click at [1033, 466] on button "Apply" at bounding box center [1032, 466] width 58 height 30
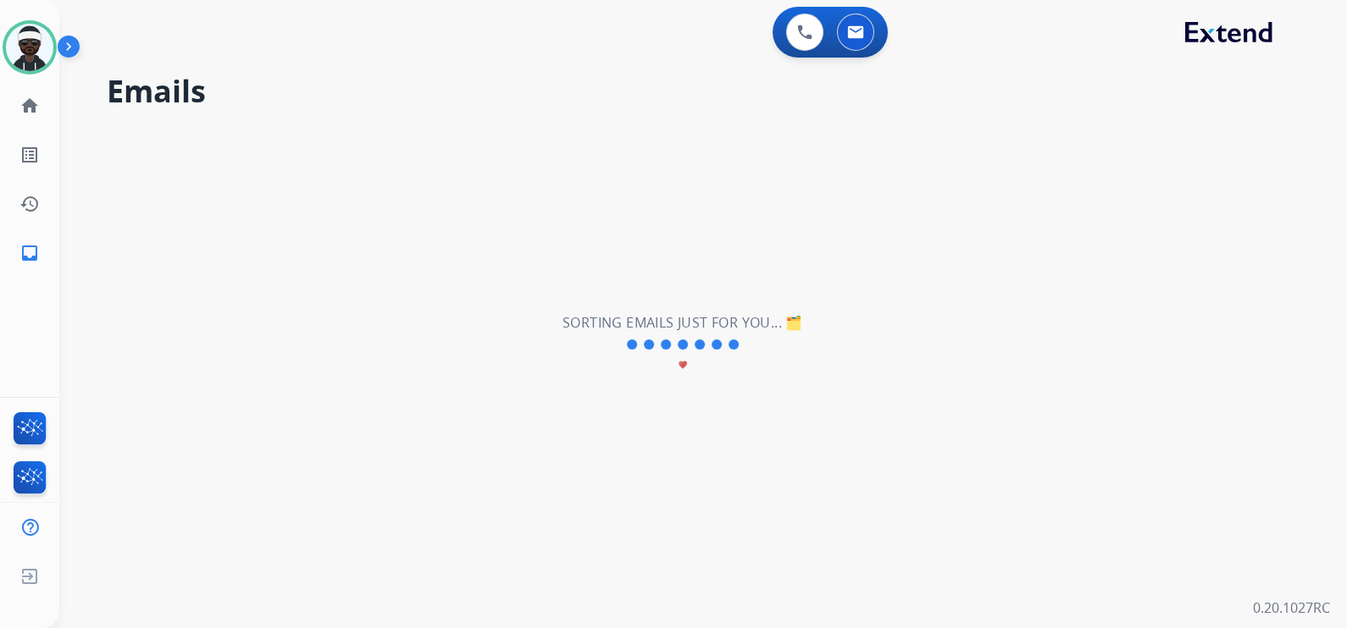
scroll to position [0, 0]
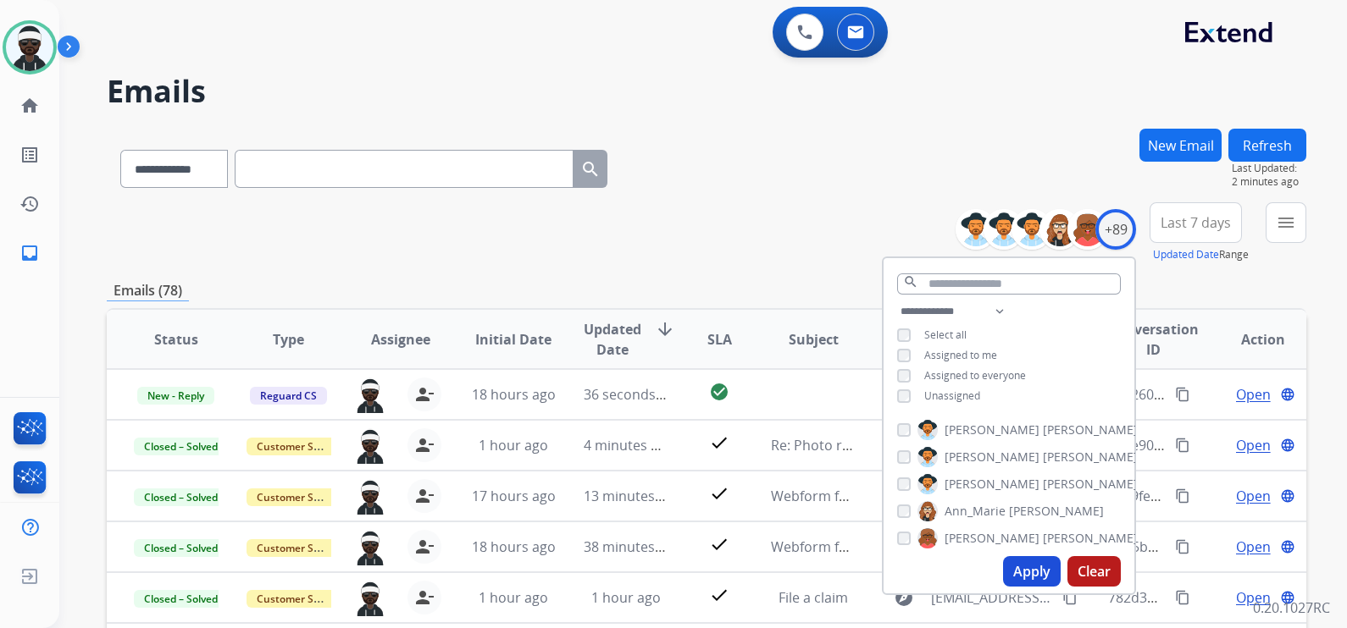
drag, startPoint x: 812, startPoint y: 250, endPoint x: 813, endPoint y: 274, distance: 24.6
click at [813, 250] on div "**********" at bounding box center [706, 232] width 1199 height 61
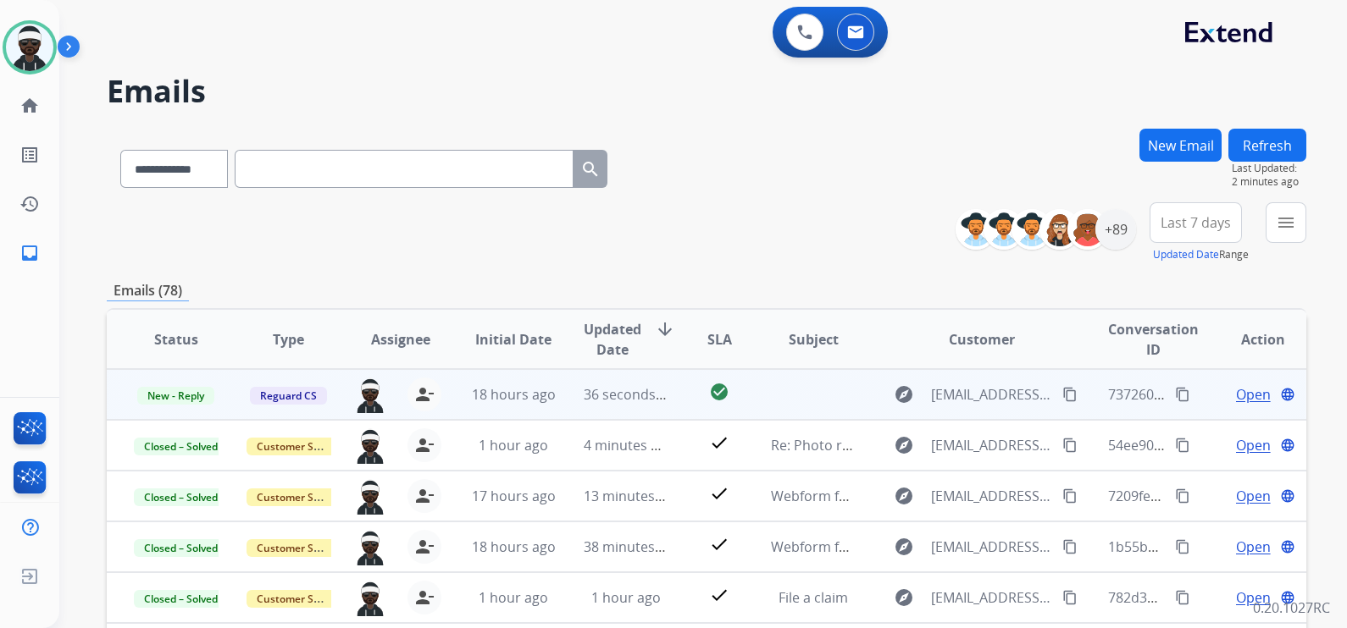
click at [1239, 395] on span "Open" at bounding box center [1253, 394] width 35 height 20
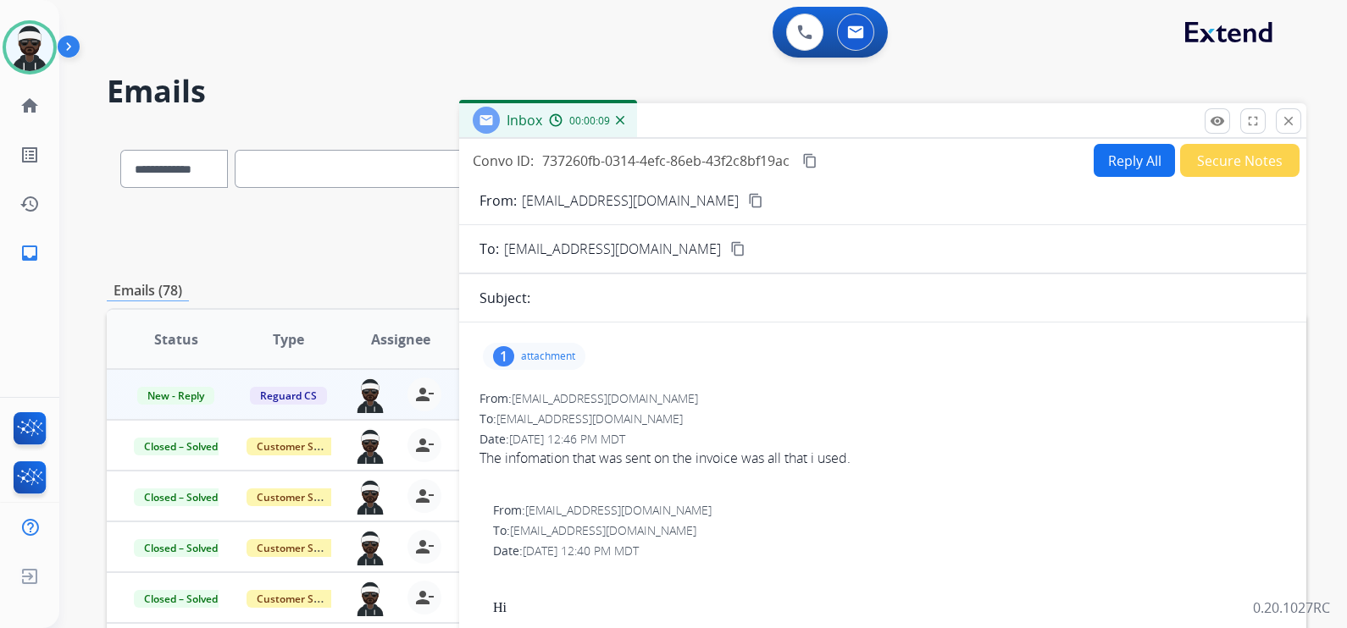
click at [1137, 163] on button "Reply All" at bounding box center [1133, 160] width 81 height 33
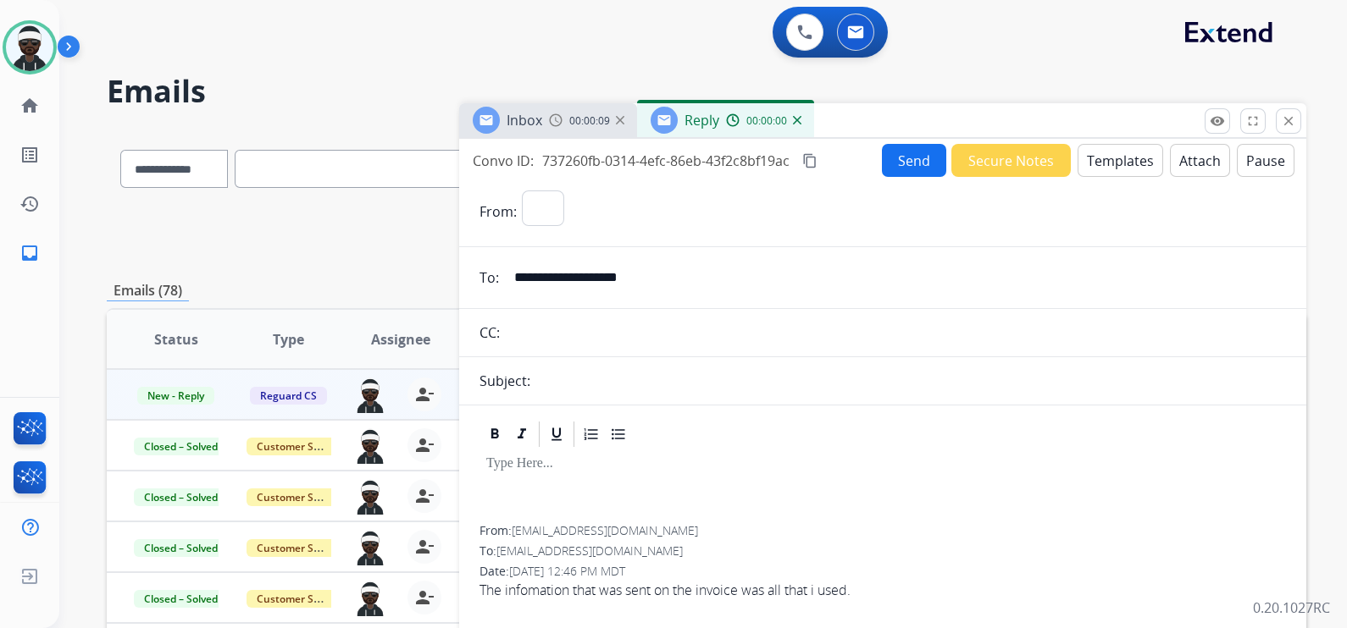
select select "**********"
click at [597, 478] on div at bounding box center [882, 488] width 806 height 76
click at [1092, 165] on button "Templates" at bounding box center [1120, 160] width 86 height 33
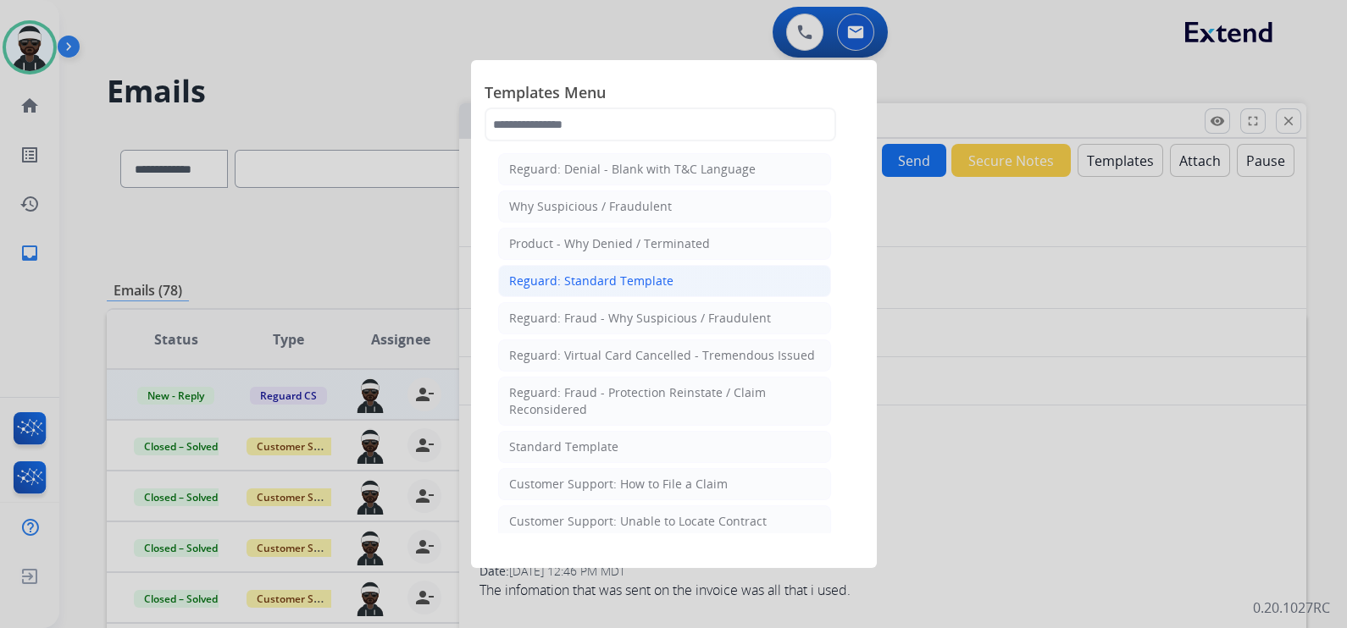
drag, startPoint x: 576, startPoint y: 281, endPoint x: 868, endPoint y: 408, distance: 318.6
click at [576, 282] on div "Reguard: Standard Template" at bounding box center [591, 281] width 164 height 17
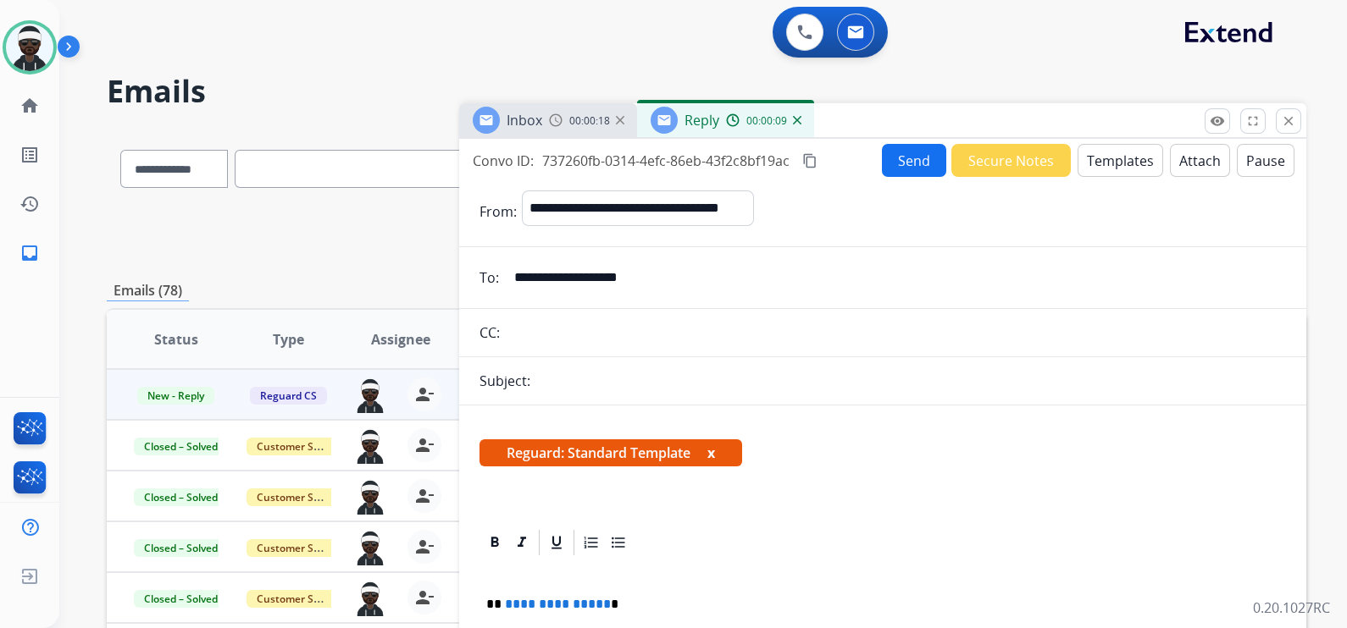
click at [714, 454] on button "x" at bounding box center [711, 453] width 8 height 20
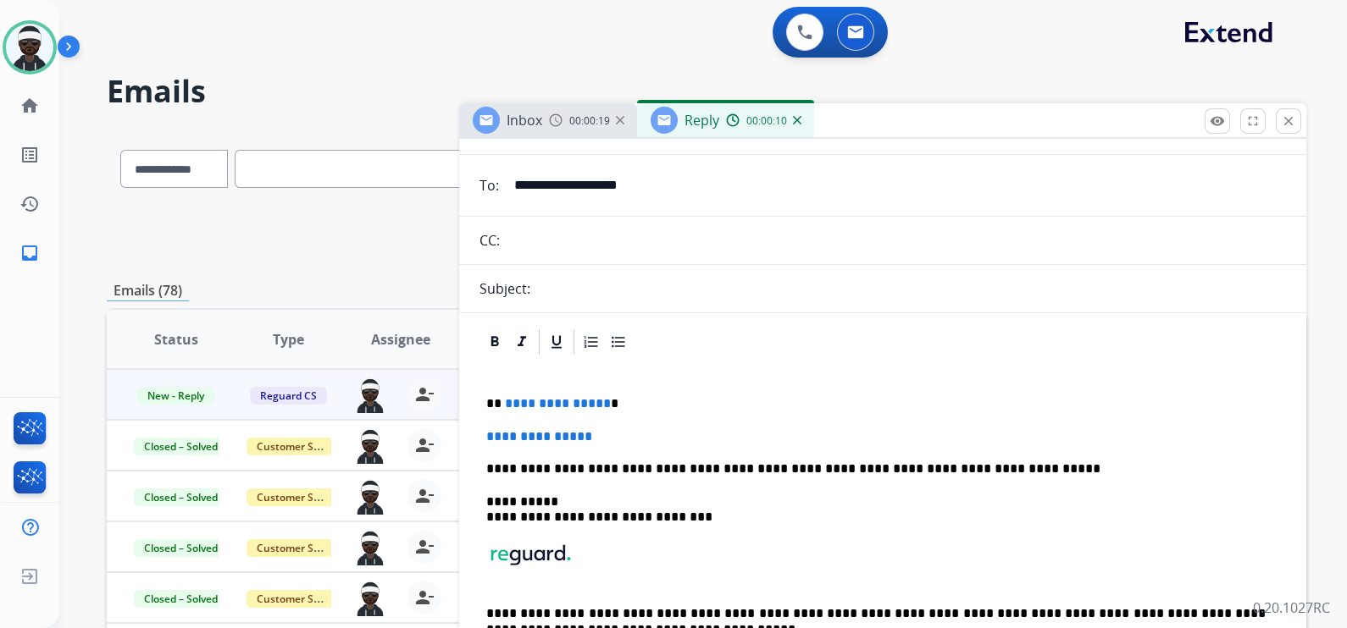
scroll to position [211, 0]
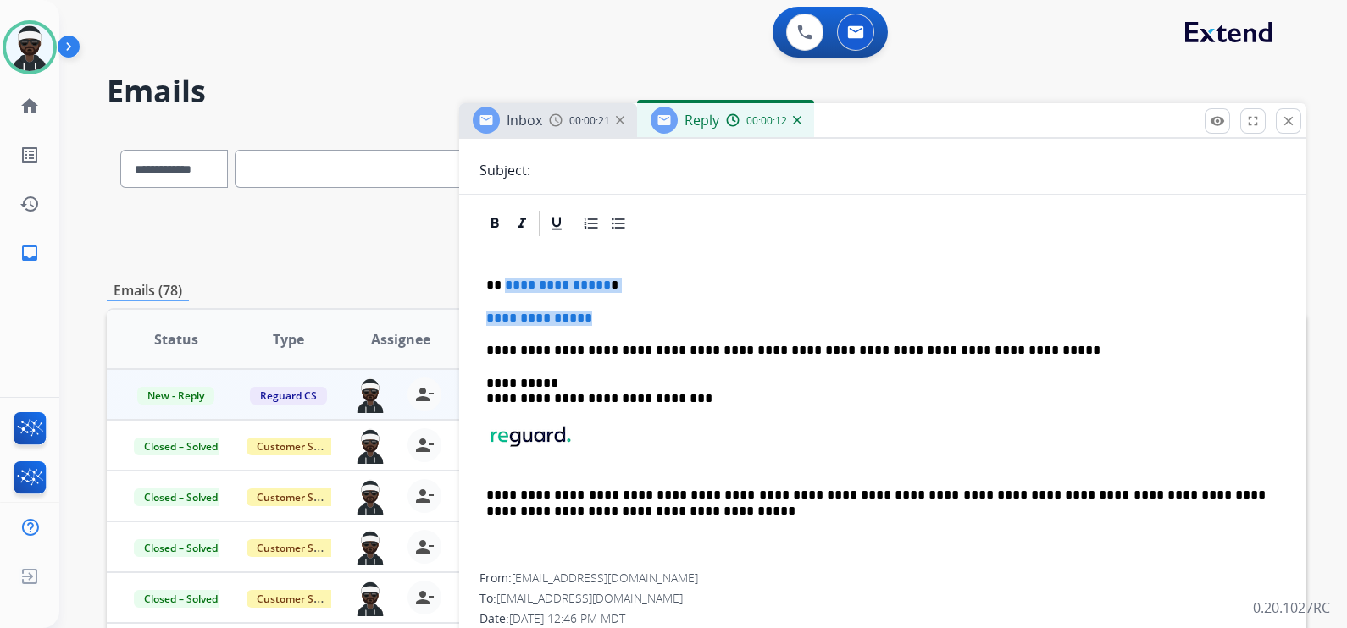
drag, startPoint x: 618, startPoint y: 307, endPoint x: 501, endPoint y: 287, distance: 118.6
click at [502, 287] on div "**********" at bounding box center [882, 406] width 806 height 335
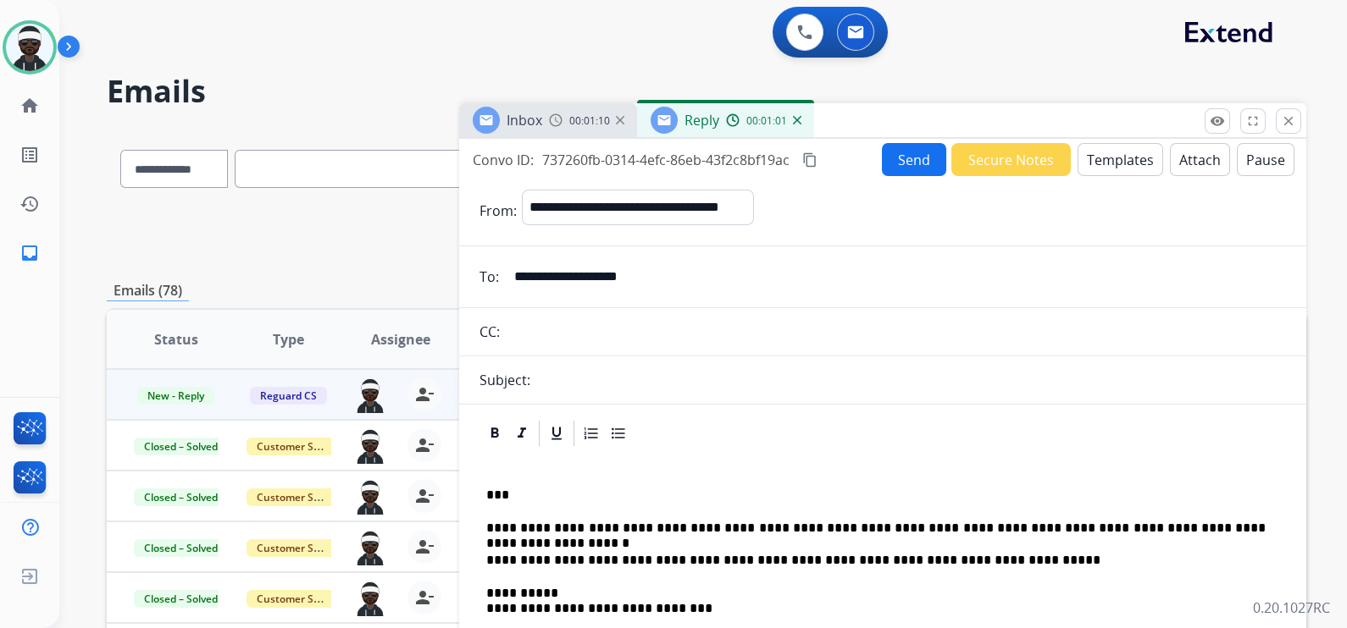
scroll to position [0, 0]
click at [587, 382] on div "Subject:" at bounding box center [882, 381] width 847 height 20
click at [911, 170] on button "Send" at bounding box center [914, 160] width 64 height 33
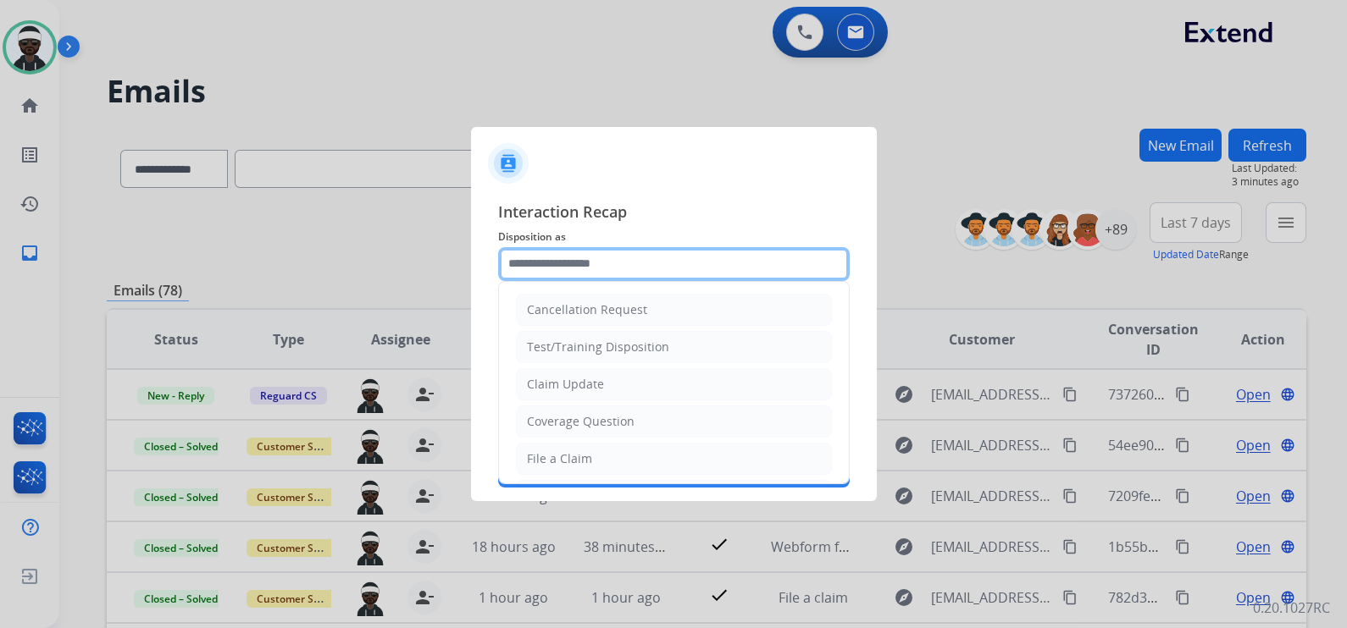
drag, startPoint x: 523, startPoint y: 254, endPoint x: 532, endPoint y: 271, distance: 18.9
click at [524, 254] on input "text" at bounding box center [673, 264] width 351 height 34
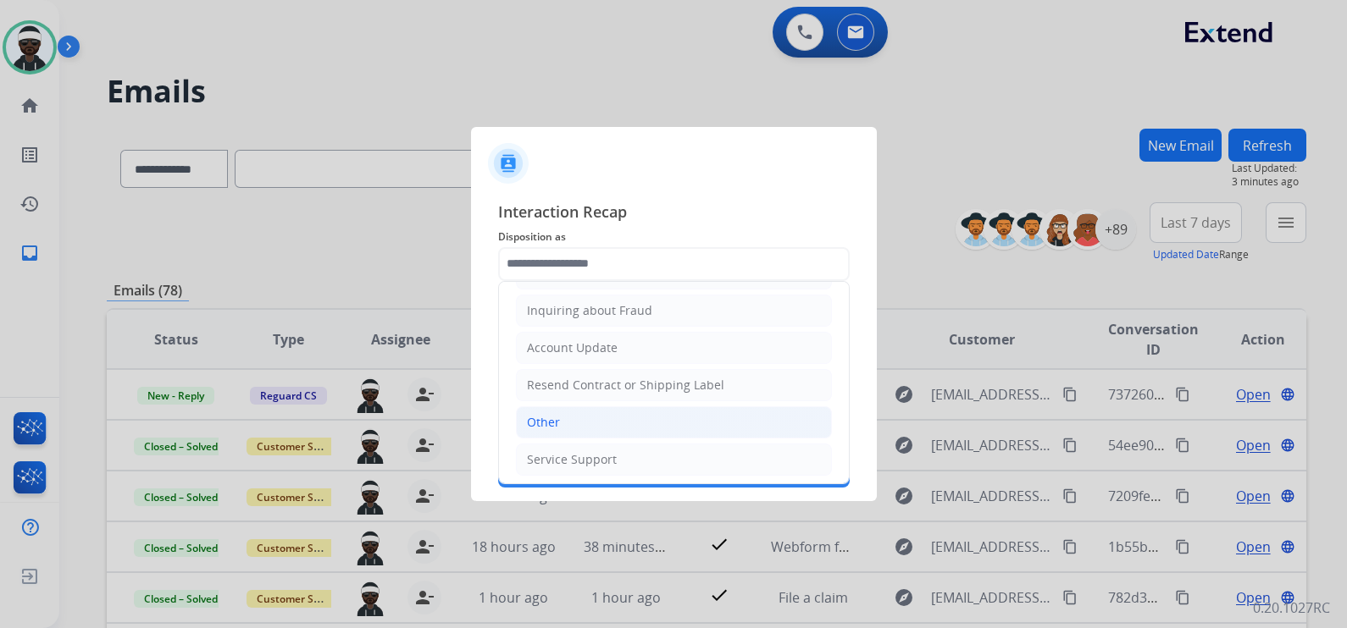
click at [572, 426] on li "Other" at bounding box center [674, 423] width 316 height 32
type input "*****"
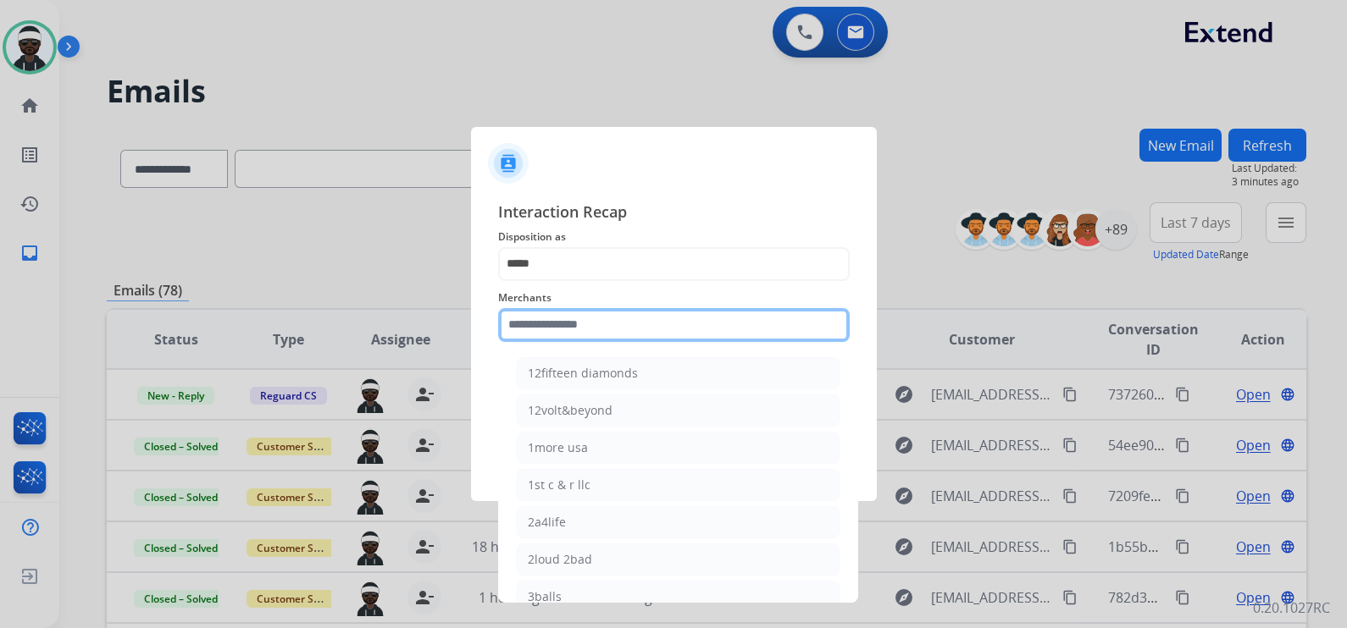
click at [580, 337] on input "text" at bounding box center [673, 325] width 351 height 34
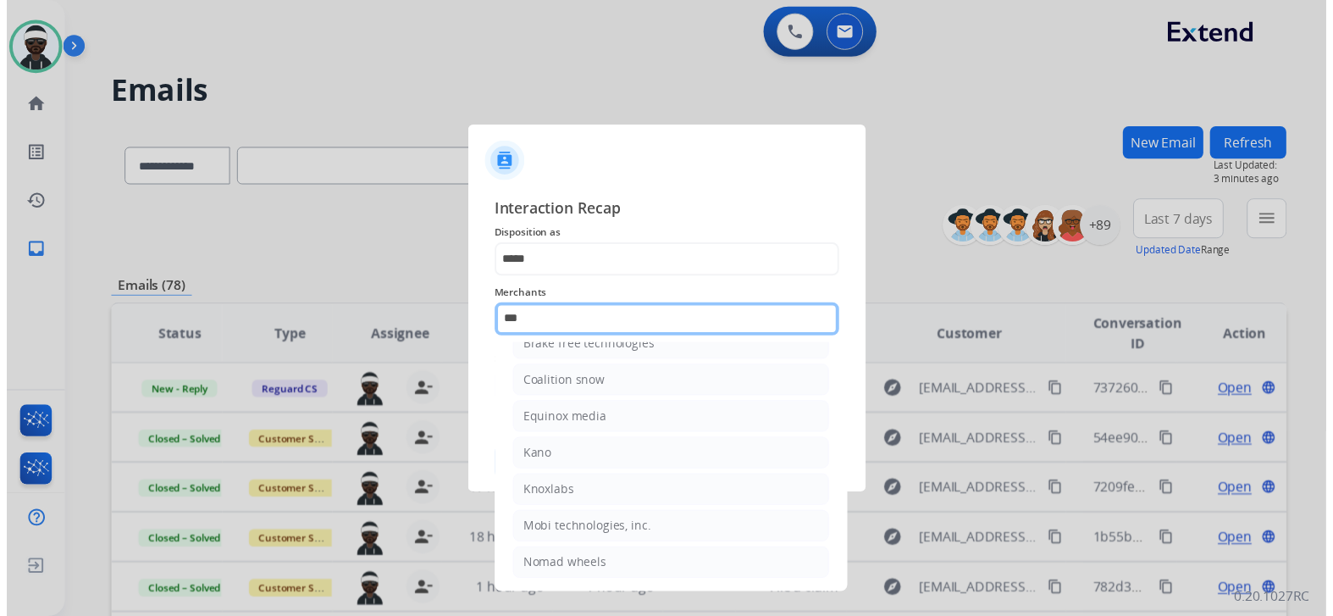
scroll to position [0, 0]
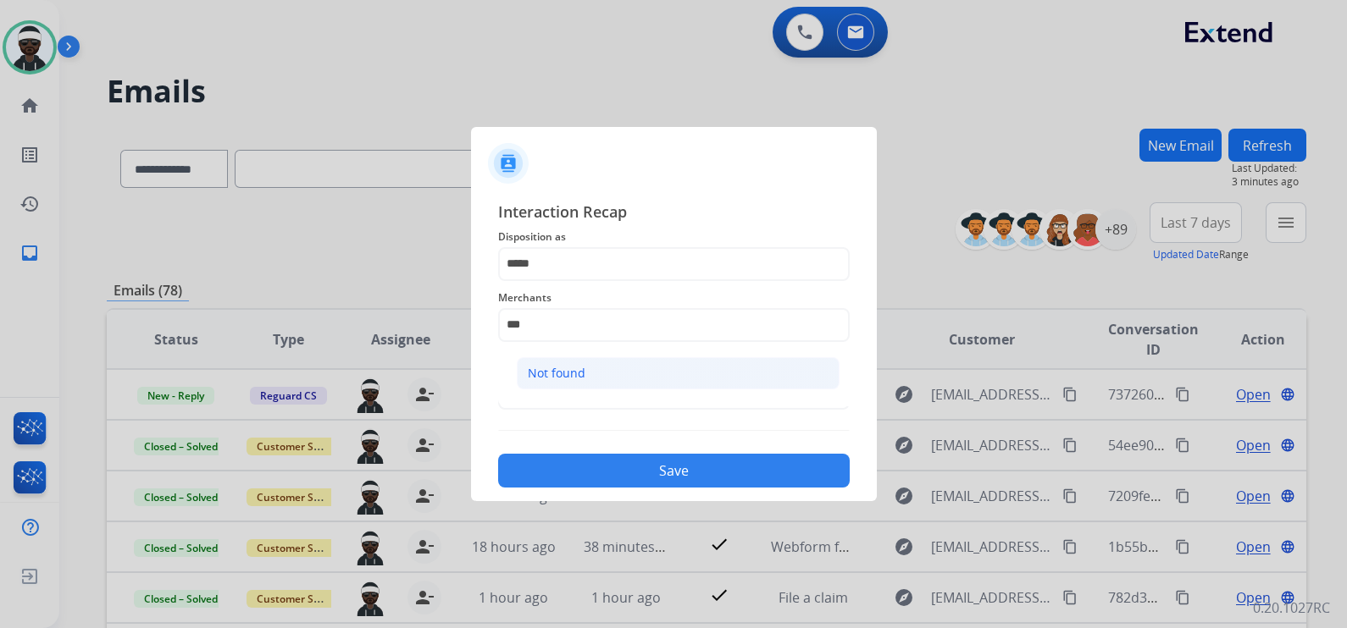
click at [604, 384] on li "Not found" at bounding box center [678, 373] width 323 height 32
type input "*********"
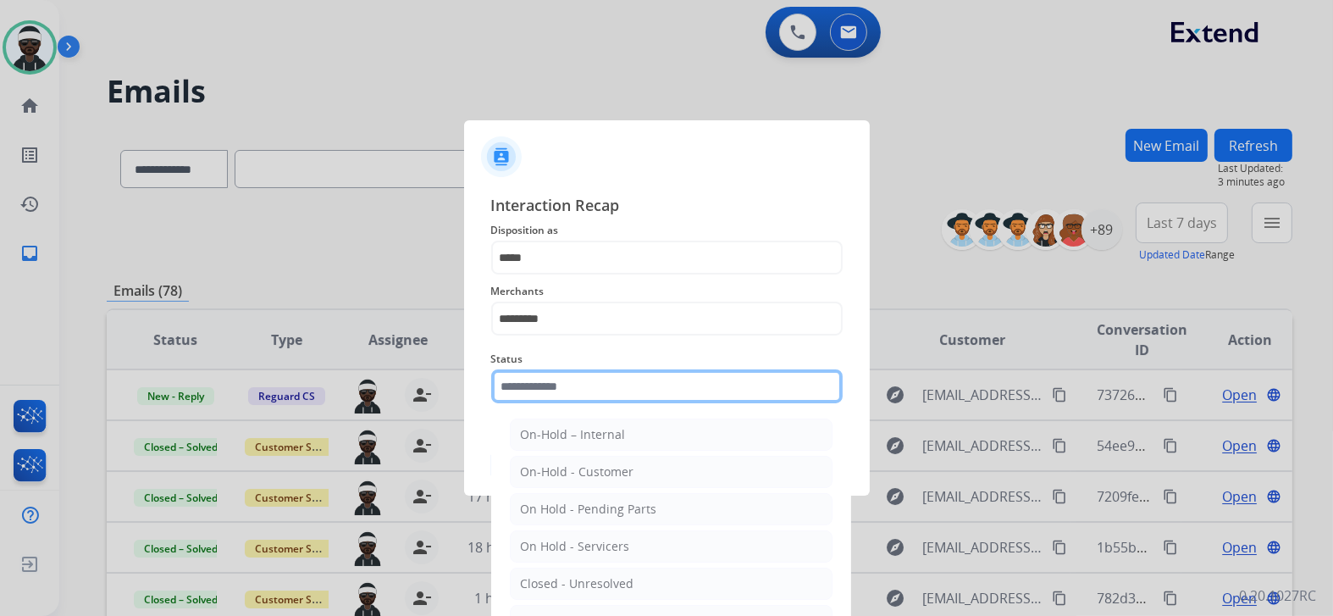
click at [597, 394] on input "text" at bounding box center [666, 386] width 351 height 34
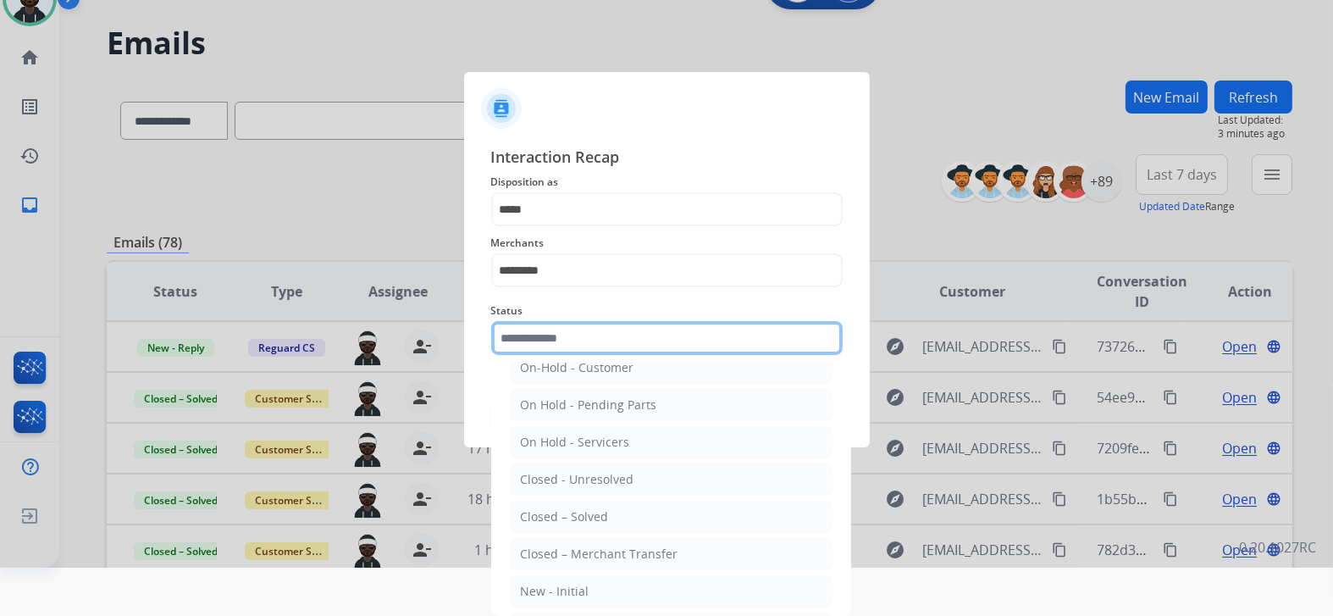
scroll to position [98, 0]
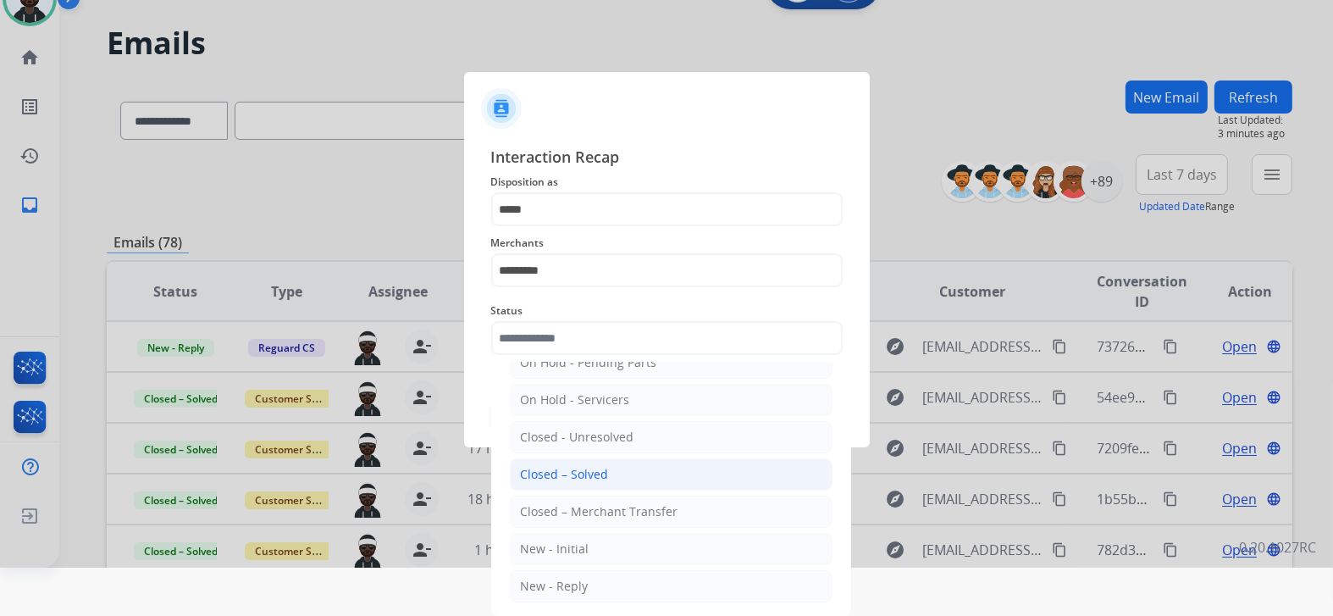
click at [584, 473] on div "Closed – Solved" at bounding box center [565, 474] width 88 height 17
type input "**********"
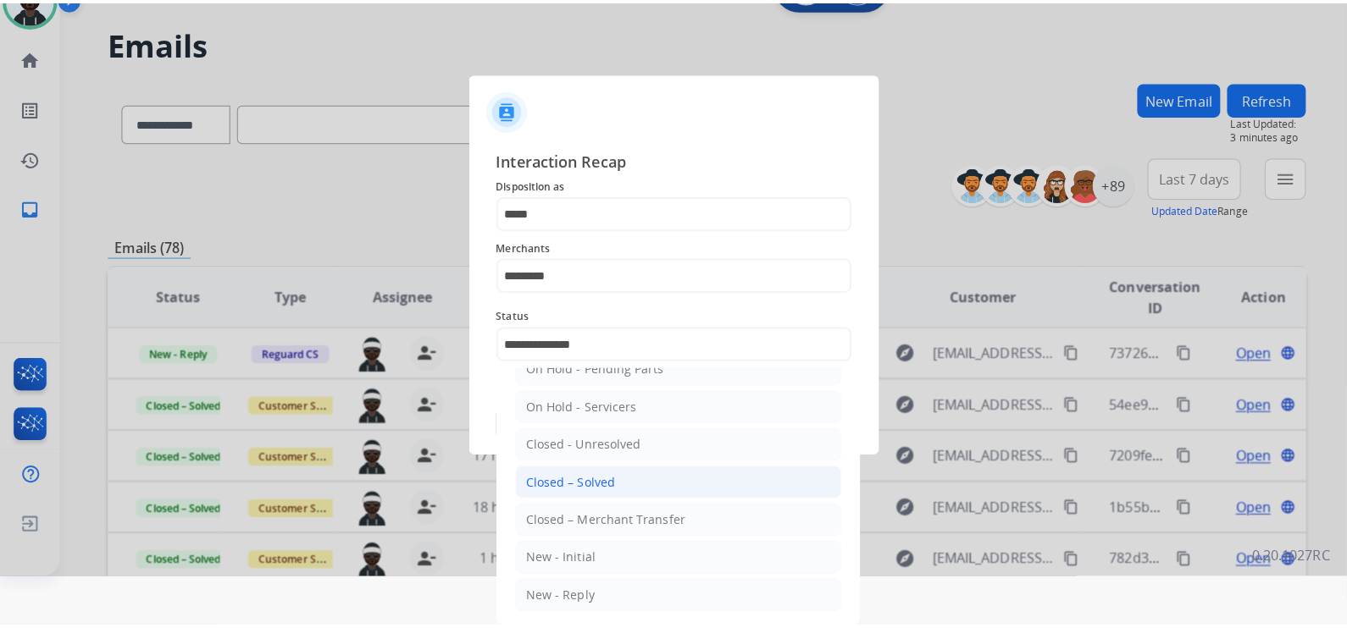
scroll to position [0, 0]
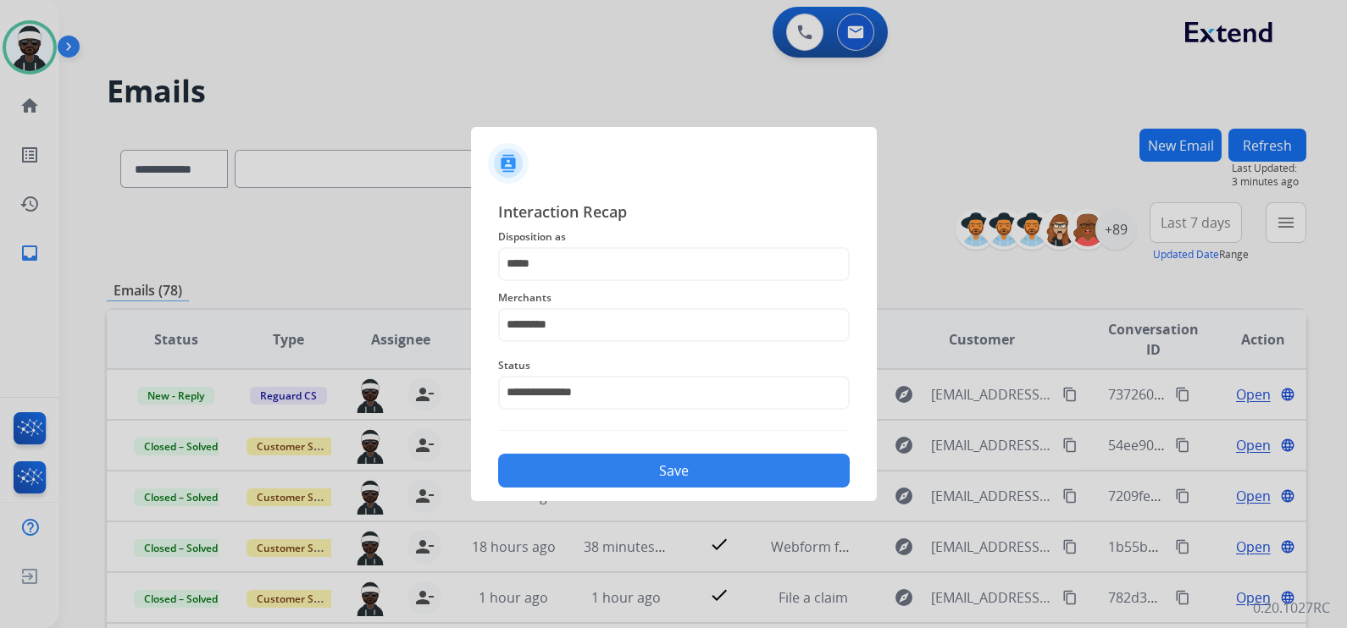
click at [681, 477] on button "Save" at bounding box center [673, 471] width 351 height 34
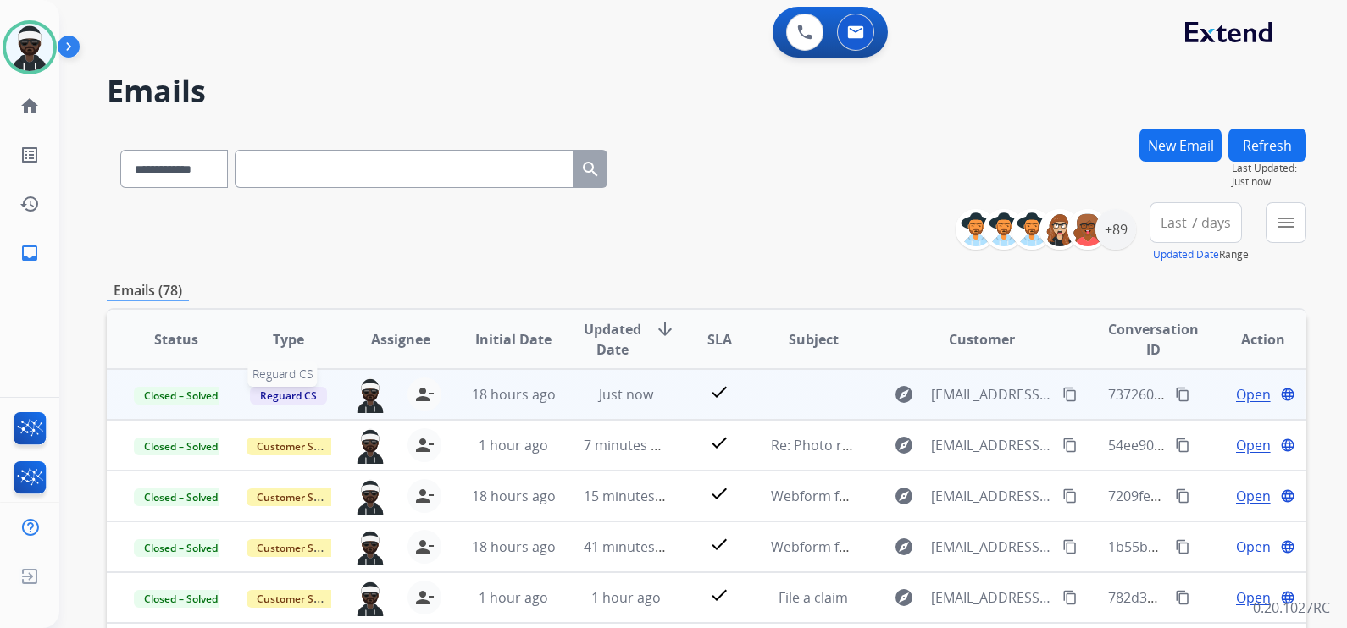
click at [283, 394] on span "Reguard CS" at bounding box center [288, 396] width 77 height 18
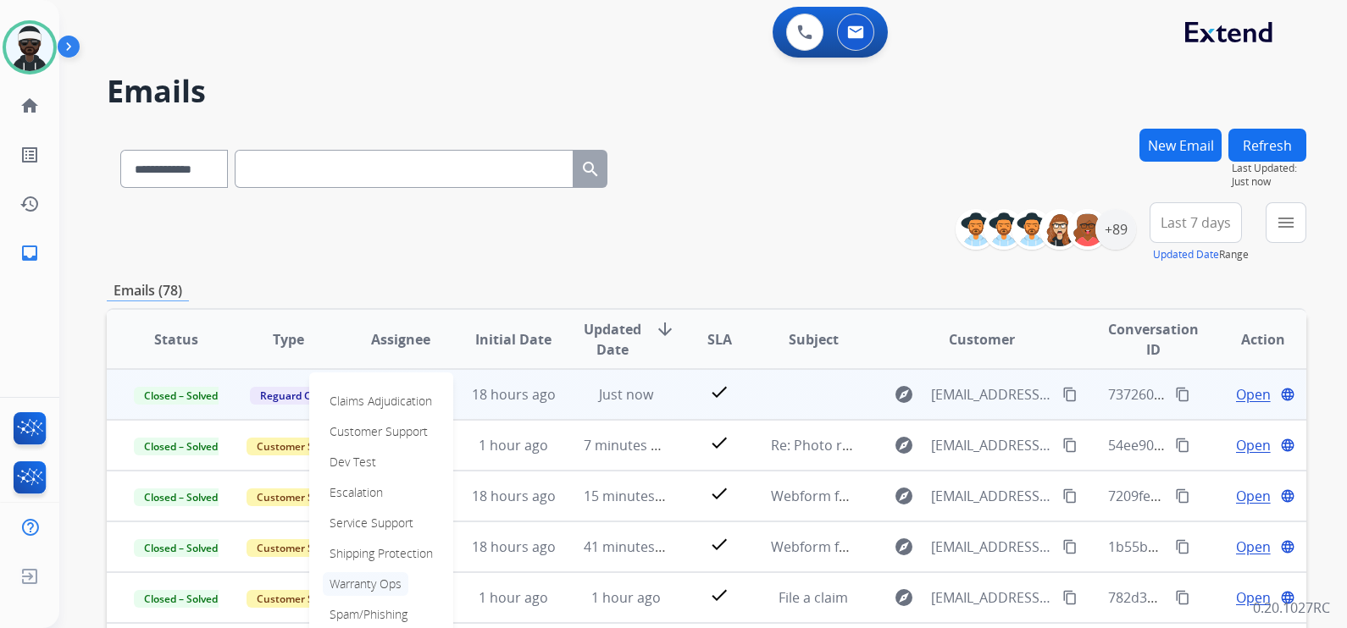
click at [386, 583] on p "Warranty Ops" at bounding box center [366, 584] width 86 height 24
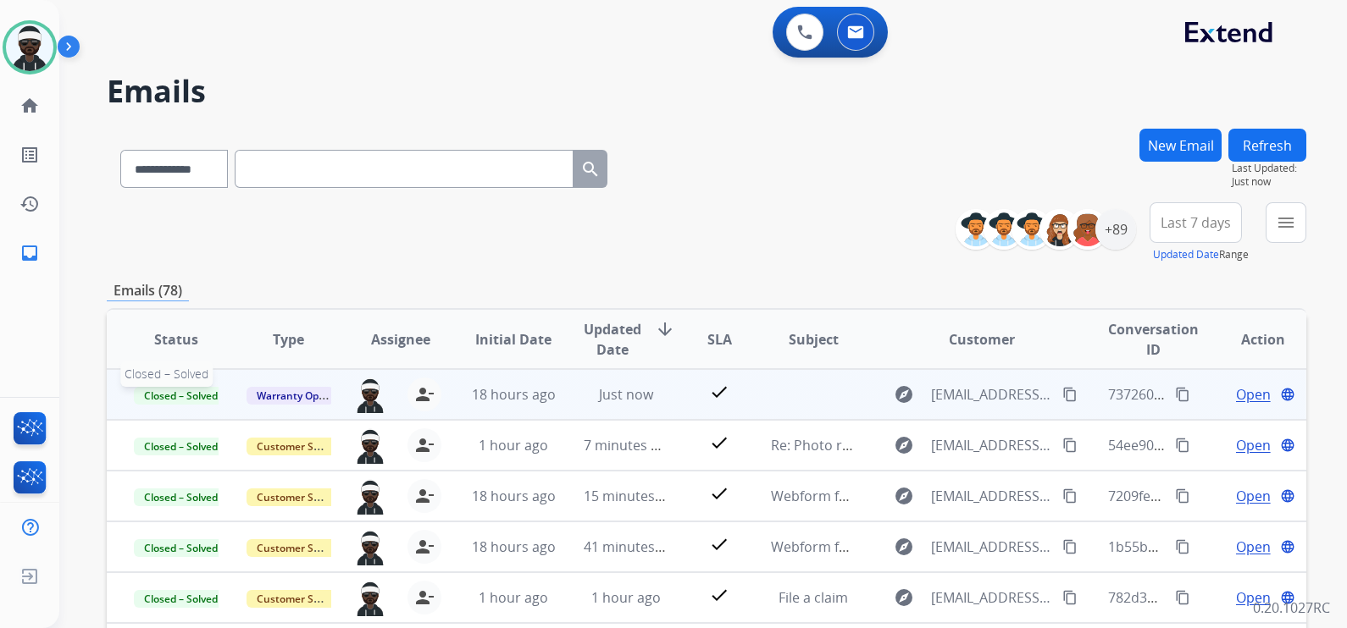
click at [178, 402] on span "Closed – Solved" at bounding box center [181, 396] width 94 height 18
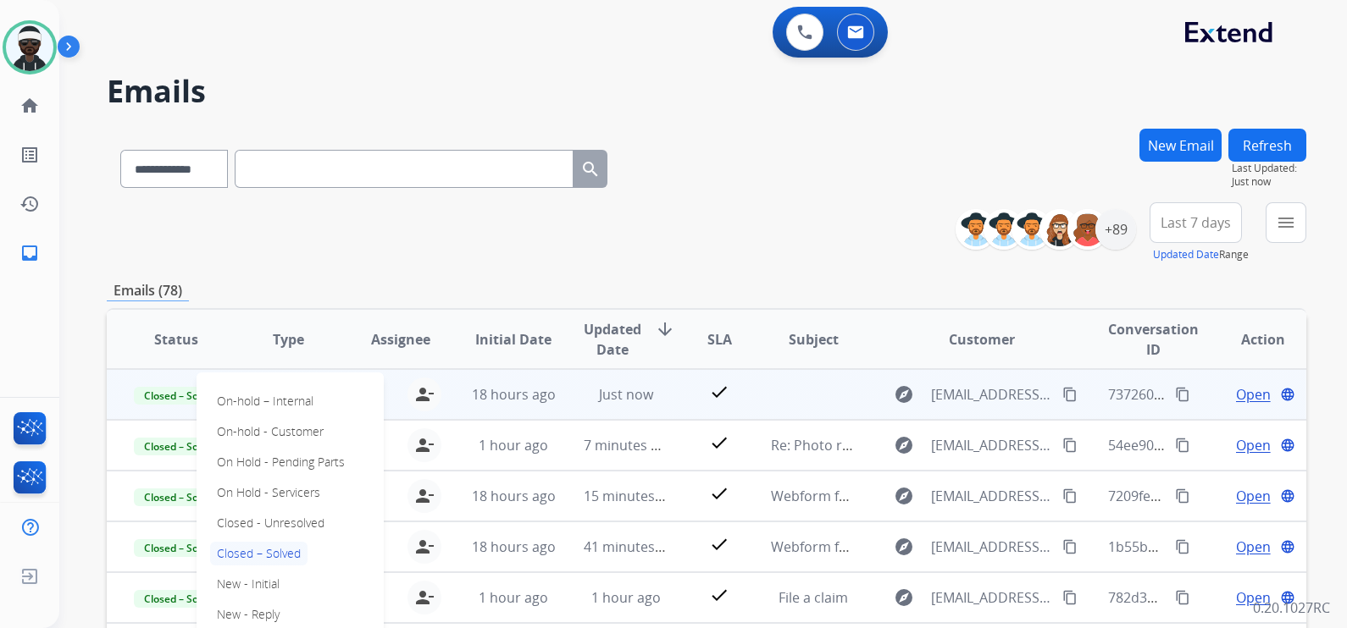
click at [341, 262] on div "**********" at bounding box center [706, 232] width 1199 height 61
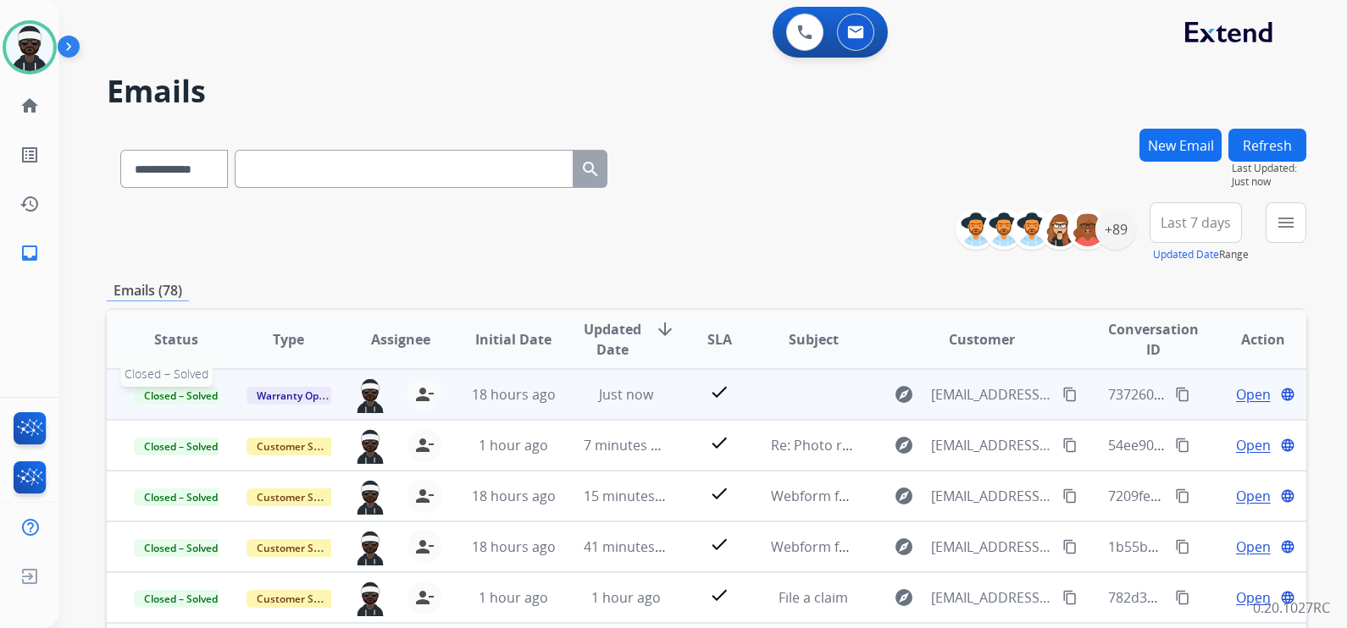
click at [207, 394] on span "Closed – Solved" at bounding box center [181, 396] width 94 height 18
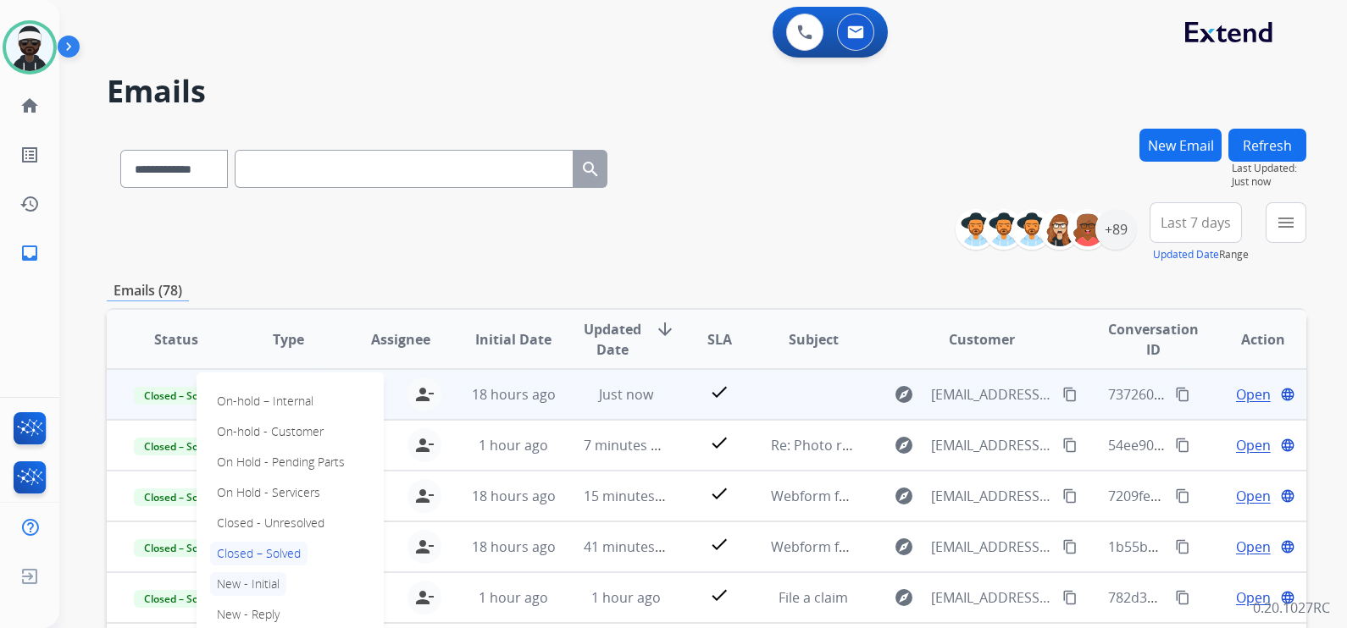
click at [274, 592] on p "New - Initial" at bounding box center [248, 584] width 76 height 24
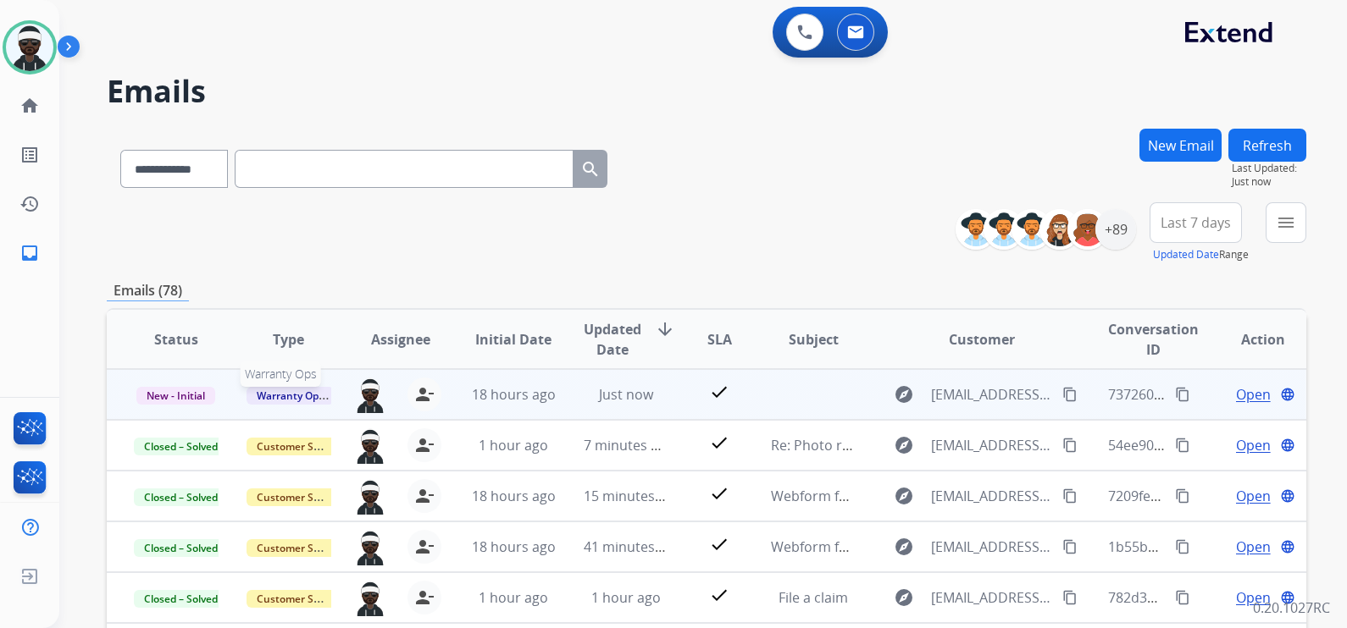
click at [297, 395] on span "Warranty Ops" at bounding box center [289, 396] width 87 height 18
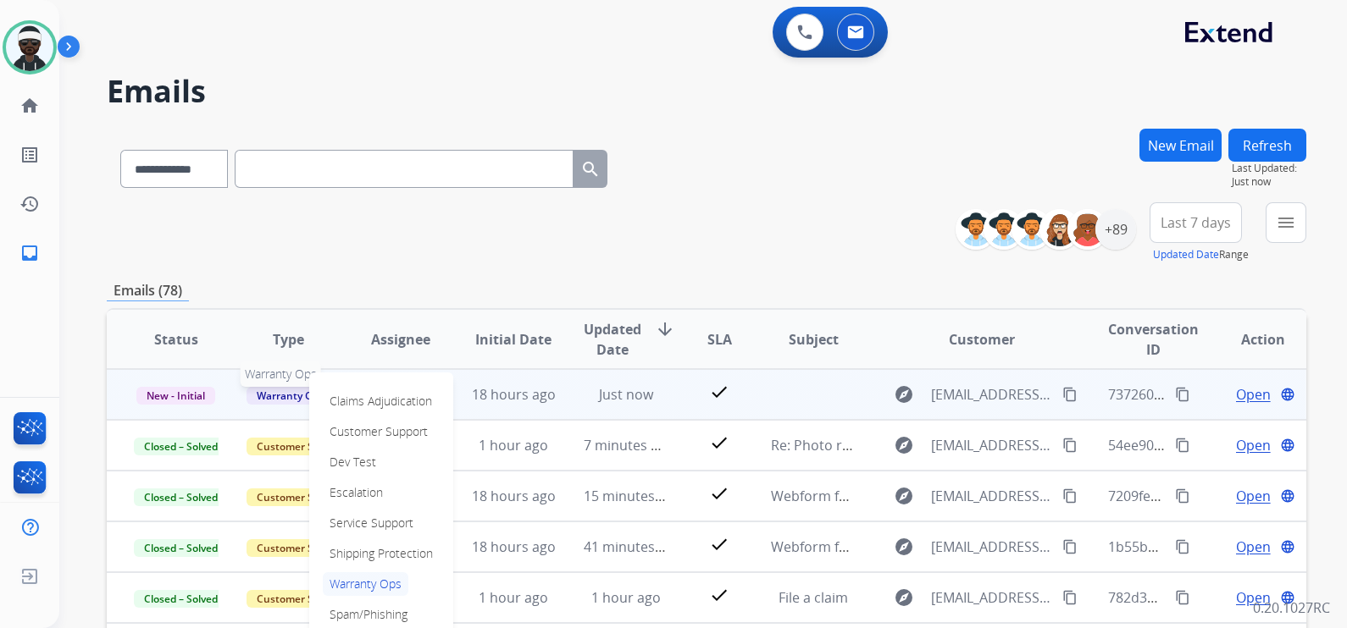
click at [297, 395] on span "Warranty Ops" at bounding box center [289, 396] width 87 height 18
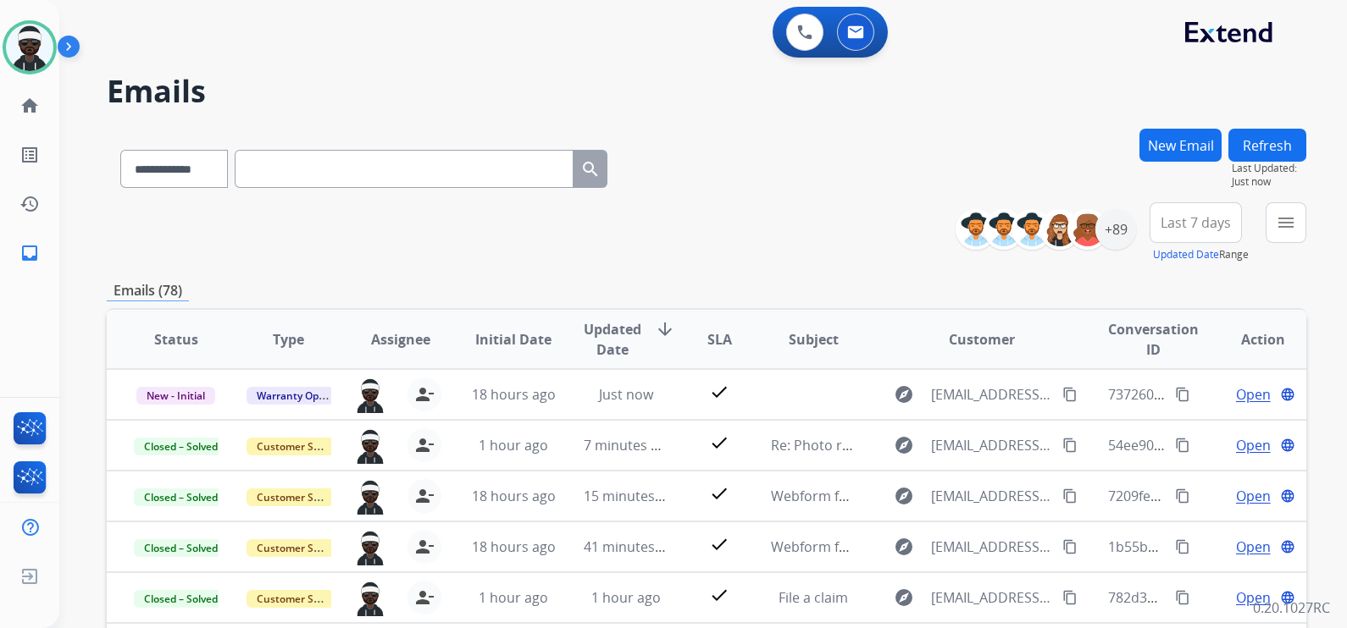
click at [713, 268] on div "**********" at bounding box center [706, 546] width 1199 height 835
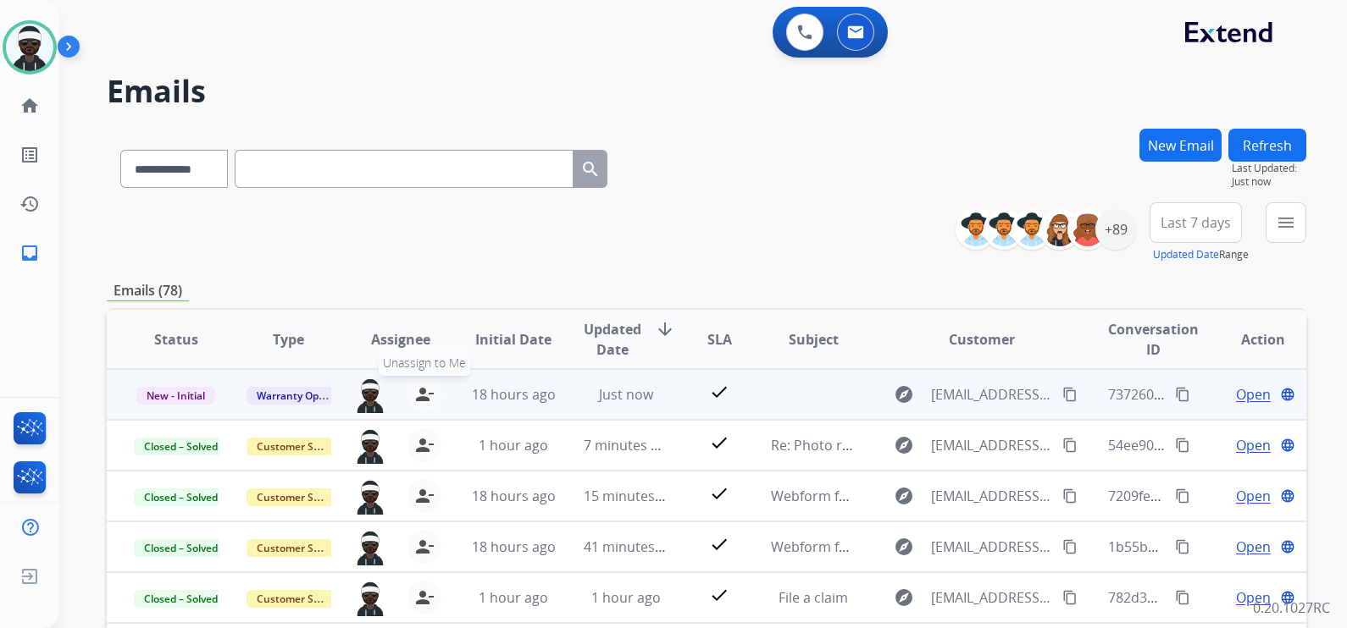
click at [420, 393] on mat-icon "person_remove" at bounding box center [424, 394] width 20 height 20
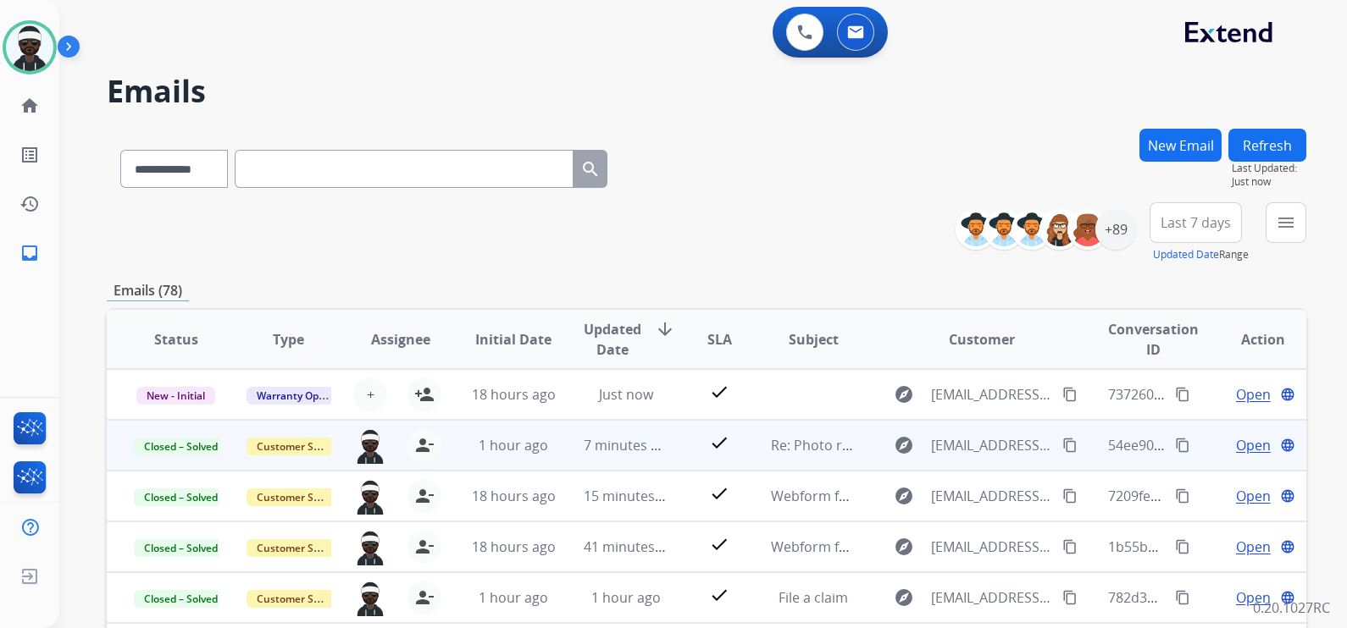
scroll to position [1, 0]
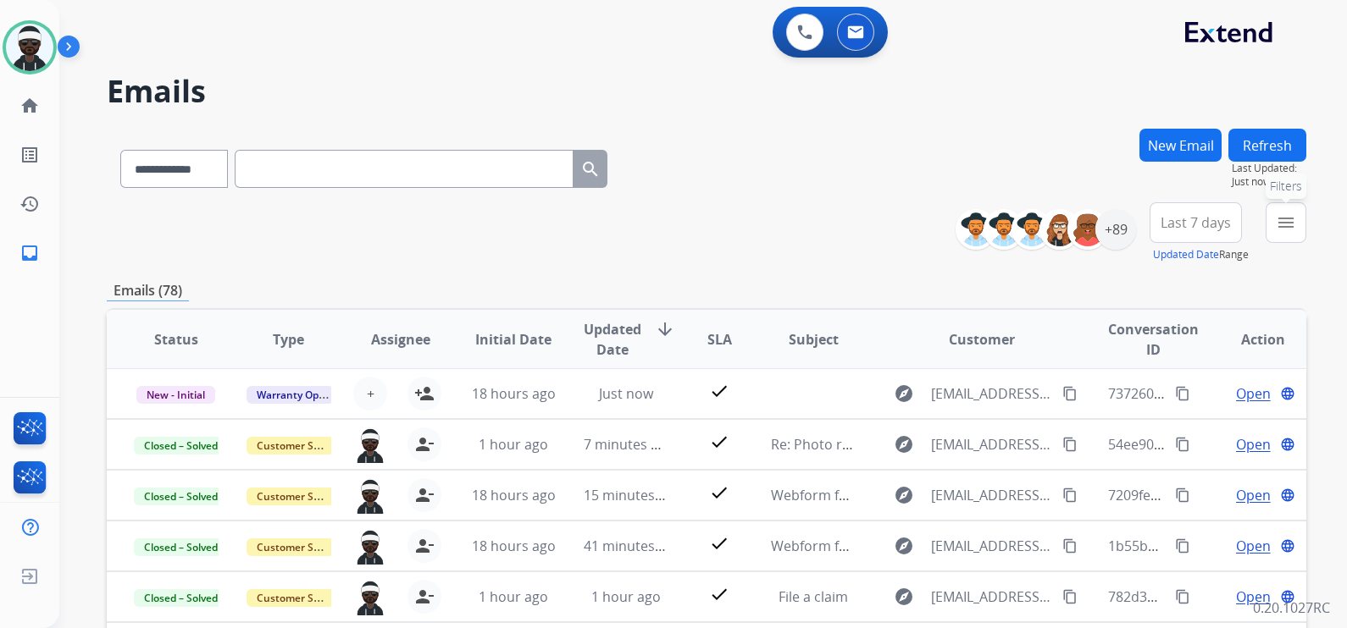
click at [1279, 219] on mat-icon "menu" at bounding box center [1285, 223] width 20 height 20
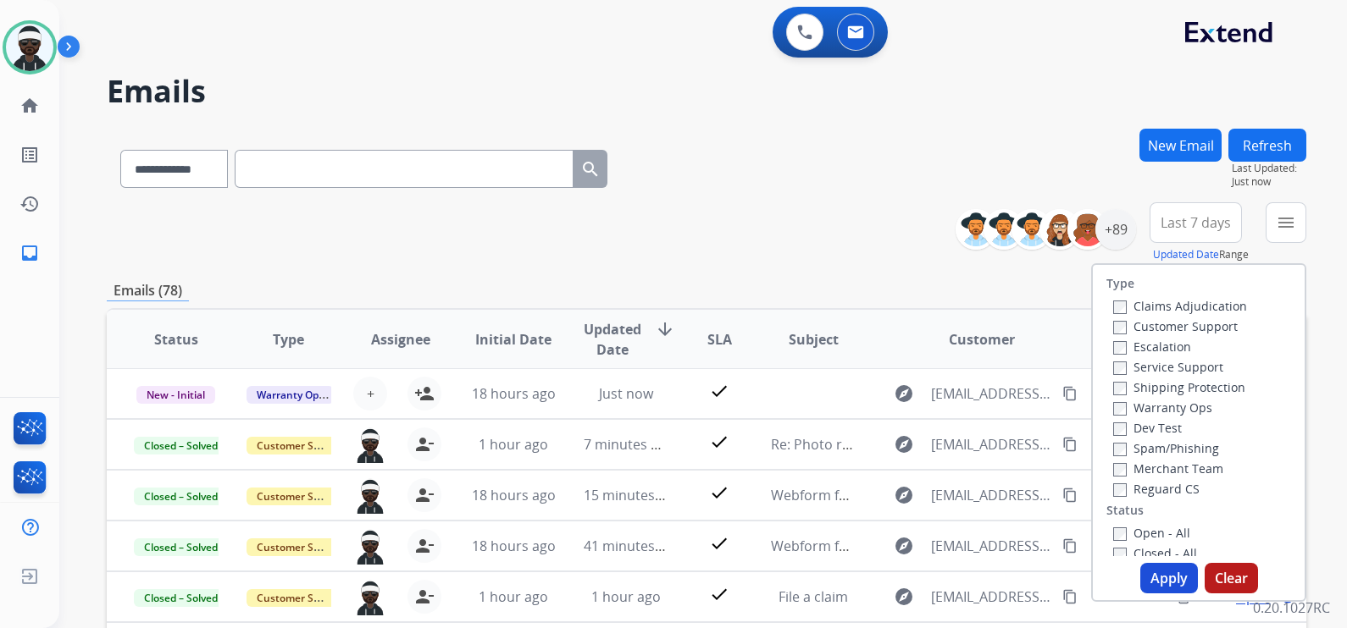
click at [1158, 326] on label "Customer Support" at bounding box center [1175, 326] width 124 height 16
click at [1169, 390] on label "Shipping Protection" at bounding box center [1179, 387] width 132 height 16
click at [1153, 488] on label "Reguard CS" at bounding box center [1156, 489] width 86 height 16
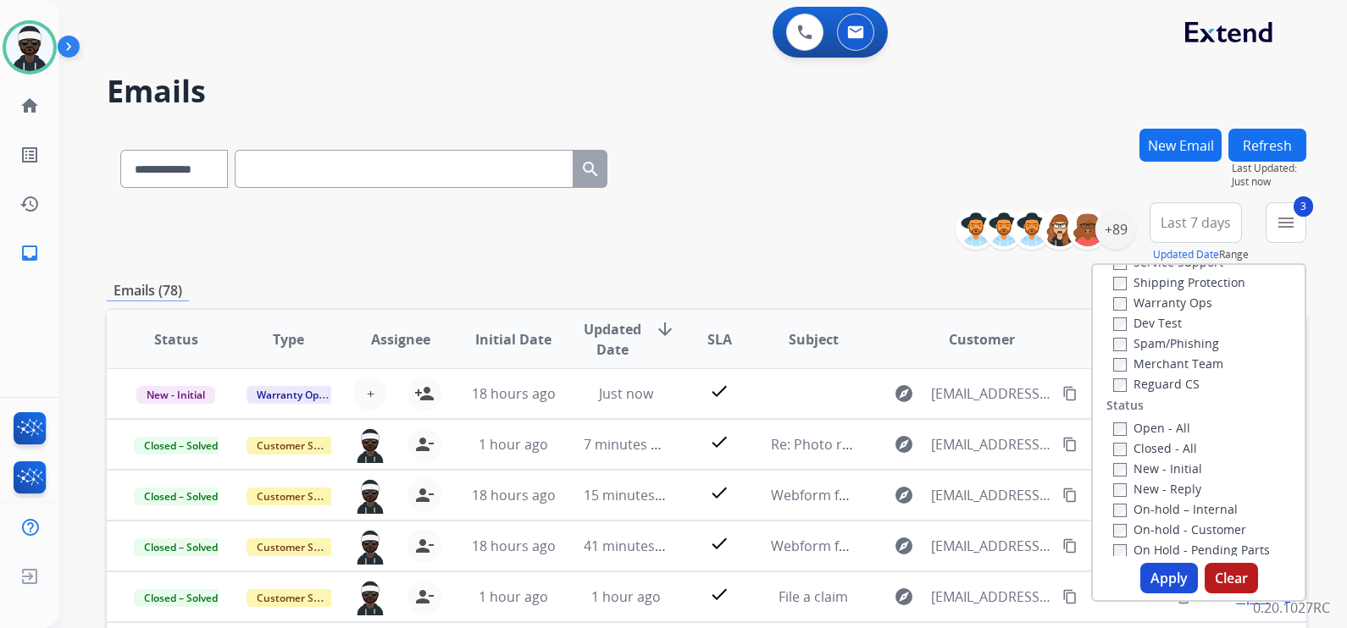
click at [1162, 428] on label "Open - All" at bounding box center [1151, 428] width 77 height 16
click at [1156, 575] on button "Apply" at bounding box center [1169, 578] width 58 height 30
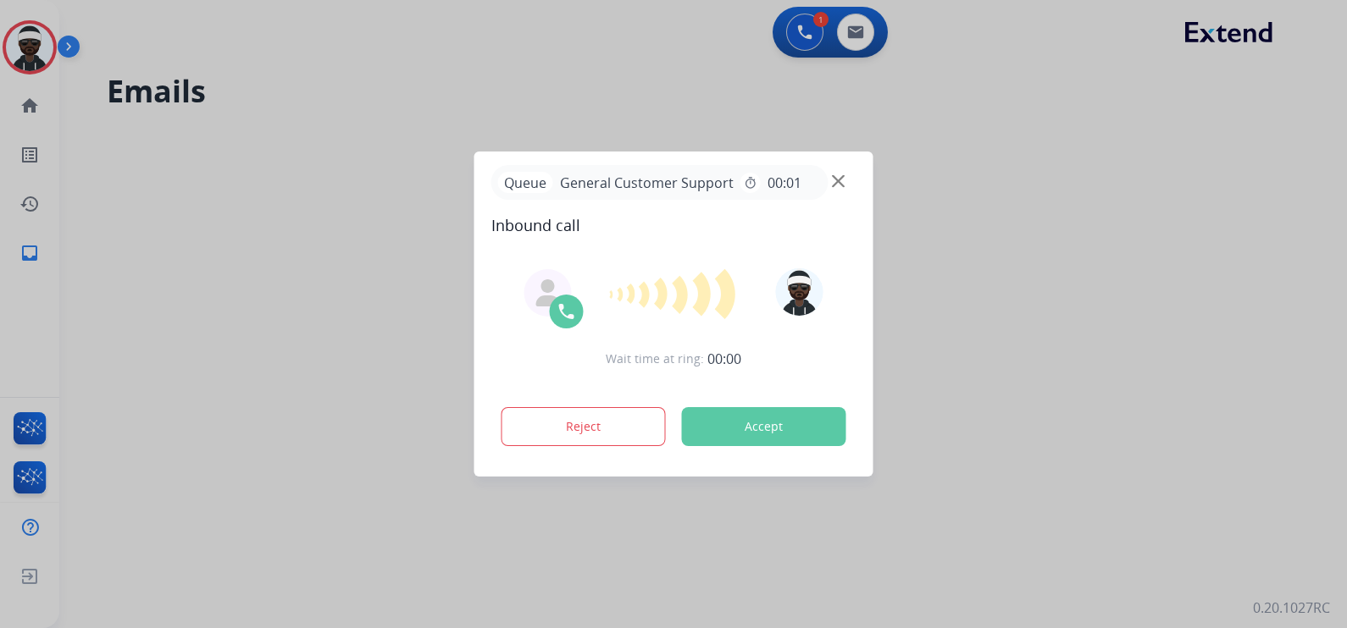
scroll to position [0, 0]
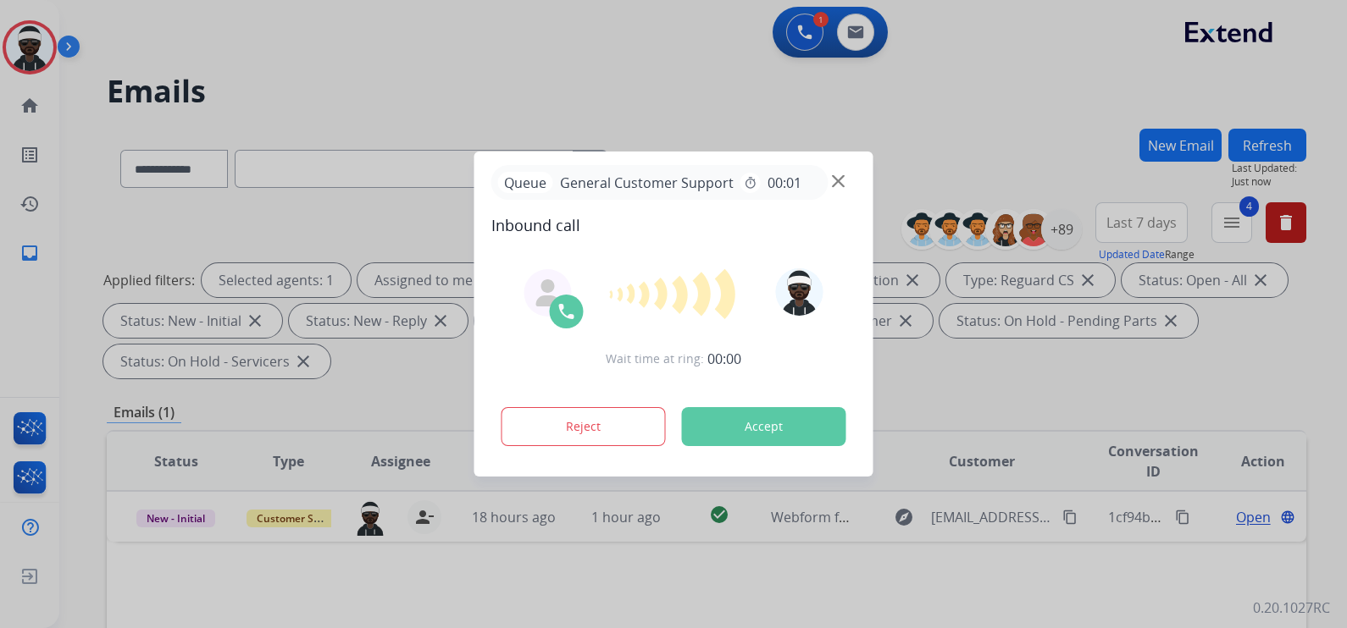
click at [763, 434] on button "Accept" at bounding box center [764, 426] width 164 height 39
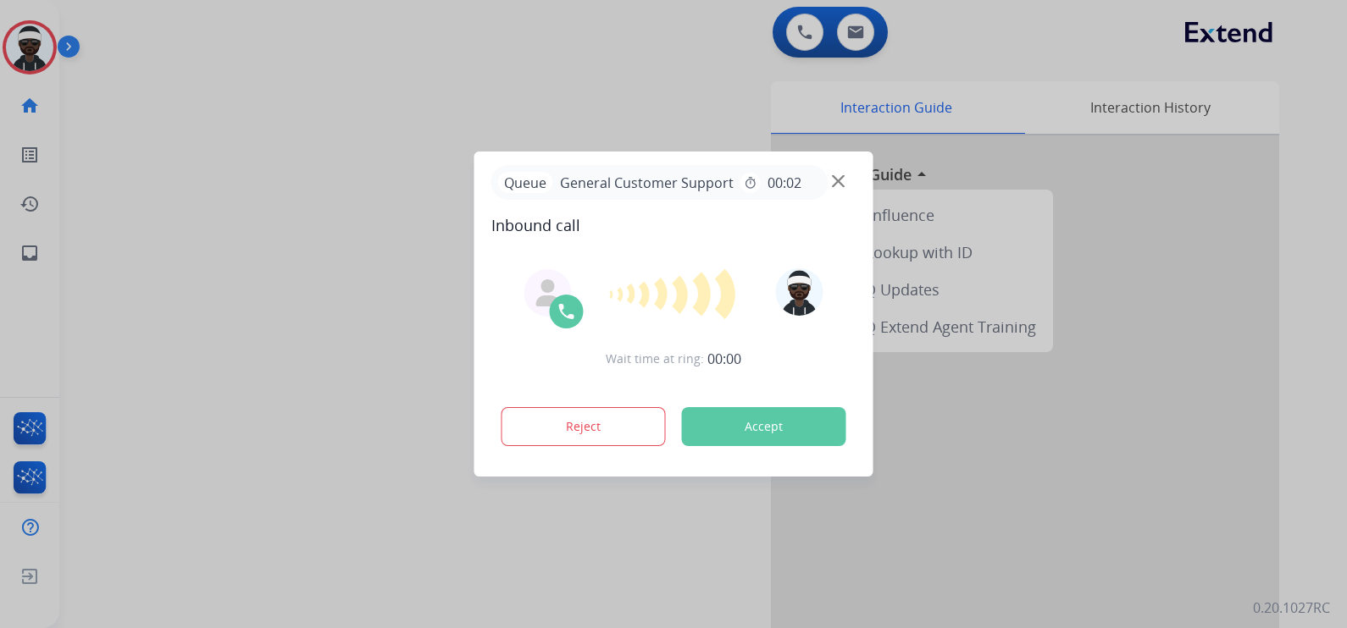
drag, startPoint x: 766, startPoint y: 430, endPoint x: 773, endPoint y: 424, distance: 9.0
click at [773, 424] on button "Accept" at bounding box center [764, 426] width 164 height 39
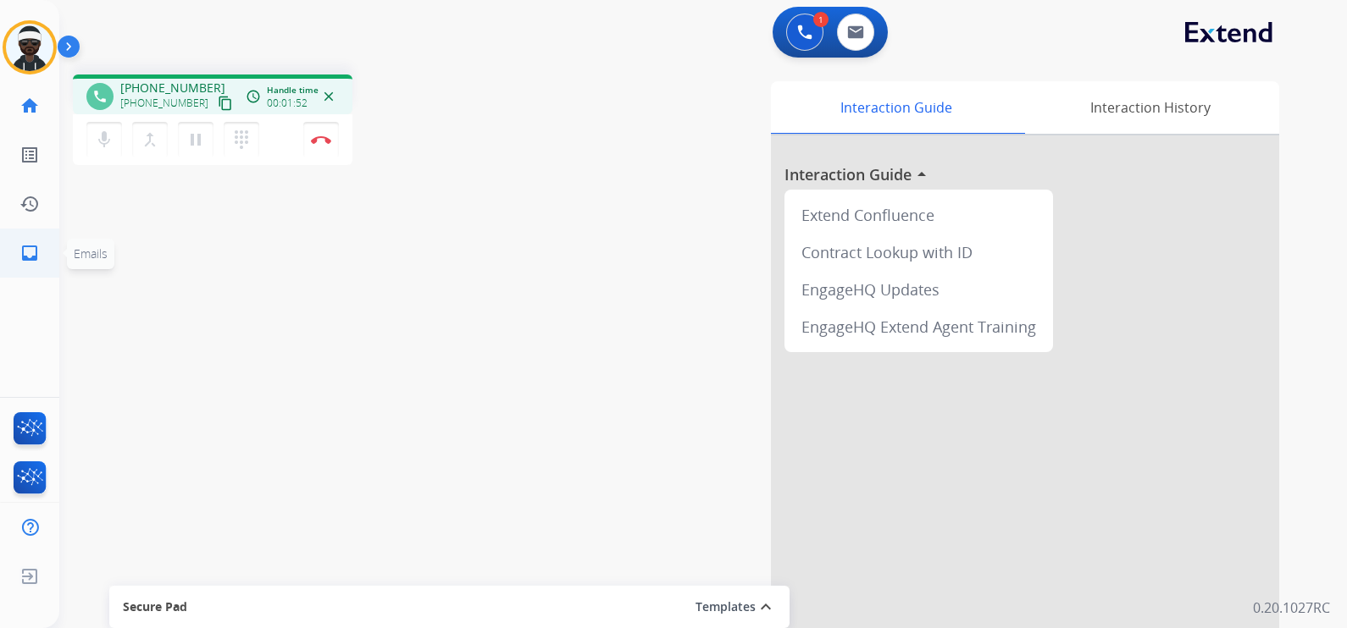
click at [48, 247] on link "inbox Emails" at bounding box center [29, 253] width 47 height 47
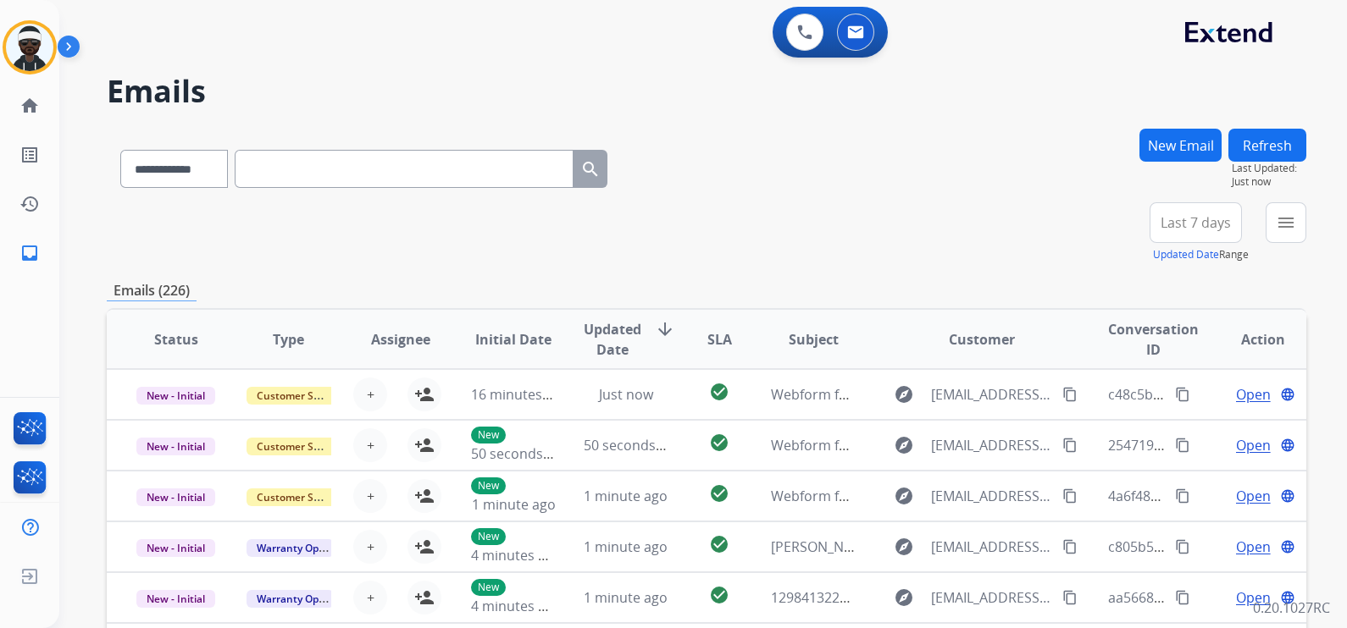
drag, startPoint x: 337, startPoint y: 139, endPoint x: 343, endPoint y: 148, distance: 11.0
click at [336, 141] on div "**********" at bounding box center [364, 165] width 514 height 58
click at [343, 161] on input "text" at bounding box center [404, 169] width 339 height 38
paste input "**********"
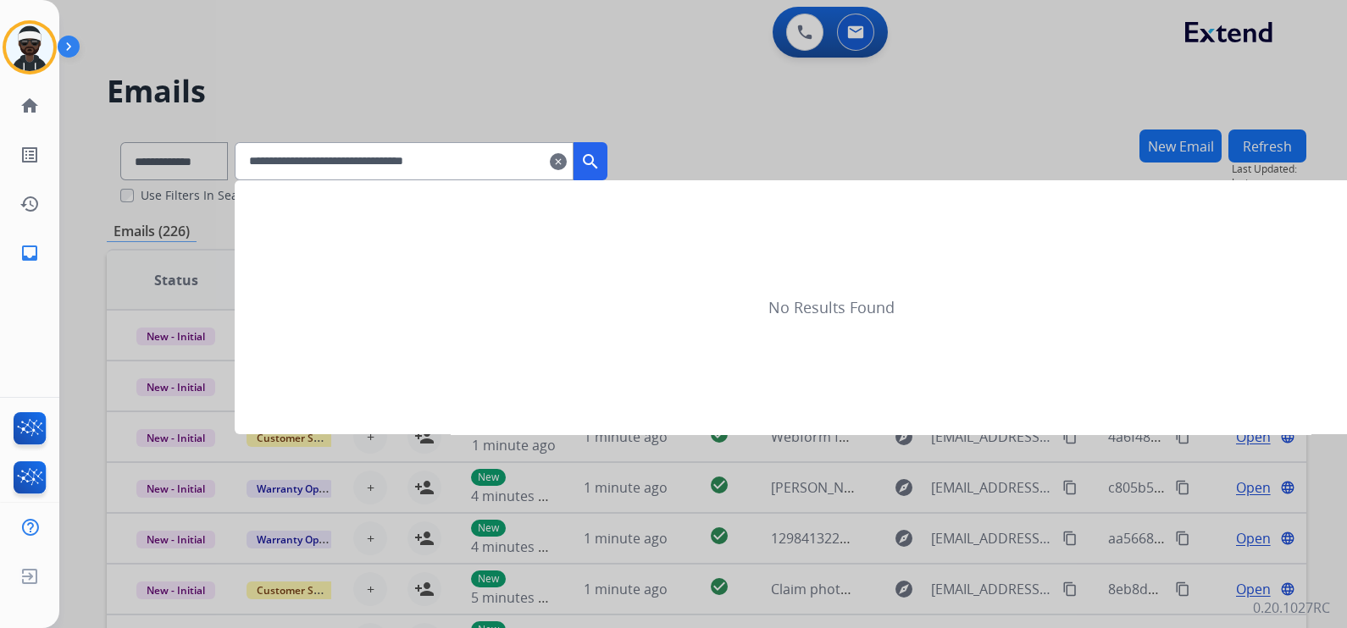
type input "**********"
click at [177, 148] on div at bounding box center [673, 314] width 1347 height 628
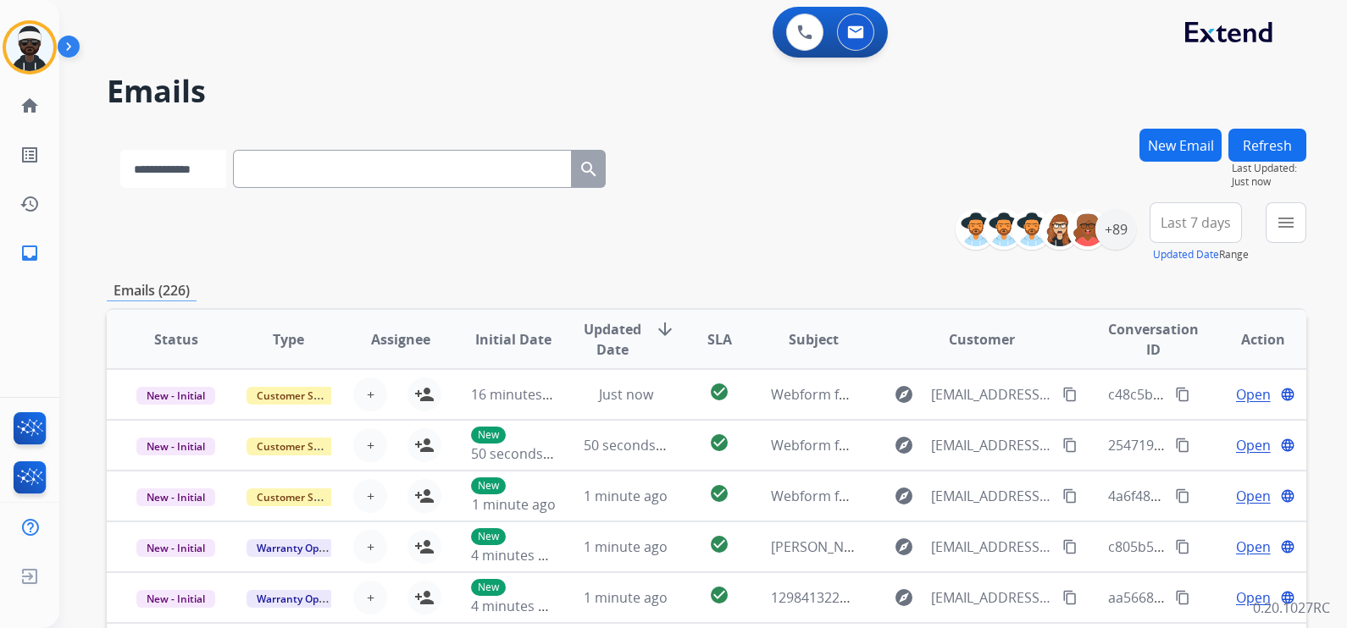
click at [192, 167] on select "**********" at bounding box center [173, 169] width 106 height 38
select select "**********"
click at [120, 150] on select "**********" at bounding box center [173, 169] width 106 height 38
click at [322, 175] on input "text" at bounding box center [404, 169] width 339 height 38
paste input "**********"
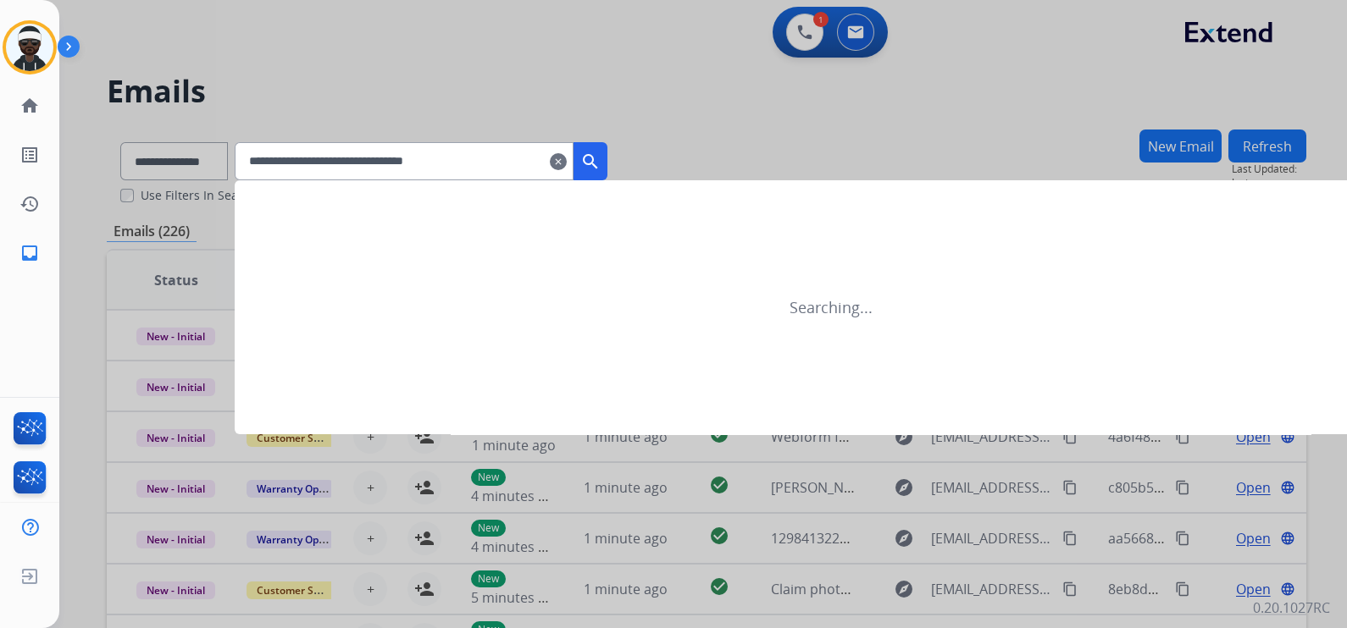
type input "**********"
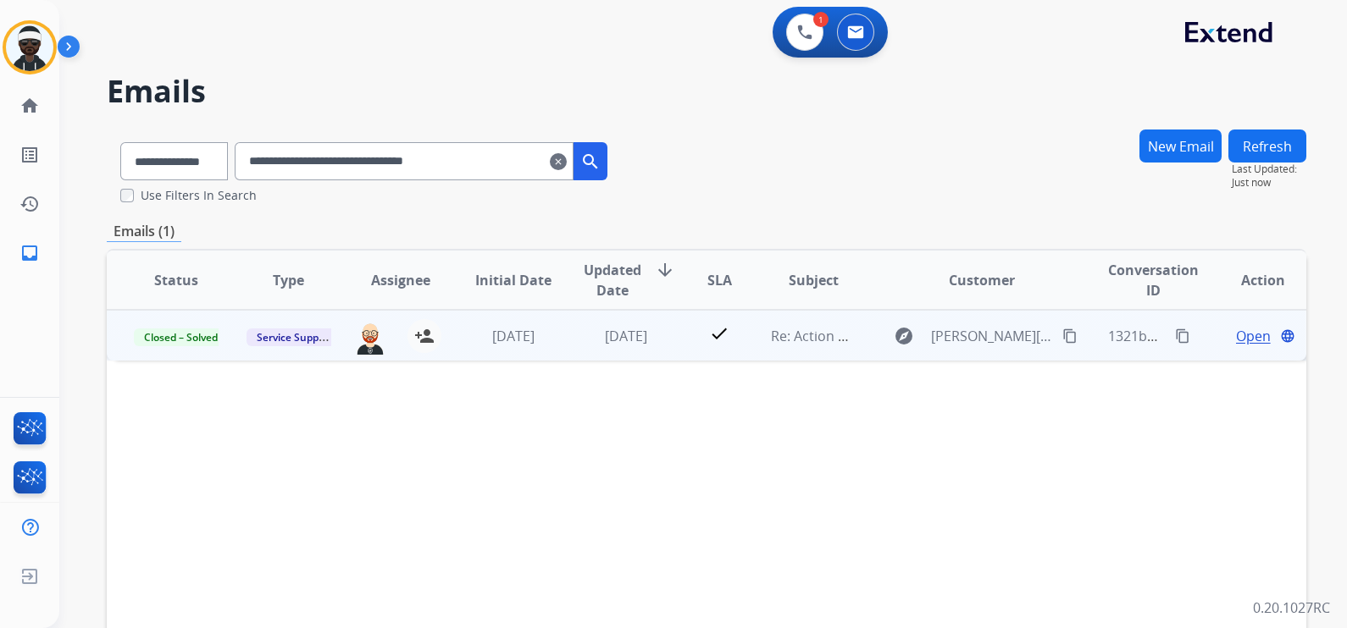
click at [1236, 342] on span "Open" at bounding box center [1253, 336] width 35 height 20
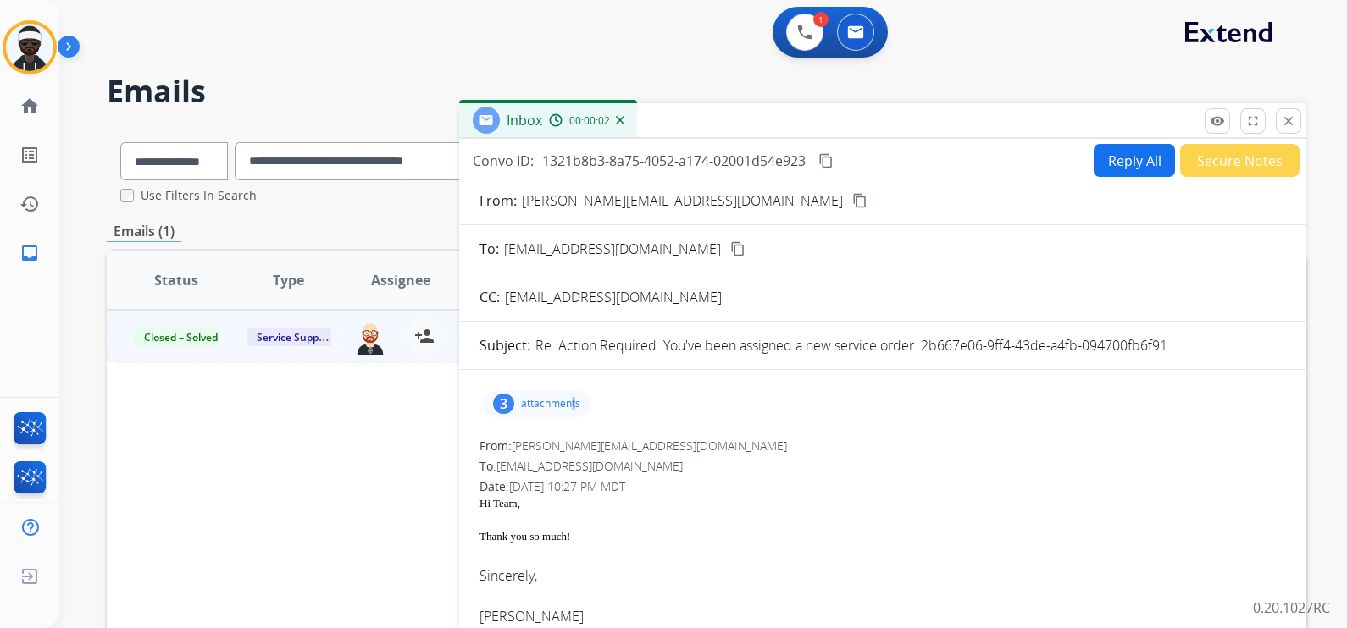
click at [572, 391] on div "3 attachments" at bounding box center [537, 403] width 108 height 27
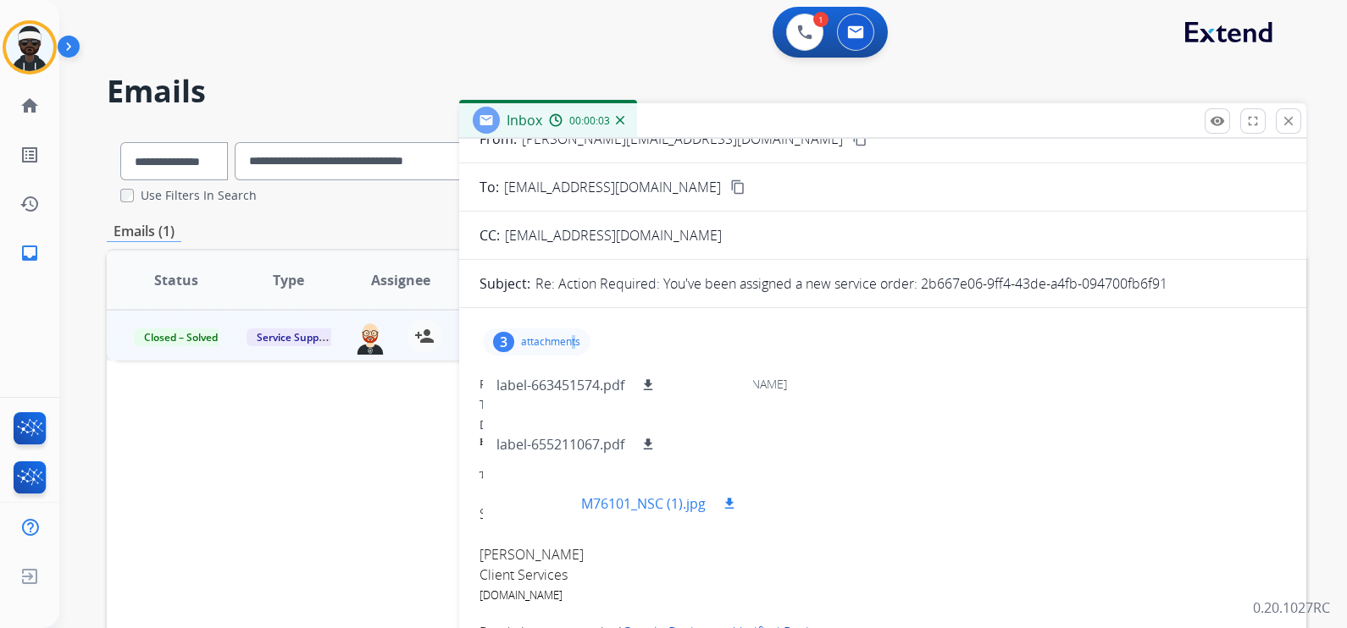
scroll to position [105, 0]
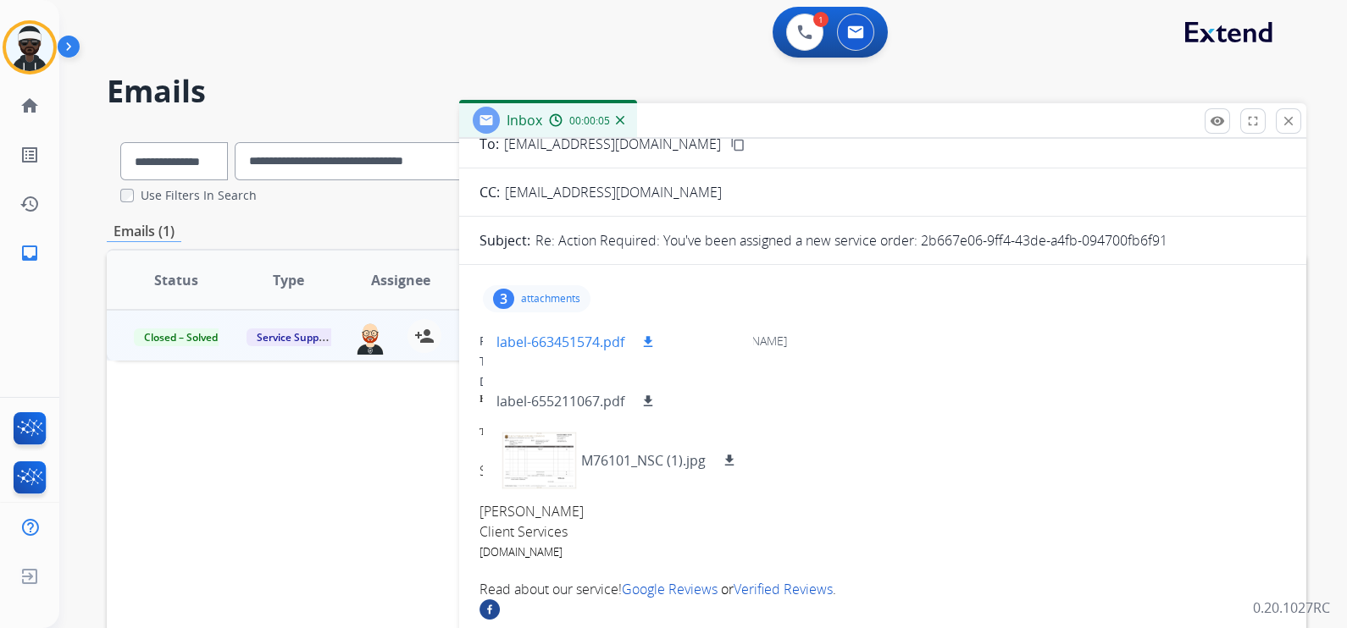
click at [576, 342] on p "label-663451574.pdf" at bounding box center [560, 342] width 128 height 20
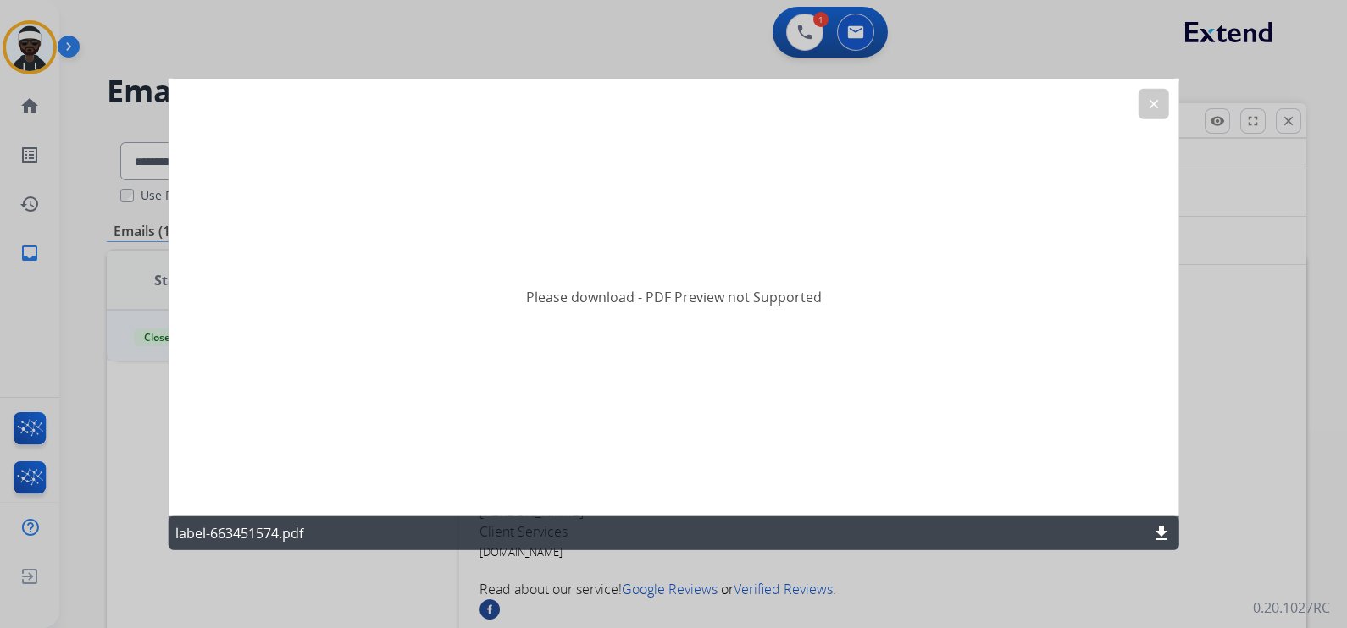
click at [1137, 112] on button "clear" at bounding box center [1152, 104] width 30 height 30
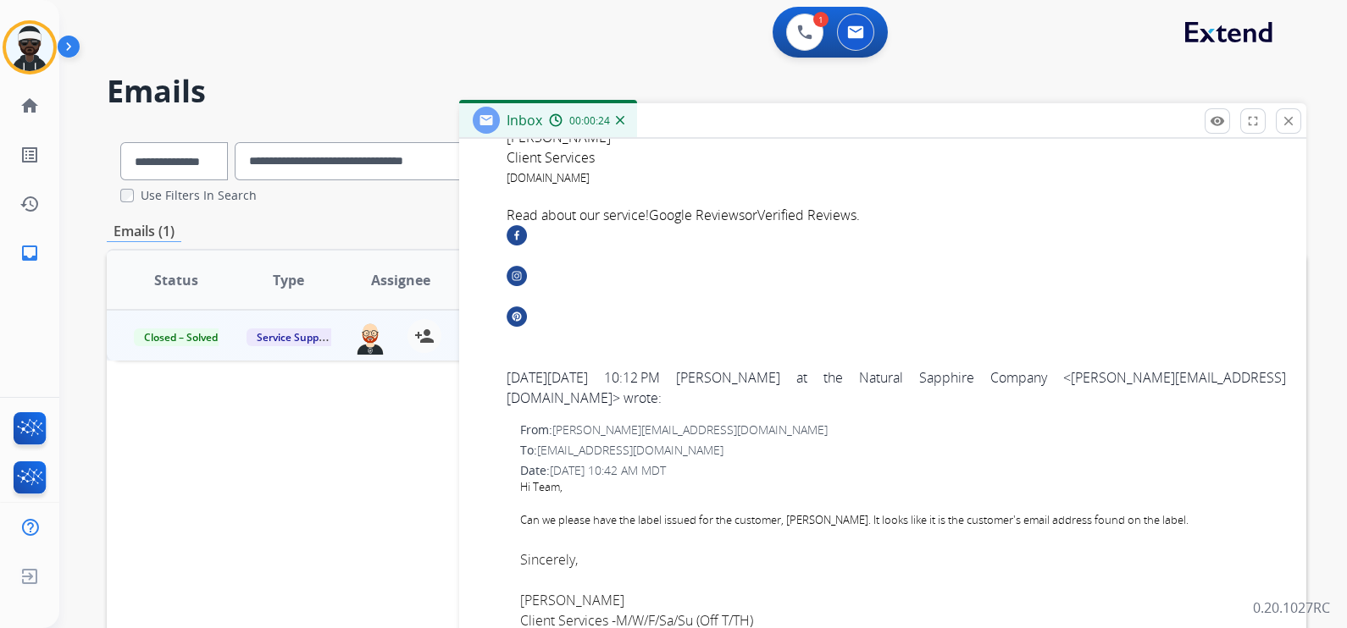
scroll to position [1270, 0]
click at [1288, 131] on button "close Close" at bounding box center [1287, 120] width 25 height 25
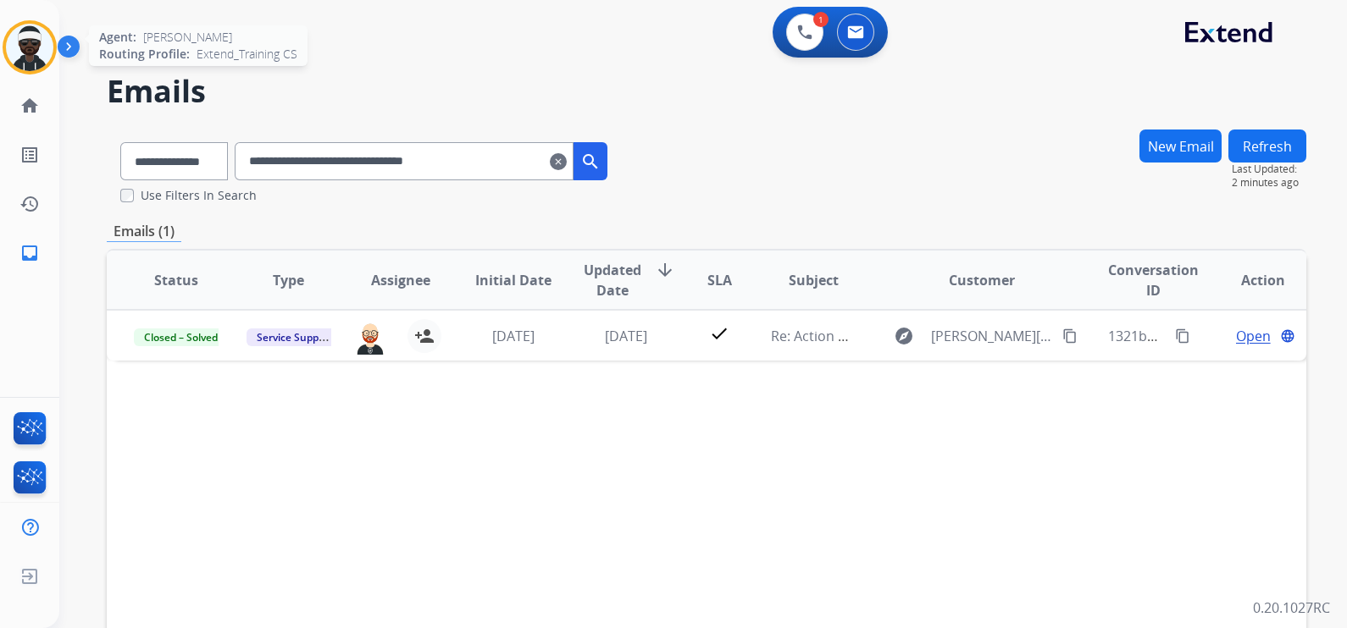
click at [41, 35] on img at bounding box center [29, 47] width 47 height 47
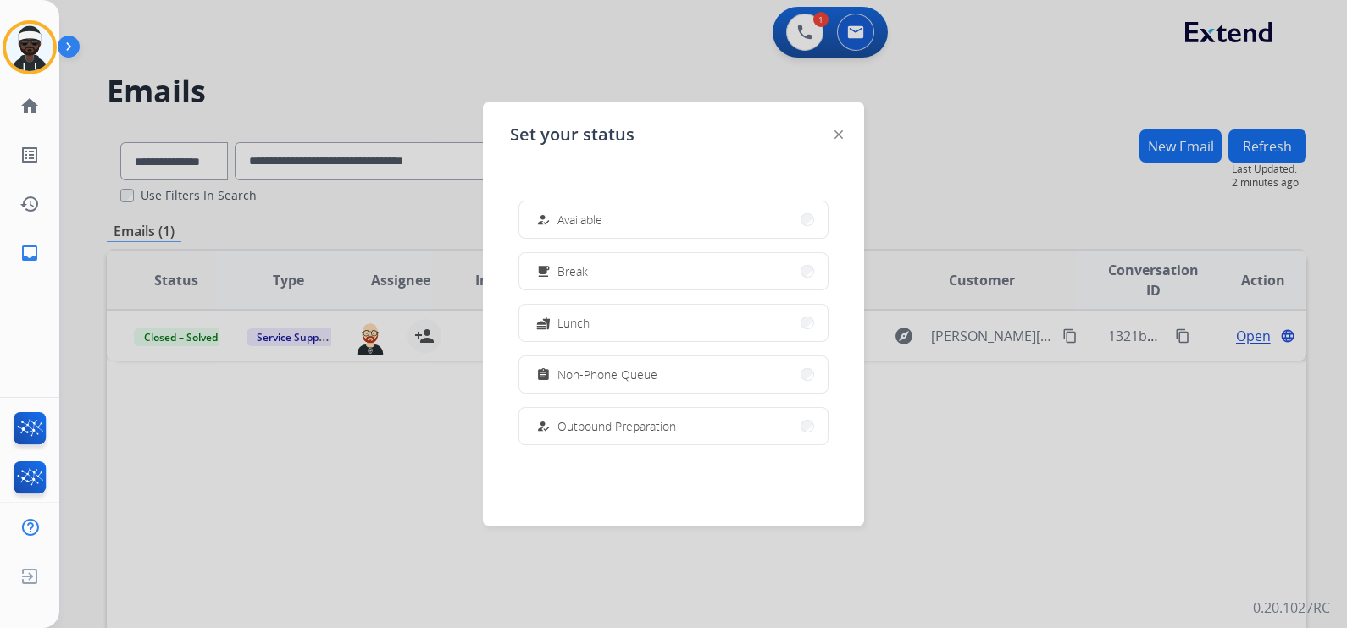
click at [835, 136] on img at bounding box center [838, 134] width 8 height 8
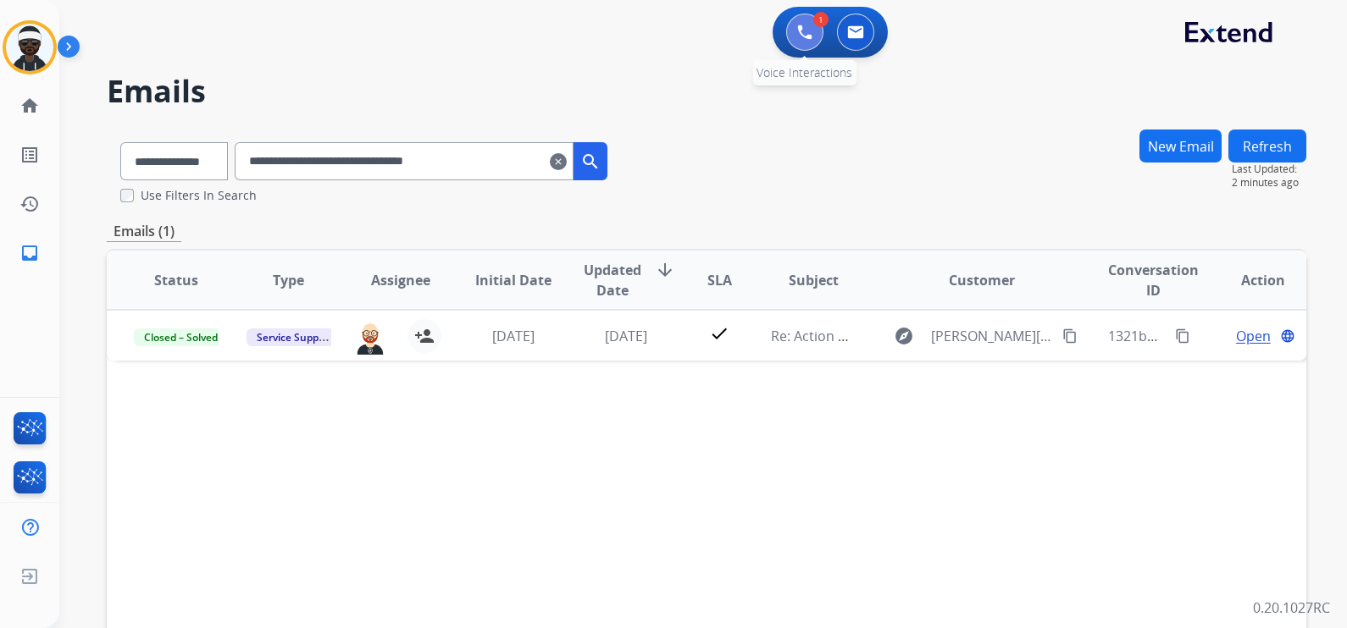
click at [796, 42] on button at bounding box center [804, 32] width 37 height 37
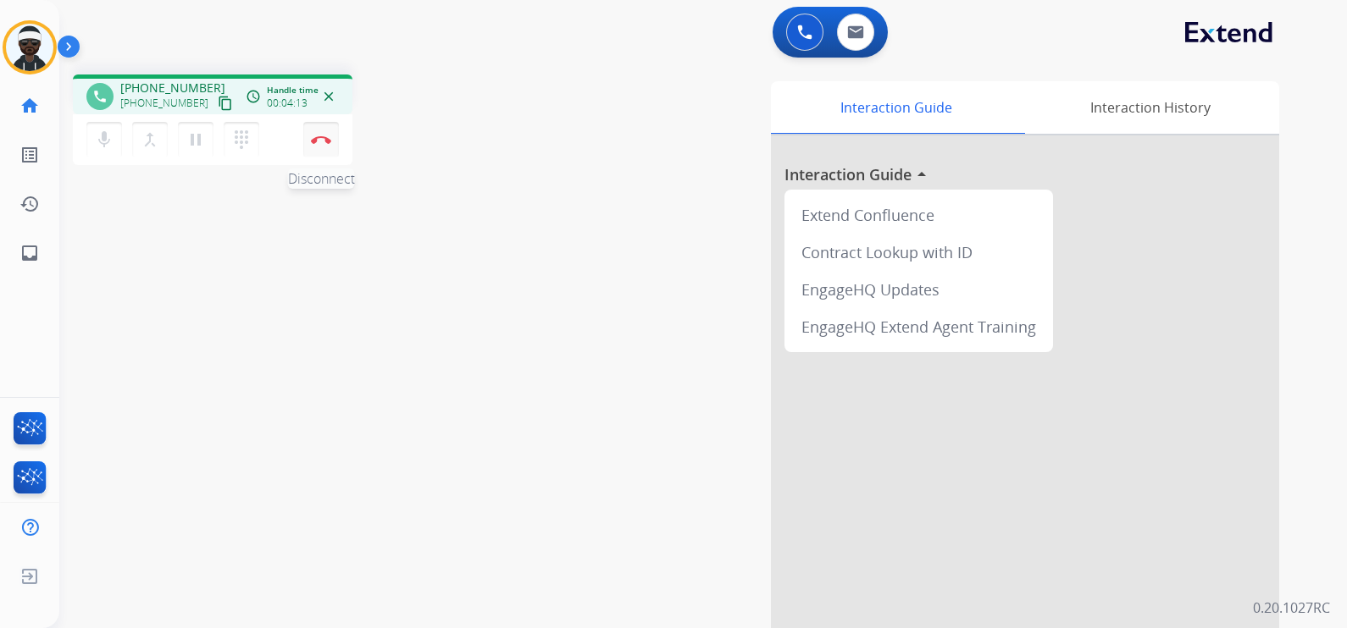
click at [334, 150] on button "Disconnect" at bounding box center [321, 140] width 36 height 36
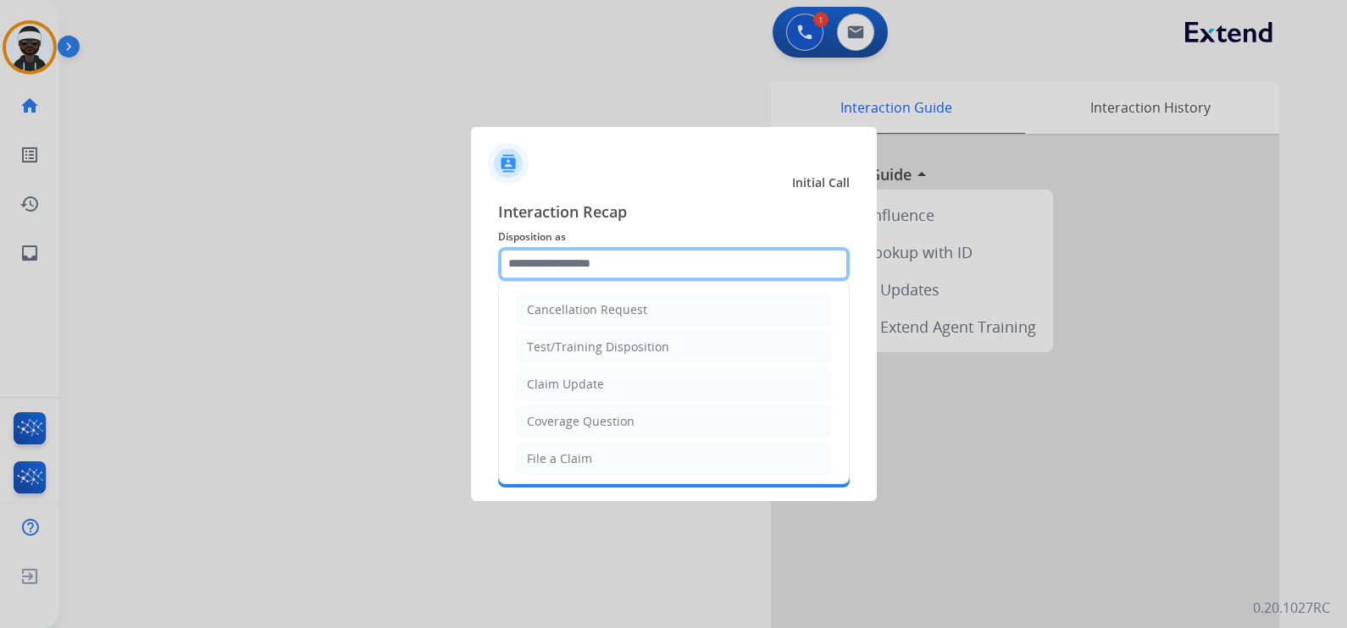
click at [681, 275] on input "text" at bounding box center [673, 264] width 351 height 34
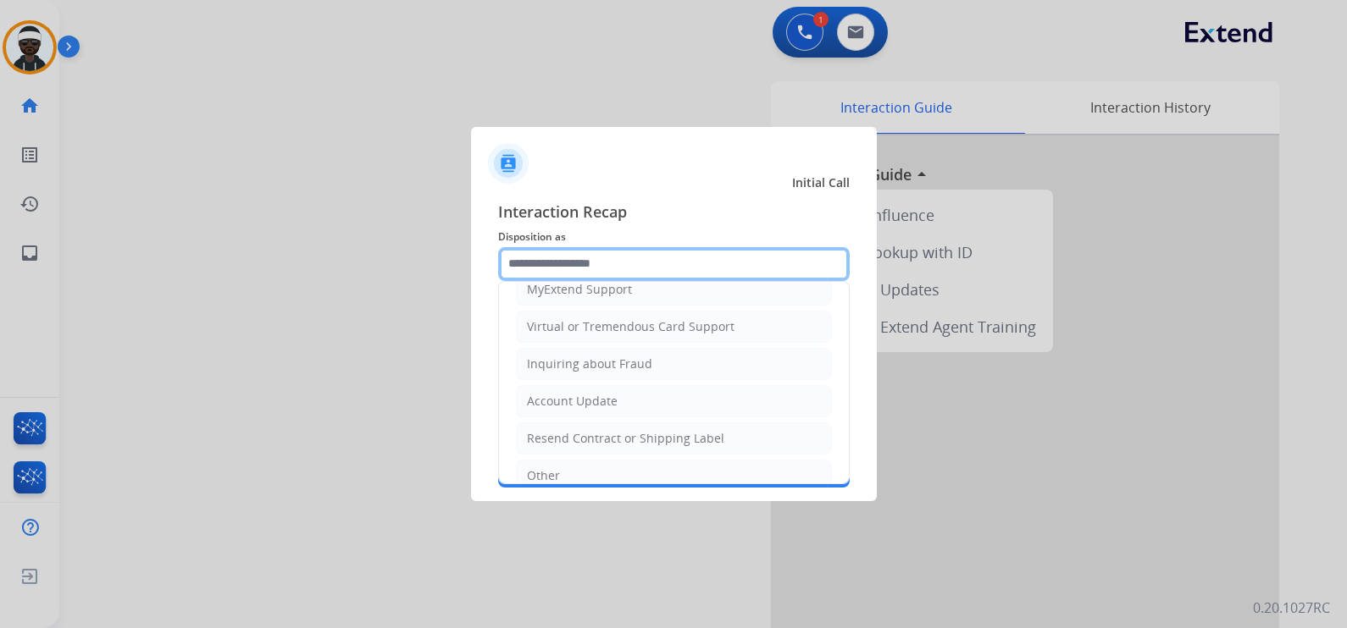
scroll to position [211, 0]
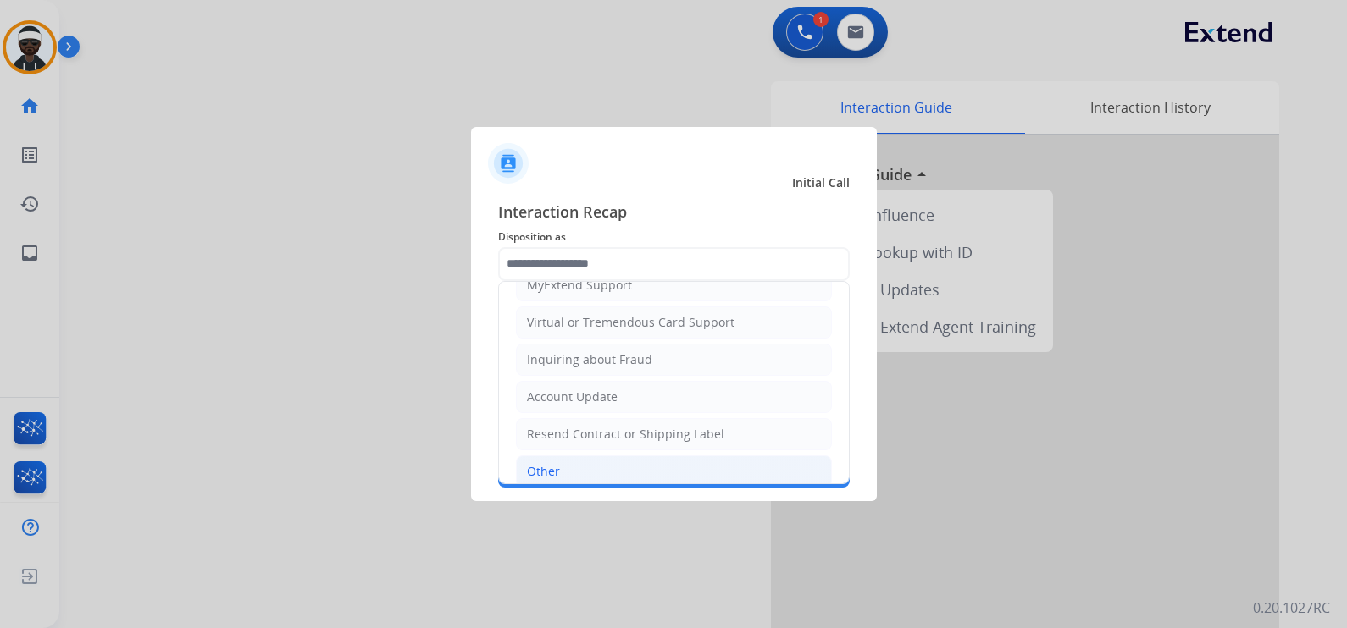
click at [555, 466] on div "Other" at bounding box center [543, 471] width 33 height 17
type input "*****"
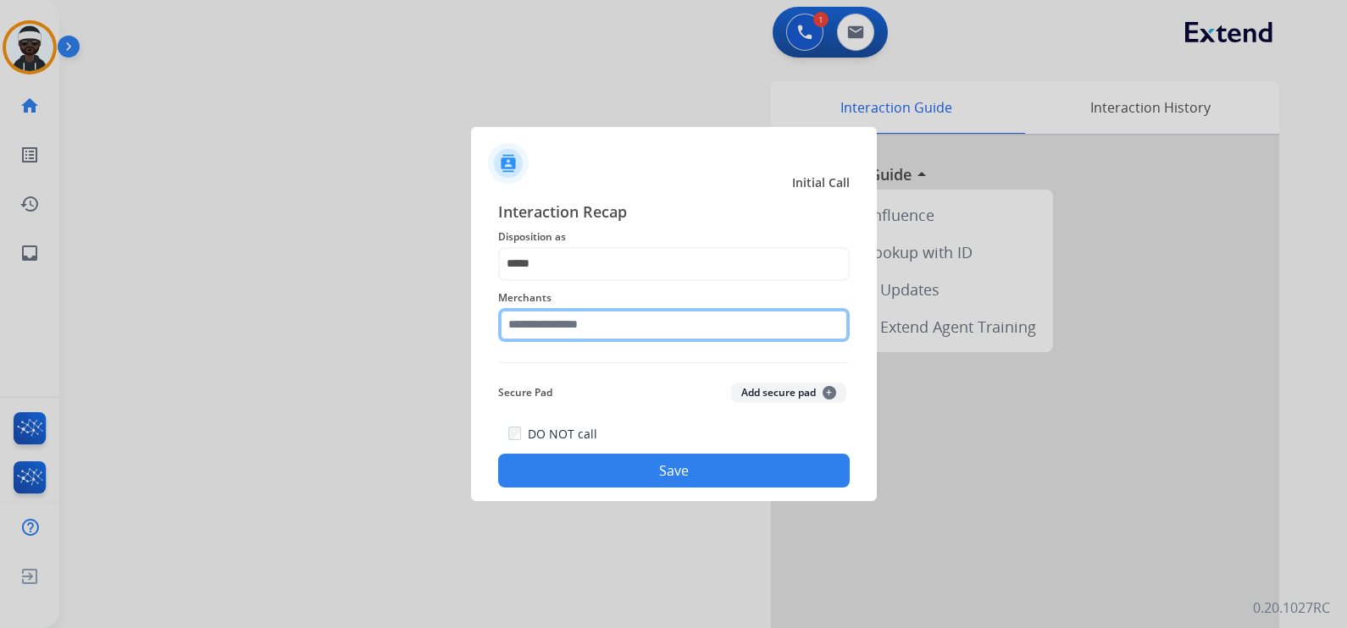
click at [606, 318] on input "text" at bounding box center [673, 325] width 351 height 34
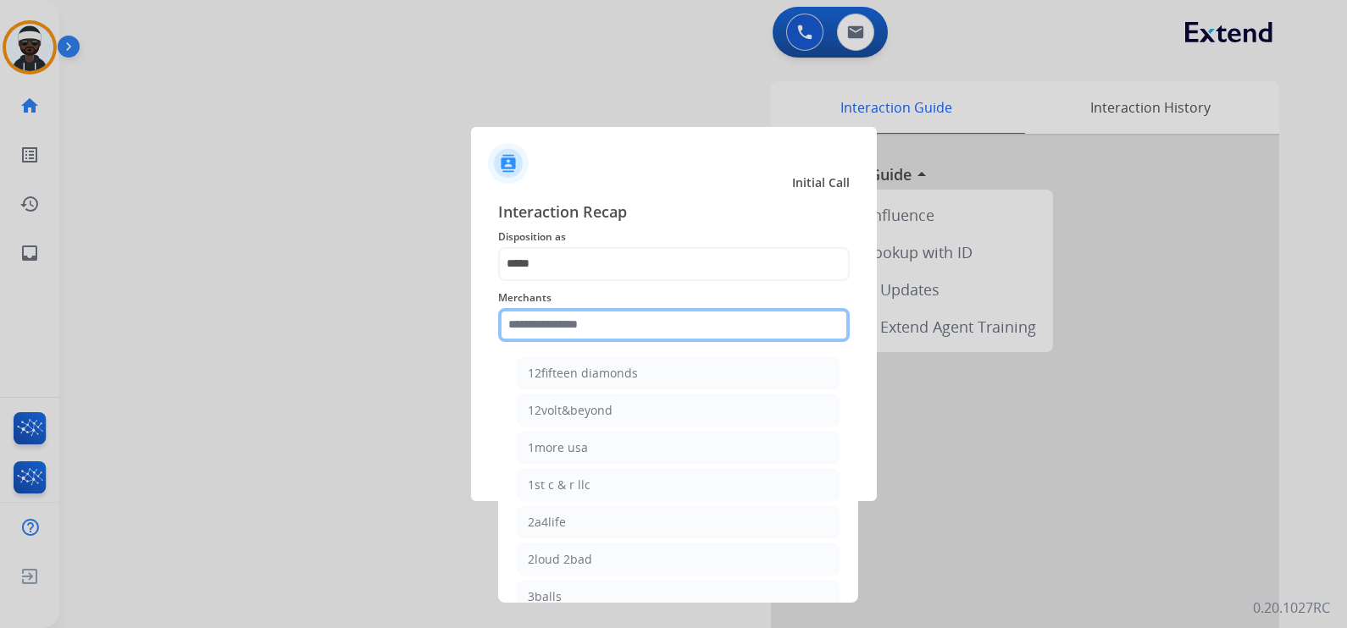
click at [651, 334] on input "text" at bounding box center [673, 325] width 351 height 34
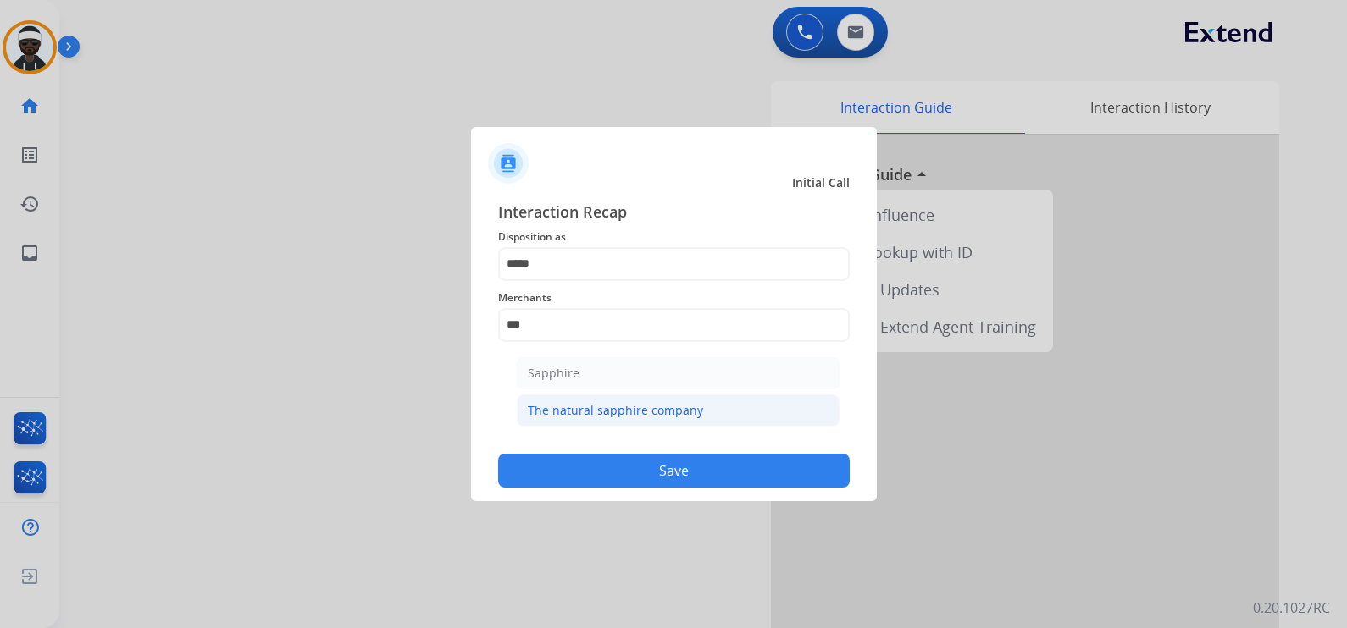
click at [633, 404] on div "The natural sapphire company" at bounding box center [615, 410] width 175 height 17
type input "**********"
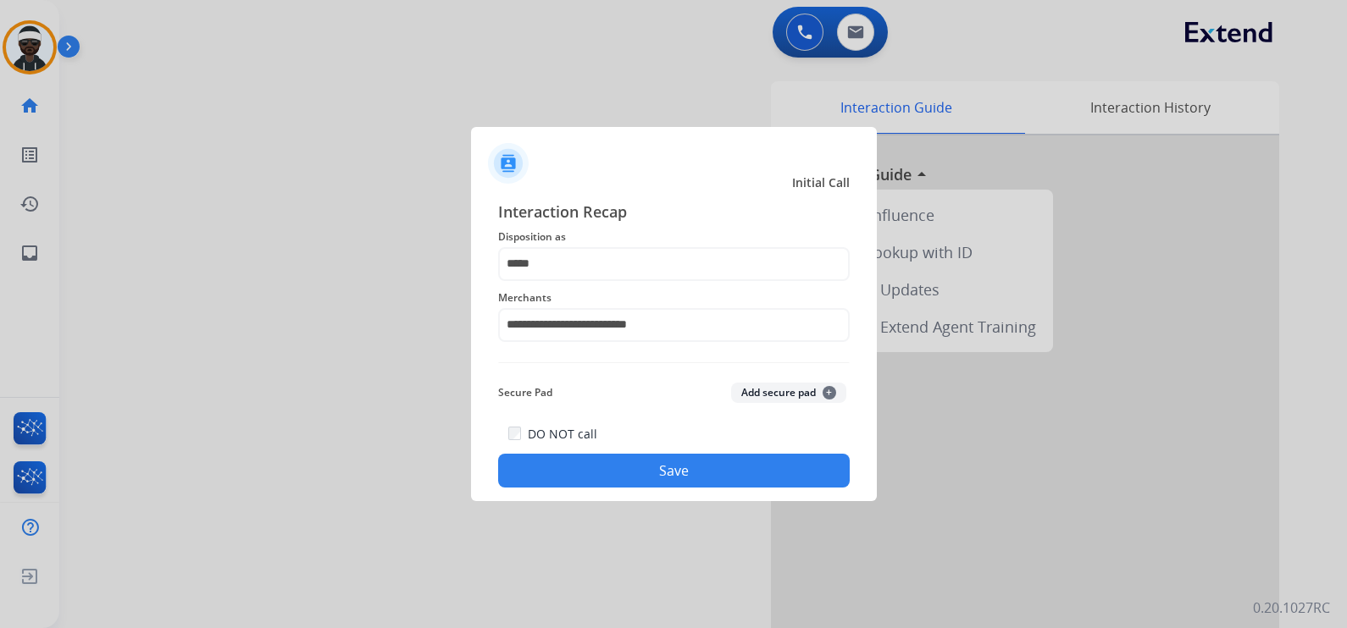
drag, startPoint x: 659, startPoint y: 487, endPoint x: 661, endPoint y: 478, distance: 8.6
click at [659, 484] on div "**********" at bounding box center [674, 344] width 406 height 316
click at [662, 478] on button "Save" at bounding box center [673, 471] width 351 height 34
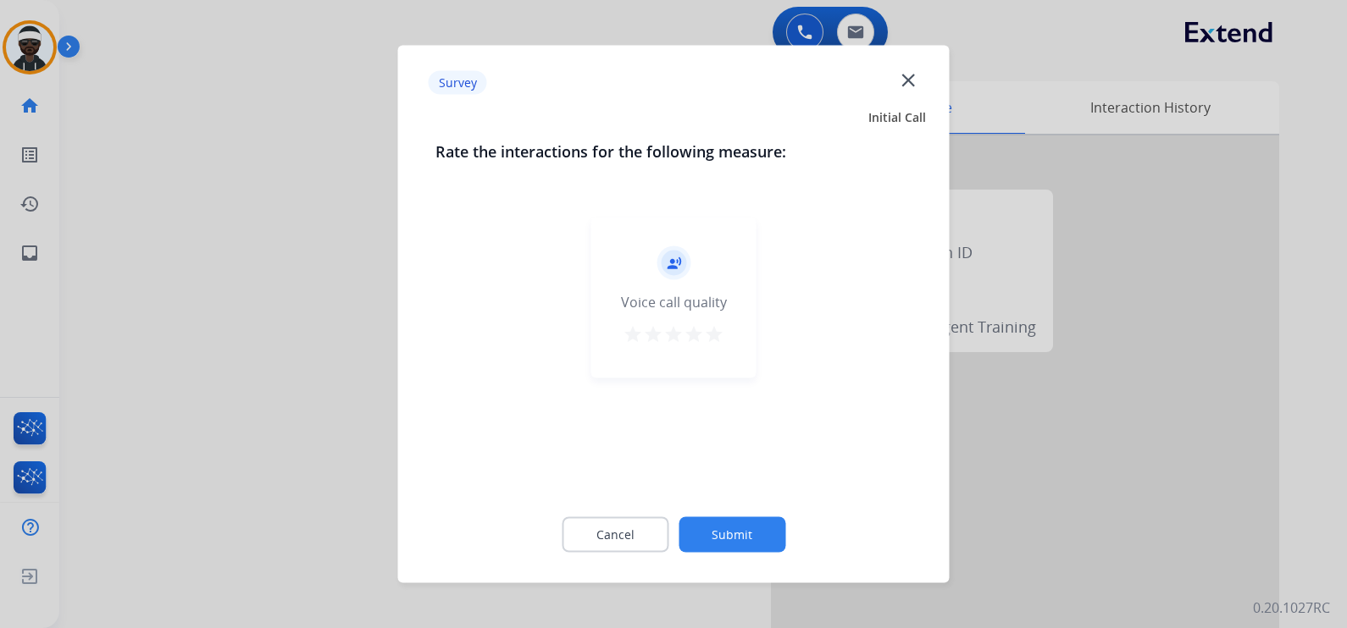
click at [756, 542] on button "Submit" at bounding box center [731, 535] width 107 height 36
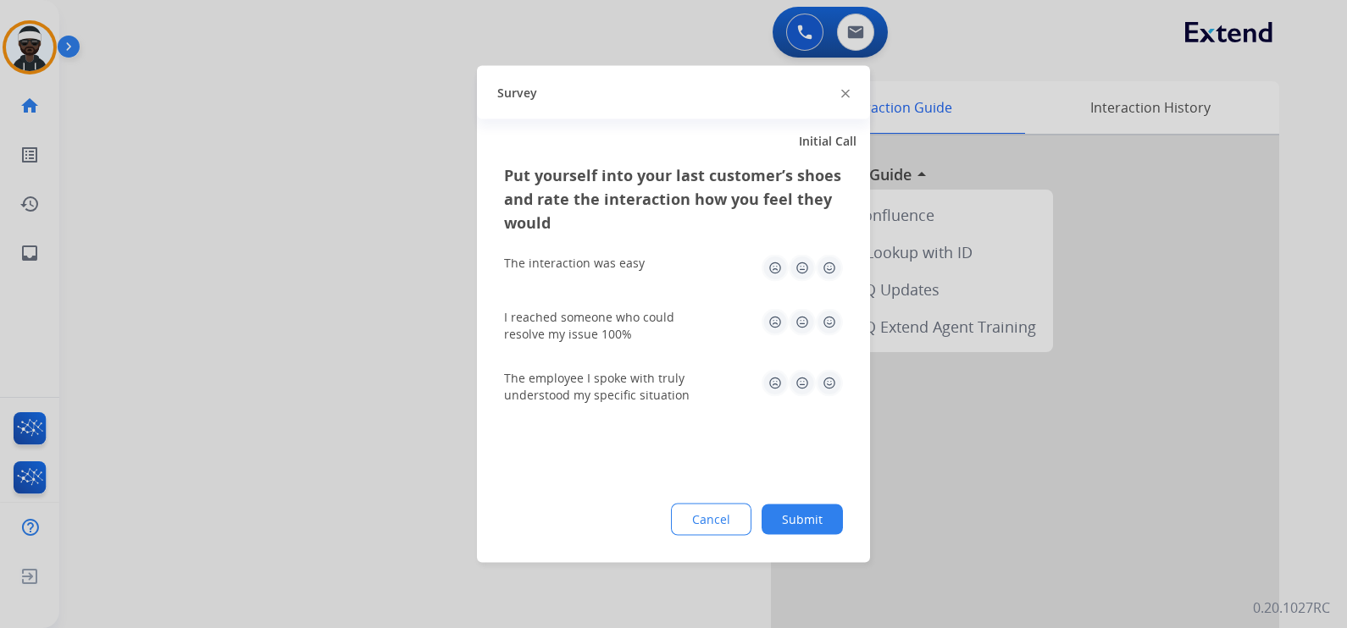
click at [775, 508] on button "Submit" at bounding box center [801, 520] width 81 height 30
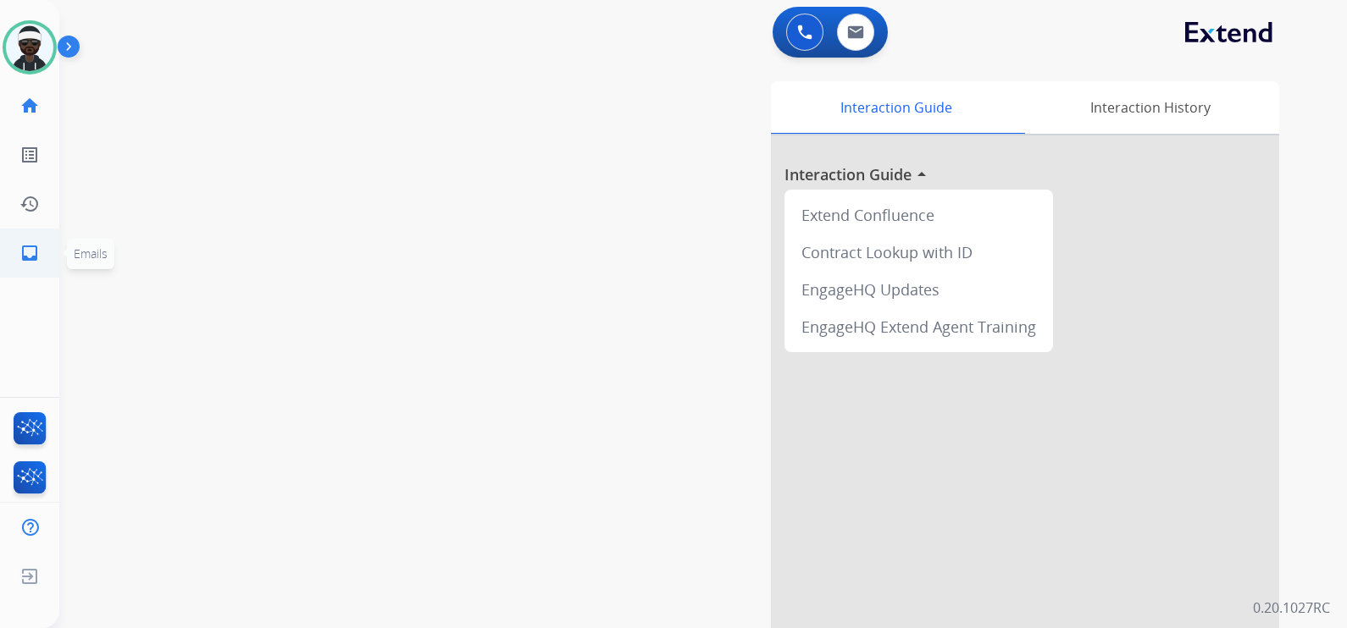
click at [29, 246] on mat-icon "inbox" at bounding box center [29, 253] width 20 height 20
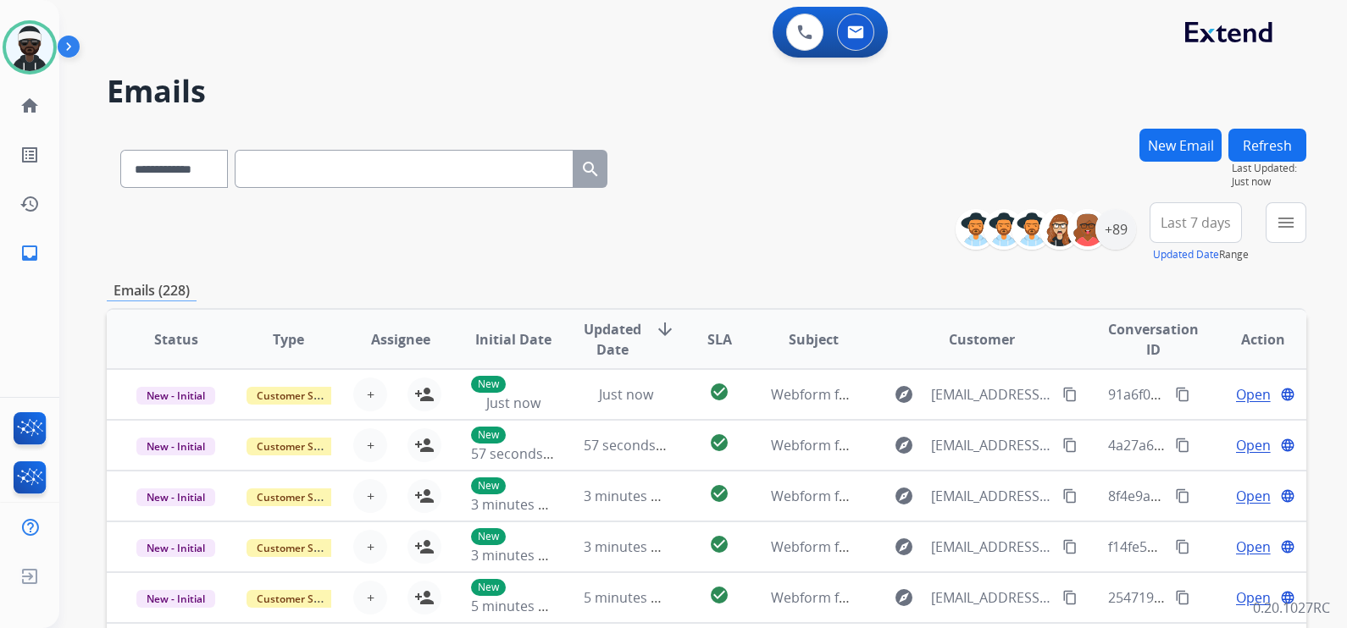
click at [778, 213] on div "**********" at bounding box center [706, 232] width 1199 height 61
click at [34, 96] on mat-icon "home" at bounding box center [29, 106] width 20 height 20
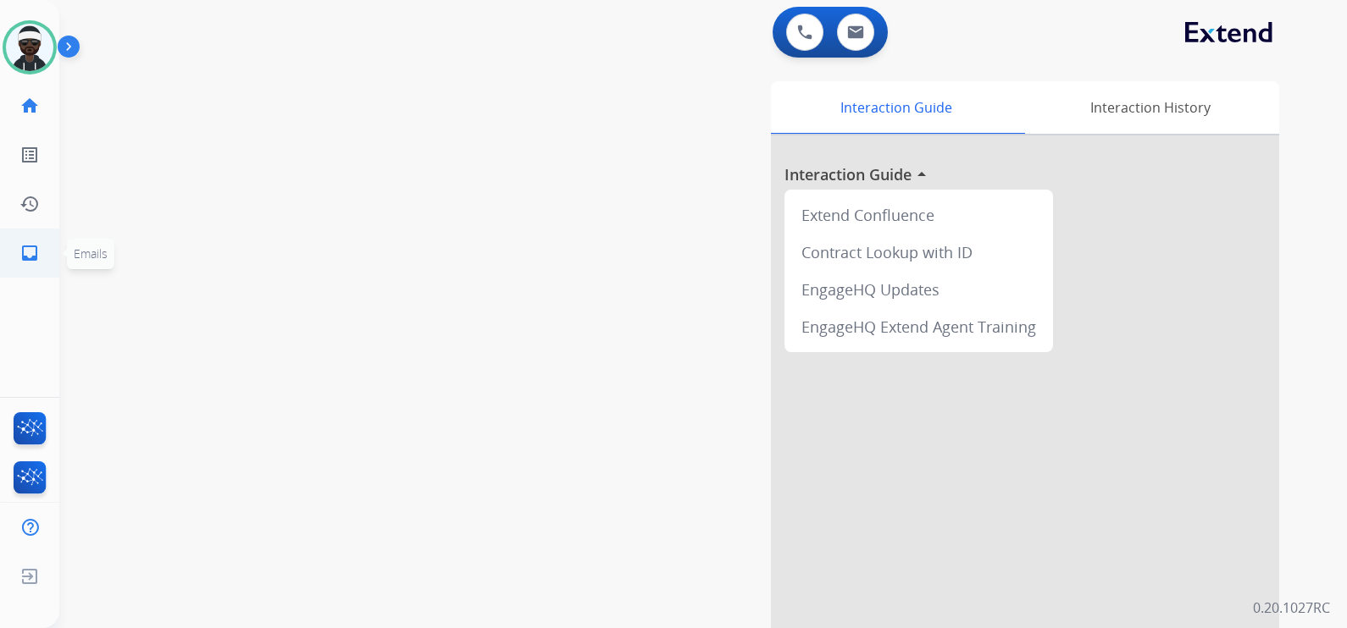
click at [38, 262] on mat-icon "inbox" at bounding box center [29, 253] width 20 height 20
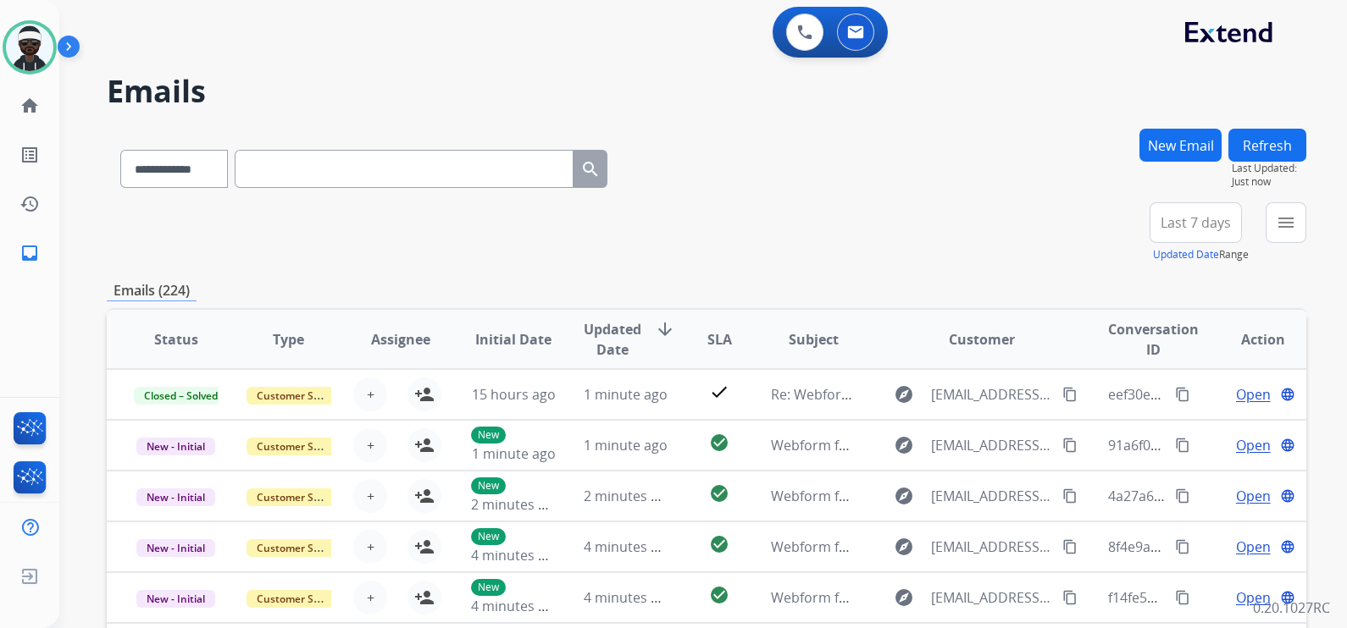
click at [1208, 226] on span "Last 7 days" at bounding box center [1195, 222] width 70 height 7
click at [1163, 288] on div "Custom" at bounding box center [1189, 284] width 93 height 25
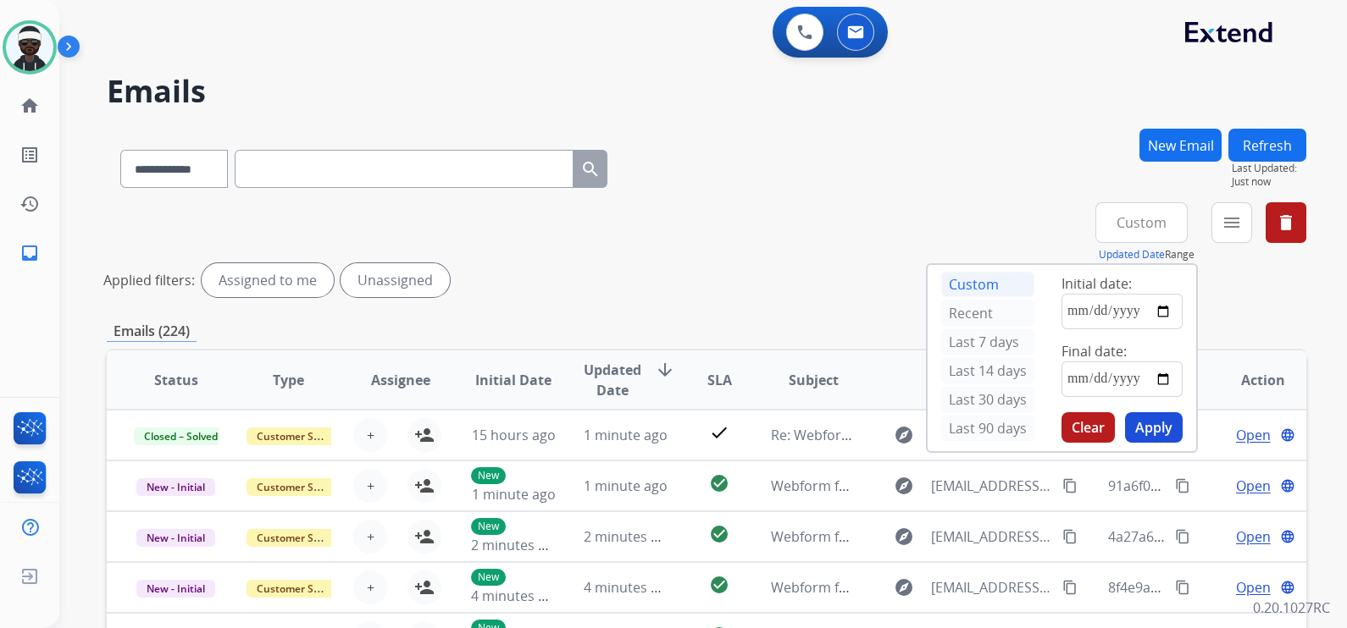
drag, startPoint x: 917, startPoint y: 159, endPoint x: 1002, endPoint y: 233, distance: 112.3
click at [921, 161] on div "**********" at bounding box center [706, 166] width 1199 height 74
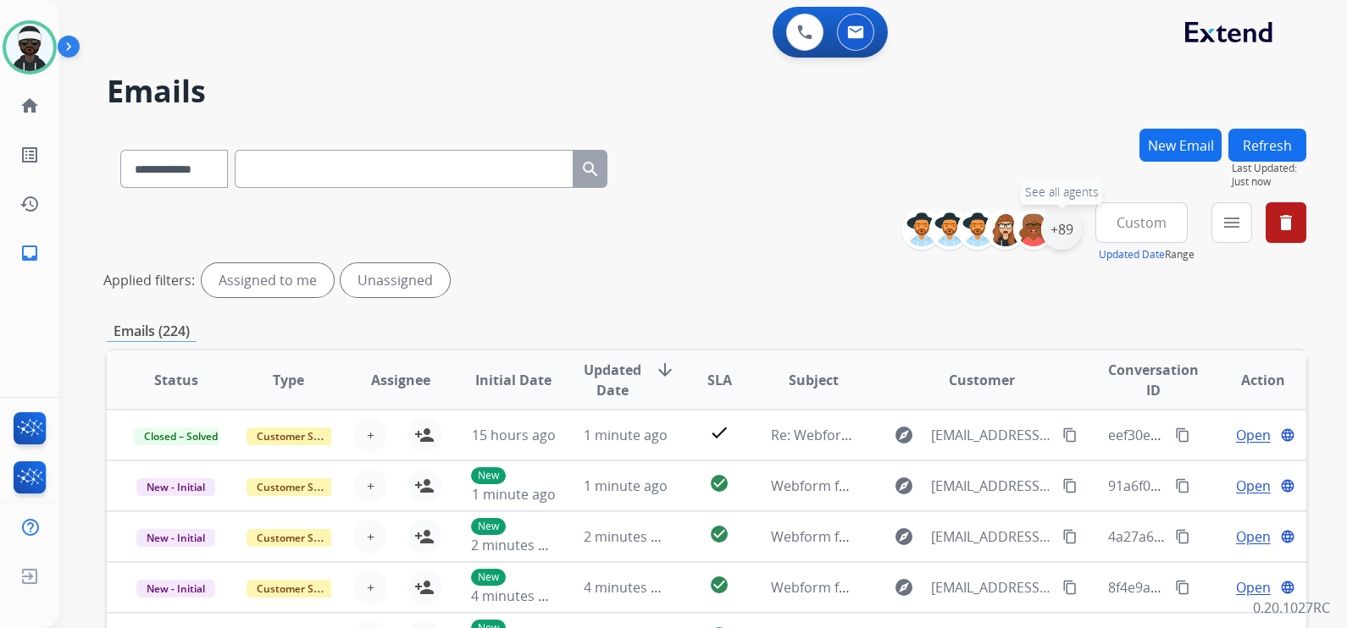
click at [1057, 237] on div "+89" at bounding box center [1061, 229] width 41 height 41
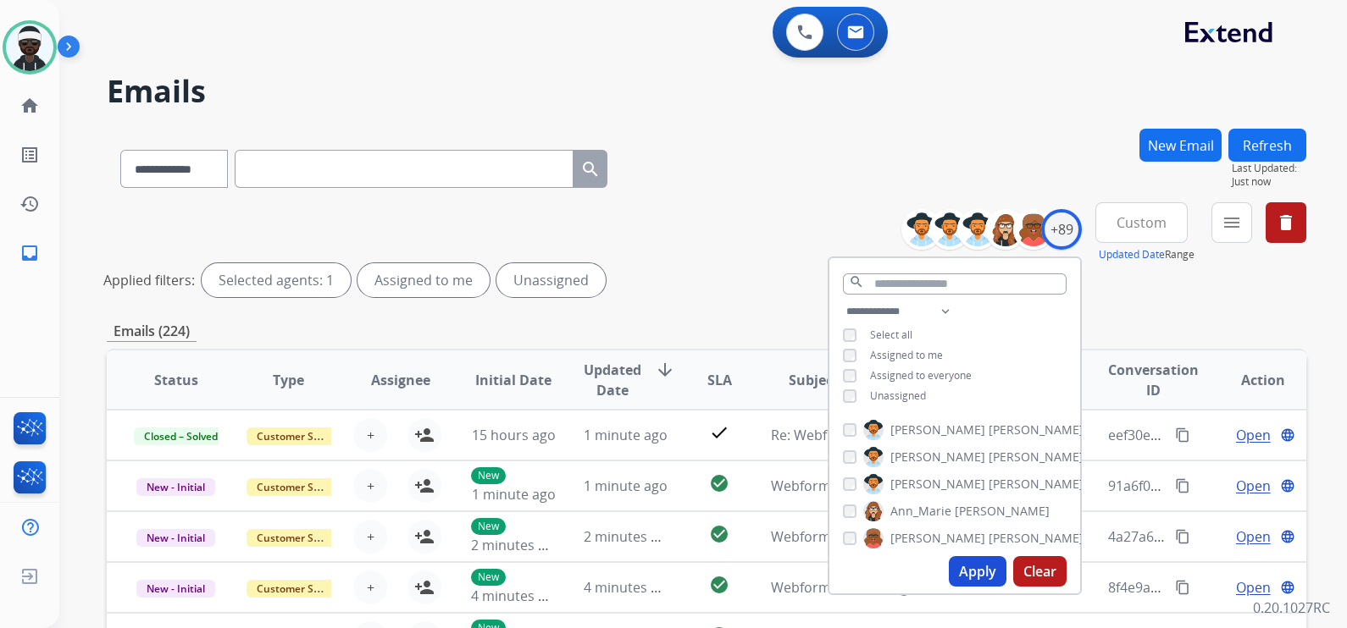
click at [902, 394] on span "Unassigned" at bounding box center [898, 396] width 56 height 14
click at [978, 572] on button "Apply" at bounding box center [978, 571] width 58 height 30
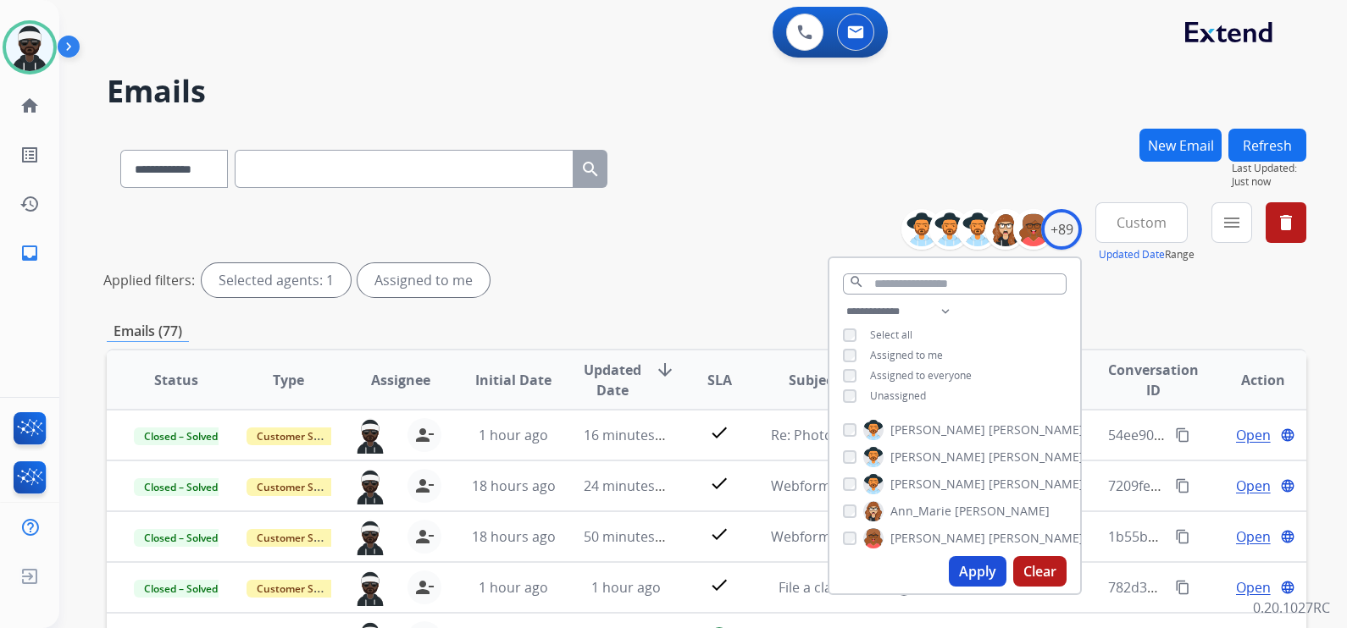
click at [644, 269] on div "Applied filters: Selected agents: 1 Assigned to me" at bounding box center [702, 280] width 1199 height 34
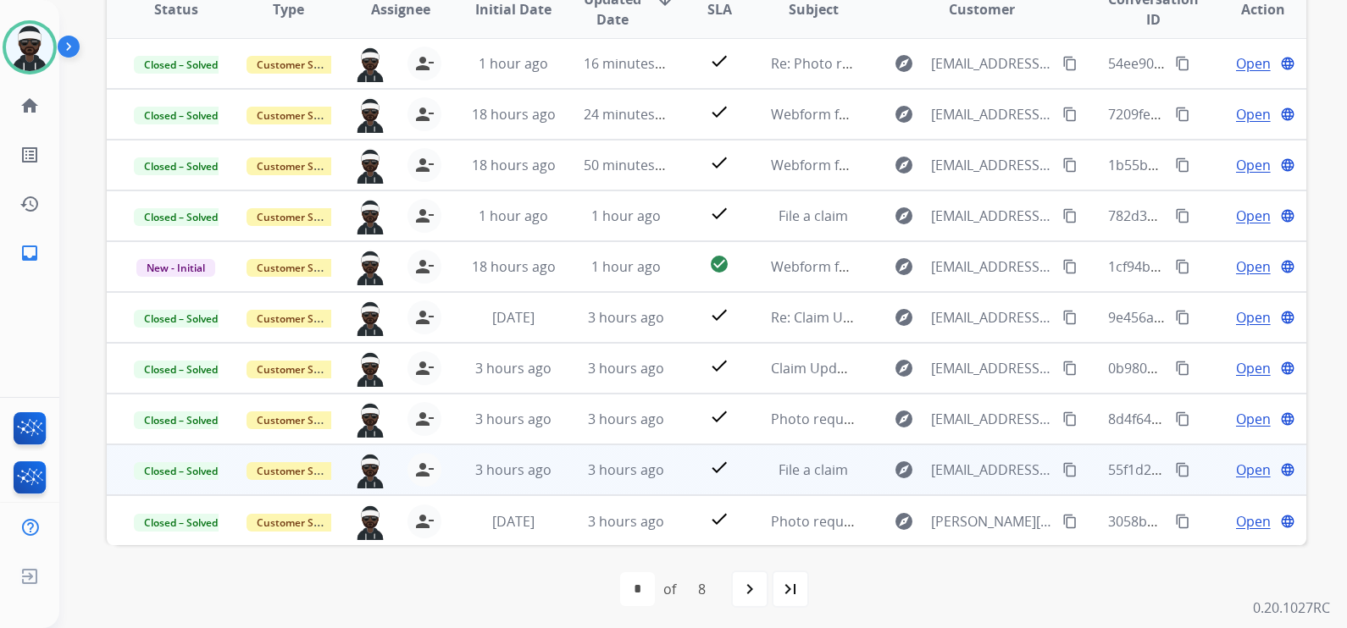
scroll to position [375, 0]
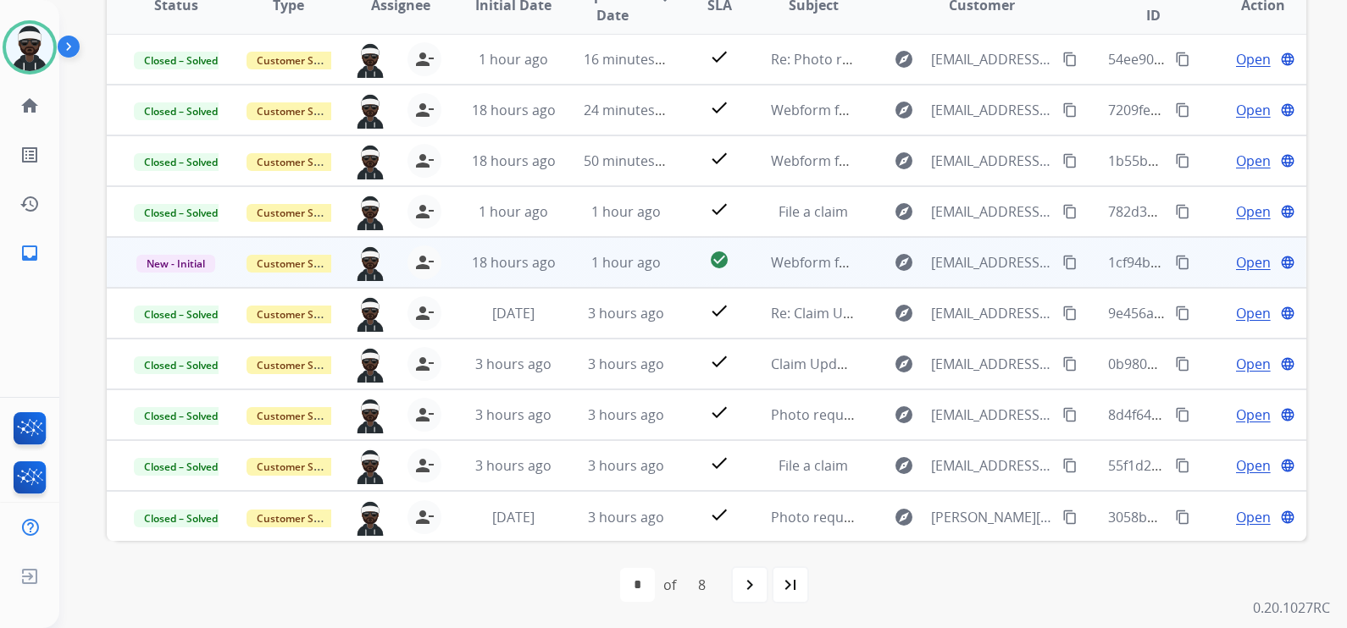
click at [1232, 274] on td "Open language" at bounding box center [1249, 262] width 113 height 51
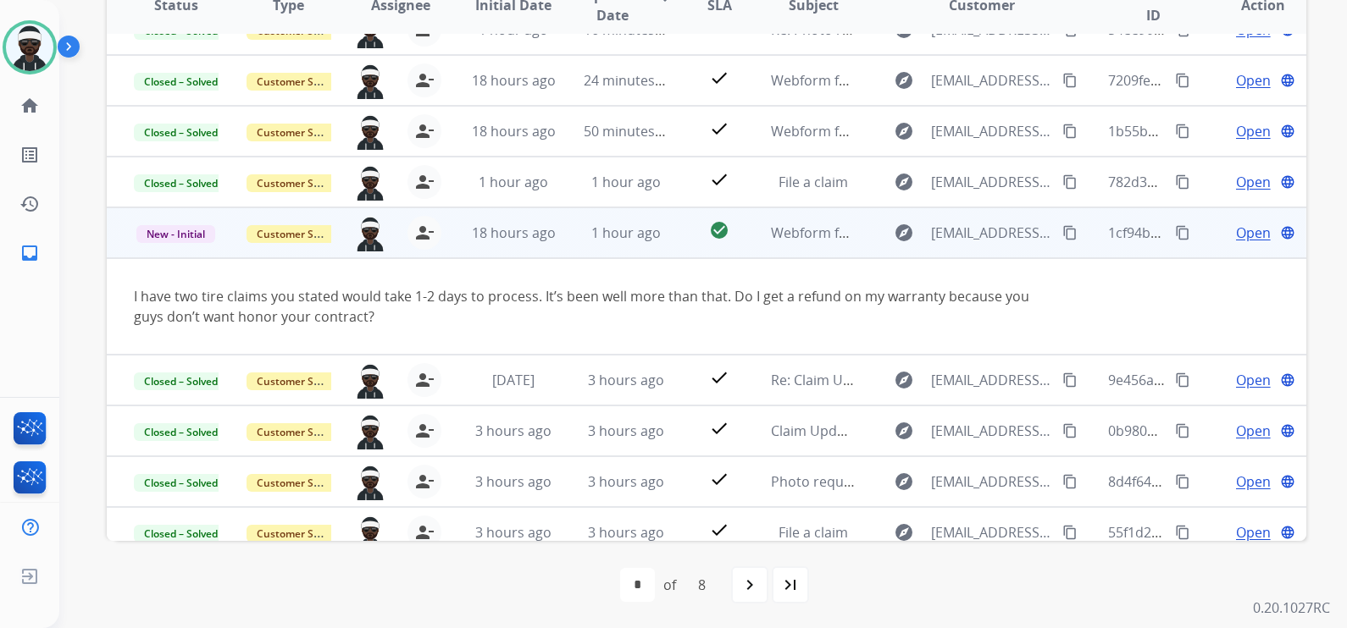
scroll to position [0, 0]
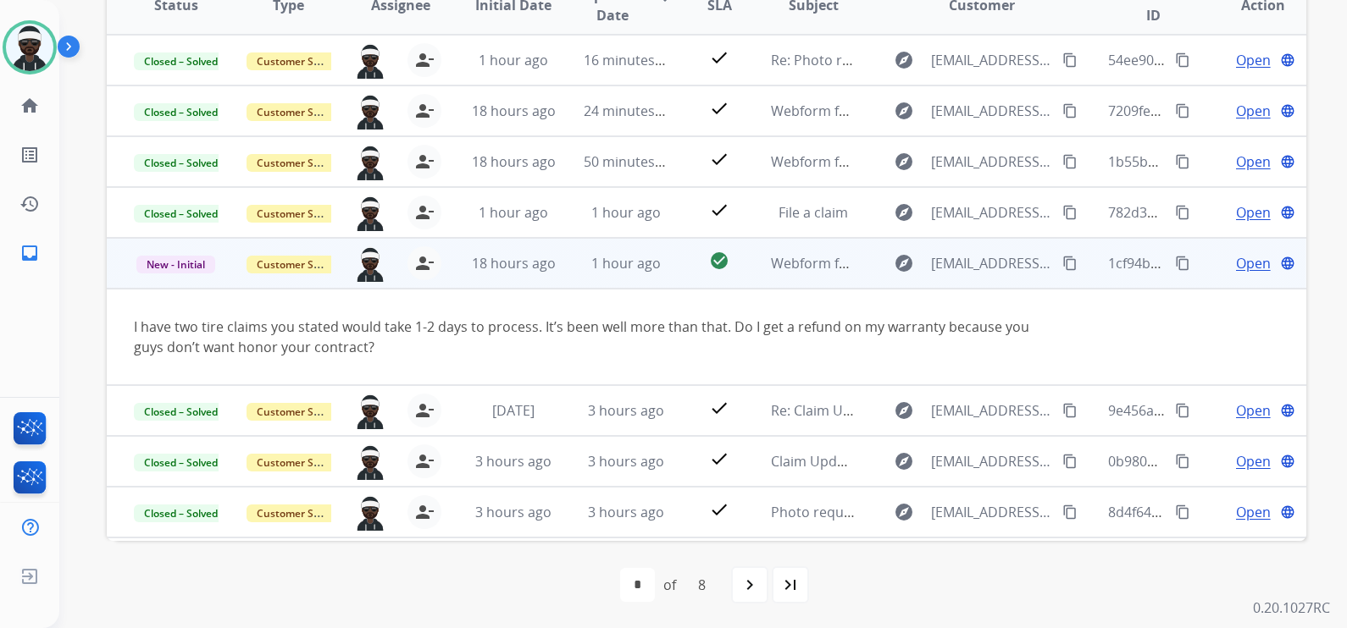
click at [1062, 268] on mat-icon "content_copy" at bounding box center [1069, 263] width 15 height 15
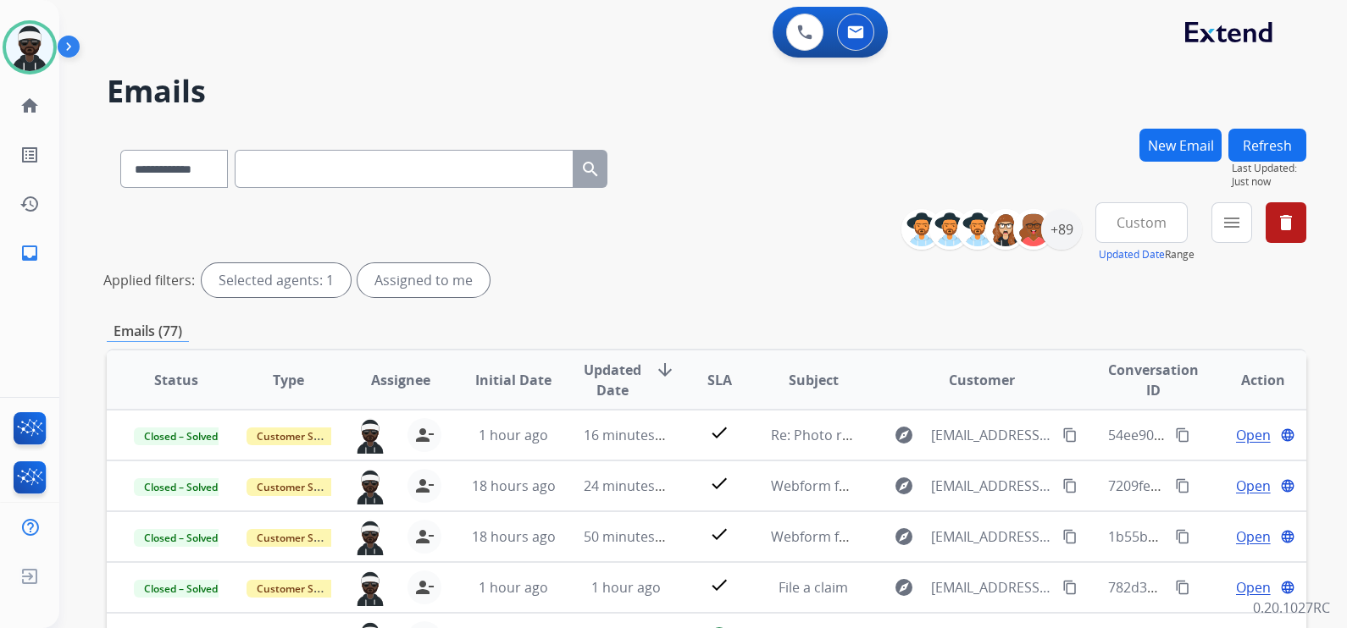
scroll to position [318, 0]
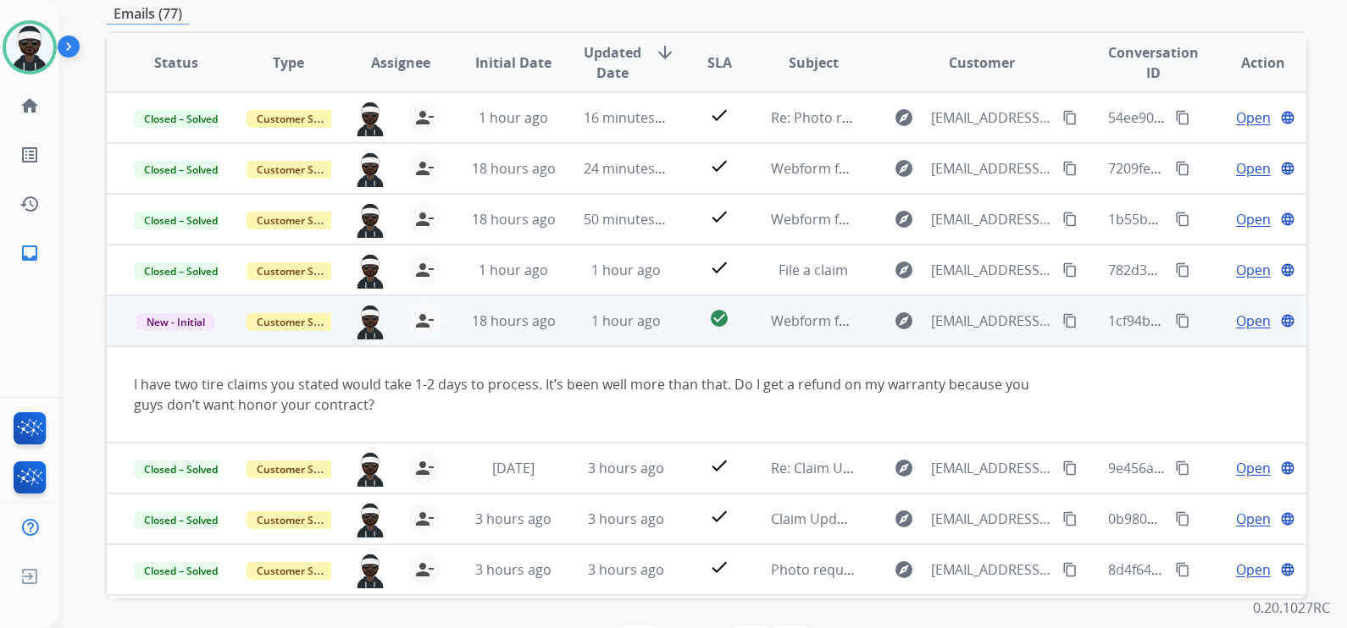
click at [1239, 326] on span "Open" at bounding box center [1253, 321] width 35 height 20
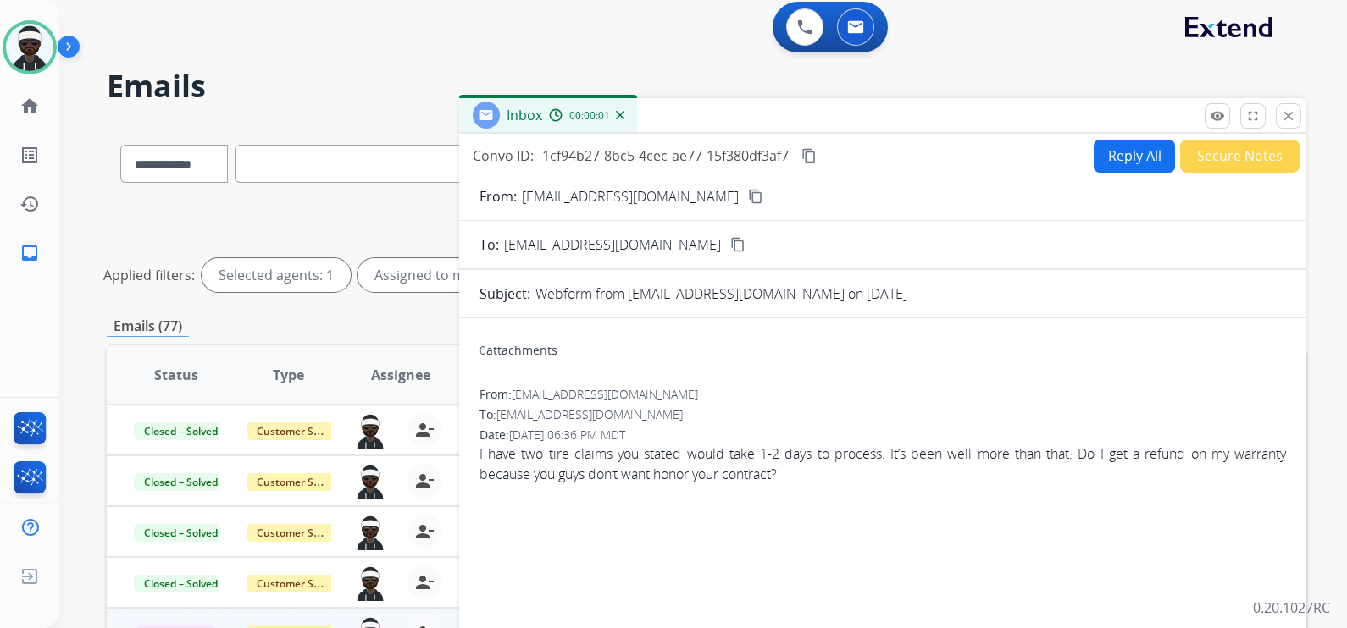
scroll to position [0, 0]
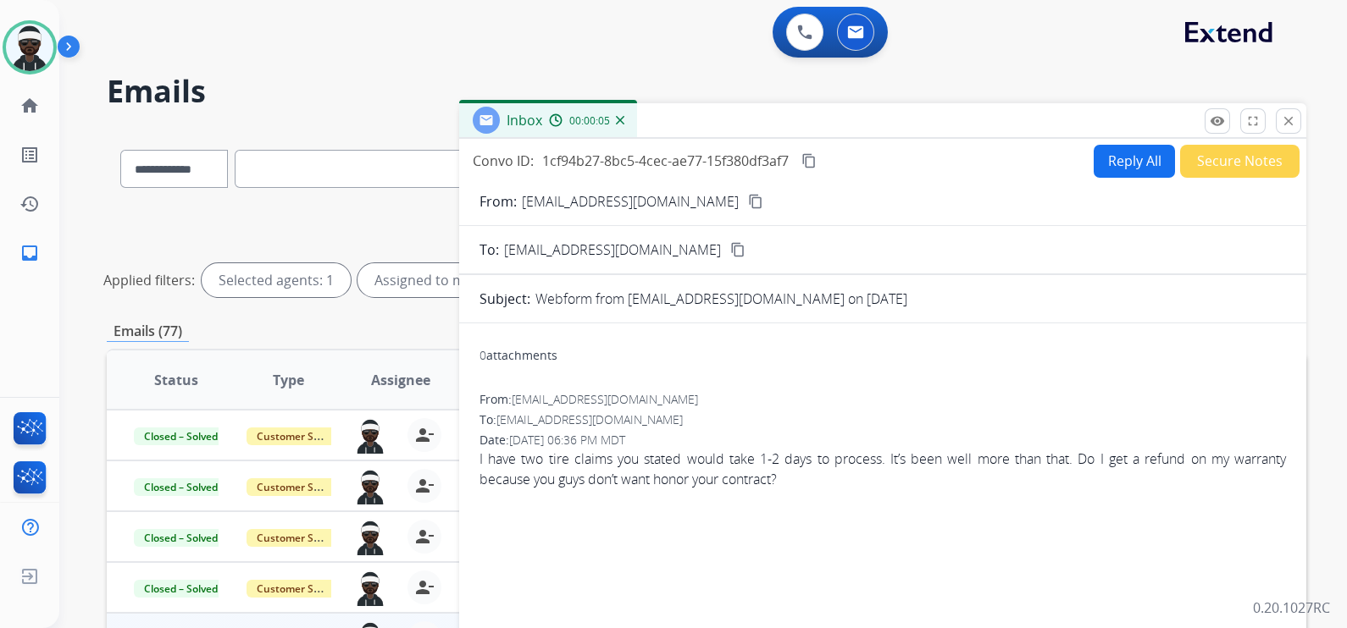
click at [748, 203] on mat-icon "content_copy" at bounding box center [755, 201] width 15 height 15
click at [954, 93] on h2 "Emails" at bounding box center [706, 92] width 1199 height 34
click at [1292, 121] on mat-icon "close" at bounding box center [1287, 120] width 15 height 15
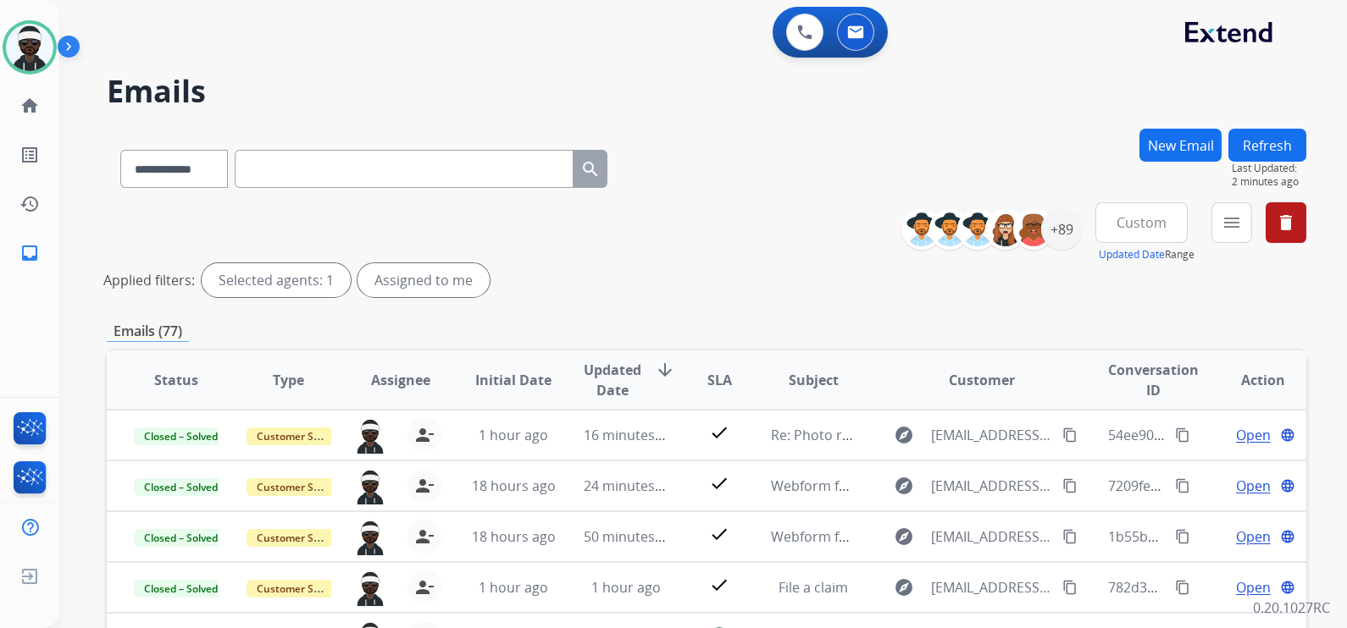
click at [356, 175] on input "text" at bounding box center [404, 169] width 339 height 38
paste input "**********"
type input "**********"
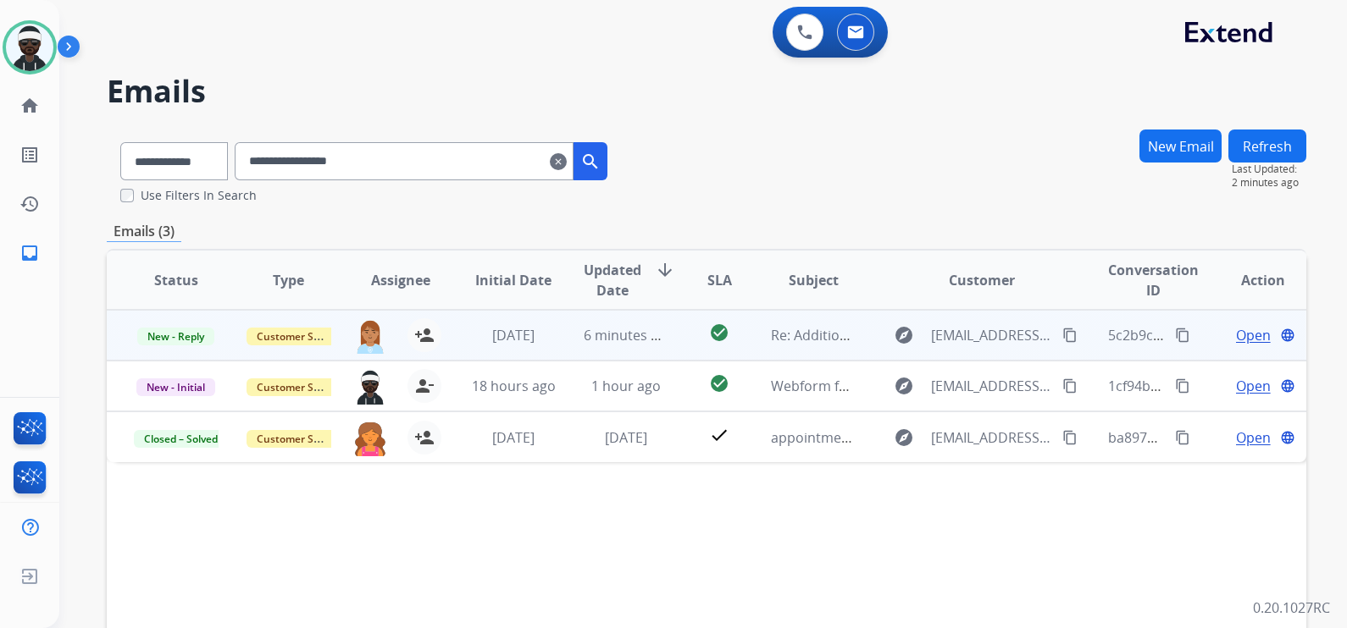
click at [1236, 333] on span "Open" at bounding box center [1253, 335] width 35 height 20
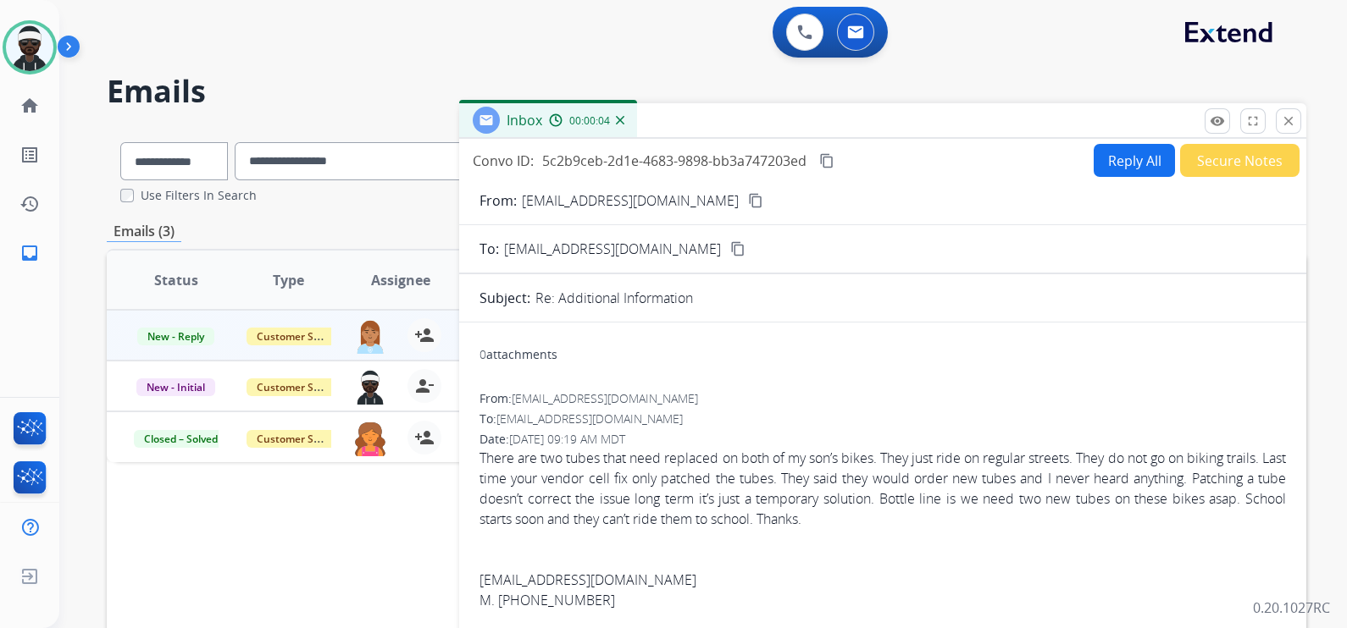
drag, startPoint x: 476, startPoint y: 451, endPoint x: 897, endPoint y: 519, distance: 426.5
copy span "There are two tubes that need replaced on both of my son’s bikes. They just rid…"
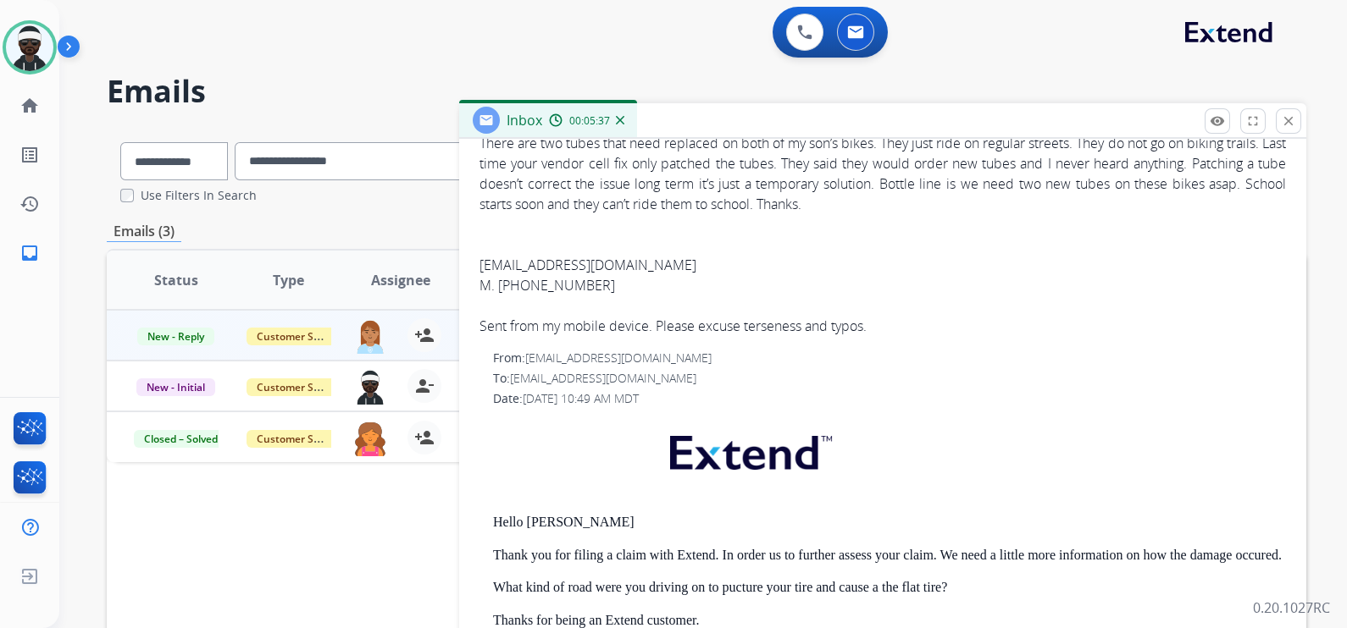
scroll to position [318, 0]
click at [661, 257] on div "[EMAIL_ADDRESS][DOMAIN_NAME] M. [PHONE_NUMBER] Sent from my mobile device. Plea…" at bounding box center [882, 292] width 806 height 81
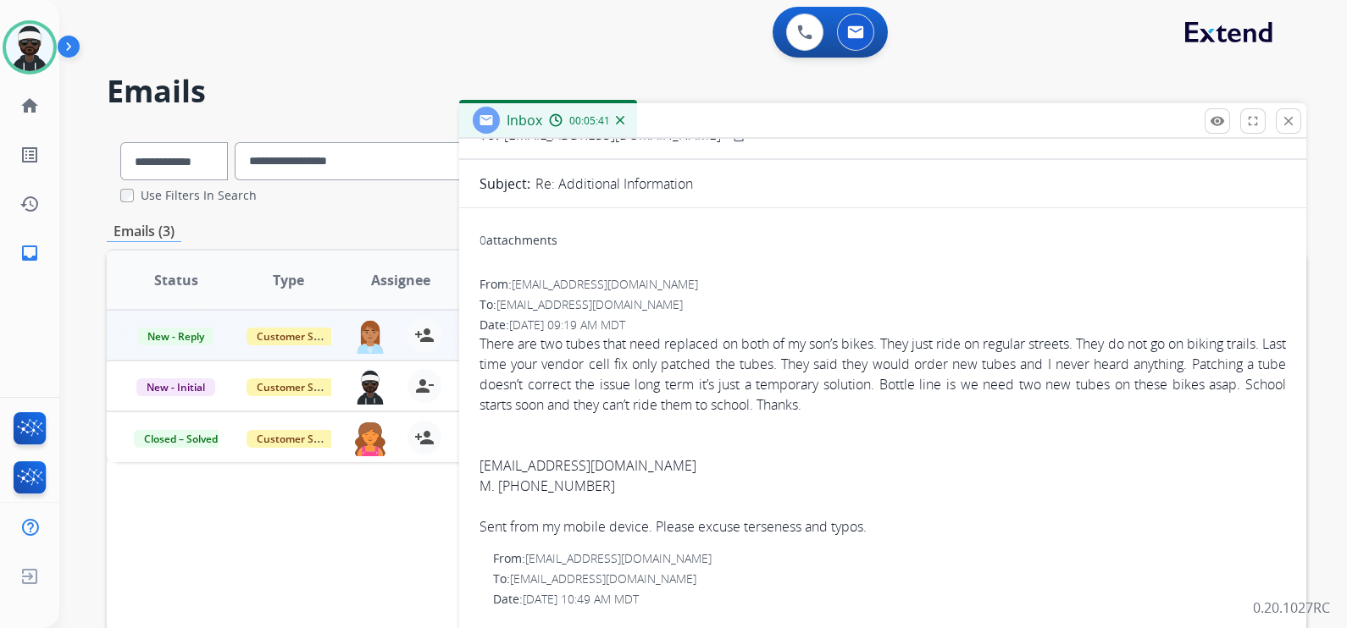
scroll to position [105, 0]
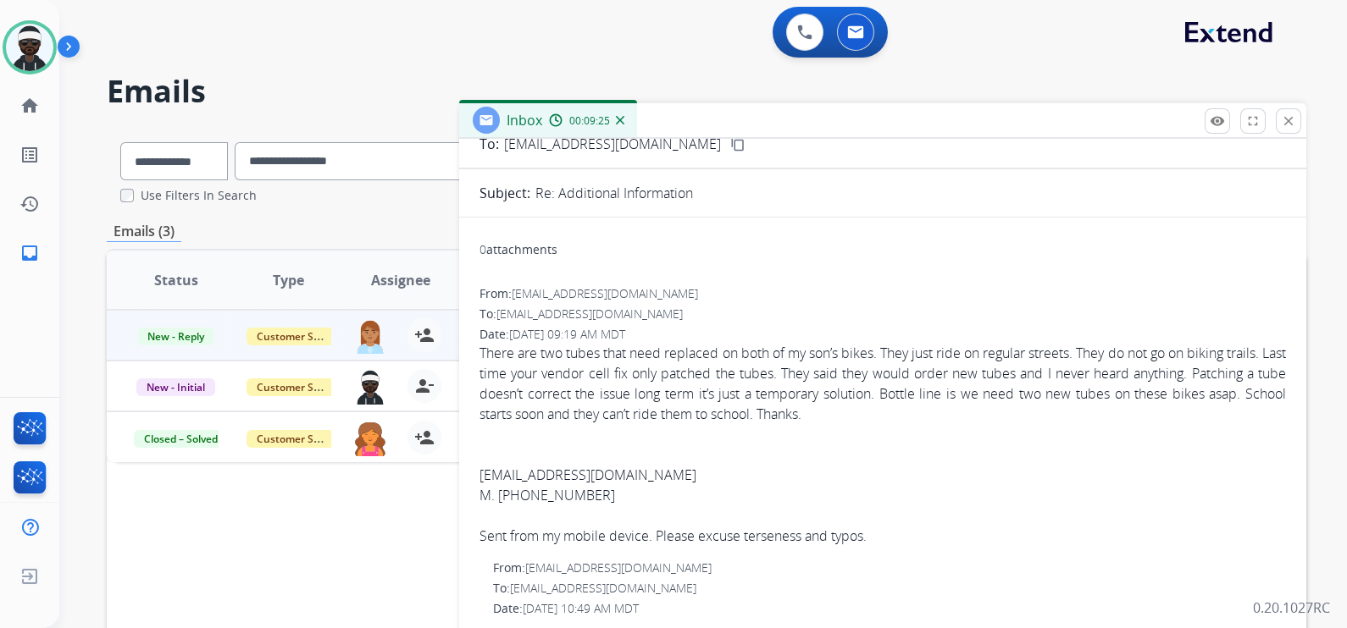
drag, startPoint x: 880, startPoint y: 414, endPoint x: 478, endPoint y: 353, distance: 406.0
click at [479, 353] on span "There are two tubes that need replaced on both of my son’s bikes. They just rid…" at bounding box center [882, 444] width 806 height 203
copy span "There are two tubes that need replaced on both of my son’s bikes. They just rid…"
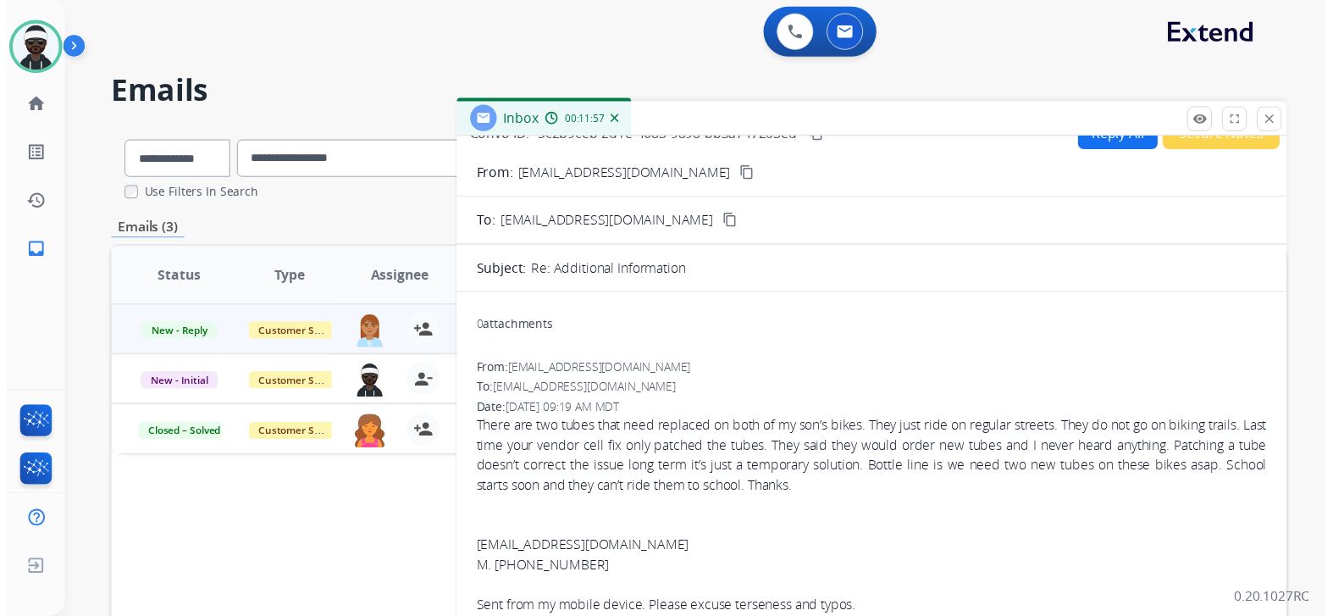
scroll to position [0, 0]
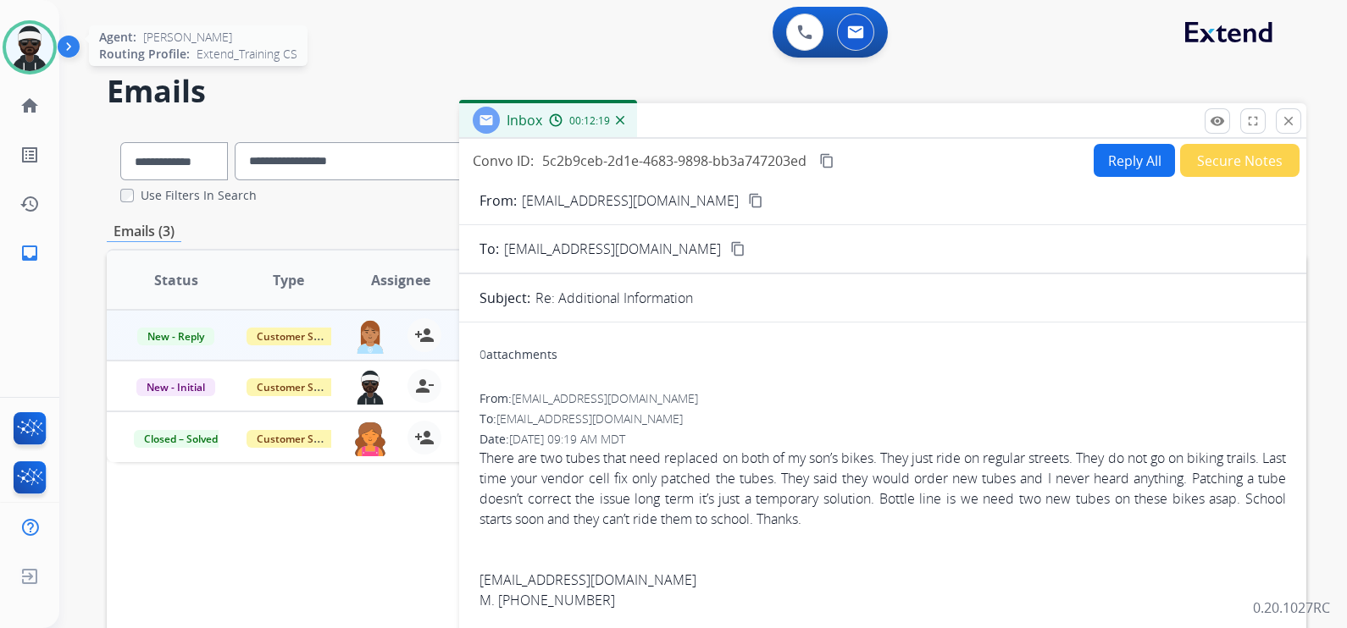
click at [34, 70] on img at bounding box center [29, 47] width 47 height 47
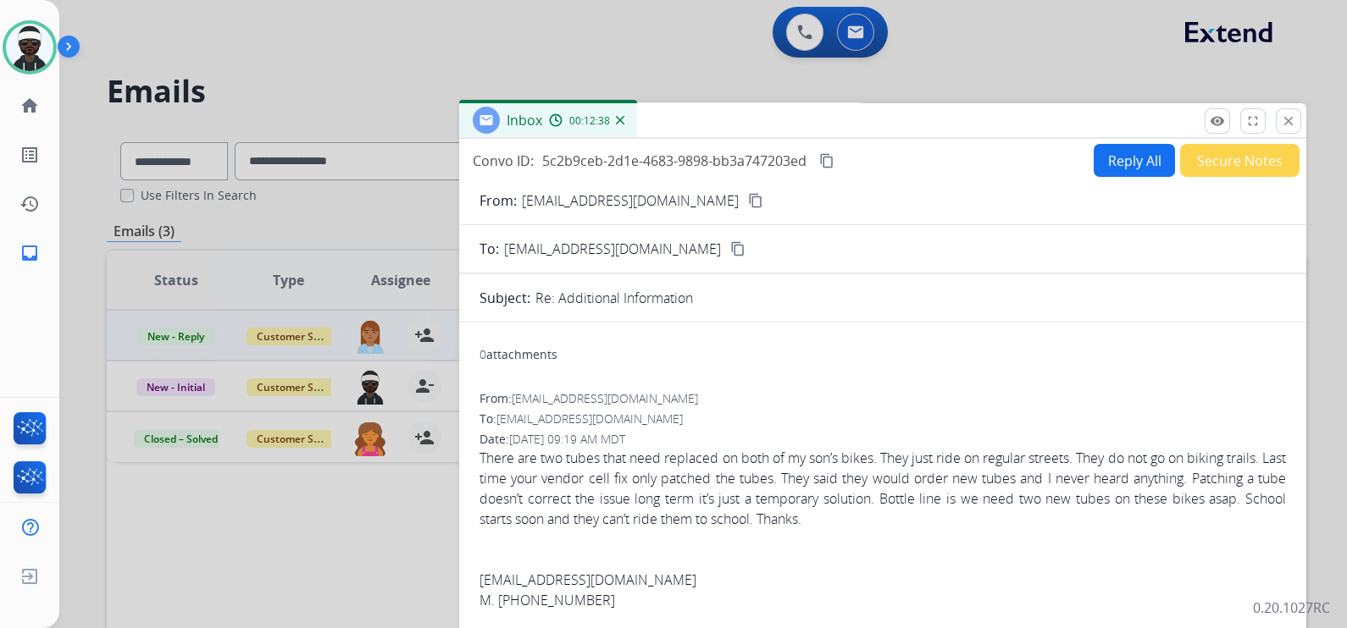
click at [837, 152] on button "content_copy" at bounding box center [826, 161] width 20 height 20
drag, startPoint x: 1291, startPoint y: 125, endPoint x: 1275, endPoint y: 125, distance: 16.9
click at [1291, 125] on mat-icon "close" at bounding box center [1287, 120] width 15 height 15
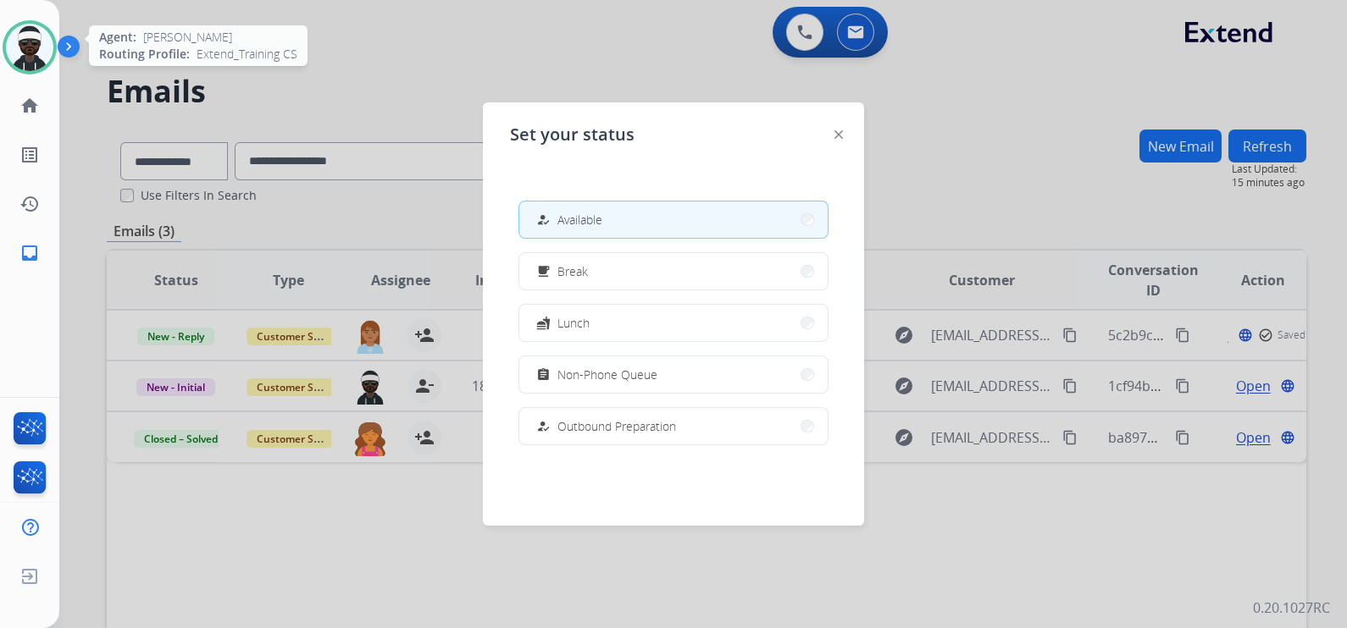
click at [36, 48] on img at bounding box center [29, 47] width 47 height 47
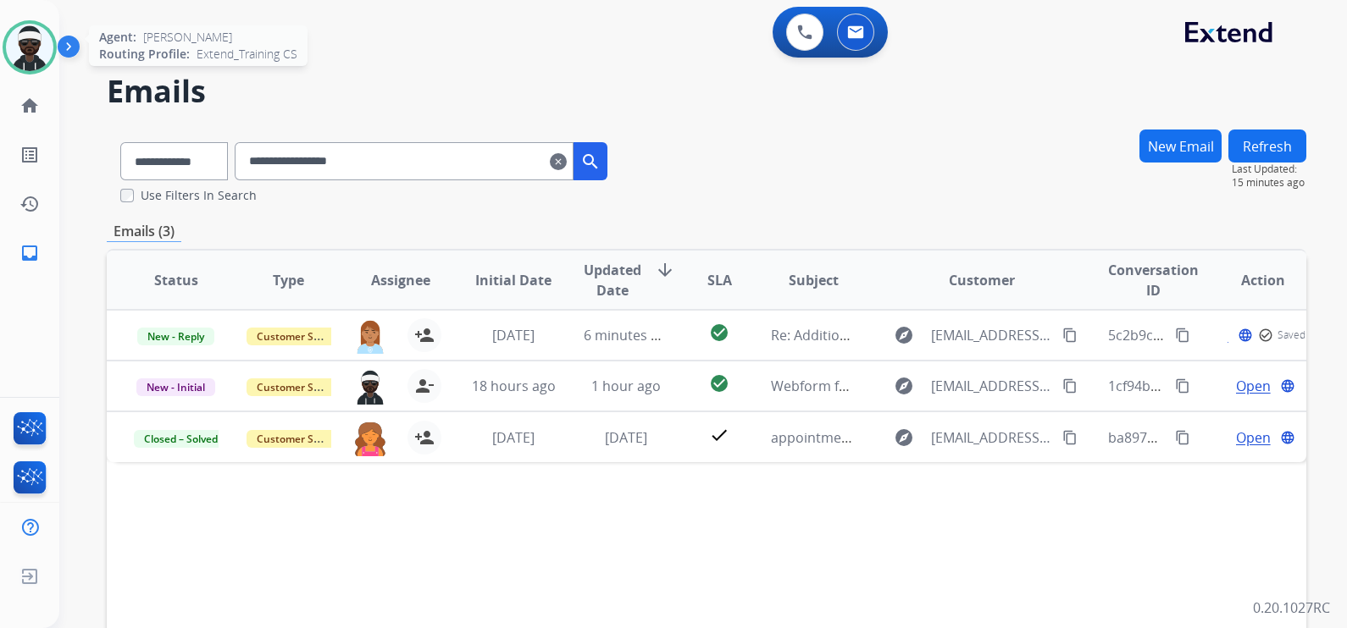
click at [39, 47] on img at bounding box center [29, 47] width 47 height 47
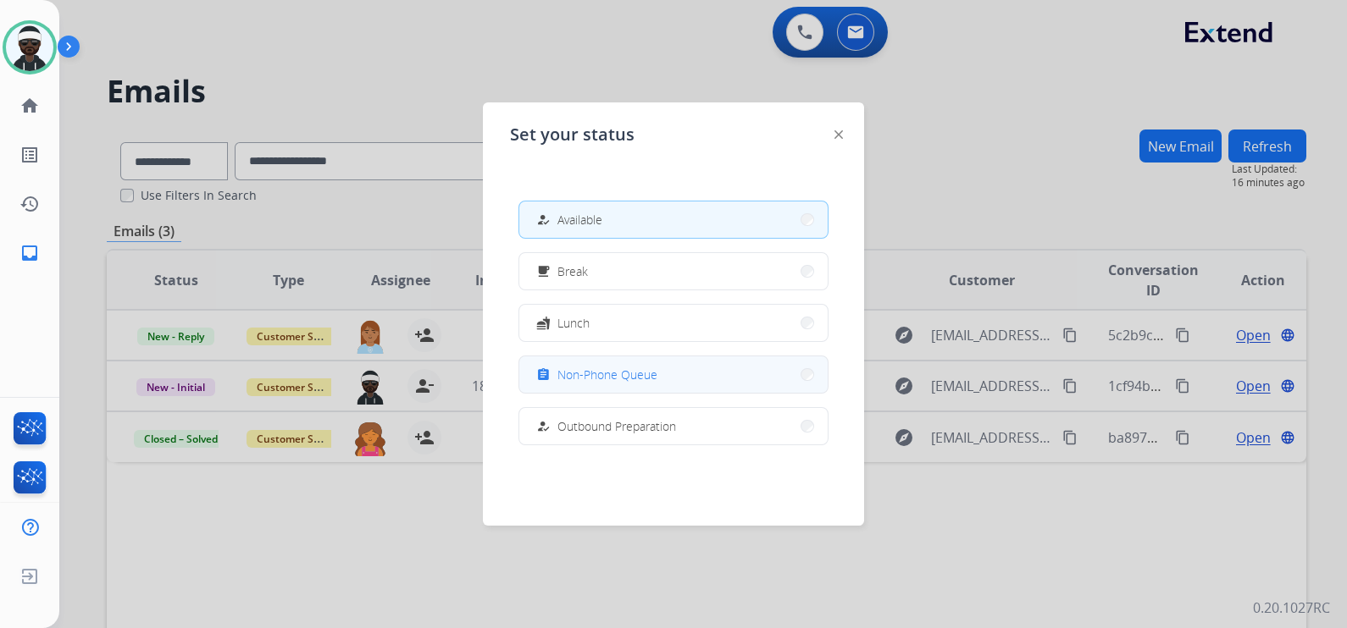
click at [632, 375] on span "Non-Phone Queue" at bounding box center [607, 375] width 100 height 18
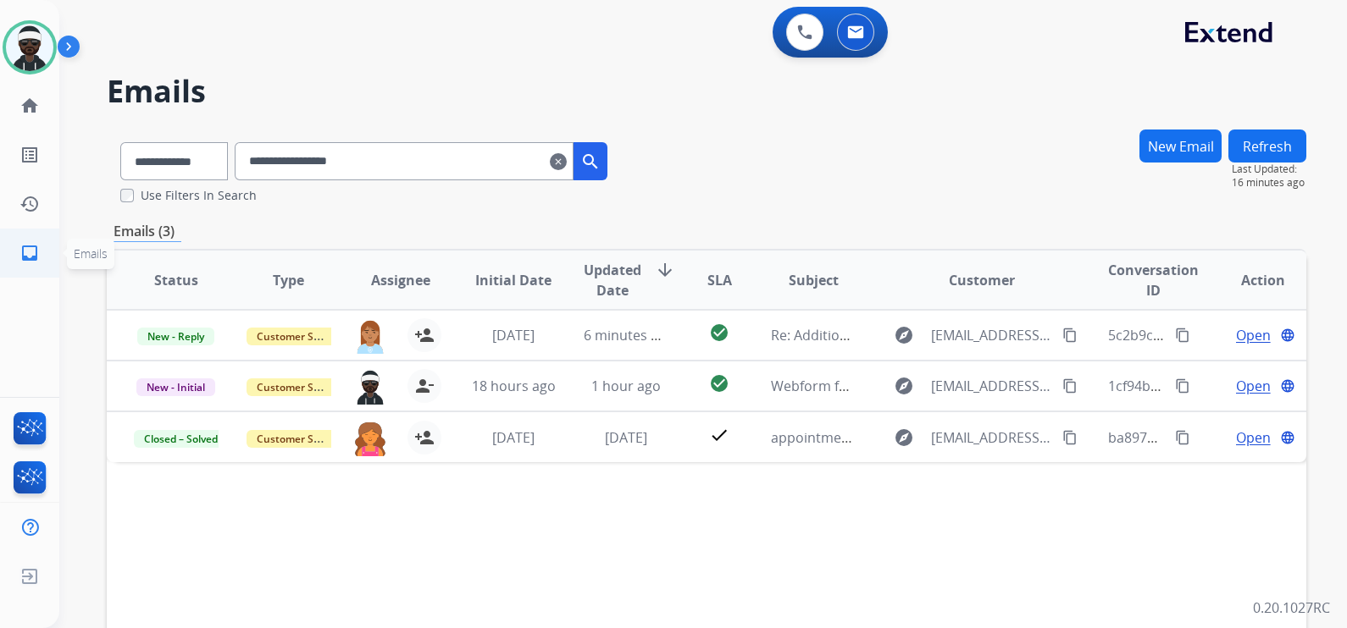
click at [17, 244] on link "inbox Emails" at bounding box center [29, 253] width 47 height 47
click at [20, 78] on div "[PERSON_NAME] Non-Phone Queue Edit Avatar Agent: [PERSON_NAME] Profile: Extend_…" at bounding box center [29, 139] width 59 height 278
drag, startPoint x: 20, startPoint y: 80, endPoint x: 25, endPoint y: 106, distance: 25.8
click at [25, 106] on mat-icon "home" at bounding box center [29, 106] width 20 height 20
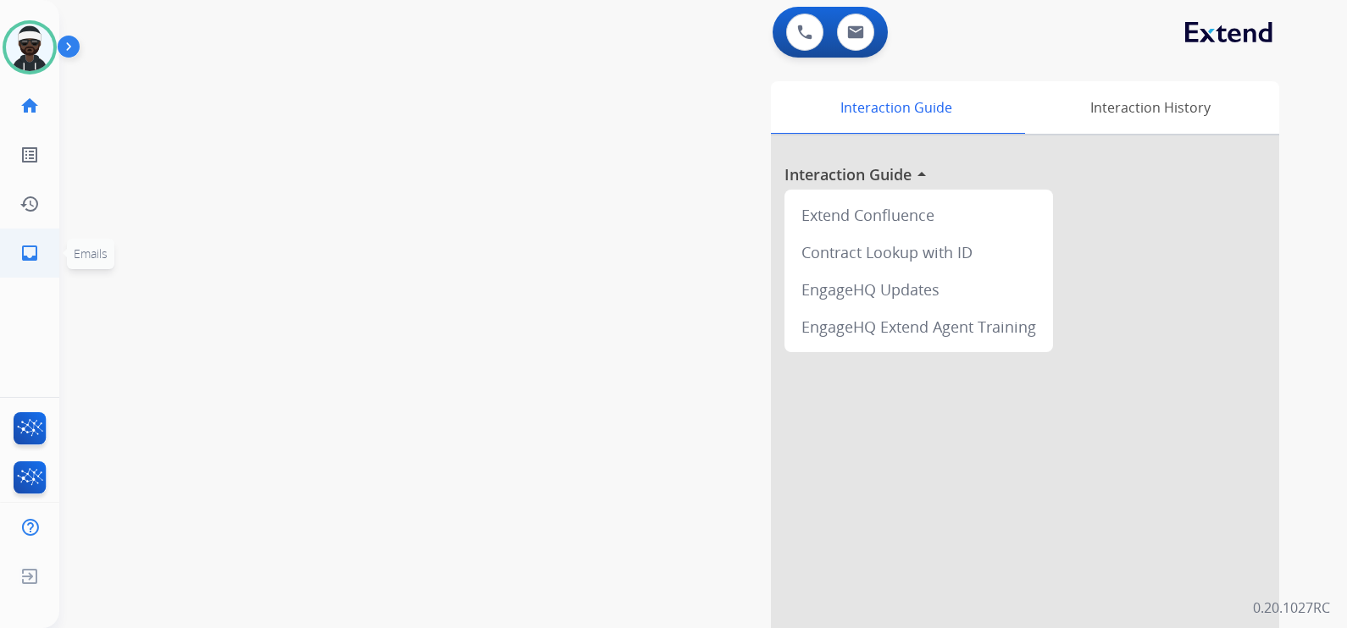
click at [25, 255] on mat-icon "inbox" at bounding box center [29, 253] width 20 height 20
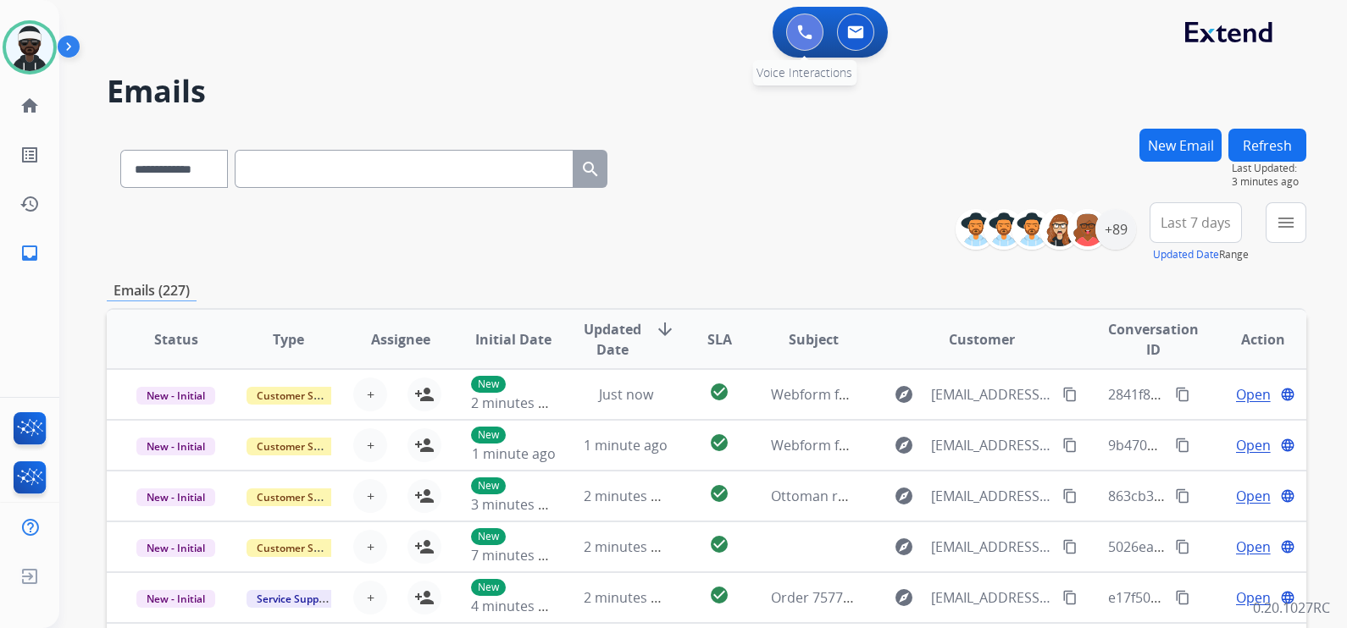
click at [815, 36] on button at bounding box center [804, 32] width 37 height 37
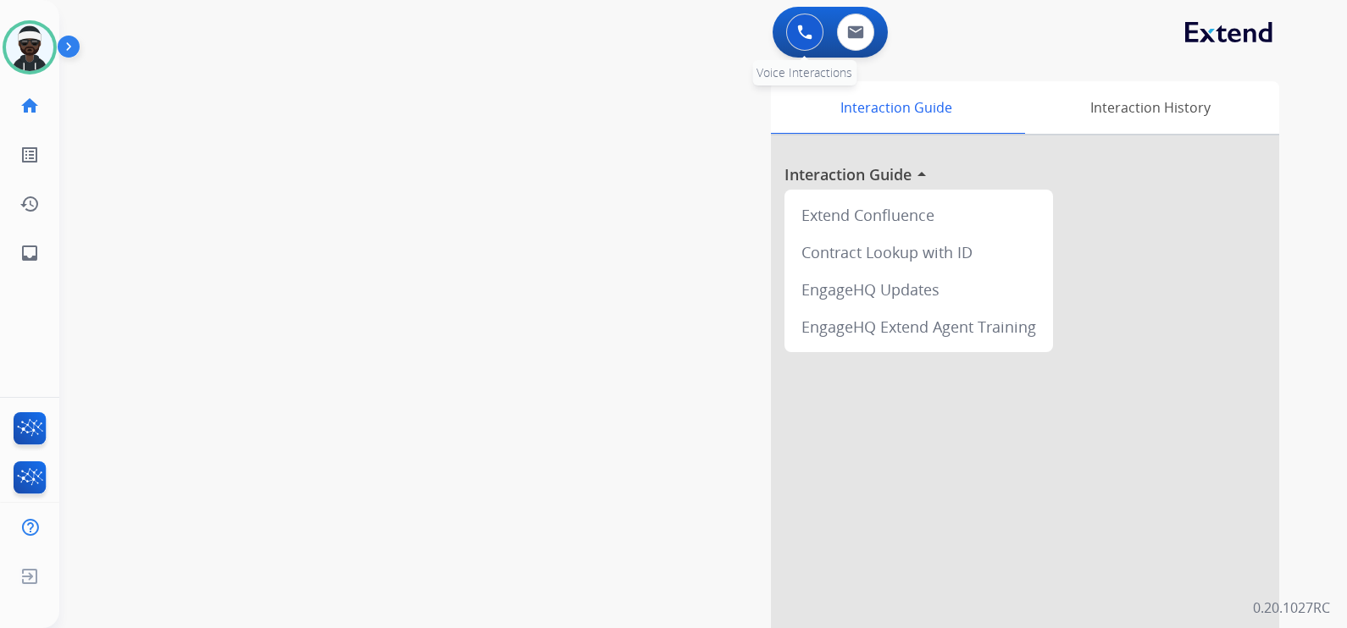
click at [805, 41] on button at bounding box center [804, 32] width 37 height 37
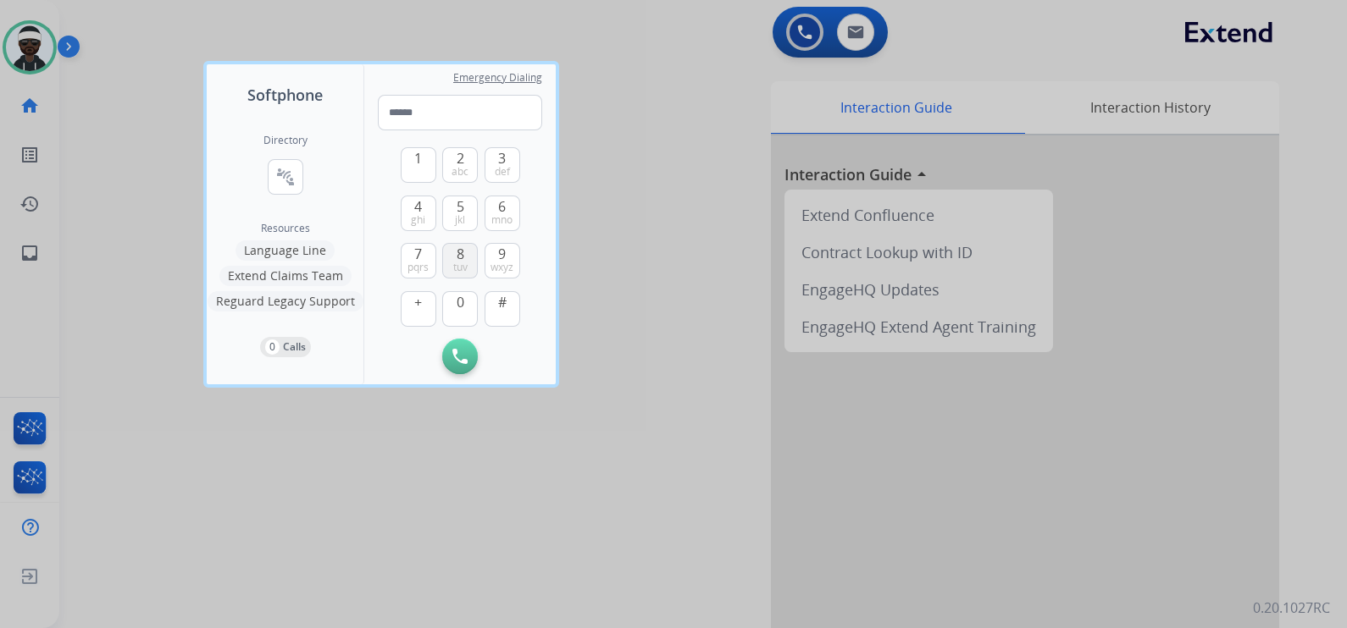
click at [462, 251] on span "8" at bounding box center [460, 254] width 8 height 20
click at [460, 217] on span "jkl" at bounding box center [460, 220] width 10 height 14
click at [456, 253] on span "8" at bounding box center [460, 254] width 8 height 20
click at [457, 265] on span "tuv" at bounding box center [460, 268] width 14 height 14
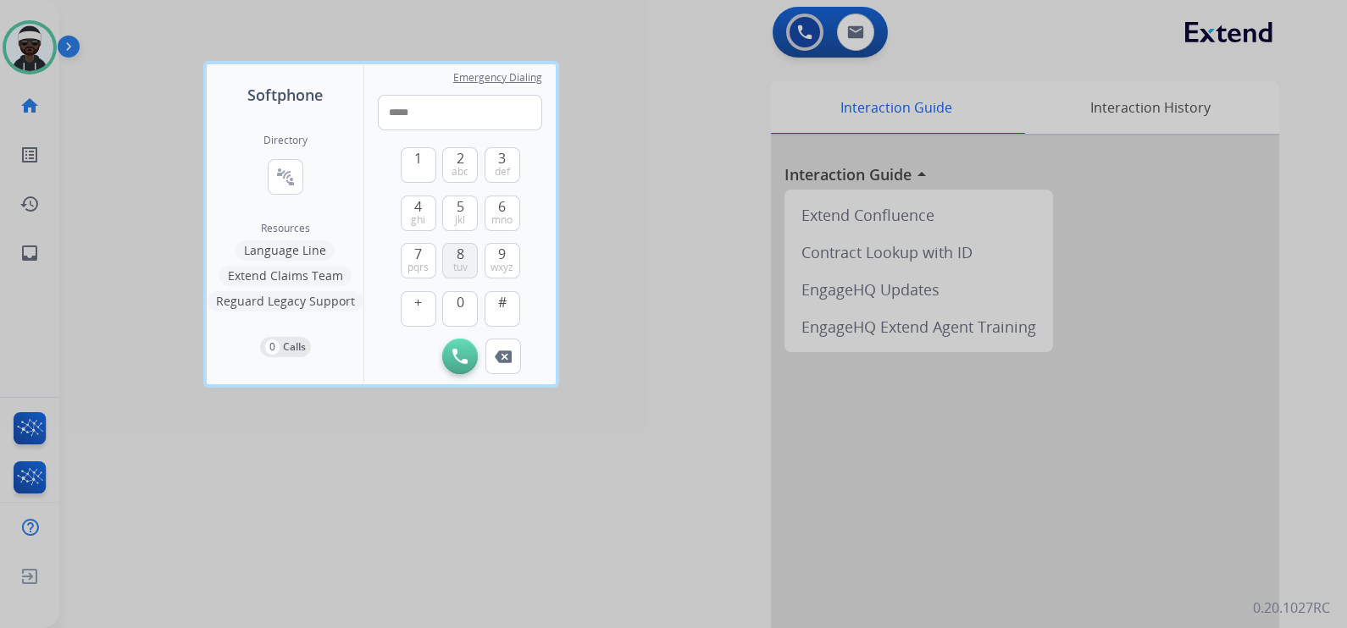
click at [457, 265] on span "tuv" at bounding box center [460, 268] width 14 height 14
drag, startPoint x: 465, startPoint y: 218, endPoint x: 508, endPoint y: 268, distance: 66.0
click at [466, 218] on button "5 jkl" at bounding box center [460, 214] width 36 height 36
click at [498, 262] on span "wxyz" at bounding box center [501, 268] width 23 height 14
click at [469, 216] on button "5 jkl" at bounding box center [460, 214] width 36 height 36
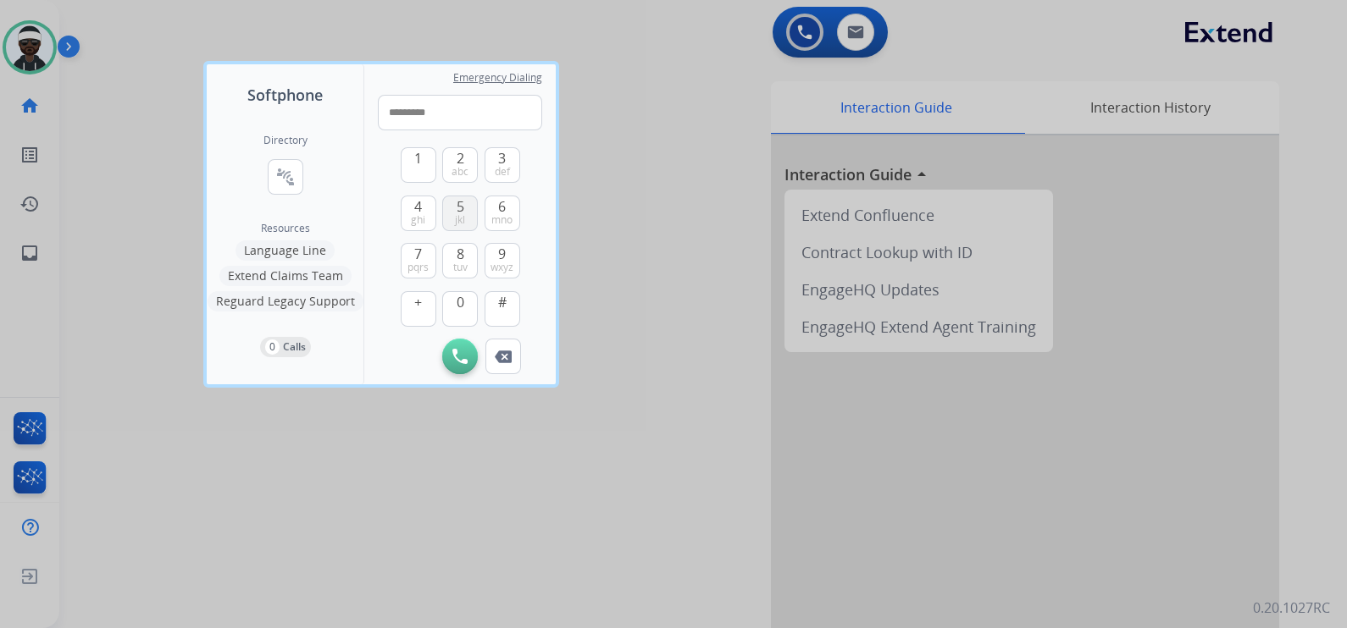
click at [469, 216] on button "5 jkl" at bounding box center [460, 214] width 36 height 36
type input "**********"
click at [469, 356] on button "Initiate Call" at bounding box center [460, 357] width 36 height 36
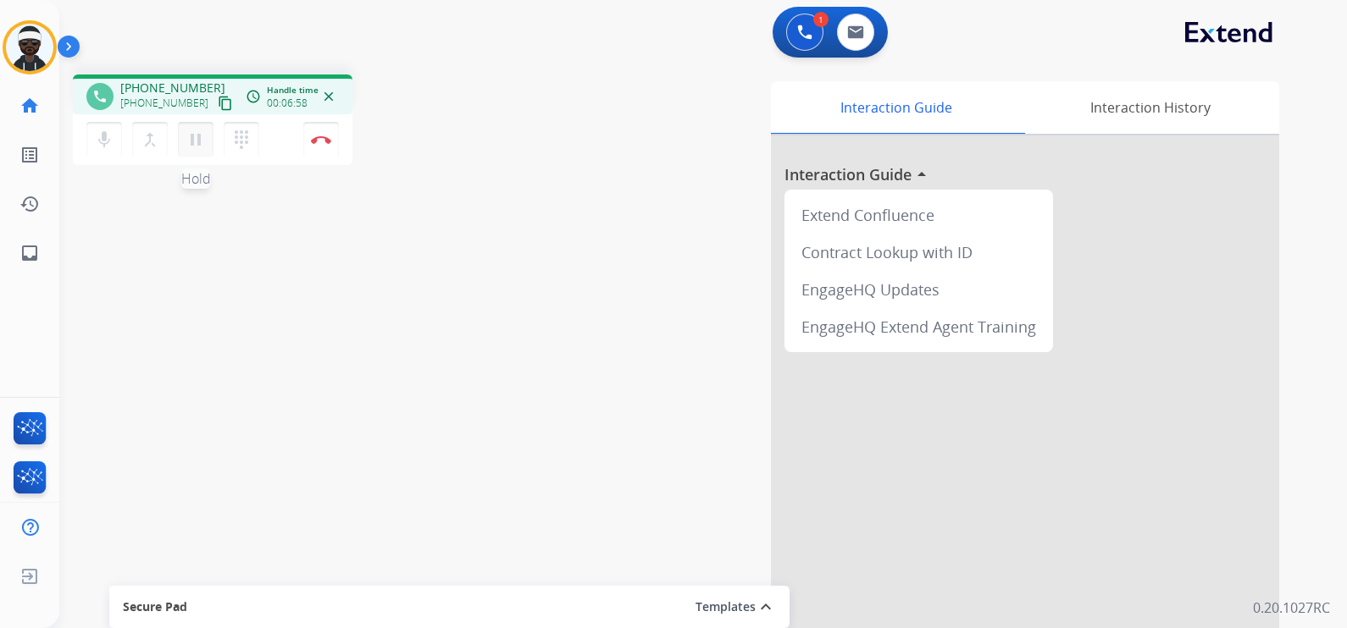
click at [190, 131] on mat-icon "pause" at bounding box center [195, 140] width 20 height 20
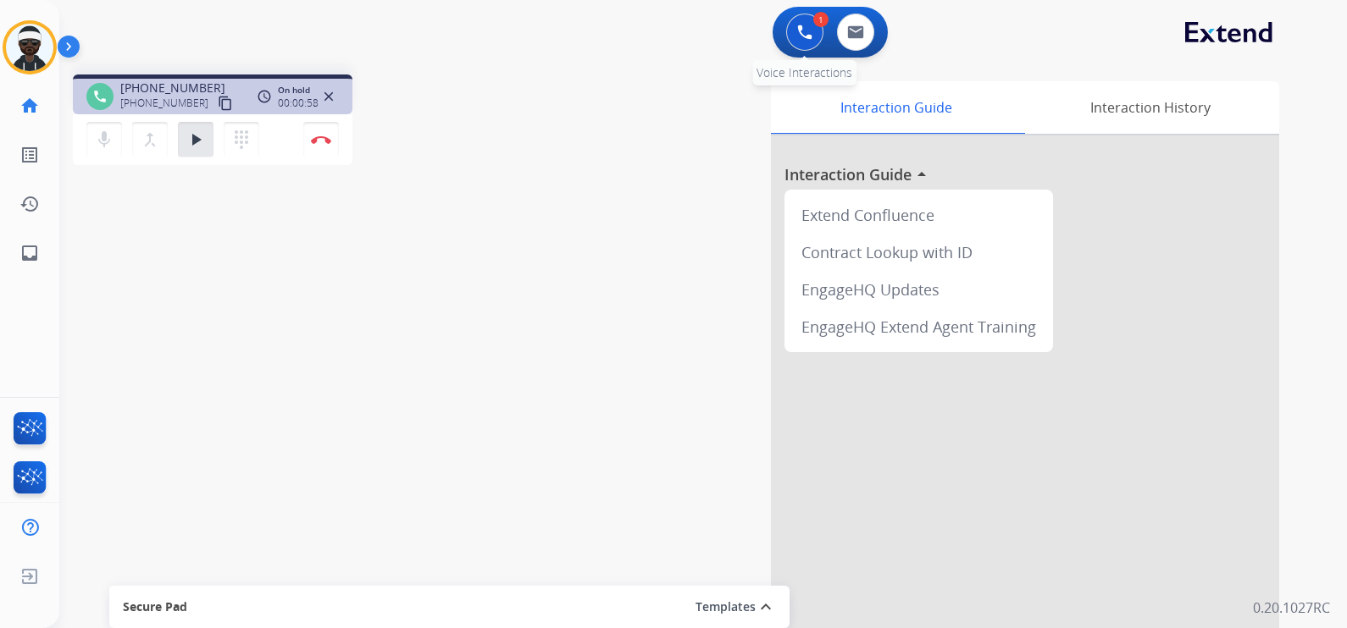
click at [804, 38] on img at bounding box center [804, 32] width 15 height 15
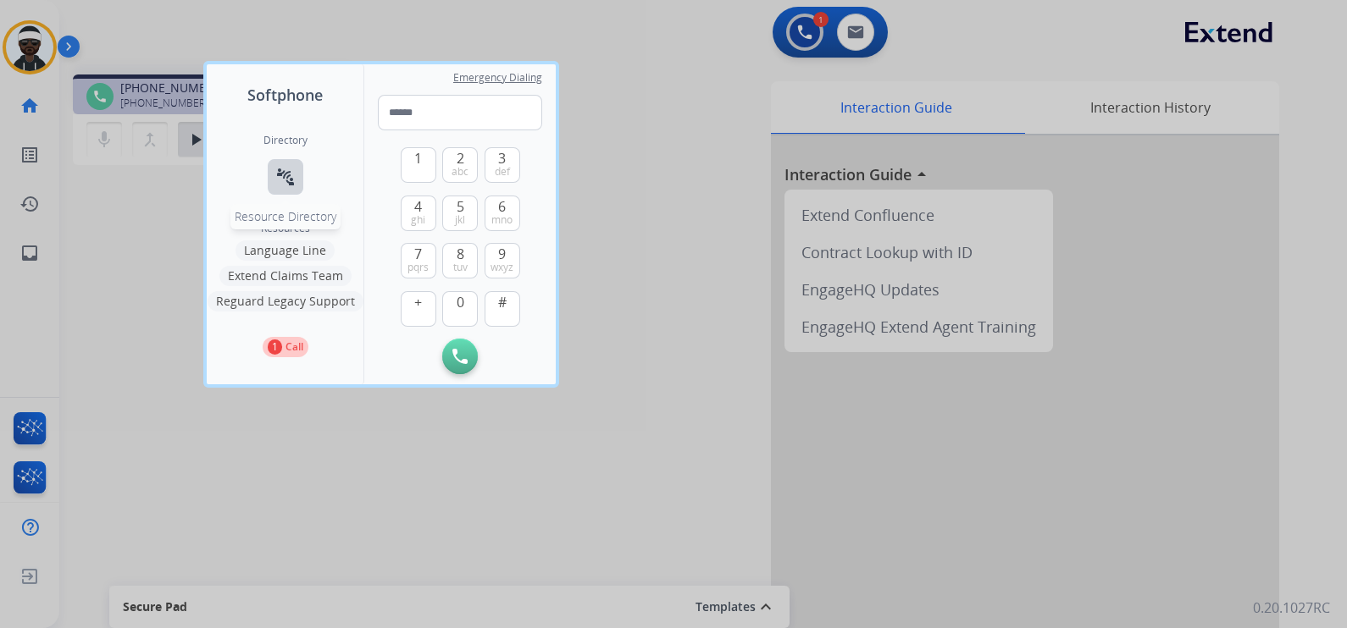
click at [279, 191] on button "connect_without_contact Resource Directory" at bounding box center [286, 177] width 36 height 36
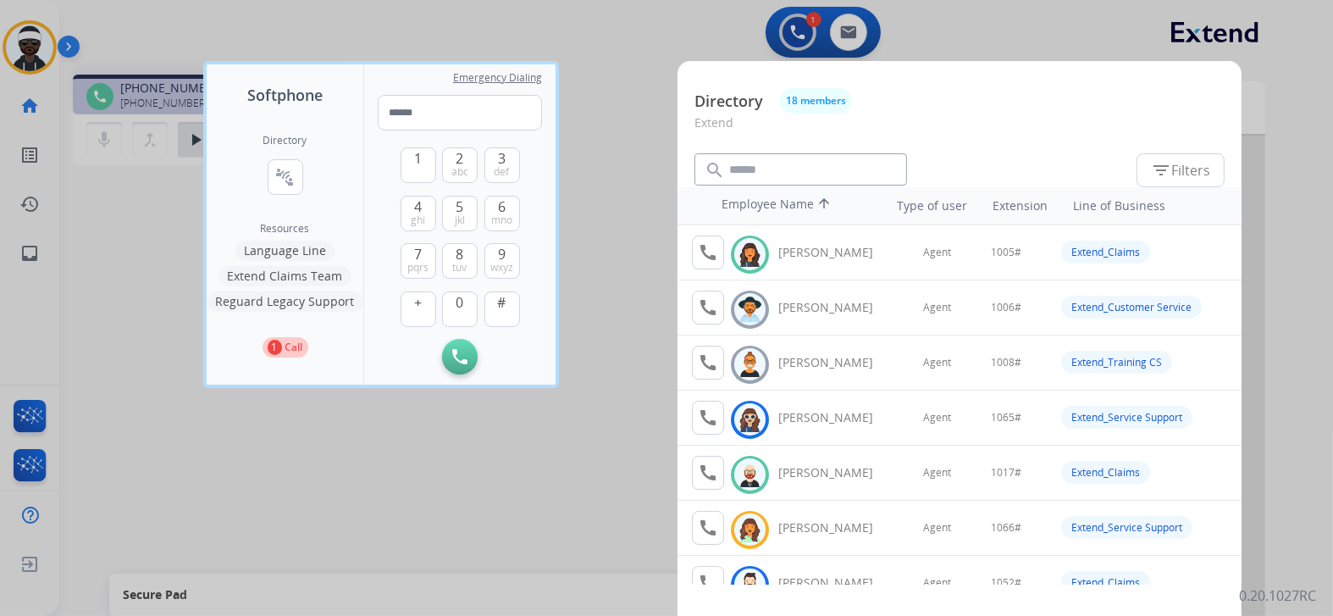
click at [603, 167] on div at bounding box center [666, 308] width 1333 height 616
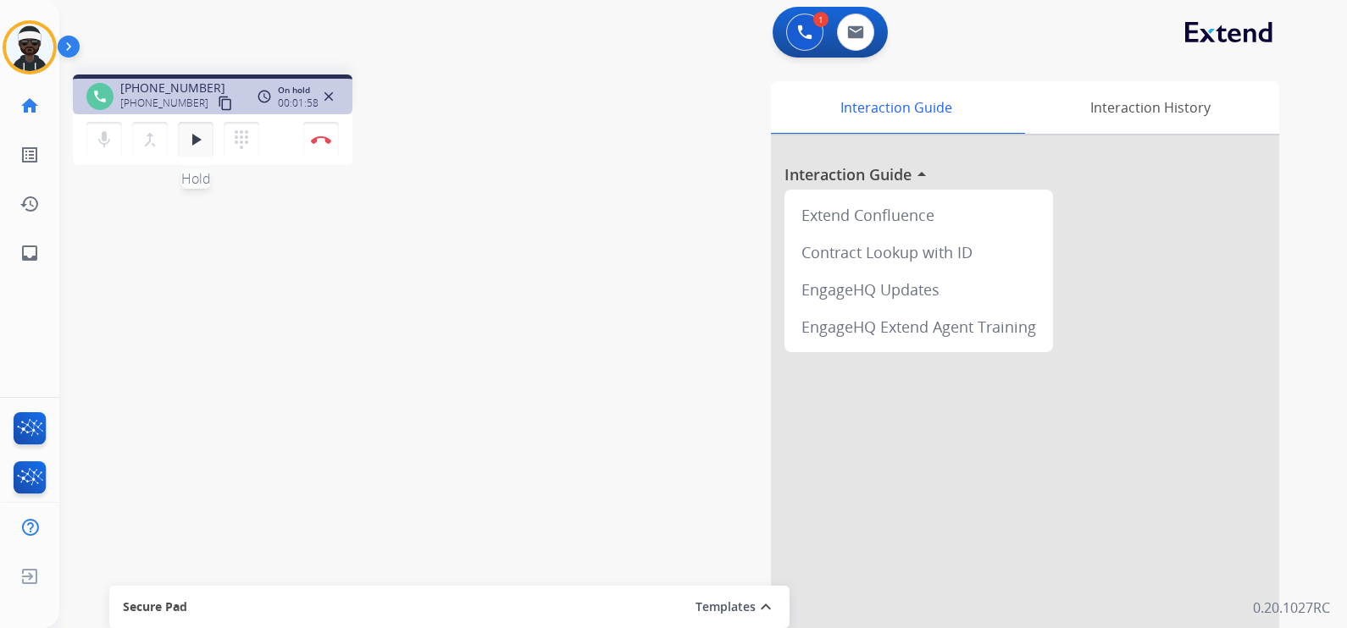
click at [197, 146] on mat-icon "play_arrow" at bounding box center [195, 140] width 20 height 20
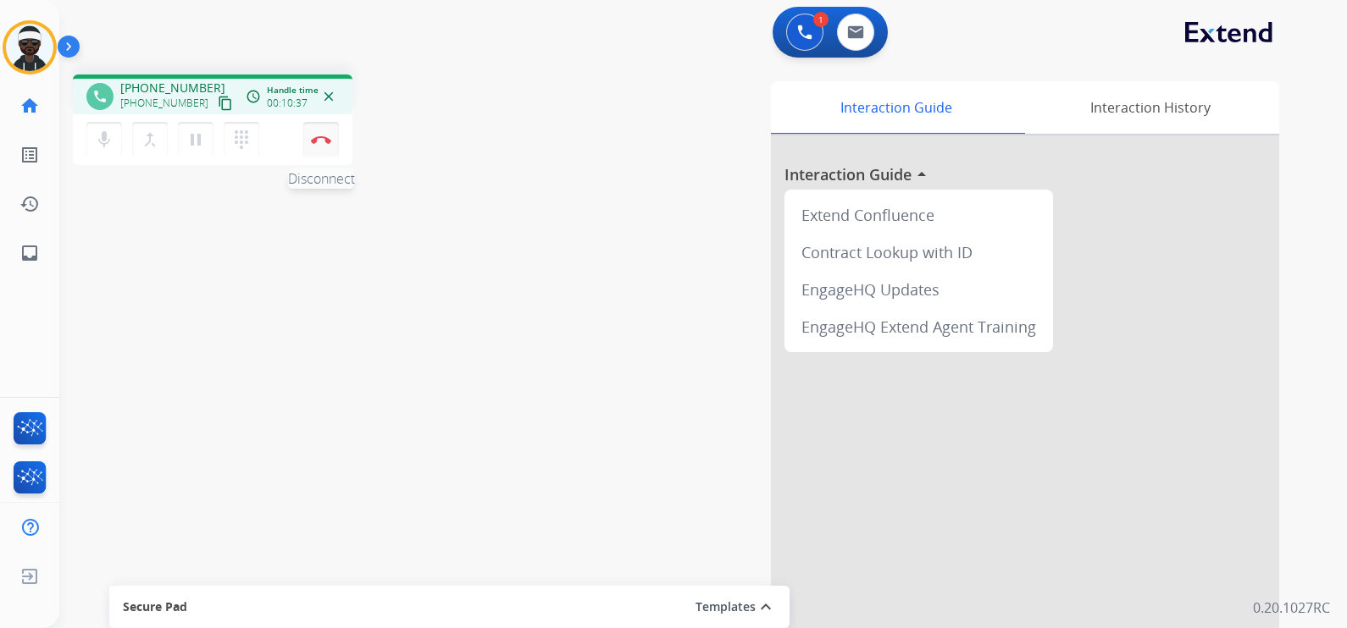
click at [321, 146] on button "Disconnect" at bounding box center [321, 140] width 36 height 36
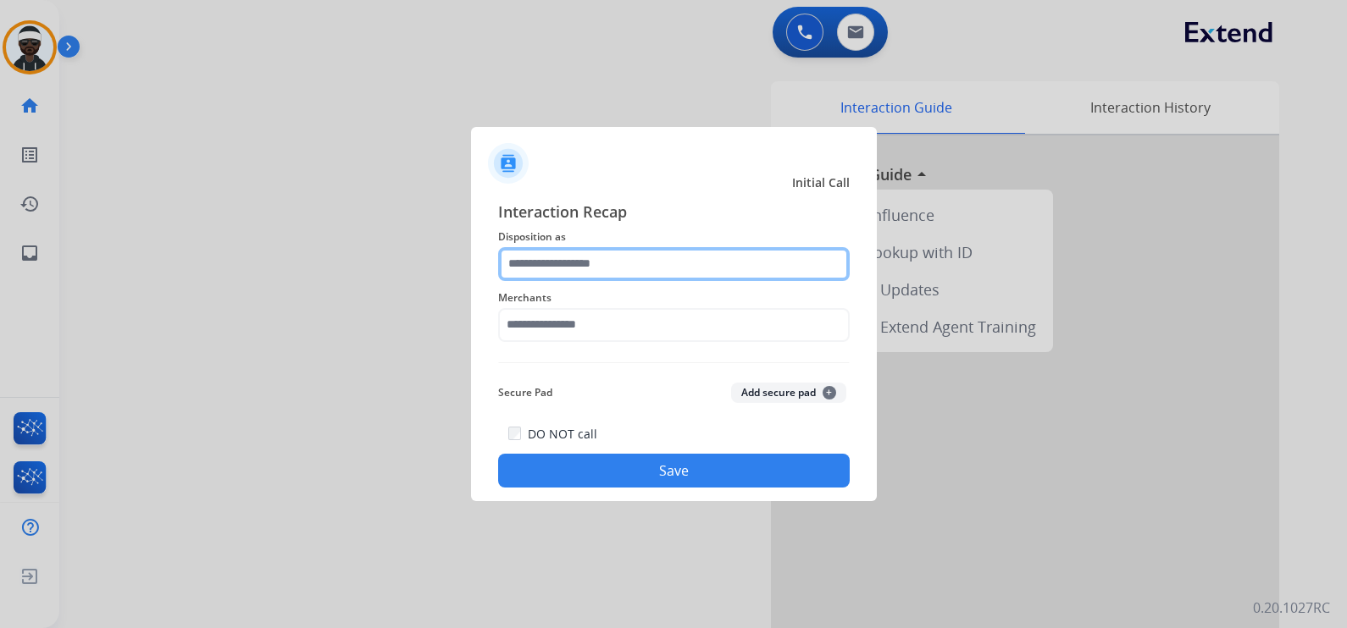
click at [663, 270] on input "text" at bounding box center [673, 264] width 351 height 34
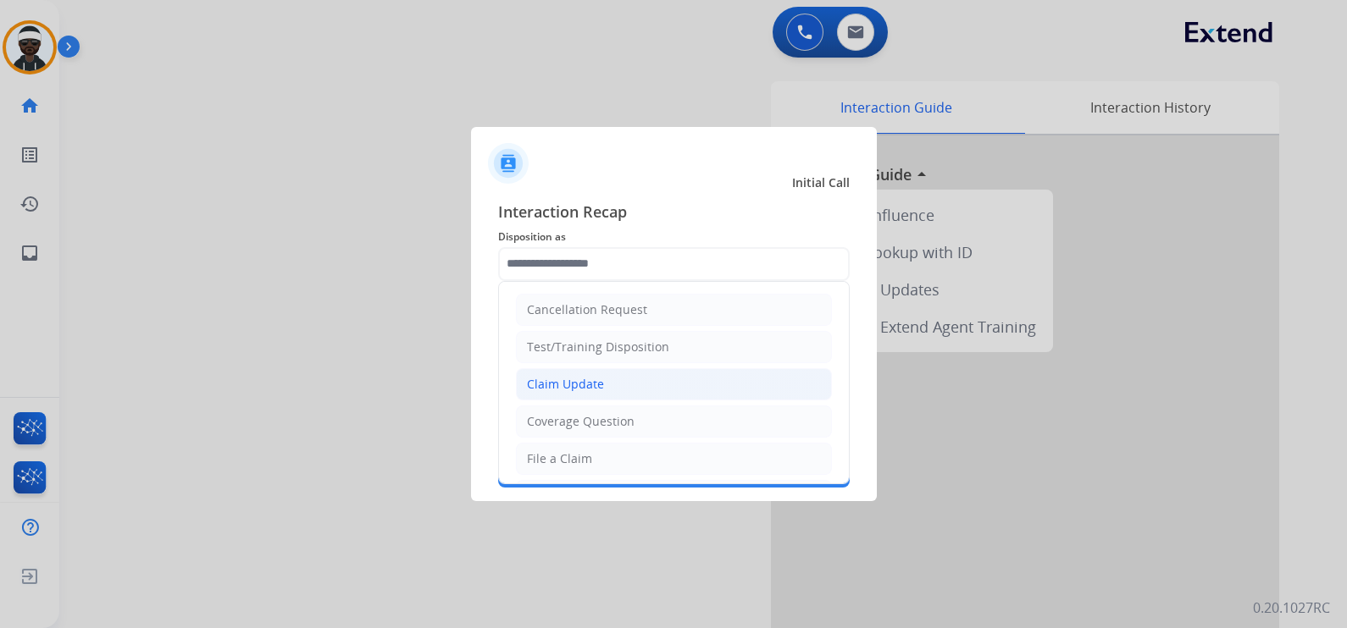
click at [581, 379] on div "Claim Update" at bounding box center [565, 384] width 77 height 17
type input "**********"
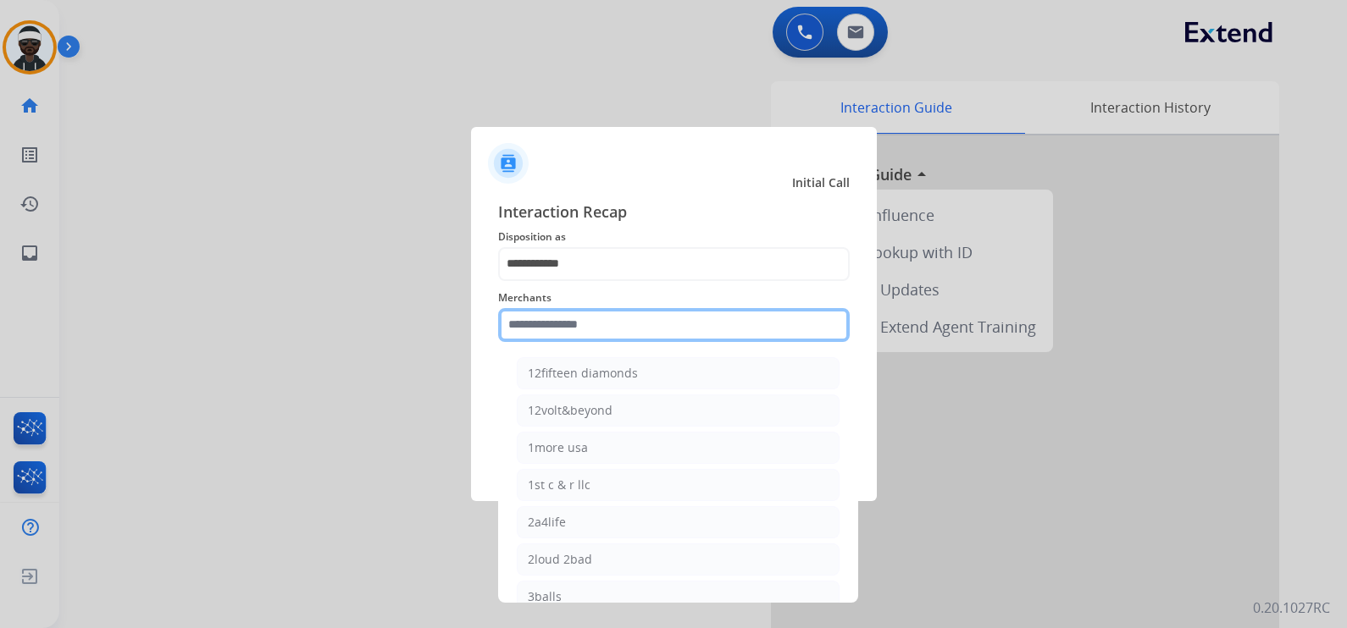
click at [575, 325] on input "text" at bounding box center [673, 325] width 351 height 34
type input "*"
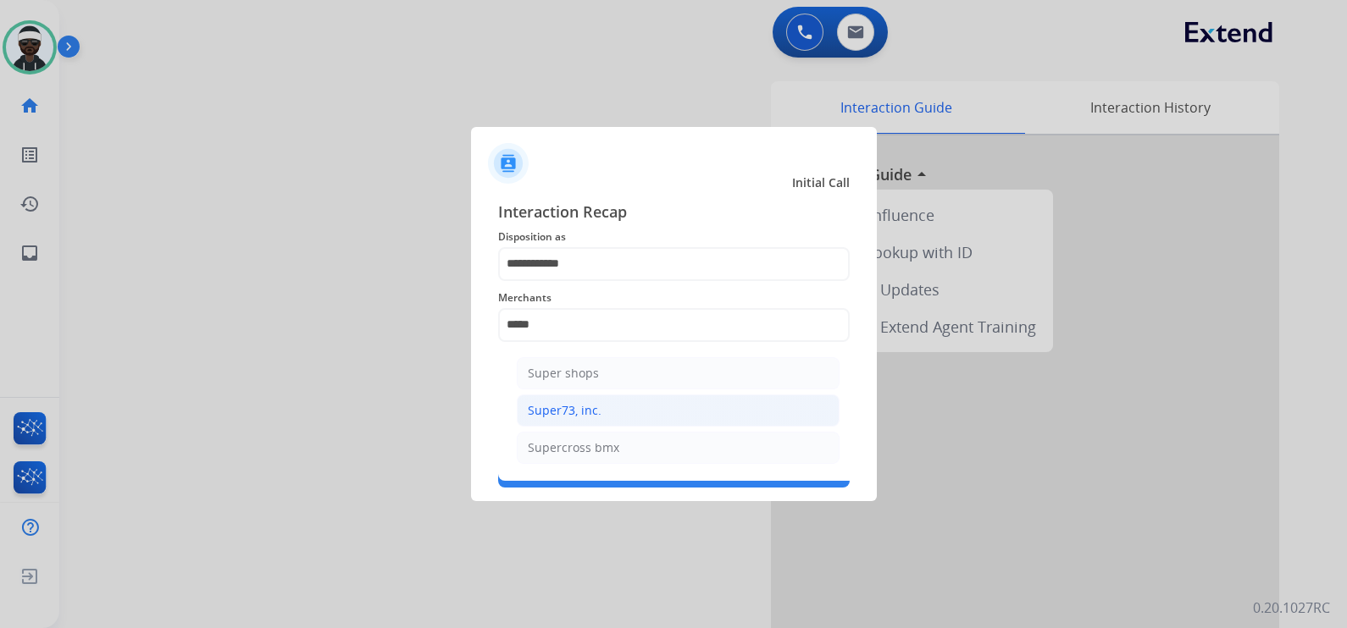
drag, startPoint x: 544, startPoint y: 406, endPoint x: 561, endPoint y: 422, distance: 24.0
click at [545, 406] on div "Super73, inc." at bounding box center [565, 410] width 74 height 17
type input "**********"
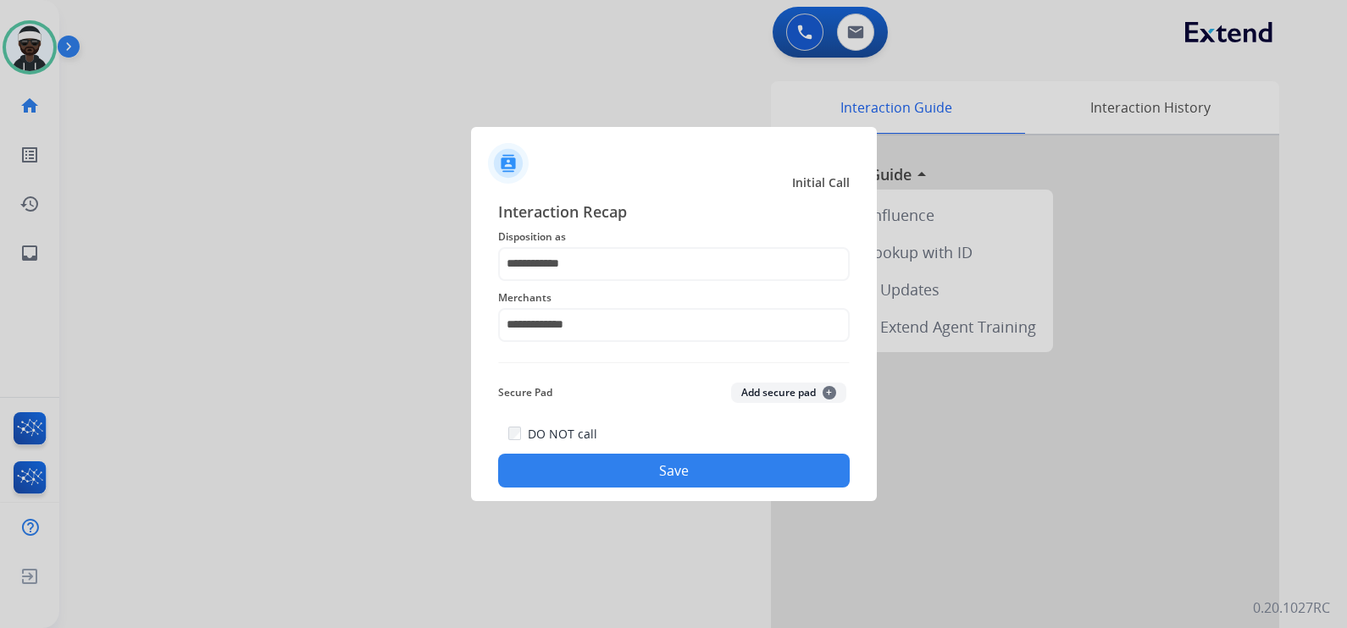
click at [689, 483] on button "Save" at bounding box center [673, 471] width 351 height 34
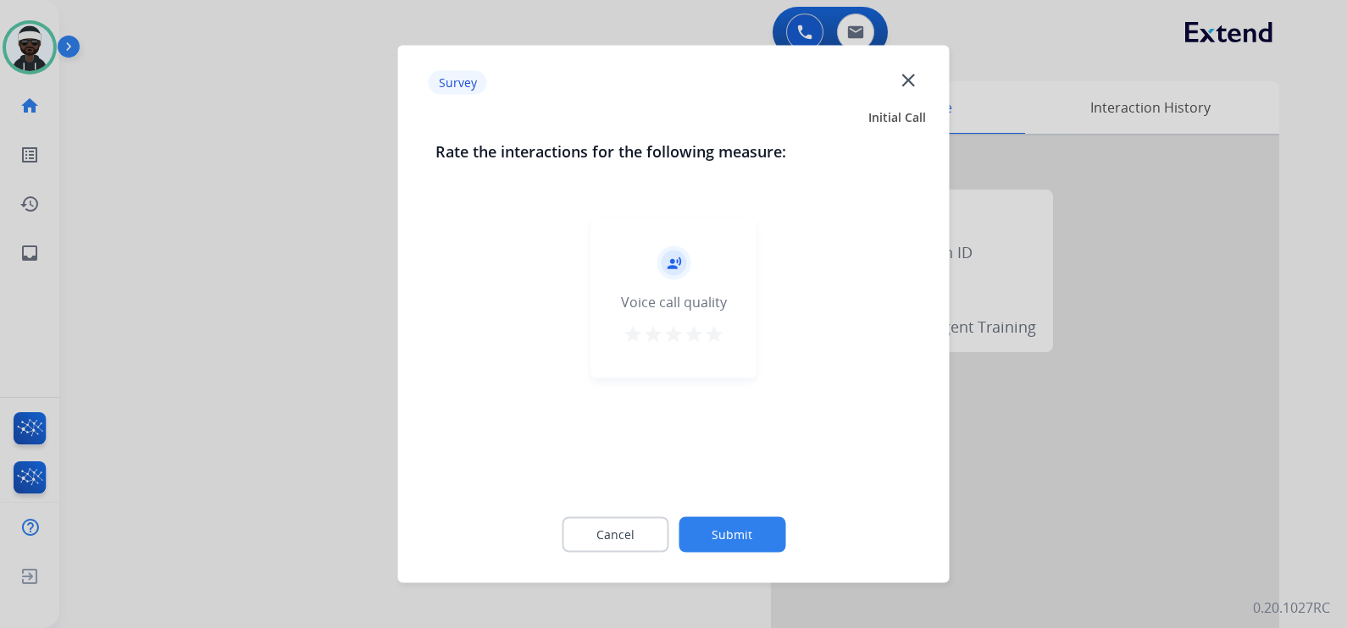
click at [767, 532] on button "Submit" at bounding box center [731, 535] width 107 height 36
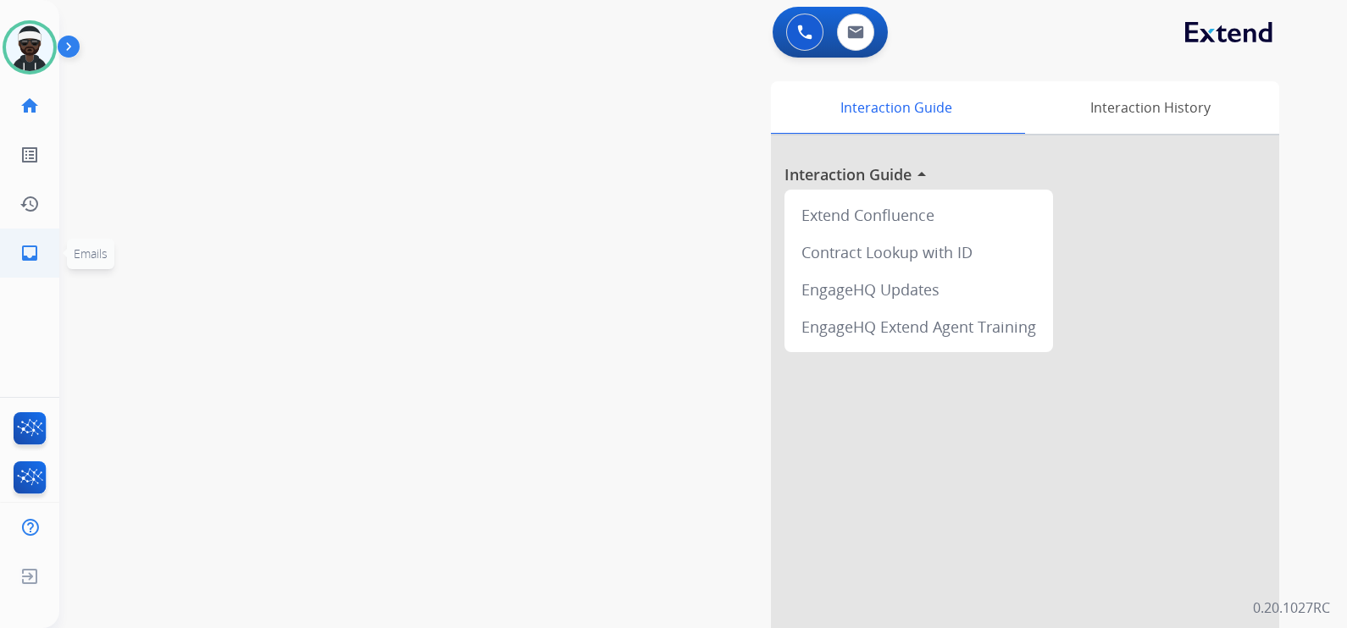
click at [30, 257] on mat-icon "inbox" at bounding box center [29, 253] width 20 height 20
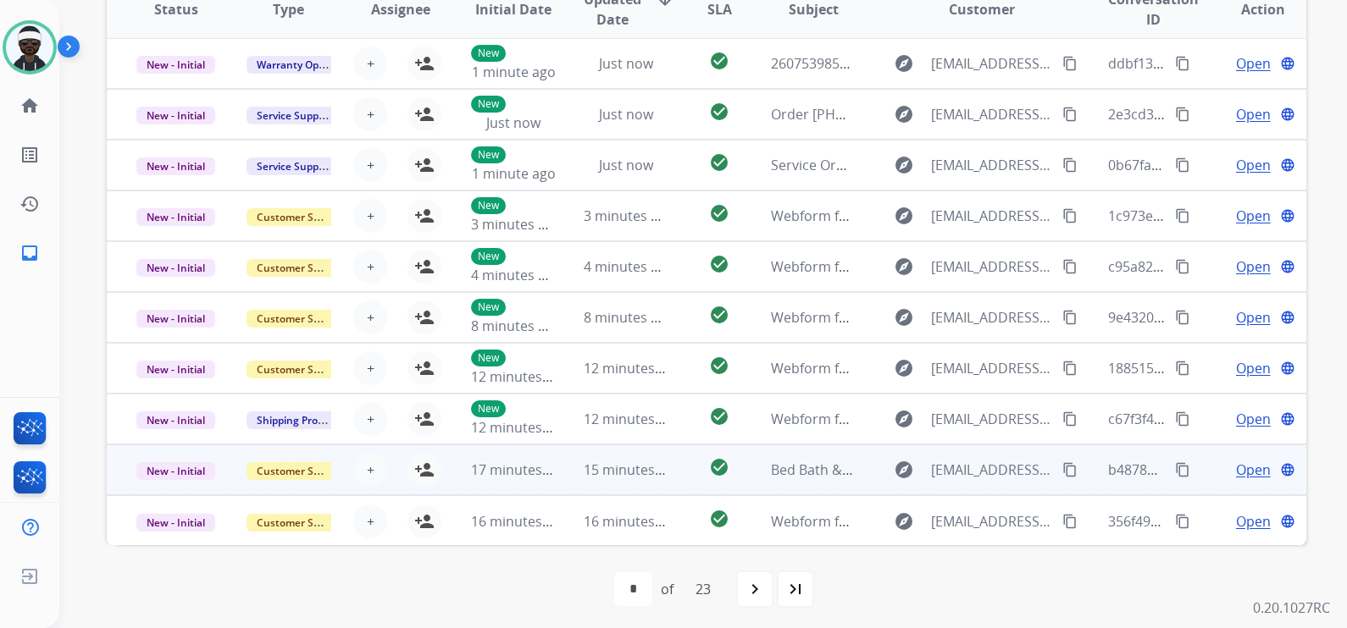
scroll to position [334, 0]
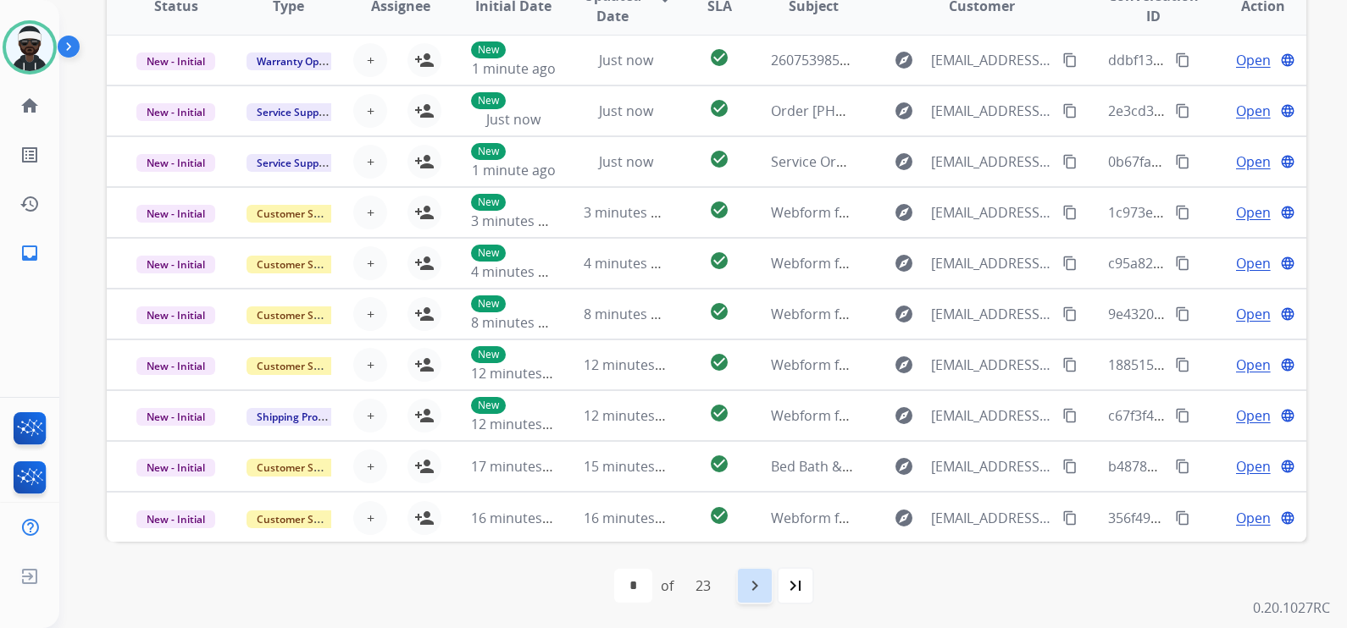
click at [766, 577] on div "navigate_next" at bounding box center [754, 585] width 37 height 37
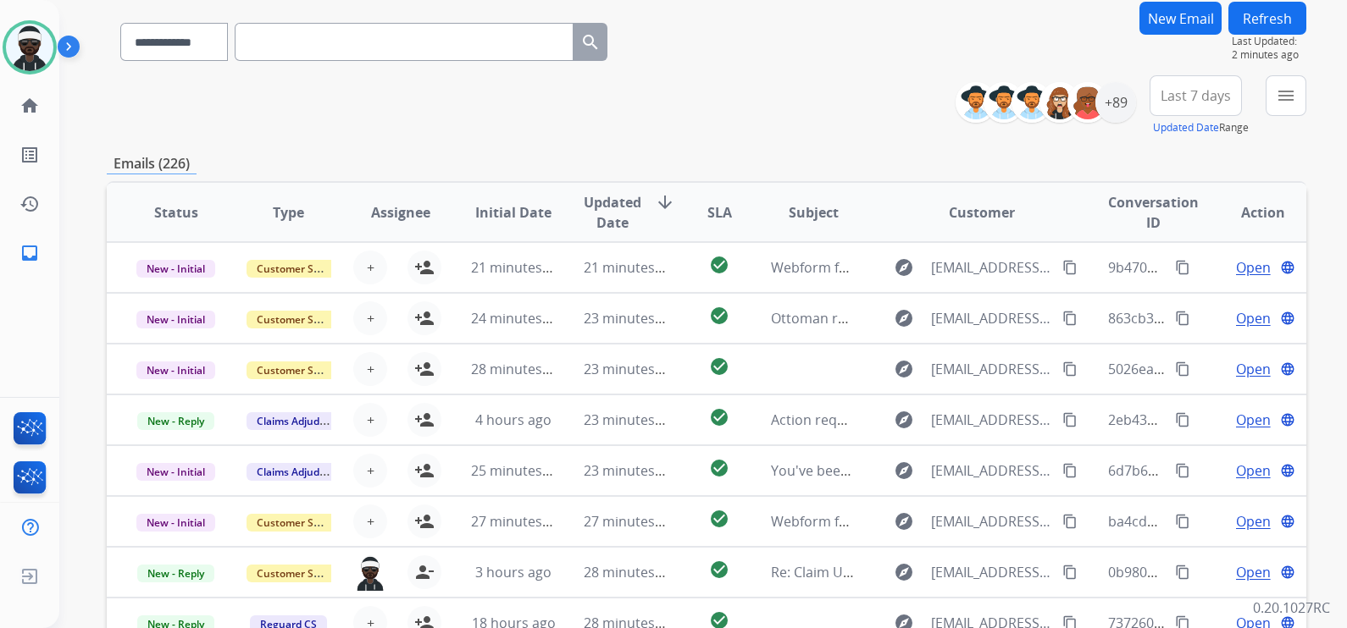
scroll to position [0, 0]
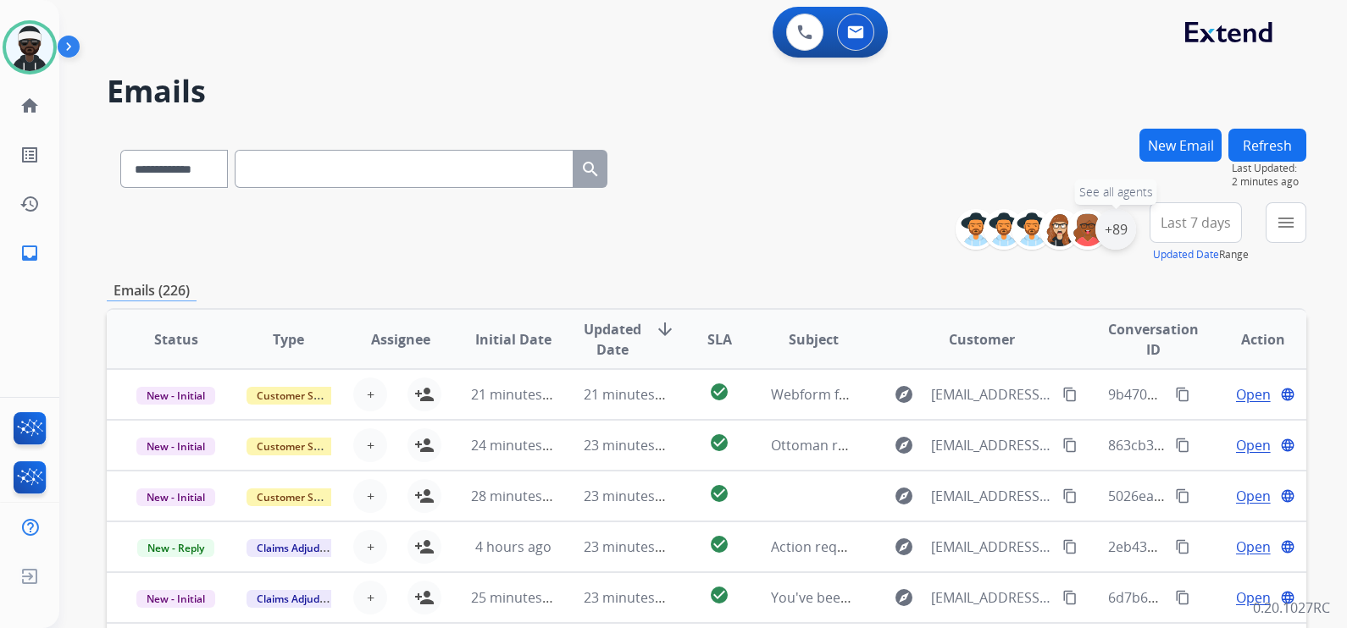
click at [1120, 218] on div "+89" at bounding box center [1115, 229] width 41 height 41
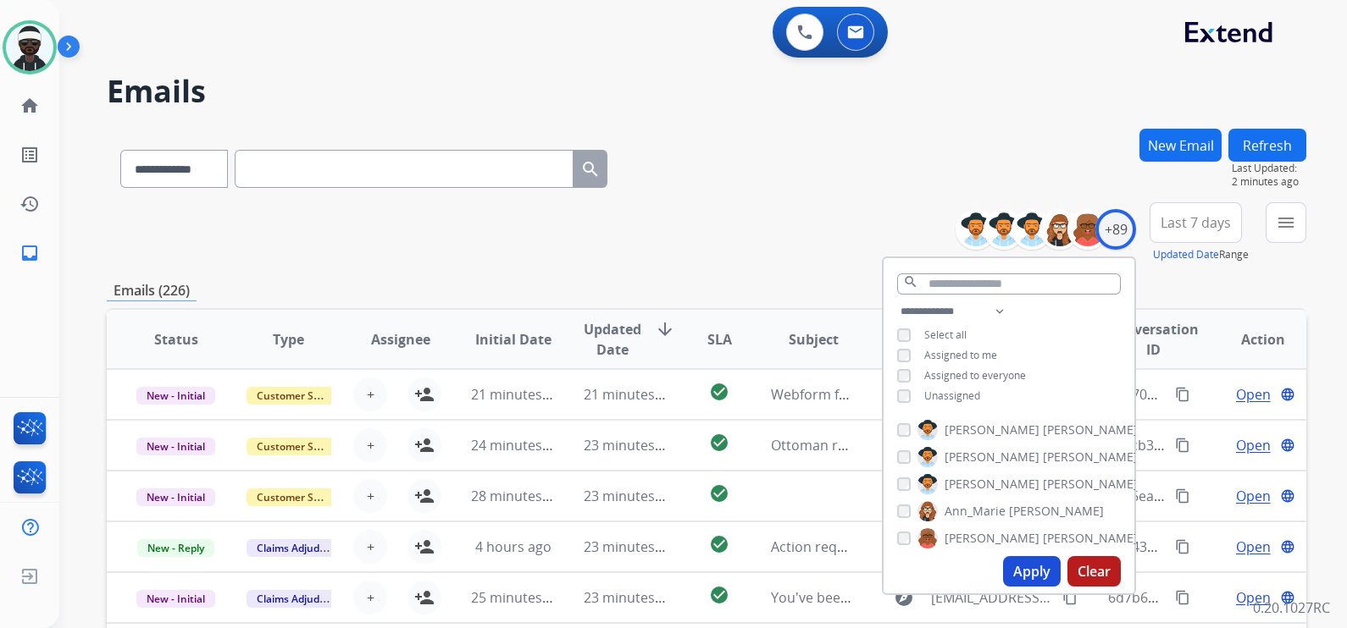
click at [955, 395] on span "Unassigned" at bounding box center [952, 396] width 56 height 14
click at [1021, 563] on button "Apply" at bounding box center [1032, 571] width 58 height 30
select select "*"
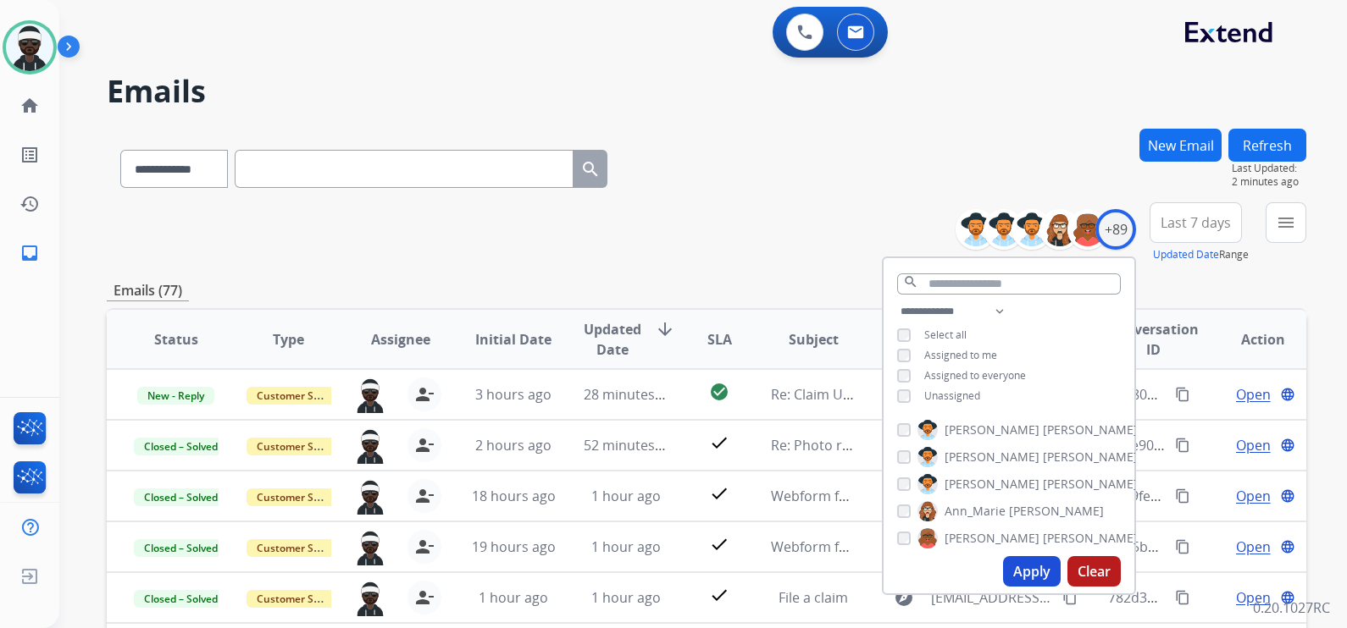
click at [698, 257] on div "**********" at bounding box center [706, 232] width 1199 height 61
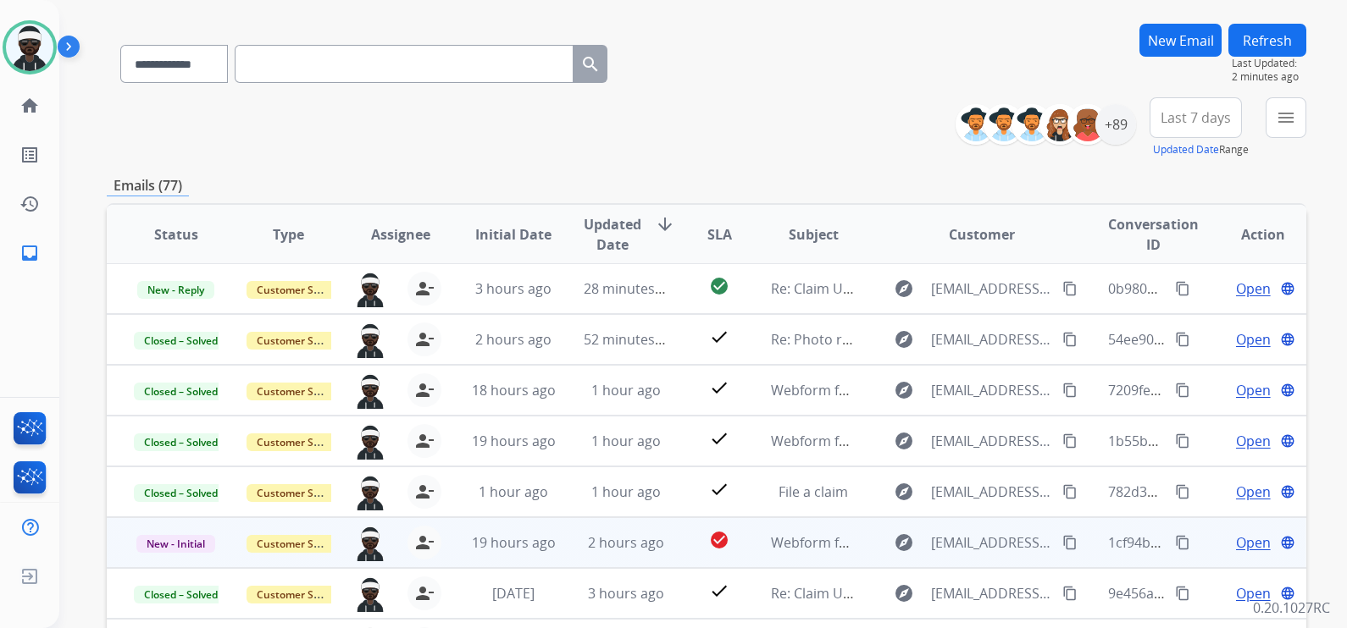
scroll to position [211, 0]
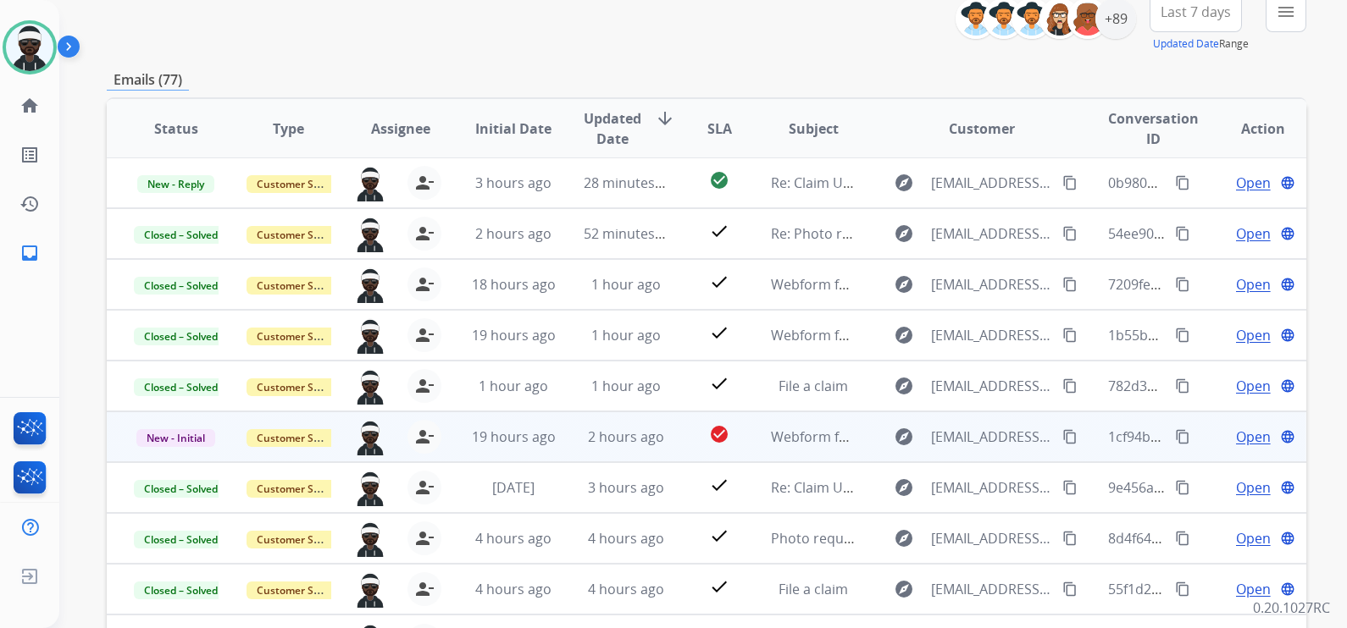
click at [1238, 436] on span "Open" at bounding box center [1253, 437] width 35 height 20
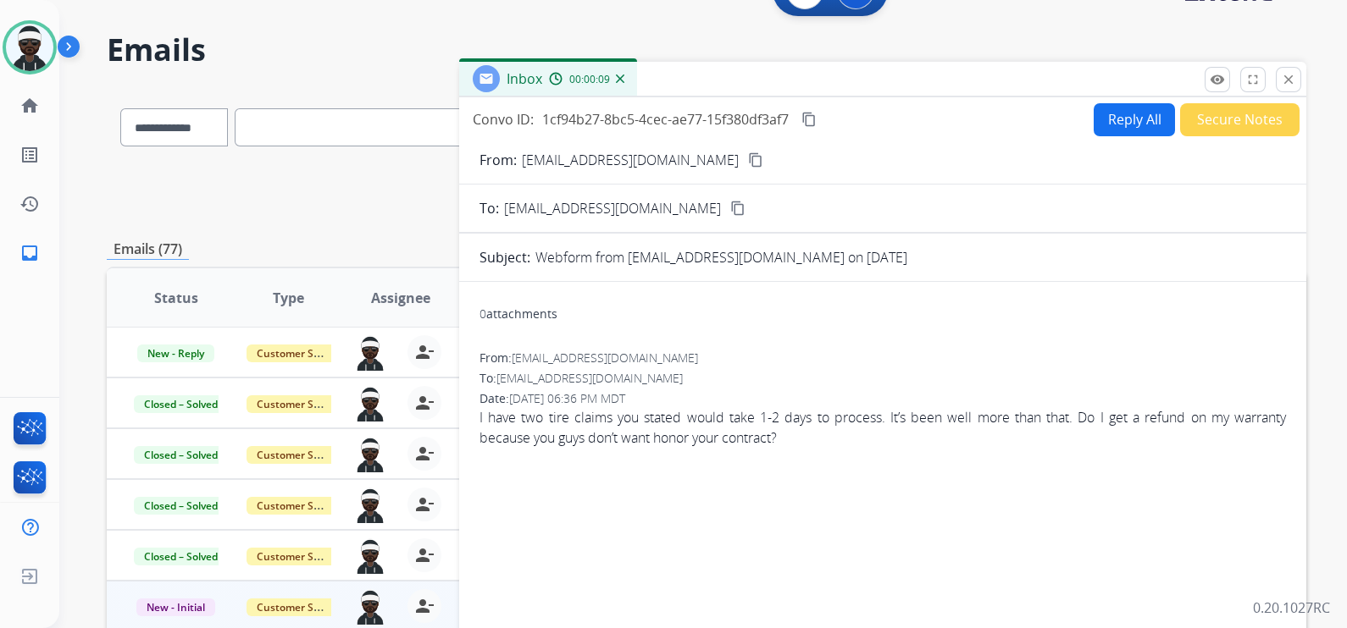
scroll to position [0, 0]
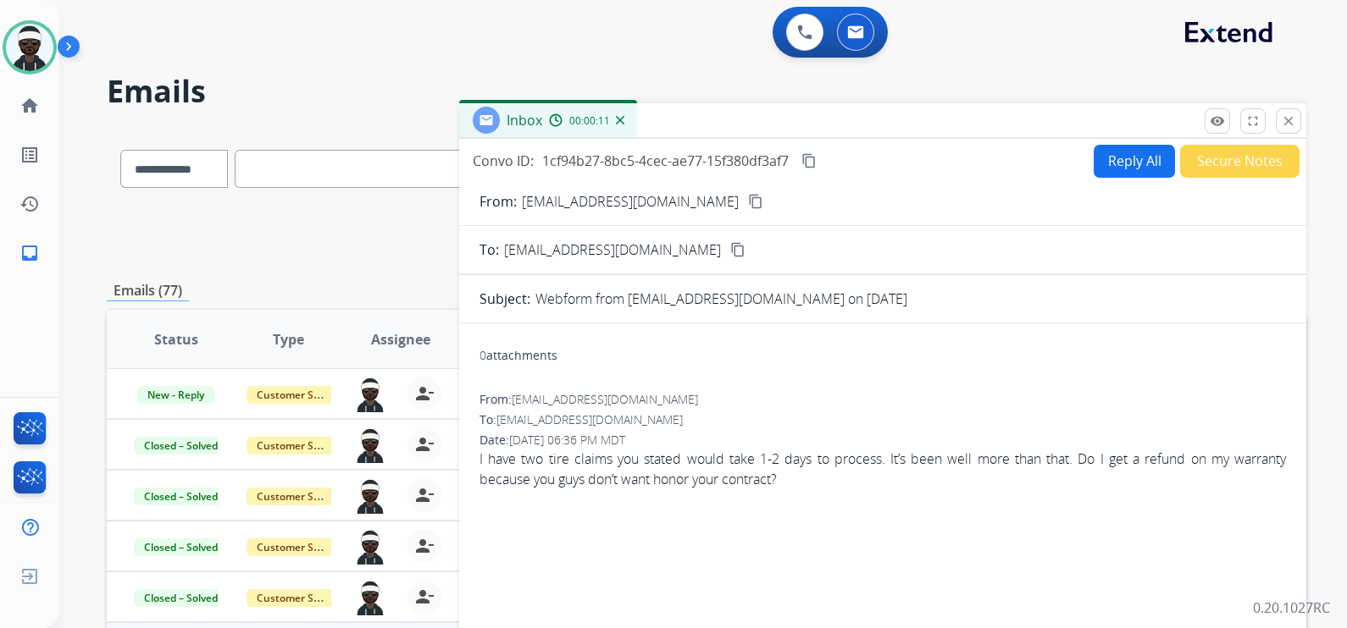
click at [748, 202] on mat-icon "content_copy" at bounding box center [755, 201] width 15 height 15
drag, startPoint x: 1294, startPoint y: 126, endPoint x: 862, endPoint y: 156, distance: 432.9
click at [1293, 126] on mat-icon "close" at bounding box center [1287, 120] width 15 height 15
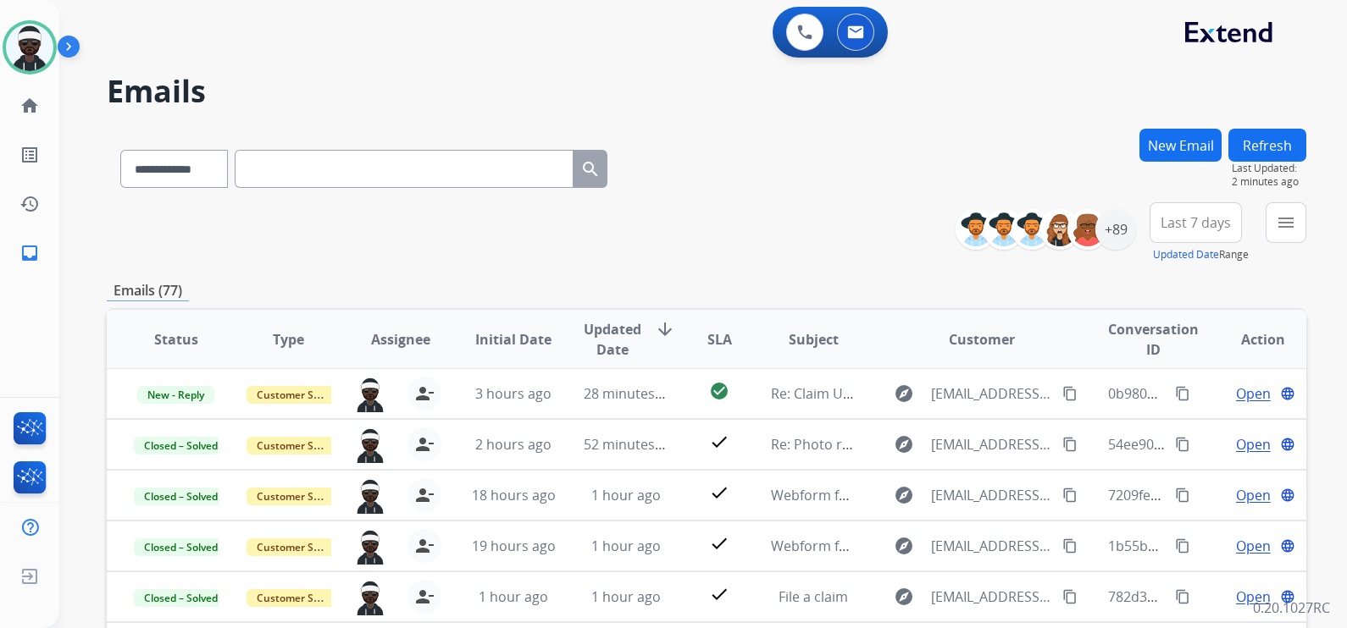
click at [385, 174] on input "text" at bounding box center [404, 169] width 339 height 38
paste input "**********"
type input "**********"
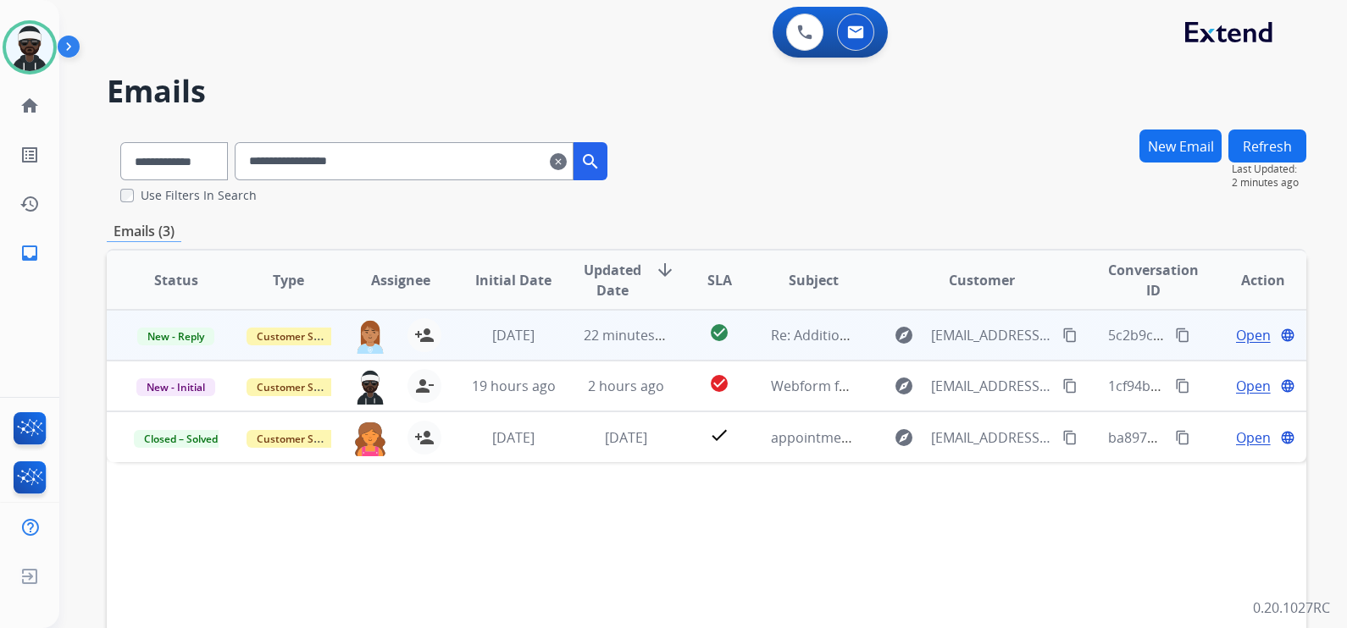
click at [1236, 340] on span "Open" at bounding box center [1253, 335] width 35 height 20
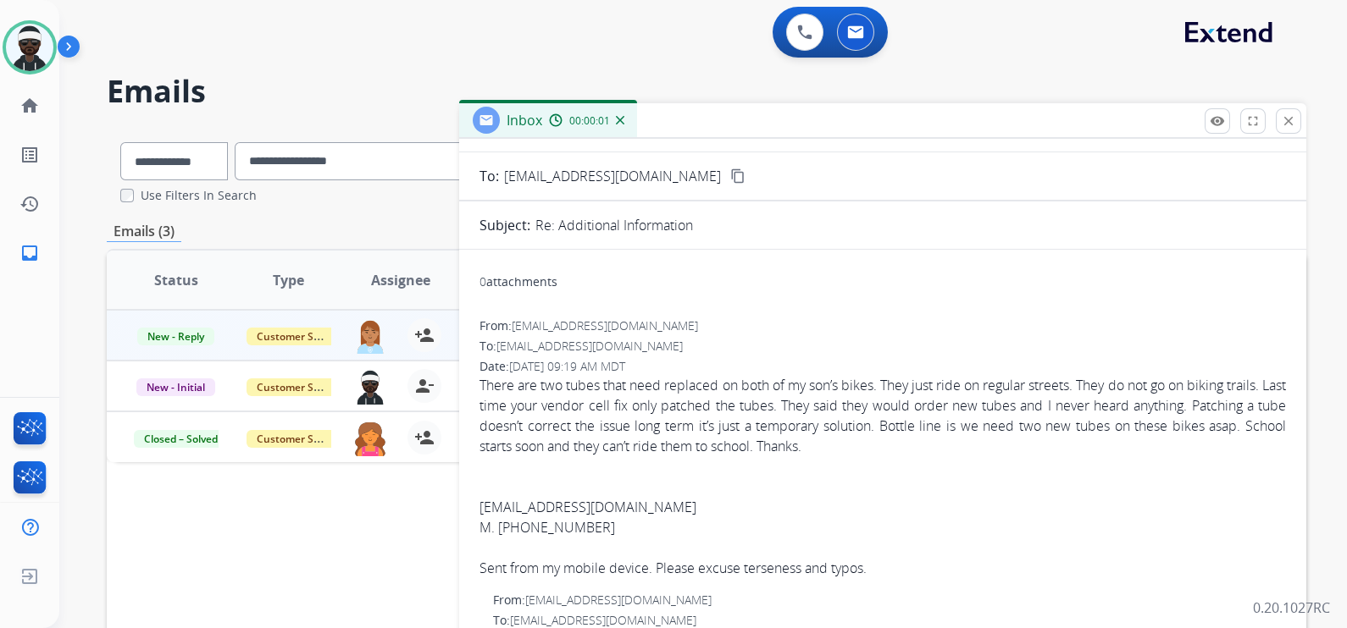
scroll to position [105, 0]
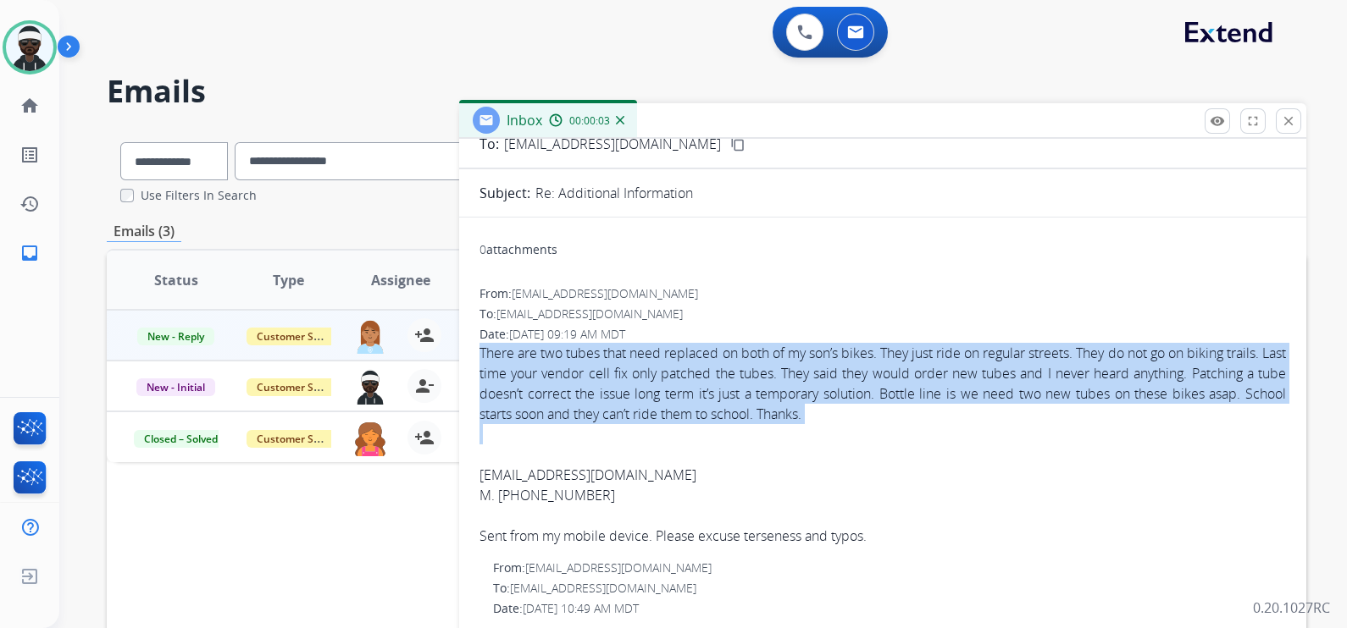
drag, startPoint x: 874, startPoint y: 427, endPoint x: 482, endPoint y: 355, distance: 398.7
click at [482, 355] on span "There are two tubes that need replaced on both of my son’s bikes. They just rid…" at bounding box center [882, 444] width 806 height 203
copy span "There are two tubes that need replaced on both of my son’s bikes. They just rid…"
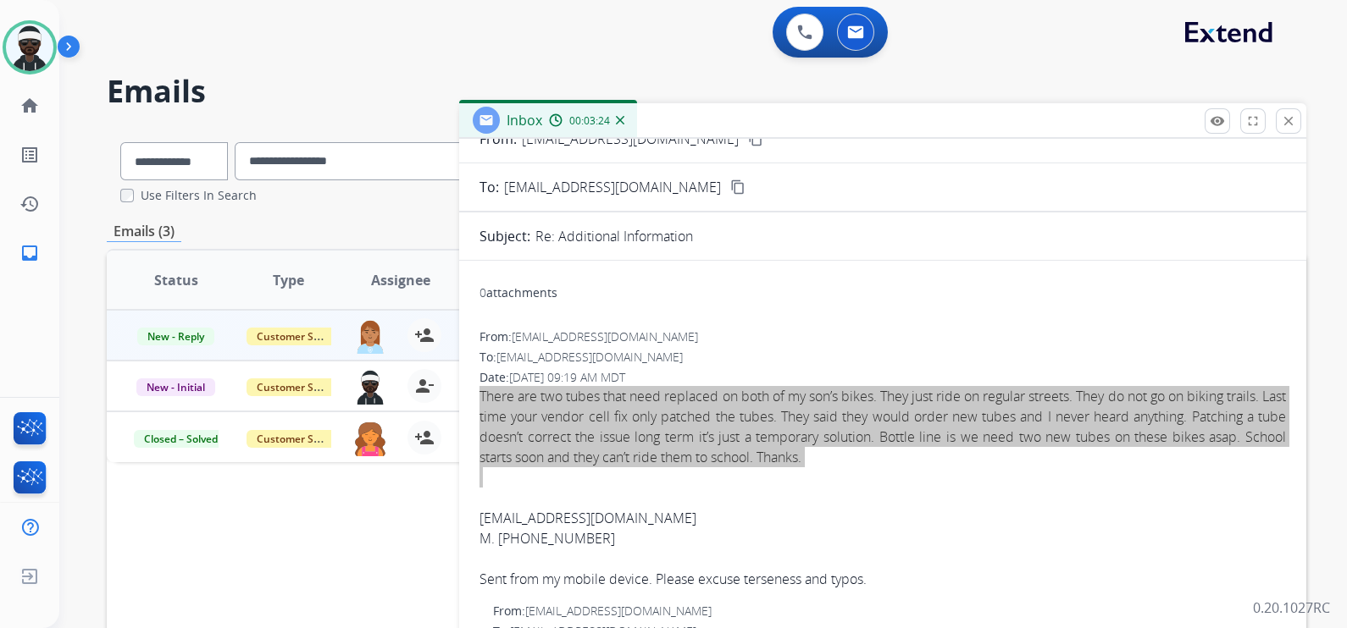
scroll to position [0, 0]
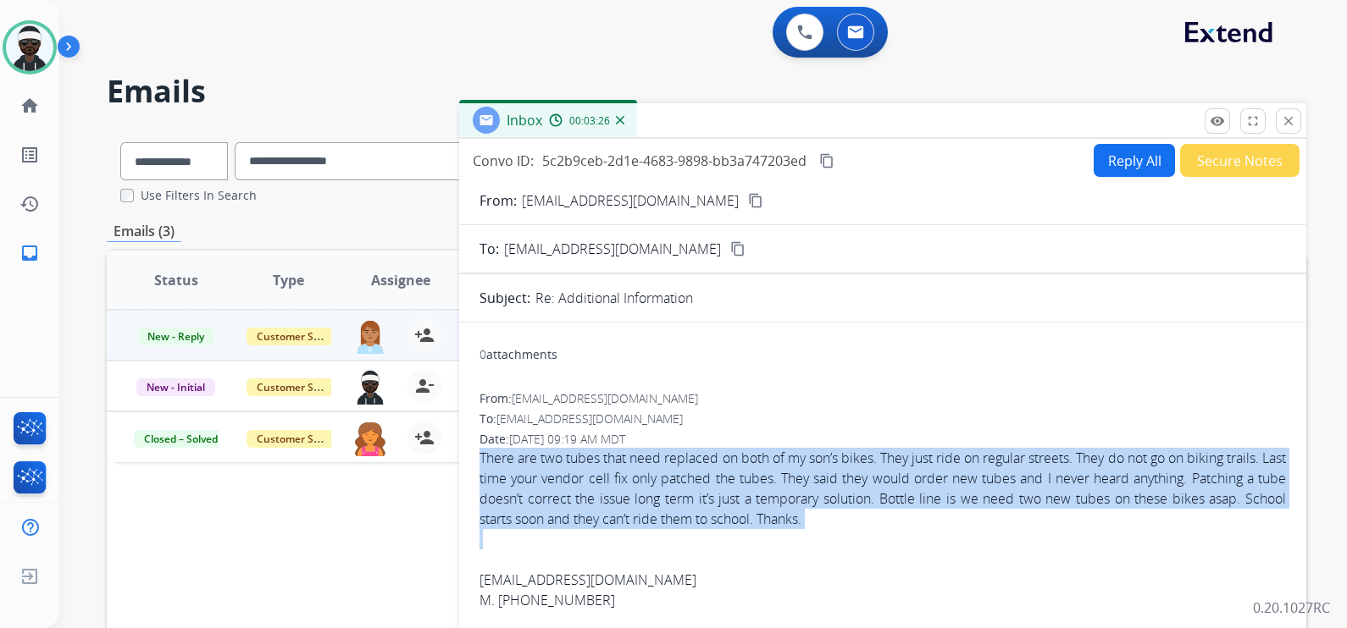
click at [827, 157] on mat-icon "content_copy" at bounding box center [826, 160] width 15 height 15
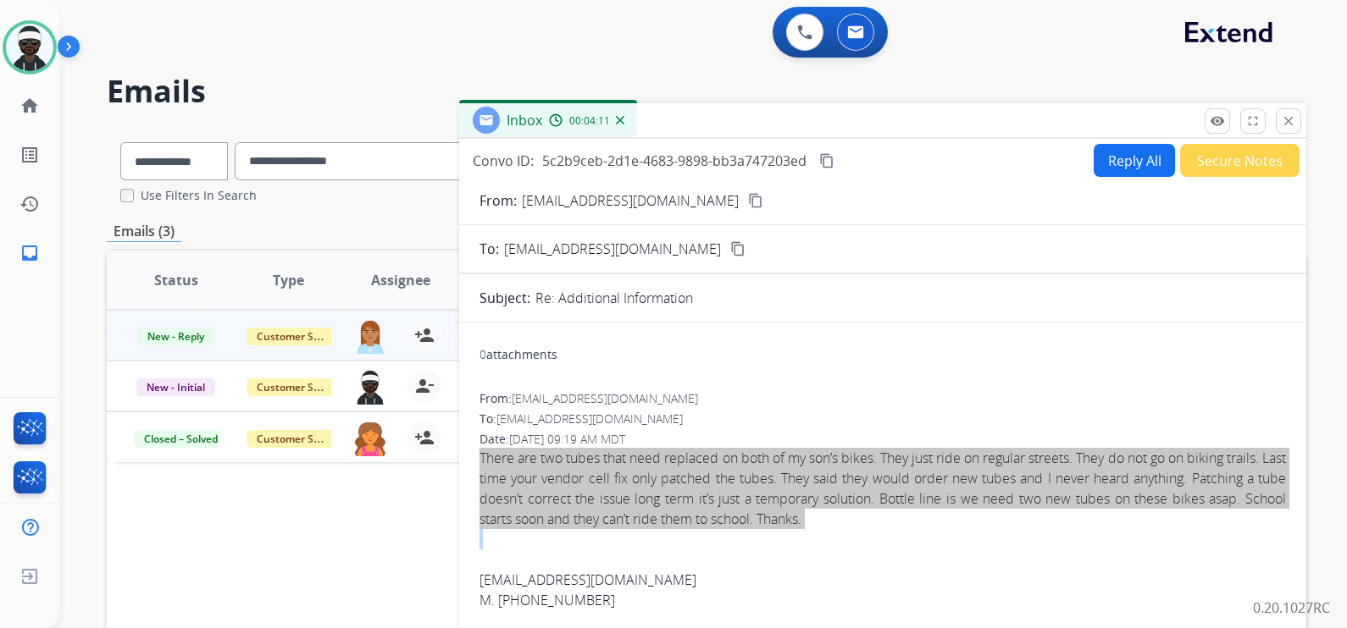
click at [1283, 131] on button "close Close" at bounding box center [1287, 120] width 25 height 25
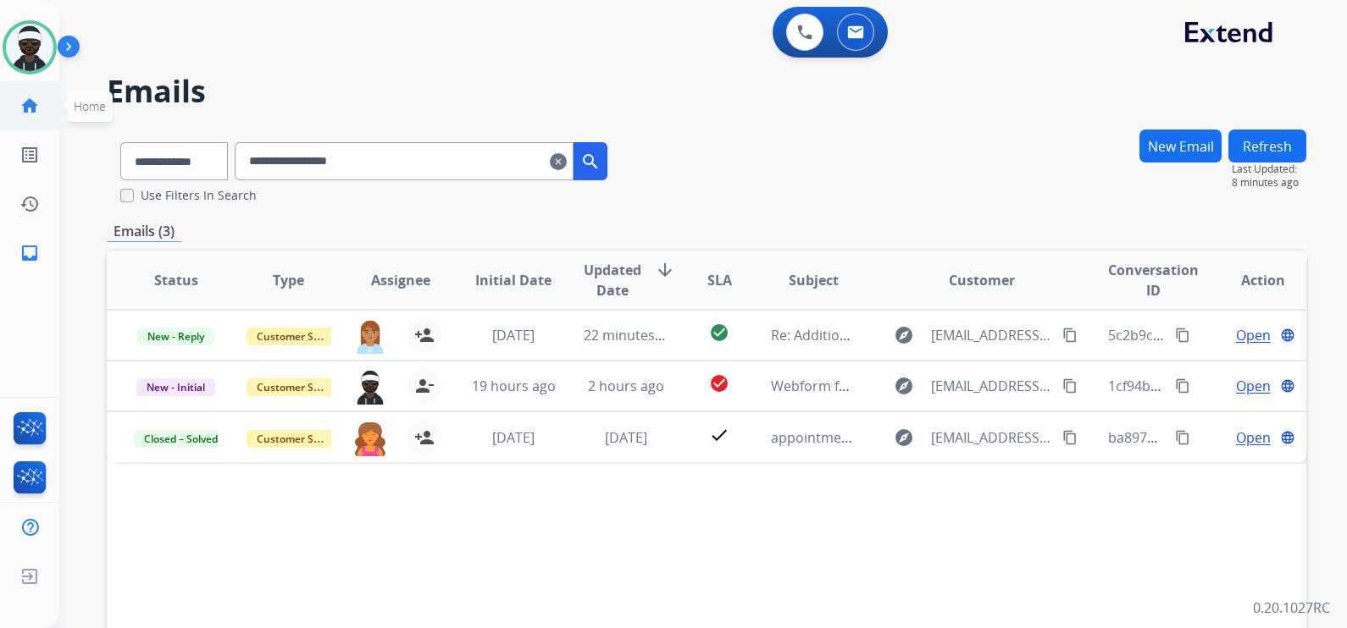
click at [30, 106] on mat-icon "home" at bounding box center [29, 106] width 20 height 20
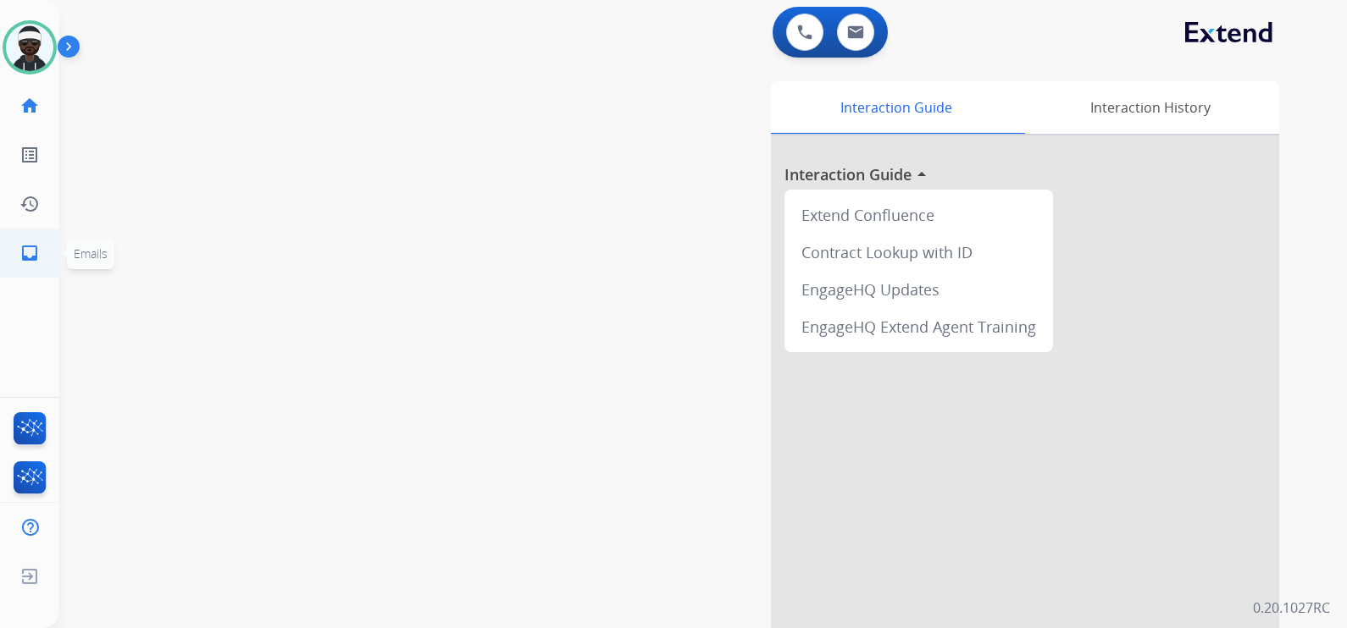
click at [21, 261] on mat-icon "inbox" at bounding box center [29, 253] width 20 height 20
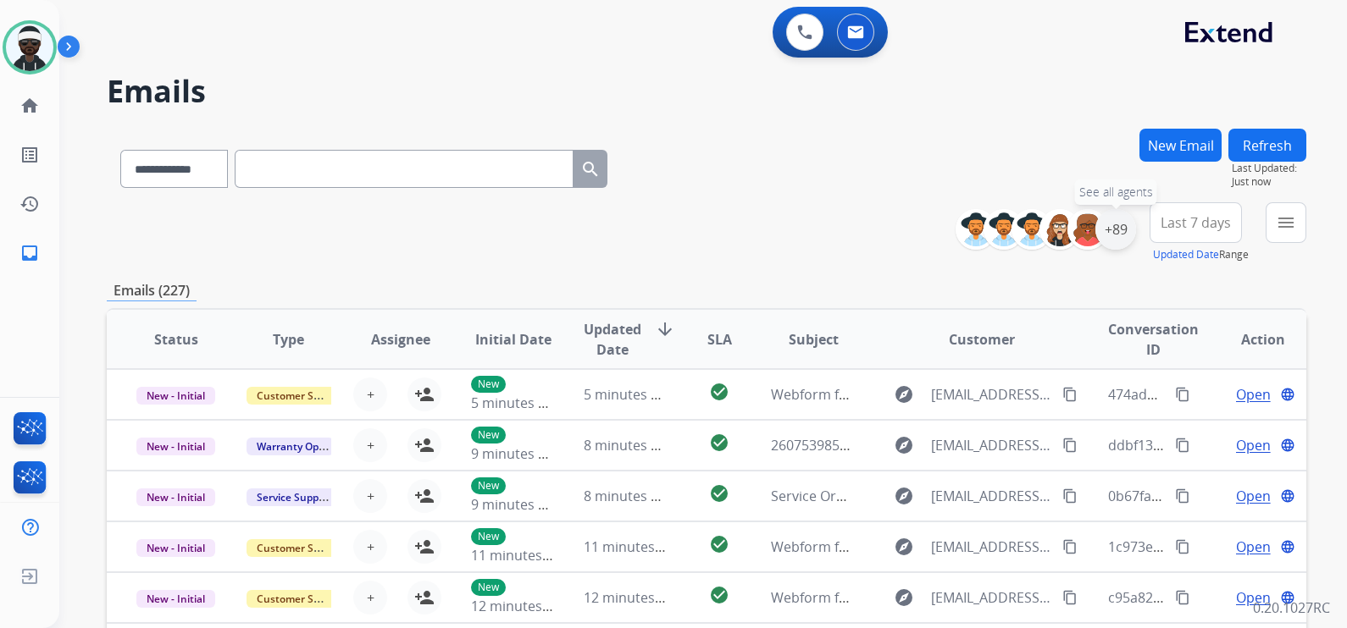
click at [1114, 233] on div "+89" at bounding box center [1115, 229] width 41 height 41
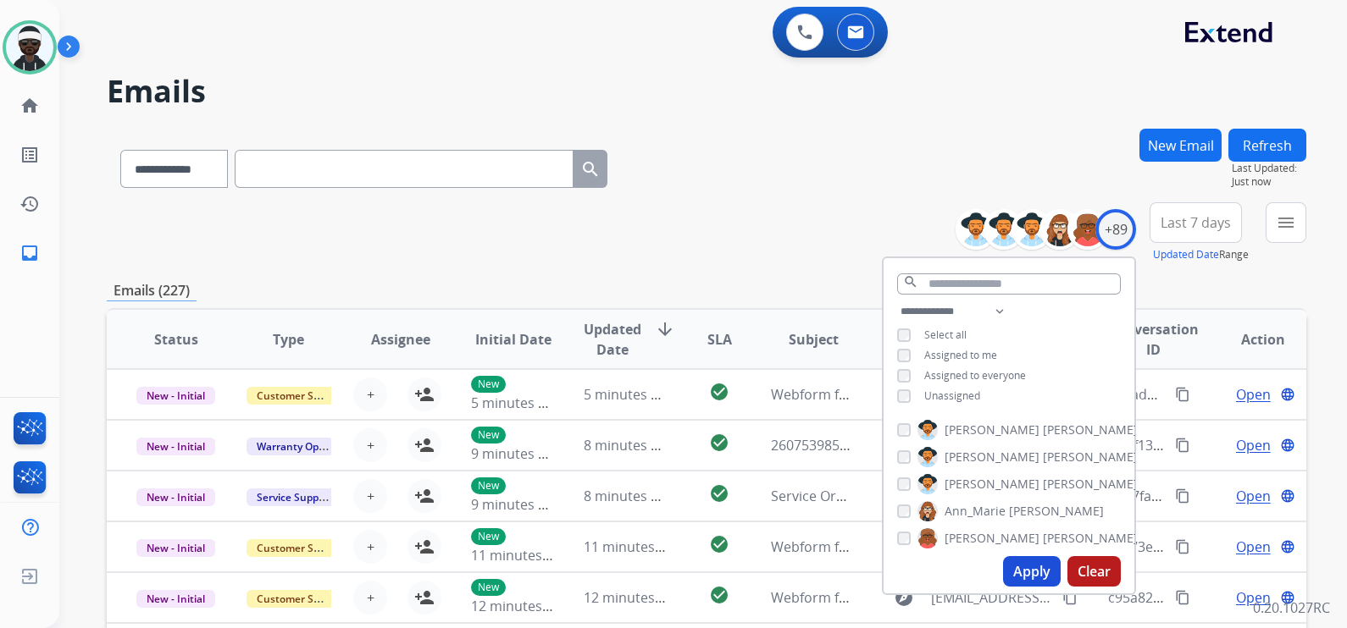
click at [924, 392] on span "Unassigned" at bounding box center [952, 396] width 56 height 14
click at [1020, 559] on button "Apply" at bounding box center [1032, 571] width 58 height 30
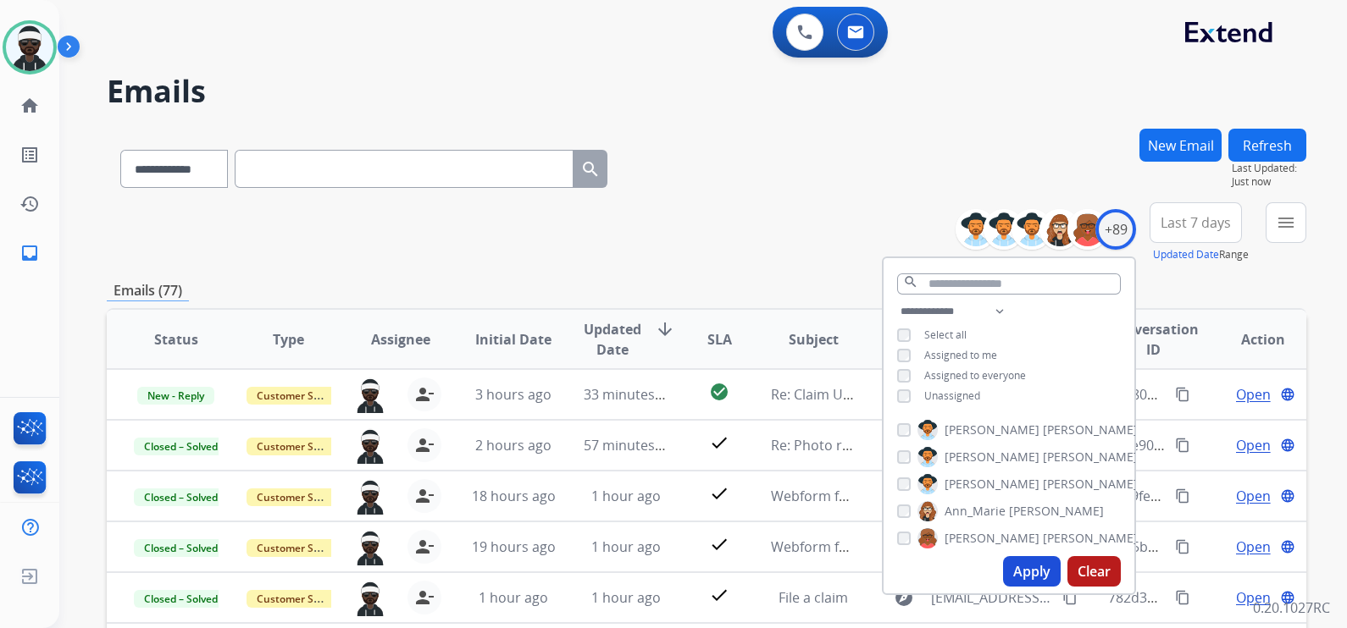
click at [788, 182] on div "**********" at bounding box center [706, 166] width 1199 height 74
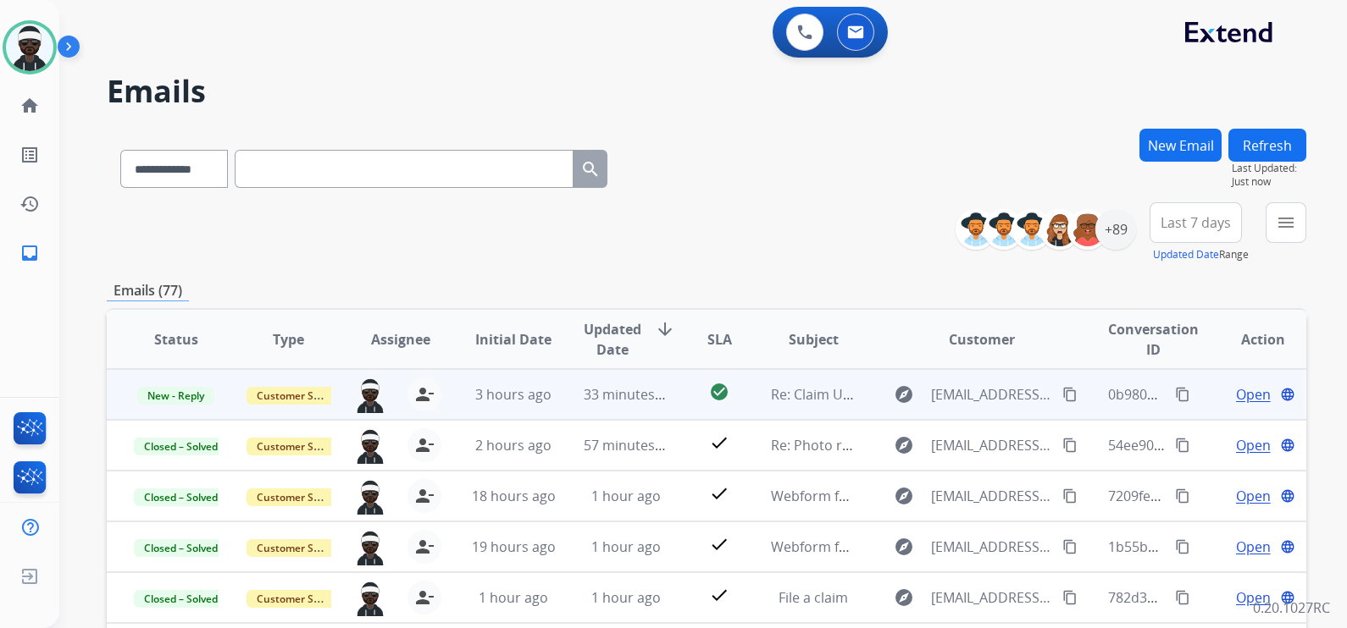
click at [1236, 396] on span "Open" at bounding box center [1253, 394] width 35 height 20
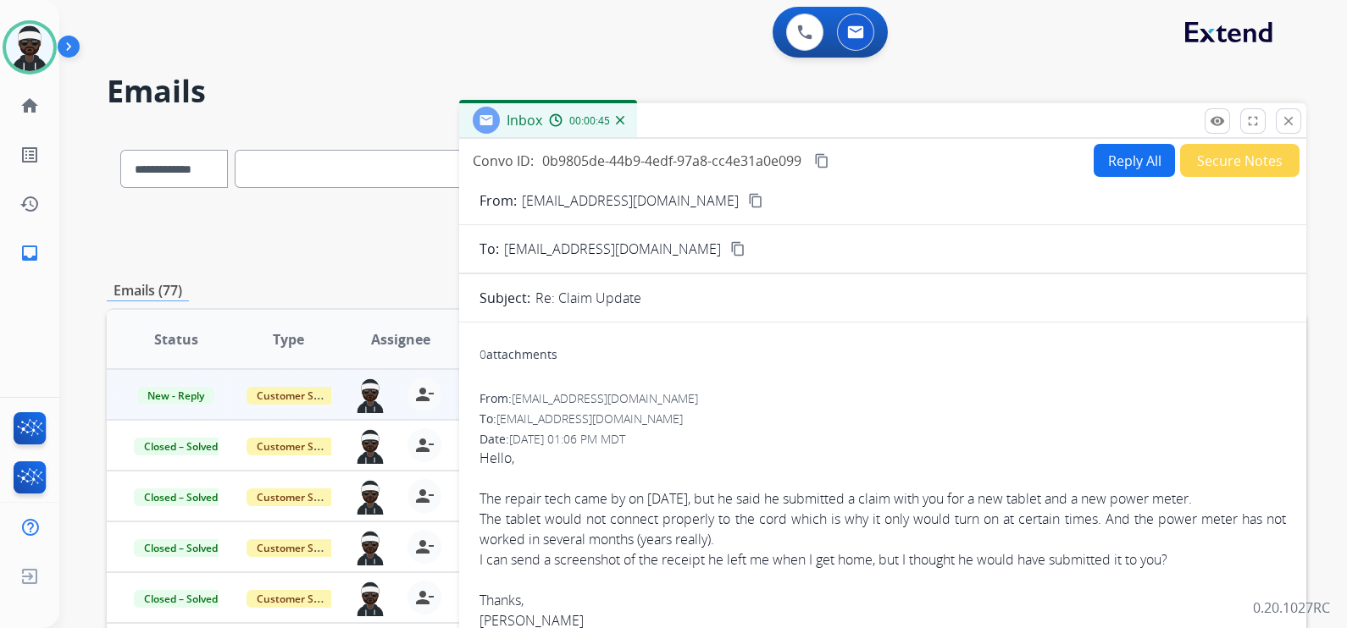
click at [748, 207] on mat-icon "content_copy" at bounding box center [755, 200] width 15 height 15
click at [7, 39] on img at bounding box center [29, 47] width 47 height 47
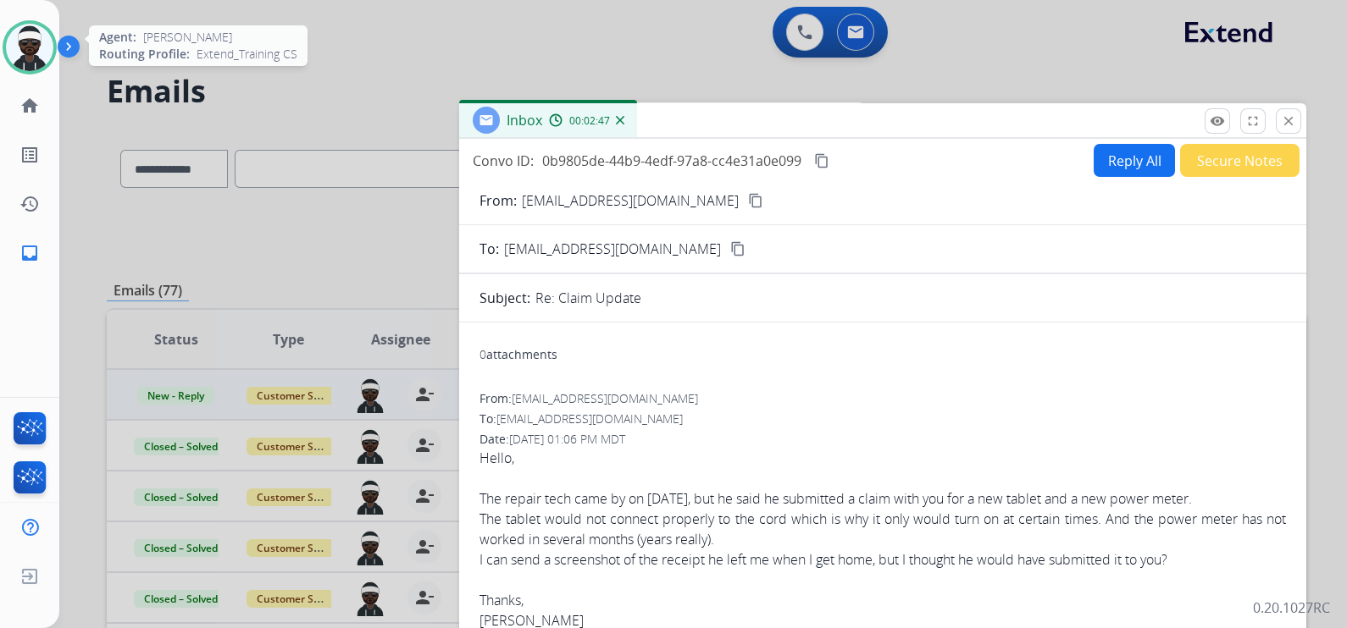
click at [18, 60] on img at bounding box center [29, 47] width 47 height 47
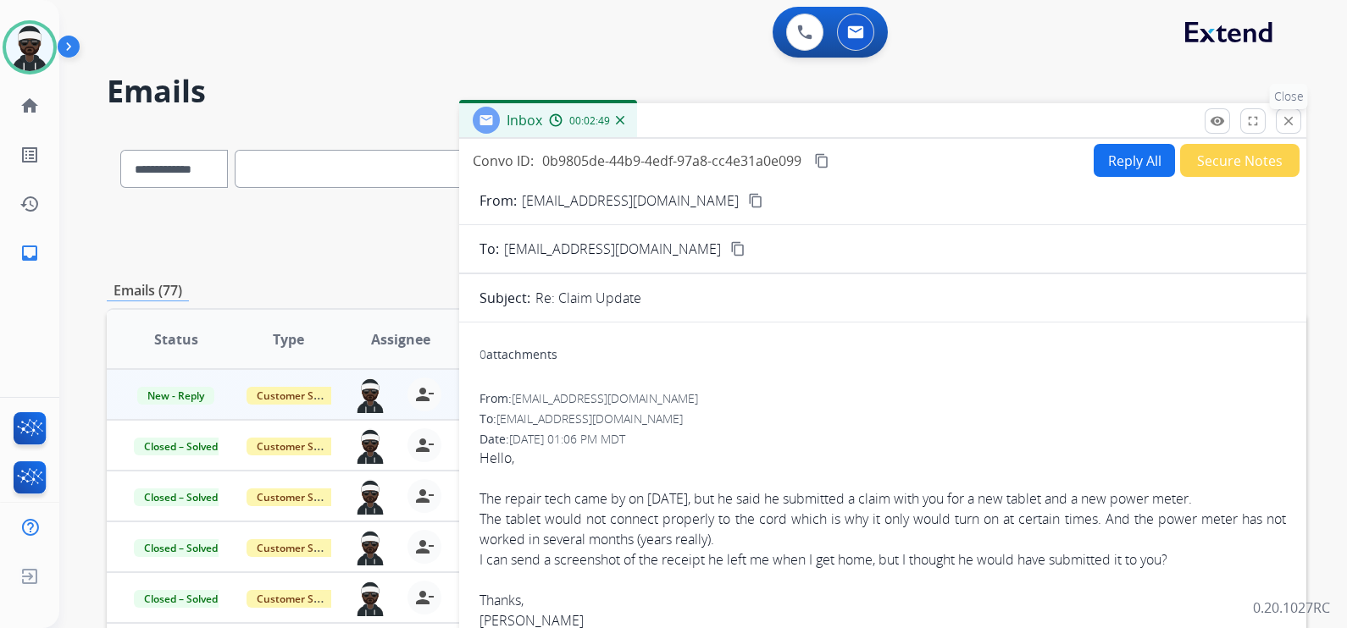
click at [1285, 126] on mat-icon "close" at bounding box center [1287, 120] width 15 height 15
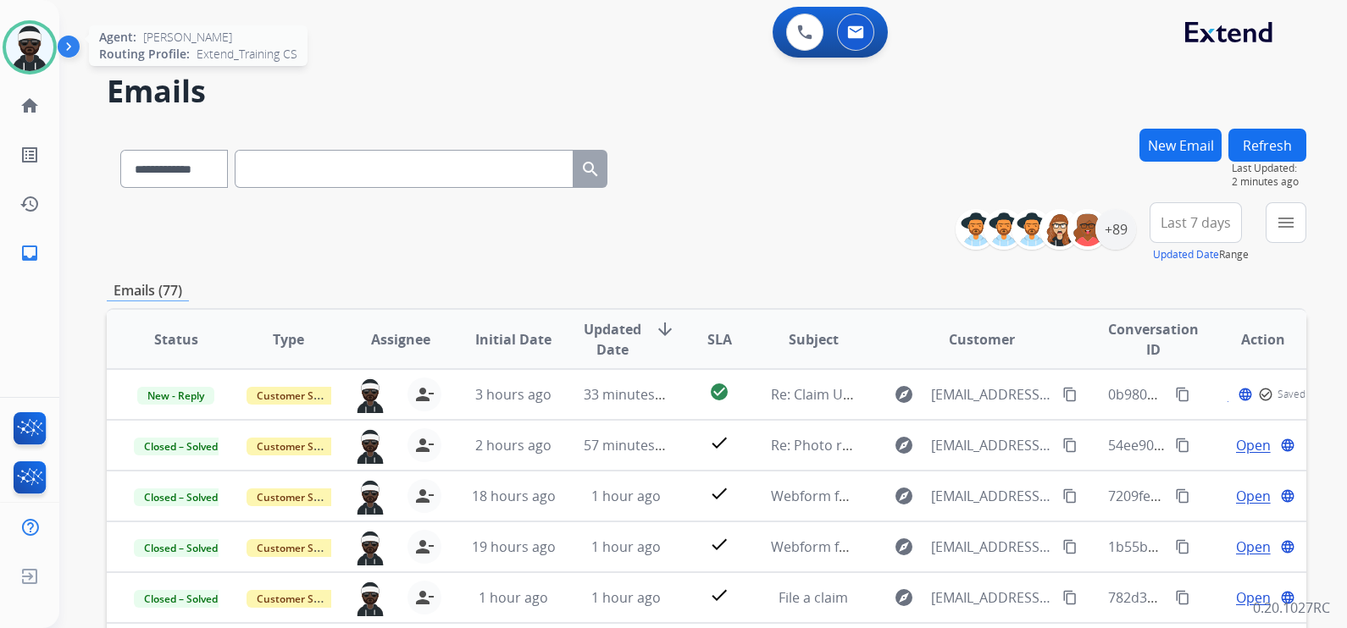
click at [37, 35] on img at bounding box center [29, 47] width 47 height 47
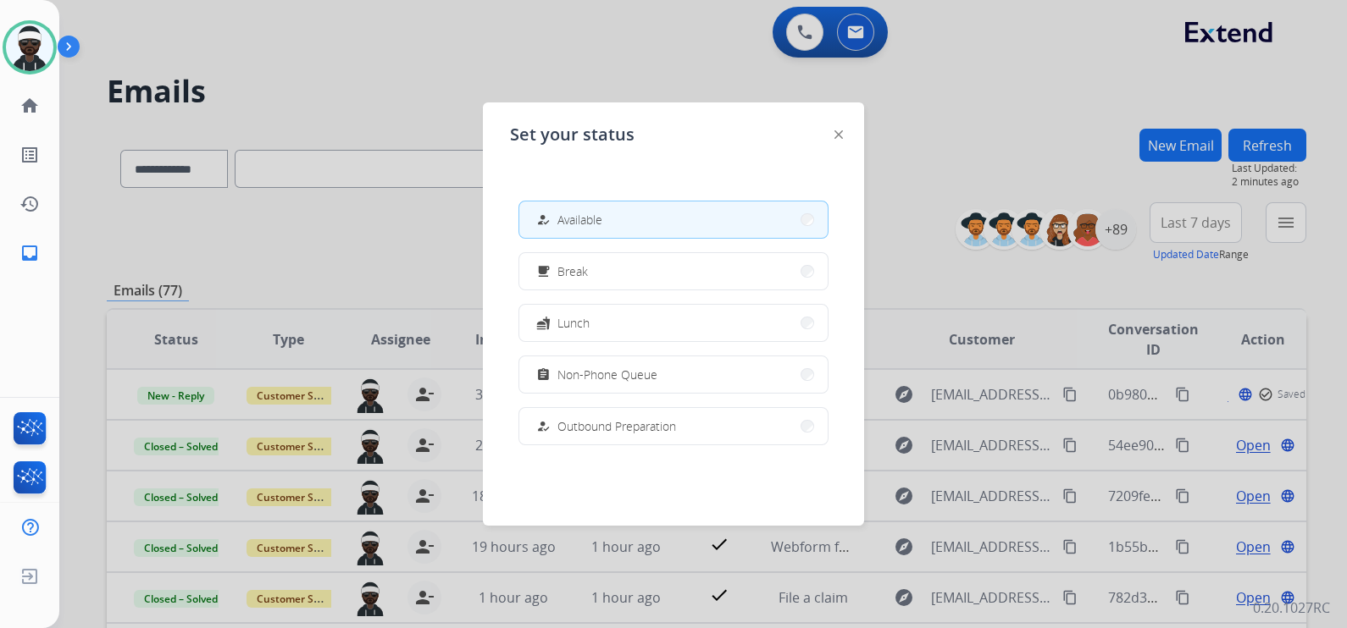
click at [571, 233] on button "how_to_reg Available" at bounding box center [673, 220] width 308 height 36
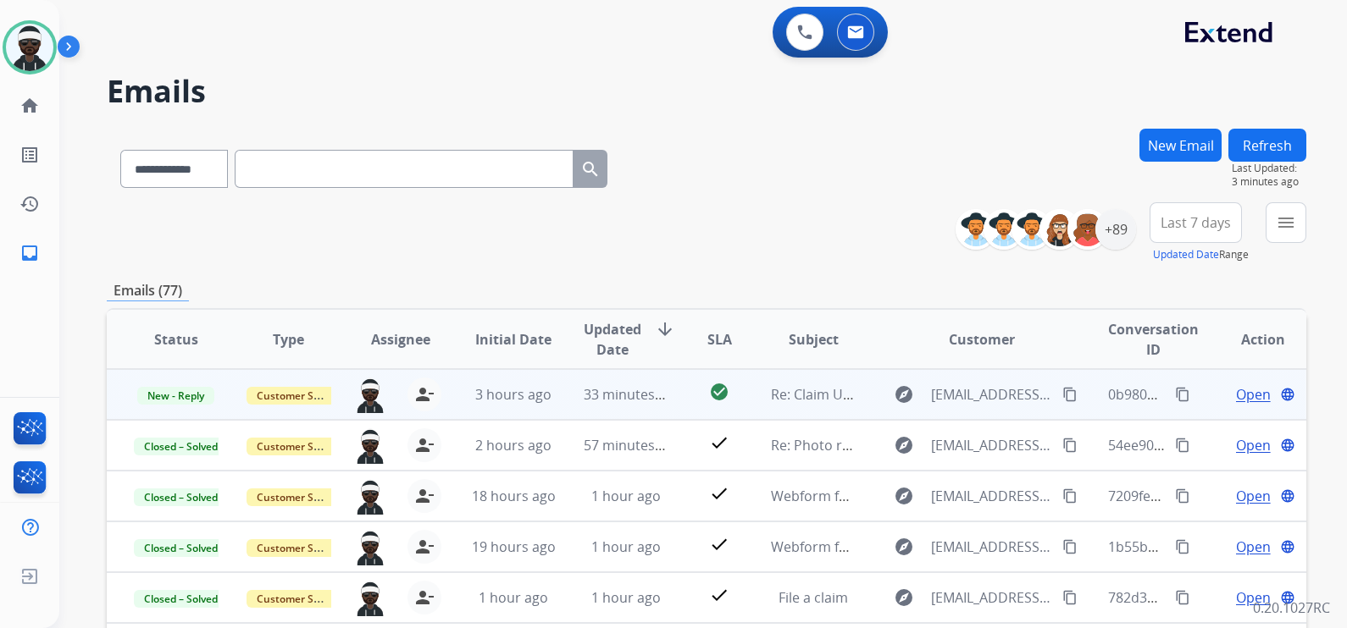
click at [1236, 395] on span "Open" at bounding box center [1253, 394] width 35 height 20
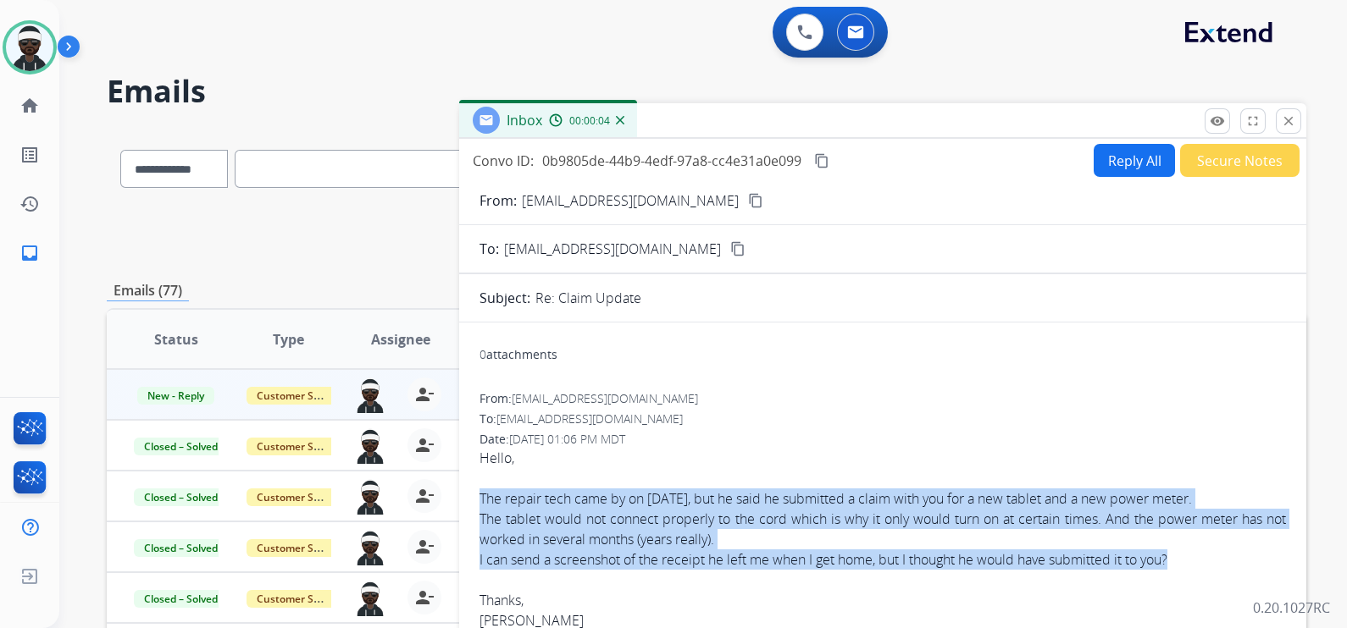
drag, startPoint x: 478, startPoint y: 496, endPoint x: 1186, endPoint y: 564, distance: 710.4
copy div "The repair tech came by on [DATE], but he said he submitted a claim with you fo…"
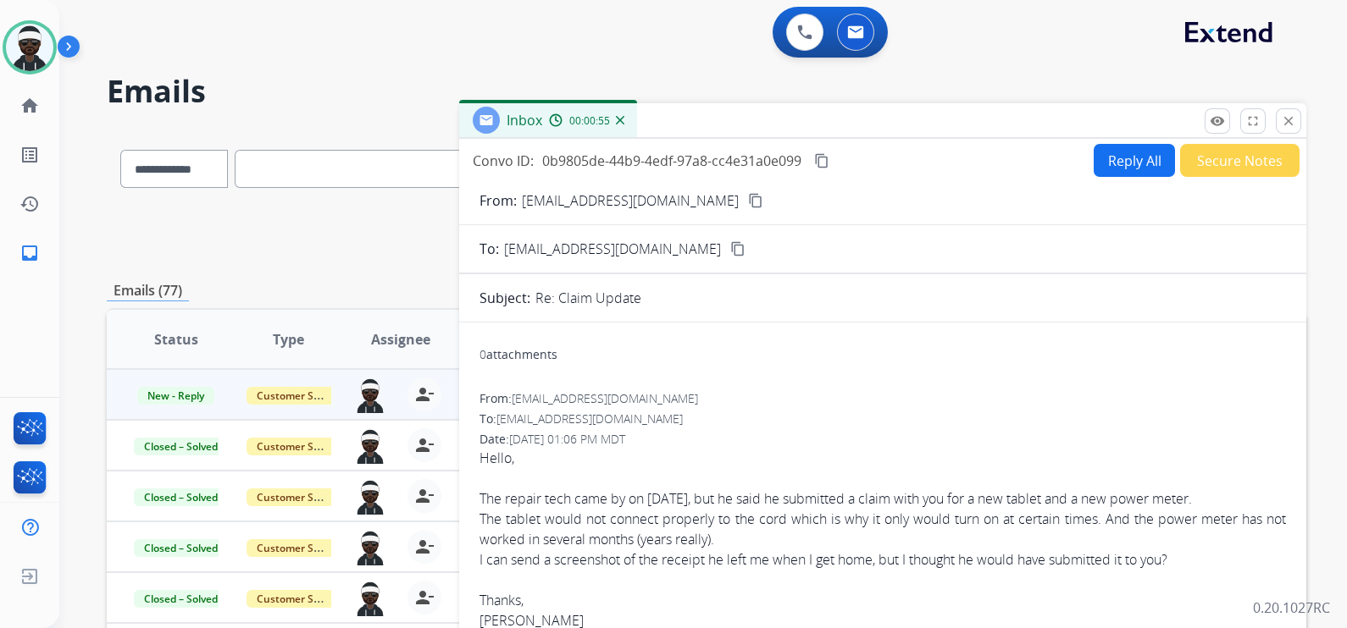
click at [1126, 166] on button "Reply All" at bounding box center [1133, 160] width 81 height 33
select select "**********"
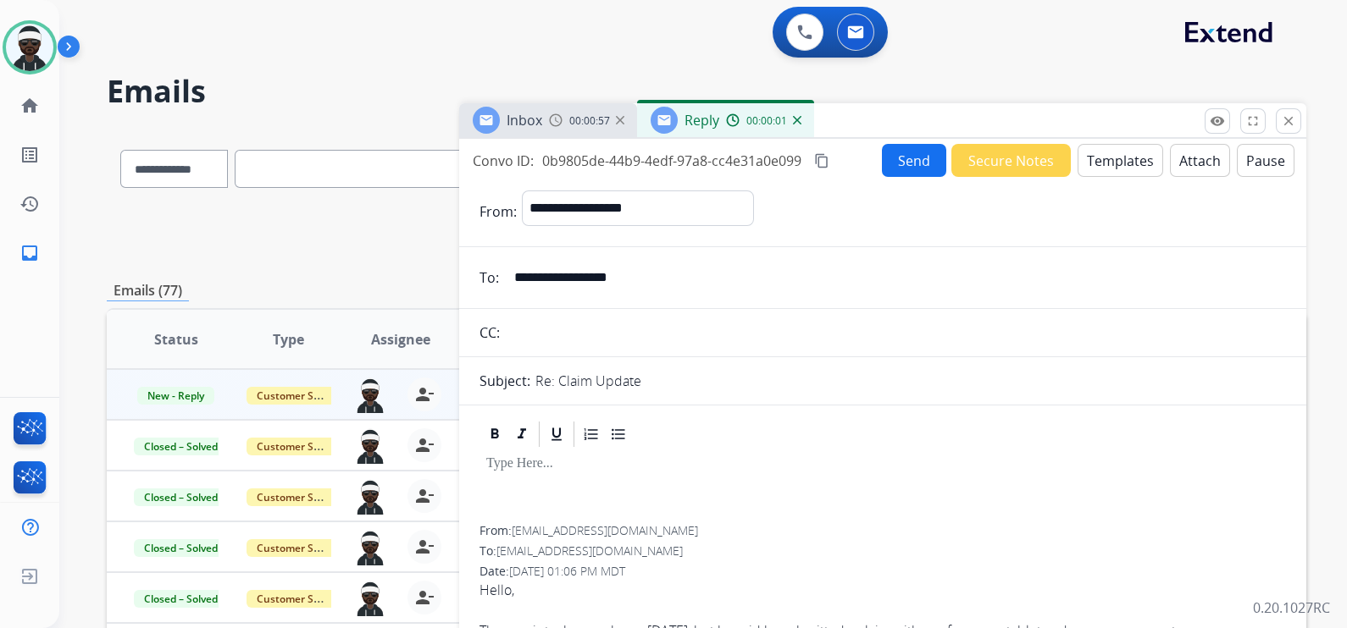
drag, startPoint x: 534, startPoint y: 445, endPoint x: 443, endPoint y: 380, distance: 111.6
click at [516, 434] on app-office-email-editor at bounding box center [882, 457] width 806 height 76
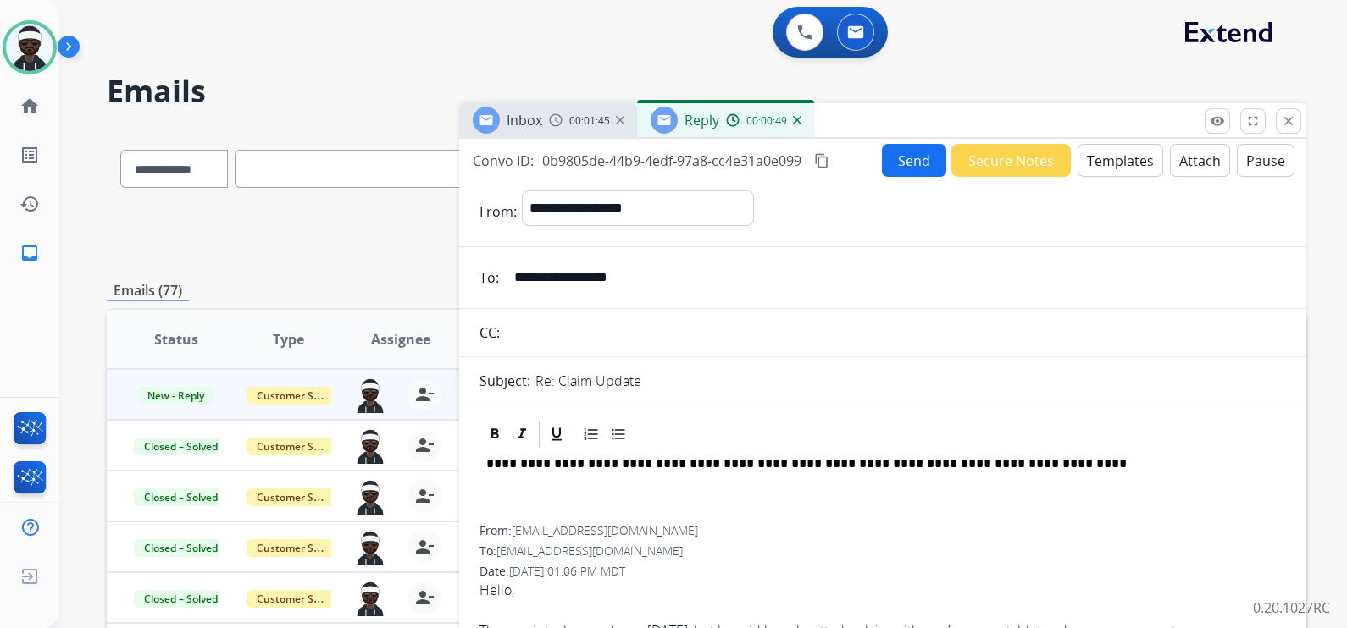
click at [1004, 465] on p "**********" at bounding box center [875, 463] width 779 height 15
click at [907, 168] on button "Send" at bounding box center [914, 160] width 64 height 33
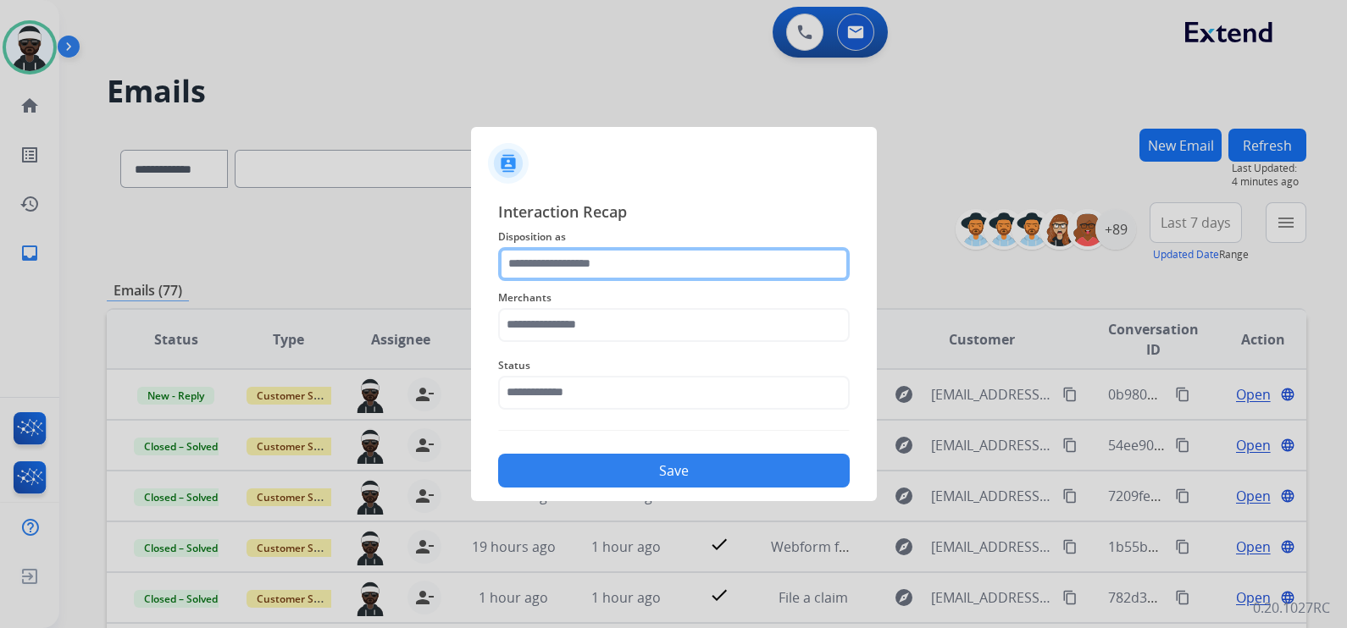
click at [601, 263] on input "text" at bounding box center [673, 264] width 351 height 34
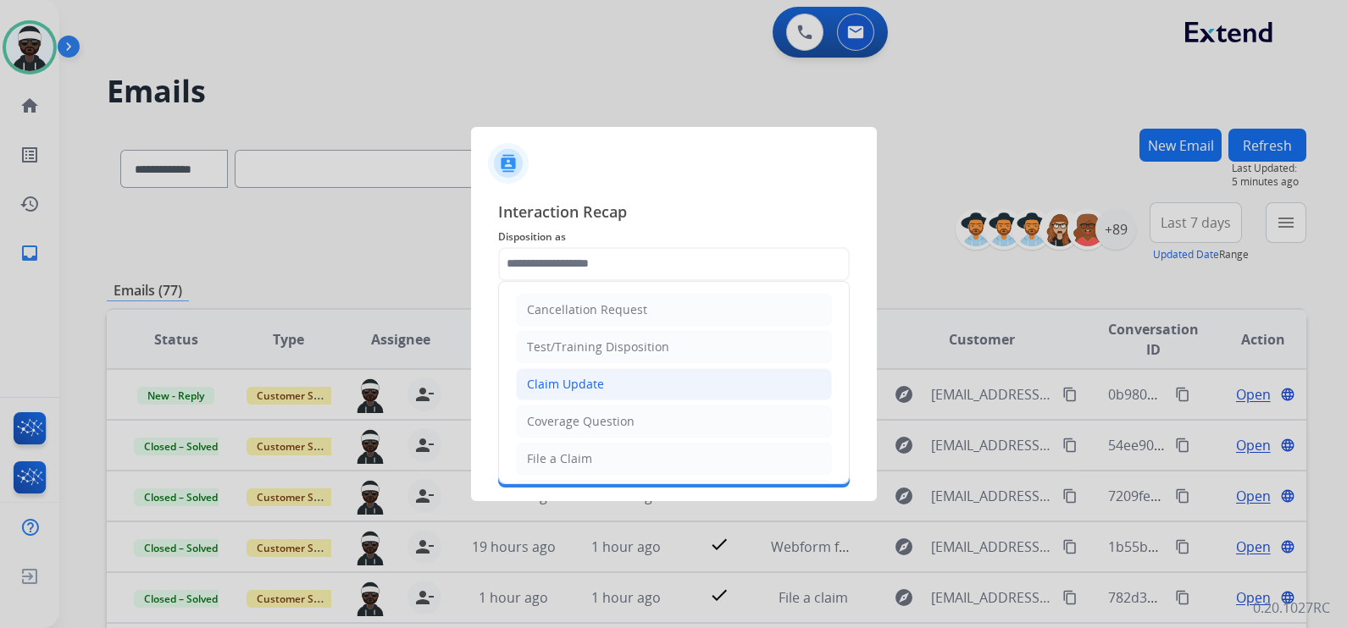
click at [584, 373] on li "Claim Update" at bounding box center [674, 384] width 316 height 32
type input "**********"
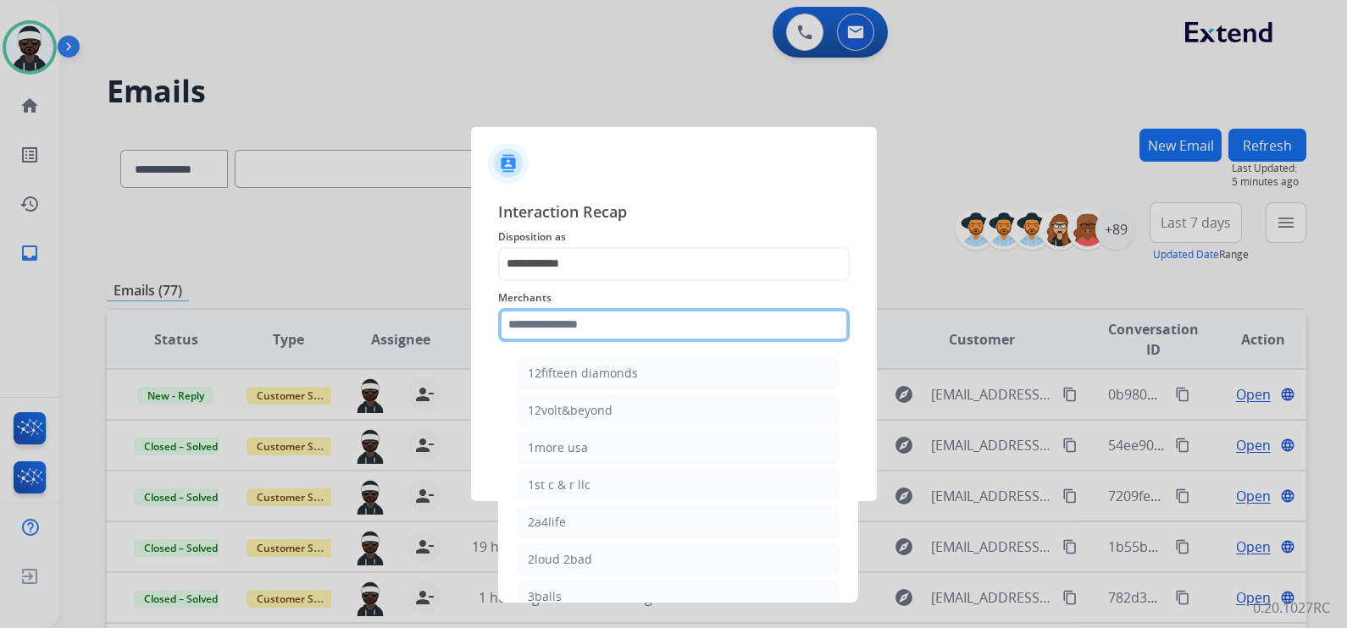
click at [579, 324] on input "text" at bounding box center [673, 325] width 351 height 34
drag, startPoint x: 594, startPoint y: 328, endPoint x: 363, endPoint y: 300, distance: 232.0
click at [0, 300] on app-contact-recap-modal "**********" at bounding box center [0, 314] width 0 height 628
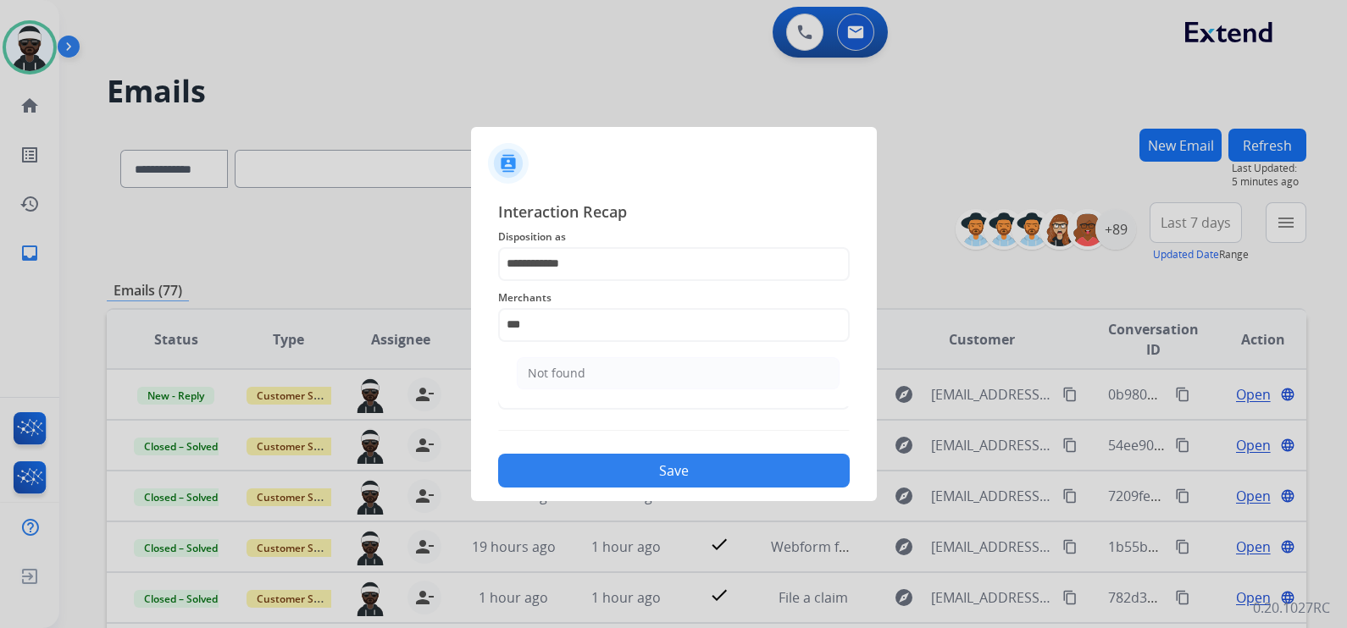
drag, startPoint x: 572, startPoint y: 364, endPoint x: 676, endPoint y: 463, distance: 143.2
click at [573, 365] on div "Not found" at bounding box center [557, 373] width 58 height 17
type input "*********"
click at [711, 475] on button "Save" at bounding box center [673, 471] width 351 height 34
click at [650, 412] on div "Status Please select a Status" at bounding box center [673, 383] width 351 height 68
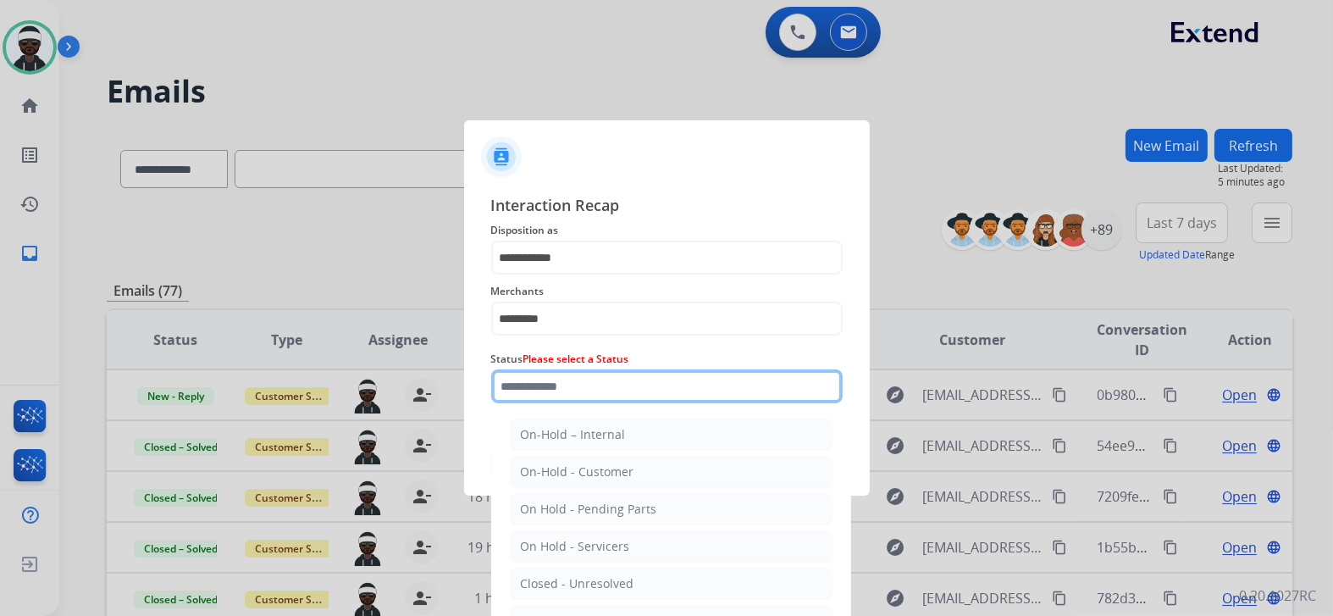
drag, startPoint x: 648, startPoint y: 395, endPoint x: 644, endPoint y: 405, distance: 11.0
click at [648, 395] on input "text" at bounding box center [666, 386] width 351 height 34
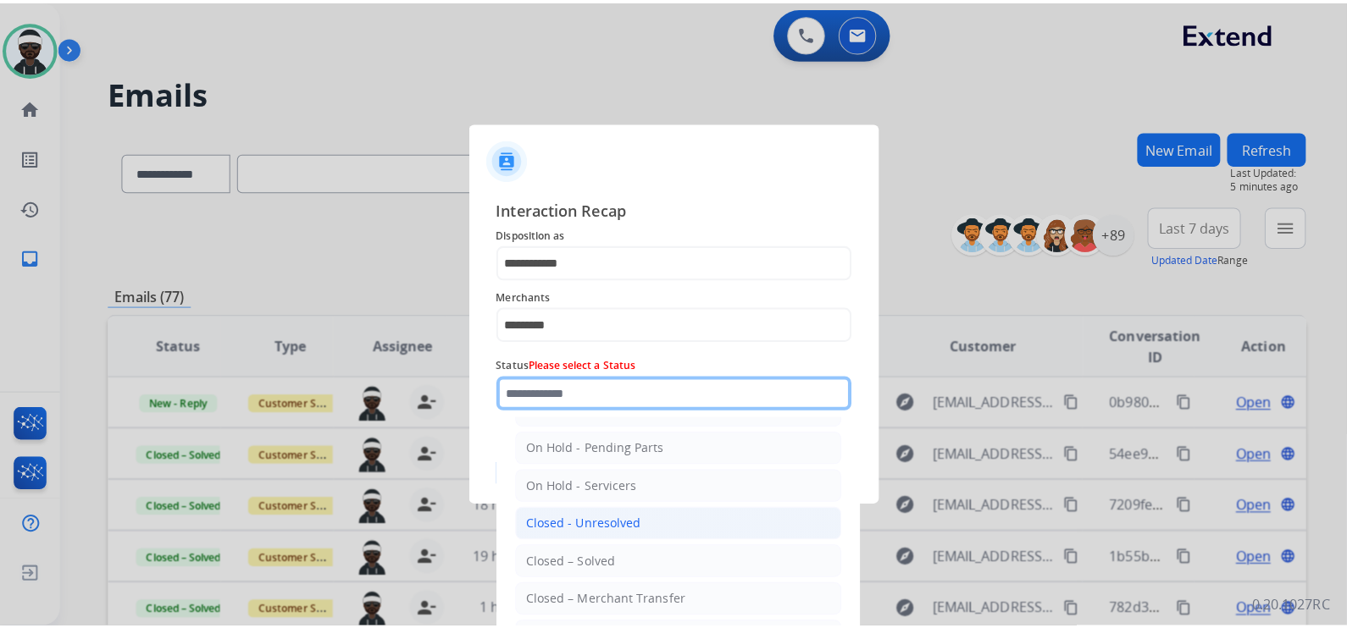
scroll to position [98, 0]
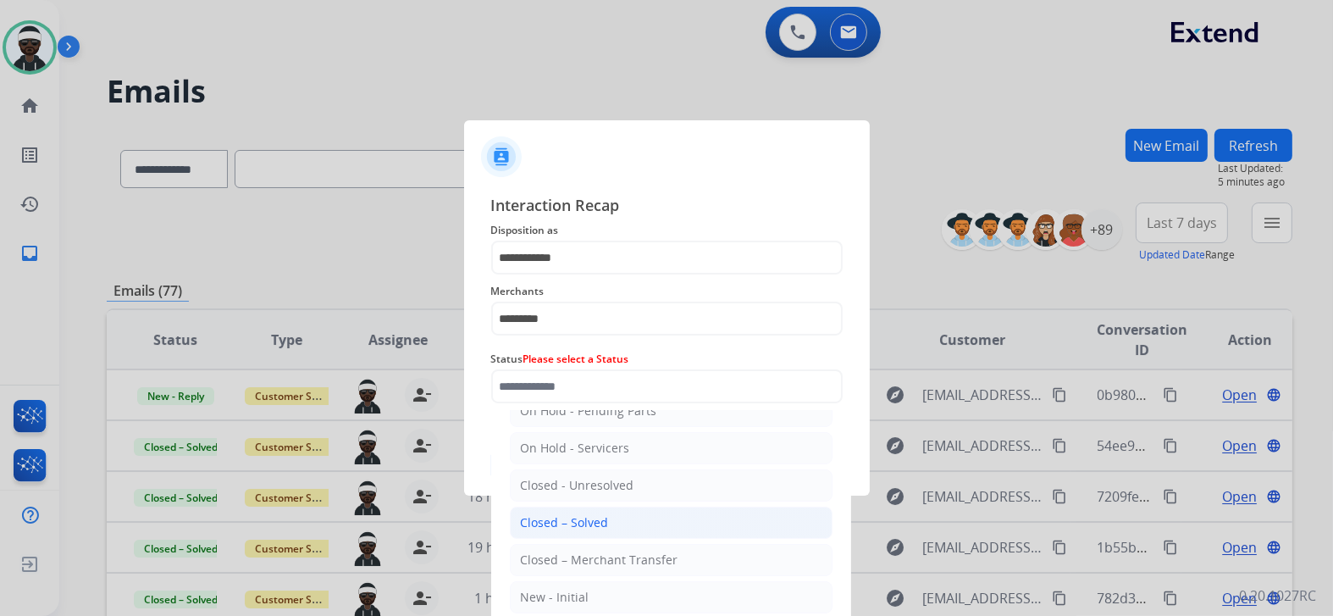
click at [635, 512] on li "Closed – Solved" at bounding box center [671, 522] width 323 height 32
type input "**********"
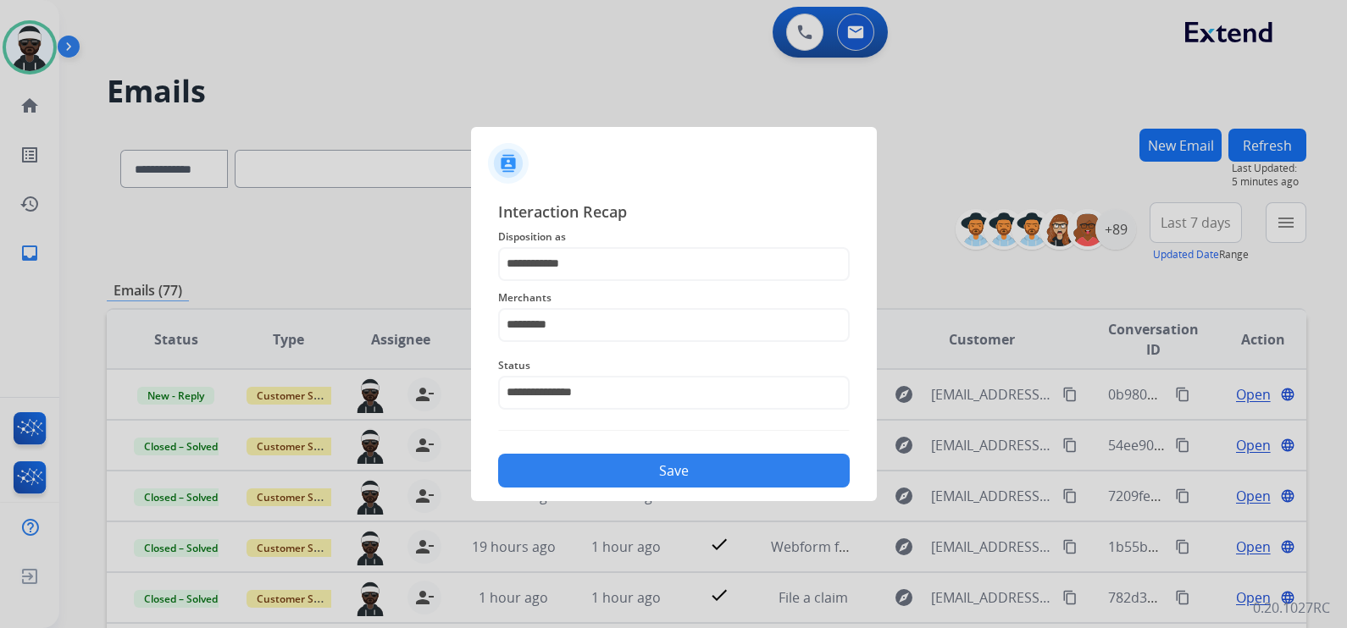
click at [652, 478] on button "Save" at bounding box center [673, 471] width 351 height 34
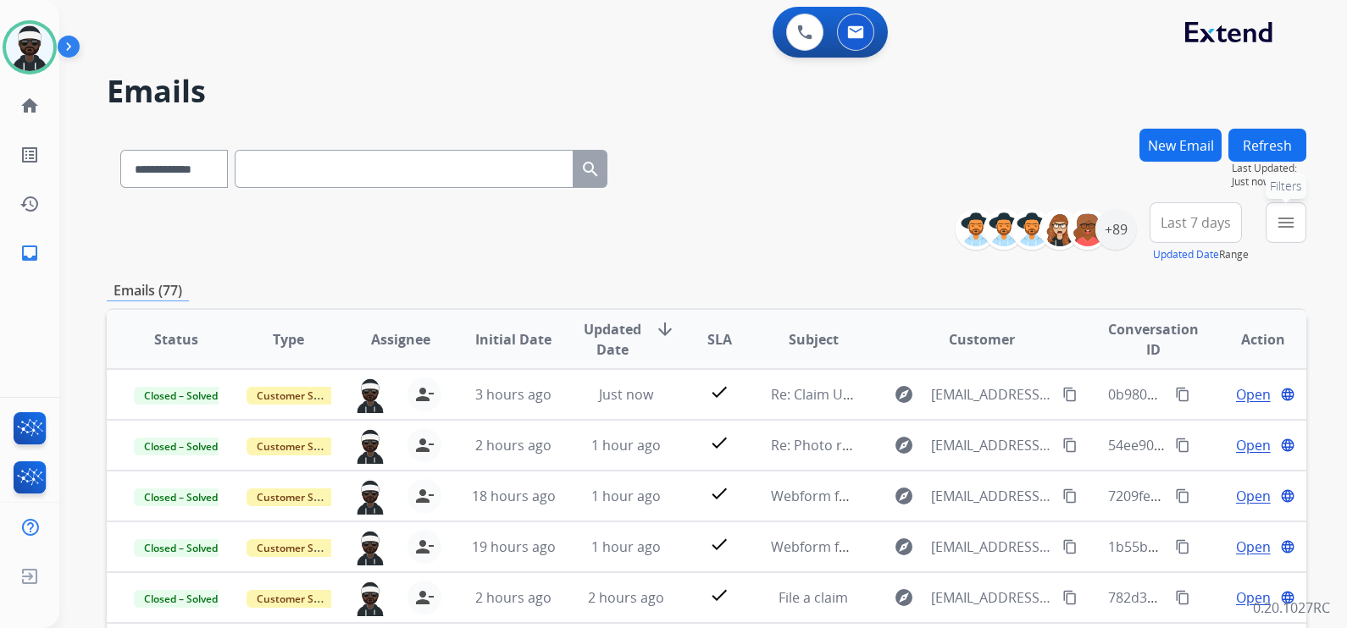
click at [1296, 240] on button "menu Filters" at bounding box center [1285, 222] width 41 height 41
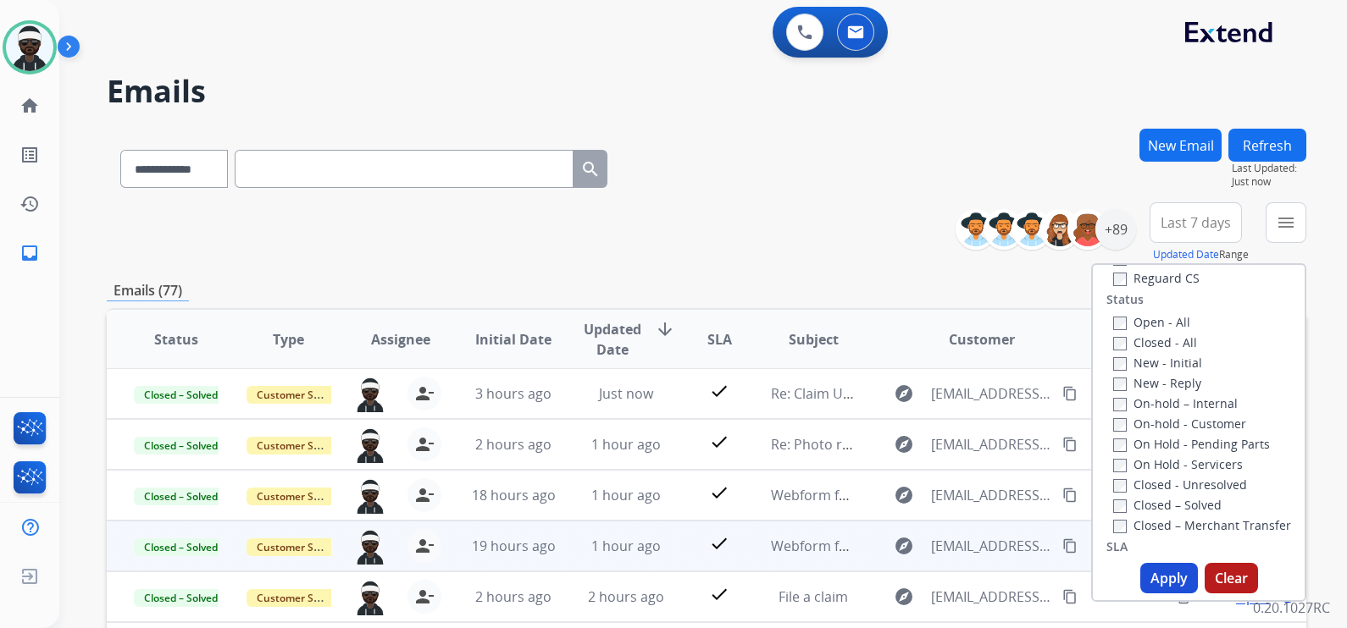
scroll to position [334, 0]
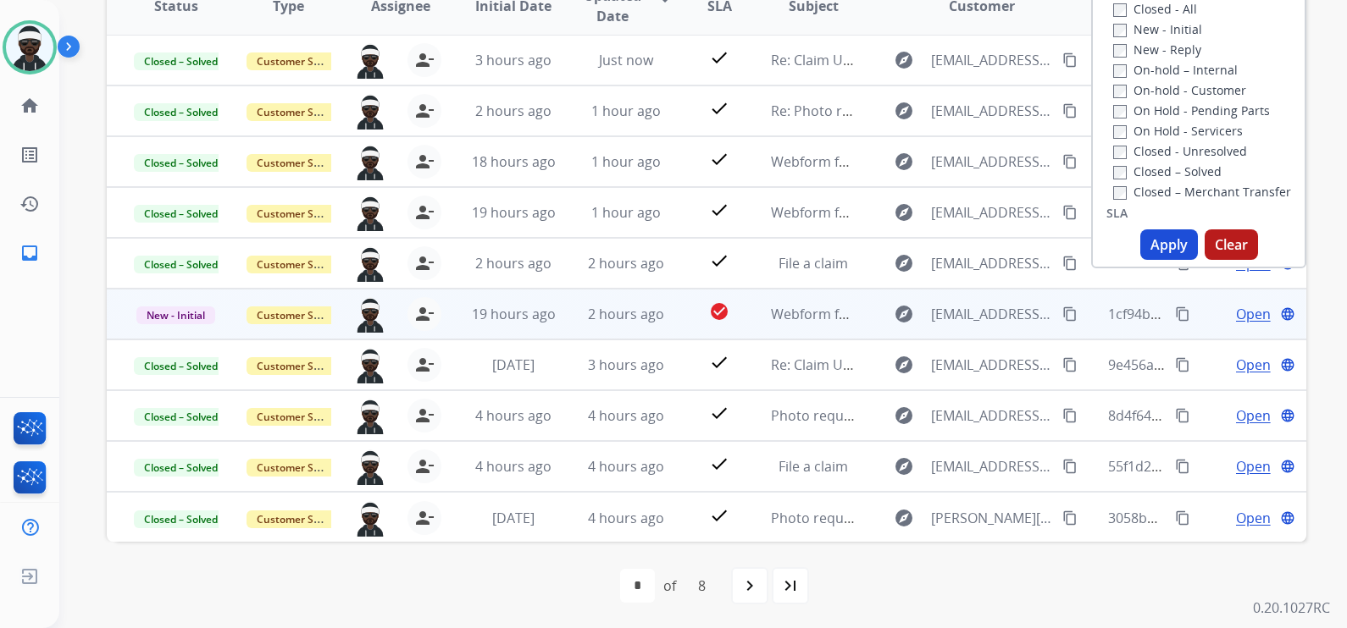
click at [1236, 315] on span "Open" at bounding box center [1253, 314] width 35 height 20
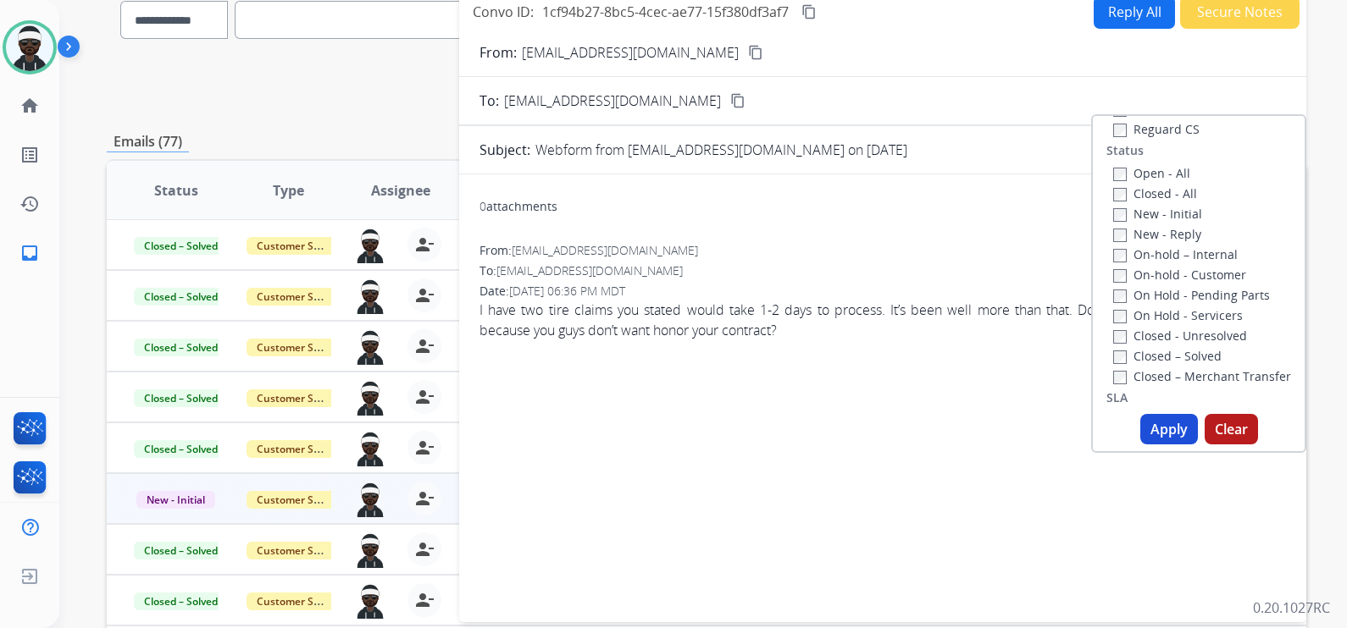
scroll to position [17, 0]
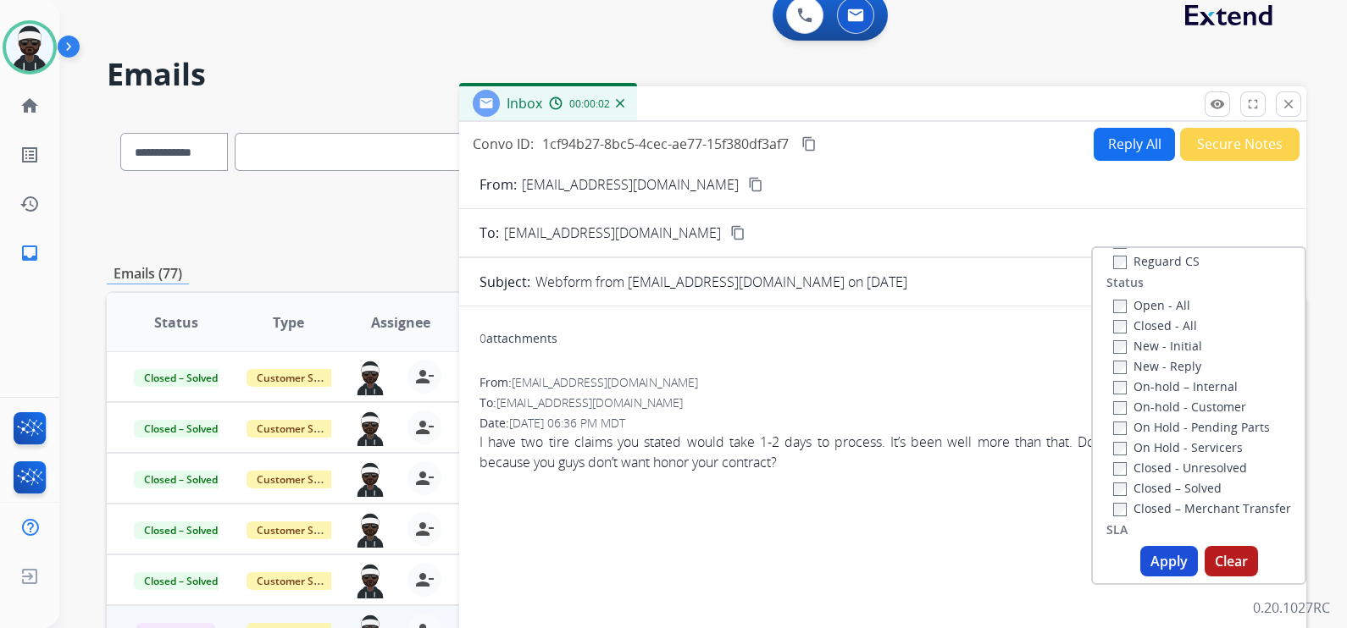
click at [1192, 149] on button "Secure Notes" at bounding box center [1239, 144] width 119 height 33
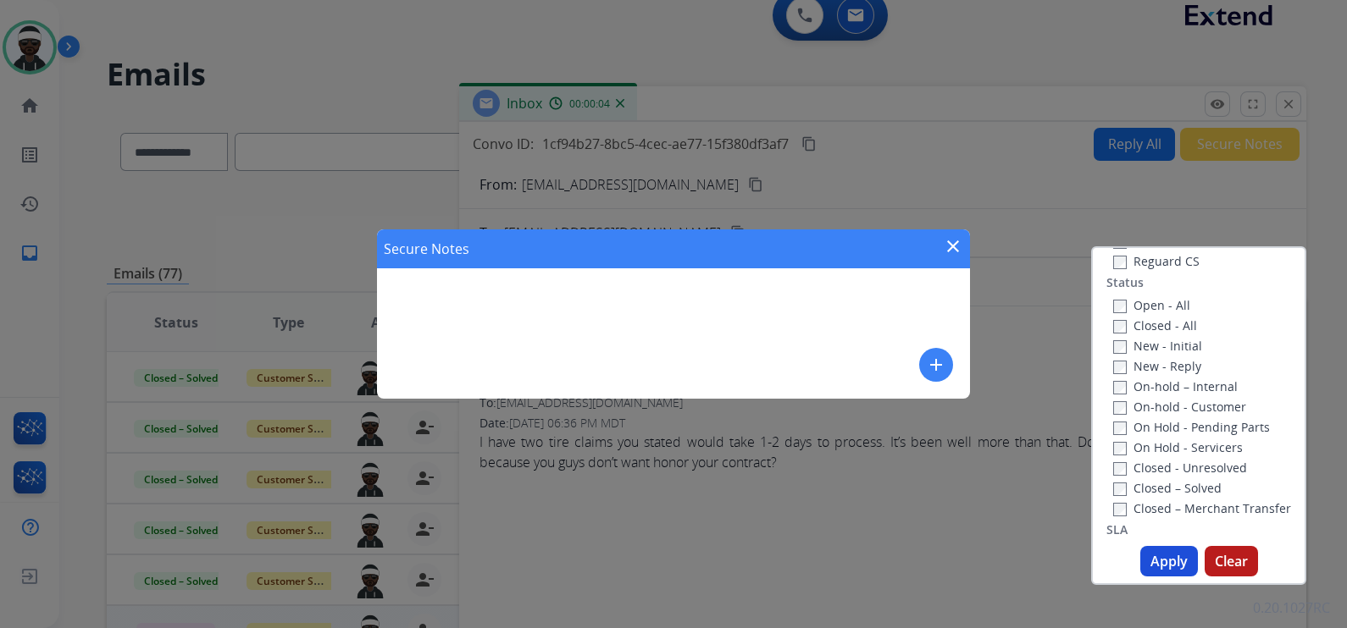
click at [936, 357] on mat-icon "add" at bounding box center [936, 365] width 20 height 20
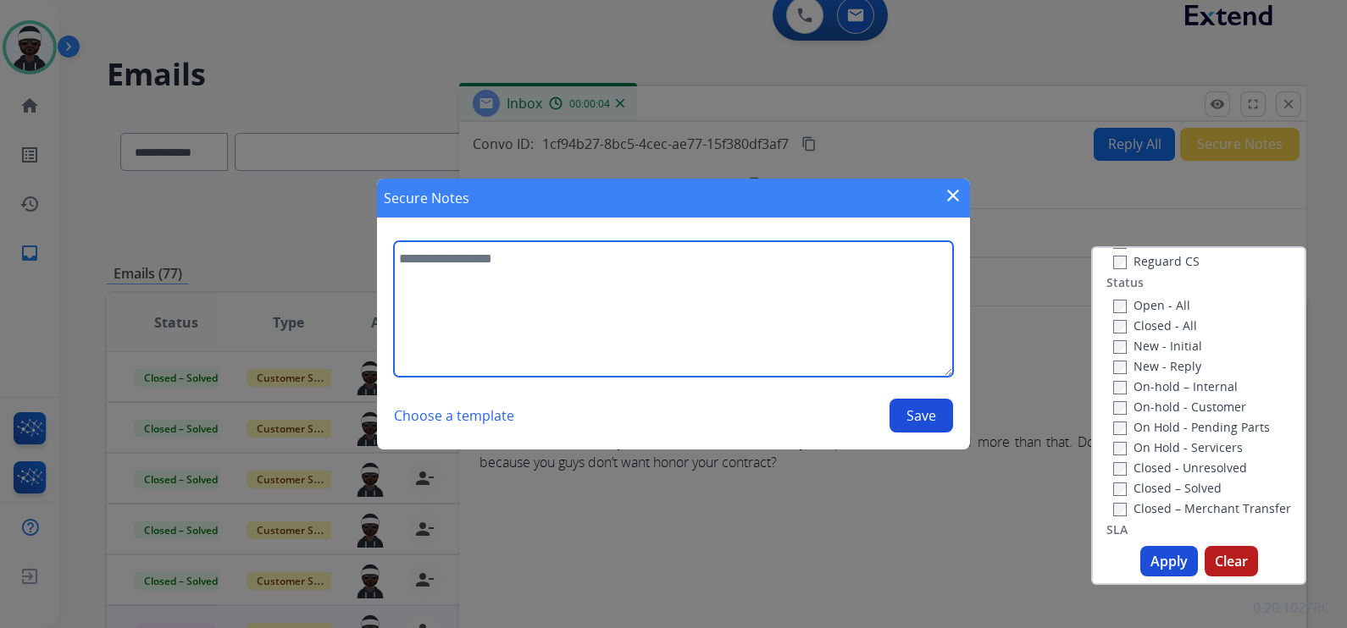
click at [595, 296] on textarea at bounding box center [673, 309] width 559 height 136
type textarea "**********"
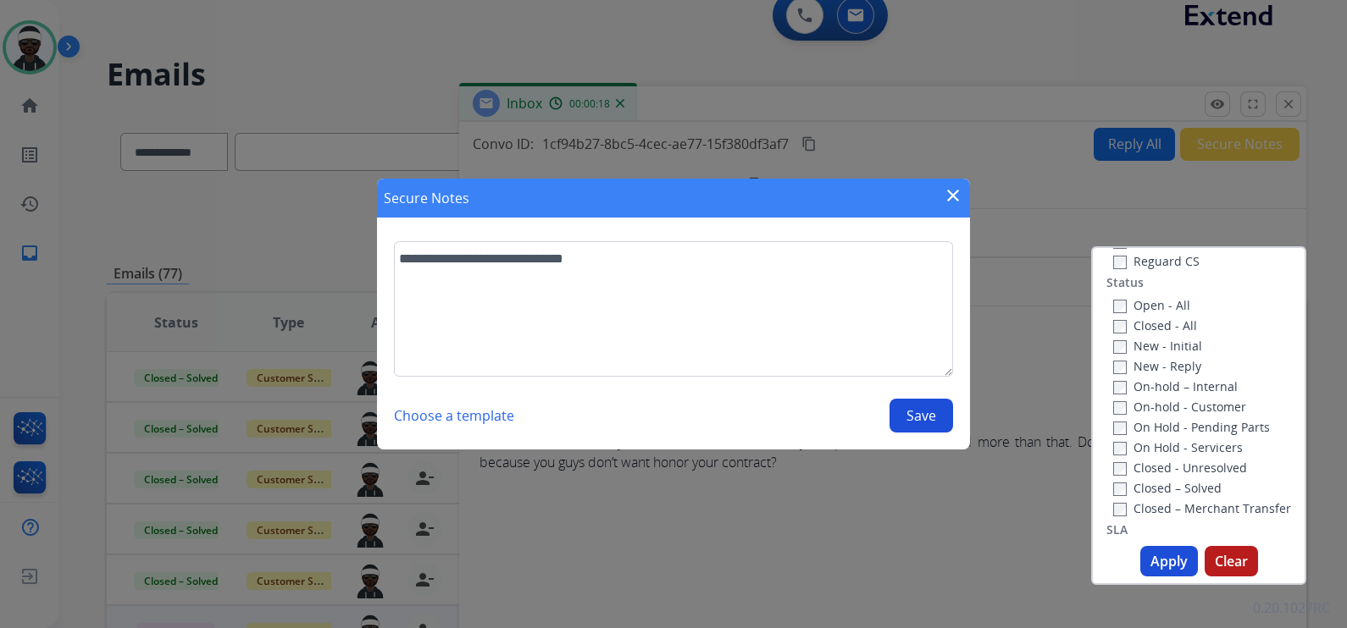
click at [940, 418] on button "Save" at bounding box center [921, 416] width 64 height 34
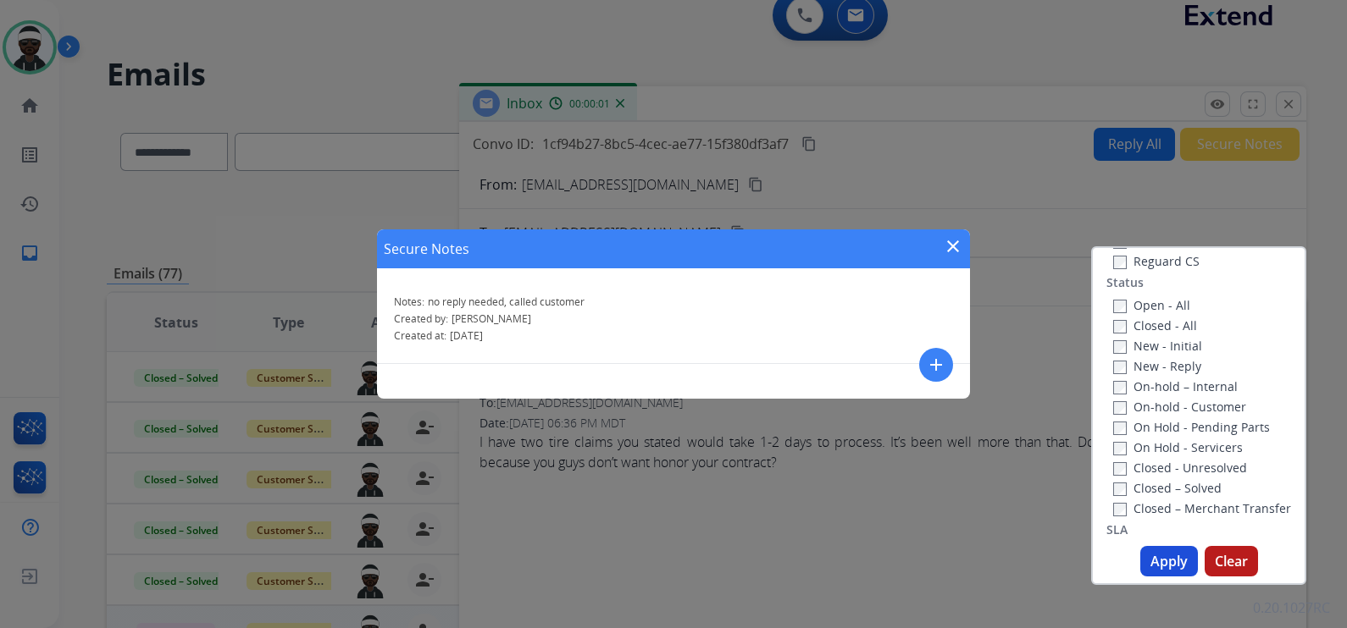
click at [952, 240] on mat-icon "close" at bounding box center [953, 246] width 20 height 20
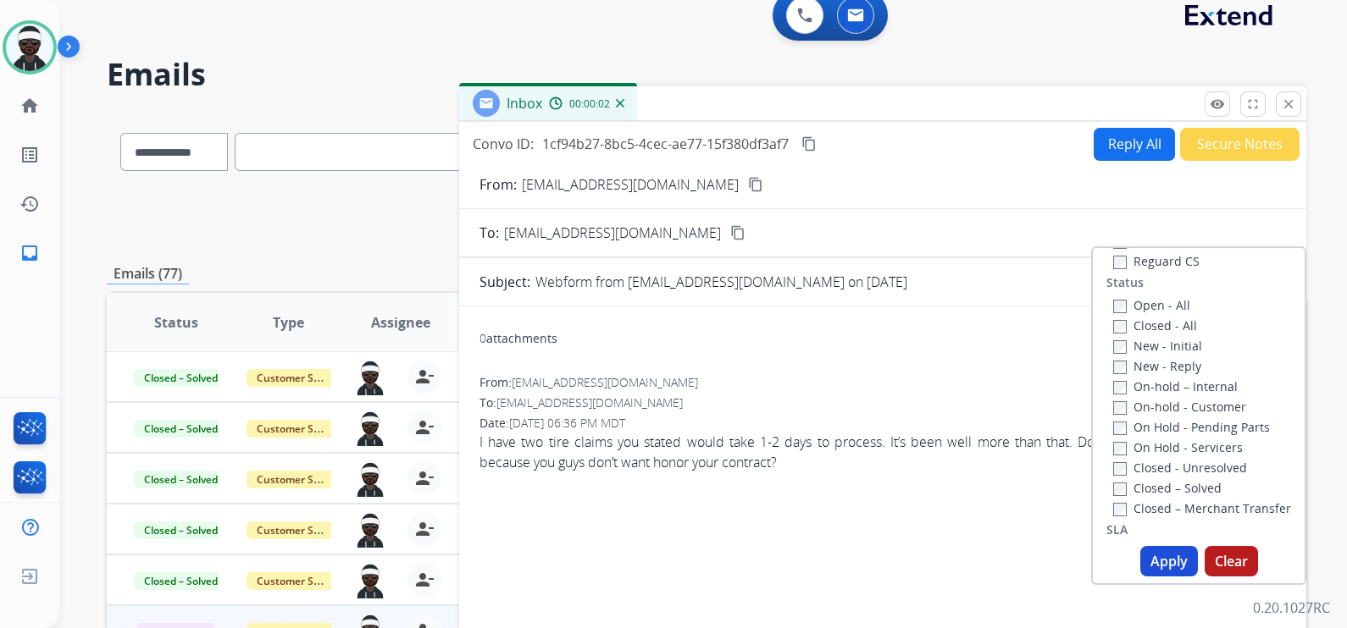
drag, startPoint x: 1150, startPoint y: 201, endPoint x: 1183, endPoint y: 174, distance: 42.7
click at [1149, 200] on form "From: [EMAIL_ADDRESS][DOMAIN_NAME] content_copy To: [EMAIL_ADDRESS][DOMAIN_NAME…" at bounding box center [882, 454] width 847 height 587
click at [1283, 107] on mat-icon "close" at bounding box center [1287, 104] width 15 height 15
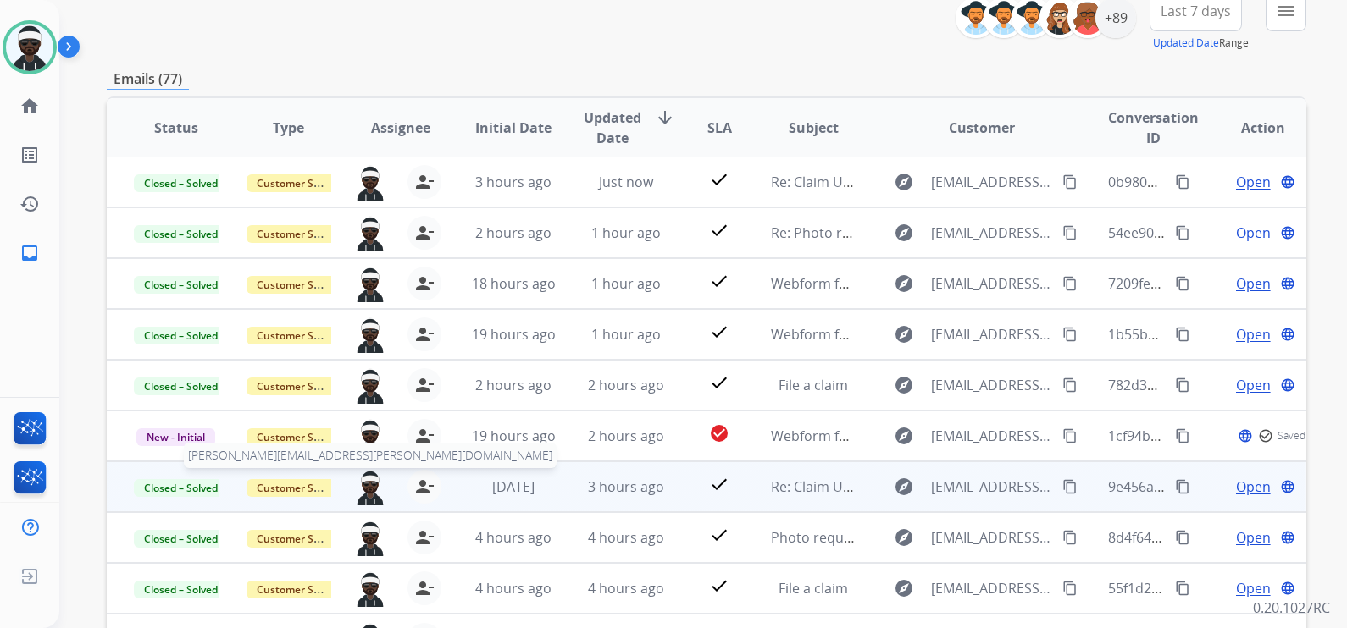
scroll to position [334, 0]
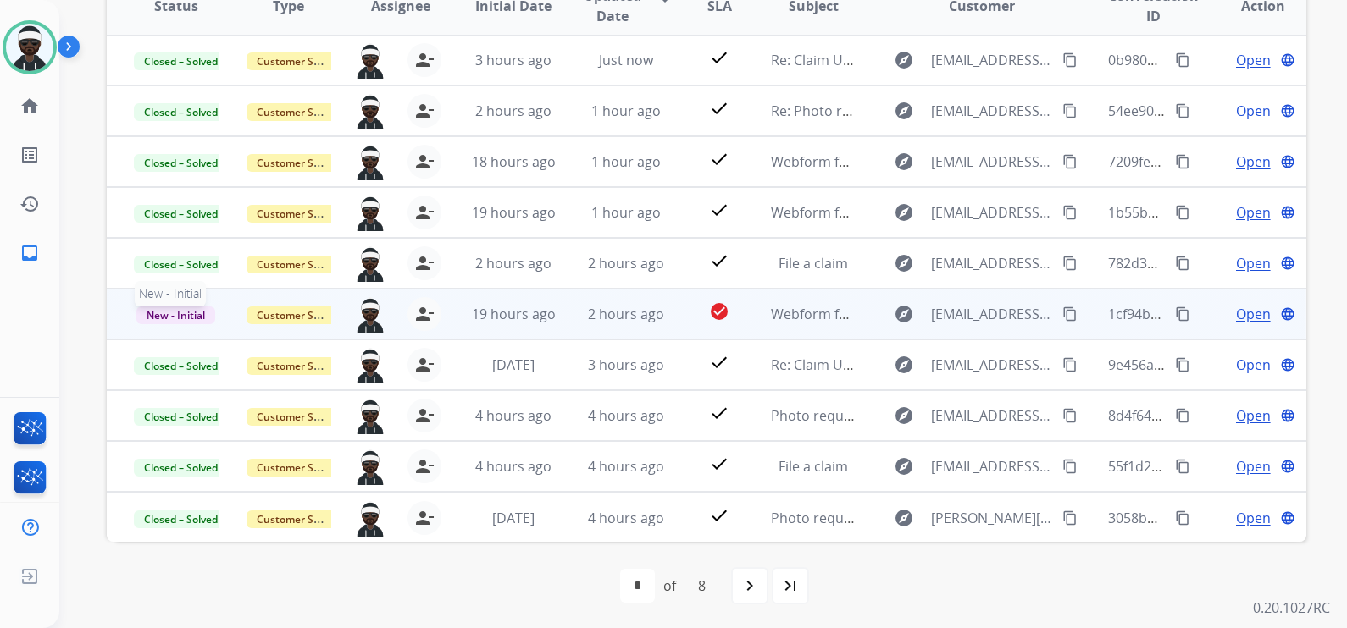
click at [178, 313] on span "New - Initial" at bounding box center [175, 316] width 79 height 18
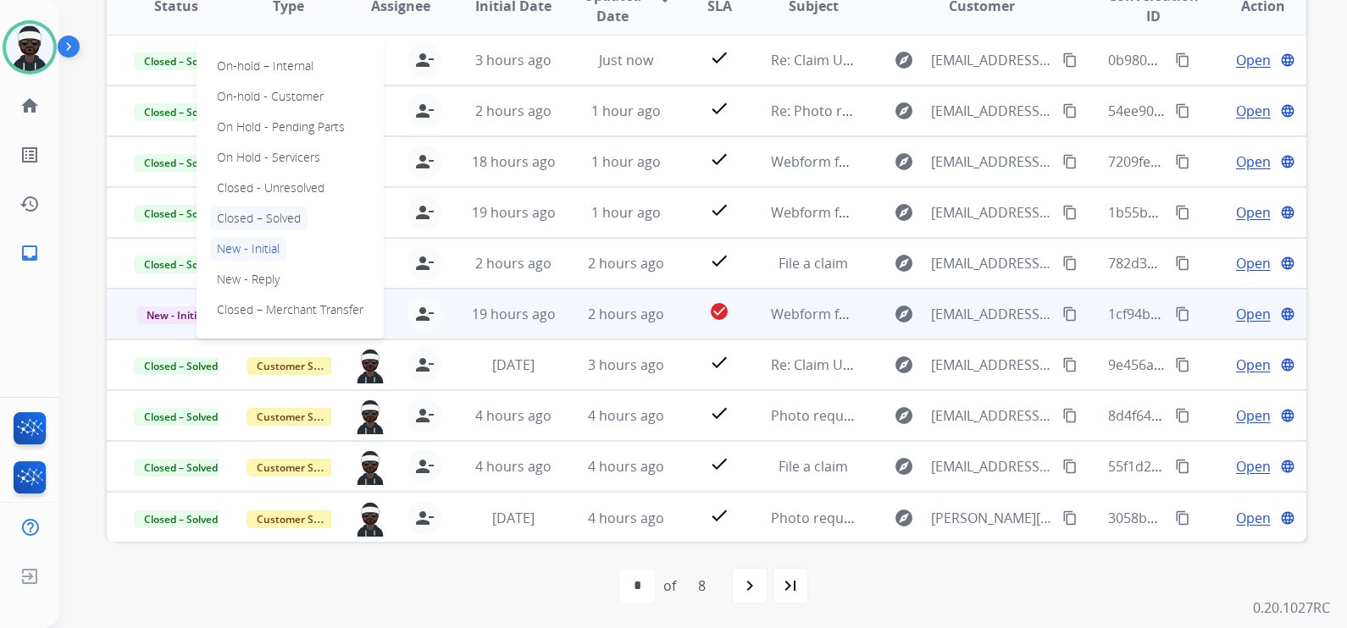
click at [274, 214] on p "Closed – Solved" at bounding box center [258, 219] width 97 height 24
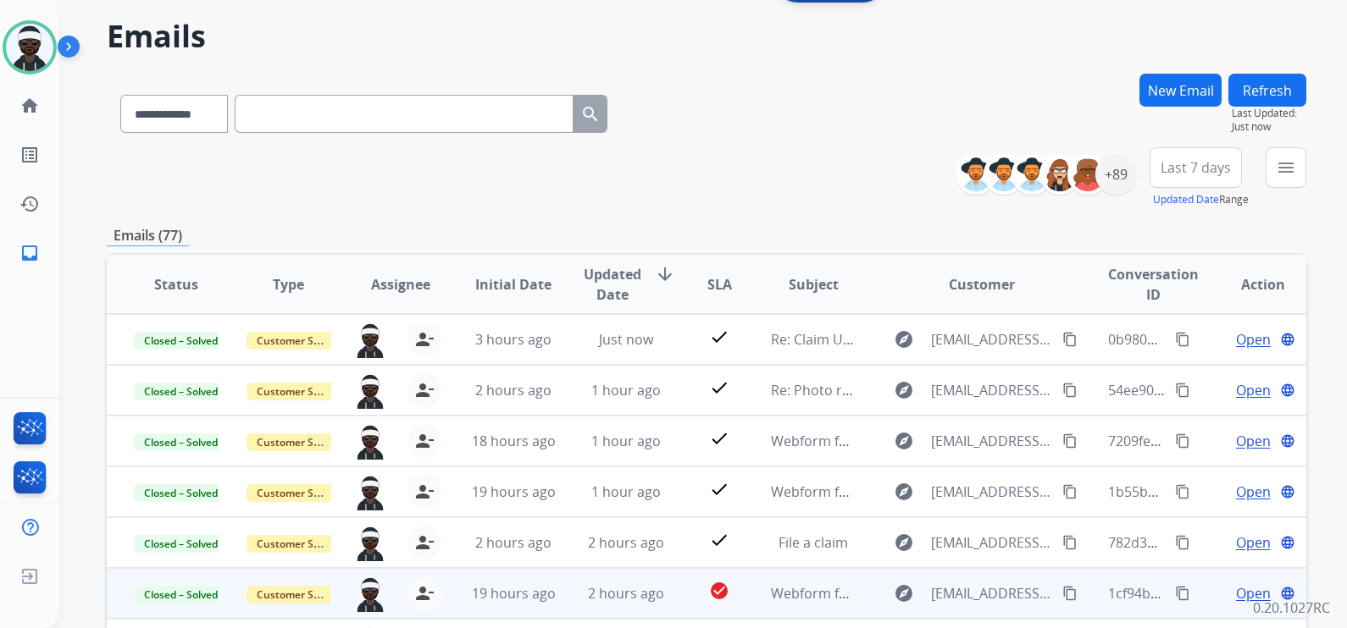
scroll to position [0, 0]
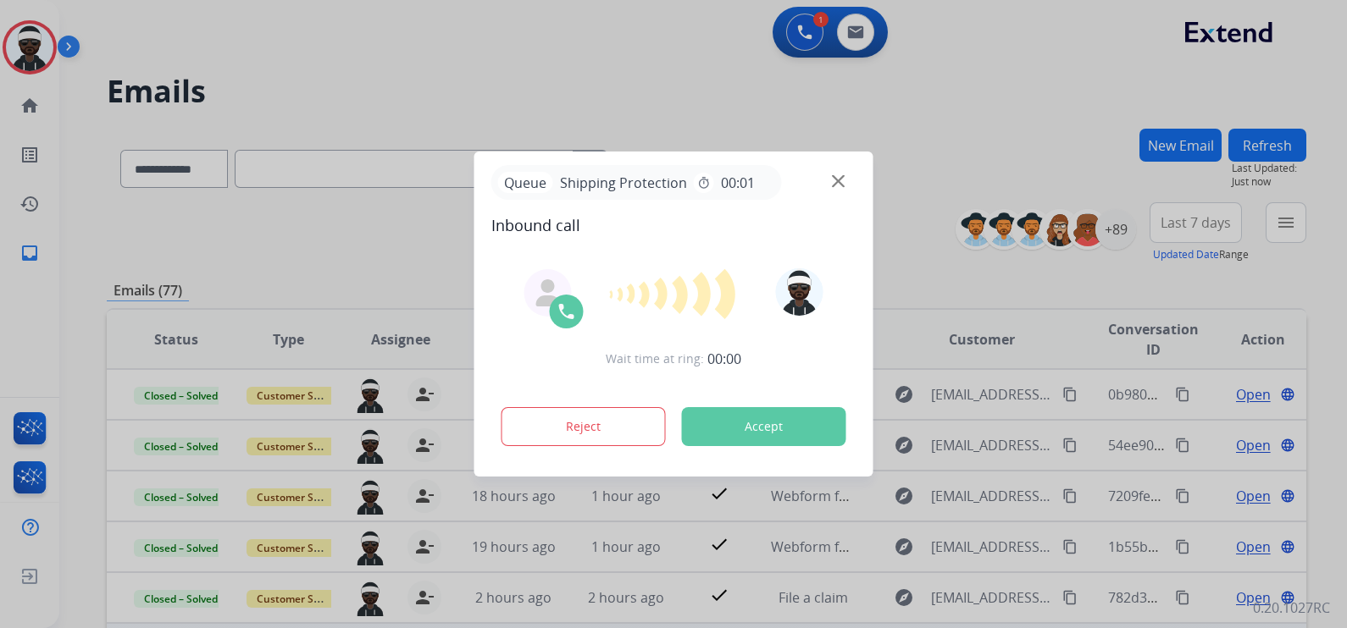
click at [813, 421] on button "Accept" at bounding box center [764, 426] width 164 height 39
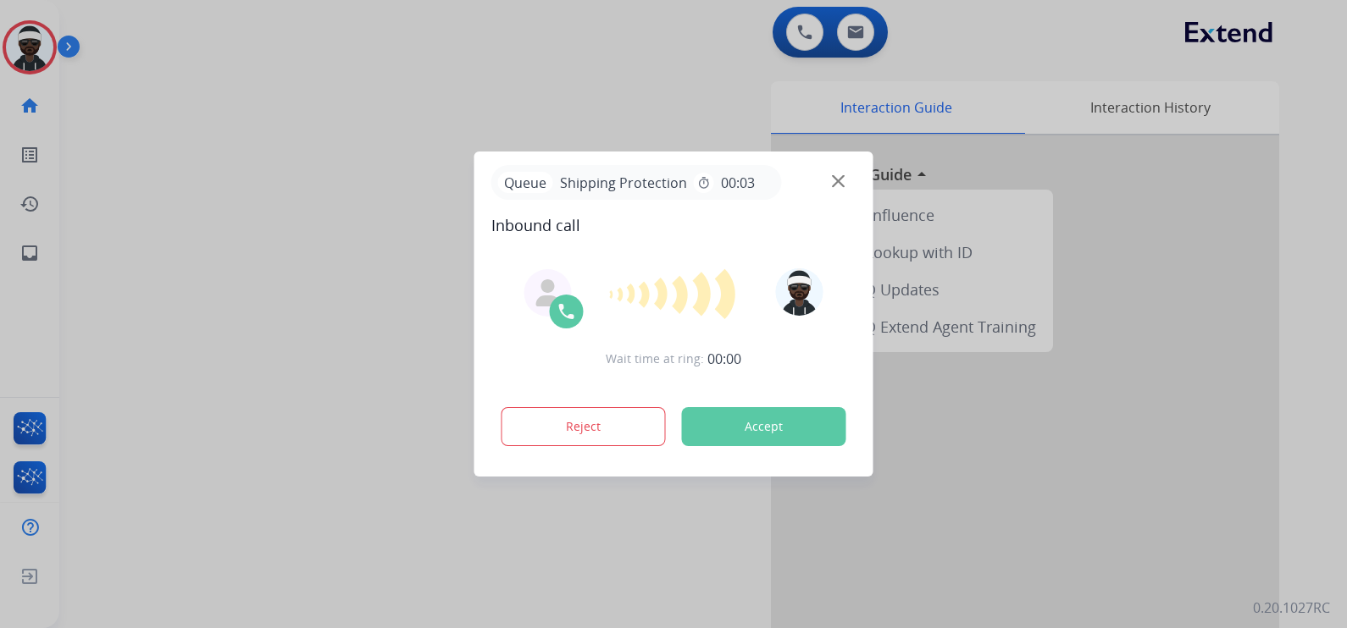
click at [792, 432] on button "Accept" at bounding box center [764, 426] width 164 height 39
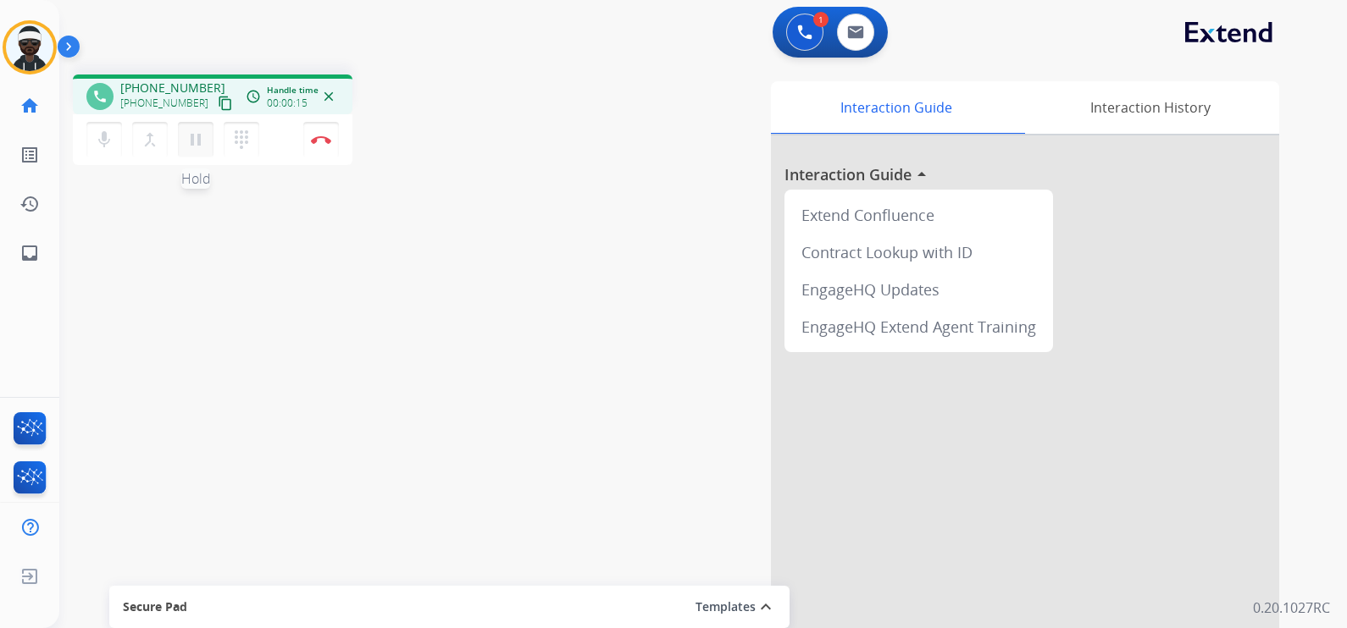
click at [201, 150] on button "pause Hold" at bounding box center [196, 140] width 36 height 36
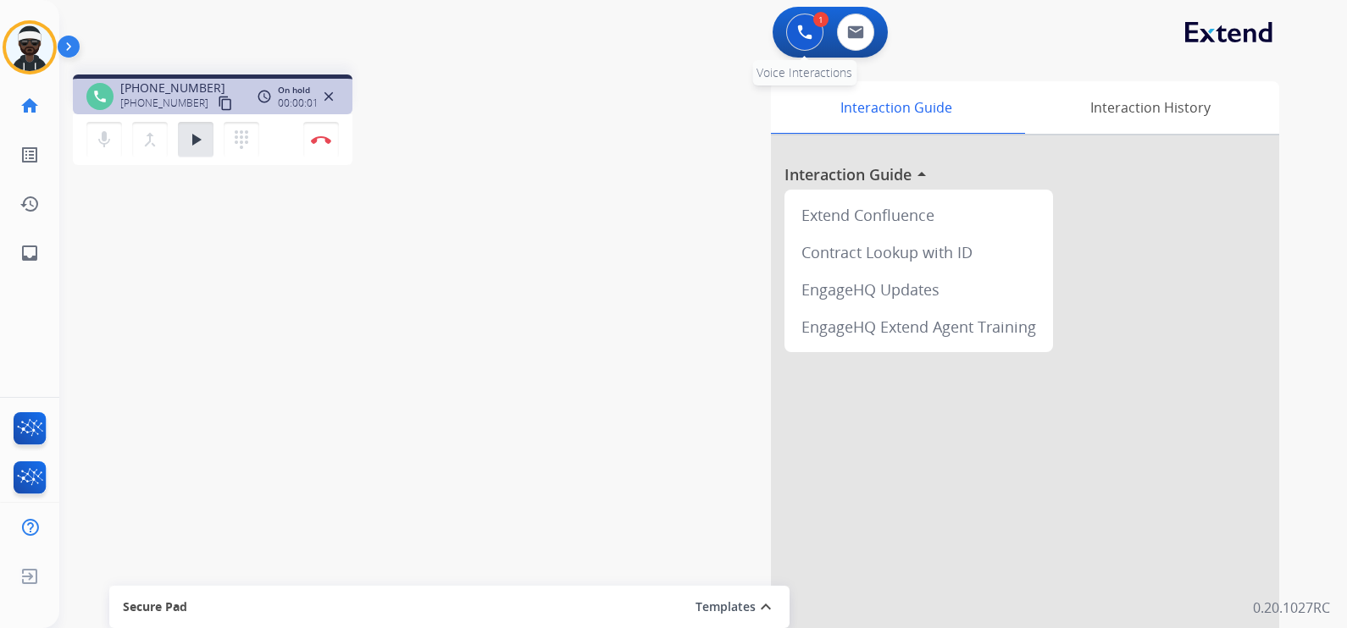
click at [808, 42] on button at bounding box center [804, 32] width 37 height 37
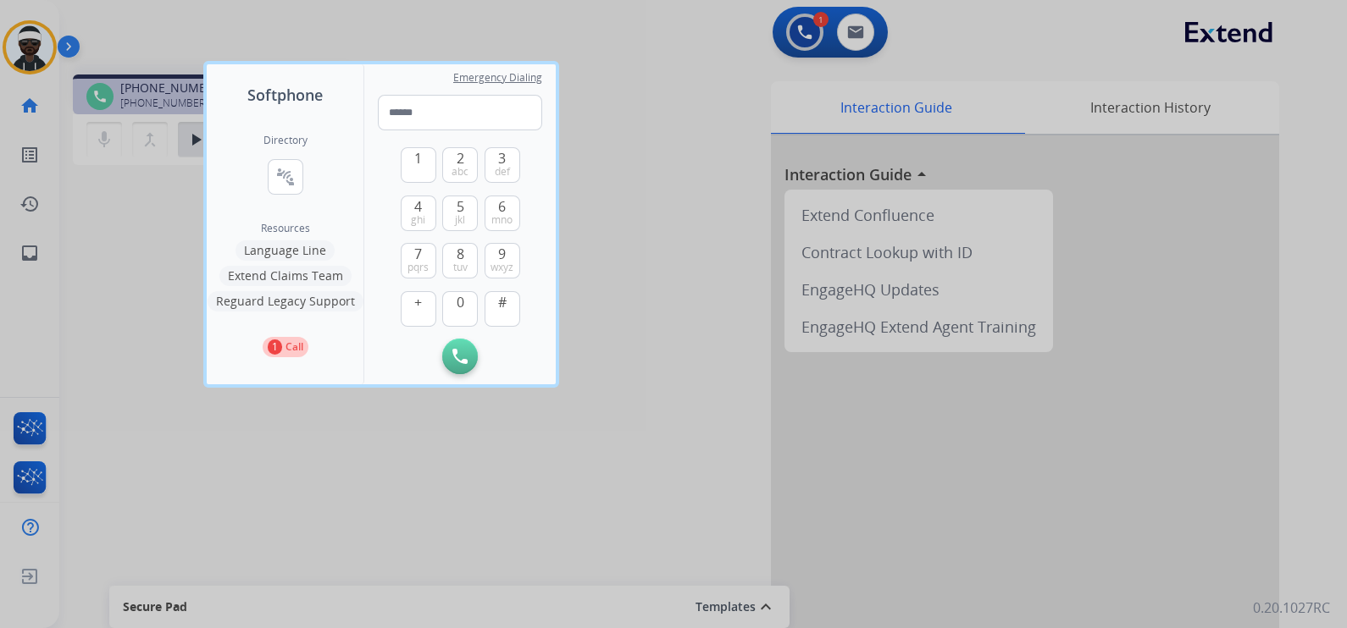
click at [296, 252] on button "Language Line" at bounding box center [284, 251] width 99 height 20
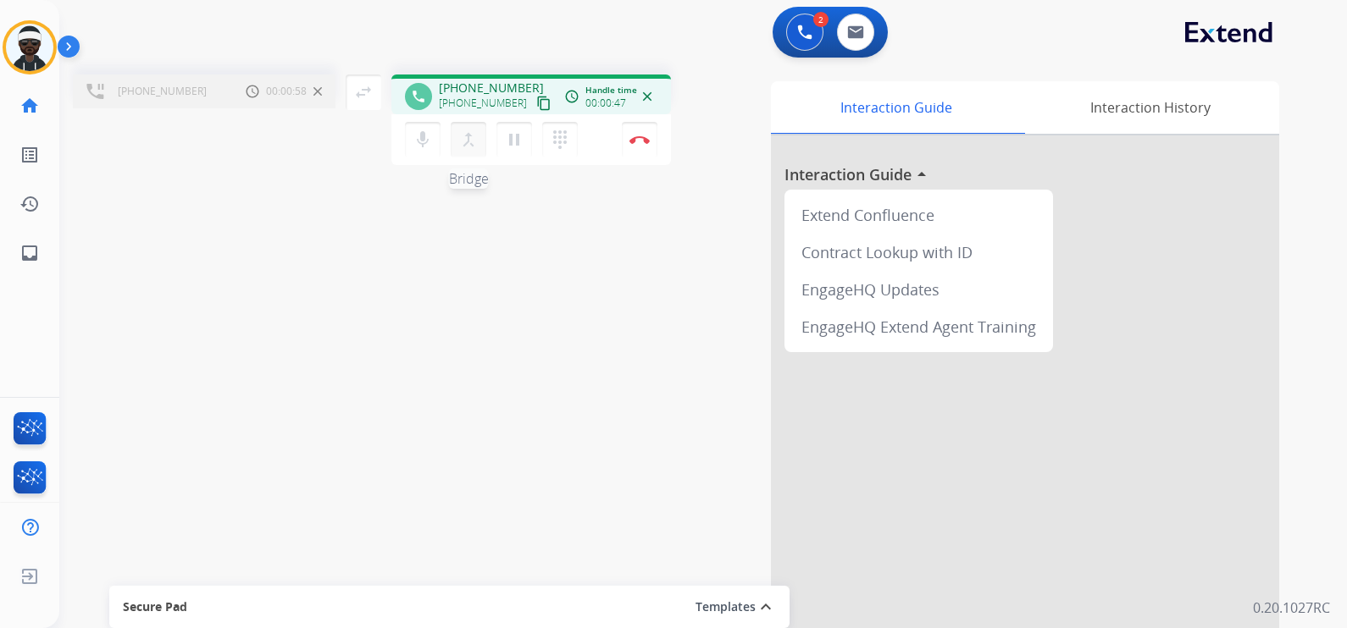
click at [468, 147] on mat-icon "merge_type" at bounding box center [468, 140] width 20 height 20
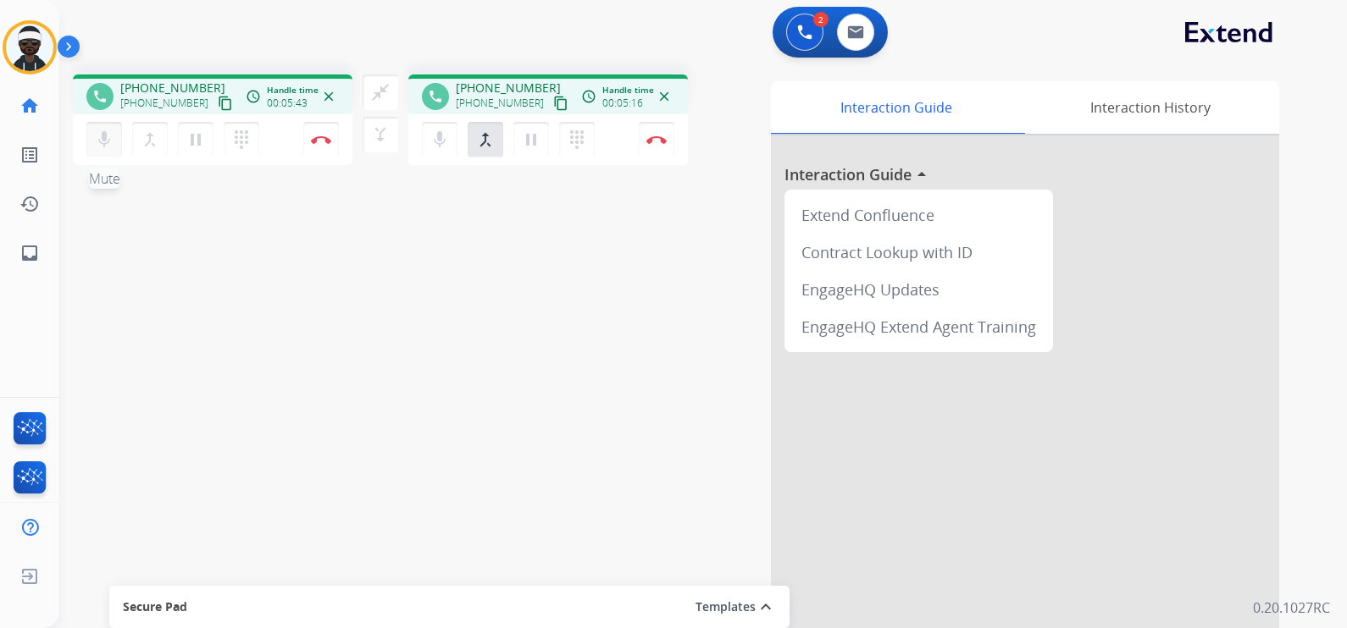
click at [107, 146] on mat-icon "mic" at bounding box center [104, 140] width 20 height 20
click at [95, 137] on mat-icon "mic_off" at bounding box center [104, 140] width 20 height 20
click at [97, 137] on mat-icon "mic" at bounding box center [104, 140] width 20 height 20
click at [102, 144] on mat-icon "mic_off" at bounding box center [104, 140] width 20 height 20
click at [27, 252] on mat-icon "inbox" at bounding box center [29, 253] width 20 height 20
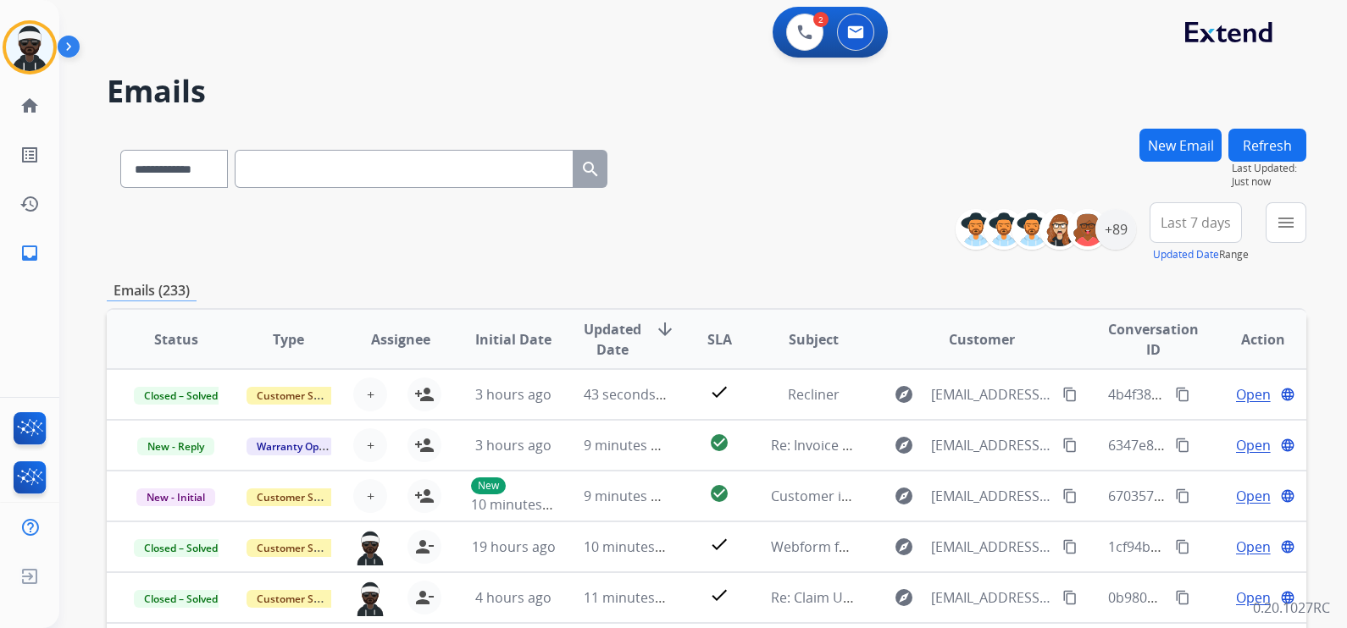
click at [1167, 151] on button "New Email" at bounding box center [1180, 145] width 82 height 33
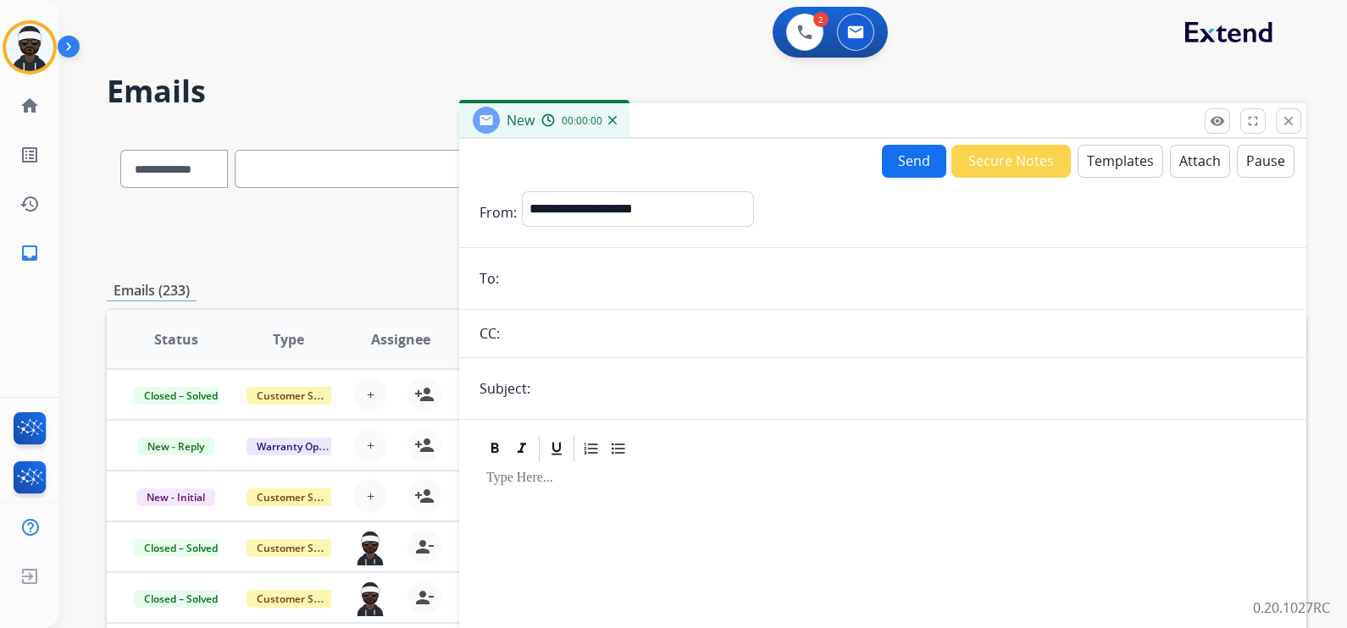
click at [575, 271] on input "email" at bounding box center [895, 279] width 782 height 34
click at [573, 279] on input "email" at bounding box center [895, 279] width 782 height 34
paste input "**********"
type input "**********"
click at [558, 407] on form "**********" at bounding box center [882, 471] width 847 height 587
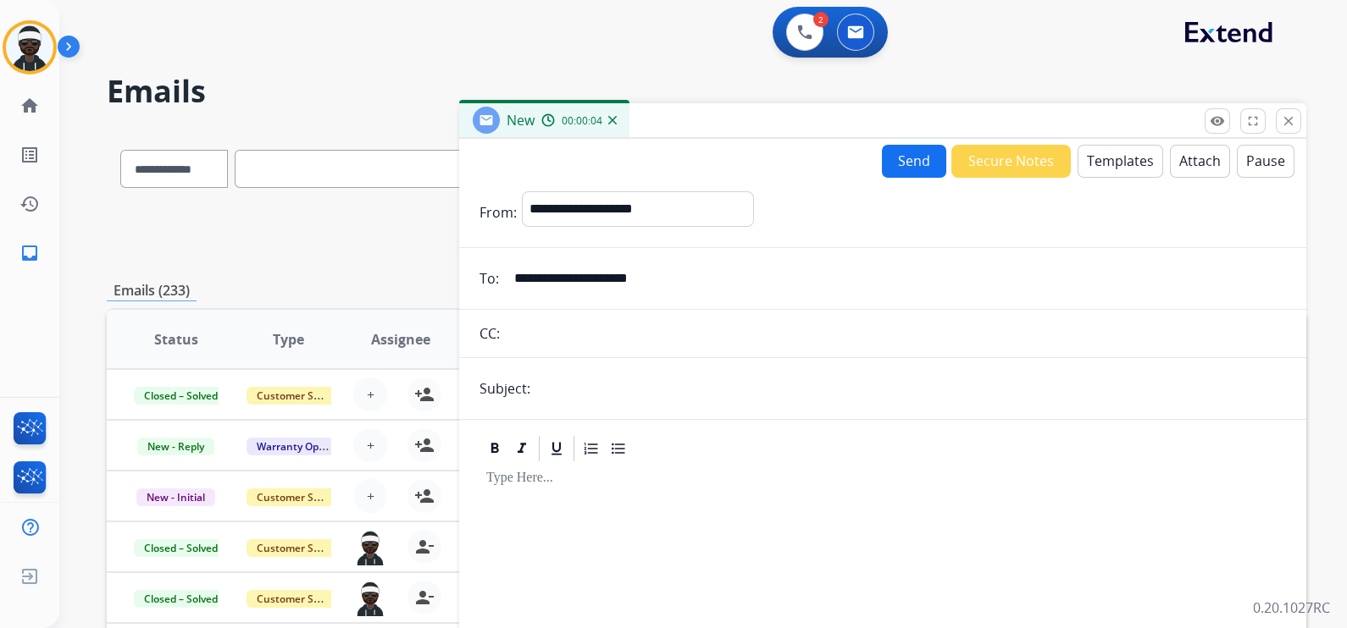
click at [568, 384] on input "text" at bounding box center [910, 389] width 750 height 34
type input "**********"
click at [1083, 171] on button "Templates" at bounding box center [1120, 161] width 86 height 33
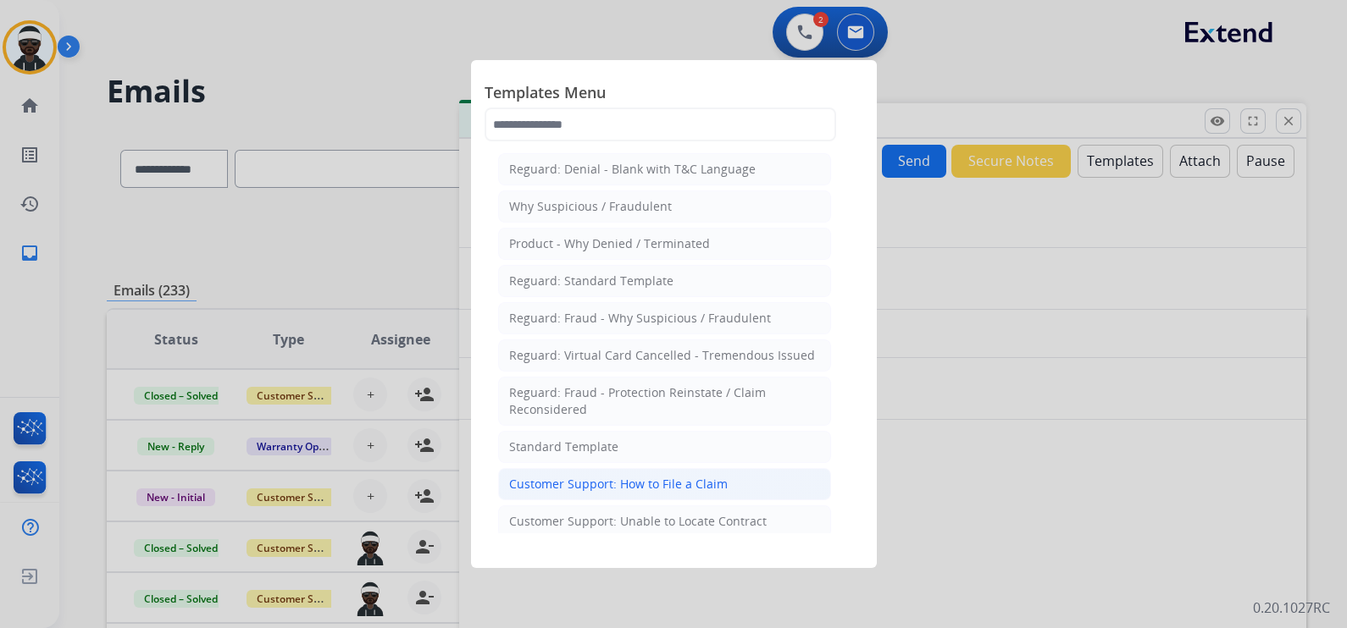
click at [639, 478] on div "Customer Support: How to File a Claim" at bounding box center [618, 484] width 218 height 17
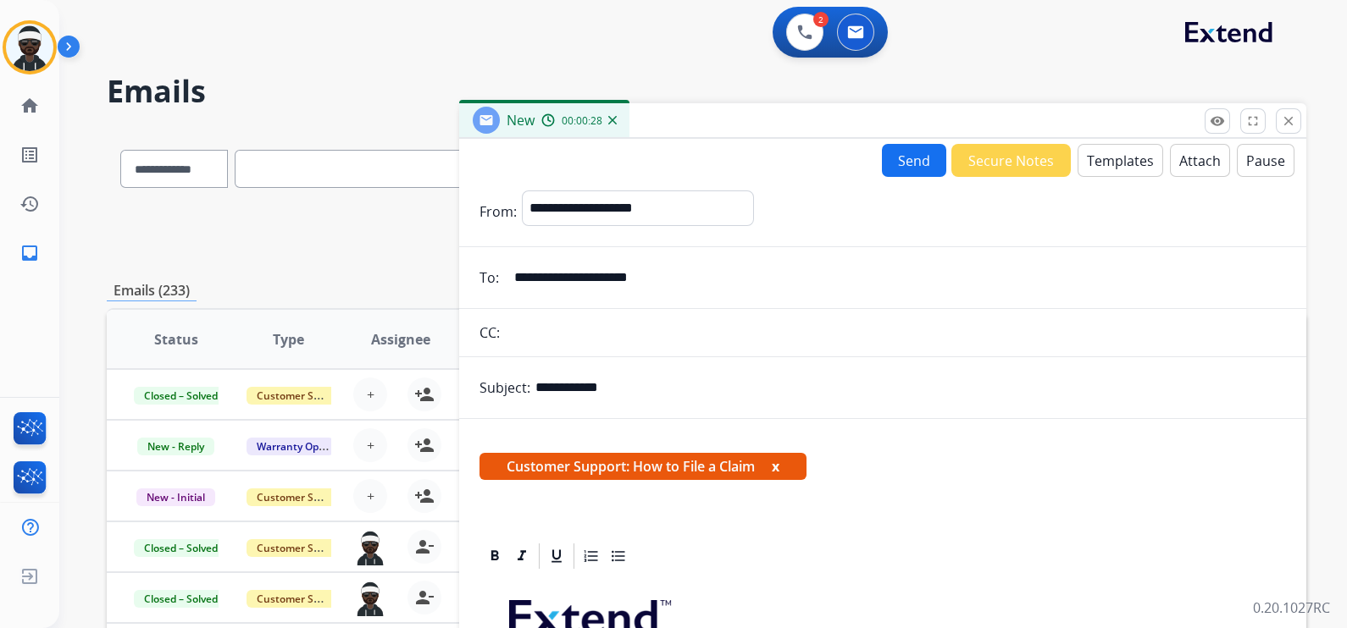
click at [784, 463] on span "Customer Support: How to File a Claim x" at bounding box center [642, 466] width 327 height 27
click at [783, 466] on span "Customer Support: How to File a Claim x" at bounding box center [642, 466] width 327 height 27
click at [783, 463] on span "Customer Support: How to File a Claim x" at bounding box center [642, 466] width 327 height 27
click at [775, 467] on button "x" at bounding box center [776, 466] width 8 height 20
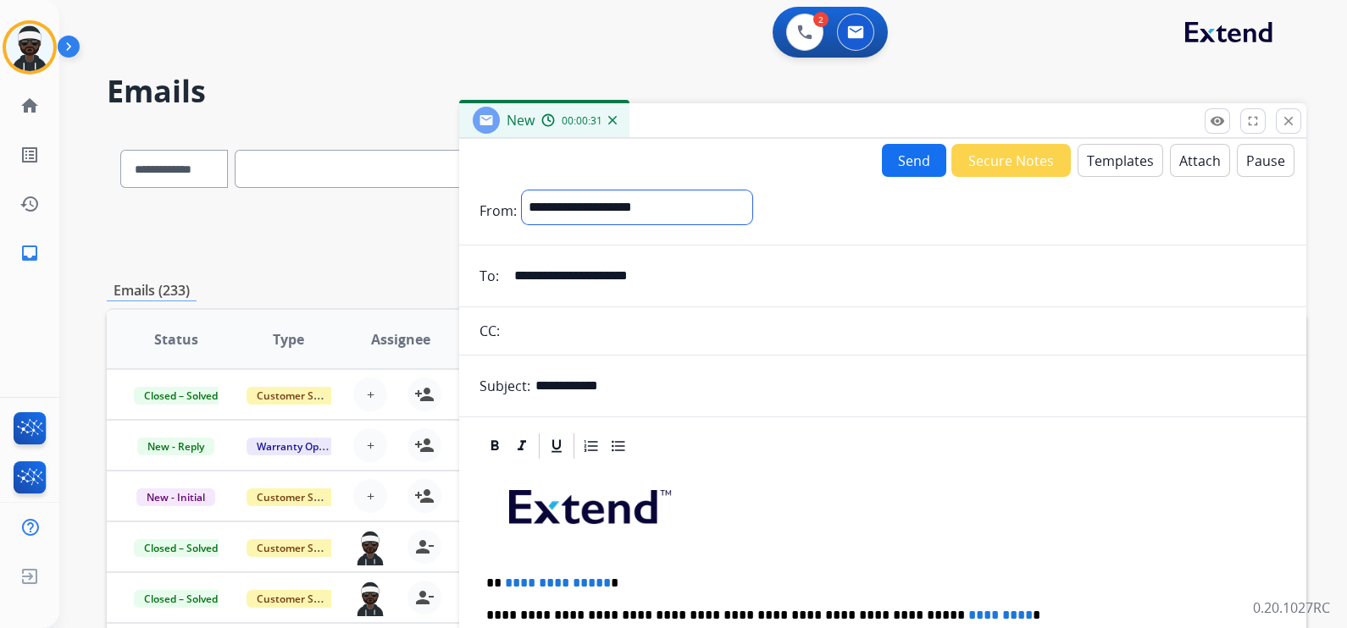
click at [620, 195] on select "**********" at bounding box center [637, 208] width 230 height 34
select select "**********"
click at [522, 191] on select "**********" at bounding box center [637, 208] width 230 height 34
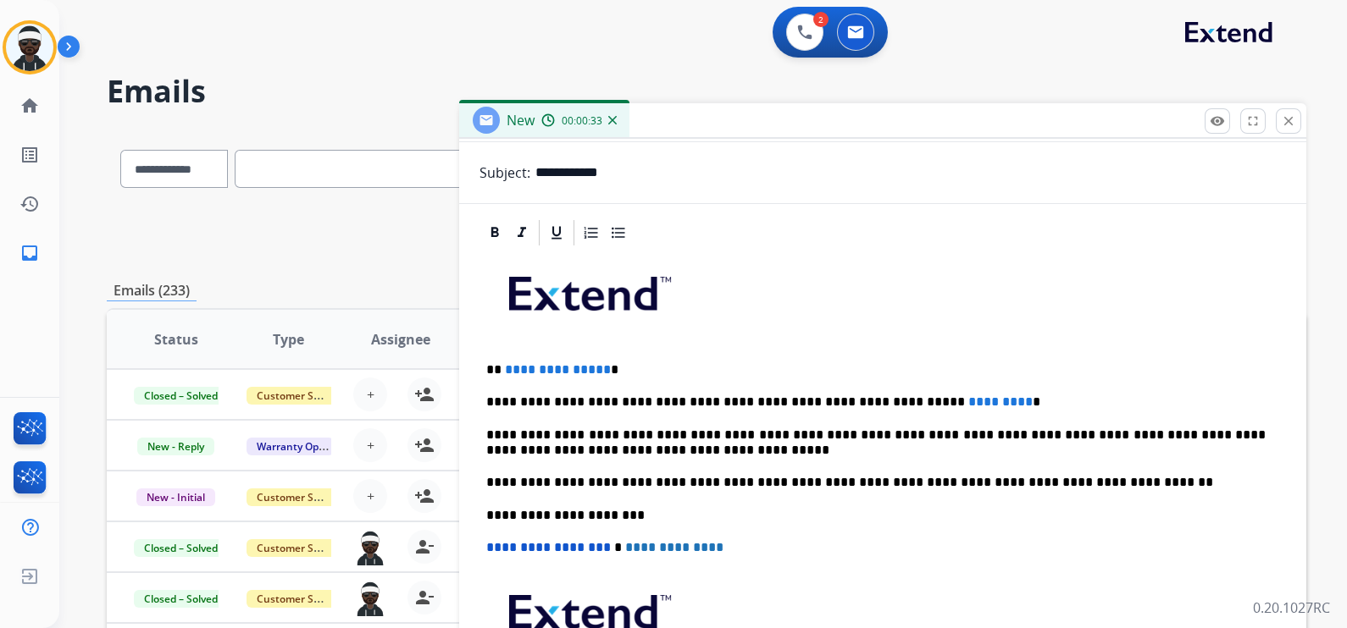
scroll to position [216, 0]
drag, startPoint x: 636, startPoint y: 368, endPoint x: 532, endPoint y: 358, distance: 104.7
click at [504, 362] on p "**********" at bounding box center [875, 369] width 779 height 15
drag, startPoint x: 974, startPoint y: 389, endPoint x: 832, endPoint y: 400, distance: 141.9
click at [832, 400] on div "**********" at bounding box center [882, 505] width 806 height 517
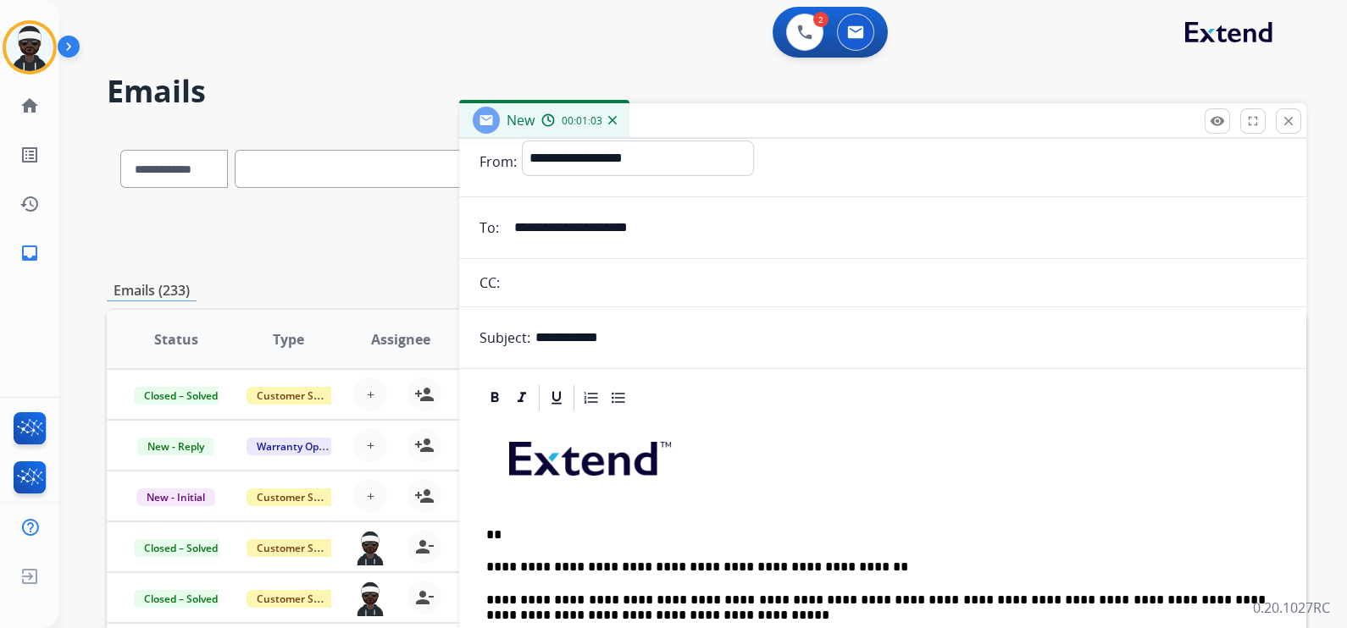
scroll to position [0, 0]
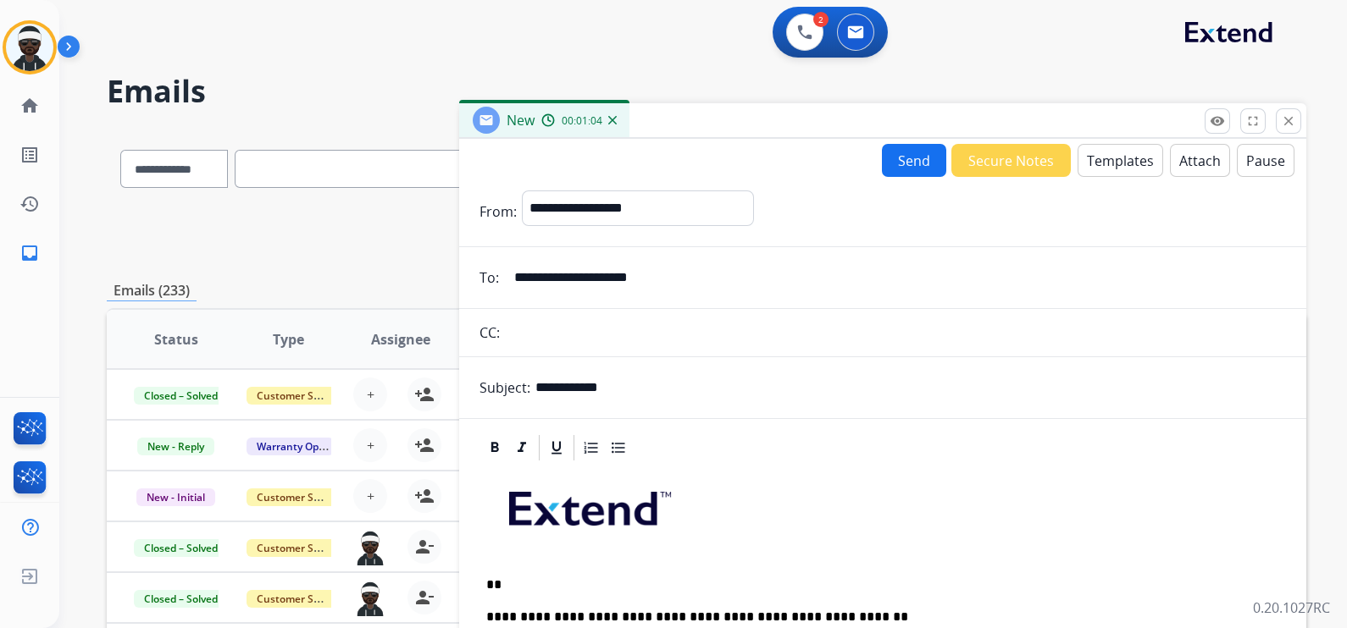
click at [893, 153] on button "Send" at bounding box center [914, 160] width 64 height 33
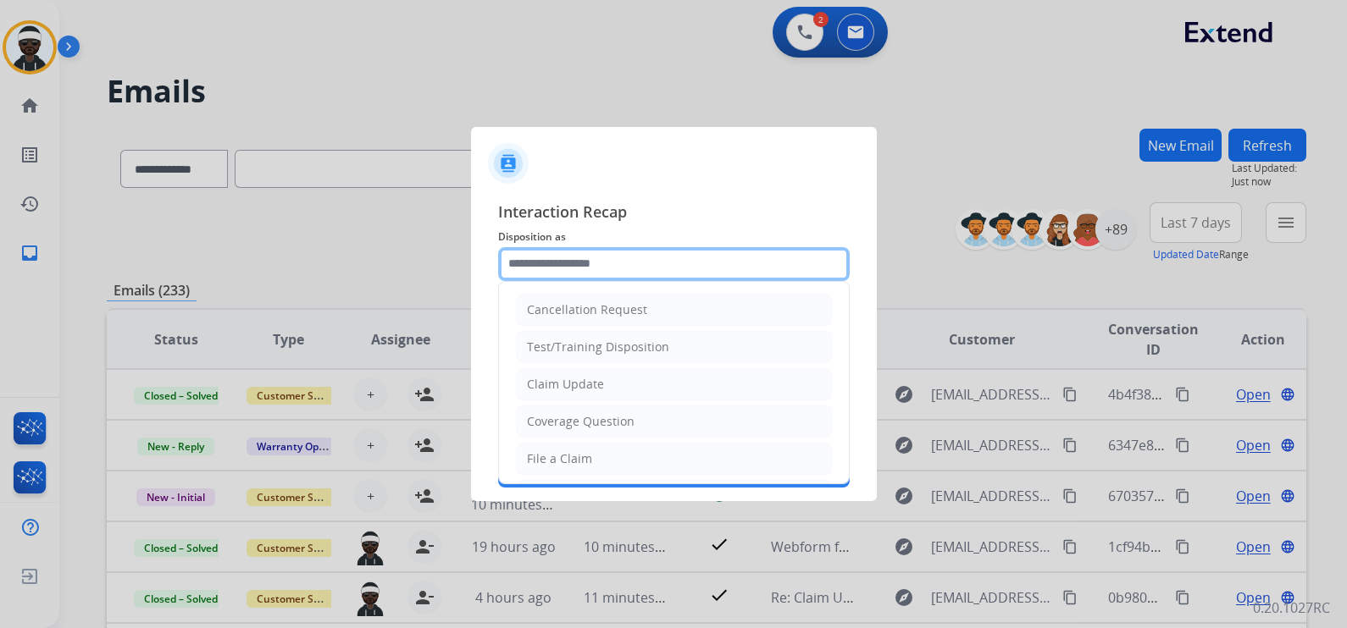
click at [611, 250] on input "text" at bounding box center [673, 264] width 351 height 34
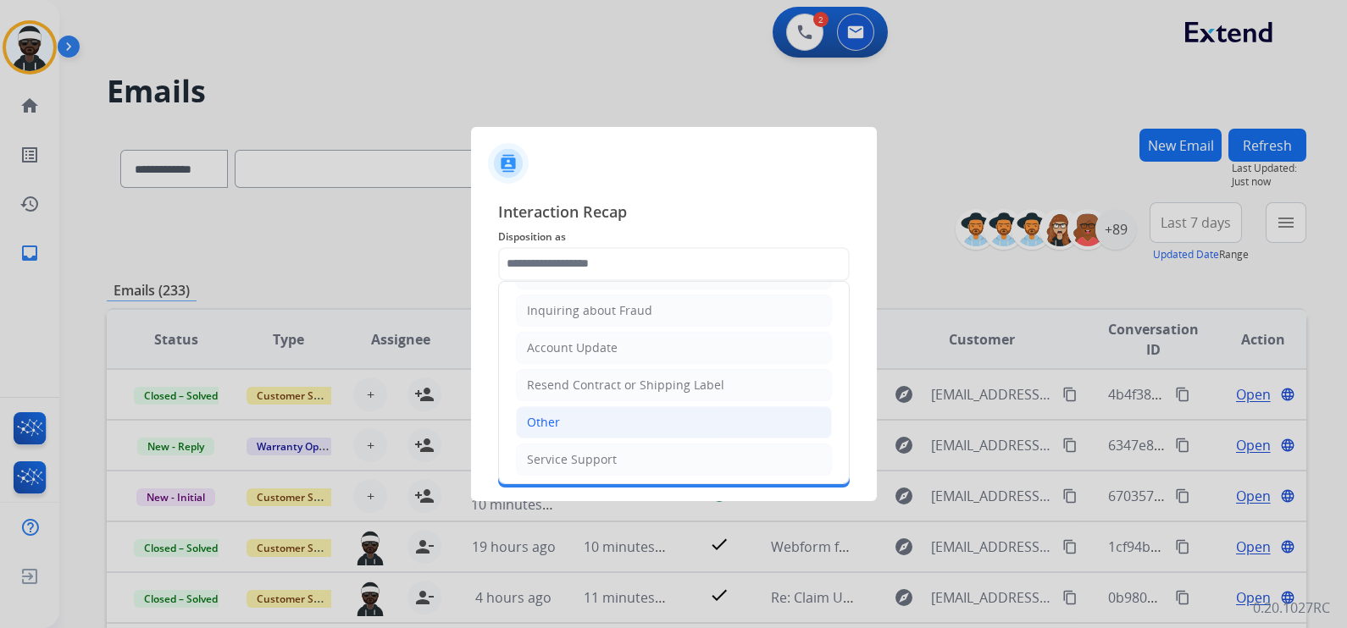
click at [602, 419] on li "Other" at bounding box center [674, 423] width 316 height 32
type input "*****"
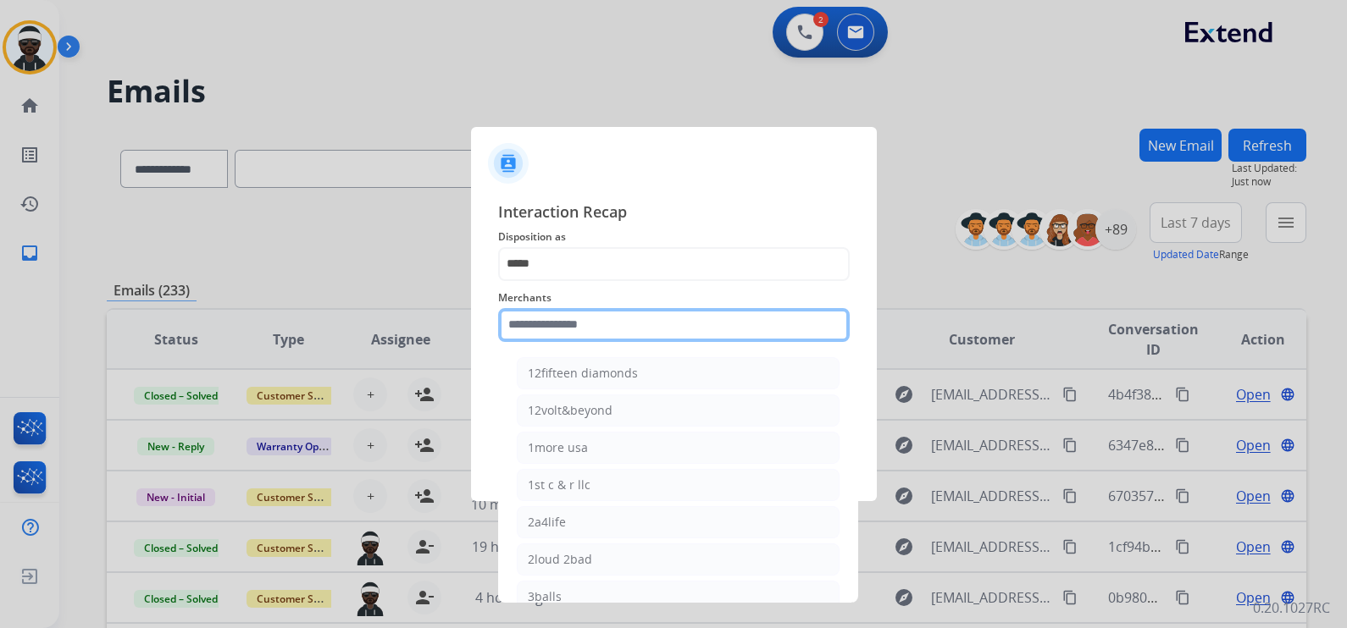
click at [572, 328] on input "text" at bounding box center [673, 325] width 351 height 34
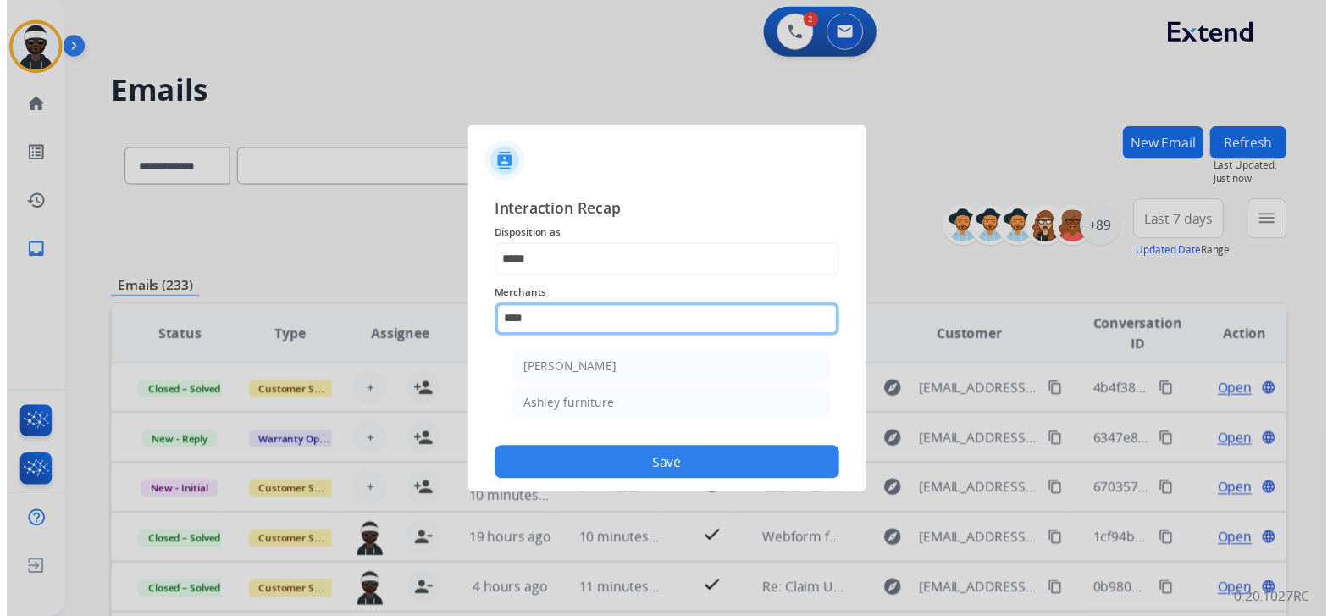
scroll to position [0, 0]
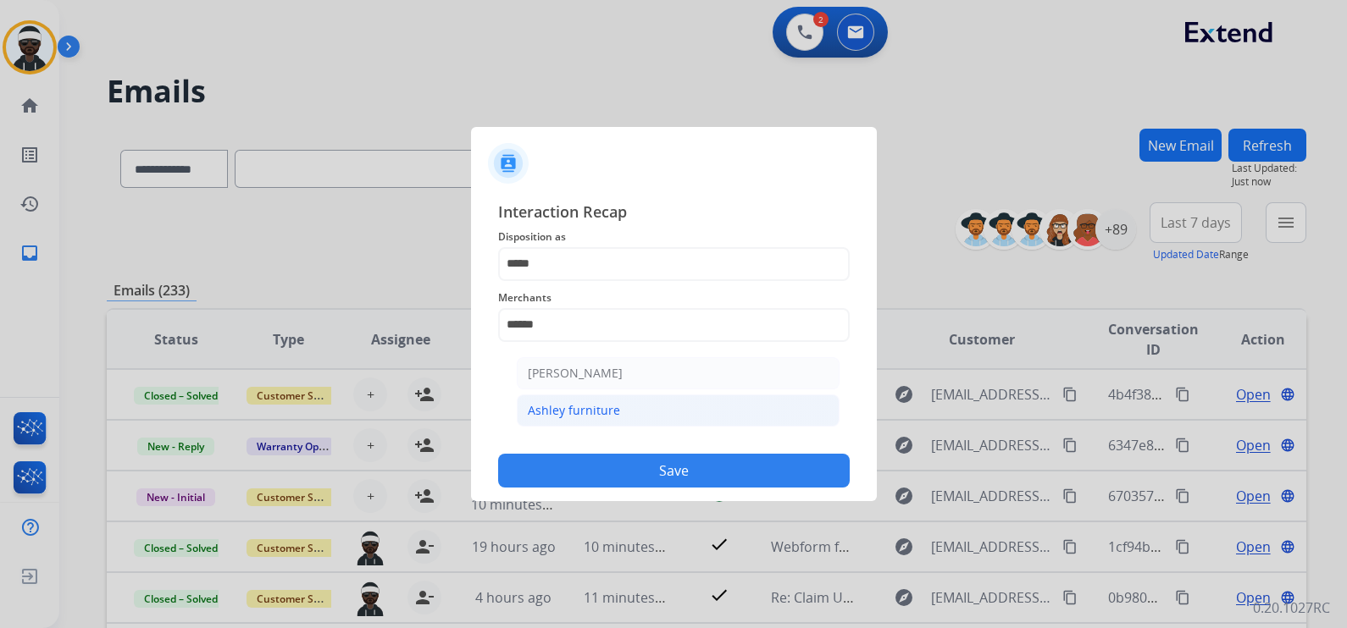
click at [592, 407] on div "Ashley furniture" at bounding box center [574, 410] width 92 height 17
type input "**********"
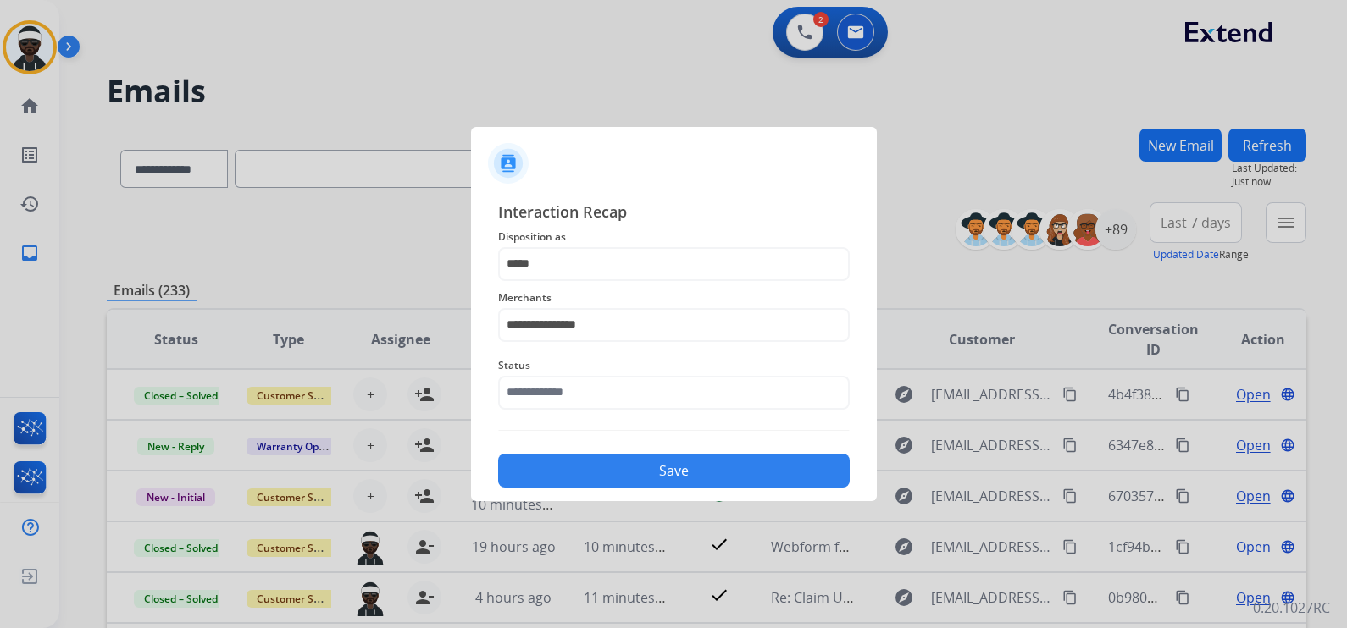
drag, startPoint x: 628, startPoint y: 438, endPoint x: 656, endPoint y: 469, distance: 42.0
click at [630, 440] on div "**********" at bounding box center [673, 344] width 351 height 289
click at [656, 470] on button "Save" at bounding box center [673, 471] width 351 height 34
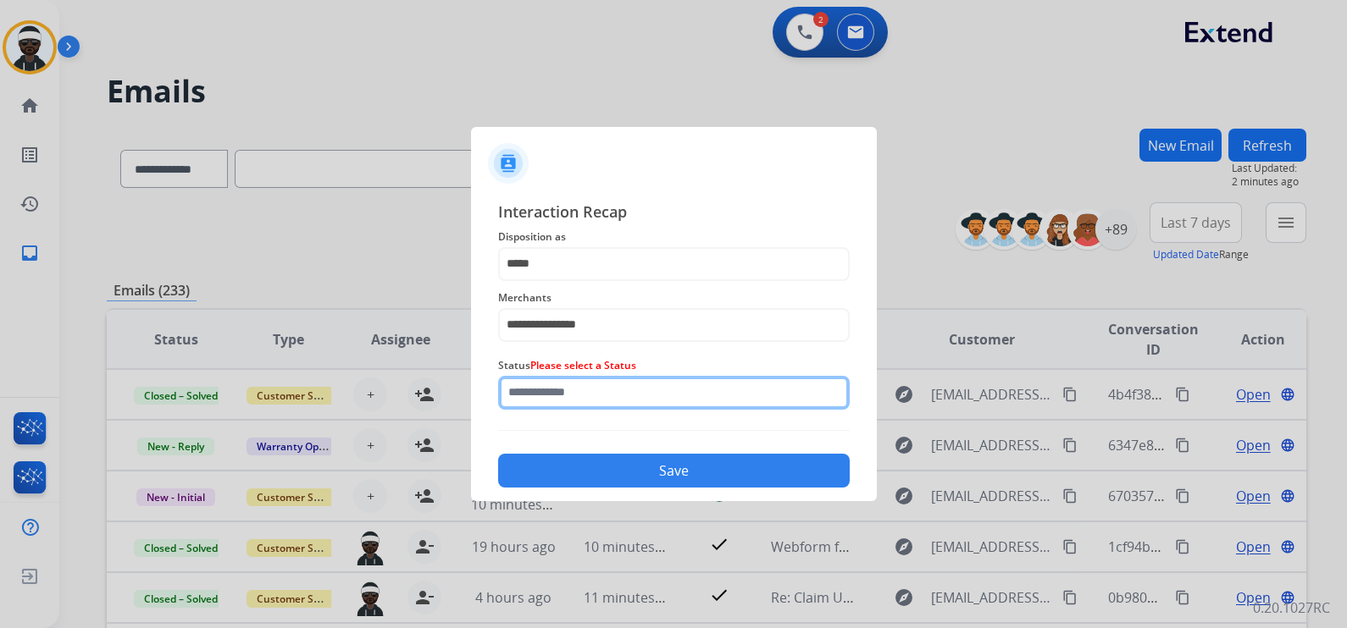
click at [587, 395] on input "text" at bounding box center [673, 393] width 351 height 34
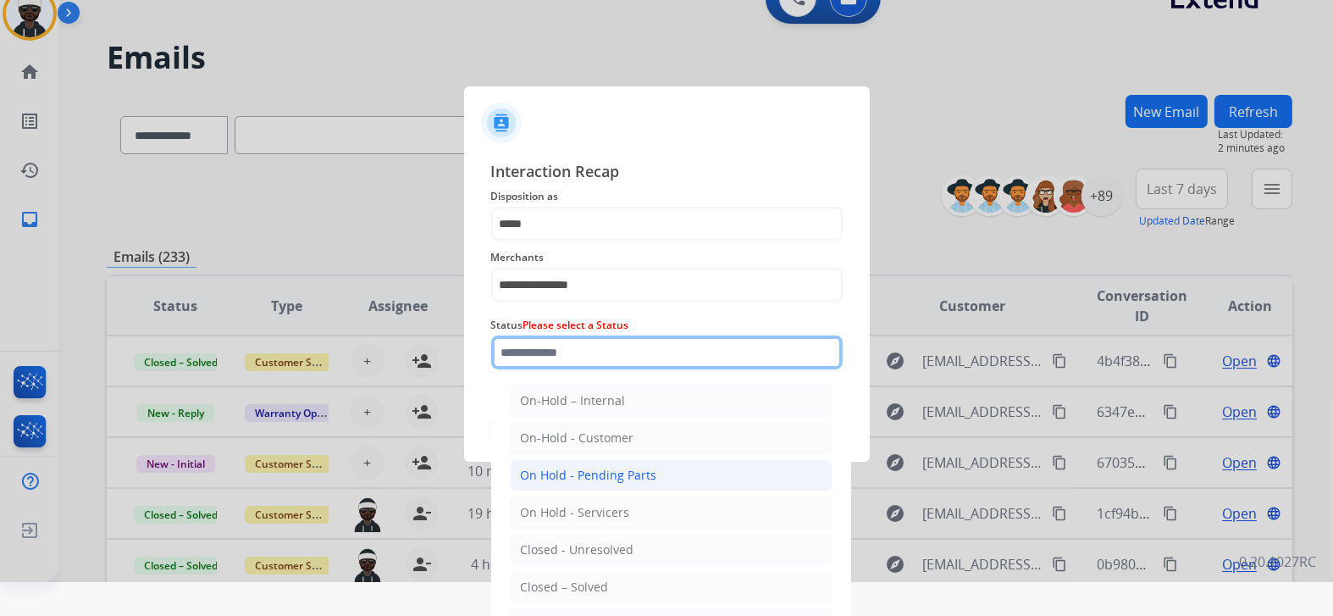
scroll to position [48, 0]
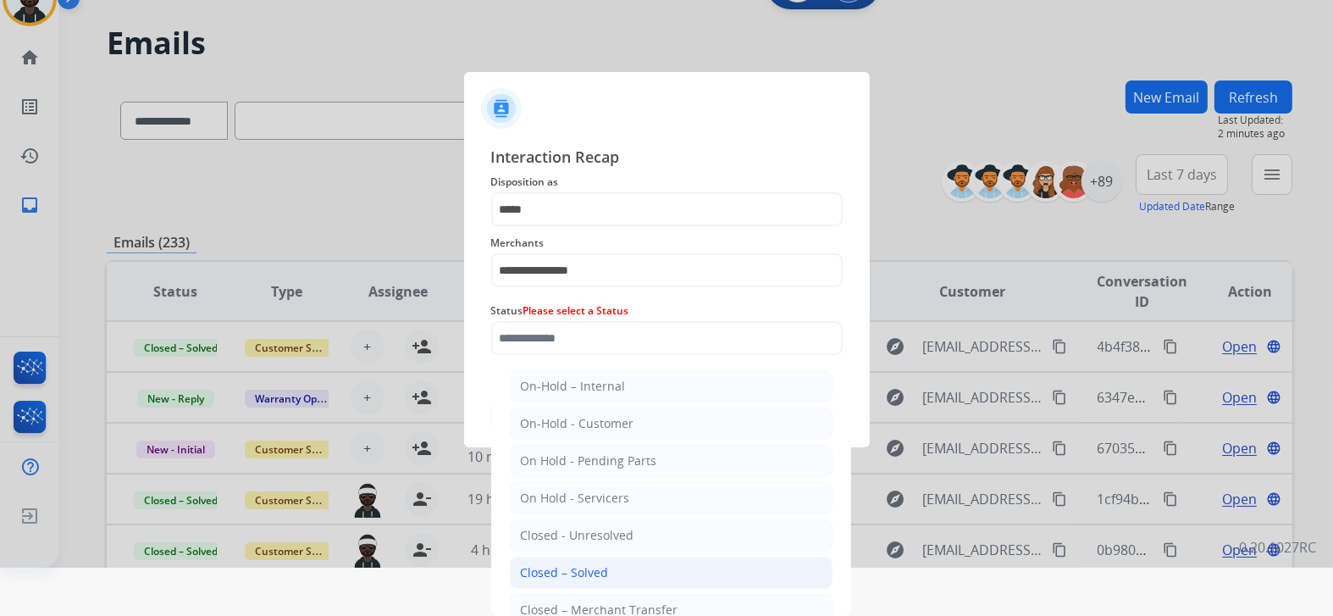
click at [610, 564] on li "Closed – Solved" at bounding box center [671, 572] width 323 height 32
type input "**********"
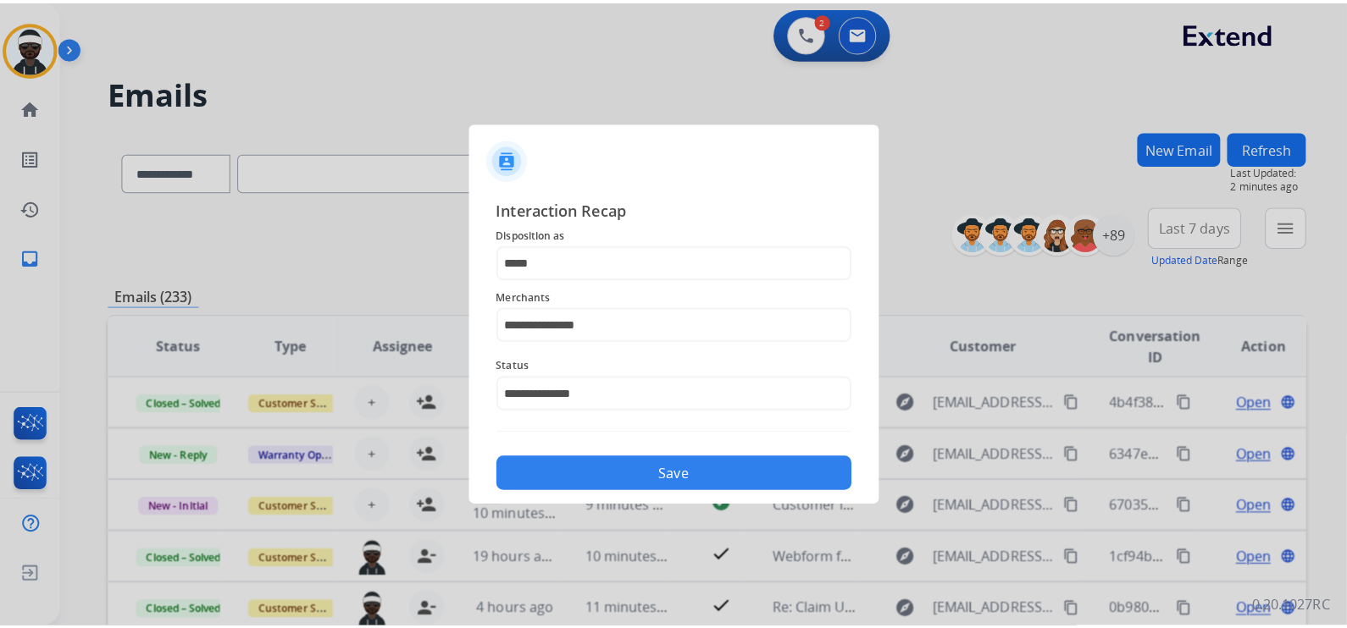
scroll to position [0, 0]
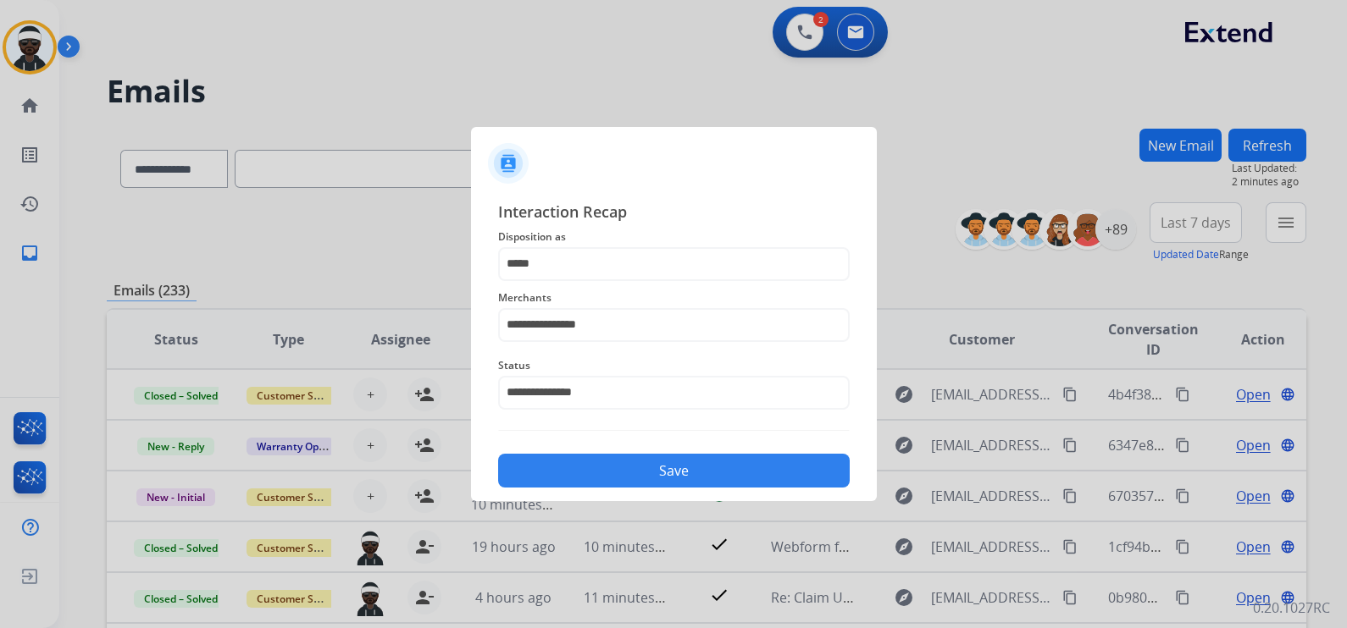
click at [624, 489] on div "**********" at bounding box center [674, 344] width 406 height 316
click at [635, 478] on button "Save" at bounding box center [673, 471] width 351 height 34
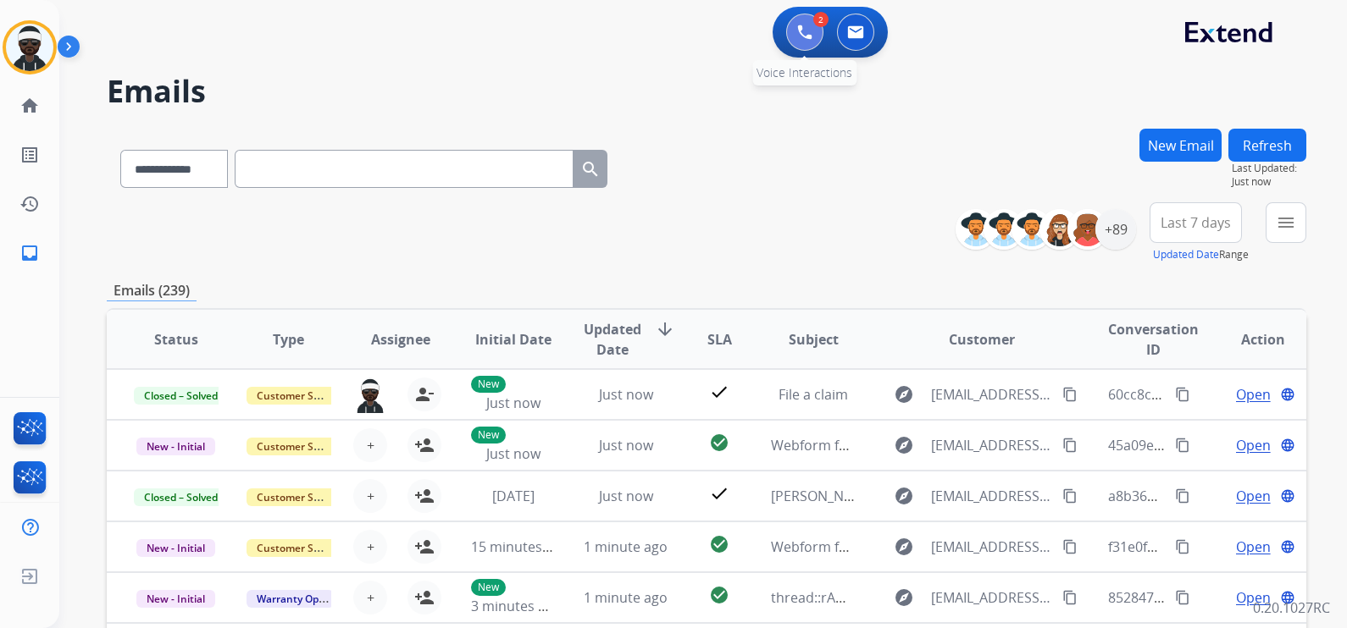
click at [812, 47] on button at bounding box center [804, 32] width 37 height 37
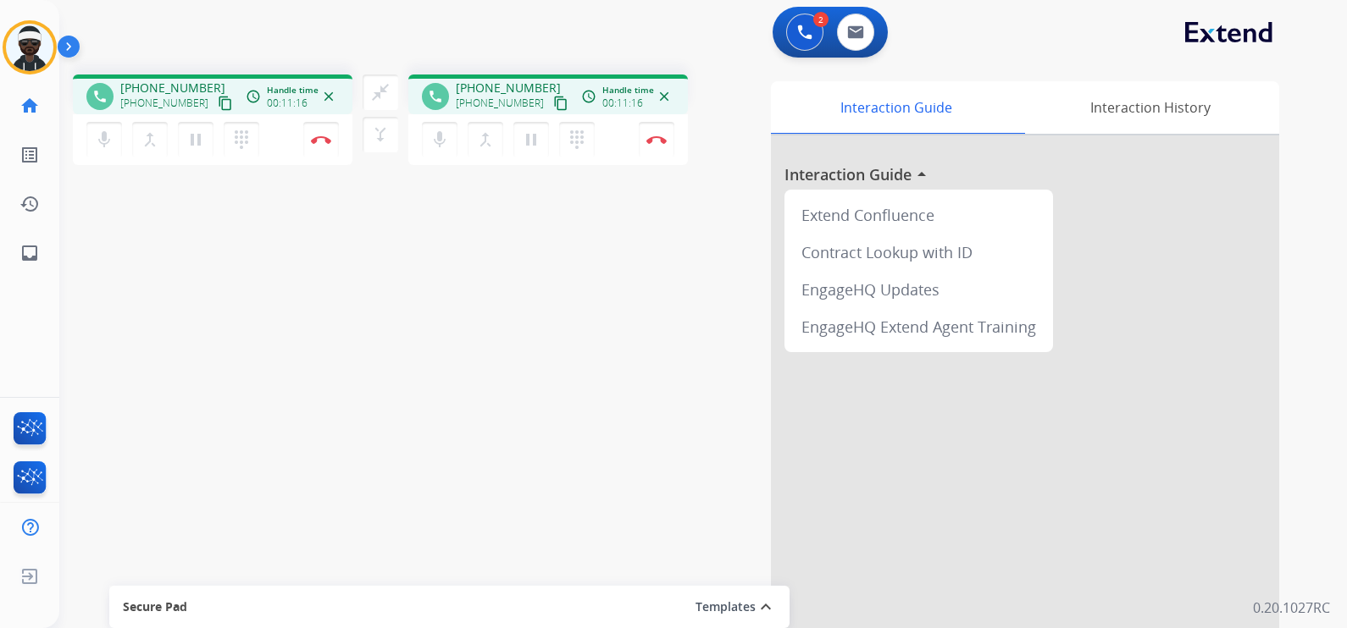
click at [317, 159] on div "mic Mute merge_type Bridge pause Hold dialpad Dialpad Disconnect" at bounding box center [212, 139] width 279 height 51
click at [318, 150] on button "Disconnect" at bounding box center [321, 140] width 36 height 36
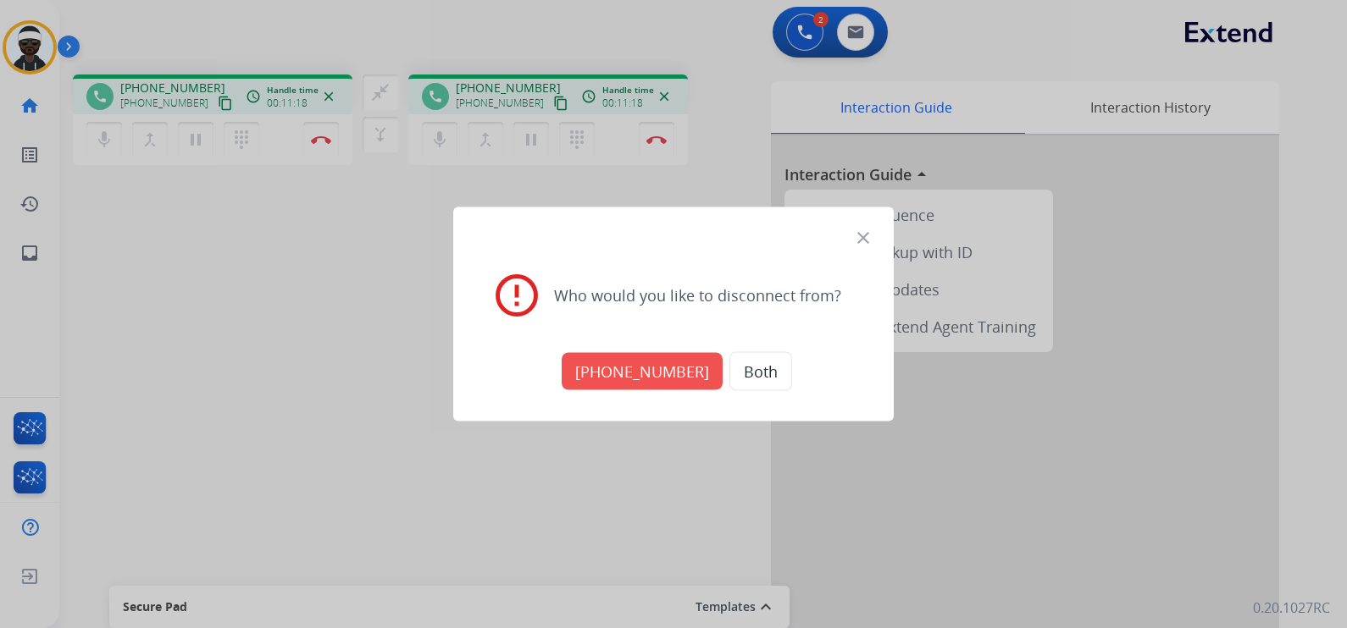
click at [670, 375] on button "[PHONE_NUMBER]" at bounding box center [641, 371] width 161 height 37
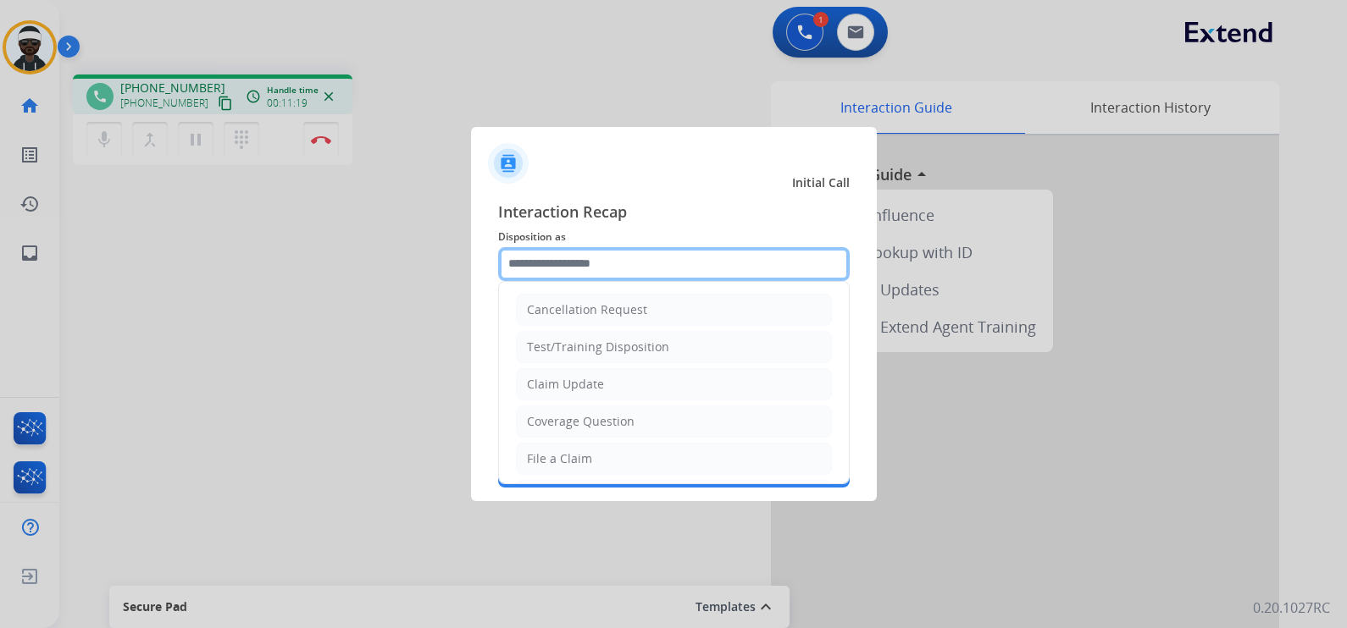
click at [618, 254] on input "text" at bounding box center [673, 264] width 351 height 34
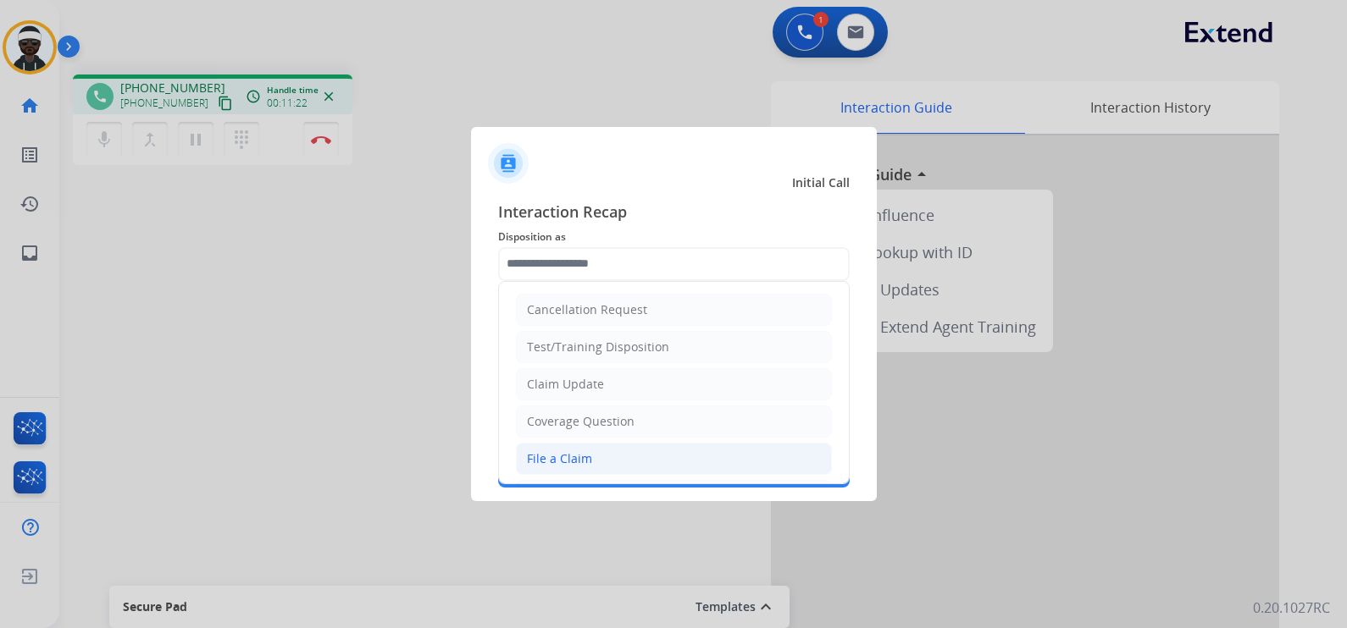
click at [591, 453] on li "File a Claim" at bounding box center [674, 459] width 316 height 32
type input "**********"
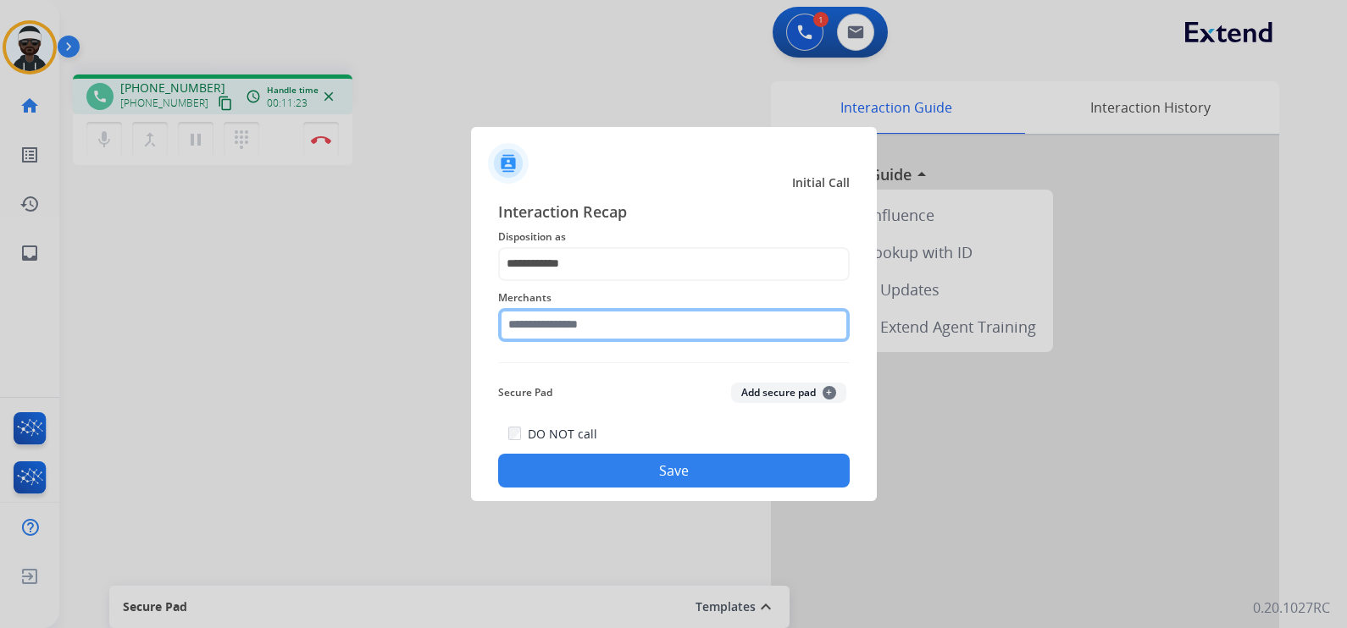
click at [576, 334] on input "text" at bounding box center [673, 325] width 351 height 34
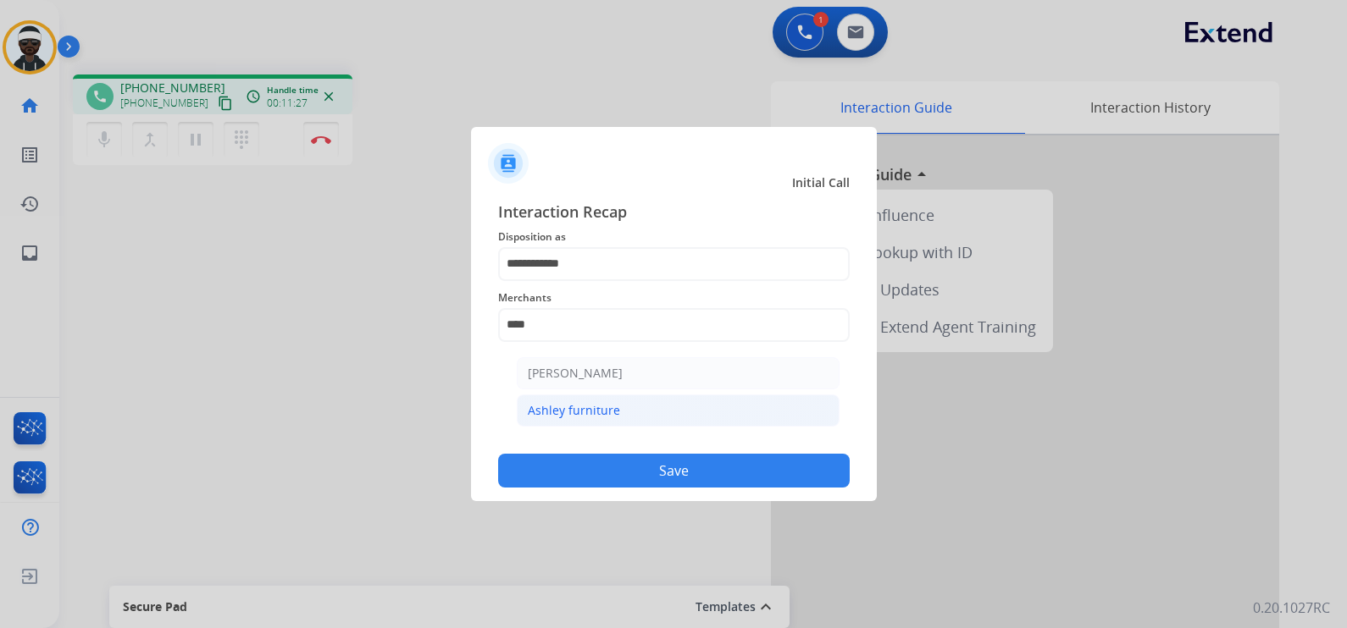
click at [590, 398] on li "Ashley furniture" at bounding box center [678, 411] width 323 height 32
type input "**********"
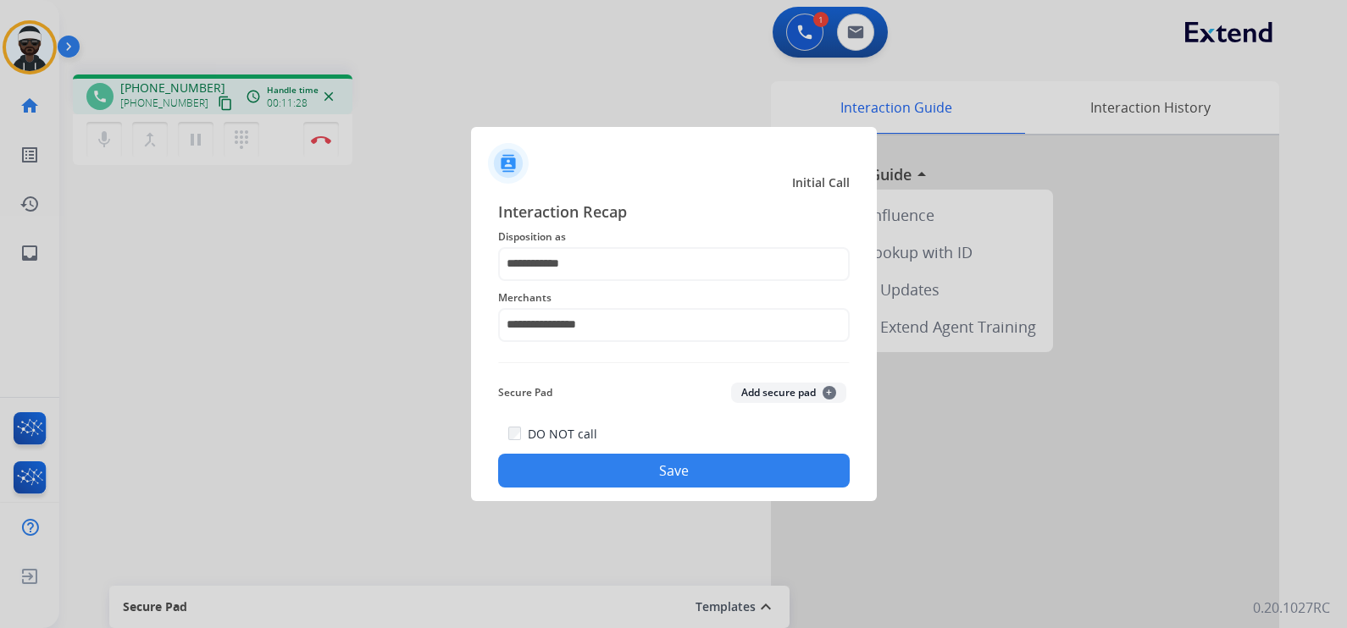
click at [633, 474] on button "Save" at bounding box center [673, 471] width 351 height 34
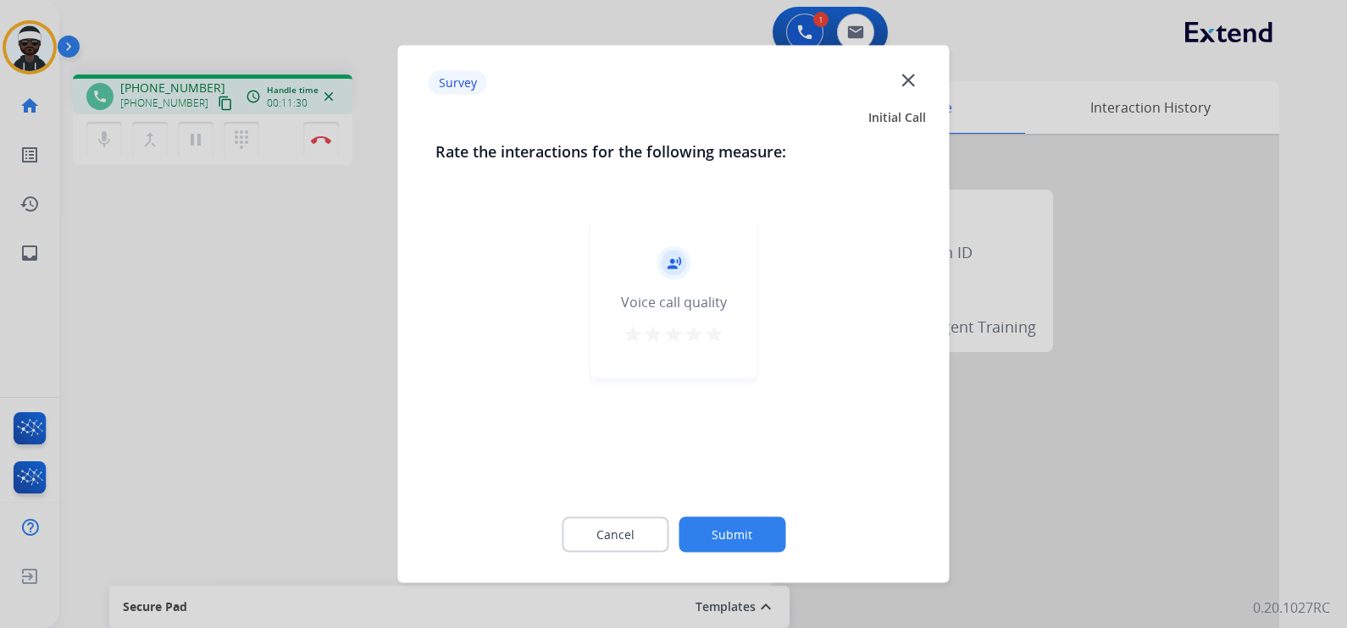
click at [716, 539] on button "Submit" at bounding box center [731, 535] width 107 height 36
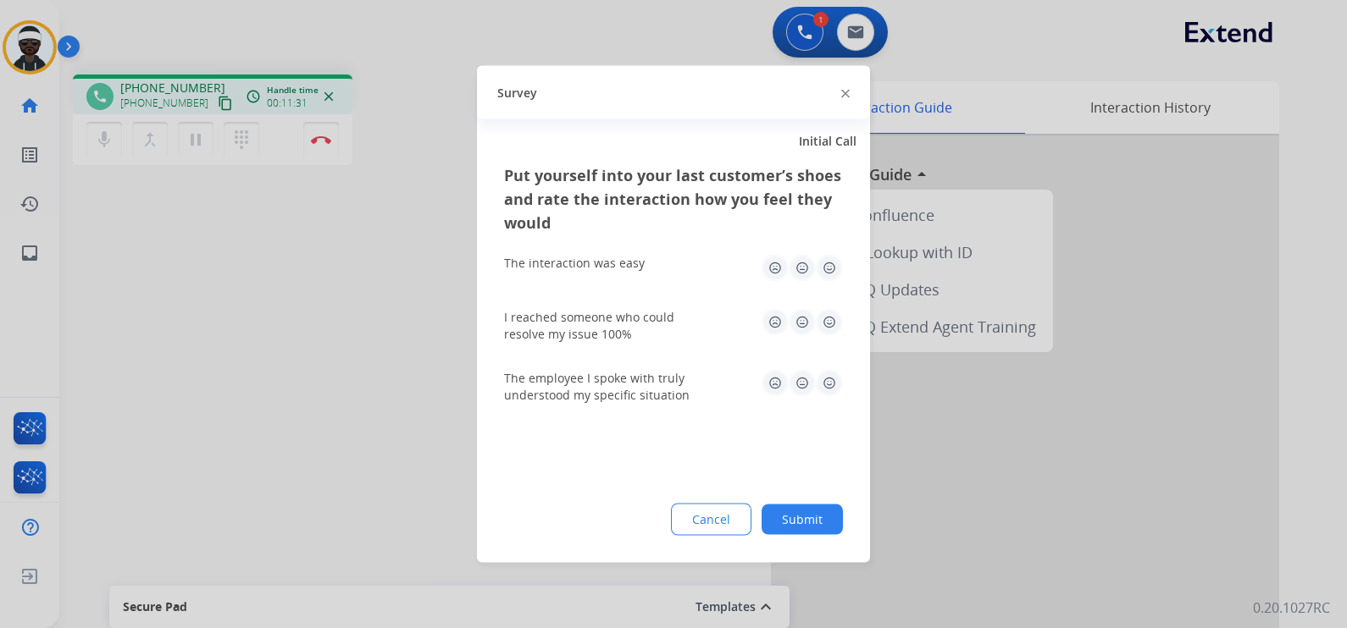
click at [771, 526] on button "Submit" at bounding box center [801, 520] width 81 height 30
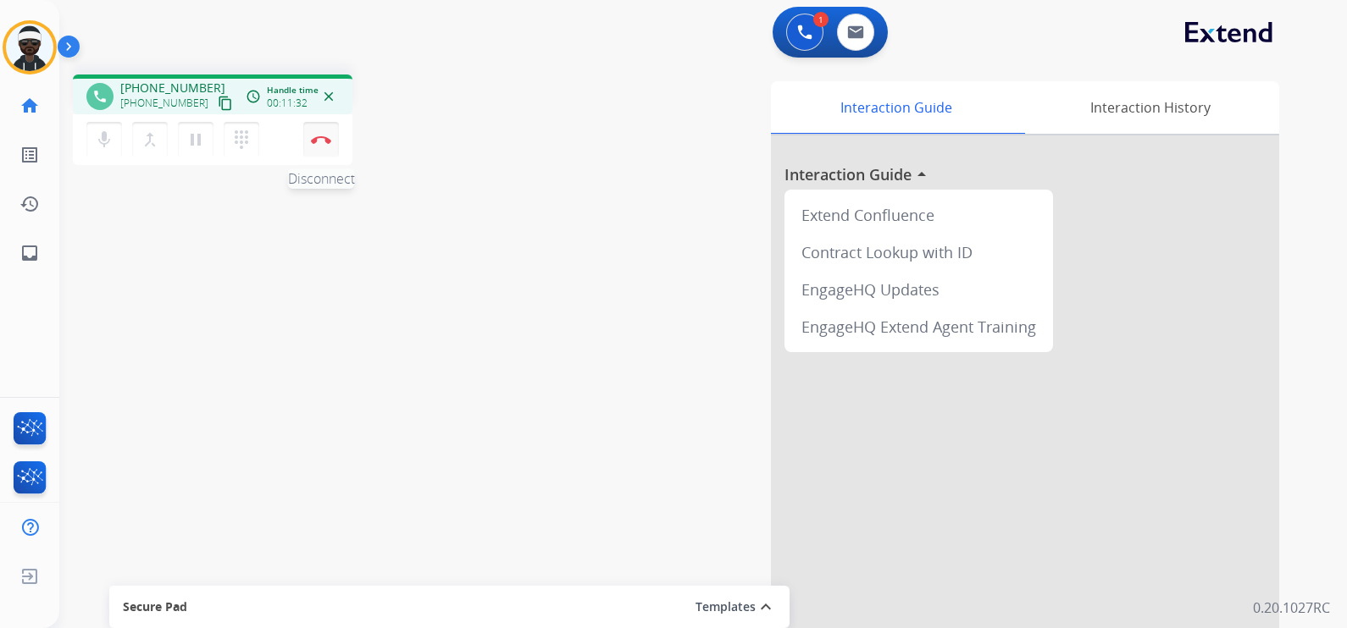
click at [328, 141] on img at bounding box center [321, 140] width 20 height 8
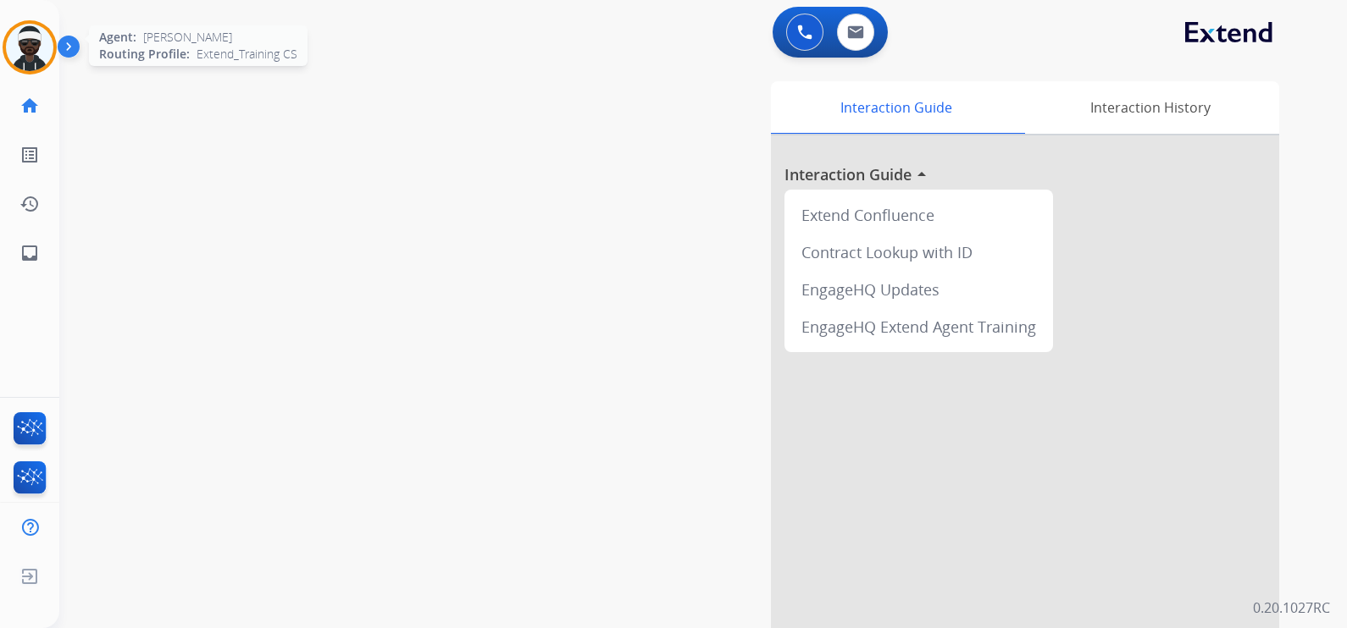
click at [39, 44] on img at bounding box center [29, 47] width 47 height 47
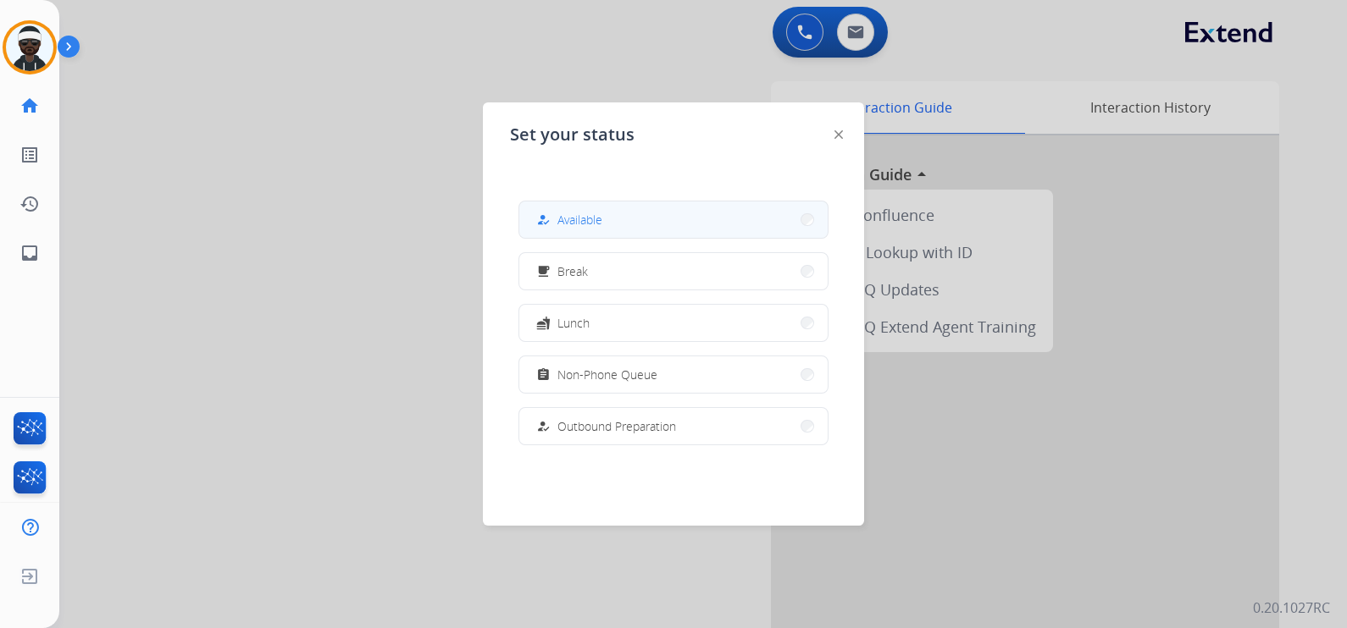
click at [528, 213] on button "how_to_reg Available" at bounding box center [673, 220] width 308 height 36
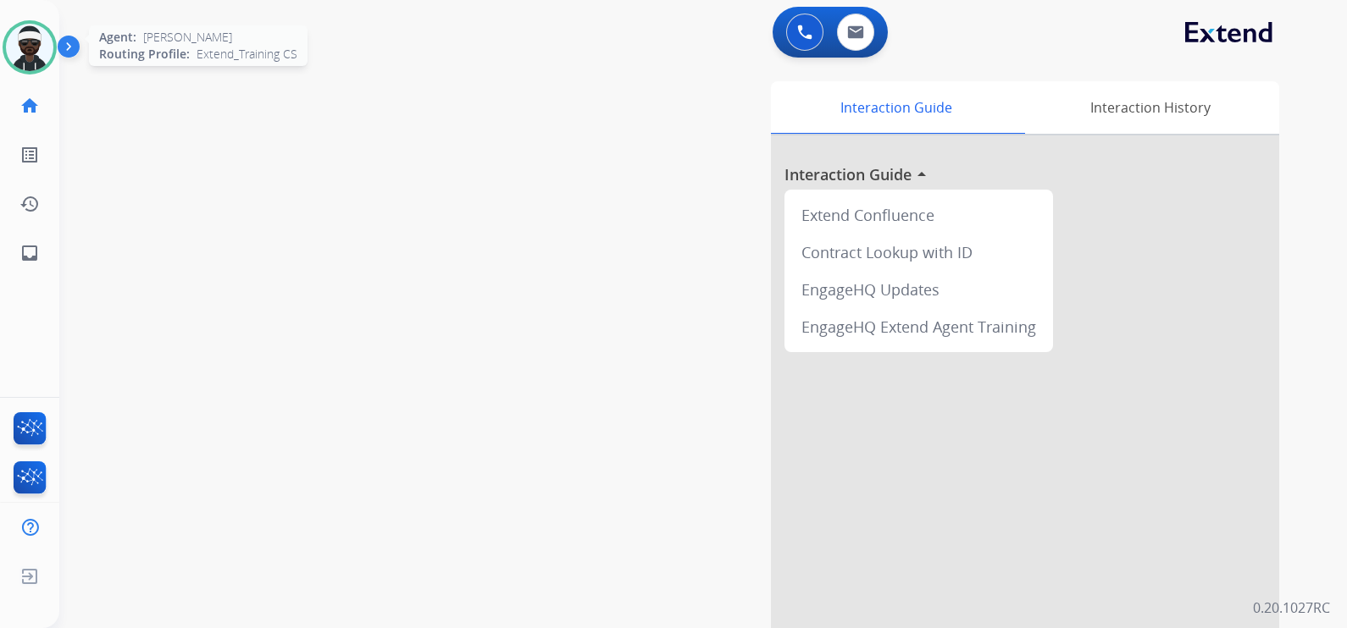
drag, startPoint x: 21, startPoint y: 53, endPoint x: 30, endPoint y: 55, distance: 8.6
click at [21, 53] on img at bounding box center [29, 47] width 47 height 47
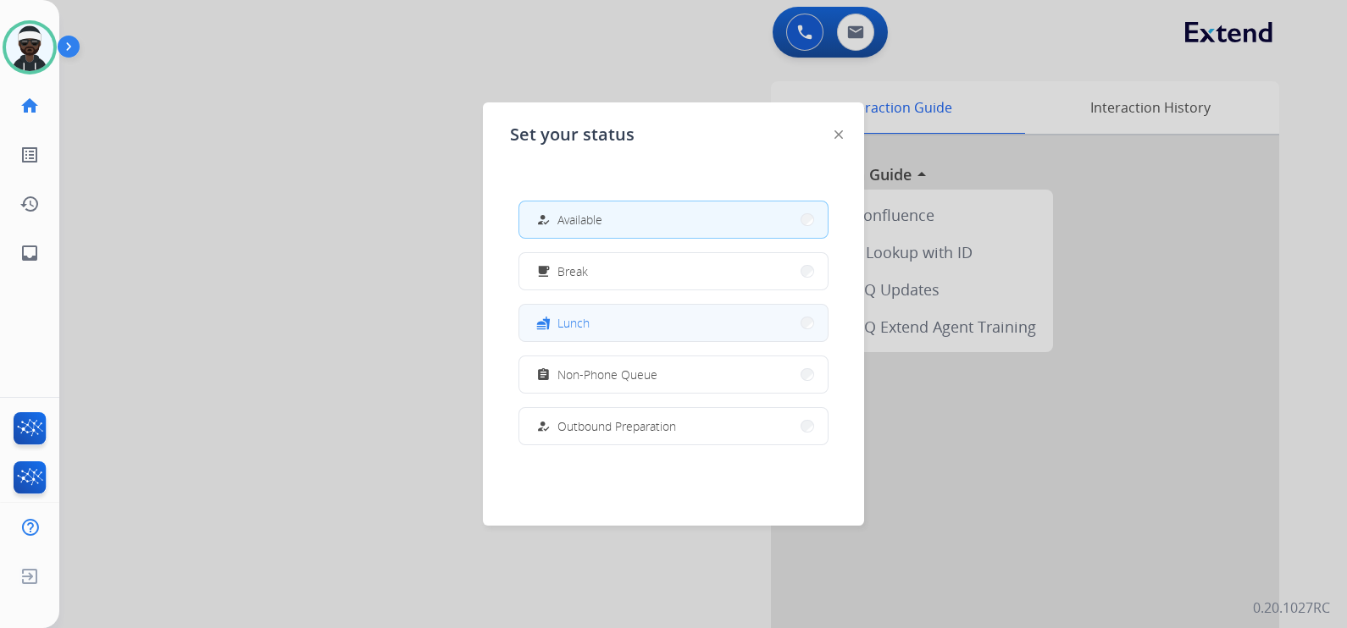
click at [593, 322] on button "fastfood Lunch" at bounding box center [673, 323] width 308 height 36
